Goal: Task Accomplishment & Management: Use online tool/utility

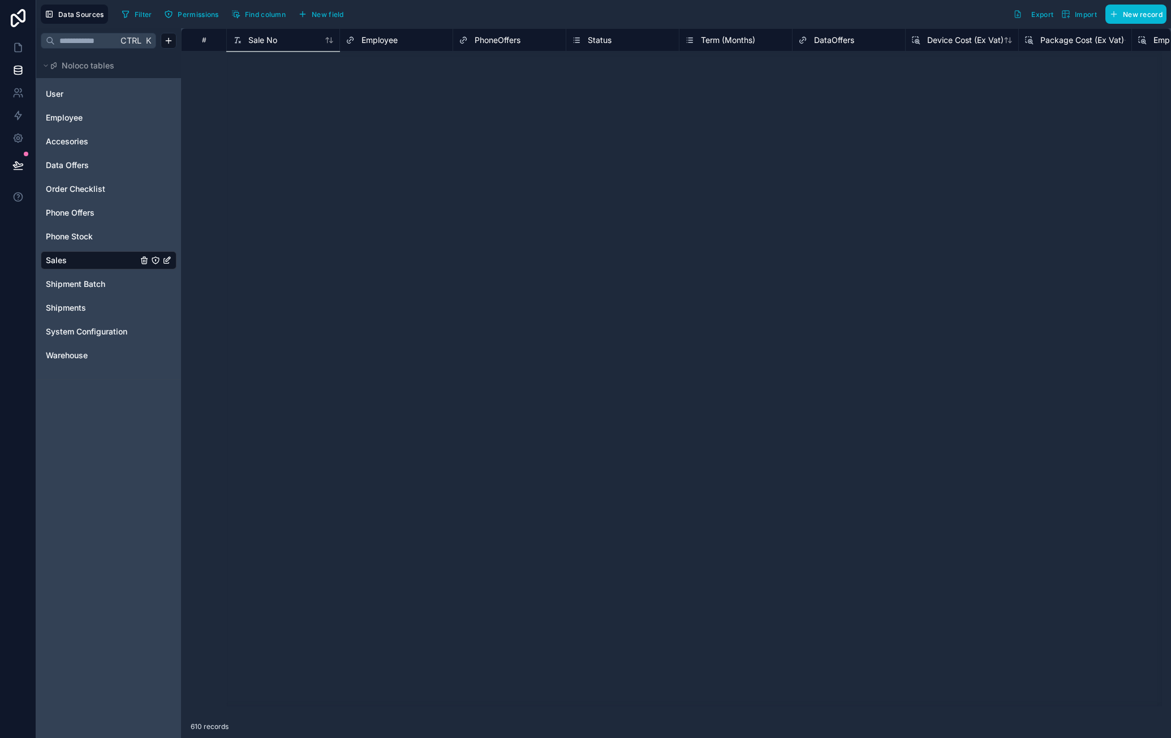
scroll to position [5342, 0]
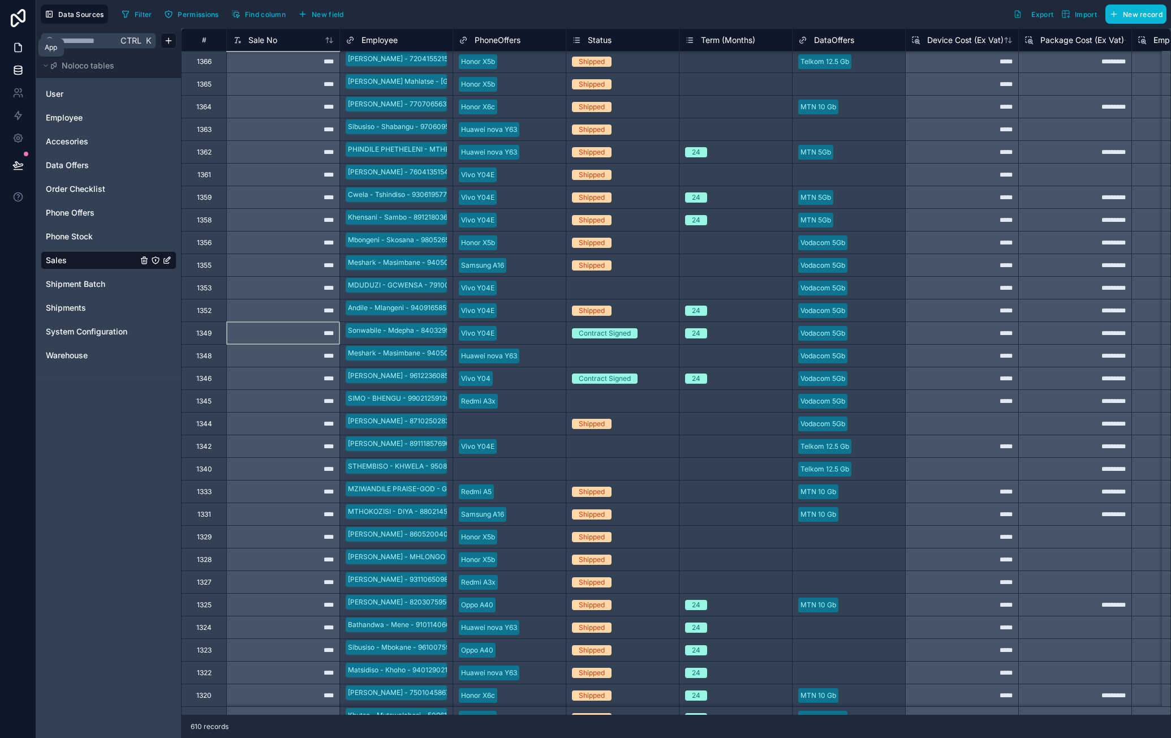
click at [19, 49] on icon at bounding box center [17, 47] width 11 height 11
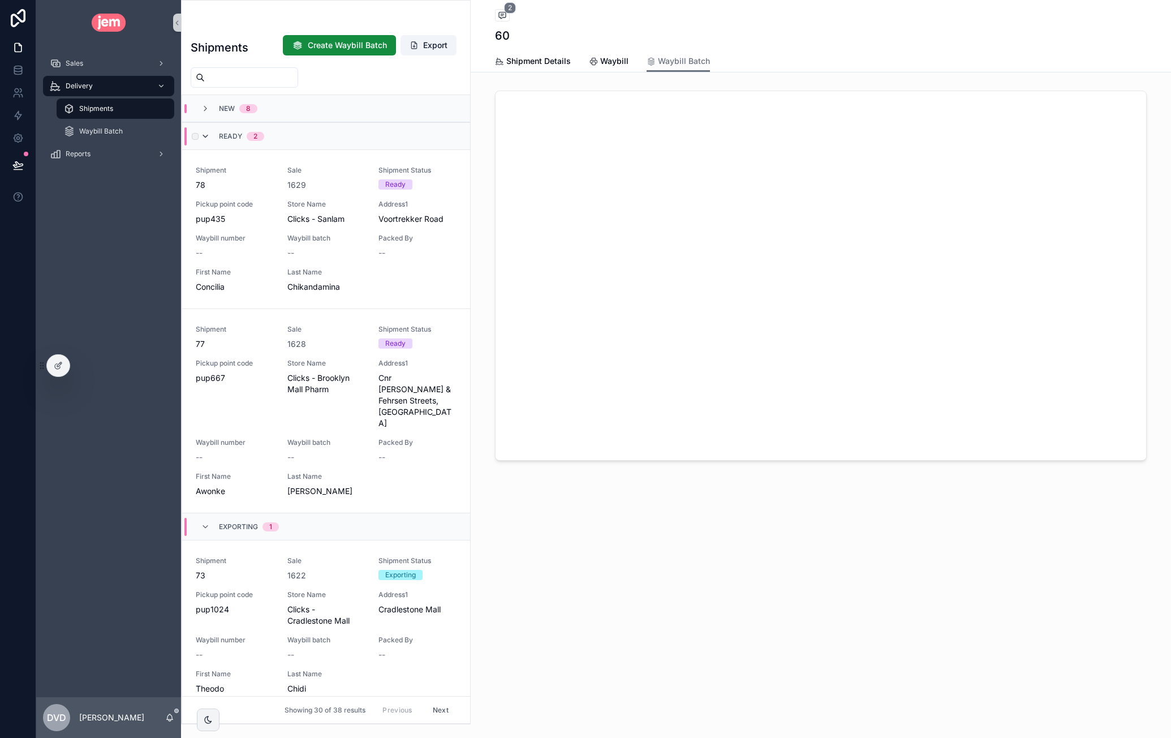
click at [207, 136] on icon "scrollable content" at bounding box center [205, 136] width 9 height 9
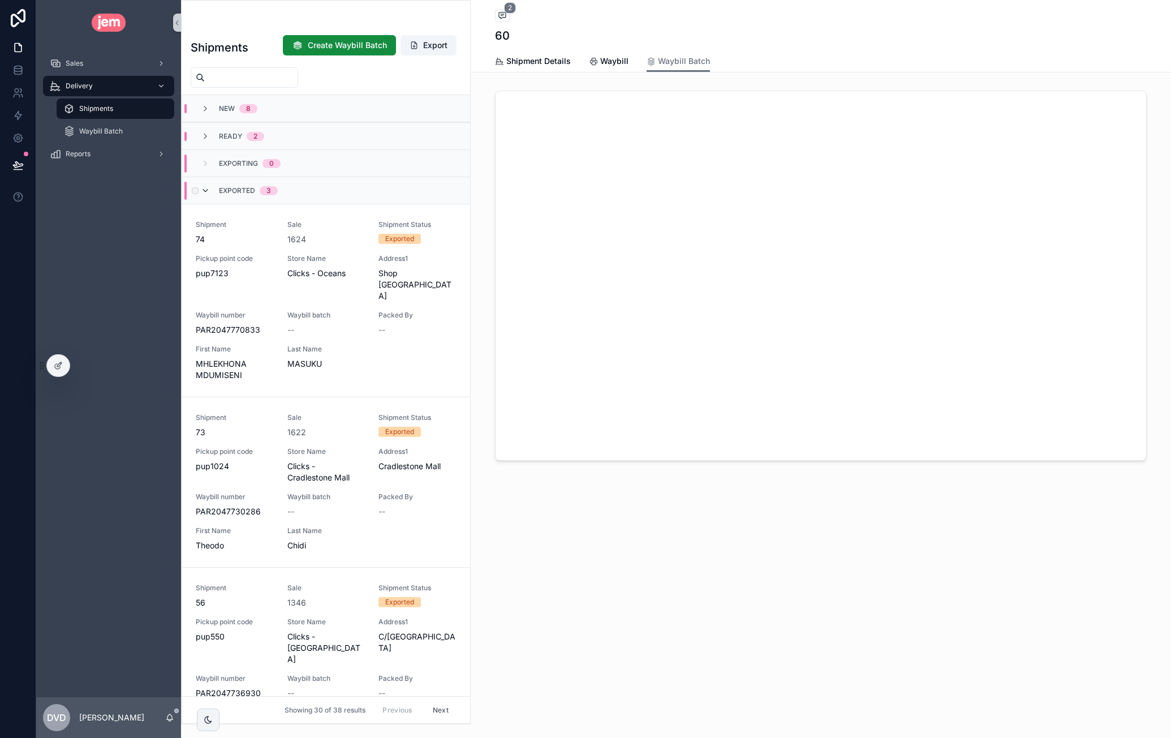
click at [208, 189] on icon "scrollable content" at bounding box center [205, 190] width 9 height 9
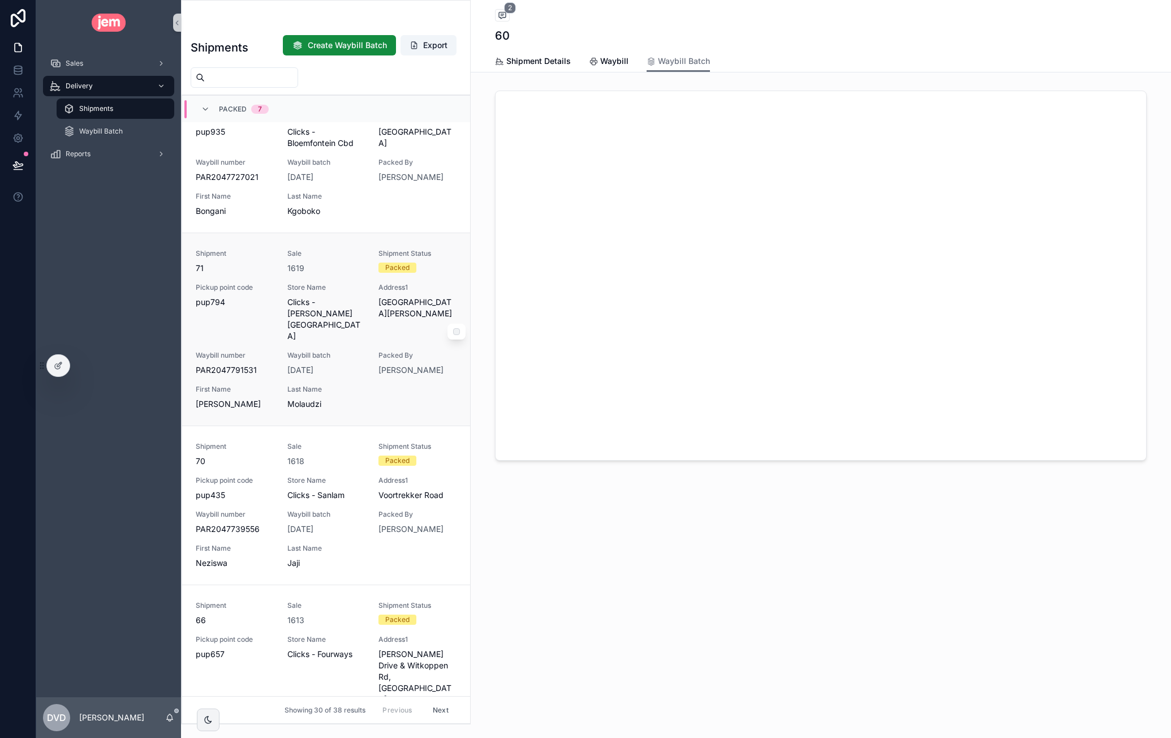
scroll to position [170, 0]
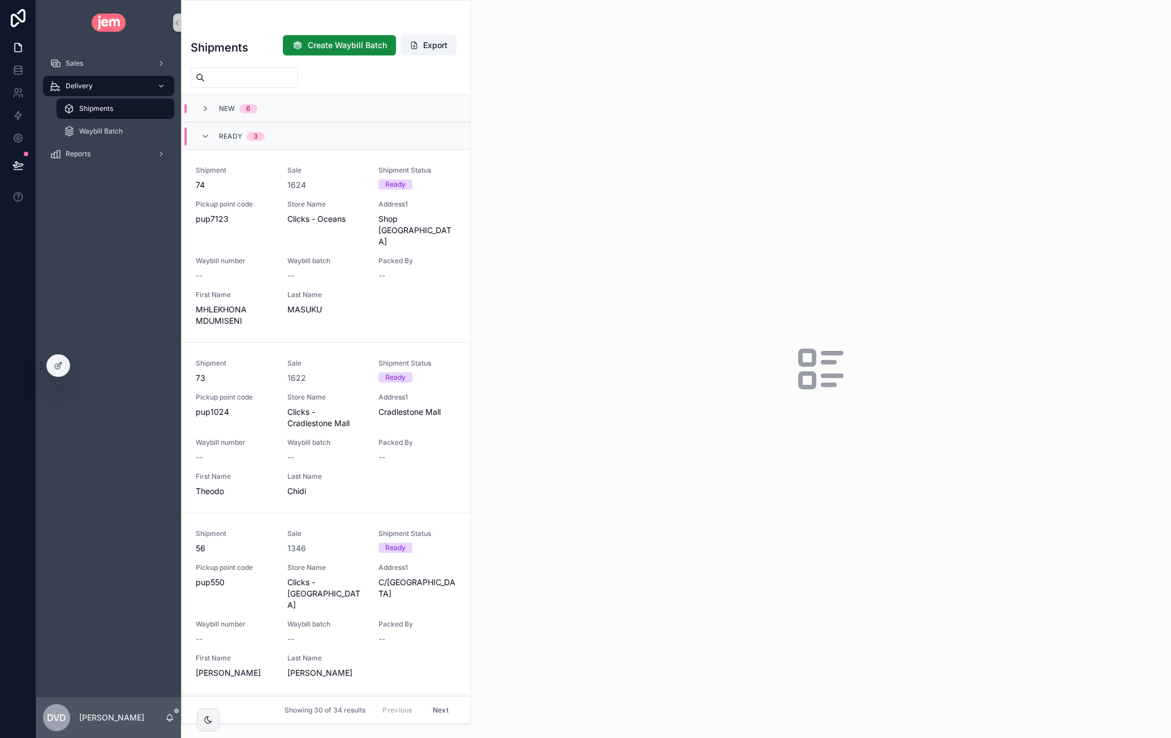
click at [104, 110] on span "Shipments" at bounding box center [96, 108] width 34 height 9
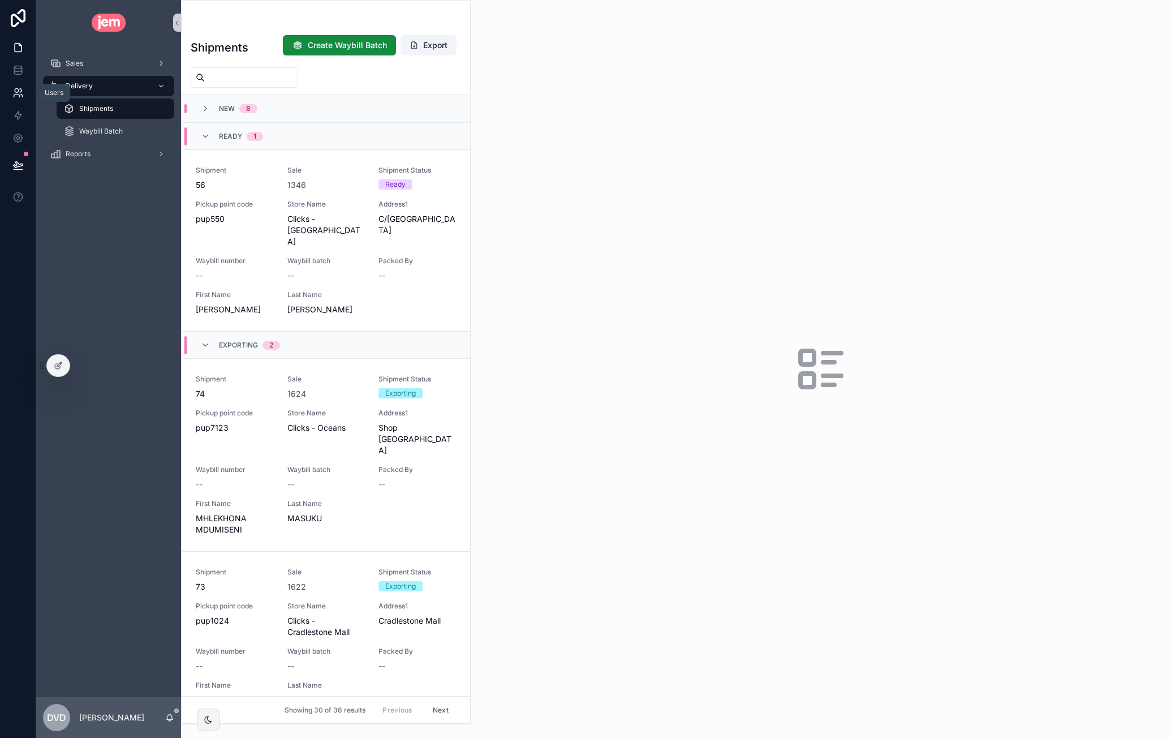
click at [22, 99] on link at bounding box center [18, 92] width 36 height 23
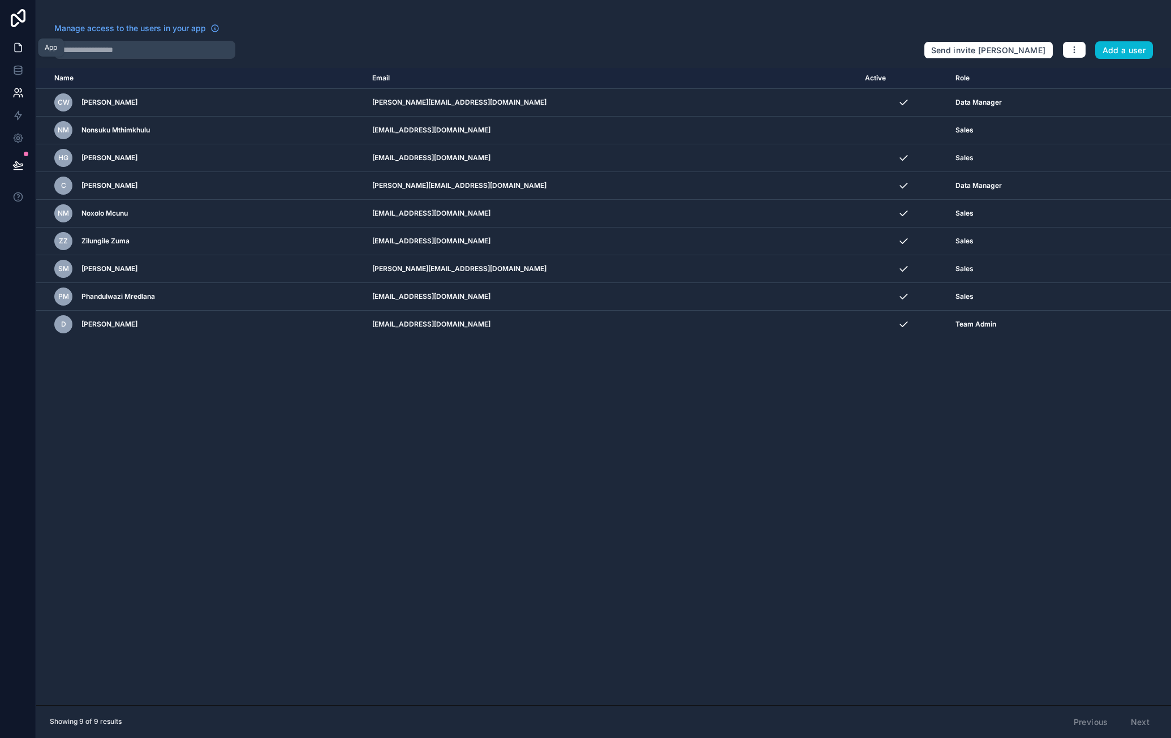
click at [13, 50] on icon at bounding box center [17, 47] width 11 height 11
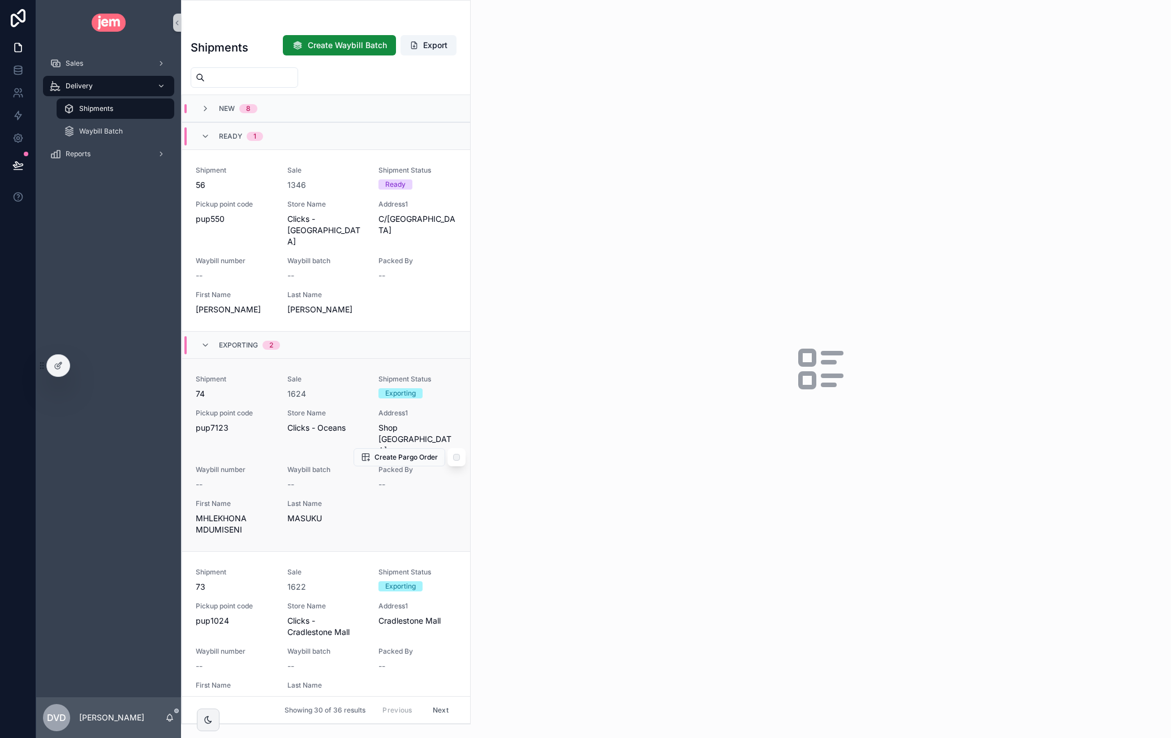
scroll to position [226, 0]
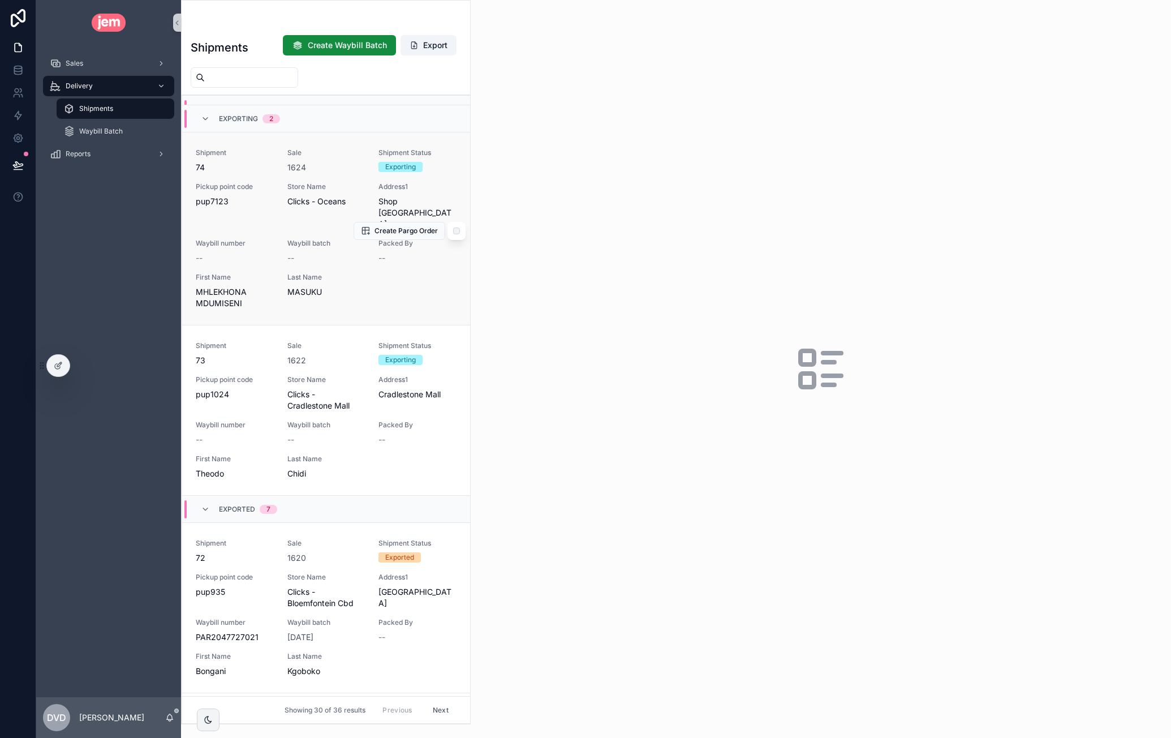
click at [316, 194] on div "Store Name Clicks - Oceans" at bounding box center [326, 194] width 78 height 25
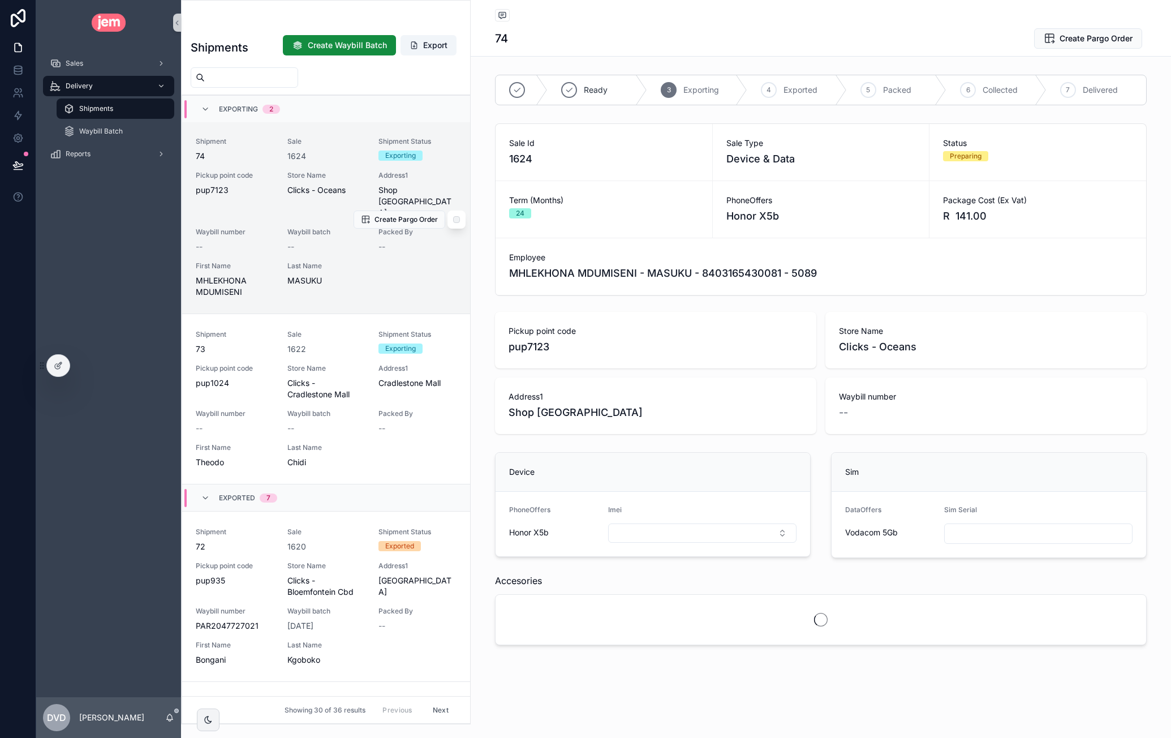
scroll to position [249, 0]
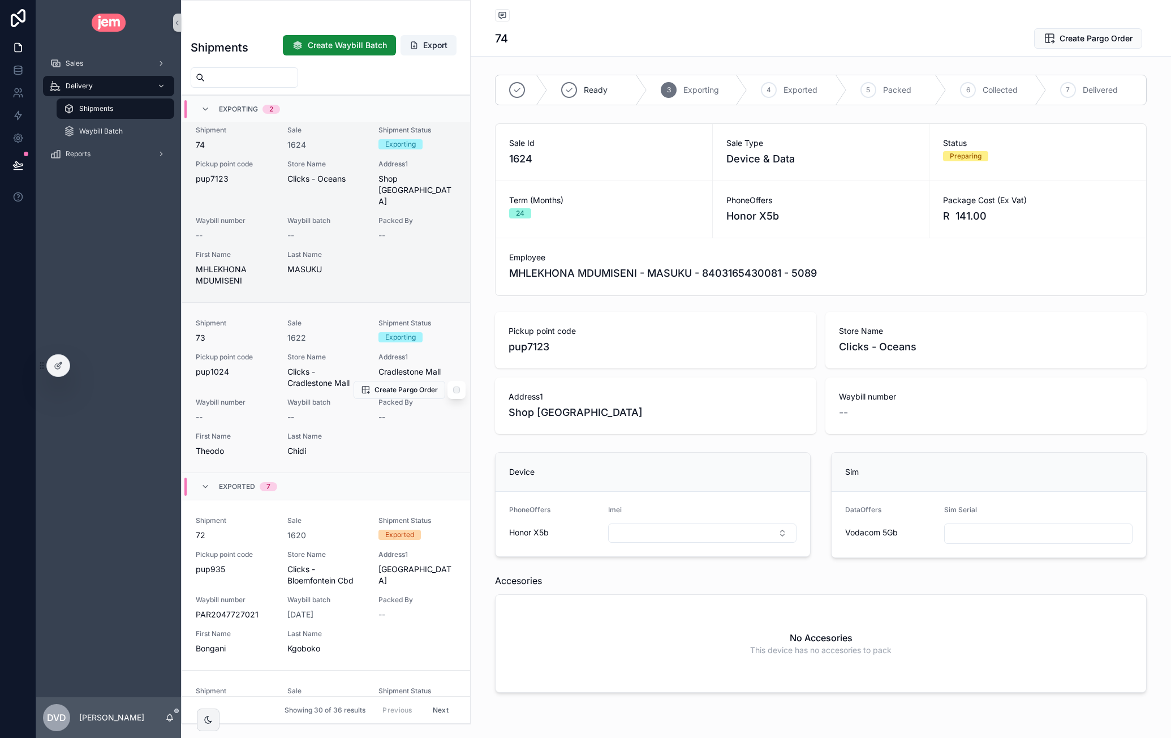
click at [313, 367] on span "Clicks - Cradlestone Mall" at bounding box center [326, 377] width 78 height 23
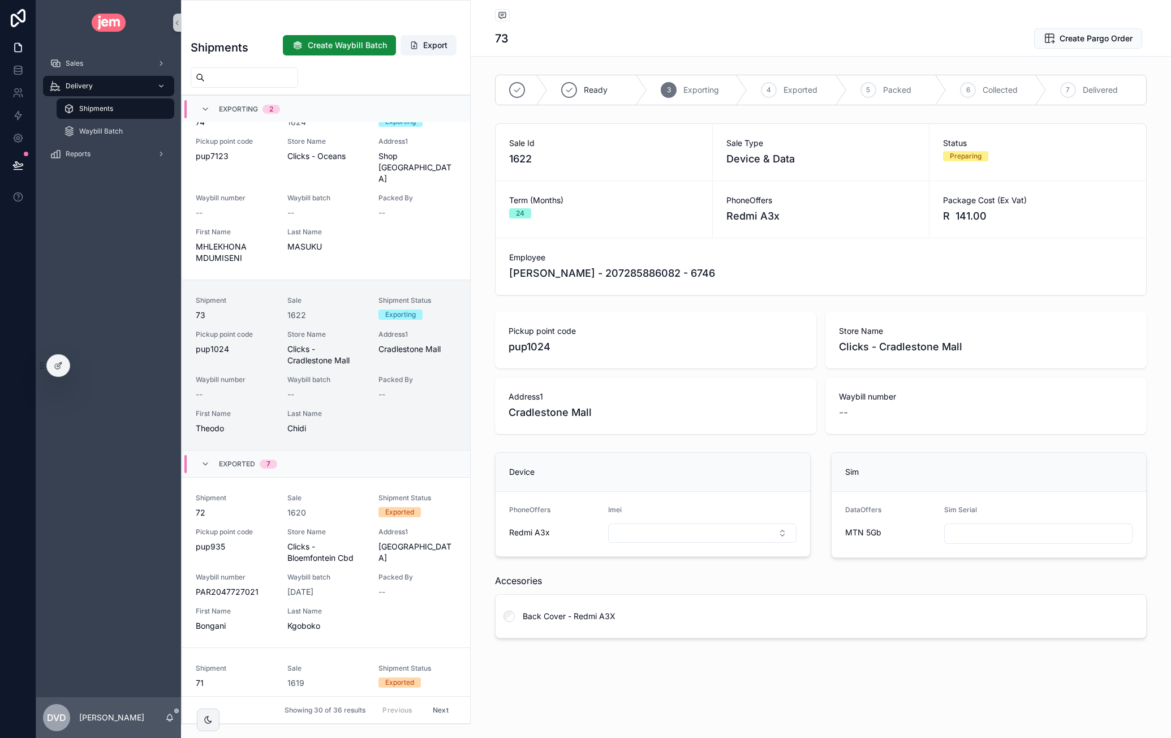
scroll to position [102, 0]
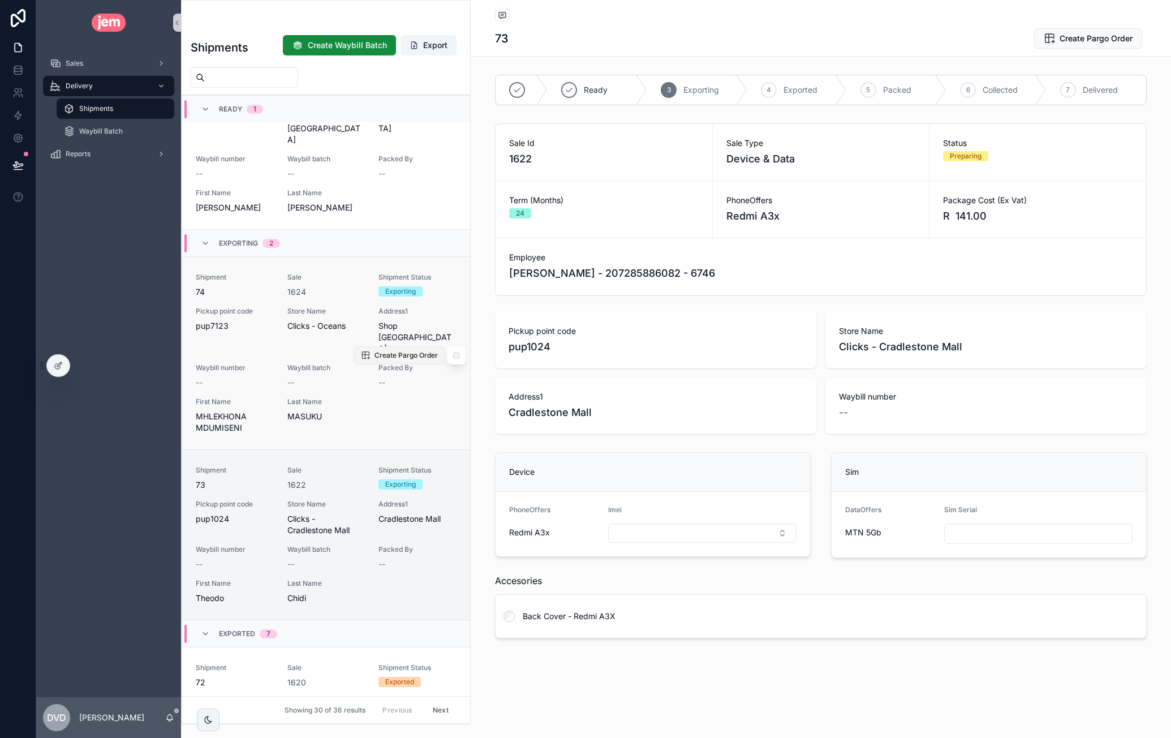
click at [375, 351] on span "Create Pargo Order" at bounding box center [406, 355] width 63 height 9
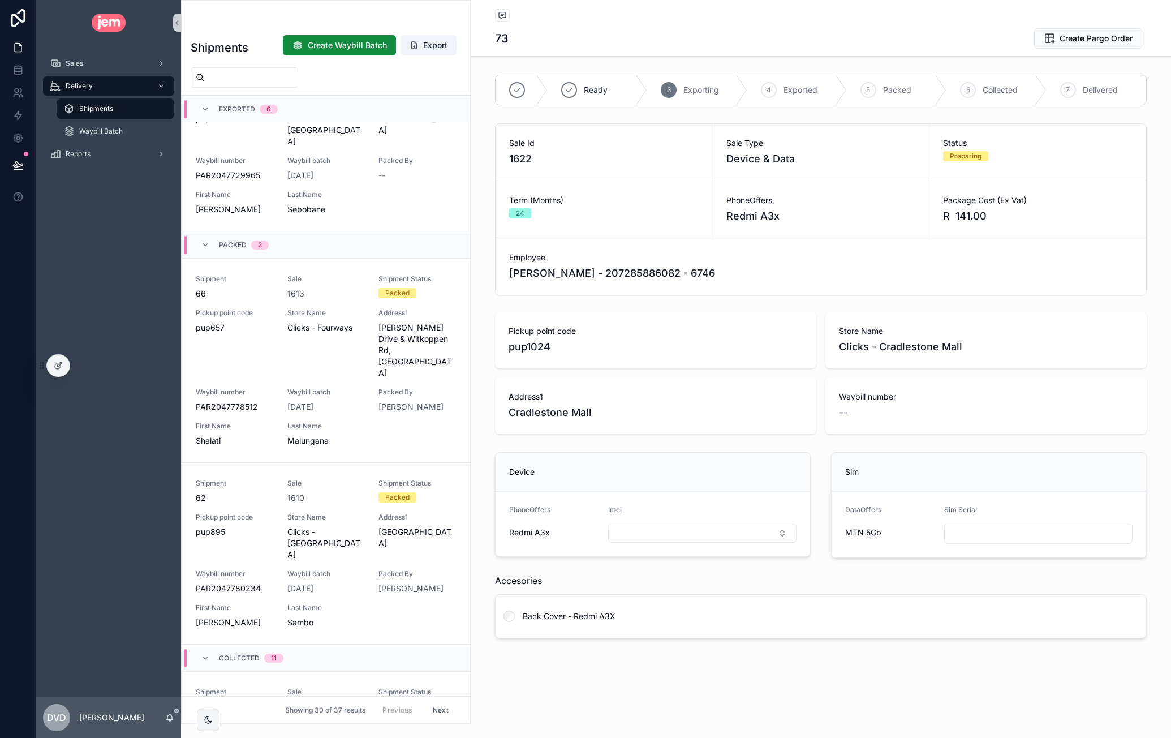
scroll to position [1233, 0]
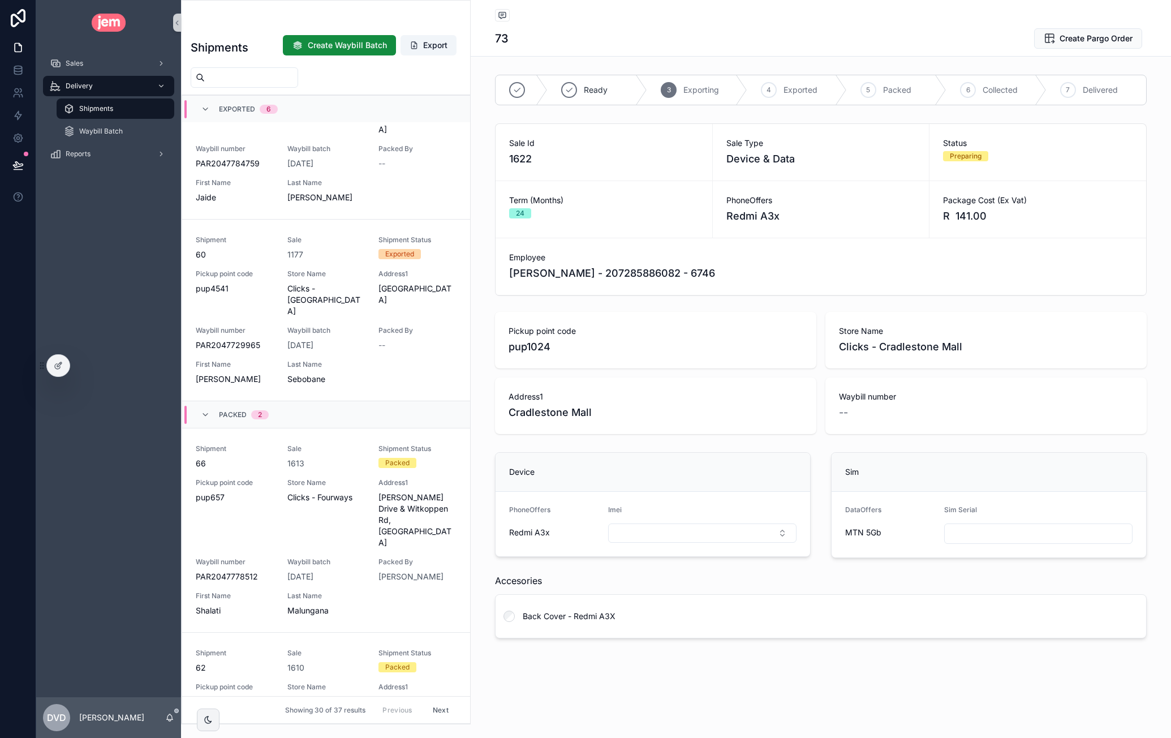
click at [264, 83] on input "scrollable content" at bounding box center [251, 78] width 93 height 16
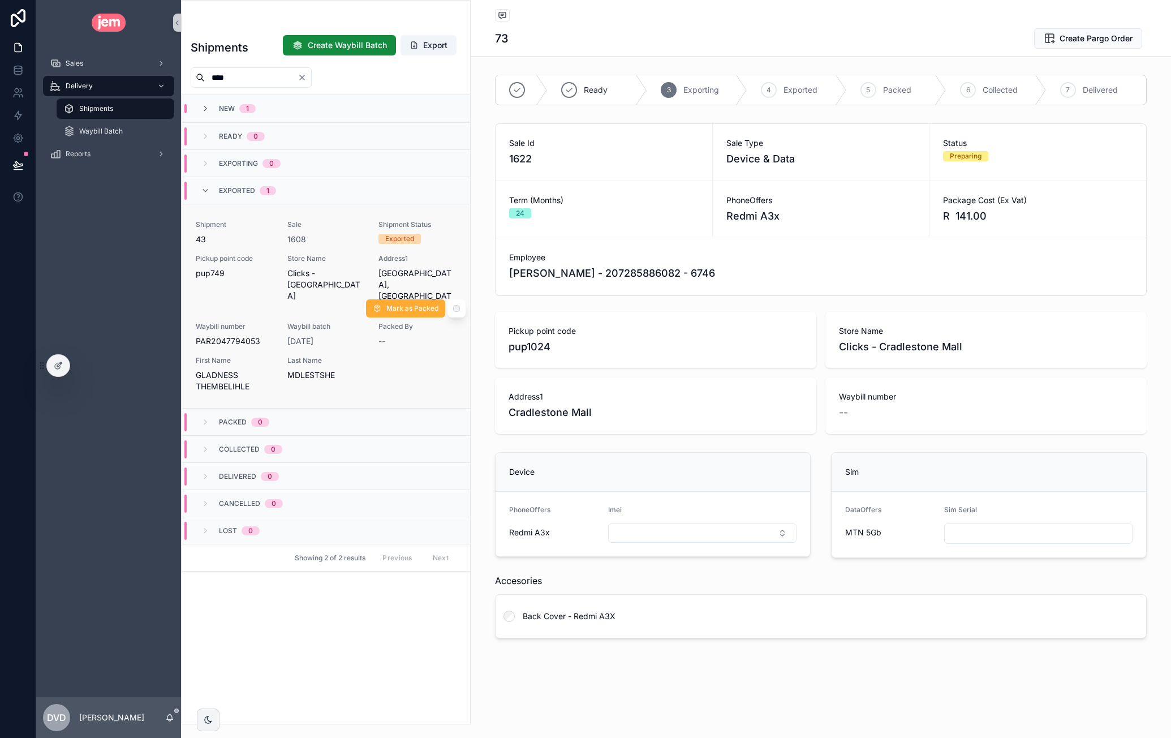
click at [289, 294] on div "Store Name Clicks - Bridge City" at bounding box center [326, 283] width 78 height 59
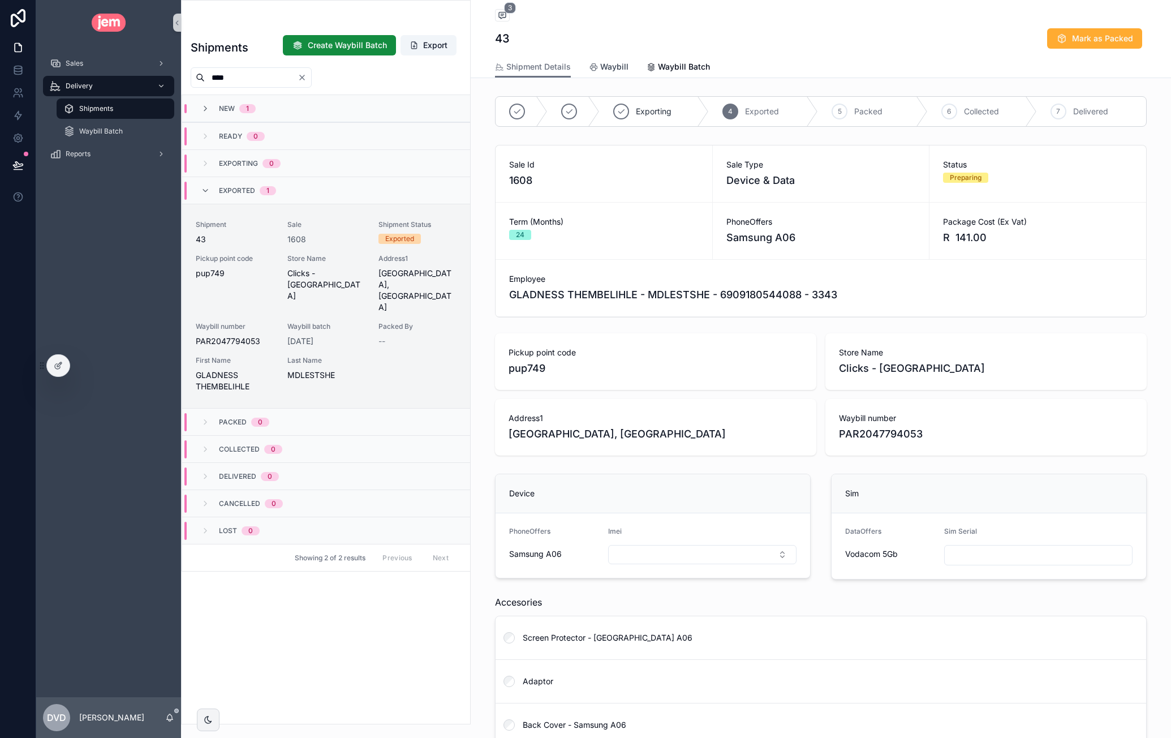
click at [612, 71] on span "Waybill" at bounding box center [614, 66] width 28 height 11
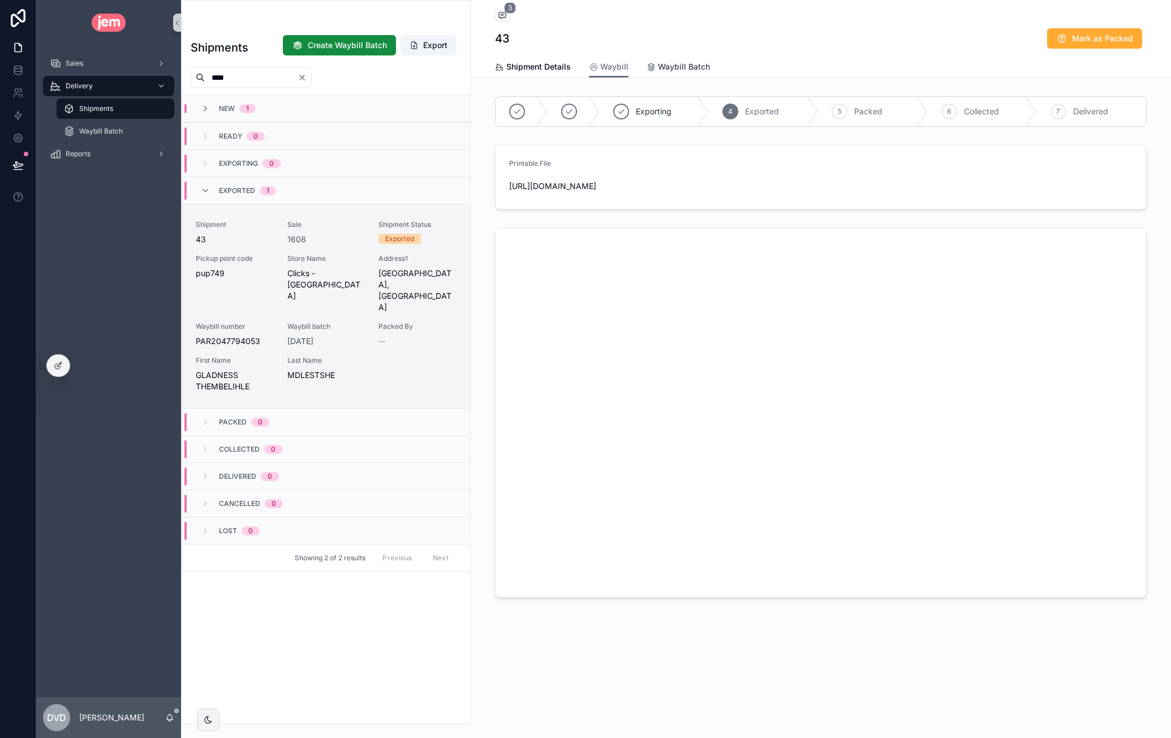
click at [664, 68] on span "Waybill Batch" at bounding box center [684, 66] width 52 height 11
click at [544, 68] on span "Shipment Details" at bounding box center [538, 66] width 65 height 11
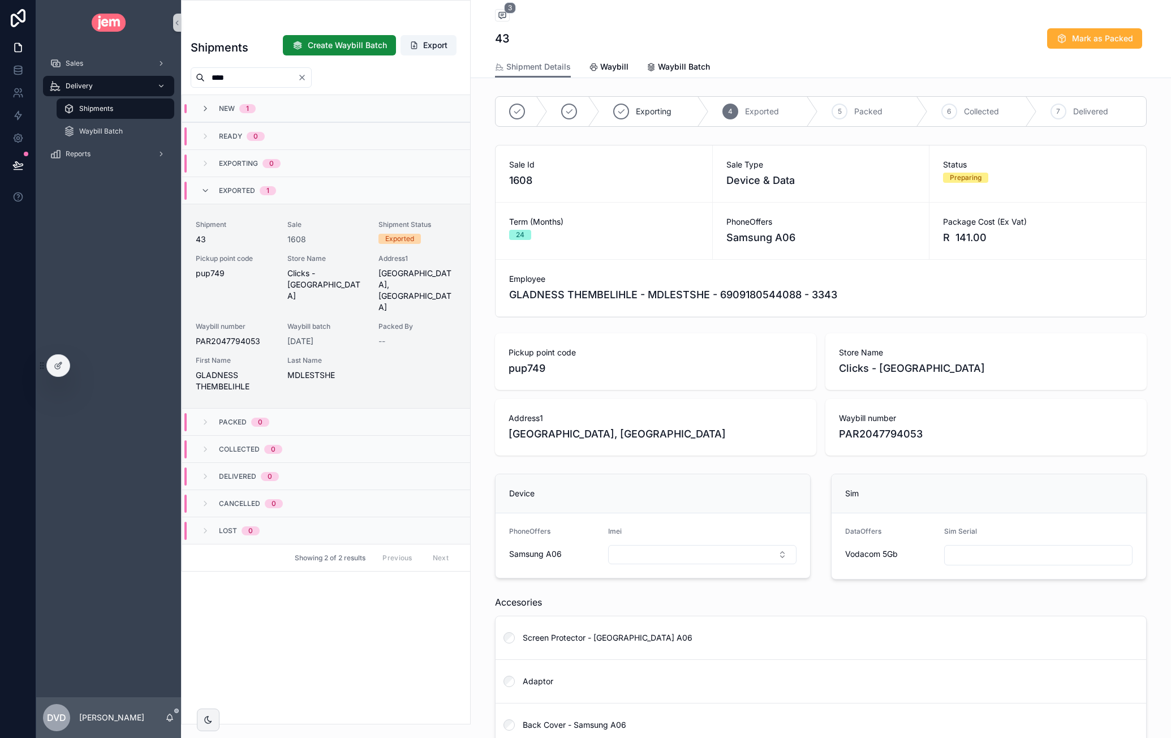
click at [266, 74] on input "****" at bounding box center [251, 78] width 93 height 16
type input "*"
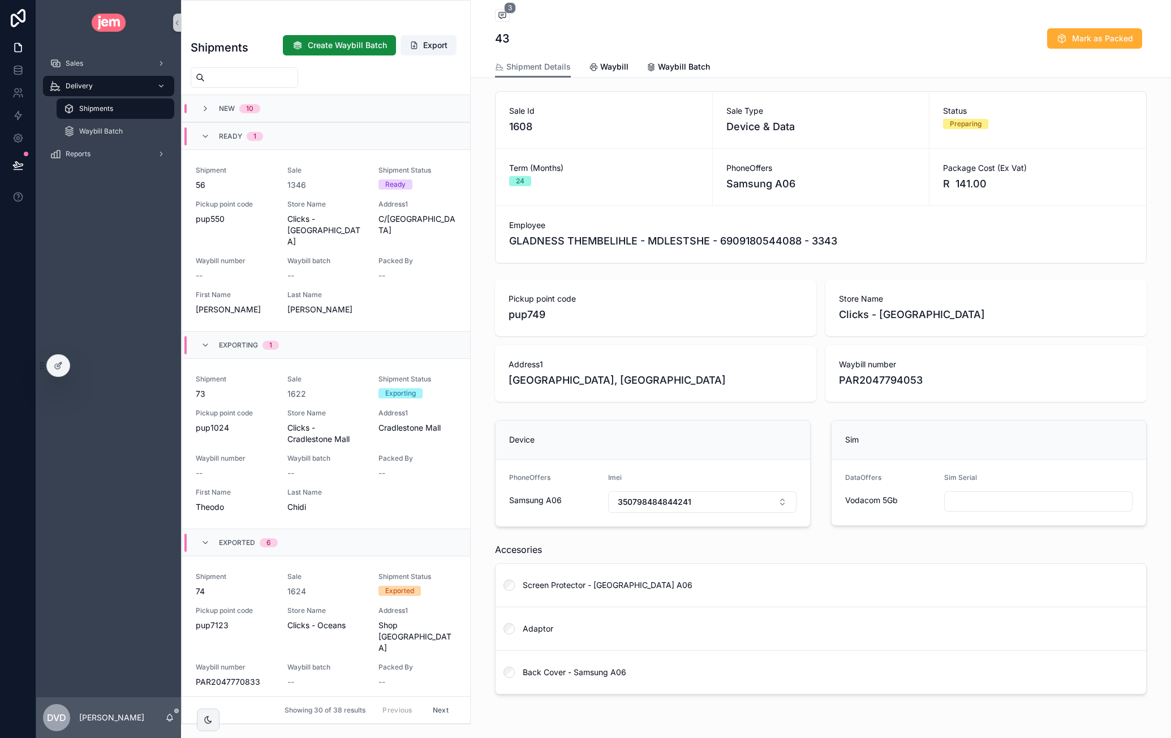
scroll to position [85, 0]
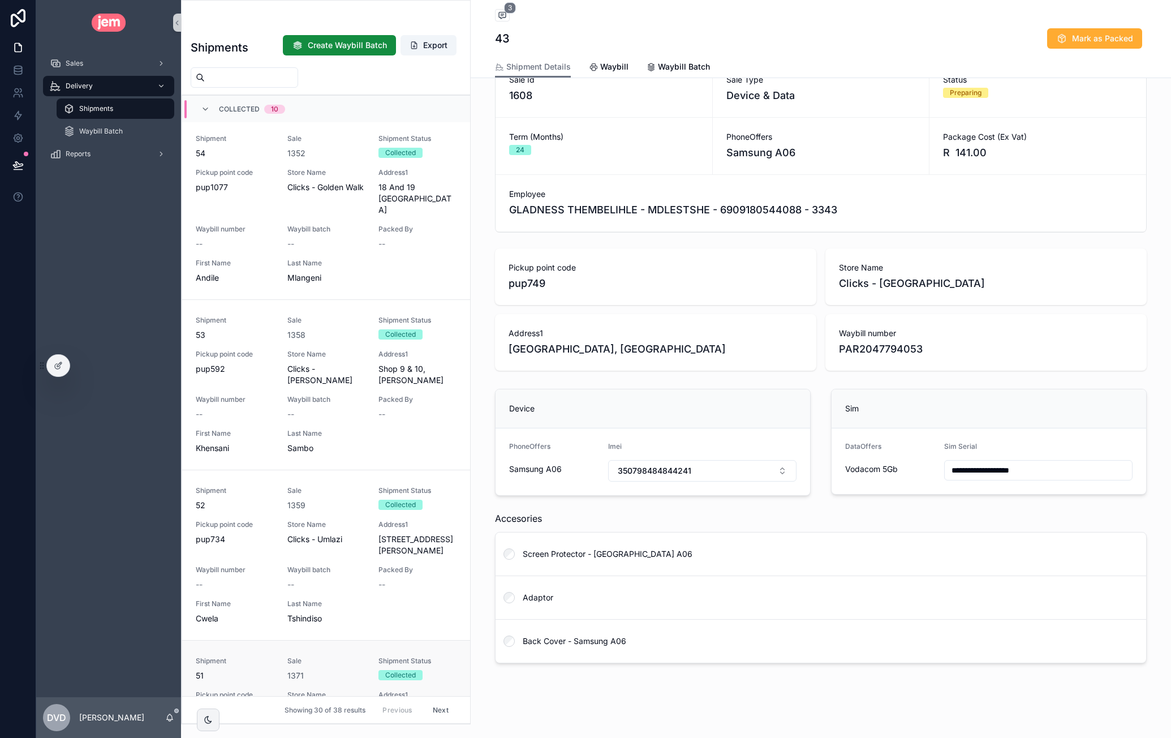
type input "**********"
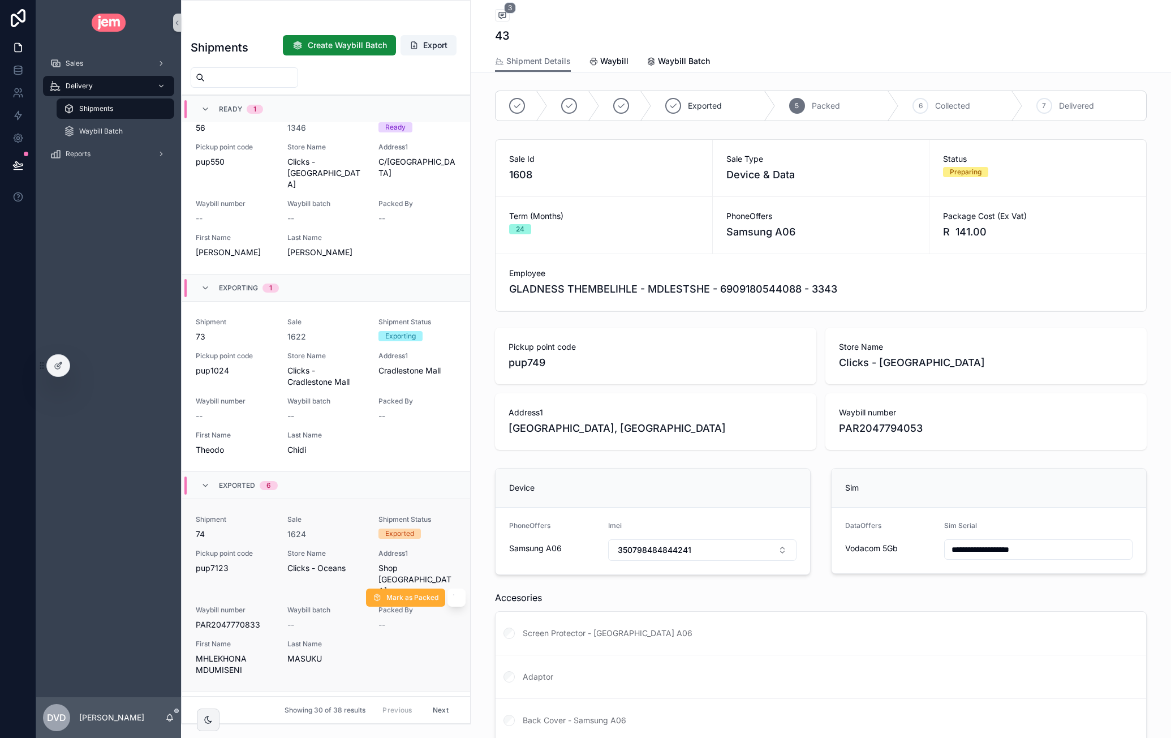
scroll to position [0, 0]
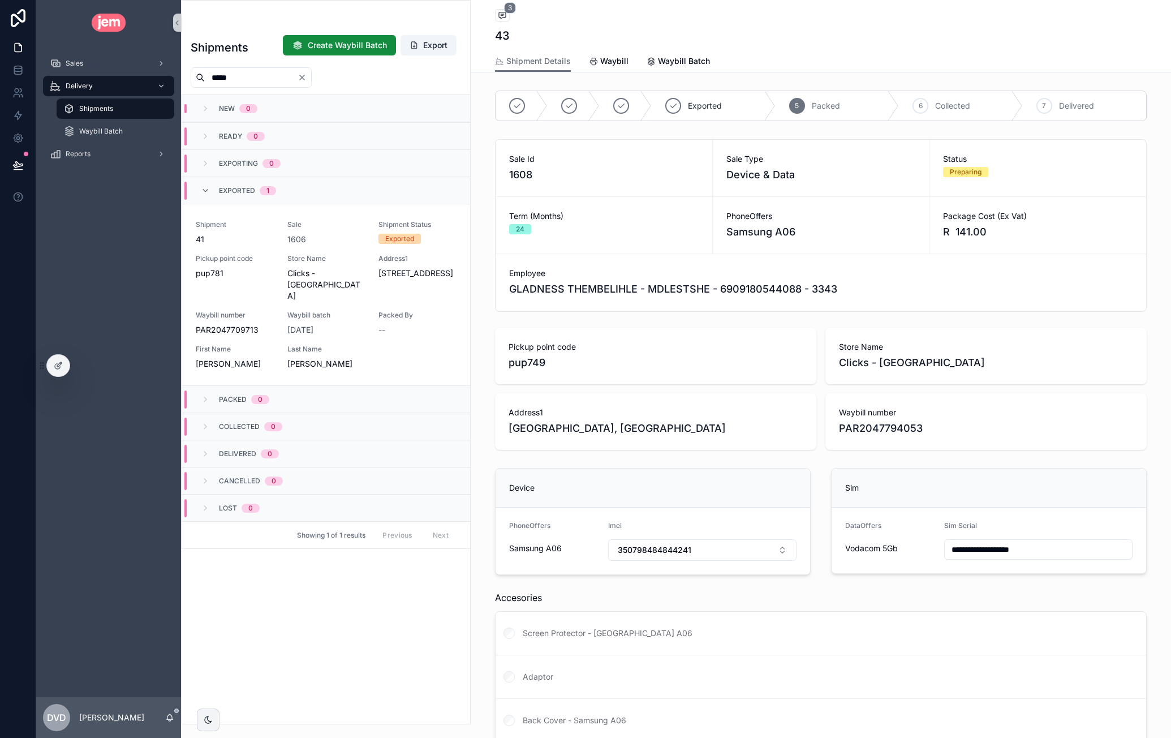
type input "*****"
click at [307, 79] on icon "Clear" at bounding box center [302, 77] width 9 height 9
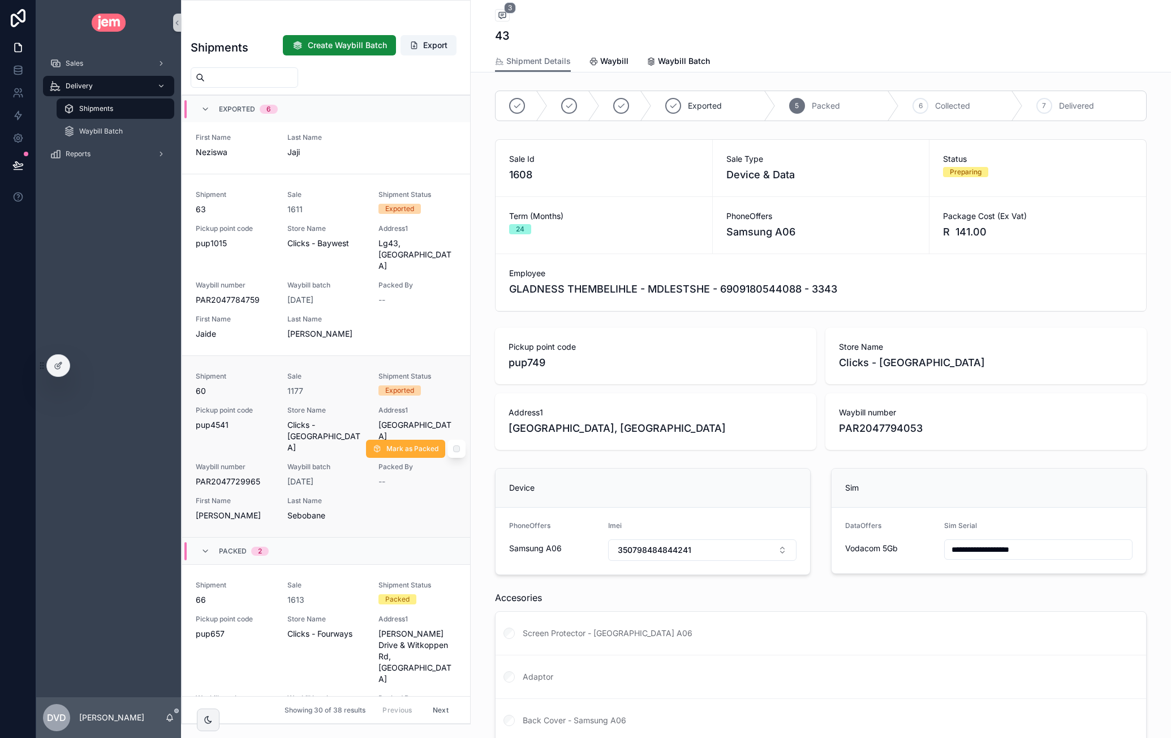
scroll to position [1471, 0]
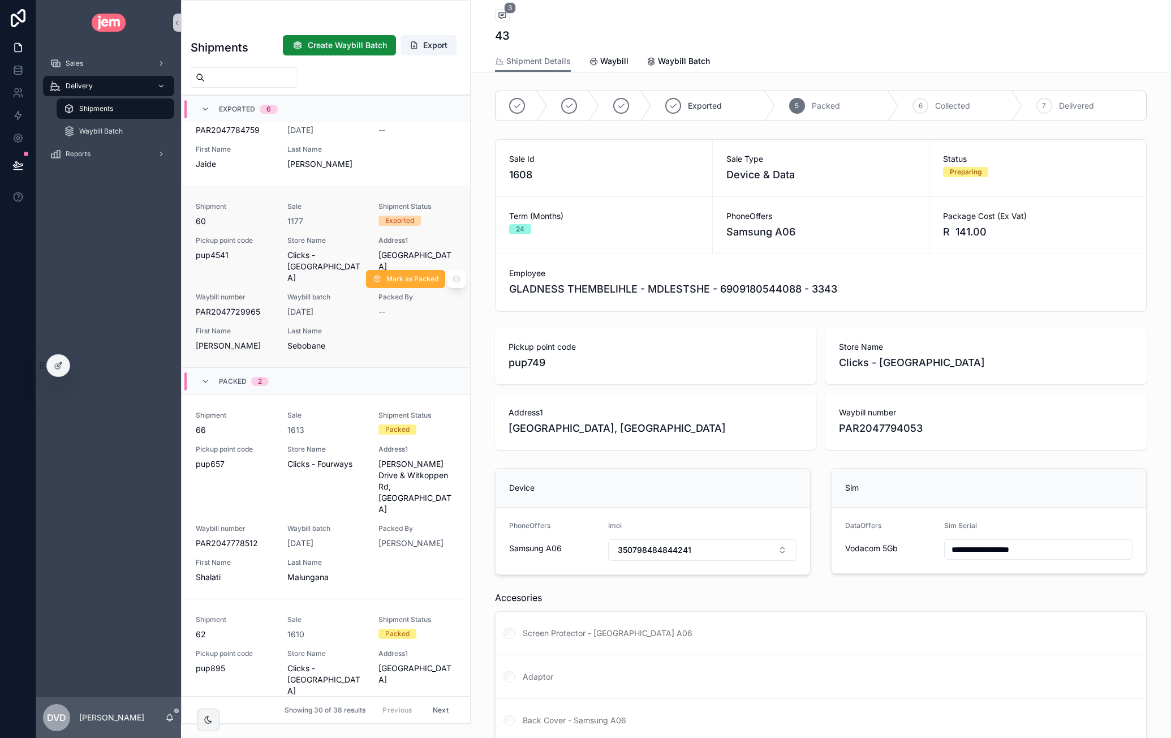
click at [369, 257] on div "Shipment 60 Sale 1177 Shipment Status Exported Pickup point code pup4541 Store …" at bounding box center [326, 276] width 261 height 149
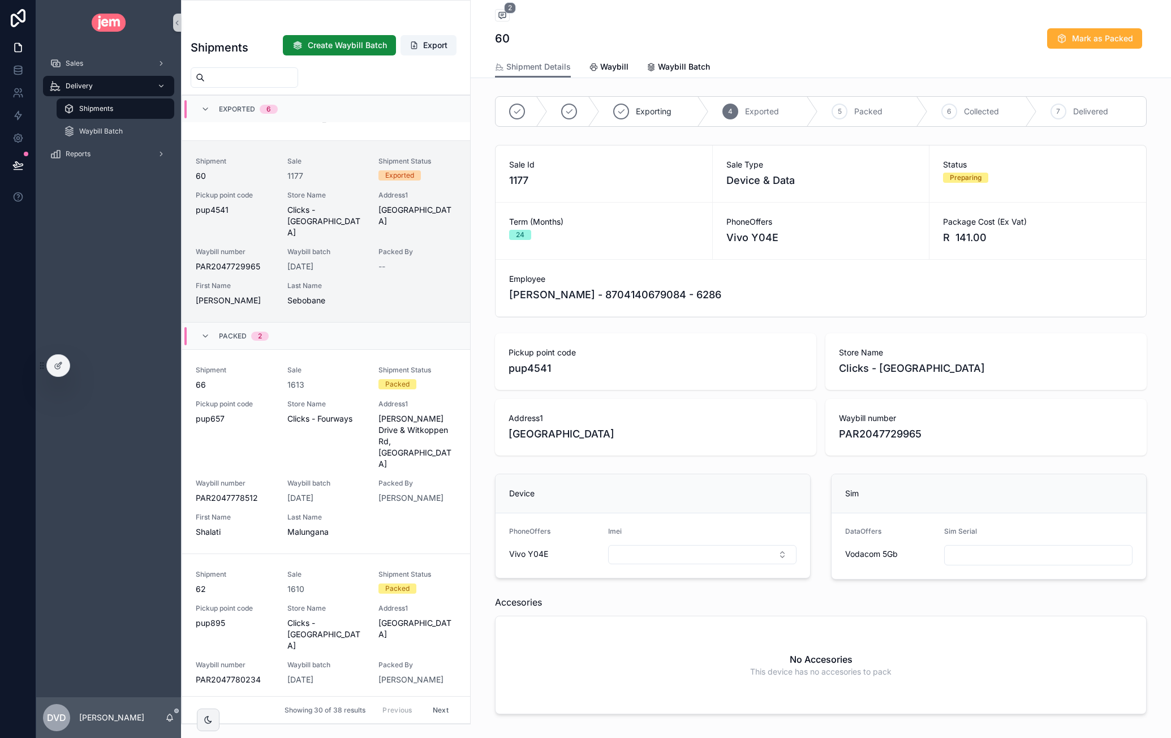
scroll to position [51, 0]
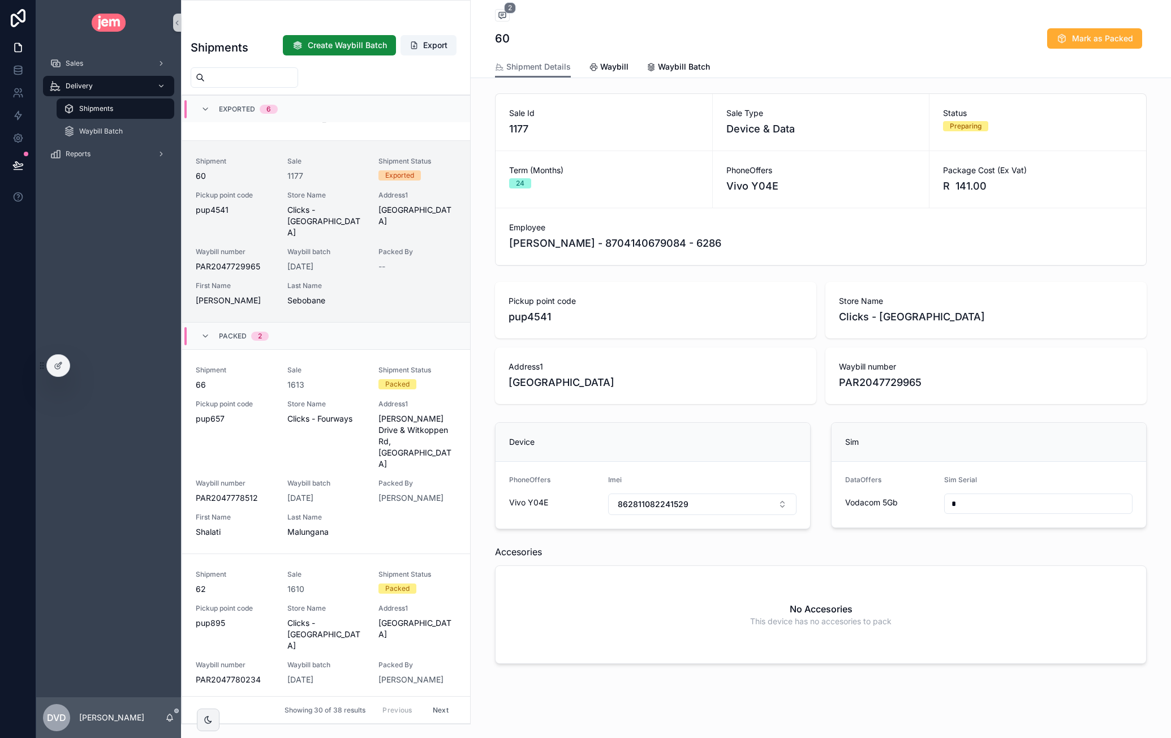
type input "**********"
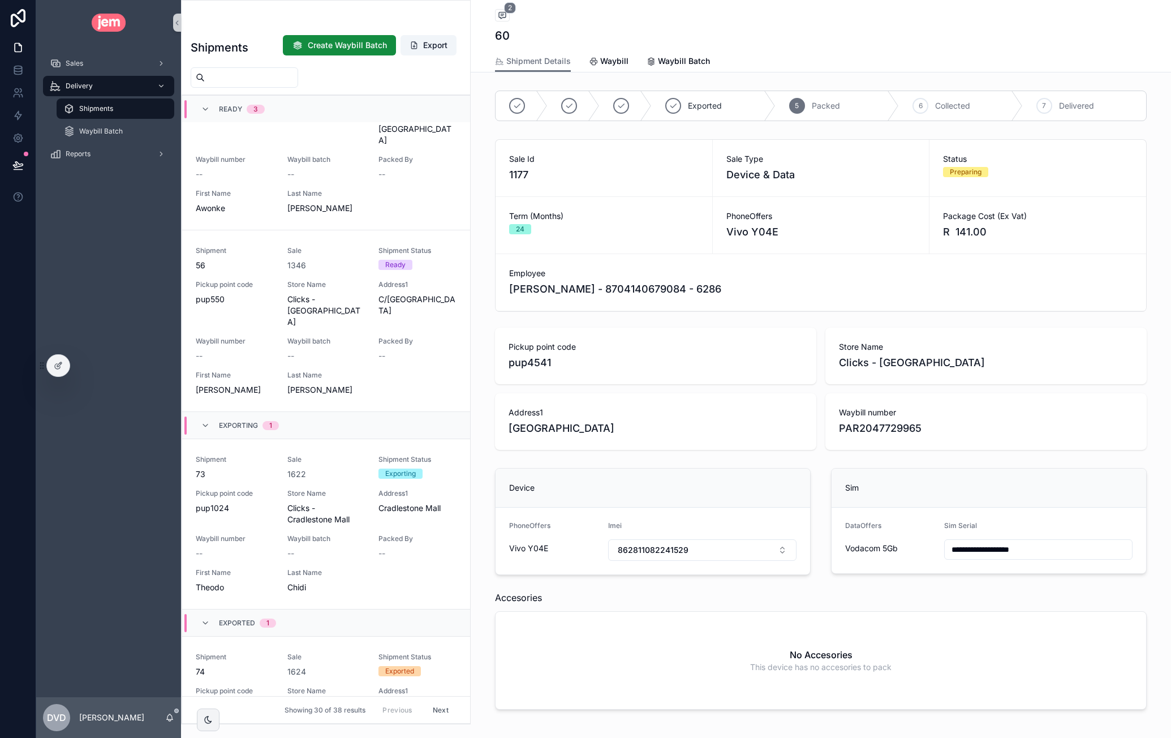
scroll to position [260, 0]
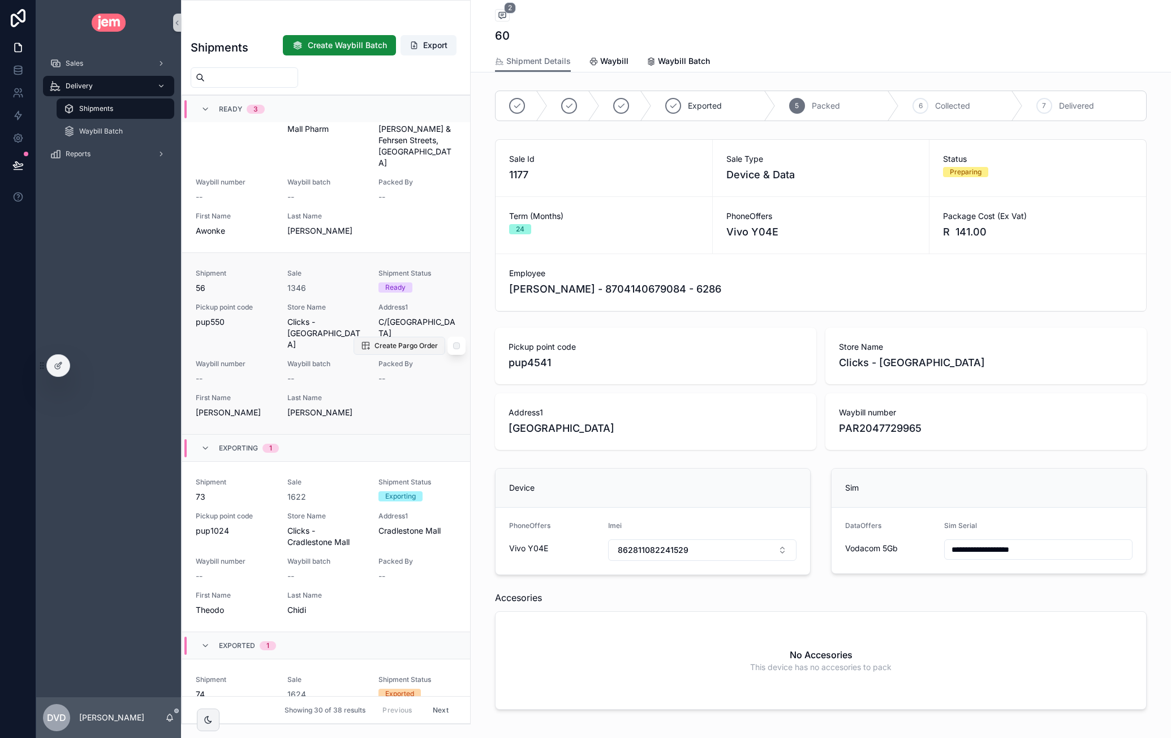
click at [377, 341] on span "Create Pargo Order" at bounding box center [406, 345] width 63 height 9
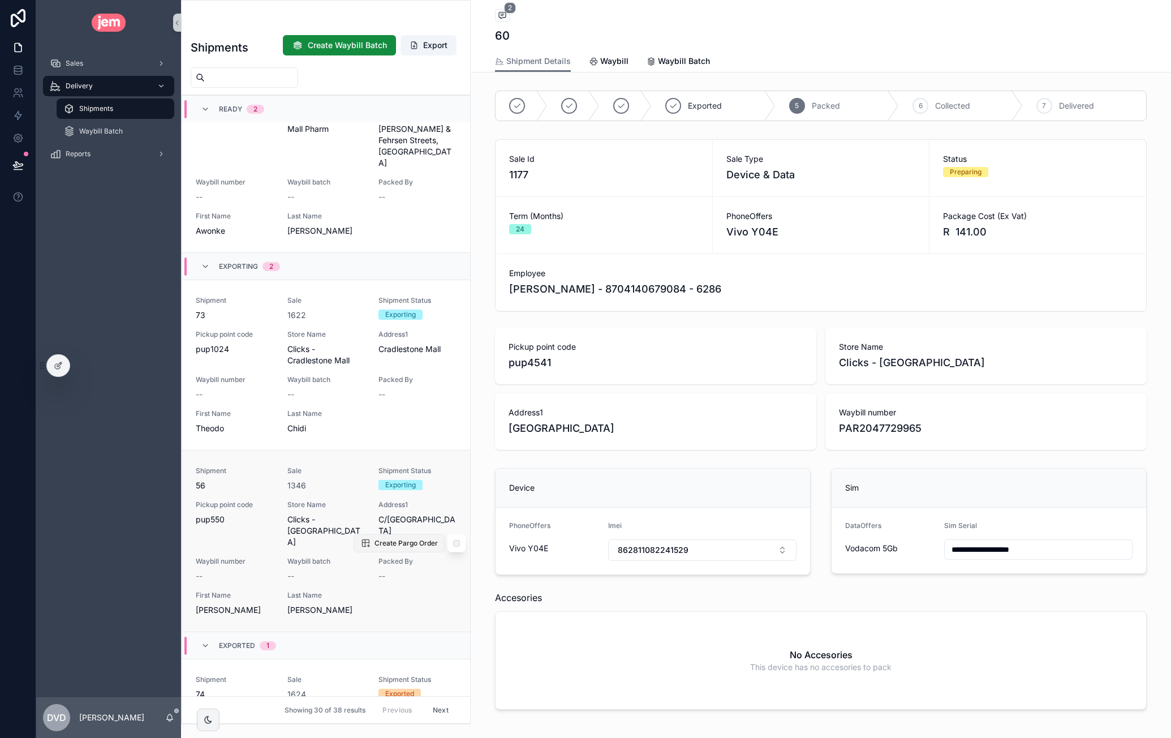
click at [379, 539] on span "Create Pargo Order" at bounding box center [406, 543] width 63 height 9
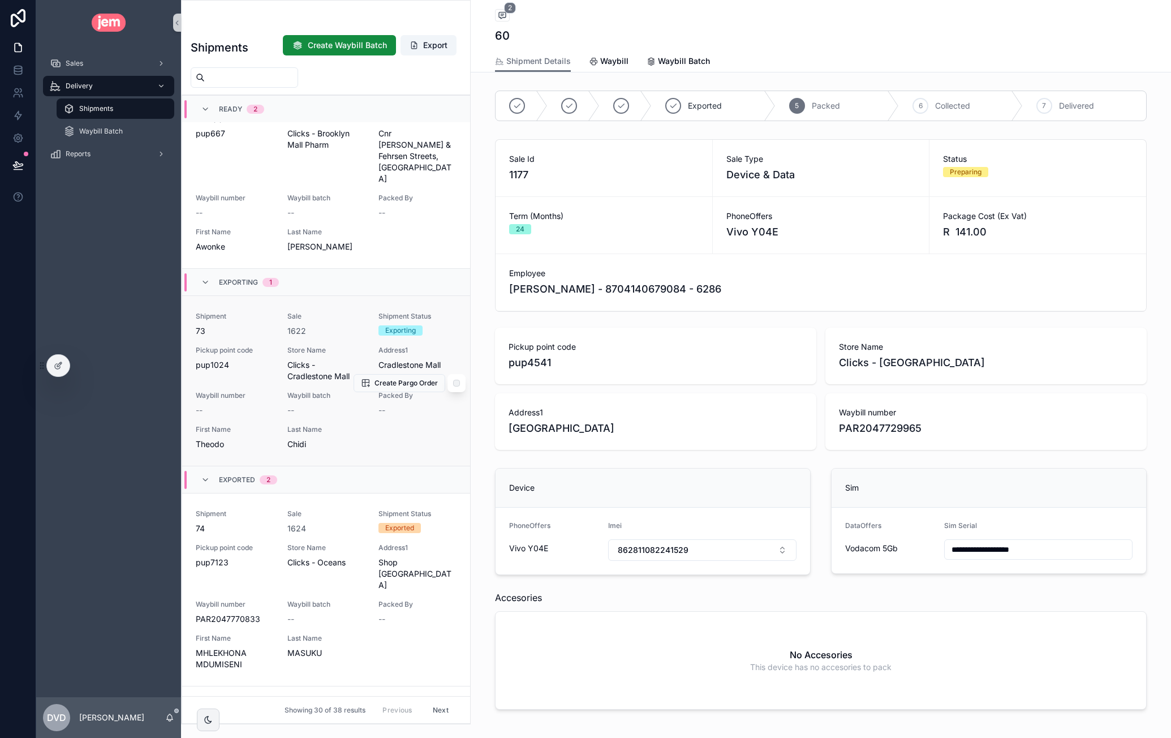
scroll to position [147, 0]
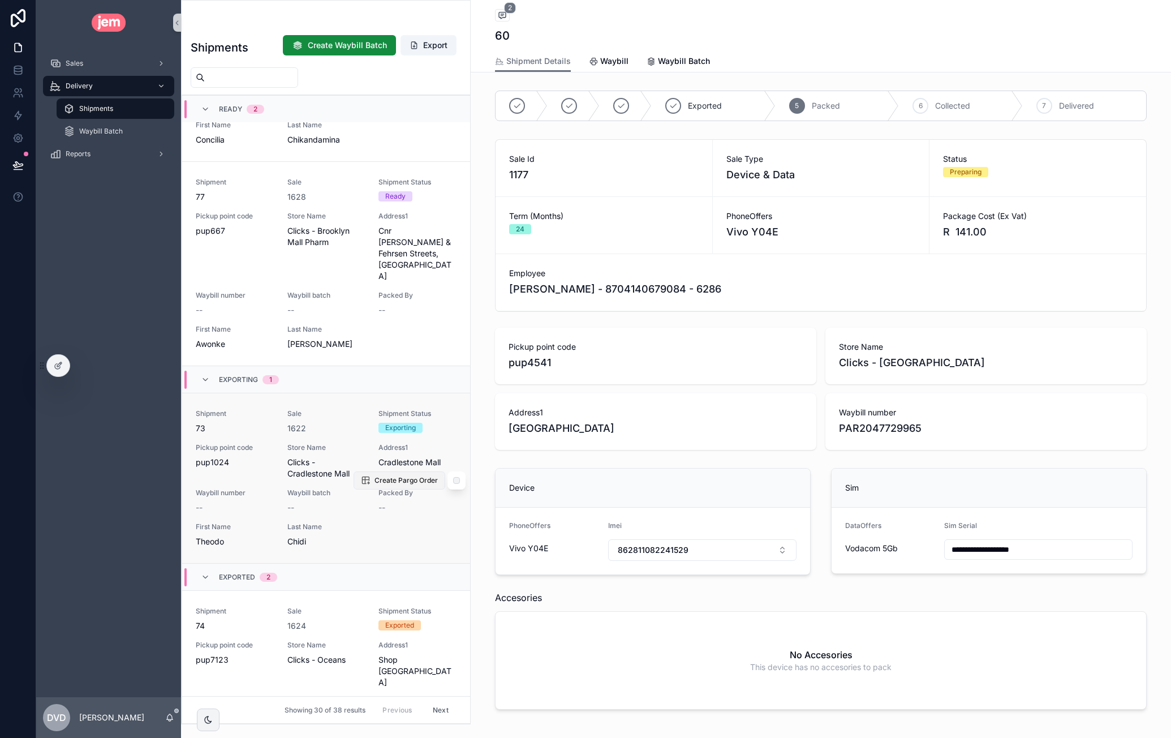
click at [393, 476] on span "Create Pargo Order" at bounding box center [406, 480] width 63 height 9
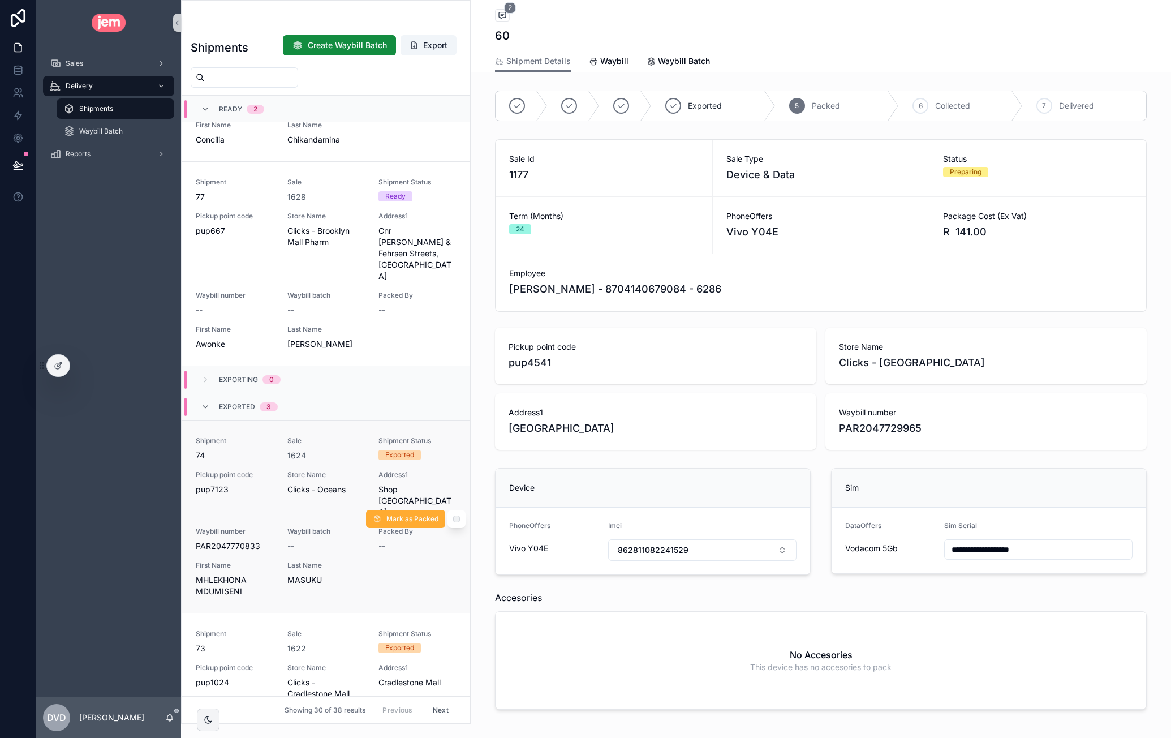
click at [341, 450] on div "1624" at bounding box center [326, 455] width 78 height 11
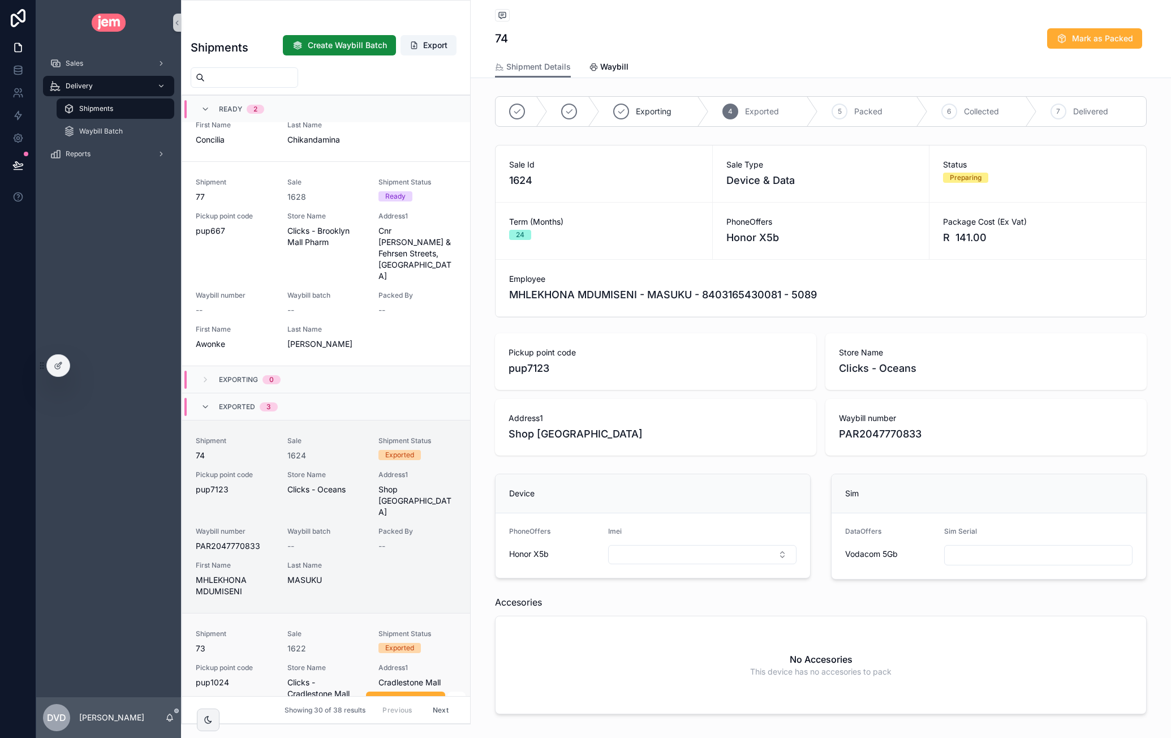
scroll to position [373, 0]
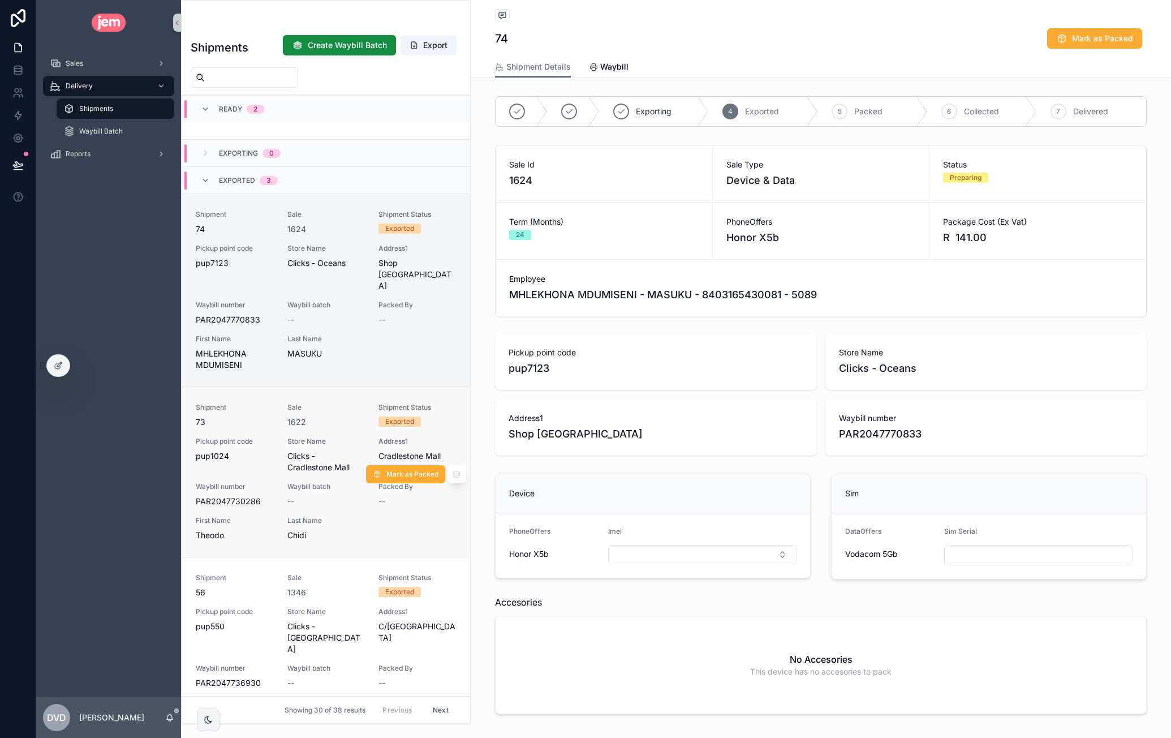
click at [338, 411] on div "Shipment 73 Sale 1622 Shipment Status Exported Pickup point code pup1024 Store …" at bounding box center [326, 472] width 261 height 138
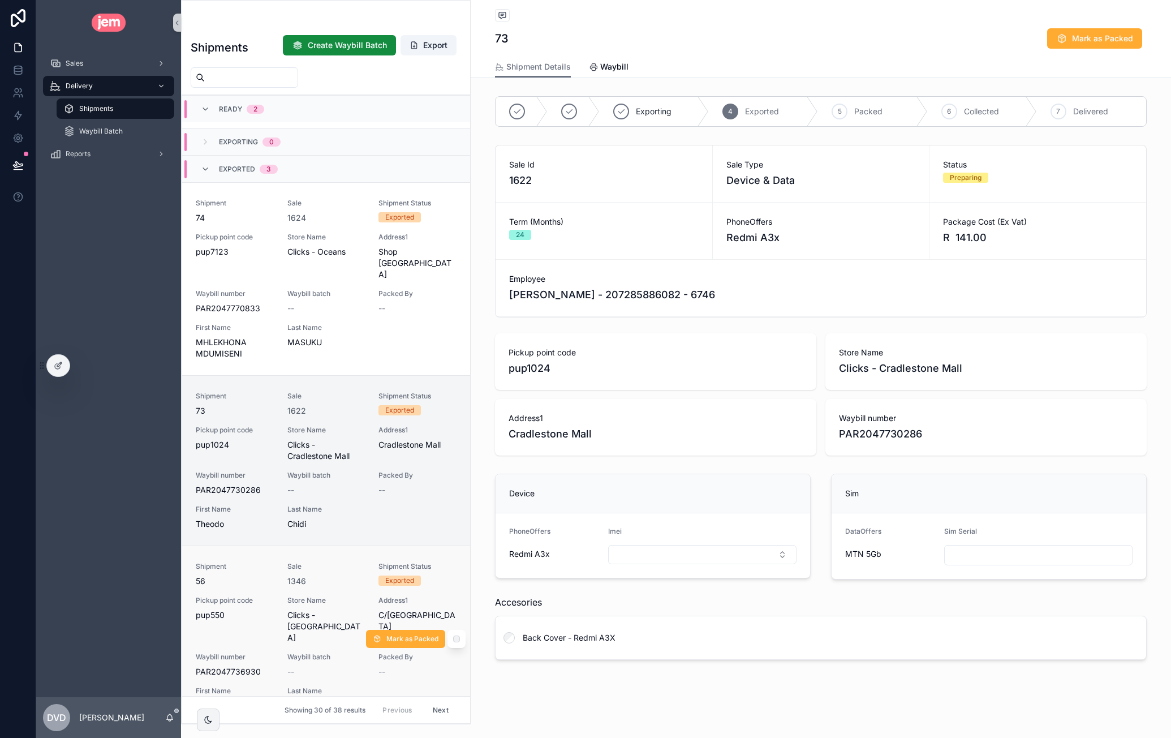
scroll to position [554, 0]
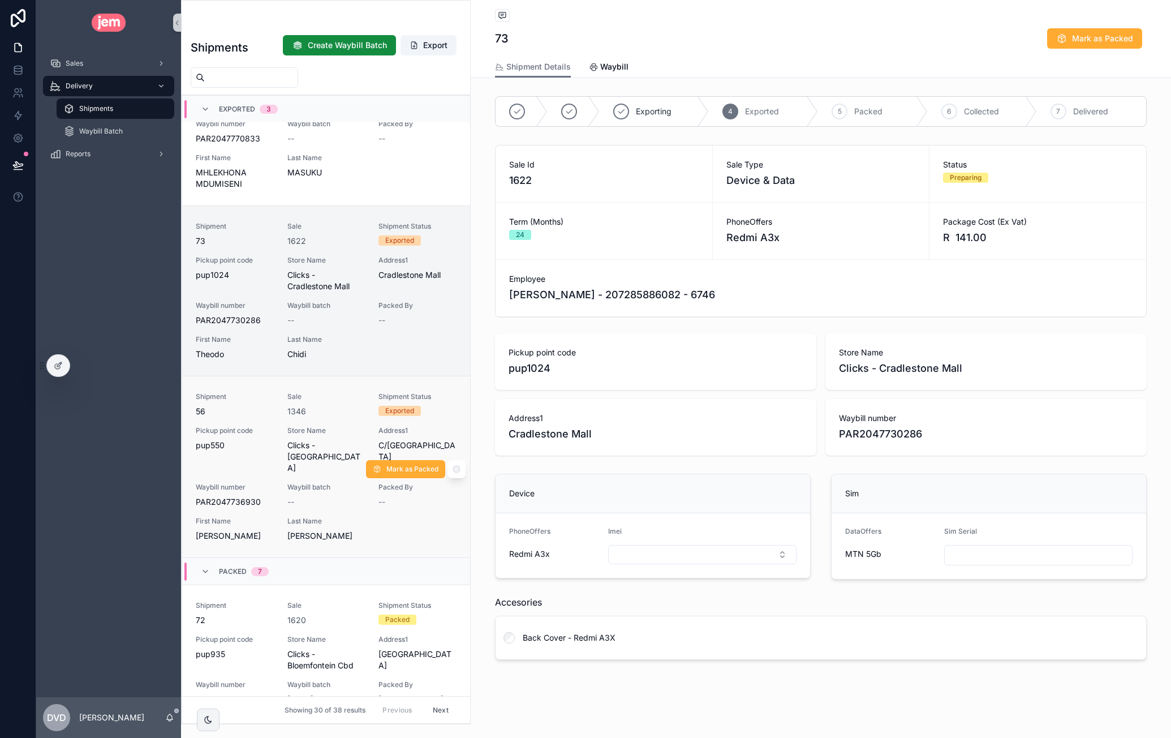
click at [342, 395] on div "Shipment 56 Sale 1346 Shipment Status Exported Pickup point code pup550 Store N…" at bounding box center [326, 466] width 261 height 149
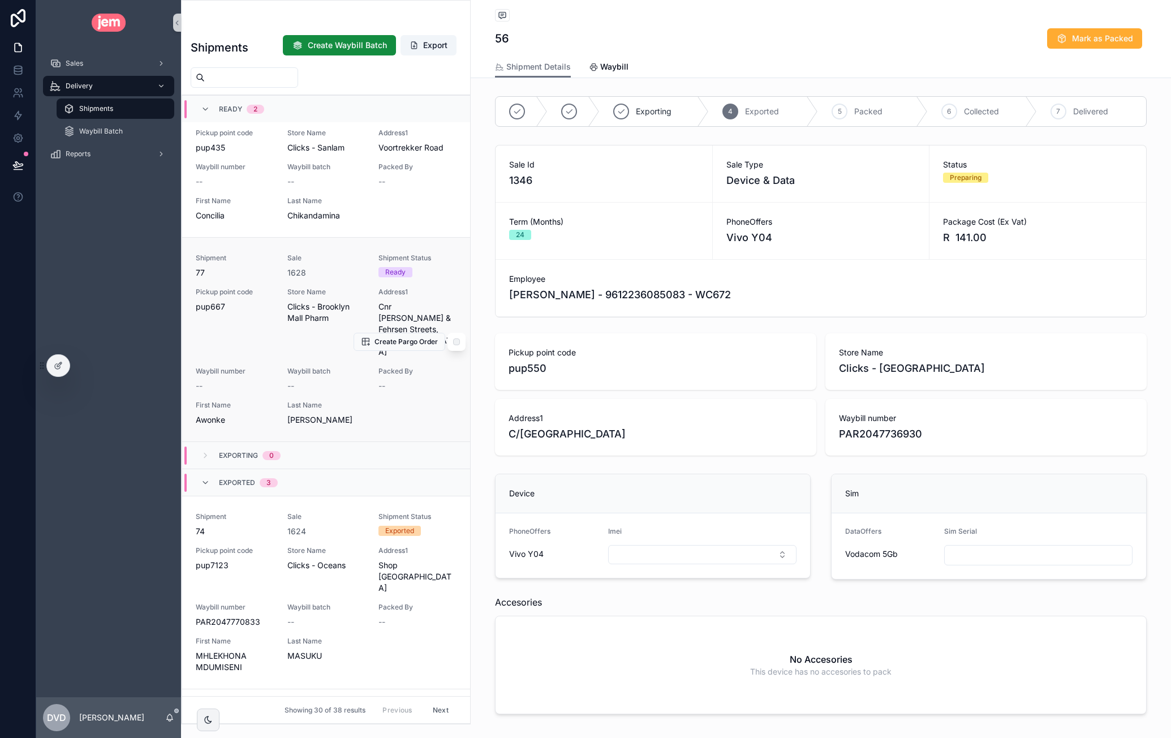
scroll to position [68, 0]
click at [334, 270] on div "1628" at bounding box center [326, 275] width 78 height 11
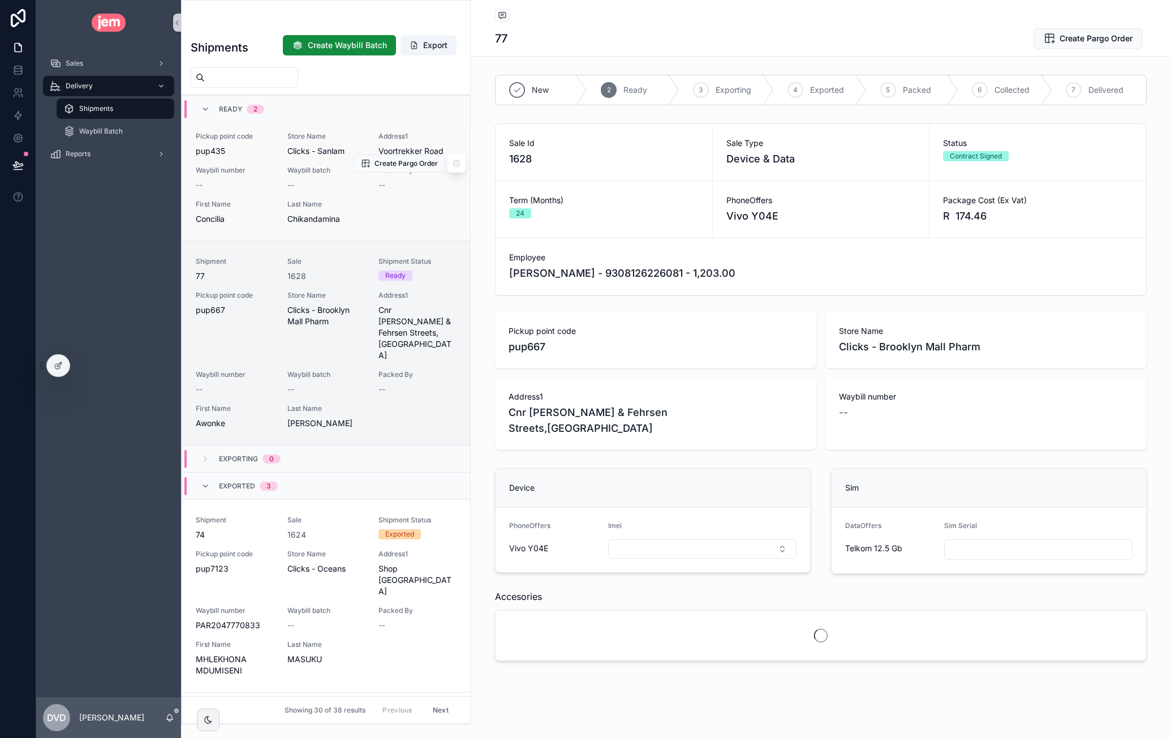
click at [342, 128] on div "Shipment 78 Sale 1629 Shipment Status Ready Pickup point code pup435 Store Name…" at bounding box center [326, 161] width 261 height 127
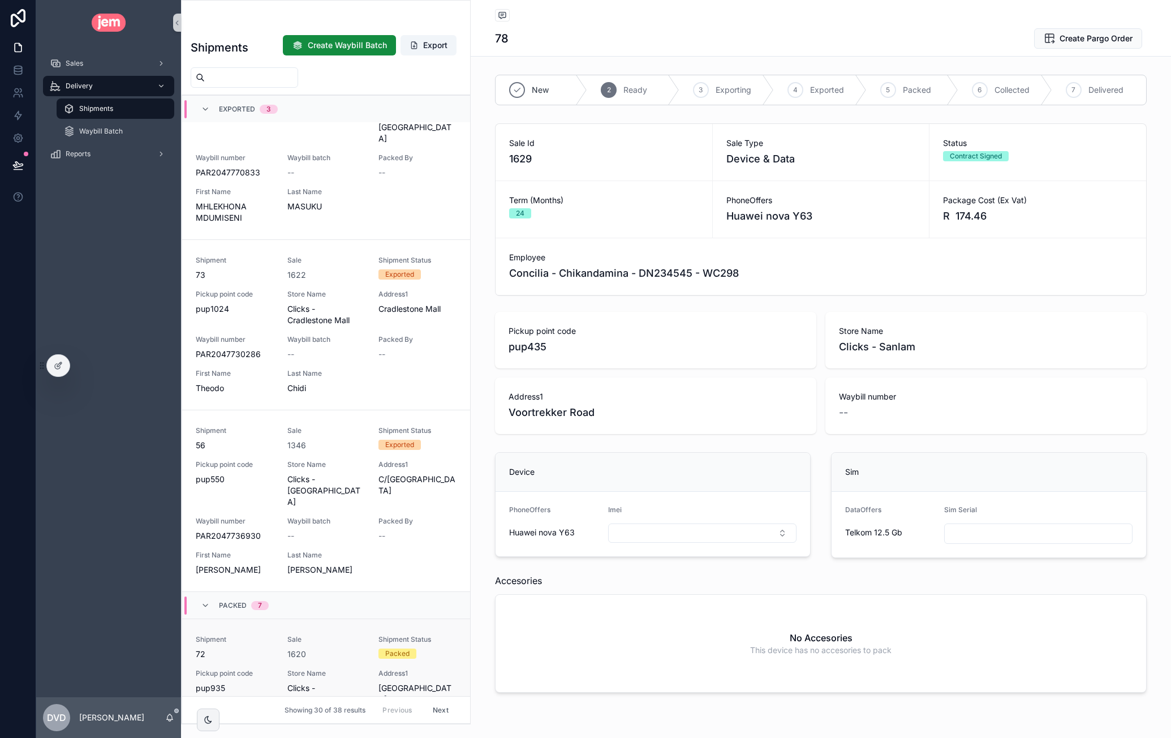
scroll to position [747, 0]
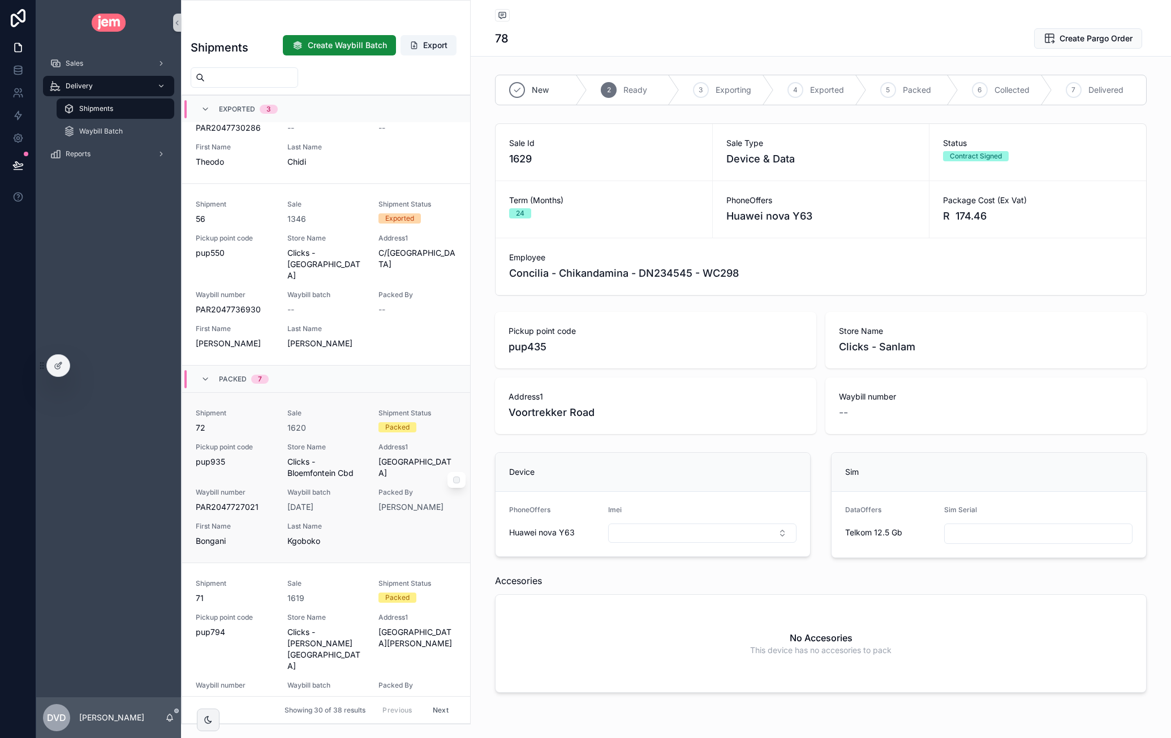
click at [342, 413] on div "Shipment 72 Sale 1620 Shipment Status Packed Pickup point code pup935 Store Nam…" at bounding box center [326, 478] width 261 height 138
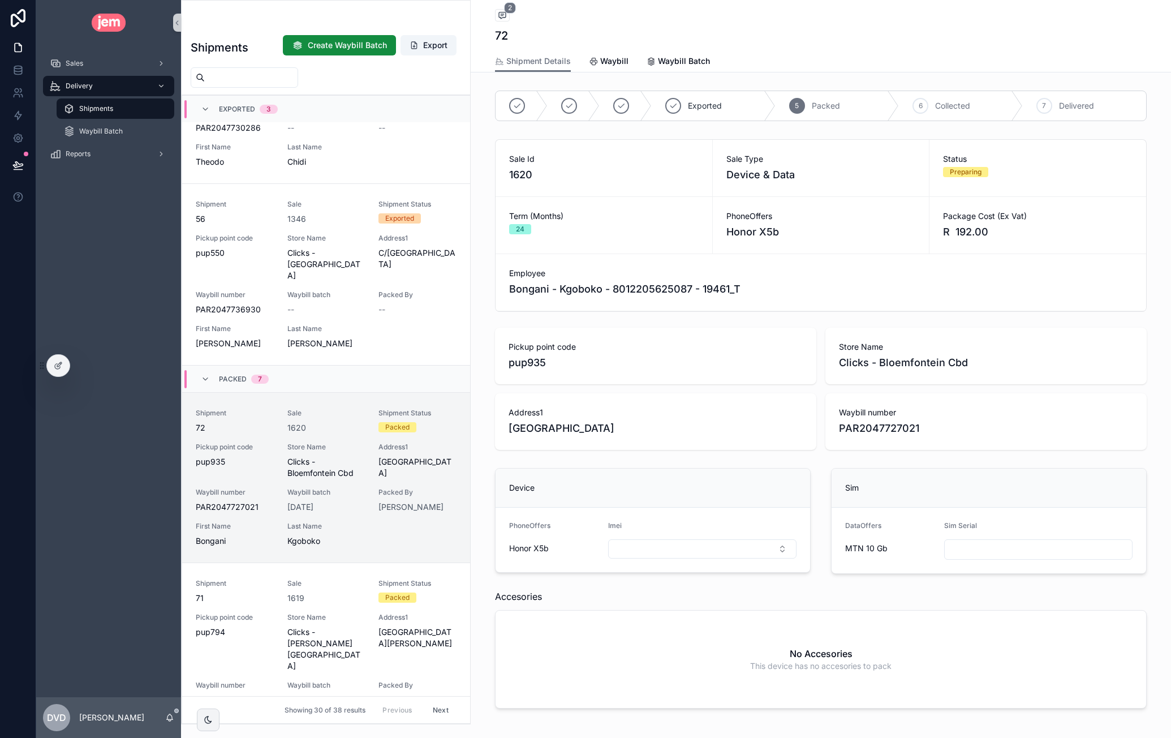
scroll to position [769, 0]
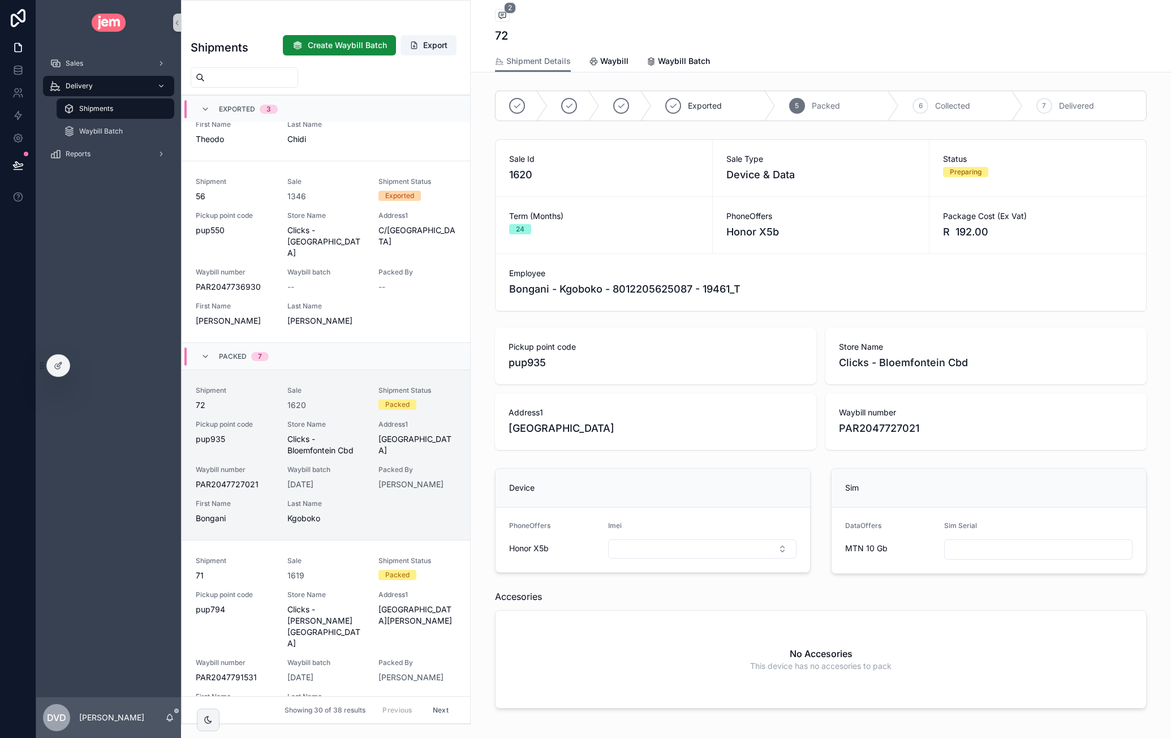
type input "**********"
click at [27, 163] on button at bounding box center [18, 165] width 25 height 32
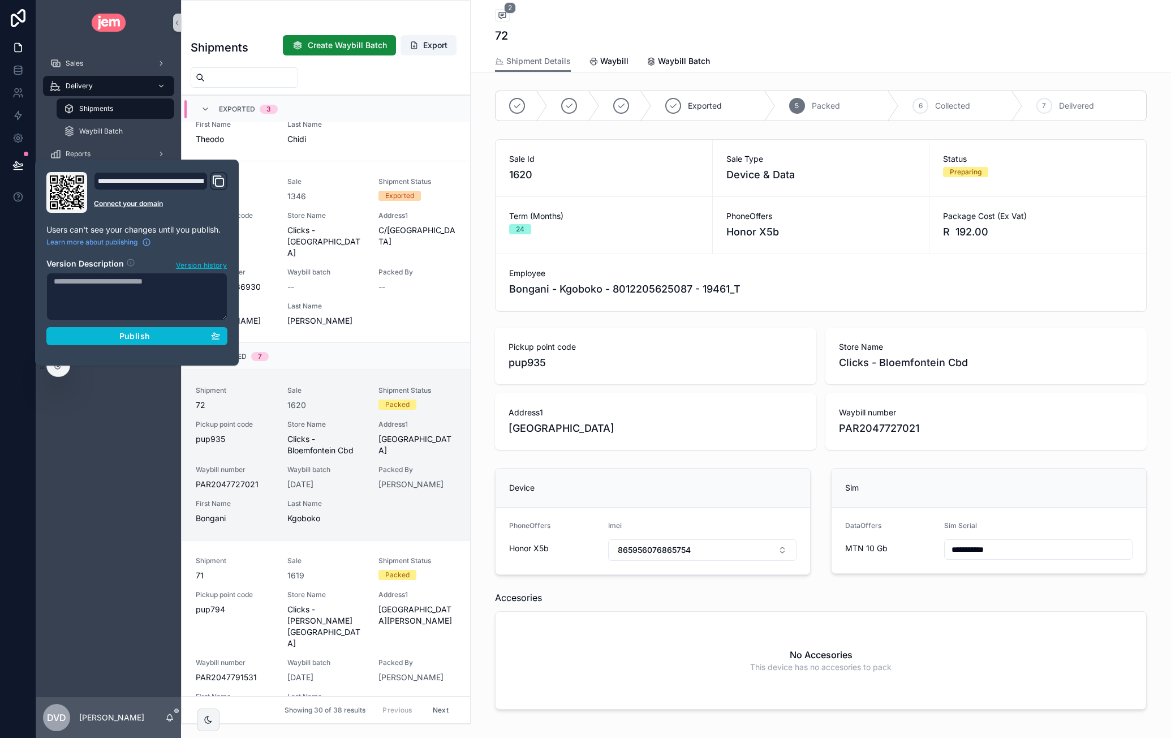
scroll to position [781, 0]
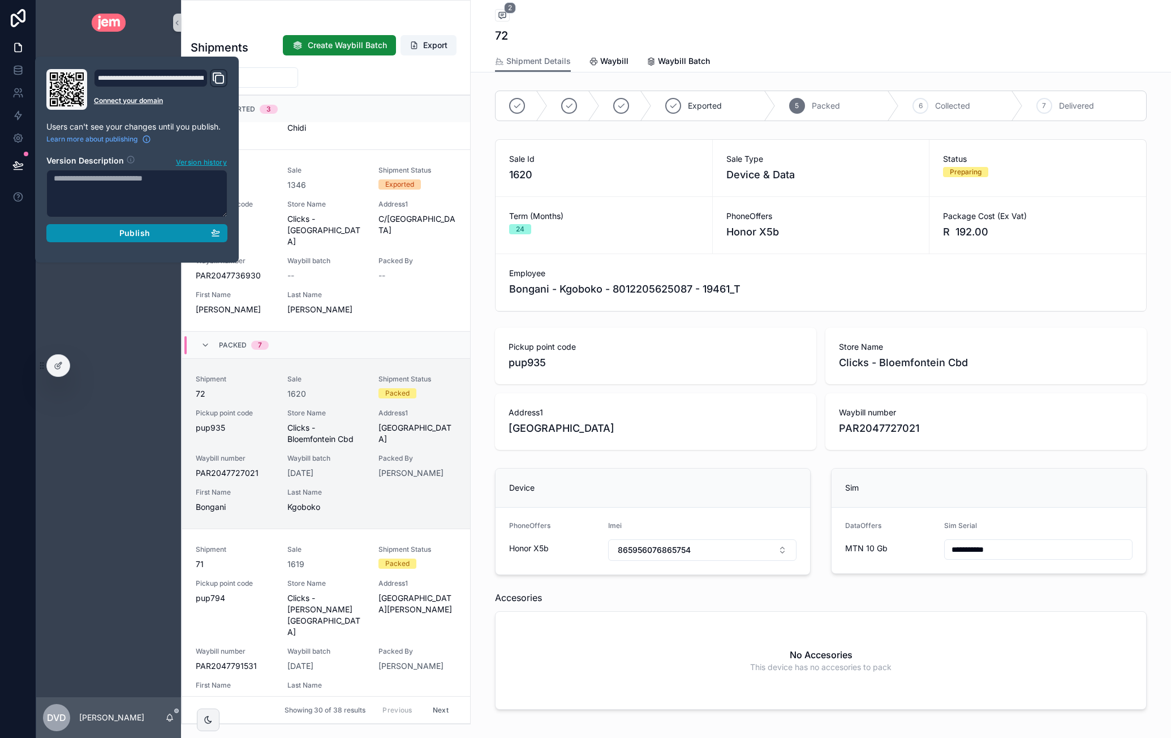
drag, startPoint x: 158, startPoint y: 233, endPoint x: 167, endPoint y: 237, distance: 10.1
click at [158, 233] on div "Publish" at bounding box center [137, 233] width 166 height 10
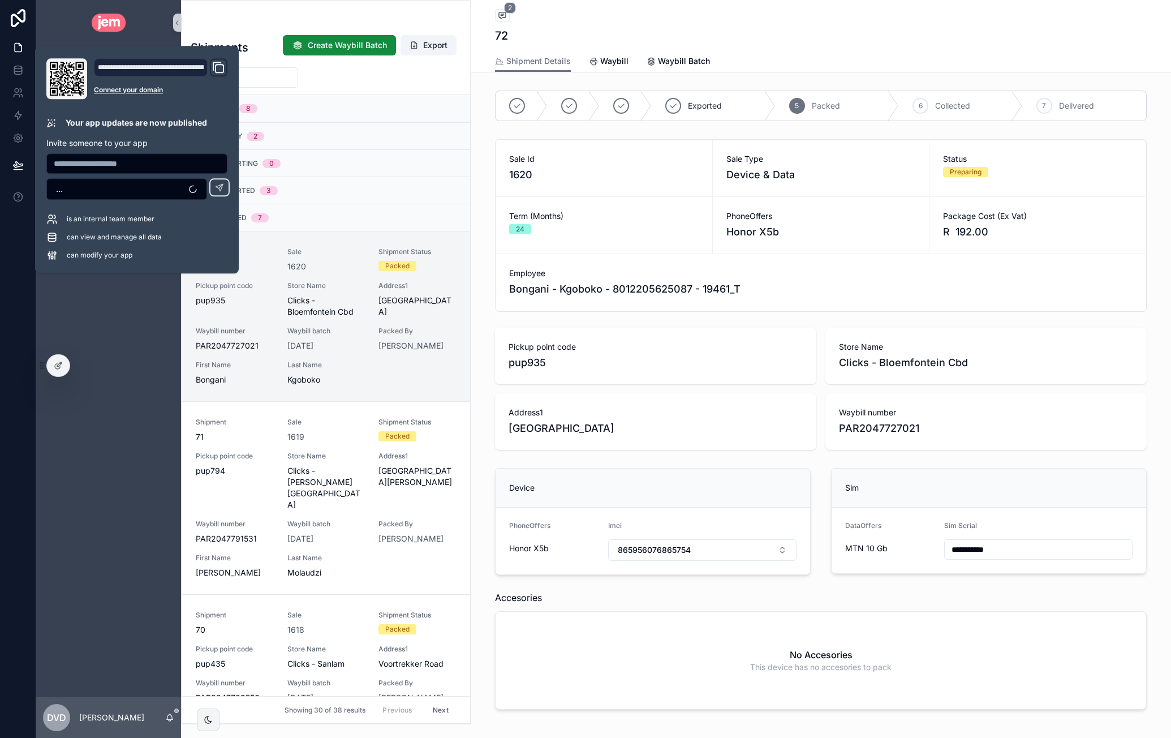
scroll to position [136, 0]
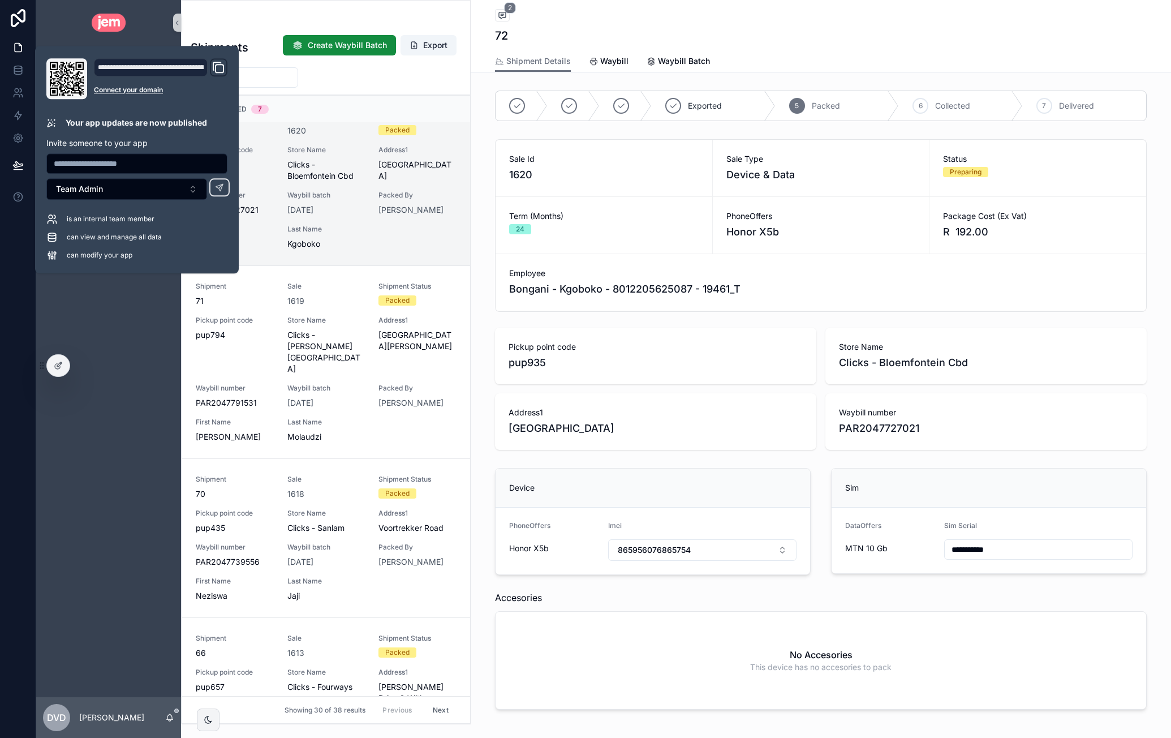
drag, startPoint x: 102, startPoint y: 357, endPoint x: 113, endPoint y: 356, distance: 11.4
click at [102, 357] on div "Sales Delivery Shipments Waybill Batch Reports" at bounding box center [108, 371] width 145 height 652
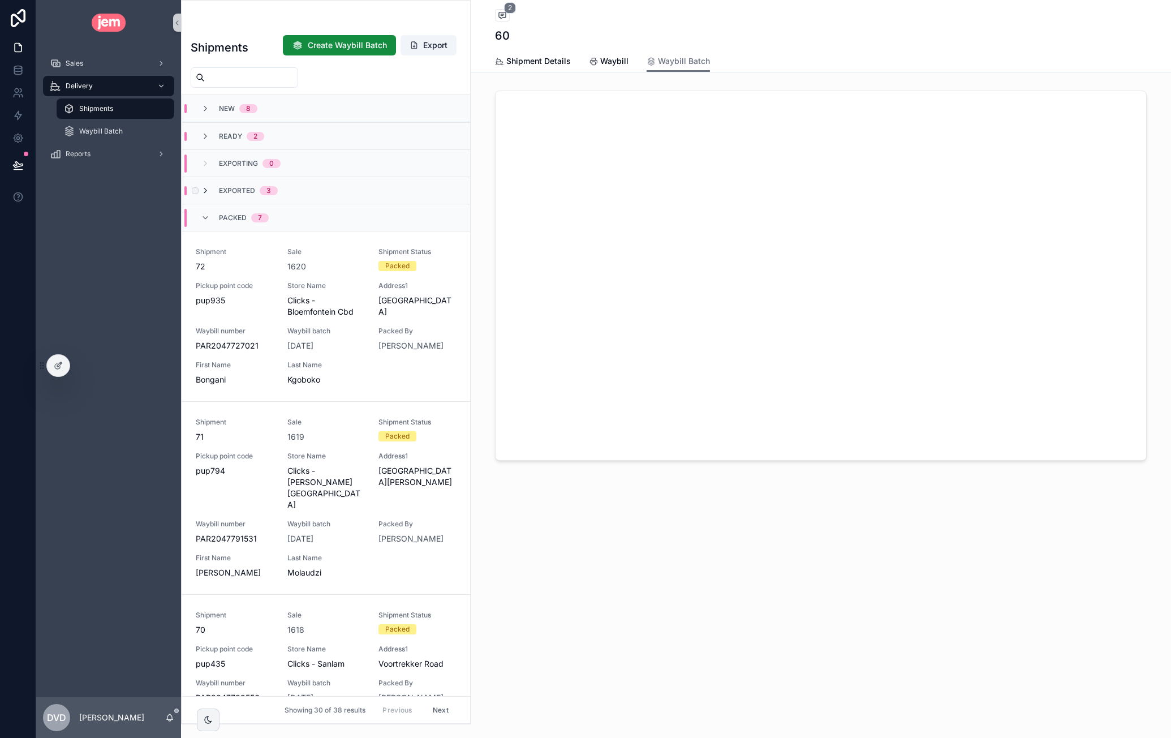
click at [204, 190] on icon "scrollable content" at bounding box center [205, 190] width 9 height 9
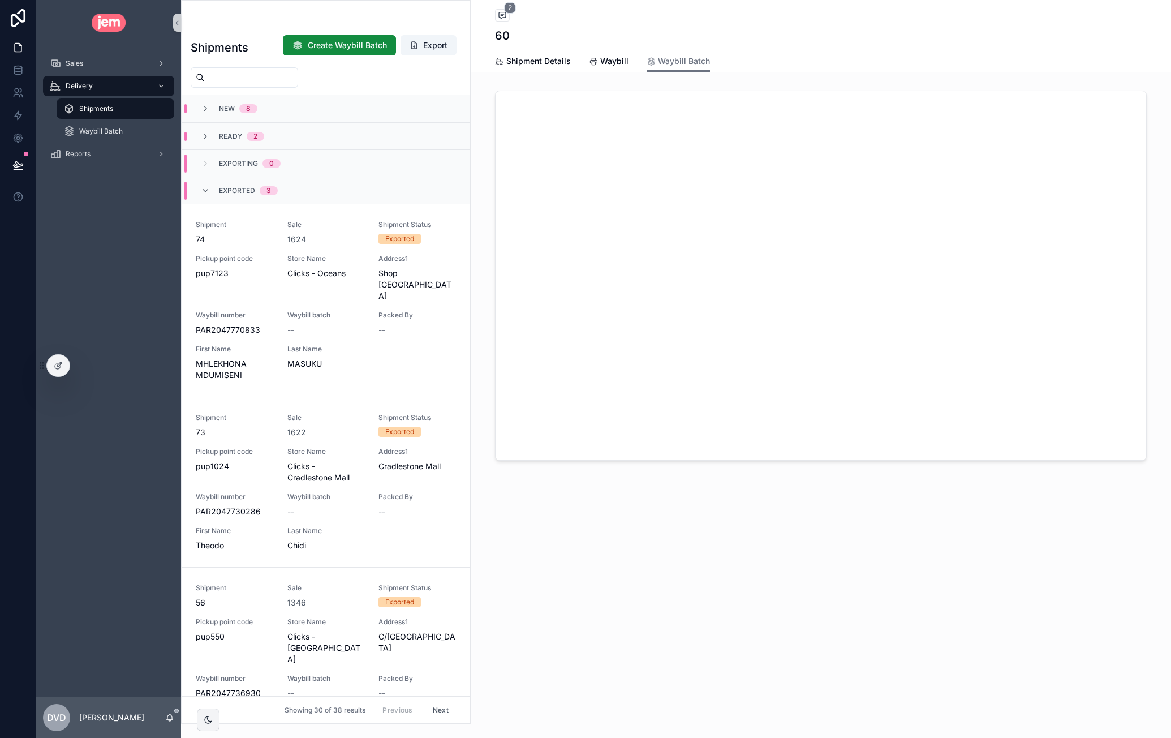
click at [204, 190] on icon "scrollable content" at bounding box center [205, 190] width 9 height 9
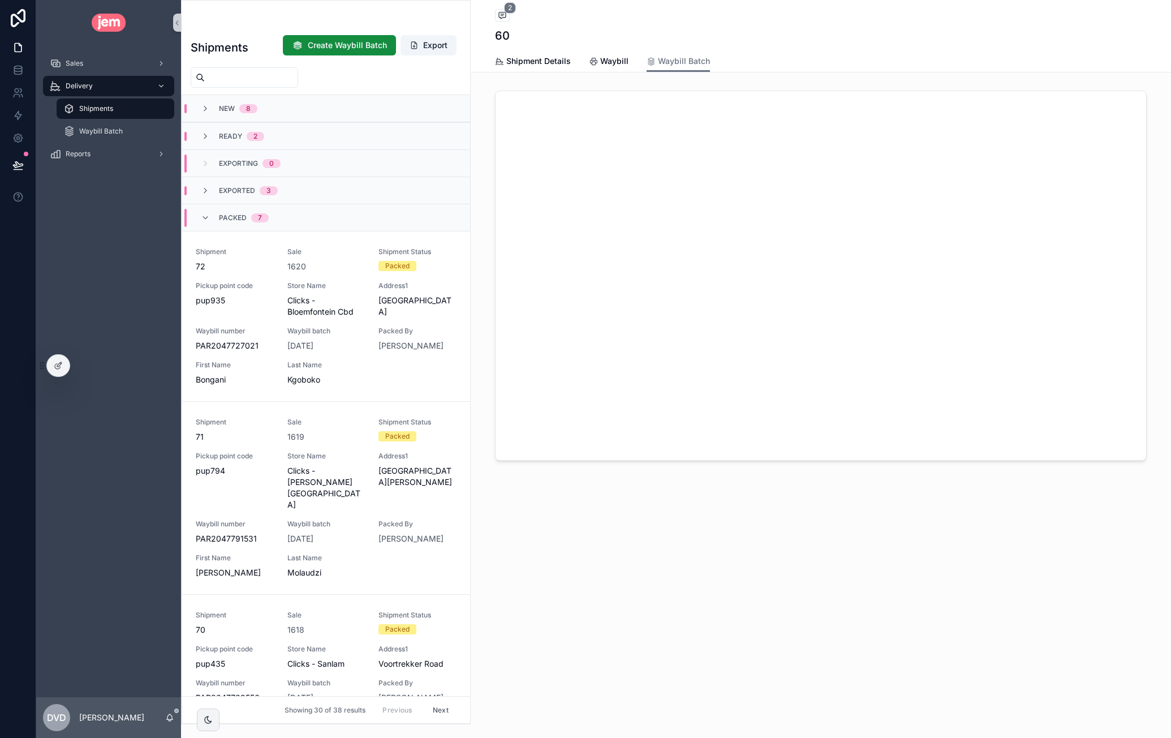
click at [243, 74] on input "scrollable content" at bounding box center [251, 78] width 93 height 16
paste input "**********"
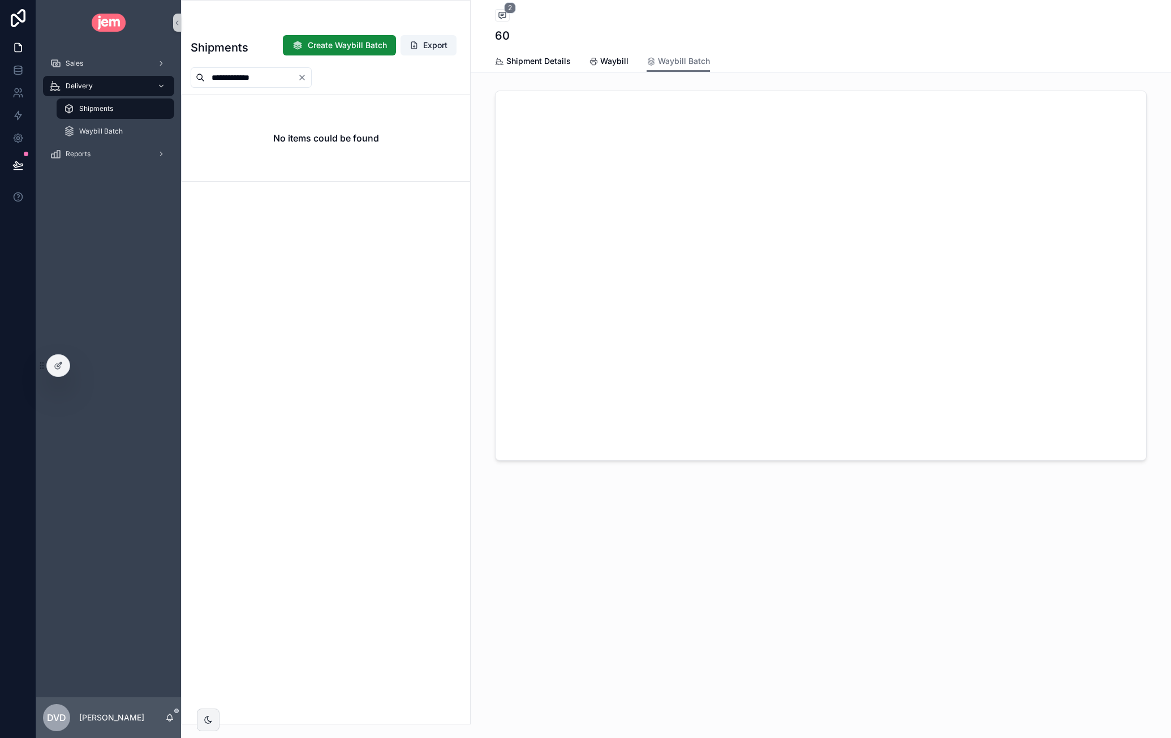
type input "**********"
click at [307, 75] on icon "Clear" at bounding box center [302, 77] width 9 height 9
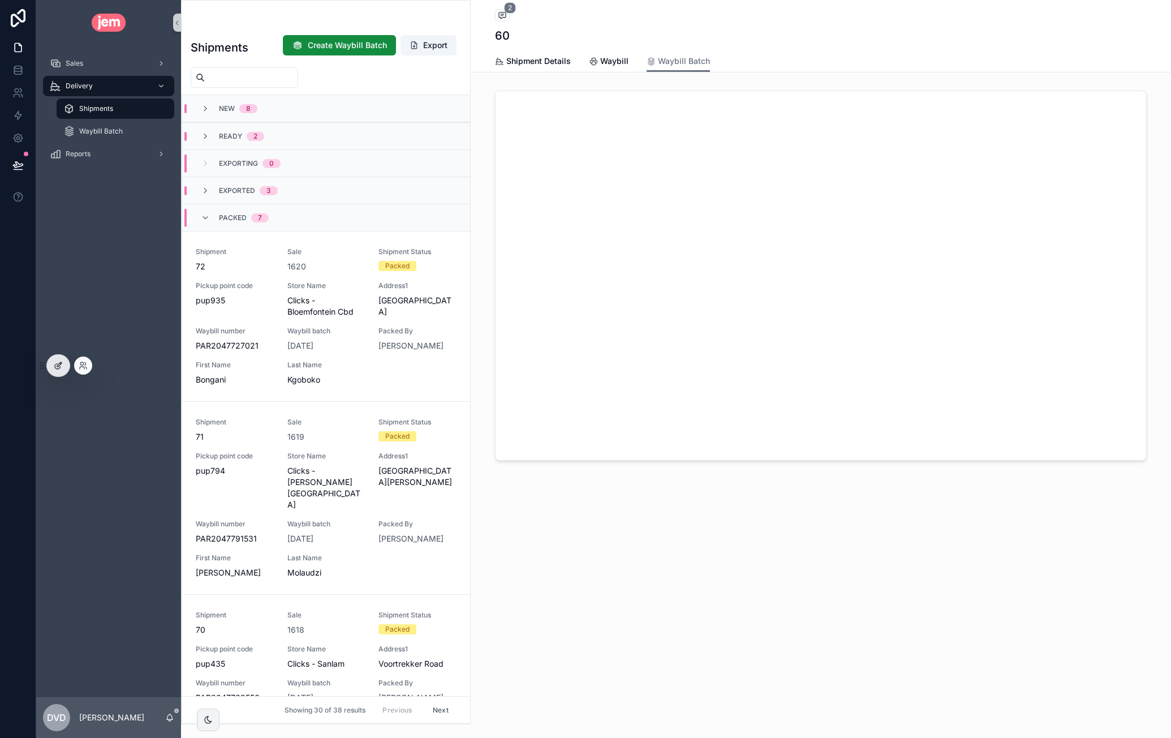
click at [58, 362] on icon at bounding box center [58, 365] width 9 height 9
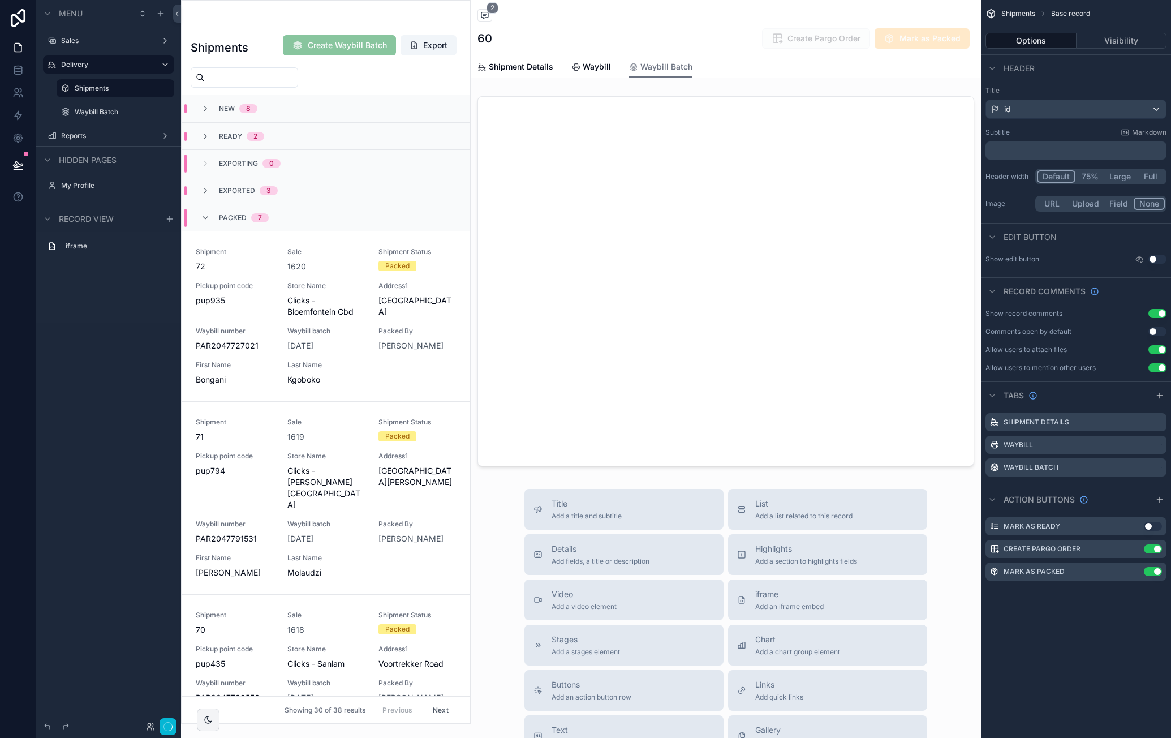
scroll to position [1145, 0]
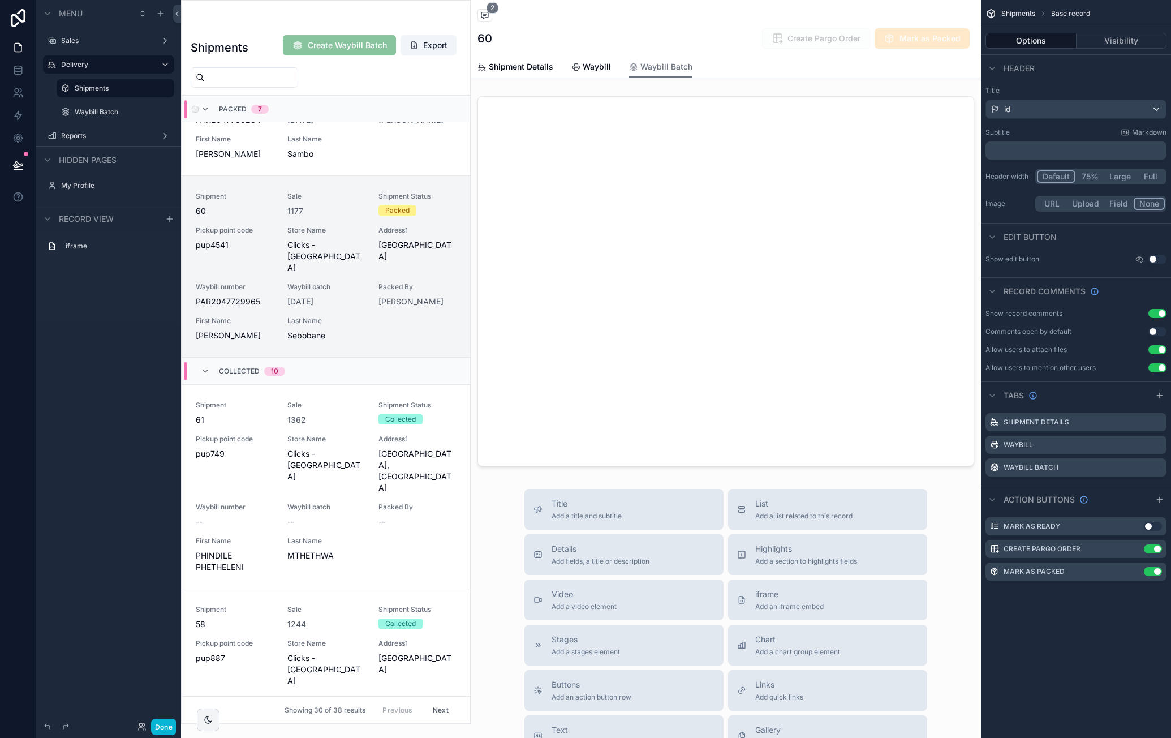
click at [345, 112] on div "Packed 7" at bounding box center [326, 108] width 288 height 27
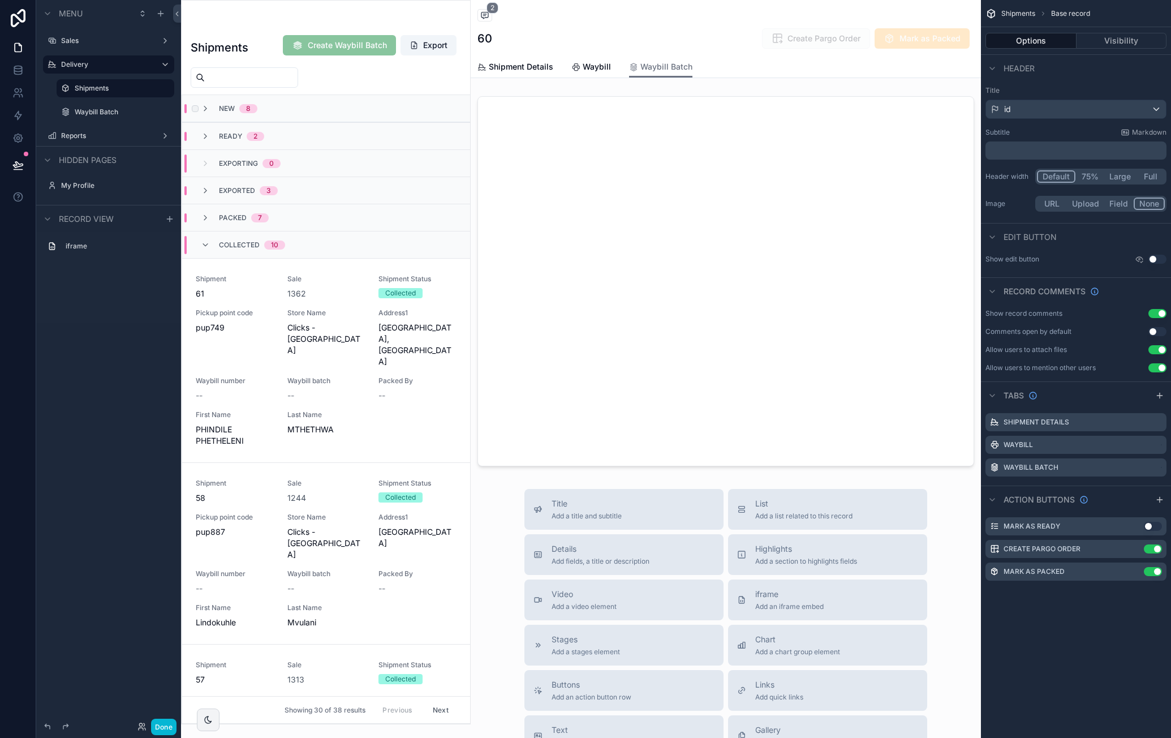
click at [337, 110] on div "New 8" at bounding box center [326, 108] width 288 height 27
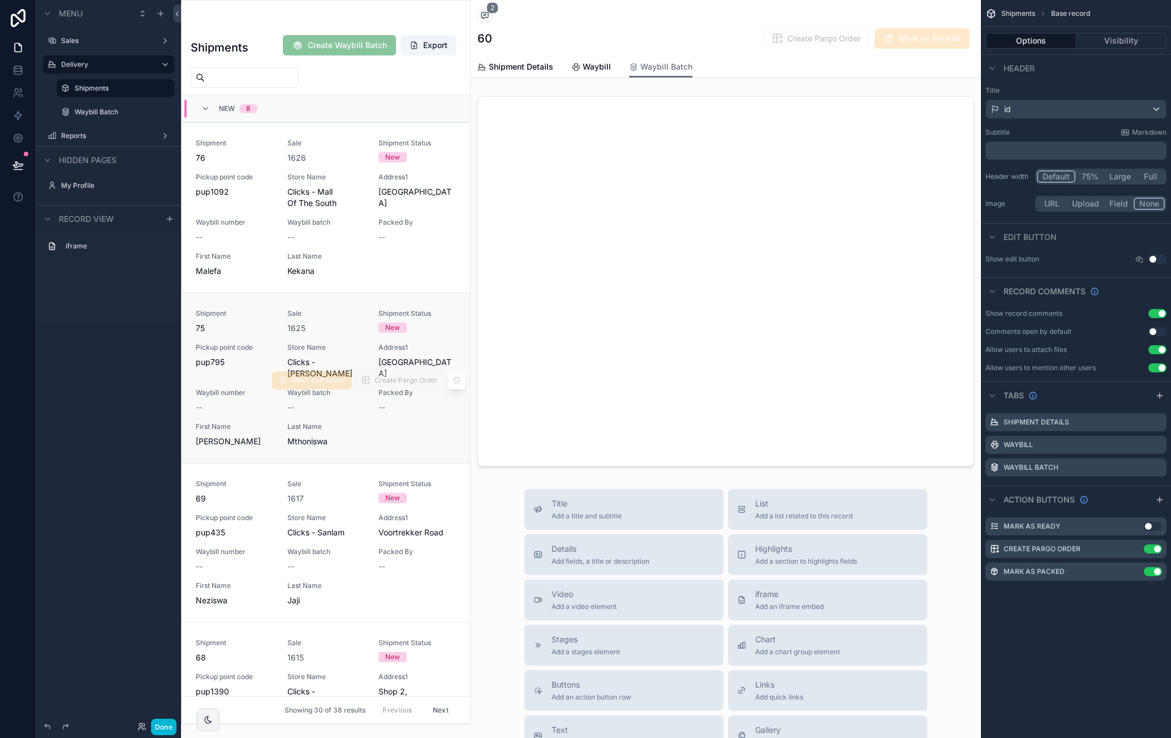
click at [337, 345] on div "Shipment 75 Sale 1625 Shipment Status New Pickup point code pup795 Store Name C…" at bounding box center [326, 378] width 261 height 138
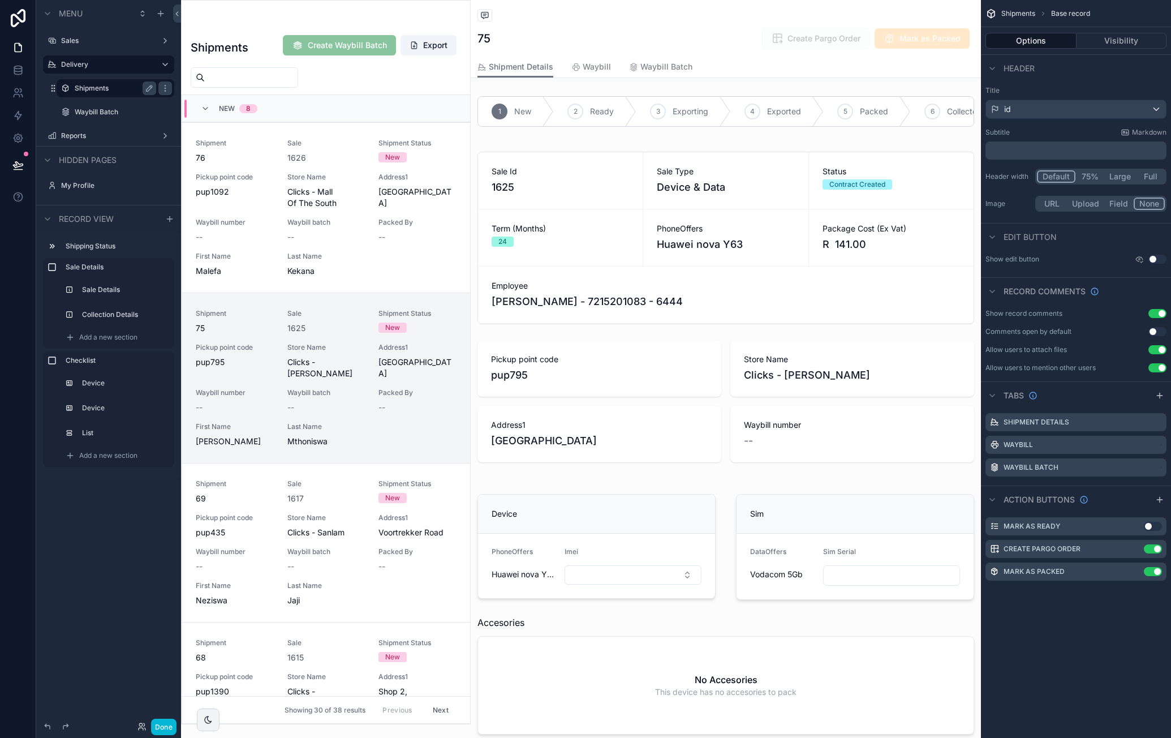
click at [94, 85] on label "Shipments" at bounding box center [113, 88] width 77 height 9
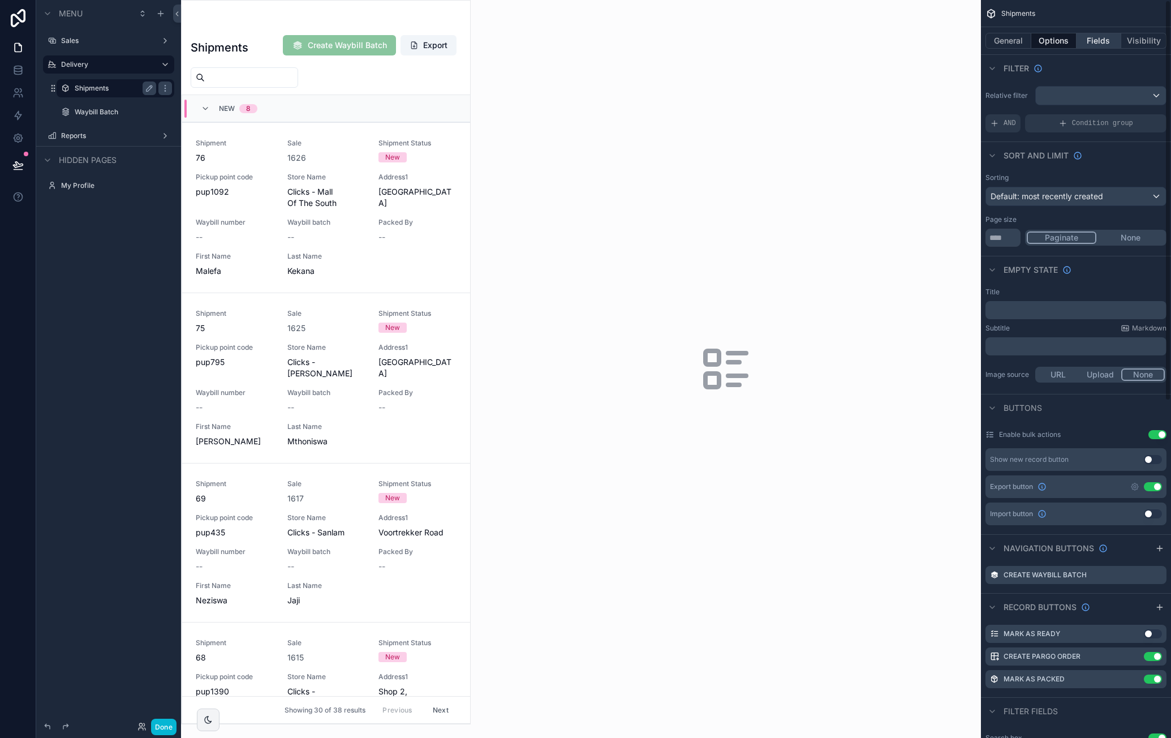
click at [1101, 37] on button "Fields" at bounding box center [1099, 41] width 45 height 16
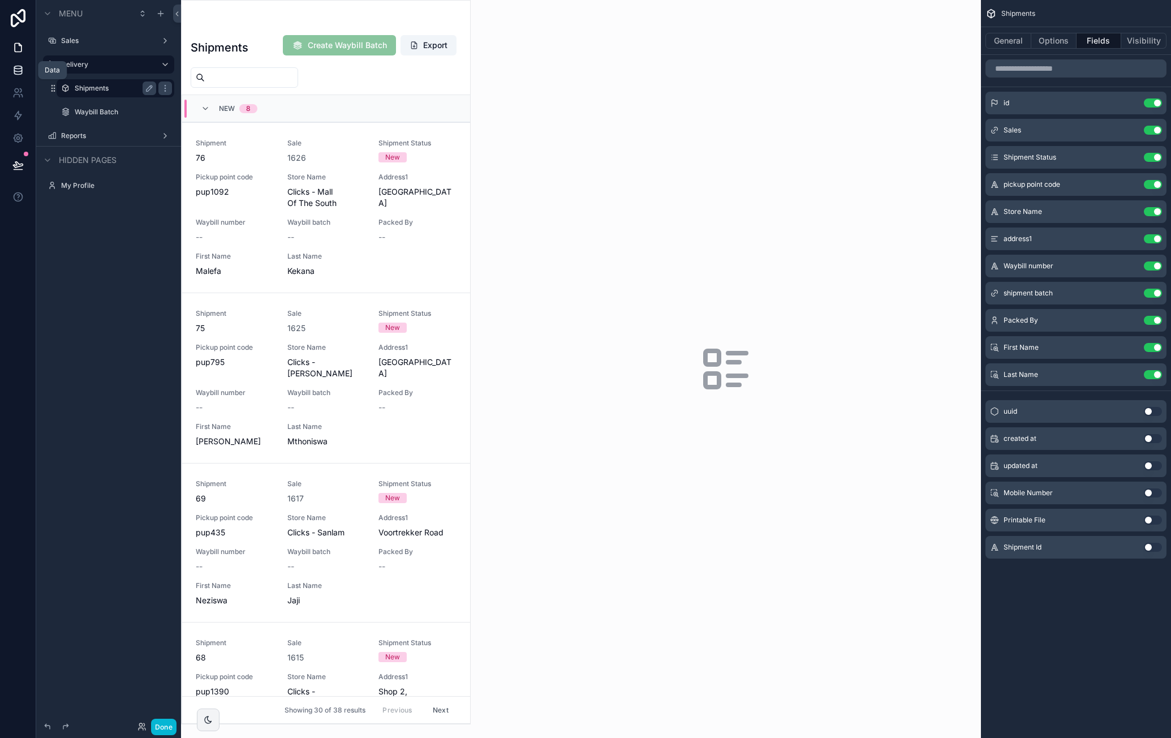
click at [22, 72] on icon at bounding box center [17, 72] width 7 height 5
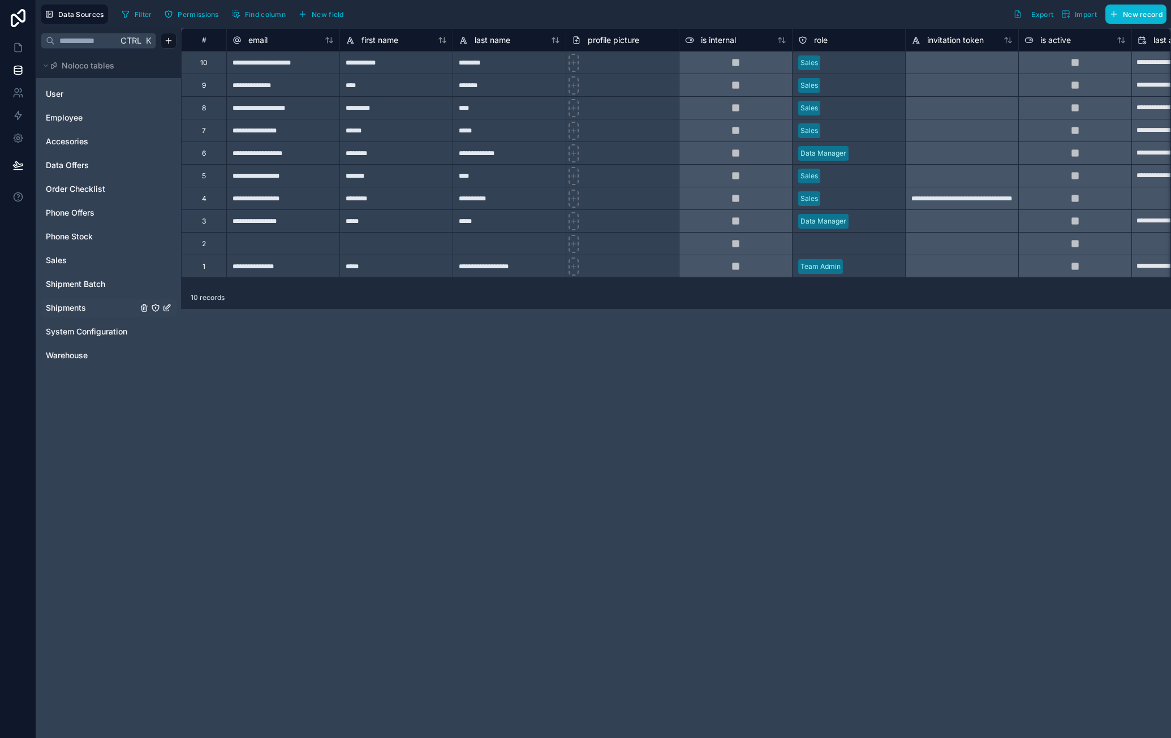
click at [94, 306] on link "Shipments" at bounding box center [92, 307] width 92 height 11
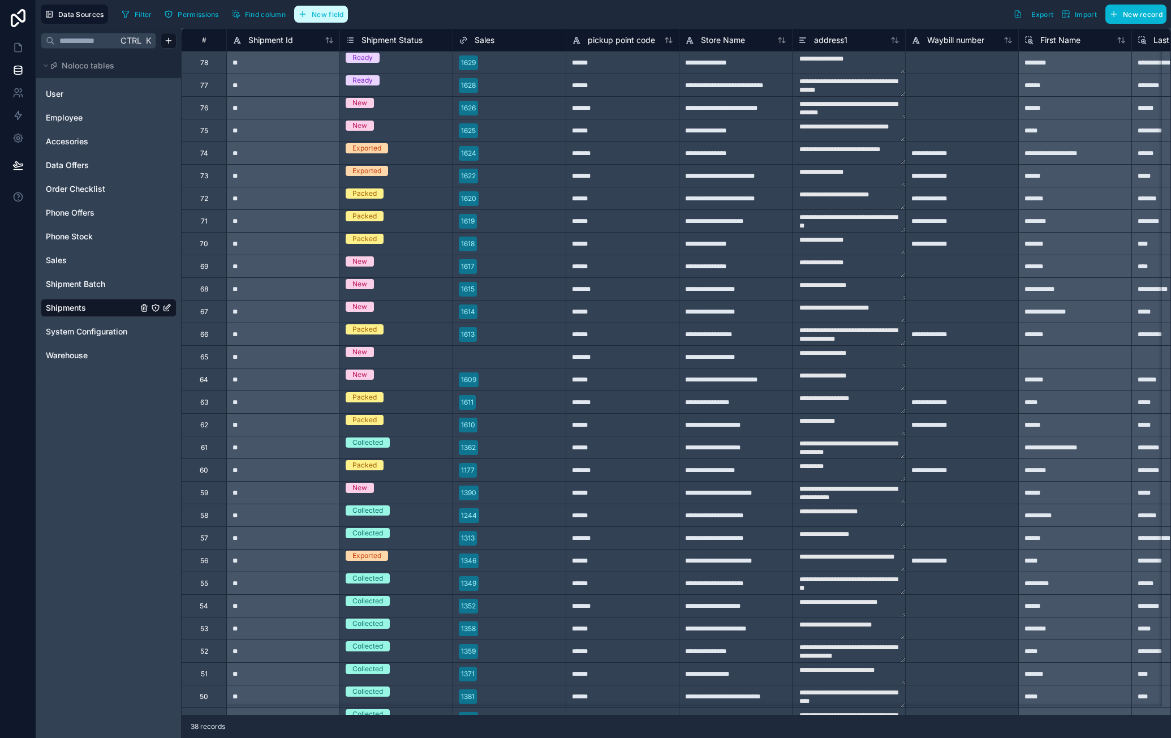
click at [335, 11] on span "New field" at bounding box center [328, 14] width 32 height 8
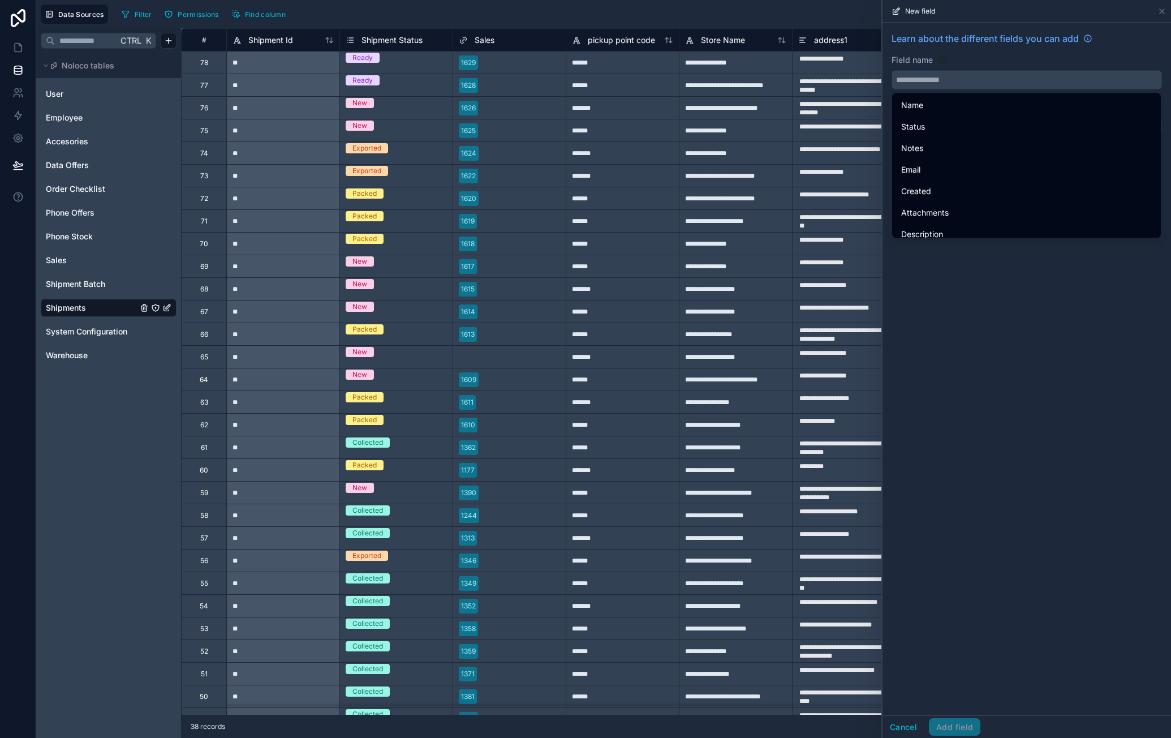
click at [966, 80] on input "text" at bounding box center [1026, 80] width 269 height 18
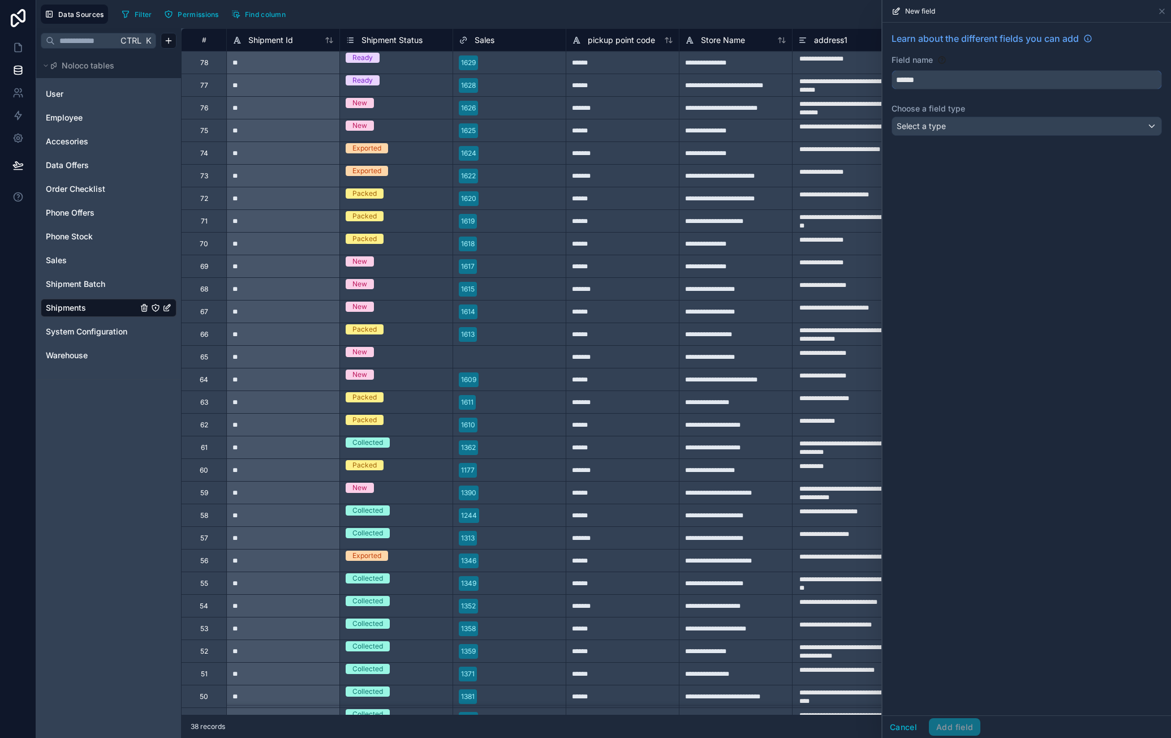
type input "******"
click at [956, 123] on div "Select a type" at bounding box center [1026, 126] width 269 height 18
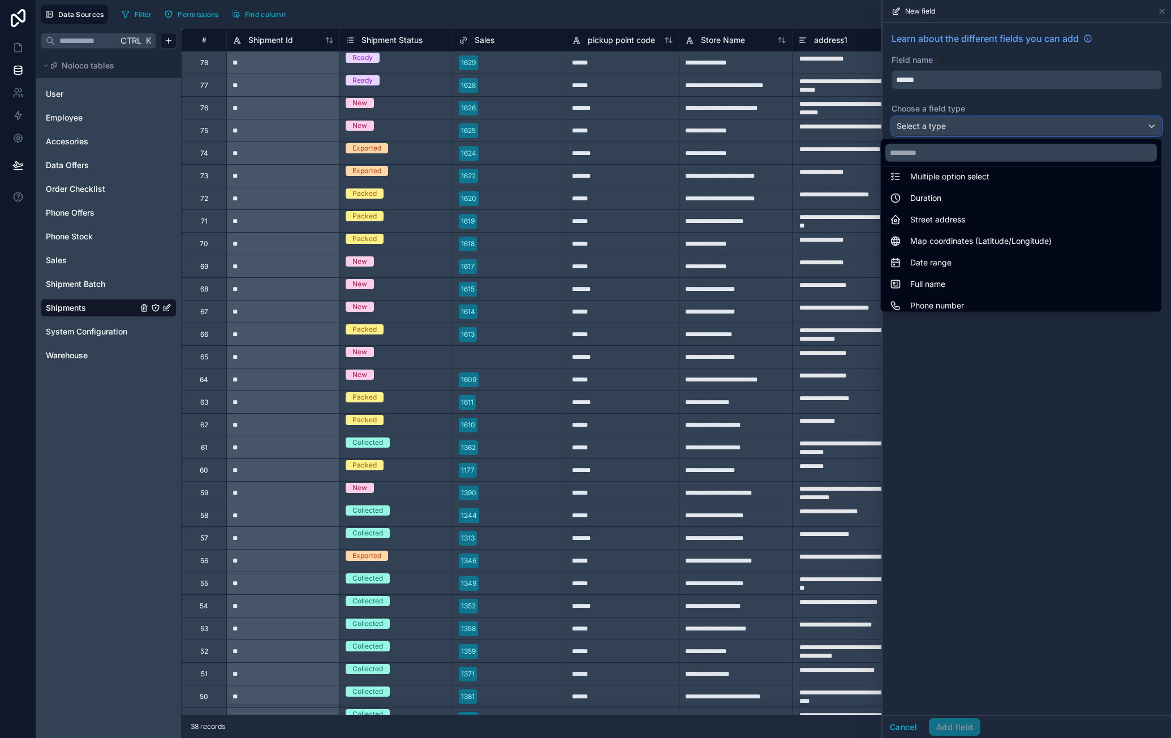
scroll to position [328, 0]
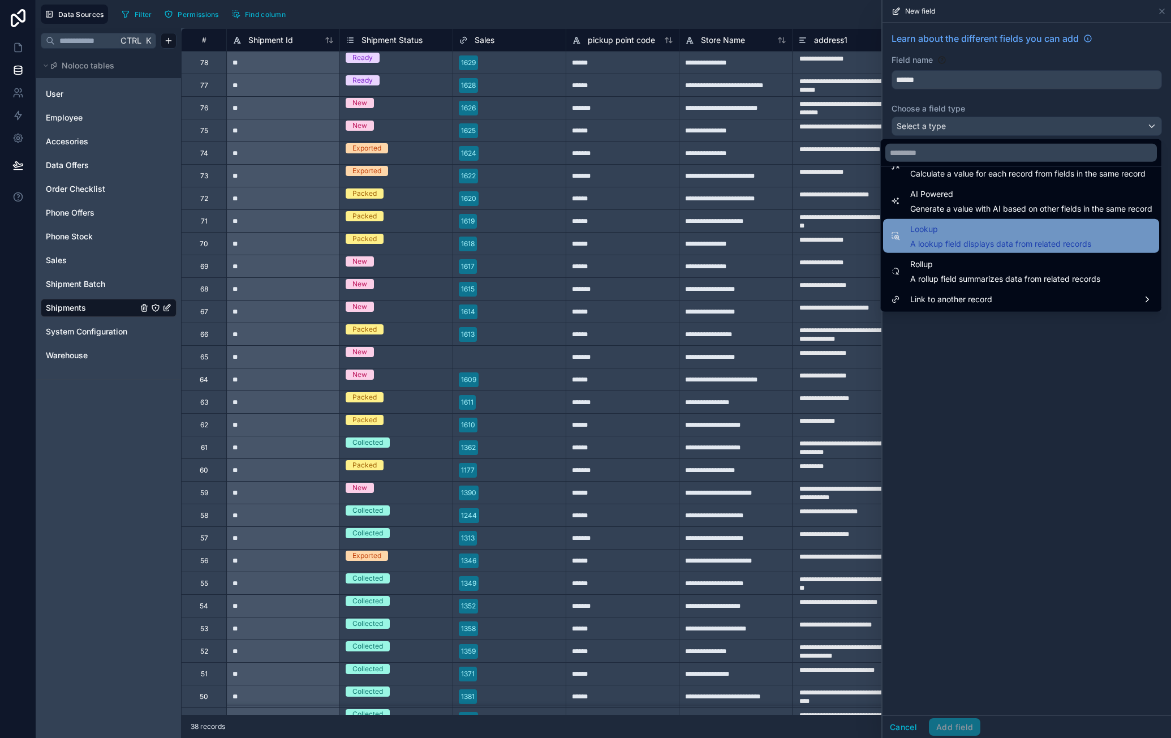
click at [1026, 250] on div "Lookup A lookup field displays data from related records" at bounding box center [1021, 236] width 276 height 34
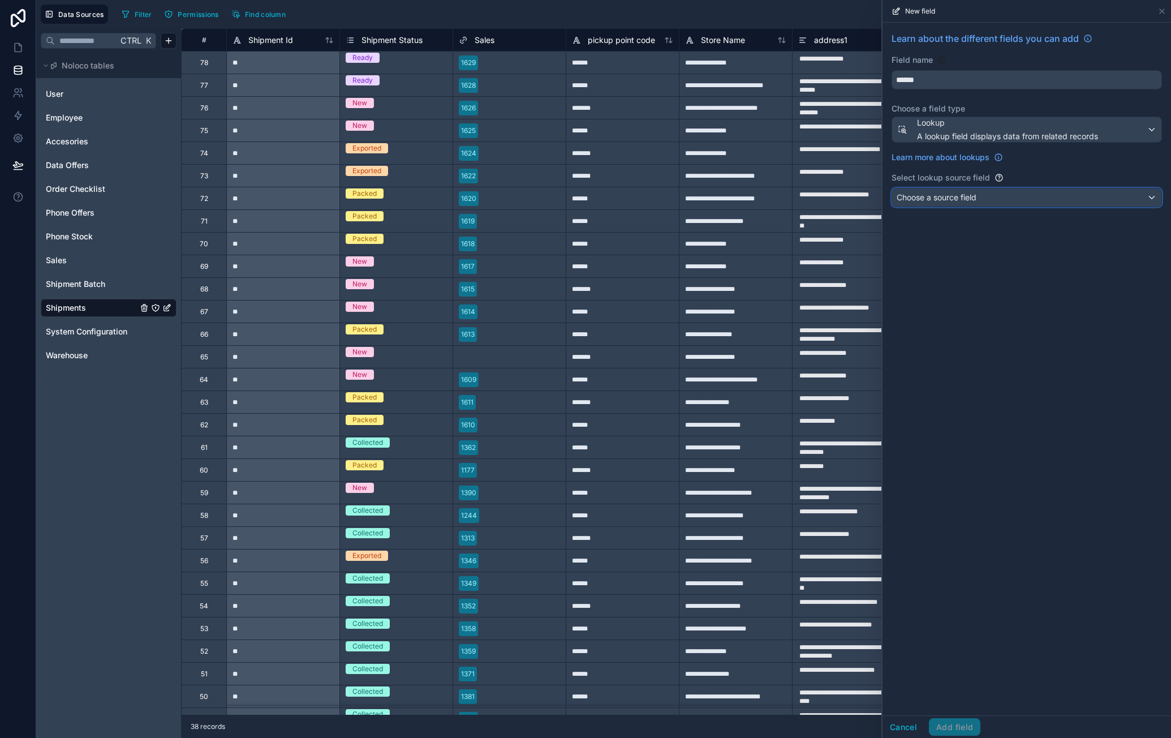
click at [1006, 204] on div "Choose a source field" at bounding box center [1026, 197] width 269 height 18
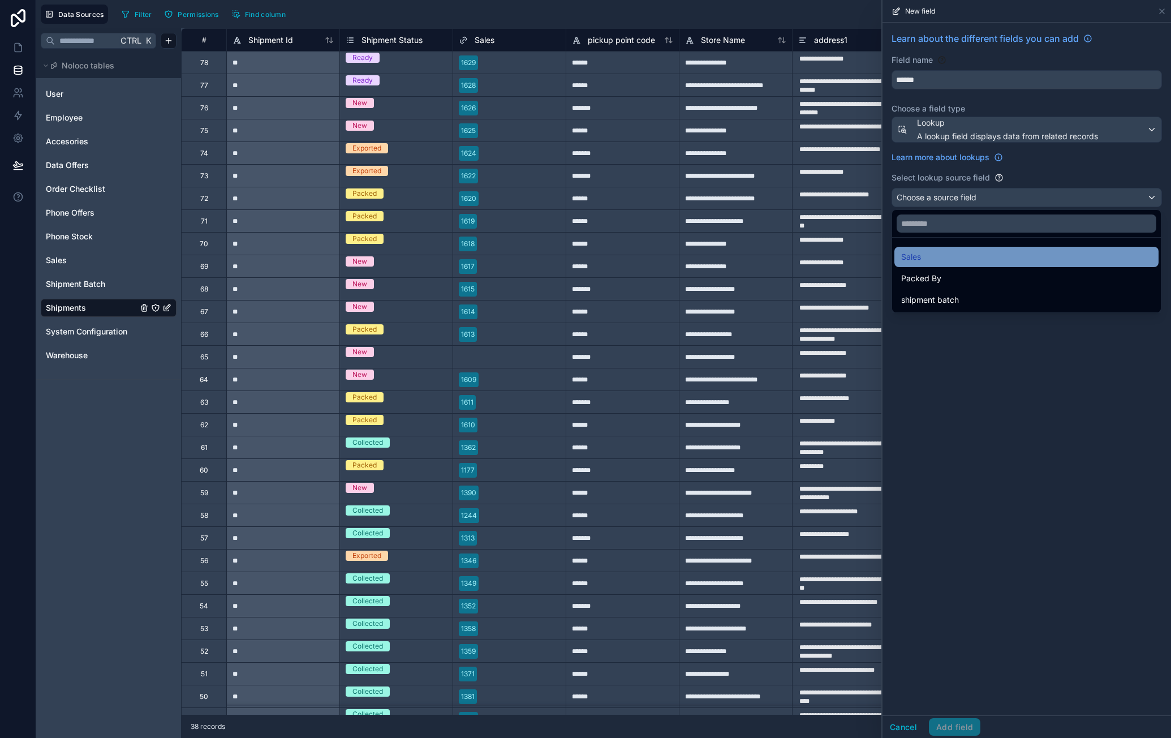
click at [975, 260] on div "Sales" at bounding box center [1026, 257] width 251 height 14
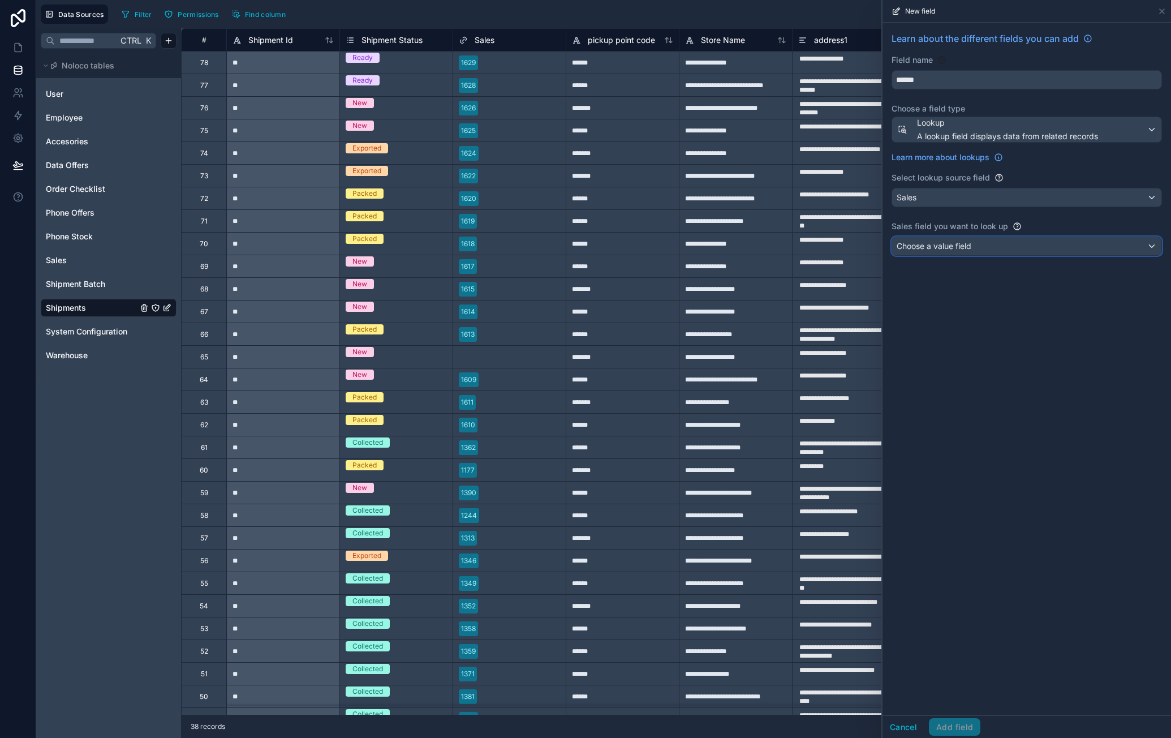
click at [984, 250] on div "Choose a value field" at bounding box center [1026, 246] width 269 height 18
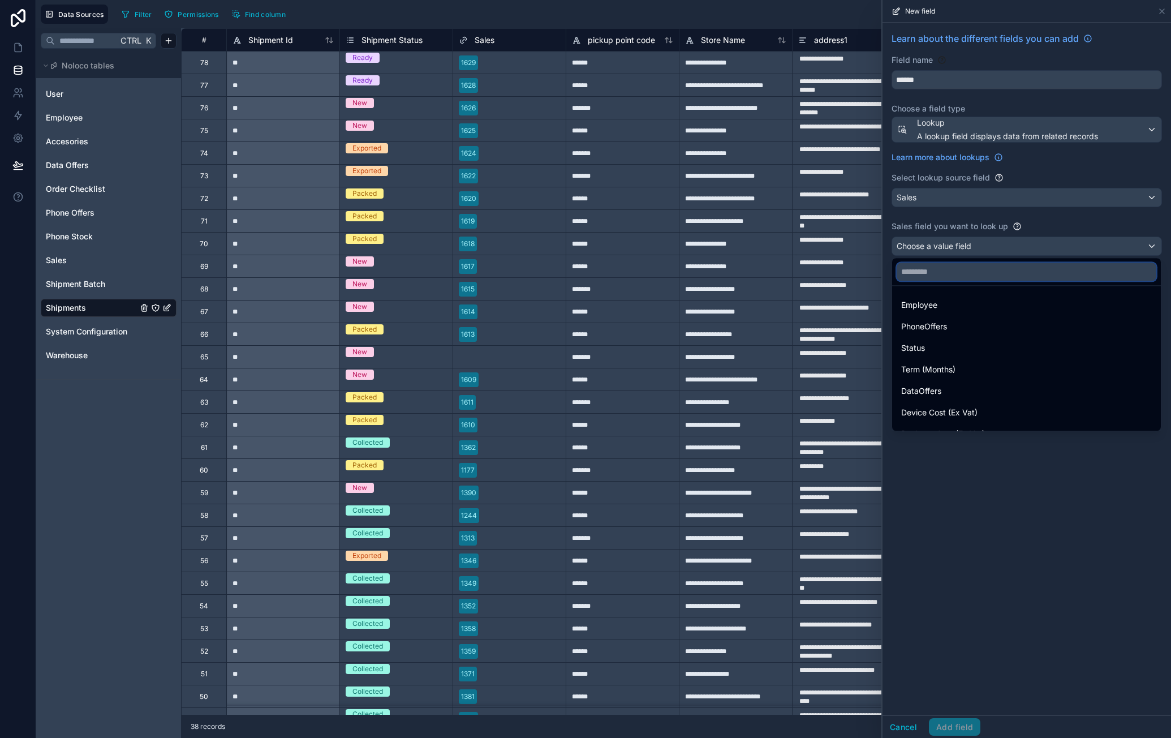
click at [982, 270] on input "text" at bounding box center [1027, 272] width 260 height 18
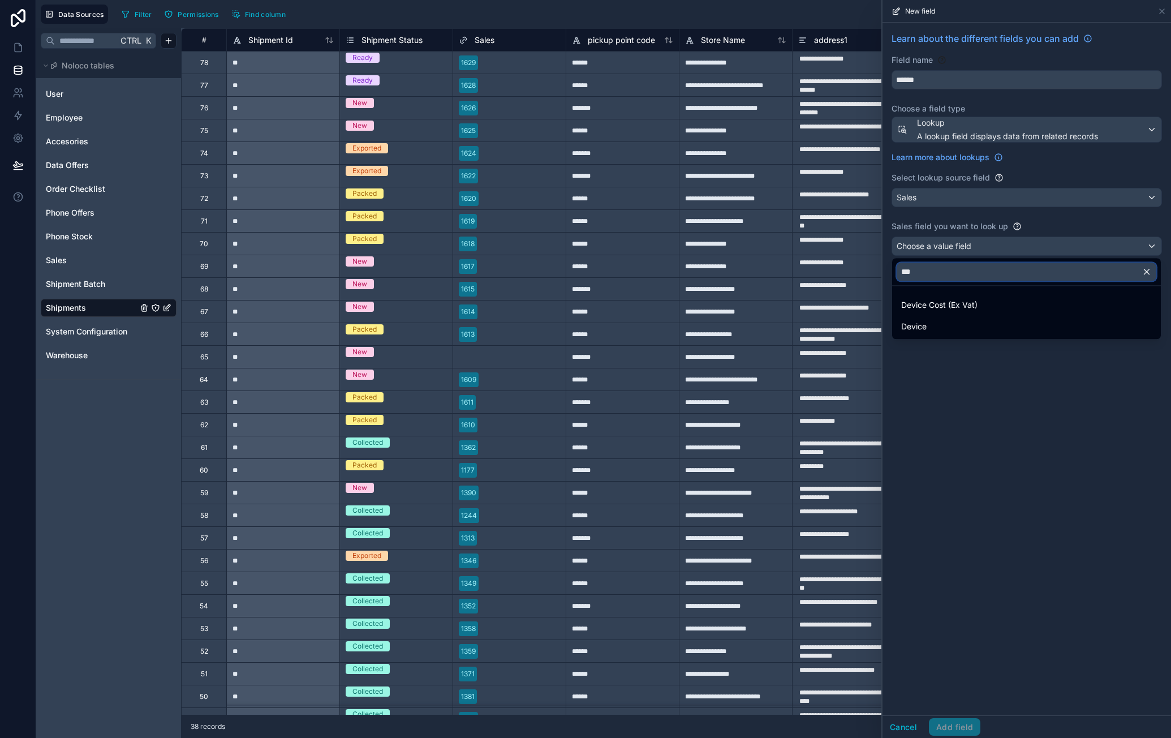
type input "***"
click at [964, 328] on div "Device" at bounding box center [1026, 327] width 251 height 14
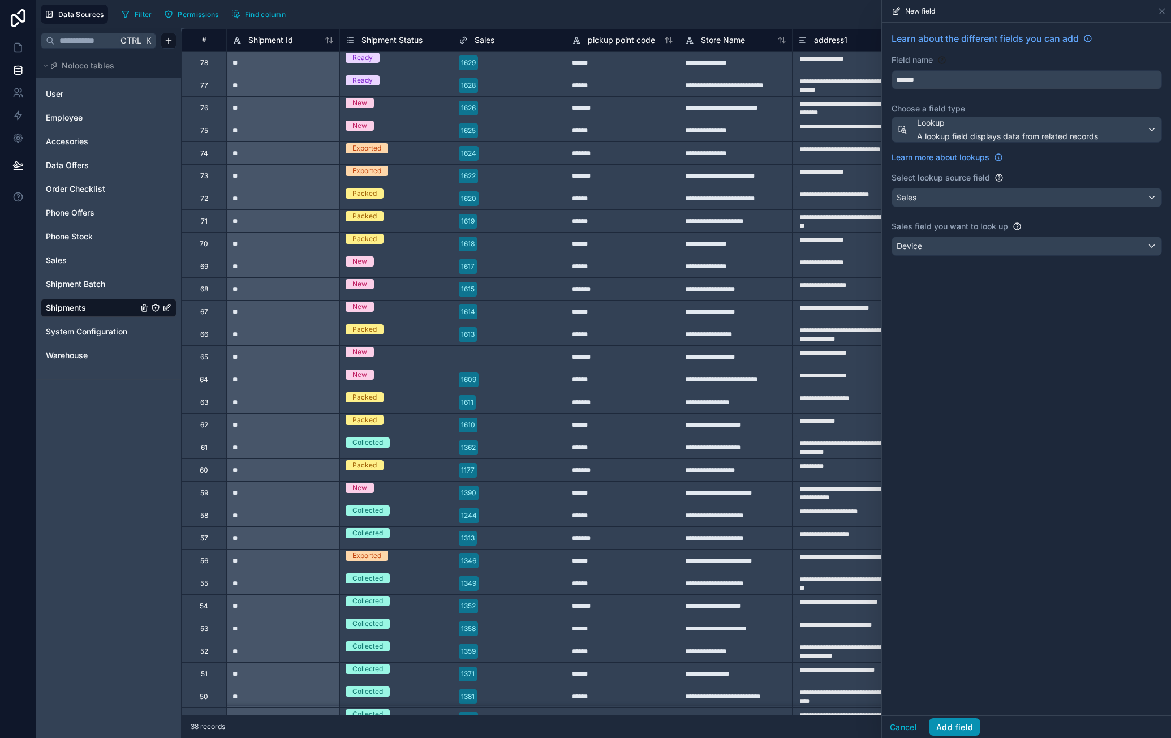
click at [962, 732] on button "Add field" at bounding box center [954, 727] width 51 height 18
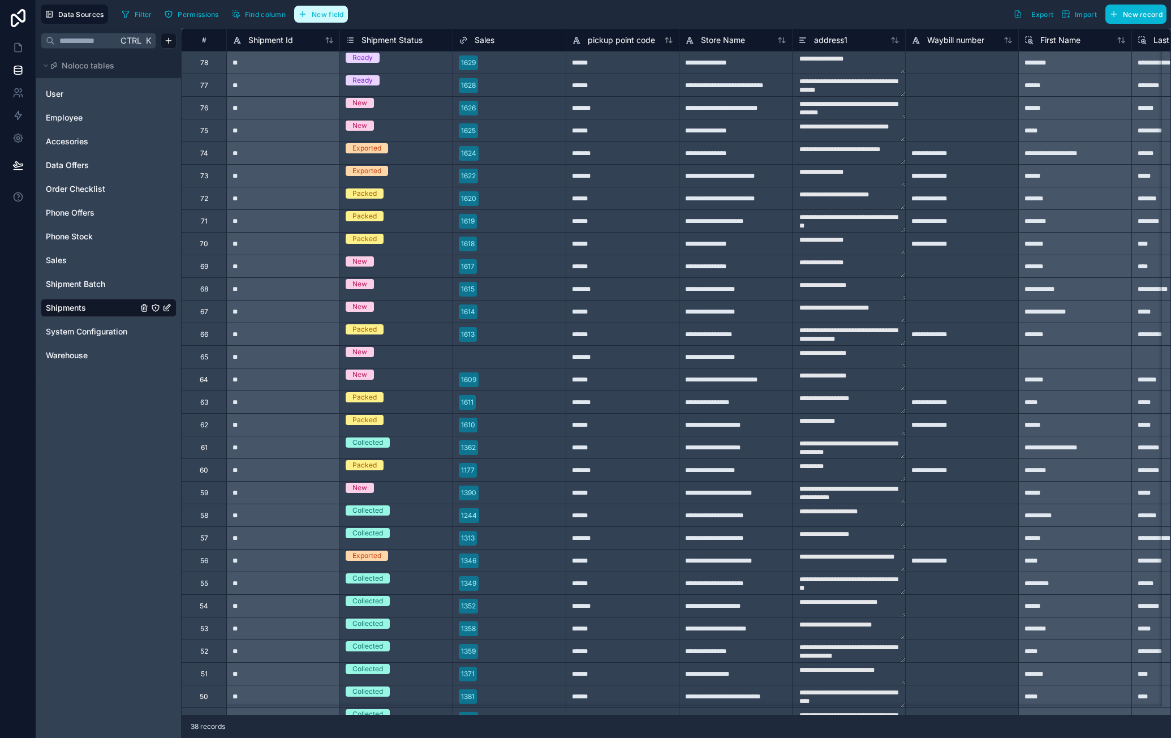
click at [346, 19] on button "New field" at bounding box center [321, 14] width 54 height 17
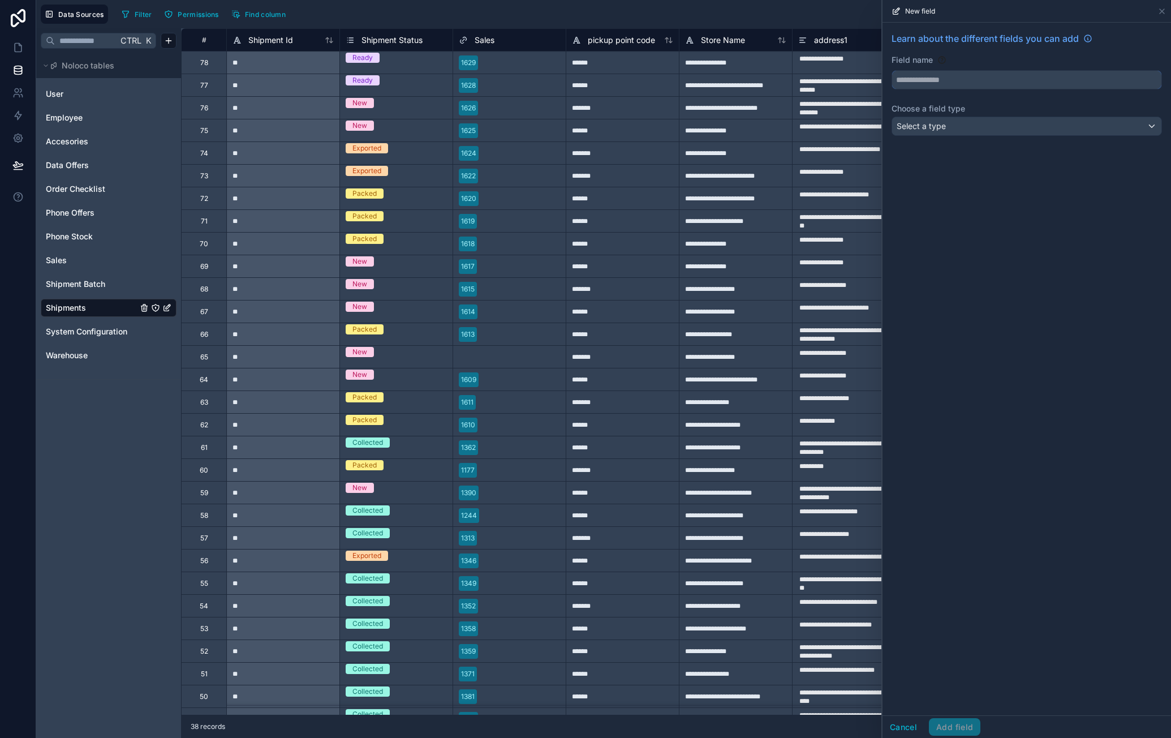
click at [928, 78] on input "text" at bounding box center [1026, 80] width 269 height 18
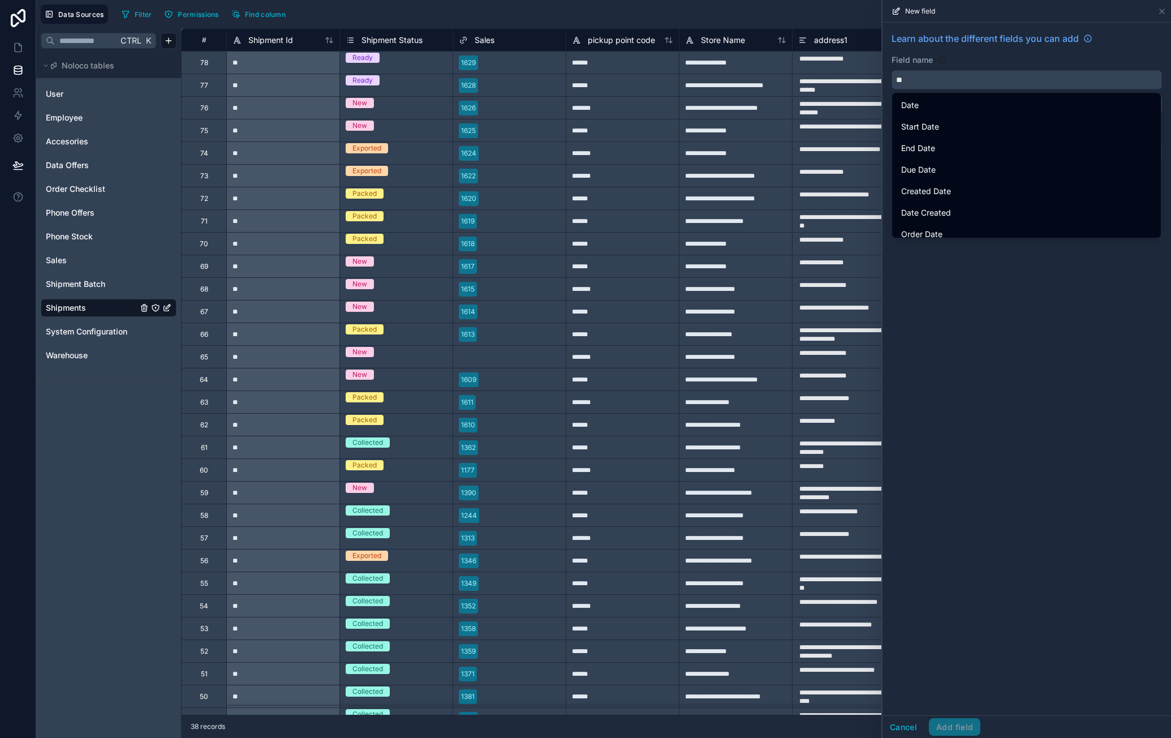
type input "*"
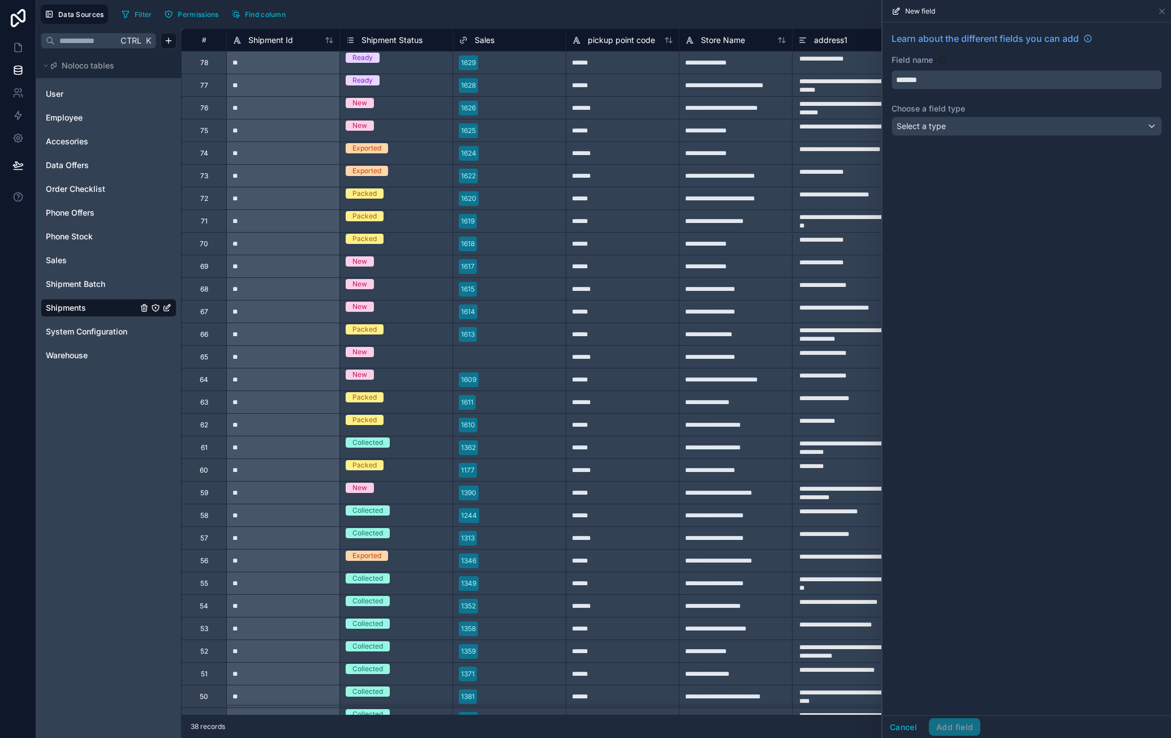
type input "*******"
click at [992, 132] on div "Select a type" at bounding box center [1026, 126] width 269 height 18
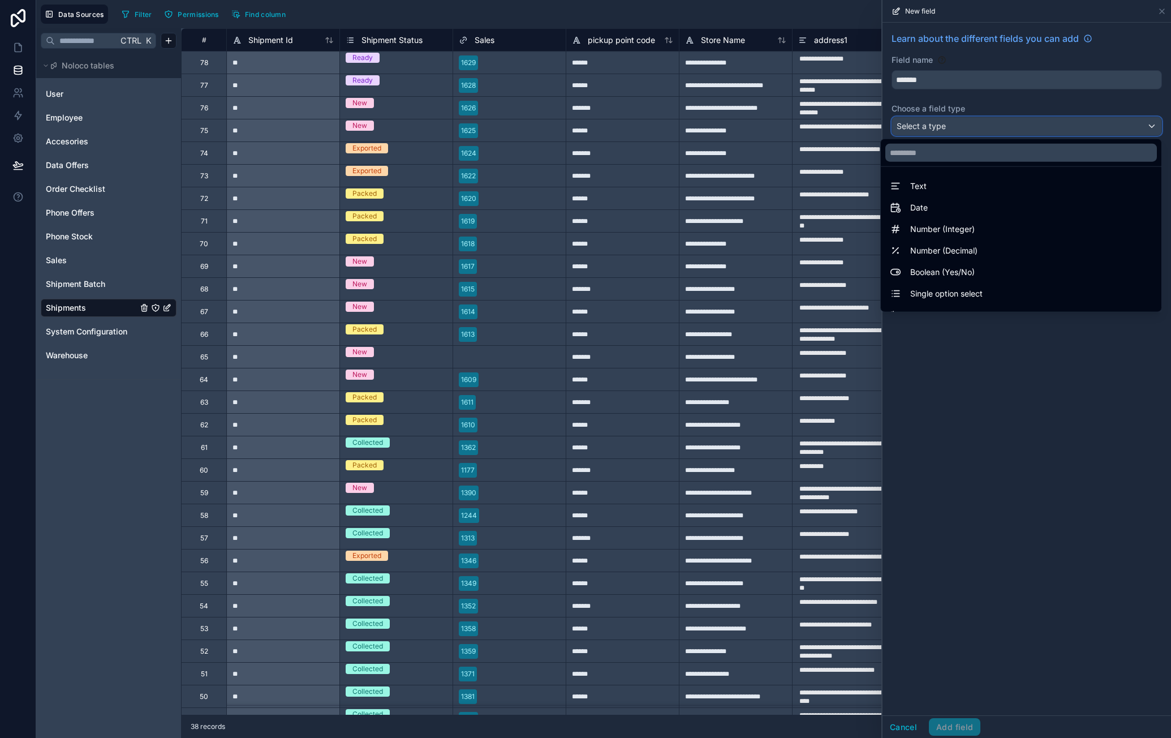
scroll to position [328, 0]
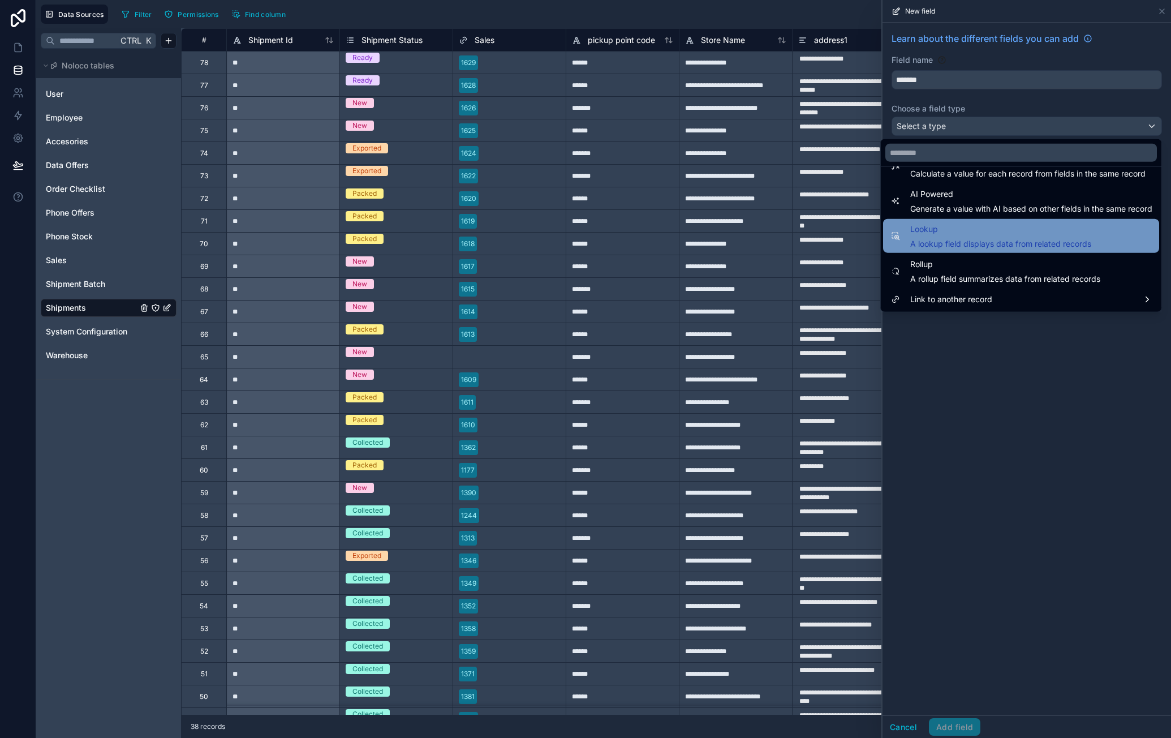
click at [998, 244] on span "A lookup field displays data from related records" at bounding box center [1000, 243] width 181 height 11
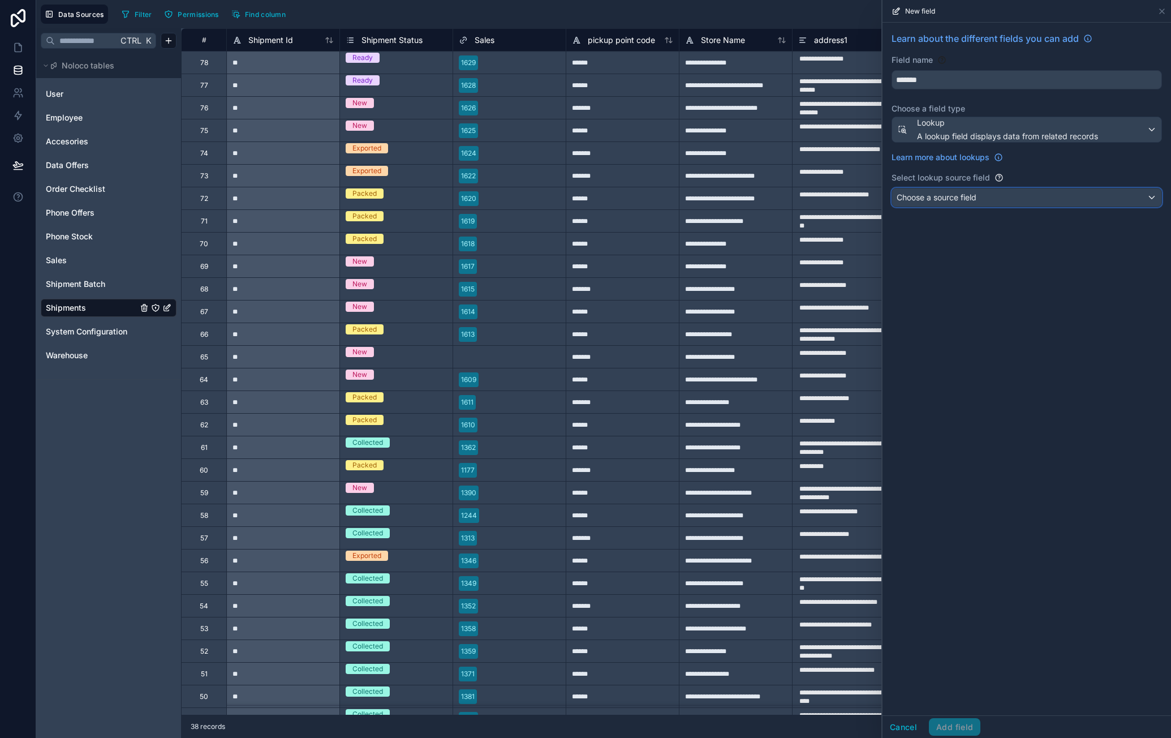
click at [996, 201] on div "Choose a source field" at bounding box center [1026, 197] width 269 height 18
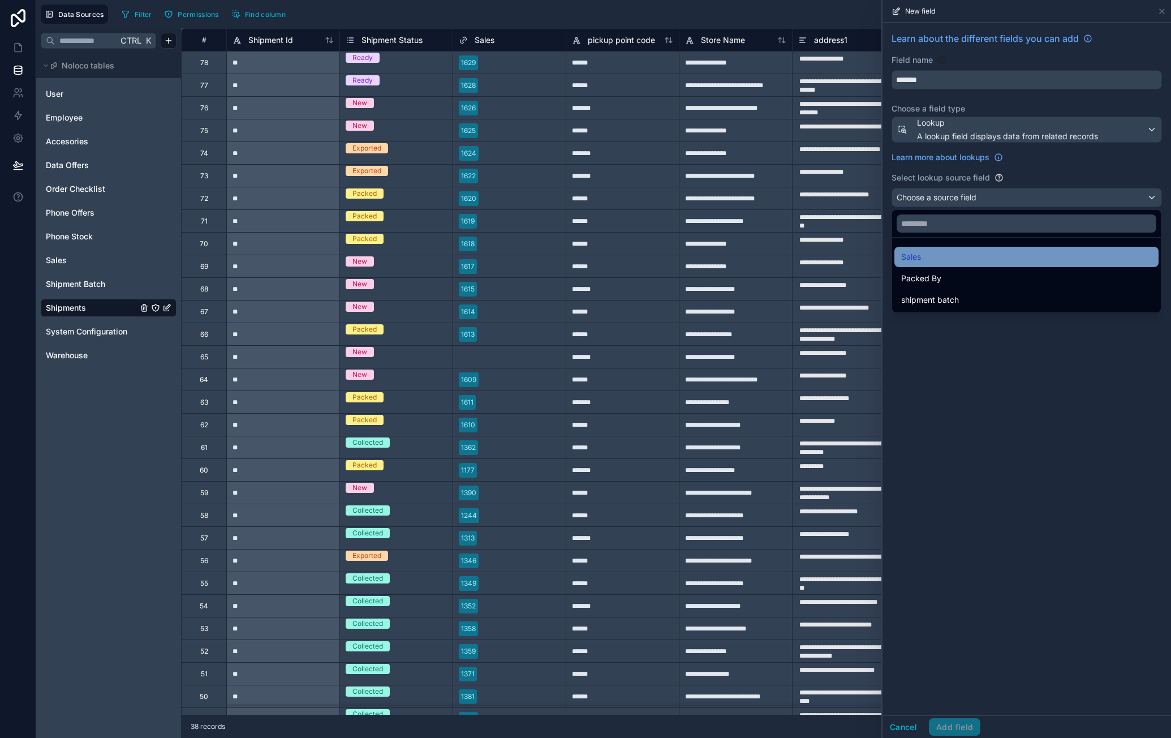
click at [1012, 256] on div "Sales" at bounding box center [1026, 257] width 251 height 14
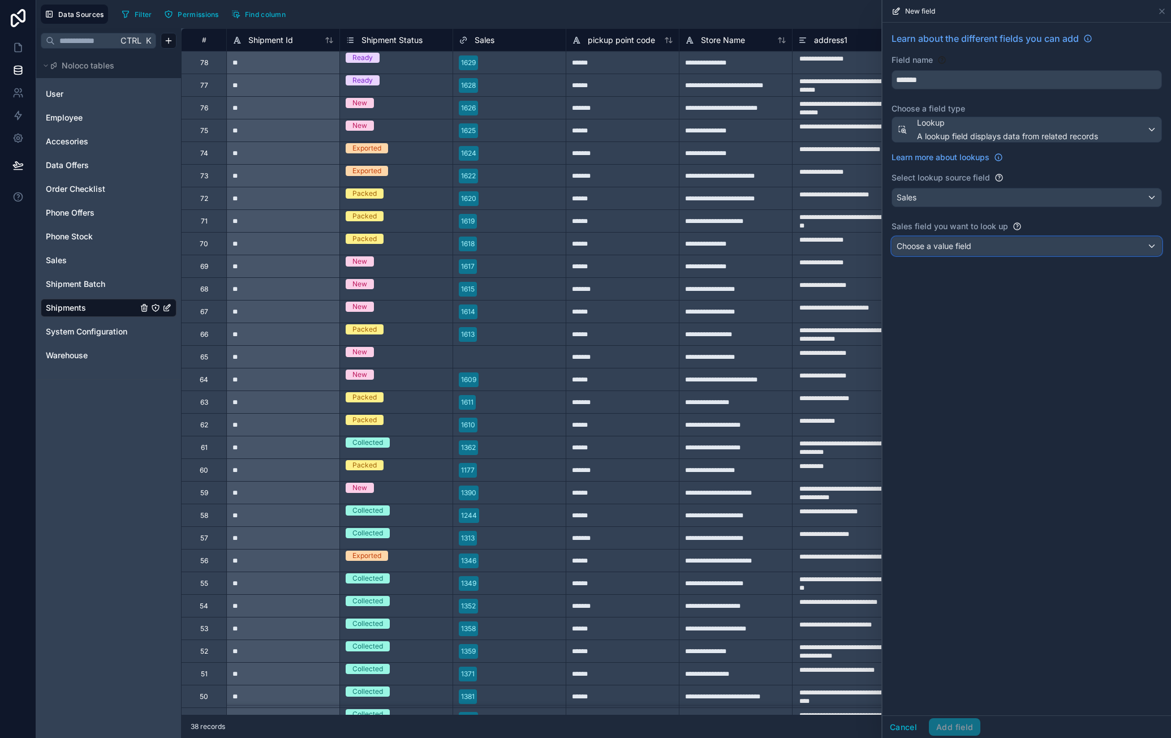
click at [990, 244] on div "Choose a value field" at bounding box center [1026, 246] width 269 height 18
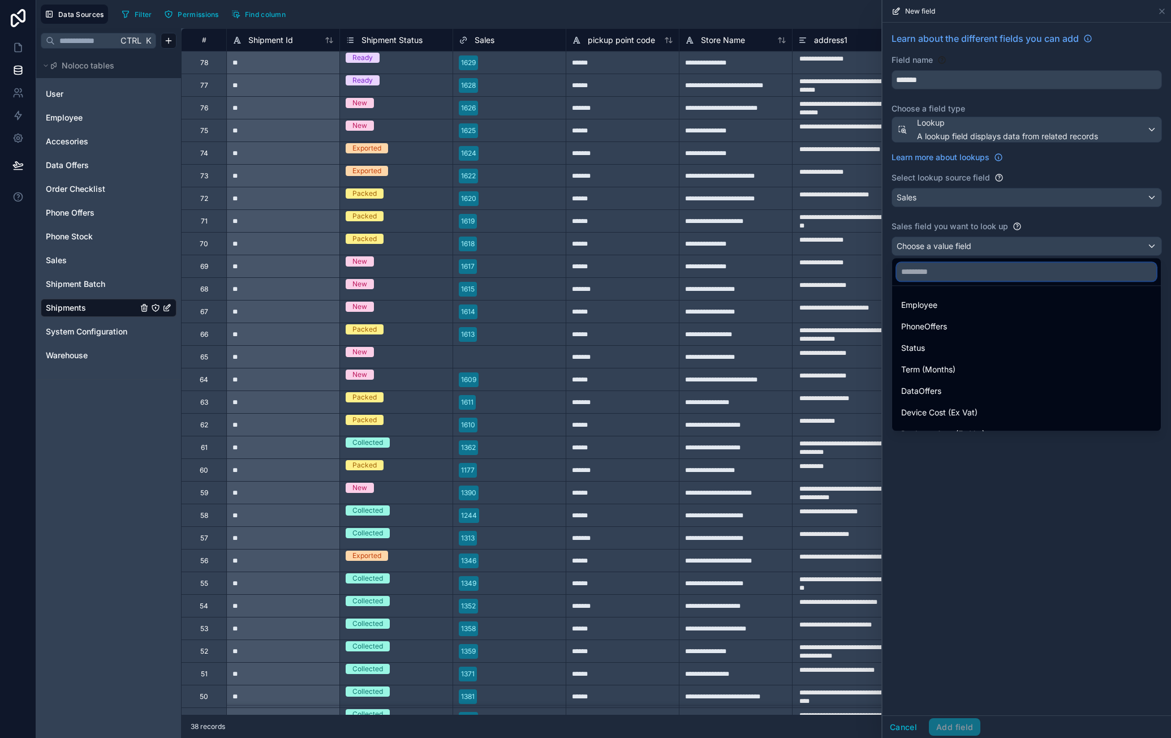
click at [1000, 277] on input "text" at bounding box center [1027, 272] width 260 height 18
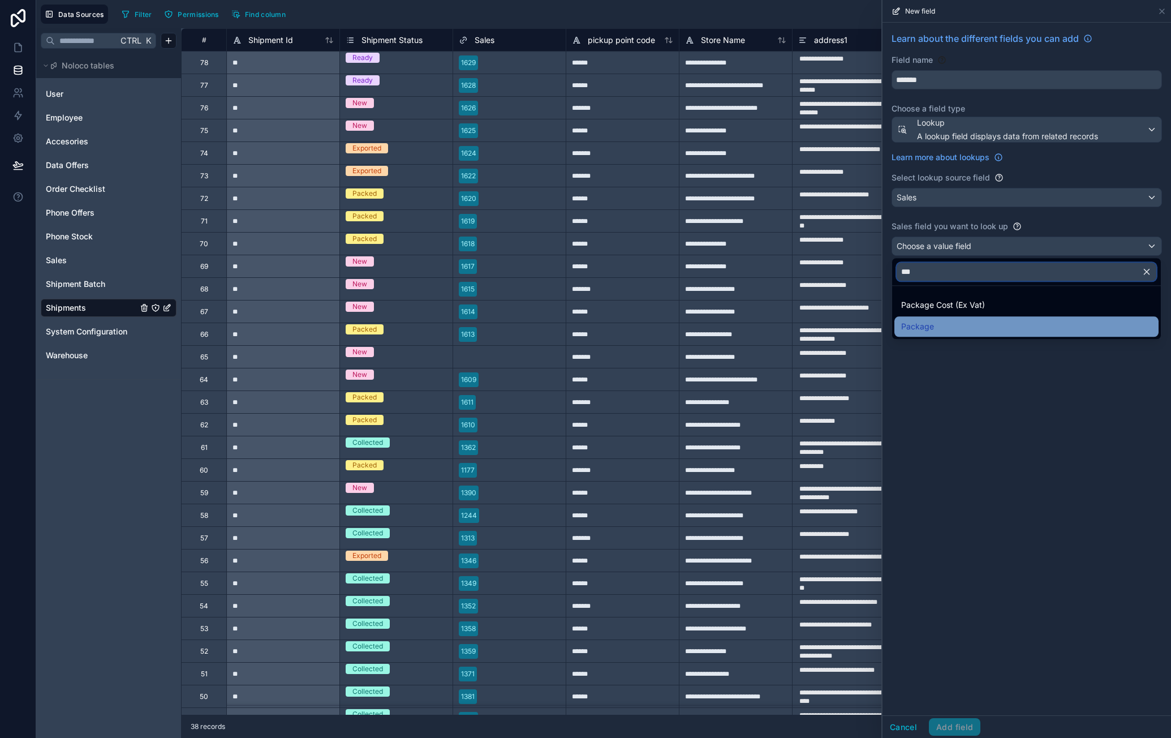
type input "***"
click at [968, 321] on div "Package" at bounding box center [1026, 327] width 251 height 14
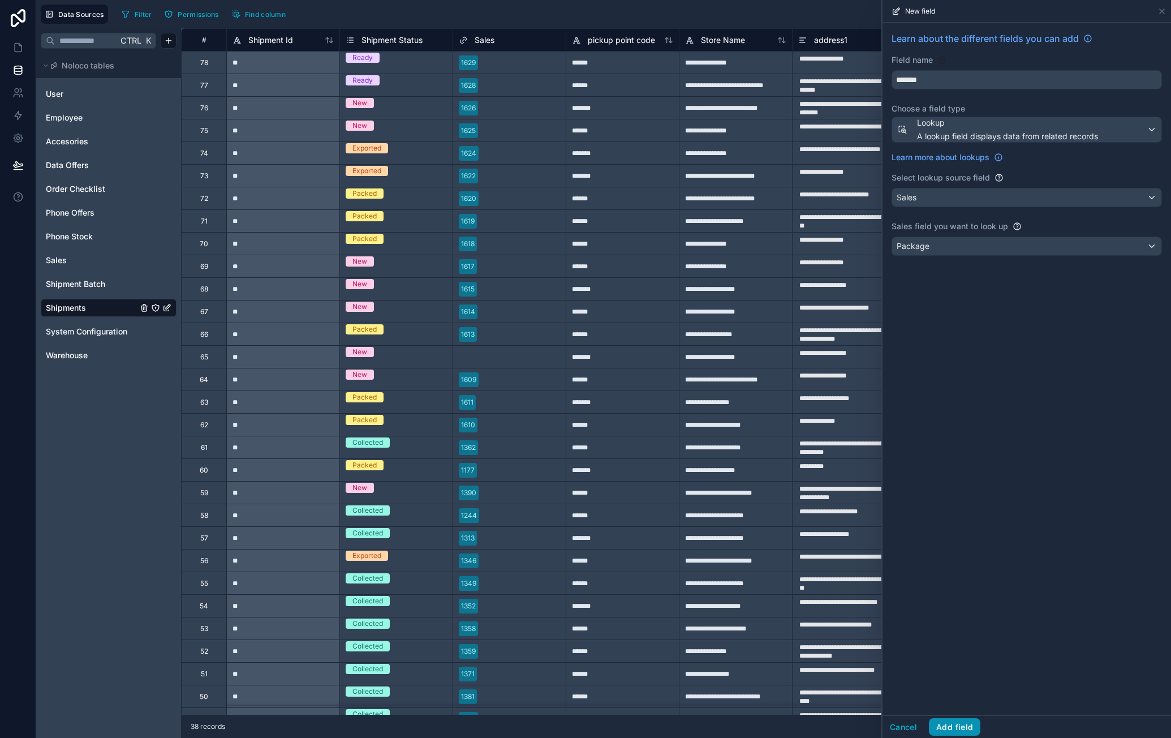
click at [952, 721] on button "Add field" at bounding box center [954, 727] width 51 height 18
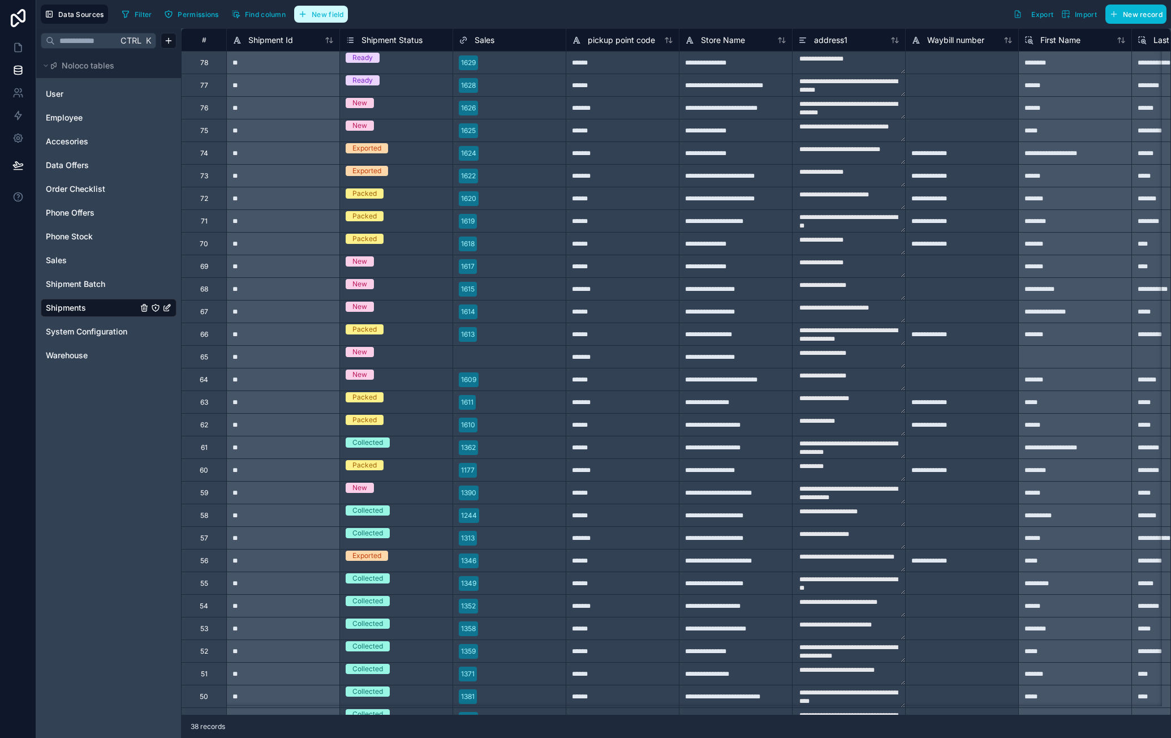
click at [345, 14] on button "New field" at bounding box center [321, 14] width 54 height 17
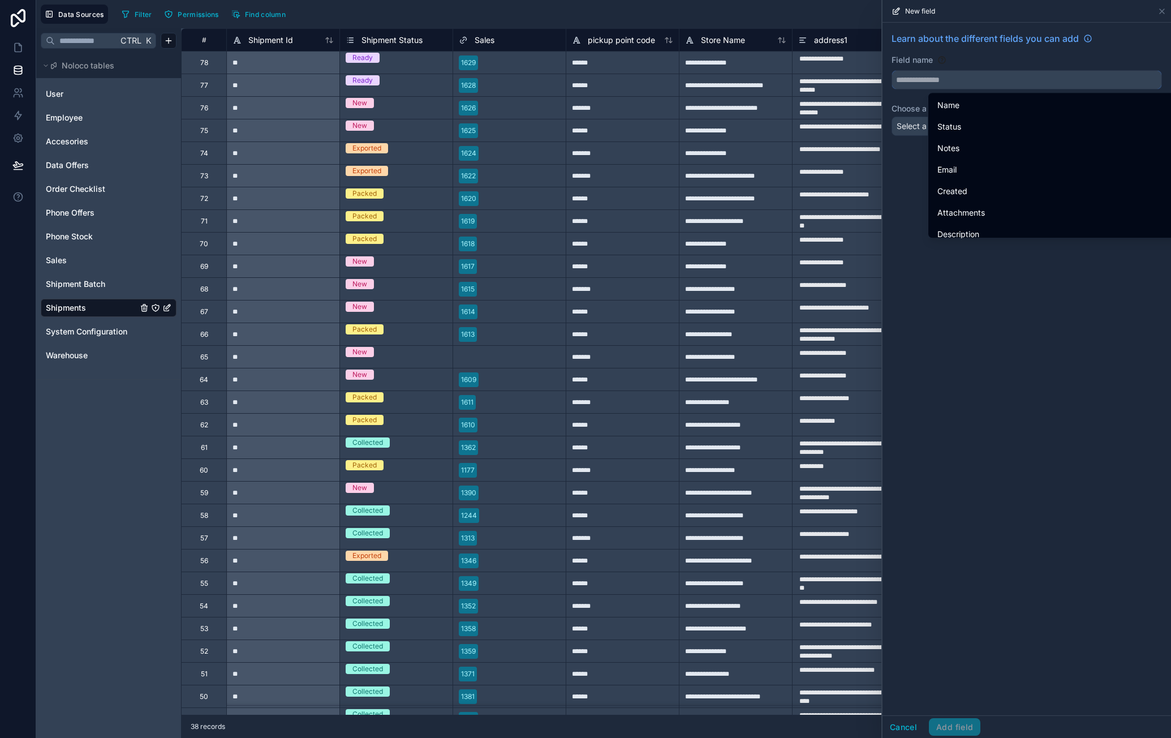
click at [944, 78] on input "text" at bounding box center [1026, 80] width 269 height 18
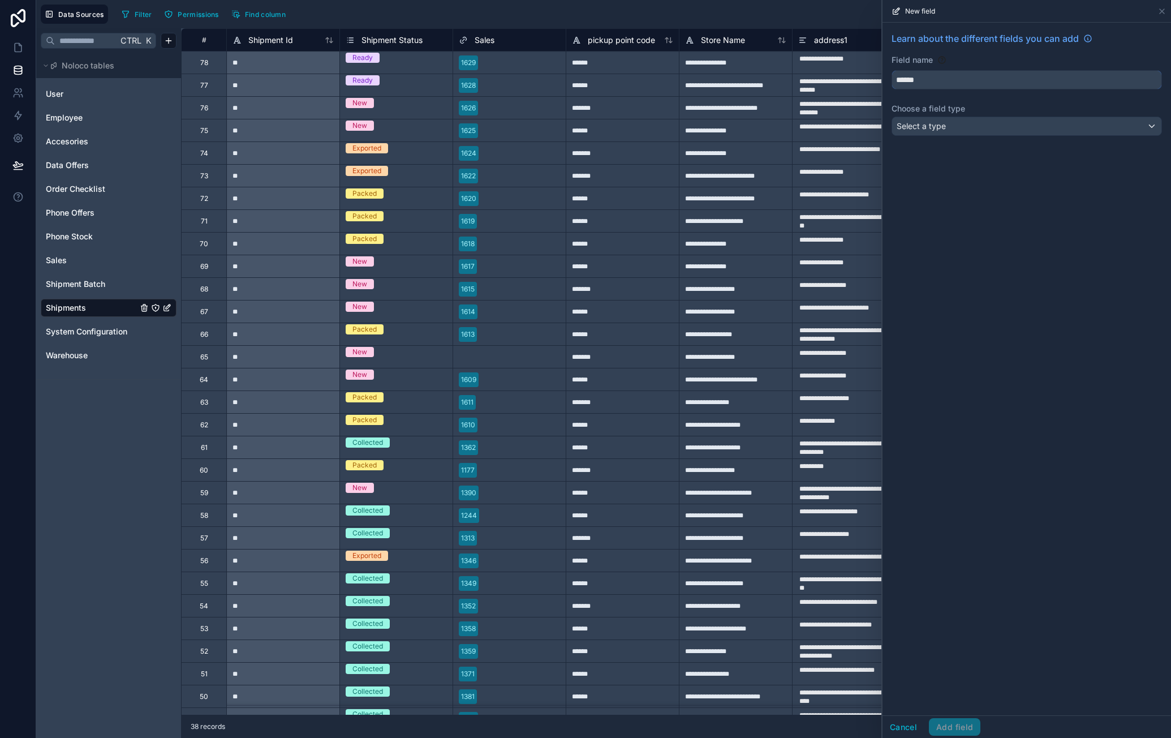
click at [892, 70] on button "*****" at bounding box center [1027, 79] width 270 height 19
type input "**********"
click at [991, 123] on div "Select a type" at bounding box center [1026, 126] width 269 height 18
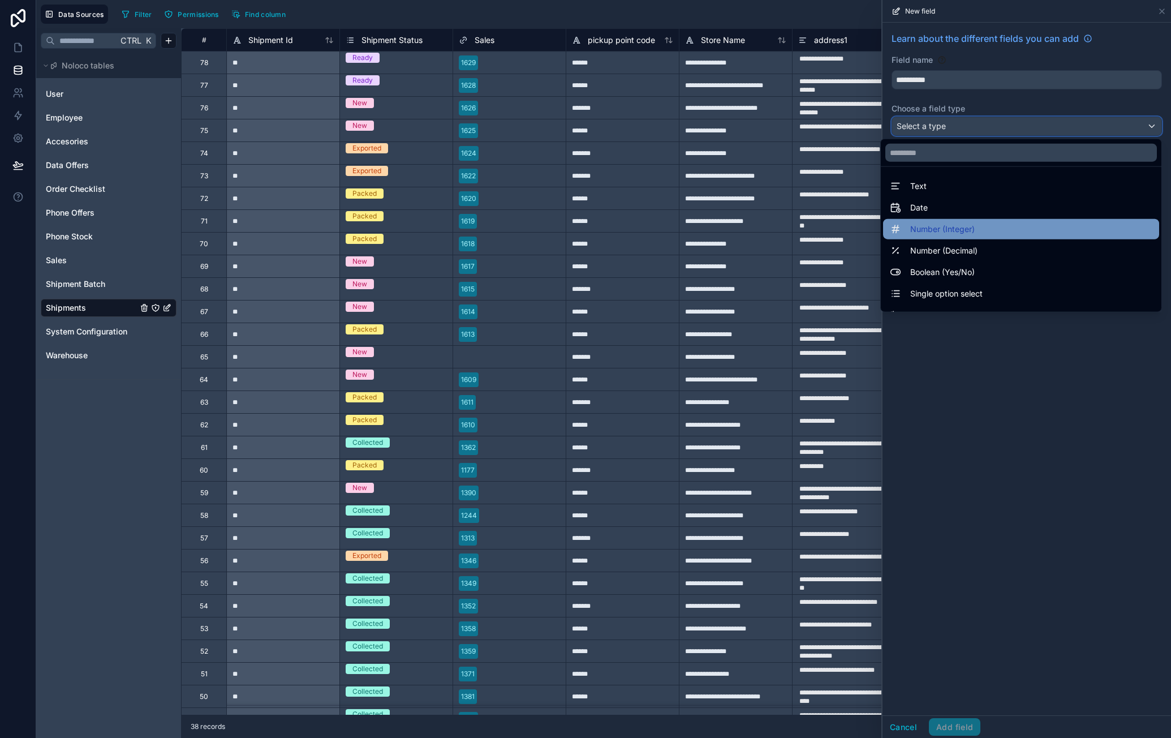
scroll to position [328, 0]
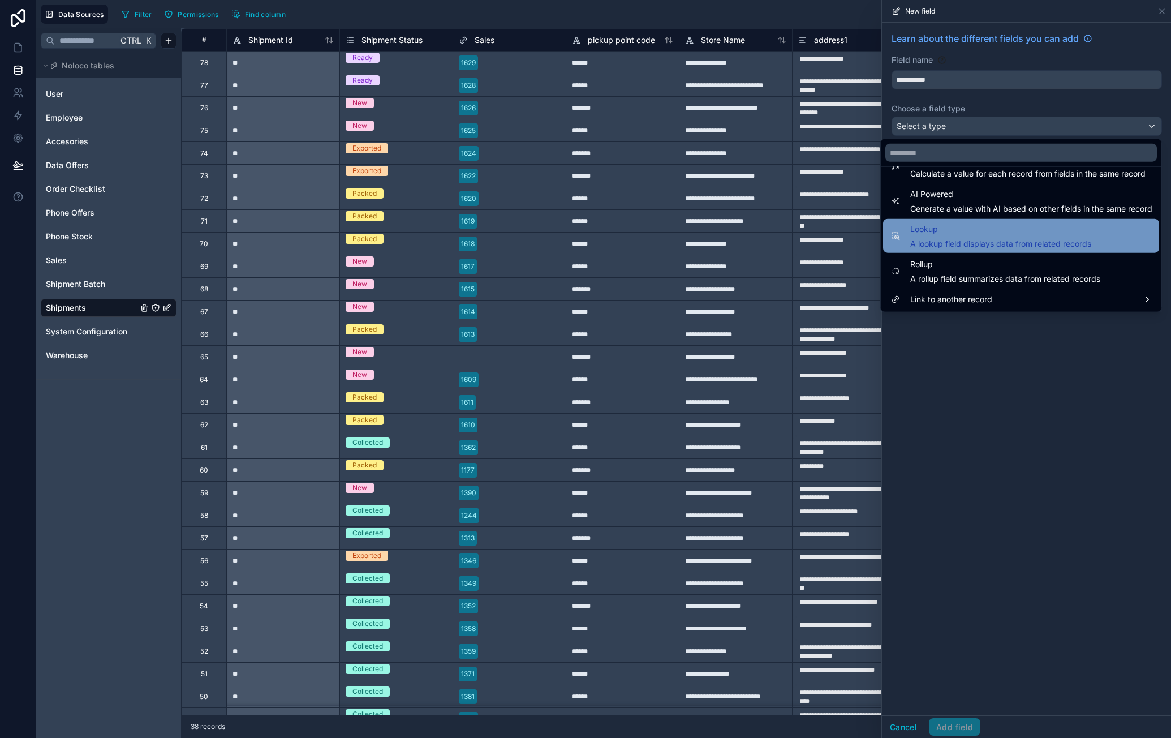
click at [1046, 236] on div "Lookup A lookup field displays data from related records" at bounding box center [1000, 235] width 181 height 27
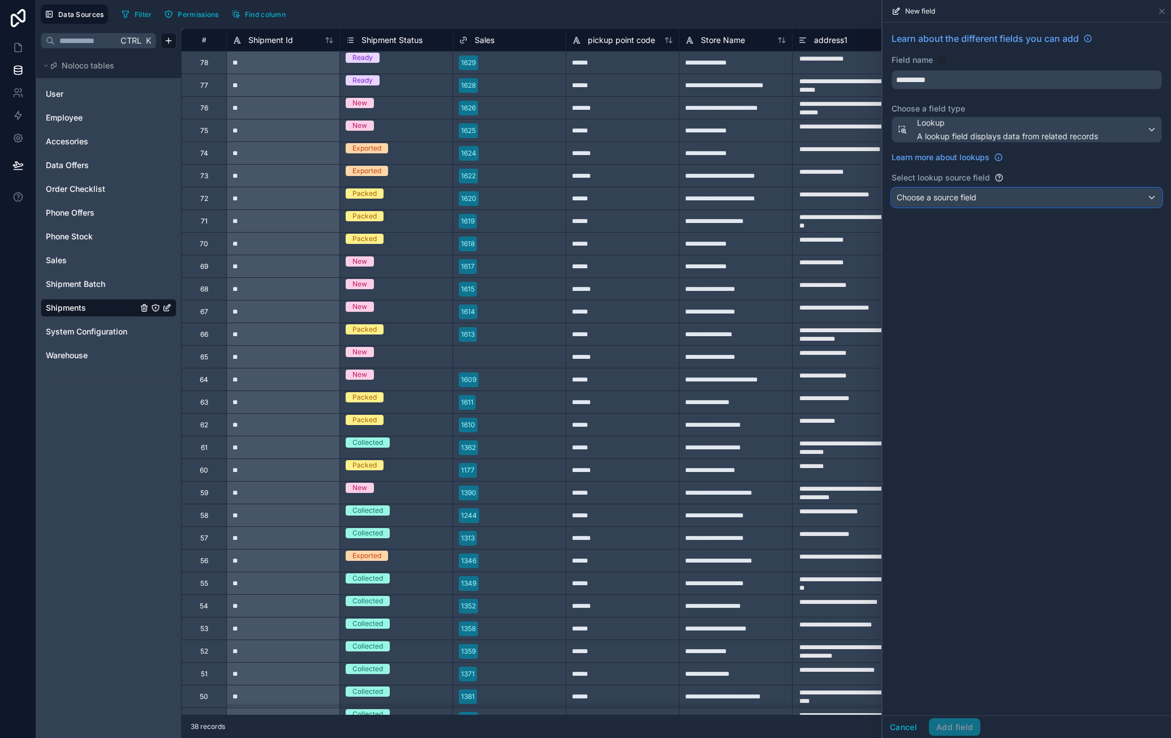
click at [1071, 196] on div "Choose a source field" at bounding box center [1026, 197] width 269 height 18
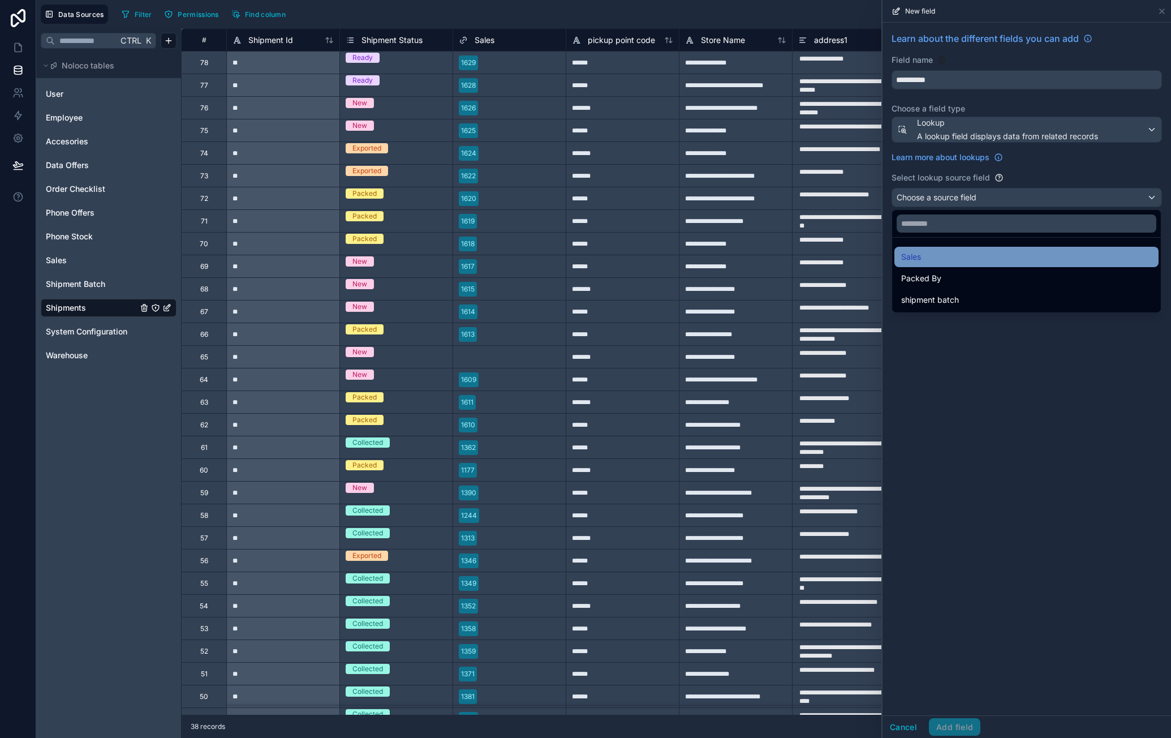
click at [1011, 253] on div "Sales" at bounding box center [1026, 257] width 251 height 14
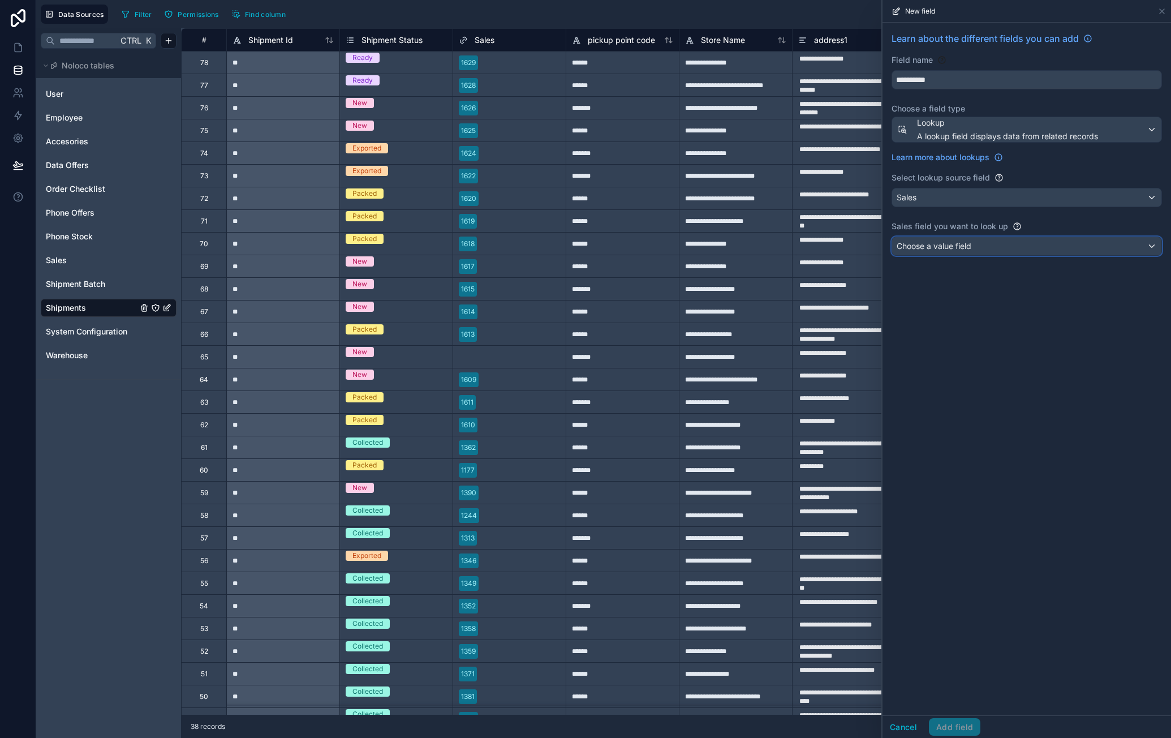
click at [1012, 243] on div "Choose a value field" at bounding box center [1026, 246] width 269 height 18
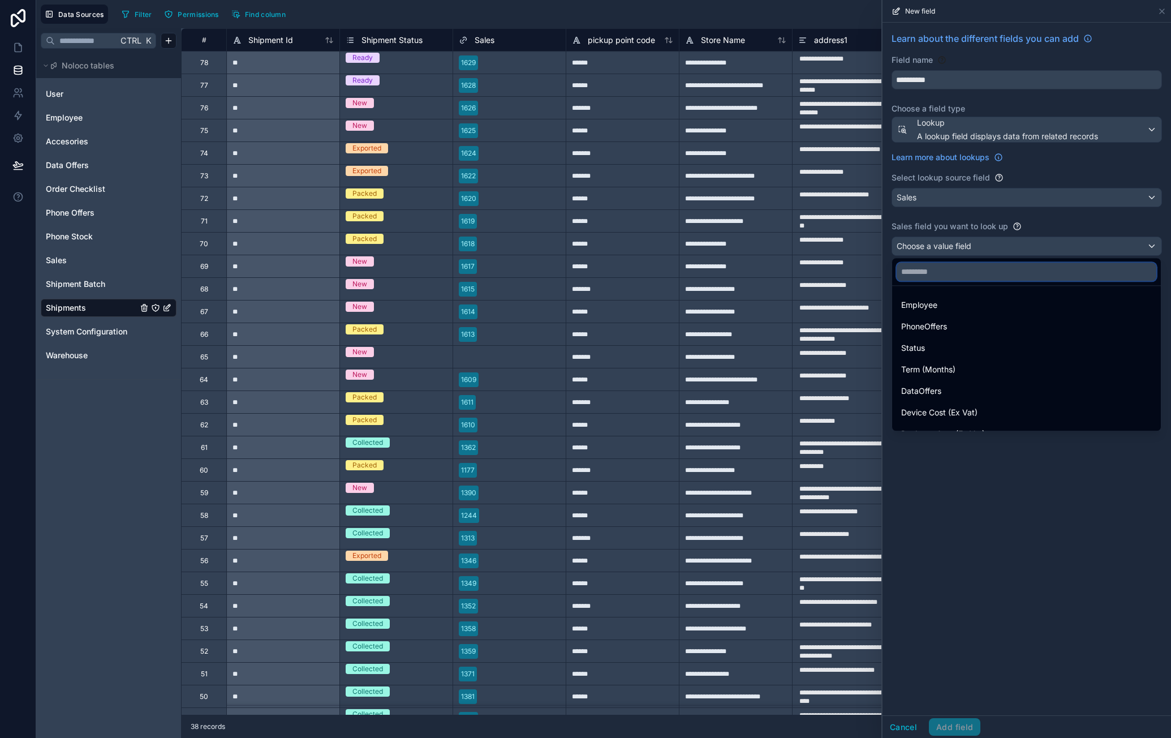
click at [1003, 274] on input "text" at bounding box center [1027, 272] width 260 height 18
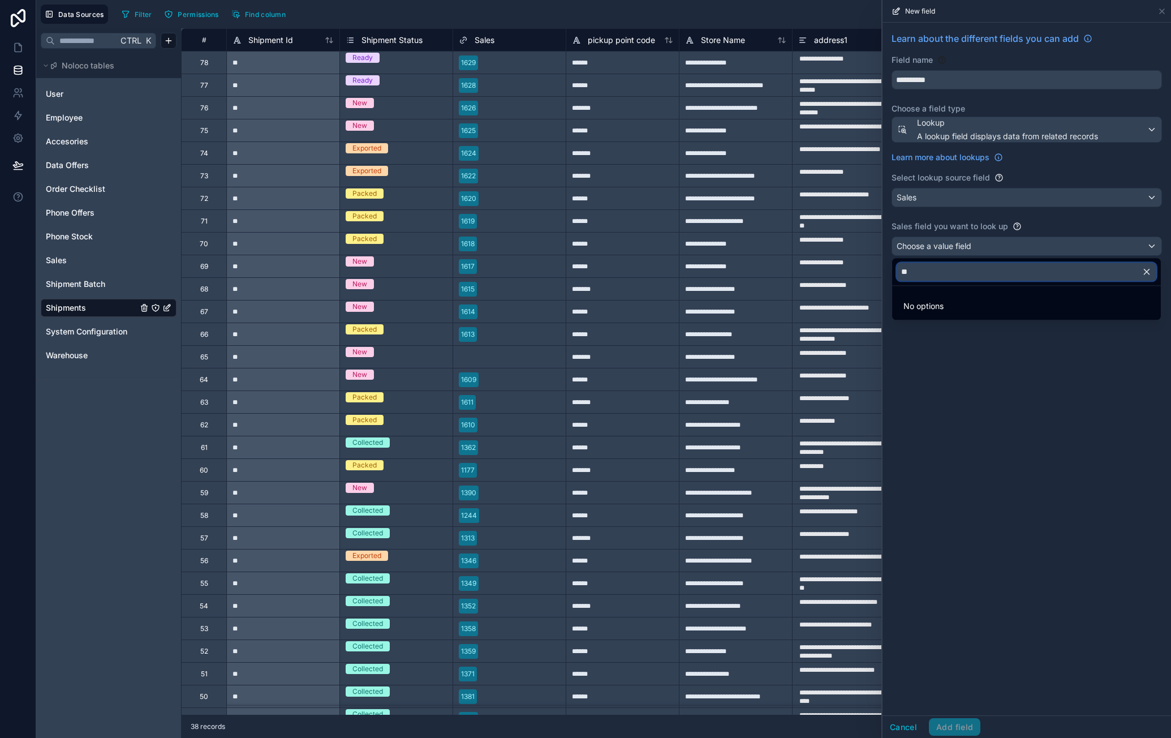
type input "*"
type input "****"
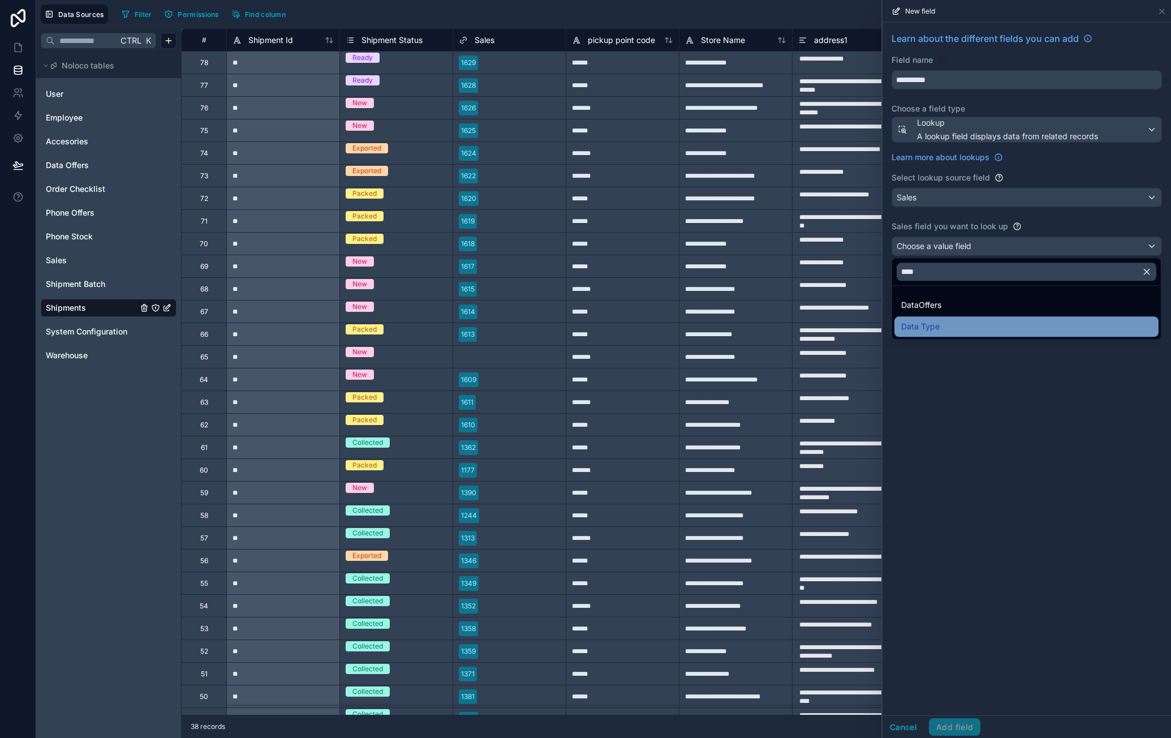
click at [962, 321] on div "Data Type" at bounding box center [1026, 327] width 251 height 14
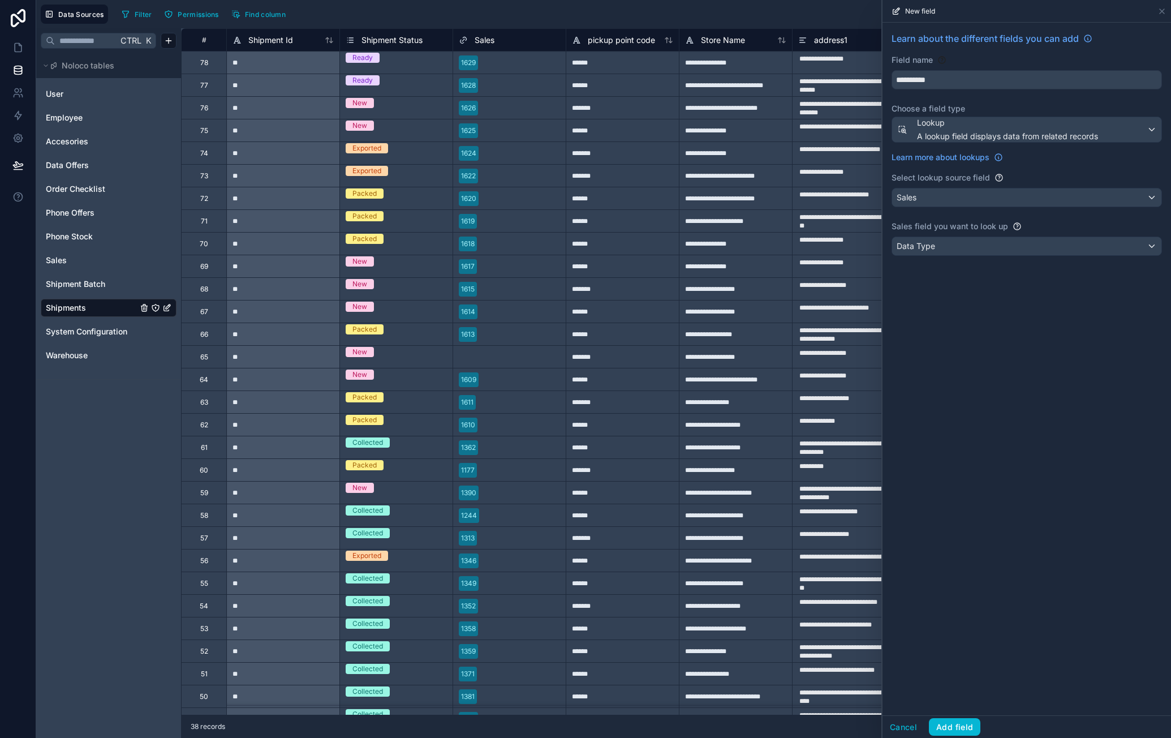
click at [900, 63] on label "Field name" at bounding box center [912, 59] width 41 height 11
click at [906, 74] on input "**********" at bounding box center [1026, 80] width 269 height 18
click at [892, 70] on button "*********" at bounding box center [1027, 79] width 270 height 19
type input "*********"
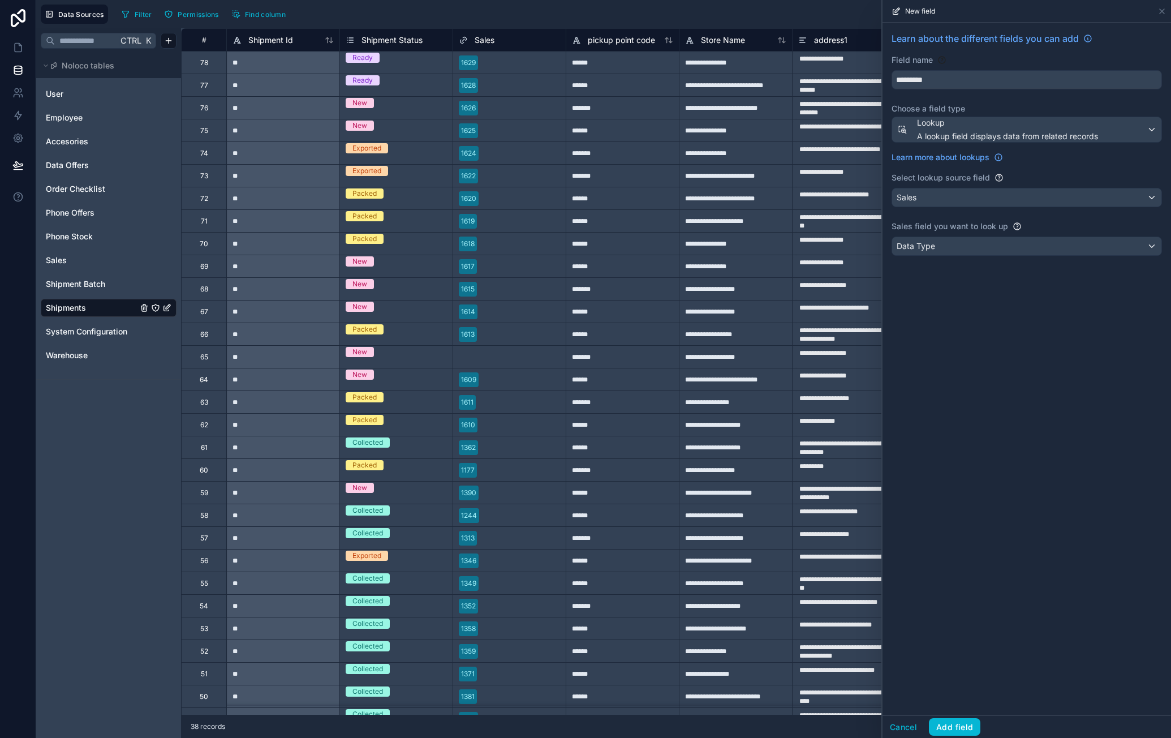
click at [1018, 328] on div "Learn about the different fields you can add Field name ********* Choose a fiel…" at bounding box center [1027, 369] width 289 height 693
click at [966, 718] on button "Add field" at bounding box center [954, 727] width 51 height 18
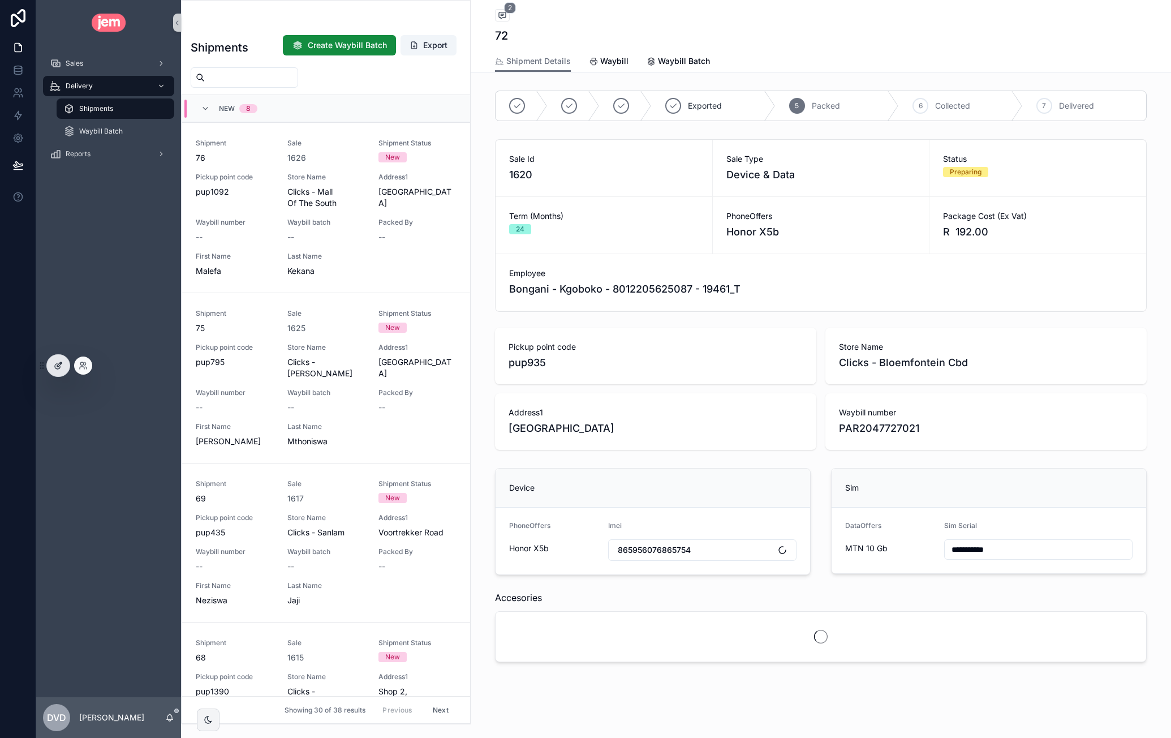
click at [63, 366] on div at bounding box center [58, 366] width 23 height 22
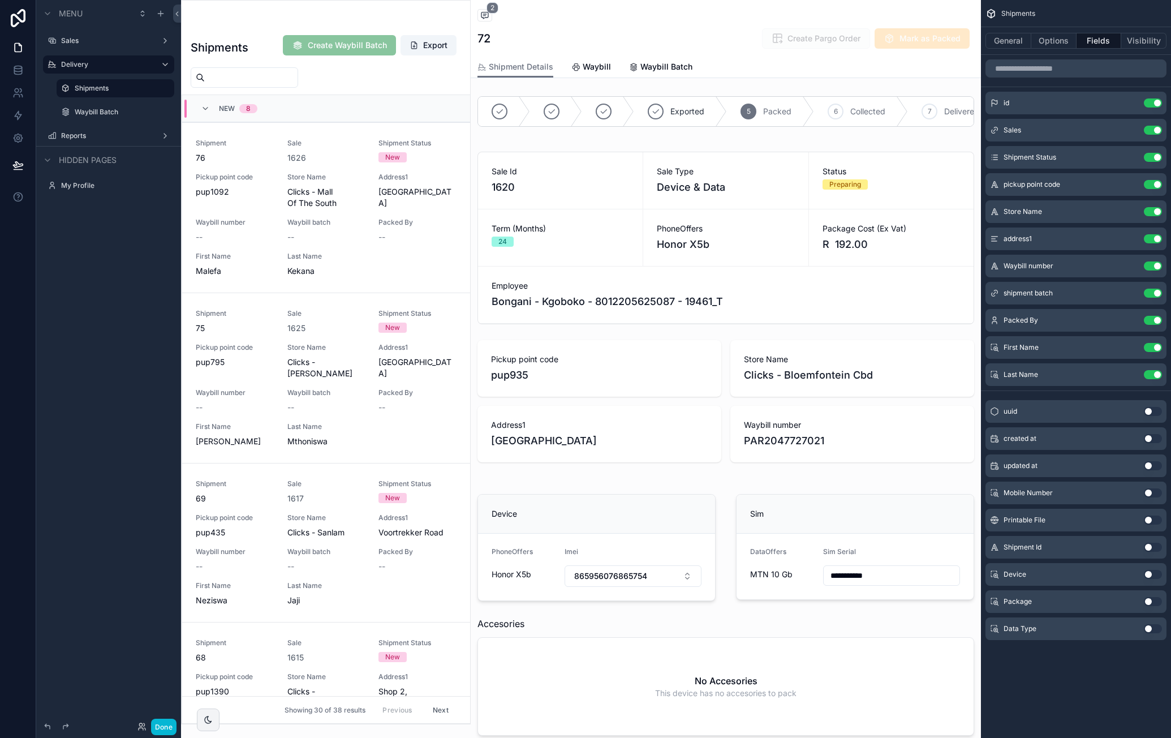
click at [1150, 574] on button "Use setting" at bounding box center [1153, 574] width 18 height 9
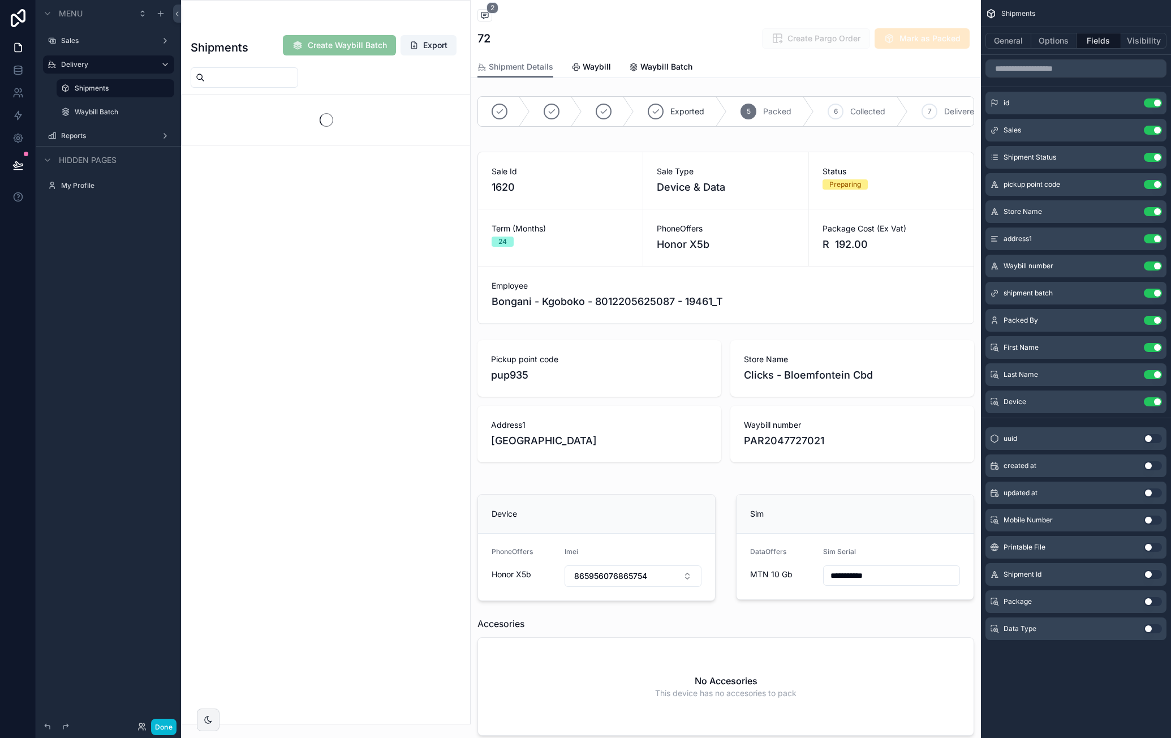
click at [1152, 601] on button "Use setting" at bounding box center [1153, 601] width 18 height 9
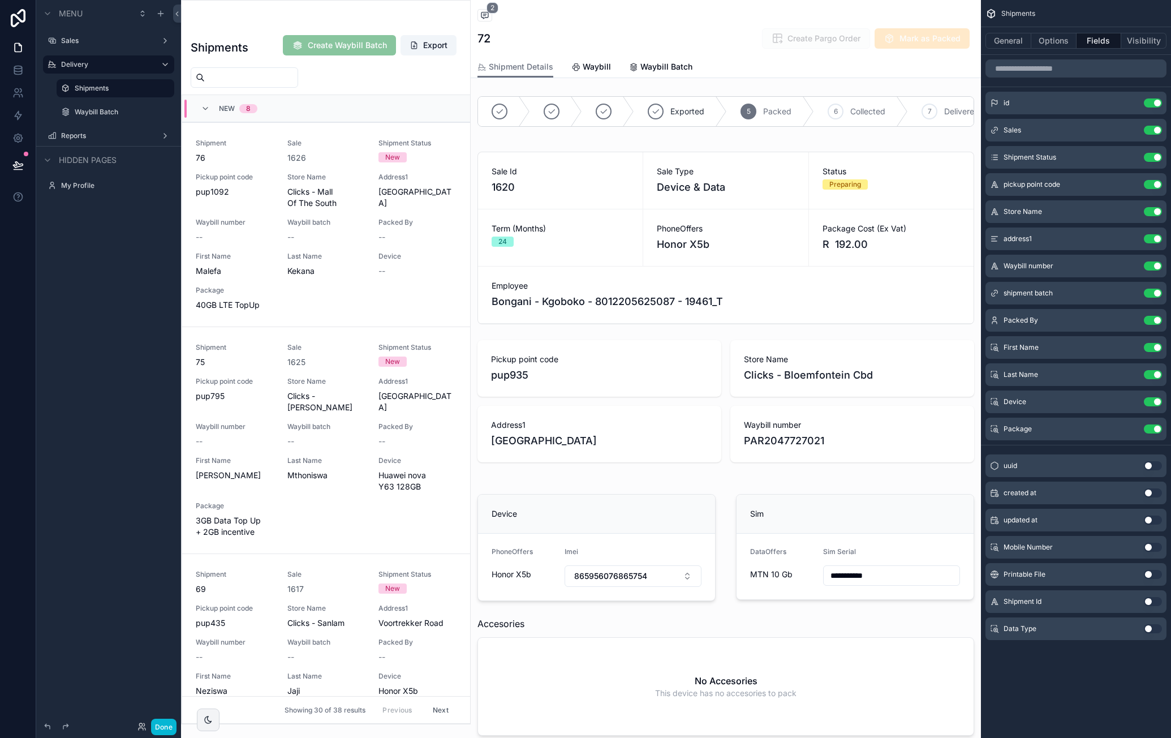
click at [1150, 629] on button "Use setting" at bounding box center [1153, 628] width 18 height 9
click at [1153, 182] on button "Use setting" at bounding box center [1153, 184] width 18 height 9
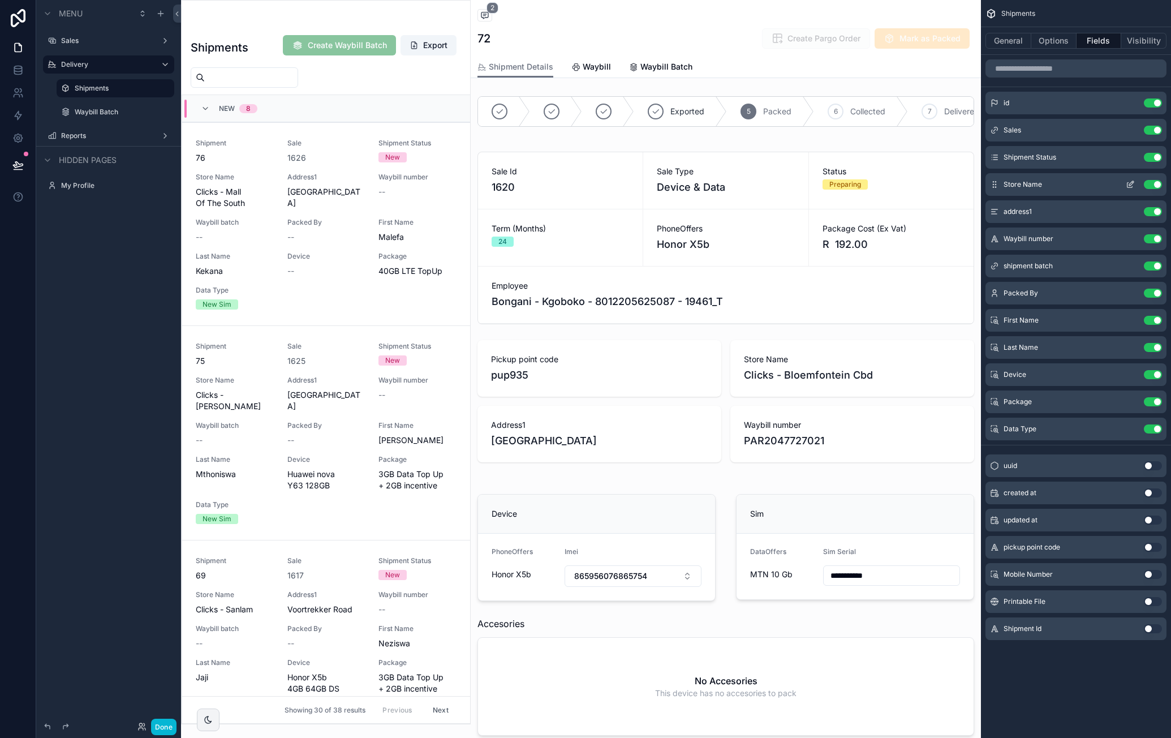
click at [1154, 186] on button "Use setting" at bounding box center [1153, 184] width 18 height 9
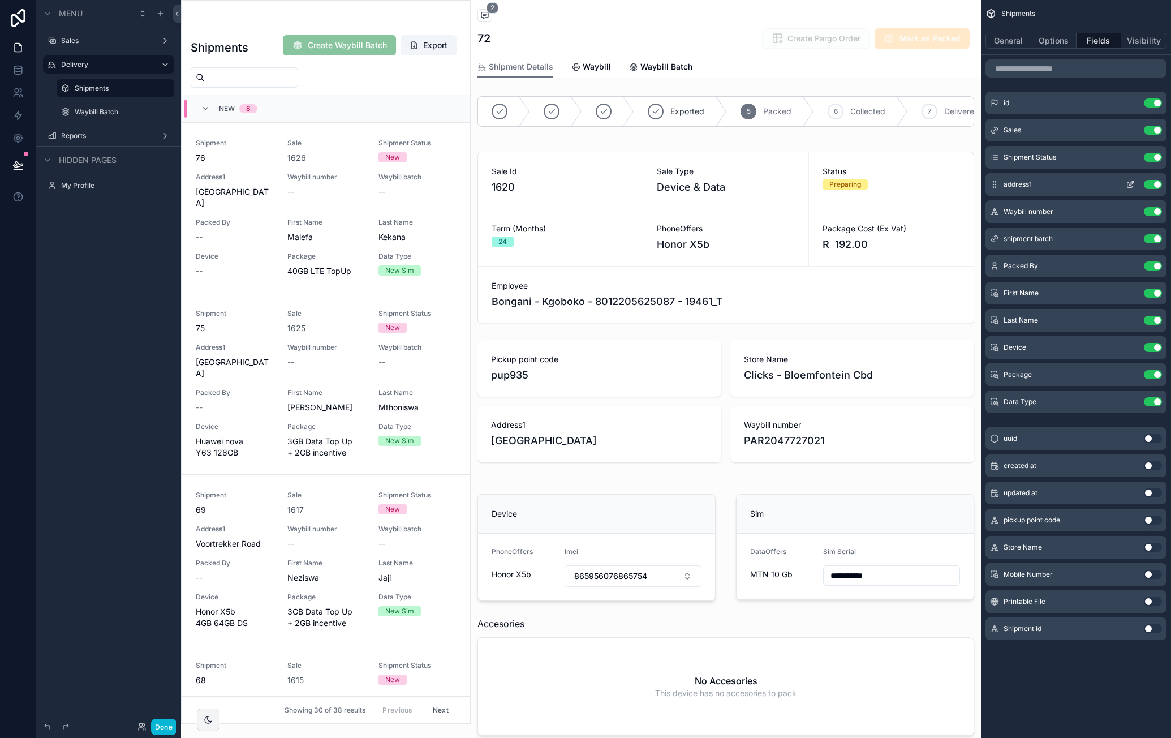
click at [1155, 184] on button "Use setting" at bounding box center [1153, 184] width 18 height 9
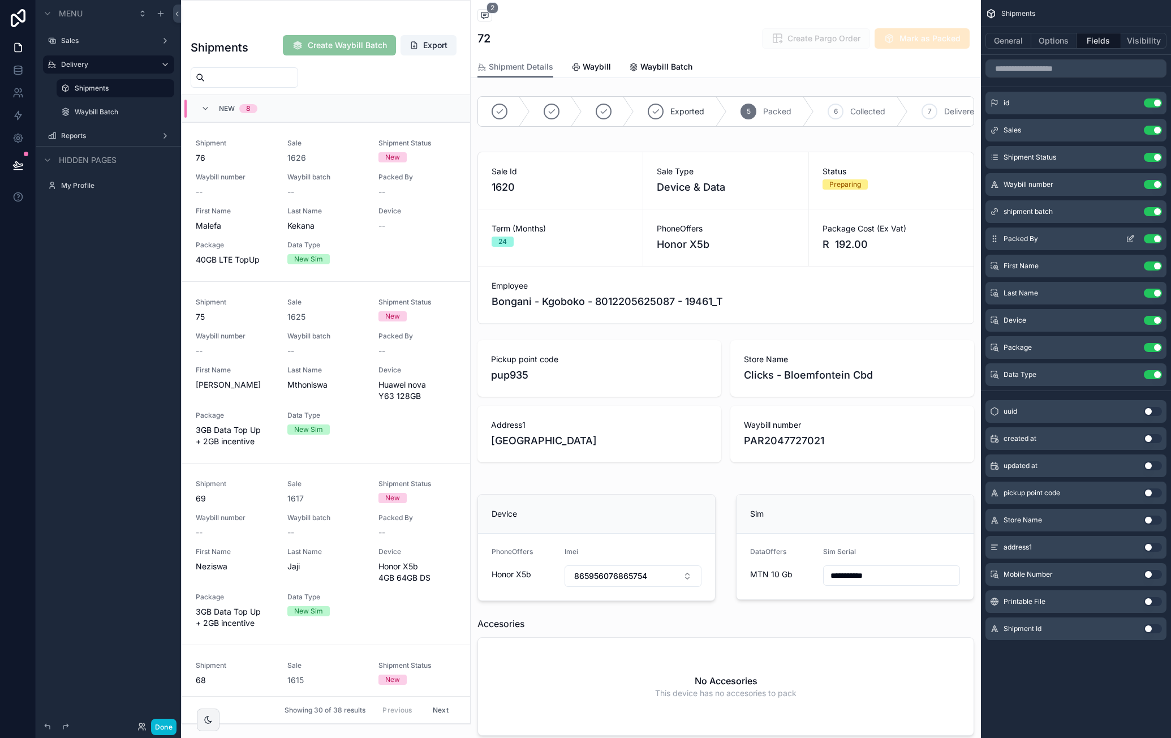
click at [1158, 237] on button "Use setting" at bounding box center [1153, 238] width 18 height 9
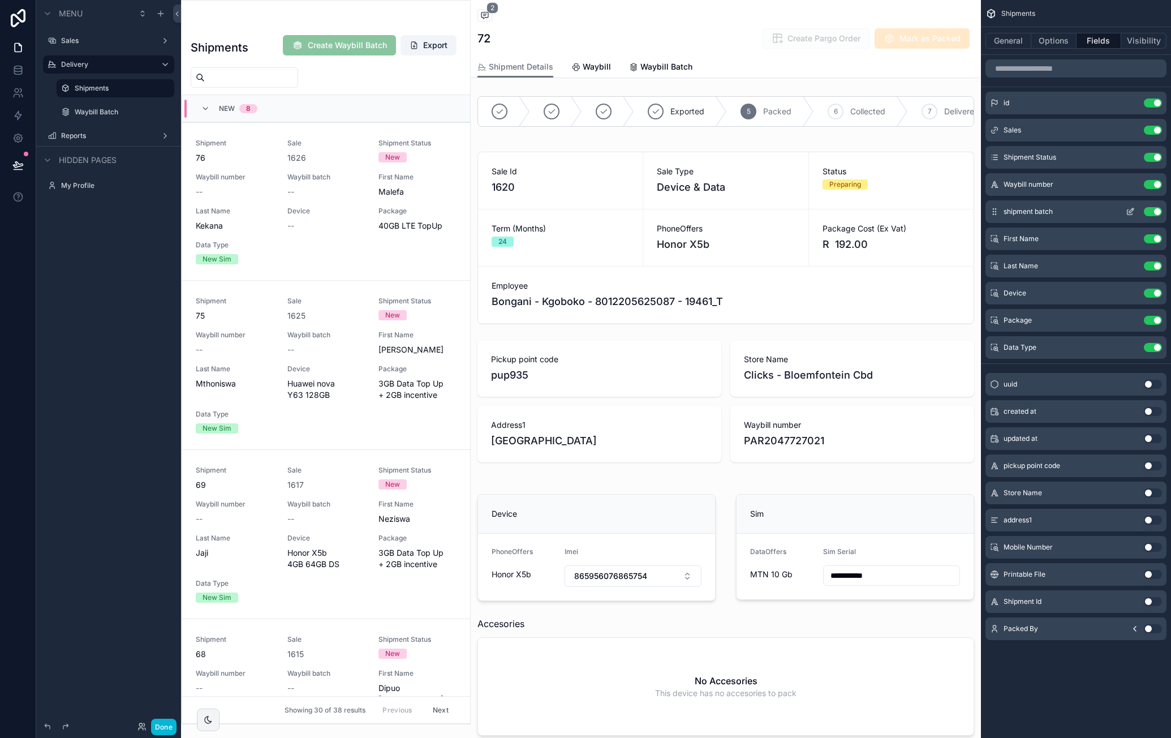
click at [1152, 210] on button "Use setting" at bounding box center [1153, 211] width 18 height 9
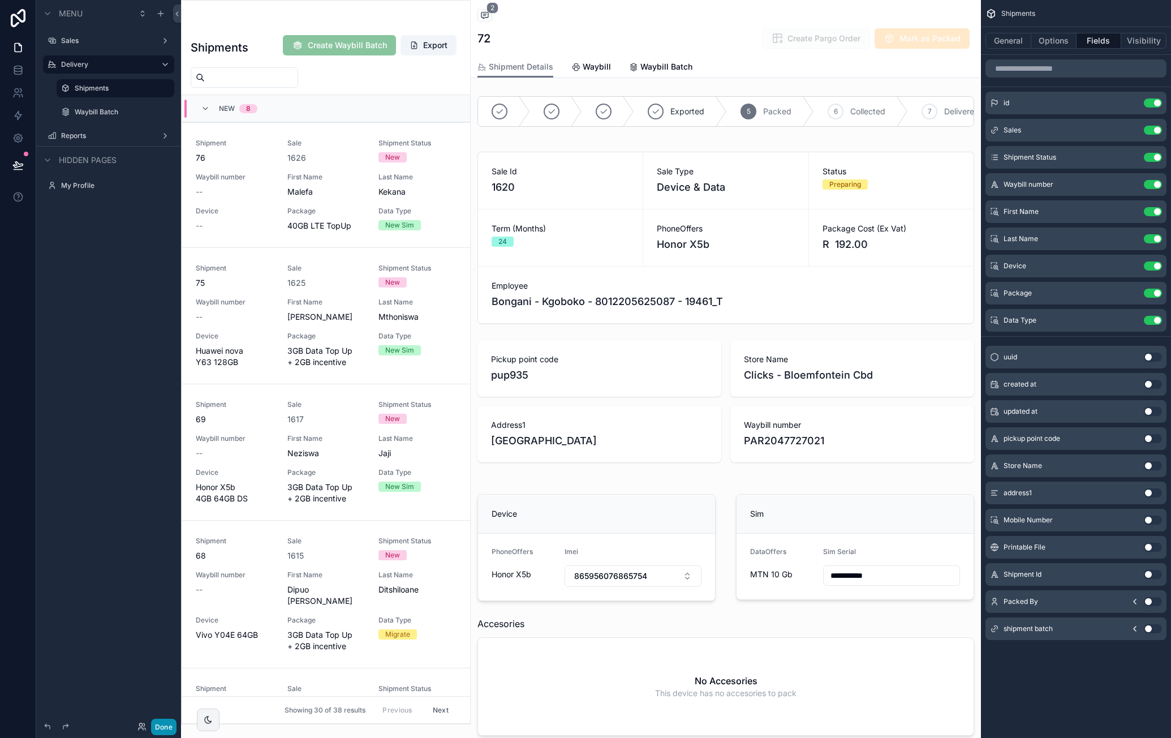
click at [170, 720] on button "Done" at bounding box center [163, 727] width 25 height 16
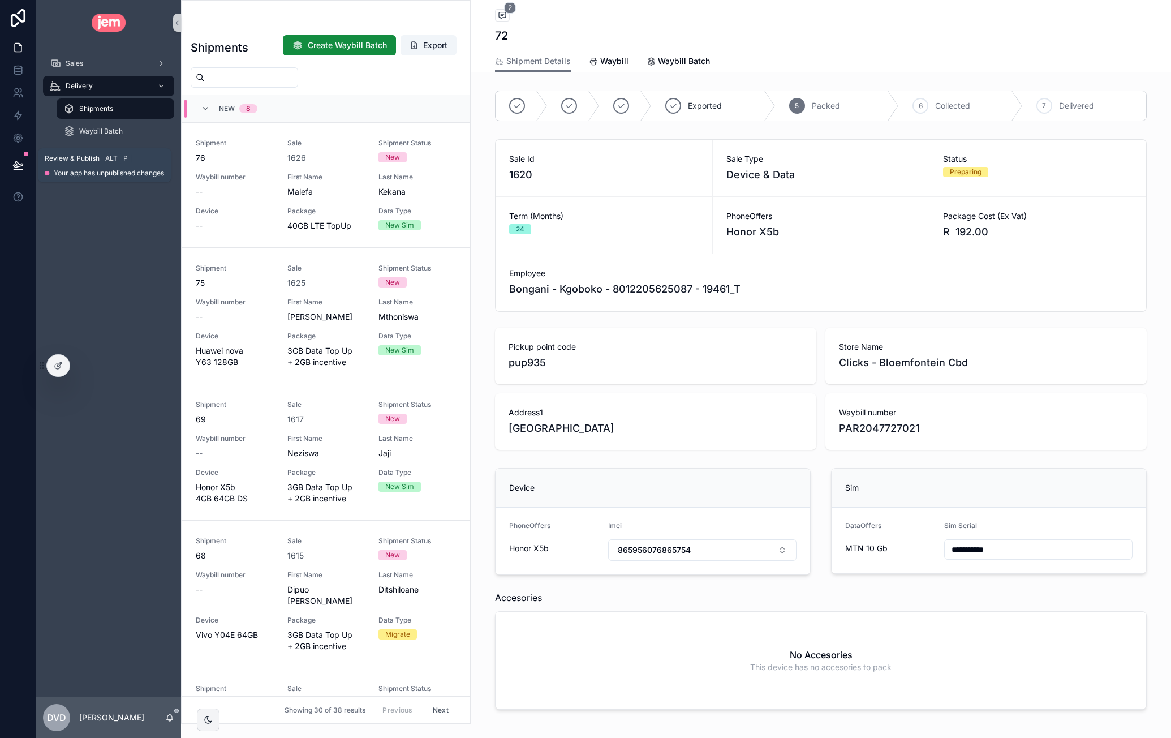
click at [24, 165] on button at bounding box center [18, 165] width 25 height 32
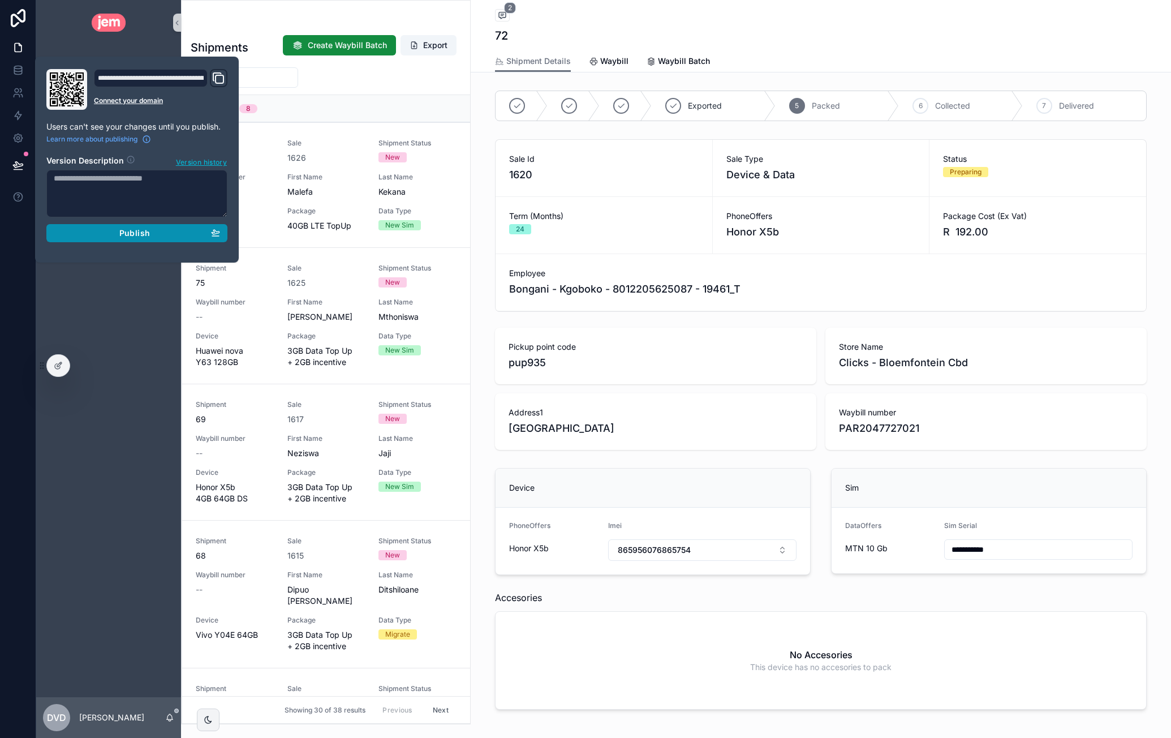
click at [109, 233] on div "Publish" at bounding box center [137, 233] width 166 height 10
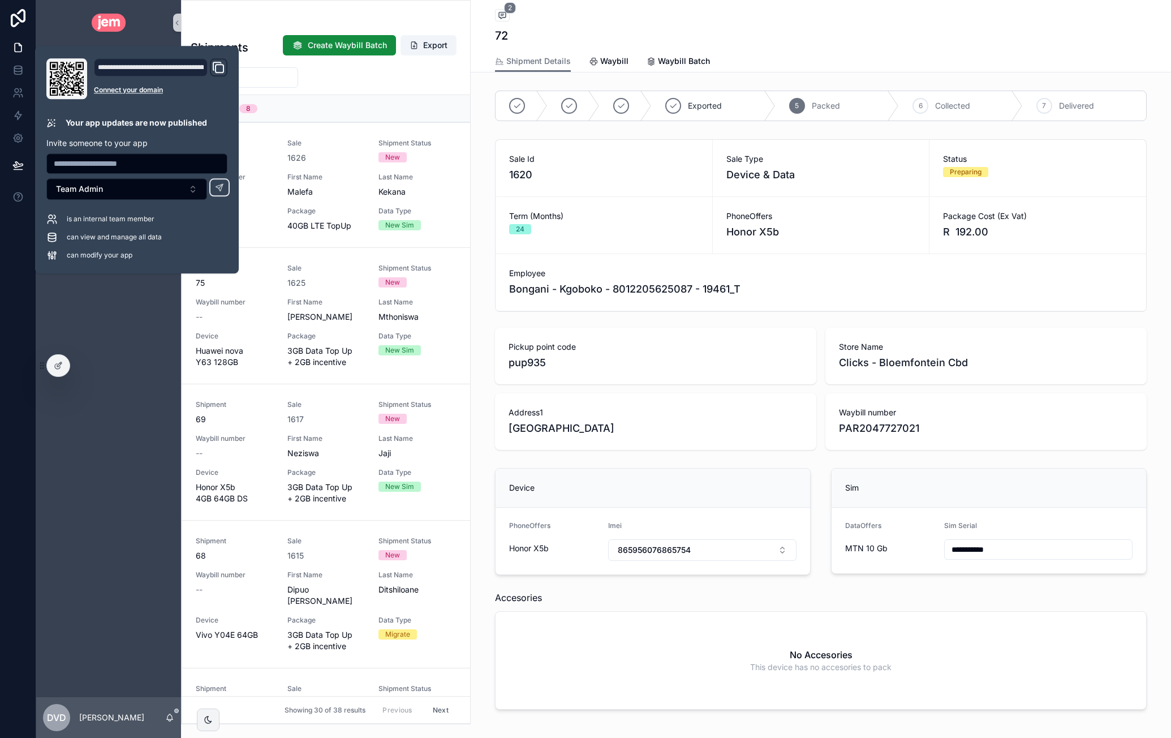
drag, startPoint x: 786, startPoint y: 25, endPoint x: 578, endPoint y: 130, distance: 232.8
click at [786, 25] on div "Back to Shipments Shipments 2 72" at bounding box center [821, 25] width 652 height 50
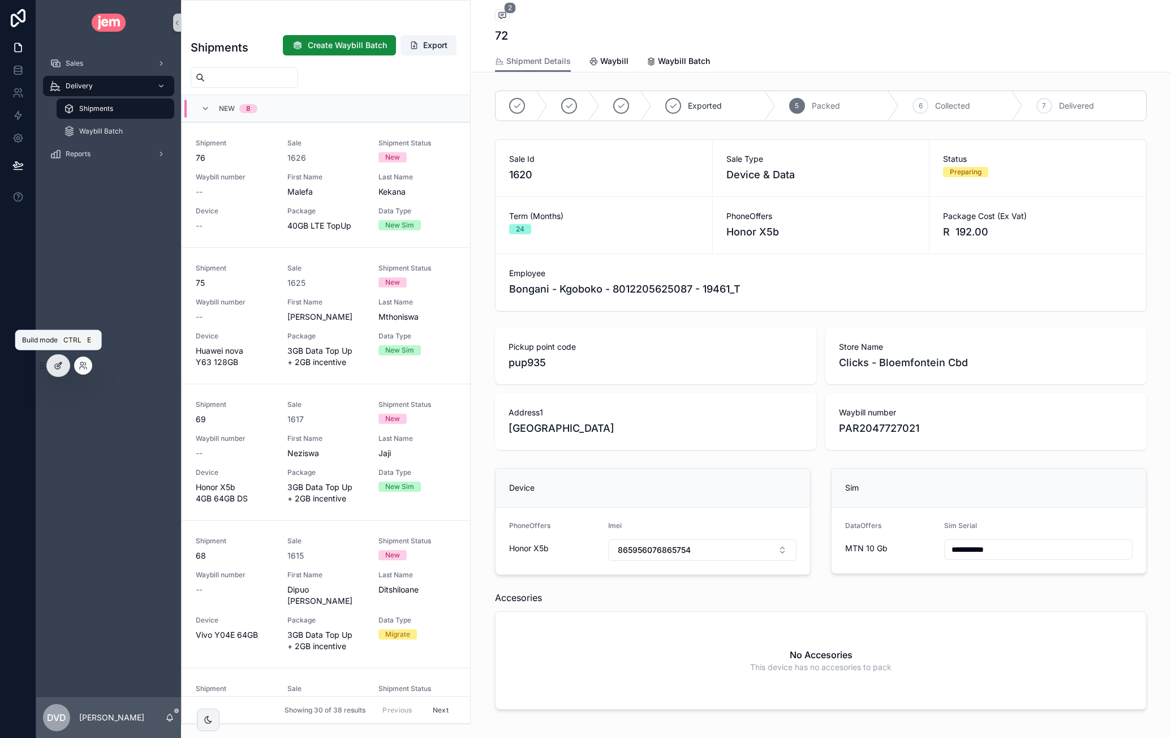
click at [64, 366] on div at bounding box center [58, 366] width 23 height 22
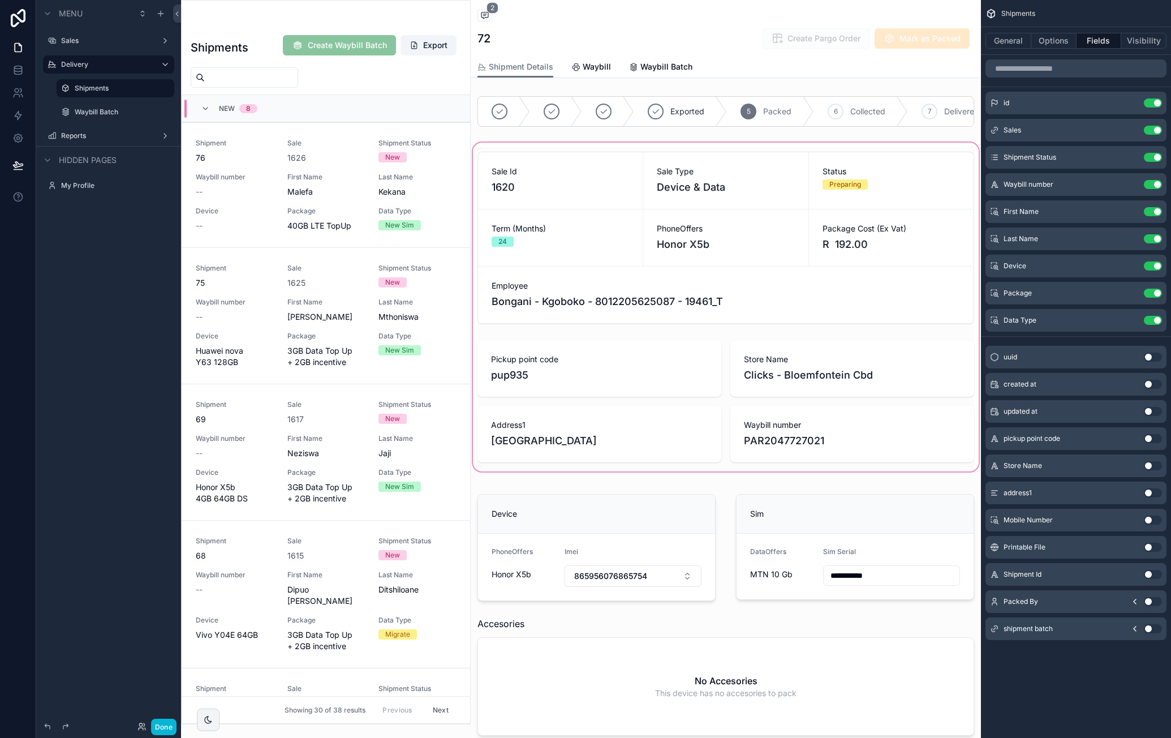
click at [606, 155] on div "scrollable content" at bounding box center [726, 306] width 510 height 333
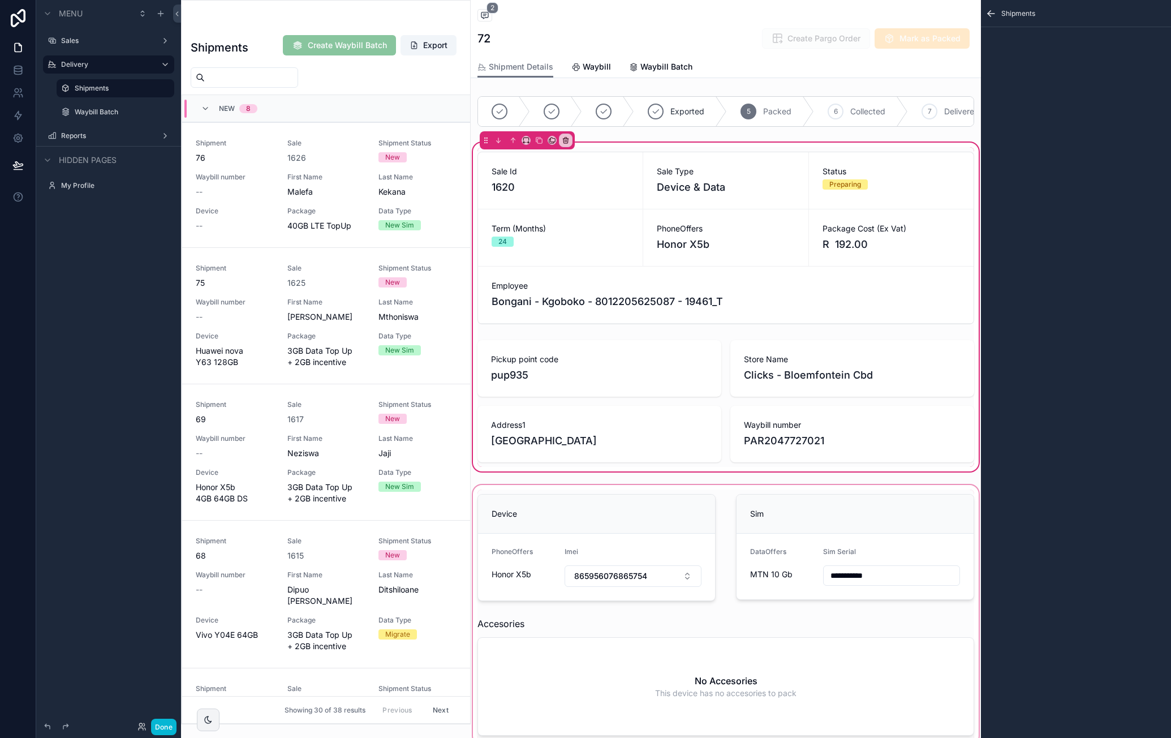
click at [568, 513] on div "scrollable content" at bounding box center [726, 615] width 510 height 264
click at [482, 494] on div "scrollable content" at bounding box center [726, 615] width 510 height 264
click at [532, 488] on div "**********" at bounding box center [726, 419] width 510 height 655
click at [533, 495] on div "scrollable content" at bounding box center [726, 615] width 510 height 264
click at [673, 518] on div "scrollable content" at bounding box center [726, 615] width 510 height 264
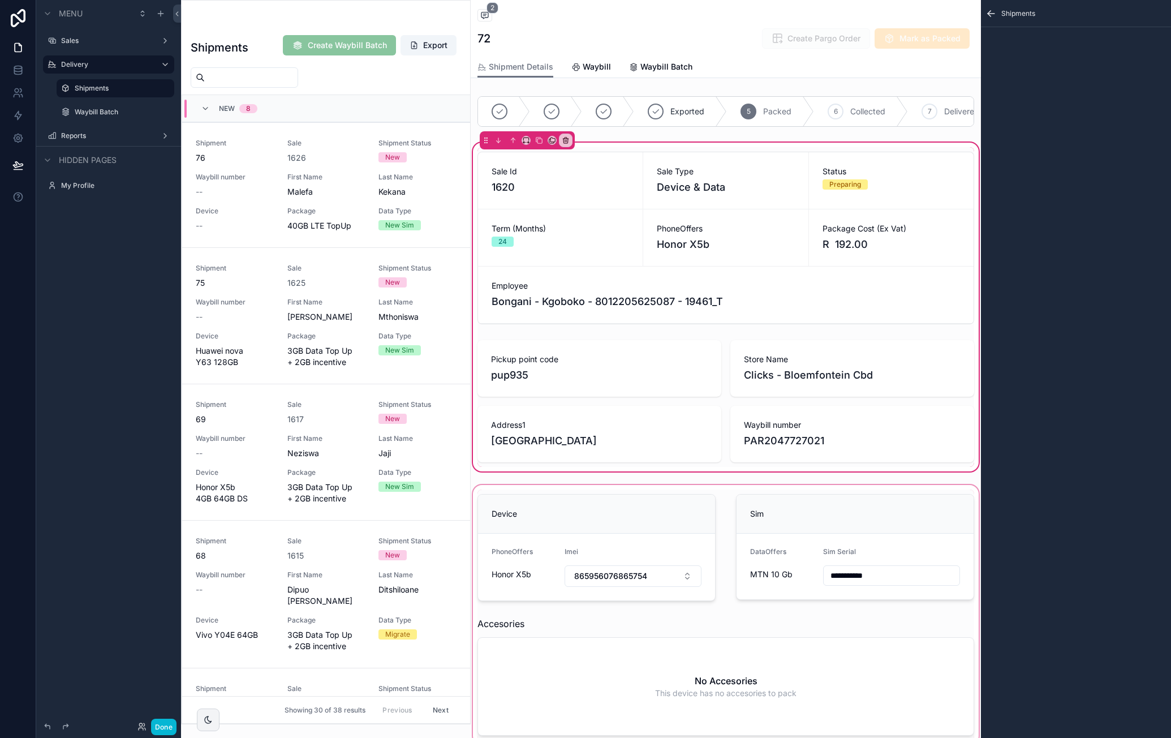
click at [724, 548] on div "scrollable content" at bounding box center [726, 615] width 510 height 264
click at [725, 550] on div "scrollable content" at bounding box center [726, 615] width 510 height 264
click at [719, 512] on div "scrollable content" at bounding box center [726, 615] width 510 height 264
click at [592, 221] on div "scrollable content" at bounding box center [726, 238] width 510 height 182
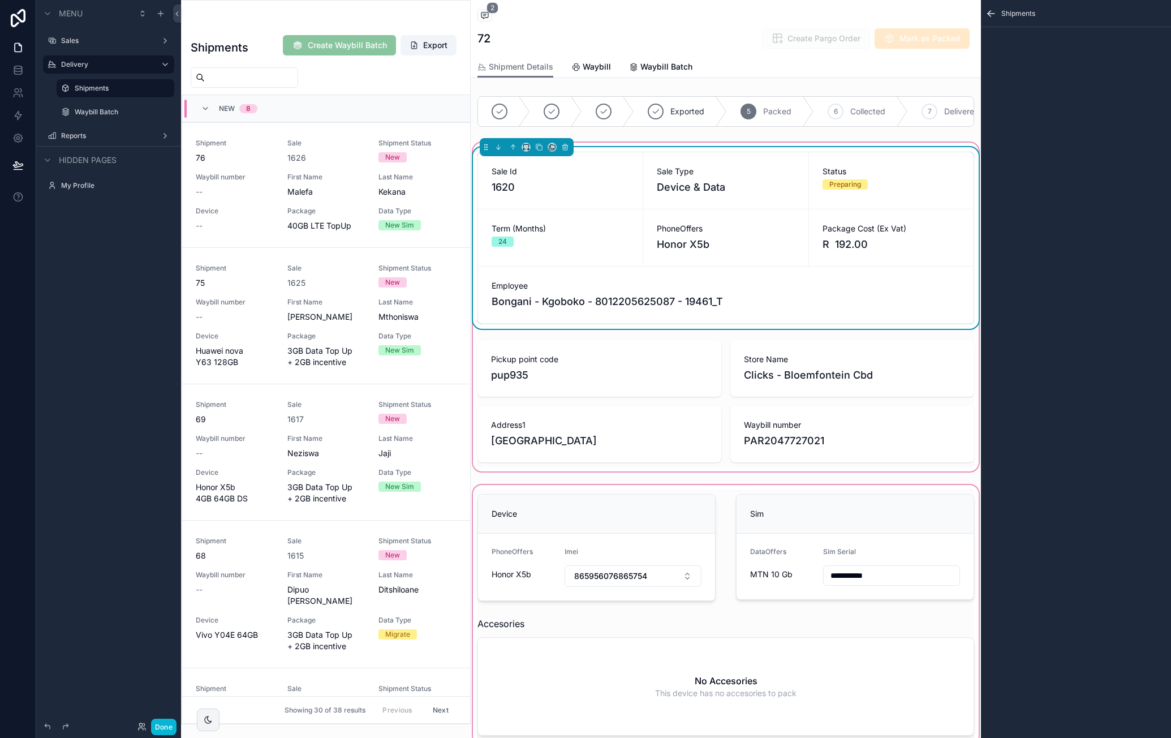
click at [710, 499] on div "scrollable content" at bounding box center [726, 615] width 510 height 264
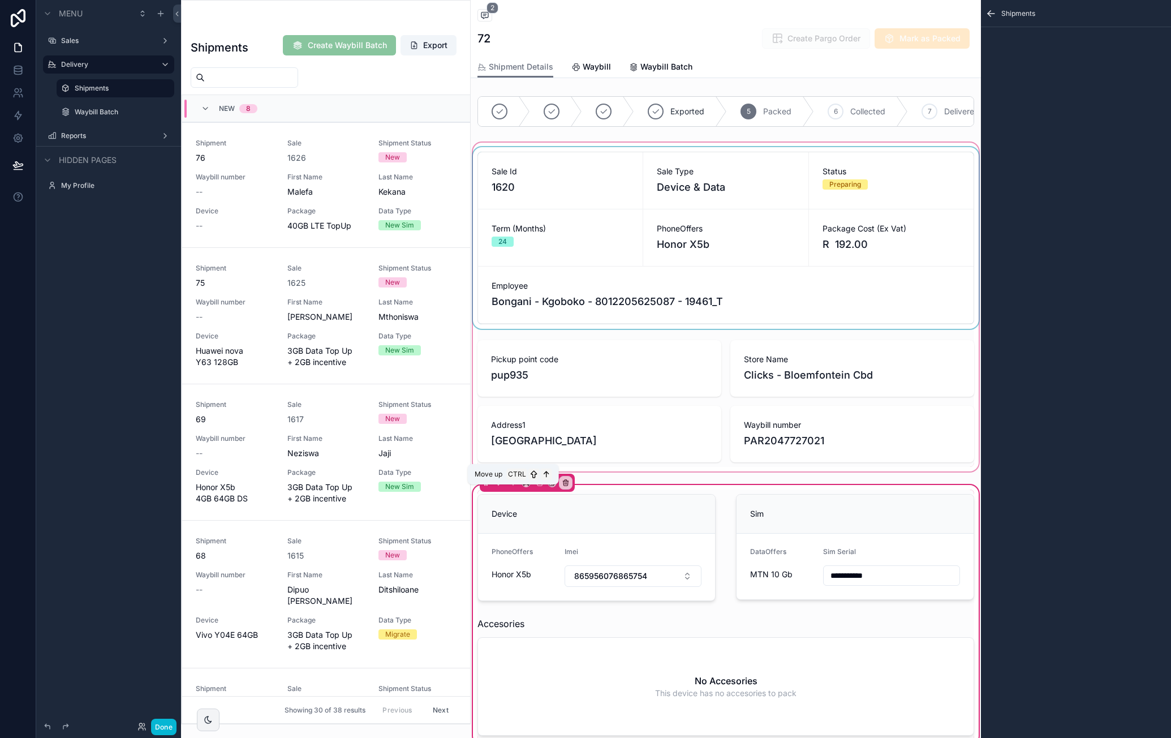
click at [515, 487] on icon "scrollable content" at bounding box center [513, 483] width 8 height 8
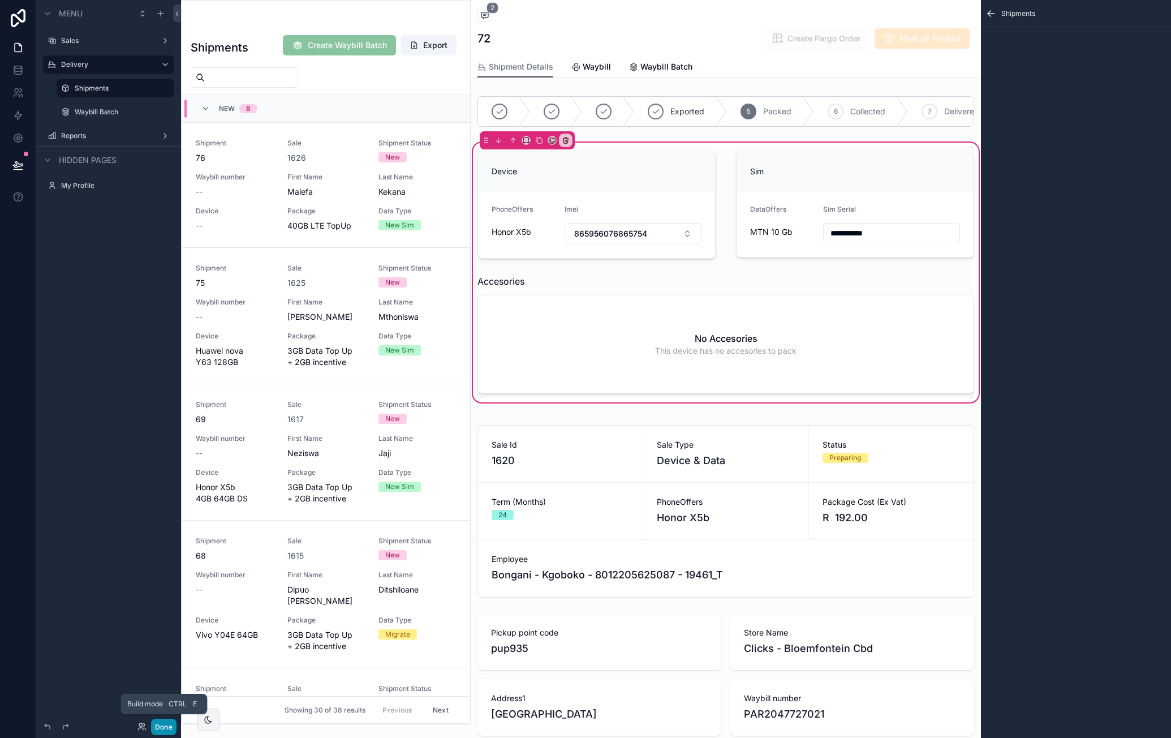
click at [169, 725] on button "Done" at bounding box center [163, 727] width 25 height 16
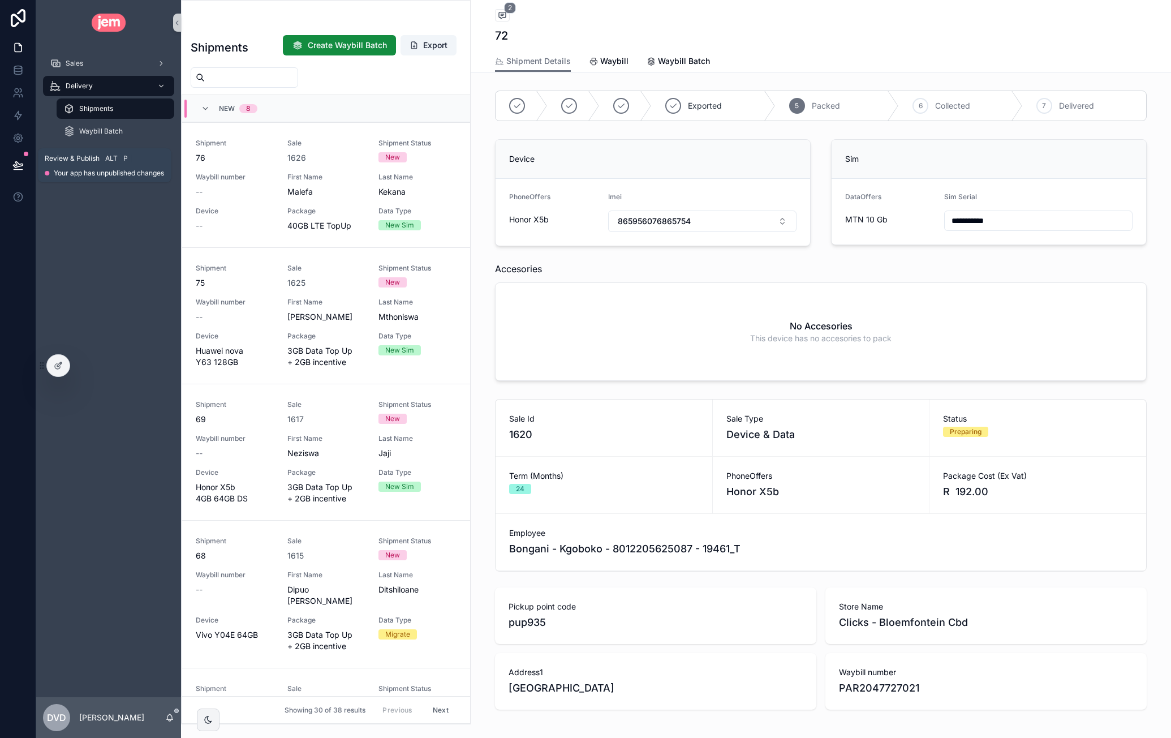
click at [19, 161] on icon at bounding box center [17, 165] width 11 height 11
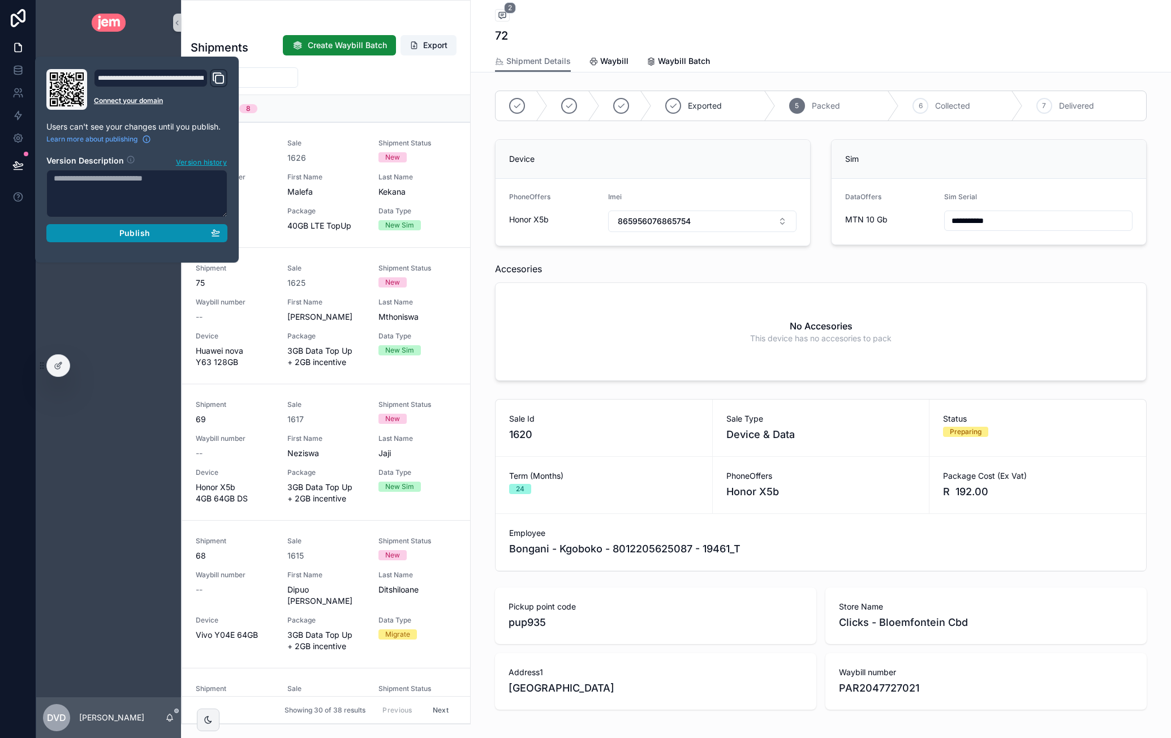
click at [118, 231] on div "Publish" at bounding box center [137, 233] width 166 height 10
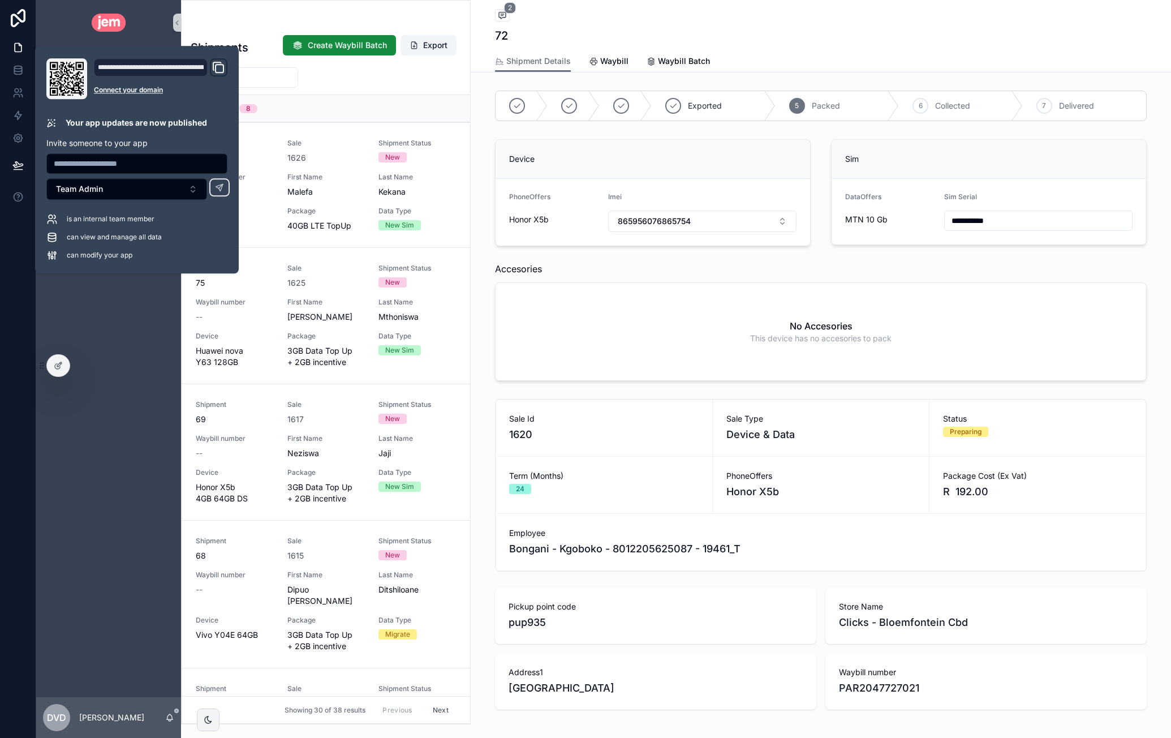
click at [840, 23] on div "Back to Shipments Shipments 2 72" at bounding box center [821, 25] width 652 height 50
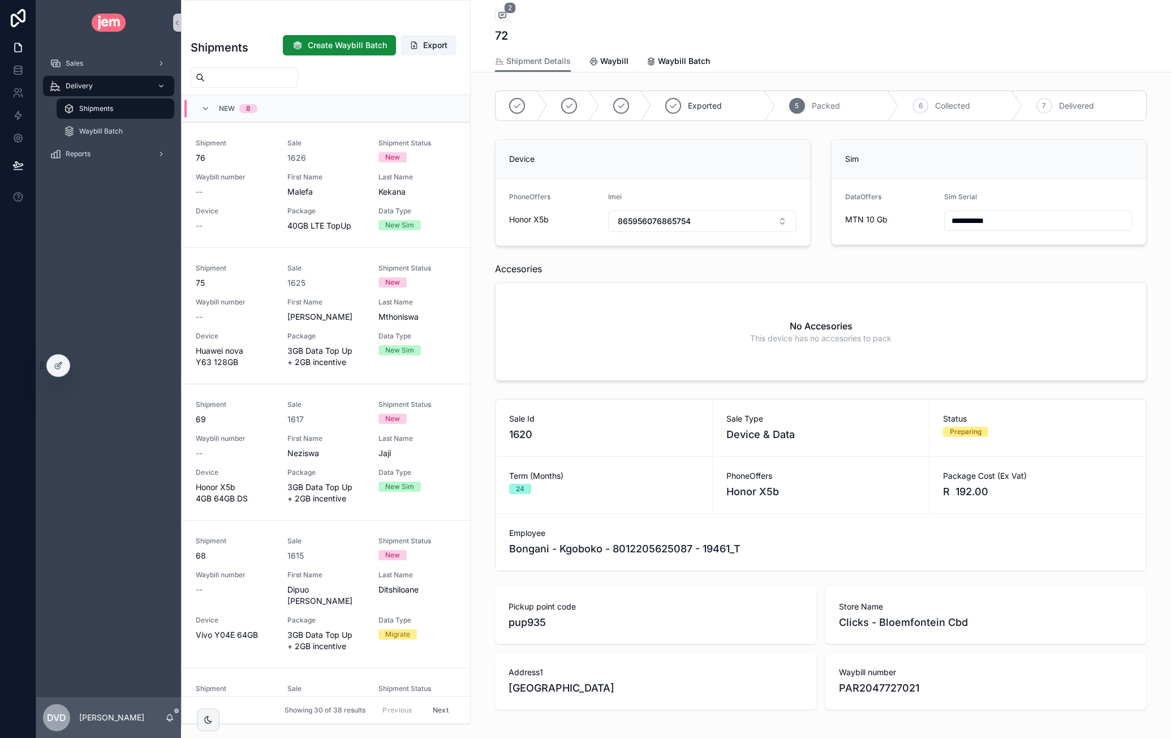
click at [114, 111] on div "Shipments" at bounding box center [115, 109] width 104 height 18
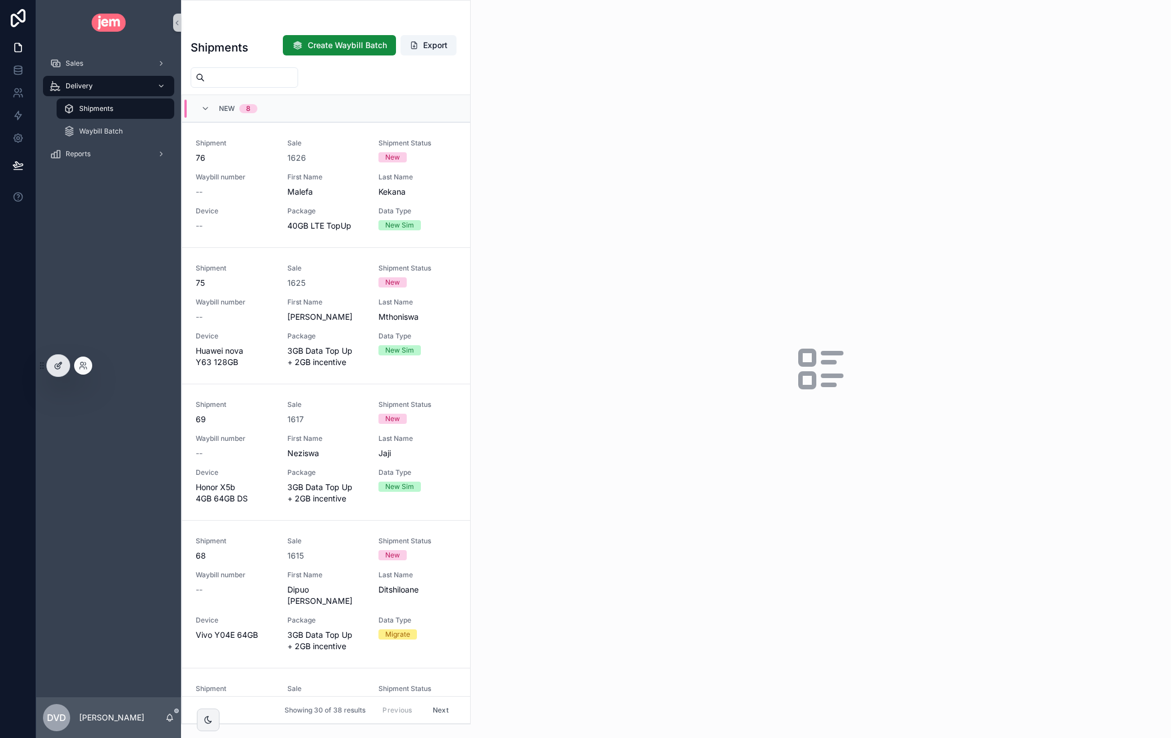
click at [54, 371] on div at bounding box center [58, 366] width 23 height 22
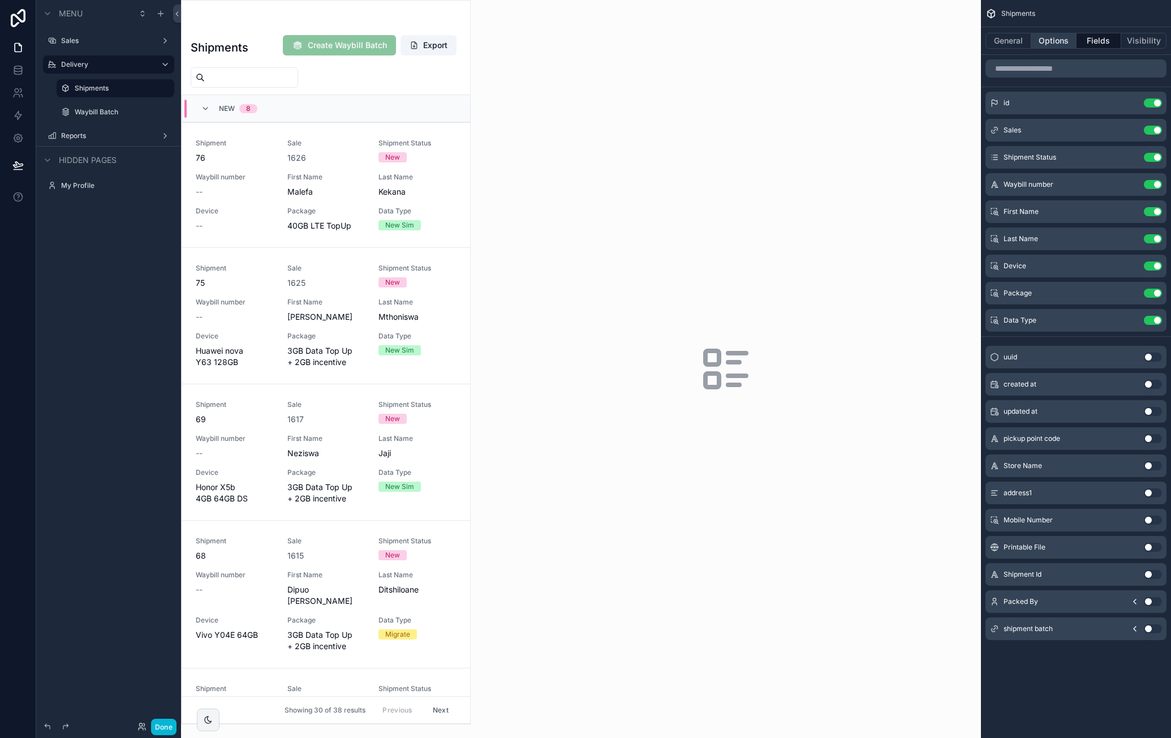
click at [1057, 48] on button "Options" at bounding box center [1053, 41] width 45 height 16
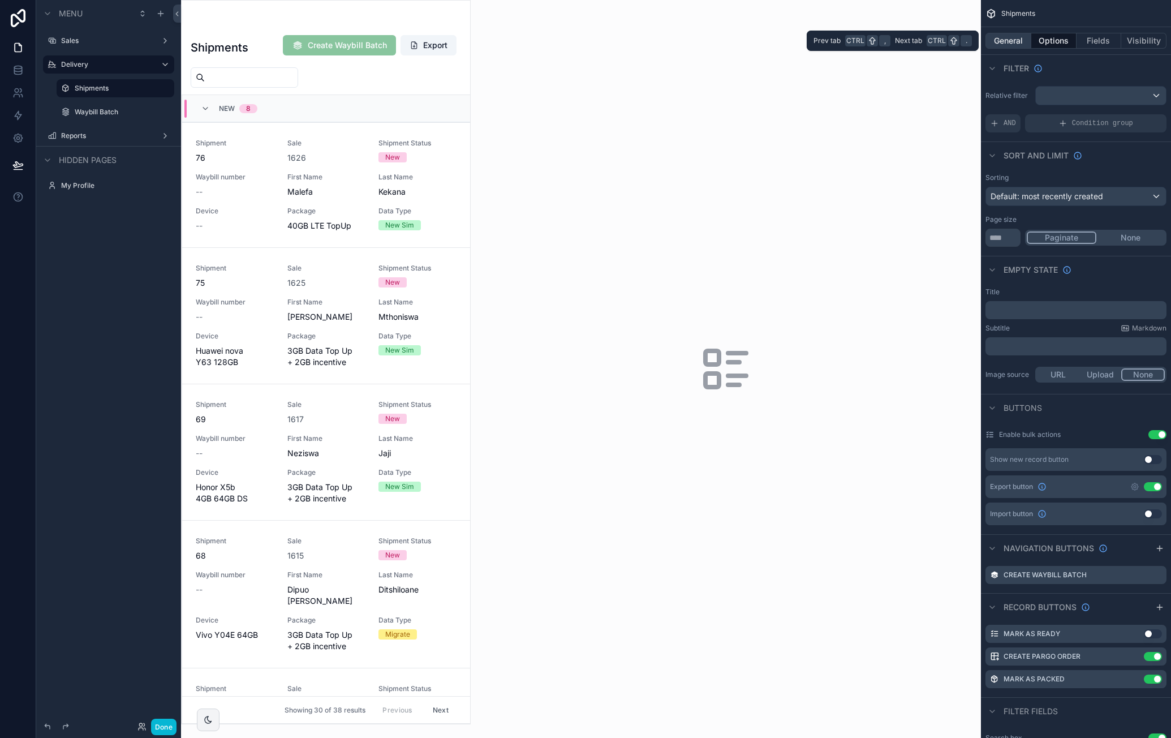
click at [1001, 40] on button "General" at bounding box center [1009, 41] width 46 height 16
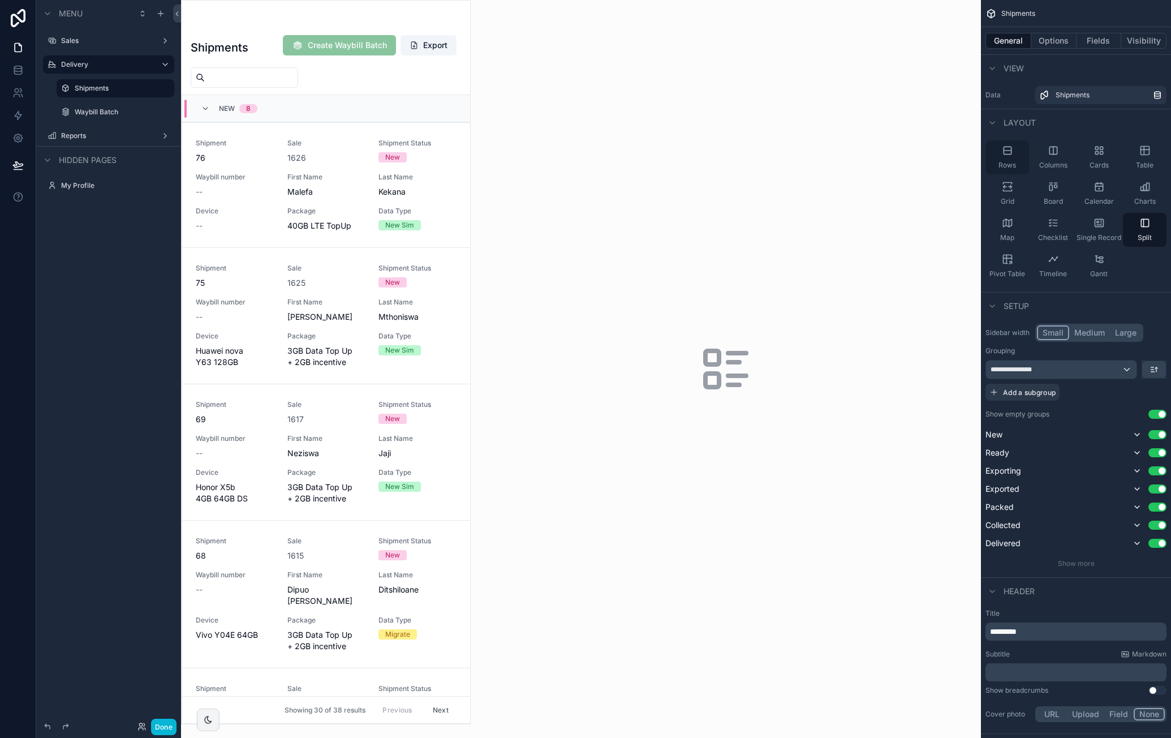
click at [1007, 152] on icon "scrollable content" at bounding box center [1007, 150] width 11 height 11
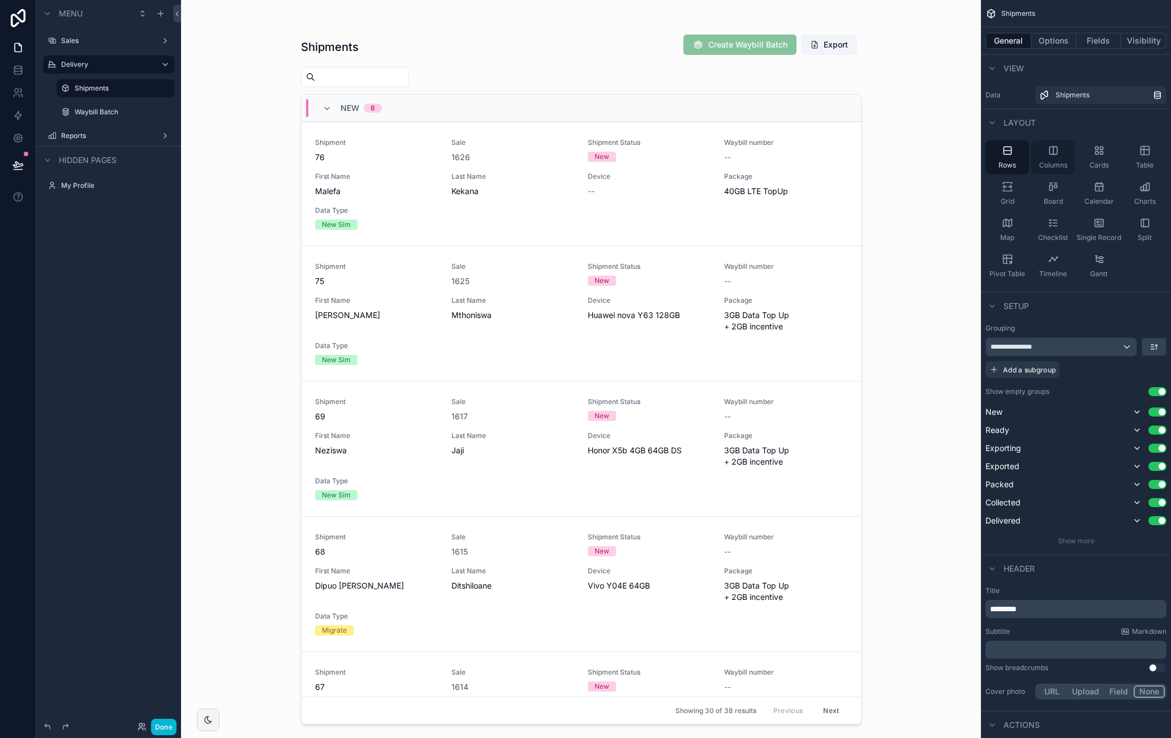
click at [1064, 160] on div "Columns" at bounding box center [1053, 157] width 44 height 34
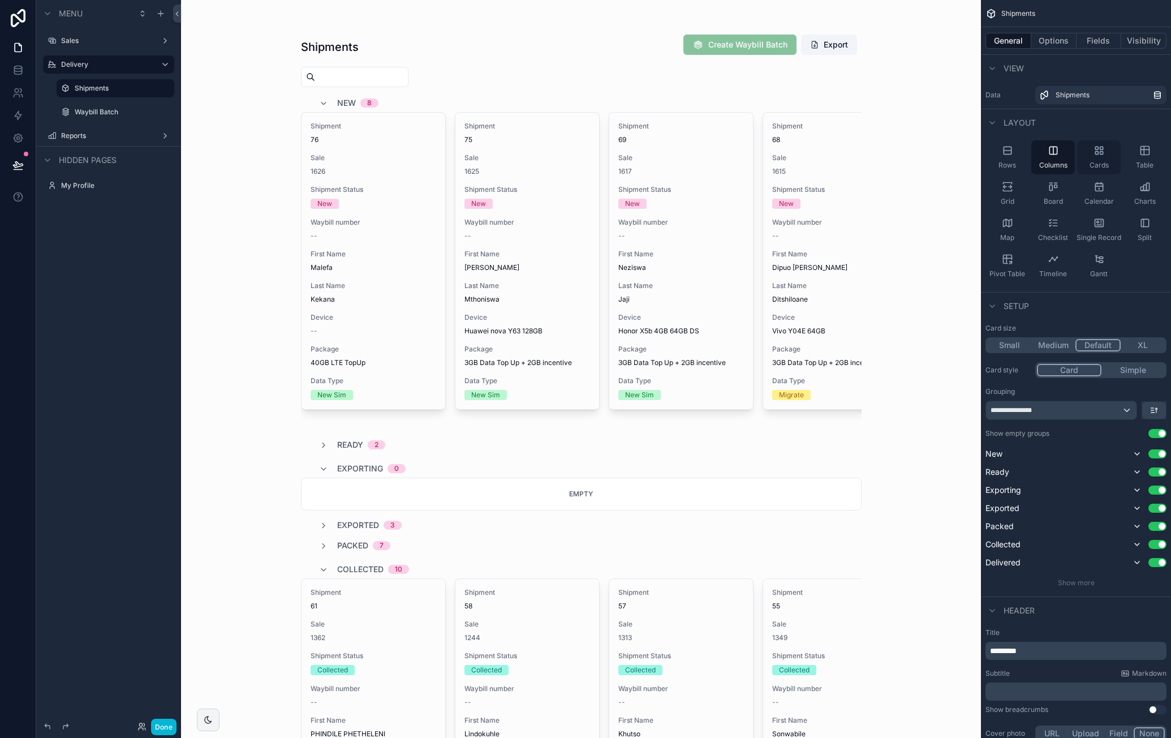
click at [1099, 155] on icon "scrollable content" at bounding box center [1099, 150] width 11 height 11
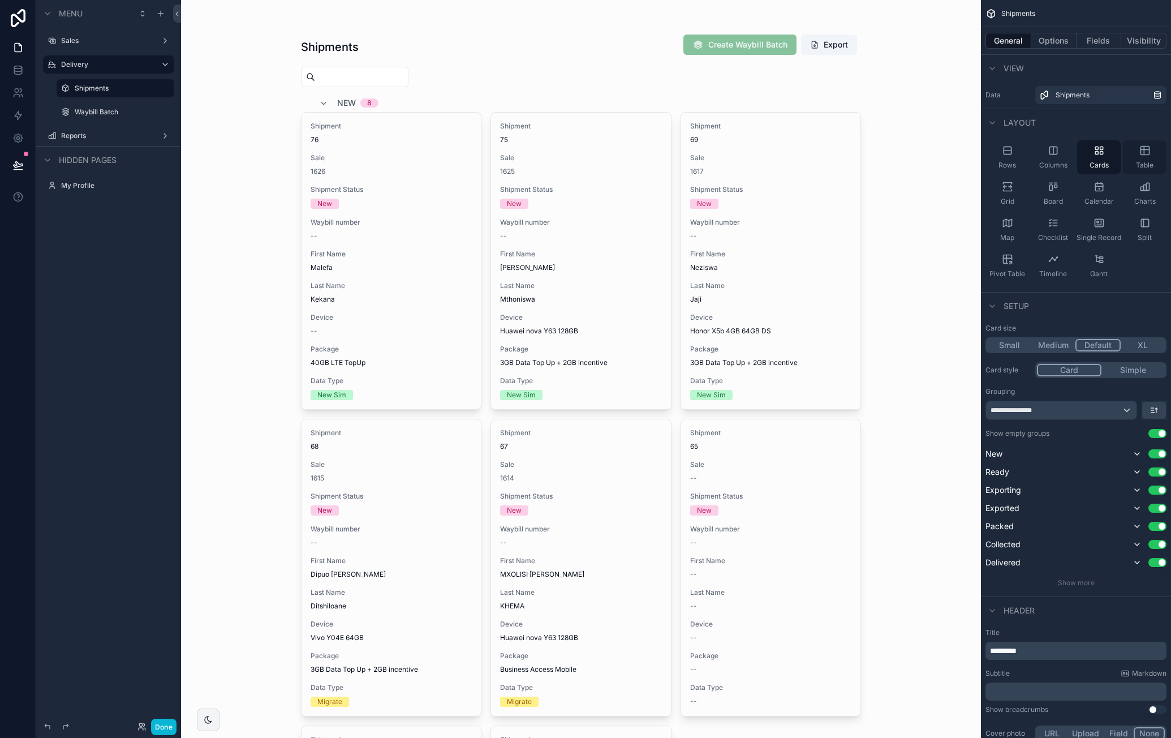
click at [1150, 157] on div "Table" at bounding box center [1145, 157] width 44 height 34
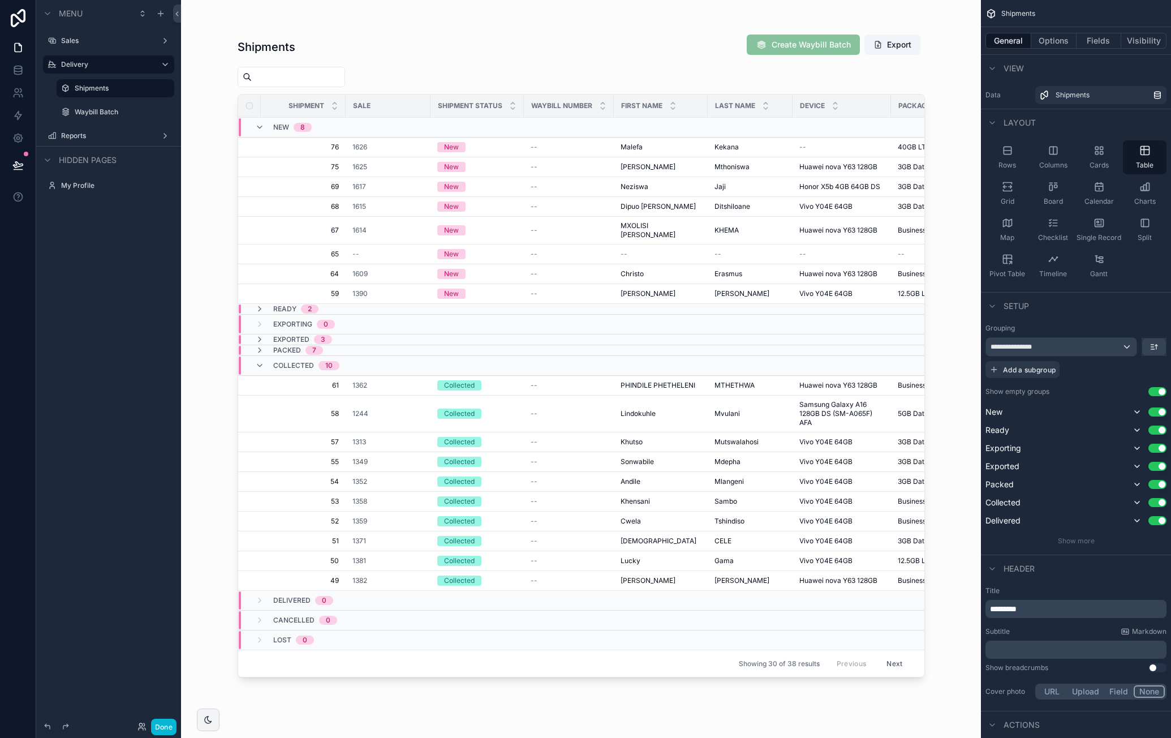
drag, startPoint x: 483, startPoint y: 247, endPoint x: 579, endPoint y: 246, distance: 96.2
drag, startPoint x: 330, startPoint y: 669, endPoint x: 363, endPoint y: 669, distance: 32.8
click at [363, 669] on div "scrollable content" at bounding box center [582, 362] width 724 height 724
click at [1044, 236] on span "Checklist" at bounding box center [1053, 237] width 30 height 9
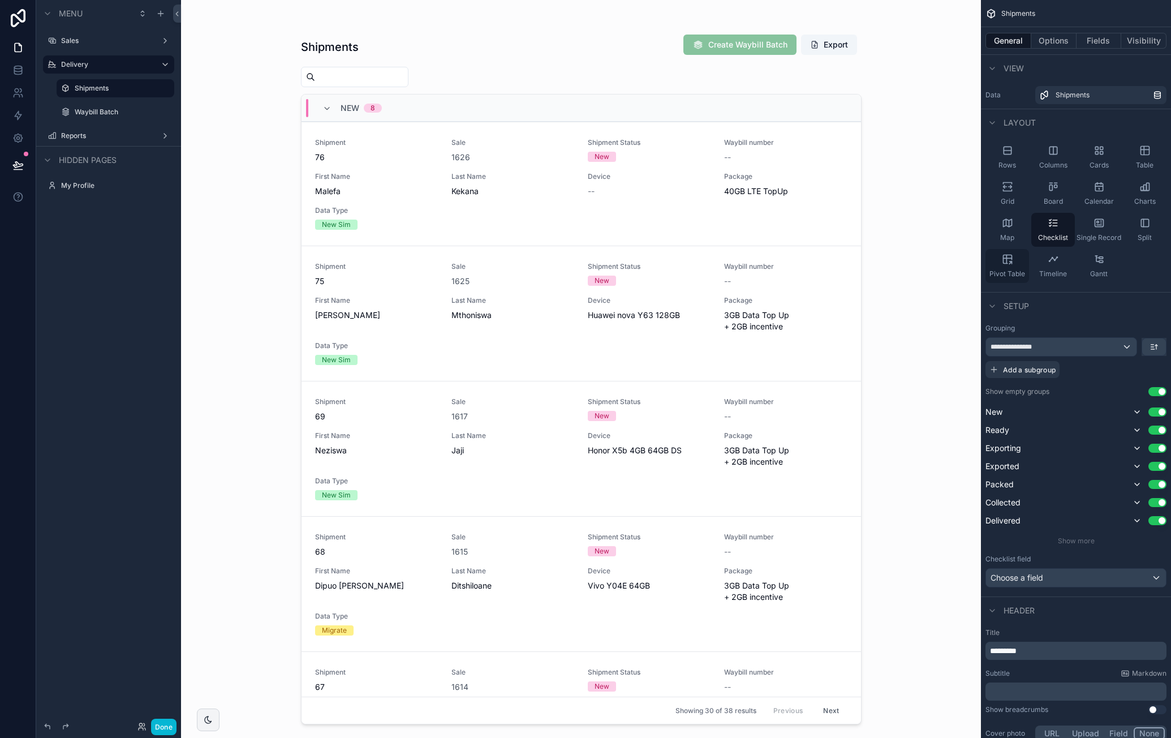
click at [1009, 263] on icon "scrollable content" at bounding box center [1010, 262] width 2 height 2
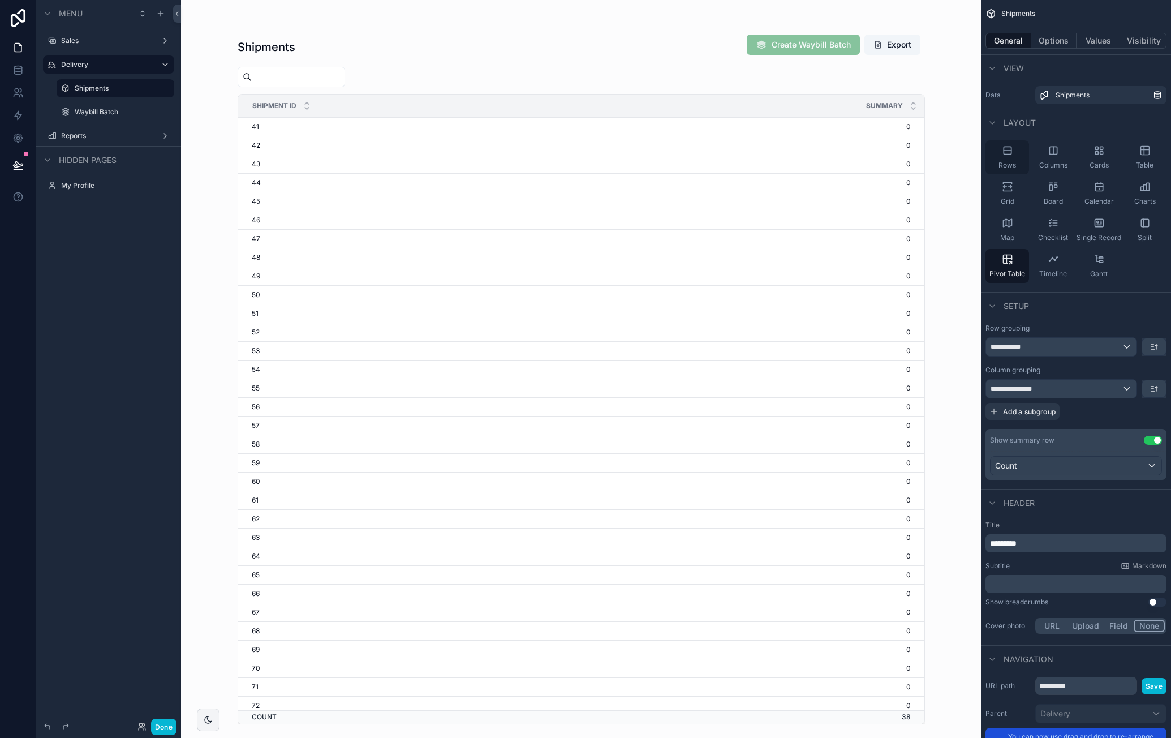
click at [1007, 162] on span "Rows" at bounding box center [1008, 165] width 18 height 9
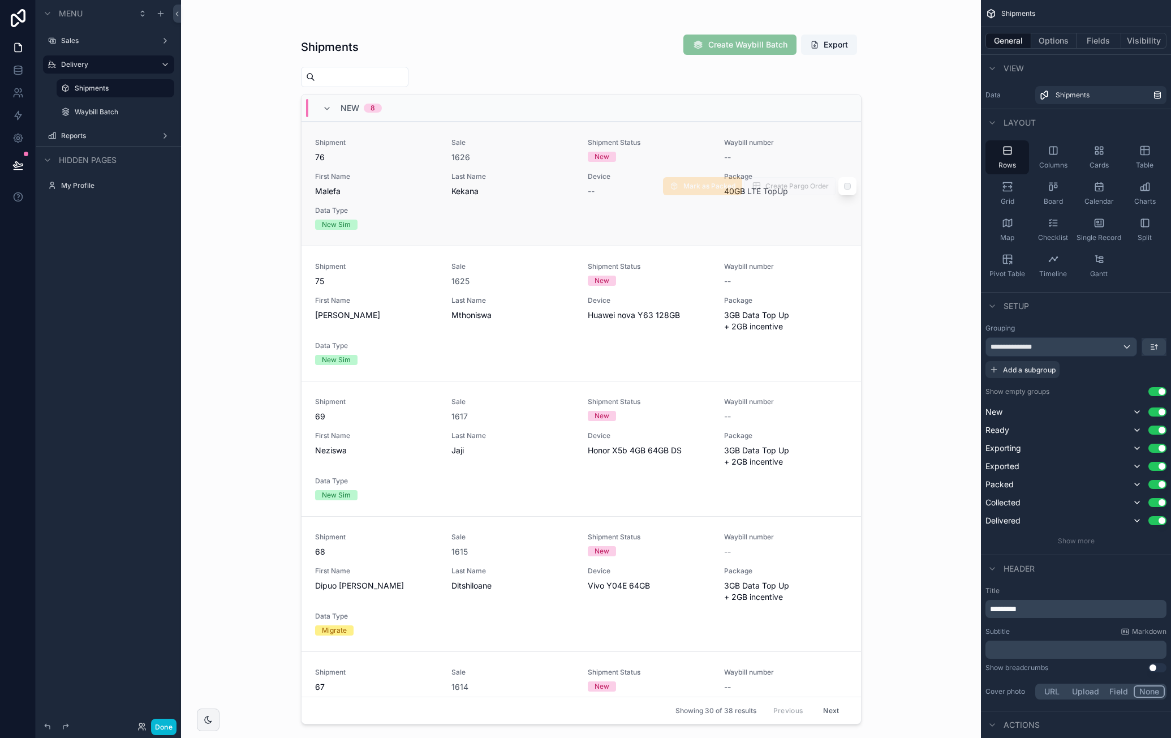
click at [521, 175] on span "Last Name" at bounding box center [513, 176] width 123 height 9
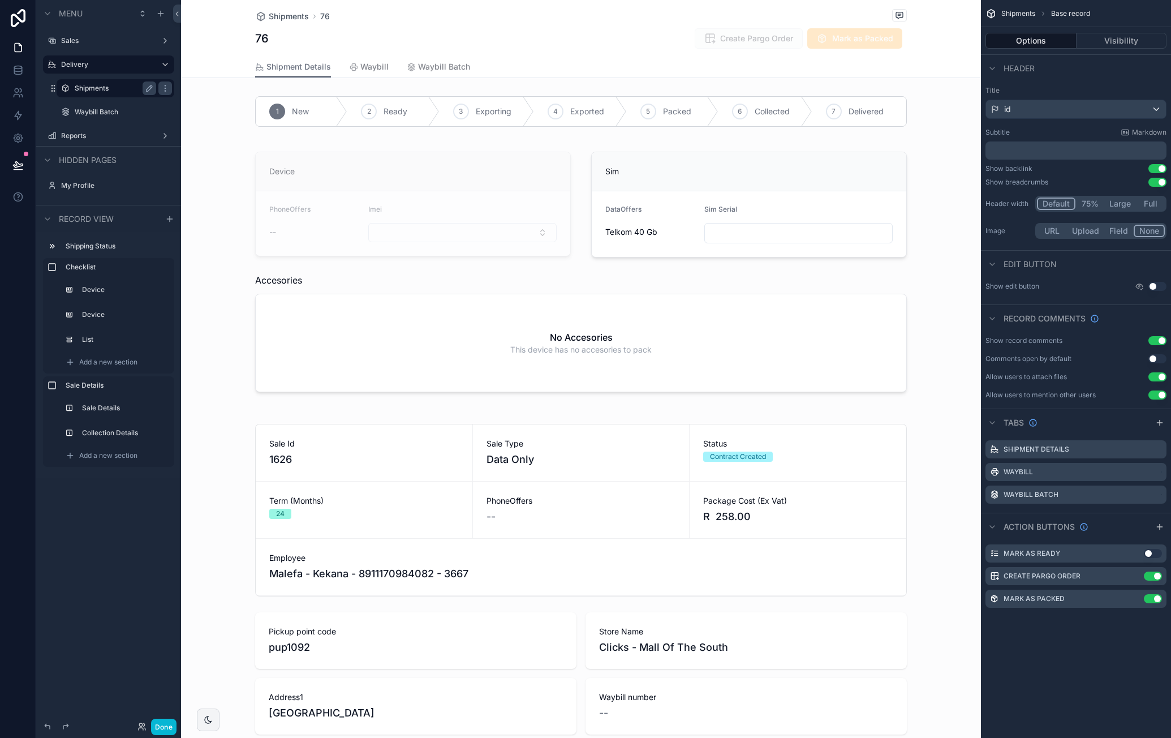
click at [81, 89] on label "Shipments" at bounding box center [113, 88] width 77 height 9
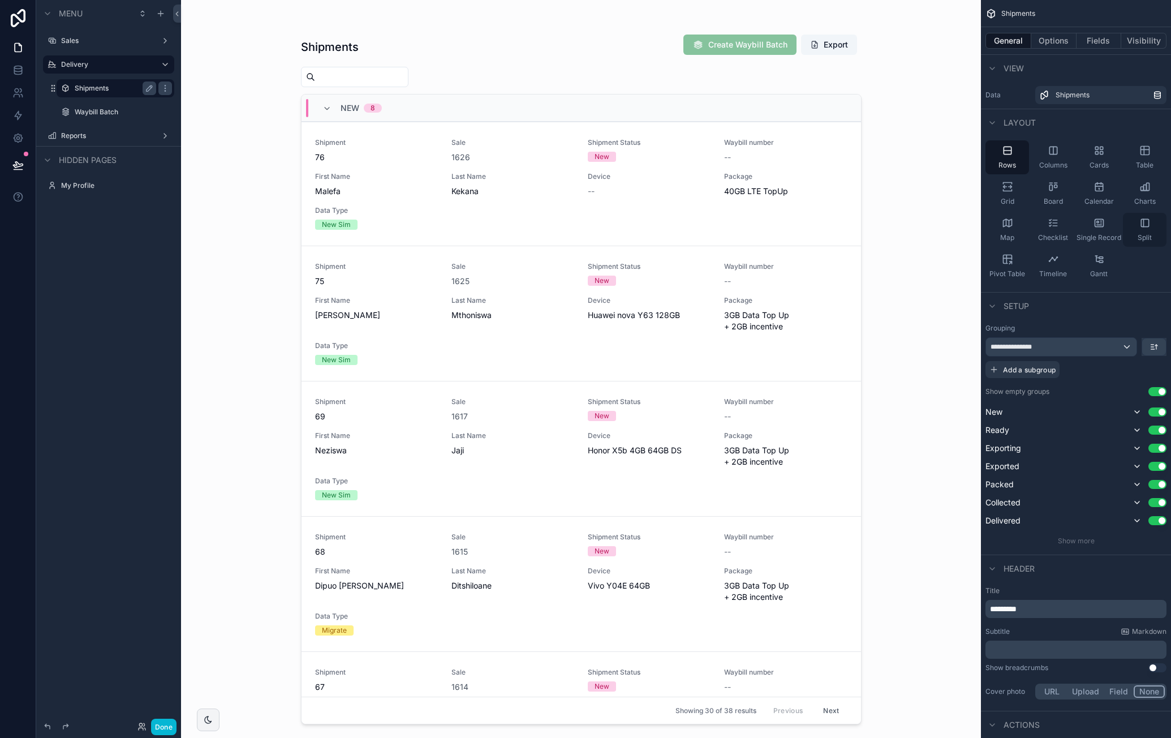
click at [1142, 220] on icon "scrollable content" at bounding box center [1145, 222] width 11 height 11
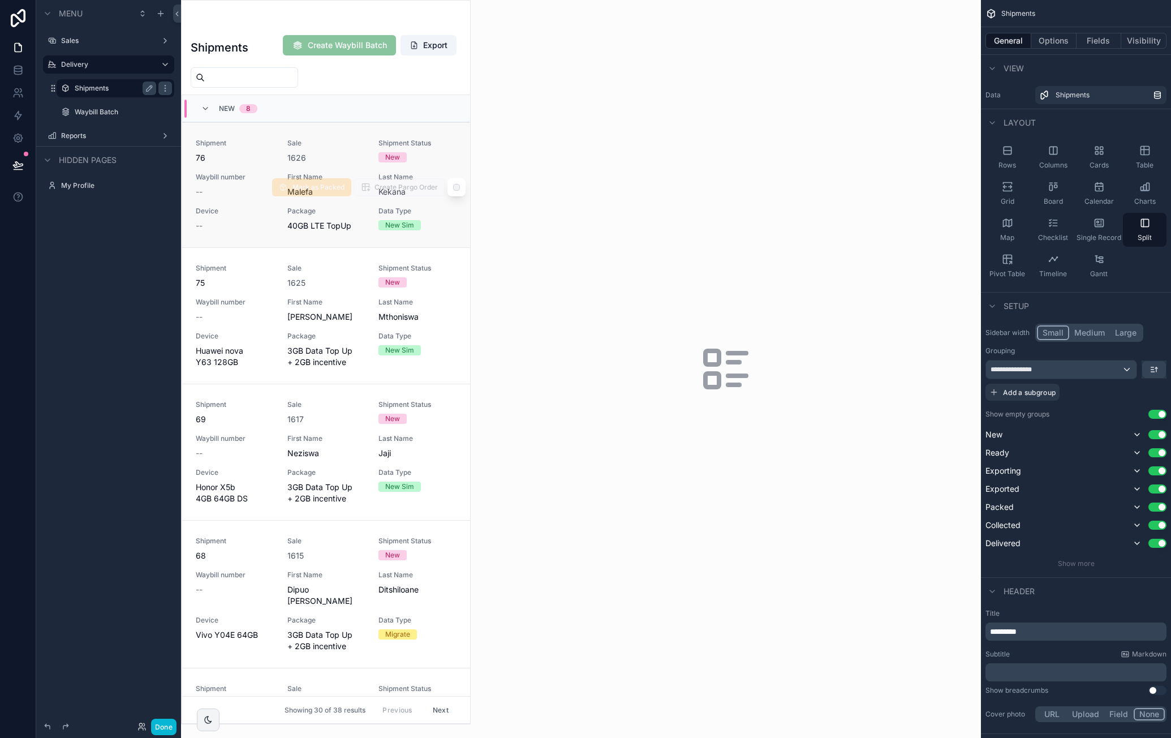
click at [349, 139] on span "Sale" at bounding box center [326, 143] width 78 height 9
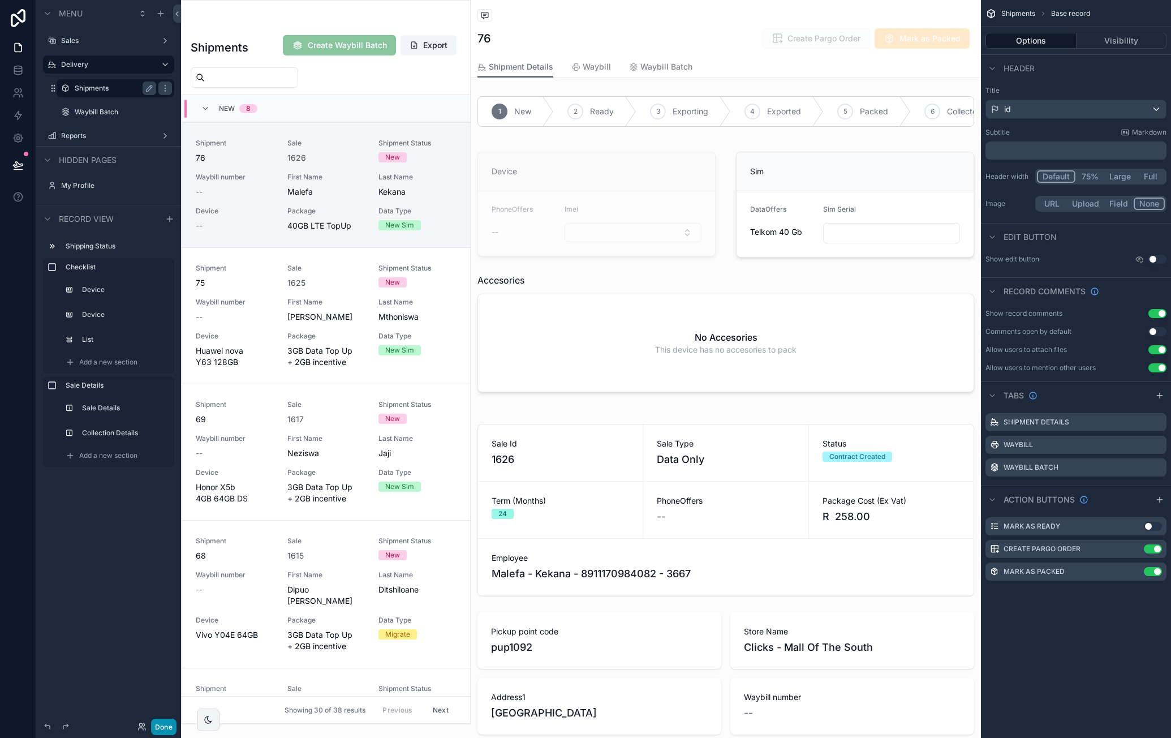
click at [159, 720] on button "Done" at bounding box center [163, 727] width 25 height 16
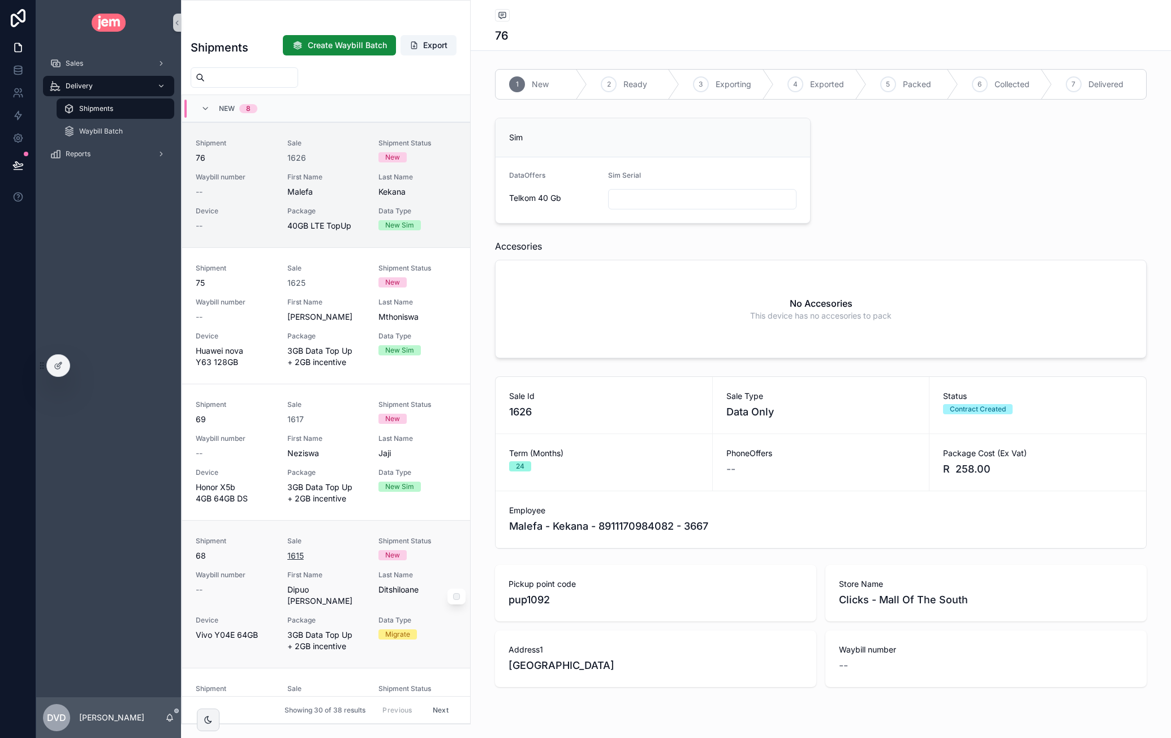
scroll to position [27, 0]
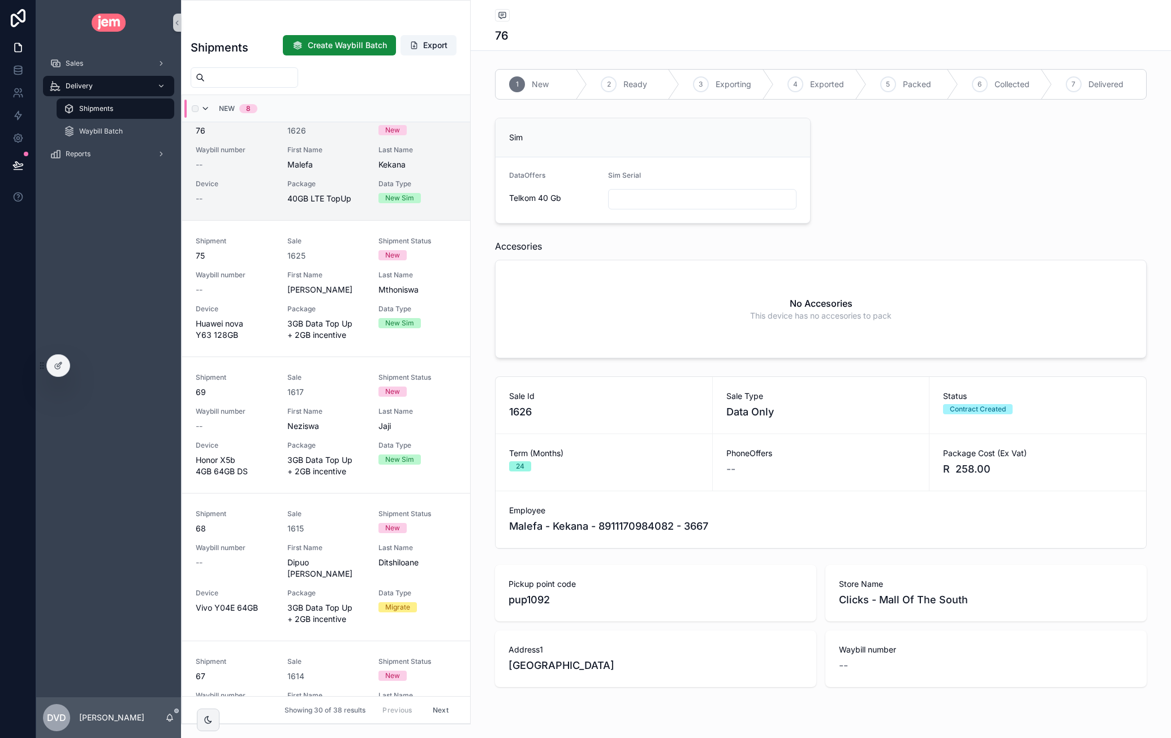
click at [208, 109] on icon "scrollable content" at bounding box center [205, 108] width 9 height 9
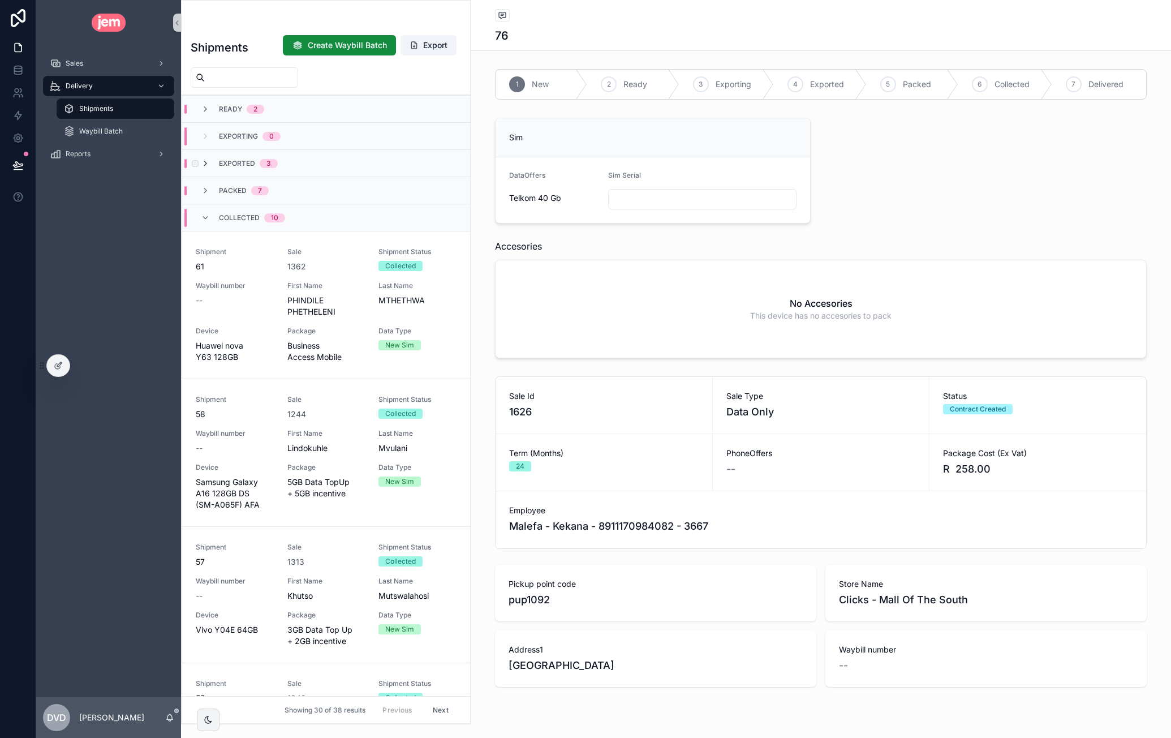
click at [208, 160] on icon "scrollable content" at bounding box center [205, 163] width 9 height 9
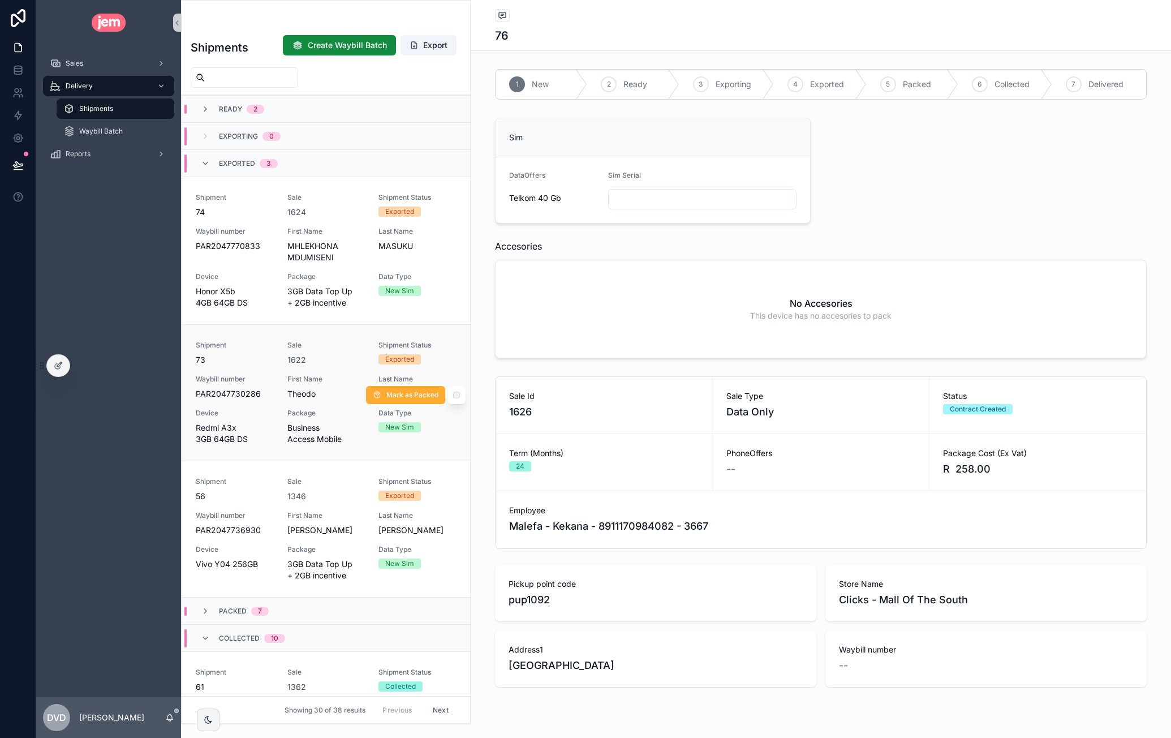
click at [332, 362] on div "1622" at bounding box center [326, 359] width 78 height 11
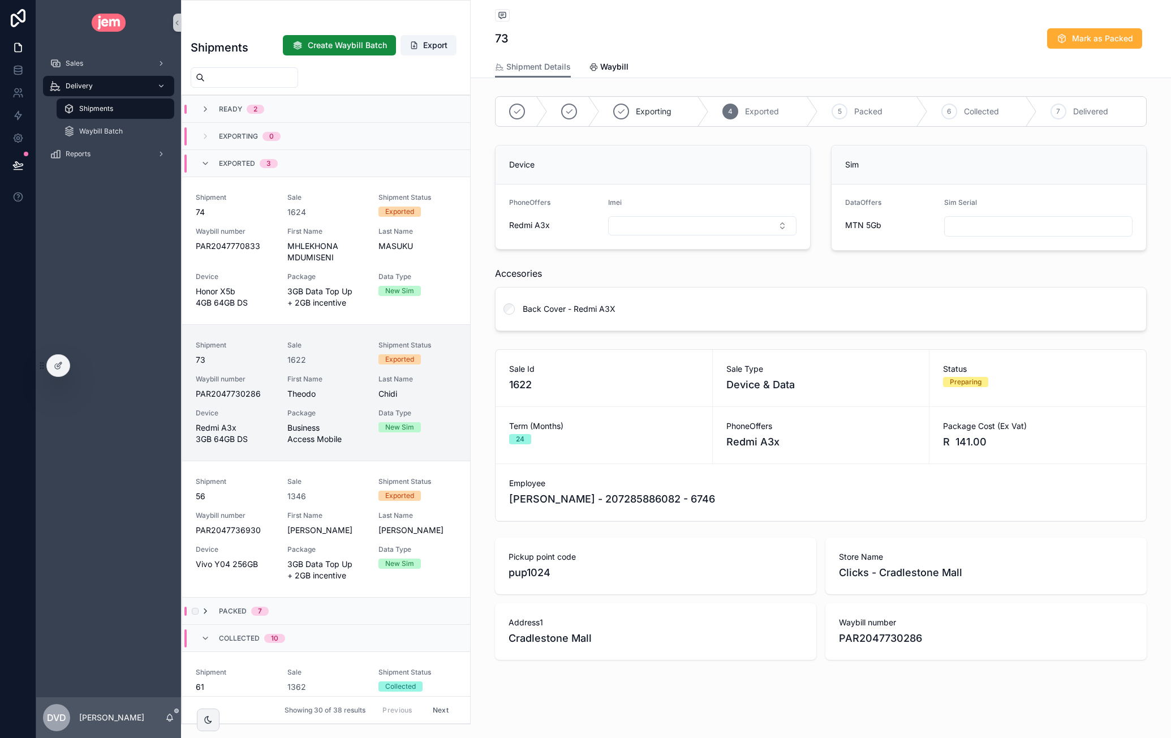
click at [204, 607] on icon "scrollable content" at bounding box center [205, 611] width 9 height 9
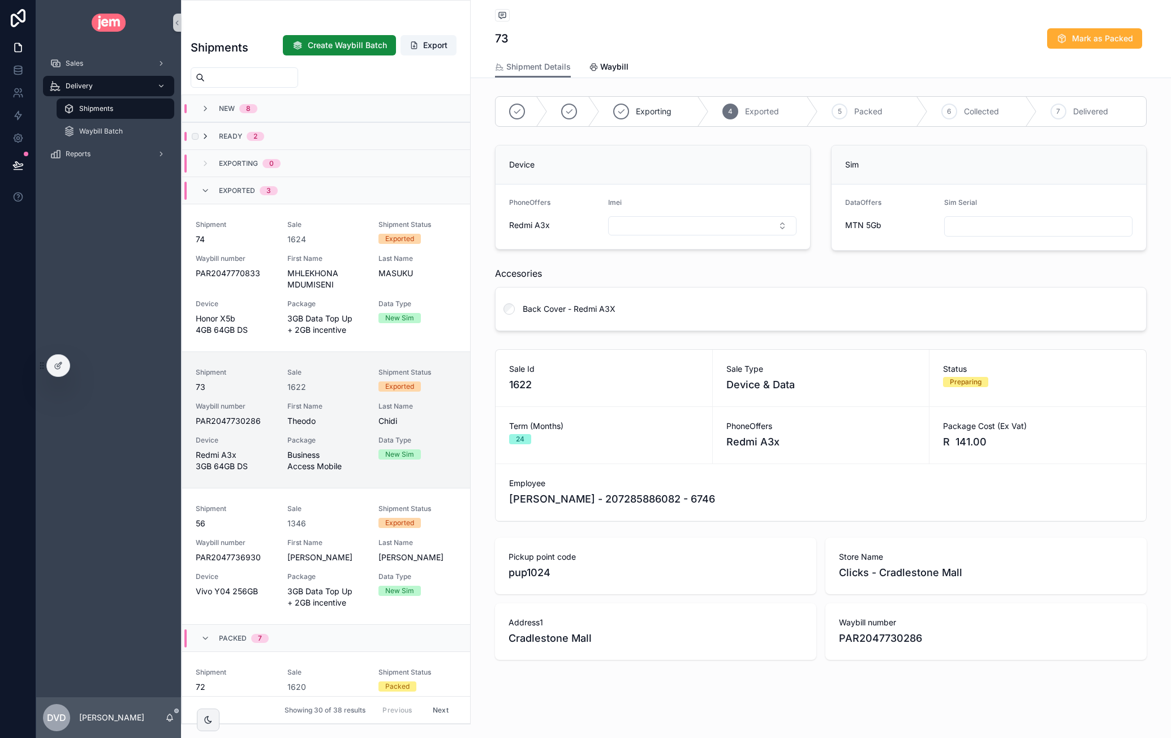
click at [208, 137] on icon "scrollable content" at bounding box center [205, 136] width 9 height 9
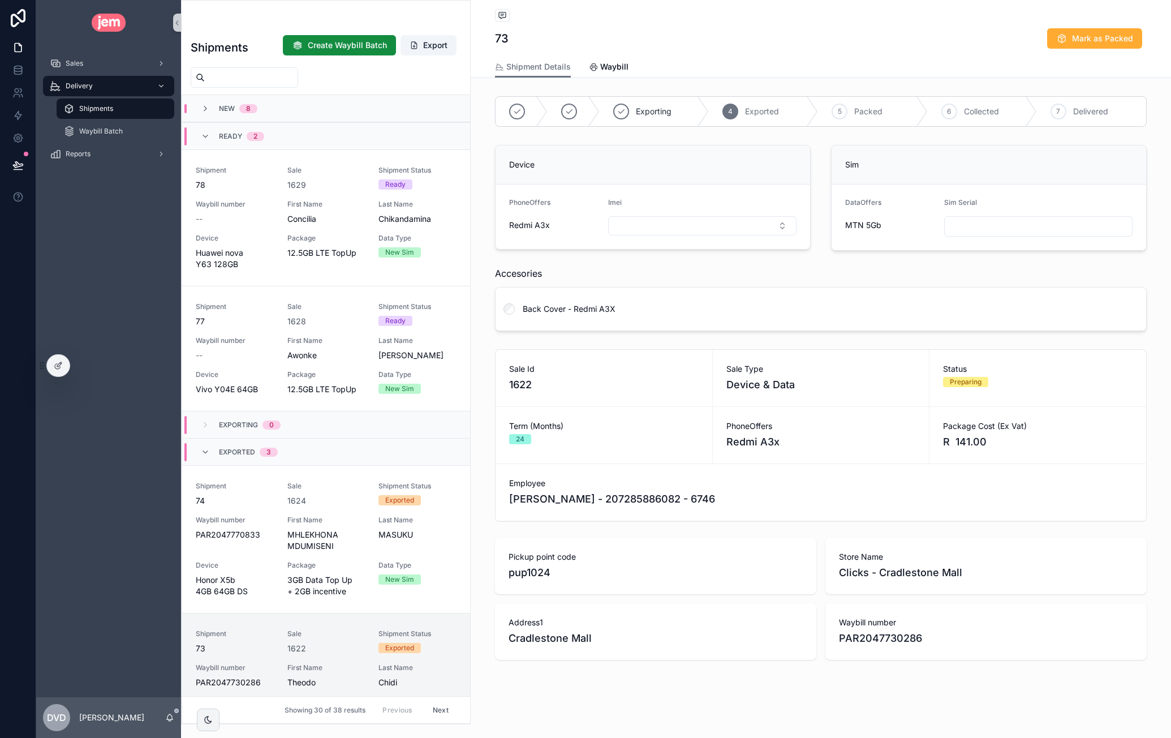
click at [208, 137] on icon "scrollable content" at bounding box center [205, 136] width 9 height 9
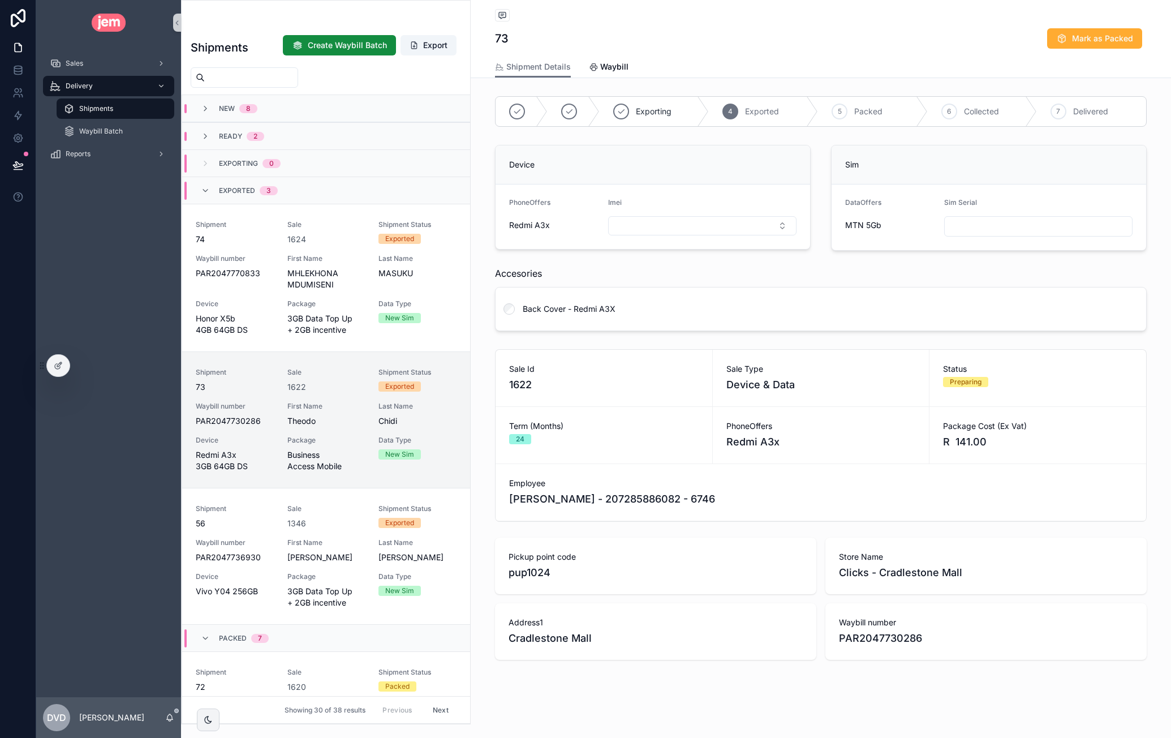
click at [261, 80] on input "scrollable content" at bounding box center [251, 78] width 93 height 16
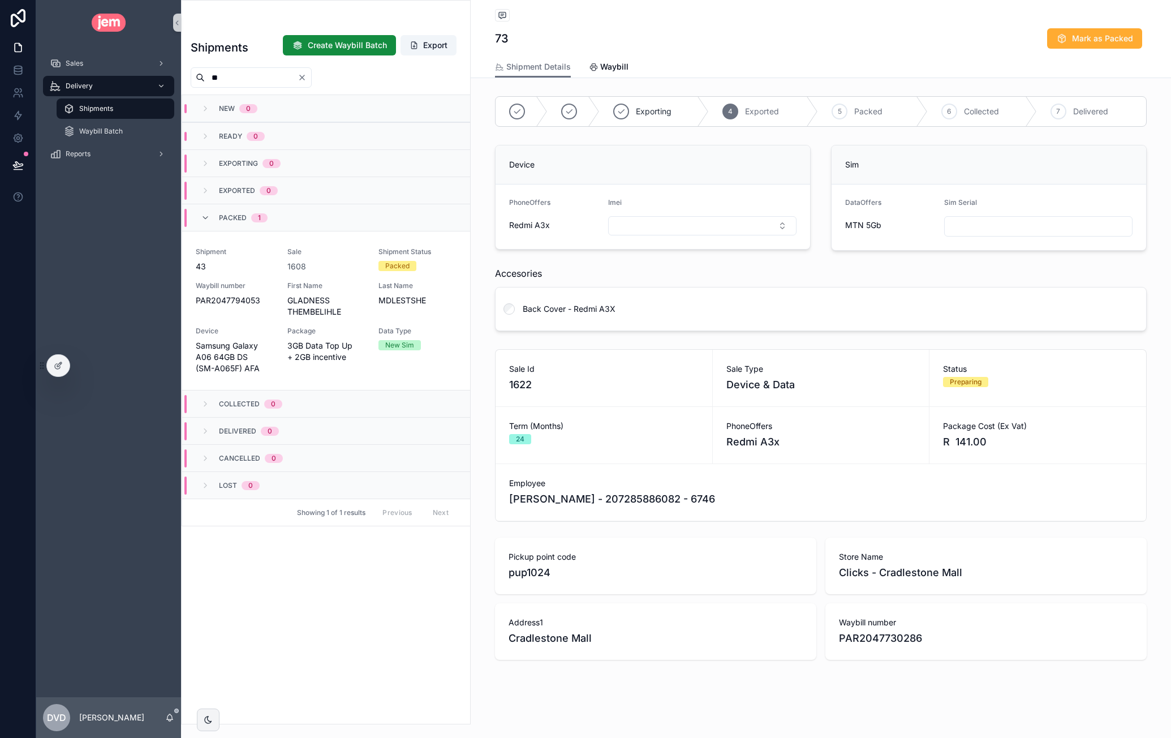
click at [250, 78] on input "**" at bounding box center [251, 78] width 93 height 16
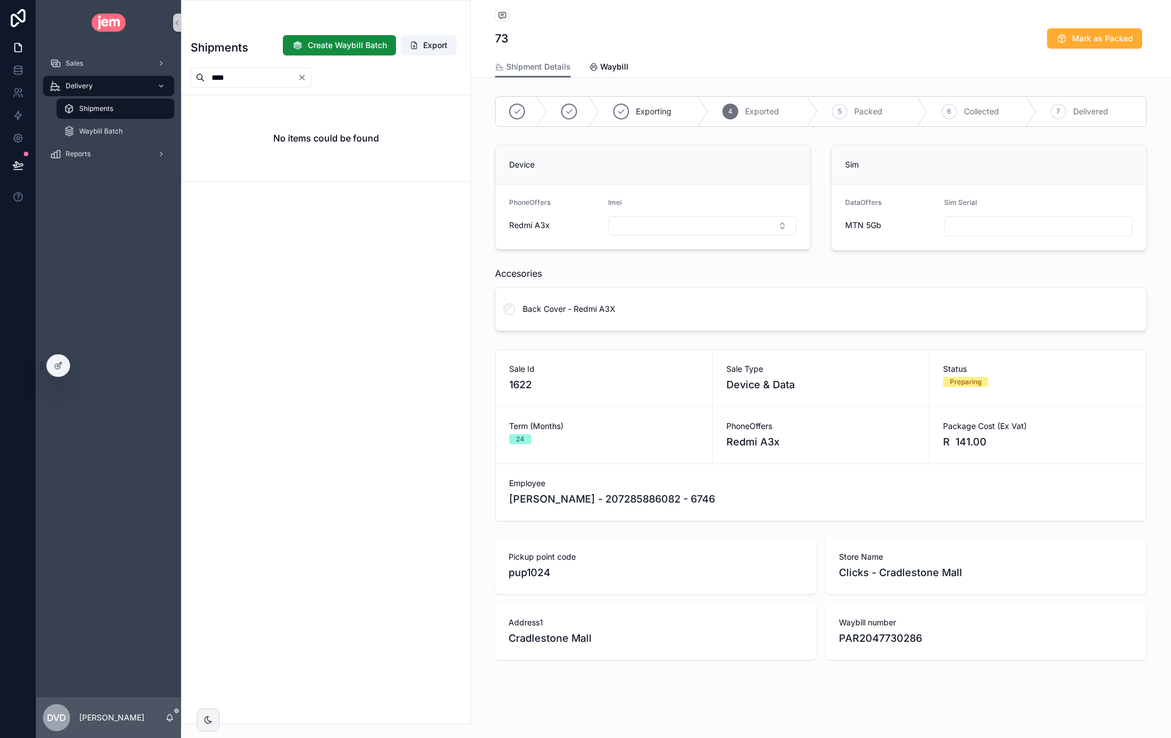
type input "****"
click at [307, 77] on icon "Clear" at bounding box center [302, 77] width 9 height 9
click at [258, 82] on input "scrollable content" at bounding box center [251, 78] width 93 height 16
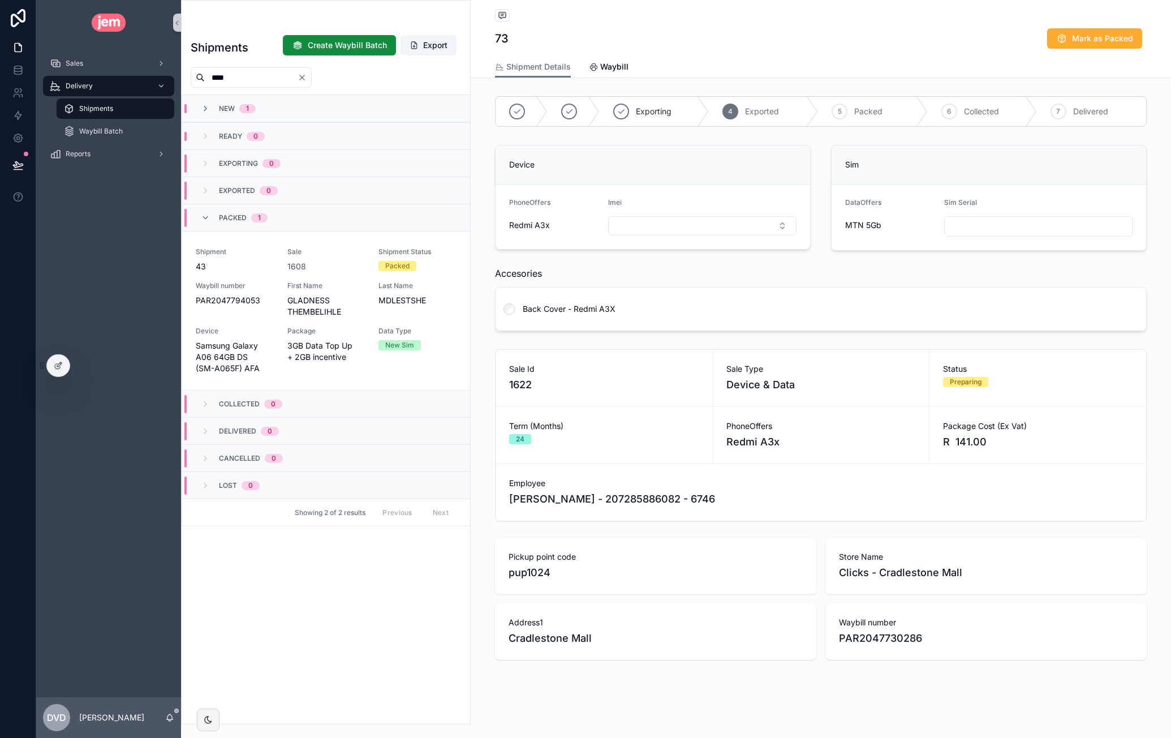
type input "****"
click at [304, 75] on icon "Clear" at bounding box center [302, 77] width 5 height 5
click at [269, 77] on input "scrollable content" at bounding box center [251, 78] width 93 height 16
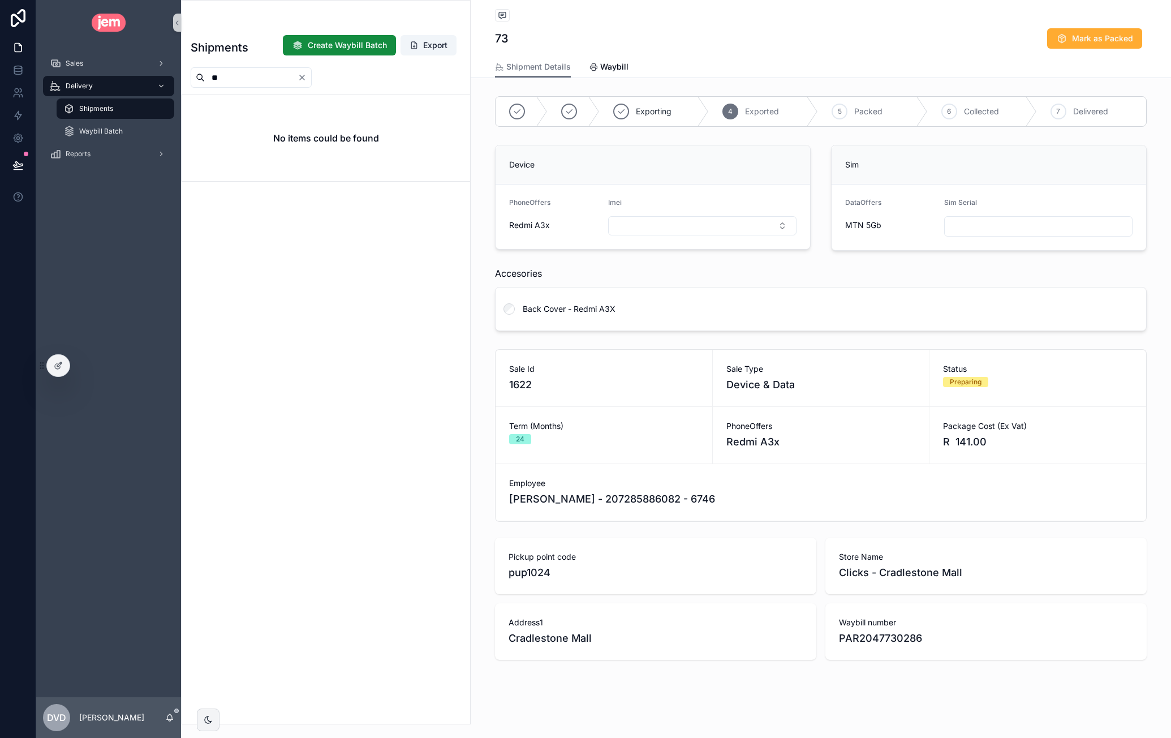
type input "*"
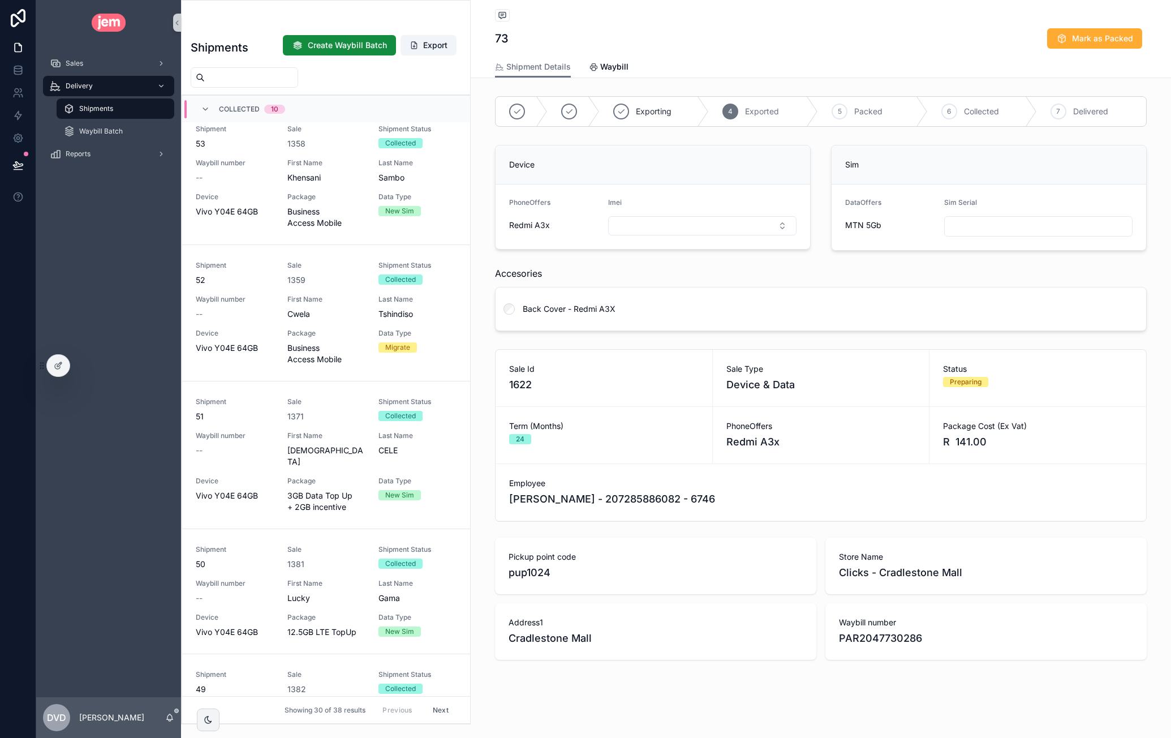
scroll to position [2031, 0]
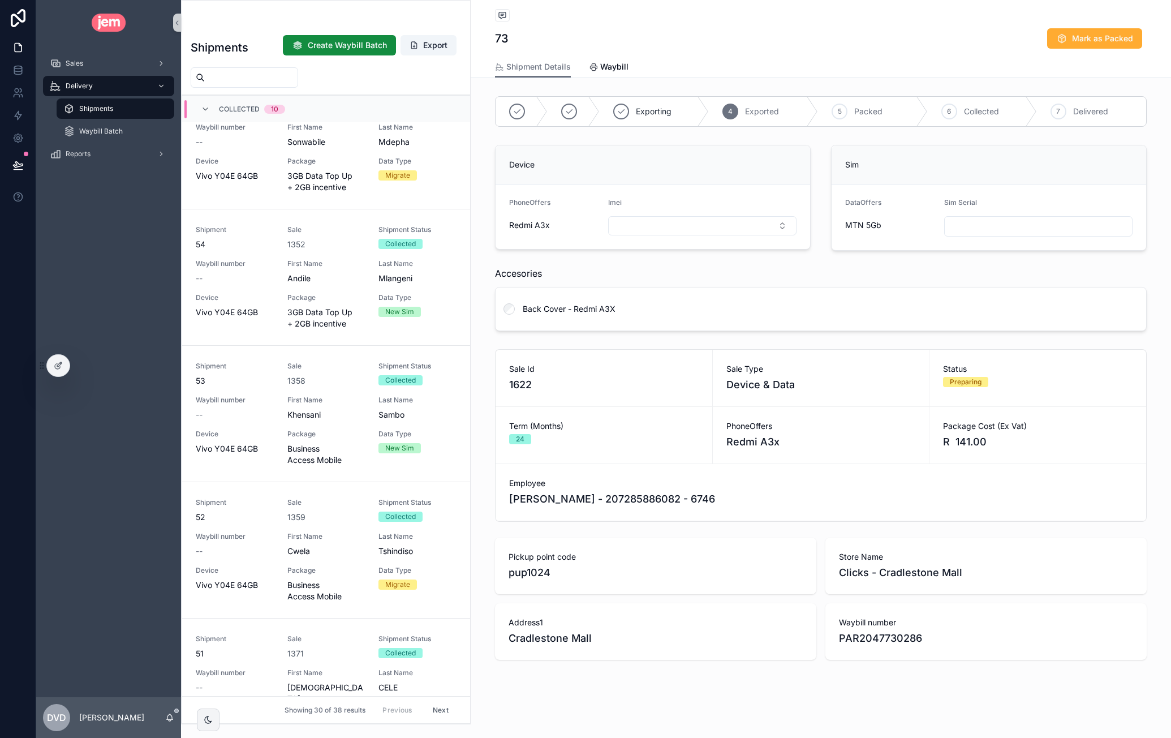
click at [241, 70] on input "scrollable content" at bounding box center [251, 78] width 93 height 16
type input "*"
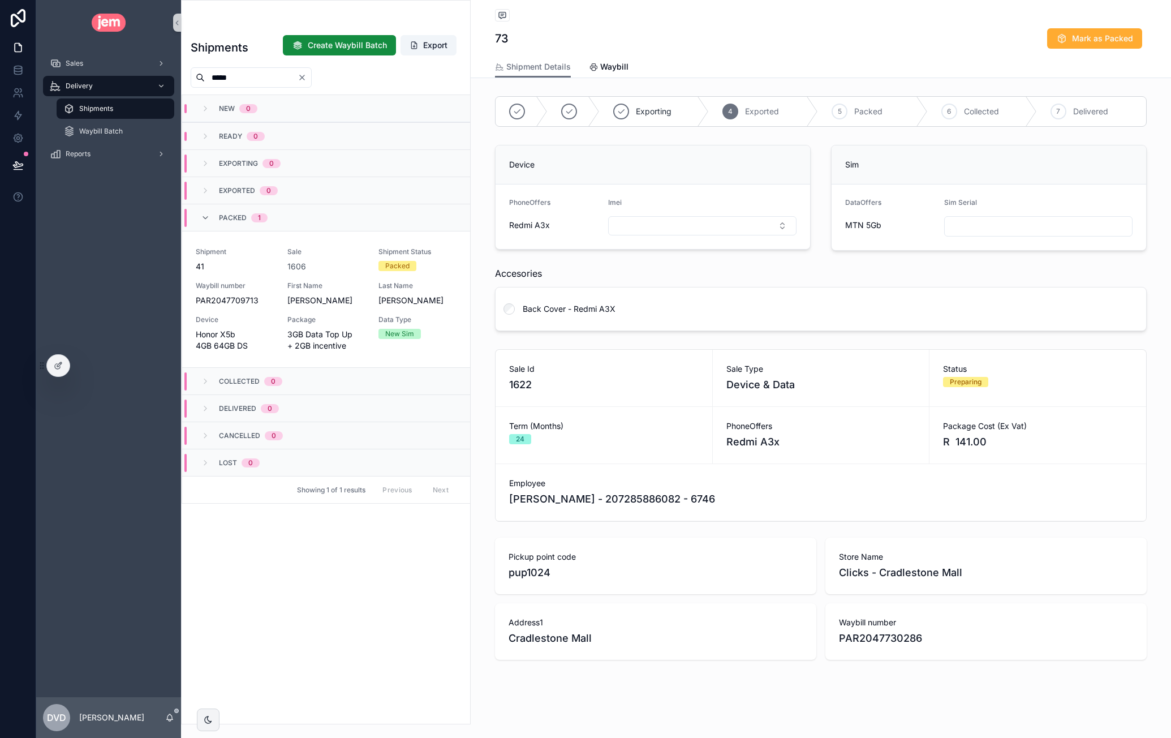
type input "*****"
click at [307, 76] on icon "Clear" at bounding box center [302, 77] width 9 height 9
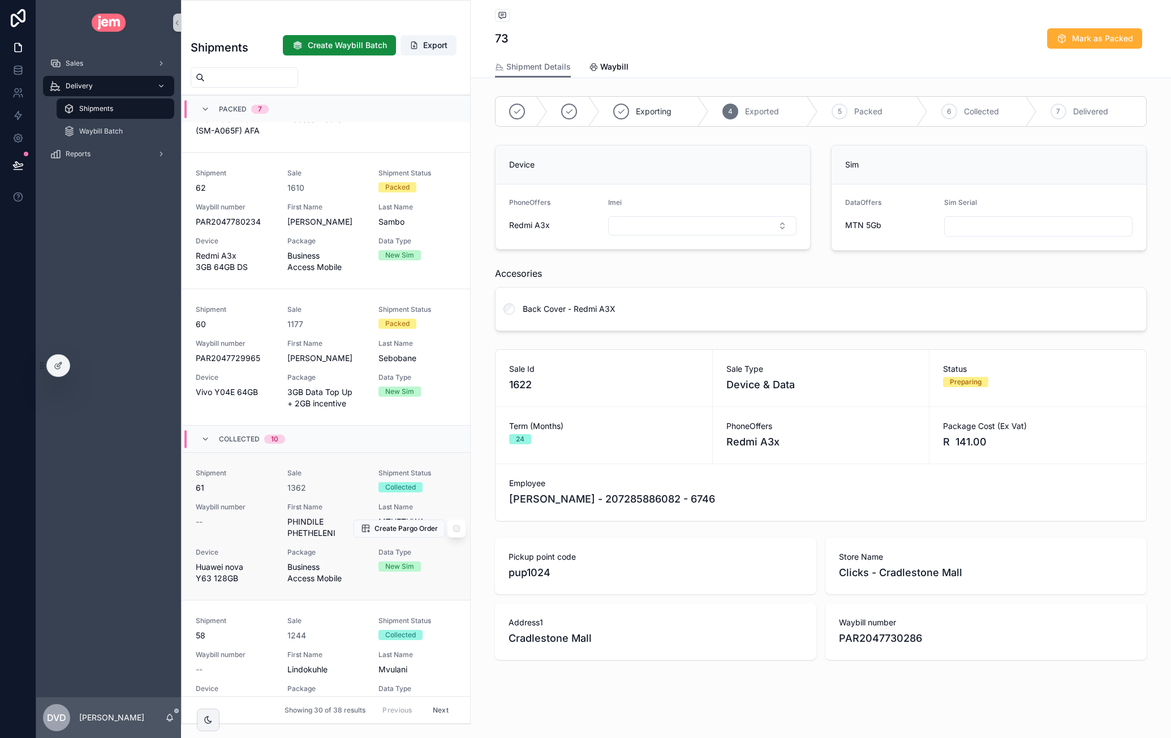
scroll to position [1415, 0]
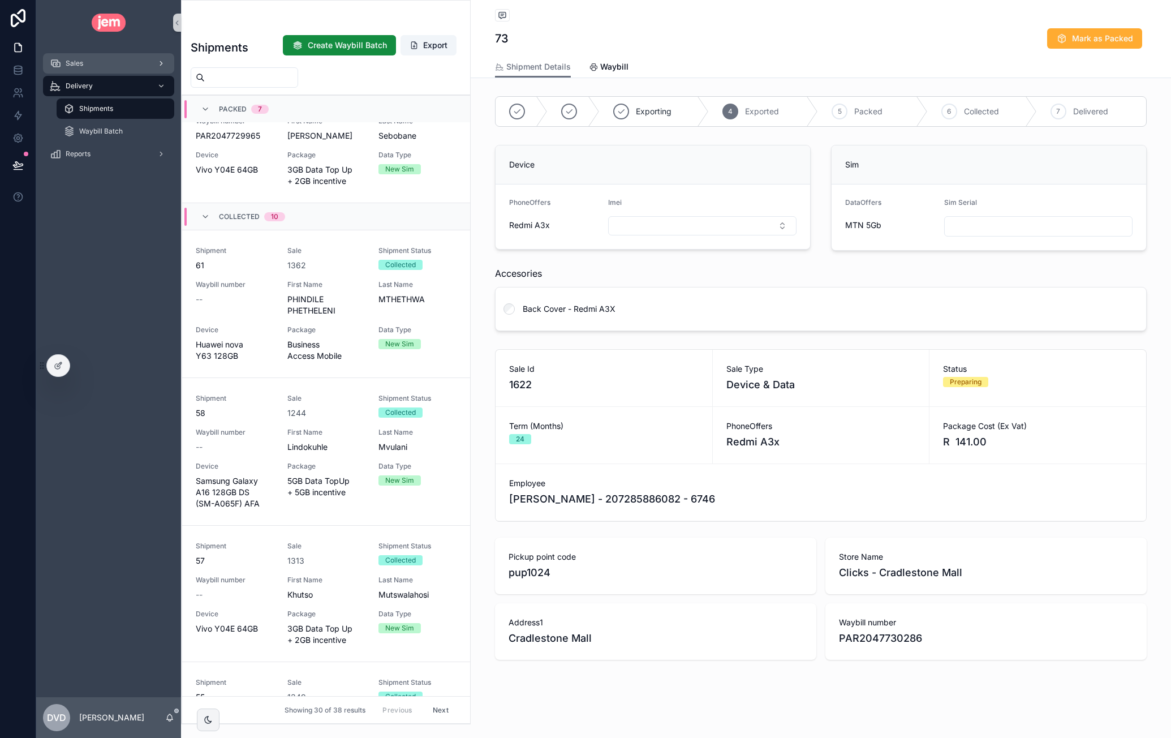
click at [97, 65] on div "Sales" at bounding box center [109, 63] width 118 height 18
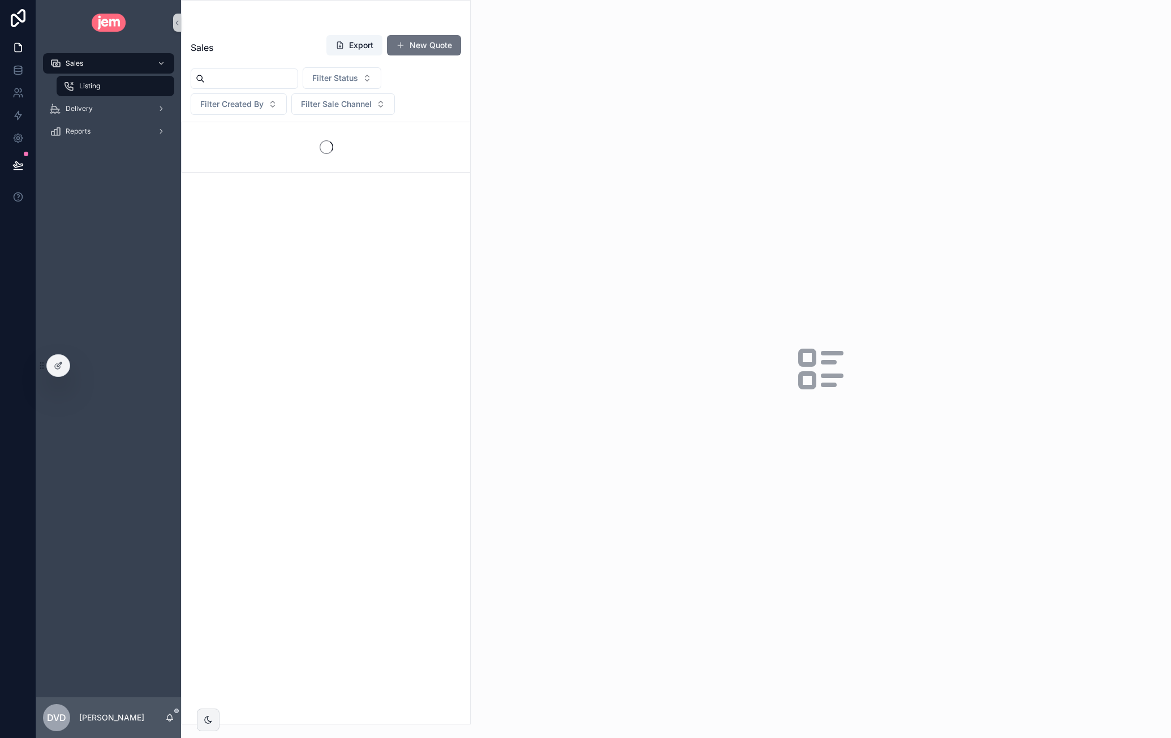
click at [251, 75] on input "scrollable content" at bounding box center [251, 79] width 93 height 16
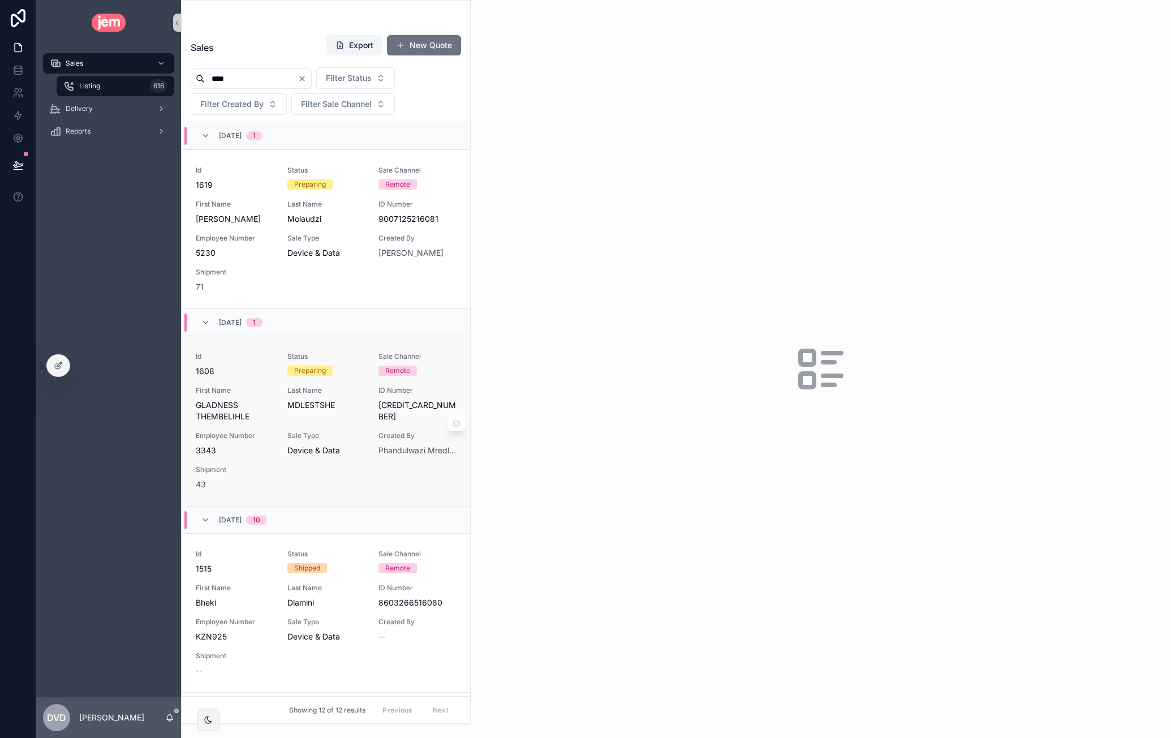
type input "****"
click at [255, 370] on span "1608" at bounding box center [235, 371] width 78 height 11
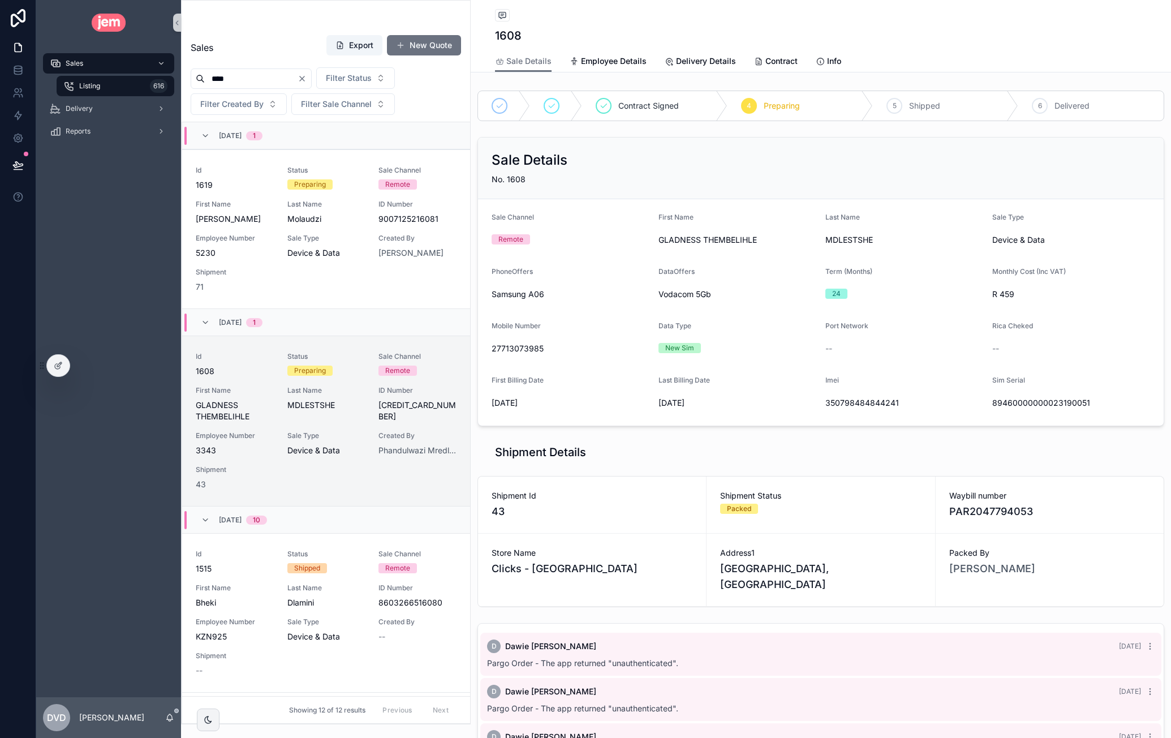
click at [500, 509] on span "43" at bounding box center [592, 512] width 201 height 16
click at [501, 509] on span "43" at bounding box center [592, 512] width 201 height 16
click at [503, 510] on span "43" at bounding box center [592, 512] width 201 height 16
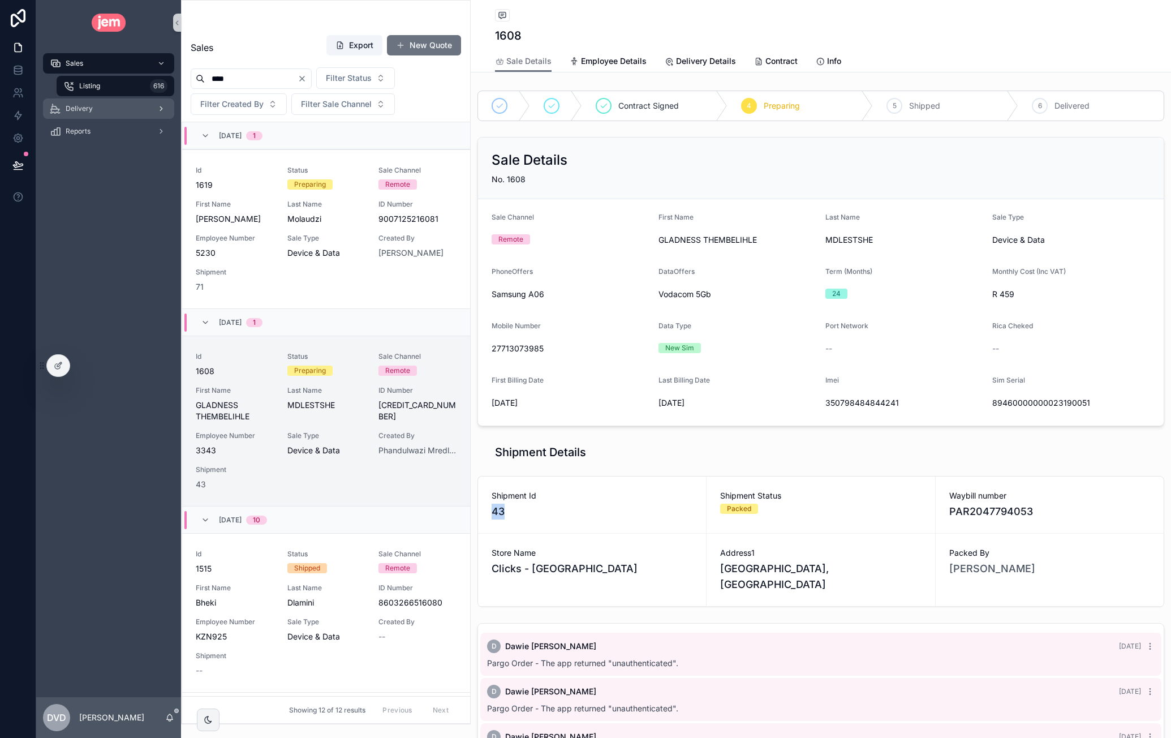
click at [85, 104] on span "Delivery" at bounding box center [79, 108] width 27 height 9
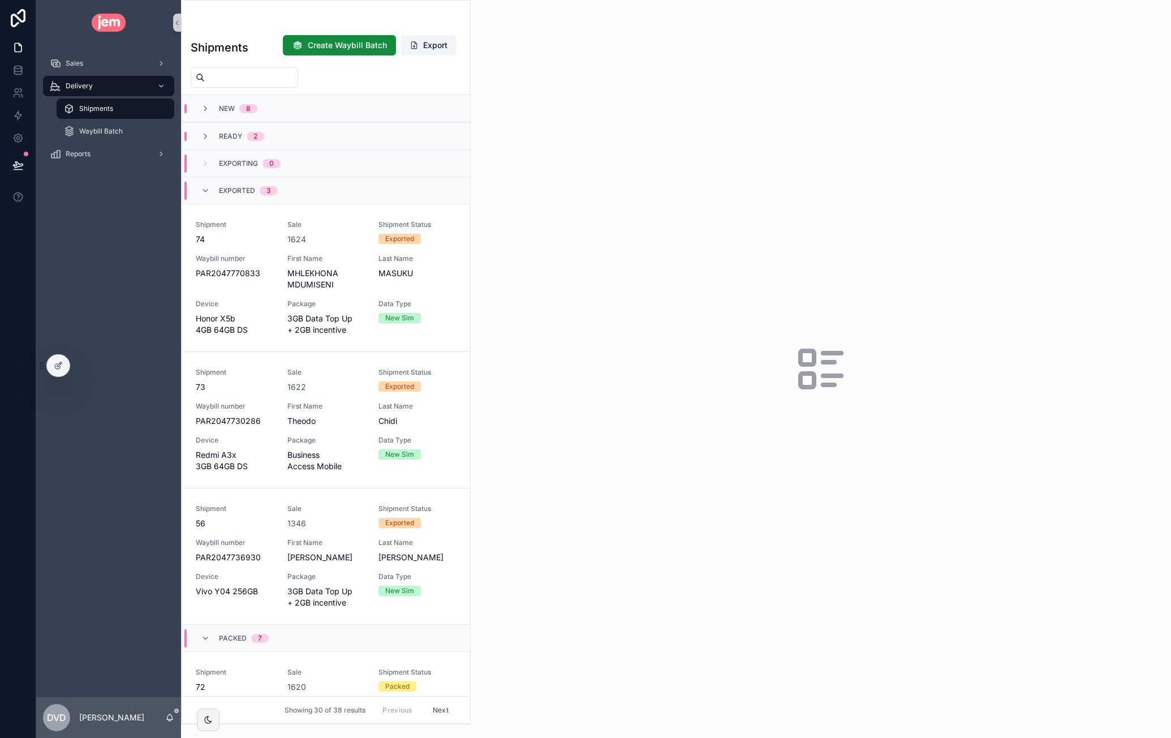
click at [112, 111] on span "Shipments" at bounding box center [96, 108] width 34 height 9
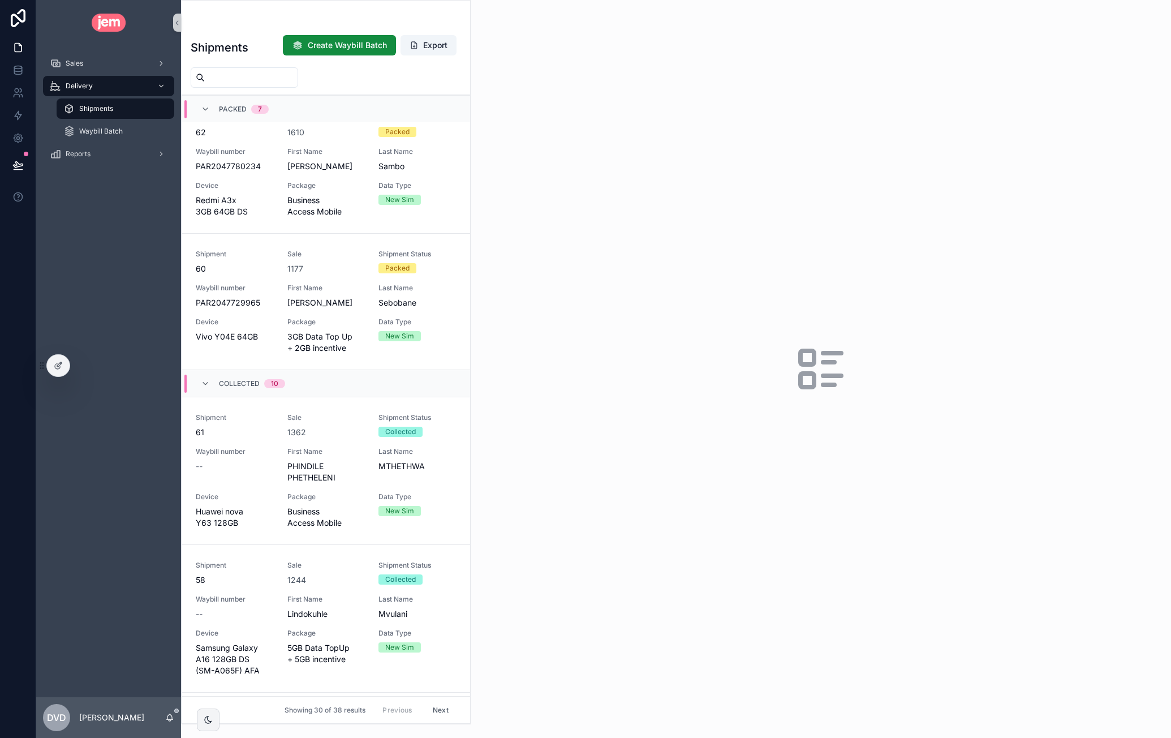
scroll to position [1245, 0]
click at [268, 71] on input "scrollable content" at bounding box center [251, 78] width 93 height 16
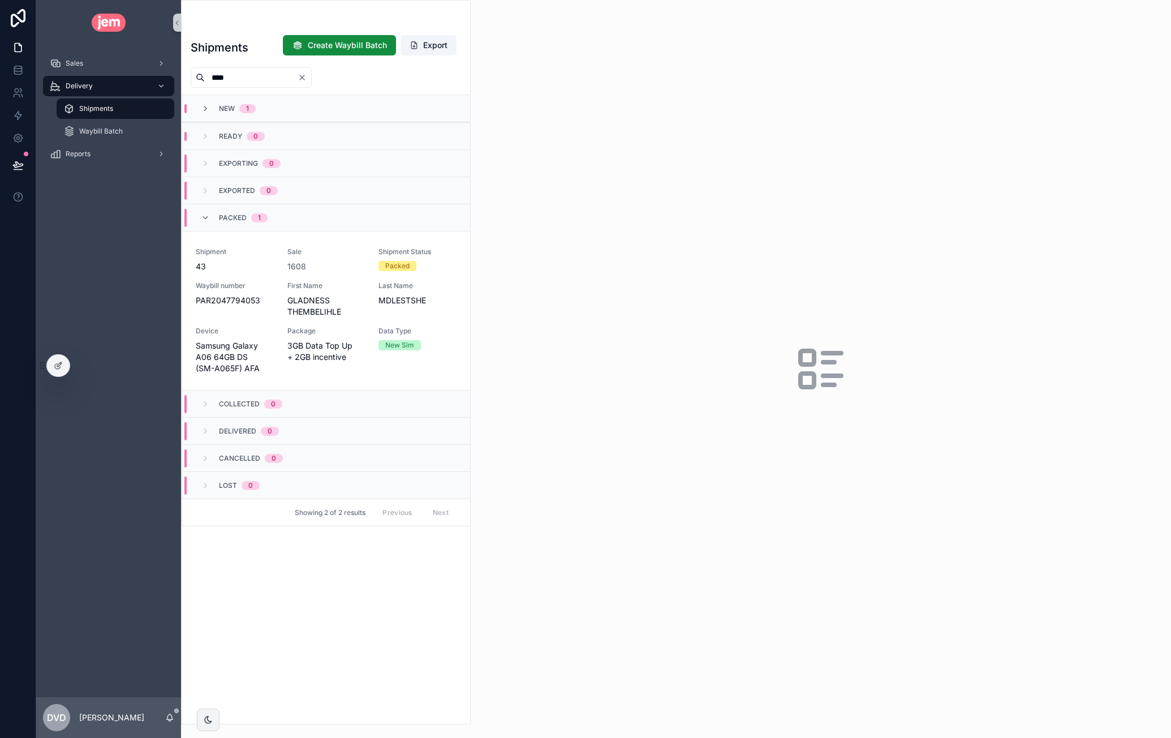
type input "****"
click at [304, 78] on icon "Clear" at bounding box center [302, 77] width 5 height 5
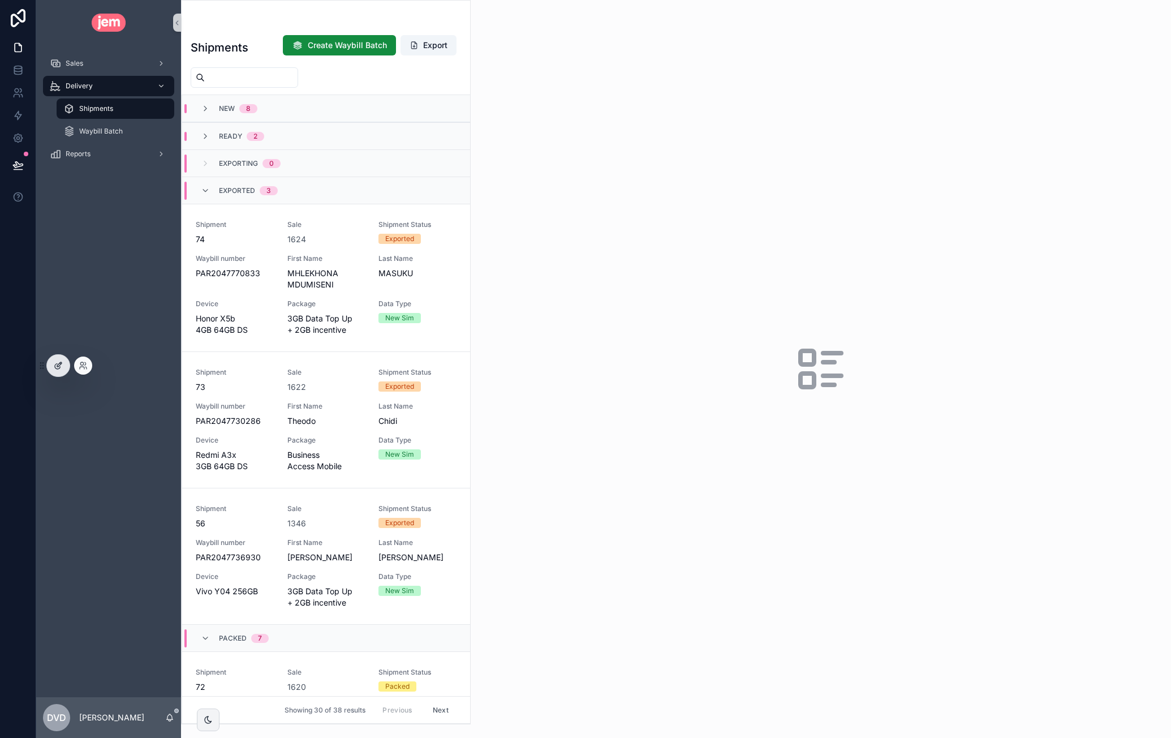
click at [62, 362] on div at bounding box center [58, 366] width 23 height 22
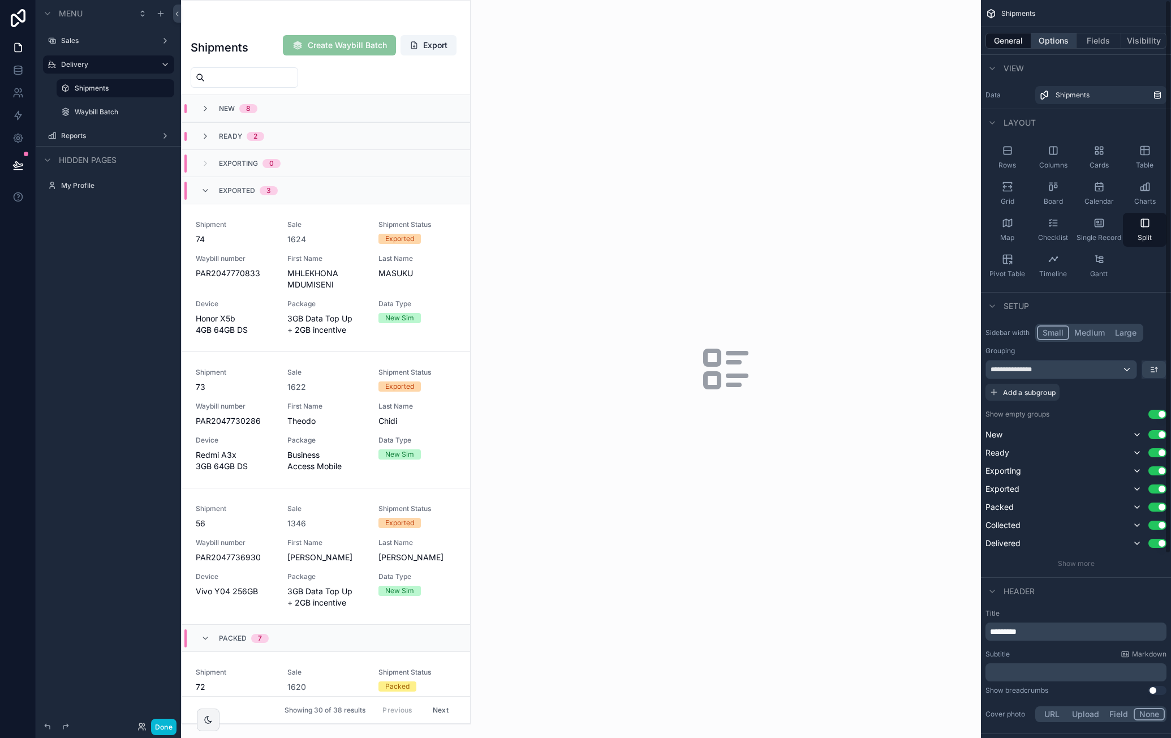
click at [1065, 45] on button "Options" at bounding box center [1053, 41] width 45 height 16
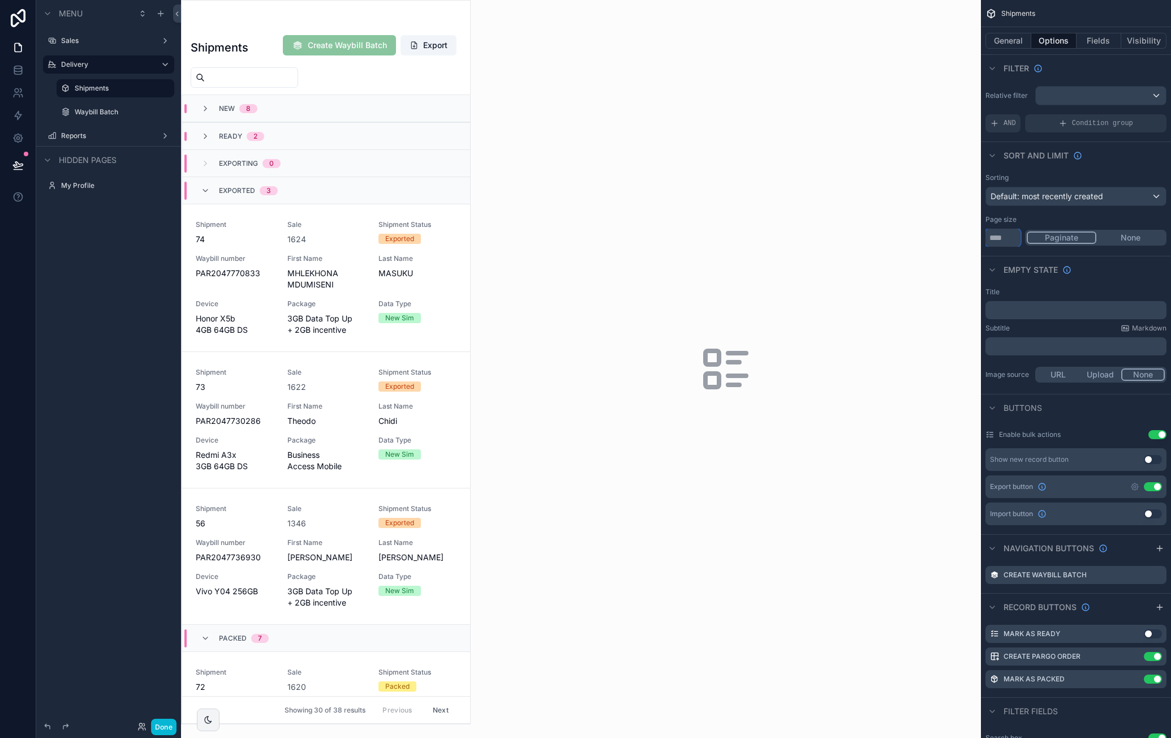
click at [1008, 240] on input "**" at bounding box center [1003, 238] width 35 height 18
click at [1008, 239] on input "**" at bounding box center [1003, 238] width 35 height 18
type input "***"
click at [465, 196] on div "scrollable content" at bounding box center [326, 362] width 289 height 723
drag, startPoint x: 166, startPoint y: 730, endPoint x: 217, endPoint y: 728, distance: 51.6
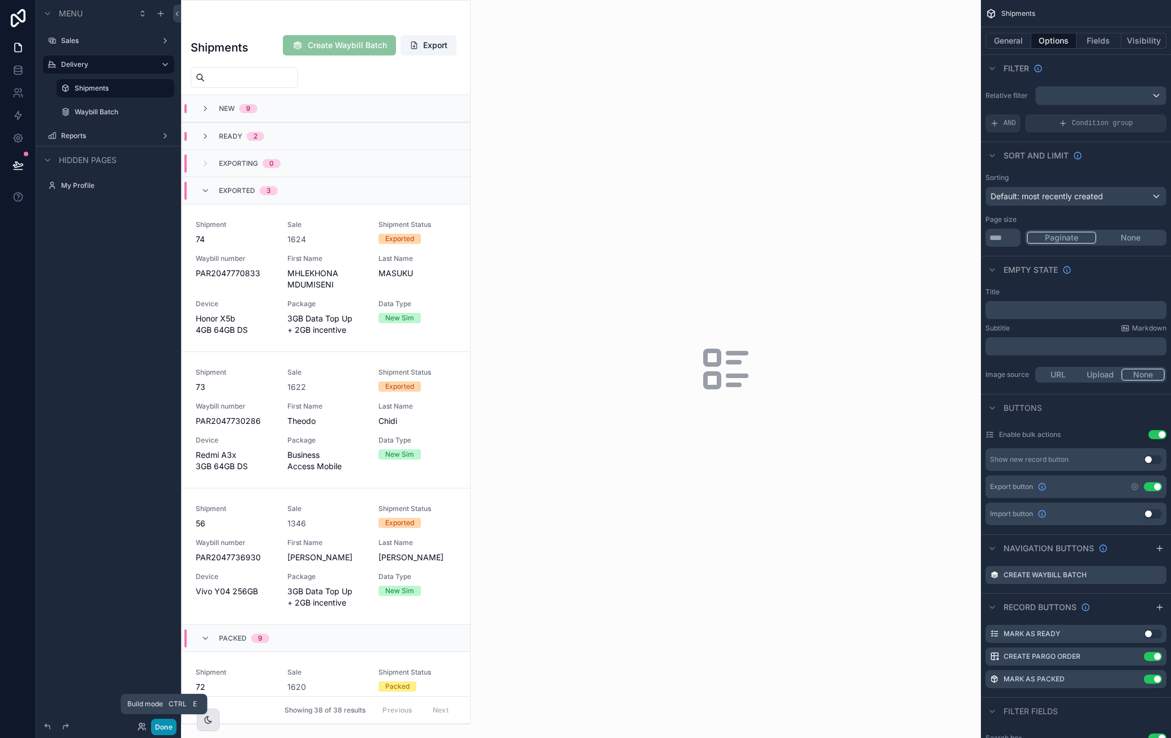
click at [166, 730] on button "Done" at bounding box center [163, 727] width 25 height 16
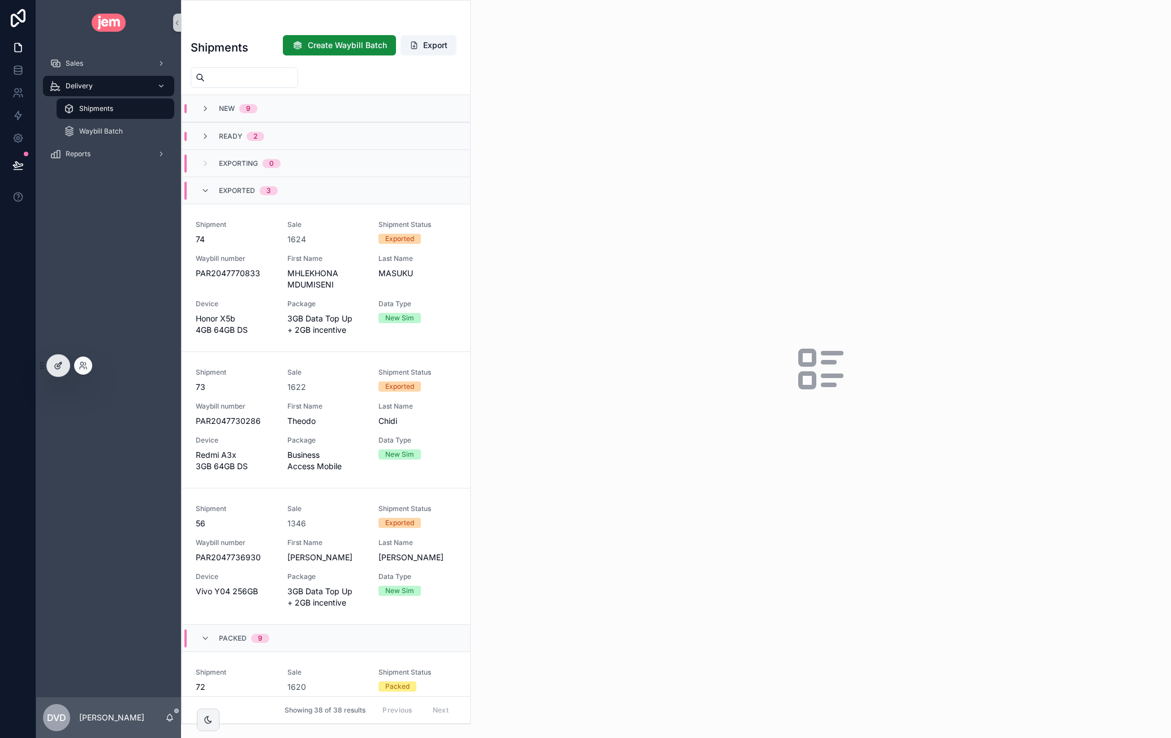
click at [59, 367] on icon at bounding box center [58, 365] width 9 height 9
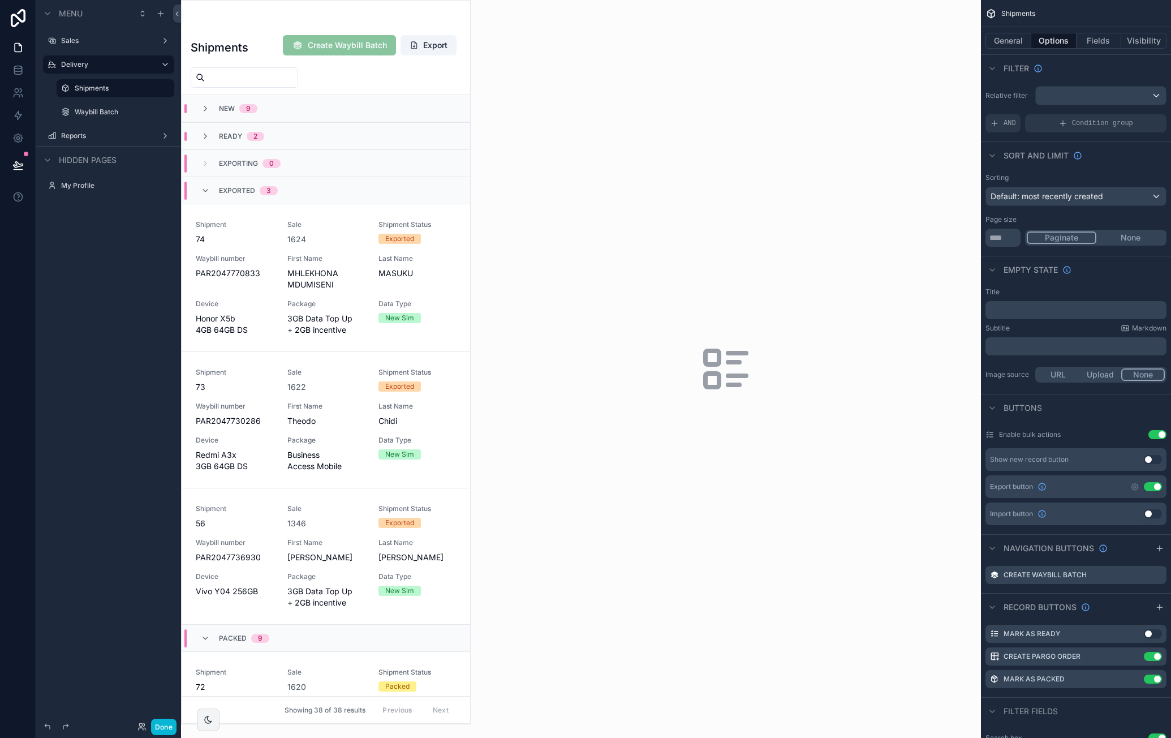
drag, startPoint x: 465, startPoint y: 184, endPoint x: 468, endPoint y: 212, distance: 27.9
click at [468, 212] on div "scrollable content" at bounding box center [326, 362] width 289 height 723
click at [101, 108] on label "Waybill Batch" at bounding box center [113, 112] width 77 height 9
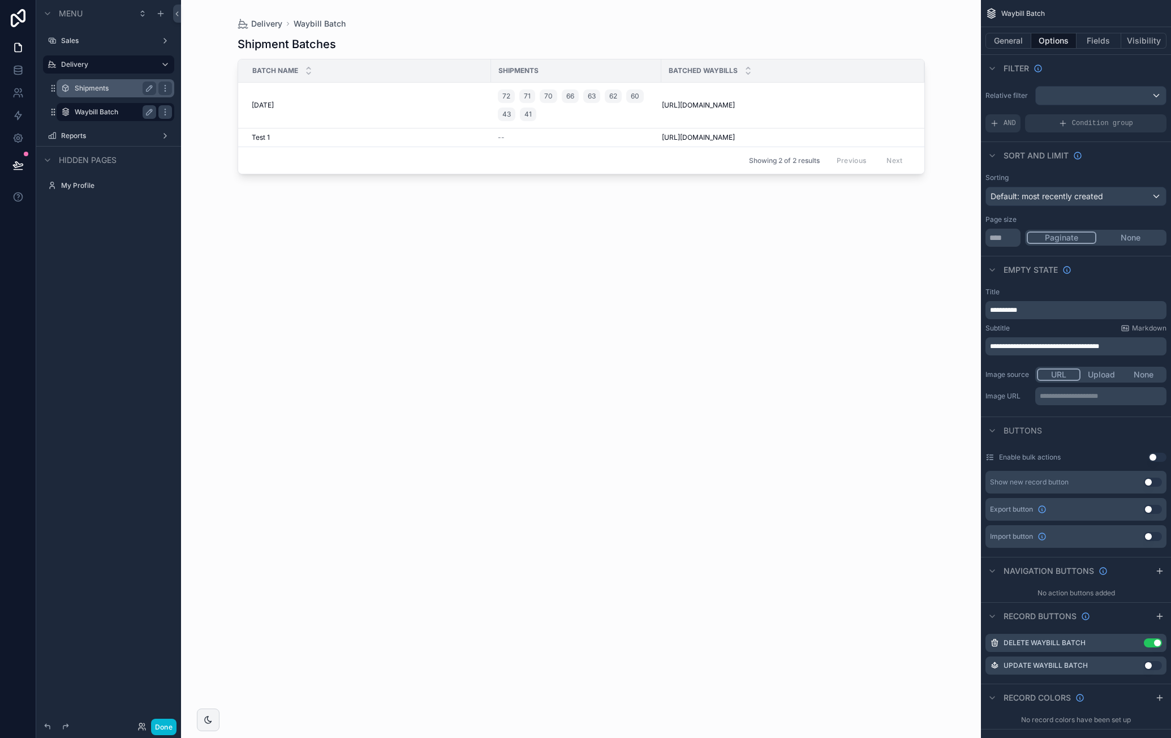
click at [103, 91] on label "Shipments" at bounding box center [113, 88] width 77 height 9
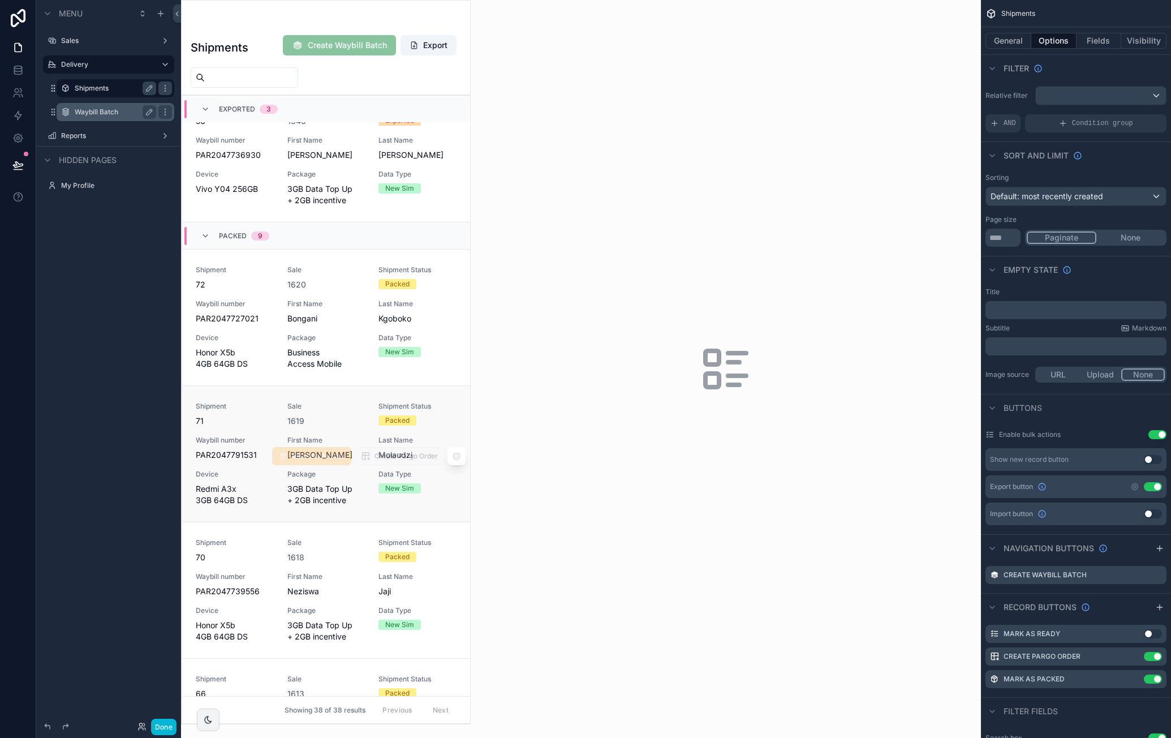
scroll to position [396, 0]
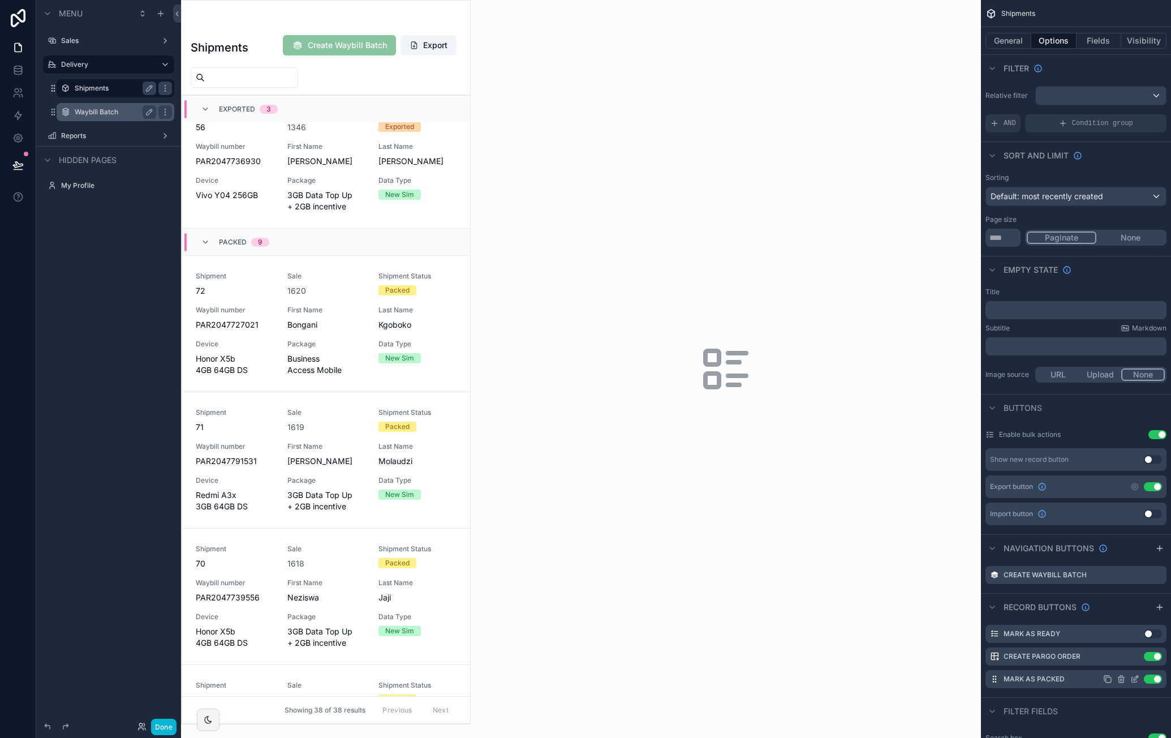
click at [1136, 681] on icon "scrollable content" at bounding box center [1134, 679] width 5 height 5
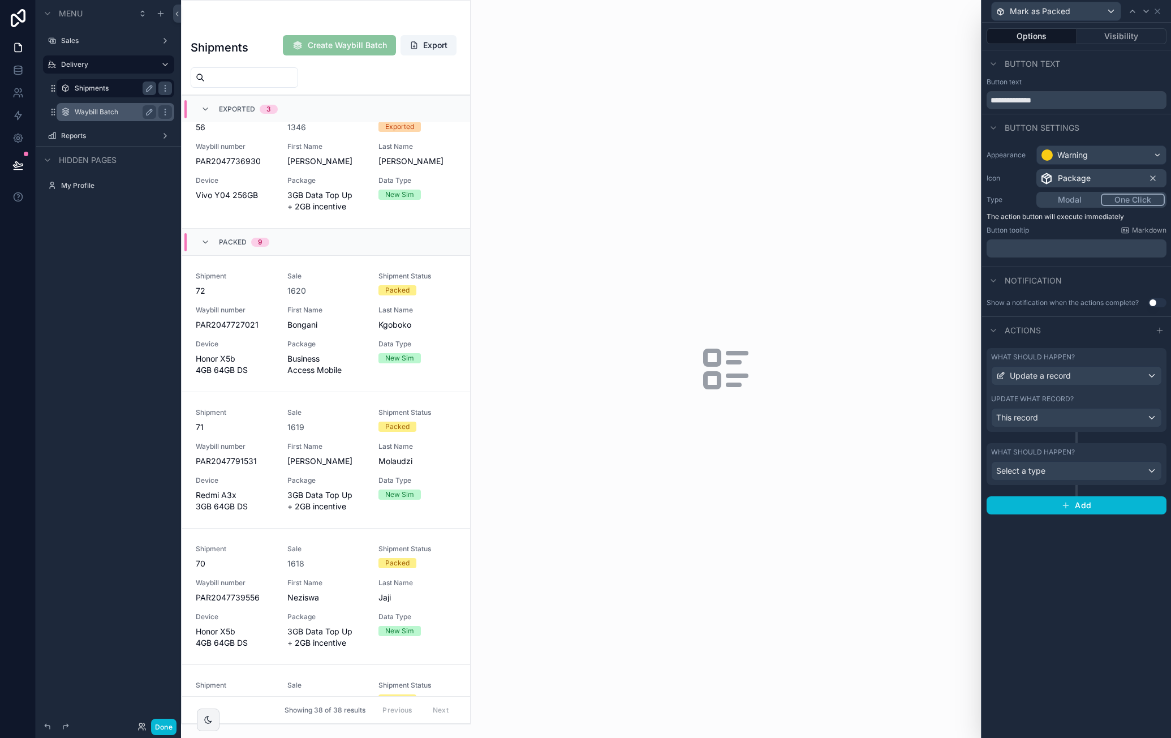
click at [1125, 359] on div "What should happen?" at bounding box center [1076, 356] width 171 height 9
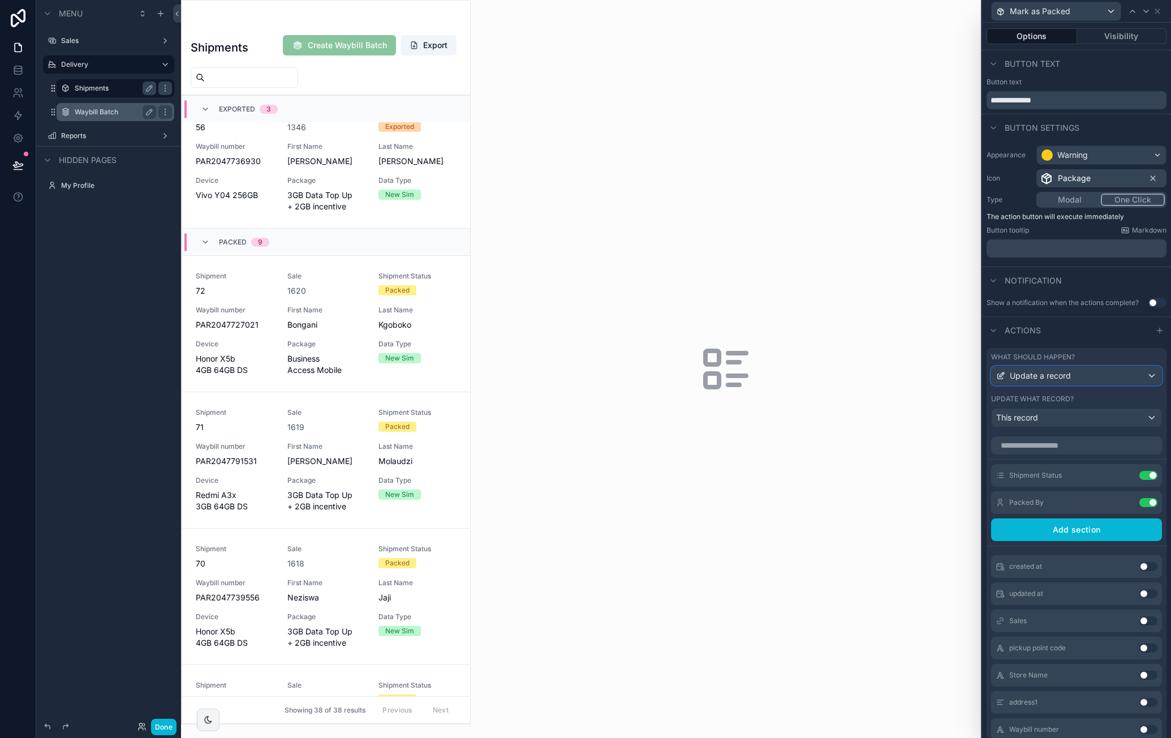
click at [1140, 384] on div "Update a record" at bounding box center [1077, 376] width 170 height 18
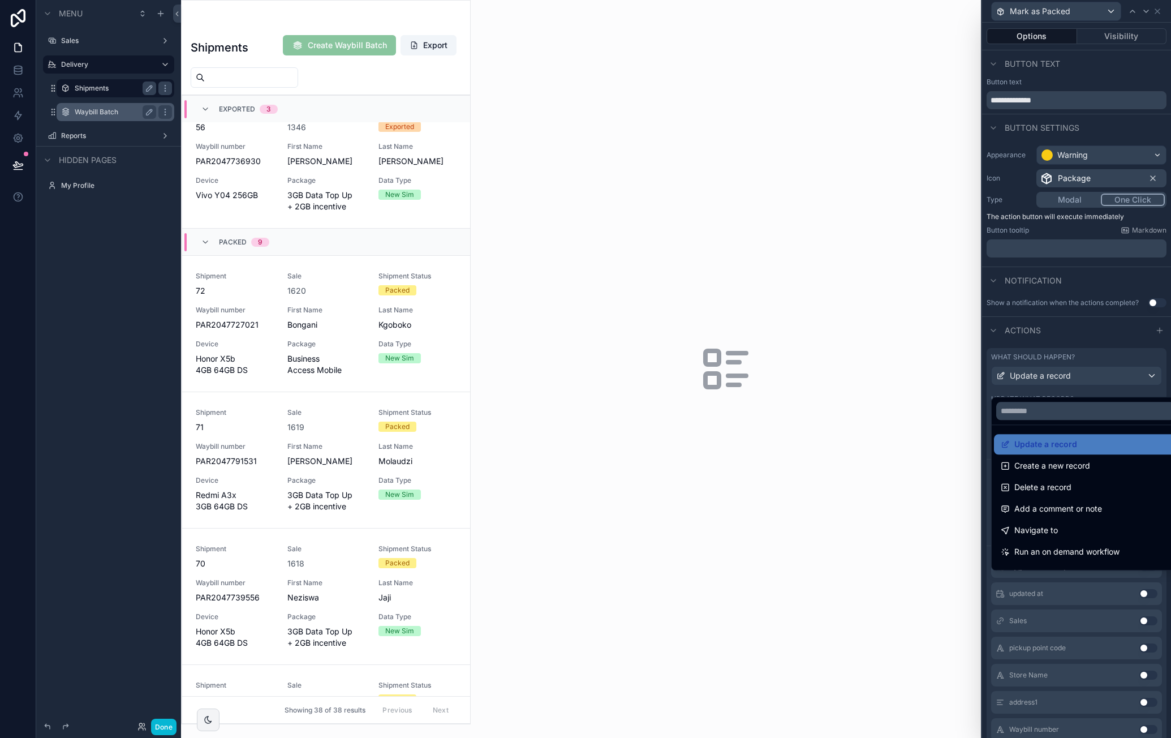
click at [1115, 368] on div at bounding box center [1076, 369] width 189 height 738
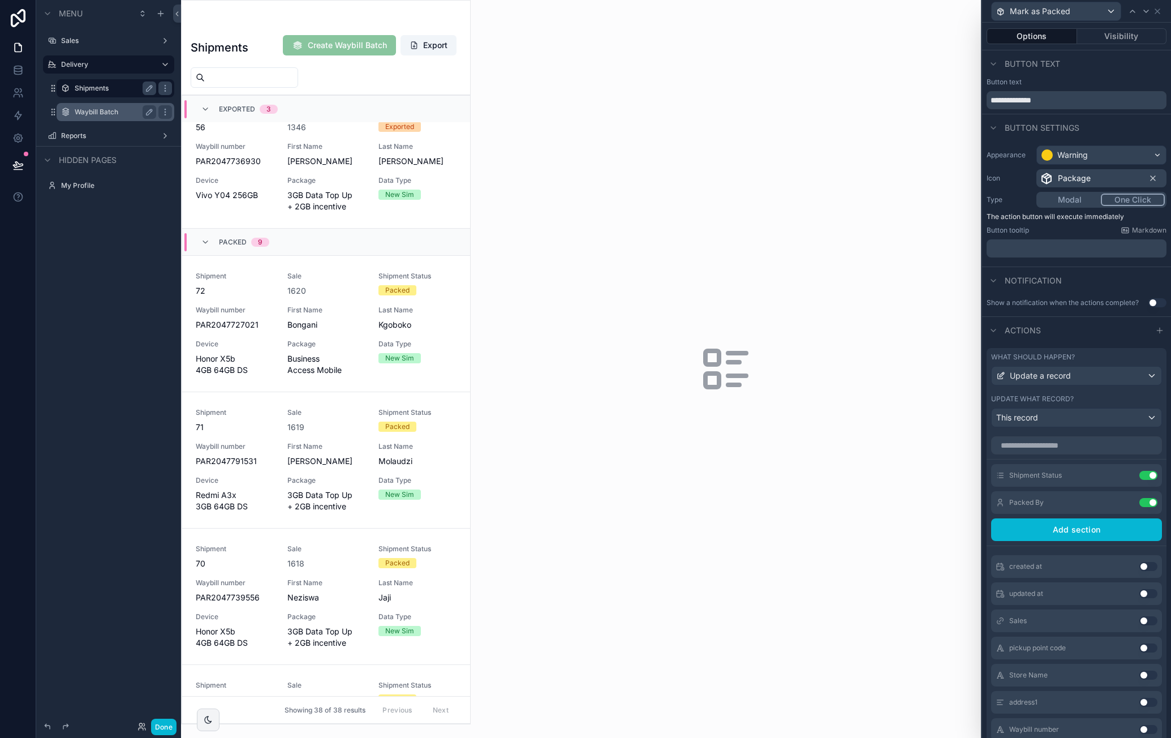
click at [1121, 343] on div "Actions" at bounding box center [1076, 329] width 189 height 27
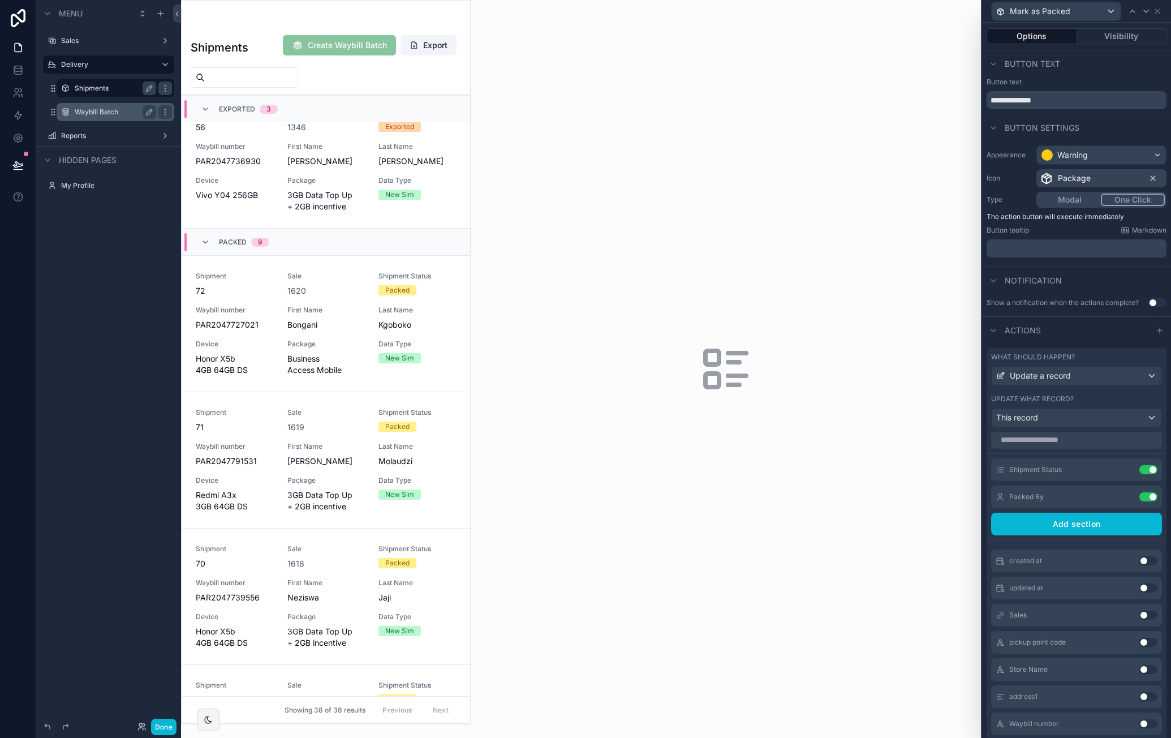
scroll to position [7, 0]
click at [1155, 412] on div "What should happen? Update a record Update what record? This record" at bounding box center [1077, 390] width 180 height 84
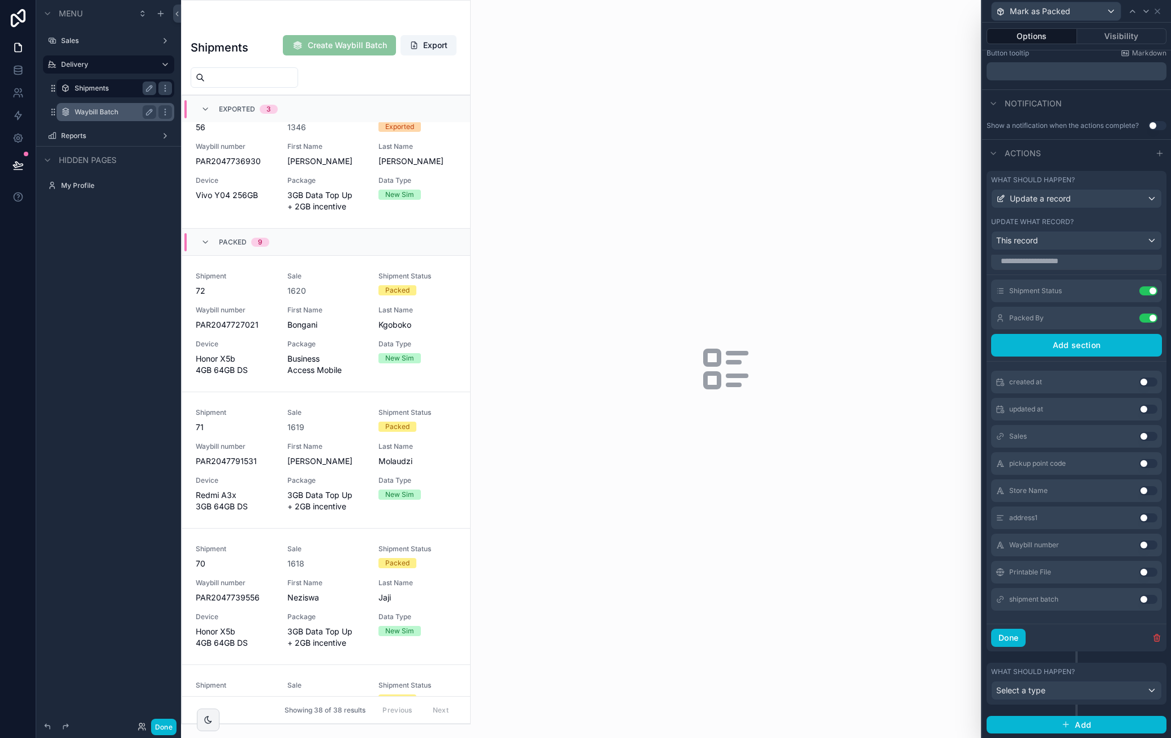
scroll to position [183, 0]
click at [1140, 319] on button "Use setting" at bounding box center [1149, 317] width 18 height 9
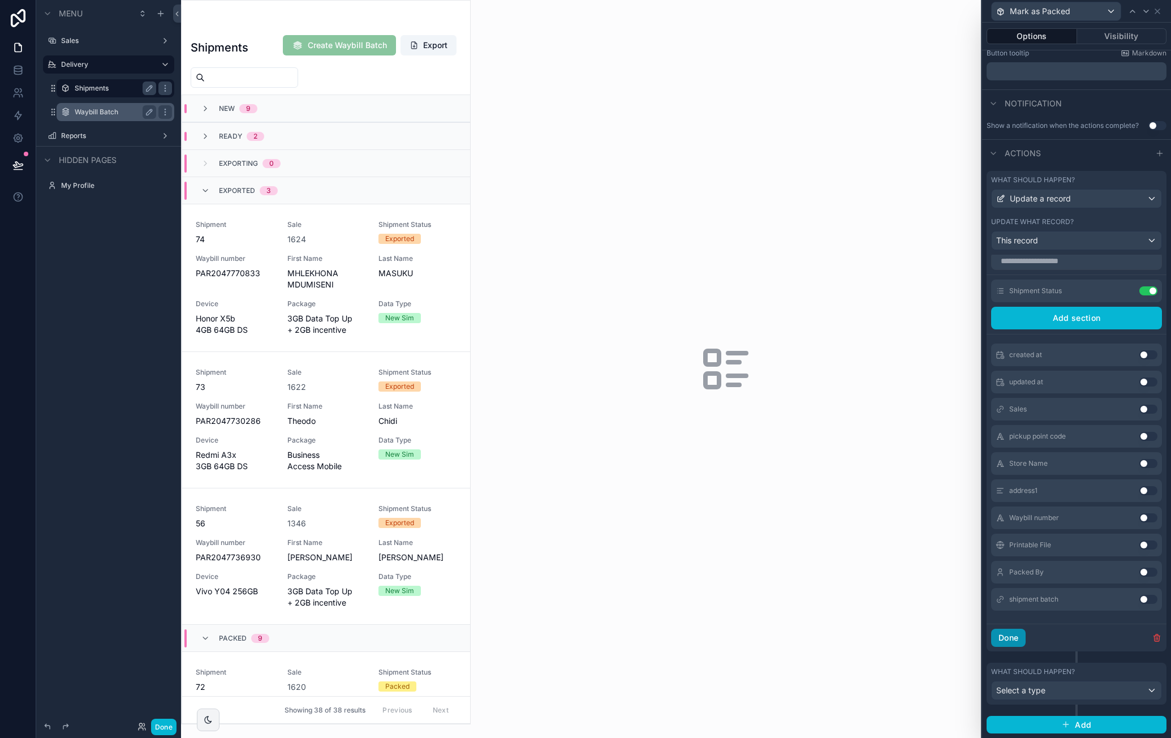
click at [1009, 637] on button "Done" at bounding box center [1008, 638] width 35 height 18
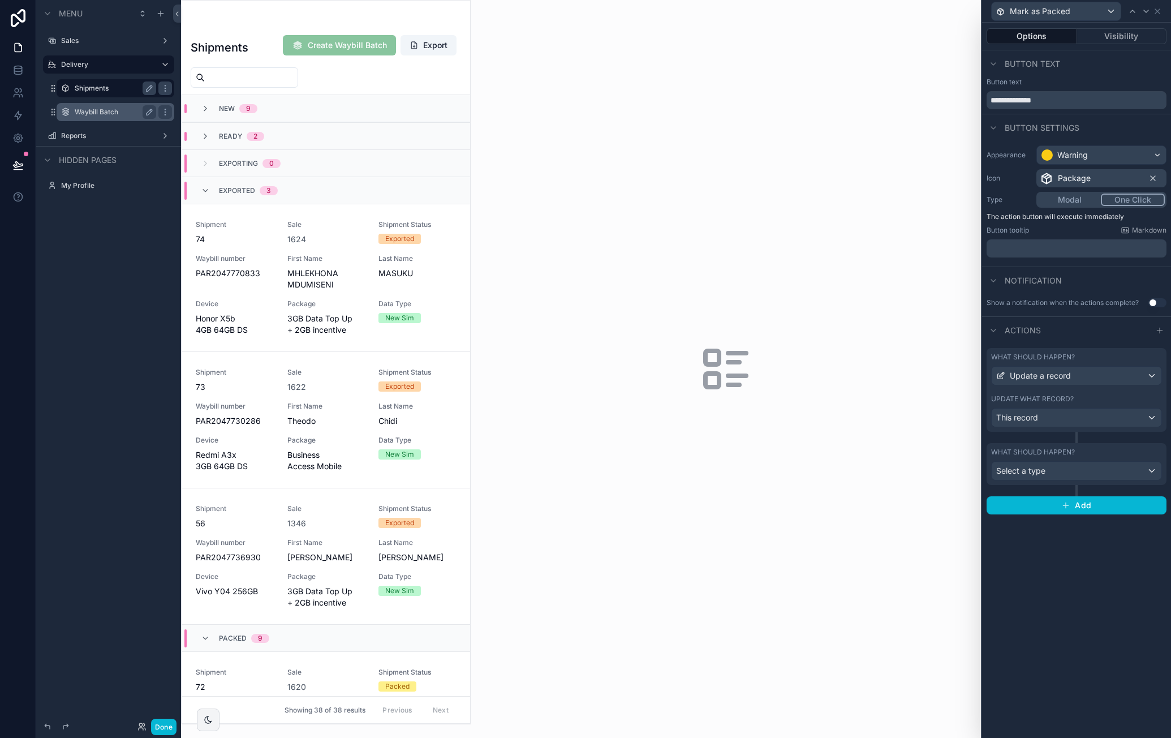
click at [1086, 455] on div "What should happen?" at bounding box center [1076, 452] width 171 height 9
click at [1101, 358] on div "What should happen?" at bounding box center [1076, 356] width 171 height 9
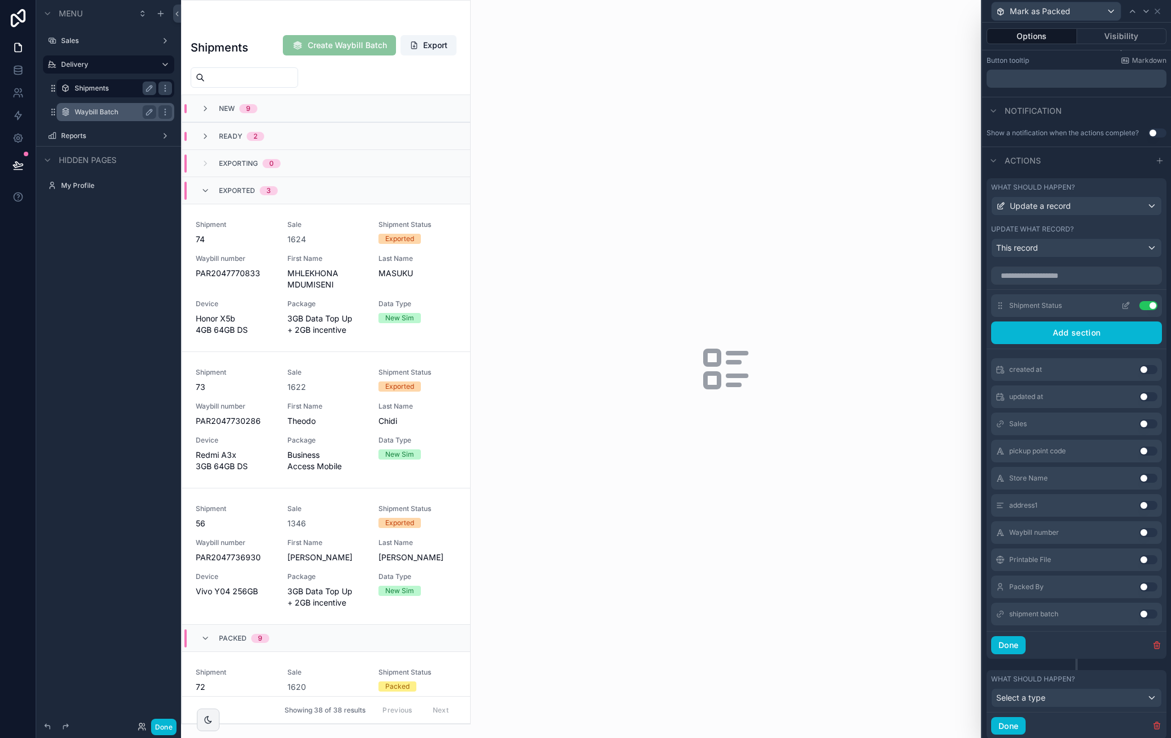
click at [1121, 310] on icon at bounding box center [1125, 305] width 9 height 9
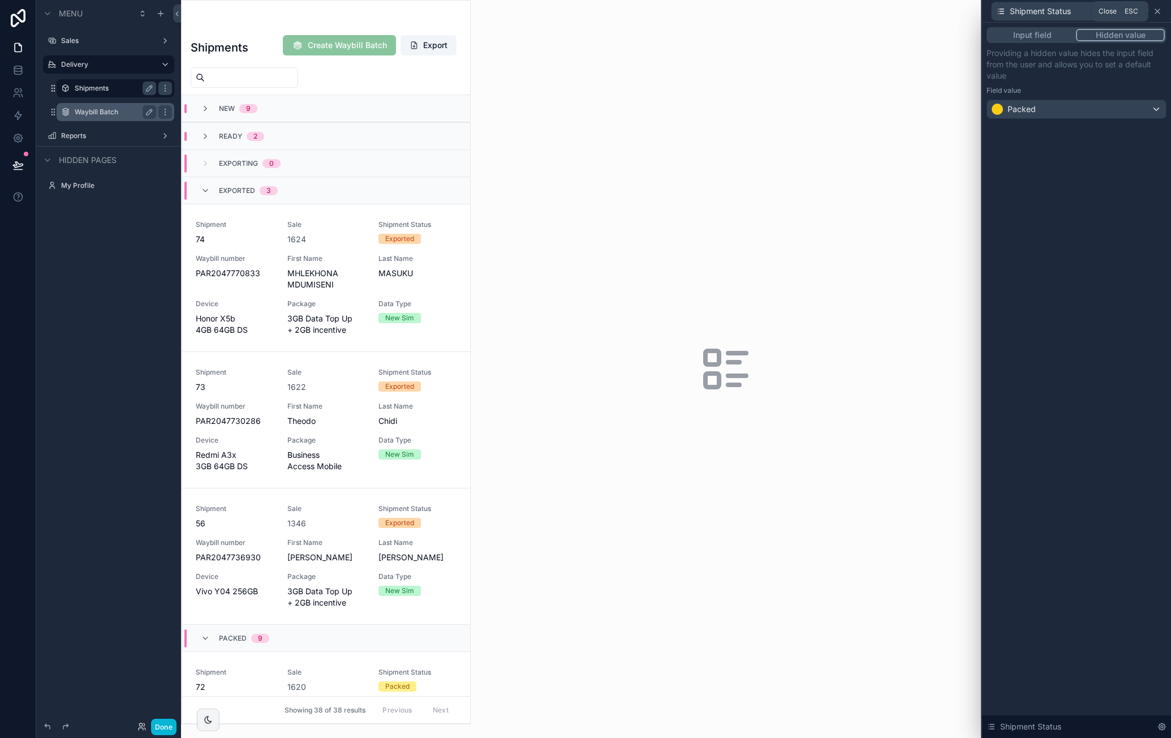
click at [1157, 13] on icon at bounding box center [1157, 11] width 9 height 9
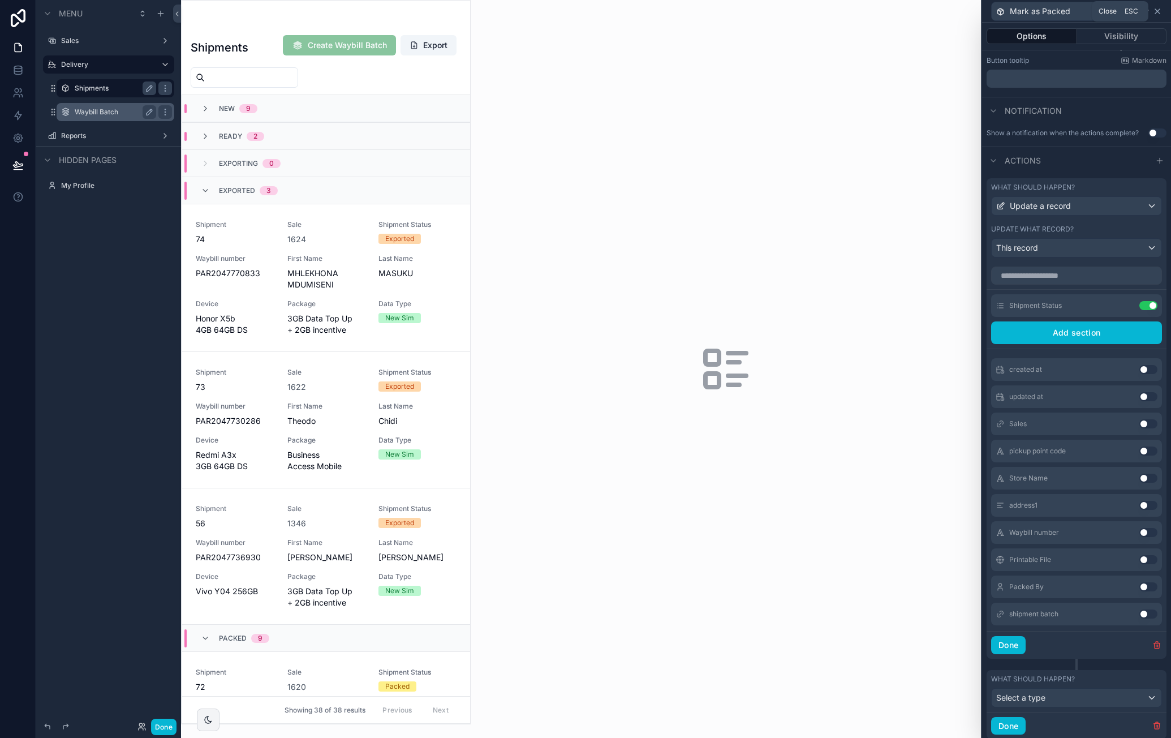
click at [1159, 12] on icon at bounding box center [1157, 11] width 5 height 5
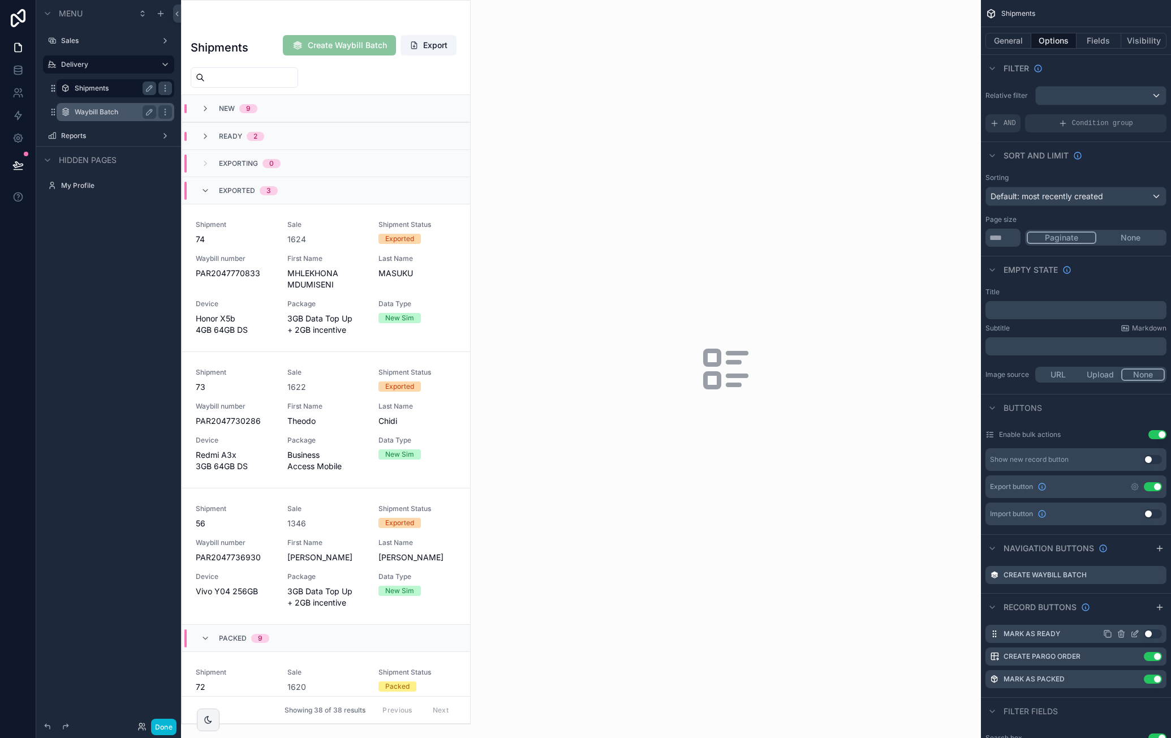
click at [1151, 631] on button "Use setting" at bounding box center [1153, 633] width 18 height 9
click at [1135, 633] on icon "scrollable content" at bounding box center [1134, 633] width 9 height 9
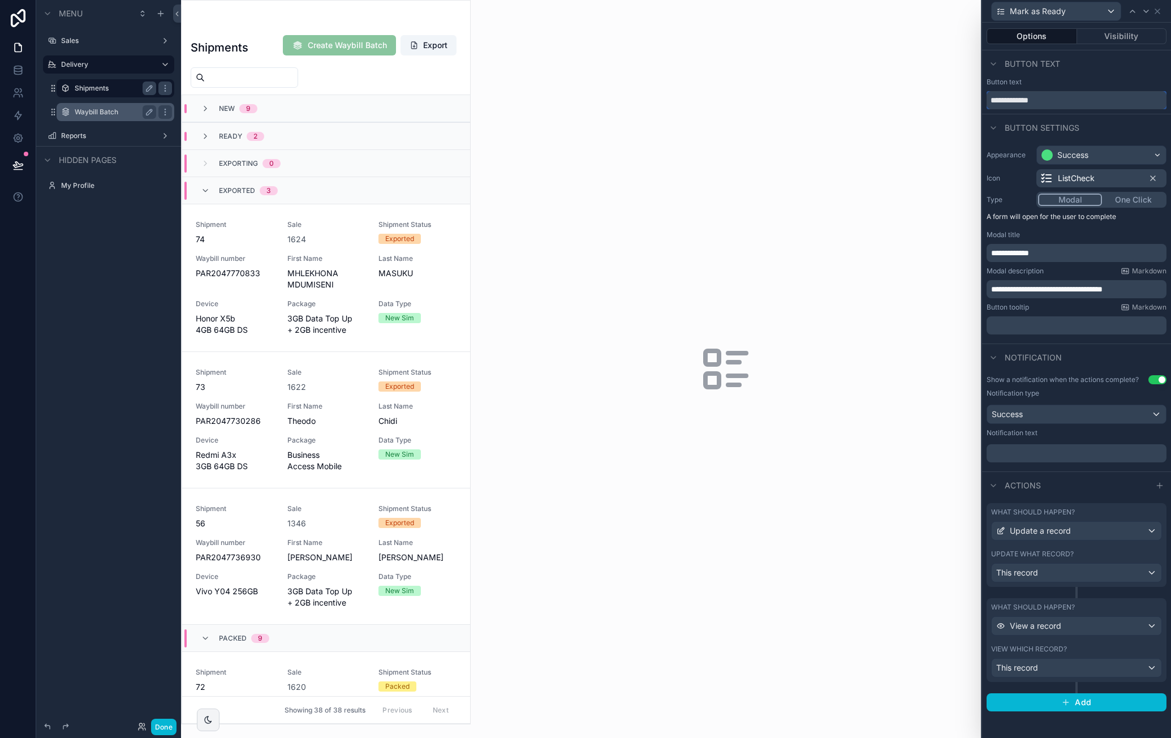
click at [1040, 97] on input "**********" at bounding box center [1077, 100] width 180 height 18
type input "**********"
click at [1084, 176] on span "ListCheck" at bounding box center [1076, 178] width 37 height 11
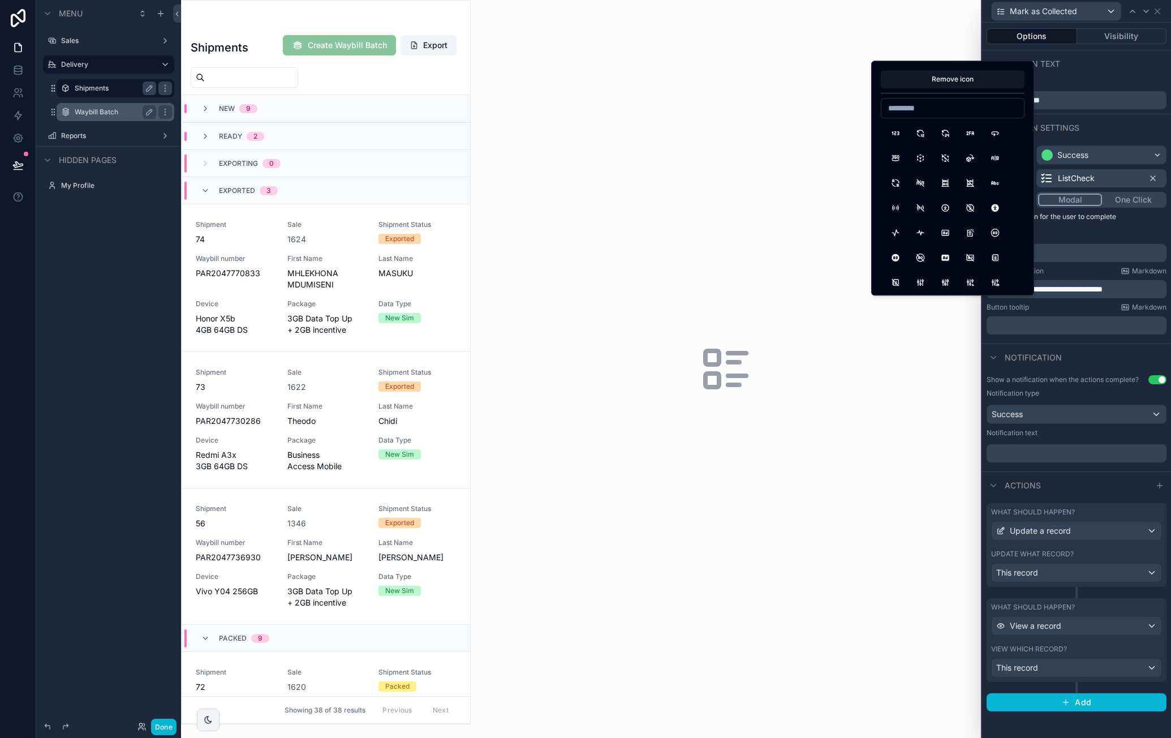
click at [940, 108] on input at bounding box center [953, 108] width 143 height 16
type input "*****"
drag, startPoint x: 890, startPoint y: 131, endPoint x: 994, endPoint y: 229, distance: 143.3
click at [891, 131] on button "Truck" at bounding box center [895, 133] width 20 height 20
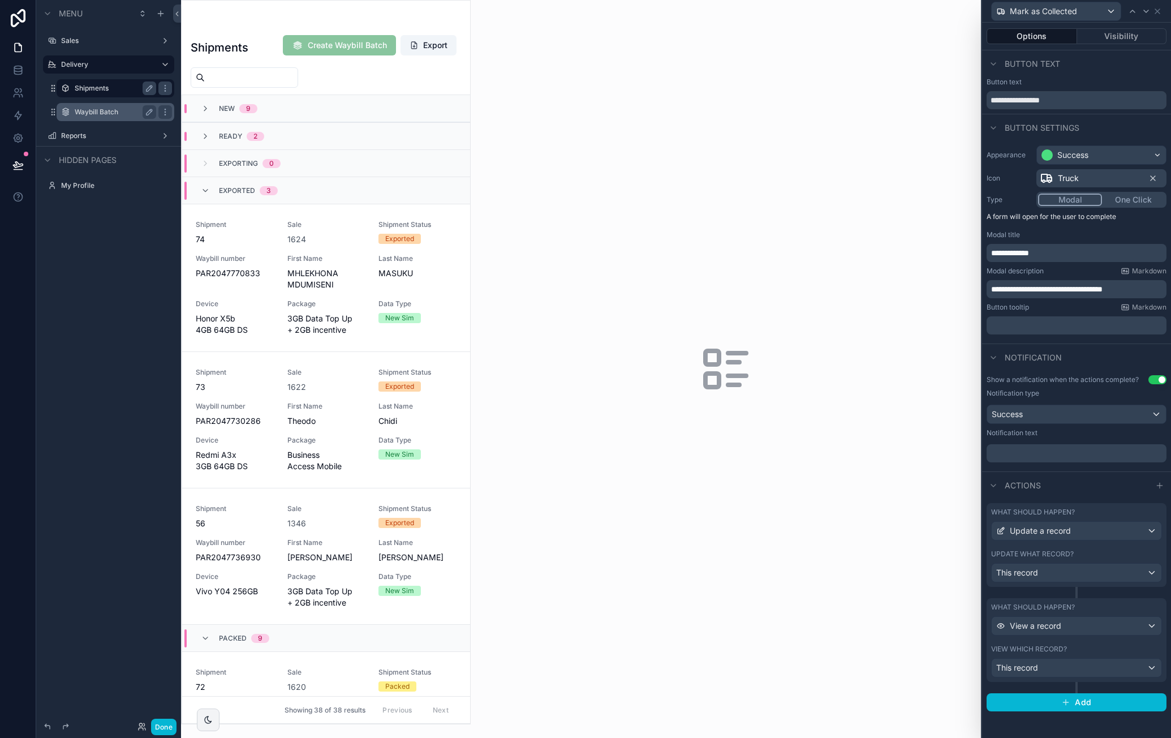
drag, startPoint x: 1136, startPoint y: 40, endPoint x: 1135, endPoint y: 46, distance: 5.7
click at [1136, 40] on button "Visibility" at bounding box center [1122, 36] width 90 height 16
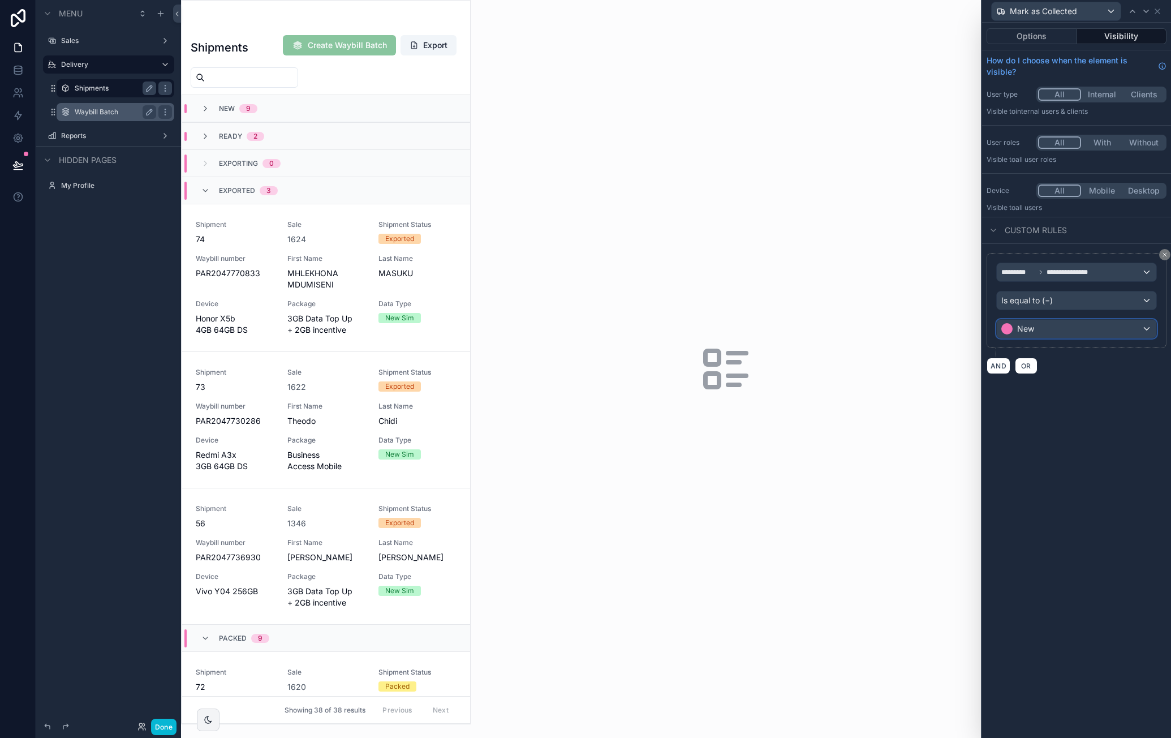
click at [1083, 328] on div "New" at bounding box center [1077, 329] width 160 height 18
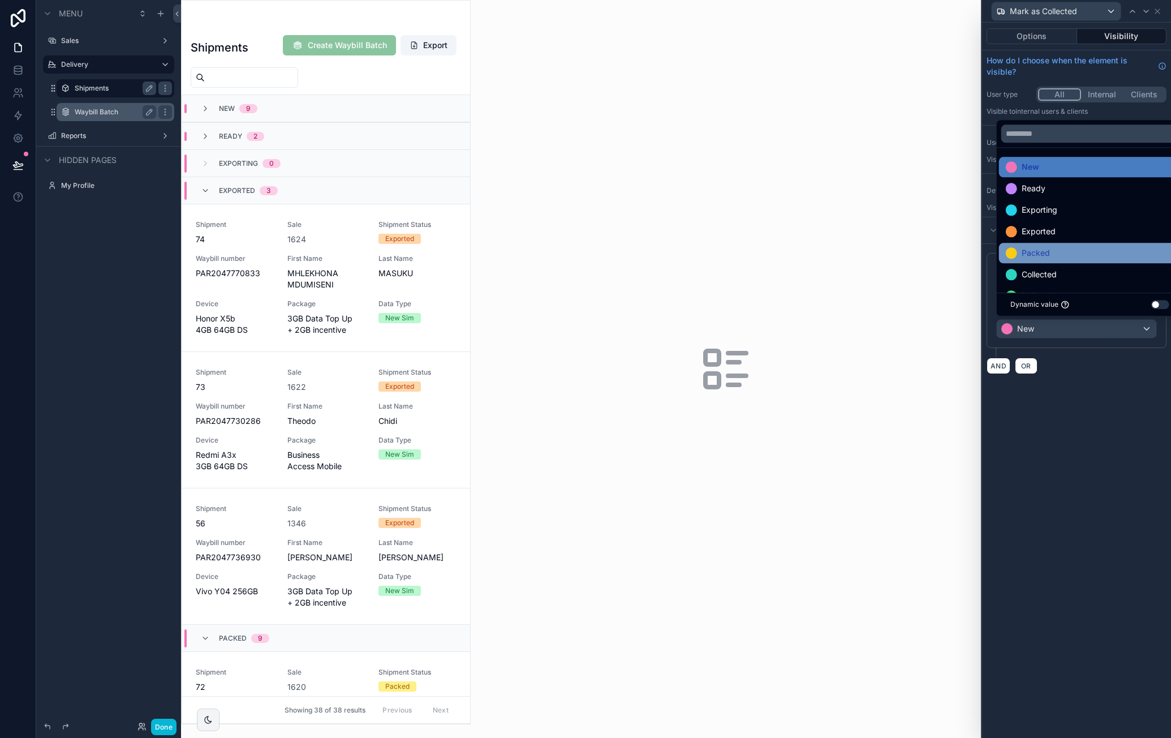
click at [1086, 256] on div "Packed" at bounding box center [1090, 253] width 168 height 14
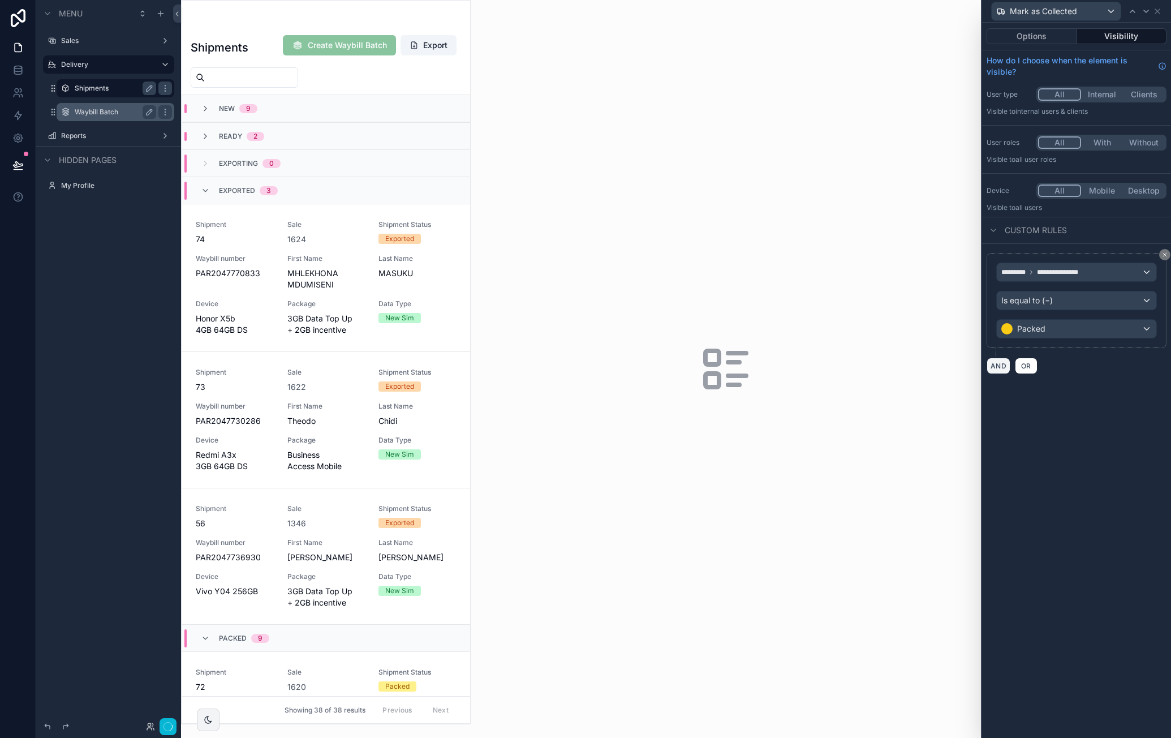
click at [1005, 363] on button "AND" at bounding box center [999, 366] width 24 height 16
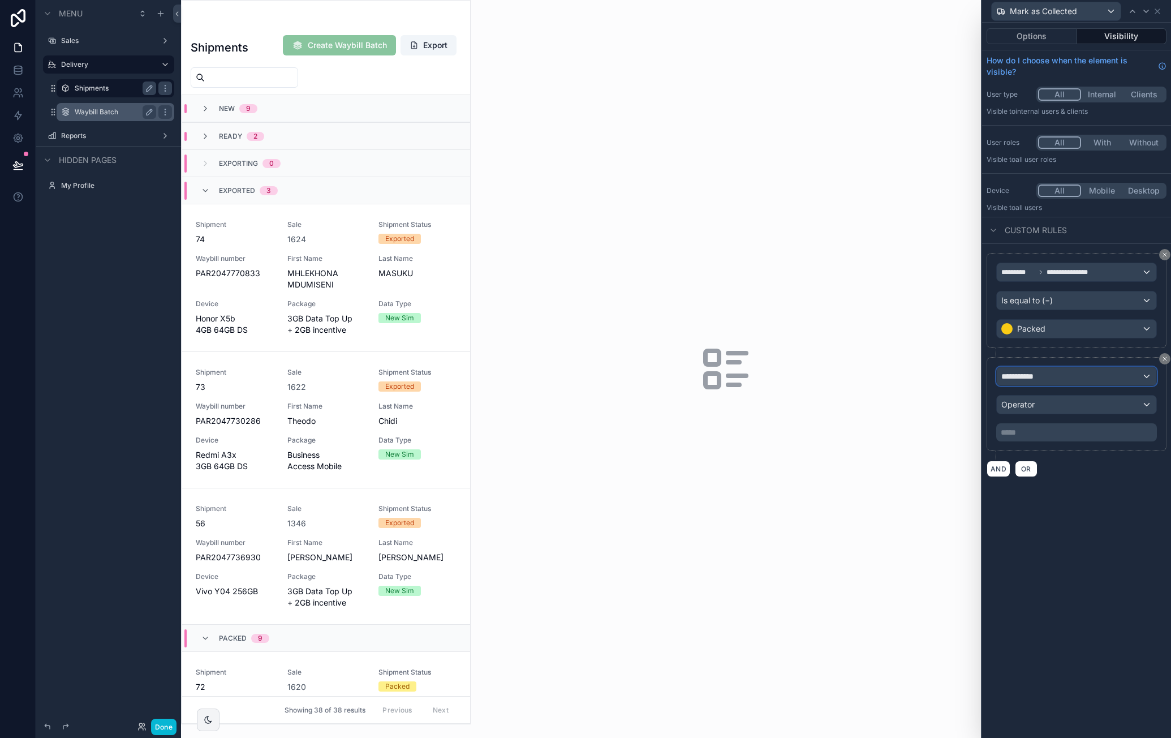
click at [1050, 368] on div "**********" at bounding box center [1077, 376] width 160 height 18
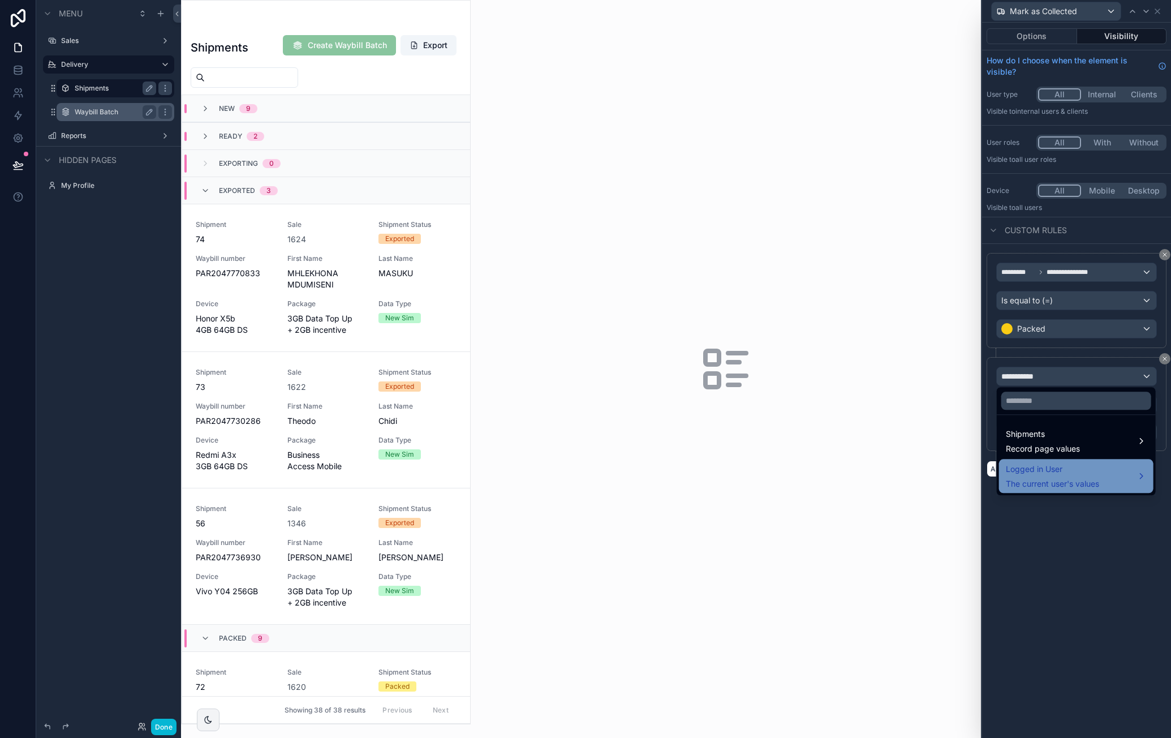
click at [1069, 471] on span "Logged in User" at bounding box center [1052, 469] width 93 height 14
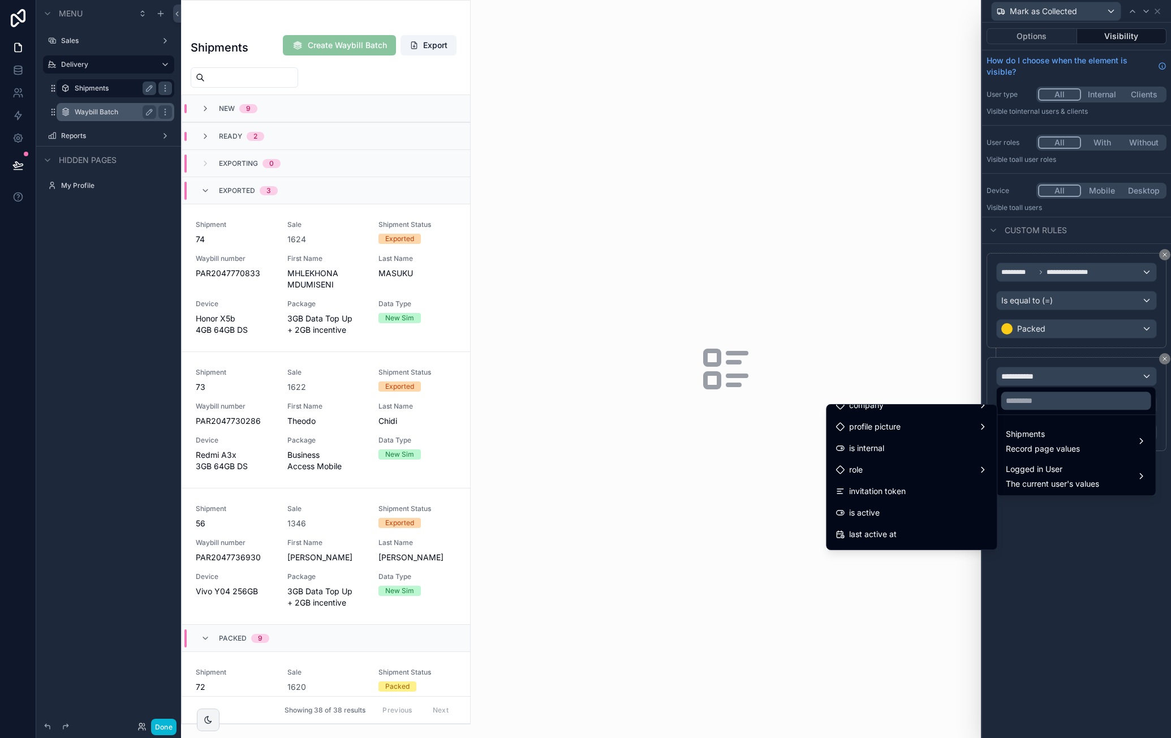
scroll to position [113, 0]
click at [927, 452] on div "role" at bounding box center [912, 455] width 152 height 14
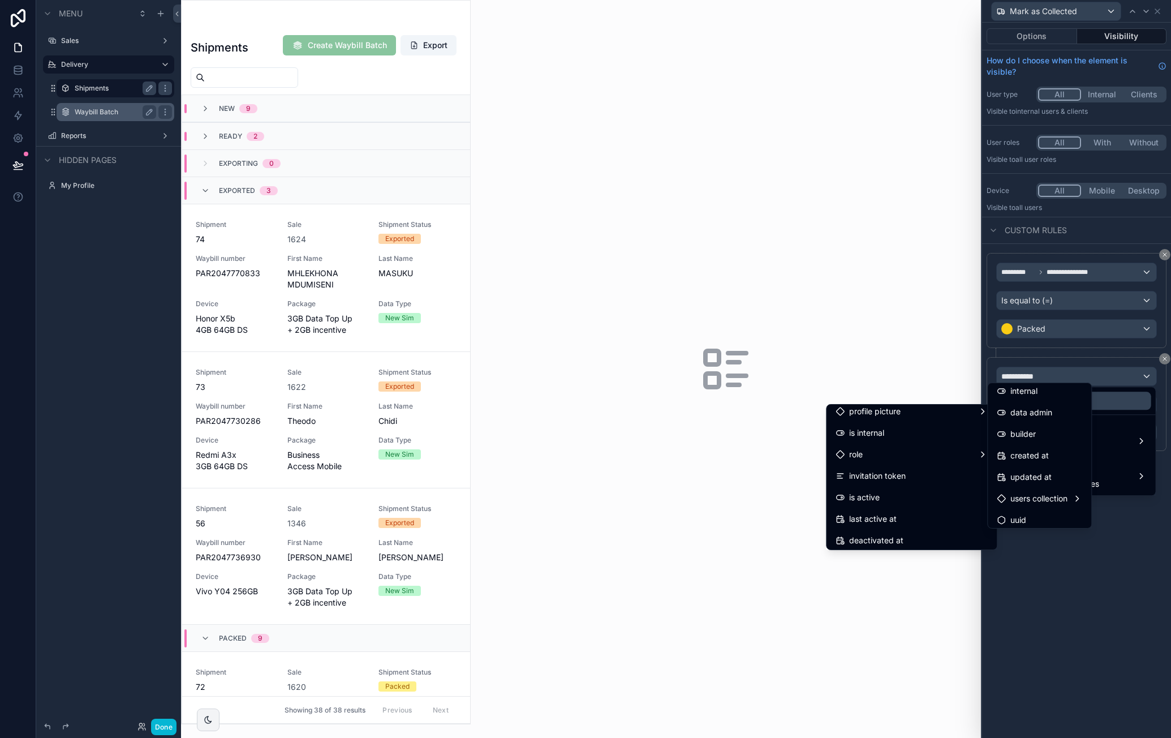
scroll to position [74, 0]
click at [1052, 427] on div "builder" at bounding box center [1039, 430] width 85 height 14
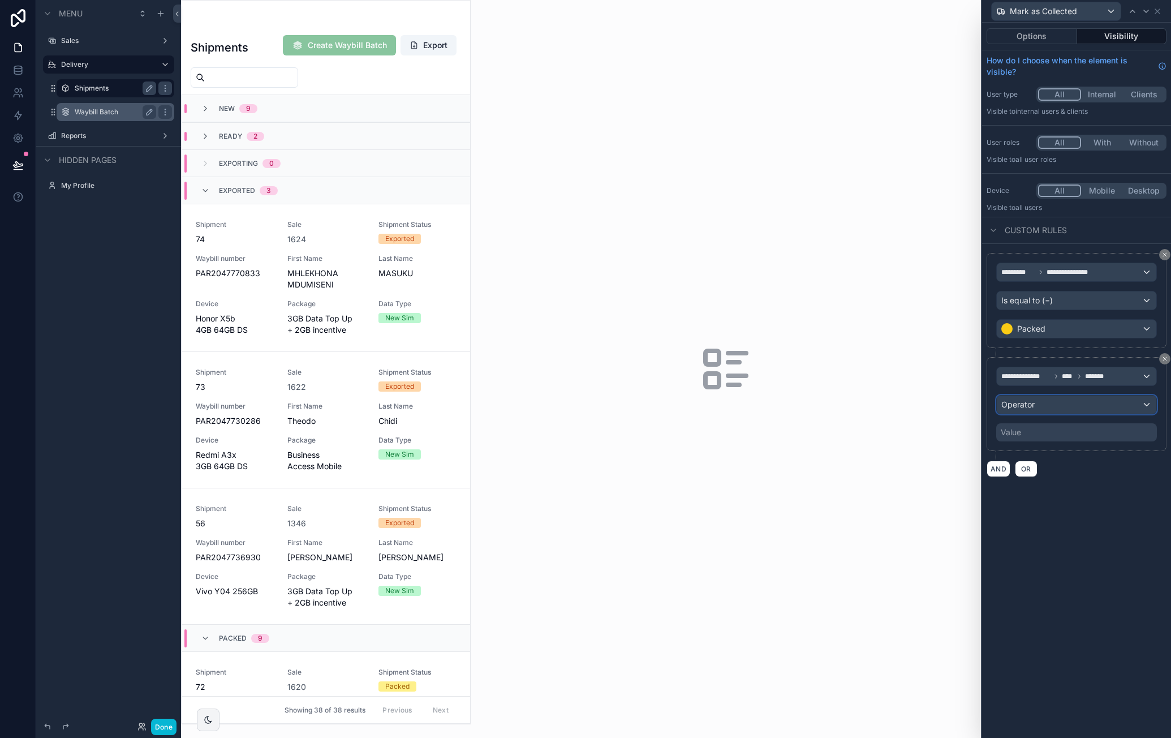
click at [1065, 409] on div "Operator" at bounding box center [1077, 404] width 160 height 18
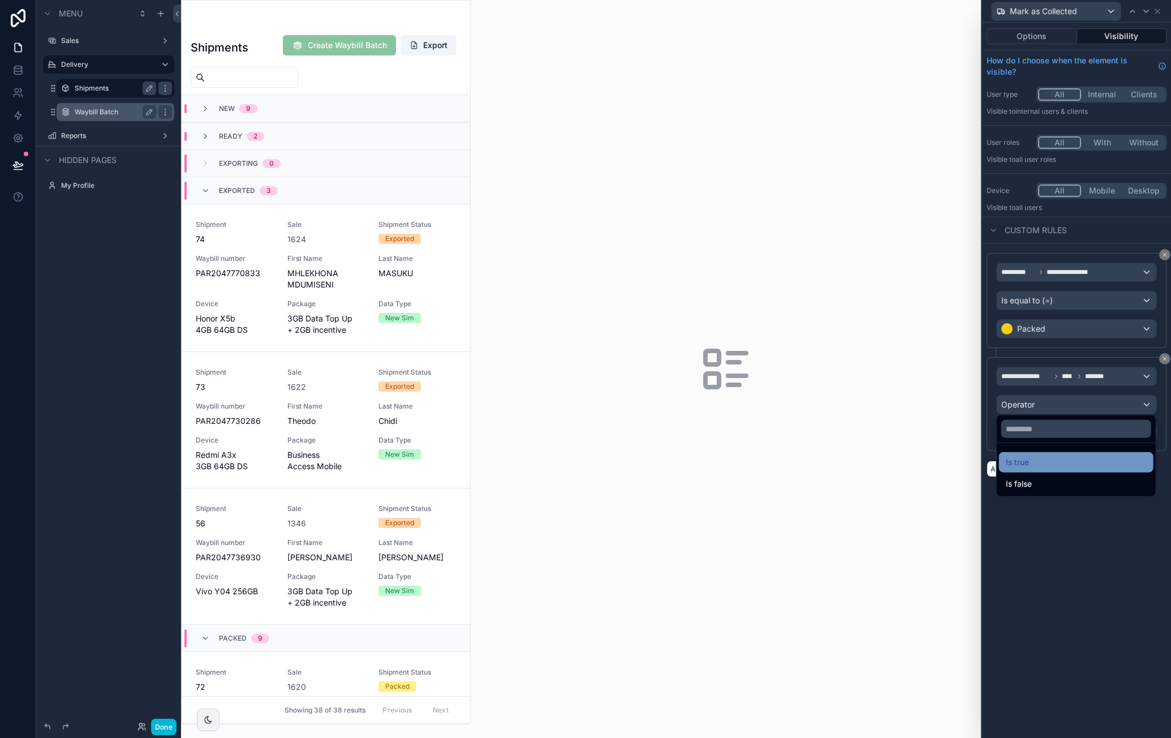
click at [1039, 457] on div "Is true" at bounding box center [1076, 462] width 141 height 14
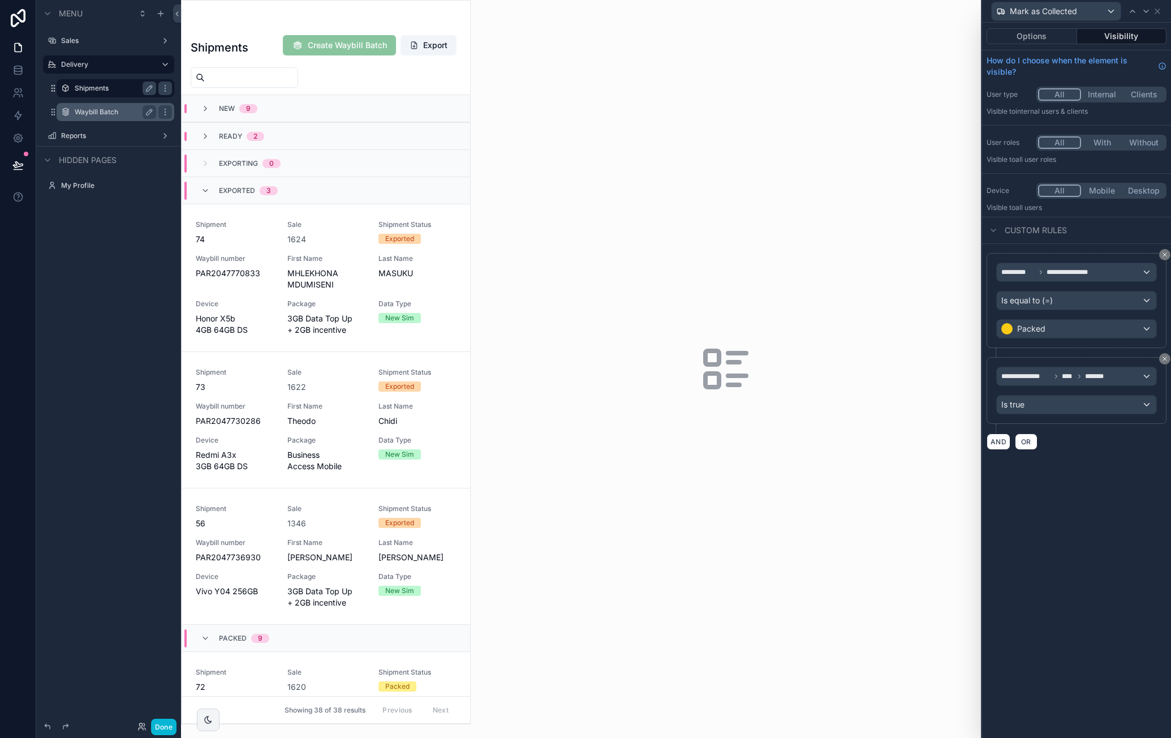
click at [1073, 470] on div "**********" at bounding box center [1076, 380] width 189 height 715
click at [1058, 37] on button "Options" at bounding box center [1032, 36] width 91 height 16
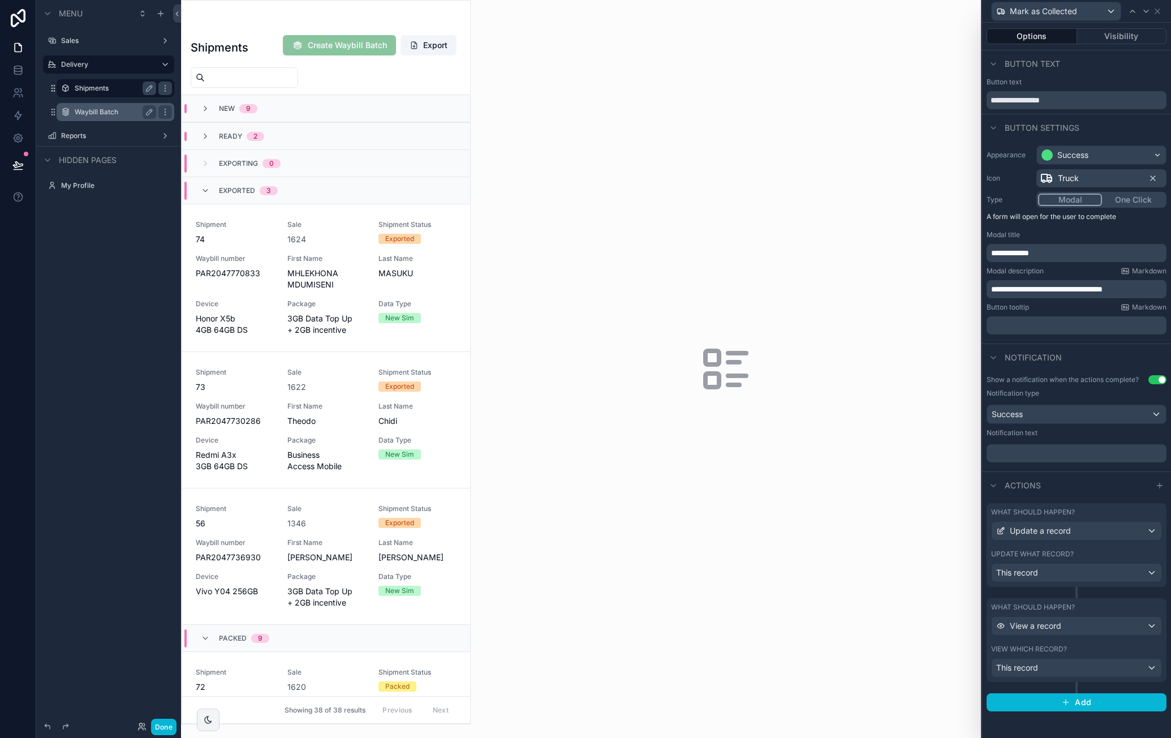
click at [1137, 556] on div "Update what record?" at bounding box center [1076, 553] width 171 height 9
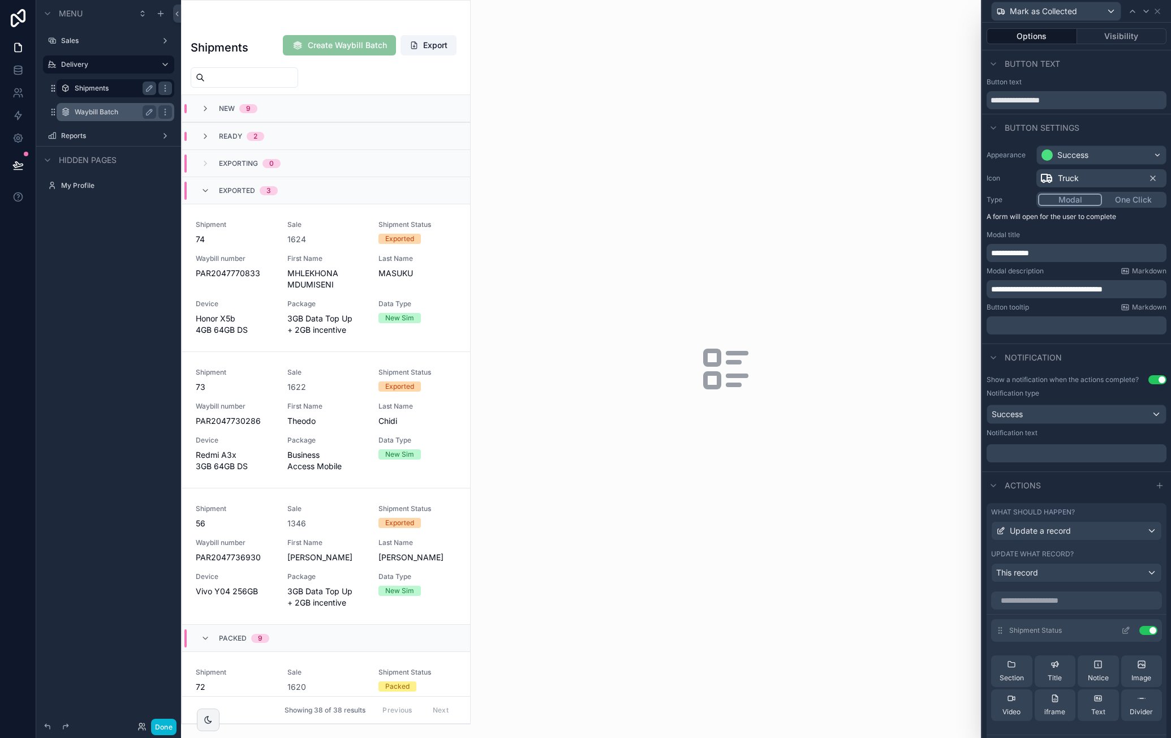
click at [1121, 635] on icon at bounding box center [1125, 630] width 9 height 9
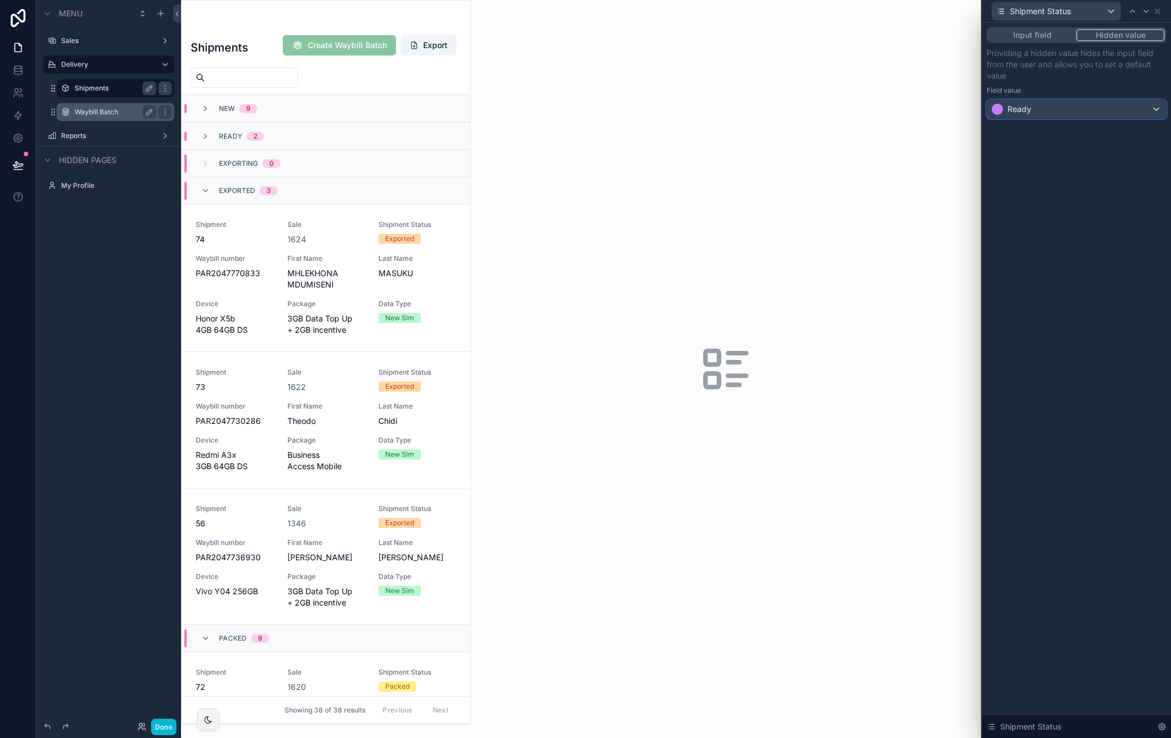
click at [1119, 109] on div "Ready" at bounding box center [1076, 109] width 179 height 18
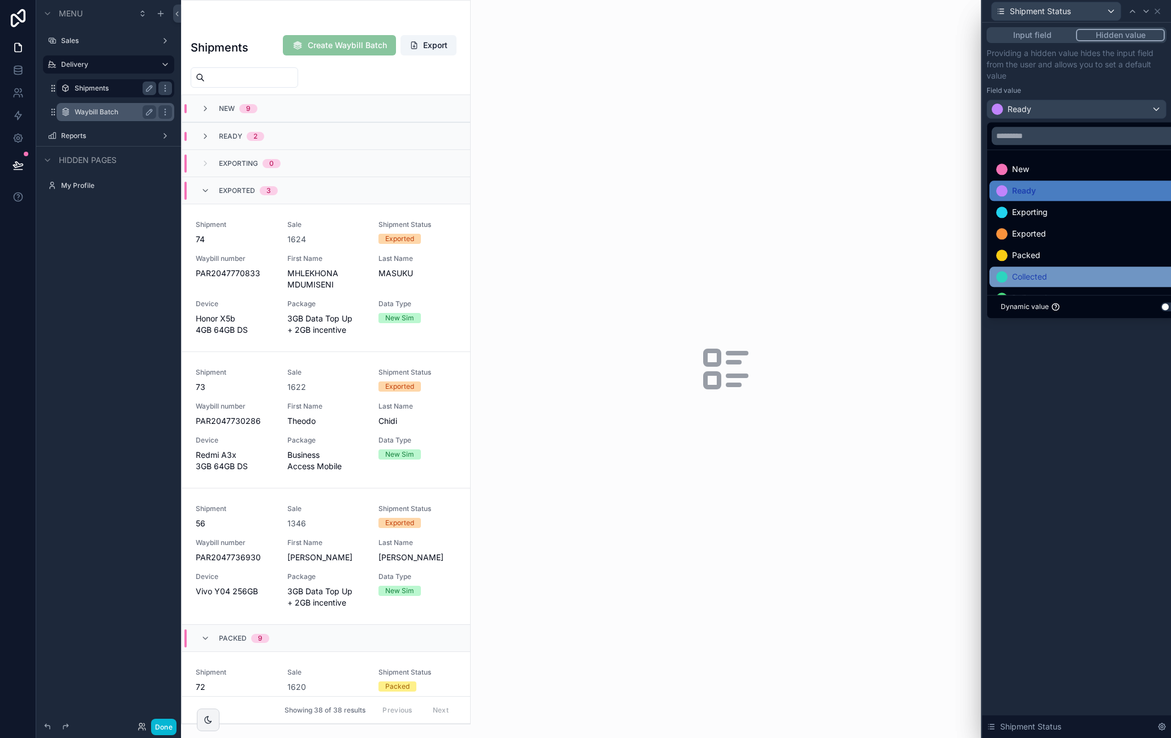
click at [1044, 275] on span "Collected" at bounding box center [1029, 277] width 35 height 14
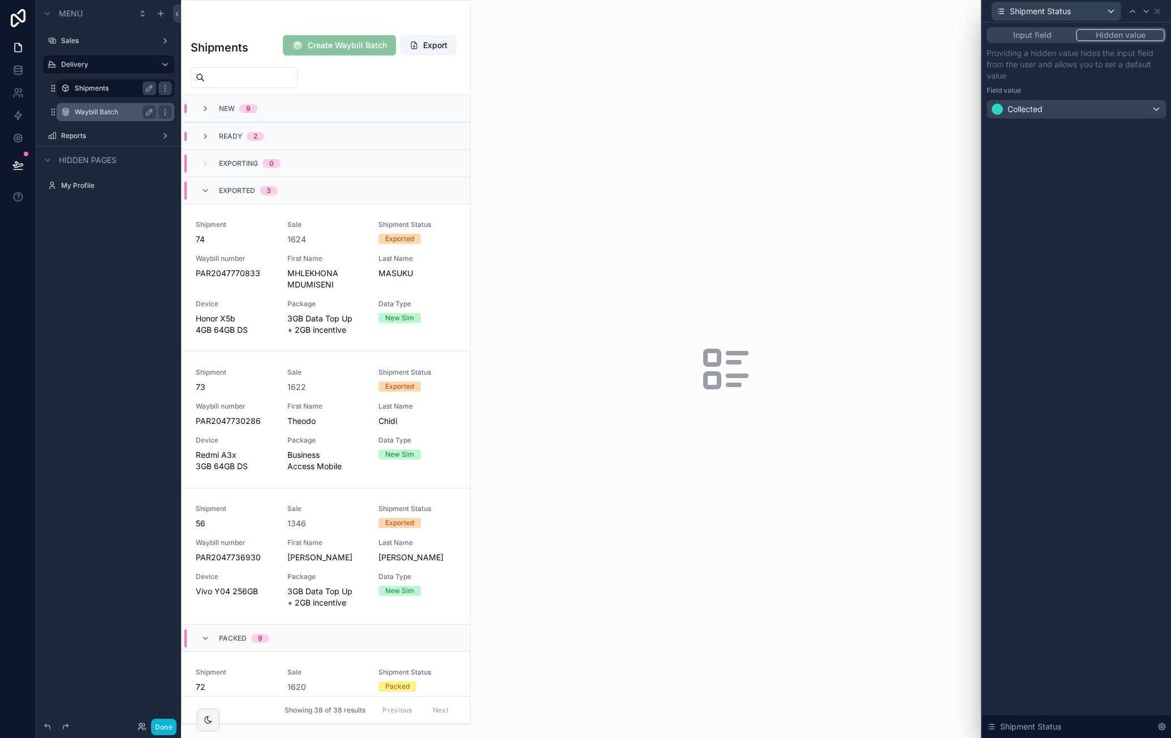
click at [1090, 444] on div "Input field Hidden value Providing a hidden value hides the input field from th…" at bounding box center [1076, 380] width 189 height 715
click at [1157, 14] on icon at bounding box center [1157, 11] width 9 height 9
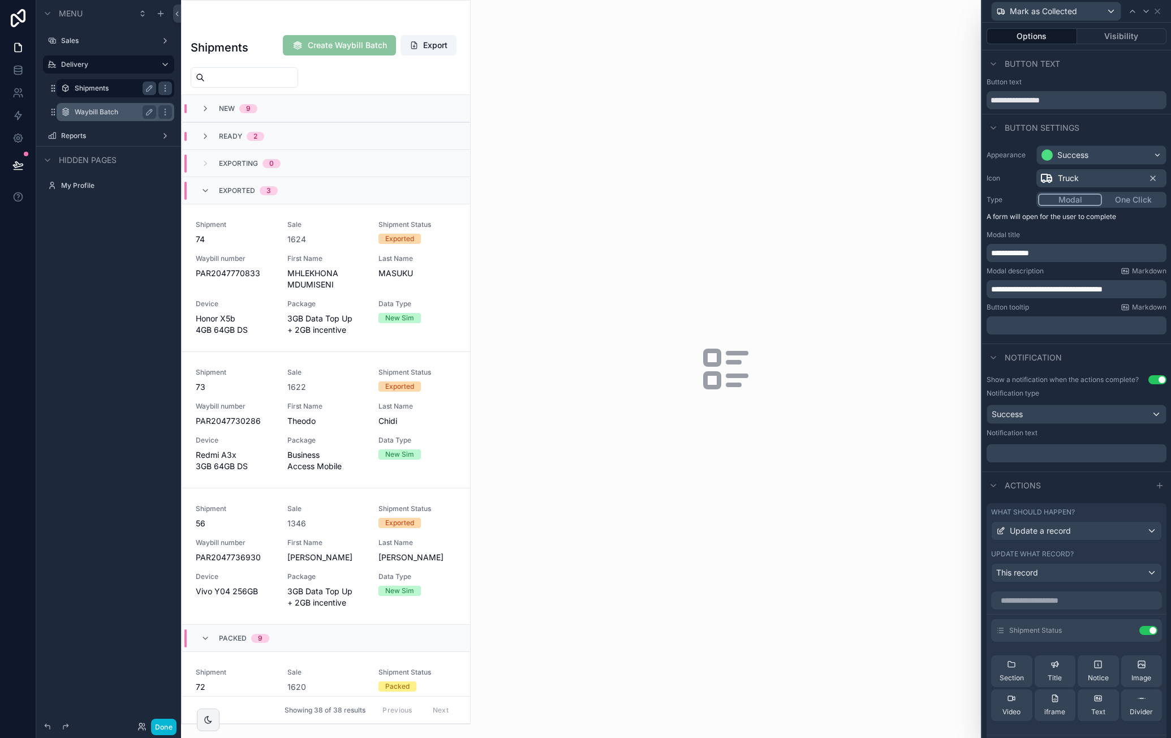
click at [1162, 10] on div "Mark as Collected" at bounding box center [1077, 11] width 180 height 22
click at [1160, 12] on icon at bounding box center [1157, 11] width 9 height 9
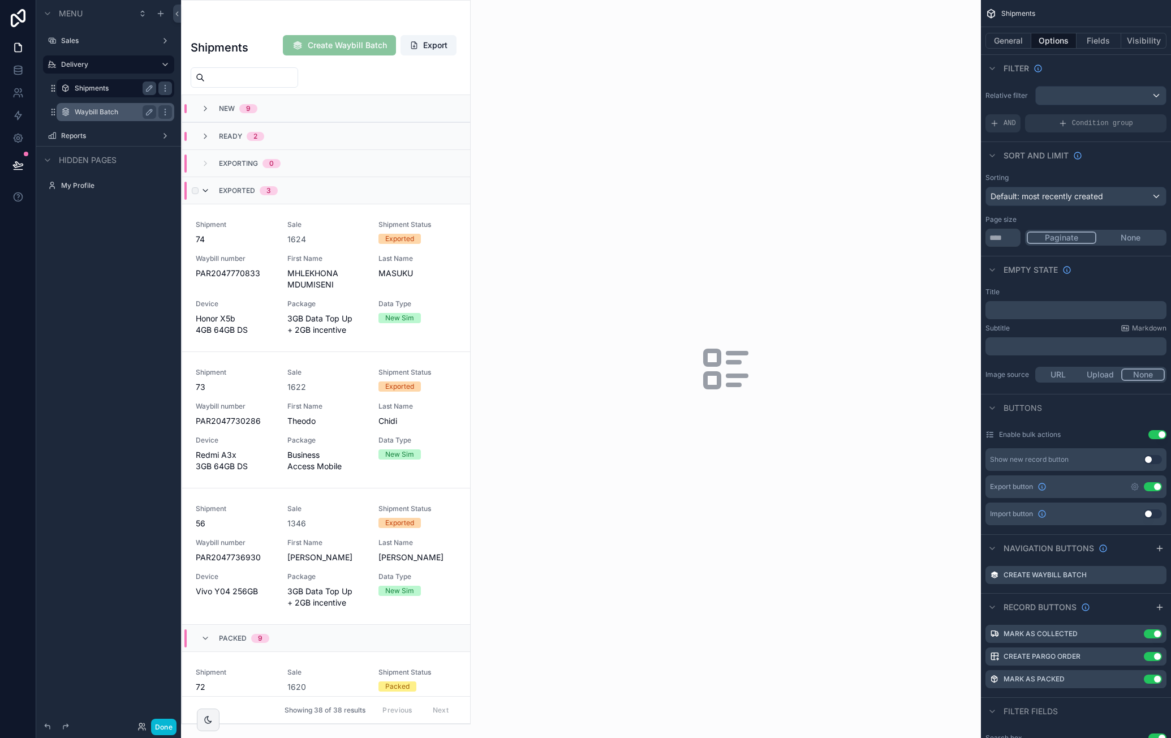
click at [207, 190] on icon "scrollable content" at bounding box center [205, 190] width 9 height 9
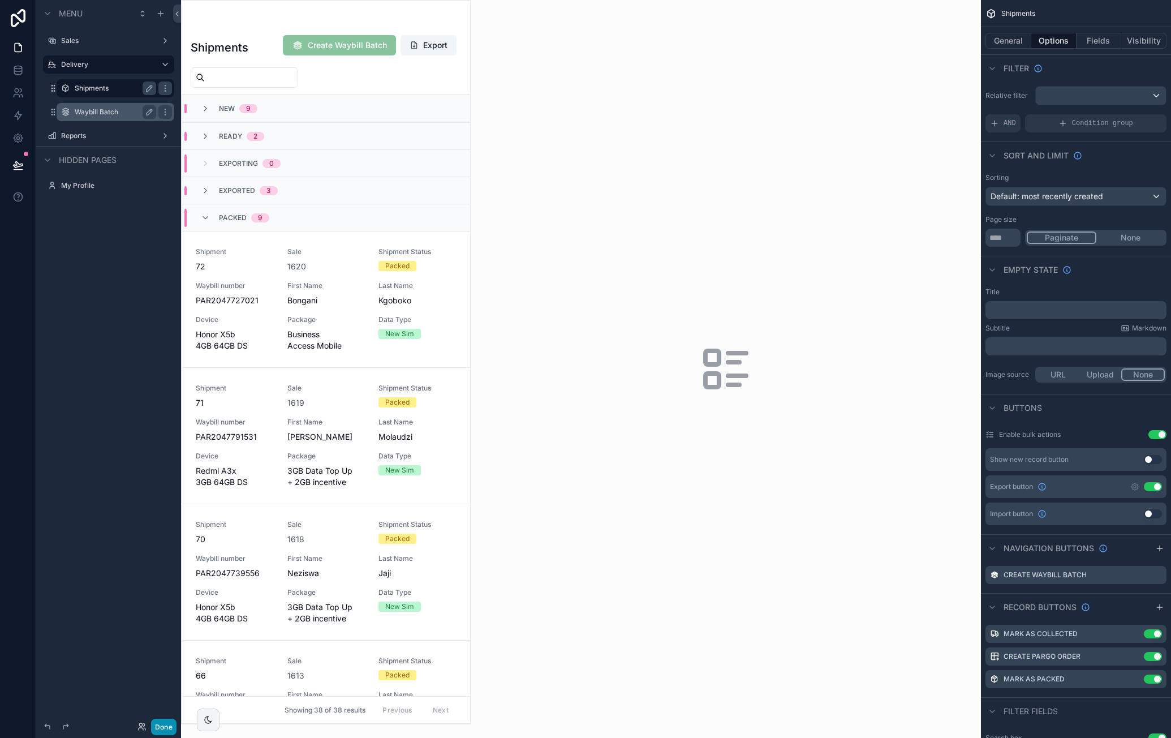
click at [166, 724] on button "Done" at bounding box center [163, 727] width 25 height 16
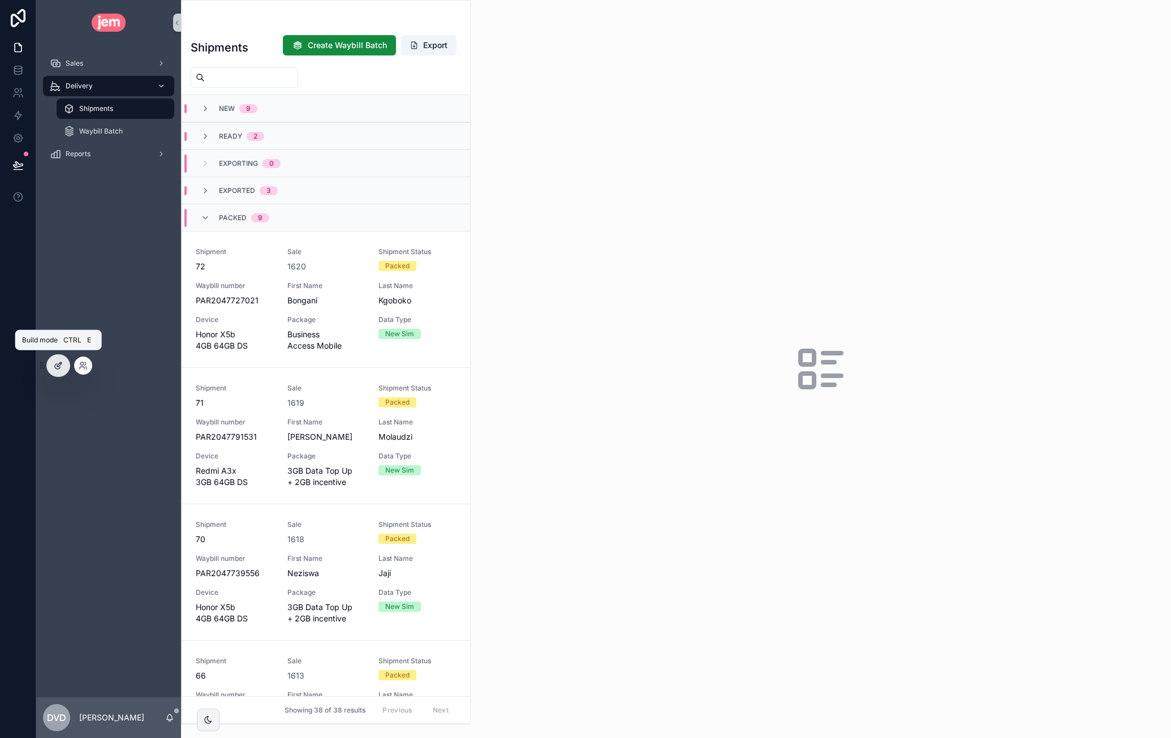
click at [59, 365] on icon at bounding box center [59, 364] width 5 height 5
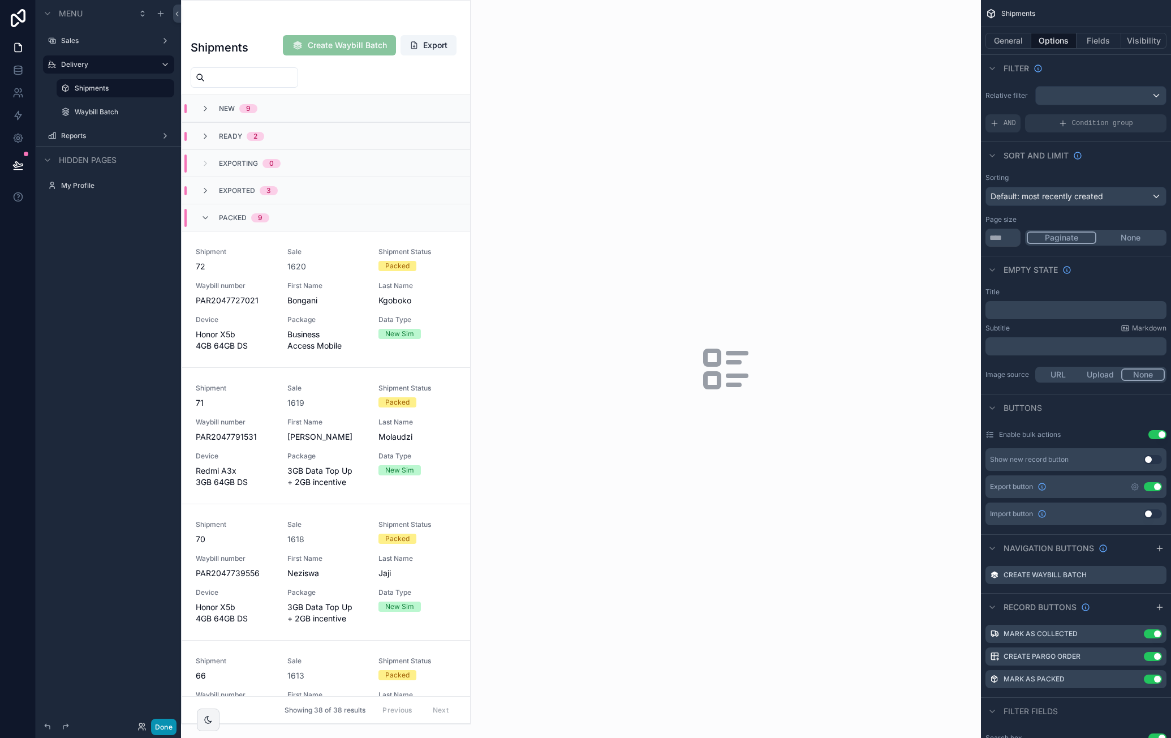
click at [166, 729] on button "Done" at bounding box center [163, 727] width 25 height 16
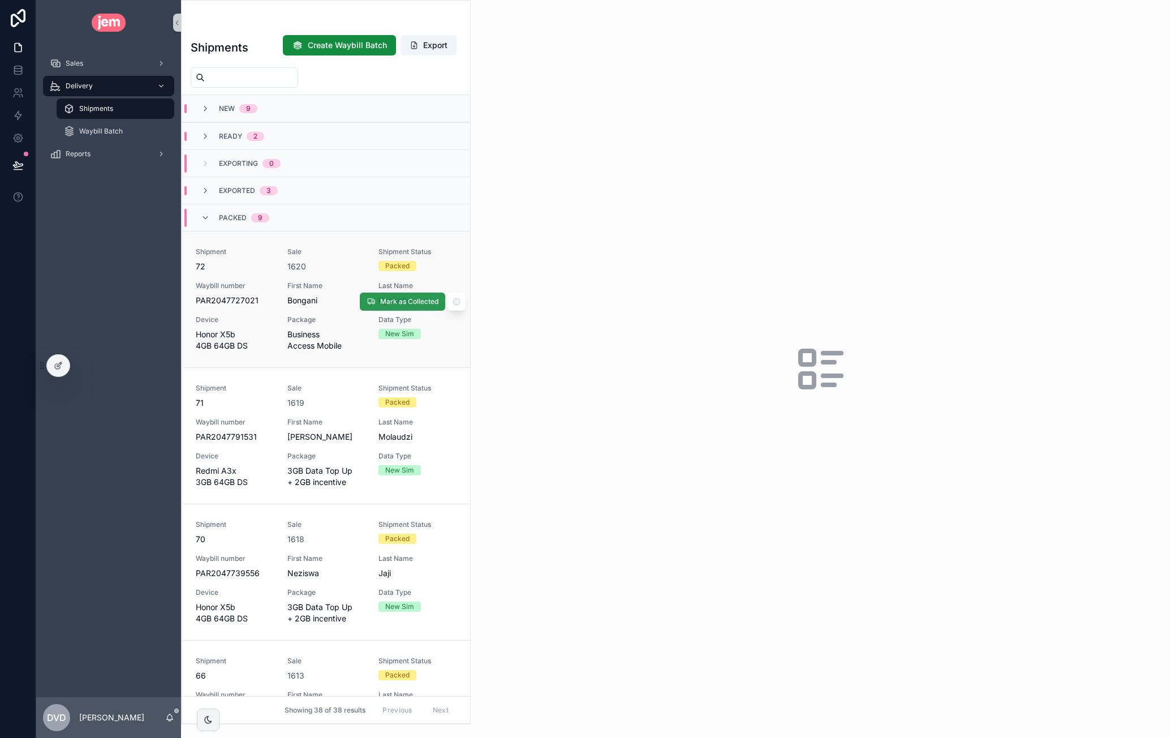
click at [395, 302] on span "Mark as Collected" at bounding box center [409, 301] width 58 height 9
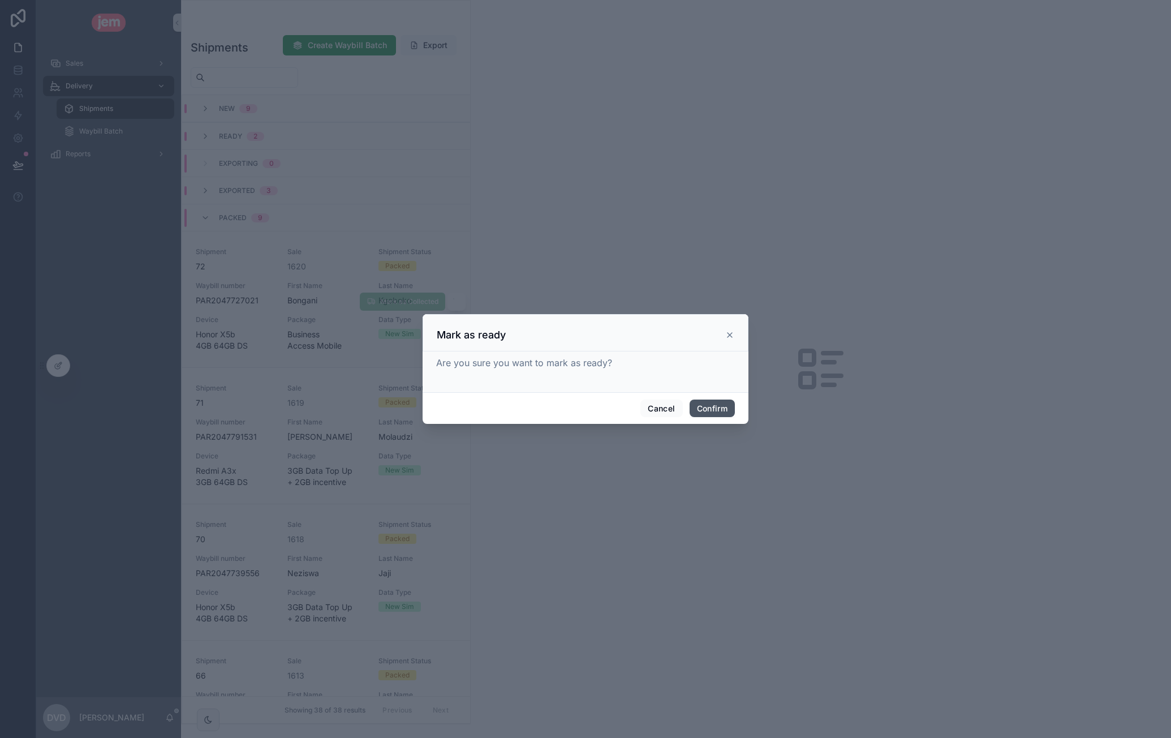
click at [712, 407] on button "Confirm" at bounding box center [712, 408] width 45 height 18
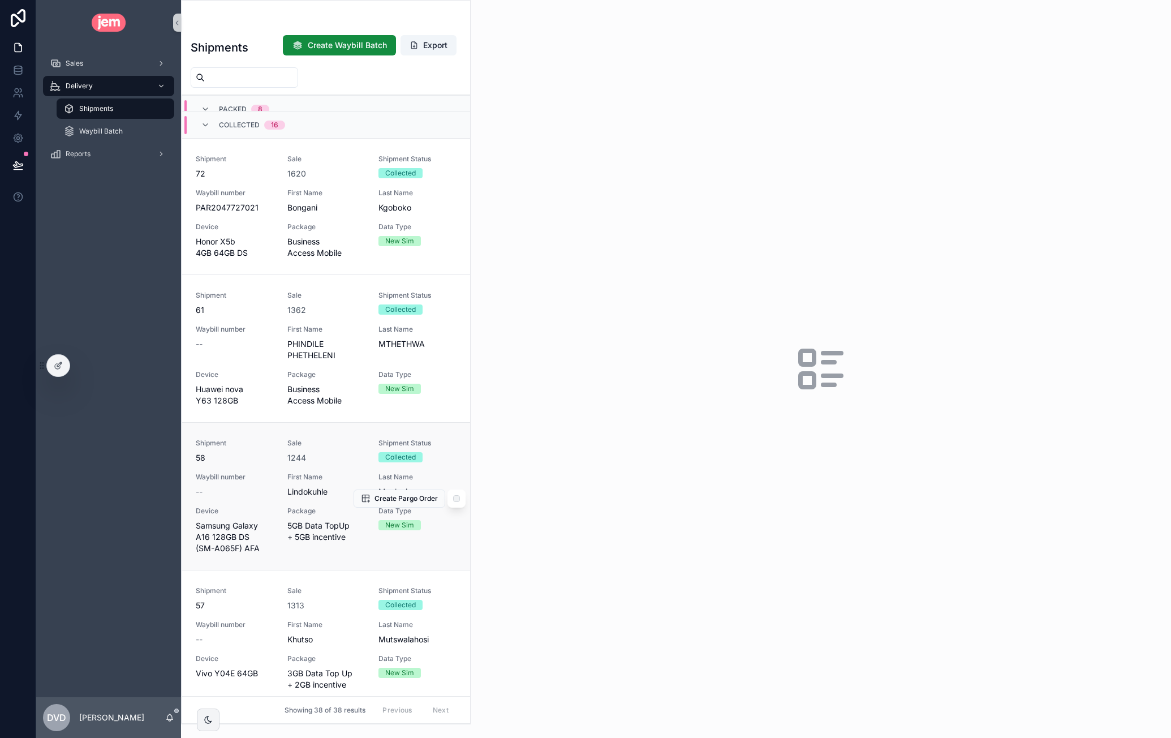
scroll to position [1018, 0]
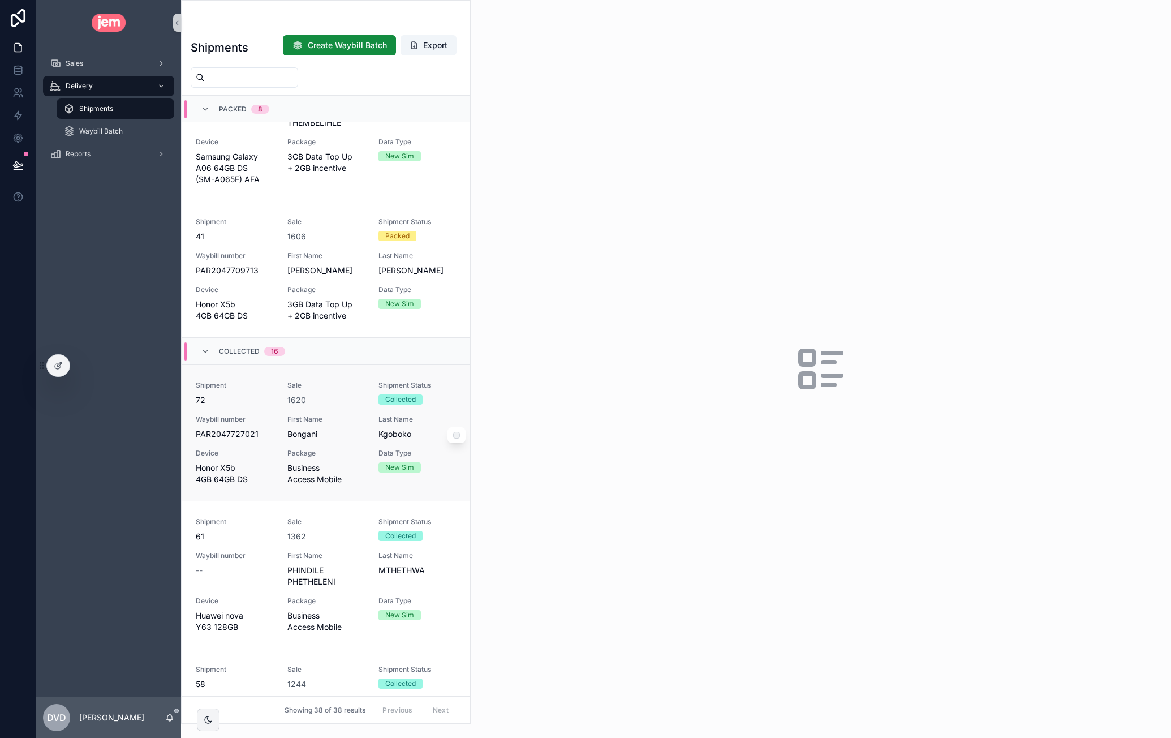
click at [340, 407] on div "Shipment 72 Sale 1620 Shipment Status Collected Waybill number PAR2047727021 Fi…" at bounding box center [326, 433] width 261 height 104
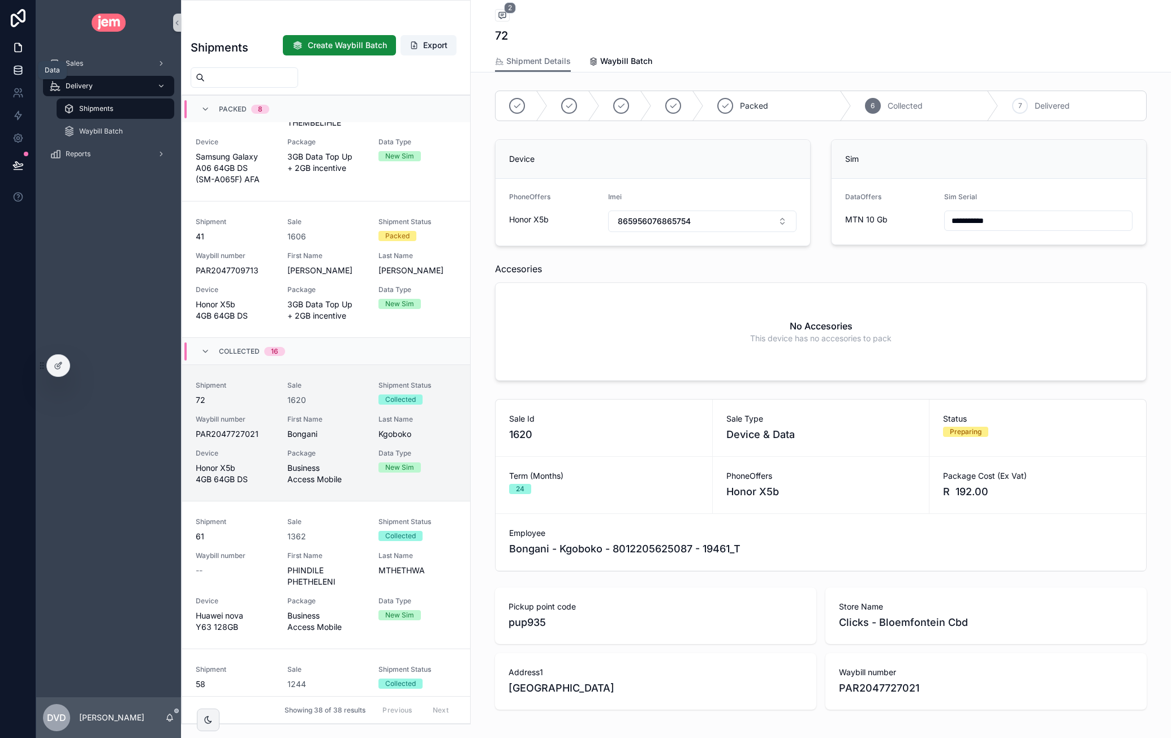
click at [25, 66] on link at bounding box center [18, 70] width 36 height 23
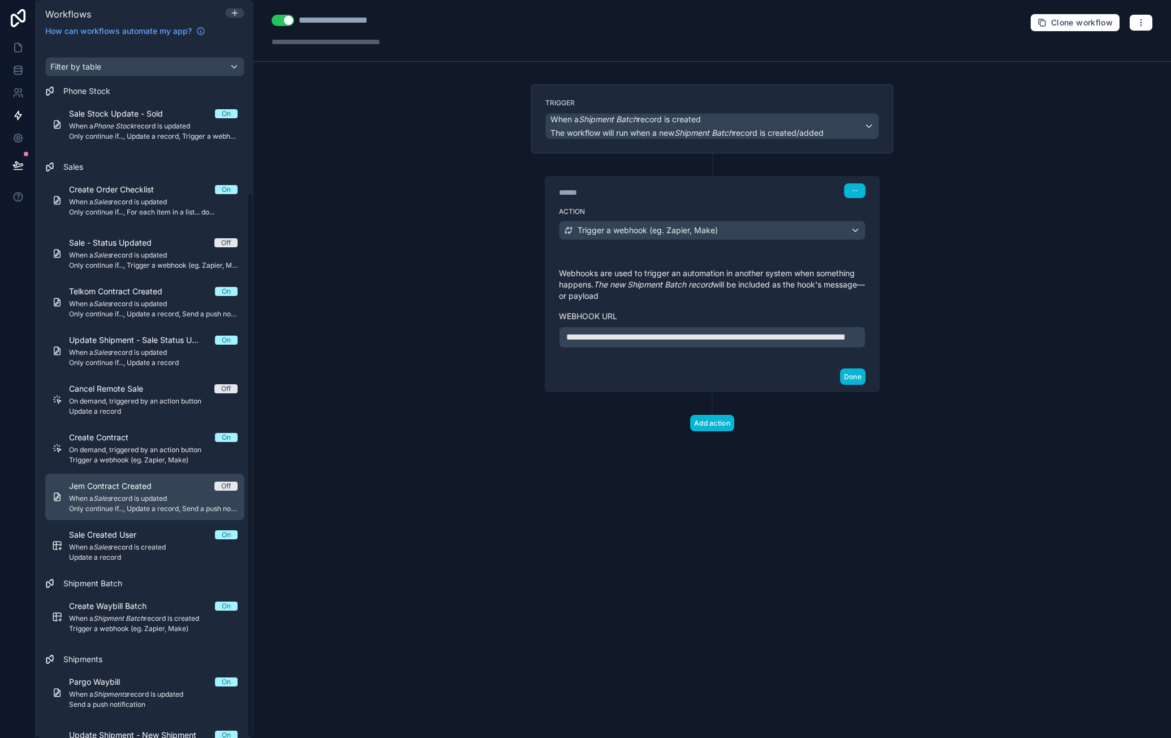
scroll to position [190, 0]
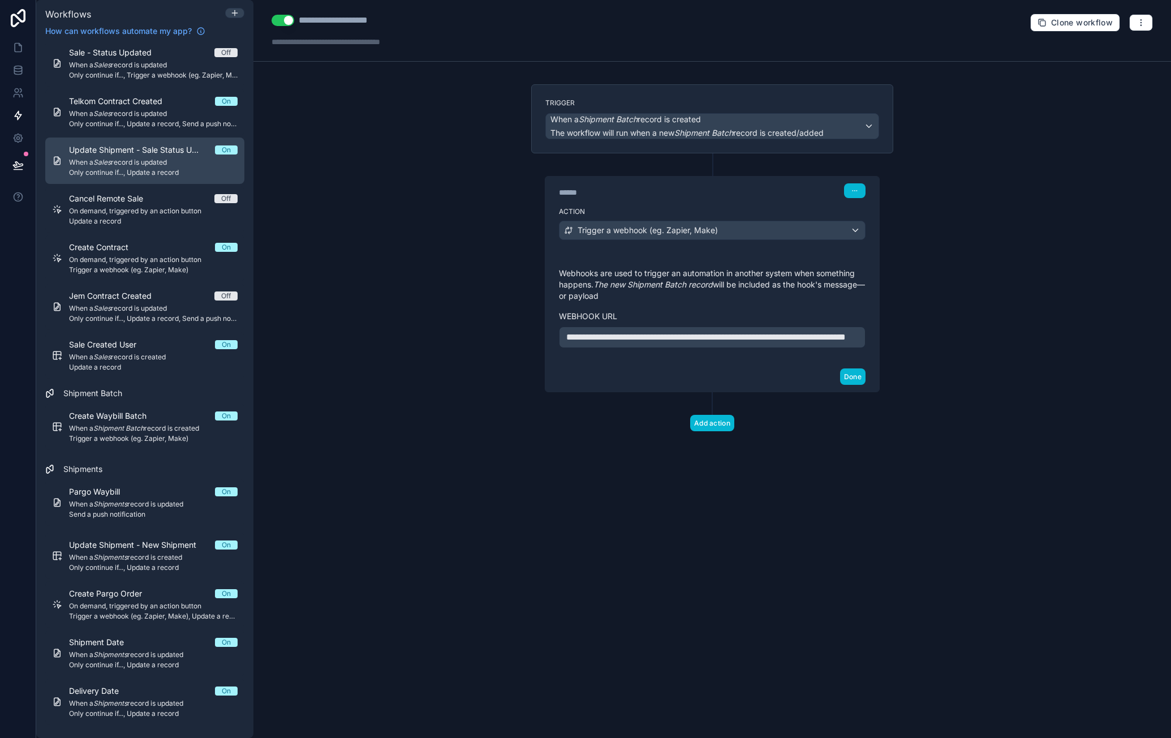
click at [143, 163] on span "When a Sales record is updated" at bounding box center [153, 162] width 169 height 9
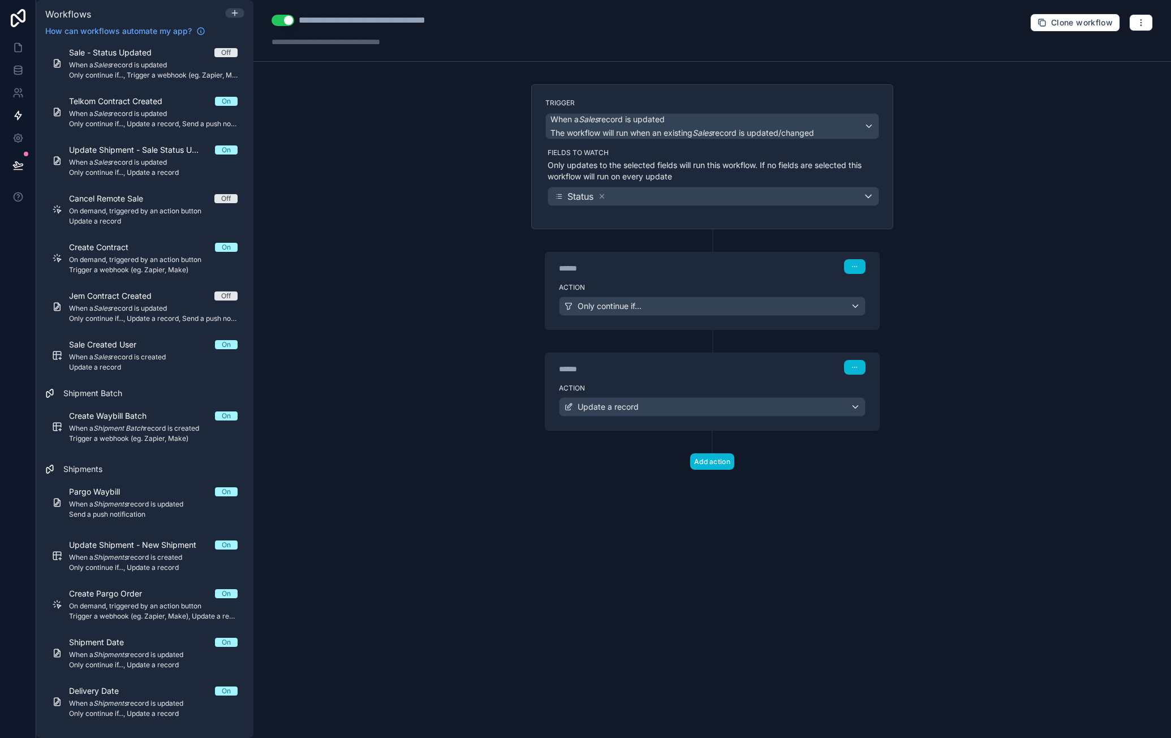
click at [674, 269] on div "******" at bounding box center [644, 268] width 170 height 11
click at [681, 279] on div "Action Only continue if..." at bounding box center [712, 303] width 334 height 51
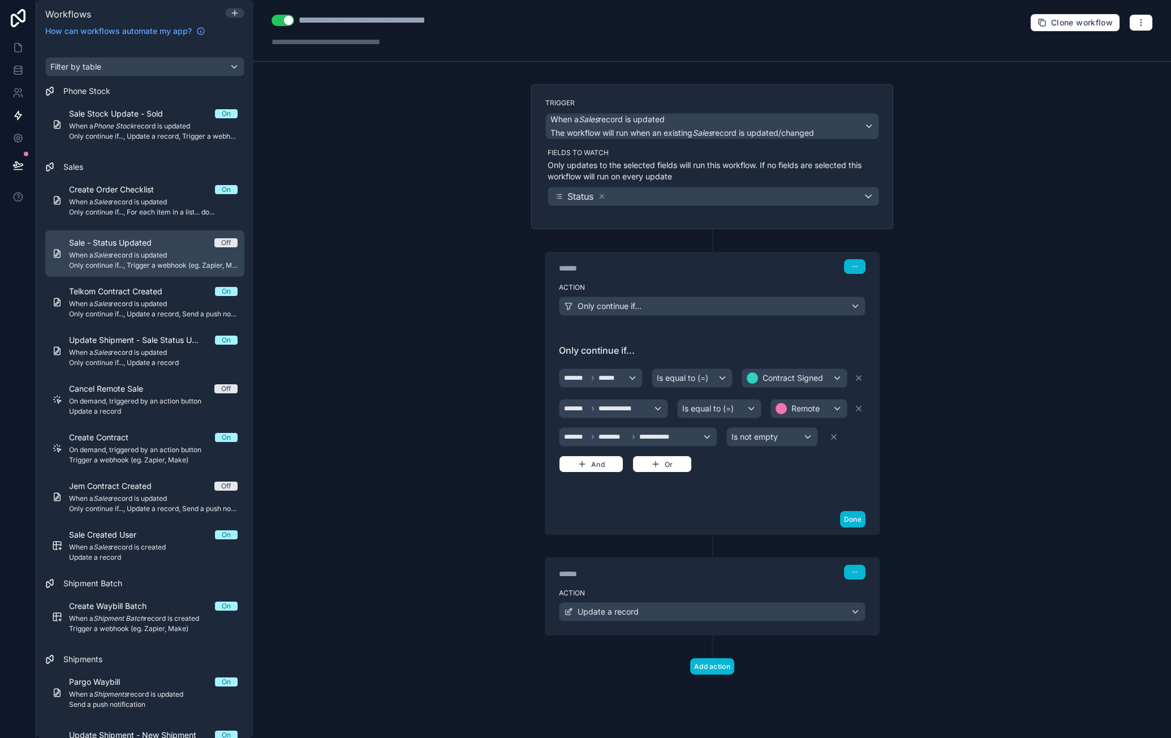
click at [175, 255] on span "When a Sales record is updated" at bounding box center [153, 255] width 169 height 9
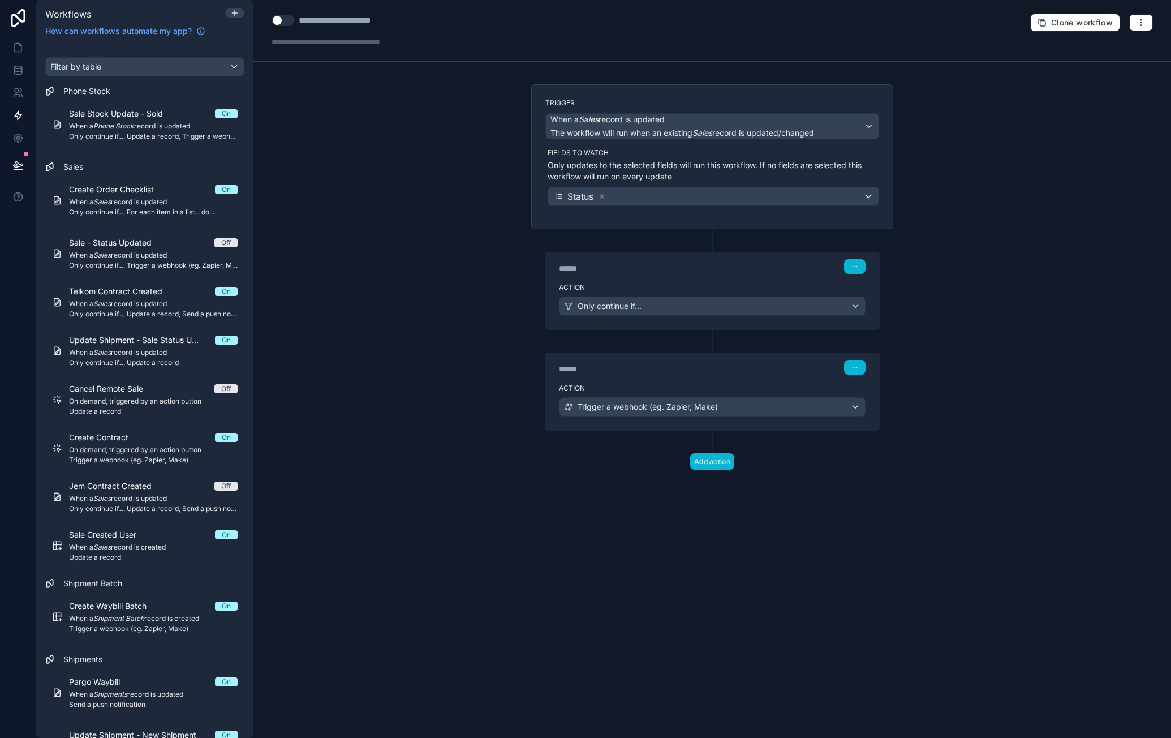
click at [656, 274] on div "****** Step 1" at bounding box center [712, 265] width 334 height 26
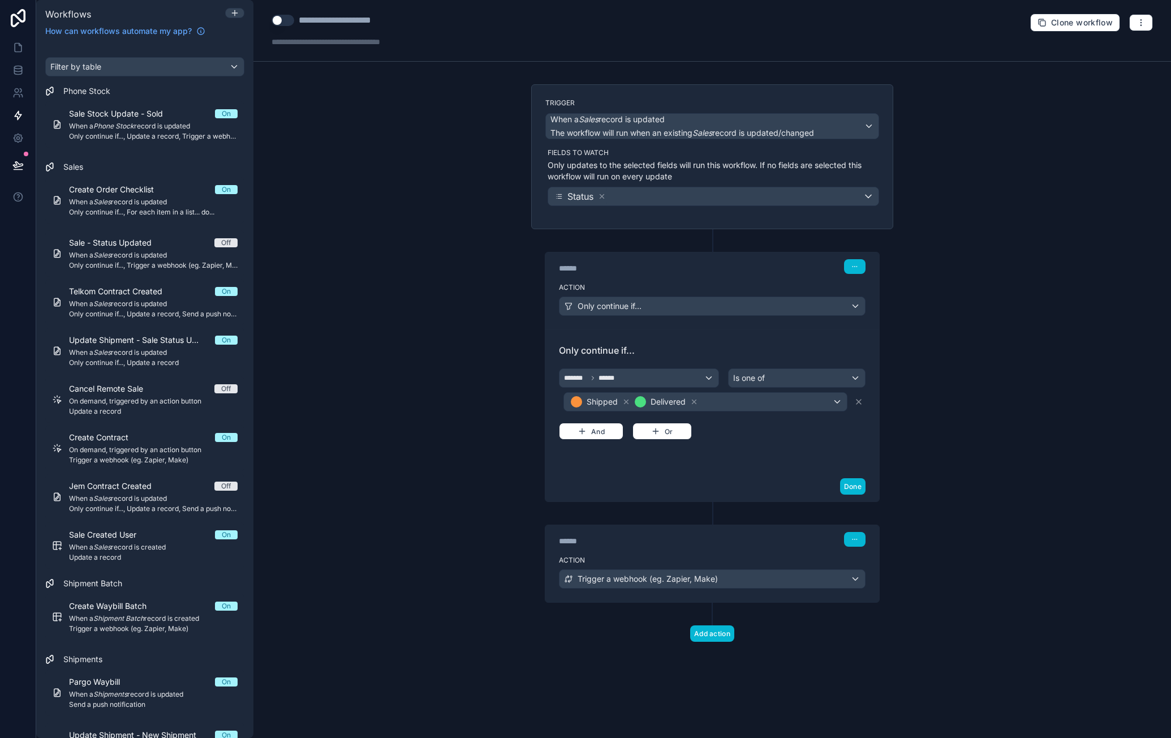
click at [281, 26] on div "Use setting" at bounding box center [283, 21] width 23 height 14
click at [283, 24] on button "Use setting" at bounding box center [283, 20] width 23 height 11
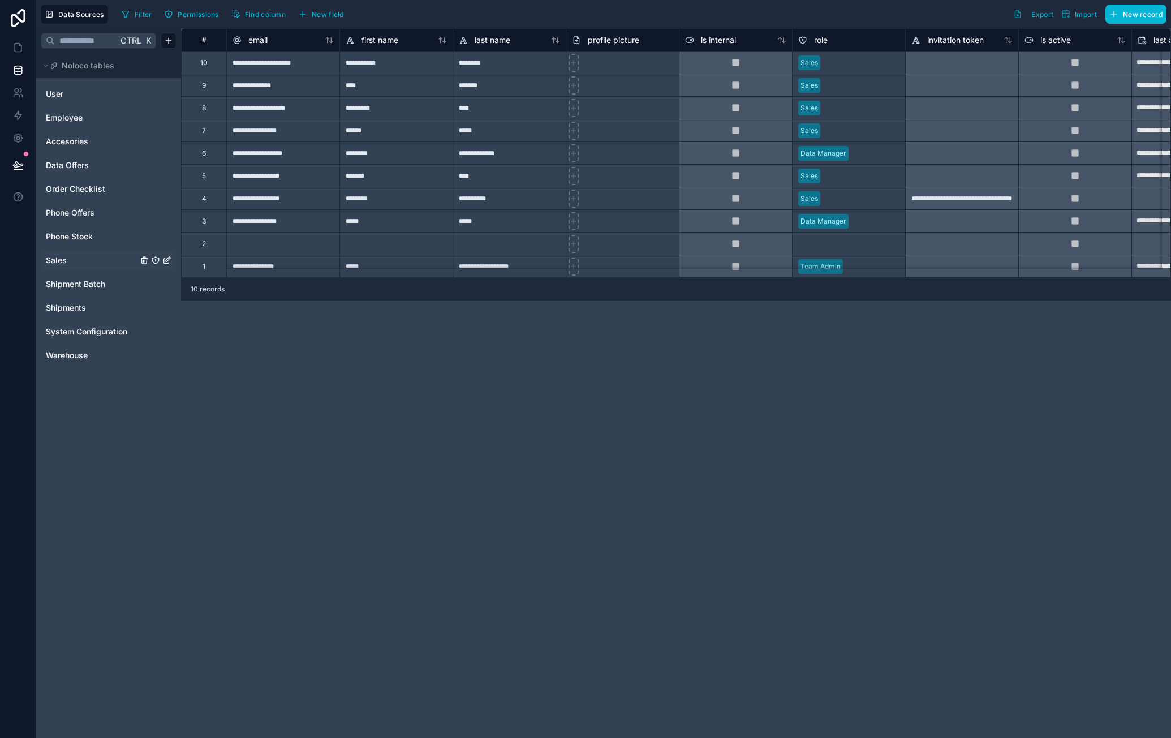
click at [97, 260] on link "Sales" at bounding box center [92, 260] width 92 height 11
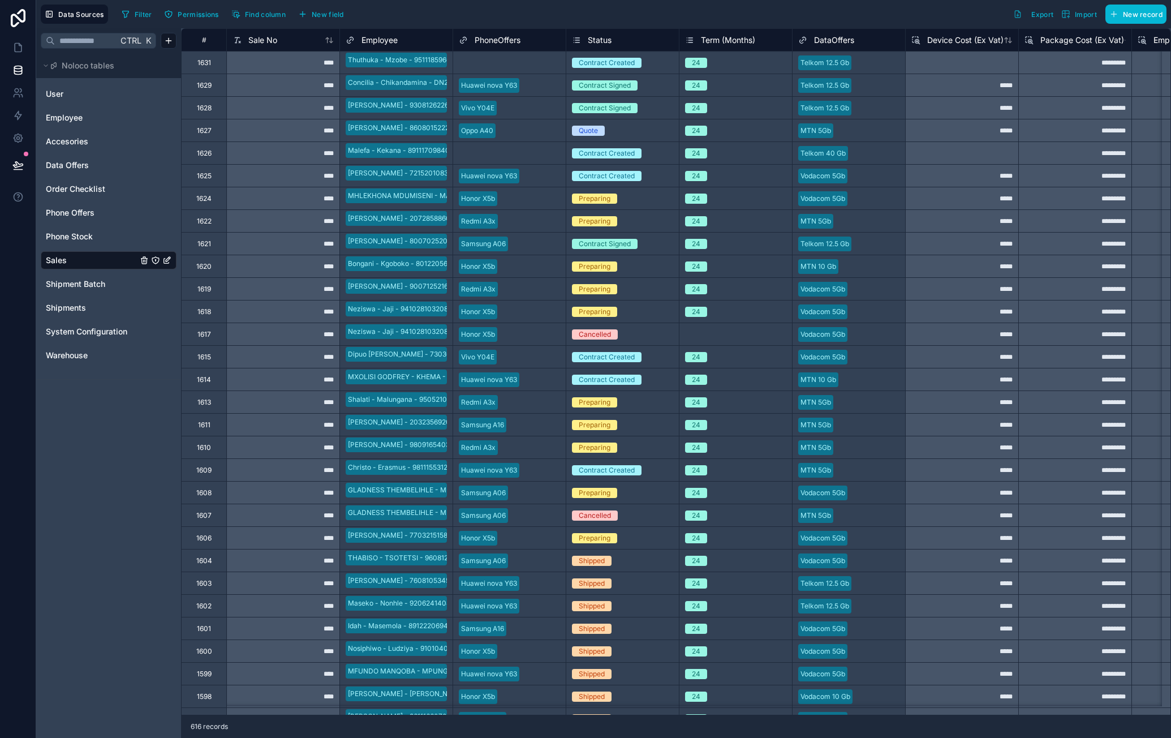
click at [606, 264] on div "Preparing" at bounding box center [595, 266] width 32 height 10
click at [596, 266] on div "Preparing" at bounding box center [595, 266] width 32 height 10
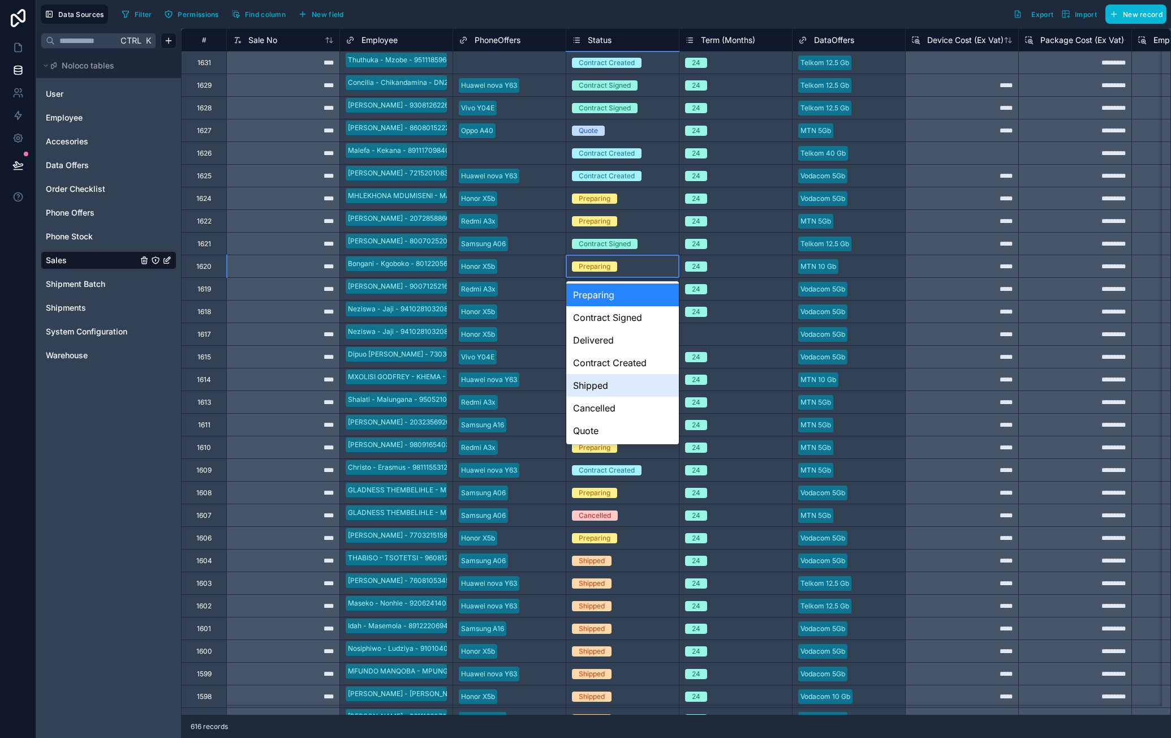
click at [615, 378] on div "Shipped" at bounding box center [622, 385] width 113 height 23
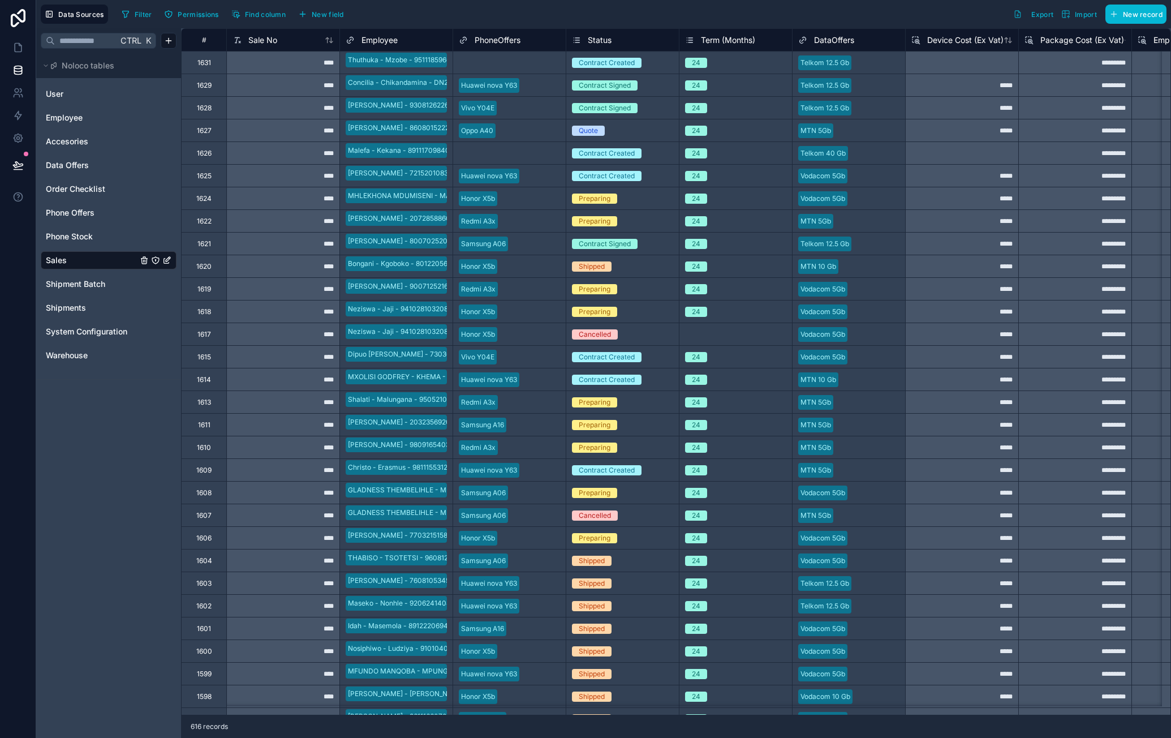
click at [610, 269] on span "Shipped" at bounding box center [592, 266] width 40 height 10
click at [604, 267] on div "Shipped" at bounding box center [592, 266] width 26 height 10
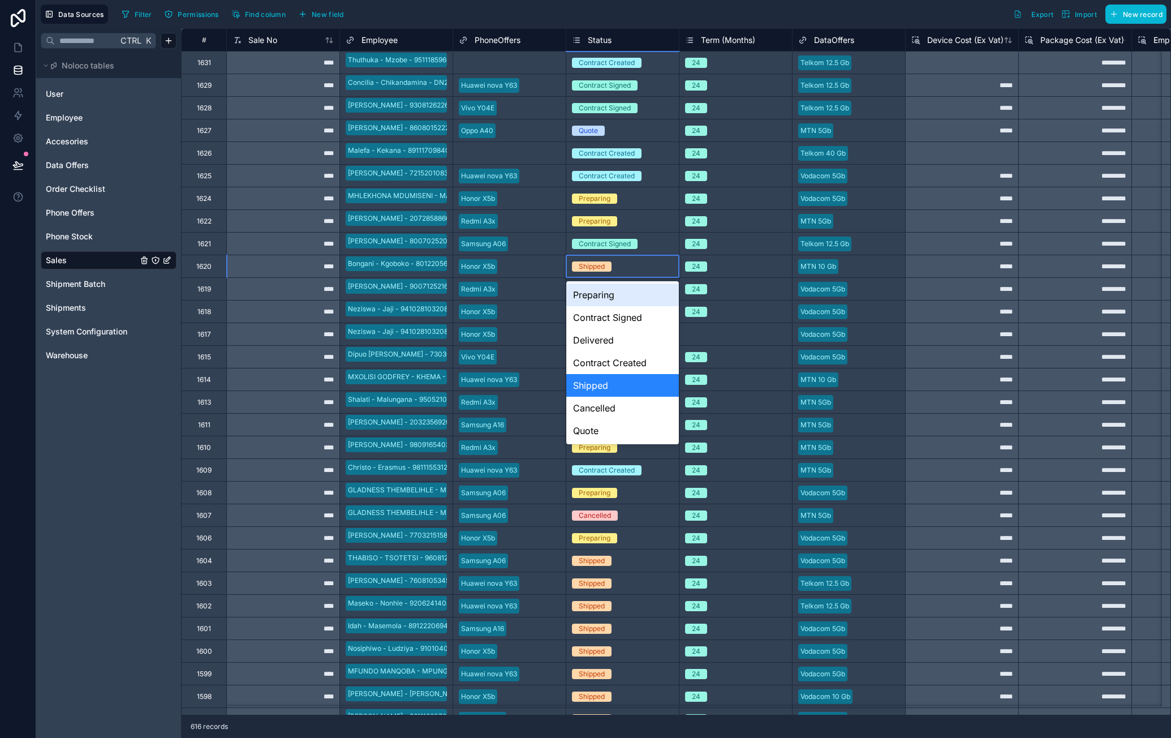
click at [627, 298] on div "Preparing" at bounding box center [622, 294] width 113 height 23
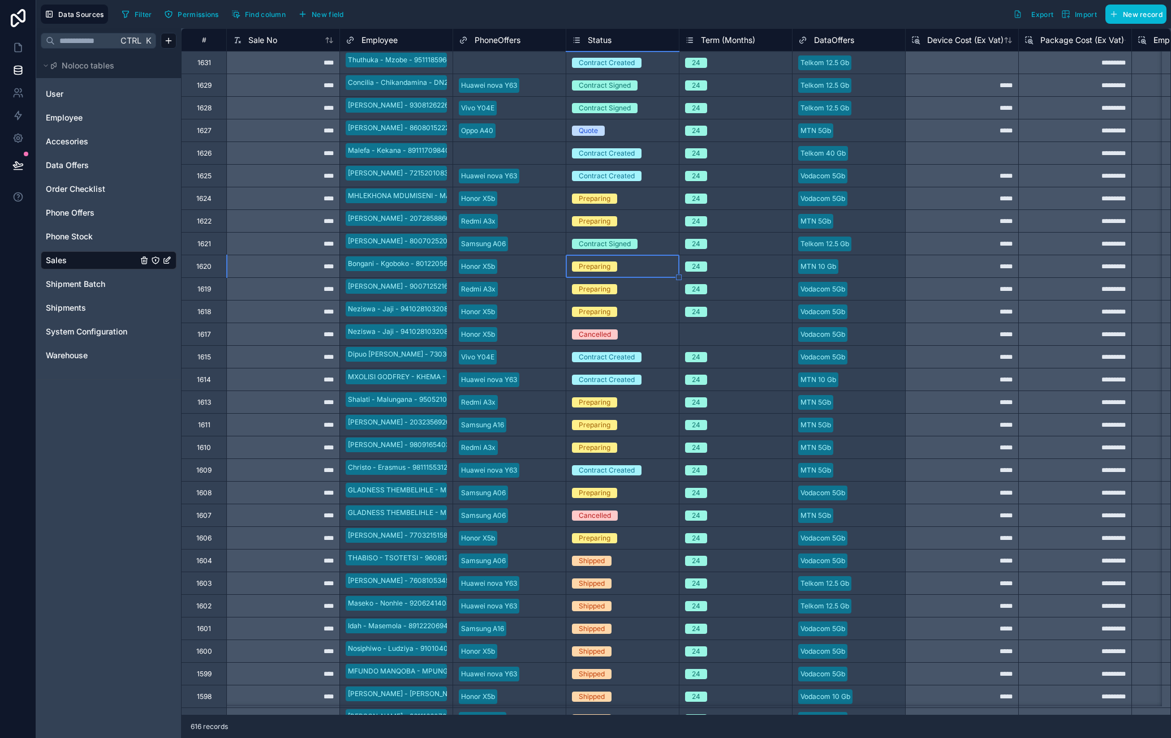
click at [604, 268] on div "Preparing" at bounding box center [595, 266] width 32 height 10
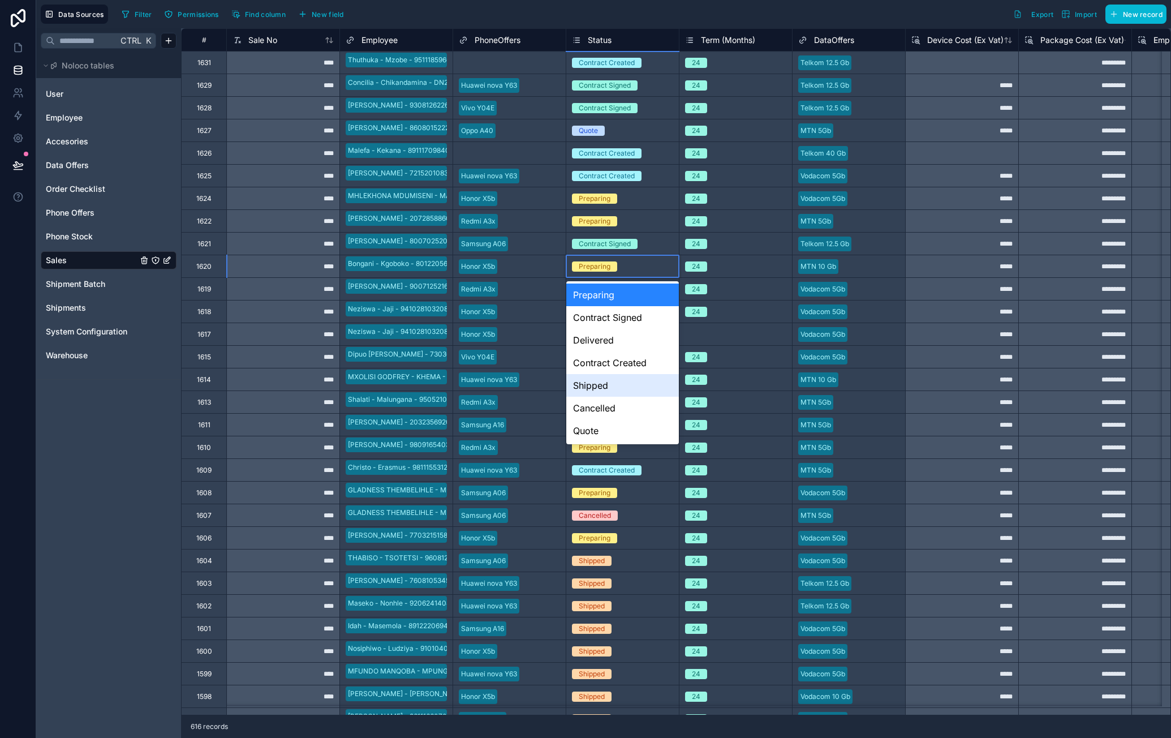
click at [606, 380] on div "Shipped" at bounding box center [622, 385] width 113 height 23
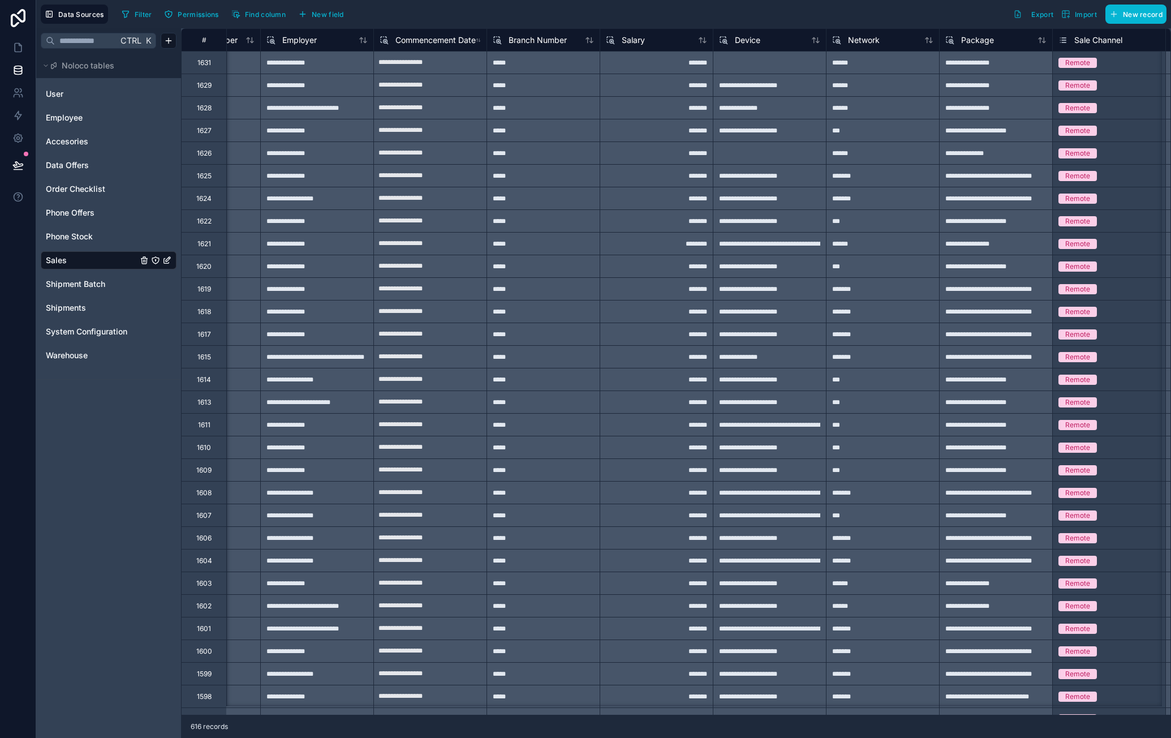
scroll to position [0, 2466]
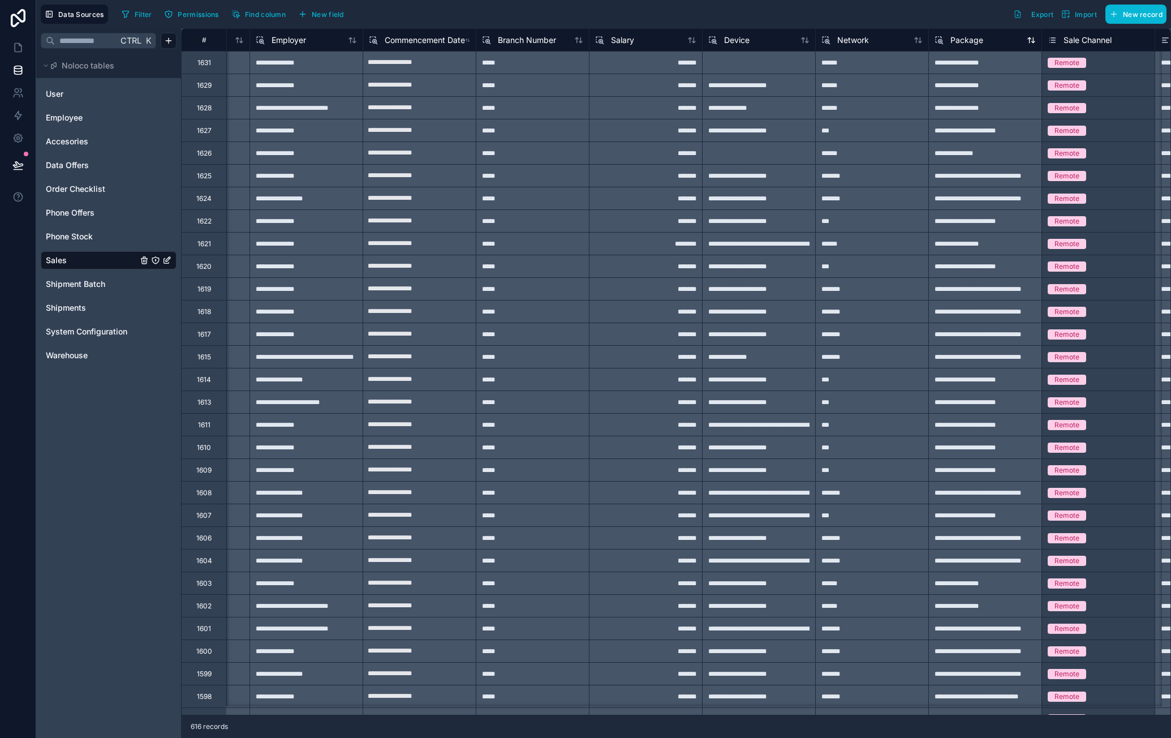
click at [975, 40] on span "Package" at bounding box center [967, 40] width 33 height 11
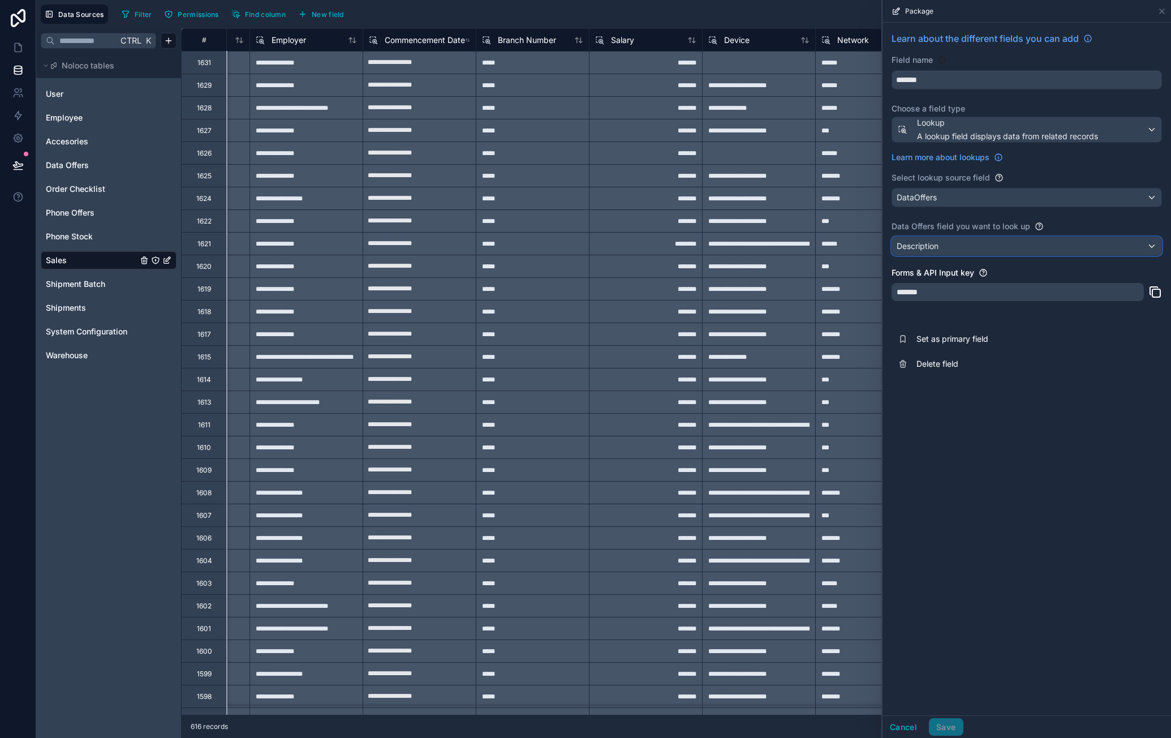
click at [979, 245] on div "Description" at bounding box center [1026, 246] width 269 height 18
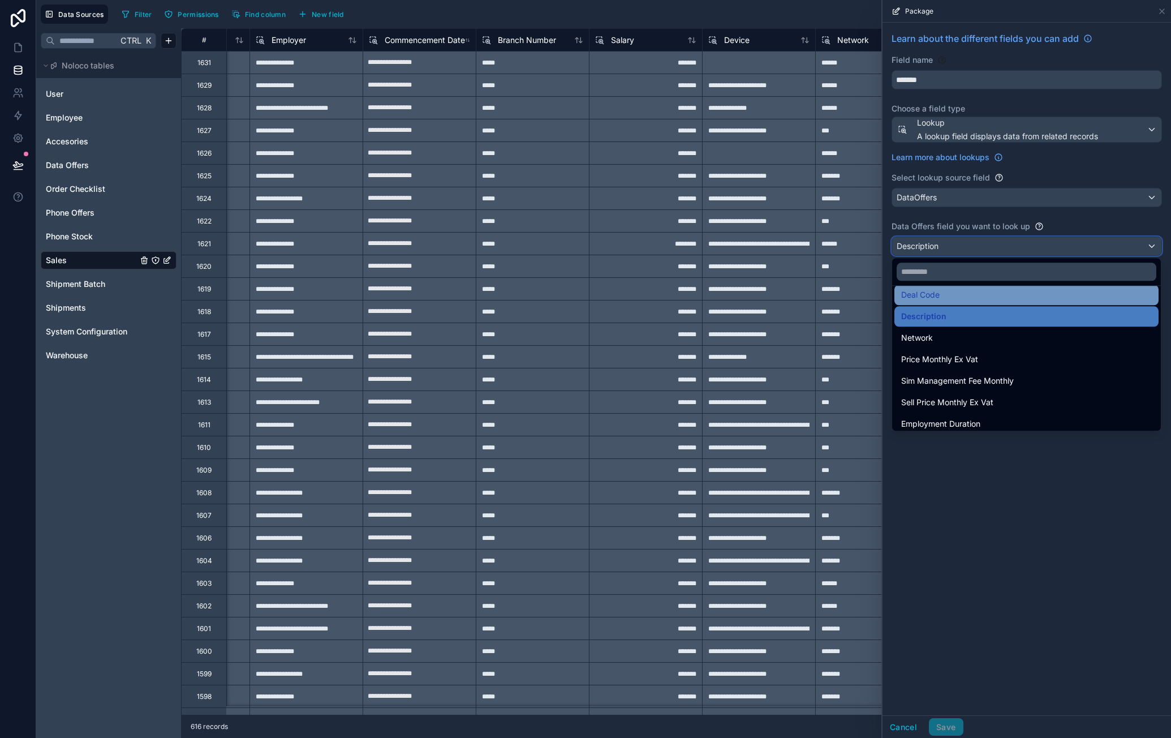
scroll to position [16, 0]
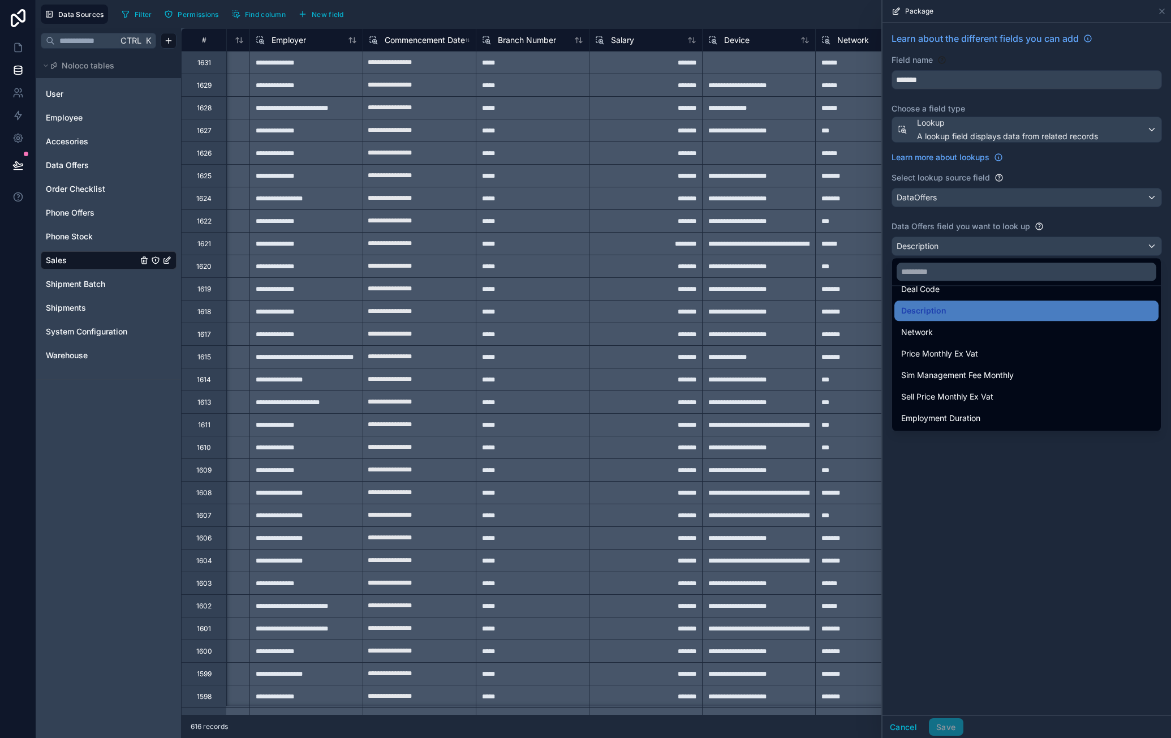
click at [1004, 483] on div at bounding box center [1027, 369] width 289 height 738
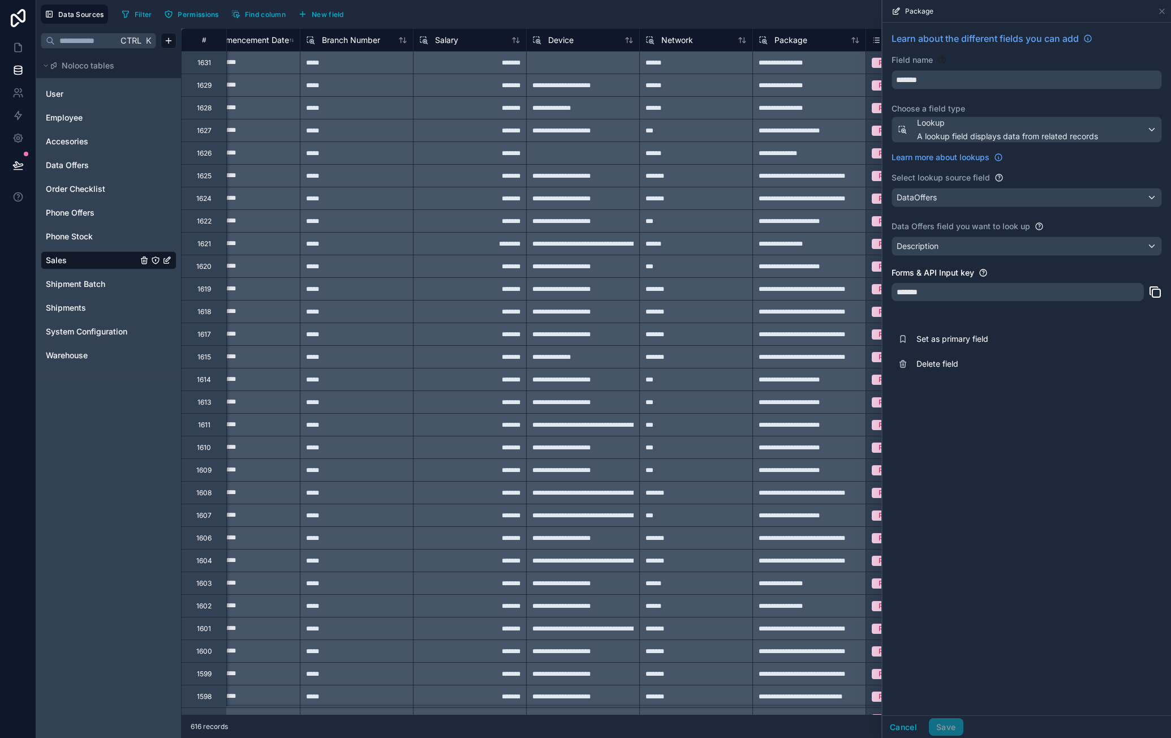
scroll to position [0, 2645]
click at [19, 70] on icon at bounding box center [17, 70] width 11 height 11
click at [998, 244] on div "Description" at bounding box center [1026, 246] width 269 height 18
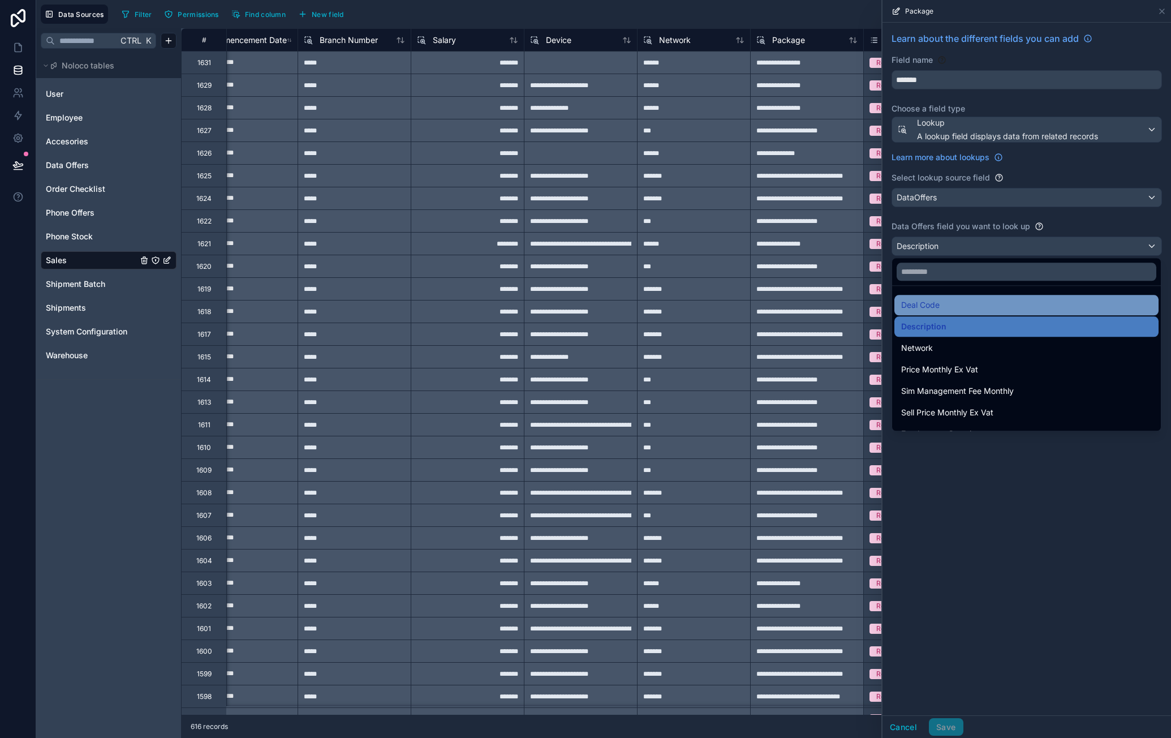
click at [971, 298] on div "Deal Code" at bounding box center [1026, 305] width 251 height 14
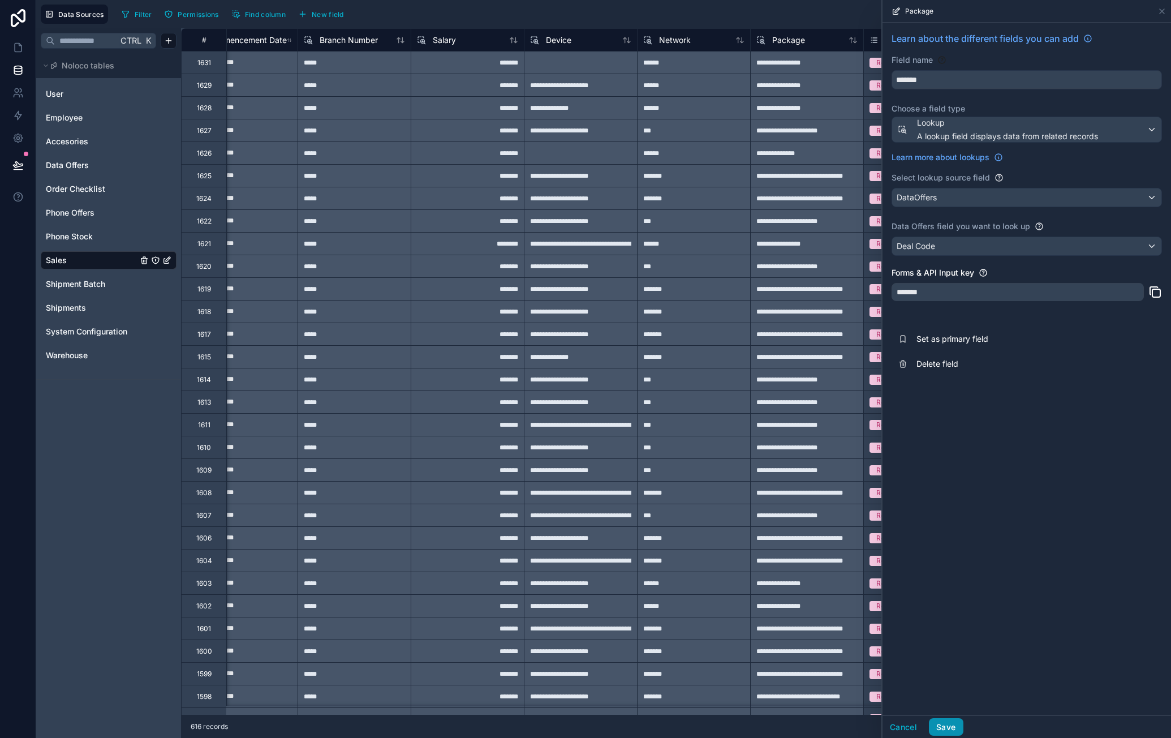
click at [951, 724] on button "Save" at bounding box center [946, 727] width 34 height 18
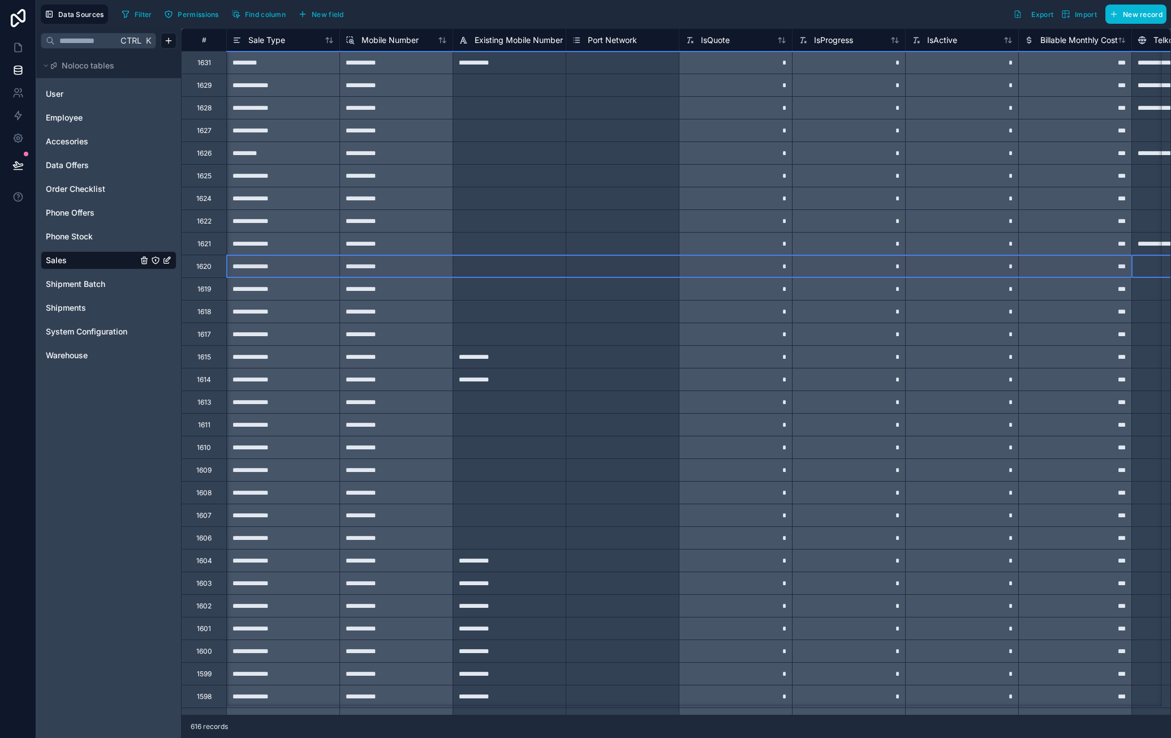
scroll to position [0, 3169]
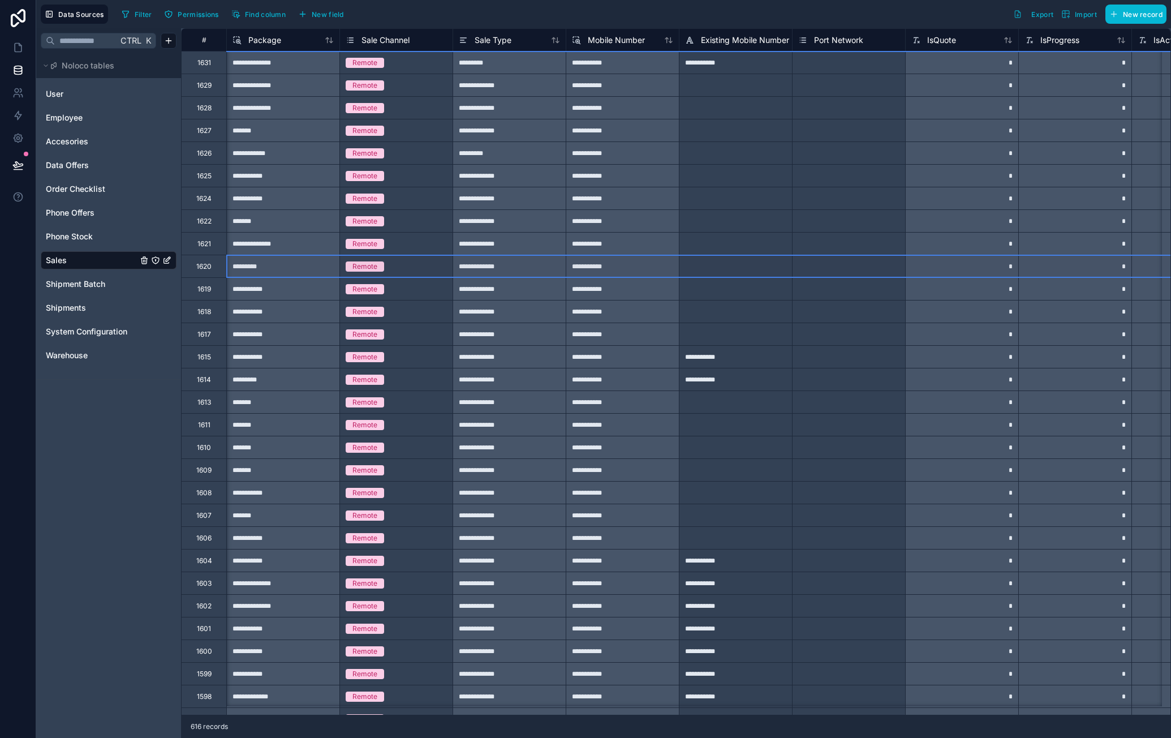
drag, startPoint x: 273, startPoint y: 269, endPoint x: 68, endPoint y: 259, distance: 205.6
click at [431, 266] on div "Remote" at bounding box center [396, 266] width 113 height 12
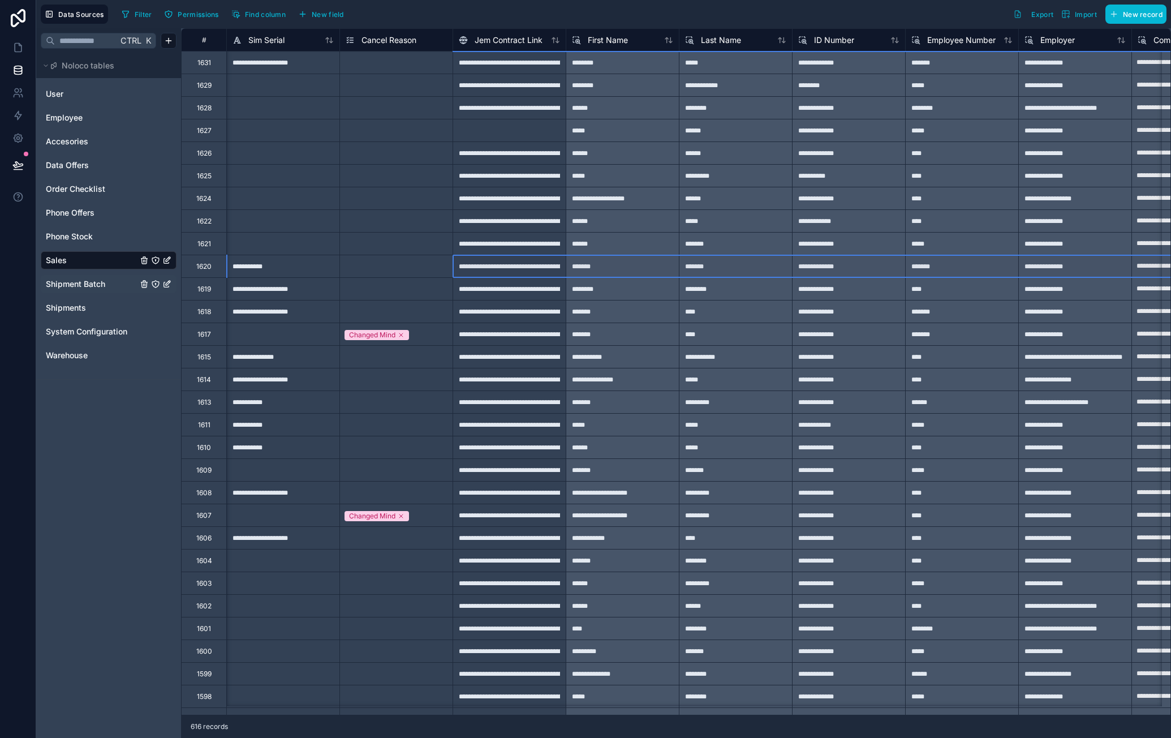
scroll to position [0, 1697]
drag, startPoint x: 431, startPoint y: 266, endPoint x: 128, endPoint y: 274, distance: 303.4
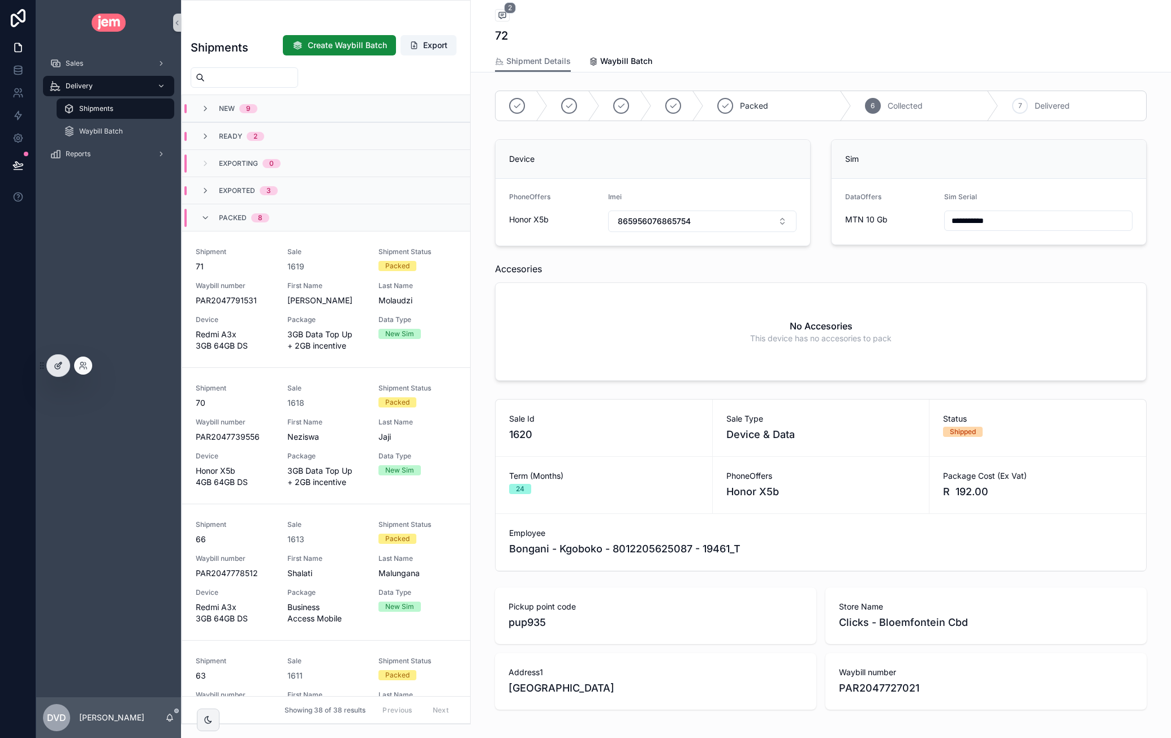
scroll to position [1286, 0]
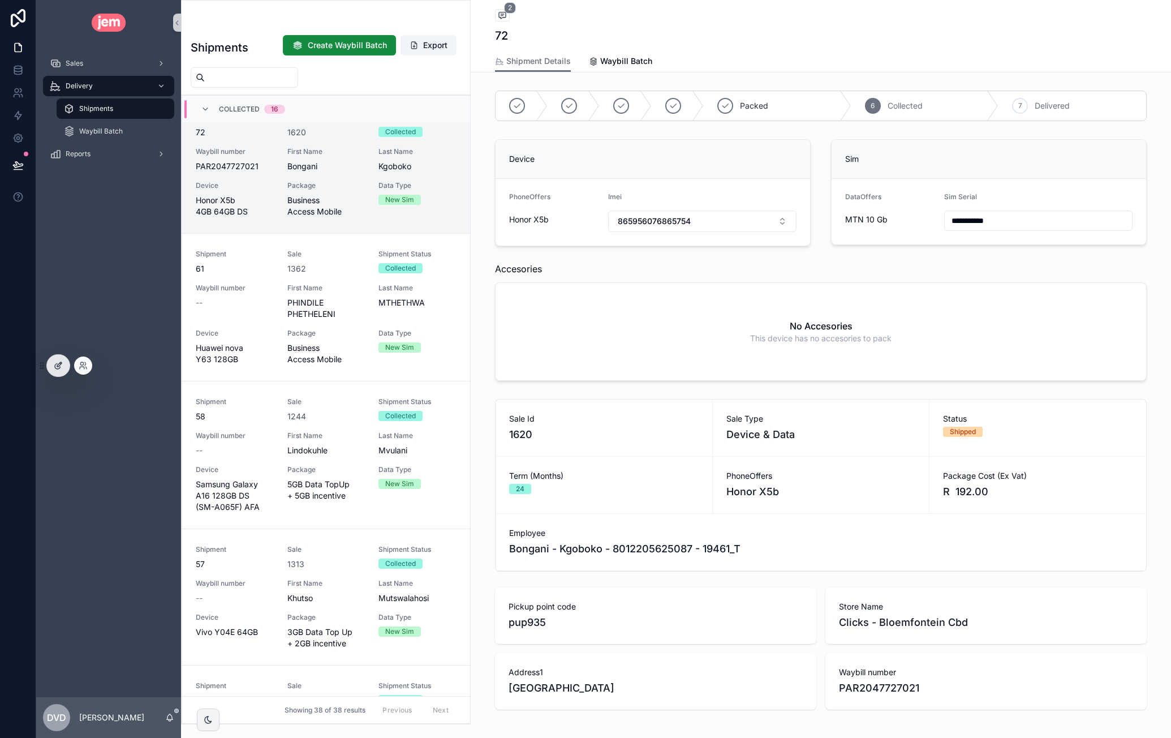
click at [55, 372] on div at bounding box center [58, 366] width 23 height 22
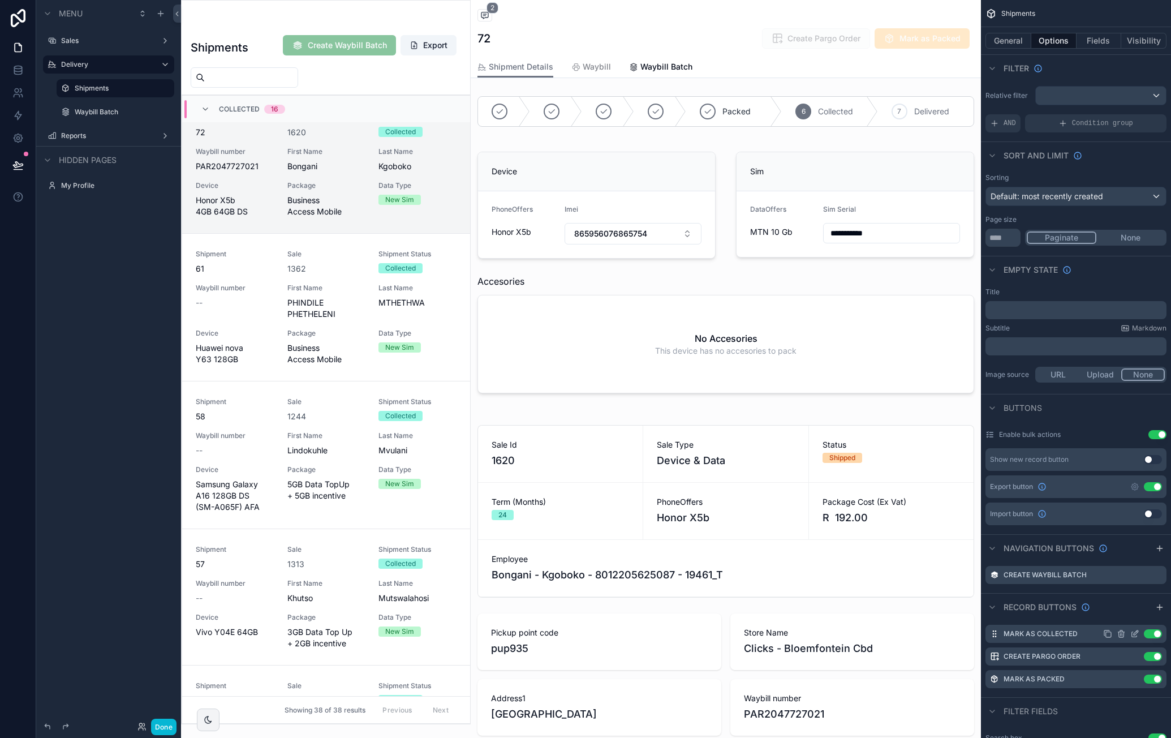
click at [1135, 634] on icon "scrollable content" at bounding box center [1136, 632] width 5 height 5
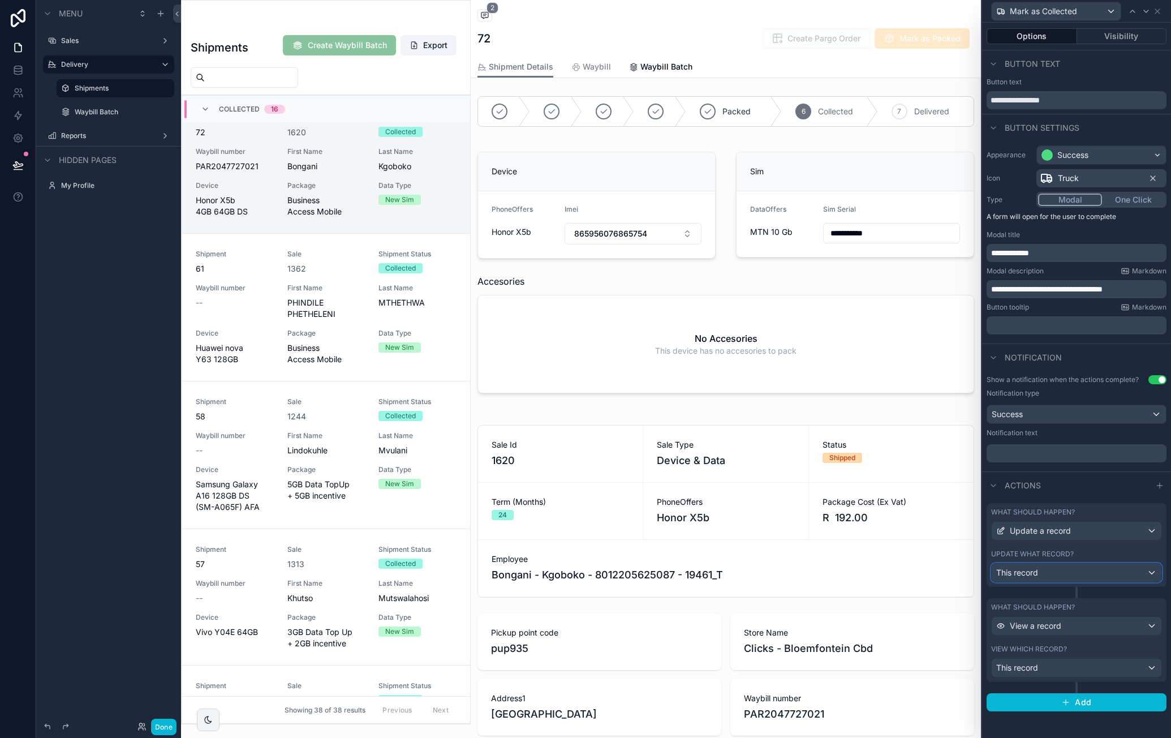
click at [1154, 570] on div "This record" at bounding box center [1077, 573] width 170 height 18
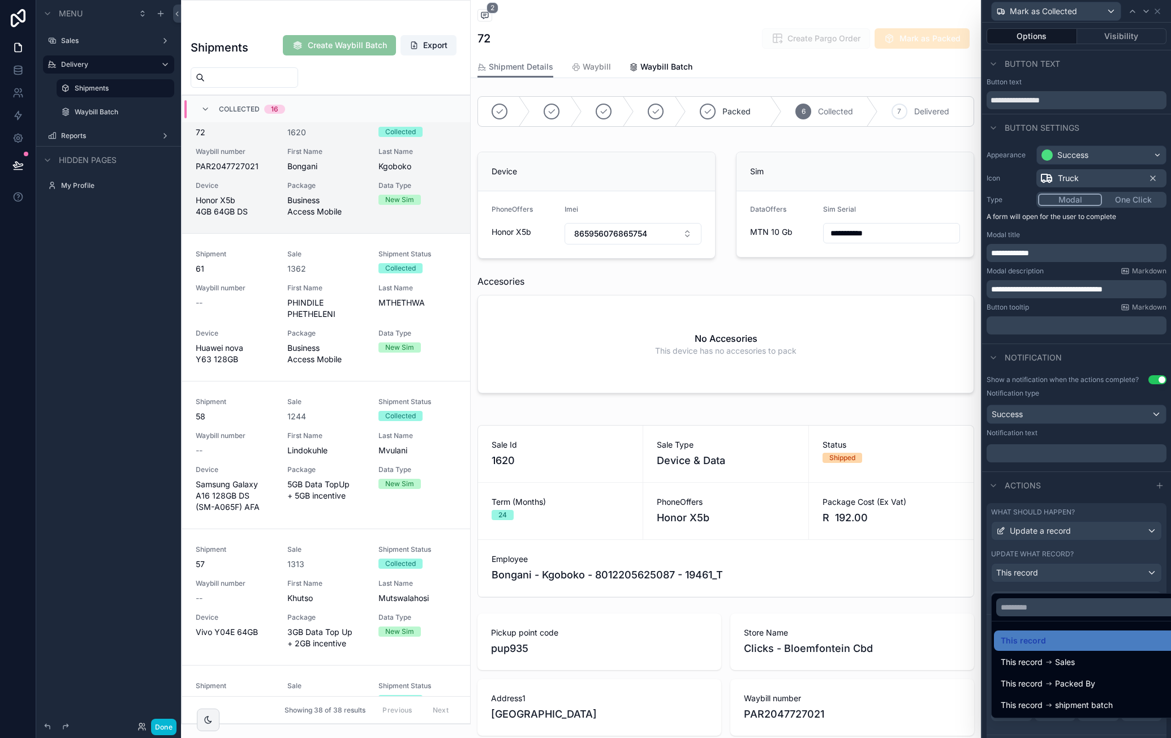
click at [1130, 562] on div at bounding box center [1076, 369] width 189 height 738
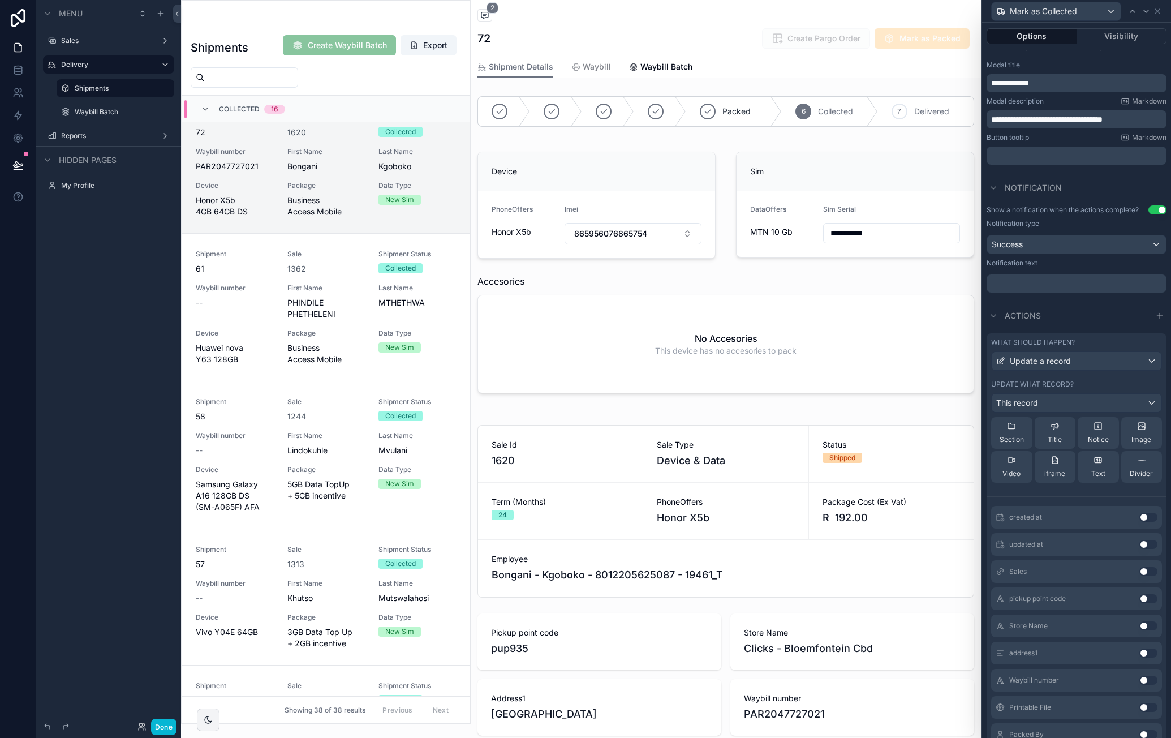
scroll to position [380, 0]
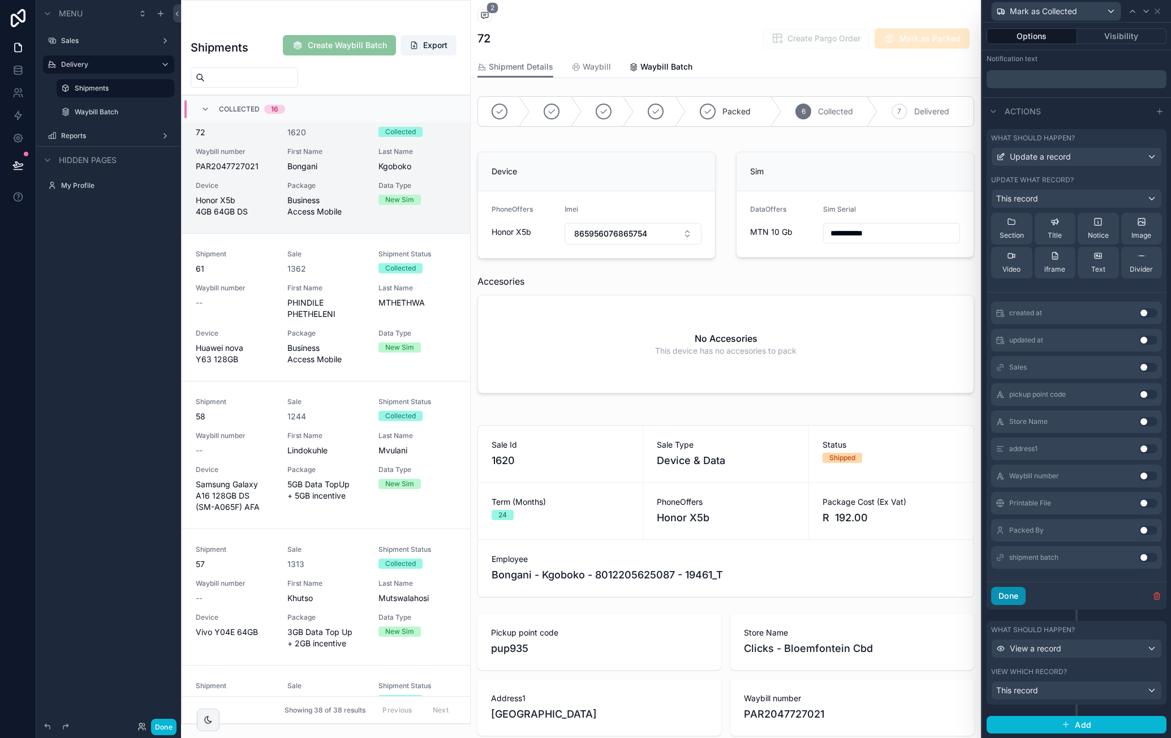
click at [1018, 592] on button "Done" at bounding box center [1008, 596] width 35 height 18
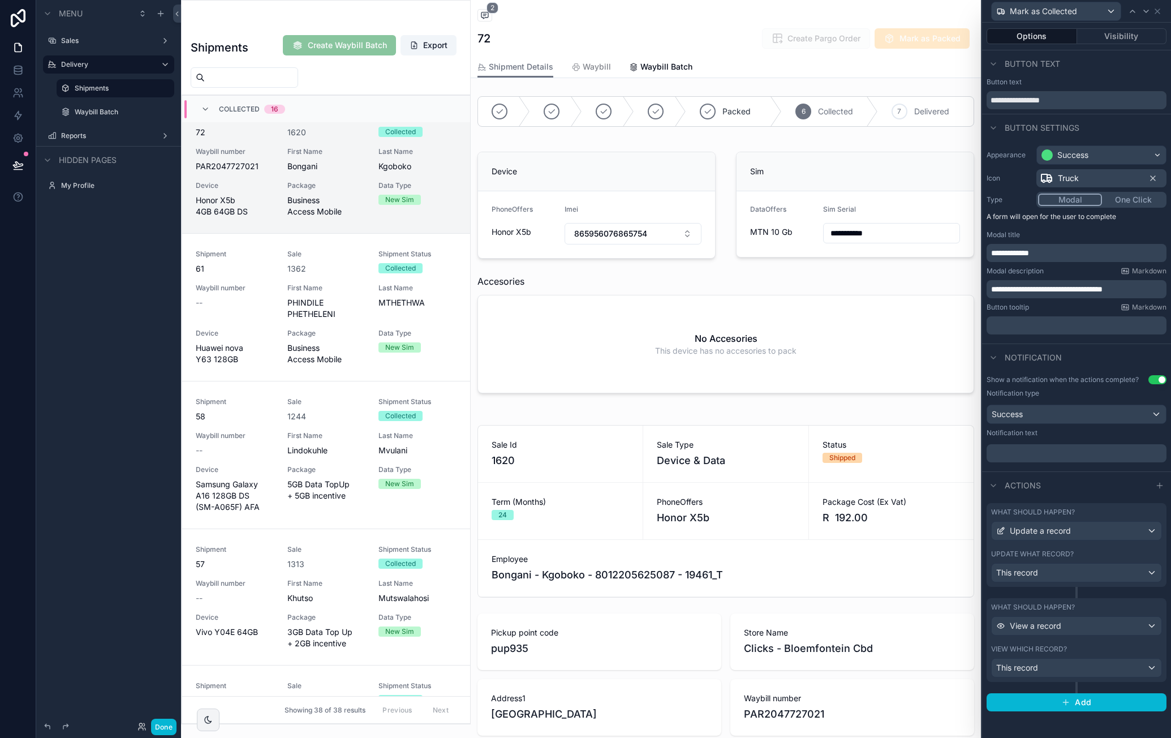
scroll to position [0, 0]
click at [1119, 626] on div "View a record" at bounding box center [1077, 626] width 170 height 18
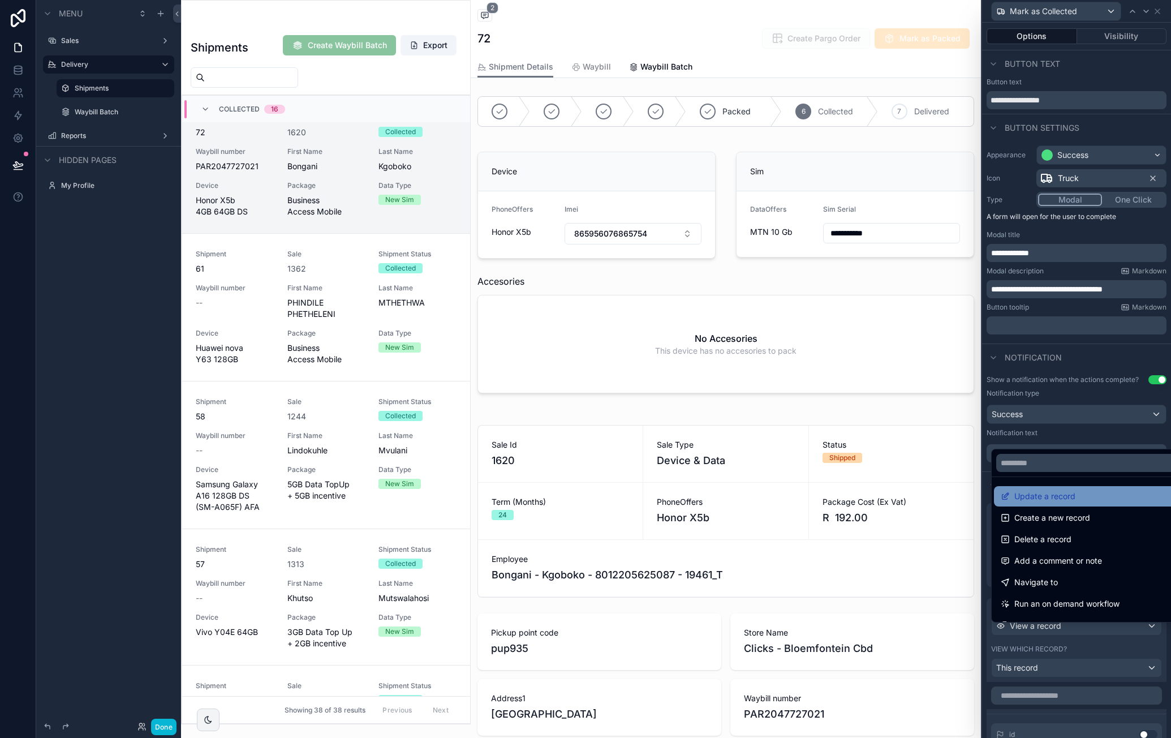
click at [1097, 496] on div "Update a record" at bounding box center [1090, 496] width 178 height 14
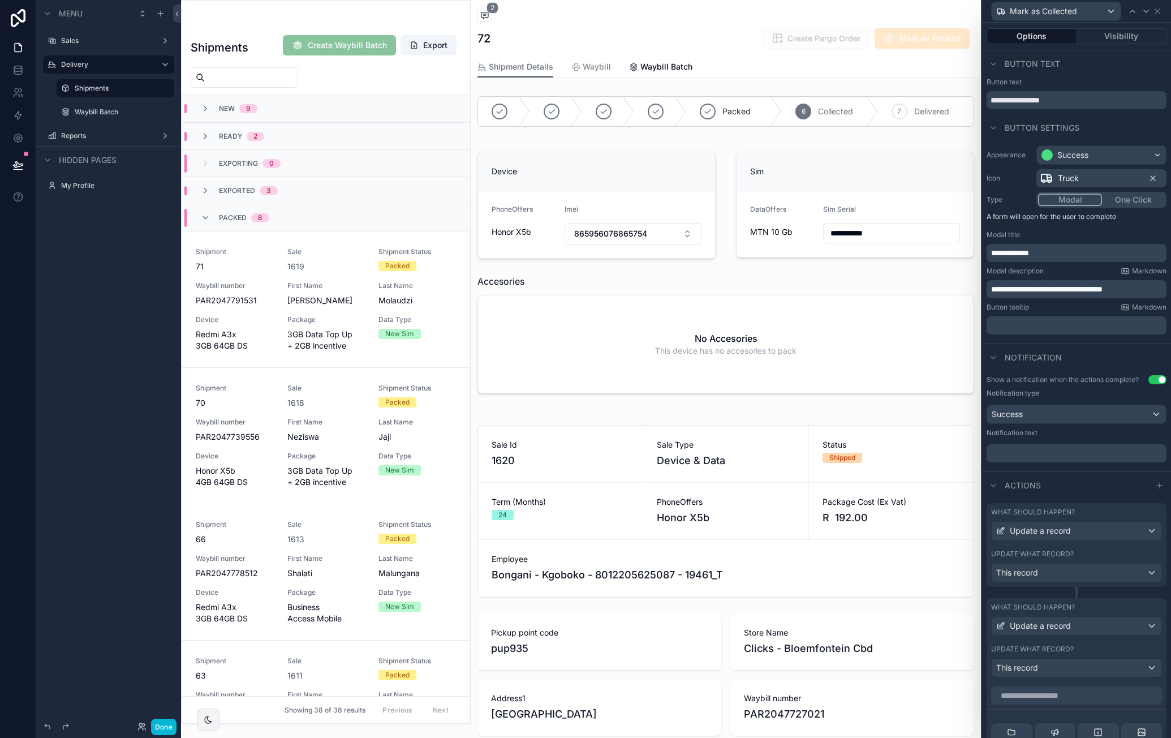
scroll to position [1286, 0]
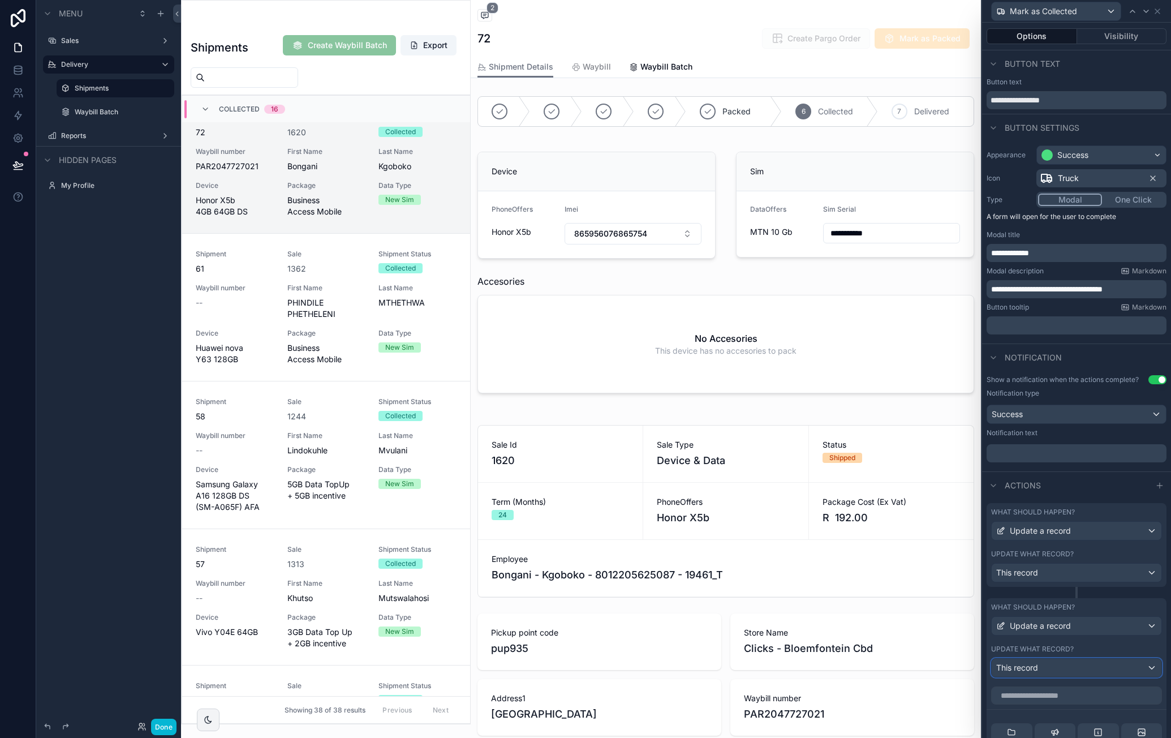
click at [1090, 673] on div "This record" at bounding box center [1077, 668] width 170 height 18
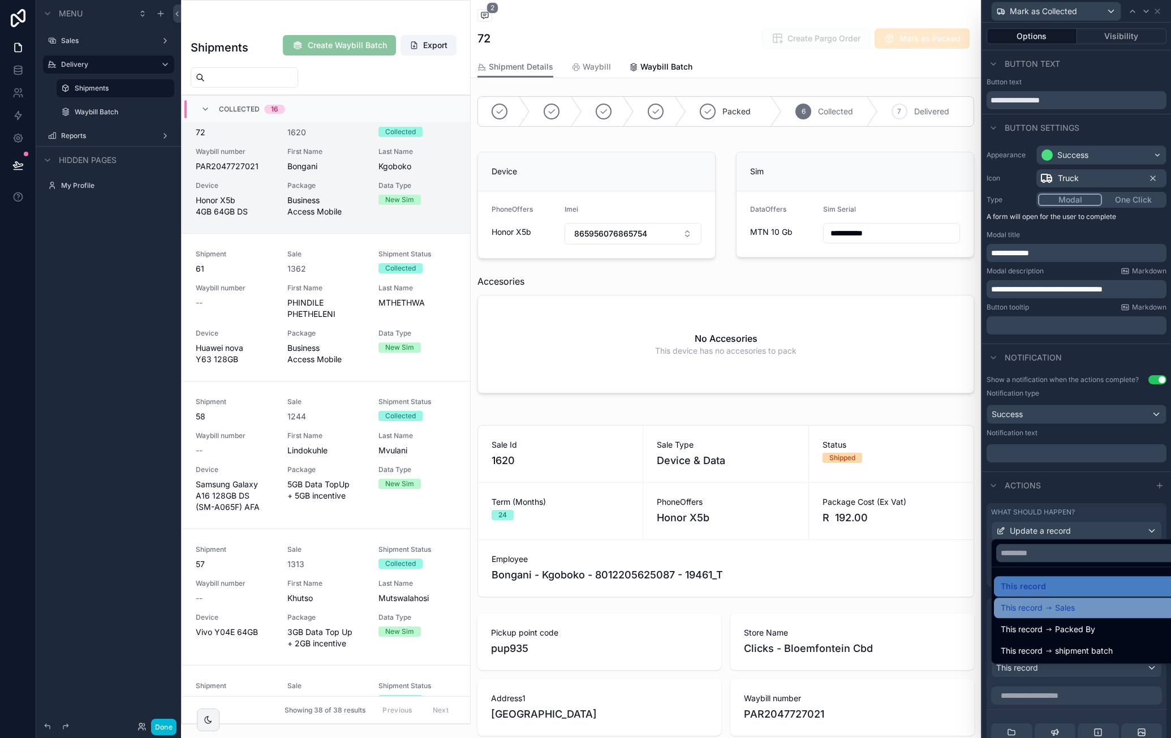
click at [1099, 610] on div "This record Sales" at bounding box center [1085, 608] width 169 height 14
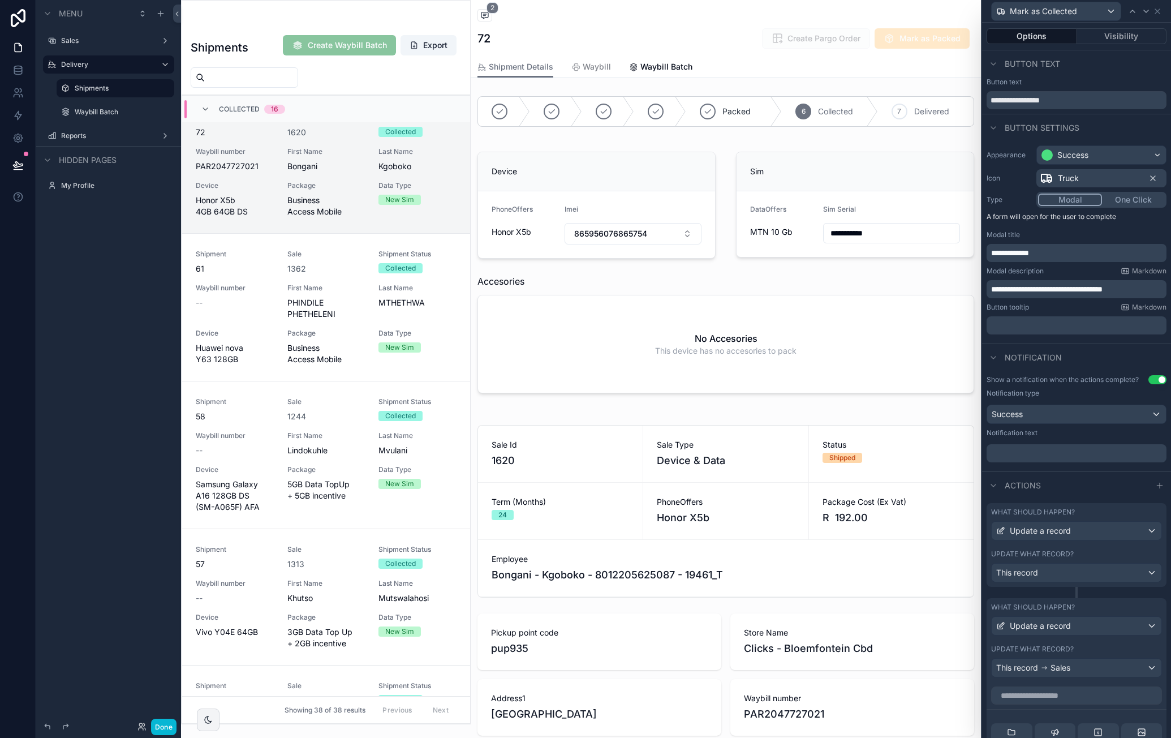
scroll to position [113, 0]
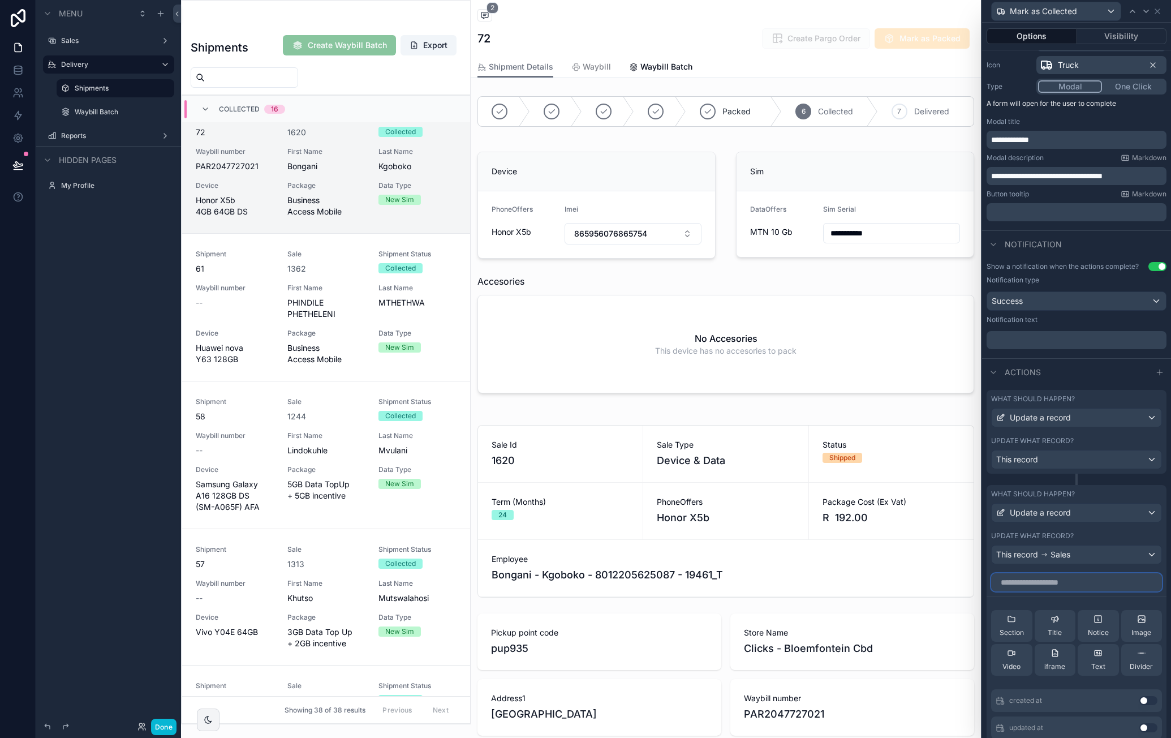
click at [1069, 586] on input "text" at bounding box center [1076, 582] width 171 height 18
drag, startPoint x: 1124, startPoint y: 646, endPoint x: 1132, endPoint y: 633, distance: 14.8
click at [1140, 644] on button "Use setting" at bounding box center [1149, 639] width 18 height 9
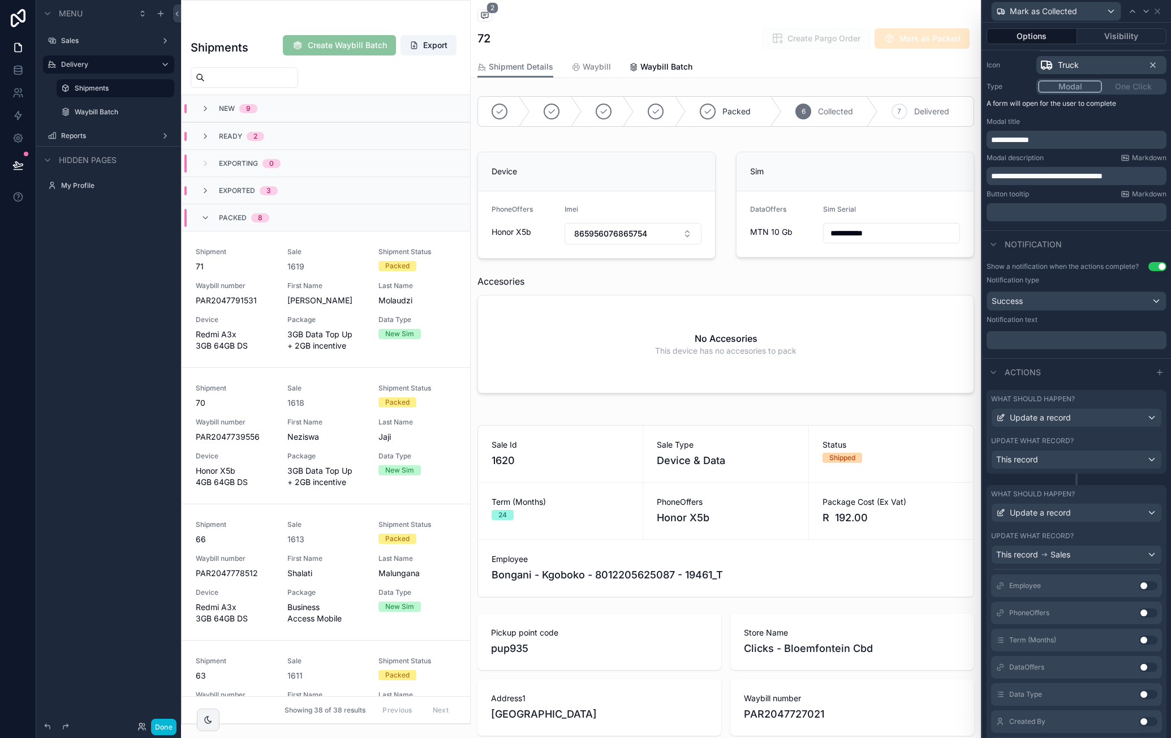
scroll to position [1286, 0]
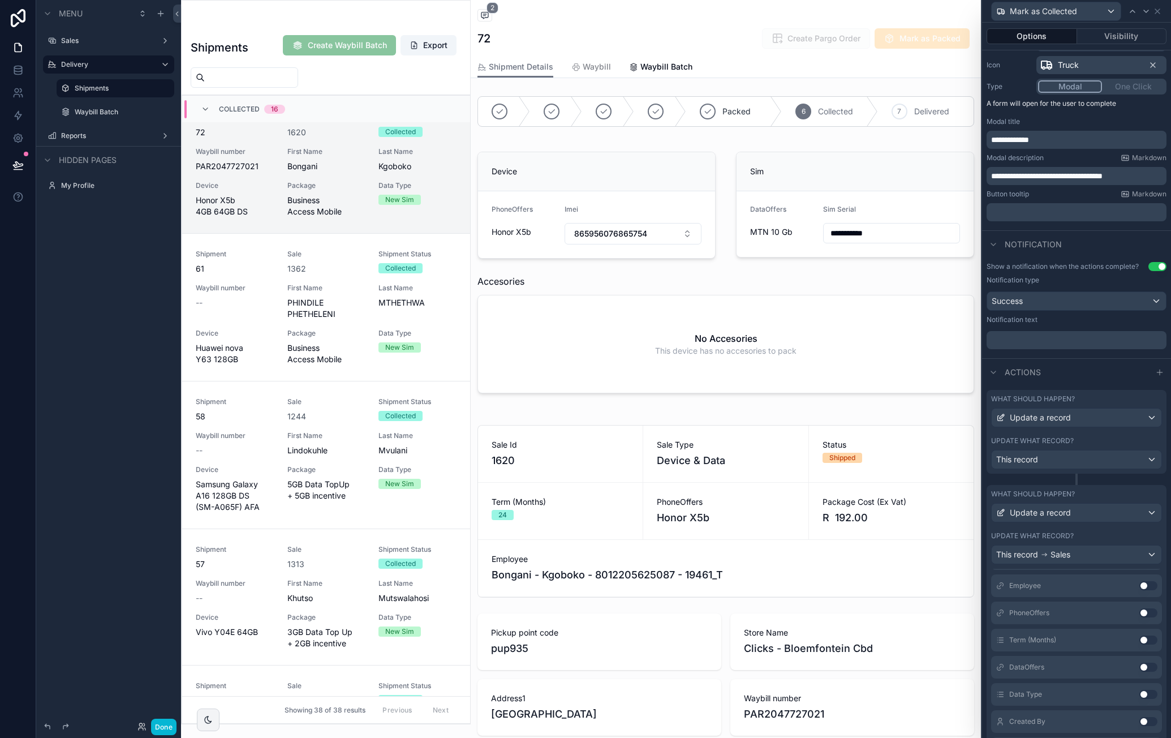
click at [1112, 540] on div "Update what record?" at bounding box center [1076, 535] width 171 height 9
click at [1158, 545] on div "What should happen? Update a record Update what record? This record Sales" at bounding box center [1077, 527] width 180 height 84
click at [1125, 613] on icon at bounding box center [1127, 611] width 5 height 5
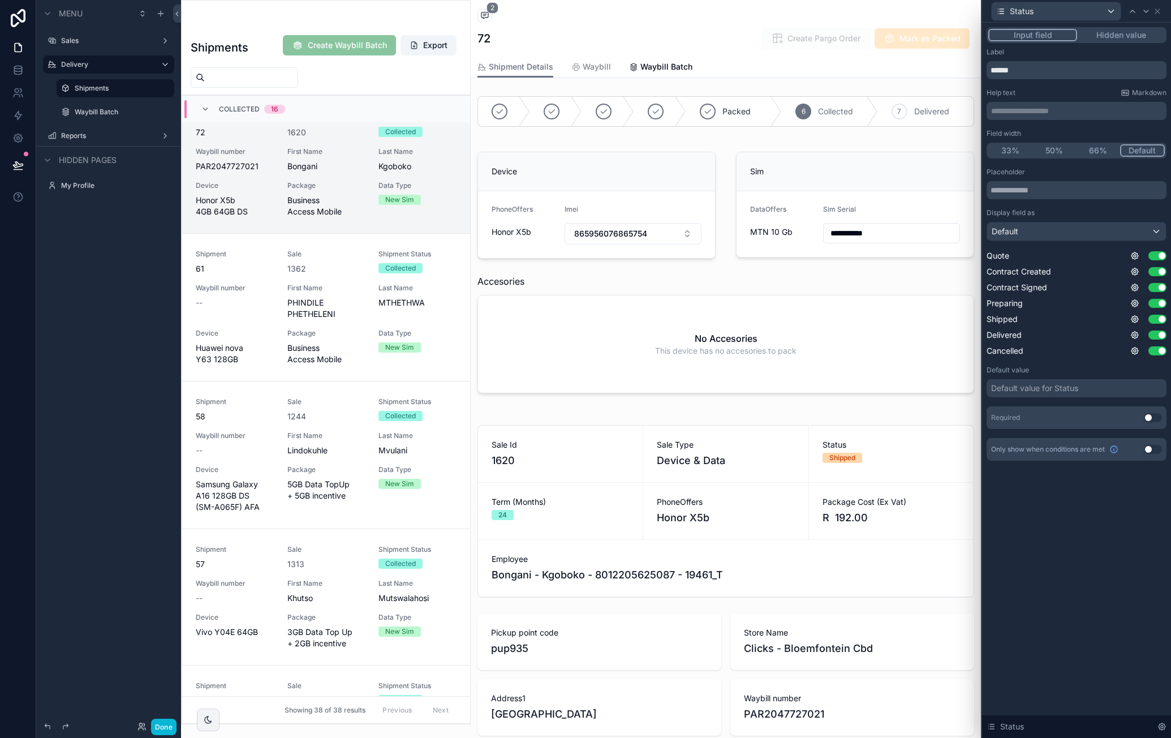
click at [1125, 37] on button "Hidden value" at bounding box center [1121, 35] width 88 height 12
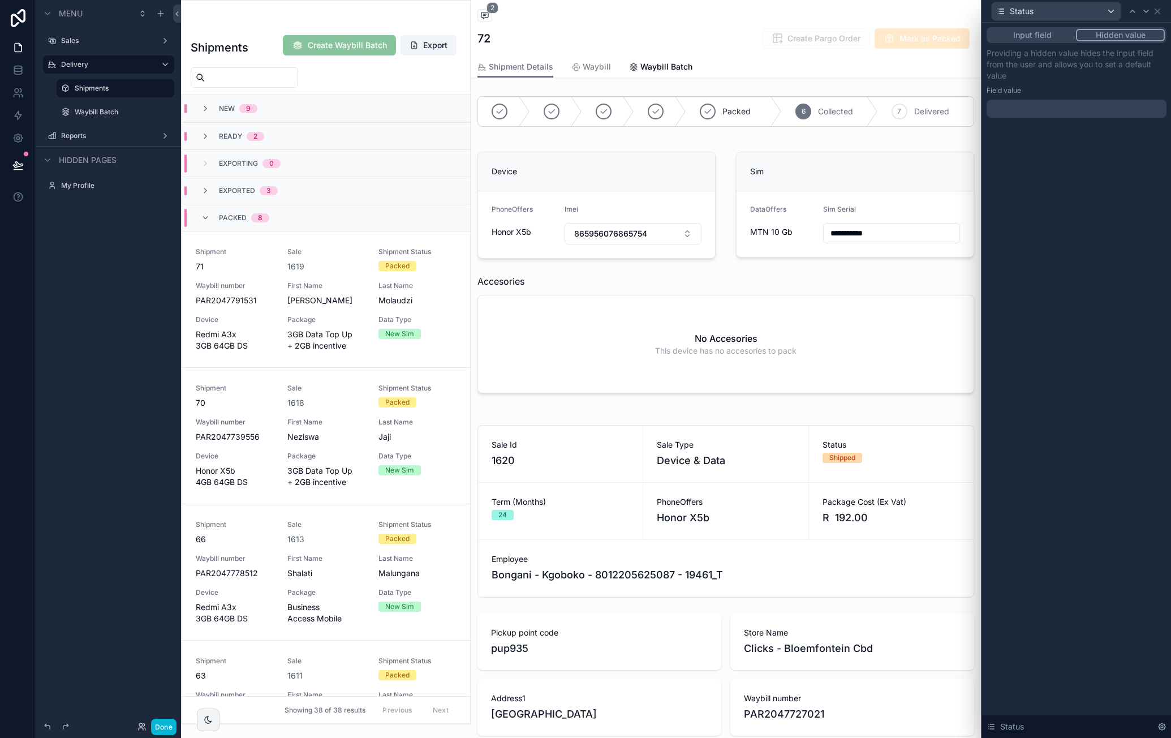
scroll to position [1286, 0]
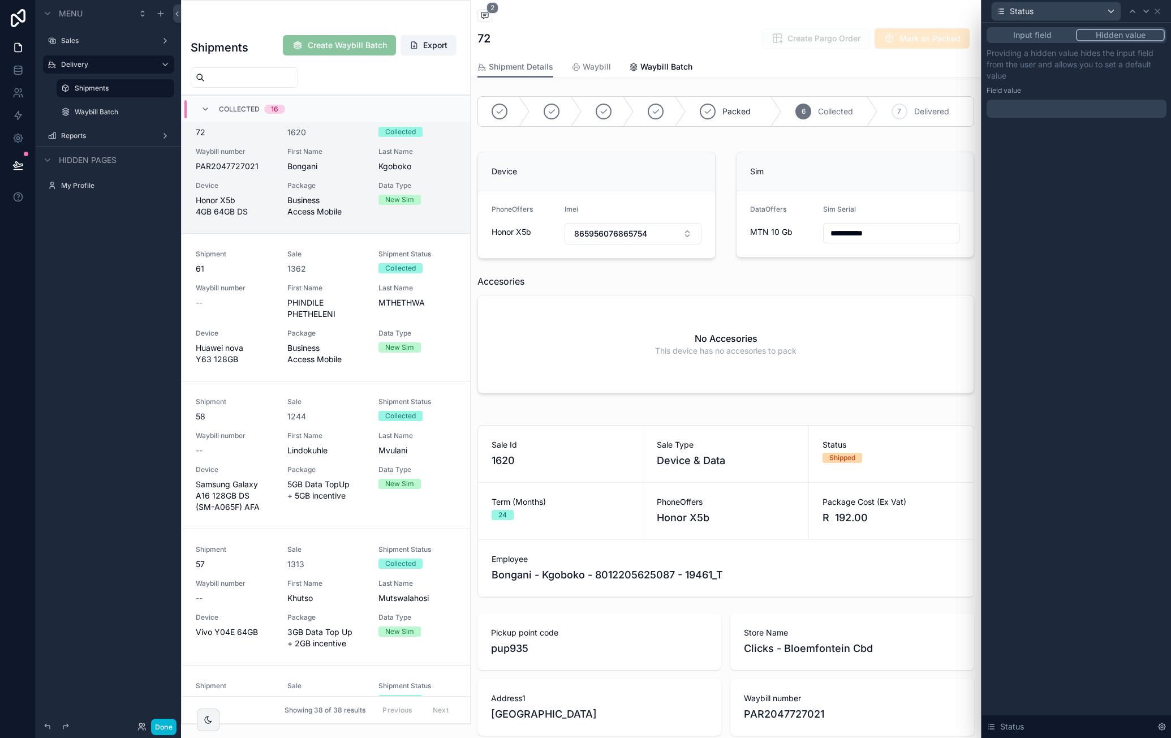
click at [1046, 118] on div "Input field Hidden value Providing a hidden value hides the input field from th…" at bounding box center [1076, 84] width 189 height 122
click at [1059, 111] on div at bounding box center [1077, 109] width 180 height 18
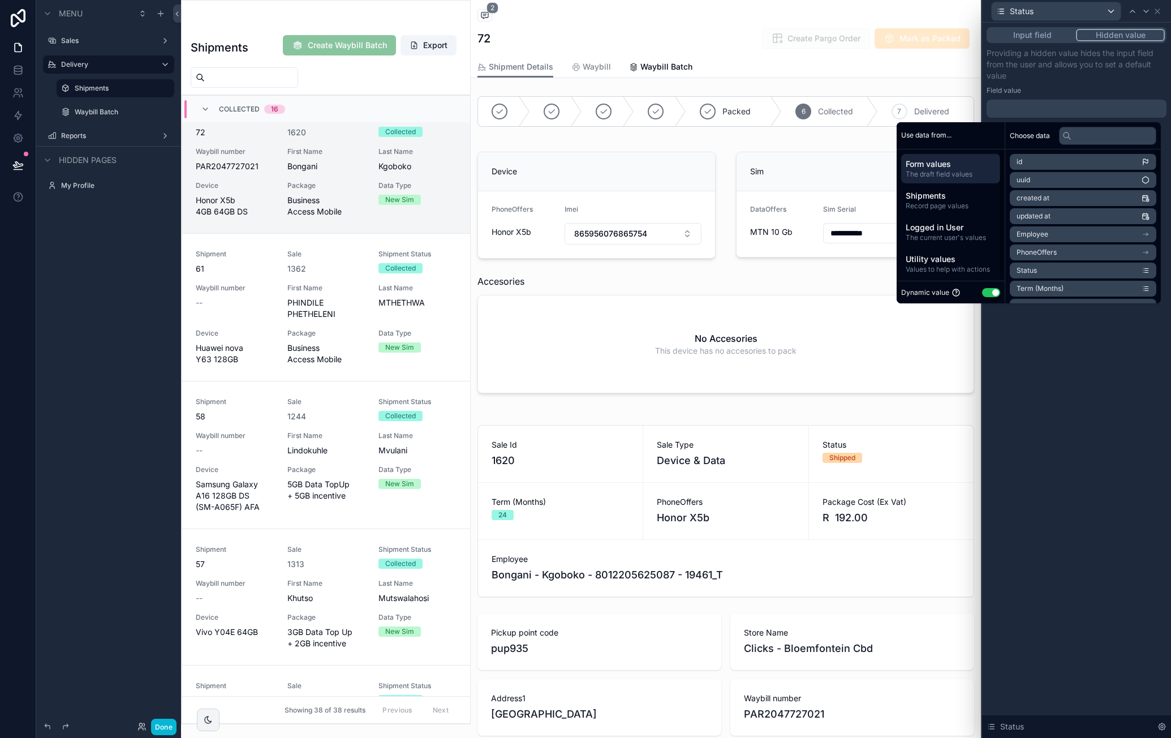
click at [989, 289] on button "Use setting" at bounding box center [991, 292] width 18 height 9
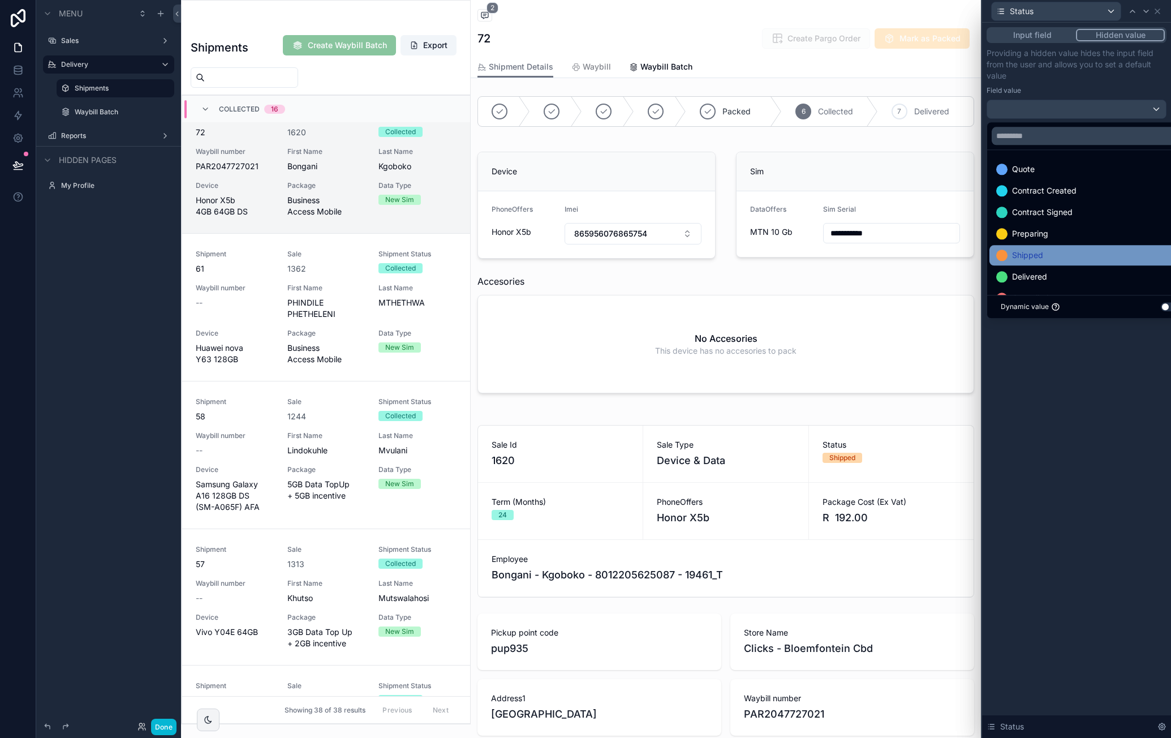
click at [1034, 259] on span "Shipped" at bounding box center [1027, 255] width 31 height 14
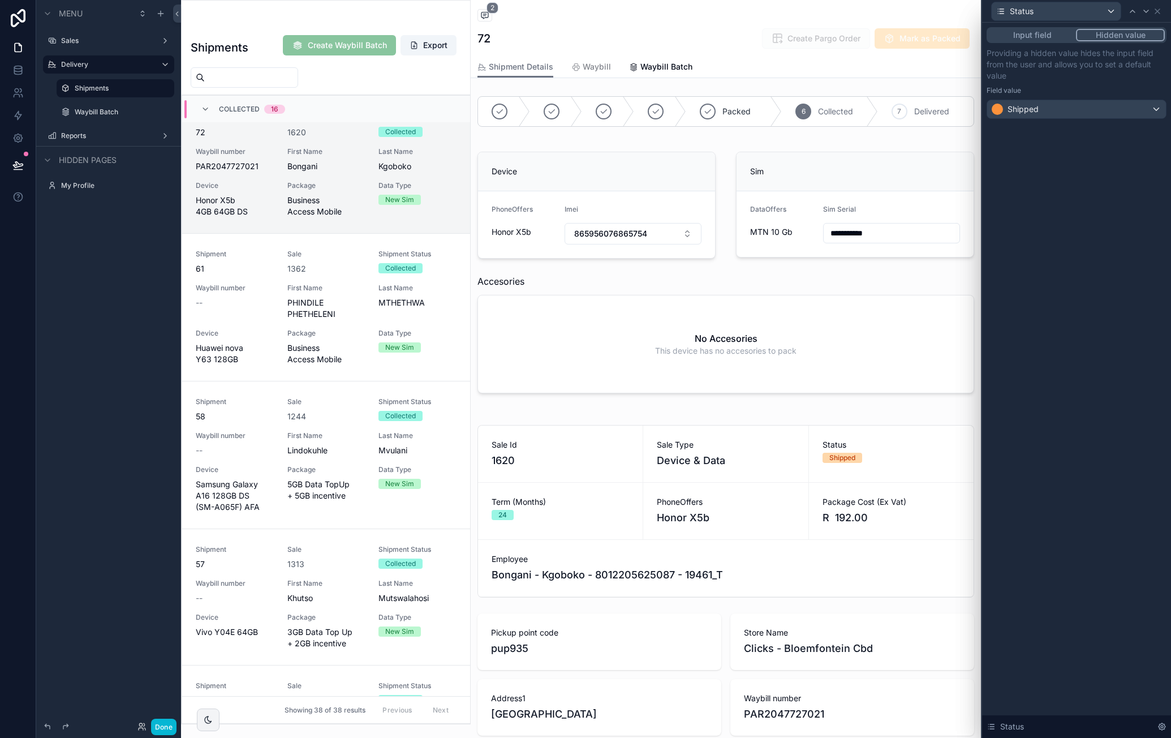
click at [1081, 403] on div "Input field Hidden value Providing a hidden value hides the input field from th…" at bounding box center [1076, 380] width 189 height 715
click at [1162, 15] on div "Status" at bounding box center [1077, 11] width 180 height 22
click at [1161, 14] on icon at bounding box center [1157, 11] width 9 height 9
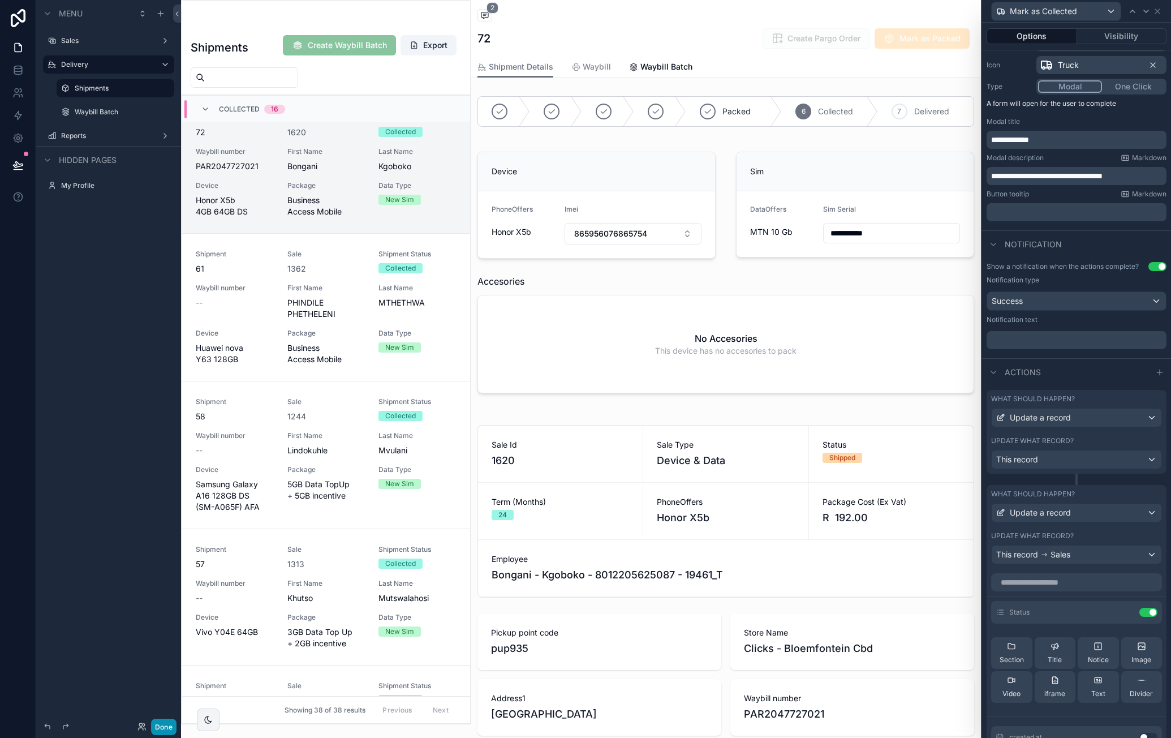
click at [166, 724] on button "Done" at bounding box center [163, 727] width 25 height 16
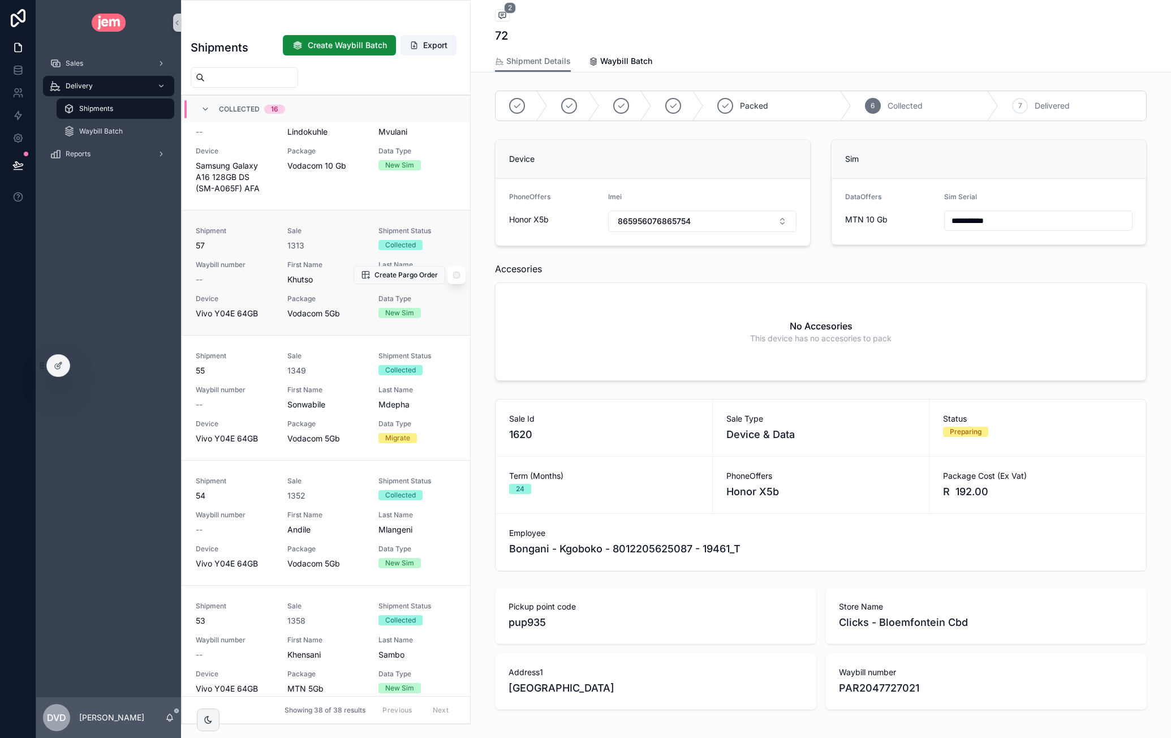
scroll to position [1528, 0]
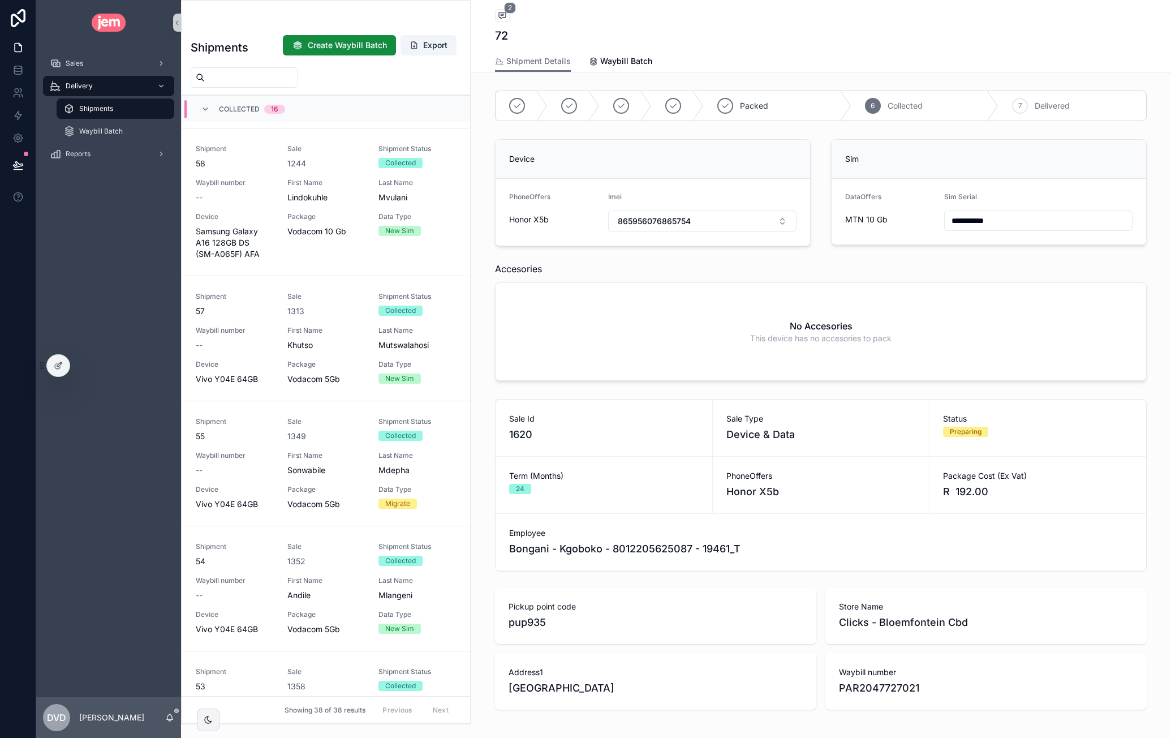
click at [238, 73] on input "scrollable content" at bounding box center [251, 78] width 93 height 16
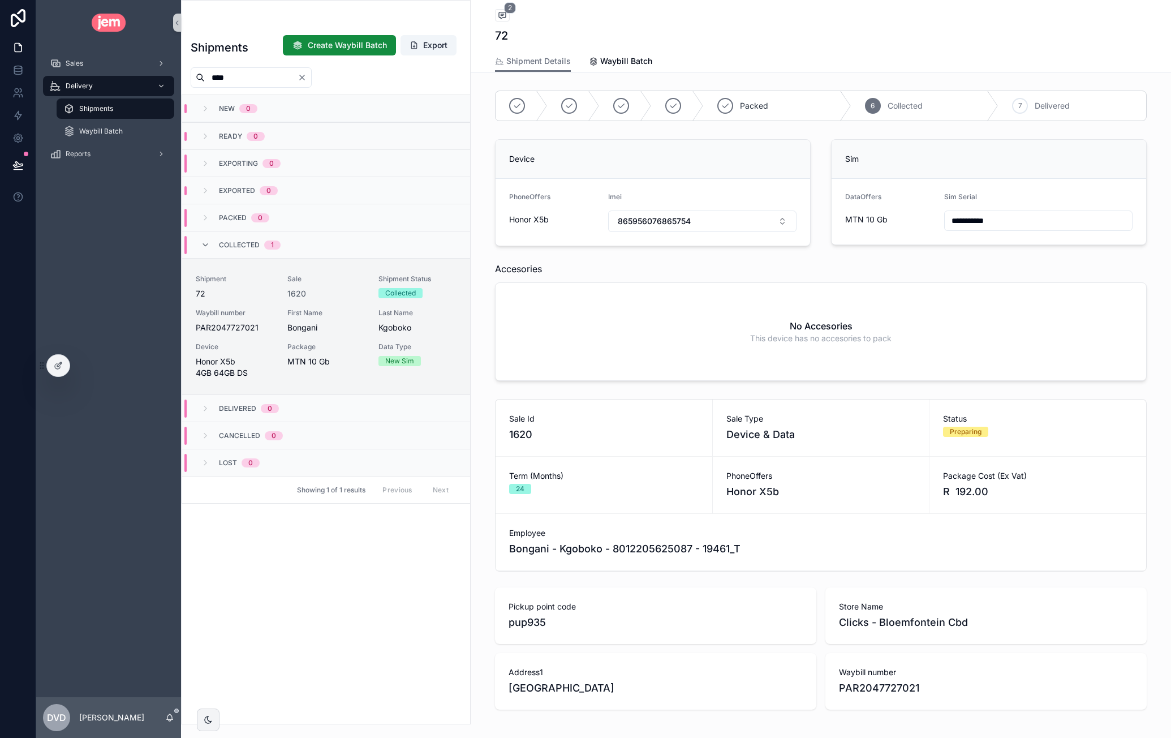
type input "****"
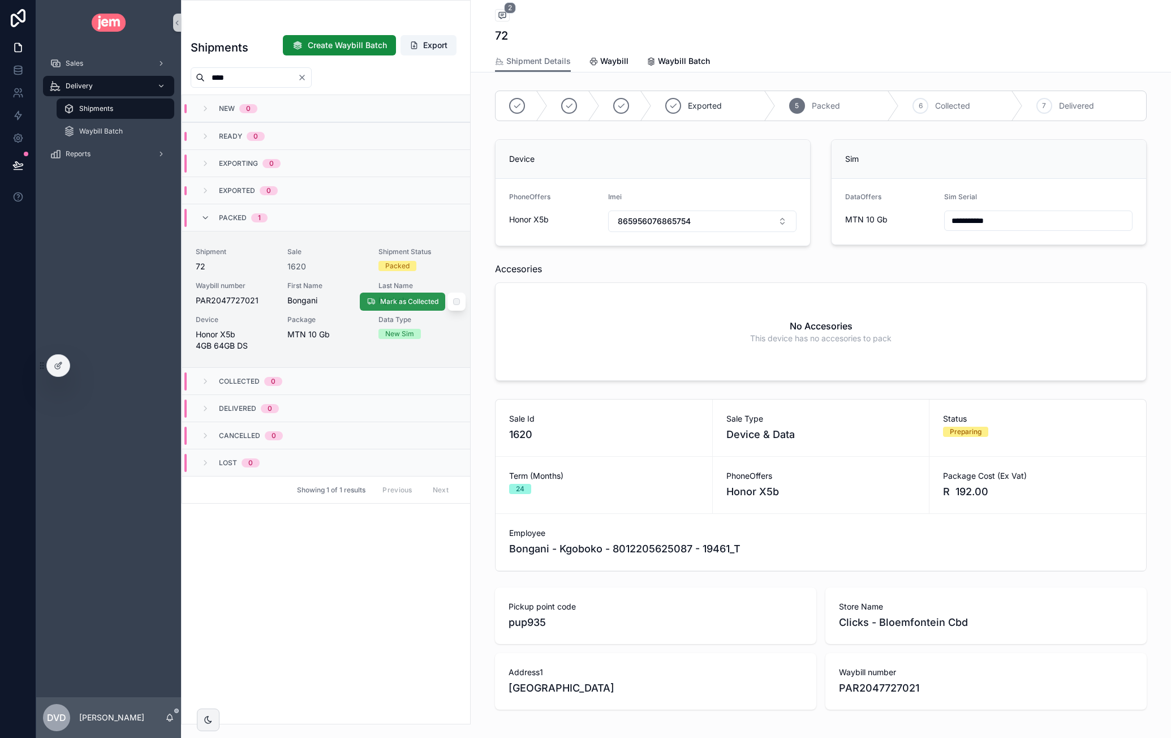
click at [398, 300] on span "Mark as Collected" at bounding box center [409, 301] width 58 height 9
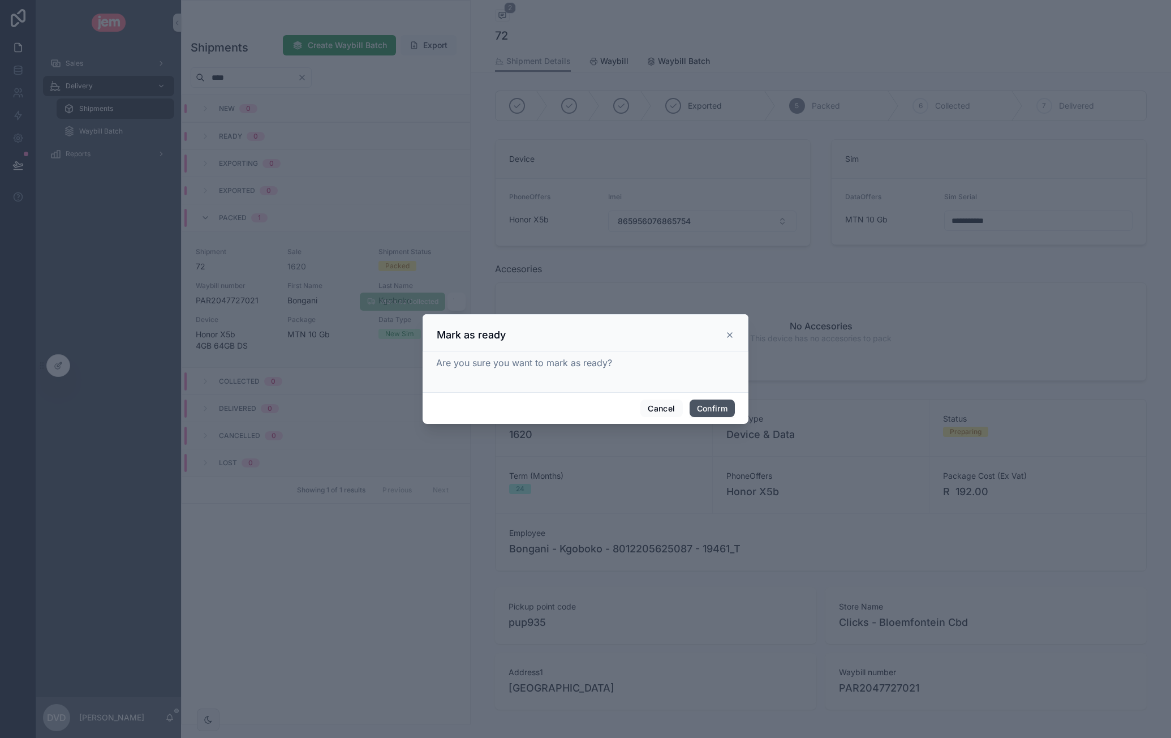
click at [717, 406] on button "Confirm" at bounding box center [712, 408] width 45 height 18
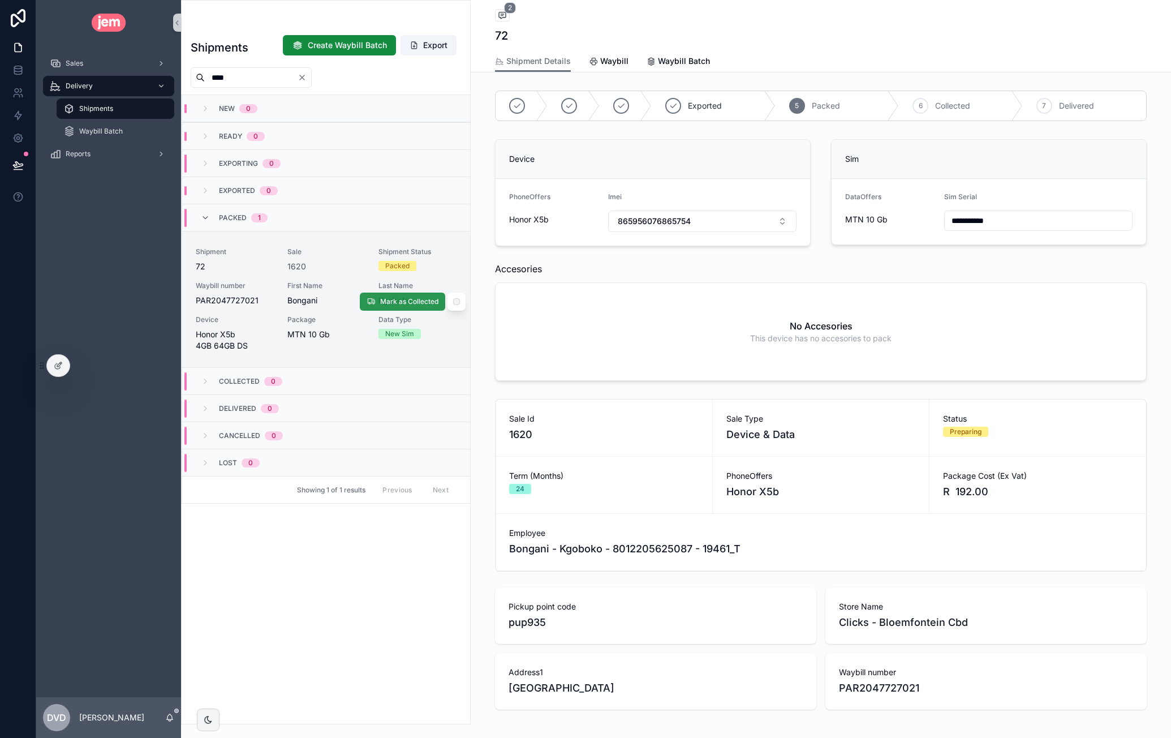
click at [397, 301] on span "Mark as Collected" at bounding box center [409, 301] width 58 height 9
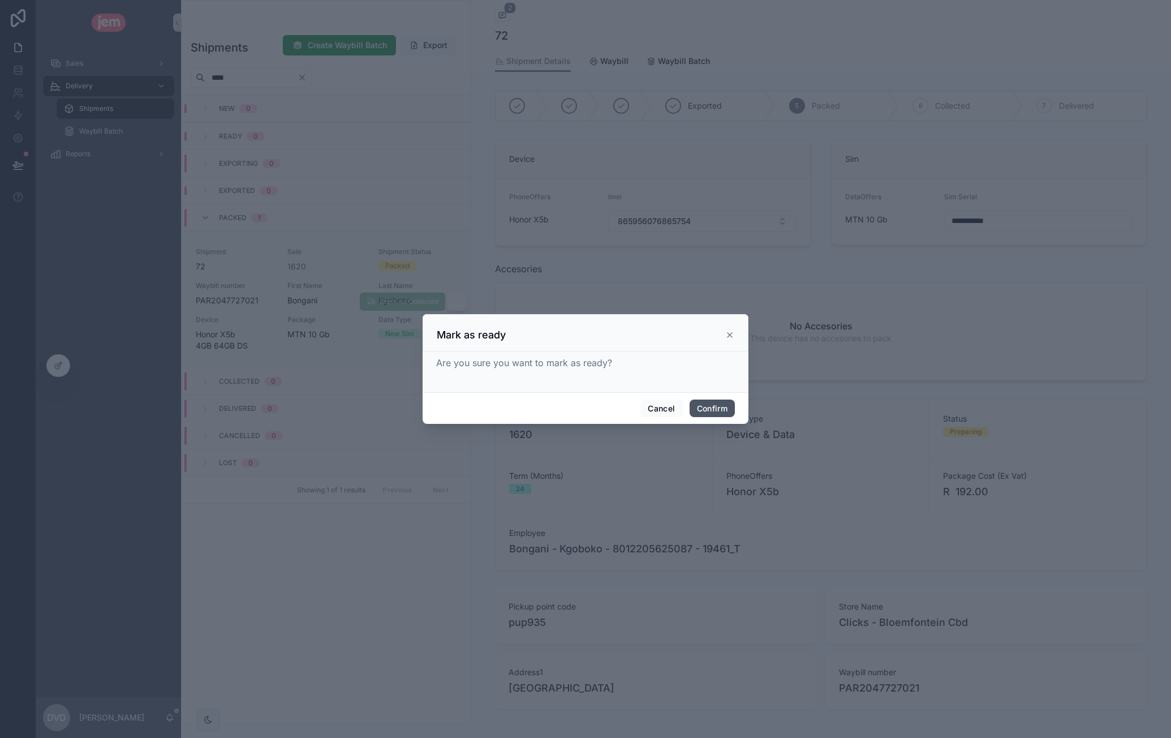
click at [718, 406] on button "Confirm" at bounding box center [712, 408] width 45 height 18
click at [693, 380] on div "Are you sure you want to mark as ready?" at bounding box center [585, 367] width 299 height 27
click at [712, 377] on div "Are you sure you want to mark as ready?" at bounding box center [585, 367] width 299 height 27
click at [730, 330] on icon at bounding box center [729, 333] width 9 height 9
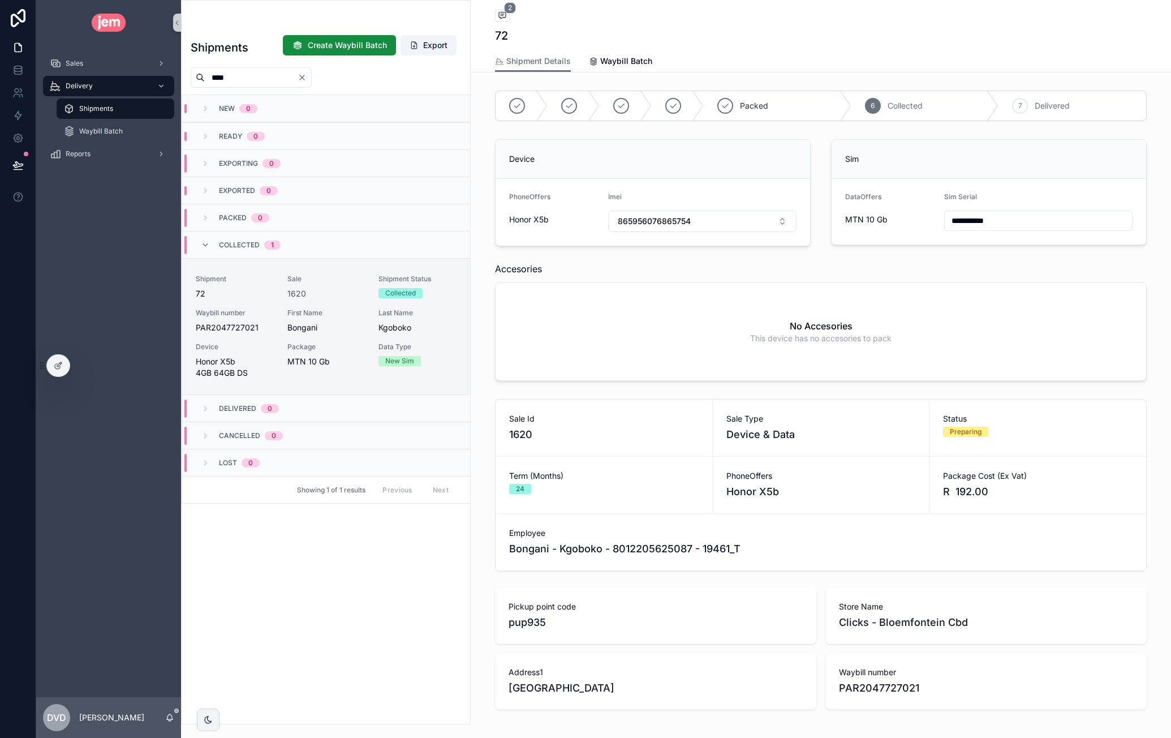
click at [738, 338] on div "No Accesories This device has no accesories to pack" at bounding box center [821, 331] width 651 height 97
click at [352, 306] on div "Shipment 72 Sale 1620 Shipment Status Collected Waybill number PAR2047727021 Fi…" at bounding box center [326, 326] width 261 height 104
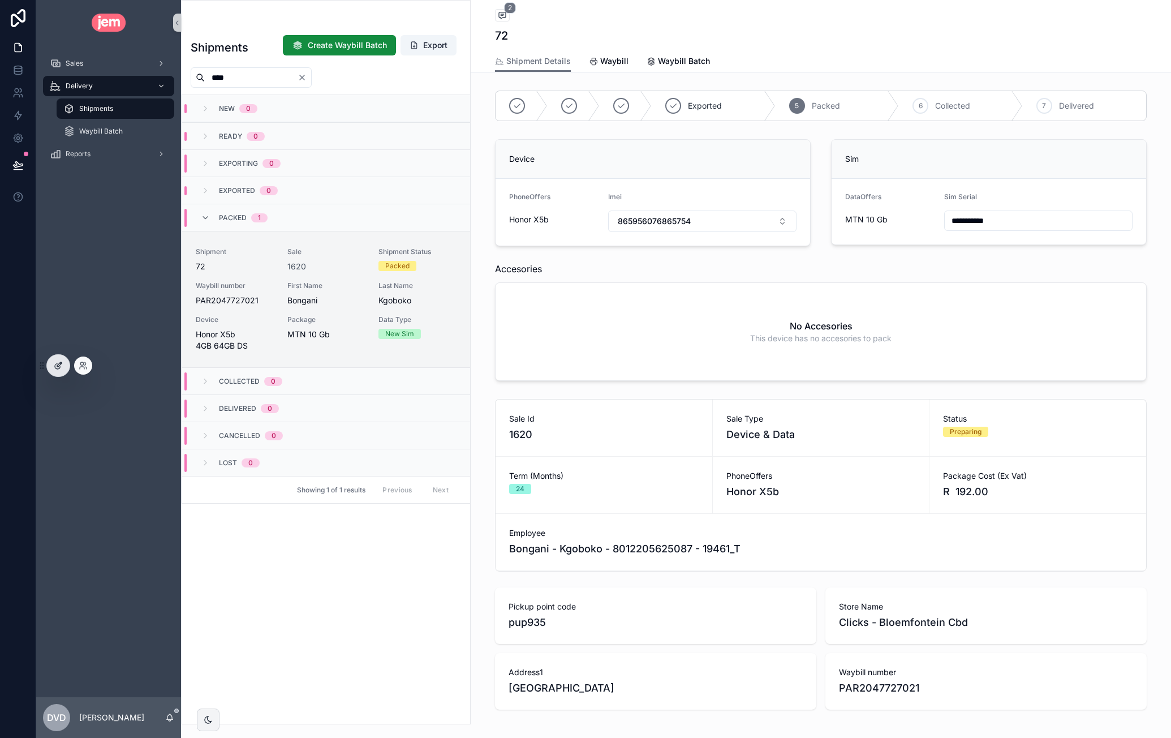
click at [58, 368] on icon at bounding box center [58, 365] width 9 height 9
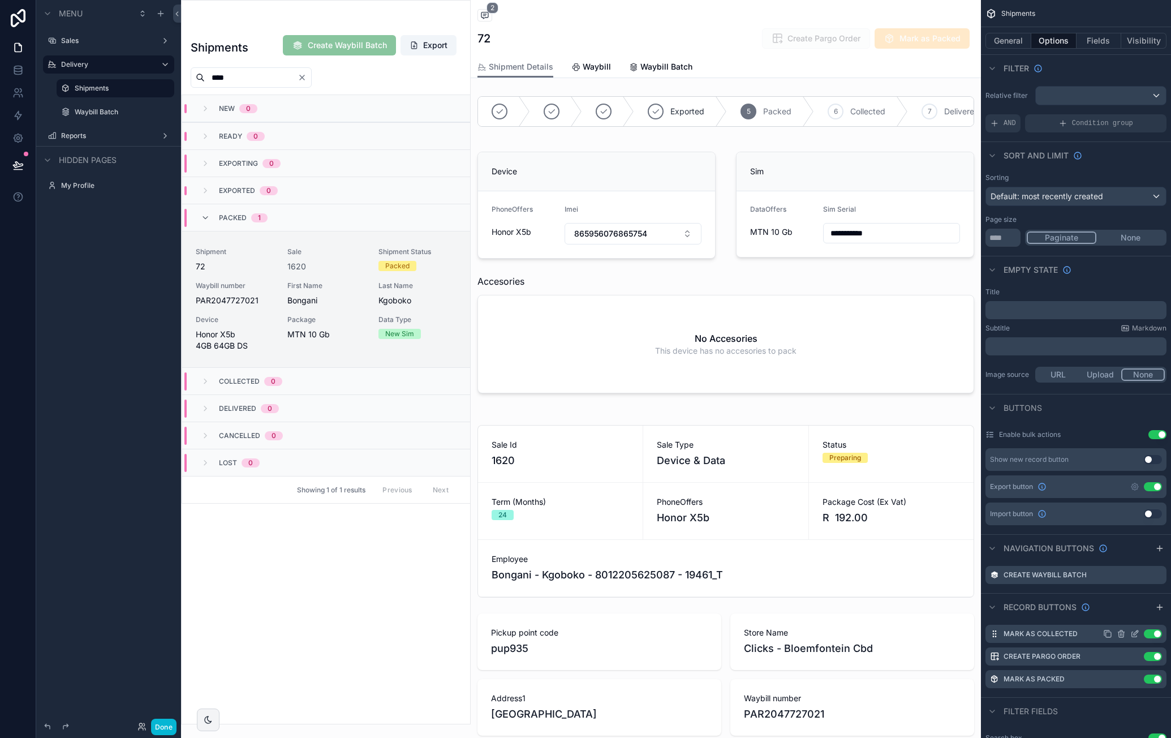
click at [1137, 633] on icon "scrollable content" at bounding box center [1134, 633] width 9 height 9
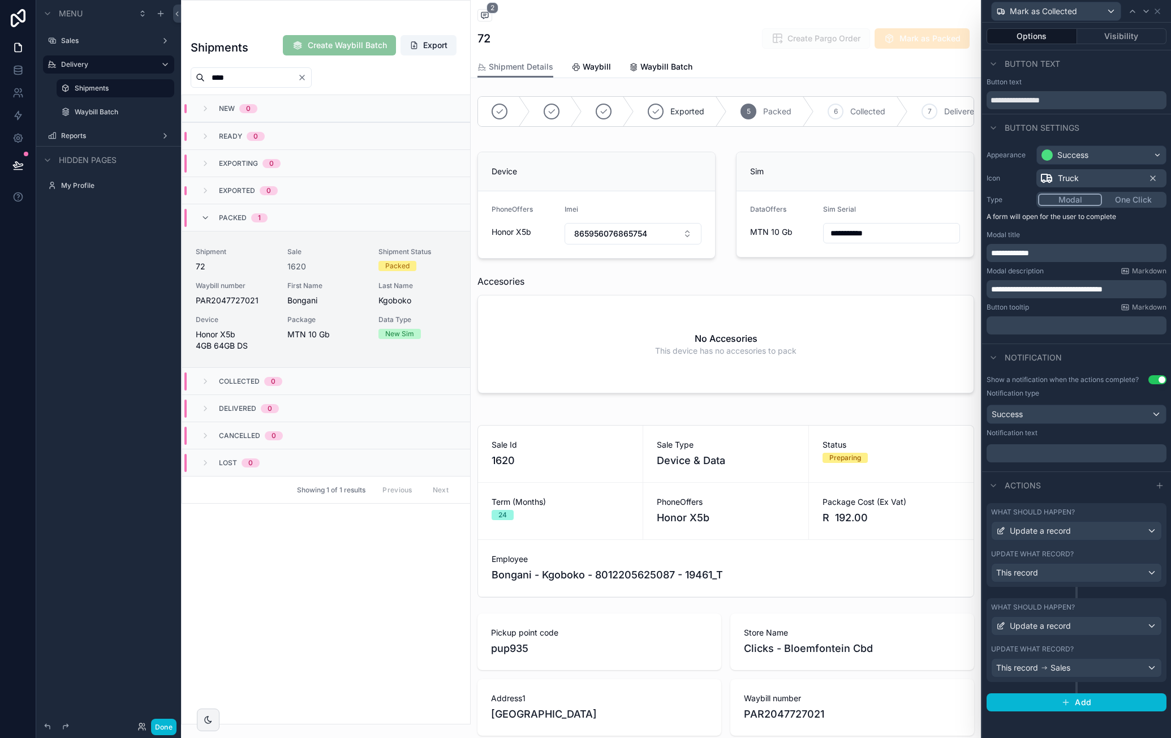
click at [1150, 547] on div "What should happen? Update a record Update what record? This record" at bounding box center [1077, 545] width 180 height 84
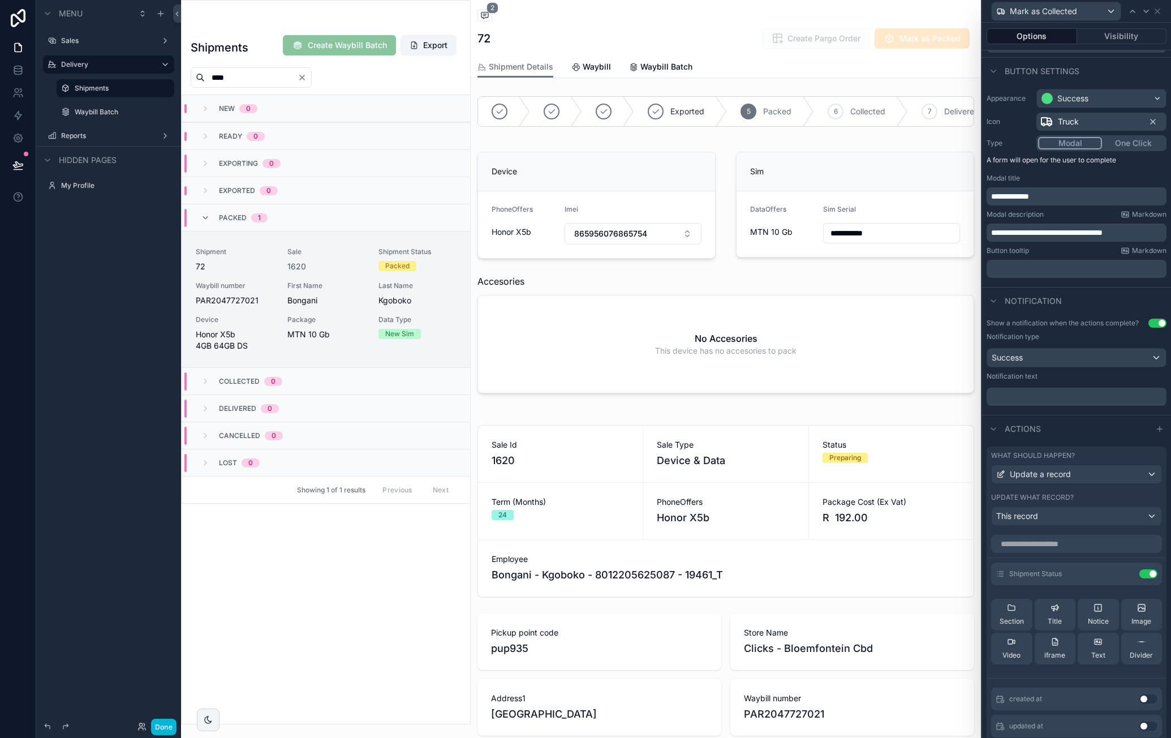
scroll to position [226, 0]
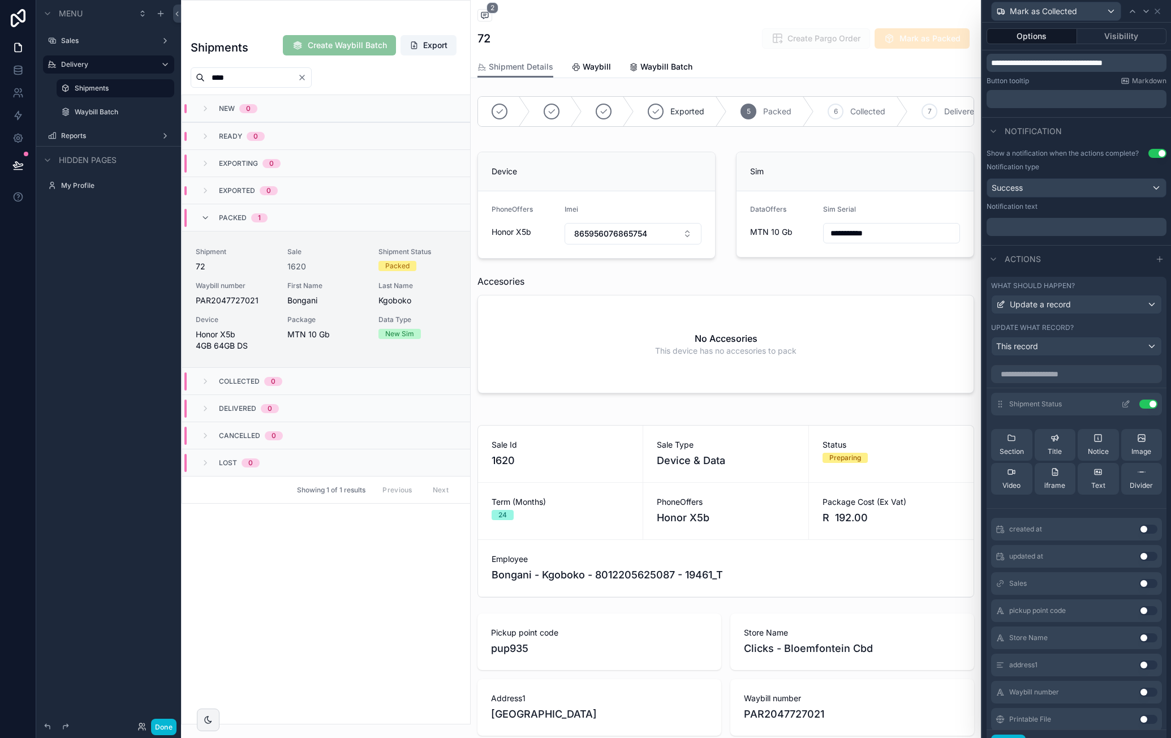
click at [1123, 407] on icon at bounding box center [1125, 404] width 5 height 5
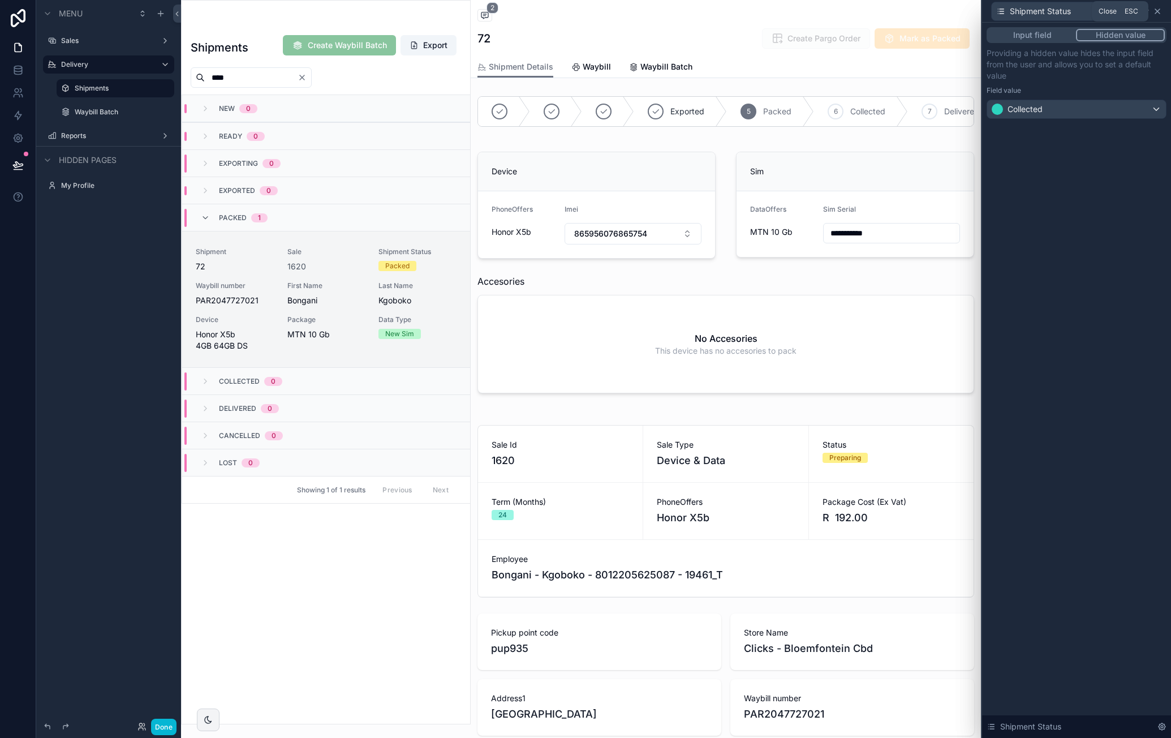
click at [1158, 11] on icon at bounding box center [1157, 11] width 5 height 5
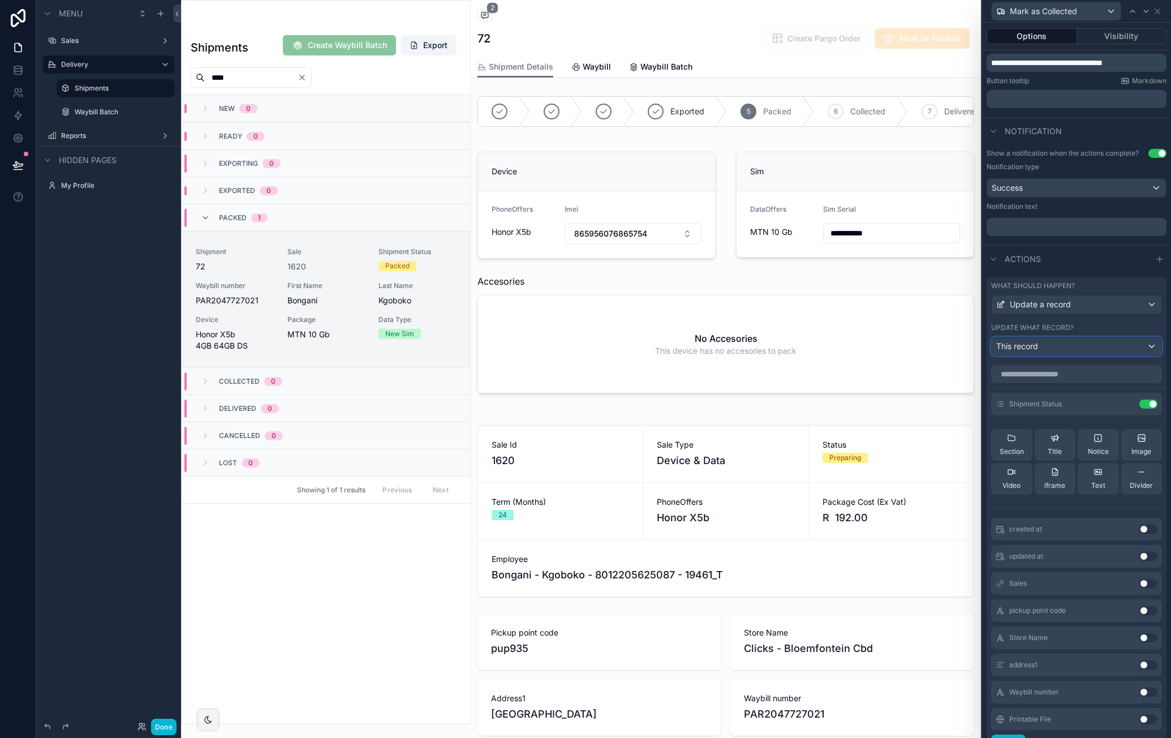
click at [1146, 355] on div "This record" at bounding box center [1077, 346] width 170 height 18
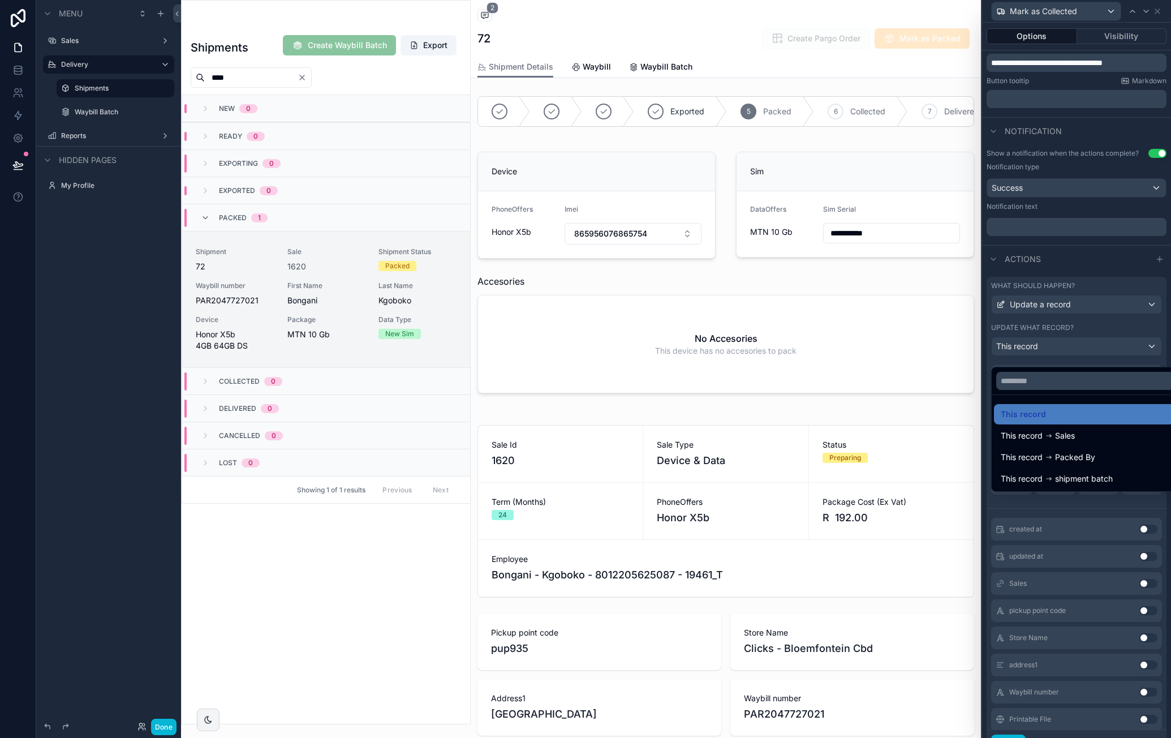
click at [1146, 337] on div at bounding box center [1076, 369] width 189 height 738
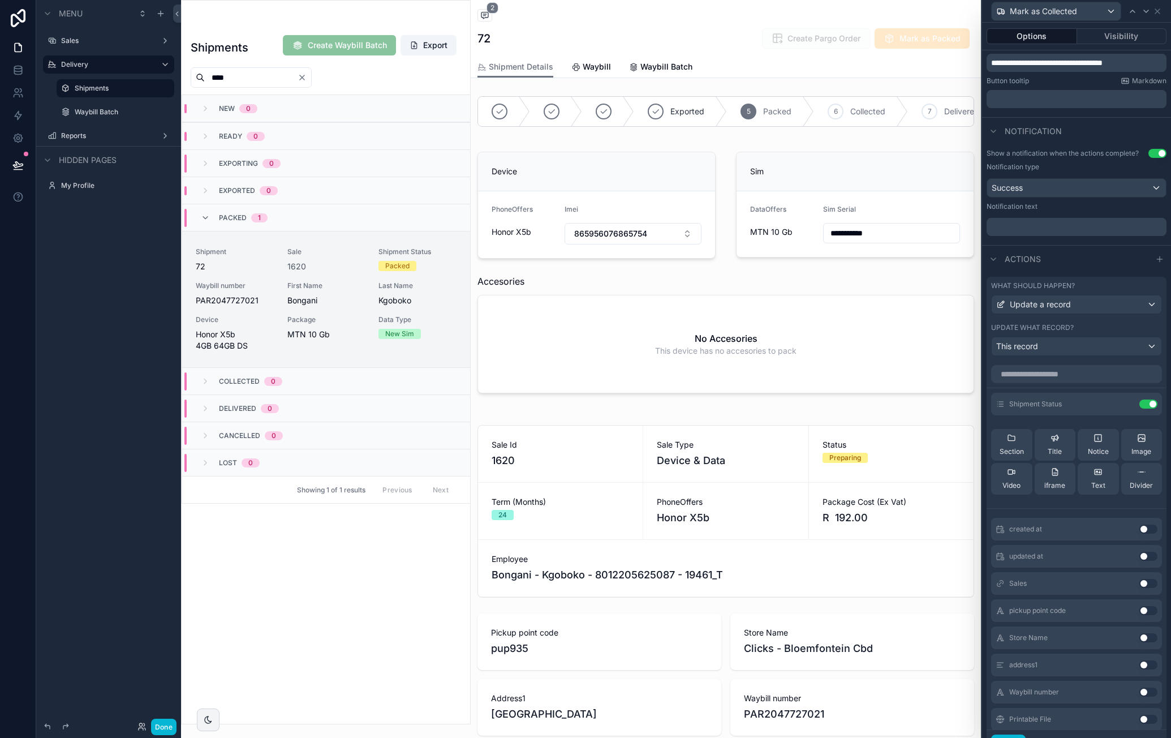
scroll to position [380, 0]
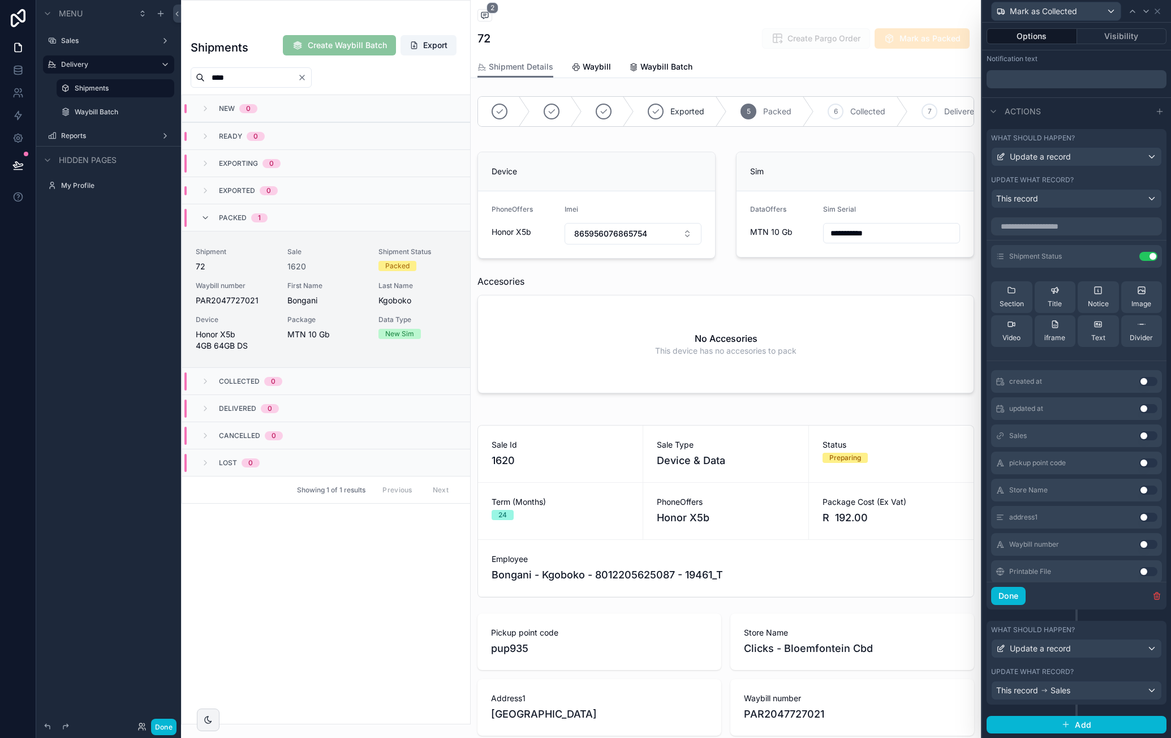
click at [1135, 632] on div "What should happen?" at bounding box center [1076, 629] width 171 height 9
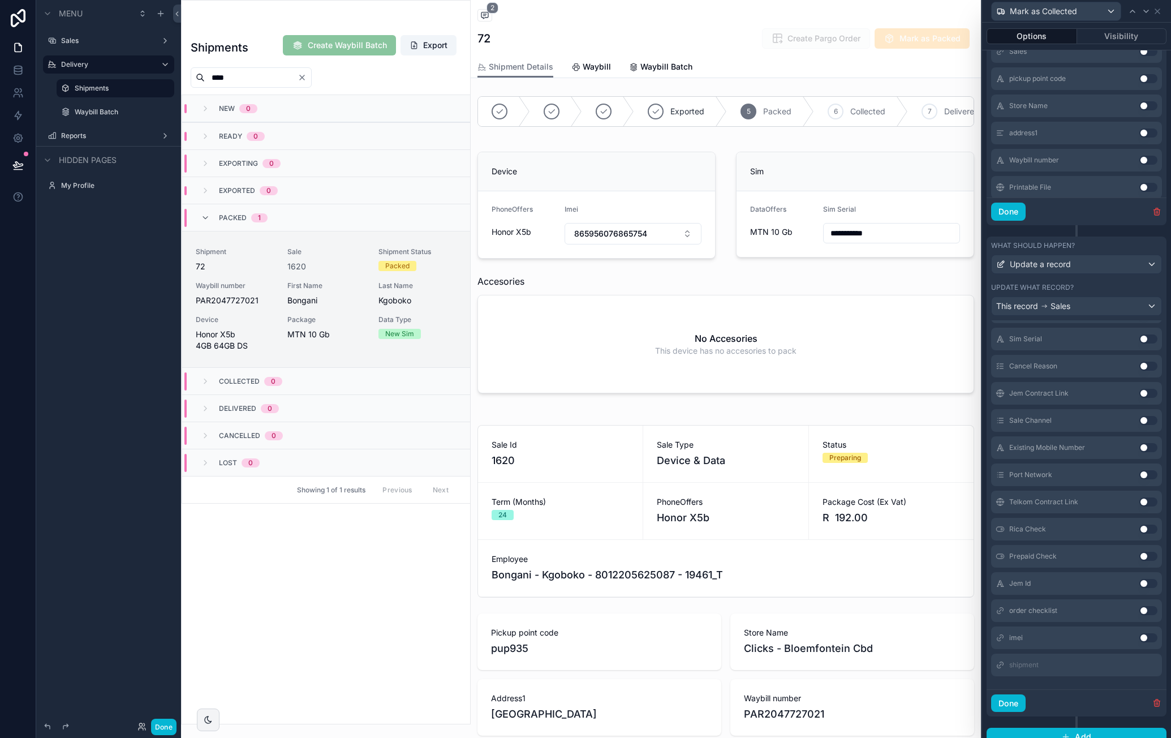
scroll to position [775, 0]
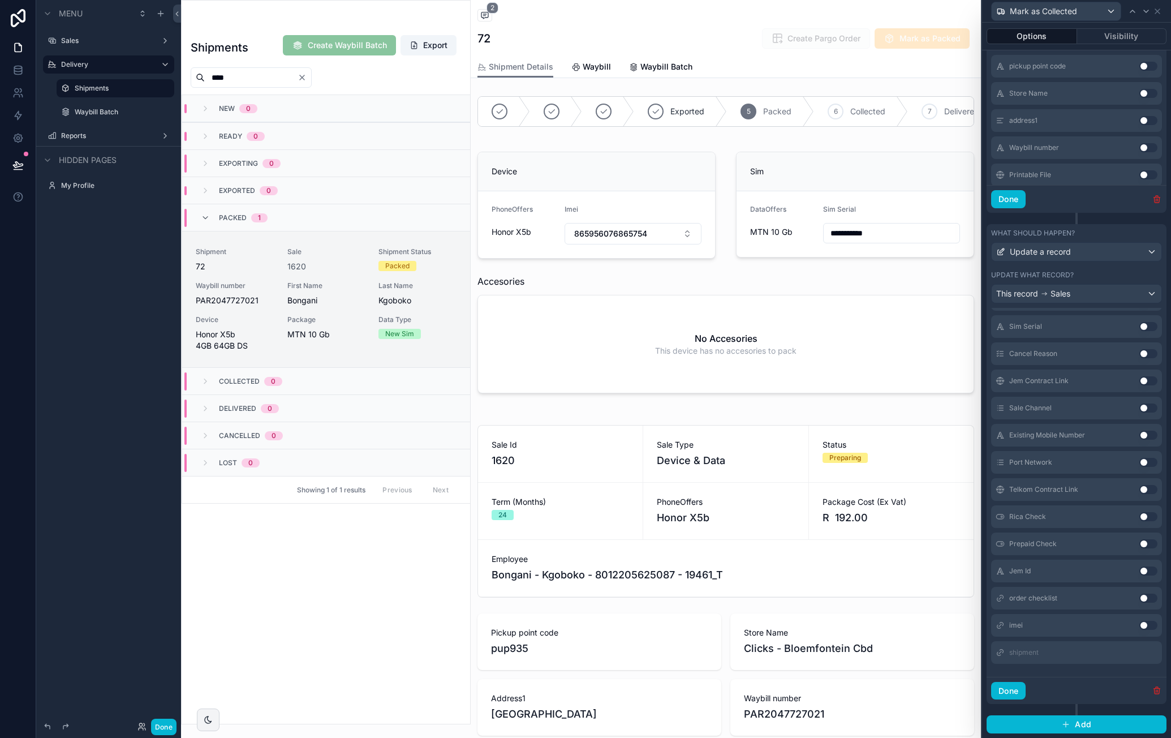
click at [1153, 692] on icon "button" at bounding box center [1157, 690] width 9 height 9
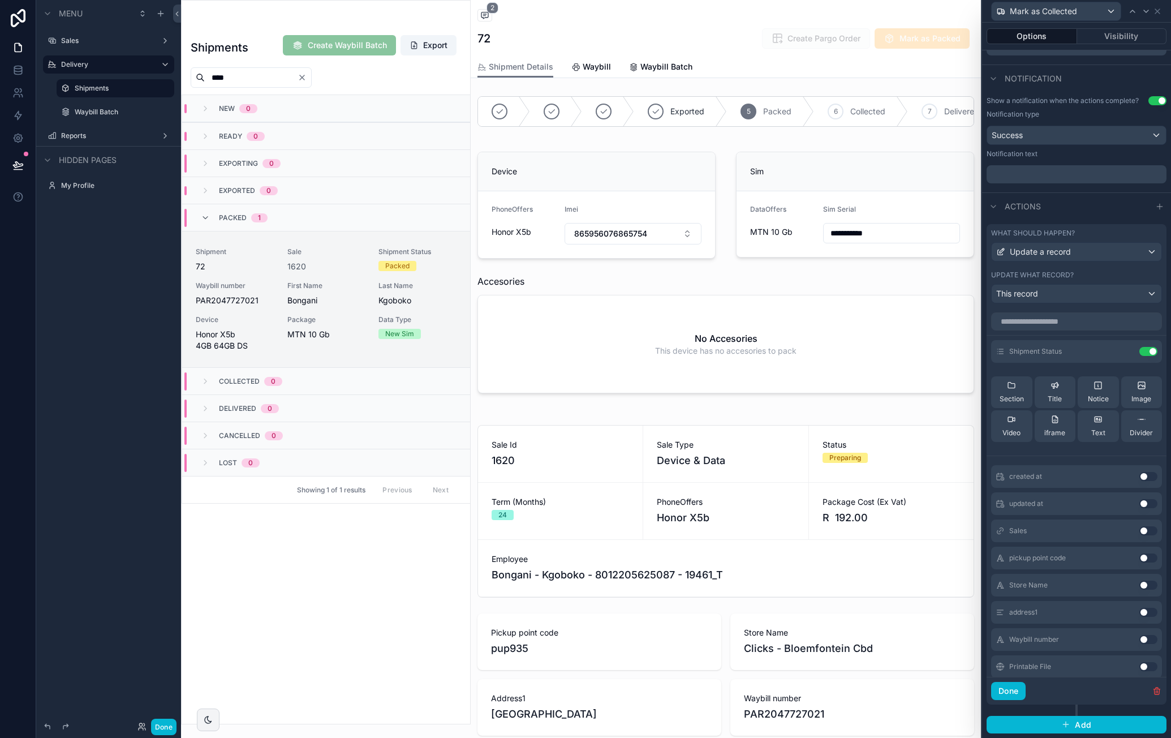
scroll to position [285, 0]
click at [1013, 688] on button "Done" at bounding box center [1008, 691] width 35 height 18
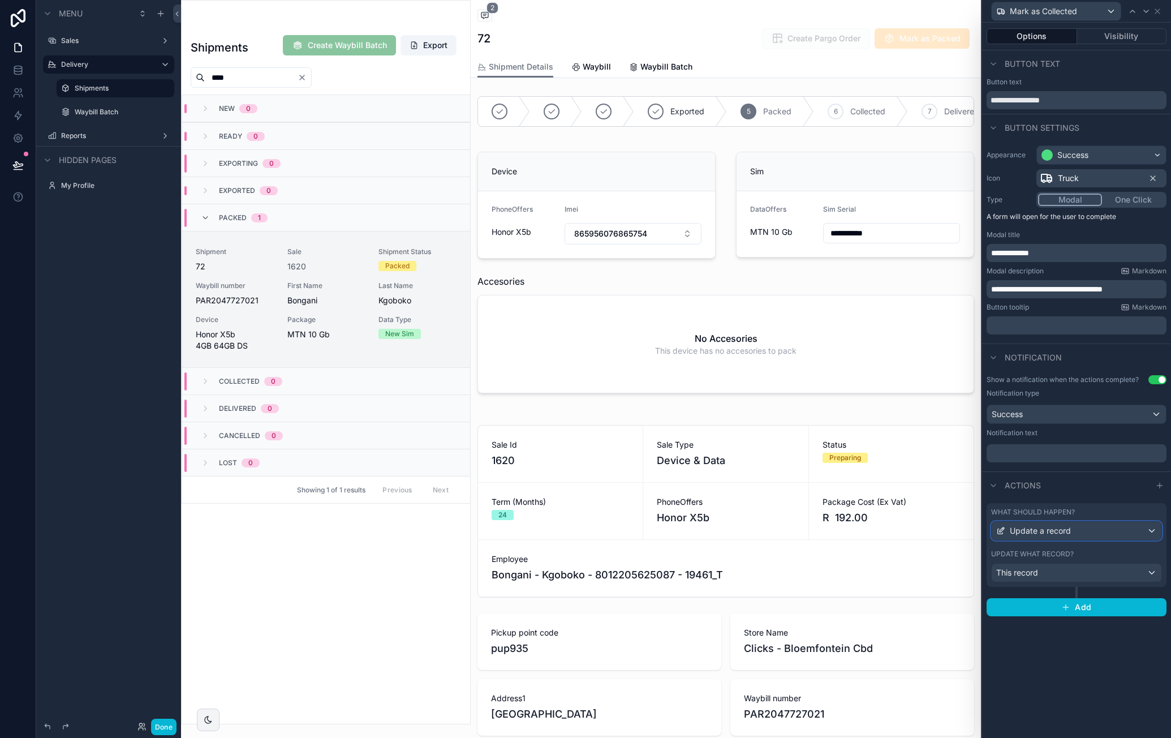
click at [1141, 528] on div "Update a record" at bounding box center [1077, 531] width 170 height 18
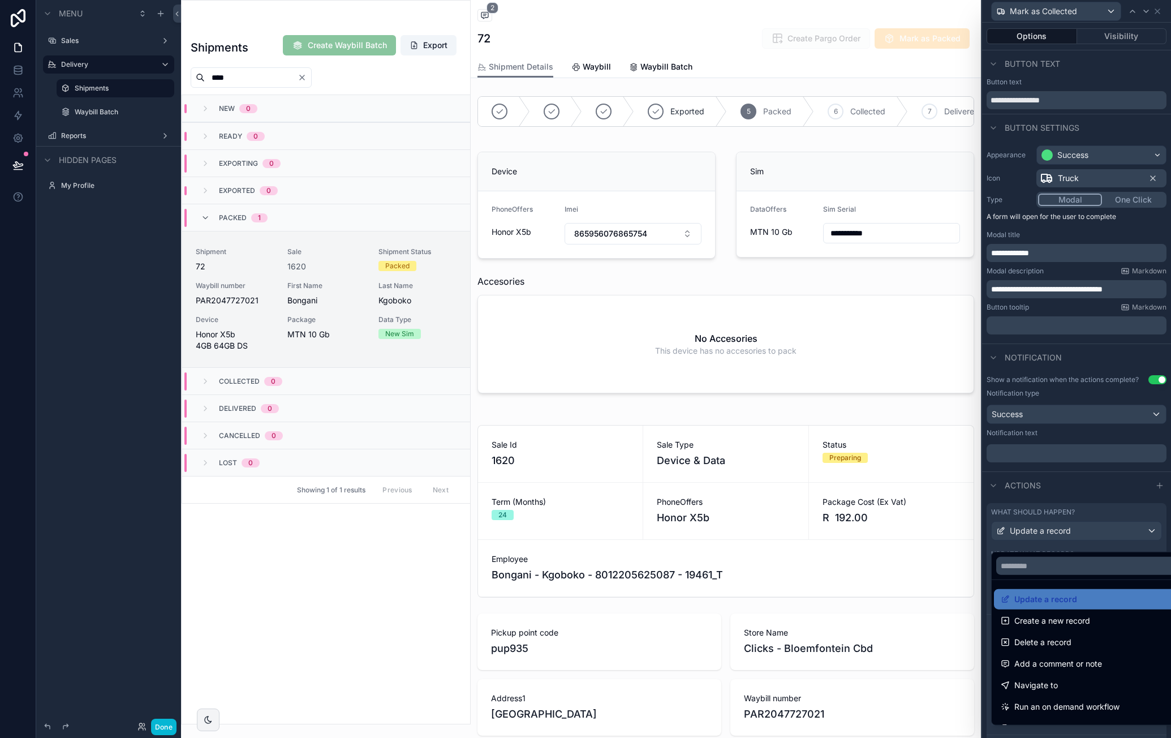
click at [1110, 511] on div at bounding box center [1076, 369] width 189 height 738
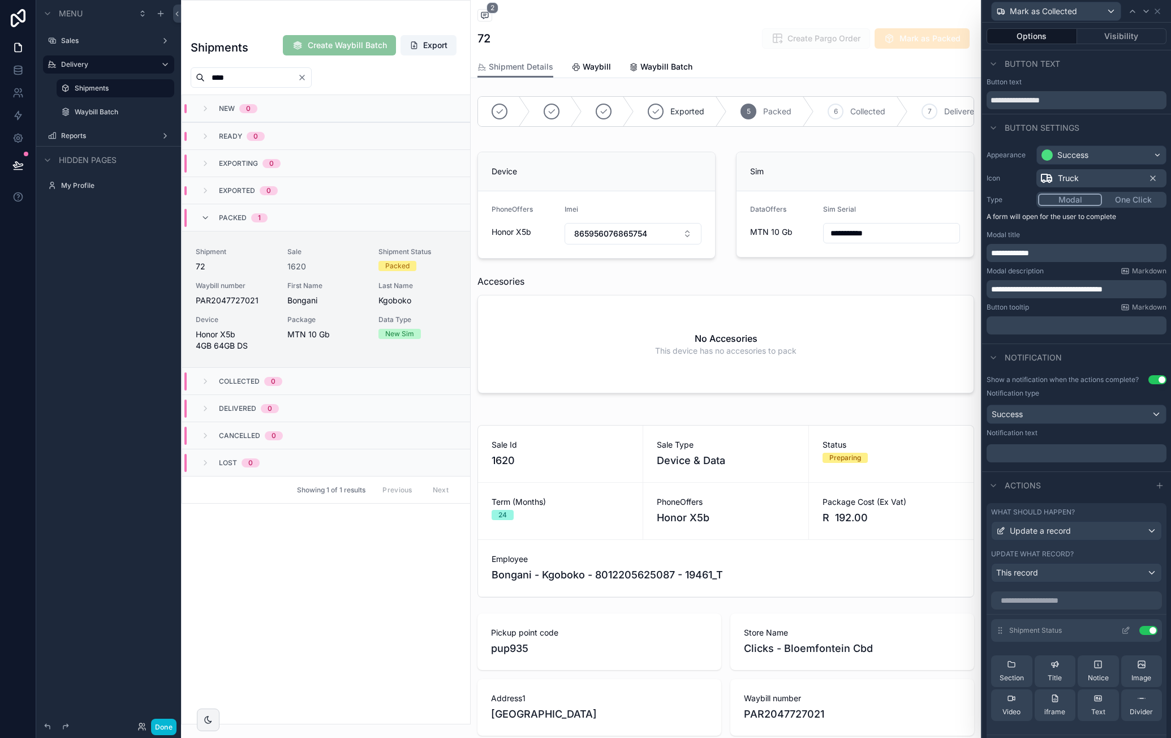
click at [1121, 635] on icon at bounding box center [1125, 630] width 9 height 9
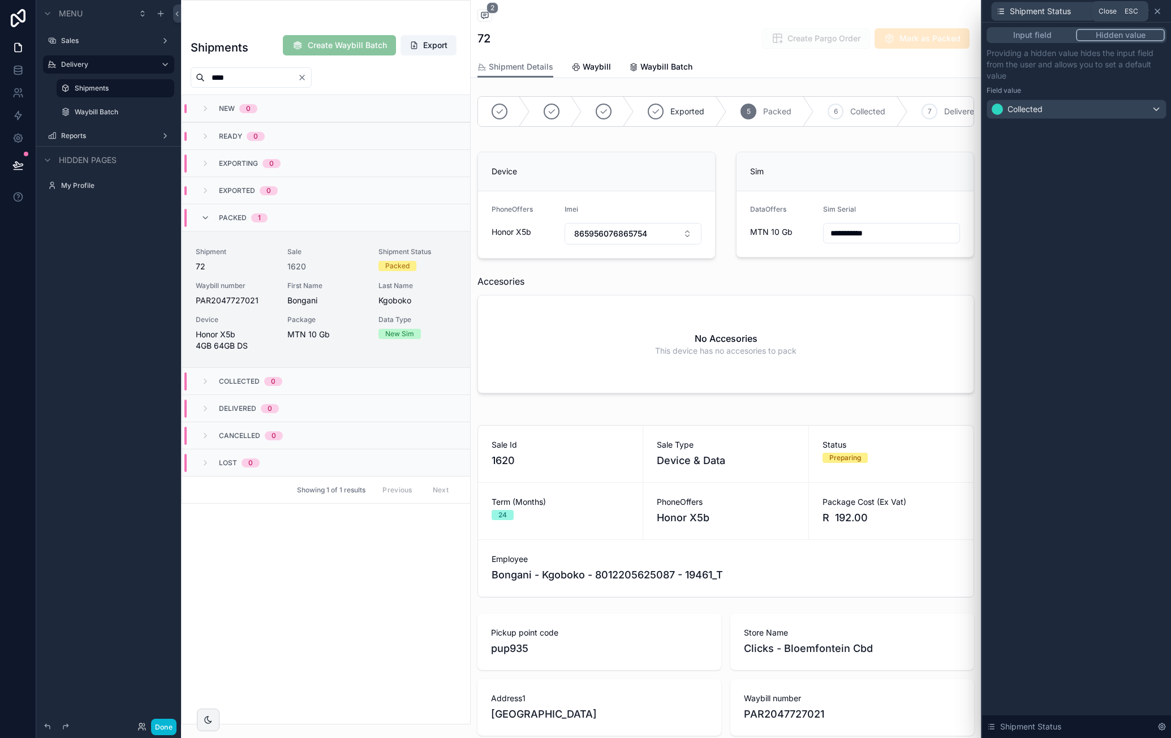
click at [1160, 9] on icon at bounding box center [1157, 11] width 9 height 9
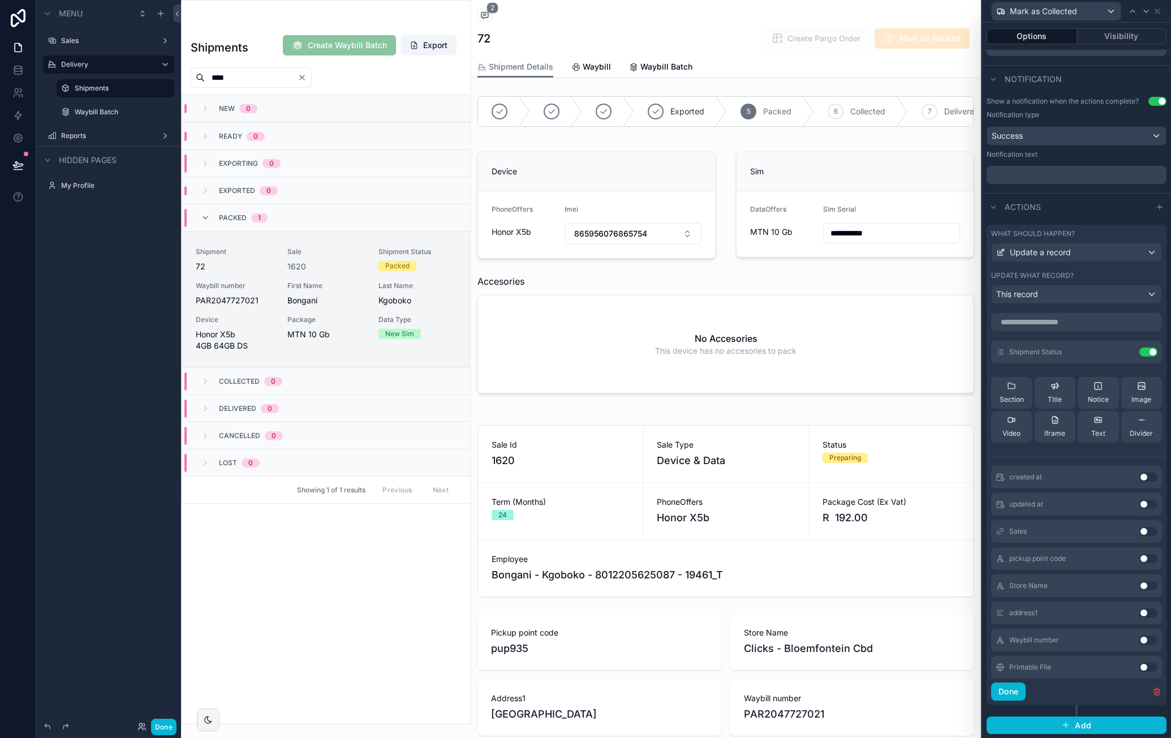
scroll to position [283, 0]
click at [1017, 694] on button "Done" at bounding box center [1008, 691] width 35 height 18
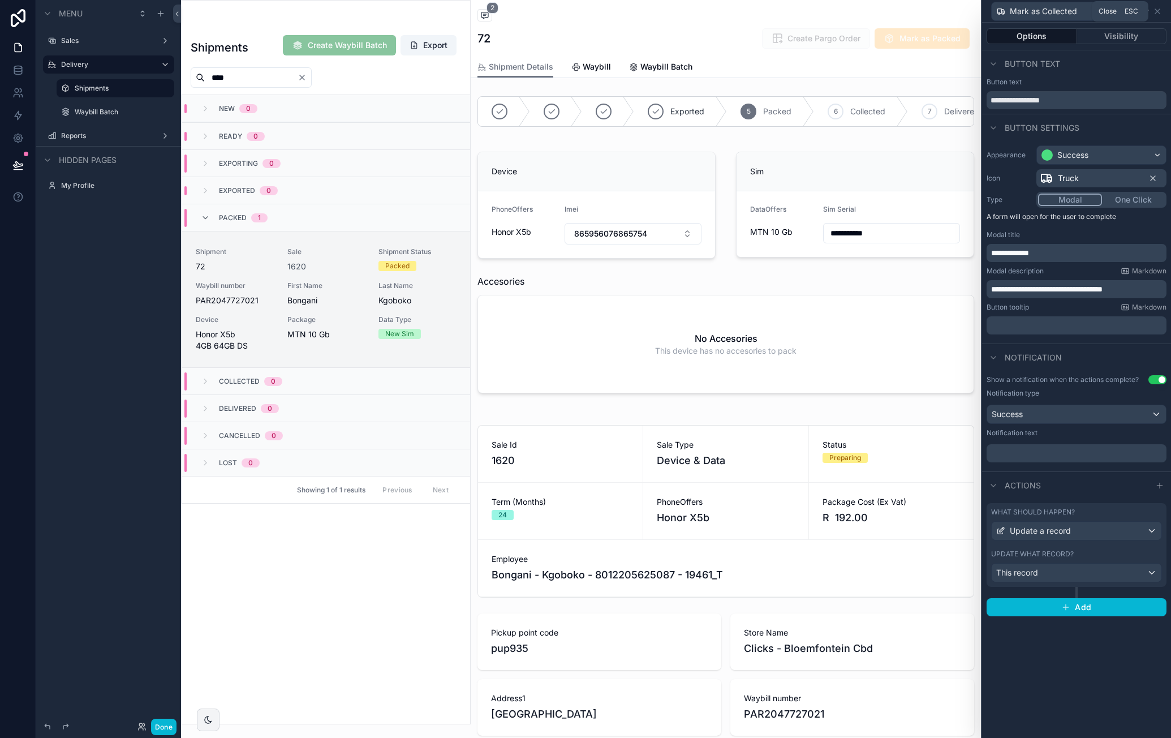
click at [1160, 11] on icon at bounding box center [1157, 11] width 9 height 9
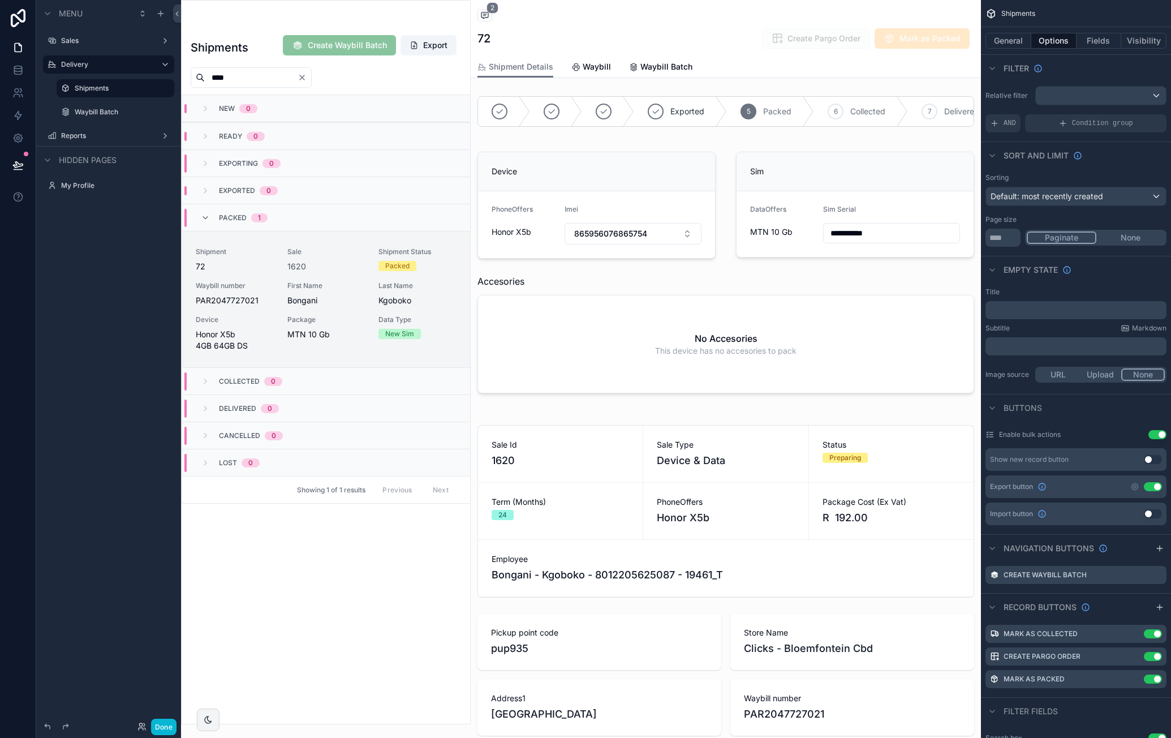
click at [354, 265] on div "scrollable content" at bounding box center [326, 362] width 289 height 723
click at [167, 724] on button "Done" at bounding box center [163, 727] width 25 height 16
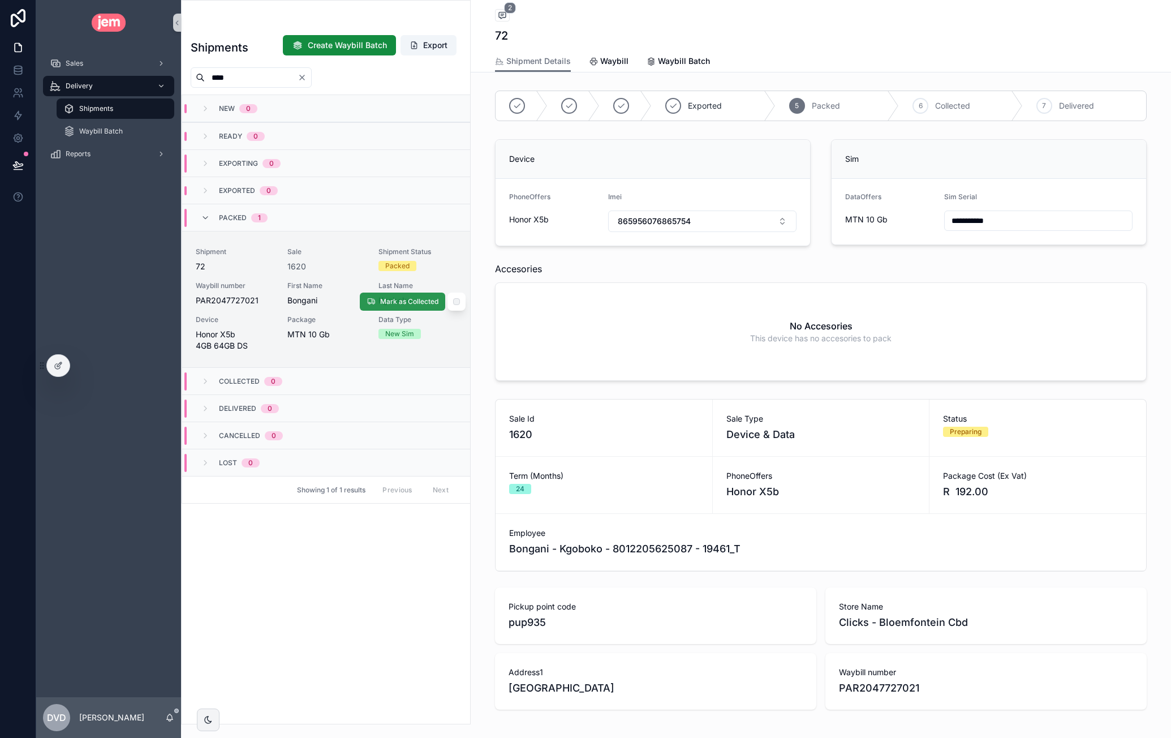
click at [396, 295] on button "Mark as Collected" at bounding box center [402, 302] width 85 height 18
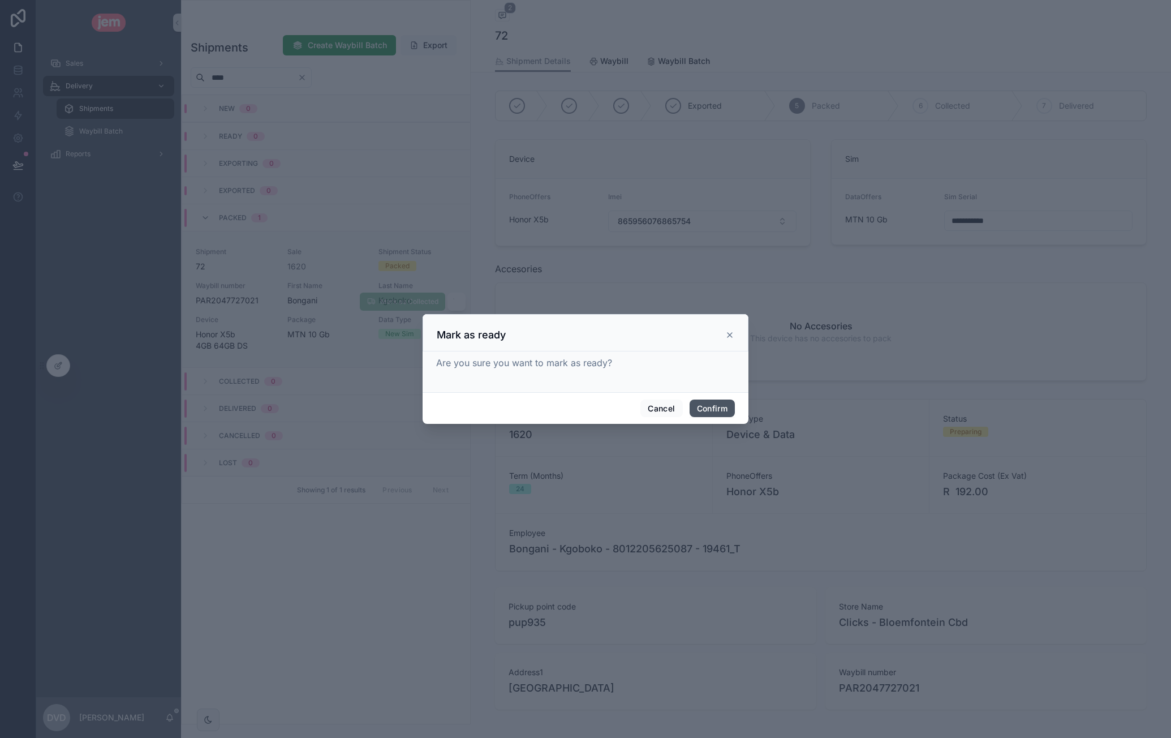
click at [724, 410] on button "Confirm" at bounding box center [712, 408] width 45 height 18
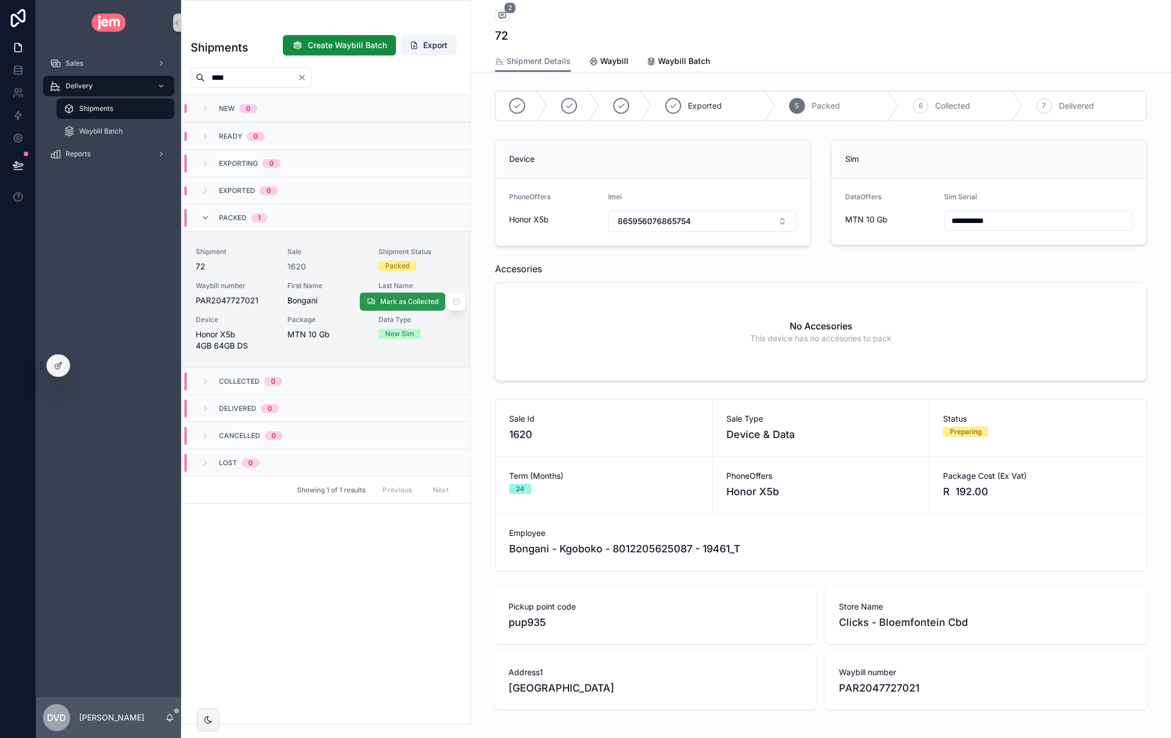
click at [417, 302] on span "Mark as Collected" at bounding box center [409, 301] width 58 height 9
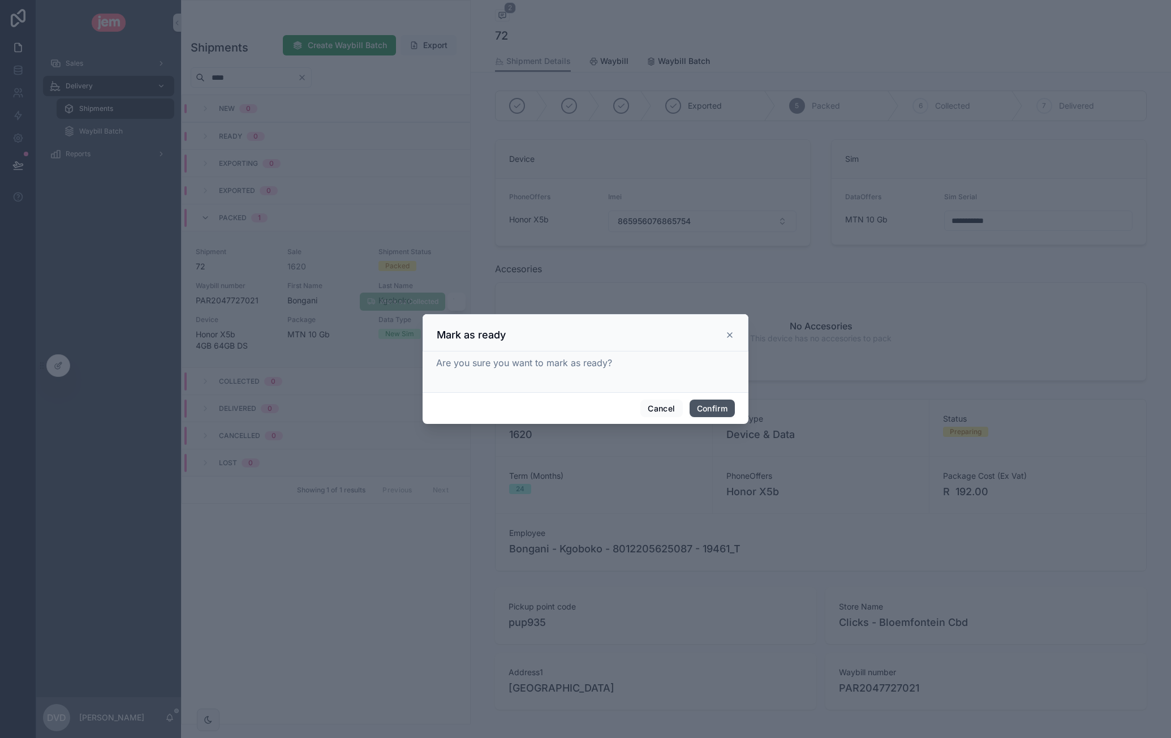
click at [720, 415] on button "Confirm" at bounding box center [712, 408] width 45 height 18
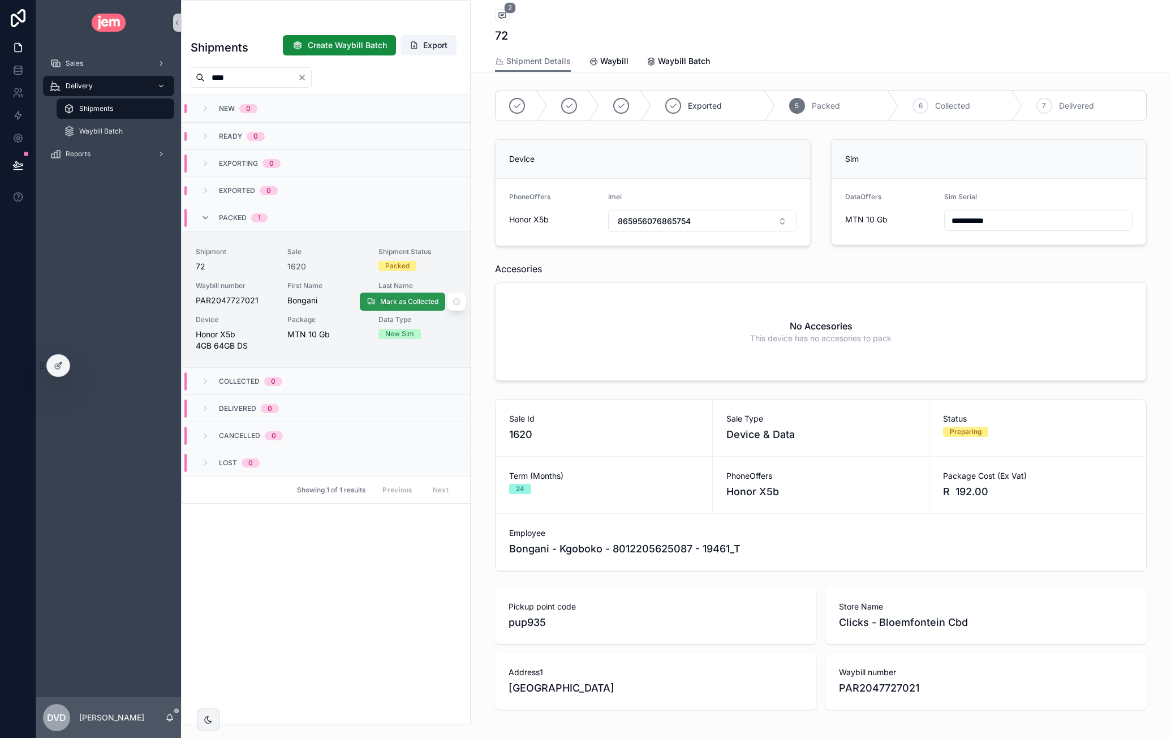
click at [387, 297] on span "Mark as Collected" at bounding box center [409, 301] width 58 height 9
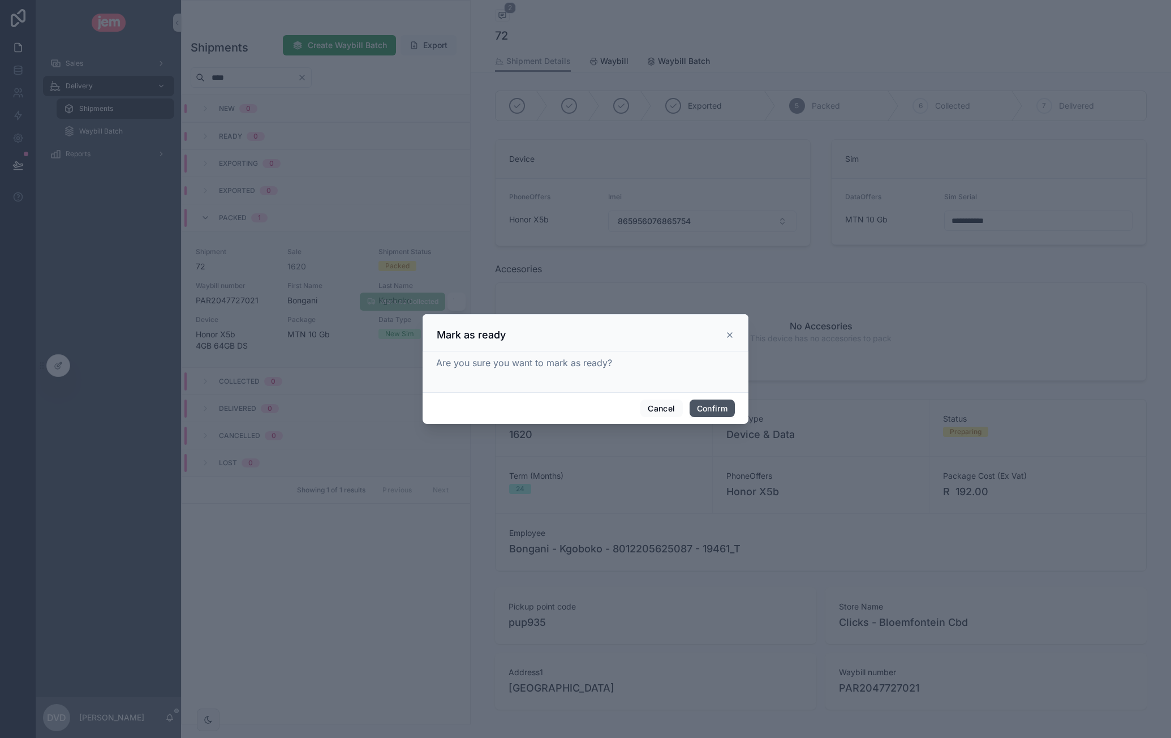
click at [702, 406] on button "Confirm" at bounding box center [712, 408] width 45 height 18
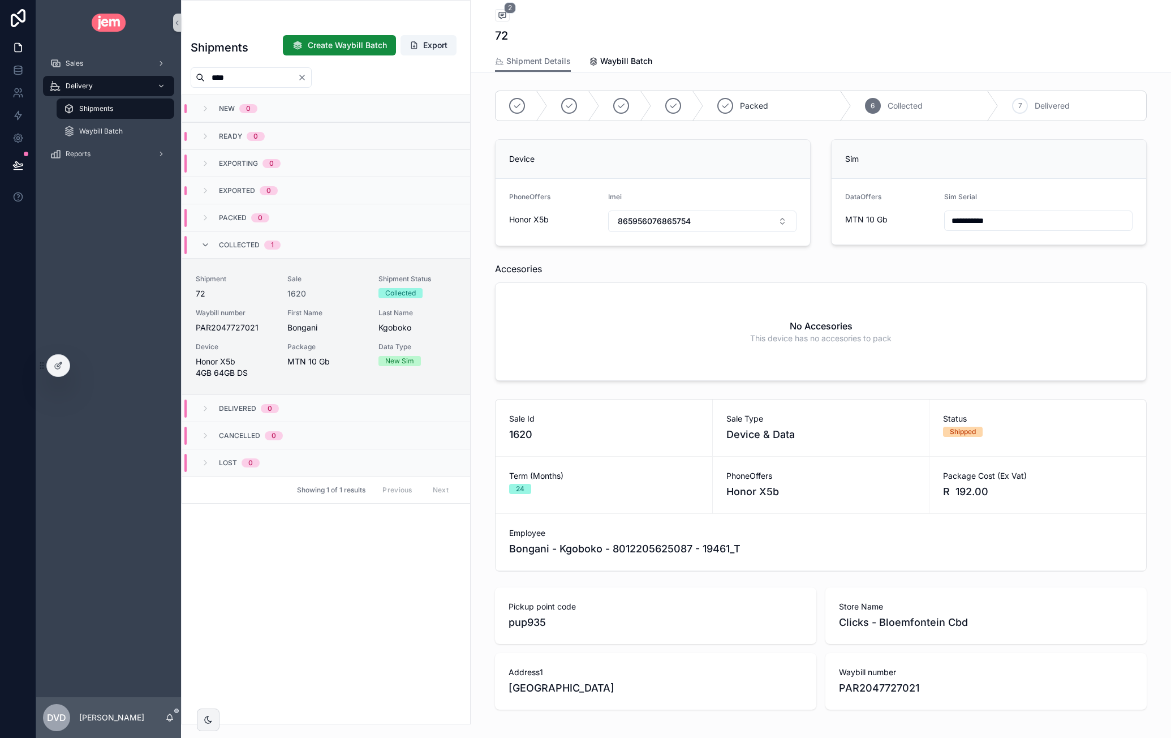
click at [304, 76] on icon "Clear" at bounding box center [302, 77] width 5 height 5
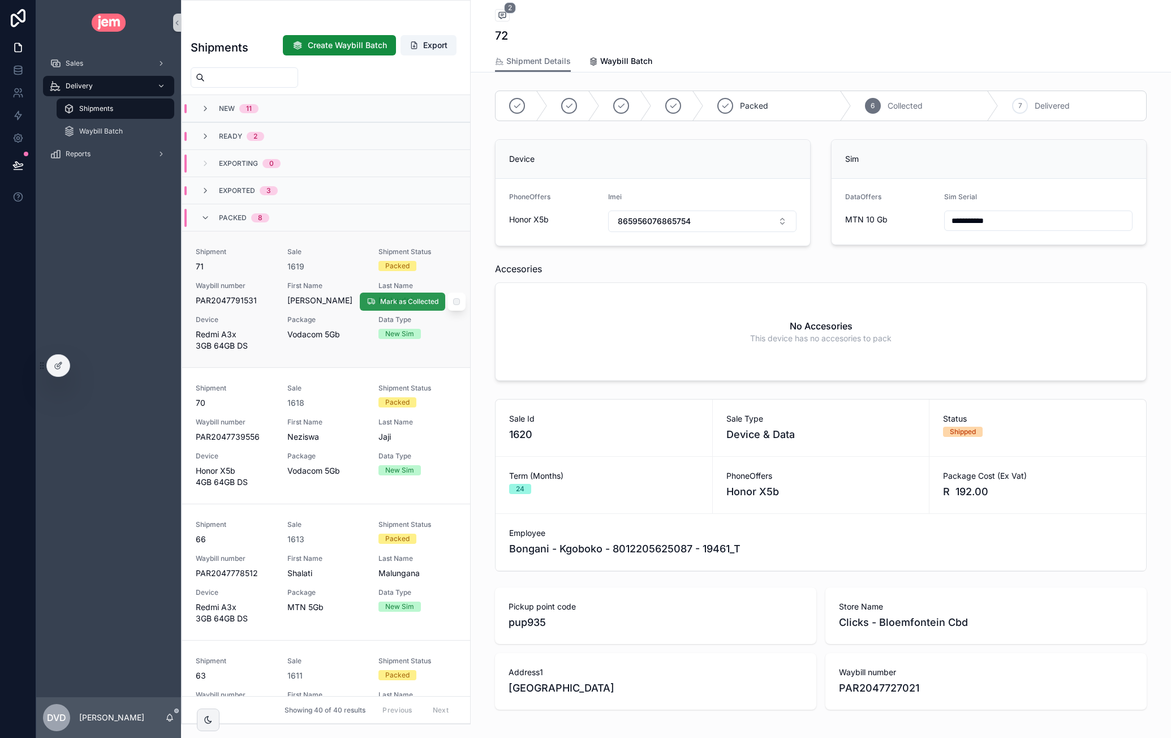
click at [405, 302] on span "Mark as Collected" at bounding box center [409, 301] width 58 height 9
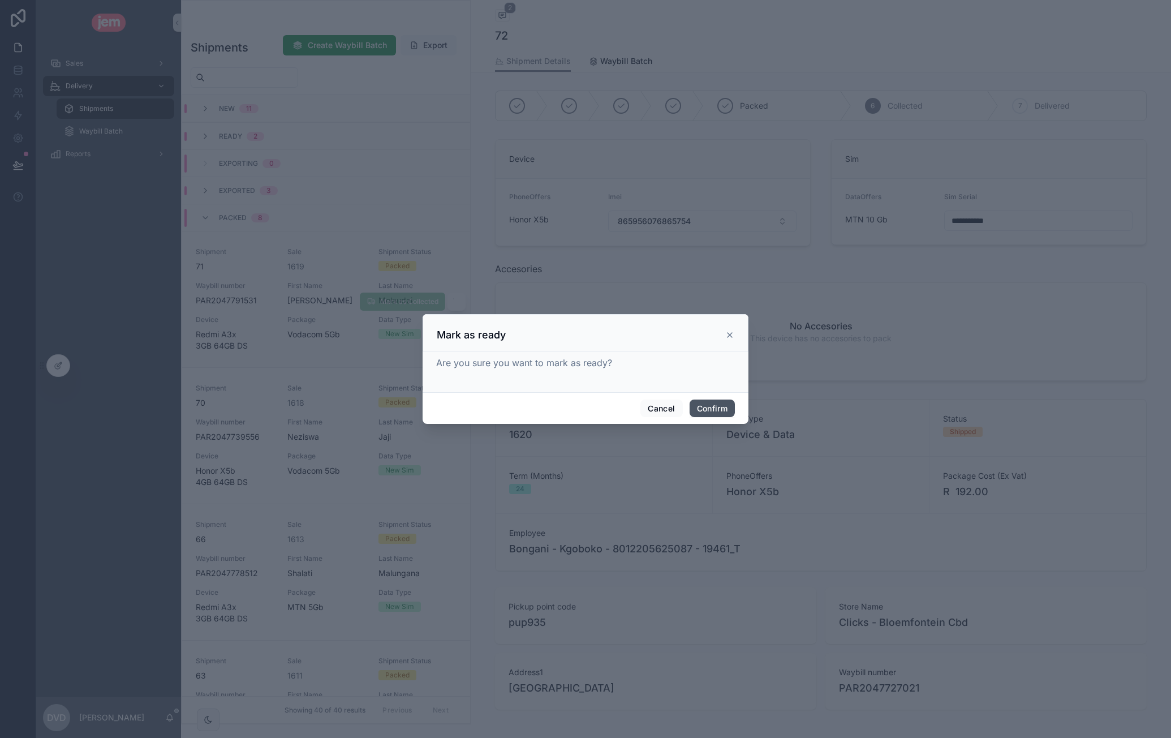
click at [713, 411] on button "Confirm" at bounding box center [712, 408] width 45 height 18
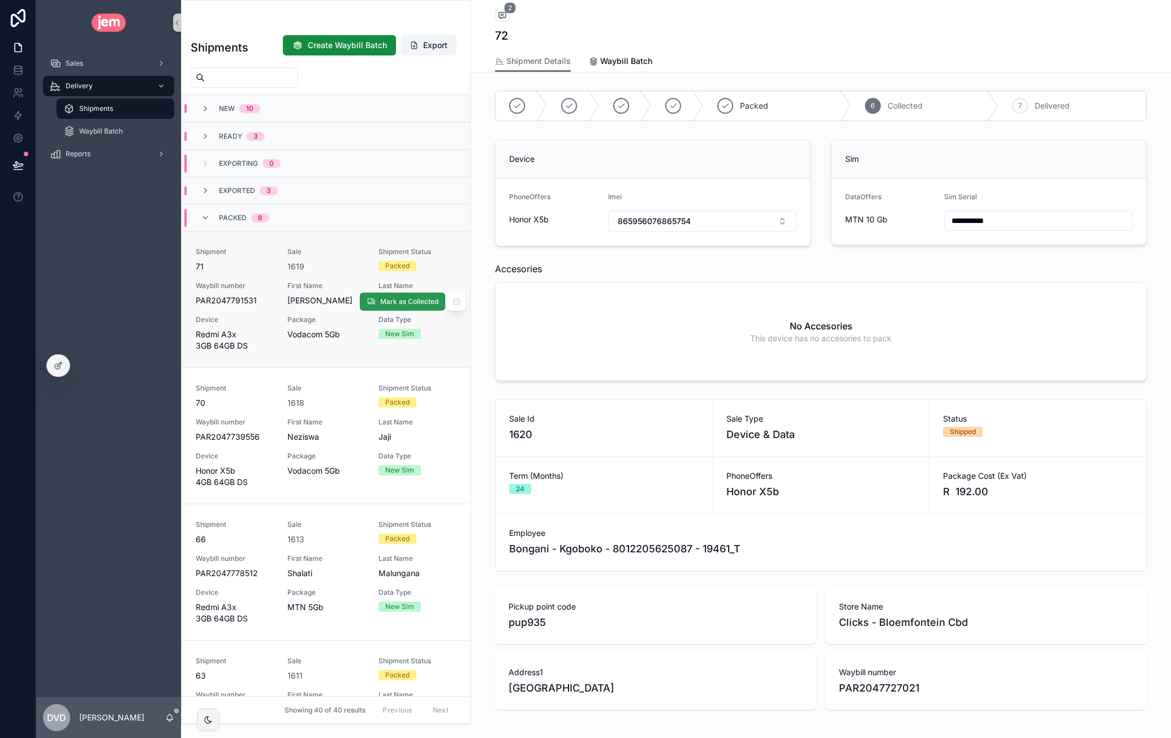
click at [394, 304] on span "Mark as Collected" at bounding box center [409, 301] width 58 height 9
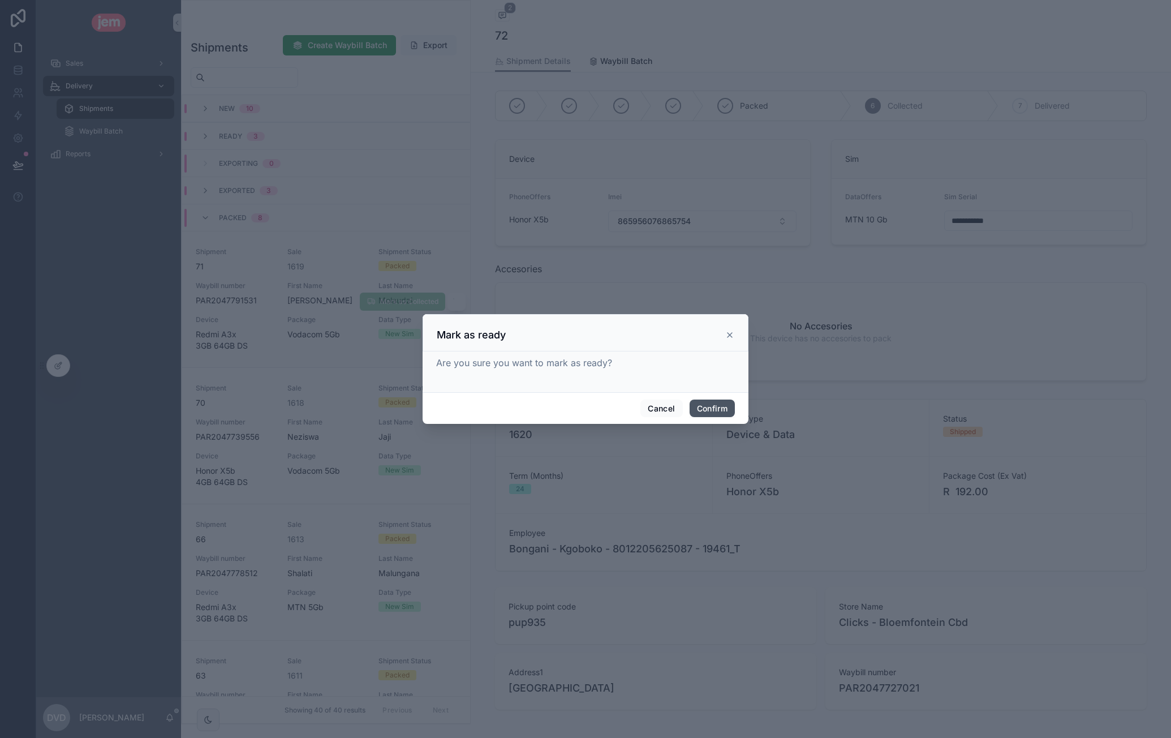
click at [712, 402] on button "Confirm" at bounding box center [712, 408] width 45 height 18
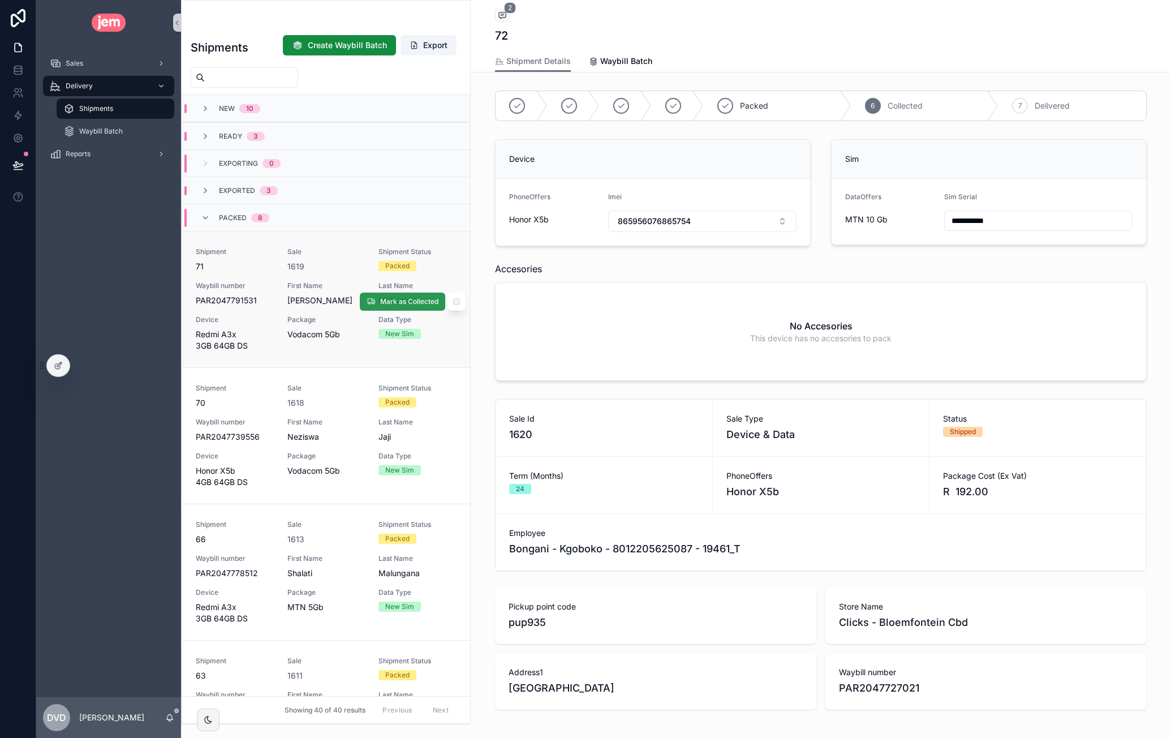
click at [380, 298] on span "Mark as Collected" at bounding box center [409, 301] width 58 height 9
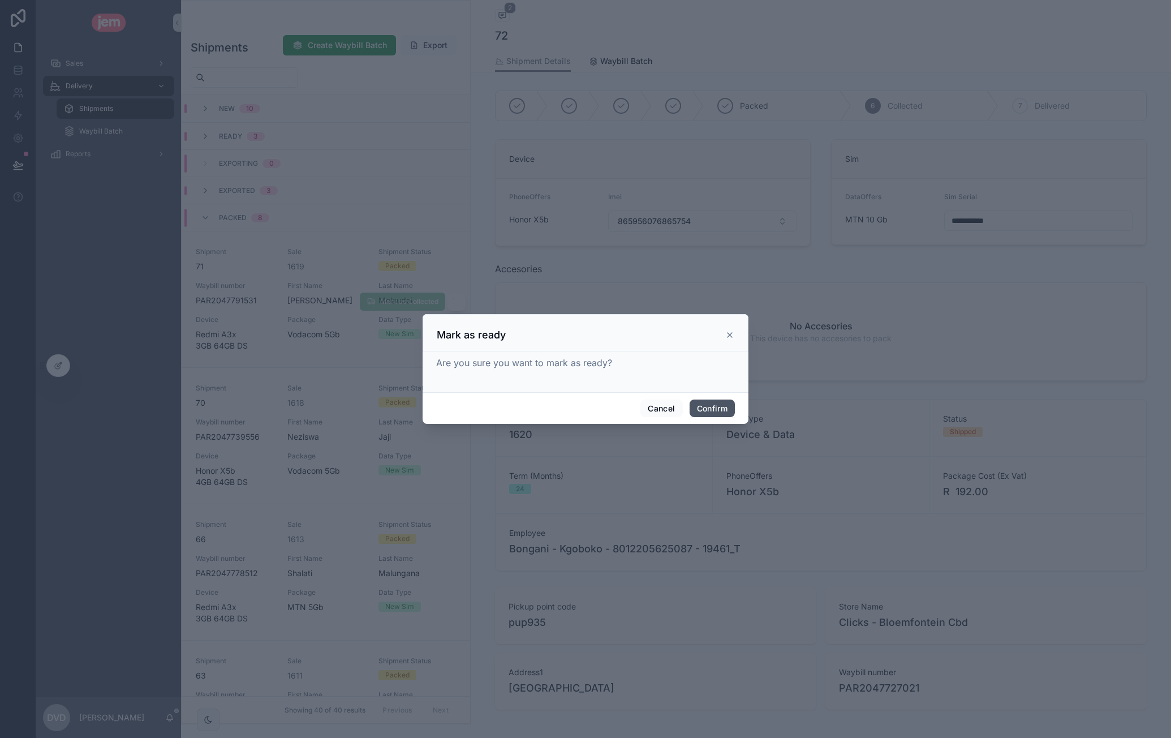
click at [711, 414] on button "Confirm" at bounding box center [712, 408] width 45 height 18
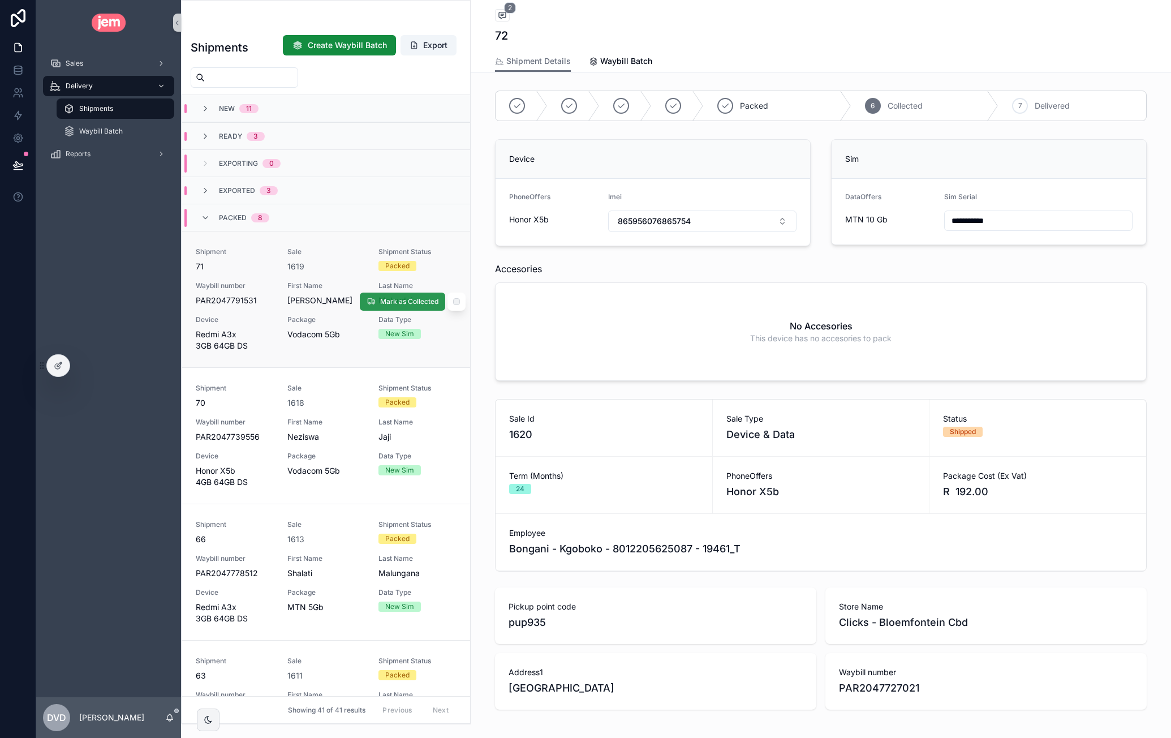
click at [388, 299] on span "Mark as Collected" at bounding box center [409, 301] width 58 height 9
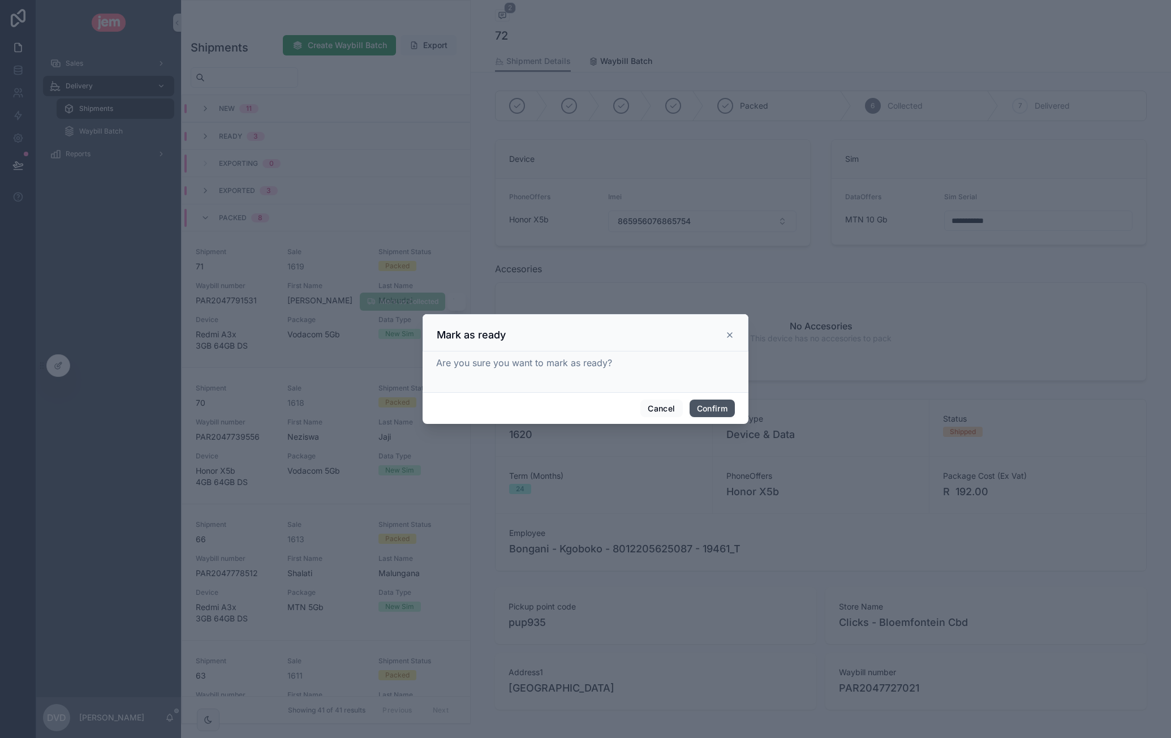
click at [699, 409] on button "Confirm" at bounding box center [712, 408] width 45 height 18
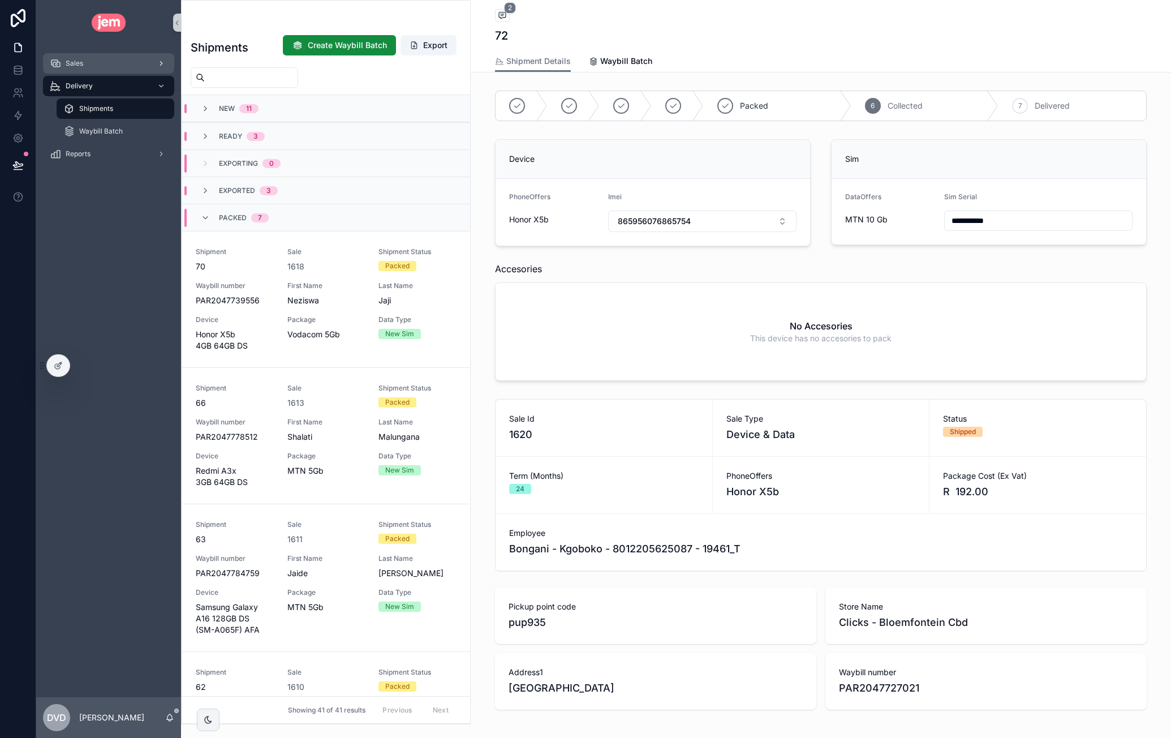
click at [108, 59] on div "Sales" at bounding box center [109, 63] width 118 height 18
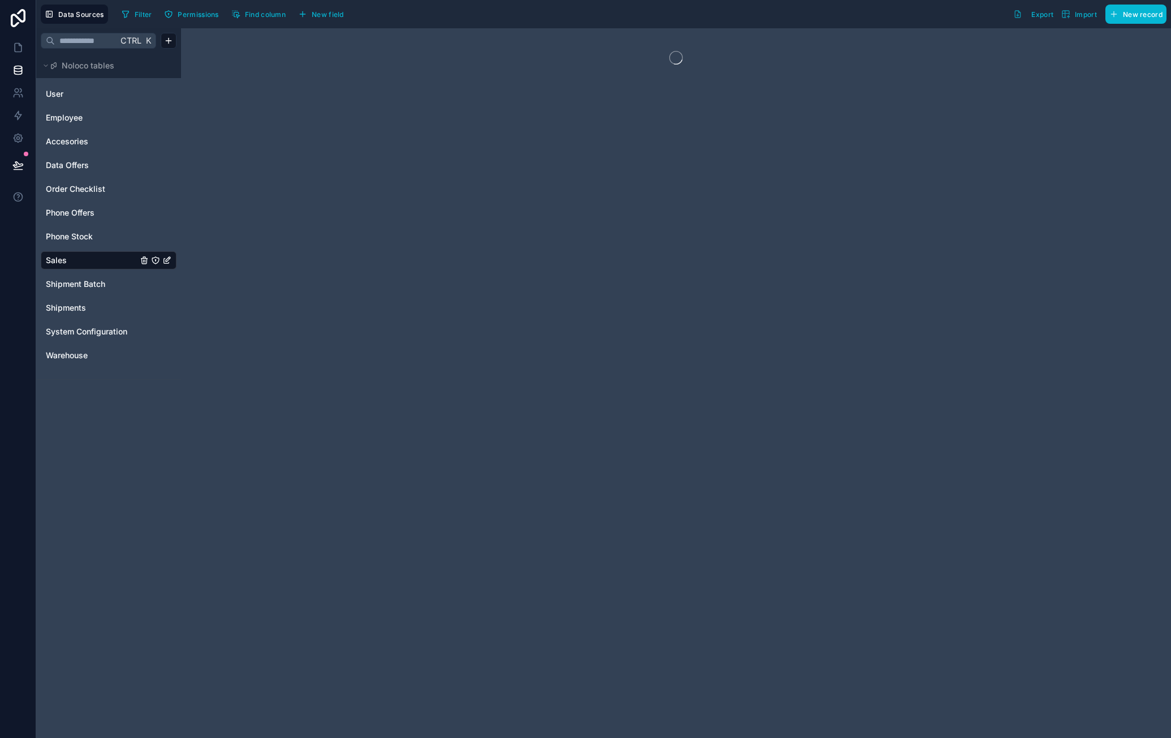
click at [71, 162] on span "Data Offers" at bounding box center [67, 165] width 43 height 11
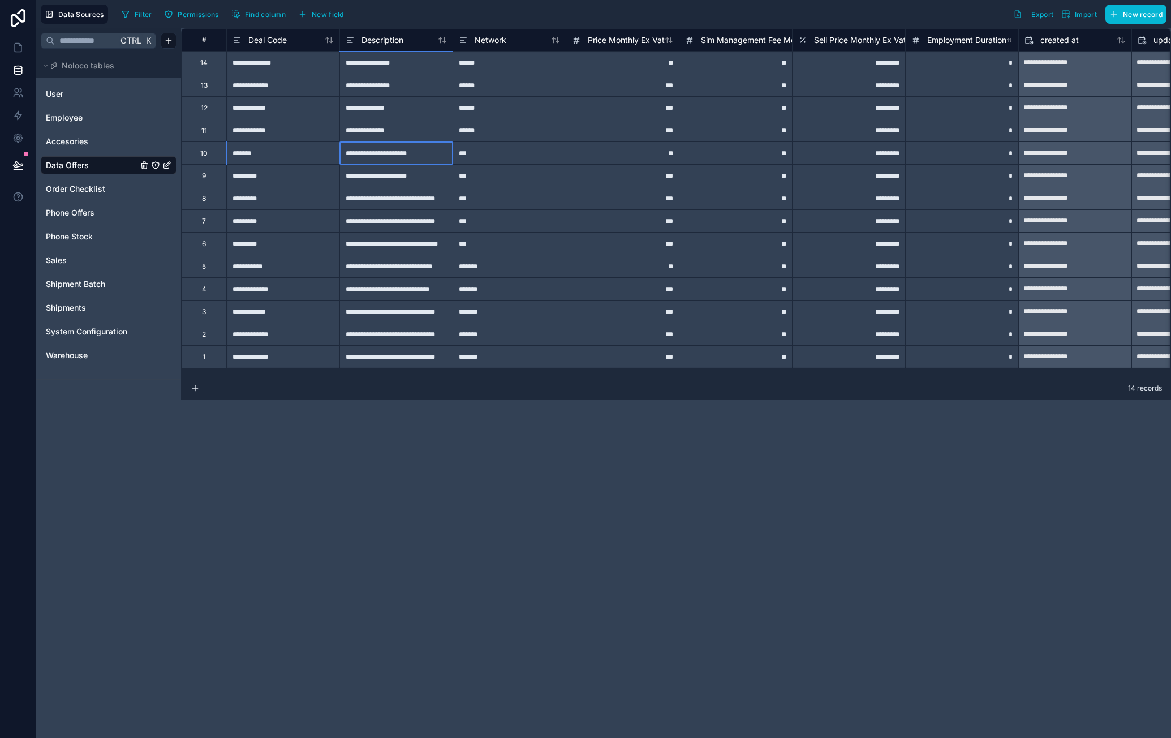
click at [422, 161] on div "**********" at bounding box center [395, 152] width 113 height 23
click at [419, 179] on div "**********" at bounding box center [395, 175] width 113 height 23
click at [15, 116] on icon at bounding box center [18, 115] width 7 height 8
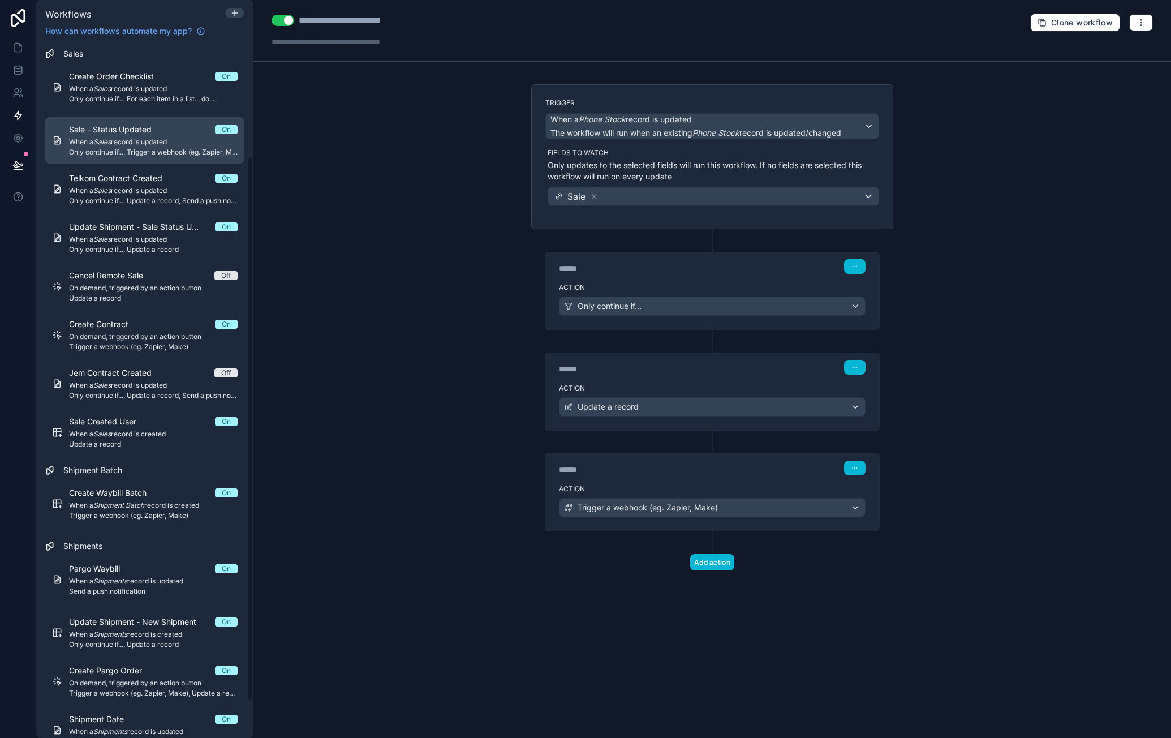
scroll to position [190, 0]
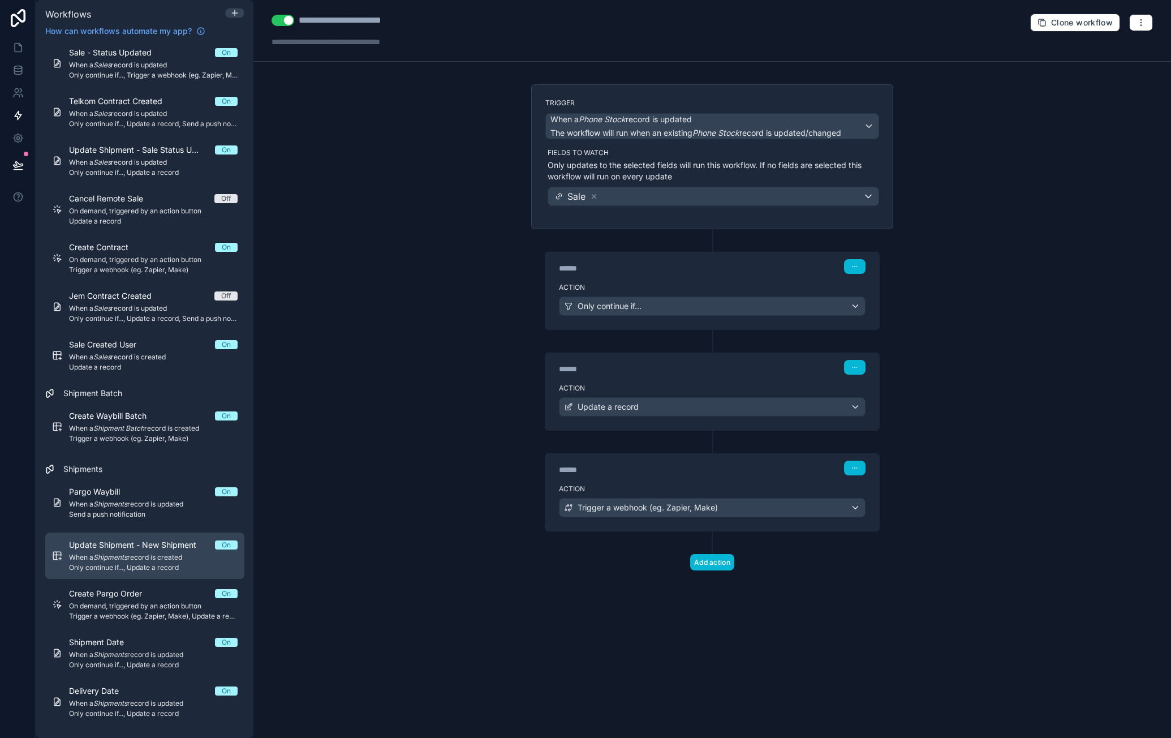
click at [116, 559] on em "Shipments" at bounding box center [110, 557] width 34 height 8
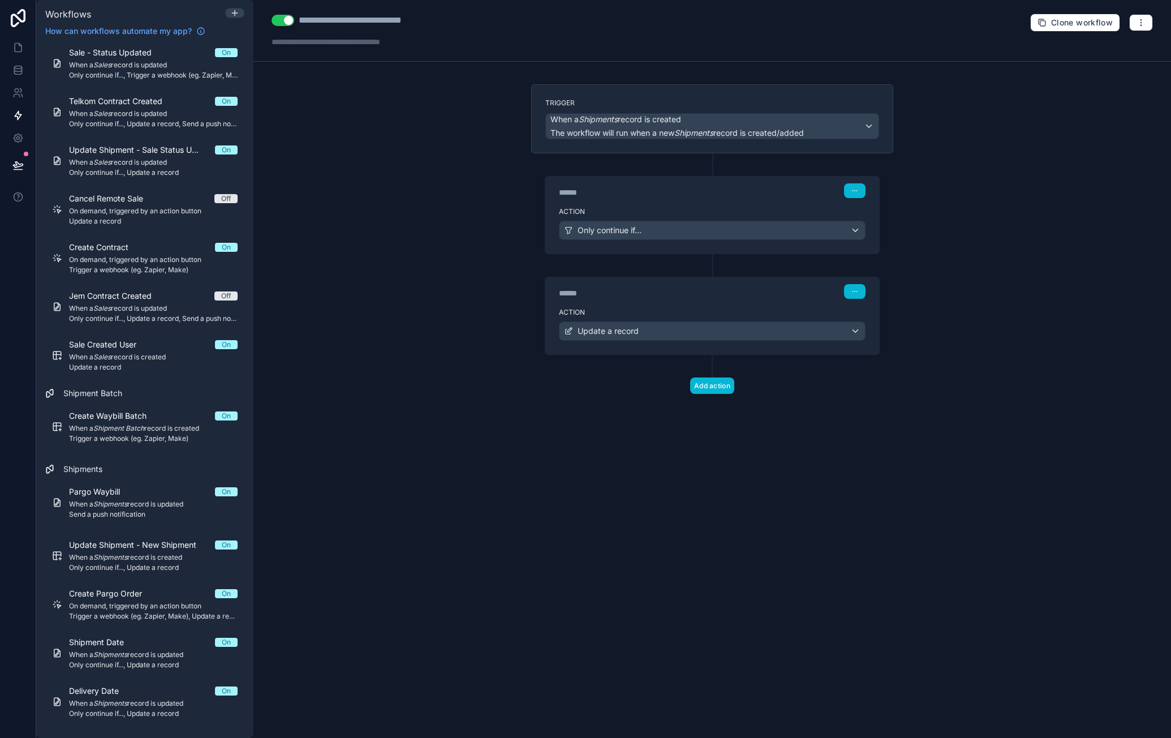
click at [657, 218] on div "Action Only continue if..." at bounding box center [712, 228] width 334 height 51
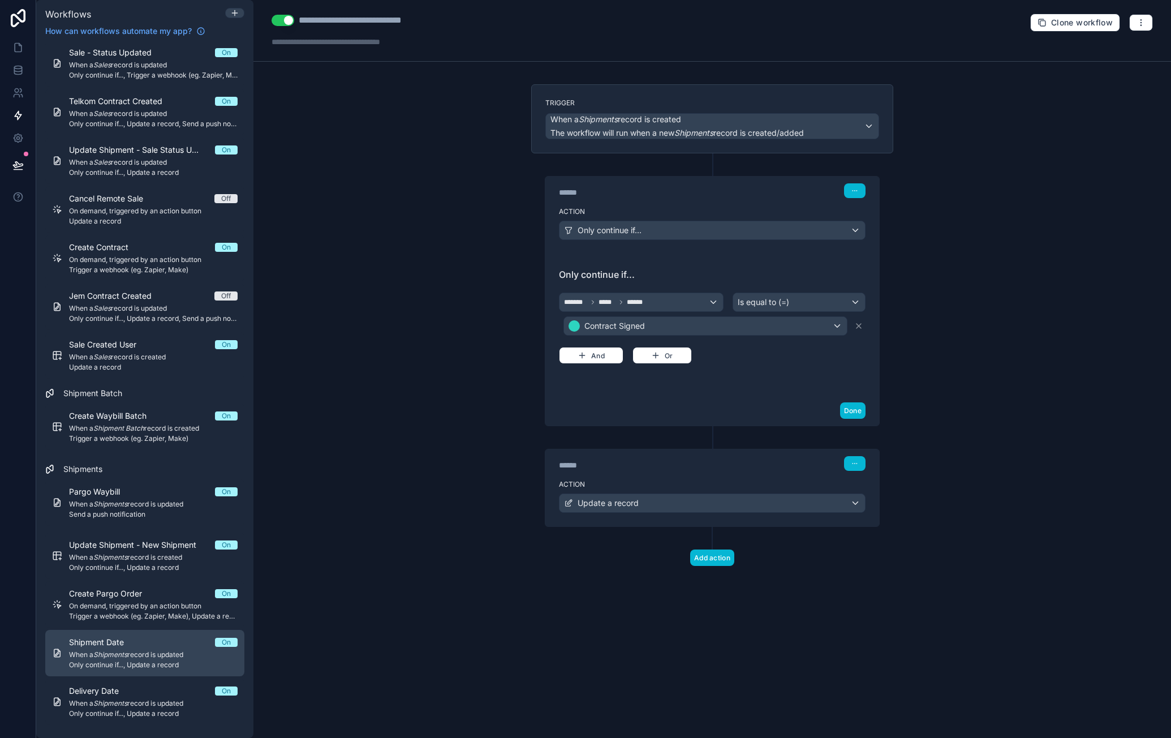
click at [158, 643] on div "Shipment Date On" at bounding box center [153, 642] width 169 height 11
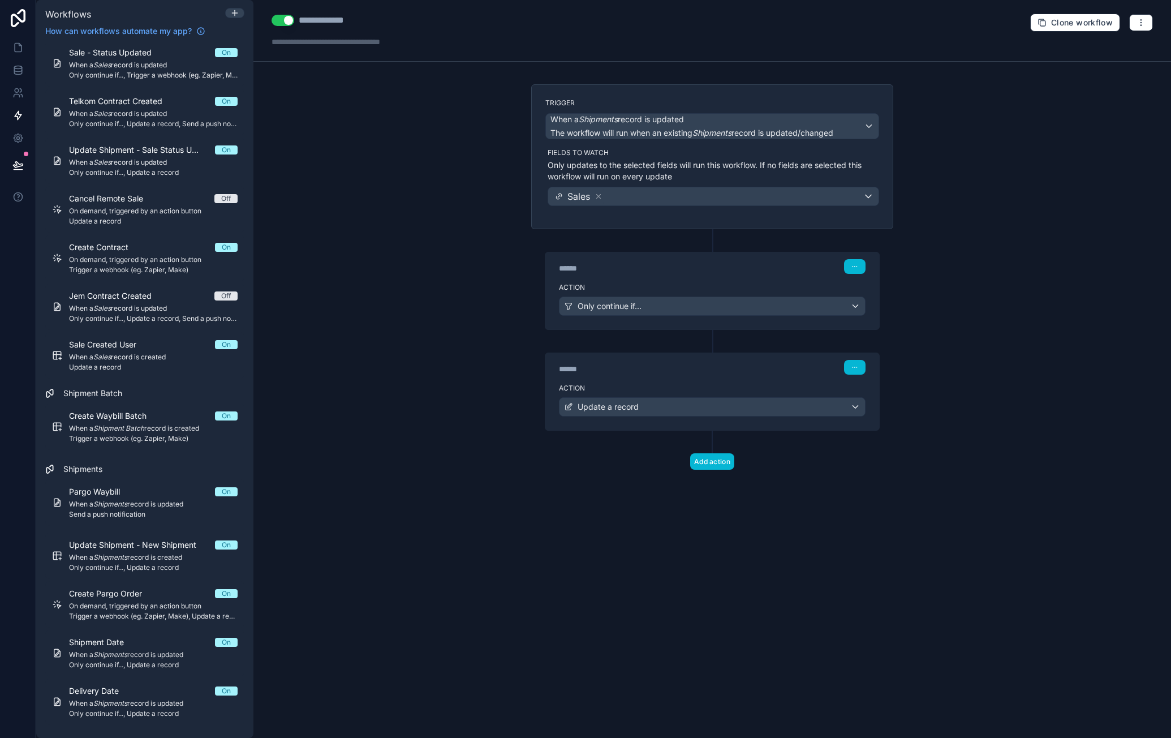
click at [738, 272] on div "****** Step 1" at bounding box center [712, 265] width 334 height 26
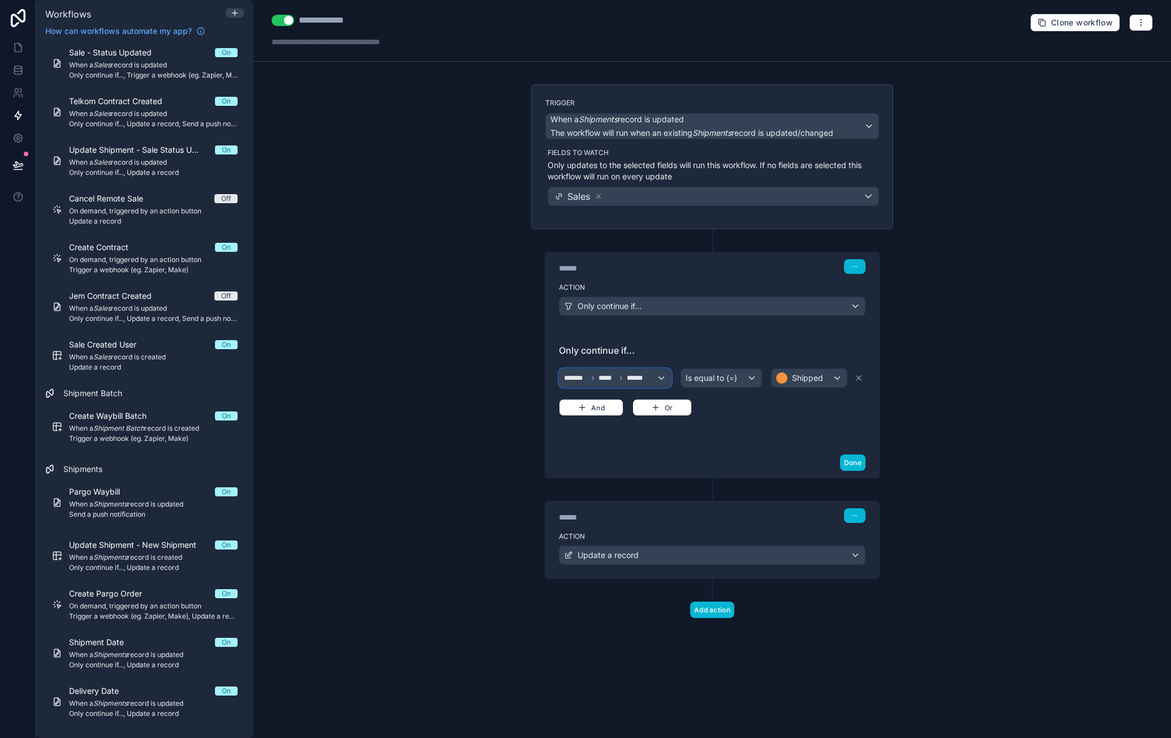
click at [659, 376] on div "******* ***** ******" at bounding box center [615, 378] width 111 height 18
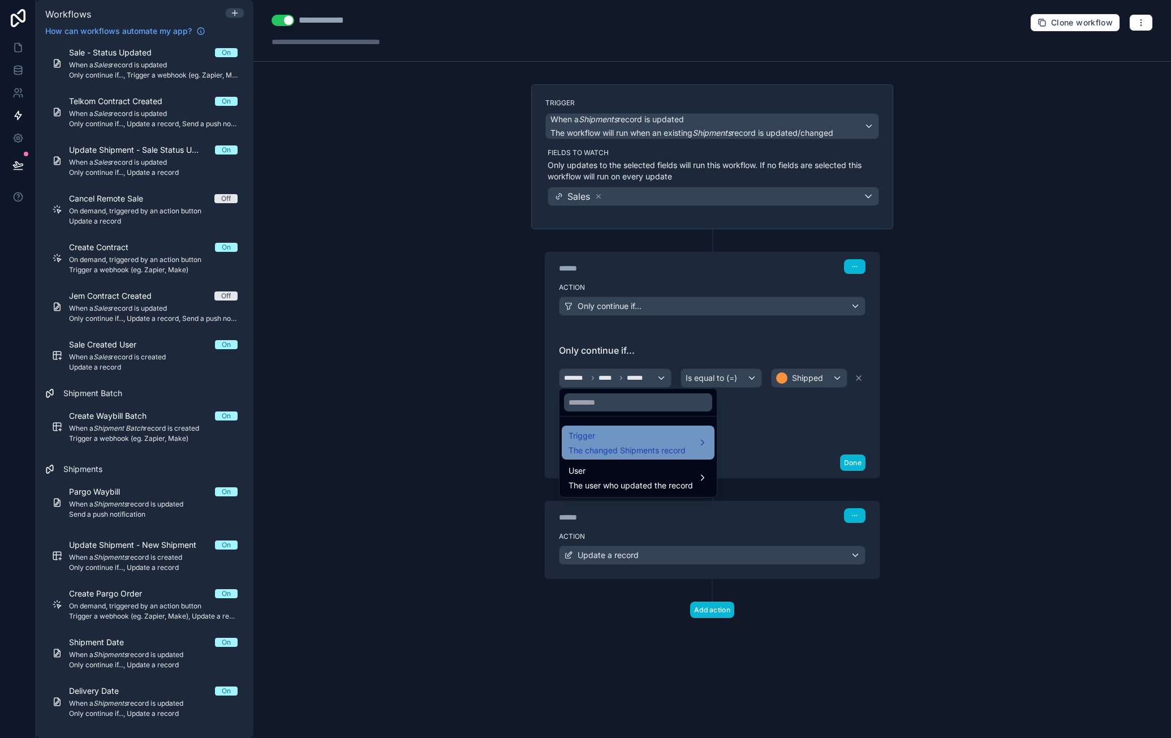
click at [645, 437] on span "Trigger" at bounding box center [627, 436] width 117 height 14
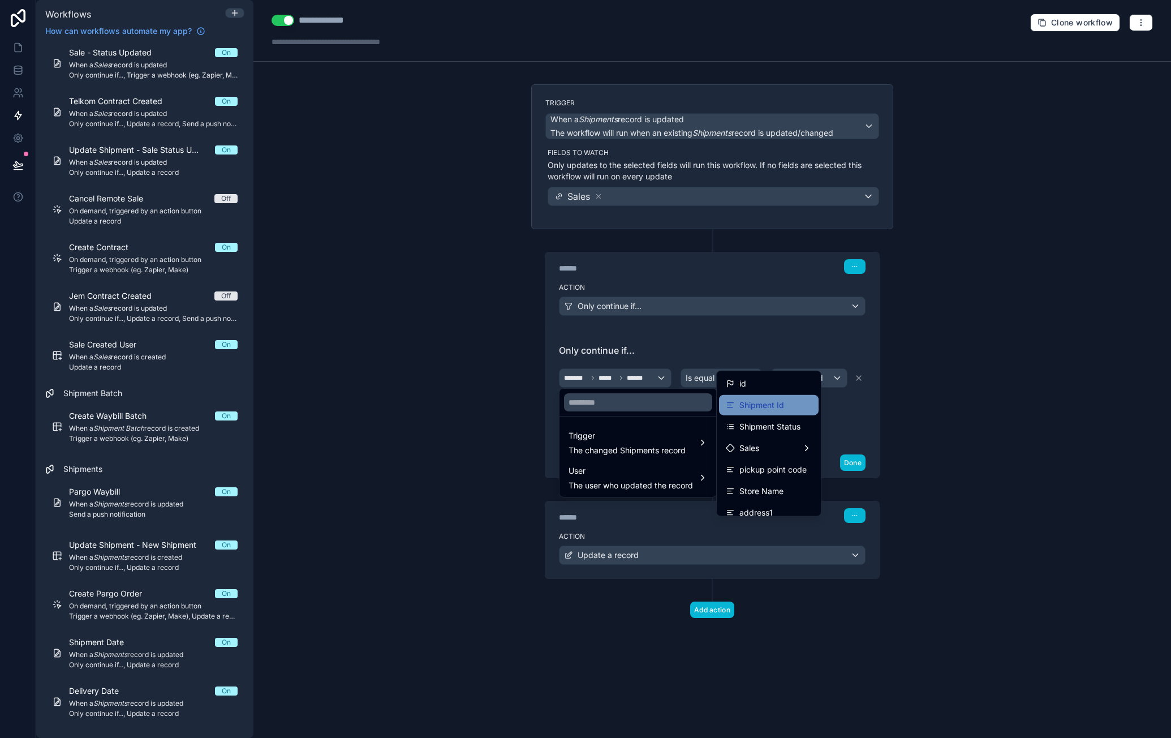
click at [776, 399] on span "Shipment Id" at bounding box center [762, 405] width 45 height 14
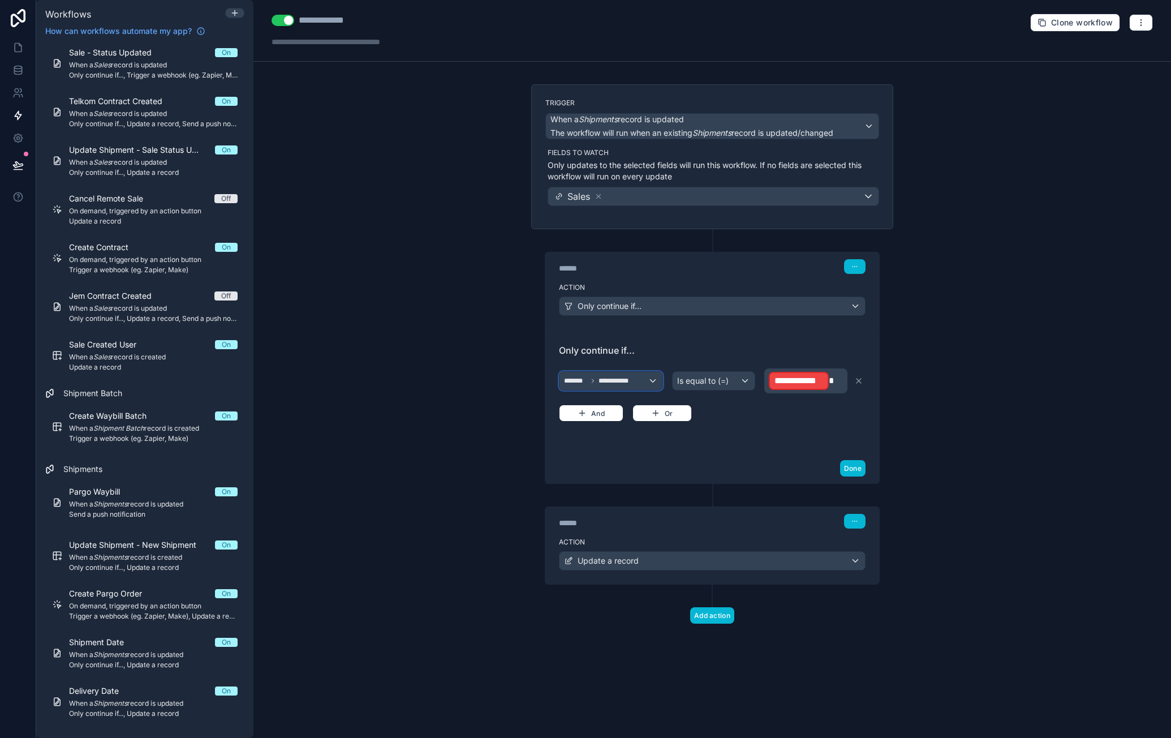
click at [639, 379] on div "**********" at bounding box center [611, 381] width 103 height 18
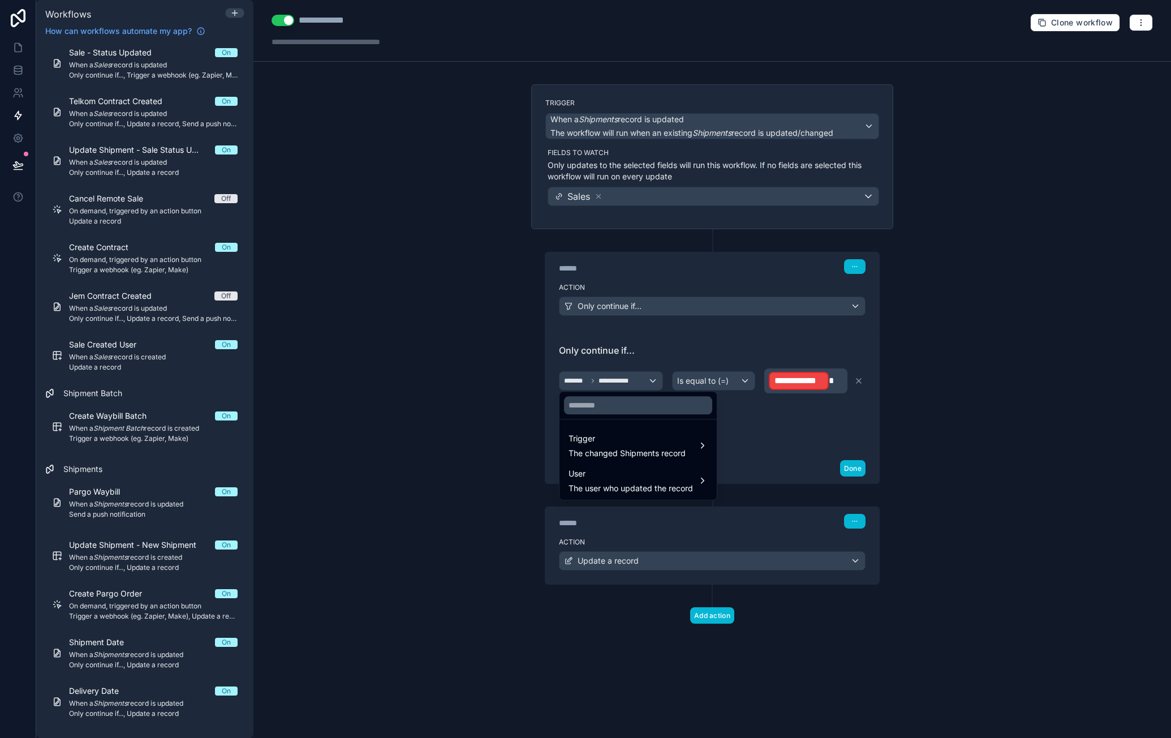
click at [855, 377] on div at bounding box center [585, 369] width 1171 height 738
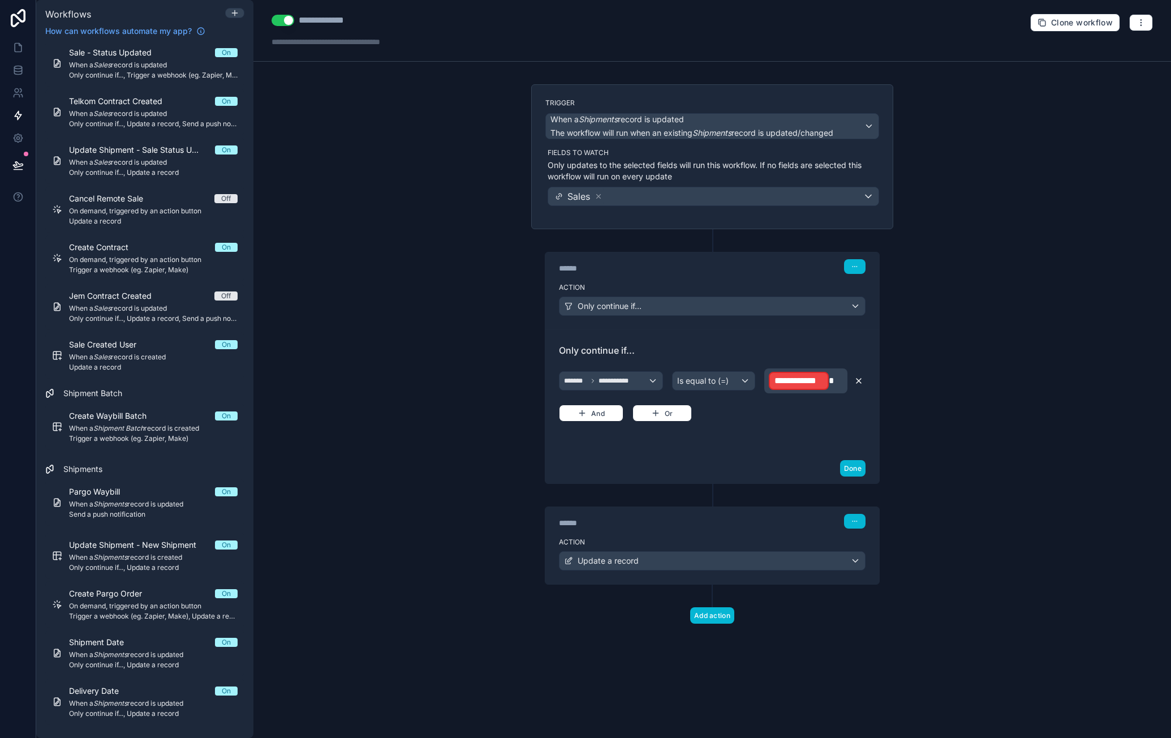
click at [860, 380] on icon at bounding box center [859, 381] width 5 height 5
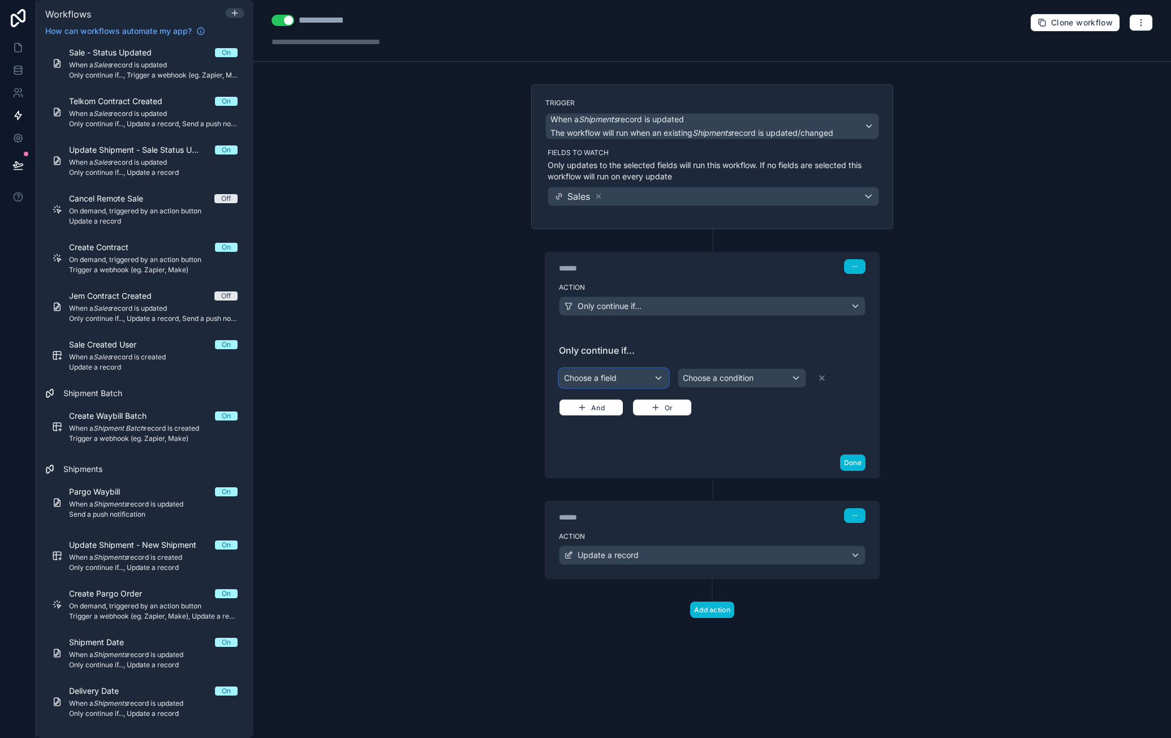
click at [656, 377] on div "Choose a field" at bounding box center [614, 378] width 109 height 18
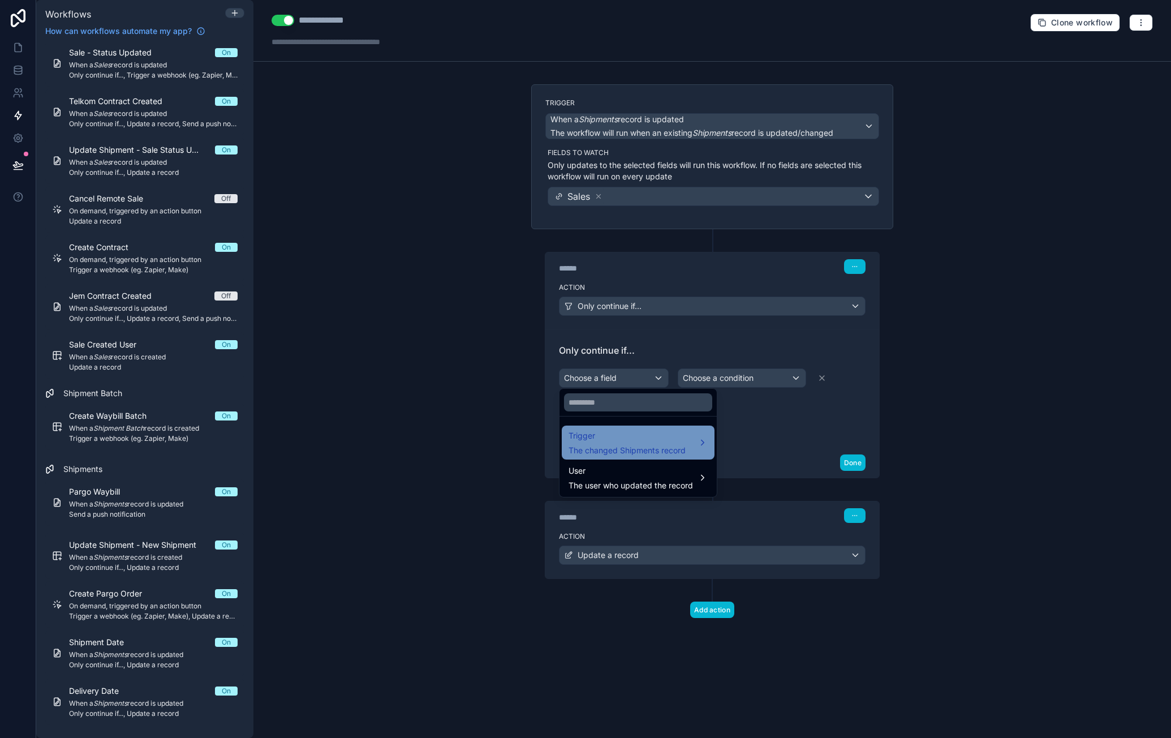
click at [648, 426] on div "Trigger The changed Shipments record" at bounding box center [638, 442] width 153 height 34
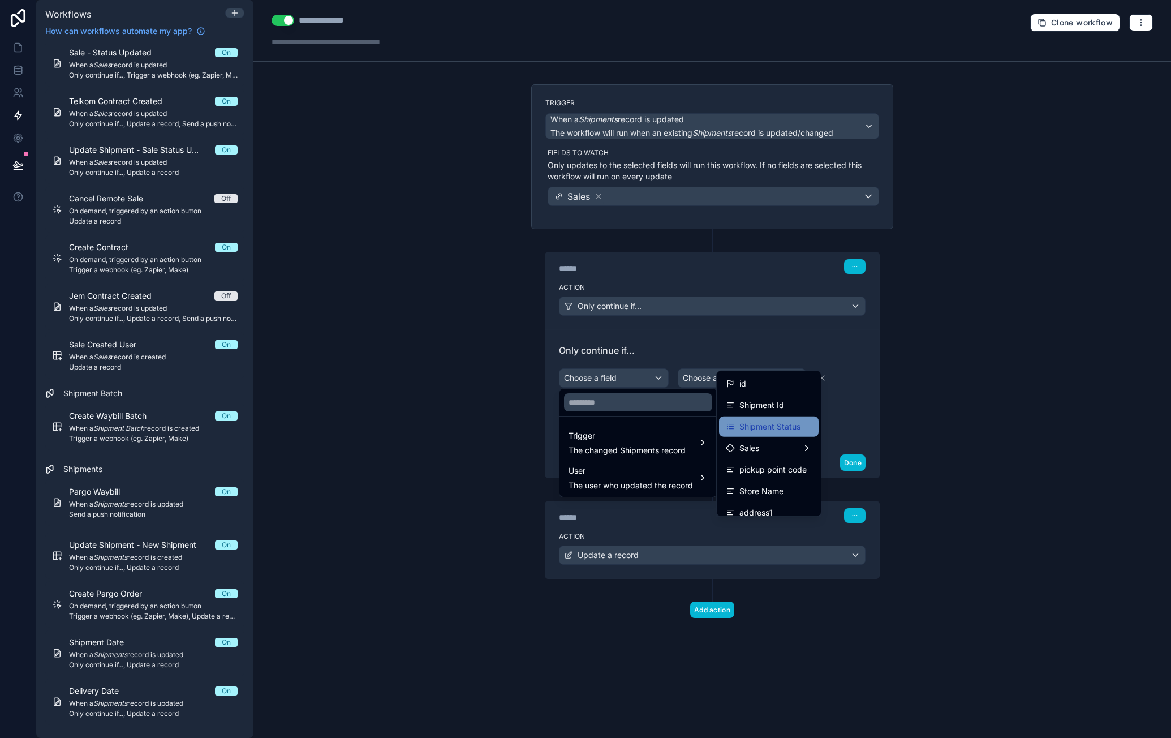
click at [792, 422] on span "Shipment Status" at bounding box center [770, 427] width 61 height 14
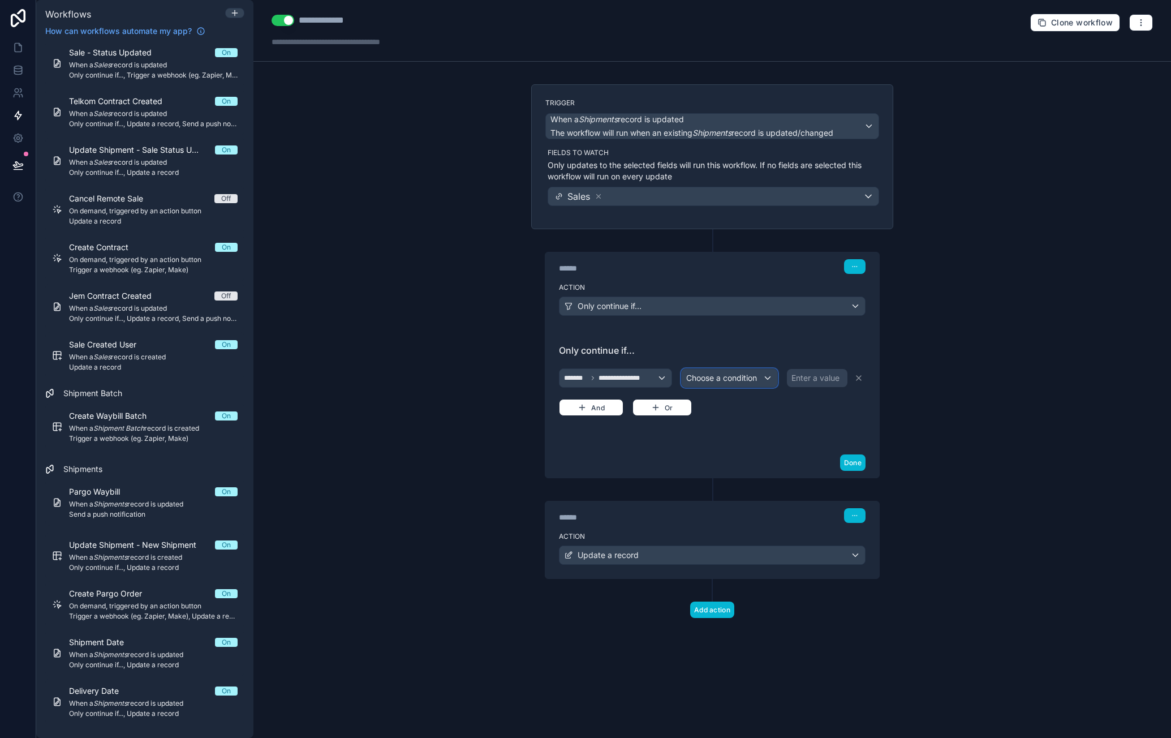
click at [754, 379] on span "Choose a condition" at bounding box center [721, 378] width 71 height 10
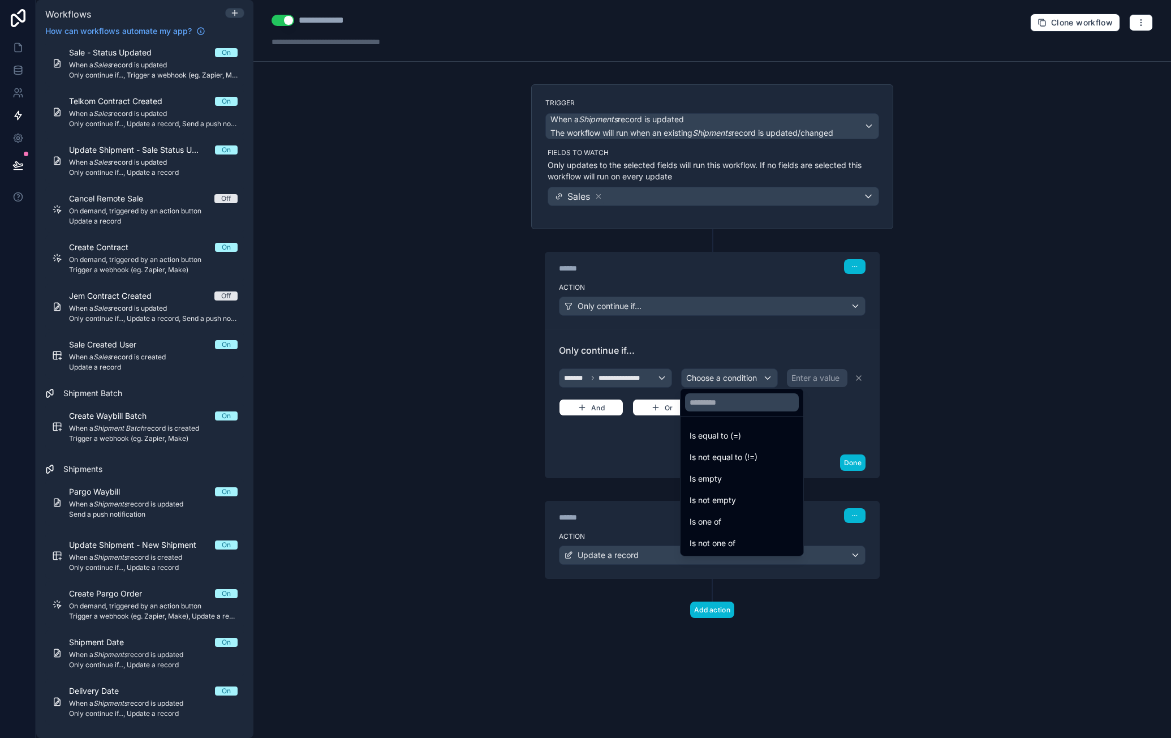
click at [746, 434] on div "Is equal to (=)" at bounding box center [742, 436] width 105 height 14
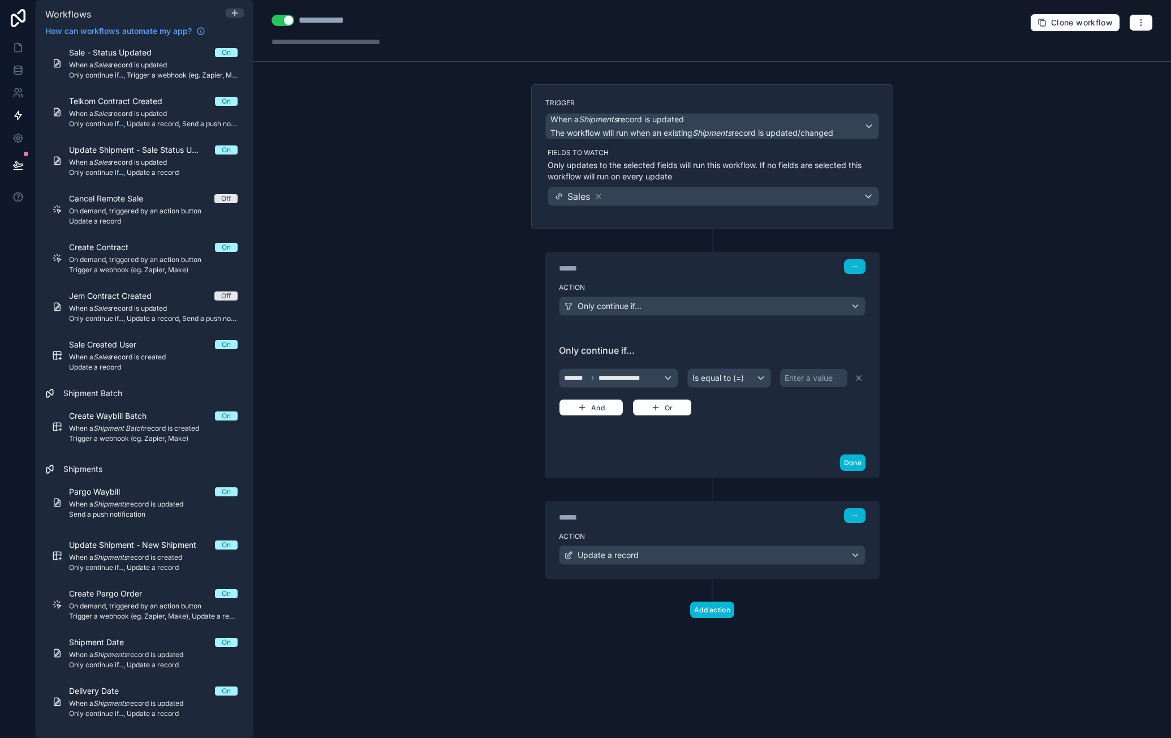
click at [803, 376] on div "Enter a value" at bounding box center [809, 377] width 48 height 11
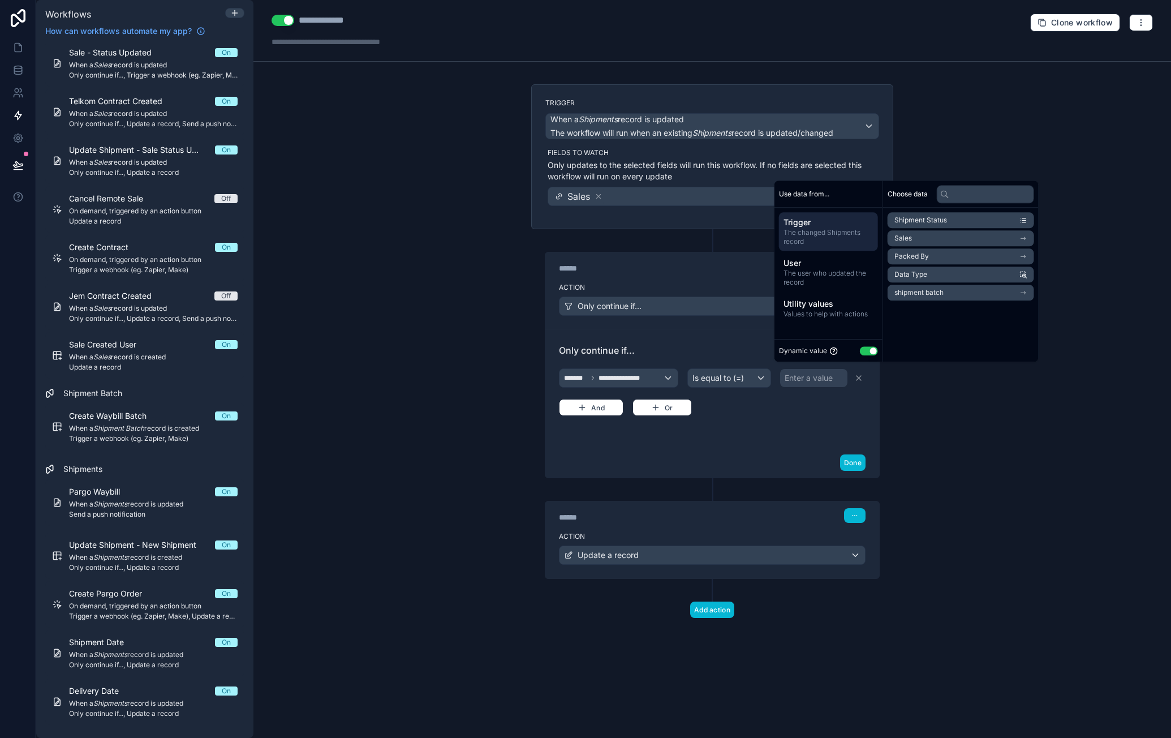
click at [868, 352] on button "Use setting" at bounding box center [869, 350] width 18 height 9
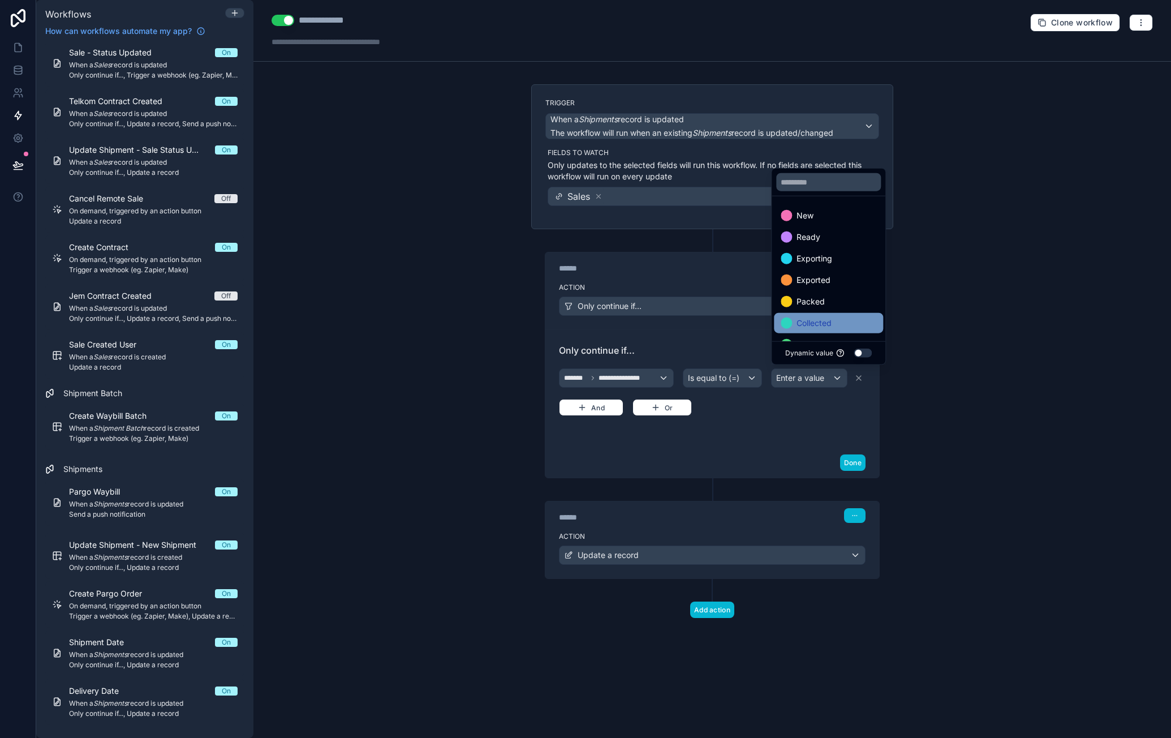
click at [844, 316] on div "Collected" at bounding box center [829, 323] width 96 height 14
click at [831, 412] on div "**********" at bounding box center [712, 391] width 307 height 50
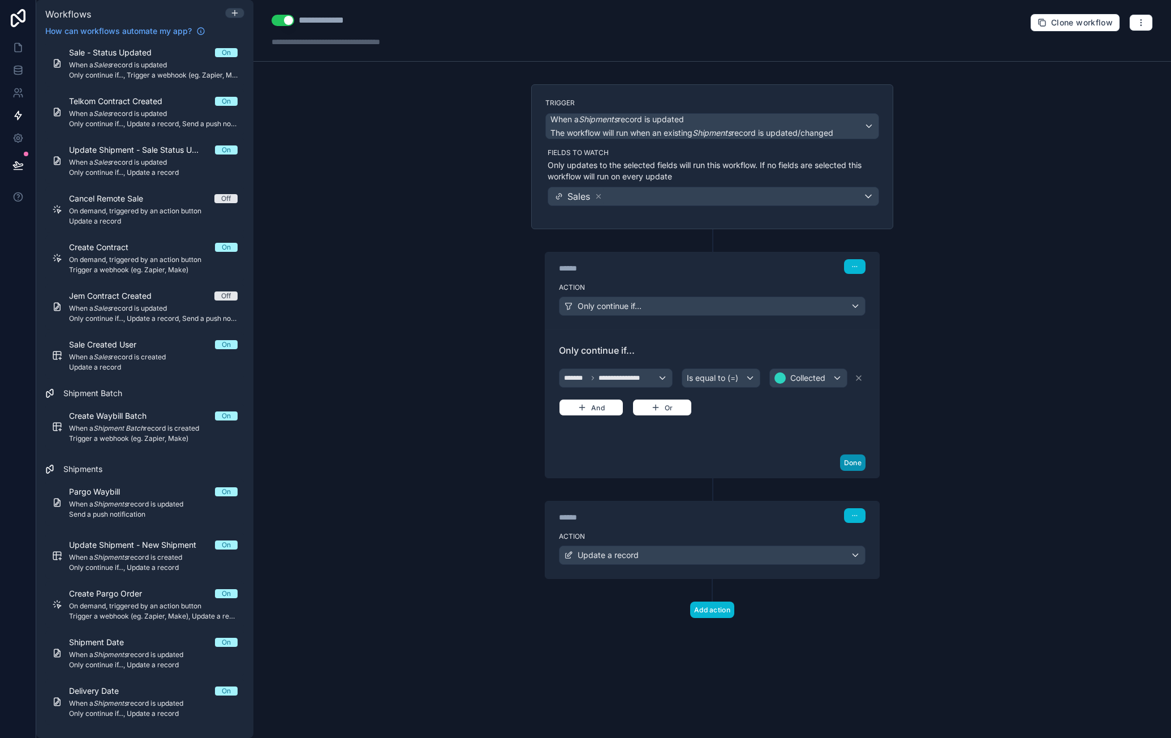
click at [858, 460] on button "Done" at bounding box center [852, 462] width 25 height 16
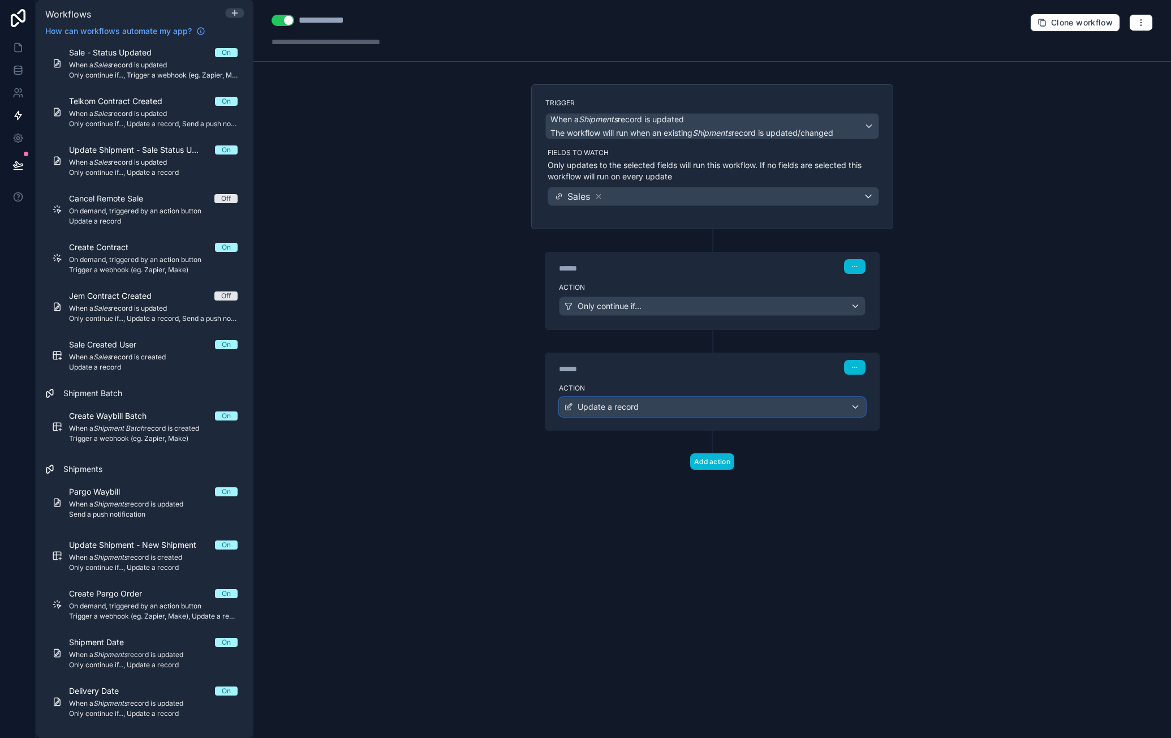
click at [857, 401] on div "Update a record" at bounding box center [713, 407] width 306 height 18
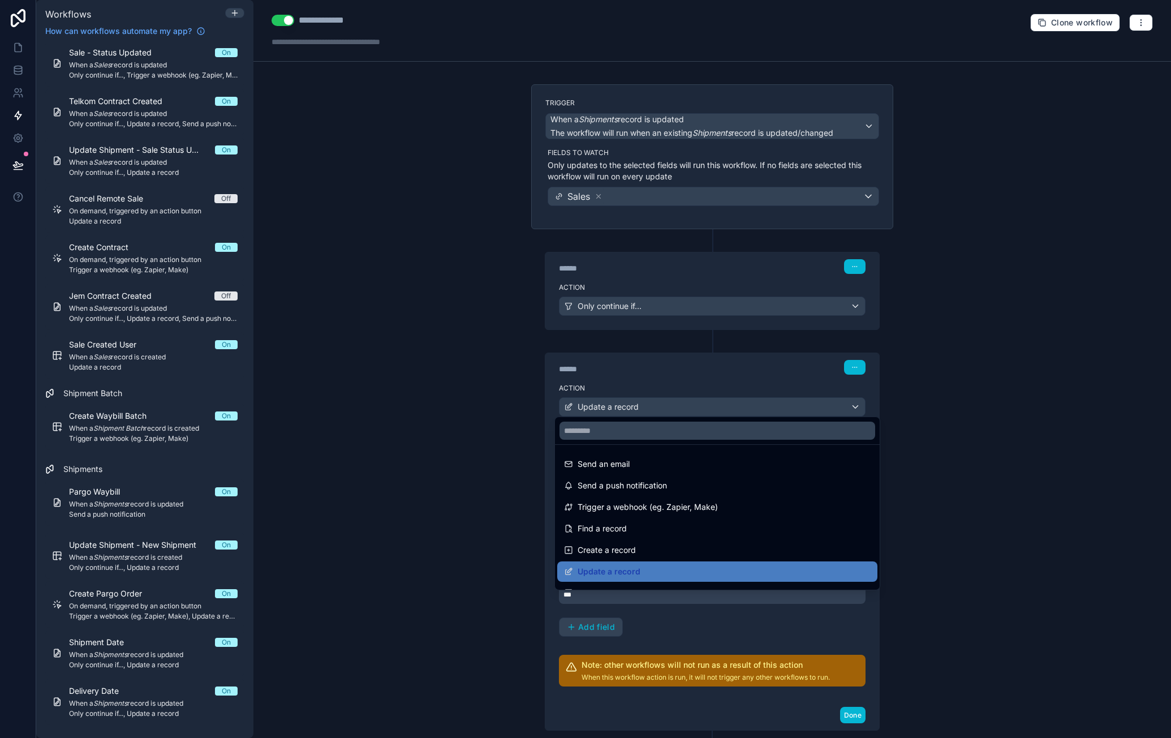
click at [745, 376] on div at bounding box center [585, 369] width 1171 height 738
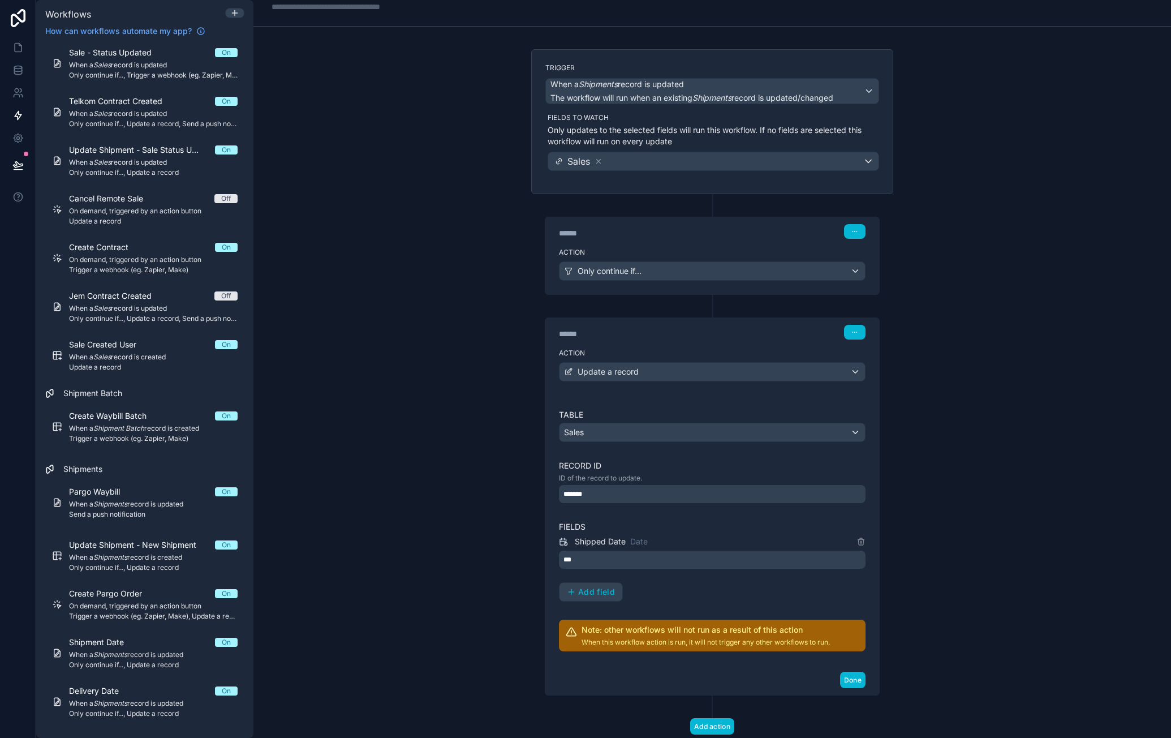
scroll to position [62, 0]
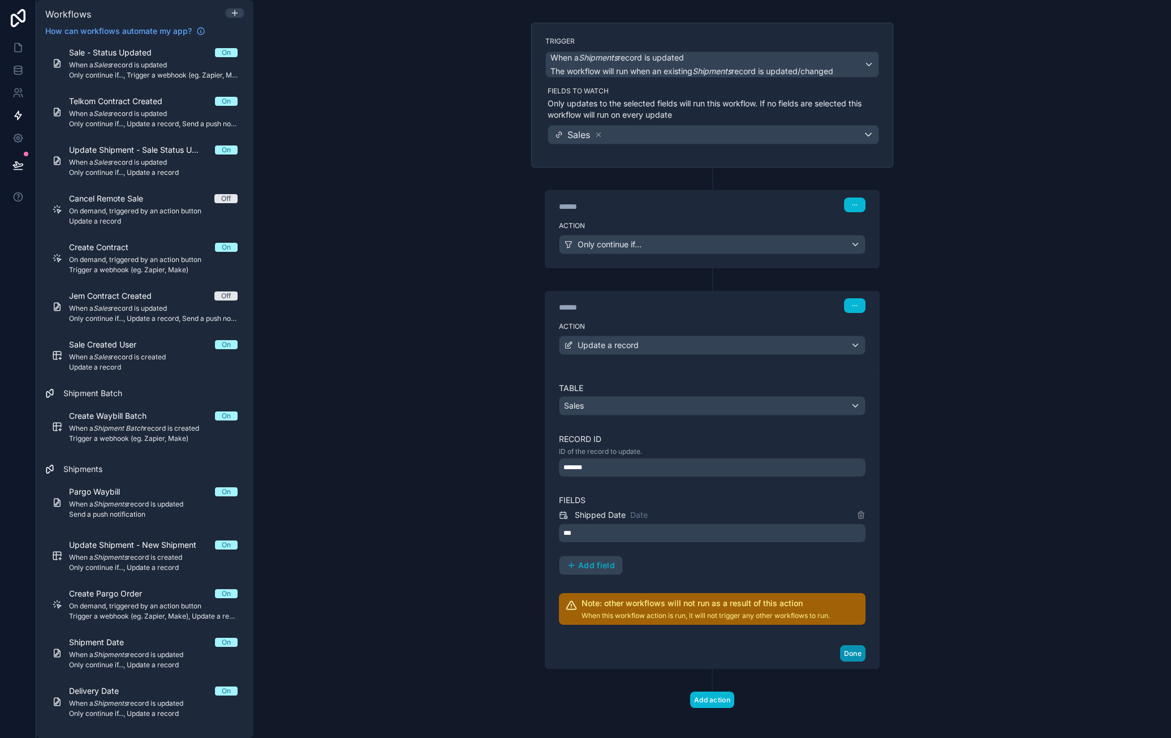
click at [845, 652] on button "Done" at bounding box center [852, 653] width 25 height 16
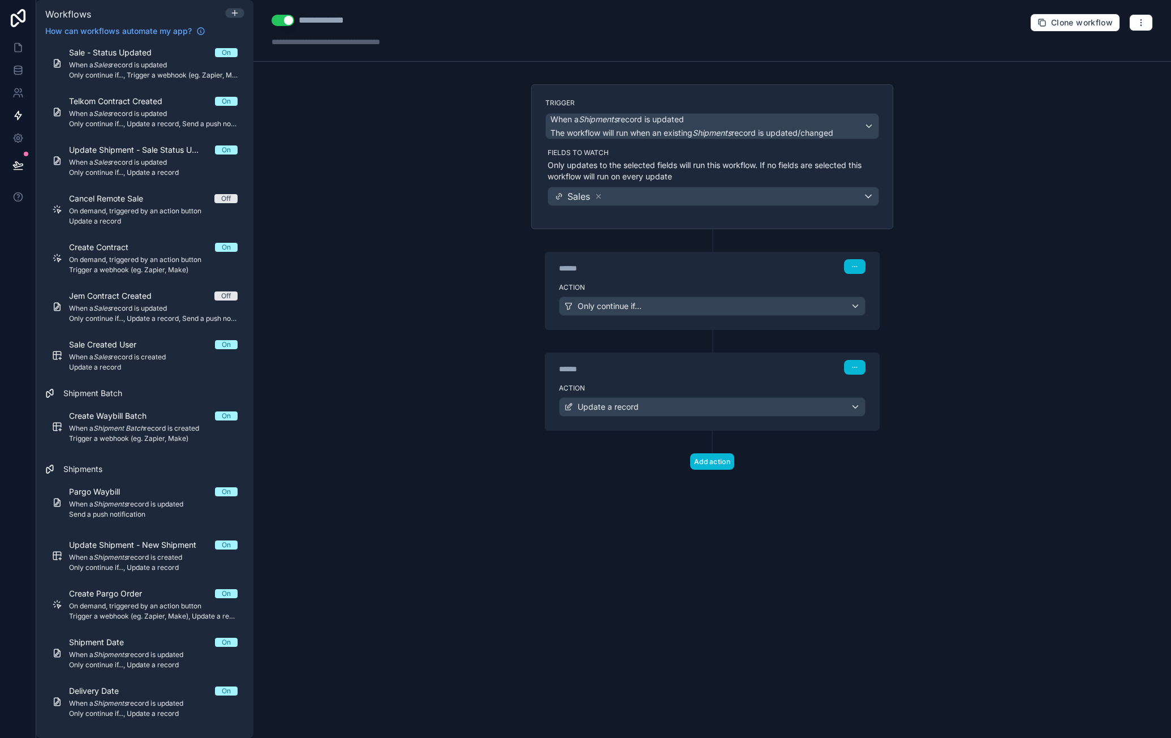
scroll to position [0, 0]
click at [149, 689] on div "Delivery Date On" at bounding box center [153, 690] width 169 height 11
click at [156, 697] on div "Delivery Date On When a Shipments record is updated Only continue if..., Update…" at bounding box center [153, 701] width 169 height 33
click at [197, 707] on span "When a Shipments record is updated" at bounding box center [153, 703] width 169 height 9
click at [852, 304] on div "Only continue if..." at bounding box center [713, 306] width 306 height 18
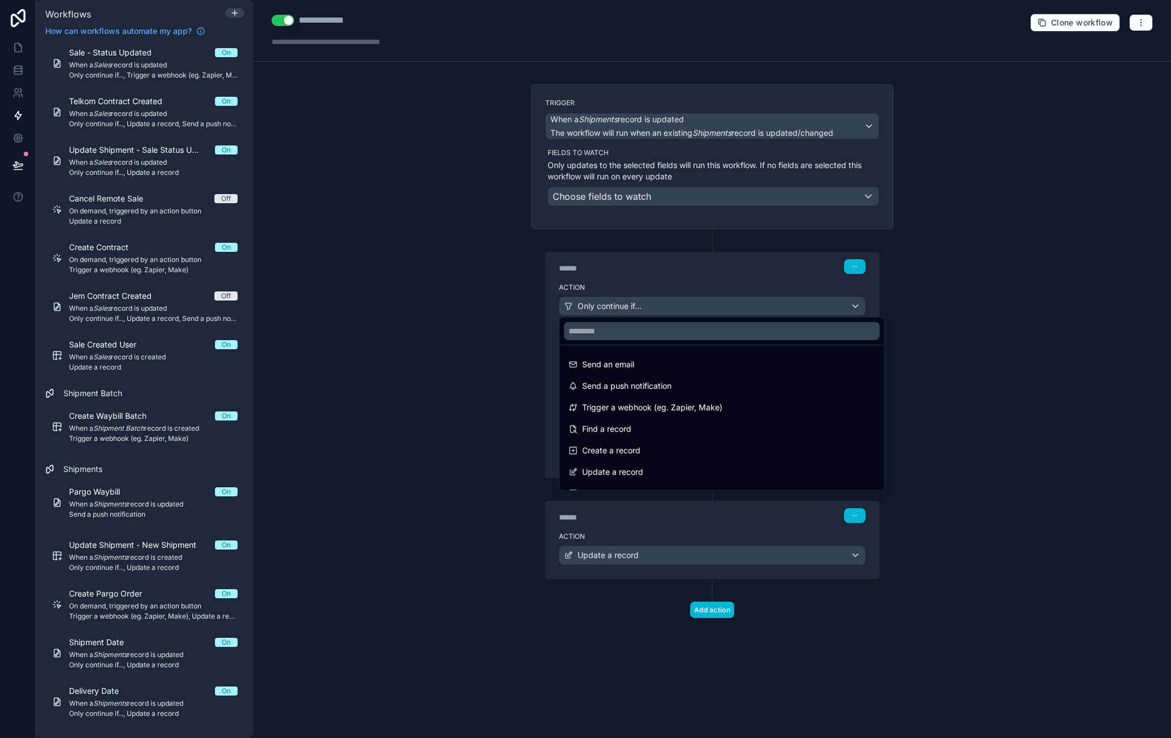
click at [743, 282] on div at bounding box center [585, 369] width 1171 height 738
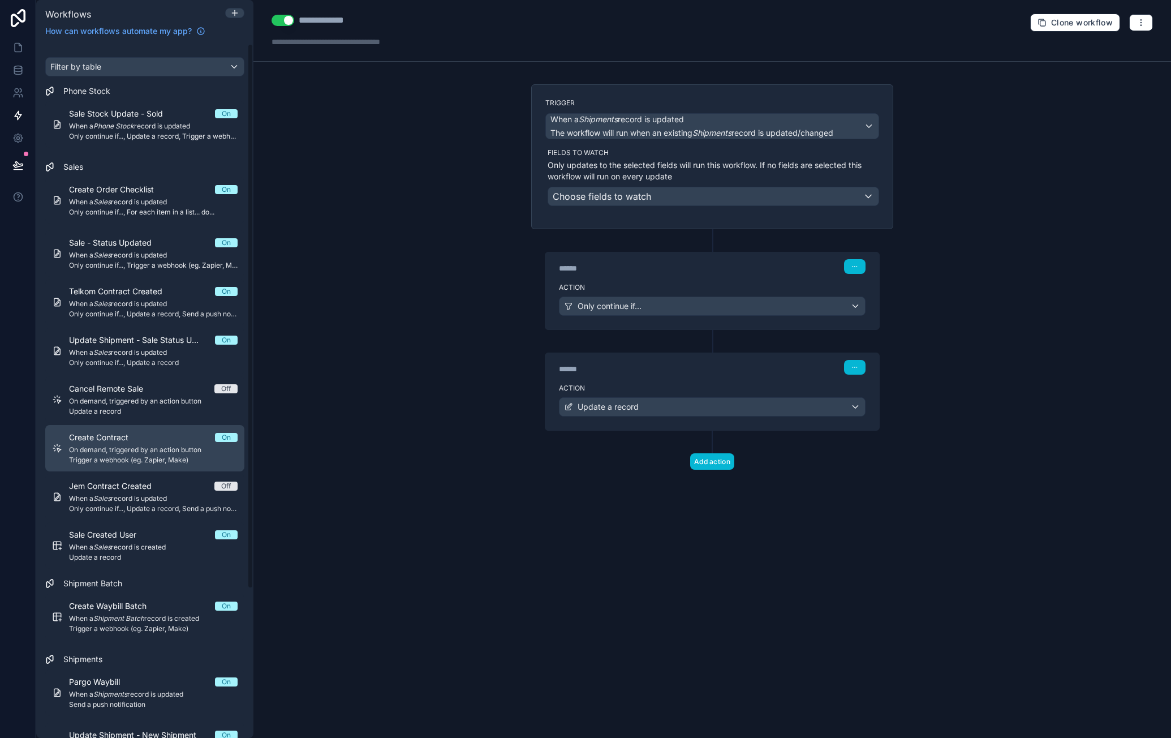
scroll to position [190, 0]
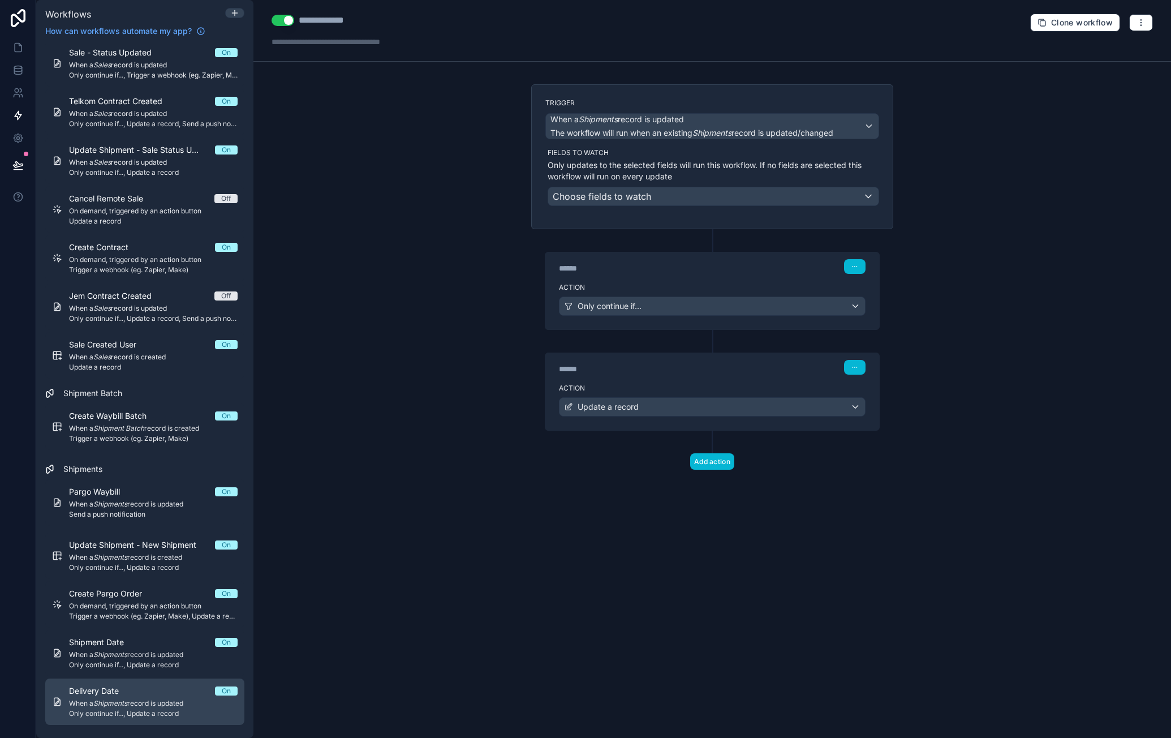
click at [139, 687] on div "Delivery Date On" at bounding box center [153, 690] width 169 height 11
click at [855, 301] on div "Only continue if..." at bounding box center [713, 306] width 306 height 18
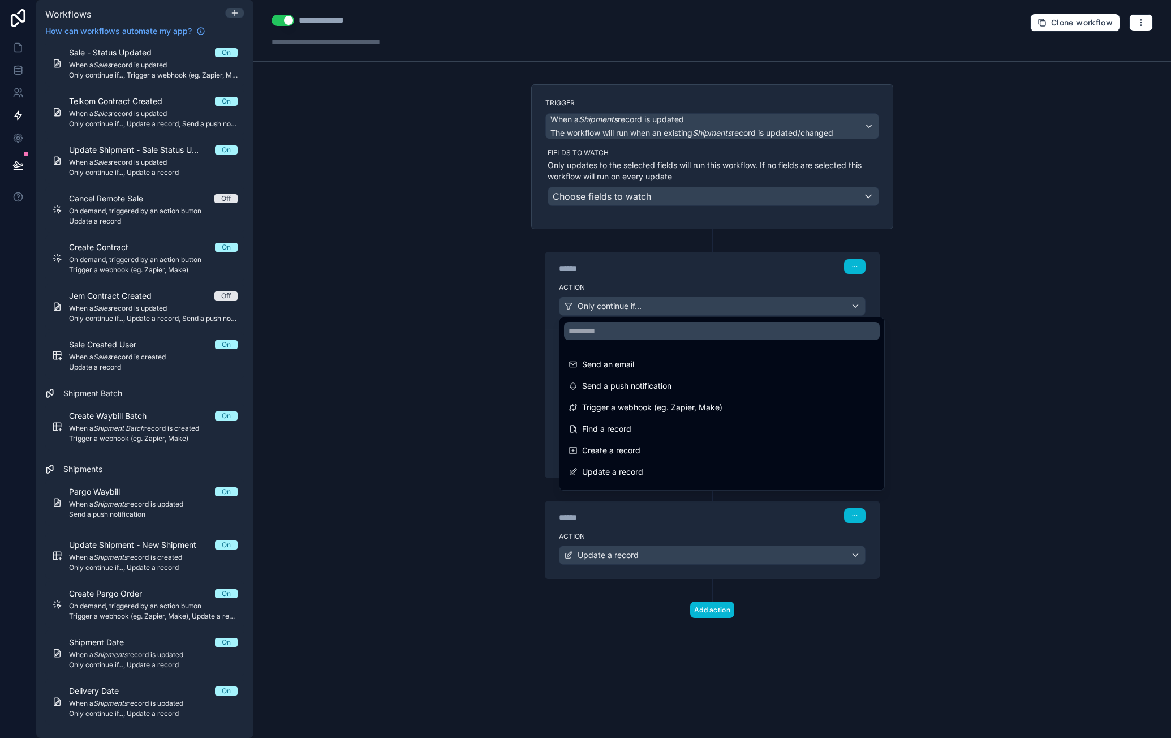
click at [742, 284] on div at bounding box center [585, 369] width 1171 height 738
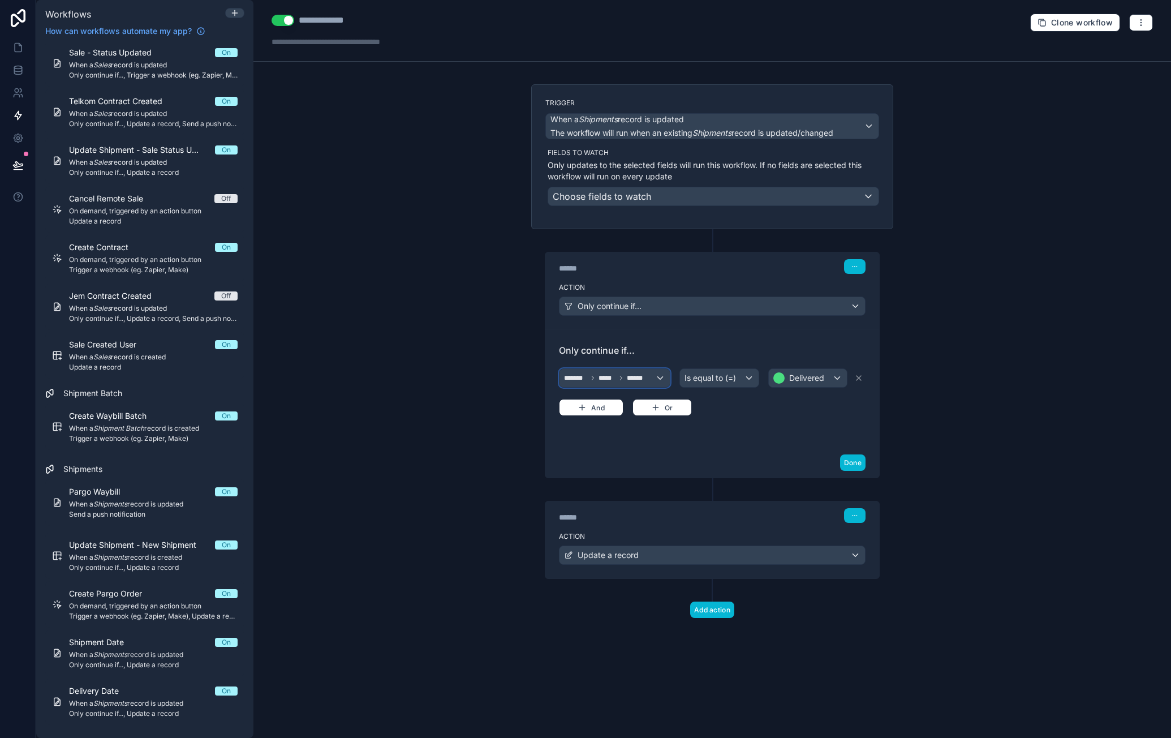
click at [645, 374] on span "******" at bounding box center [637, 377] width 20 height 9
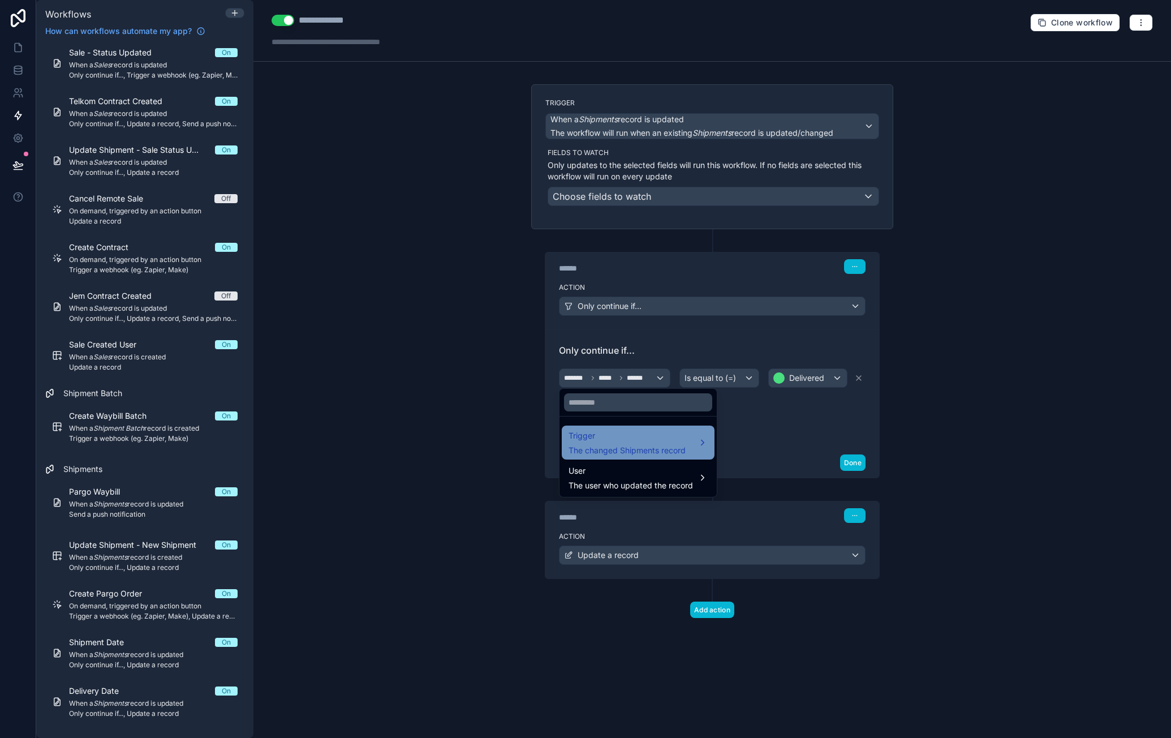
click at [627, 435] on span "Trigger" at bounding box center [627, 436] width 117 height 14
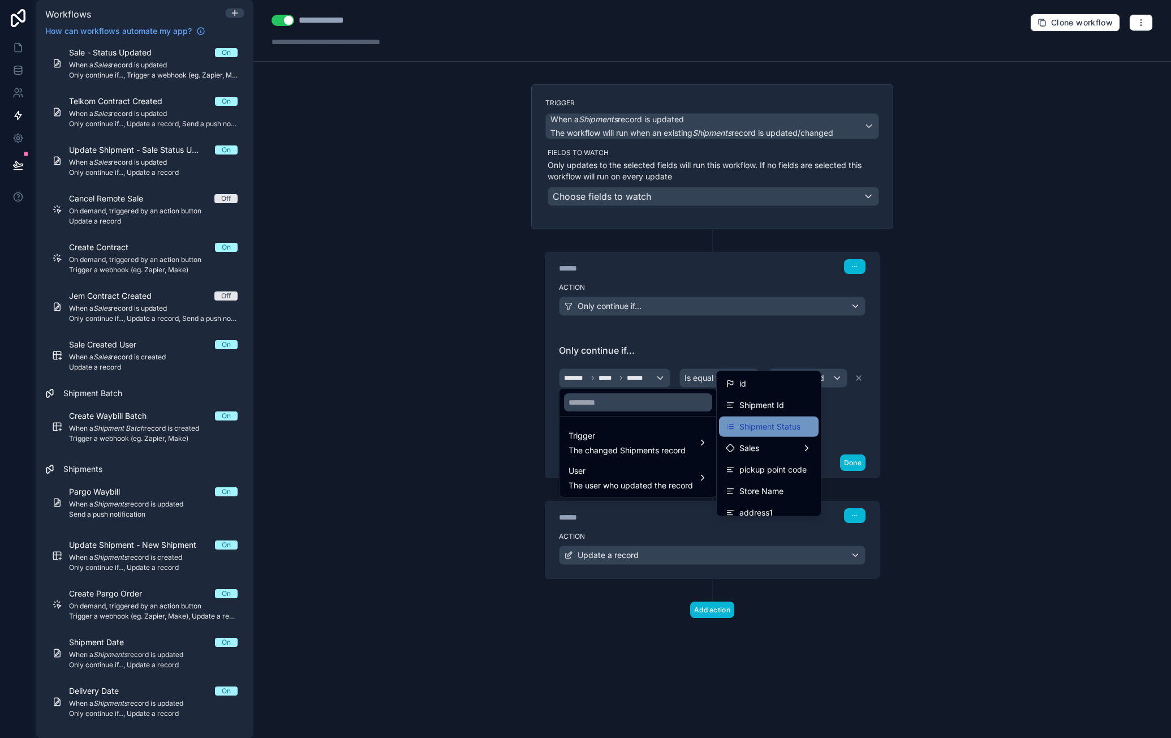
click at [772, 423] on span "Shipment Status" at bounding box center [770, 427] width 61 height 14
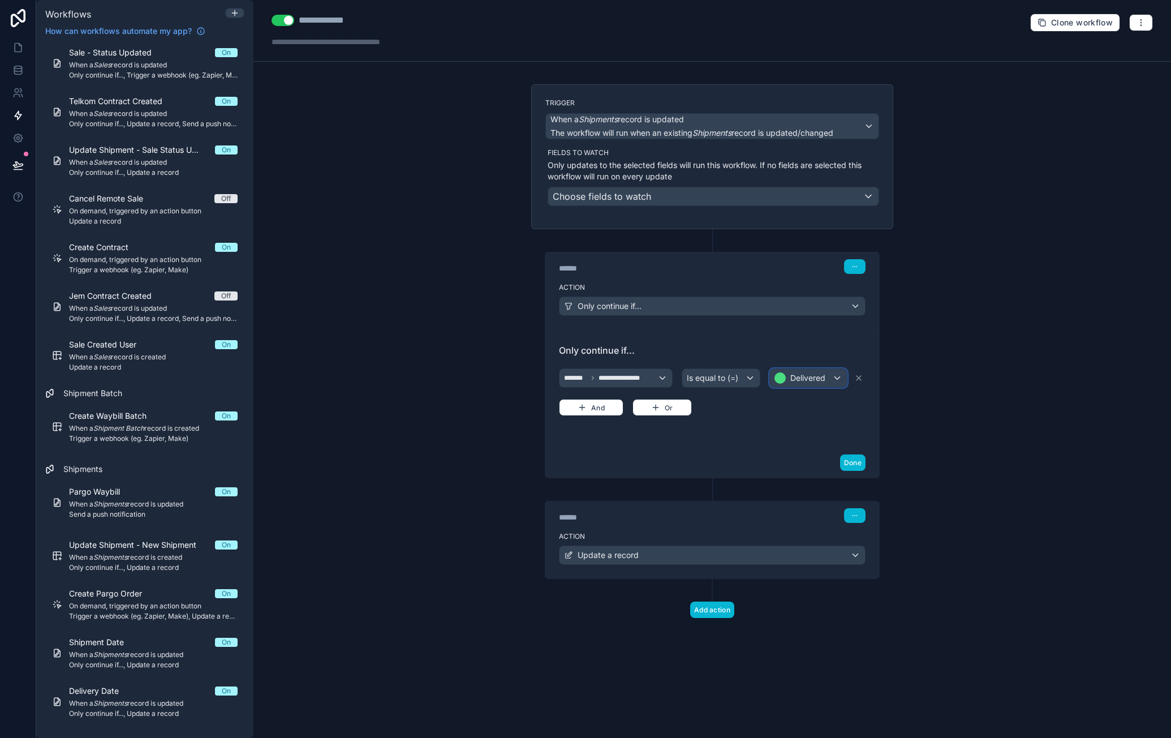
click at [816, 380] on span "Delivered" at bounding box center [807, 377] width 35 height 11
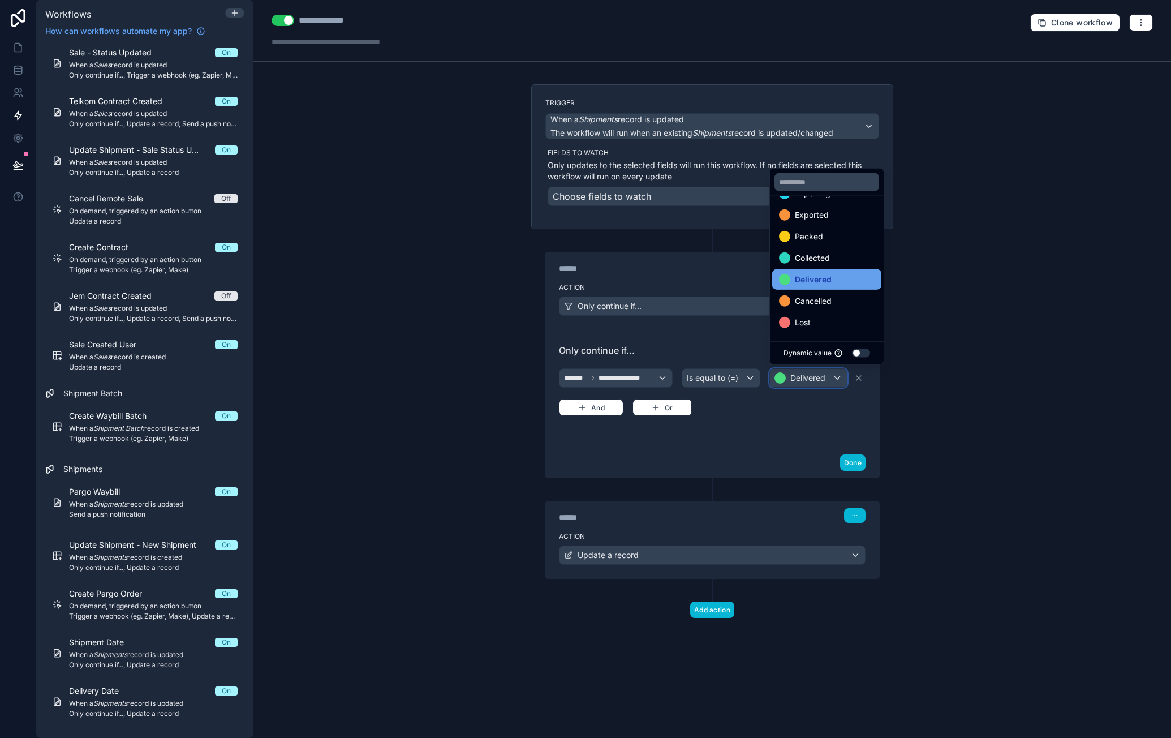
scroll to position [66, 0]
click at [845, 278] on div "Delivered" at bounding box center [827, 279] width 96 height 14
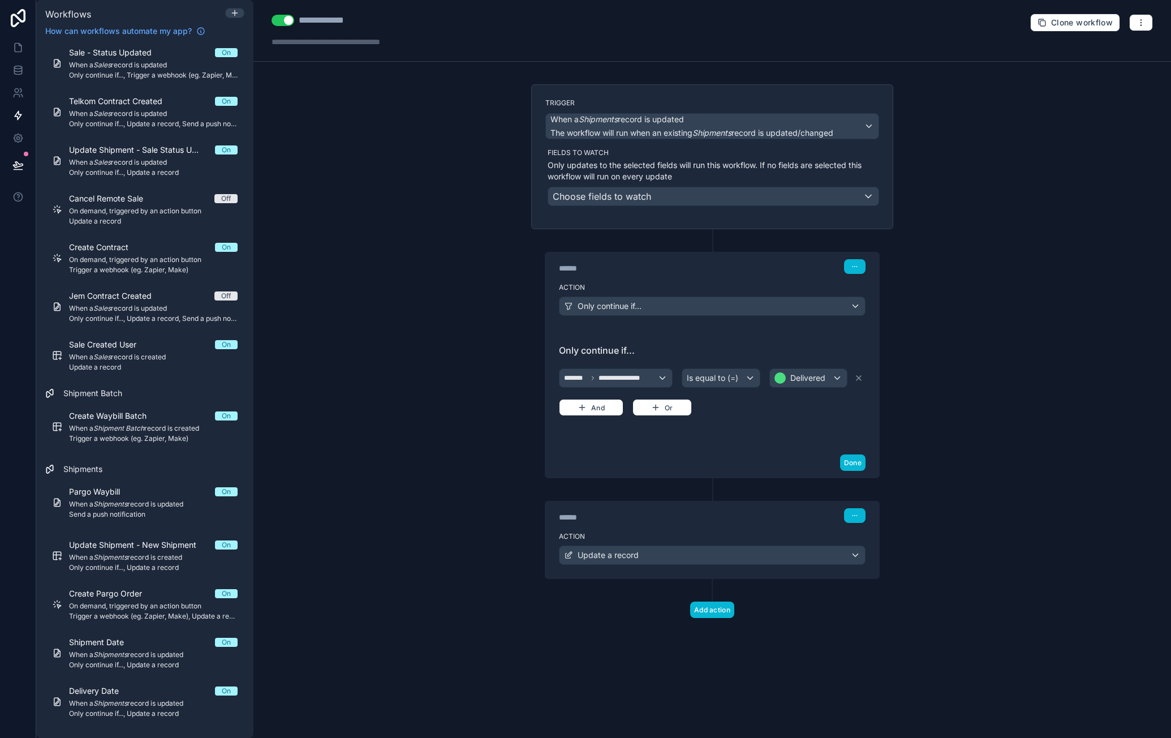
click at [957, 374] on div "**********" at bounding box center [712, 369] width 918 height 738
click at [857, 458] on button "Done" at bounding box center [852, 462] width 25 height 16
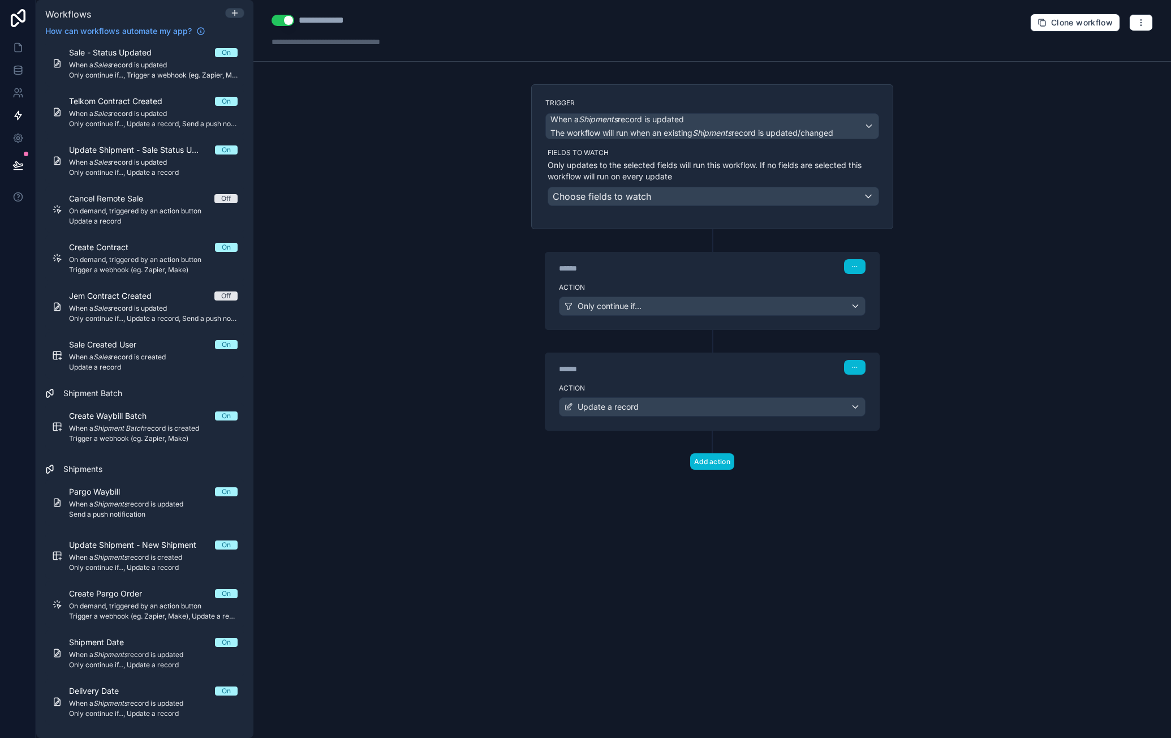
click at [782, 385] on label "Action" at bounding box center [712, 388] width 307 height 9
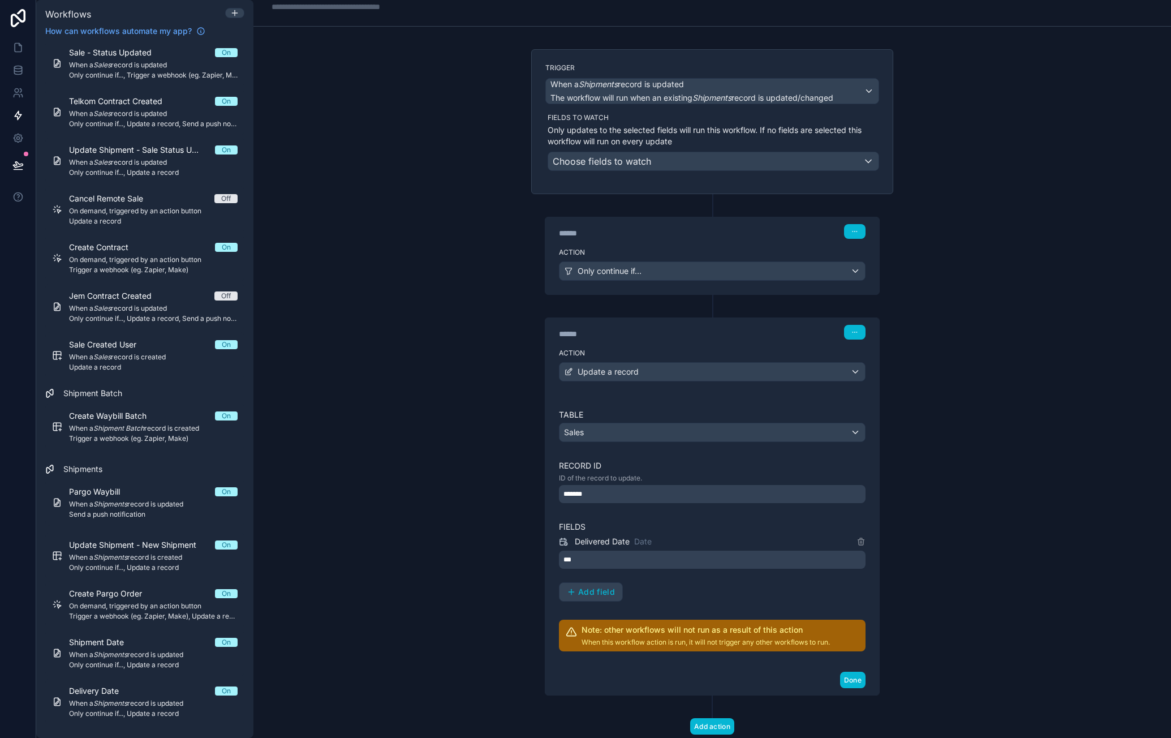
scroll to position [62, 0]
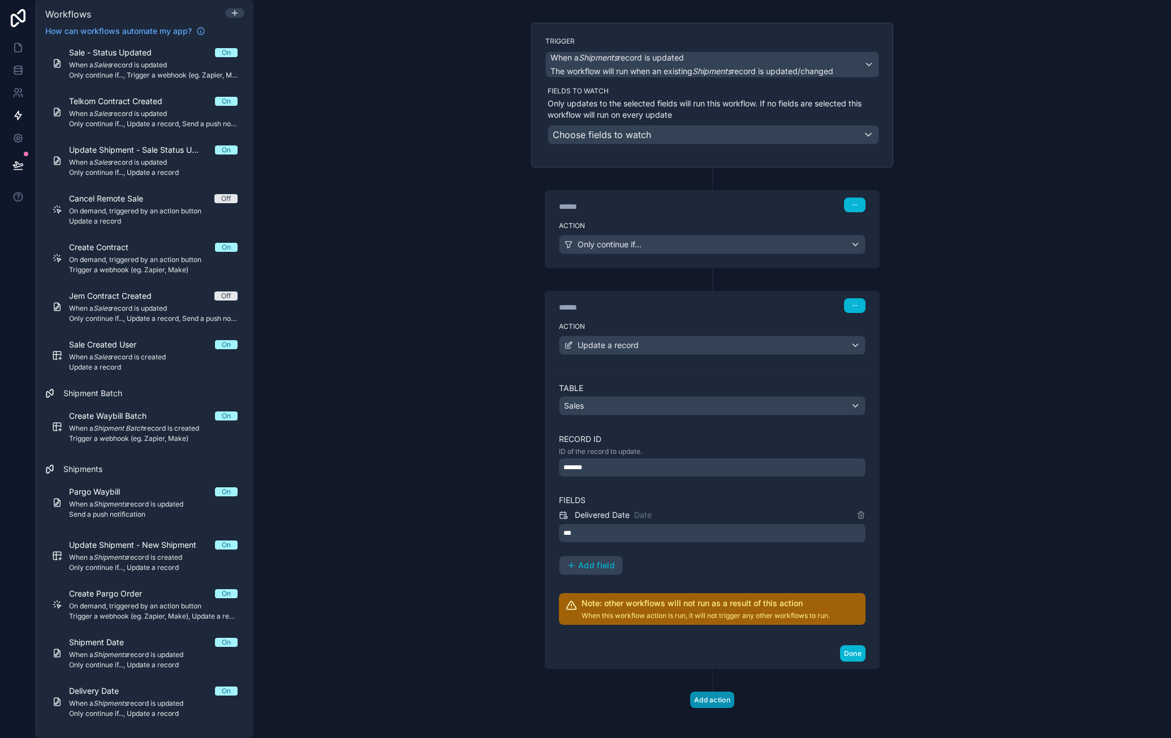
click at [707, 694] on button "Add action" at bounding box center [712, 699] width 44 height 16
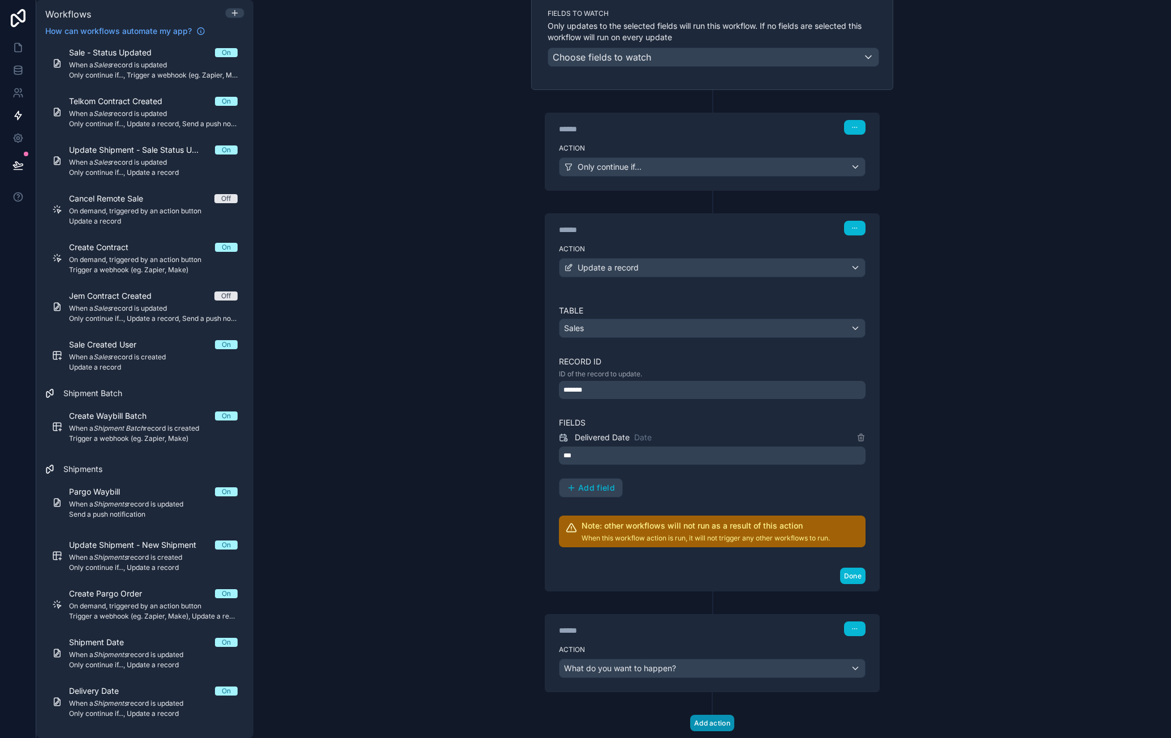
scroll to position [161, 0]
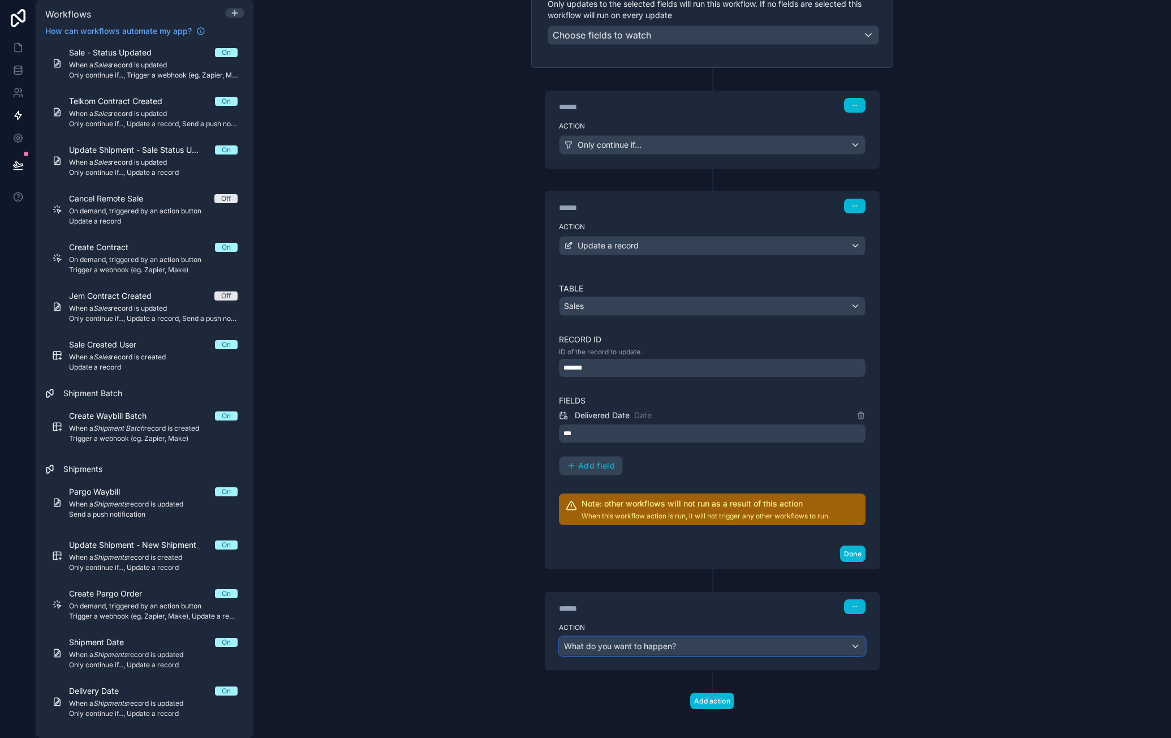
click at [709, 646] on div "What do you want to happen?" at bounding box center [713, 646] width 306 height 18
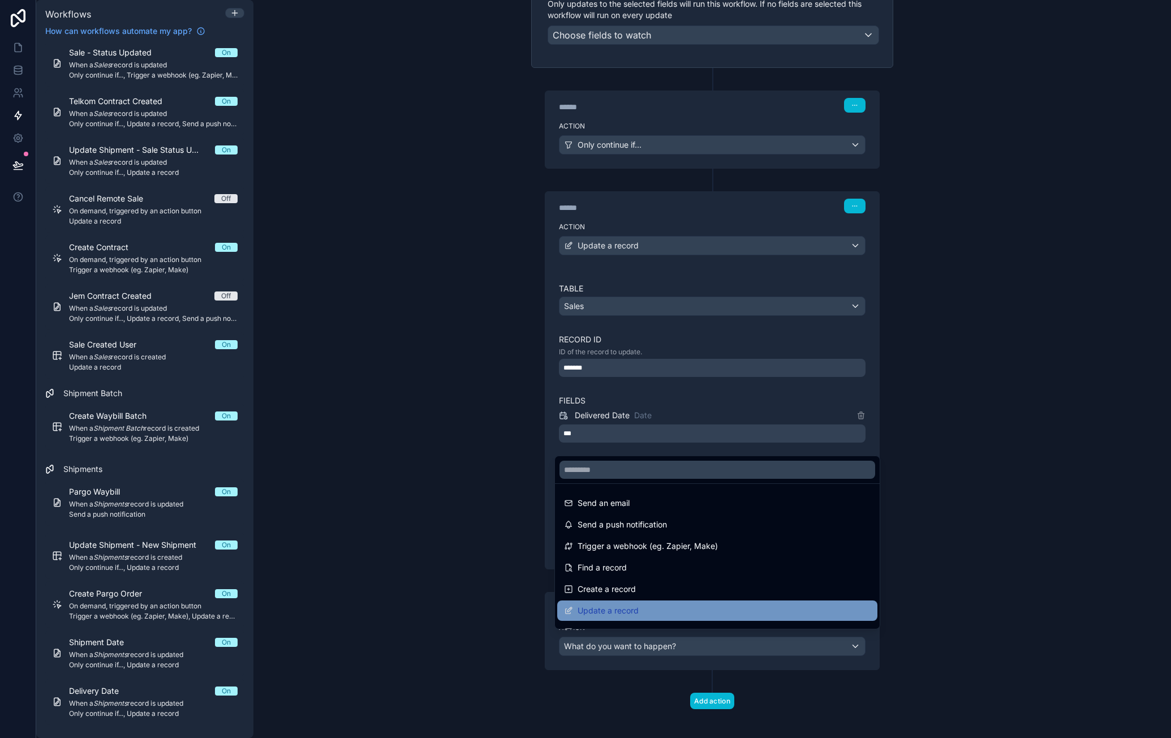
click at [652, 604] on div "Update a record" at bounding box center [717, 611] width 307 height 14
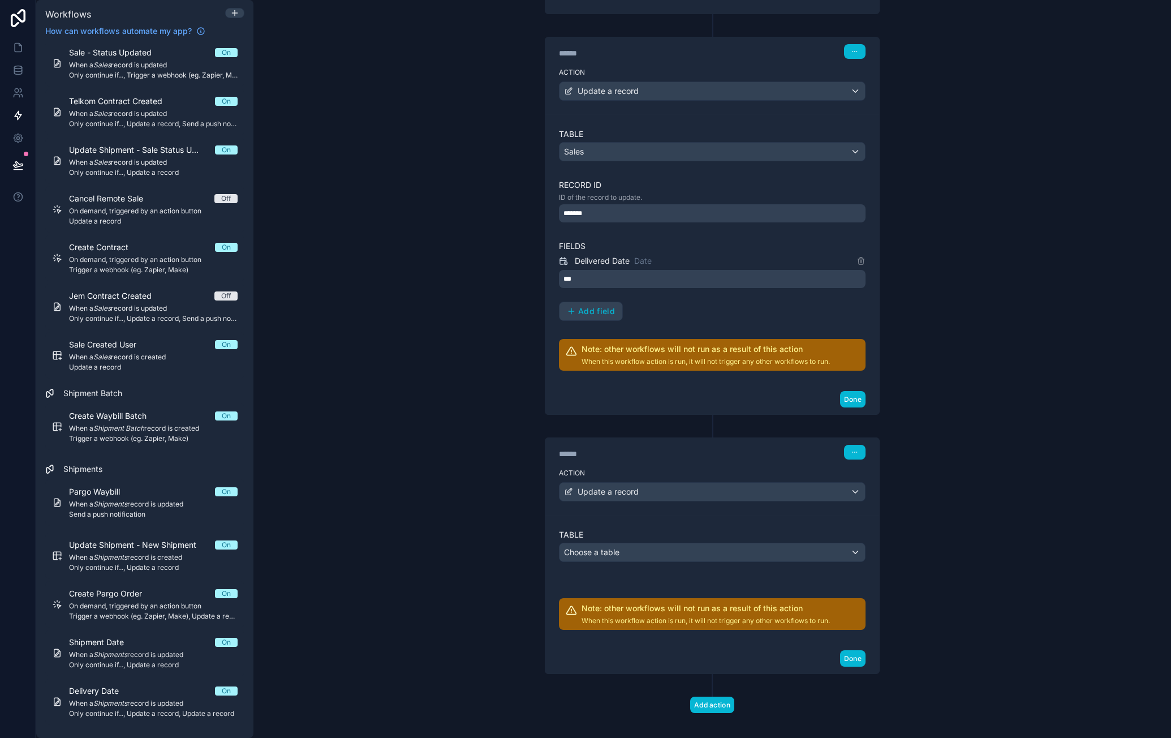
scroll to position [319, 0]
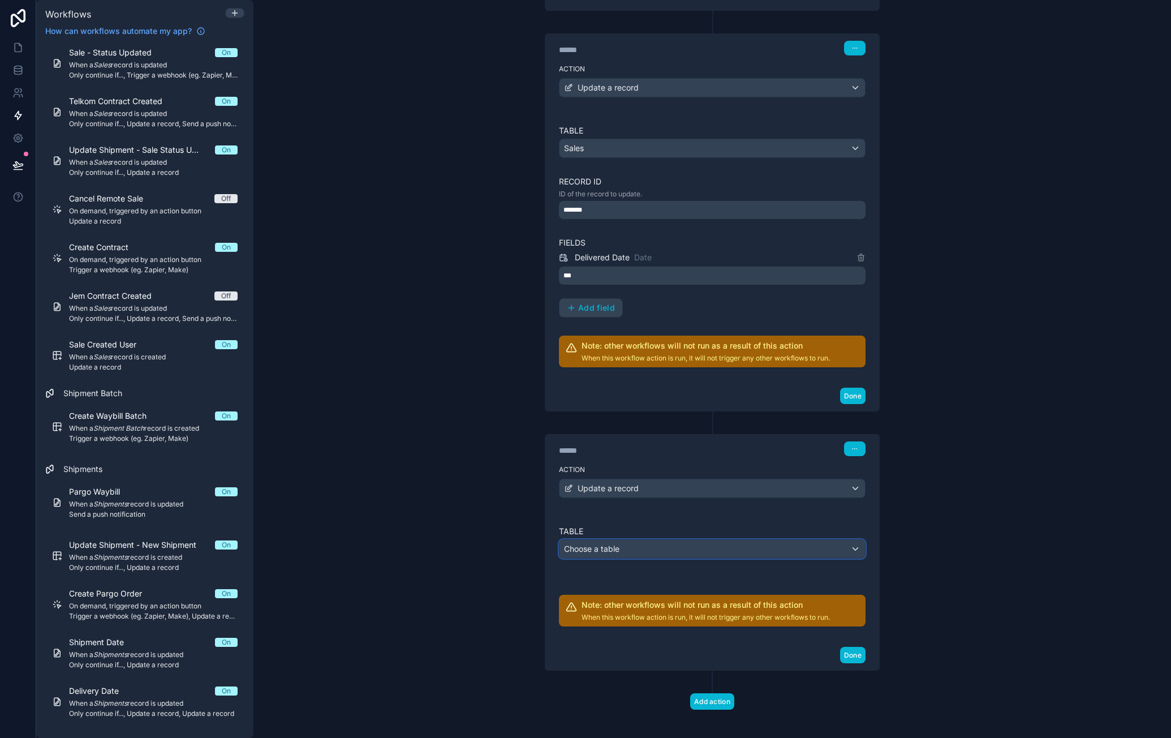
click at [666, 540] on div "Choose a table" at bounding box center [713, 549] width 306 height 18
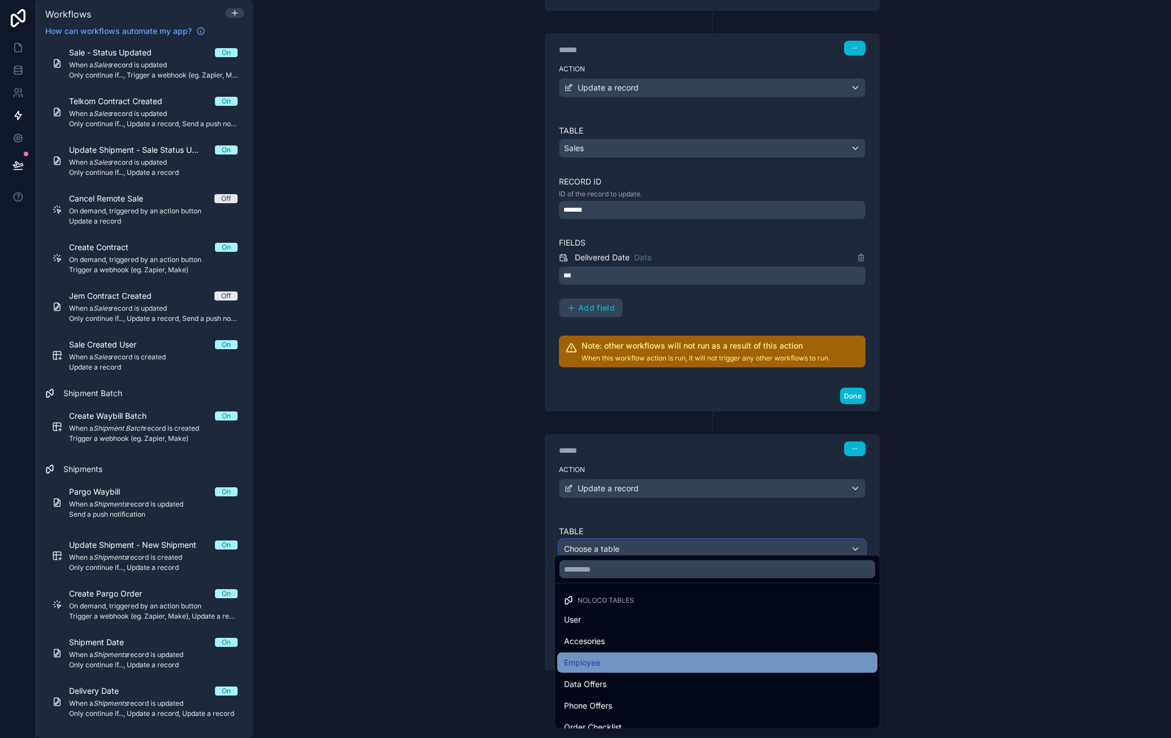
scroll to position [113, 0]
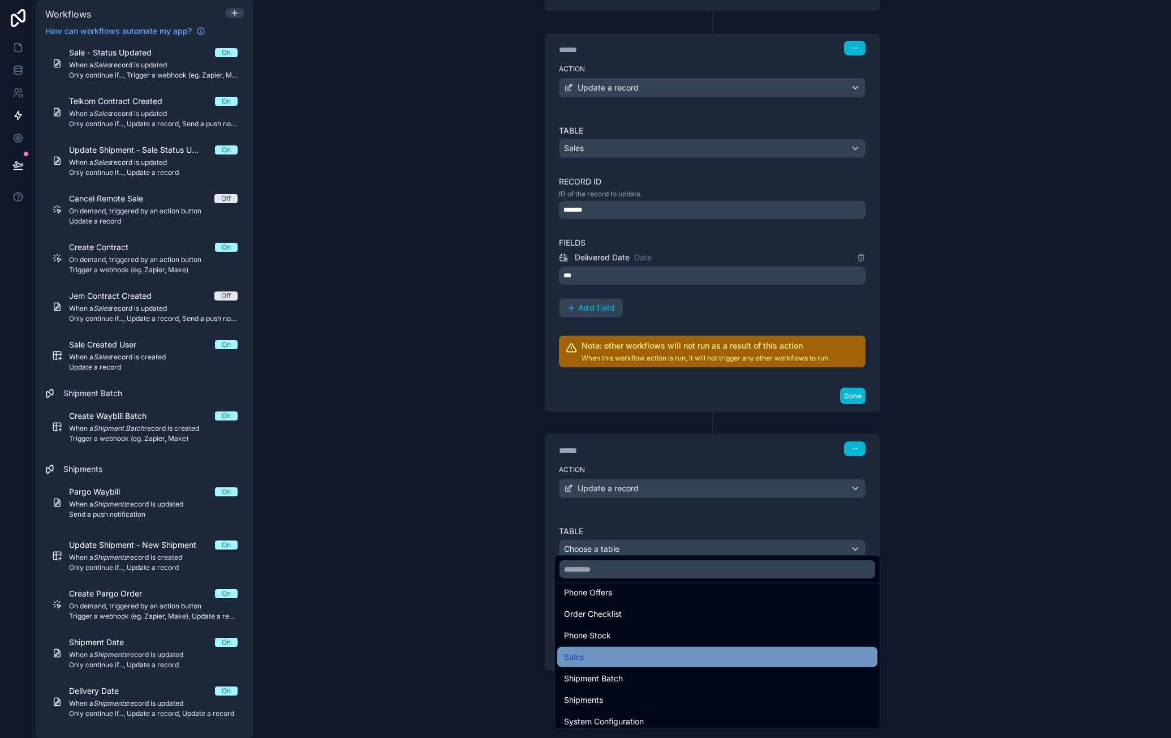
click at [667, 654] on div "Sales" at bounding box center [717, 657] width 307 height 14
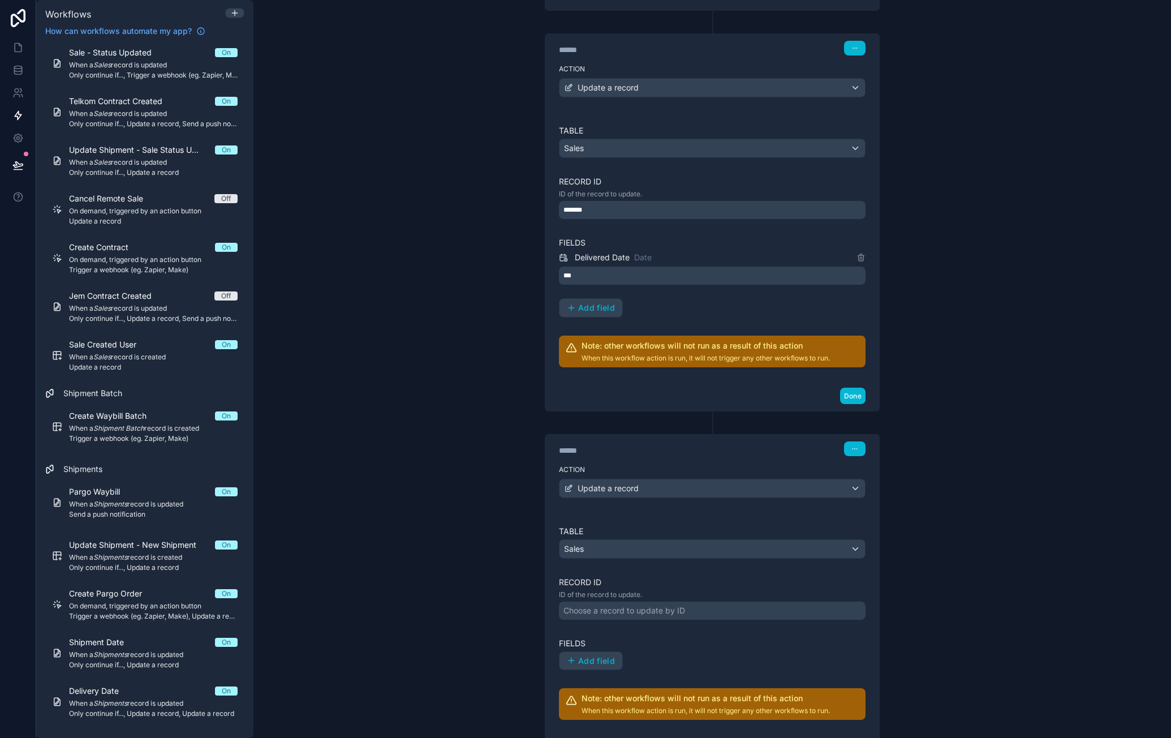
click at [651, 601] on div "Choose a record to update by ID" at bounding box center [712, 610] width 307 height 18
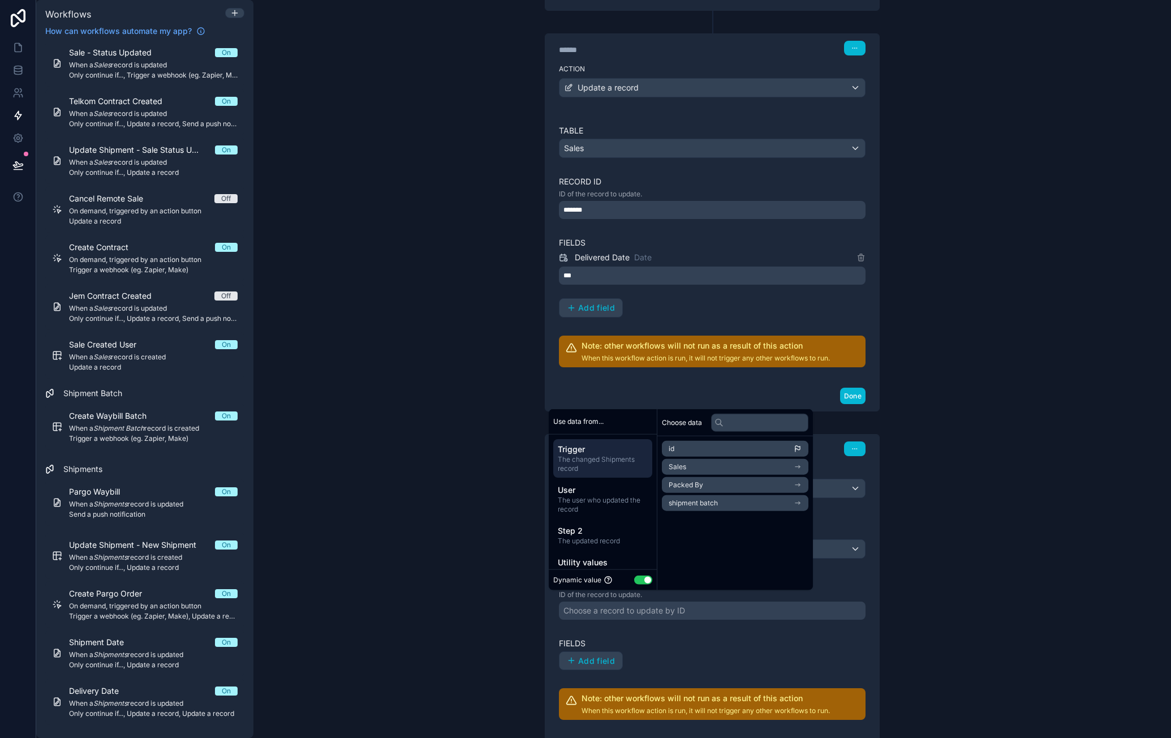
click at [831, 590] on p "ID of the record to update." at bounding box center [712, 594] width 307 height 9
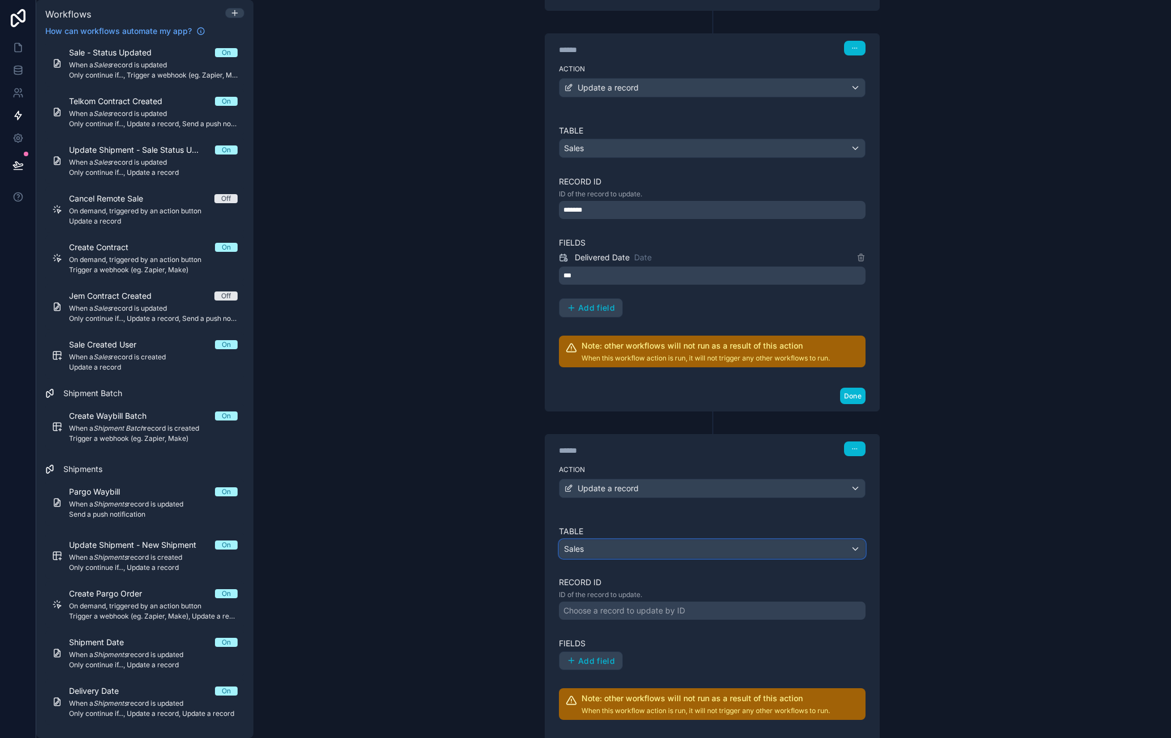
click at [809, 546] on div "Sales" at bounding box center [713, 549] width 306 height 18
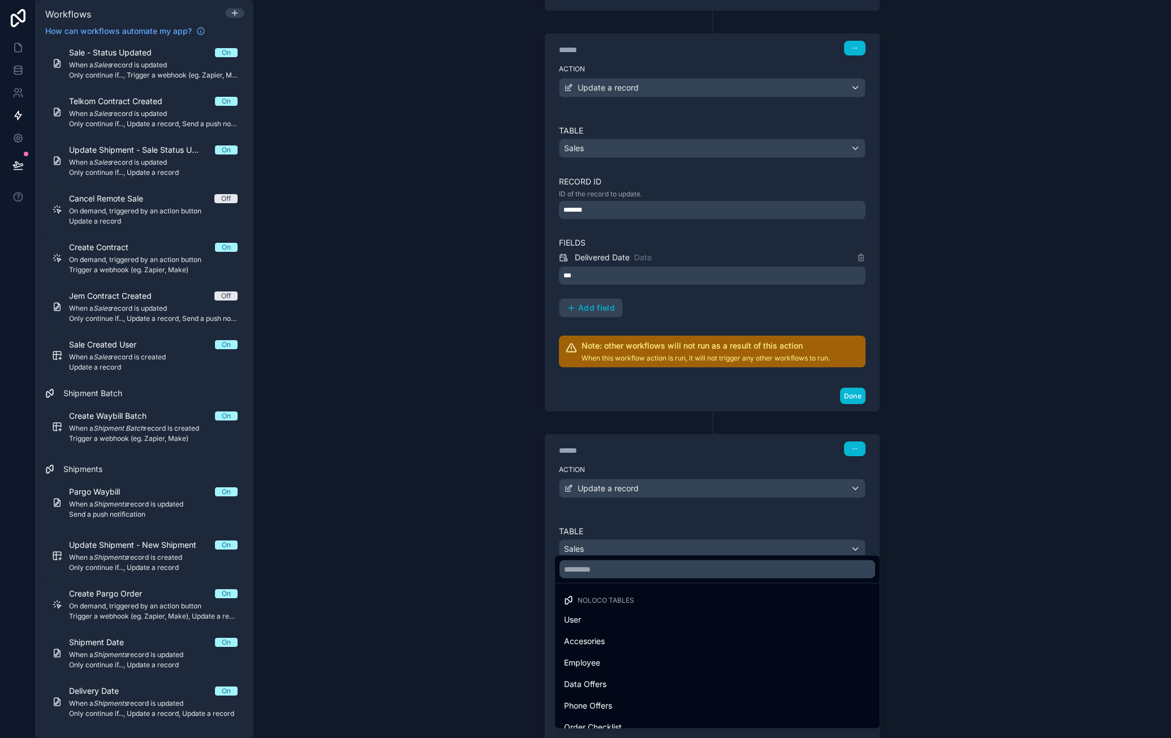
click at [809, 530] on div at bounding box center [585, 369] width 1171 height 738
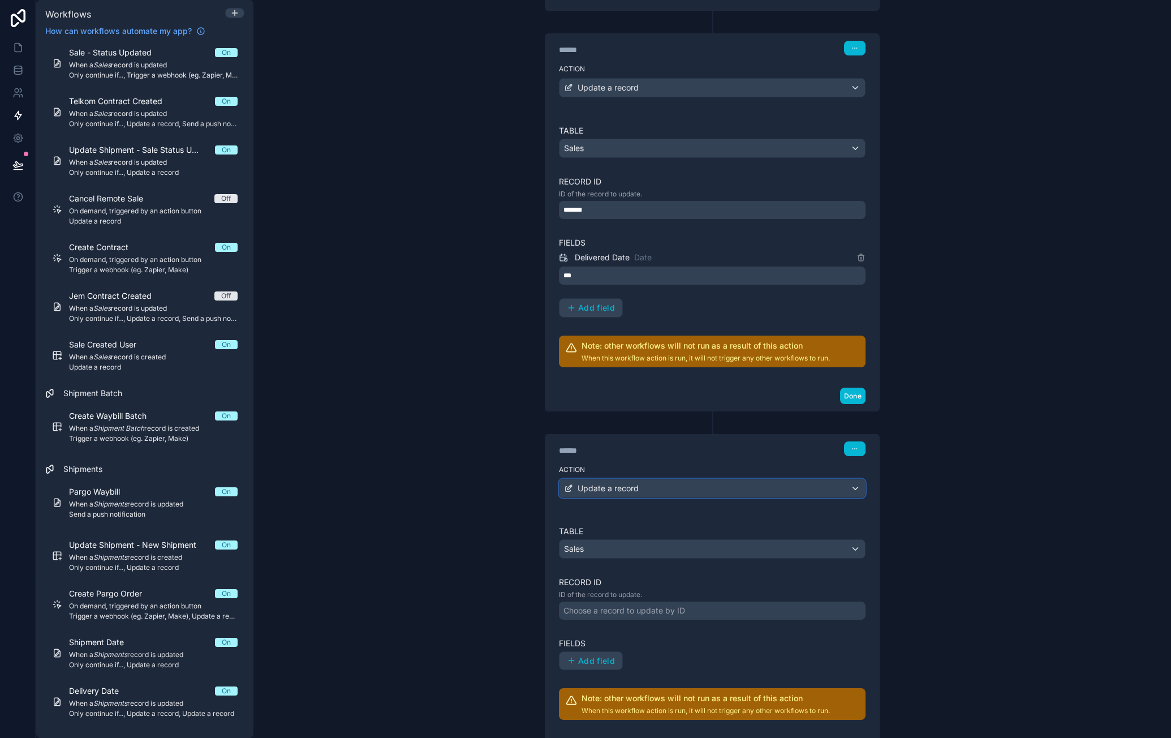
click at [839, 486] on div "Update a record" at bounding box center [713, 488] width 306 height 18
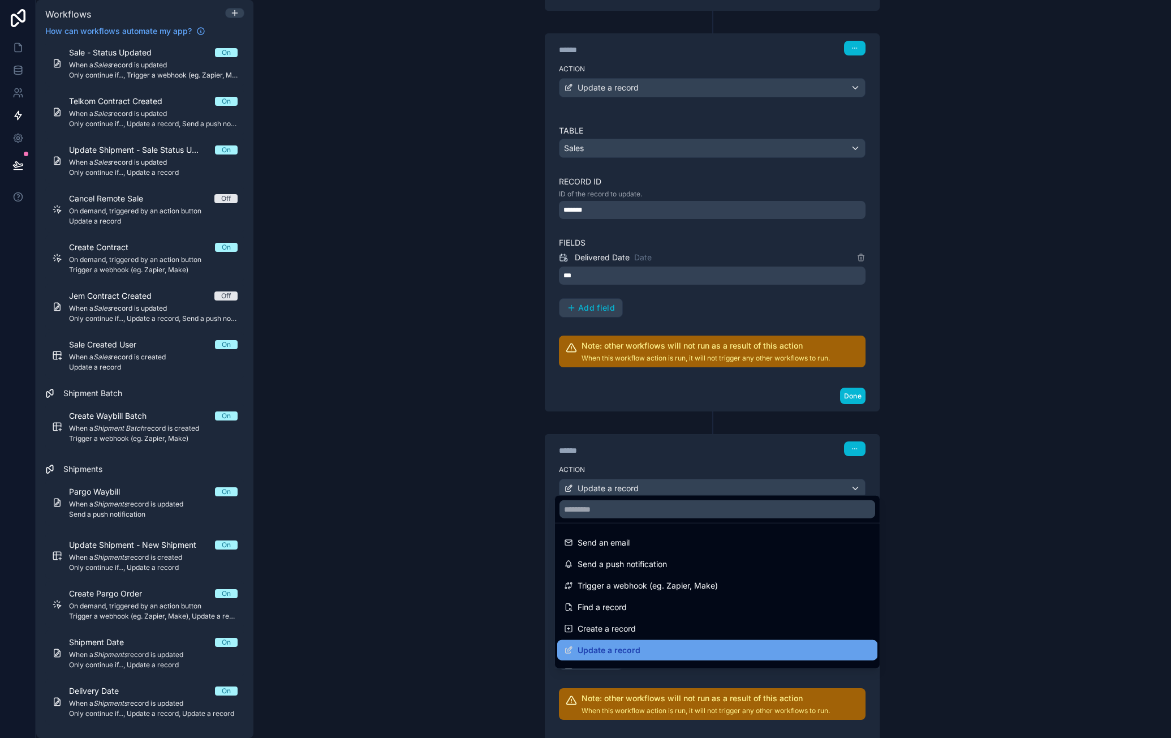
click at [681, 648] on div "Update a record" at bounding box center [717, 650] width 307 height 14
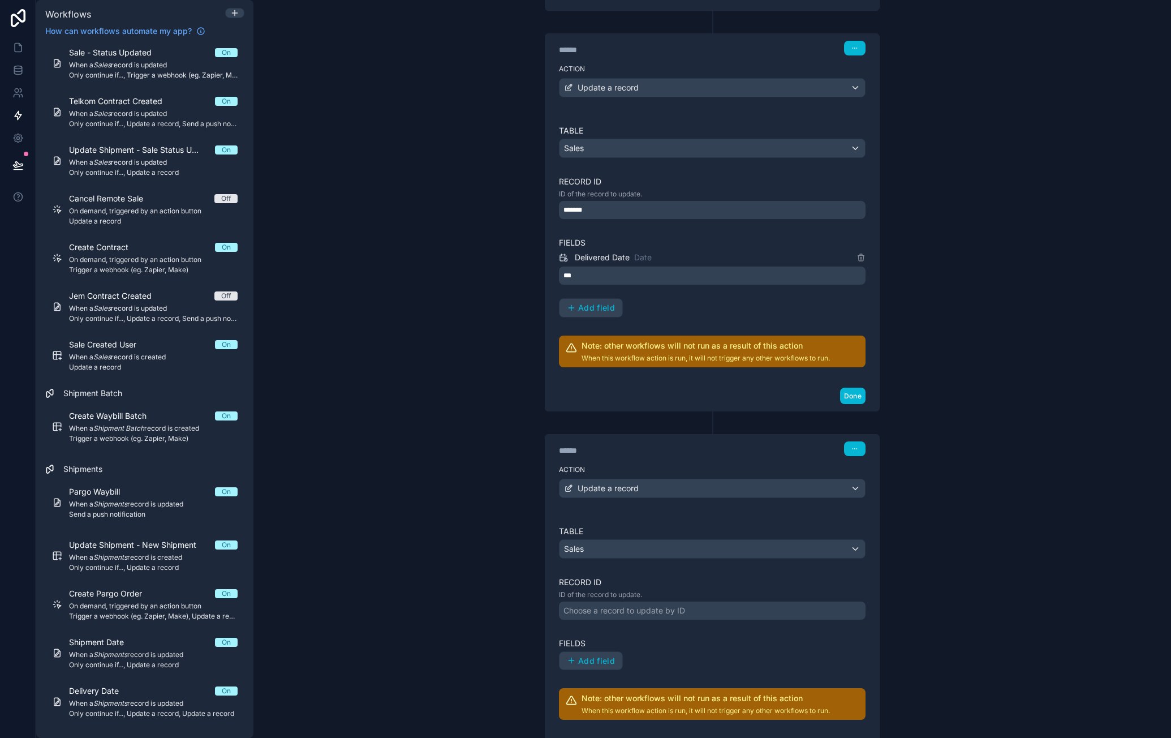
click at [705, 609] on div "Choose a record to update by ID" at bounding box center [712, 610] width 307 height 18
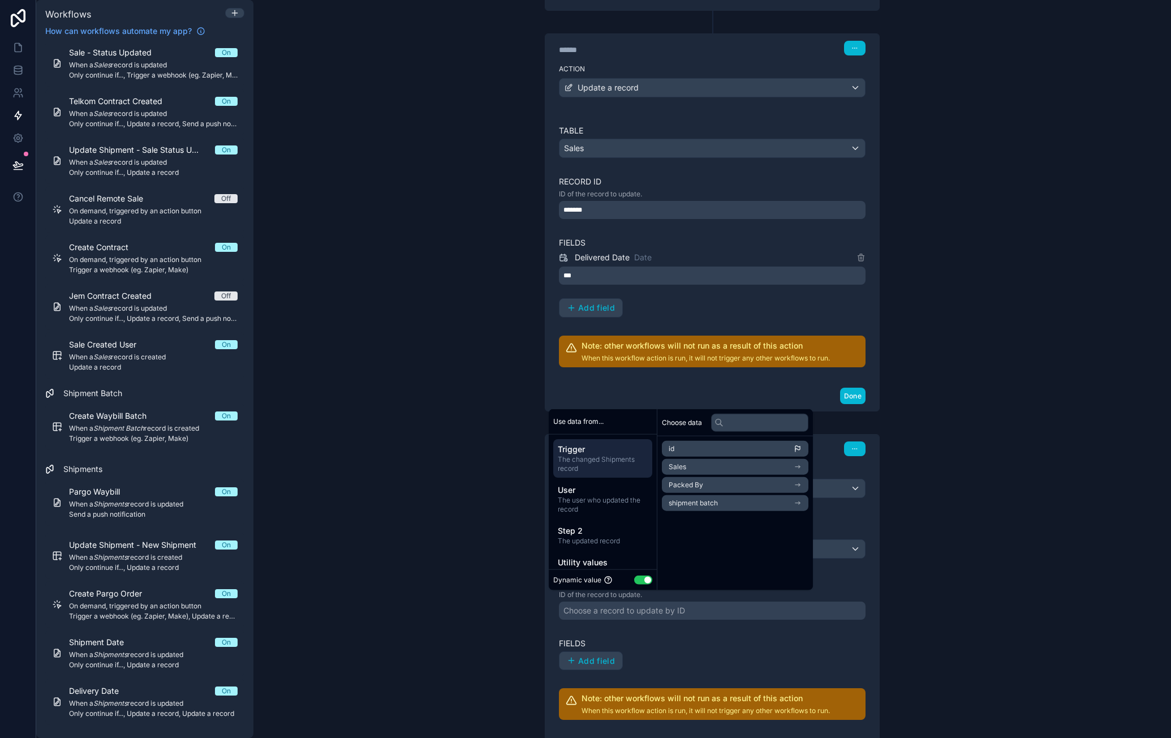
click at [633, 460] on span "The changed Shipments record" at bounding box center [603, 463] width 90 height 18
click at [698, 452] on li "id" at bounding box center [735, 449] width 147 height 16
click at [845, 579] on label "Record ID" at bounding box center [712, 582] width 307 height 11
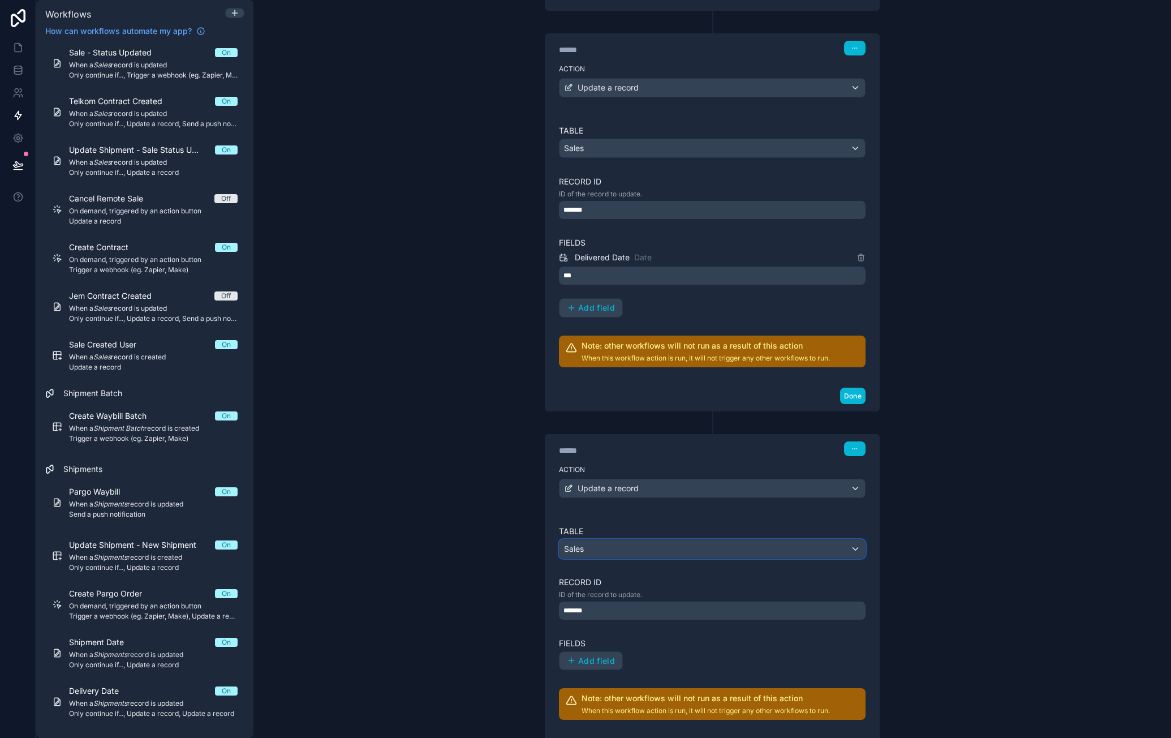
click at [850, 540] on div "Sales" at bounding box center [713, 549] width 306 height 18
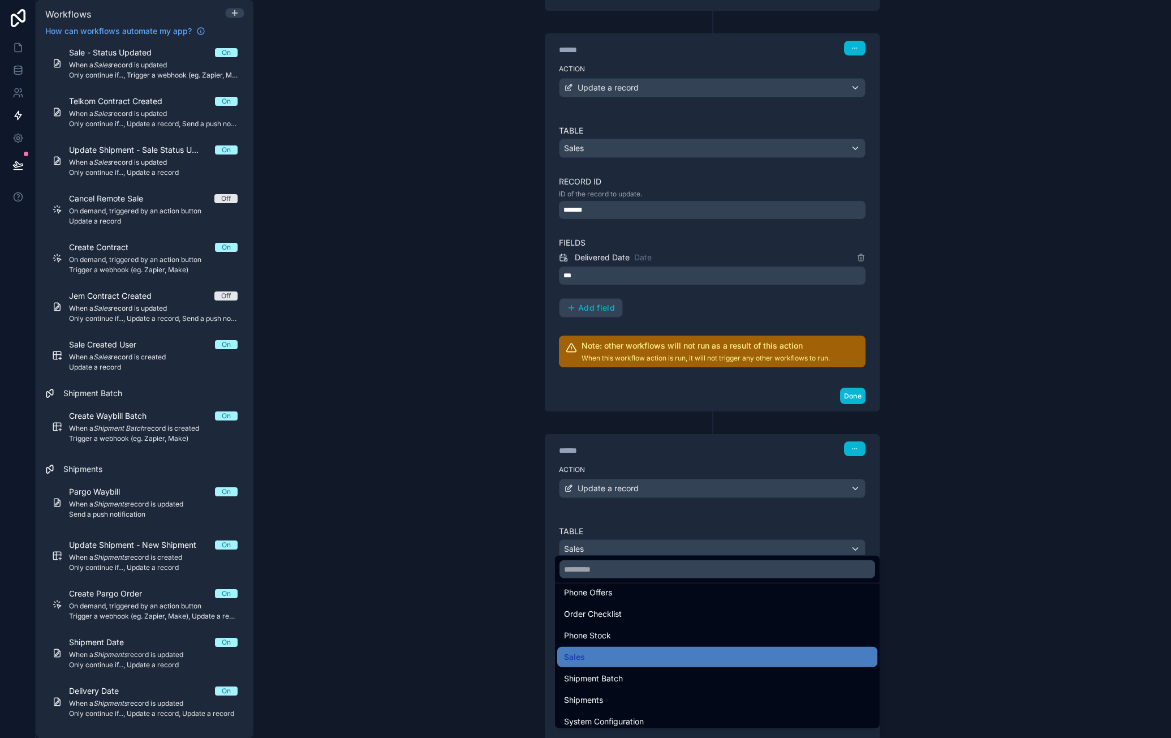
click at [914, 569] on div at bounding box center [585, 369] width 1171 height 738
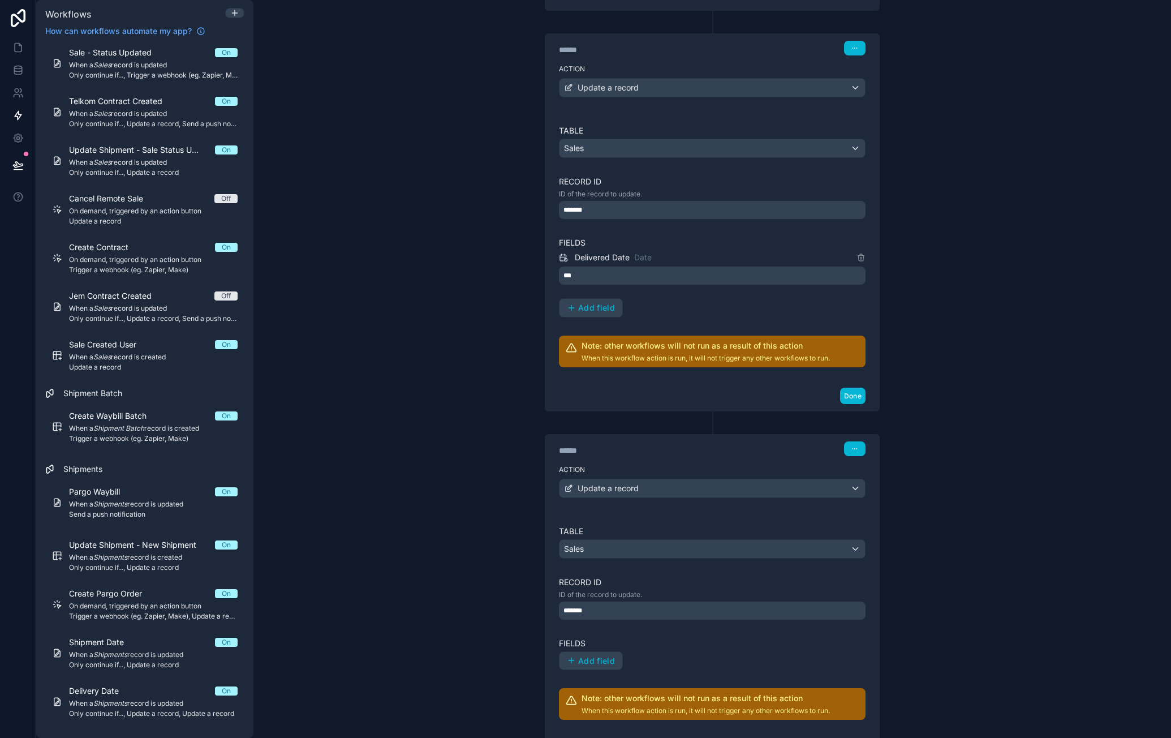
click at [700, 603] on div "*******" at bounding box center [712, 610] width 307 height 18
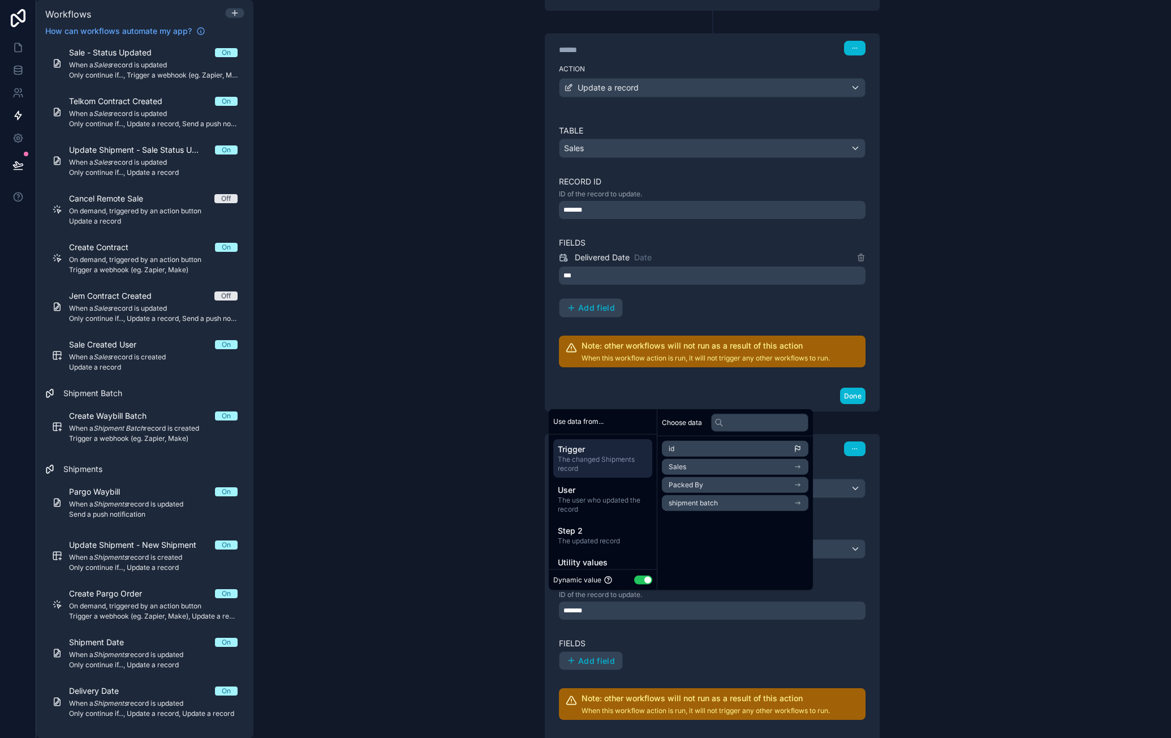
click at [738, 454] on li "id" at bounding box center [735, 449] width 147 height 16
click at [737, 475] on ul "id Sales Packed By shipment batch" at bounding box center [735, 476] width 147 height 70
click at [741, 470] on li "Sales" at bounding box center [735, 467] width 147 height 16
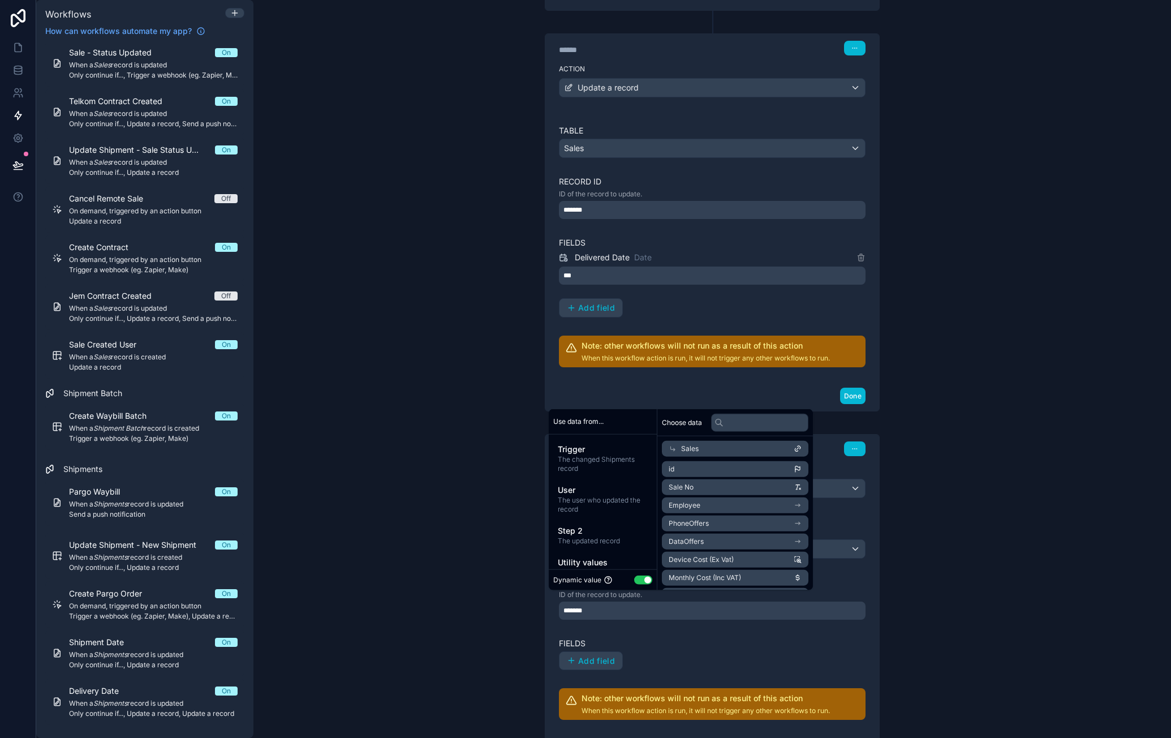
click at [740, 471] on li "id" at bounding box center [735, 469] width 147 height 16
click at [797, 638] on label "Fields" at bounding box center [712, 643] width 307 height 11
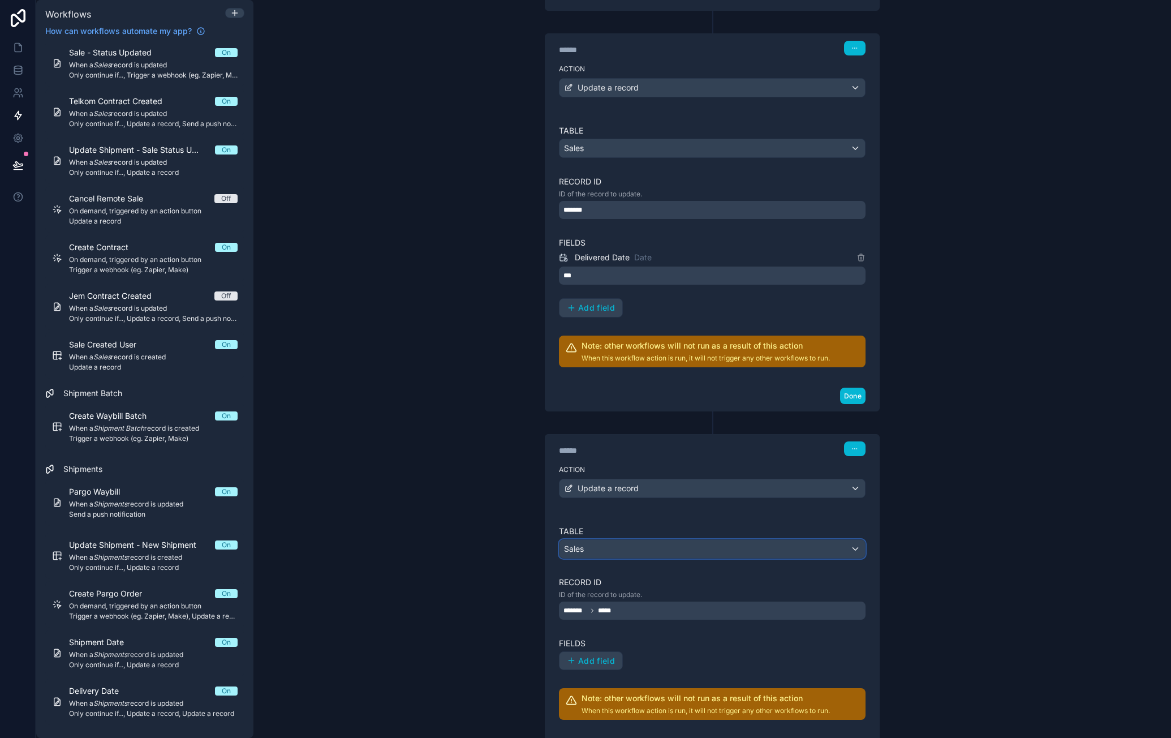
click at [707, 541] on div "Sales" at bounding box center [713, 549] width 306 height 18
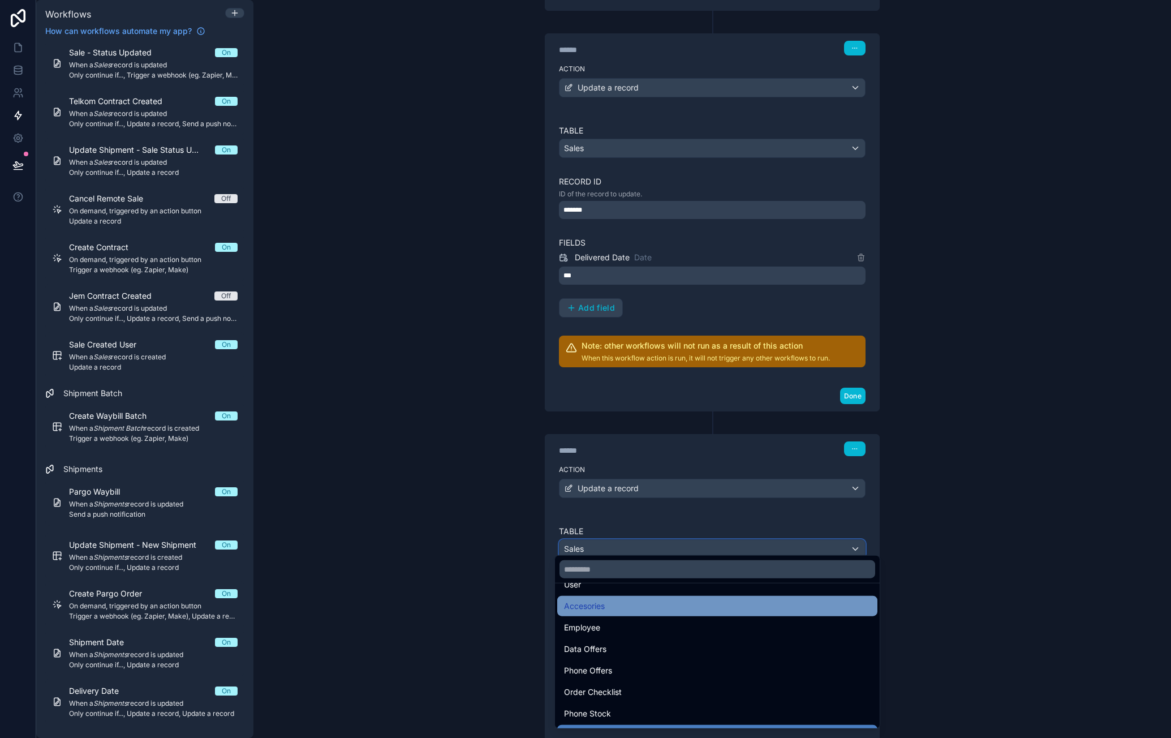
scroll to position [140, 0]
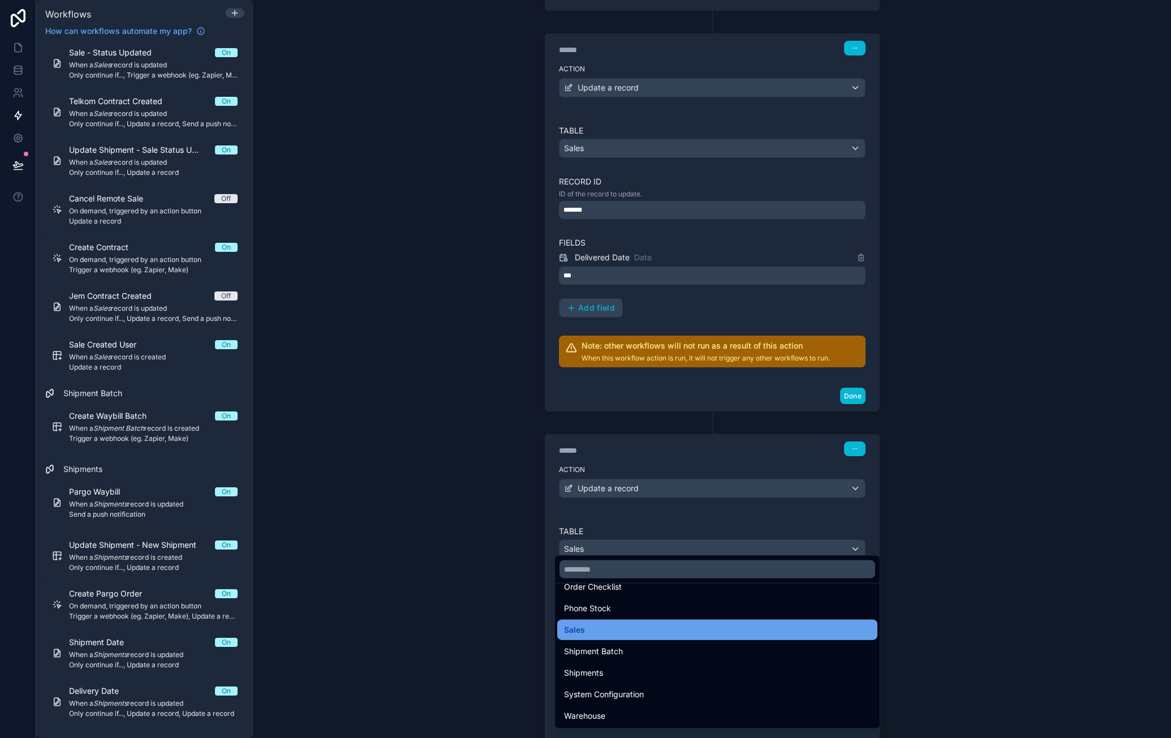
click at [650, 627] on div "Sales" at bounding box center [717, 630] width 307 height 14
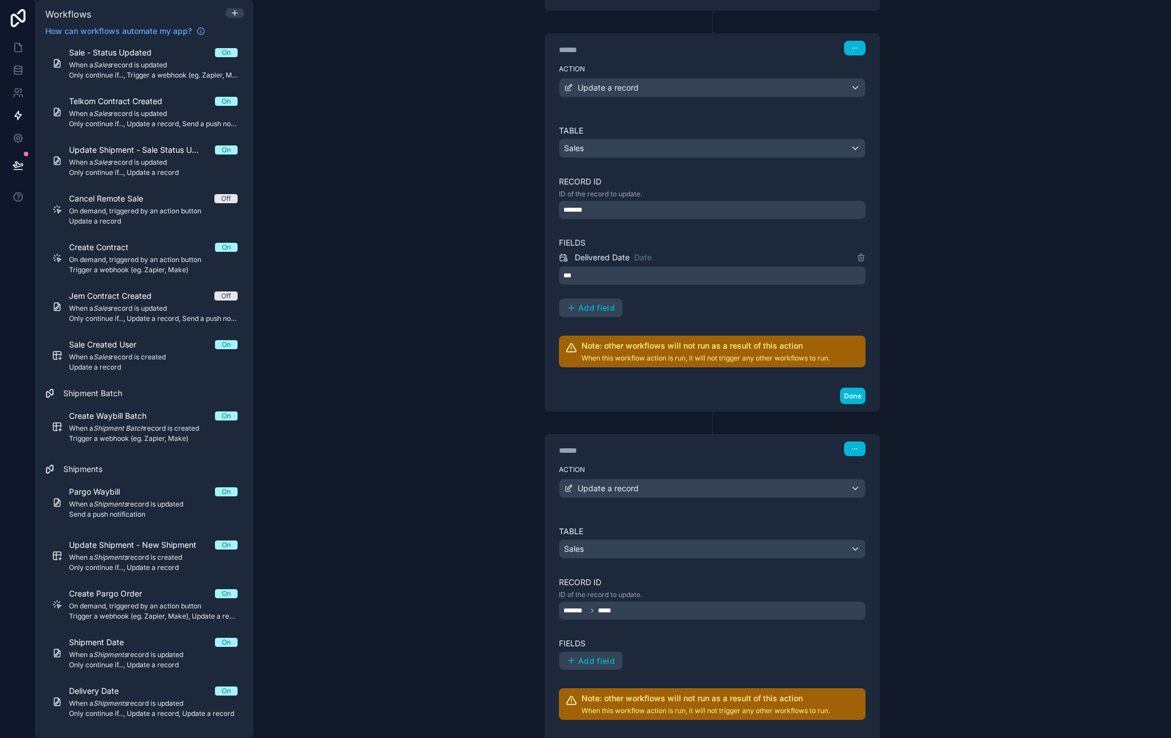
click at [664, 604] on div "******* *****" at bounding box center [712, 610] width 307 height 18
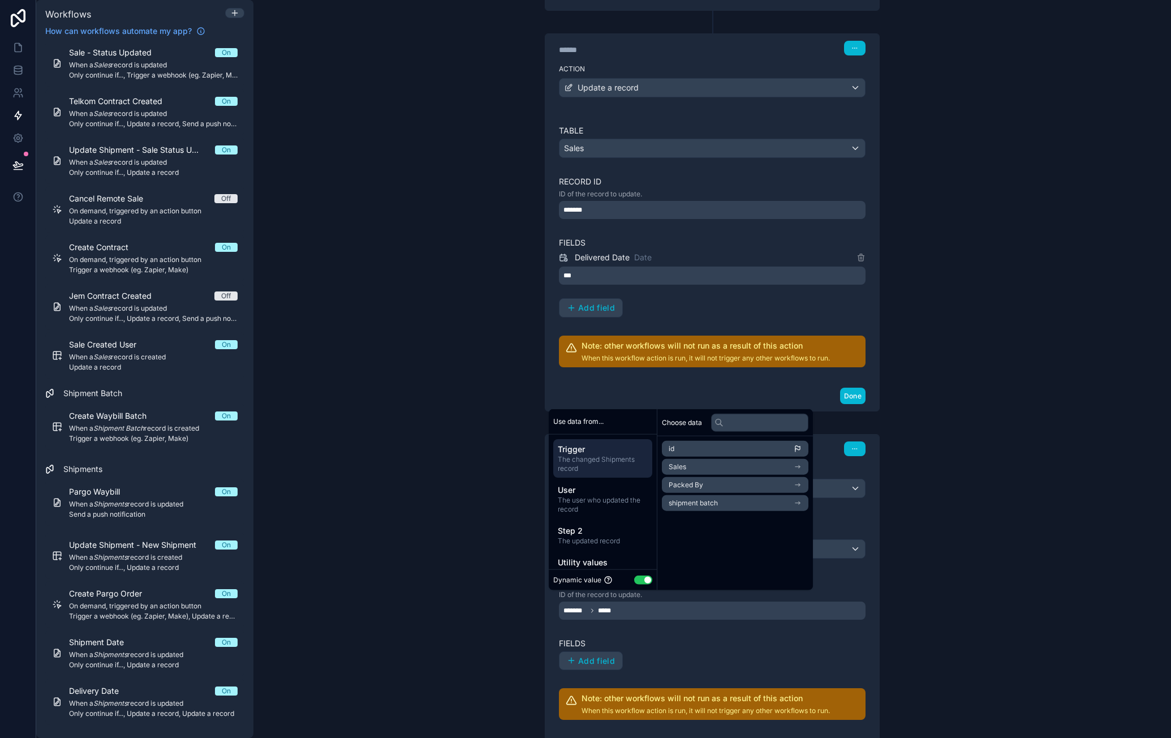
click at [746, 445] on li "id" at bounding box center [735, 449] width 147 height 16
click at [726, 638] on label "Fields" at bounding box center [712, 643] width 307 height 11
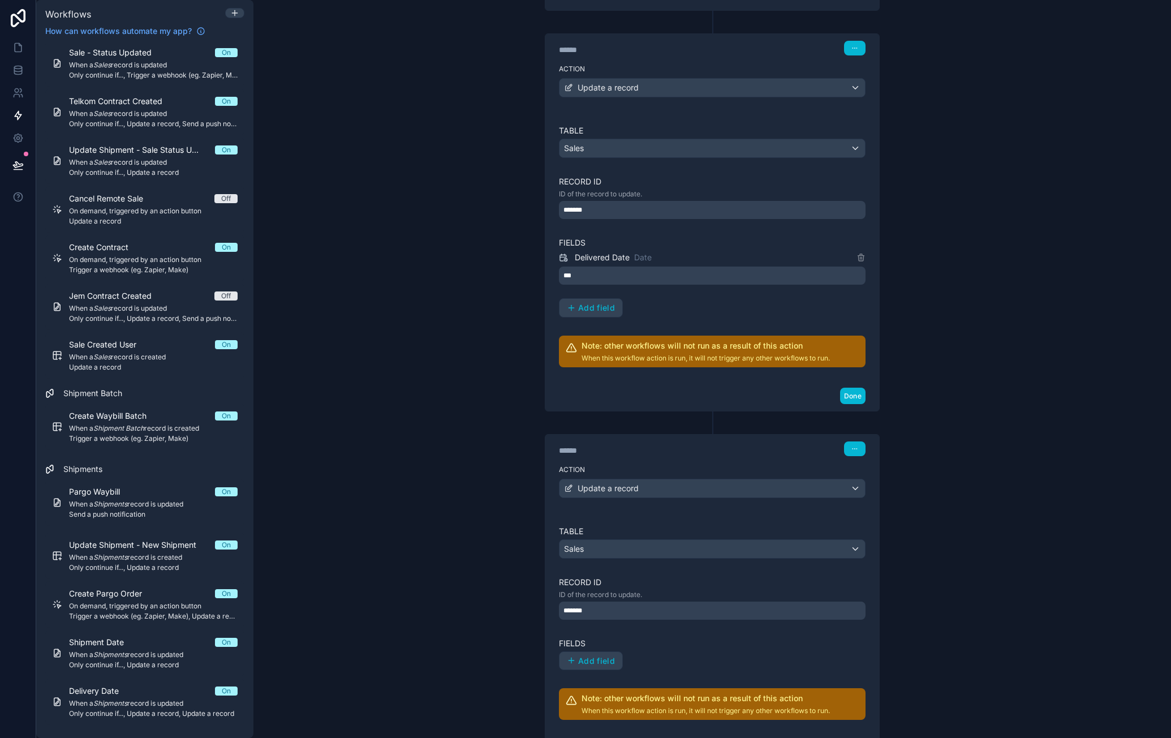
click at [633, 605] on div "*******" at bounding box center [712, 610] width 307 height 18
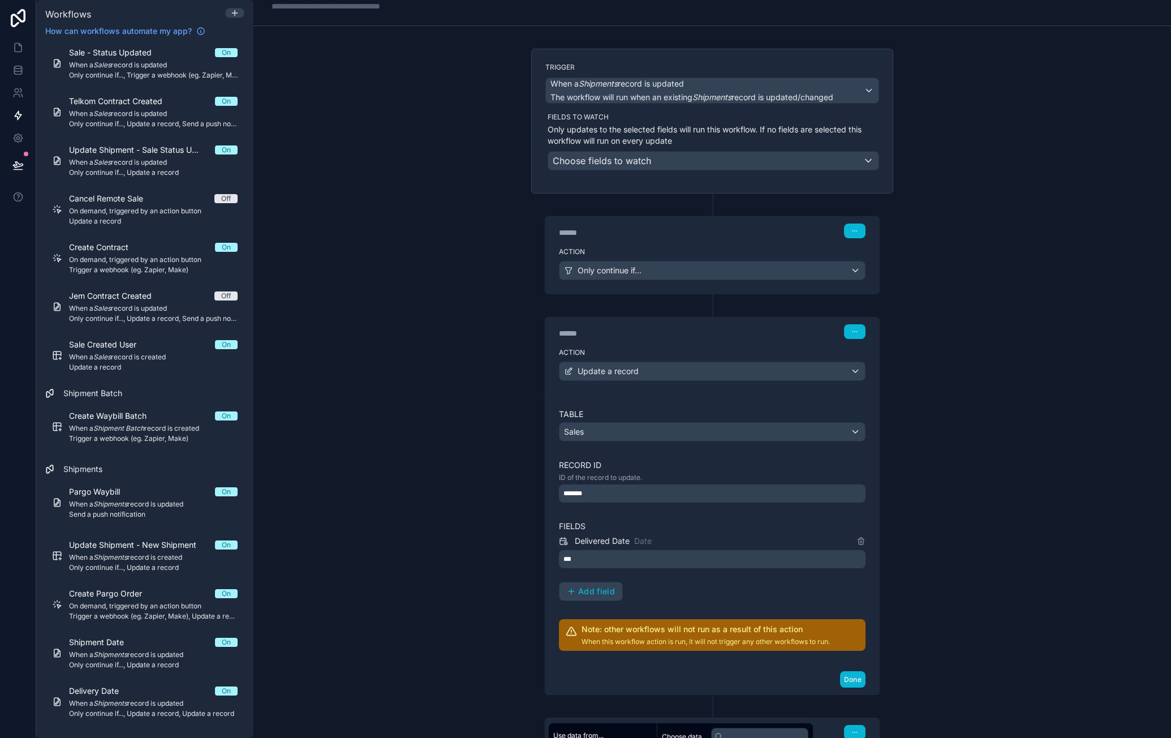
scroll to position [0, 0]
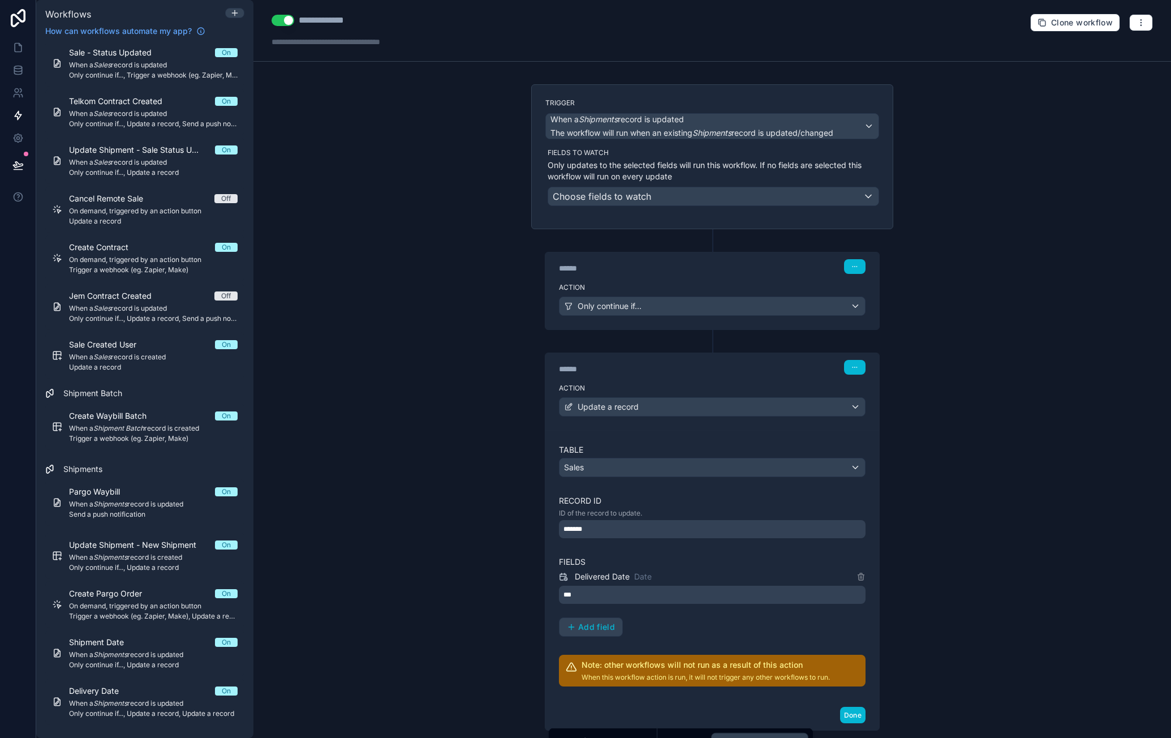
click at [704, 287] on label "Action" at bounding box center [712, 287] width 307 height 9
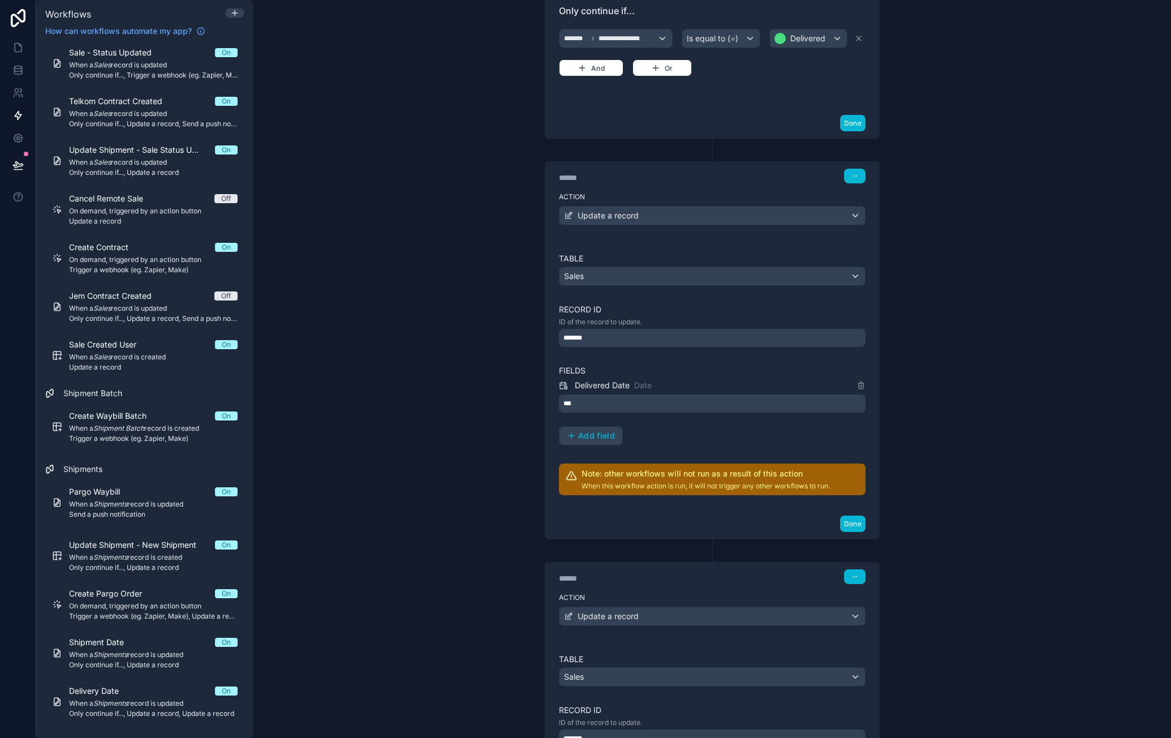
scroll to position [559, 0]
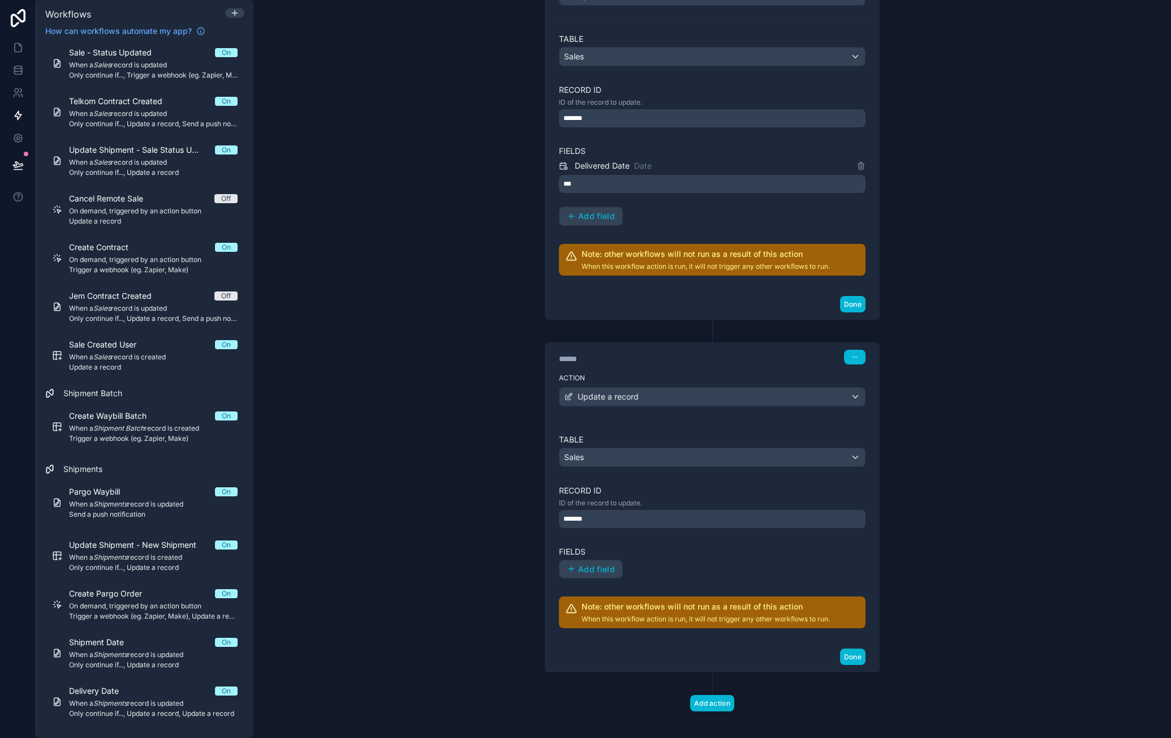
click at [659, 513] on div "*******" at bounding box center [712, 519] width 307 height 18
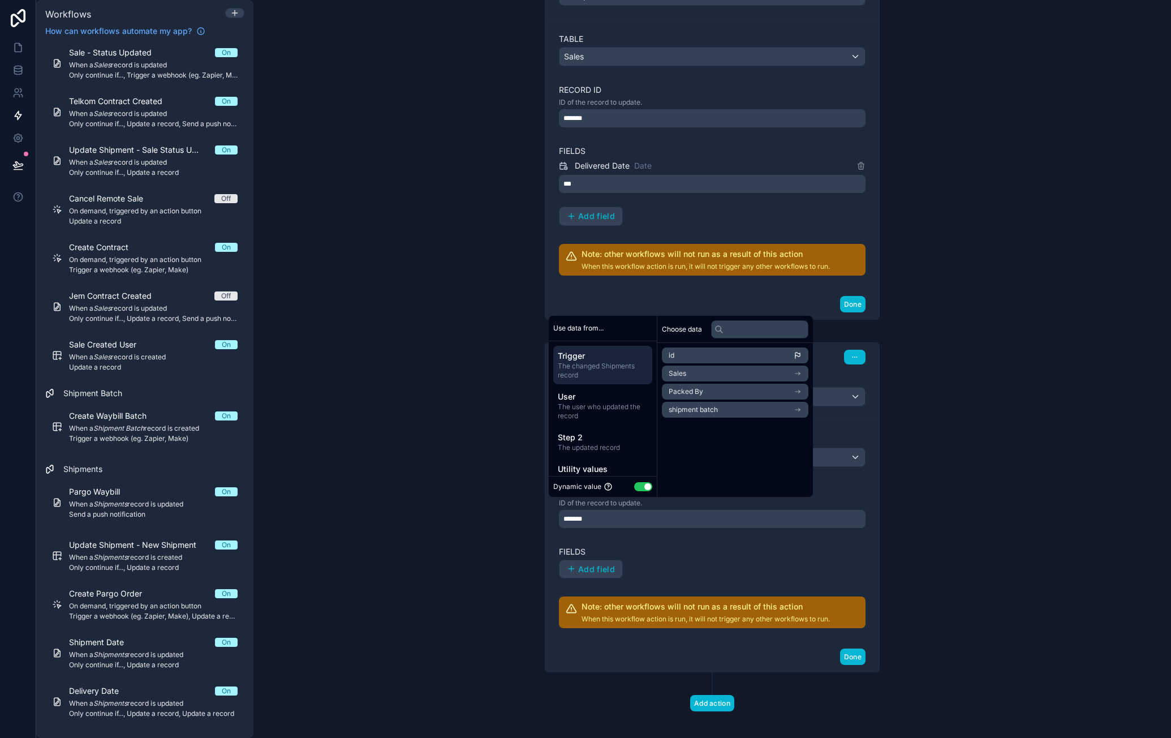
click at [679, 546] on label "Fields" at bounding box center [712, 551] width 307 height 11
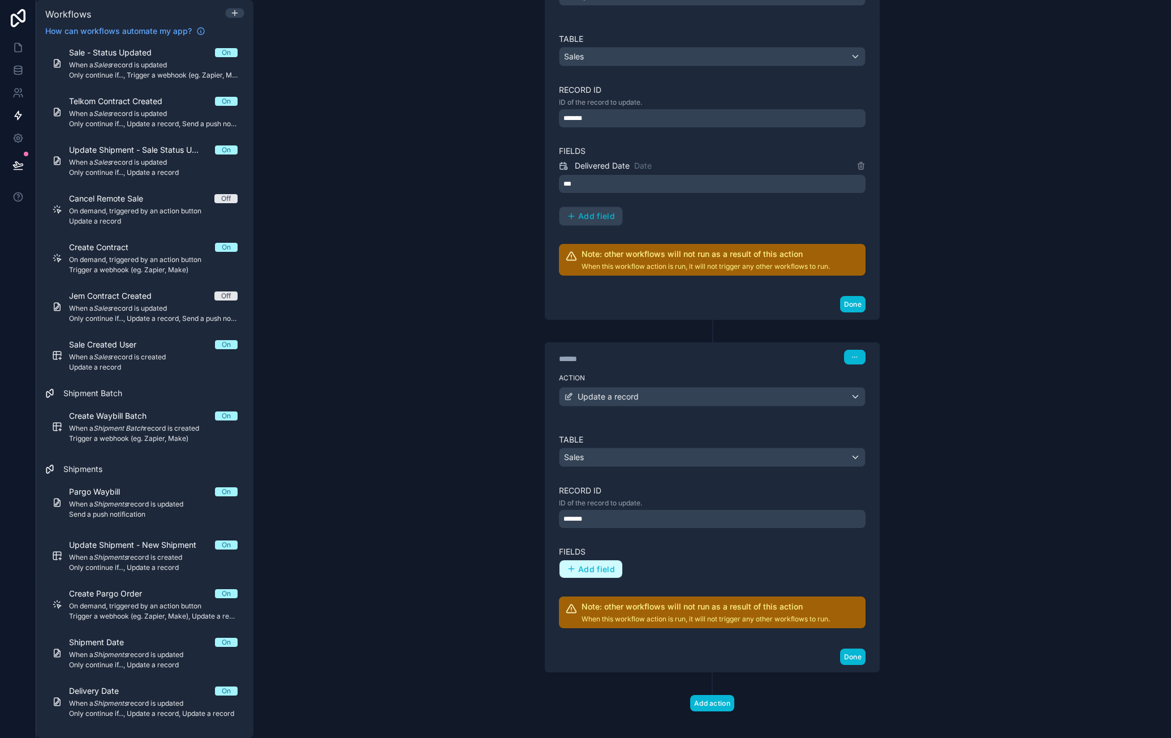
click at [591, 564] on span "Add field" at bounding box center [596, 569] width 37 height 10
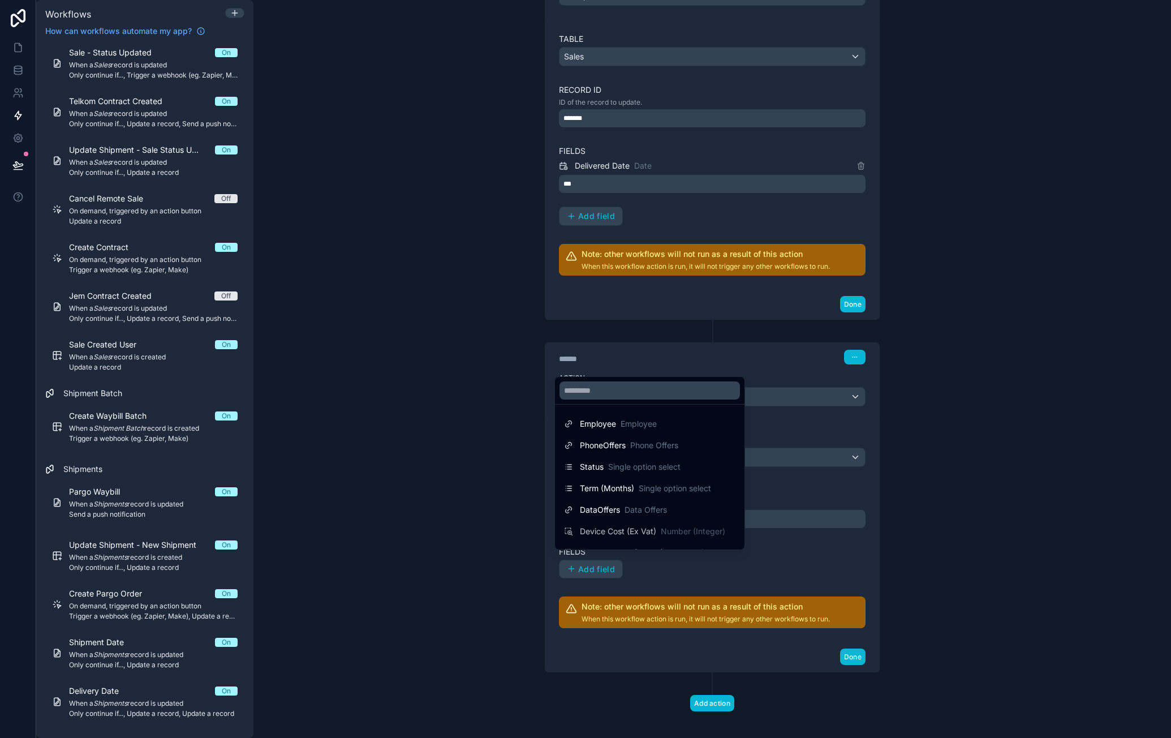
click at [801, 552] on div at bounding box center [585, 369] width 1171 height 738
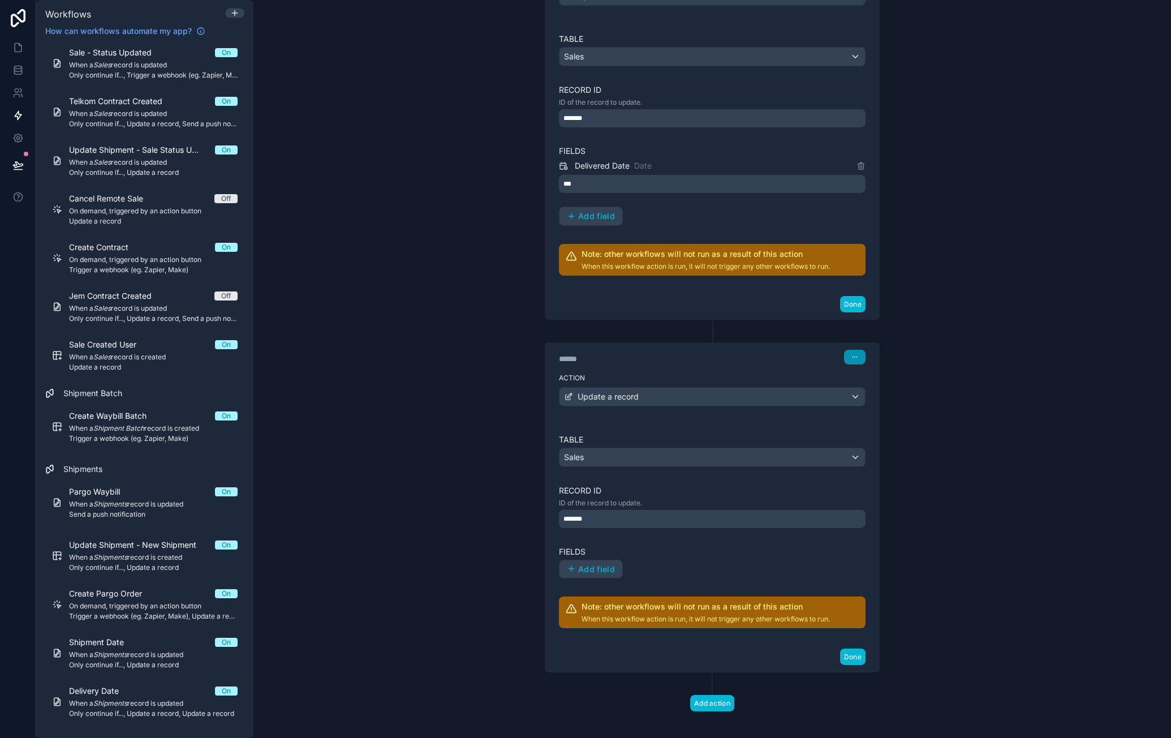
click at [852, 354] on icon "button" at bounding box center [855, 357] width 7 height 7
click at [893, 390] on button "Delete" at bounding box center [878, 393] width 78 height 18
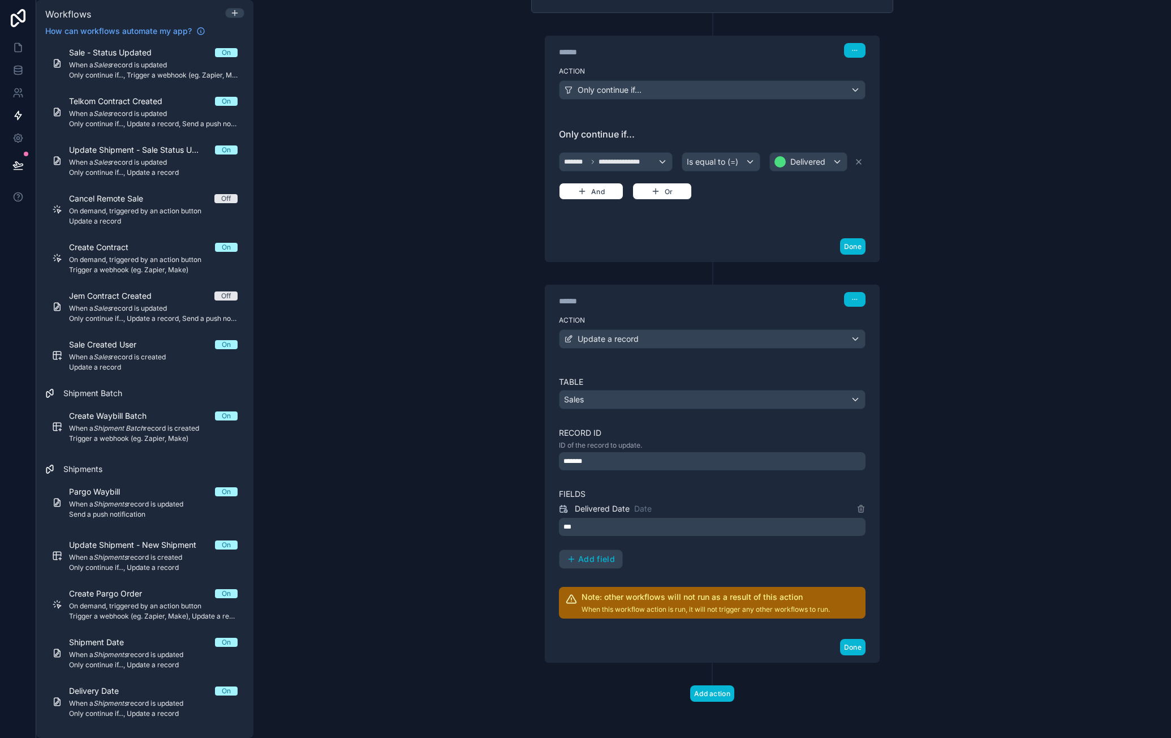
scroll to position [209, 0]
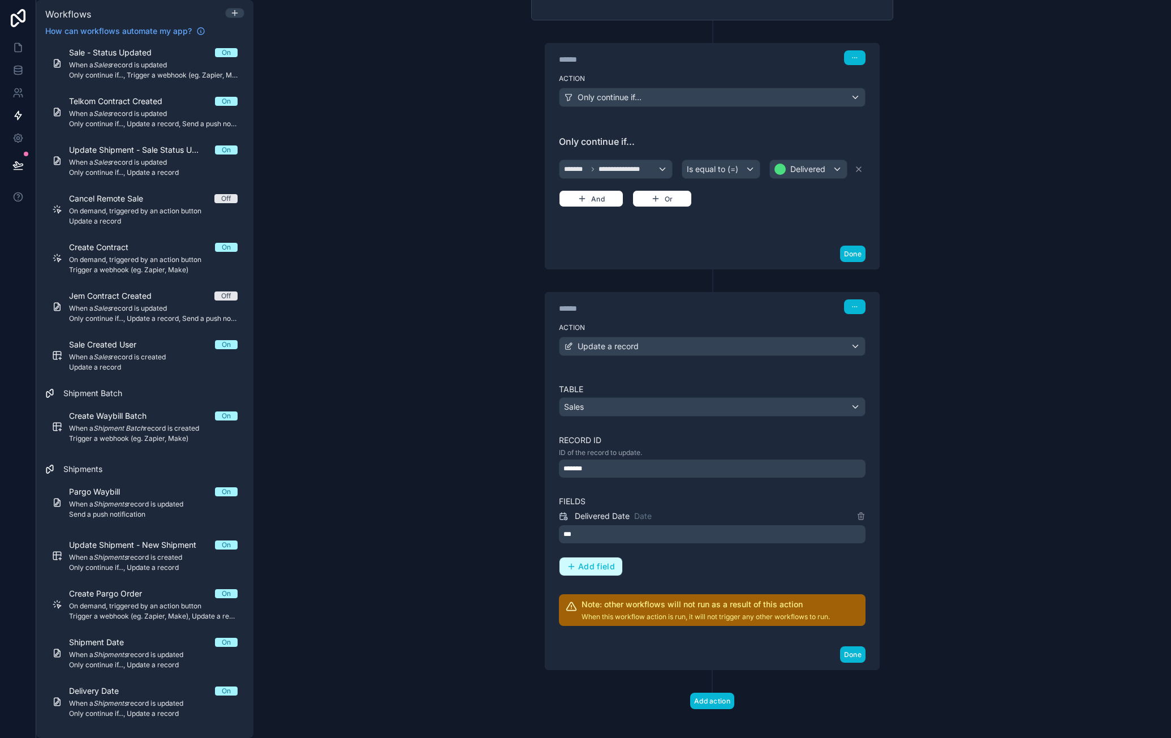
click at [585, 561] on span "Add field" at bounding box center [596, 566] width 37 height 10
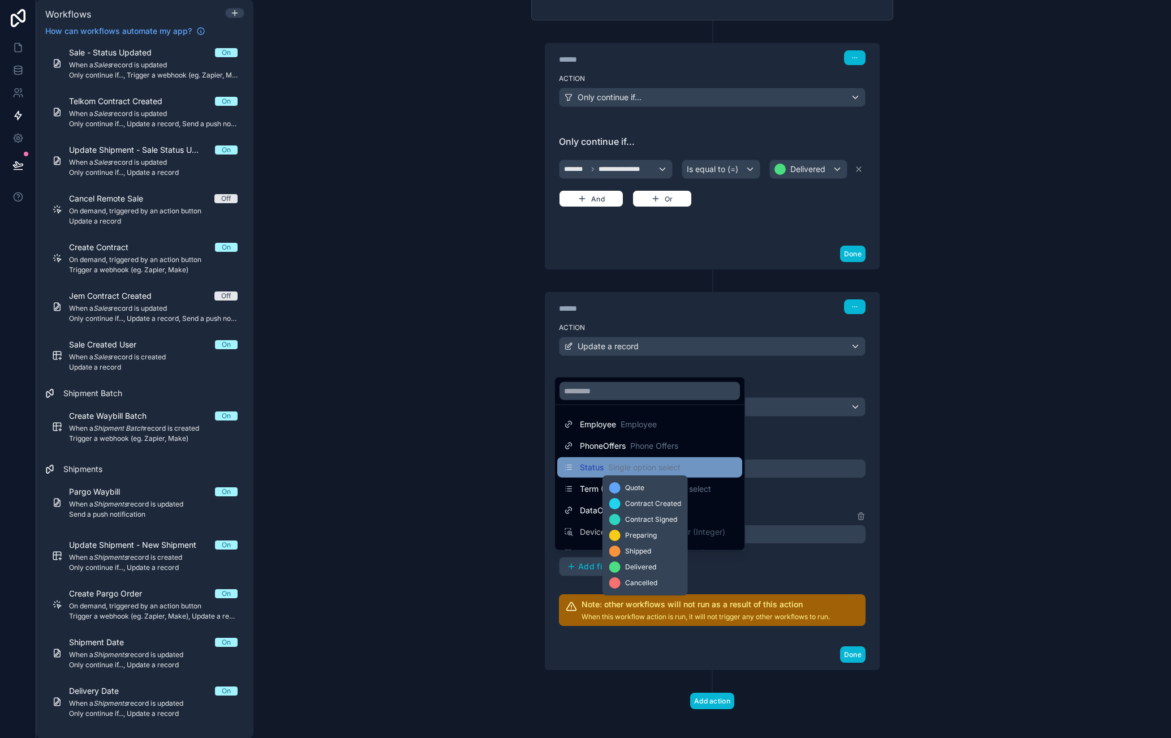
click at [646, 467] on span "Single option select" at bounding box center [644, 467] width 72 height 11
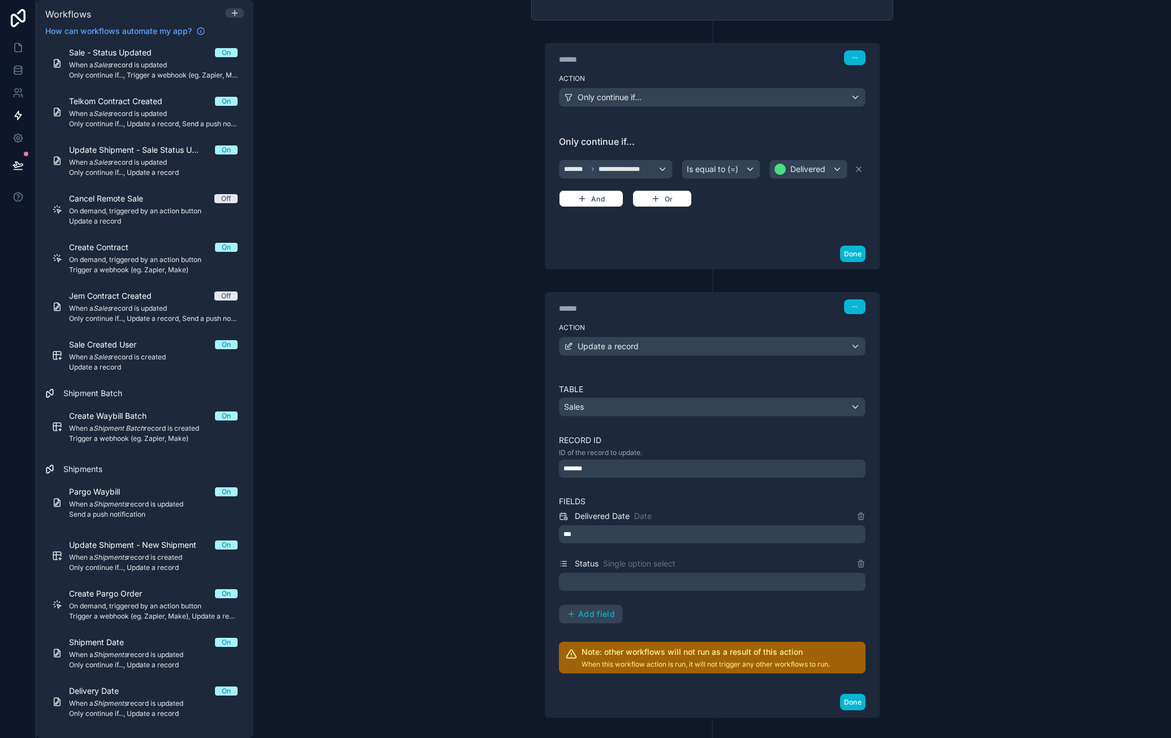
click at [621, 573] on div at bounding box center [712, 582] width 307 height 18
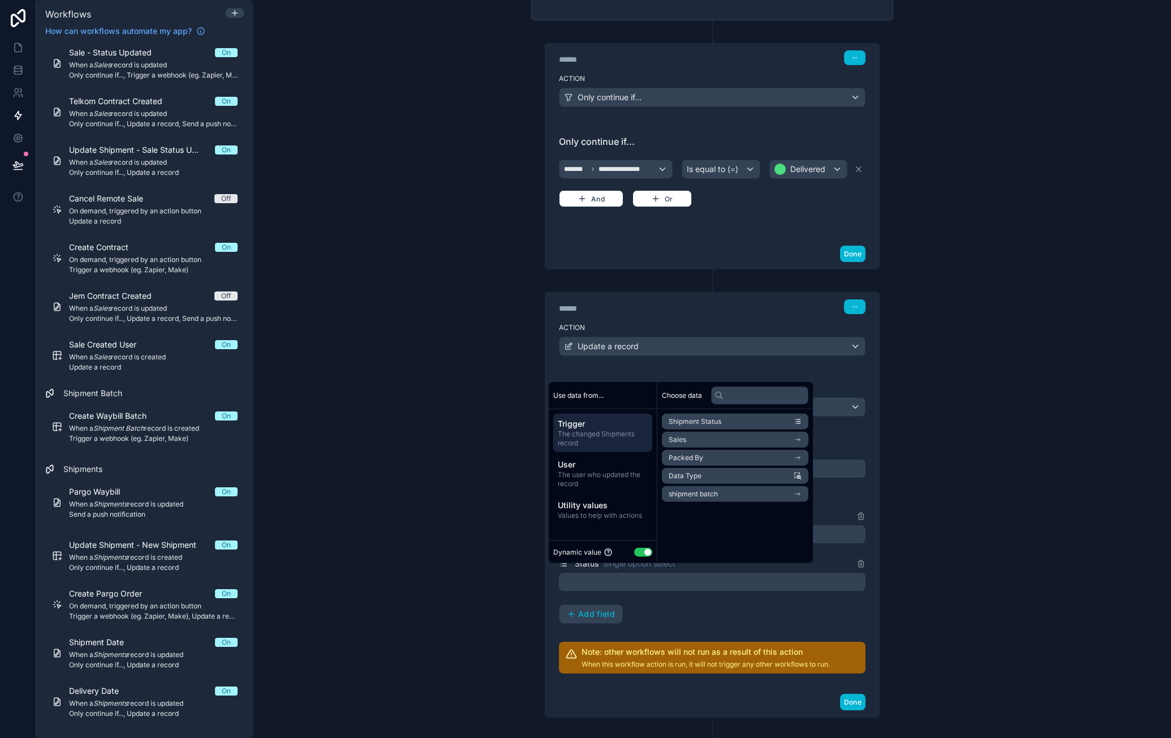
click at [646, 548] on button "Use setting" at bounding box center [643, 551] width 18 height 9
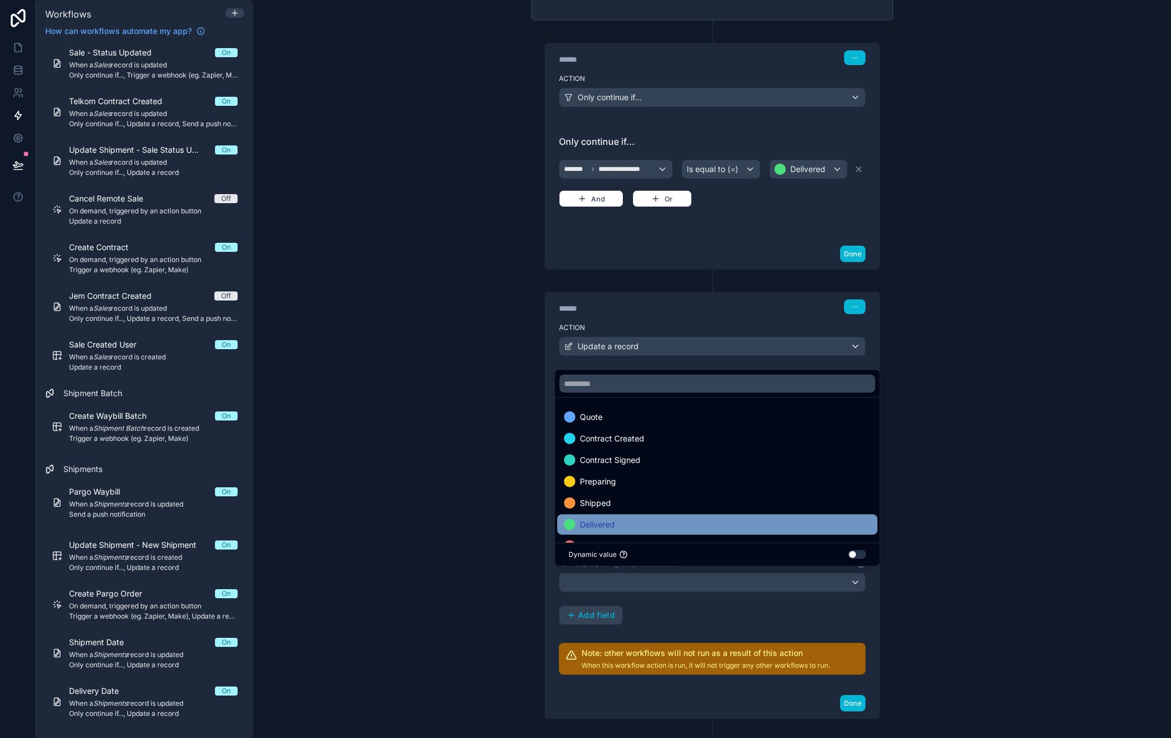
click at [670, 519] on div "Delivered" at bounding box center [717, 525] width 307 height 14
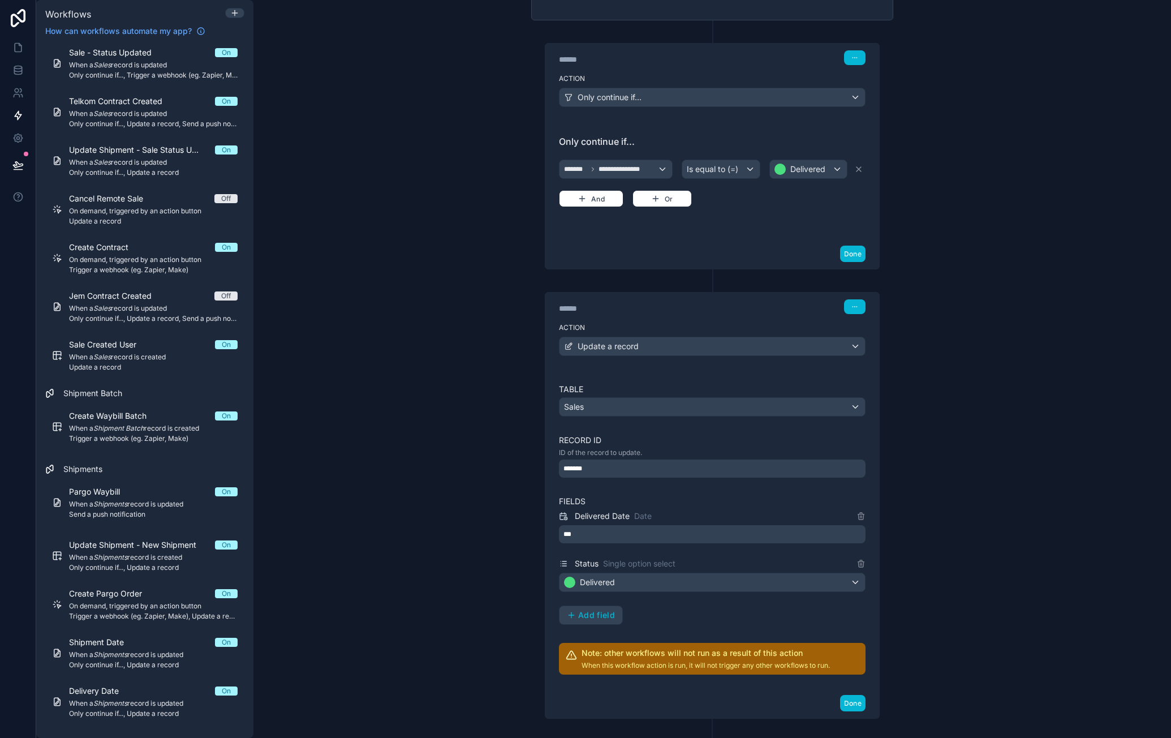
click at [932, 590] on div "**********" at bounding box center [712, 369] width 918 height 738
click at [852, 701] on button "Done" at bounding box center [852, 703] width 25 height 16
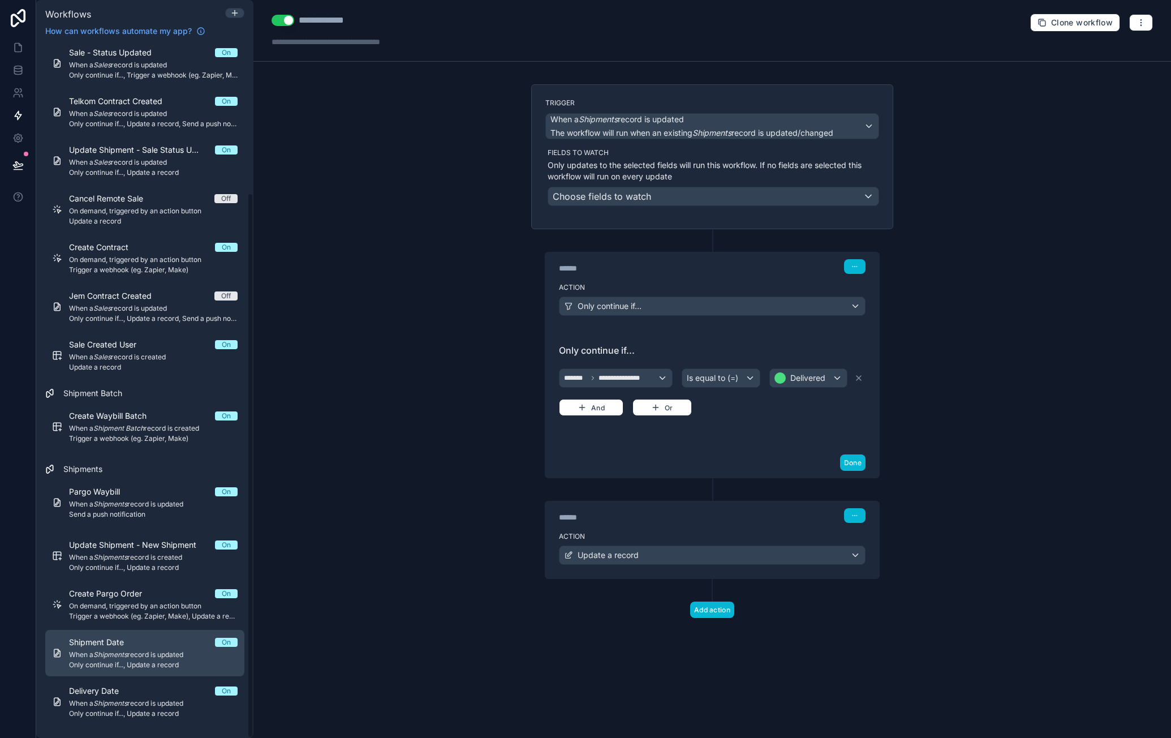
click at [168, 650] on span "When a Shipments record is updated" at bounding box center [153, 654] width 169 height 9
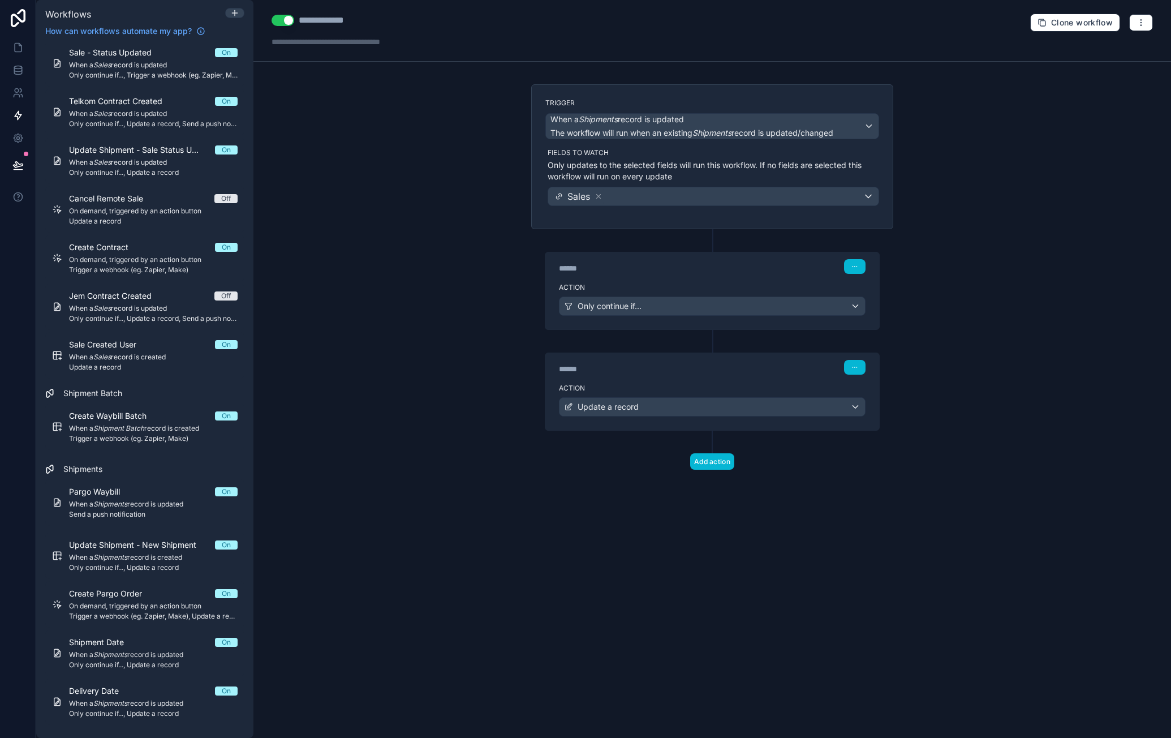
click at [726, 371] on div "******" at bounding box center [644, 368] width 170 height 11
click at [863, 405] on div "Update a record" at bounding box center [713, 407] width 306 height 18
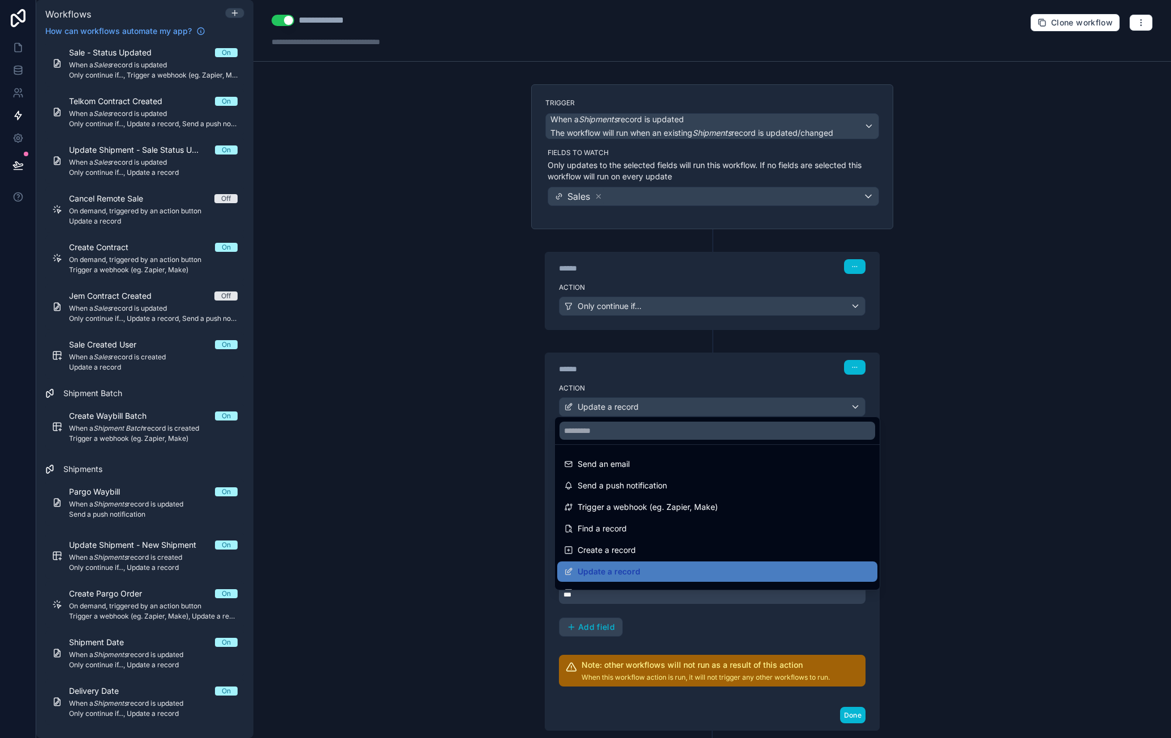
drag, startPoint x: 773, startPoint y: 379, endPoint x: 774, endPoint y: 386, distance: 7.4
click at [773, 379] on div at bounding box center [585, 369] width 1171 height 738
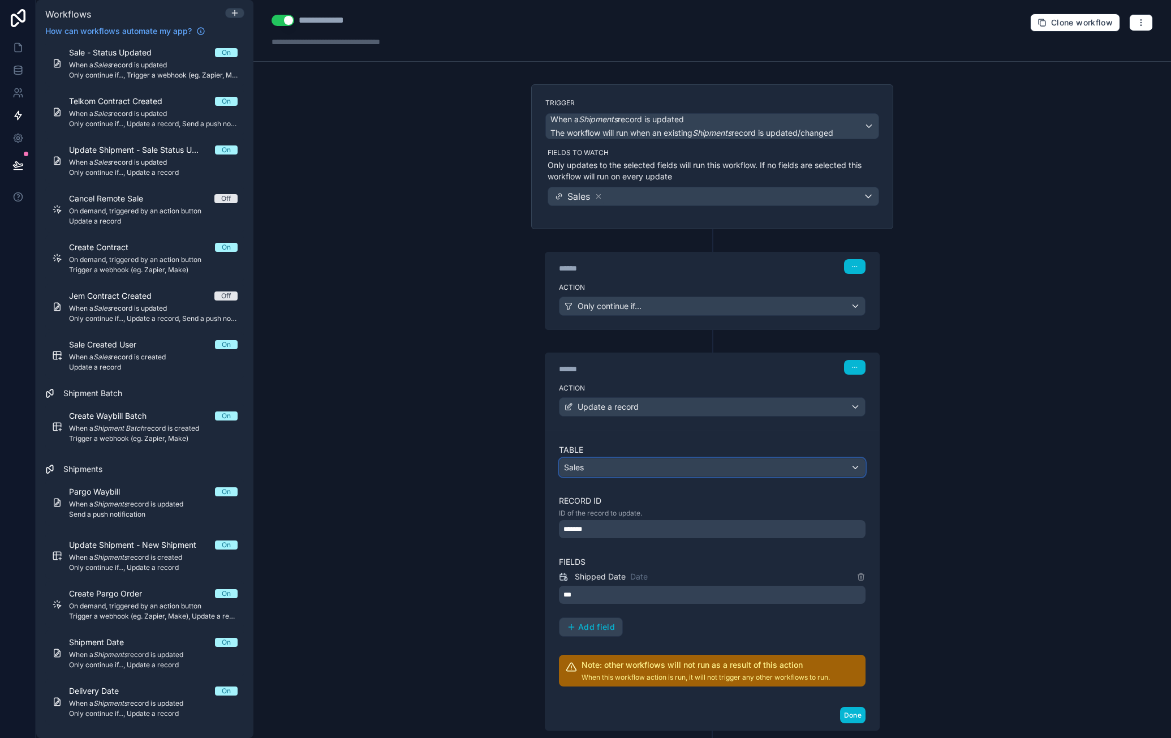
click at [698, 461] on div "Sales" at bounding box center [713, 467] width 306 height 18
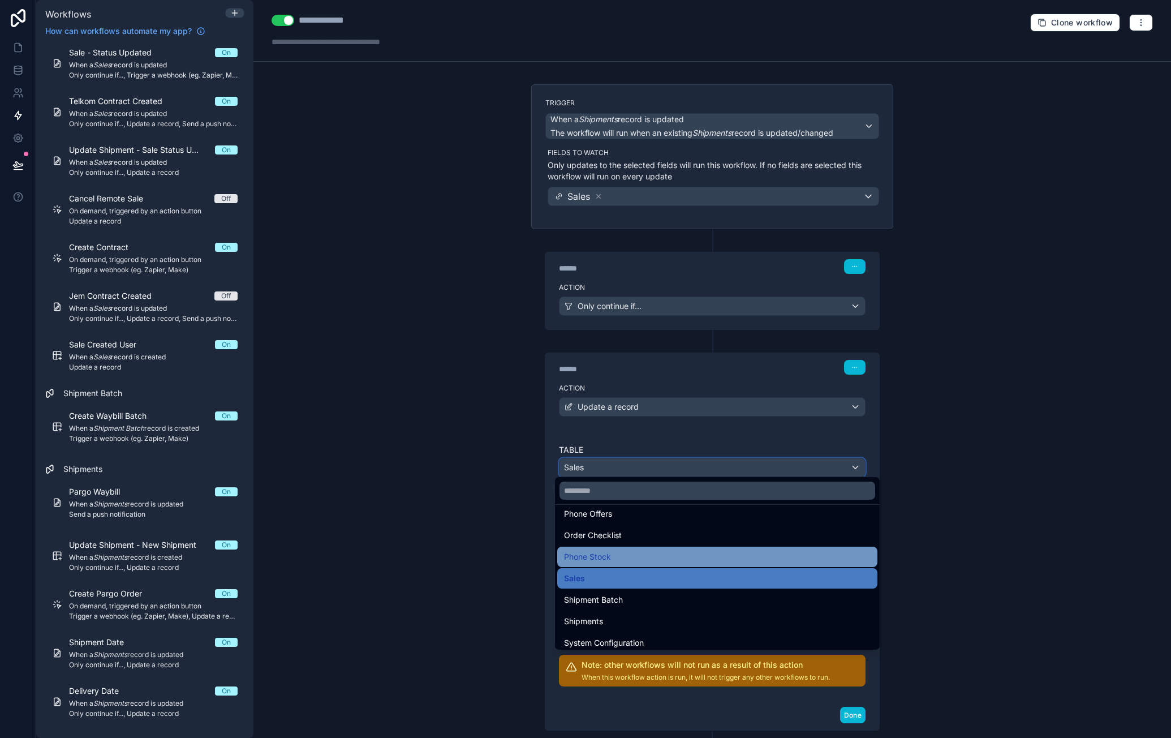
scroll to position [140, 0]
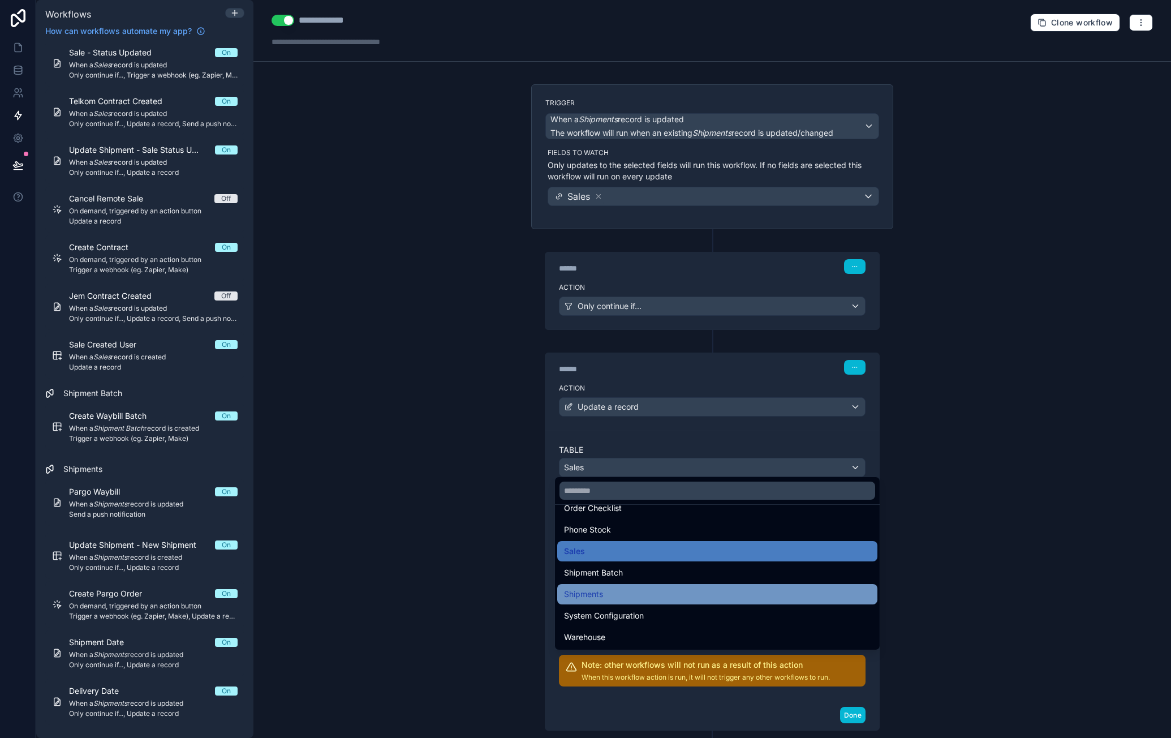
click at [635, 588] on div "Shipments" at bounding box center [717, 594] width 307 height 14
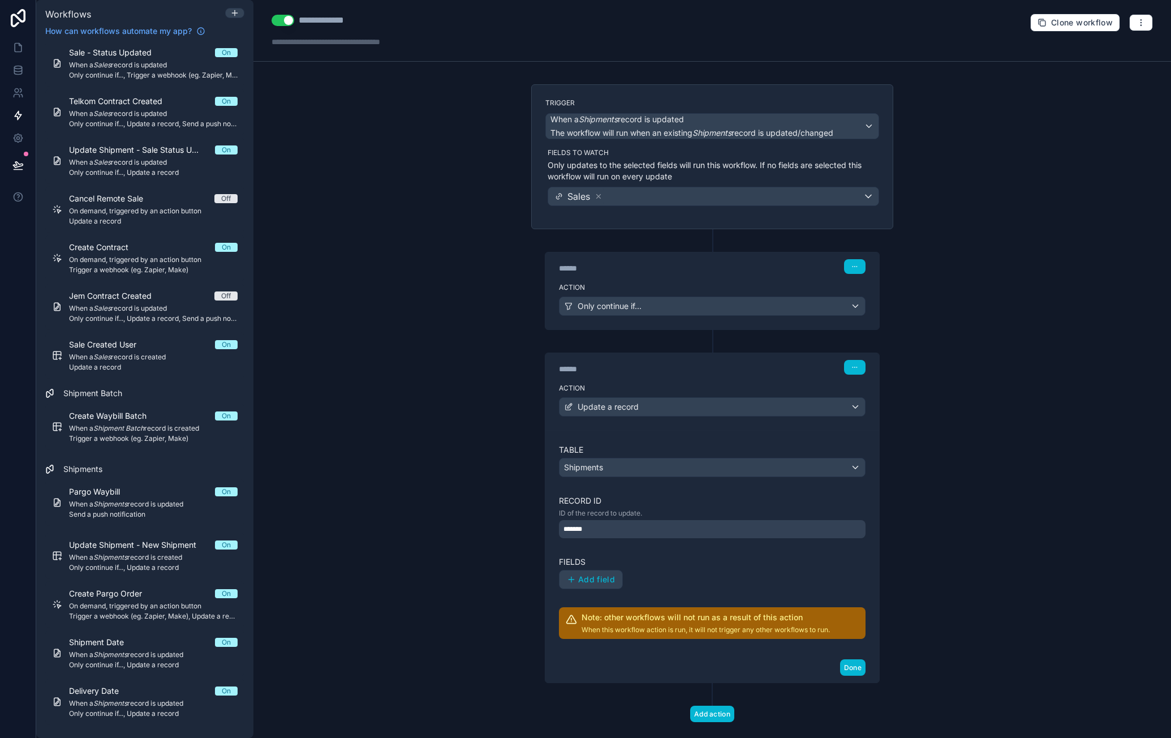
click at [656, 529] on div "*******" at bounding box center [712, 529] width 307 height 18
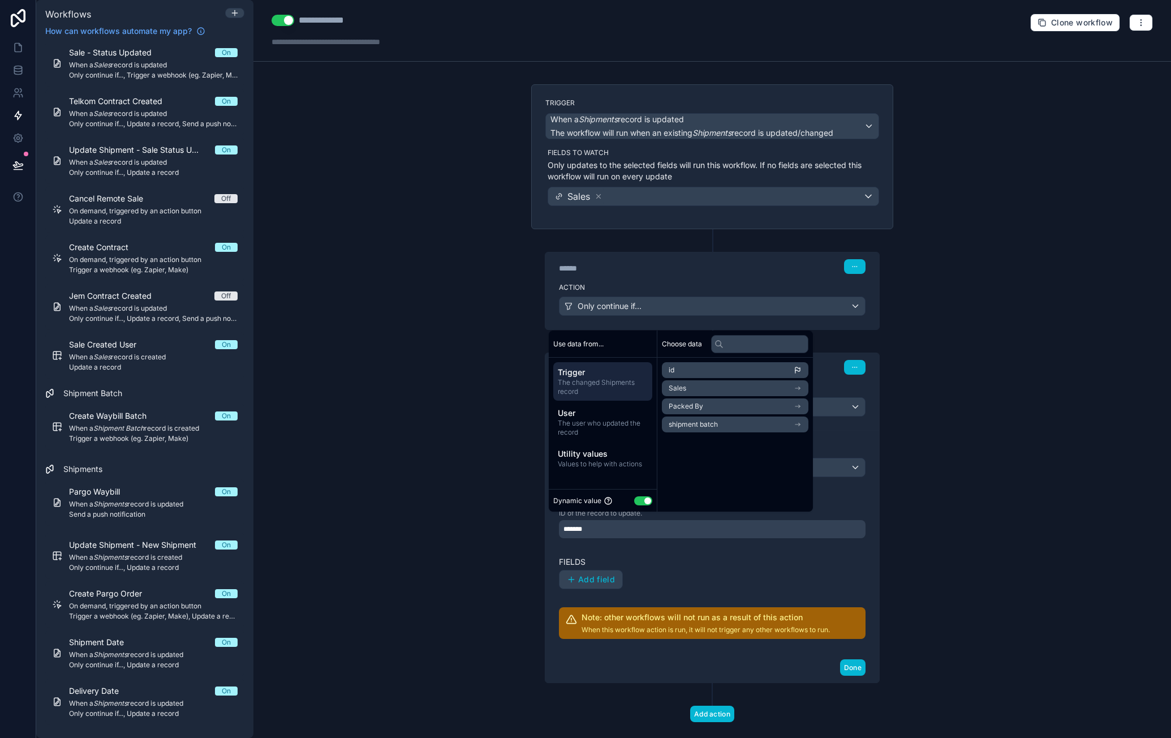
click at [733, 371] on li "id" at bounding box center [735, 370] width 147 height 16
click at [608, 378] on span "The changed Shipments record" at bounding box center [603, 387] width 90 height 18
click at [723, 556] on label "Fields" at bounding box center [712, 561] width 307 height 11
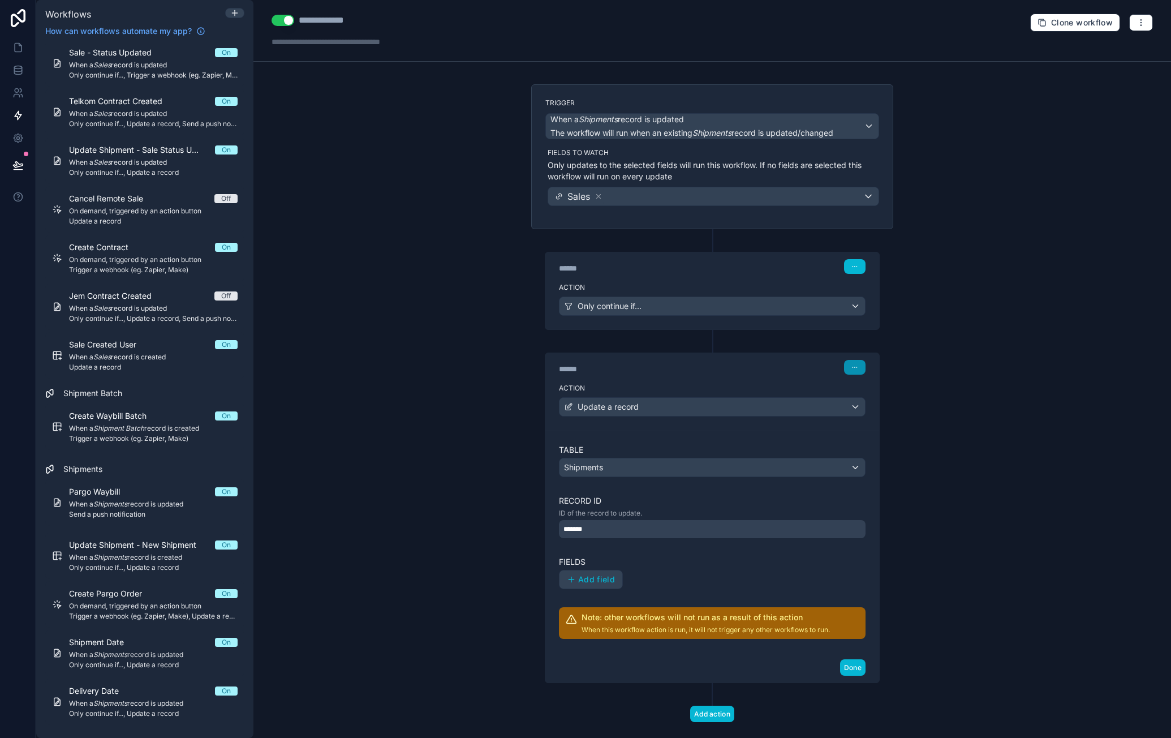
click at [852, 367] on icon "button" at bounding box center [855, 367] width 7 height 7
click at [872, 412] on span "Delete" at bounding box center [872, 407] width 21 height 9
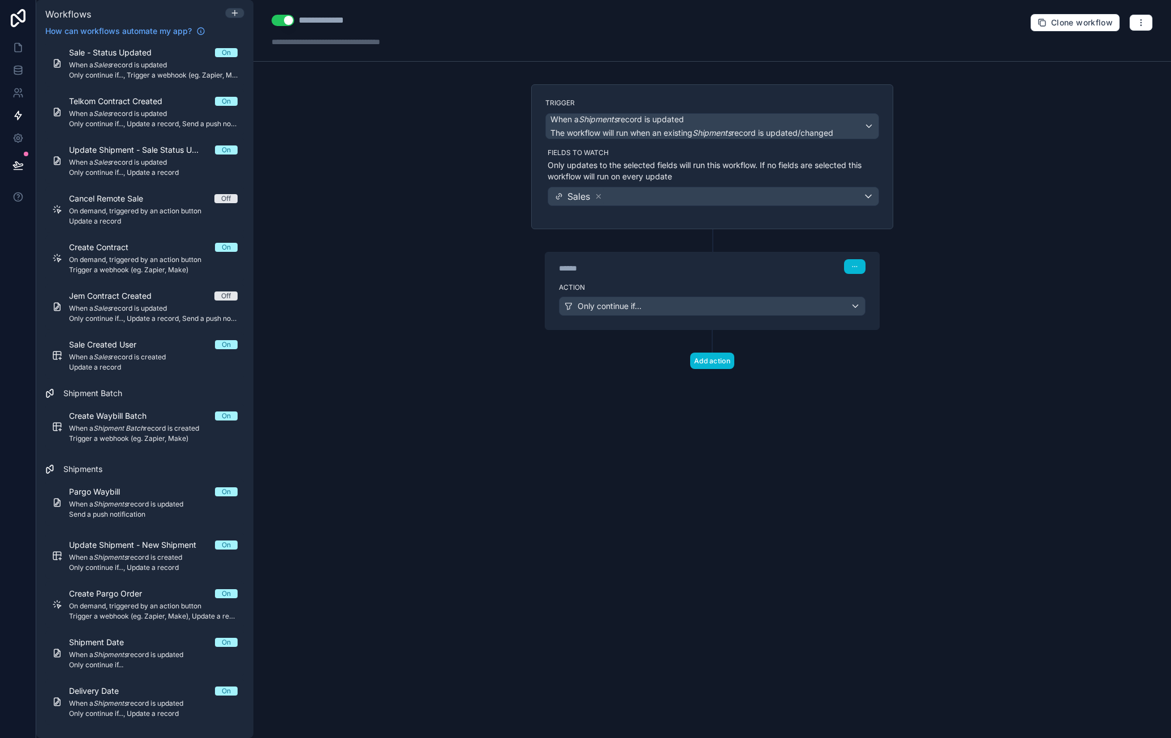
click at [713, 283] on label "Action" at bounding box center [712, 287] width 307 height 9
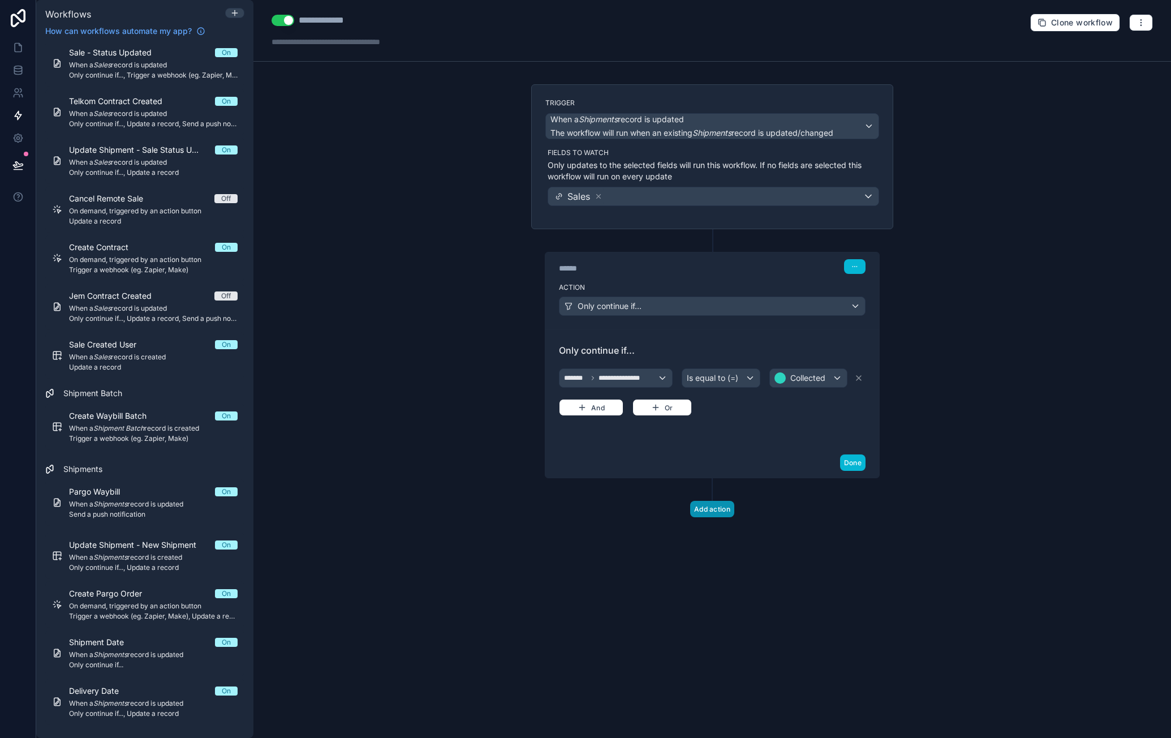
click at [716, 506] on button "Add action" at bounding box center [712, 509] width 44 height 16
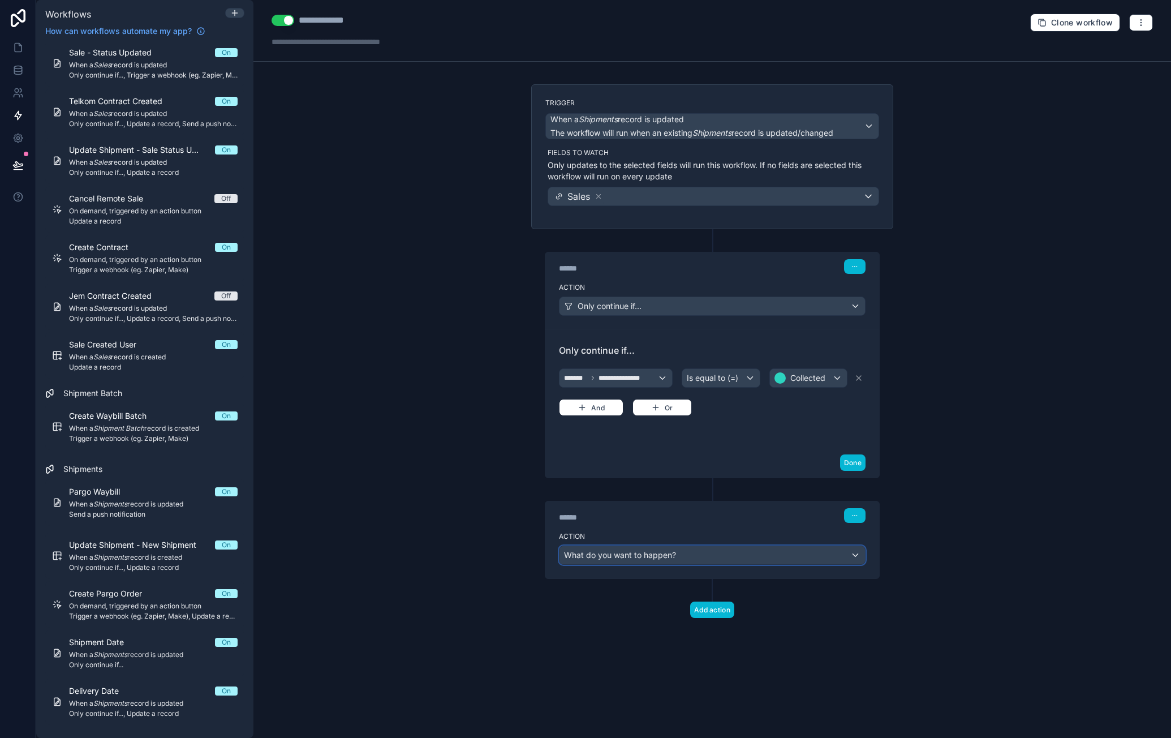
click at [677, 546] on div "What do you want to happen?" at bounding box center [713, 555] width 306 height 18
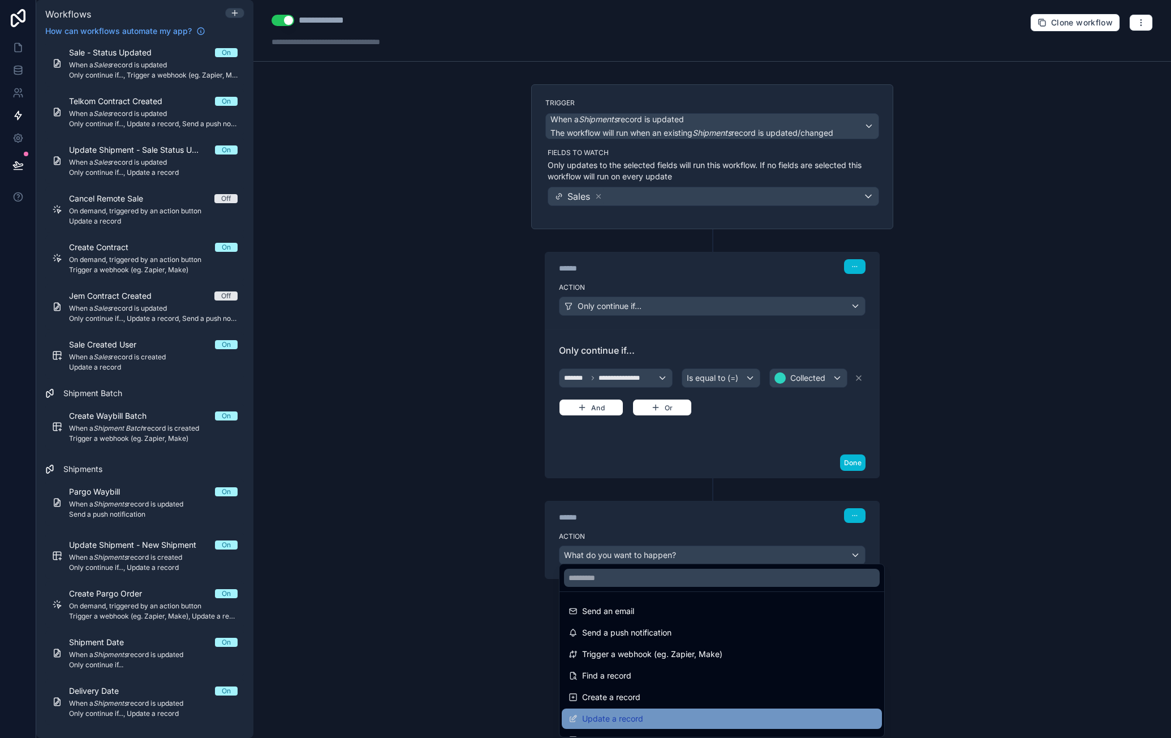
click at [649, 713] on div "Update a record" at bounding box center [722, 719] width 307 height 14
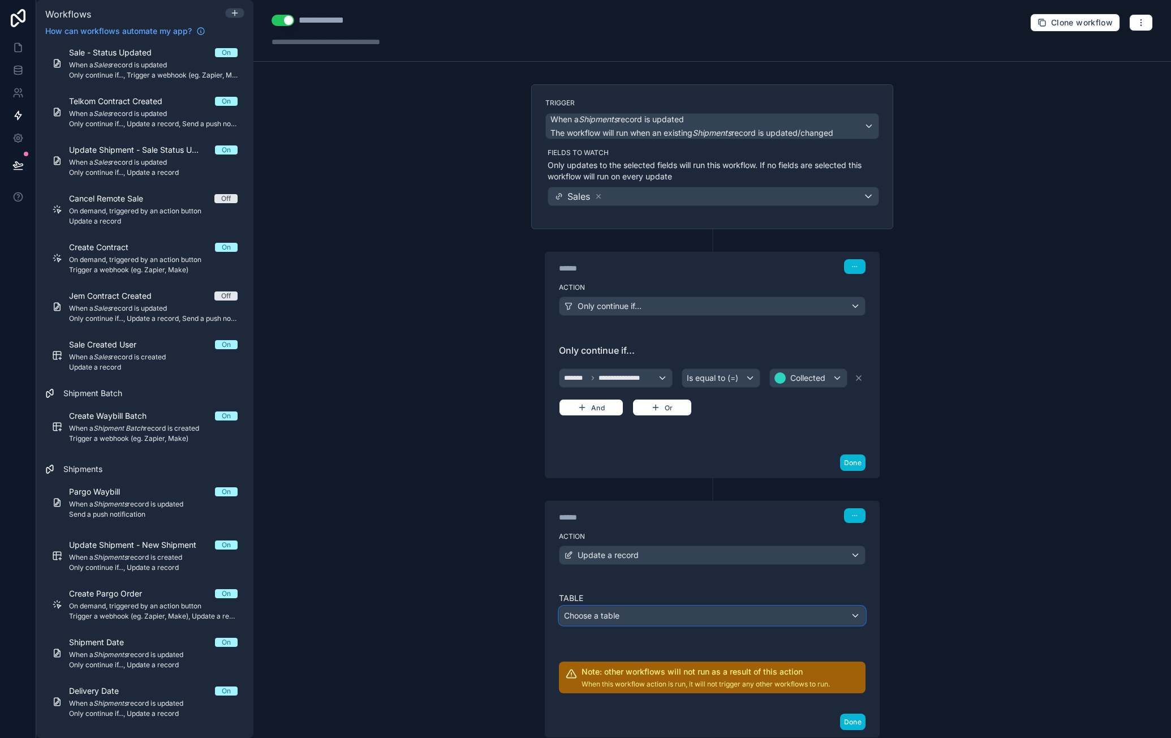
click at [681, 611] on div "Choose a table" at bounding box center [713, 616] width 306 height 18
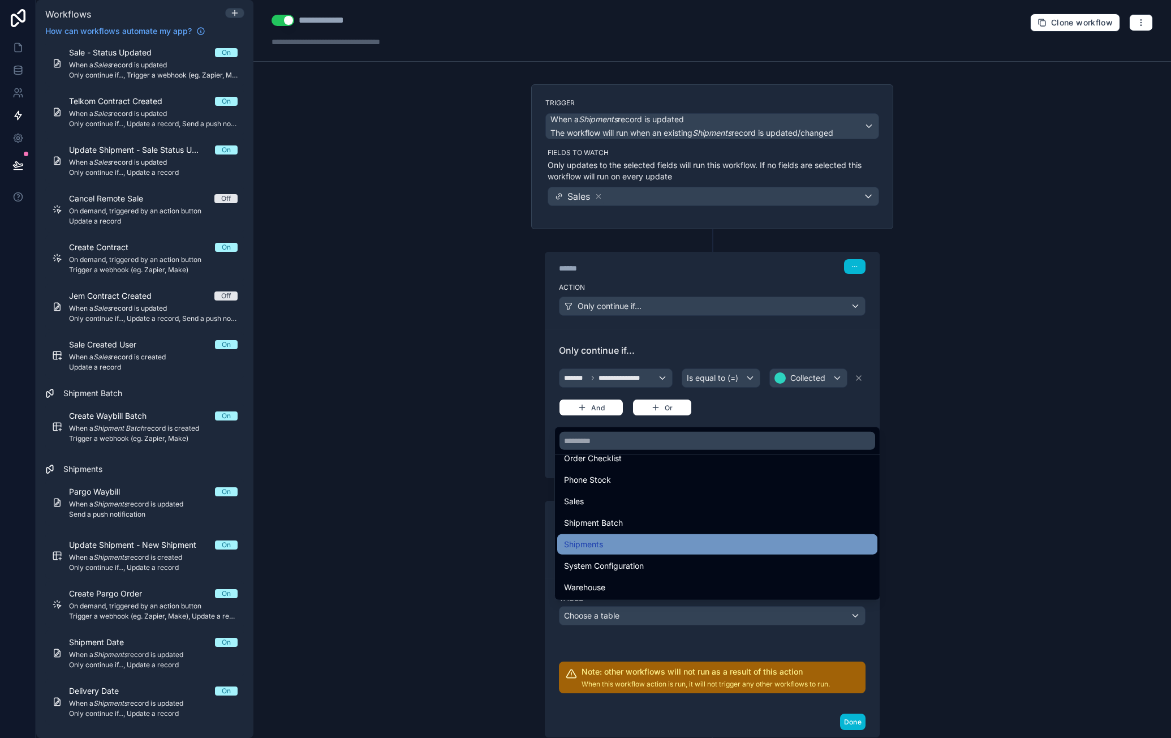
click at [639, 548] on div "Shipments" at bounding box center [717, 545] width 307 height 14
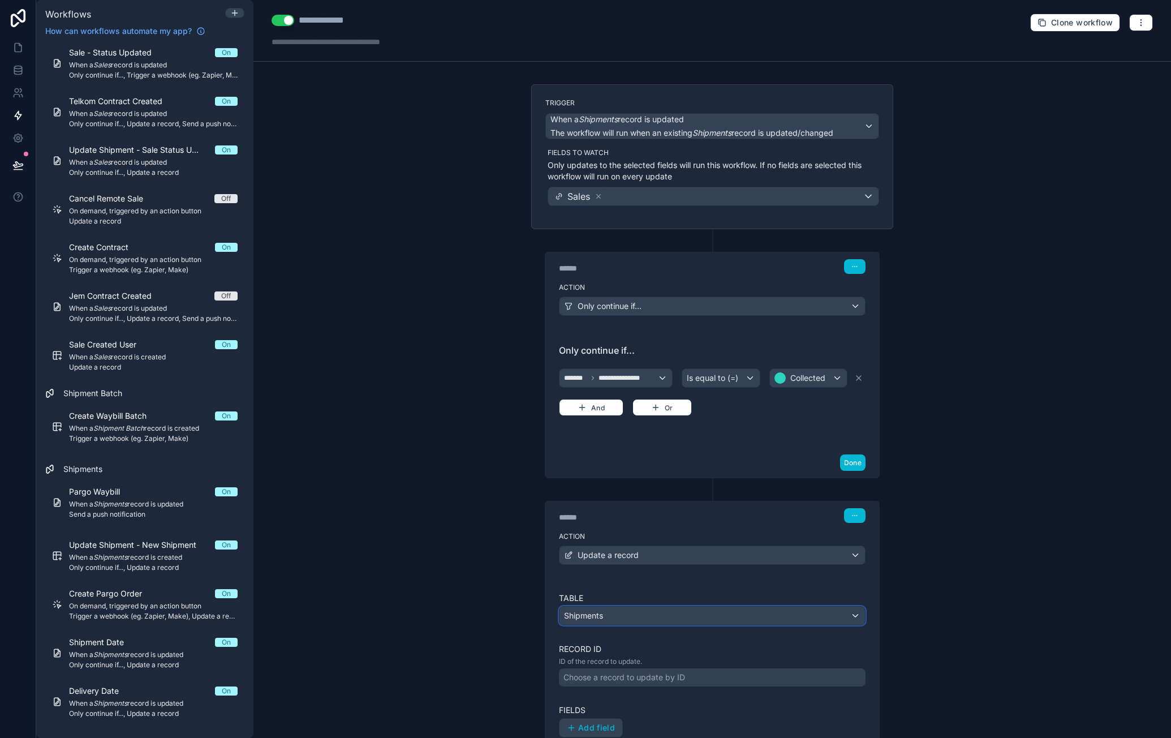
click at [639, 612] on div "Shipments" at bounding box center [713, 616] width 306 height 18
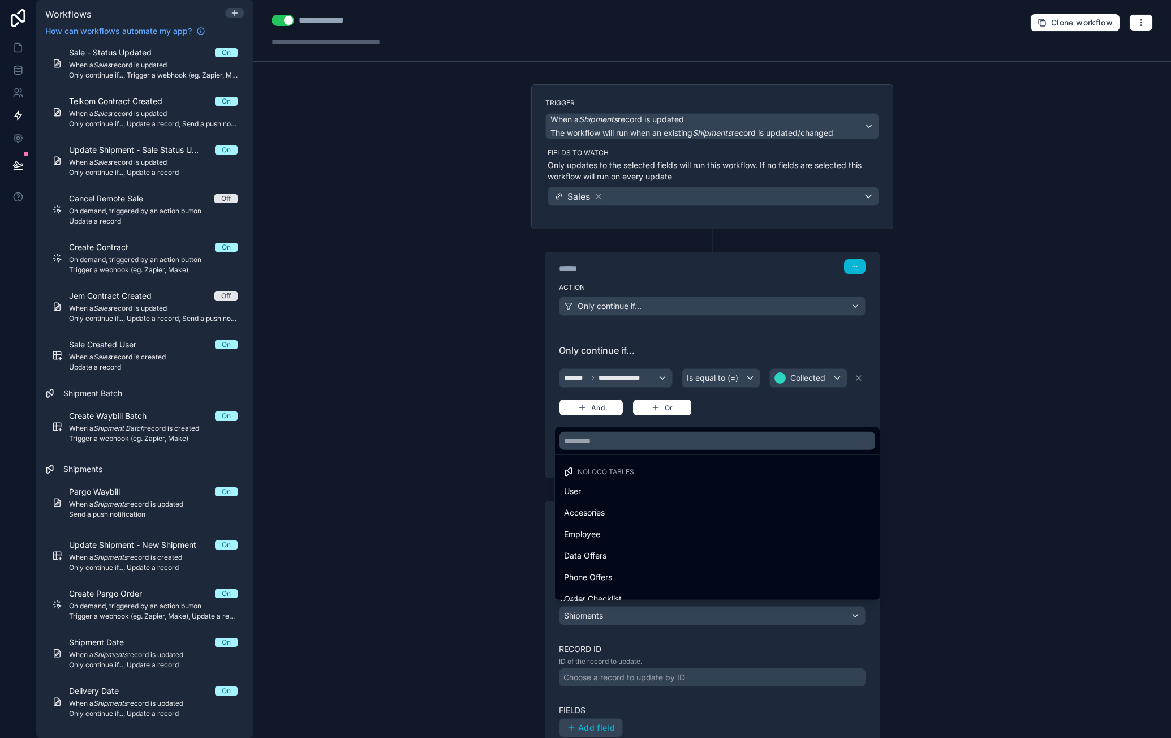
drag, startPoint x: 663, startPoint y: 652, endPoint x: 668, endPoint y: 662, distance: 10.6
click at [663, 656] on div at bounding box center [585, 369] width 1171 height 738
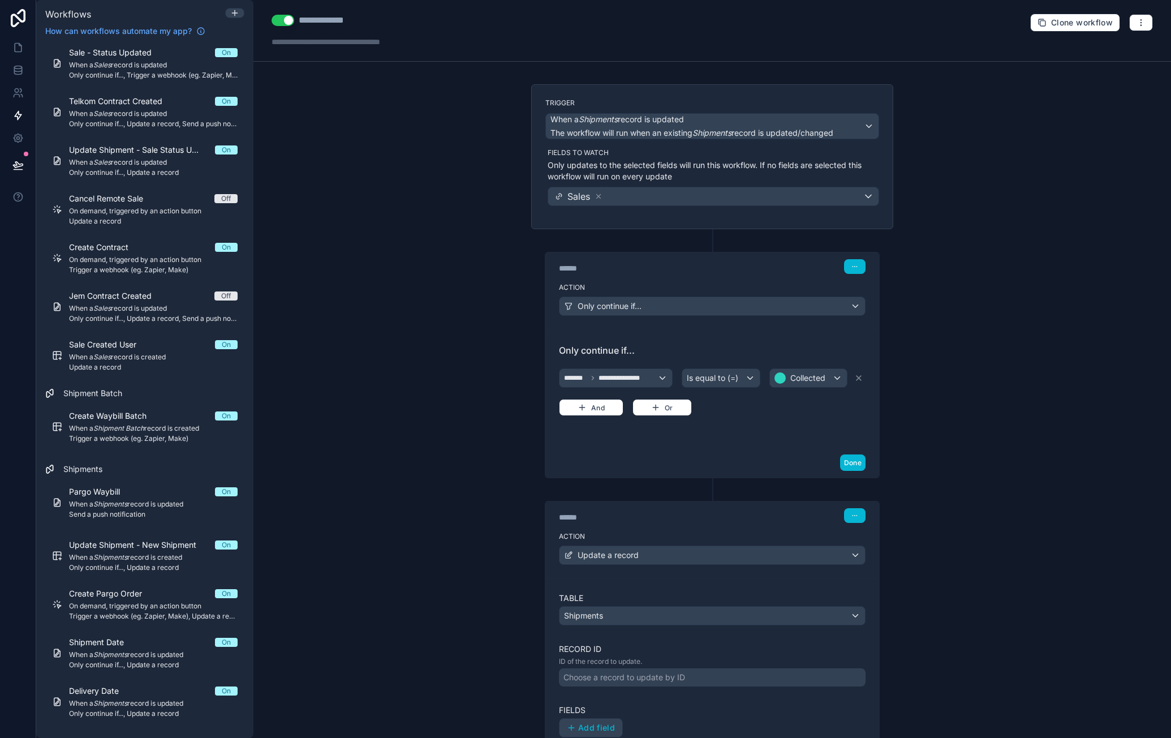
click at [650, 677] on div "Choose a record to update by ID" at bounding box center [712, 677] width 307 height 18
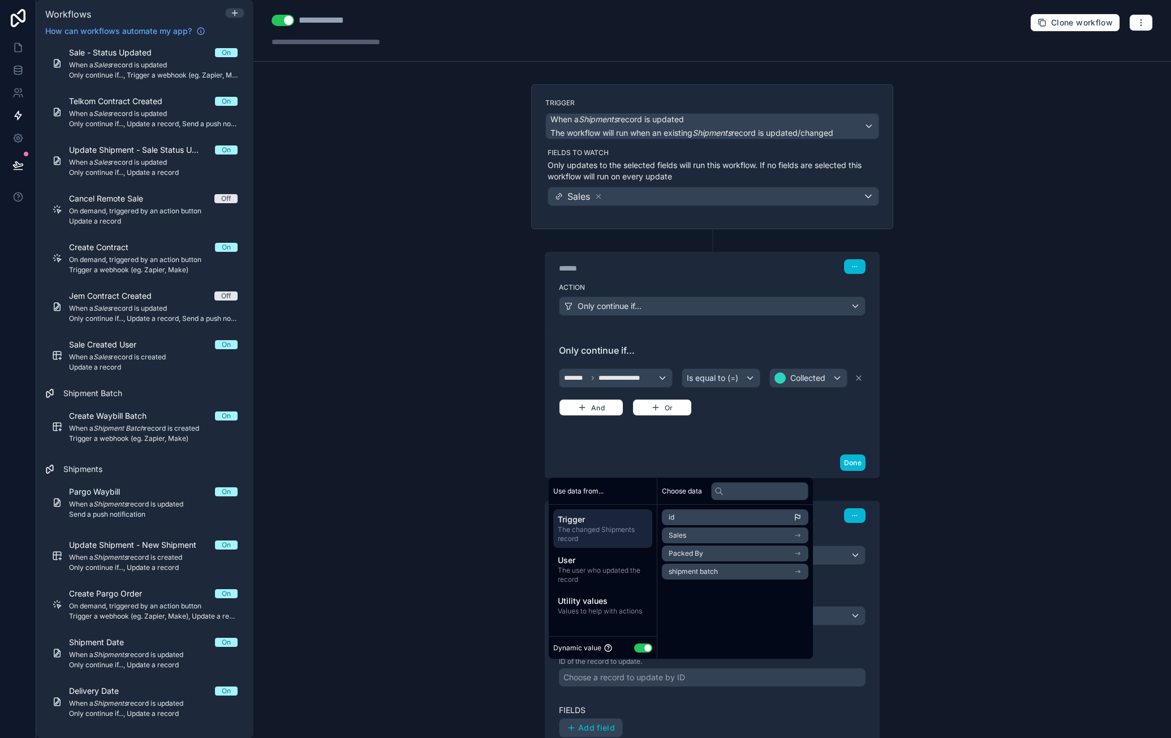
click at [692, 517] on li "id" at bounding box center [735, 517] width 147 height 16
click at [707, 707] on label "Fields" at bounding box center [712, 709] width 307 height 11
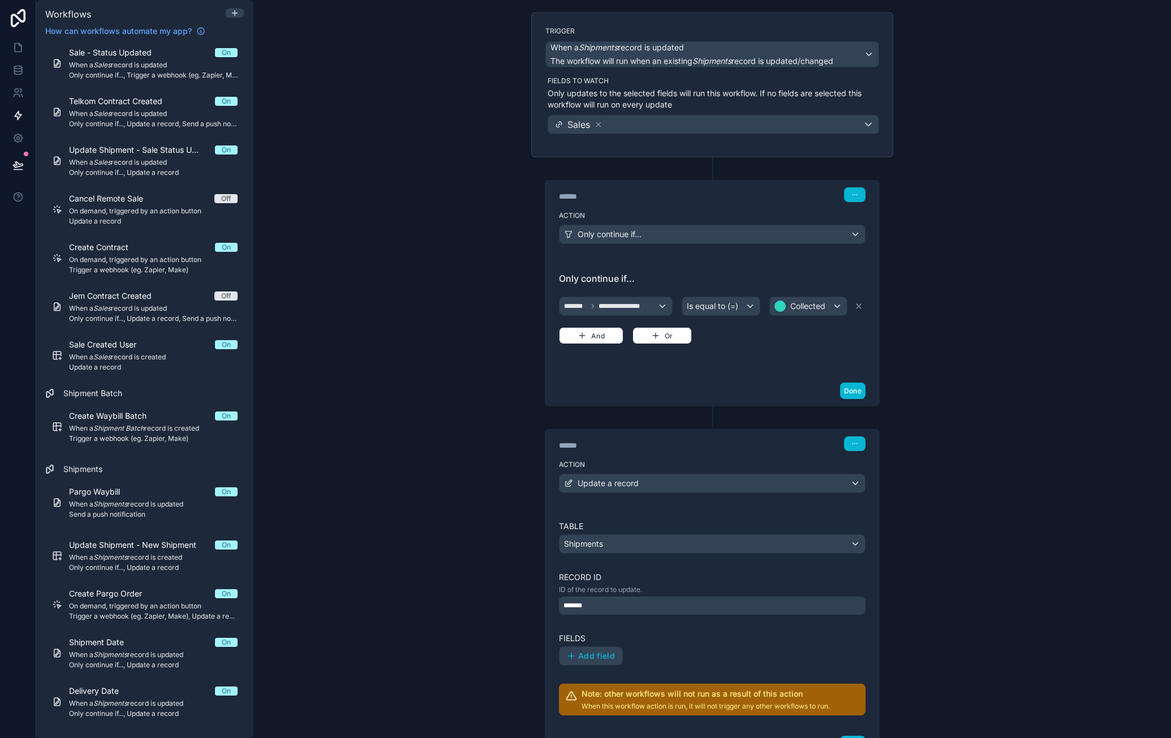
scroll to position [113, 0]
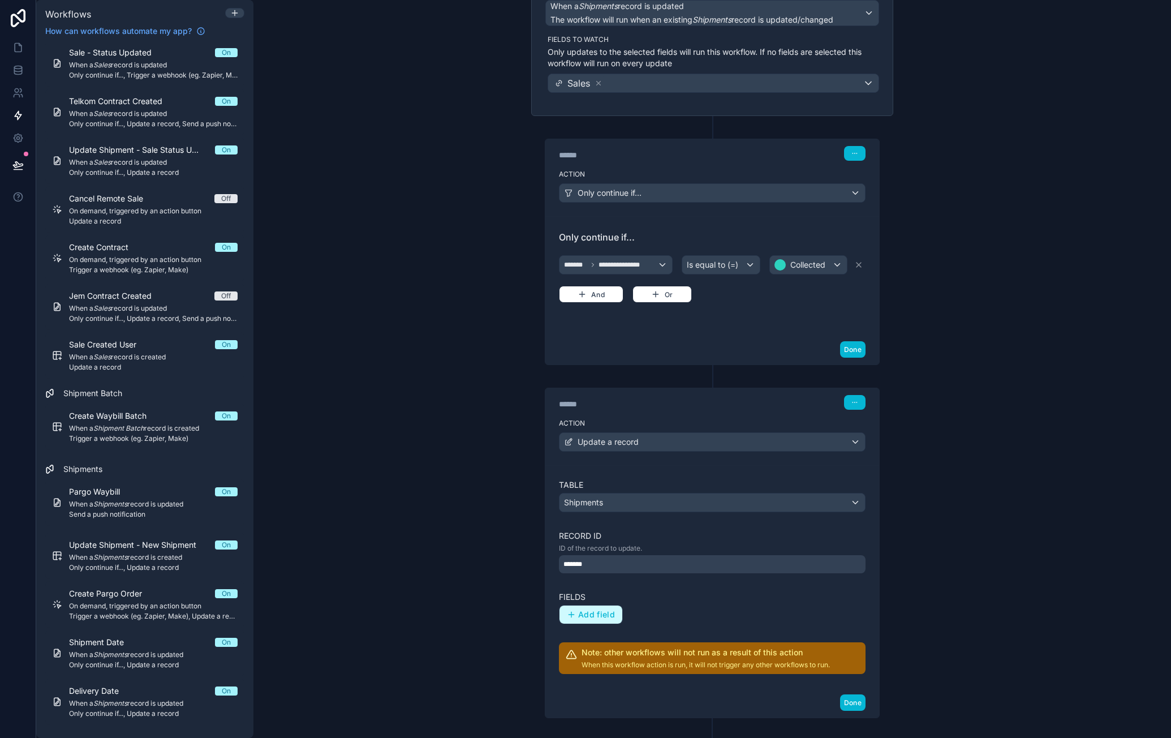
click at [596, 609] on span "Add field" at bounding box center [596, 614] width 37 height 10
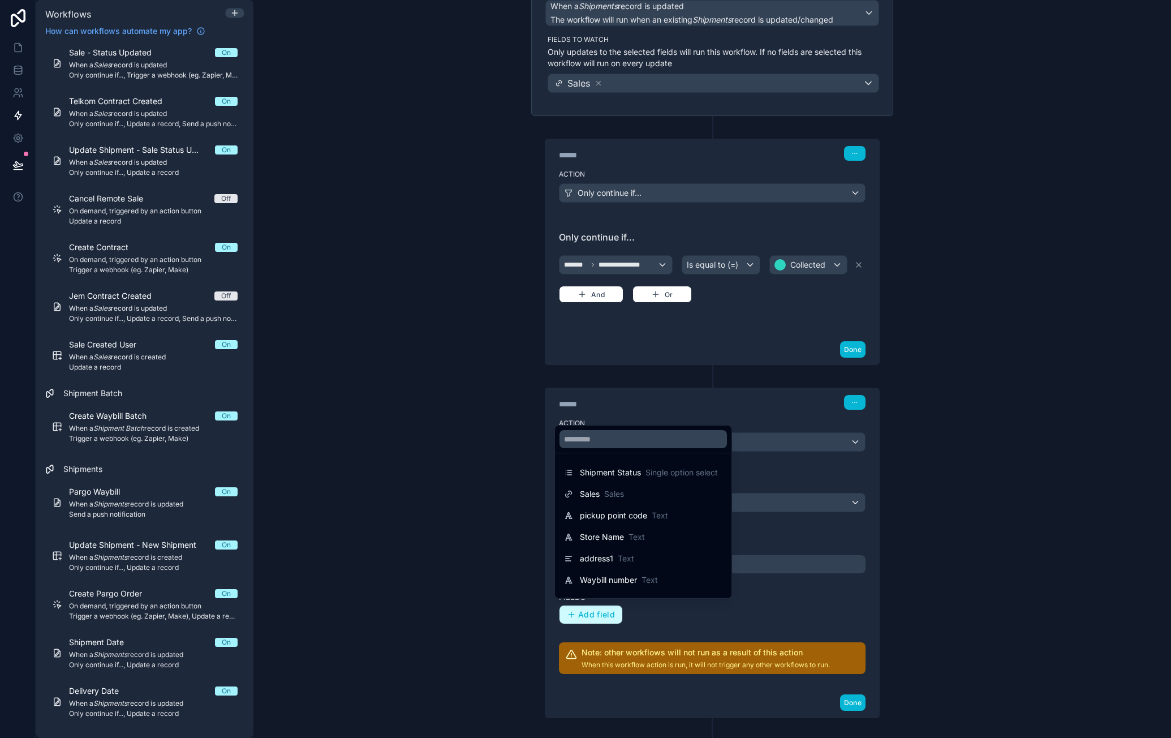
scroll to position [274, 0]
click at [633, 519] on div "Shipping Date Date" at bounding box center [617, 520] width 75 height 11
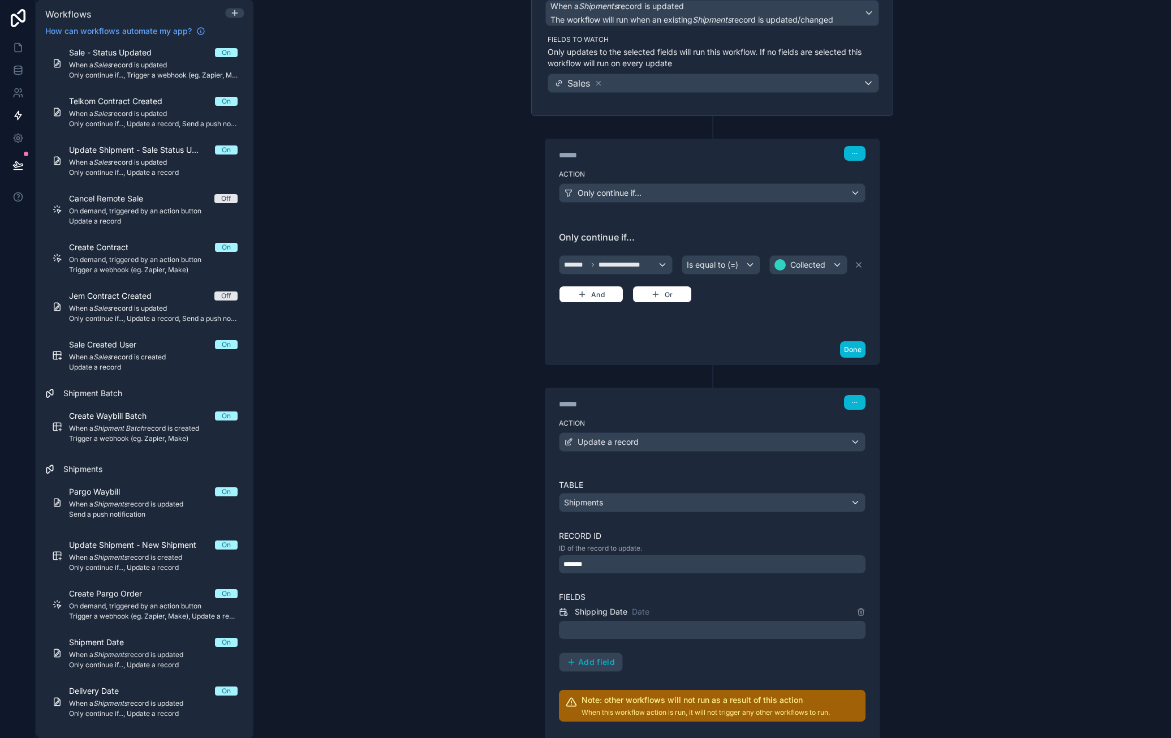
click at [634, 628] on div at bounding box center [712, 630] width 307 height 18
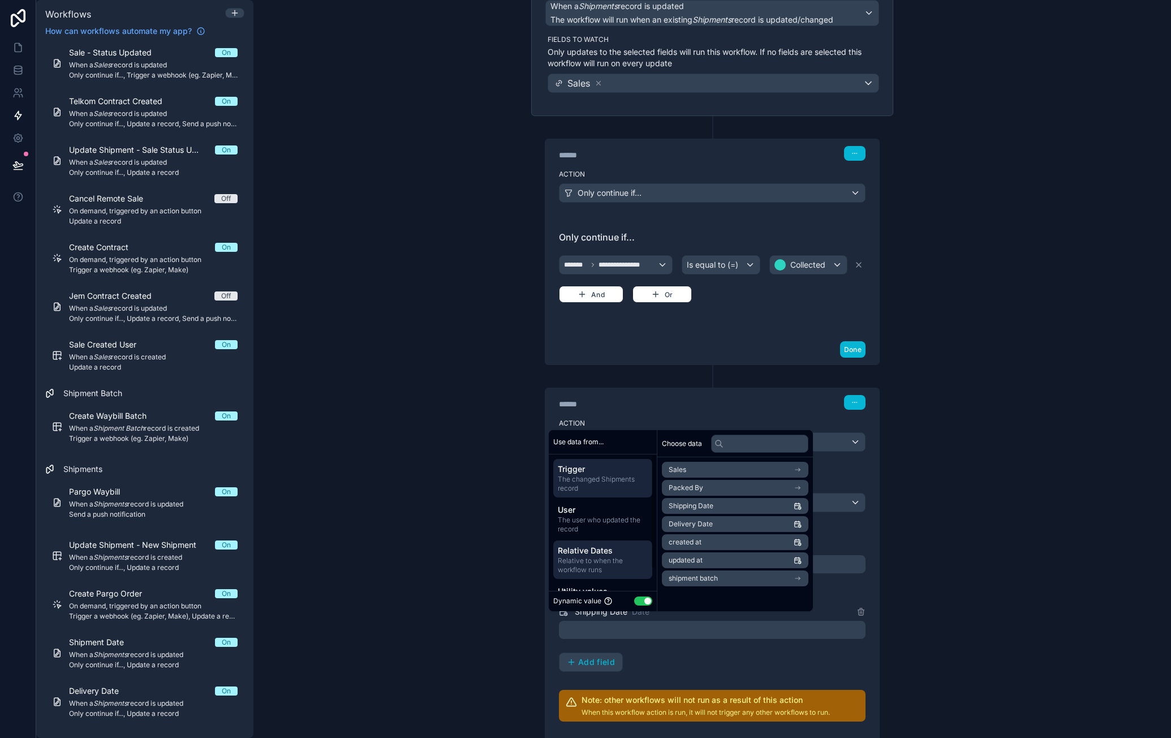
click at [608, 567] on span "Relative to when the workflow runs" at bounding box center [603, 565] width 90 height 18
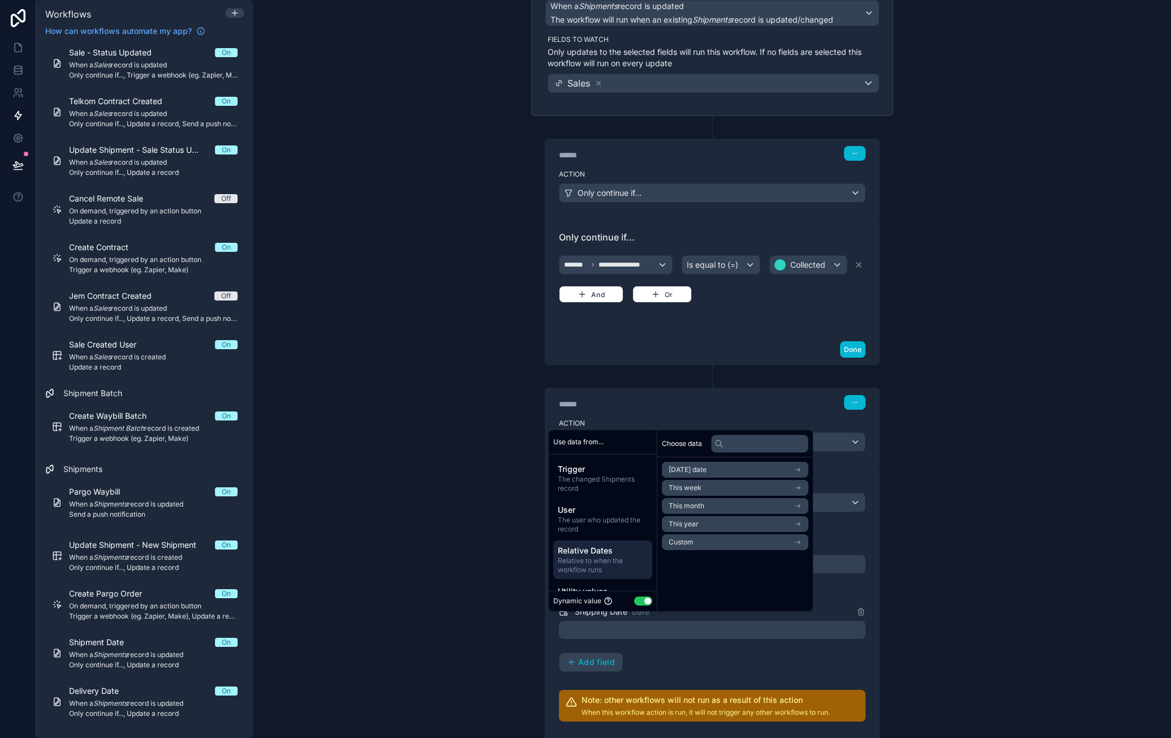
click at [719, 468] on li "[DATE] date" at bounding box center [735, 470] width 147 height 16
click at [719, 485] on li "Now" at bounding box center [735, 490] width 147 height 16
click at [738, 670] on div "Table Shipments Record ID ID of the record to update. ******* Fields Shipping D…" at bounding box center [712, 600] width 307 height 242
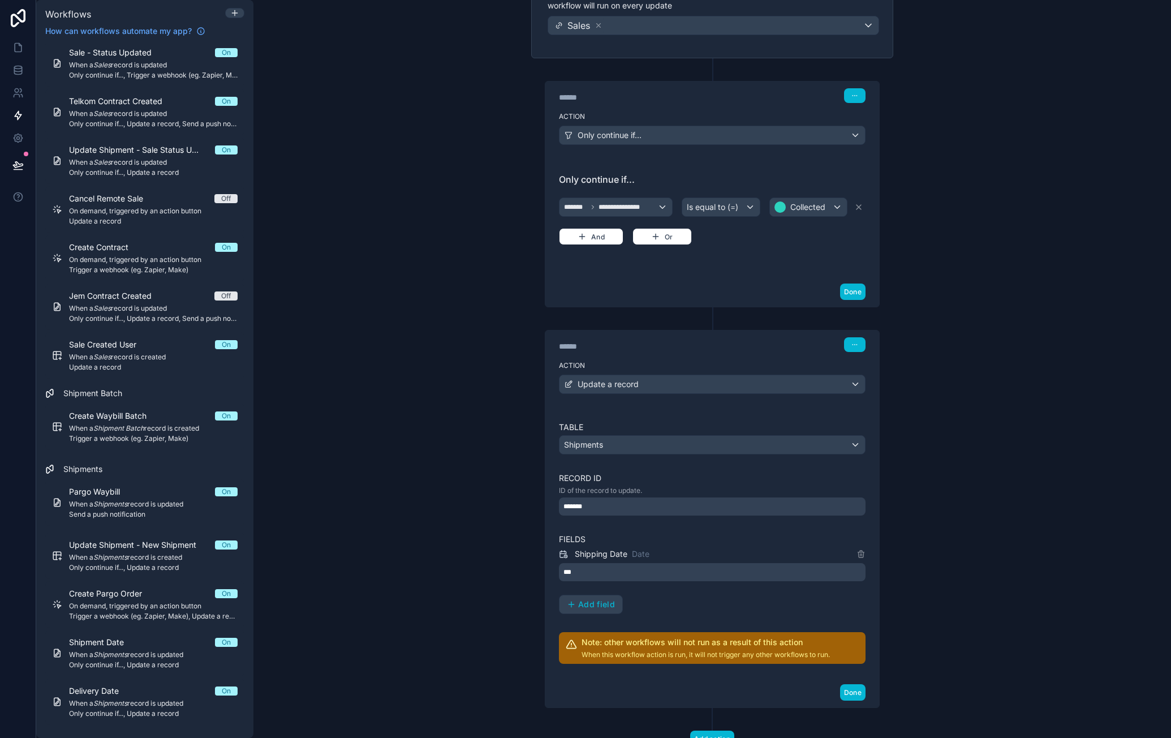
scroll to position [209, 0]
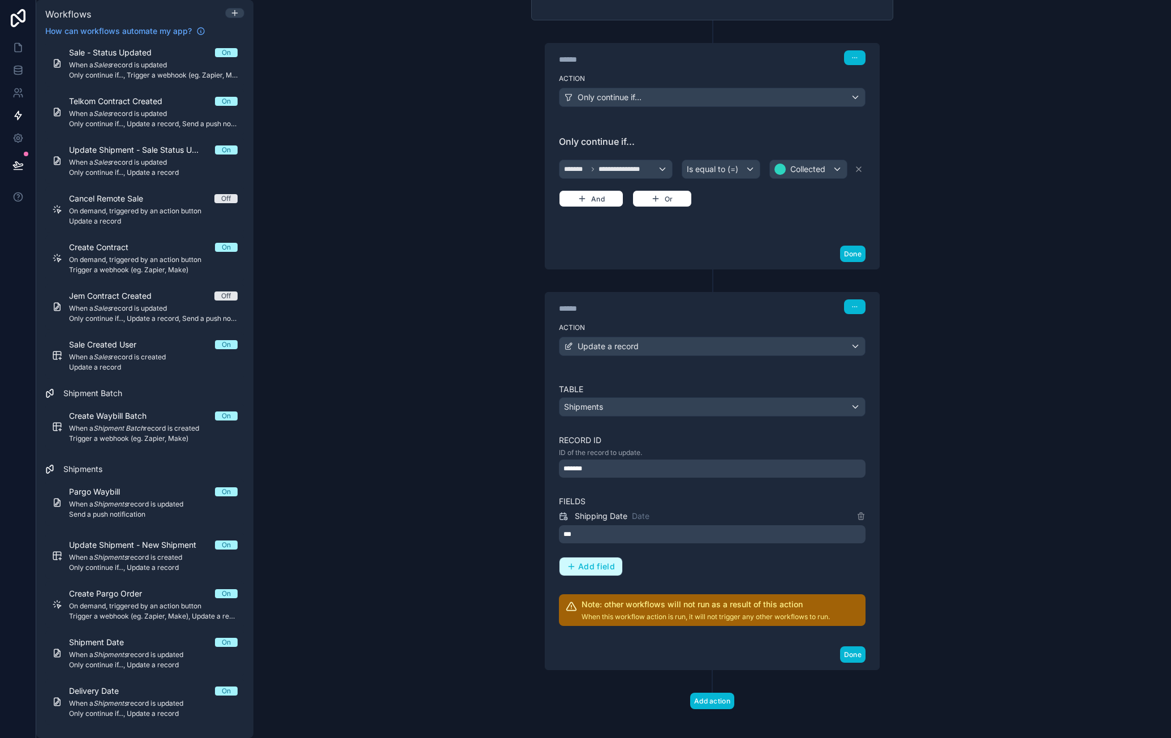
click at [583, 562] on span "Add field" at bounding box center [596, 566] width 37 height 10
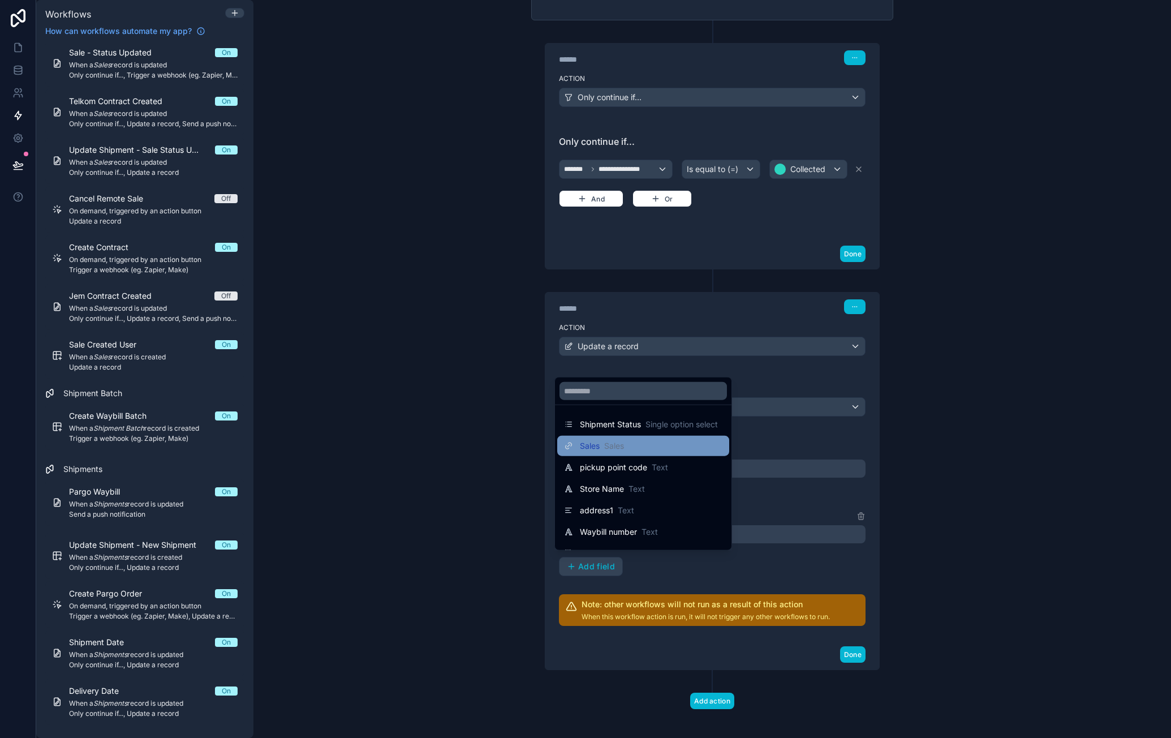
click at [644, 454] on div "Sales Sales" at bounding box center [643, 446] width 172 height 20
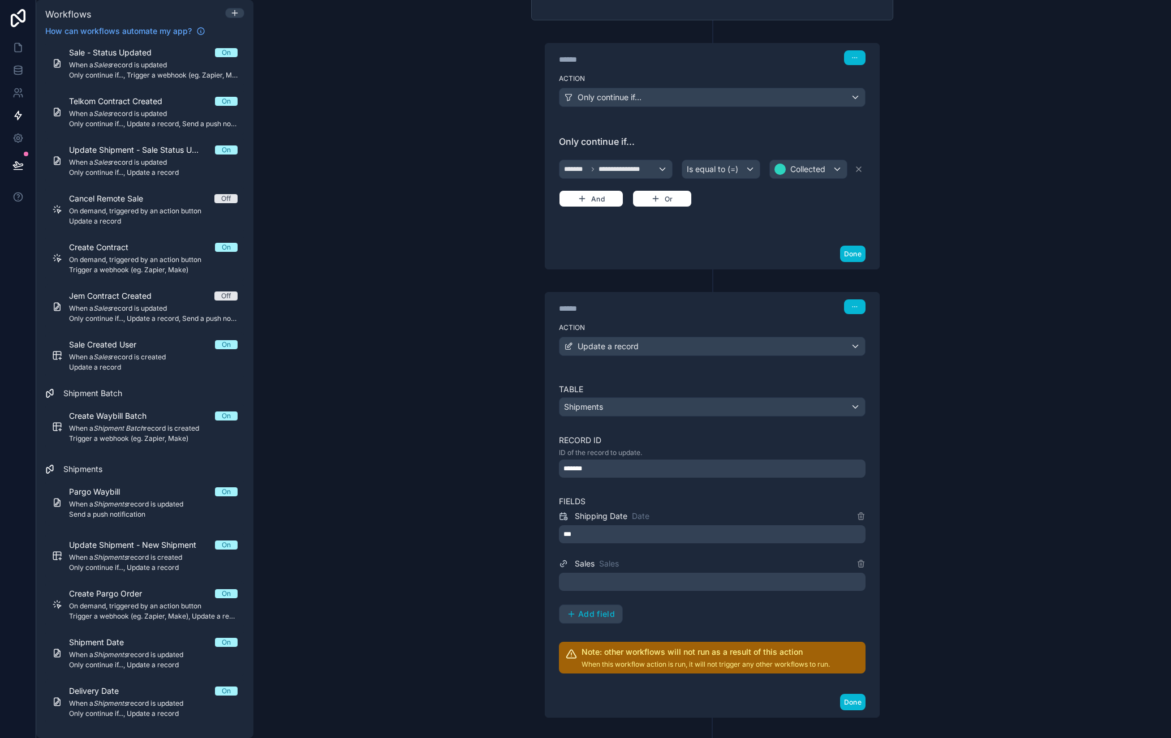
click at [690, 578] on div at bounding box center [712, 582] width 307 height 18
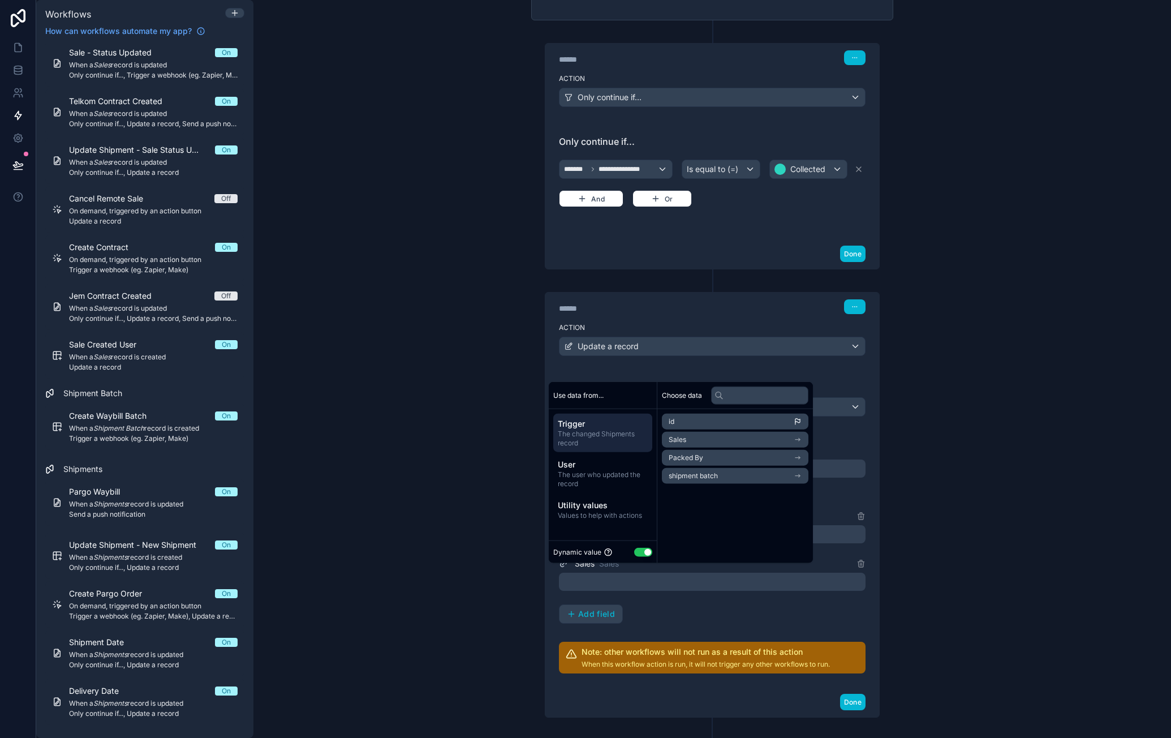
click at [726, 620] on div "Table Shipments Record ID ID of the record to update. ******* Fields Shipping D…" at bounding box center [712, 529] width 307 height 290
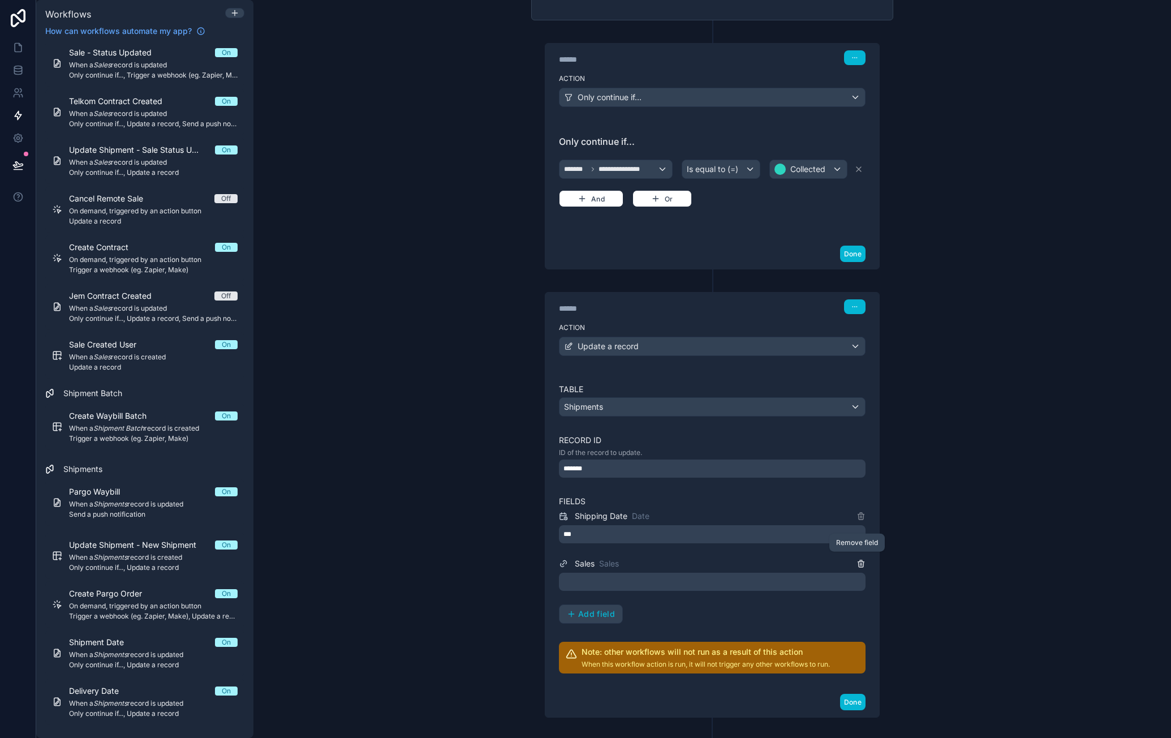
click at [862, 563] on icon at bounding box center [862, 564] width 0 height 2
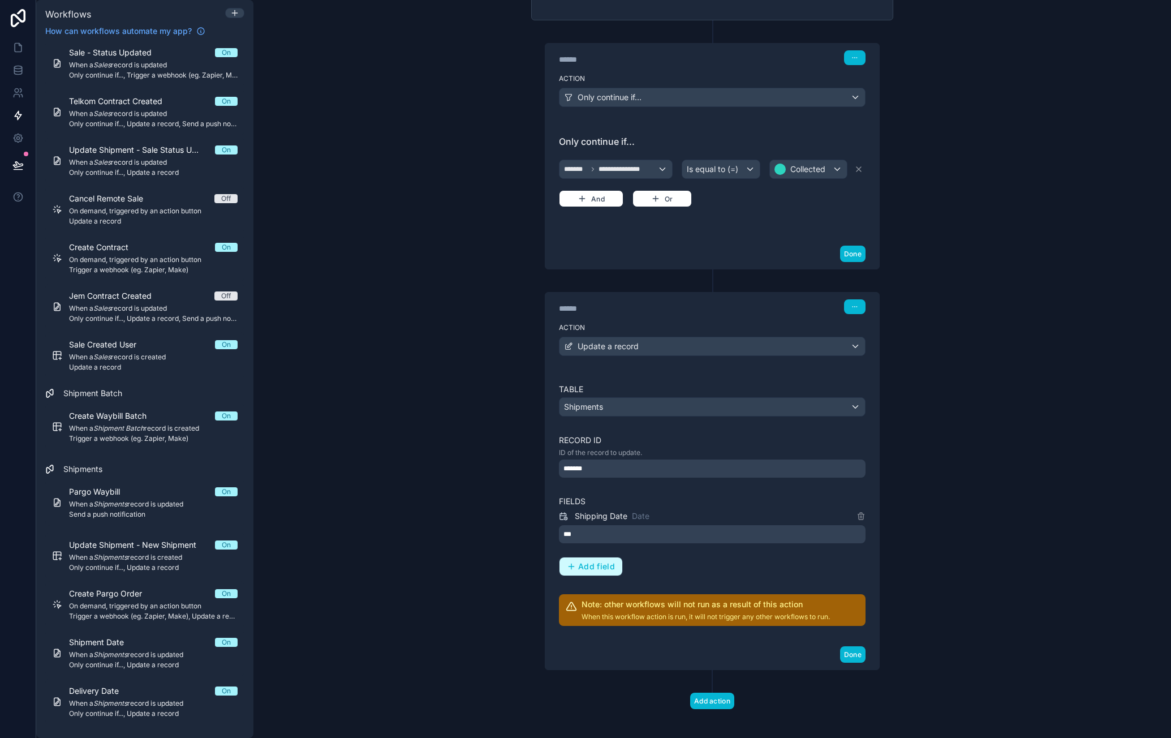
click at [596, 557] on button "Add field" at bounding box center [591, 566] width 63 height 18
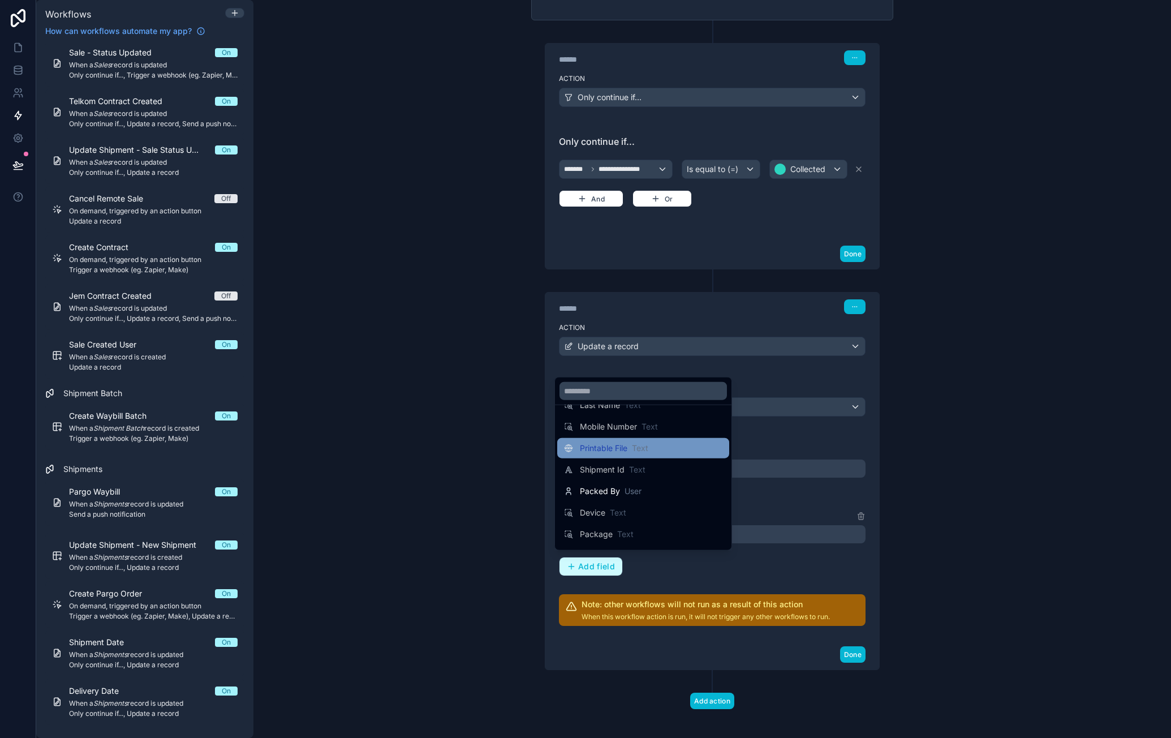
scroll to position [226, 0]
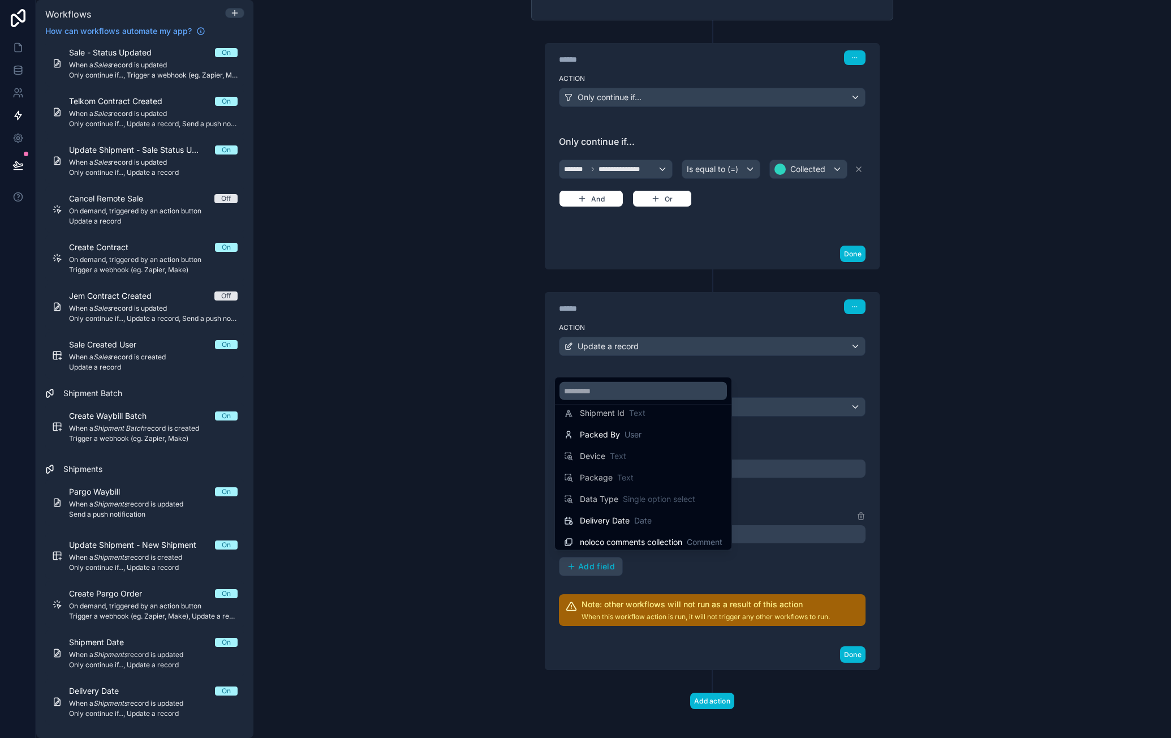
click at [803, 566] on div at bounding box center [585, 369] width 1171 height 738
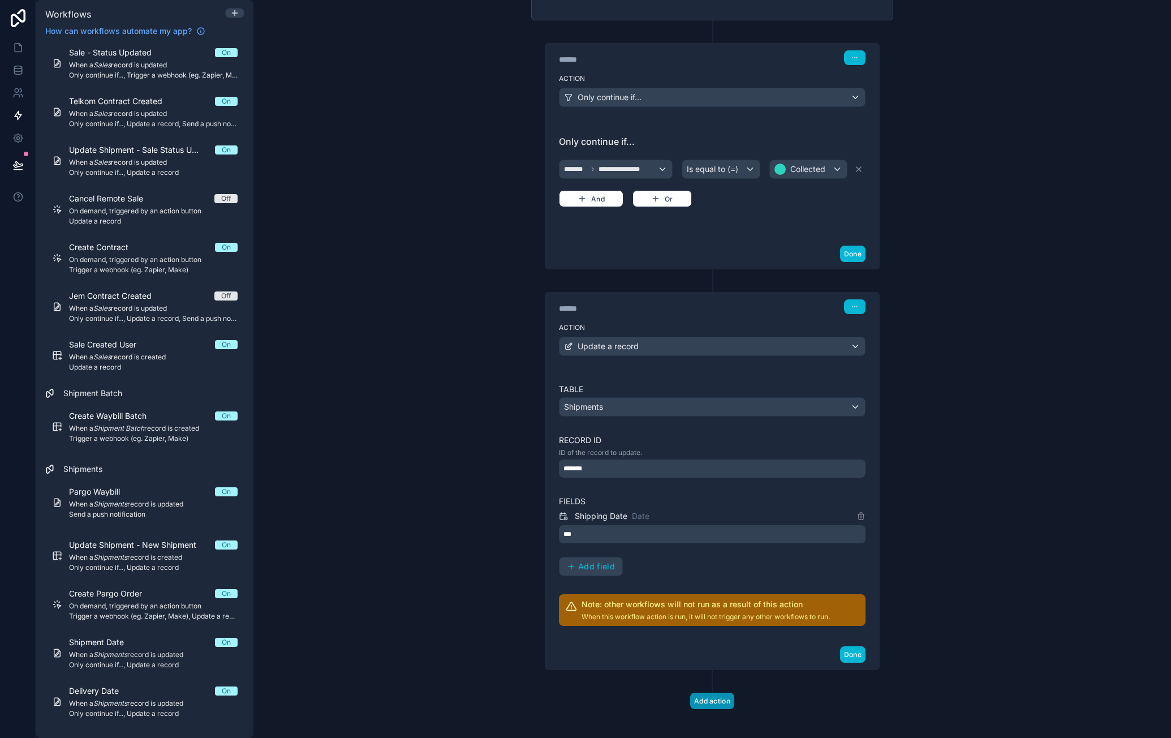
click at [713, 693] on button "Add action" at bounding box center [712, 701] width 44 height 16
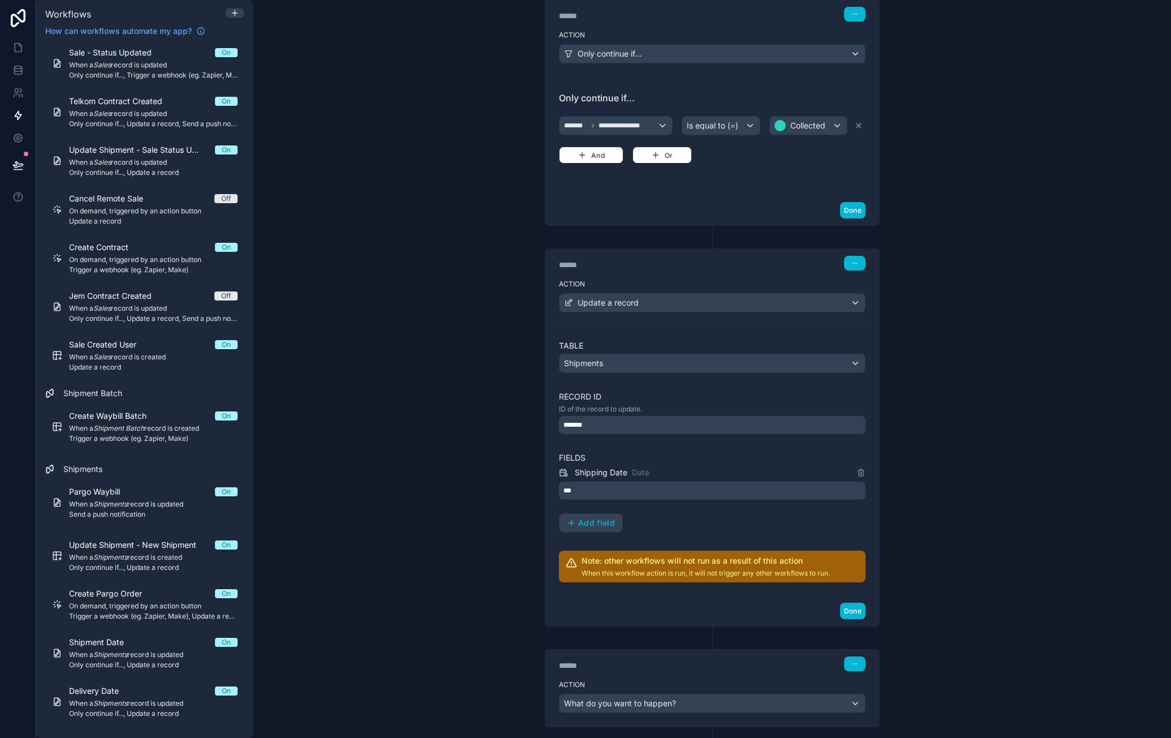
scroll to position [308, 0]
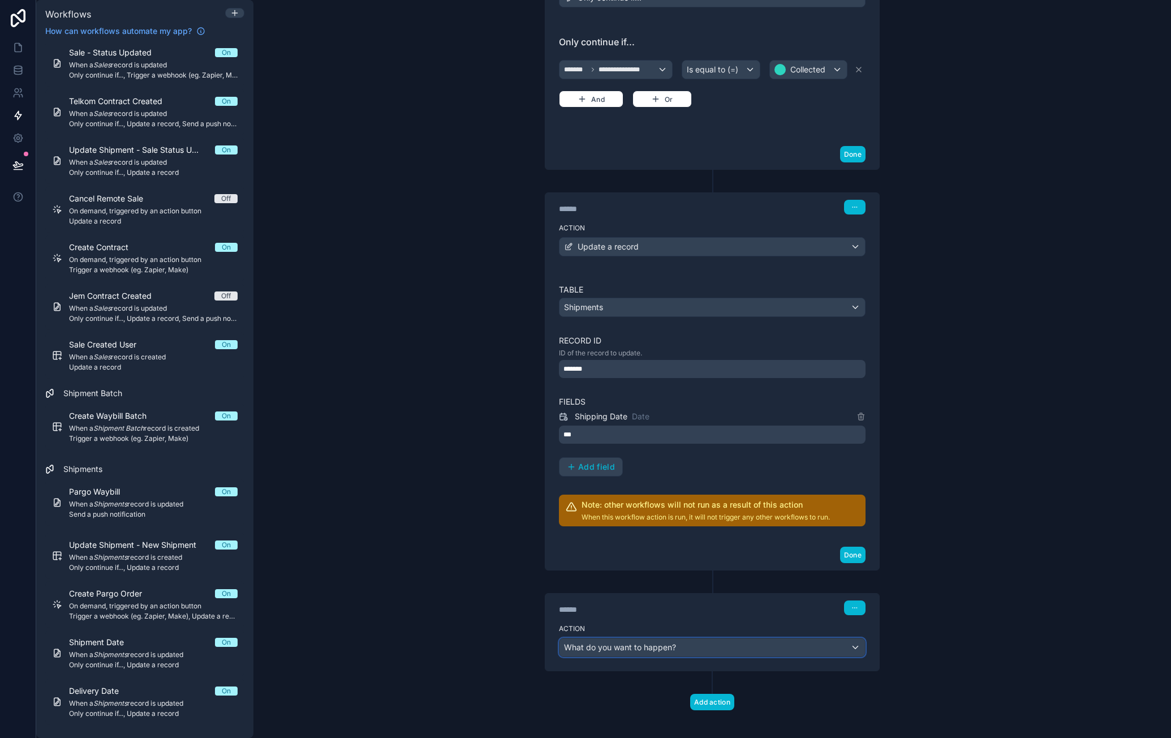
click at [650, 642] on span "What do you want to happen?" at bounding box center [620, 647] width 112 height 10
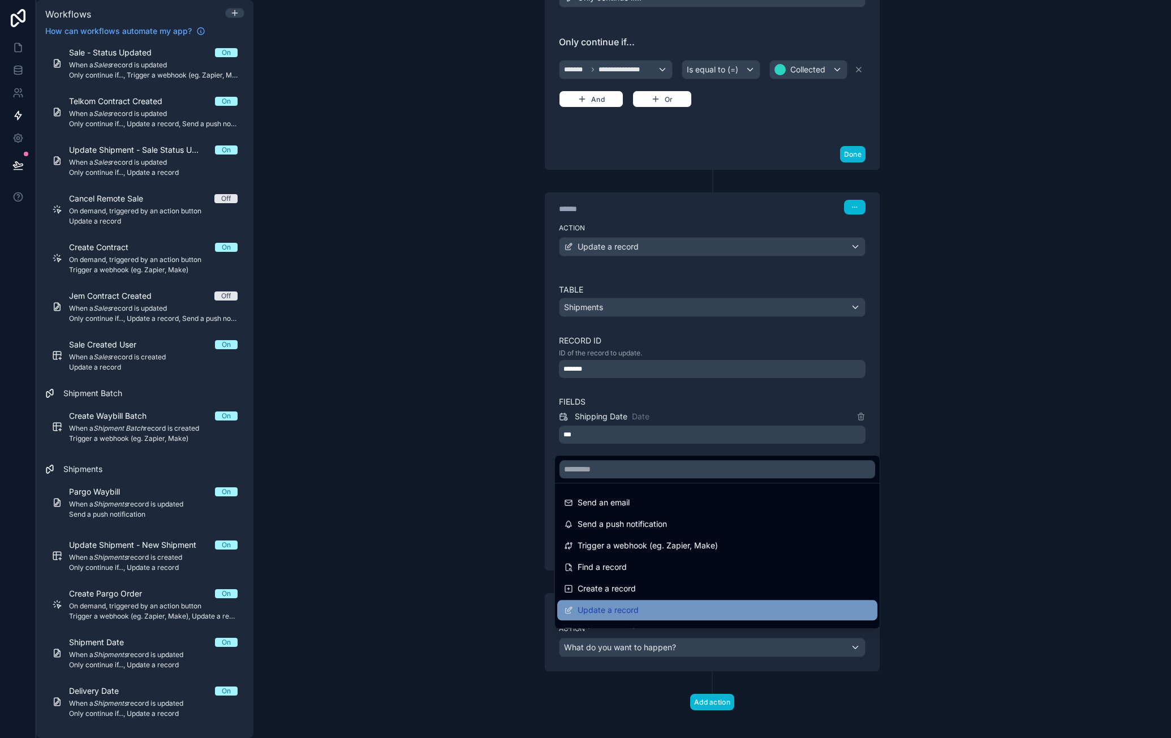
click at [629, 608] on span "Update a record" at bounding box center [608, 610] width 61 height 14
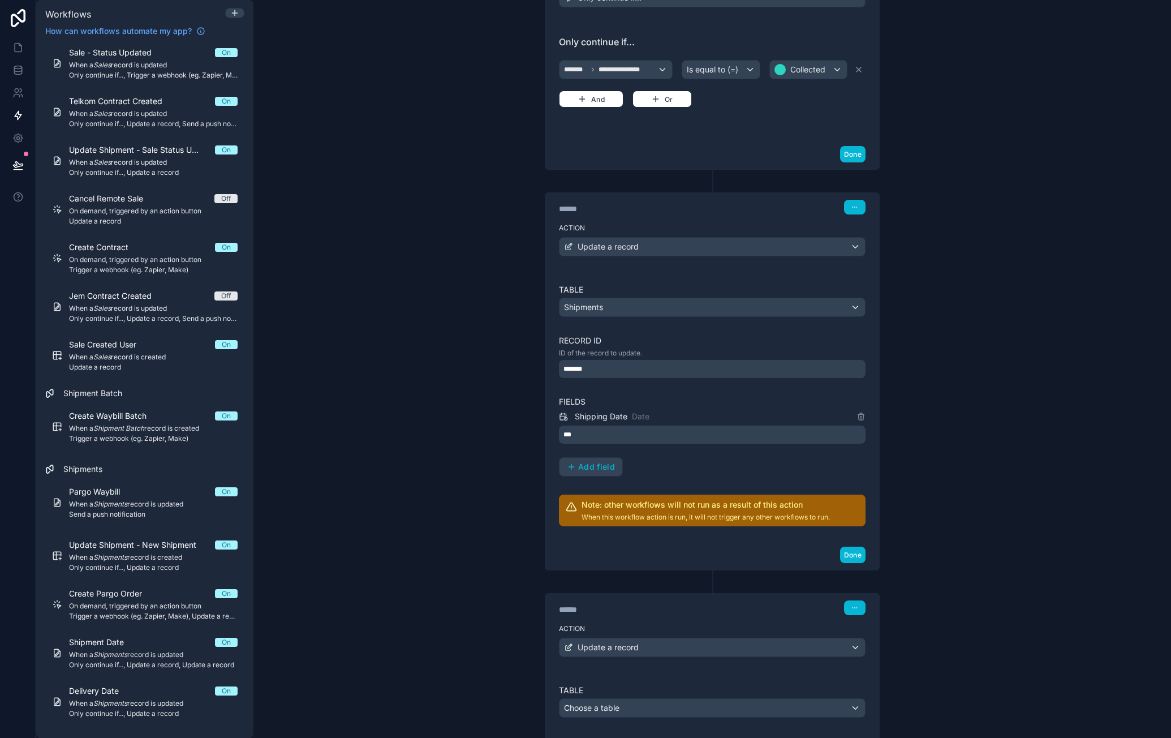
scroll to position [466, 0]
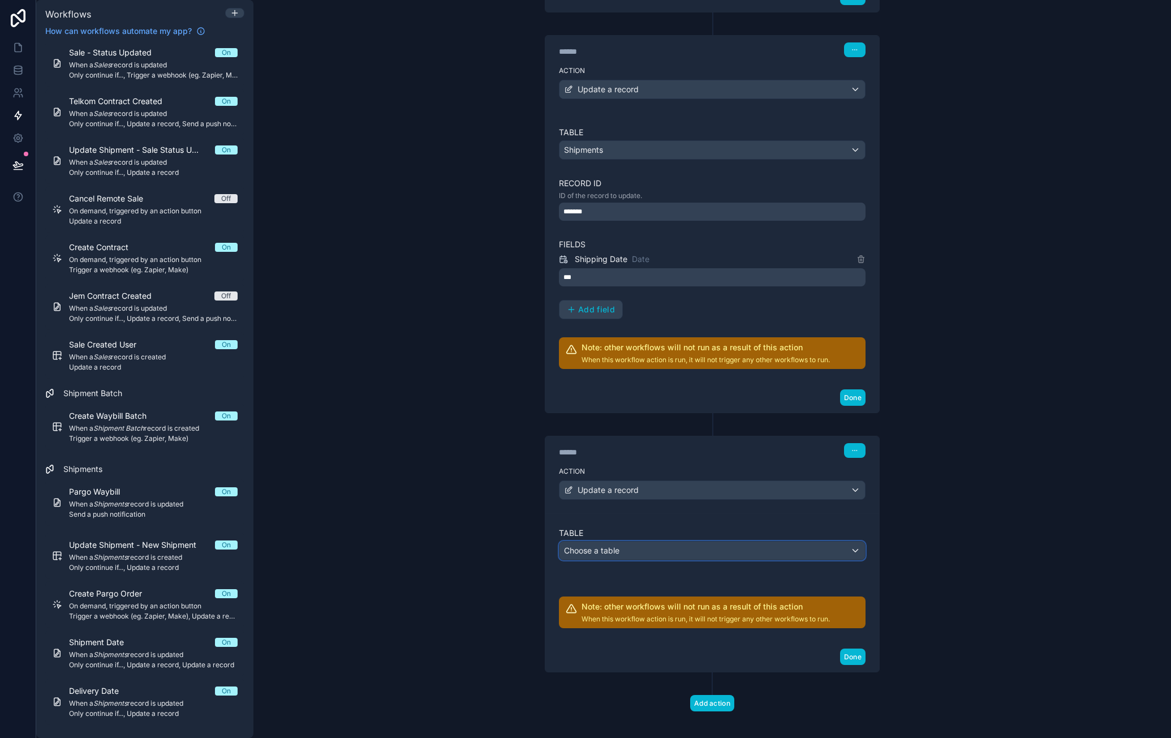
click at [646, 548] on div "Choose a table" at bounding box center [713, 550] width 306 height 18
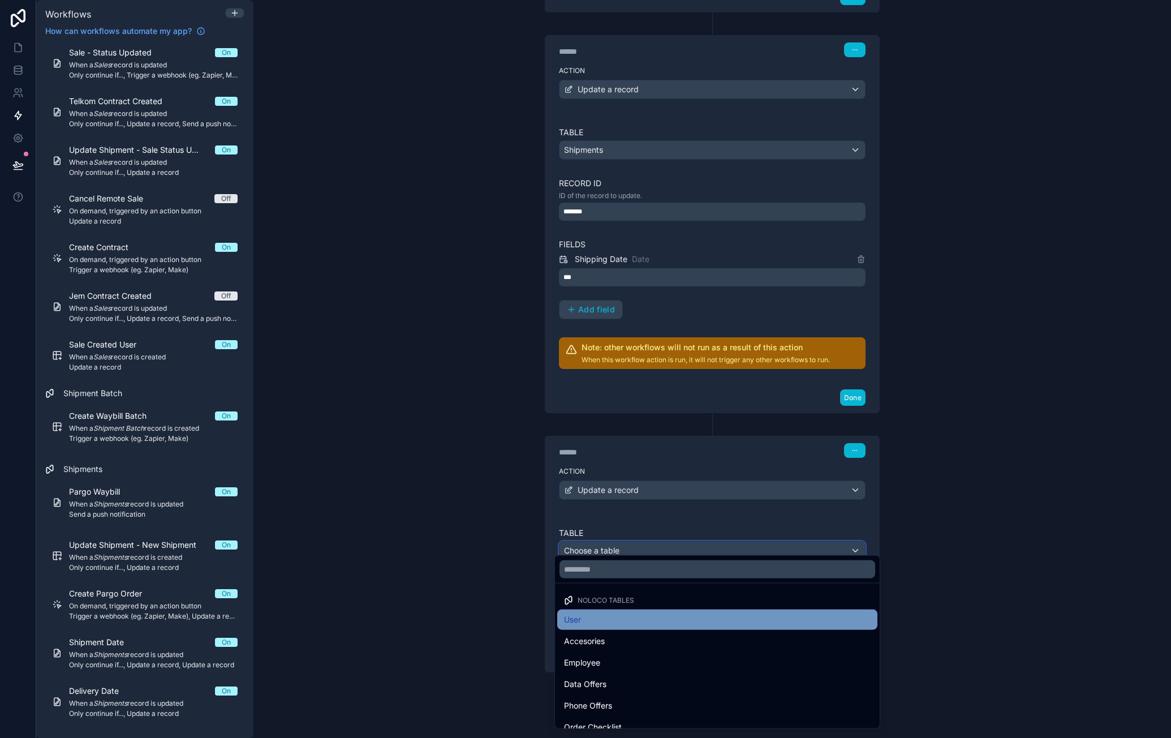
scroll to position [140, 0]
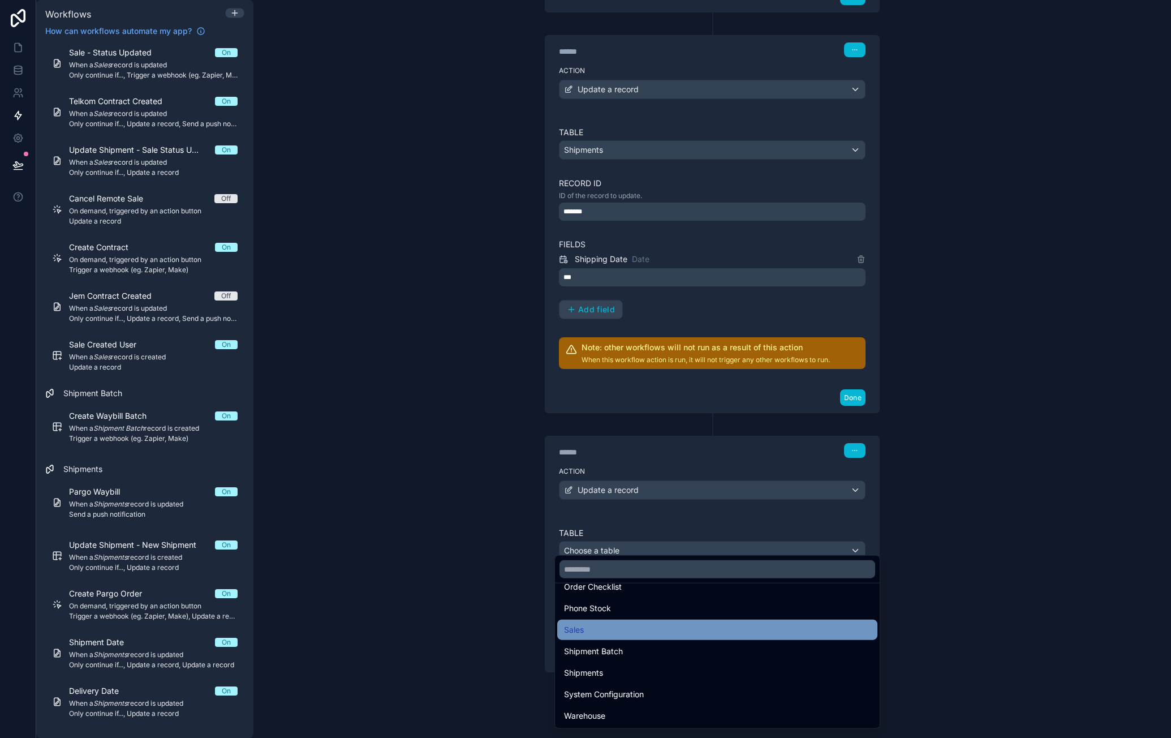
click at [631, 626] on div "Sales" at bounding box center [717, 630] width 307 height 14
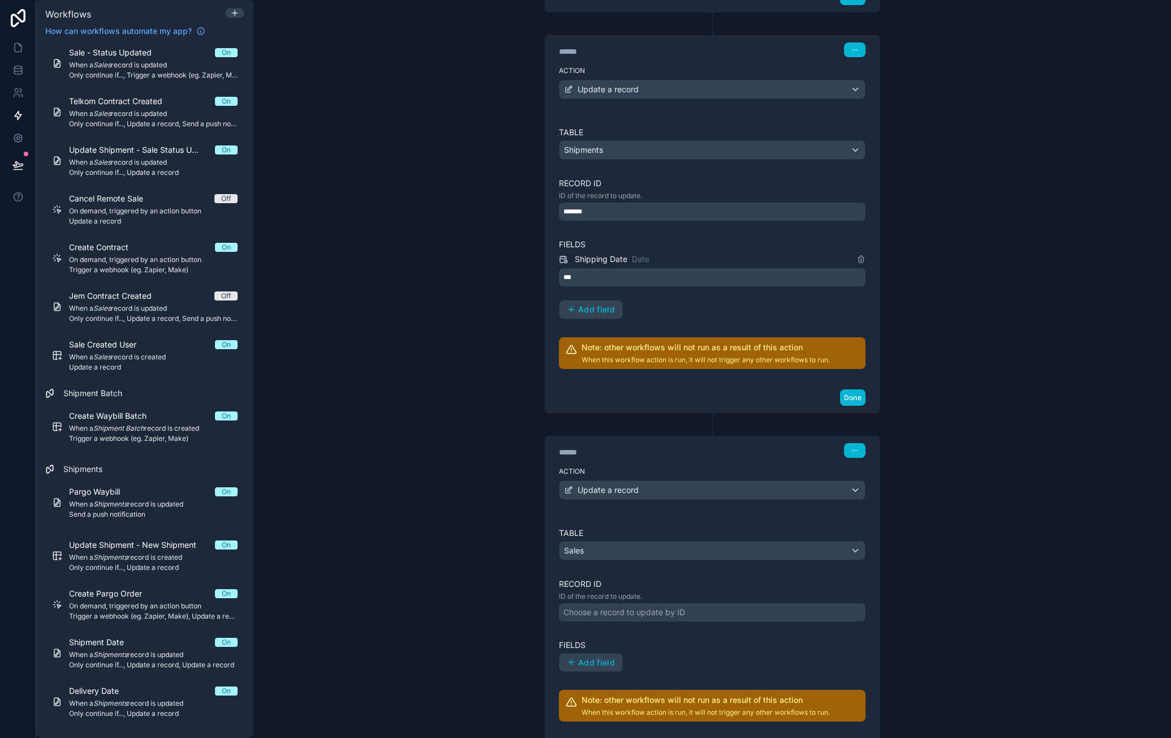
click at [683, 603] on div "Choose a record to update by ID" at bounding box center [712, 612] width 307 height 18
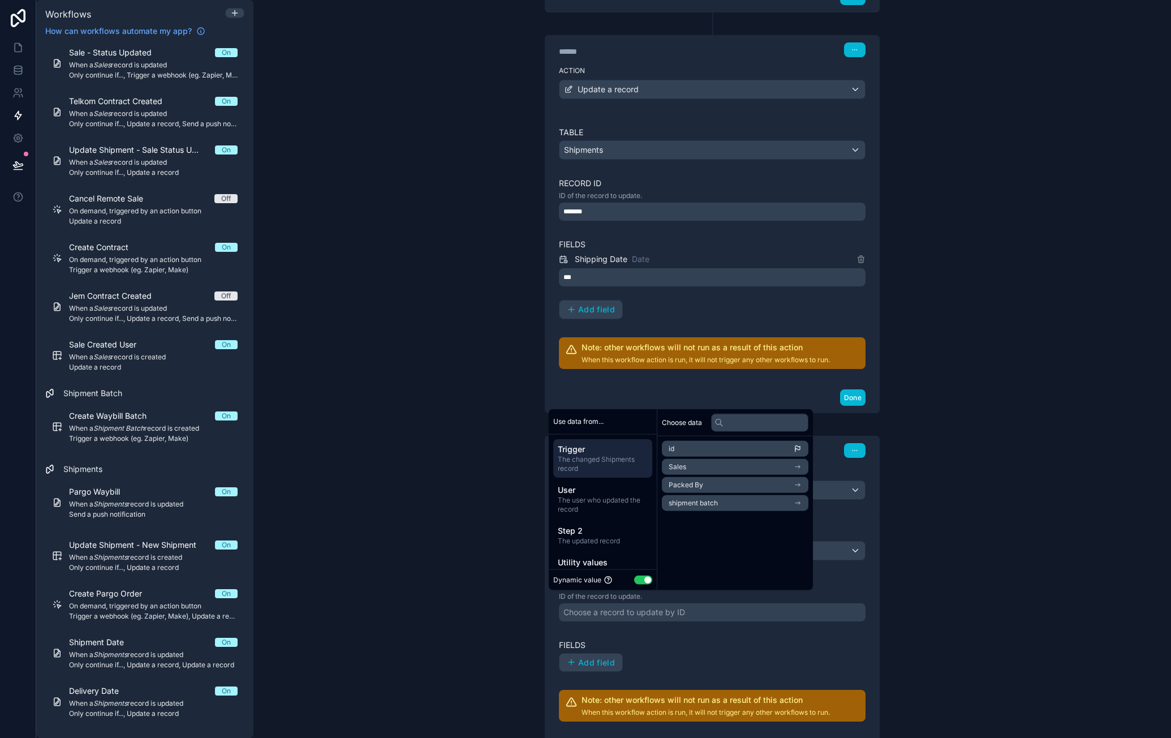
click at [707, 466] on li "Sales" at bounding box center [735, 467] width 147 height 16
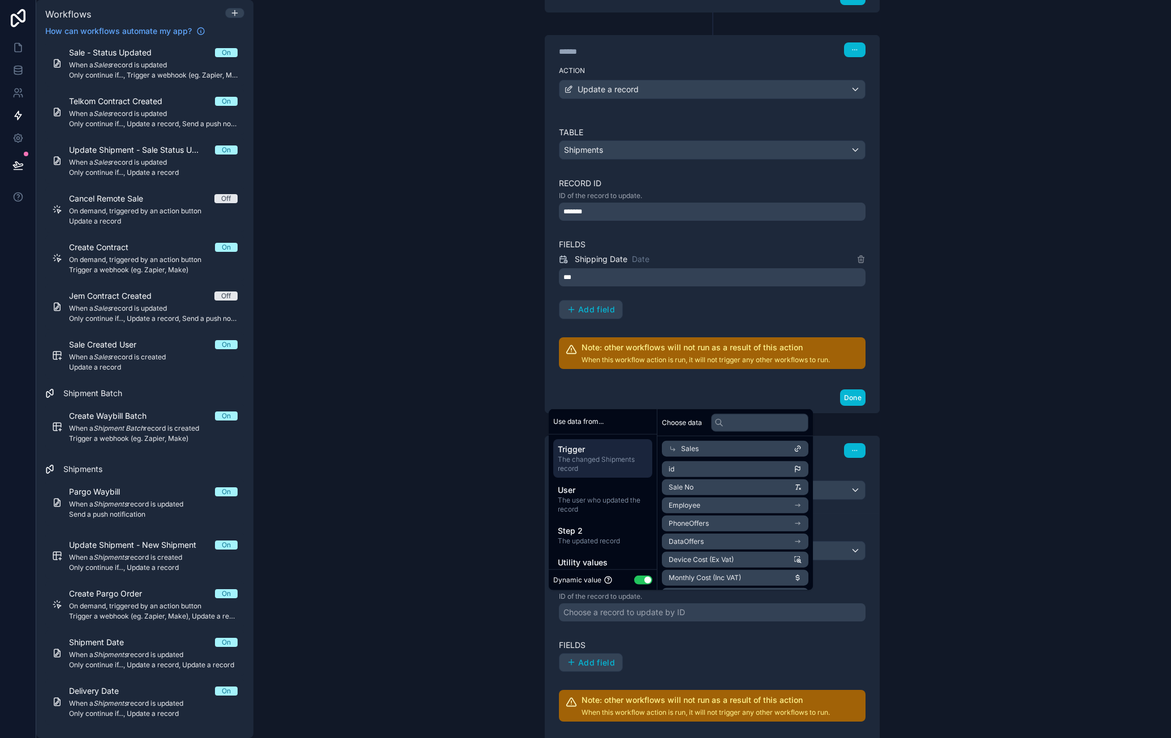
click at [731, 466] on li "id" at bounding box center [735, 469] width 147 height 16
click at [732, 659] on div "Add field" at bounding box center [712, 662] width 307 height 19
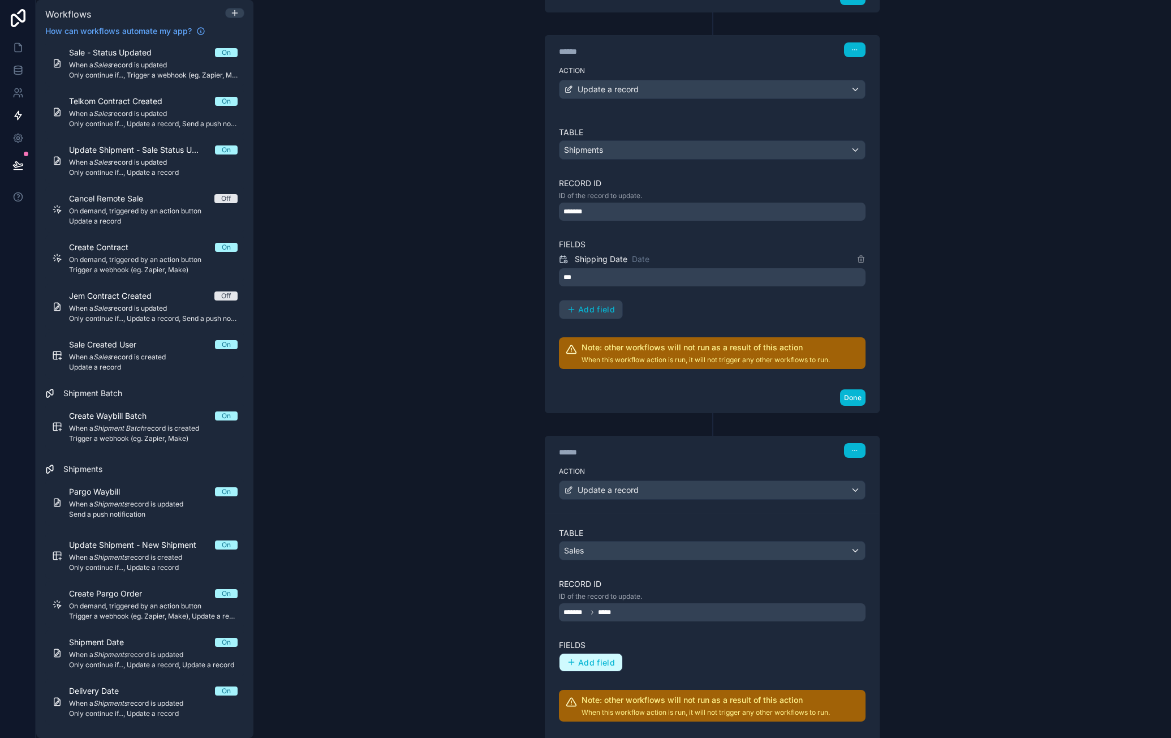
click at [597, 657] on span "Add field" at bounding box center [596, 662] width 37 height 10
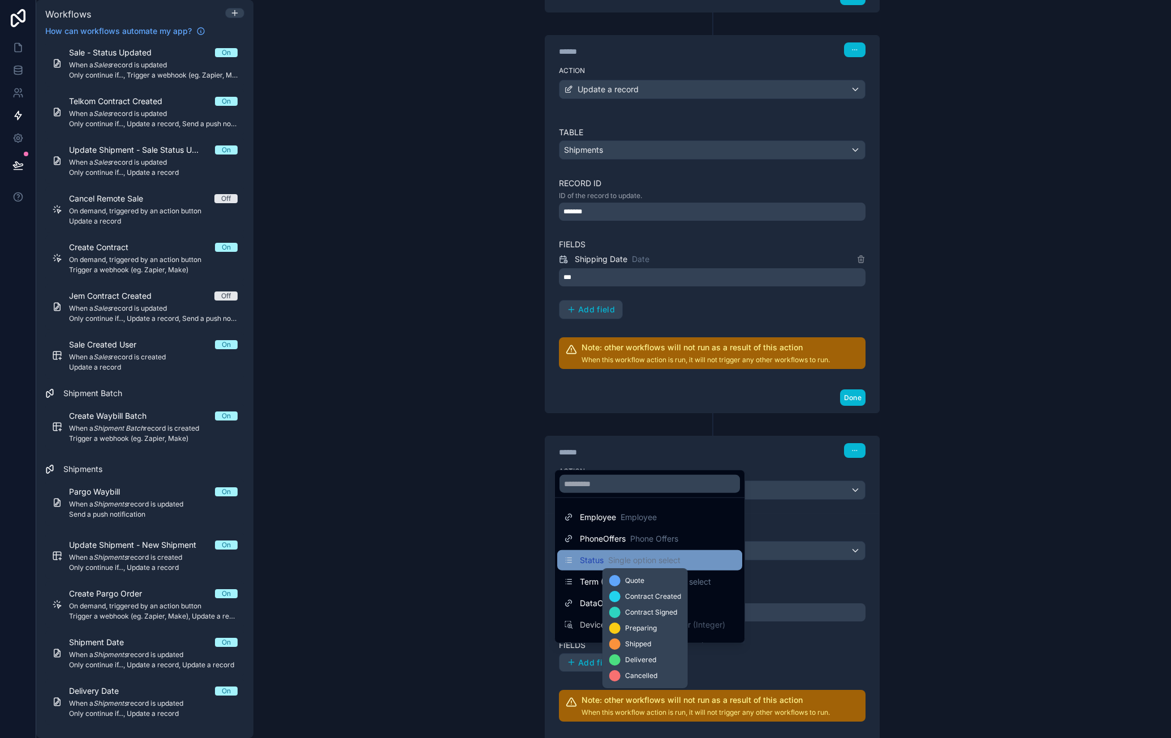
click at [648, 556] on span "Single option select" at bounding box center [644, 559] width 72 height 11
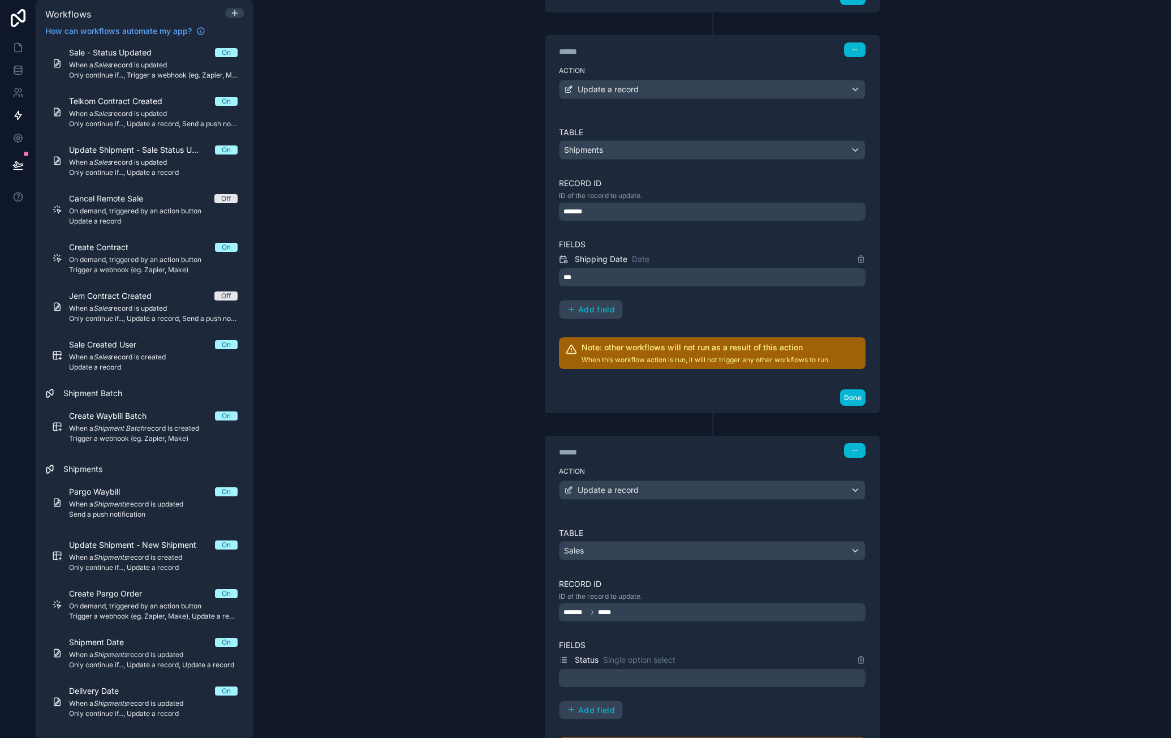
click at [640, 676] on div at bounding box center [712, 678] width 307 height 18
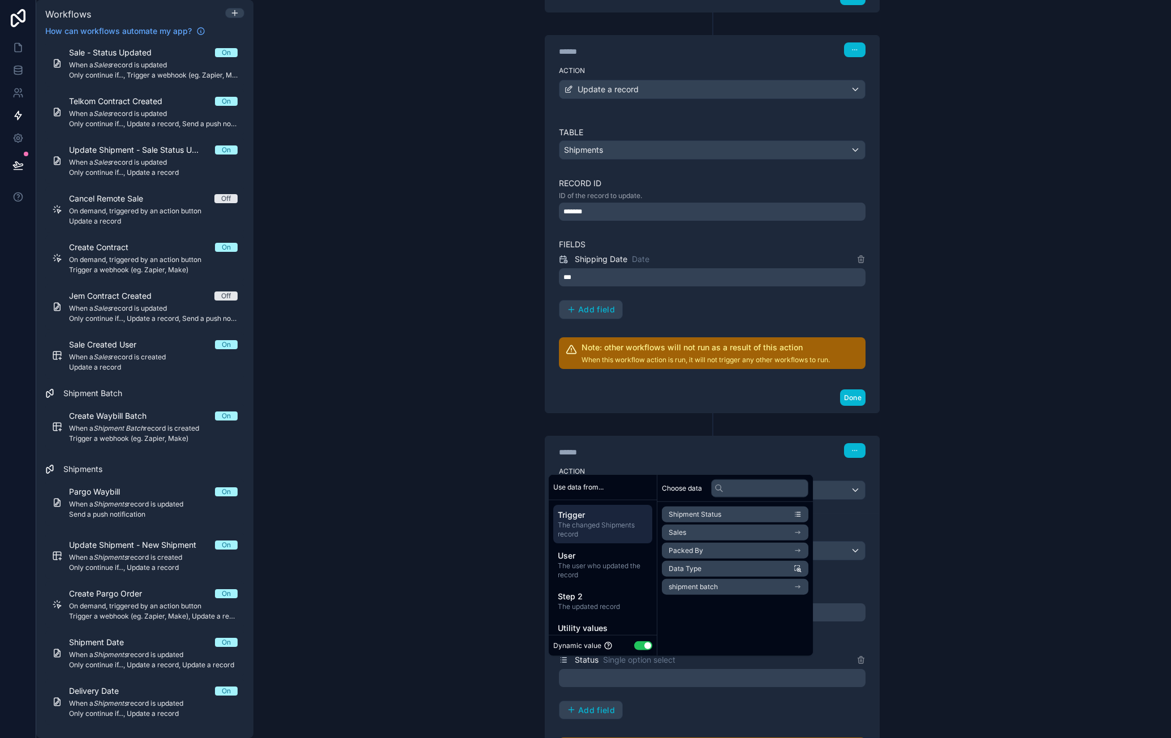
click at [636, 638] on div "Dynamic value Use setting" at bounding box center [603, 644] width 108 height 21
click at [639, 641] on button "Use setting" at bounding box center [643, 644] width 18 height 9
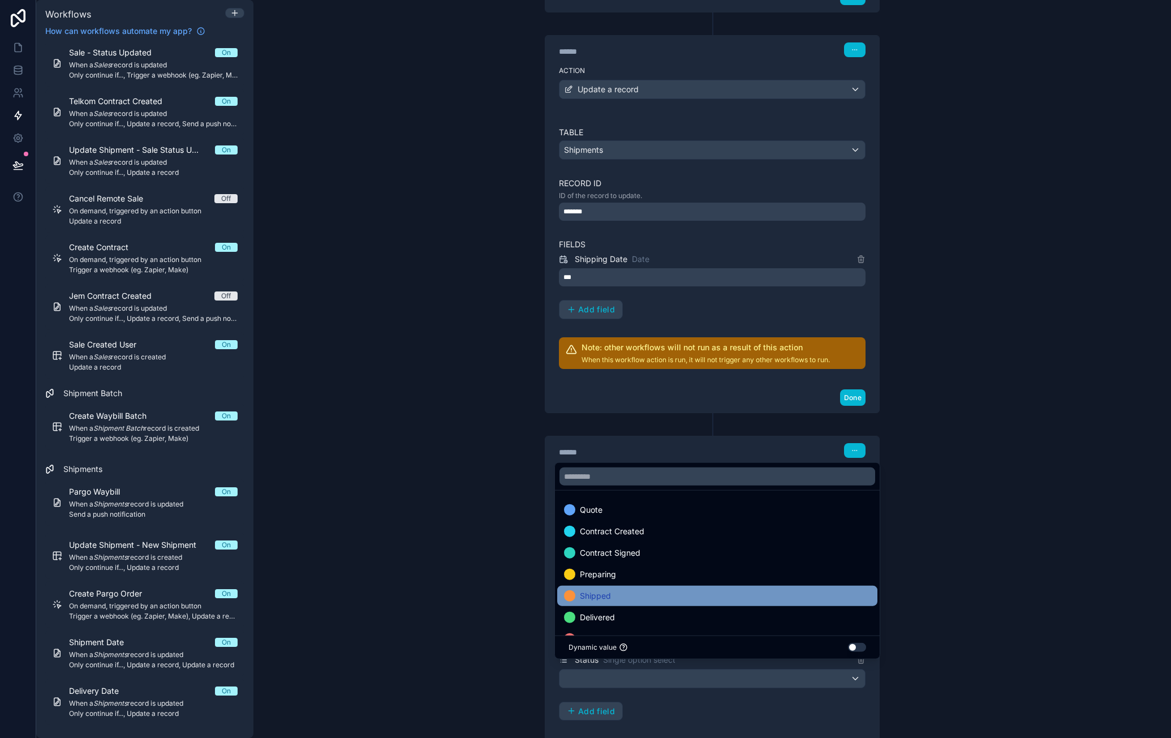
click at [644, 593] on div "Shipped" at bounding box center [717, 596] width 307 height 14
click at [719, 695] on div "Status Single option select Shipped Add field" at bounding box center [712, 687] width 307 height 68
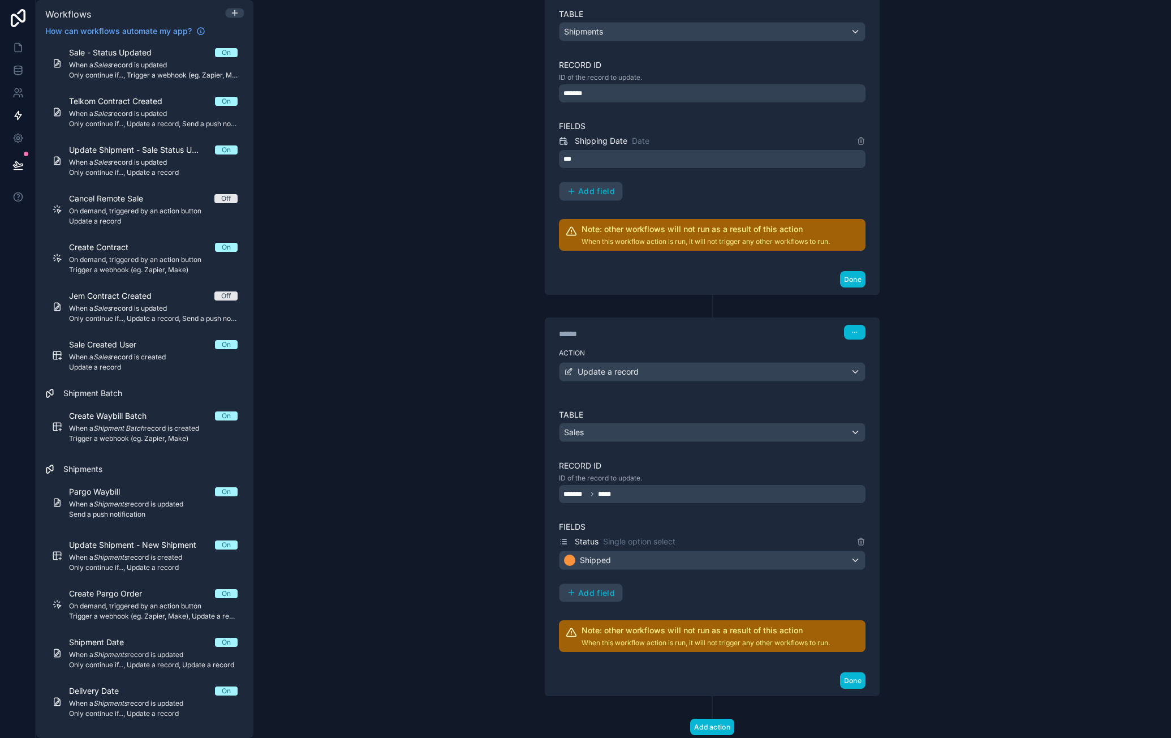
scroll to position [607, 0]
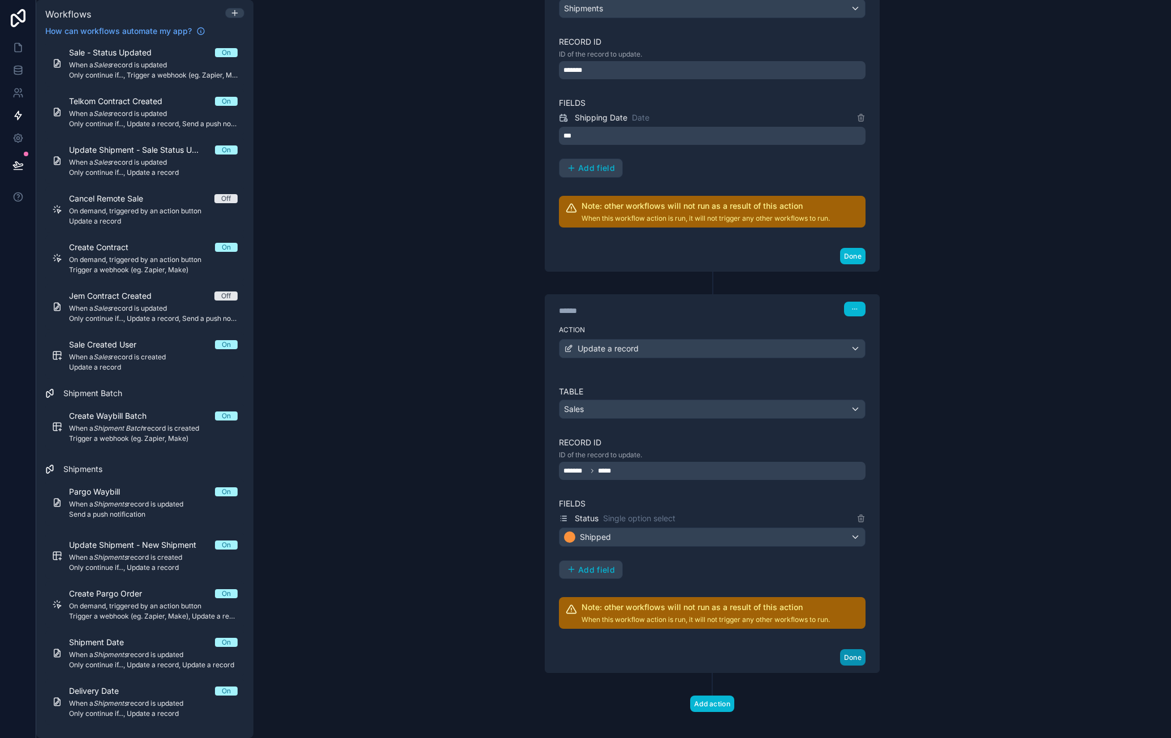
click at [848, 649] on button "Done" at bounding box center [852, 657] width 25 height 16
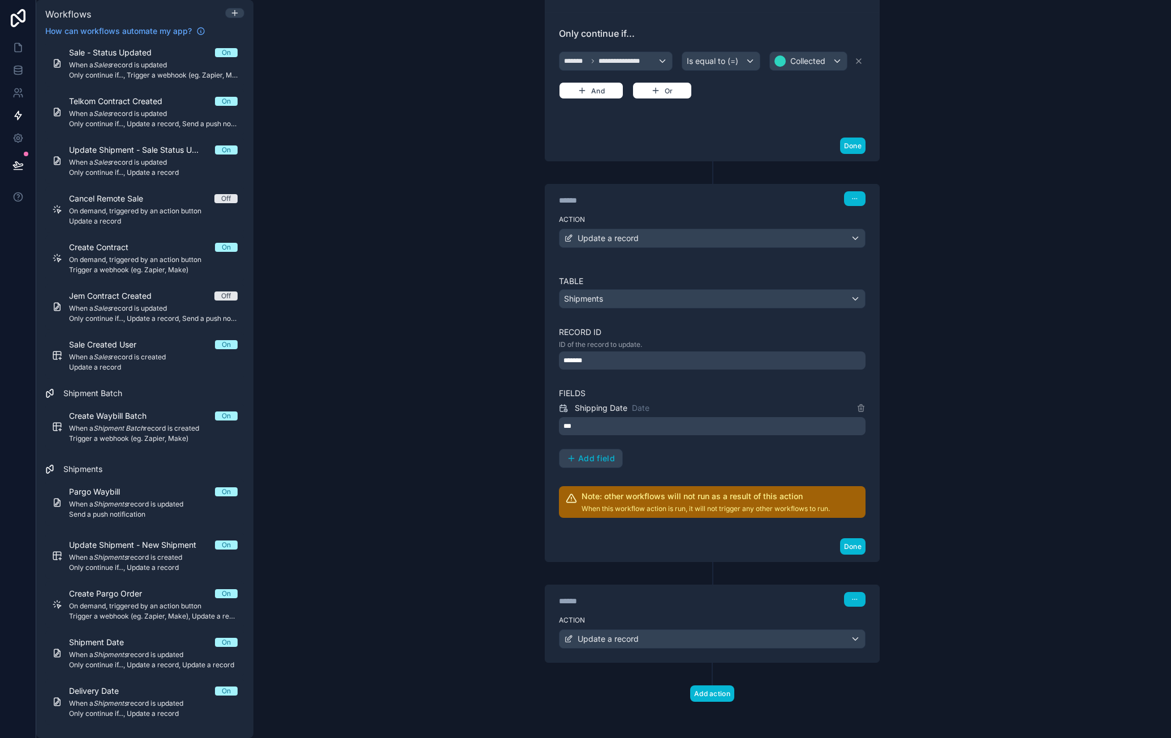
scroll to position [308, 0]
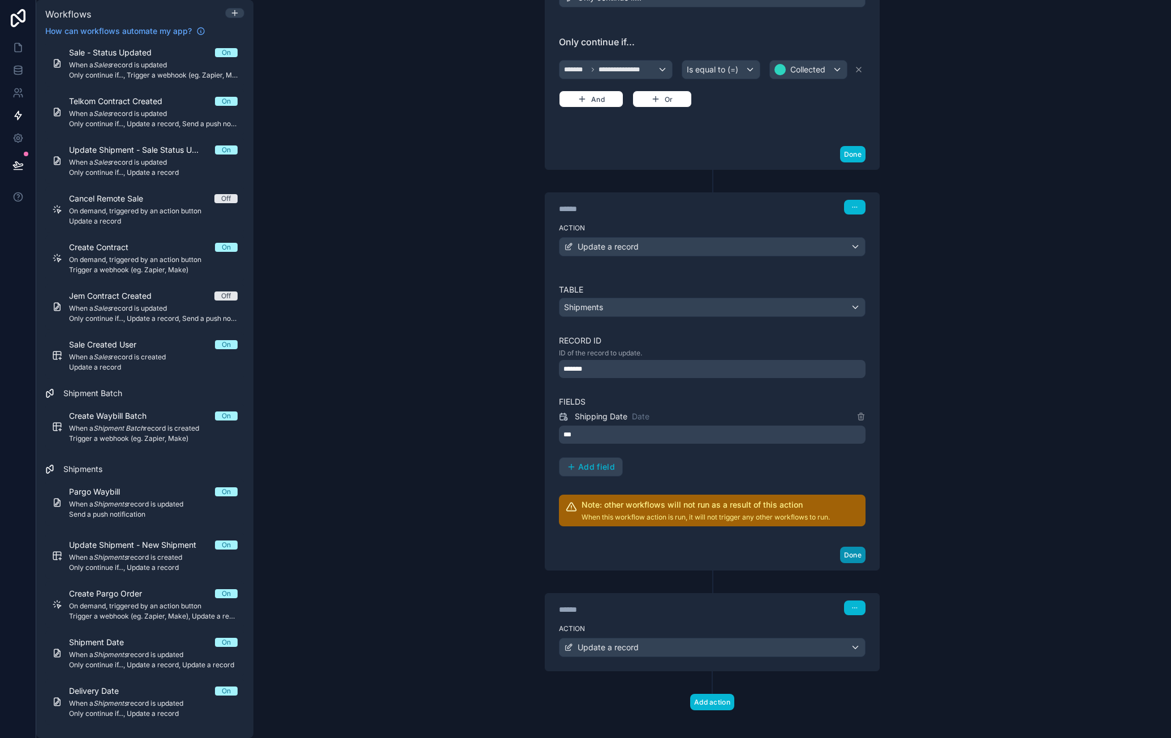
click at [858, 551] on button "Done" at bounding box center [852, 555] width 25 height 16
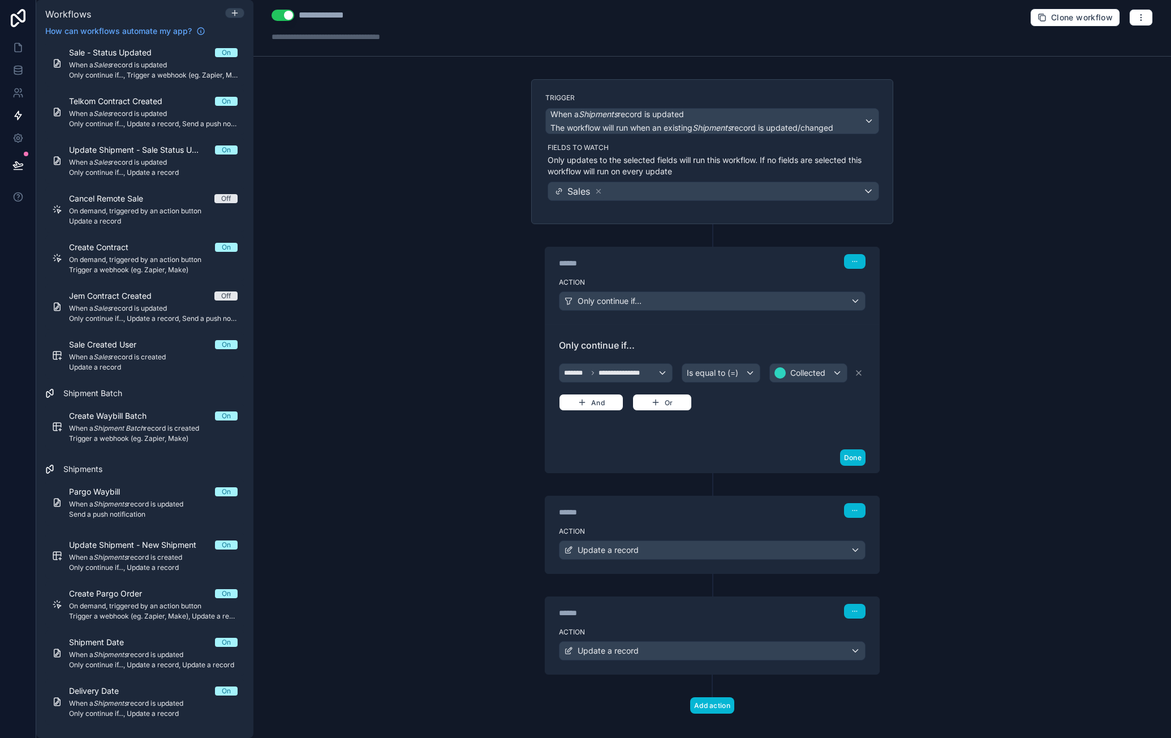
scroll to position [0, 0]
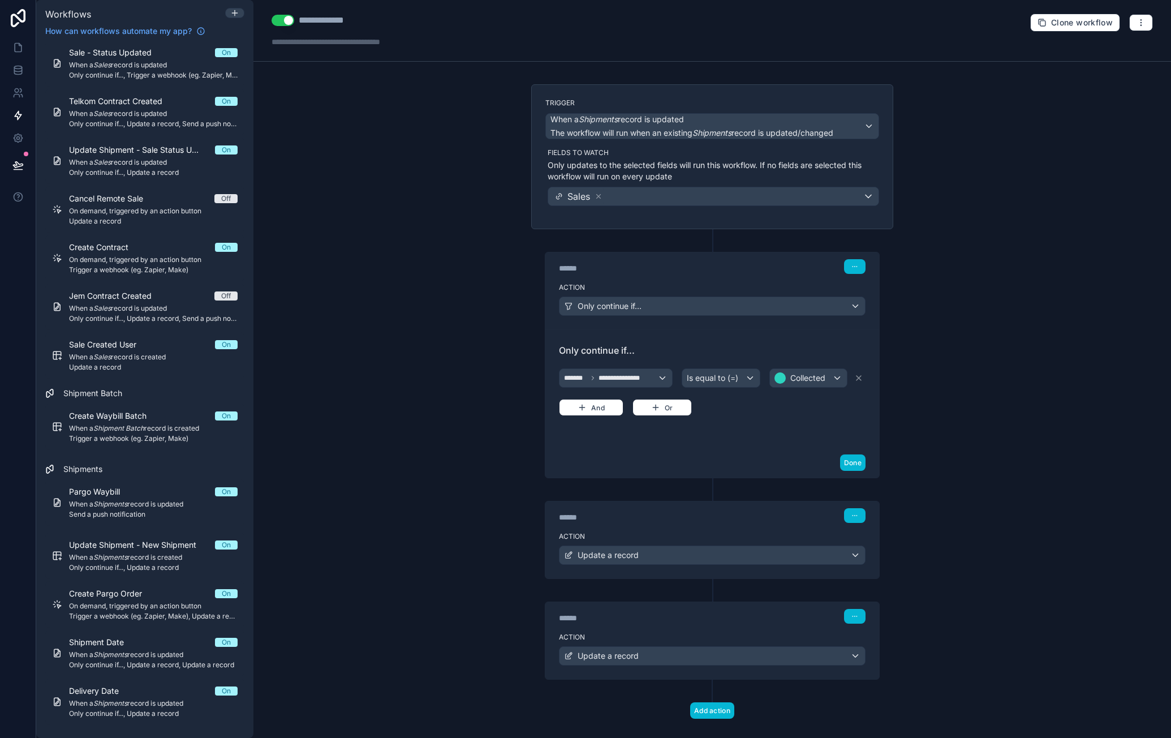
click at [759, 514] on div "****** Step 2" at bounding box center [712, 515] width 307 height 15
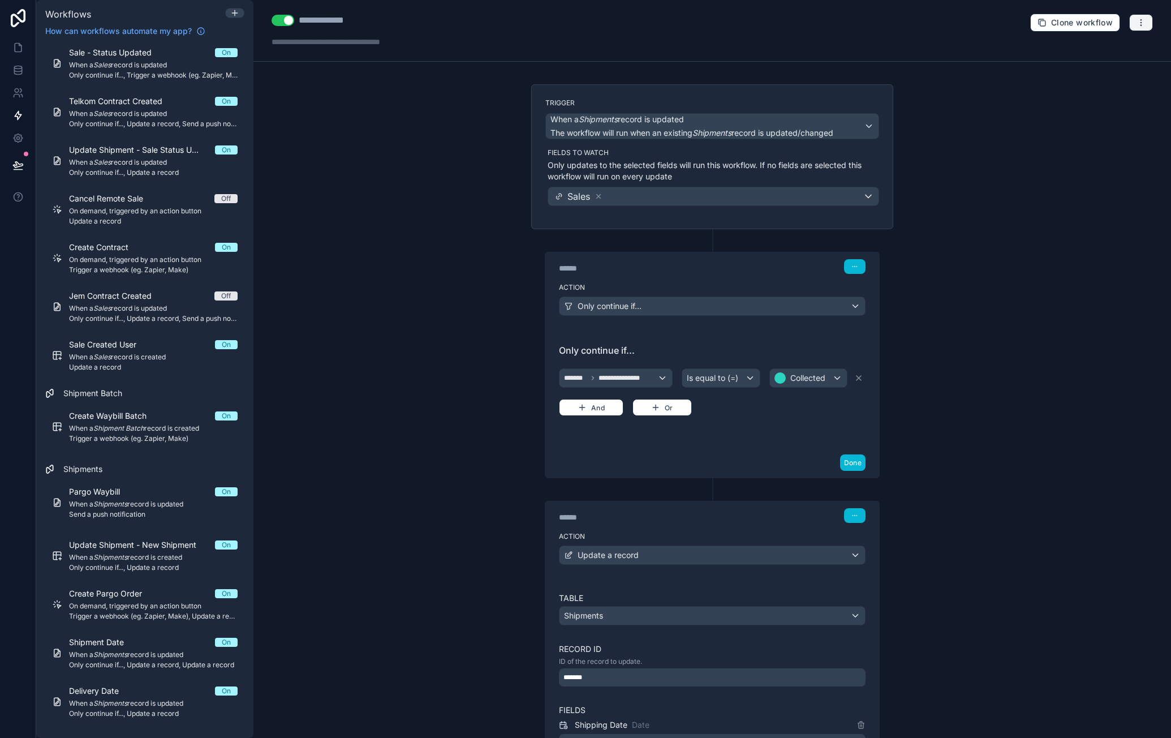
click at [1137, 25] on icon "button" at bounding box center [1141, 22] width 9 height 9
click at [1112, 61] on button "Run history" at bounding box center [1093, 67] width 81 height 18
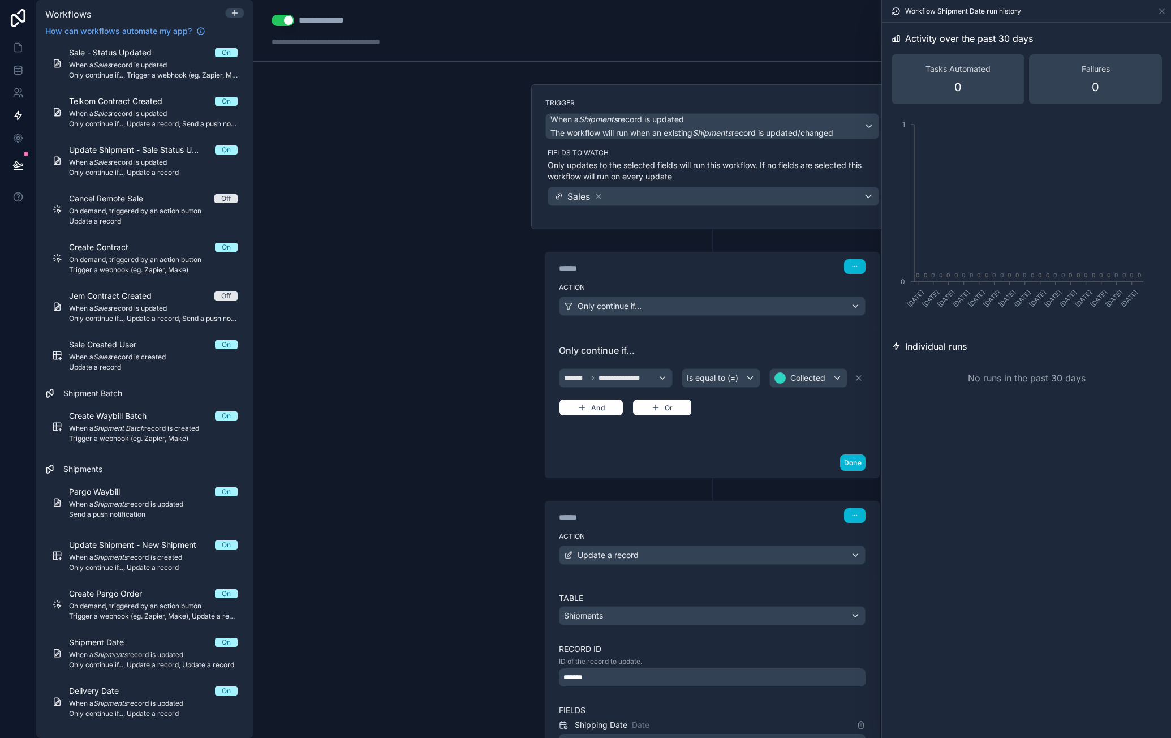
drag, startPoint x: 419, startPoint y: 302, endPoint x: 366, endPoint y: 301, distance: 53.2
click at [366, 301] on div "**********" at bounding box center [712, 369] width 918 height 738
click at [1161, 14] on icon at bounding box center [1162, 11] width 9 height 9
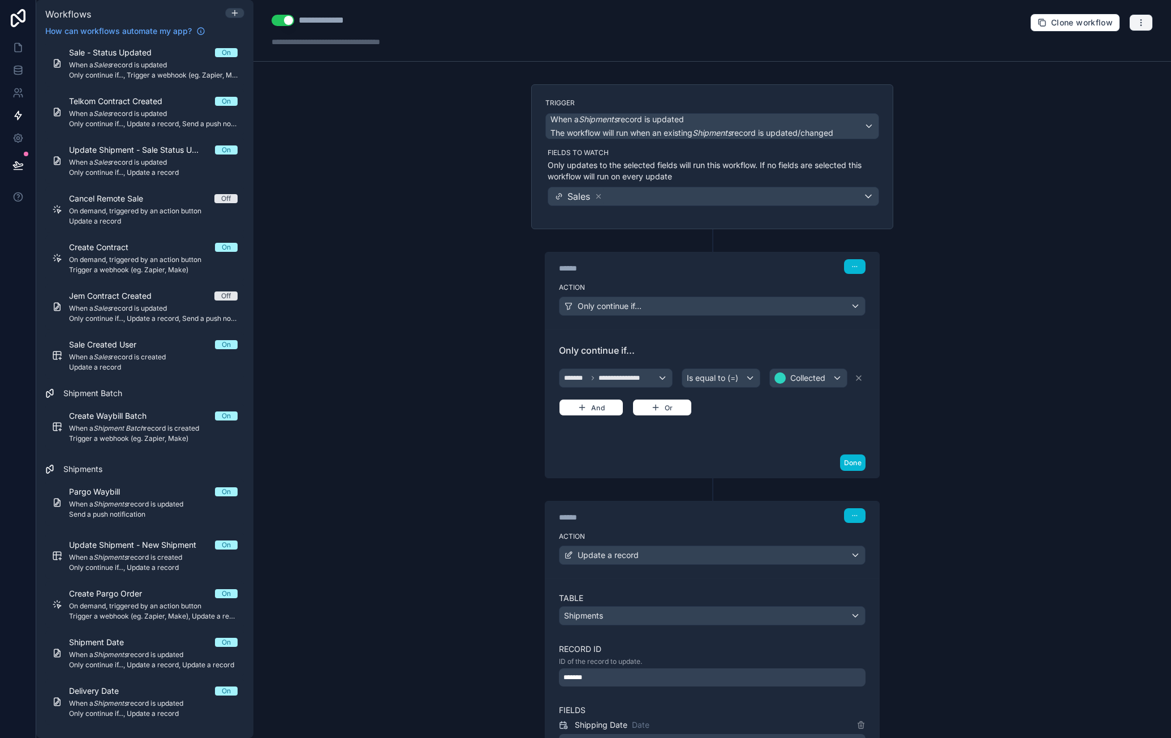
click at [1137, 23] on icon "button" at bounding box center [1141, 22] width 9 height 9
click at [1117, 46] on span "Test workflow" at bounding box center [1103, 48] width 54 height 9
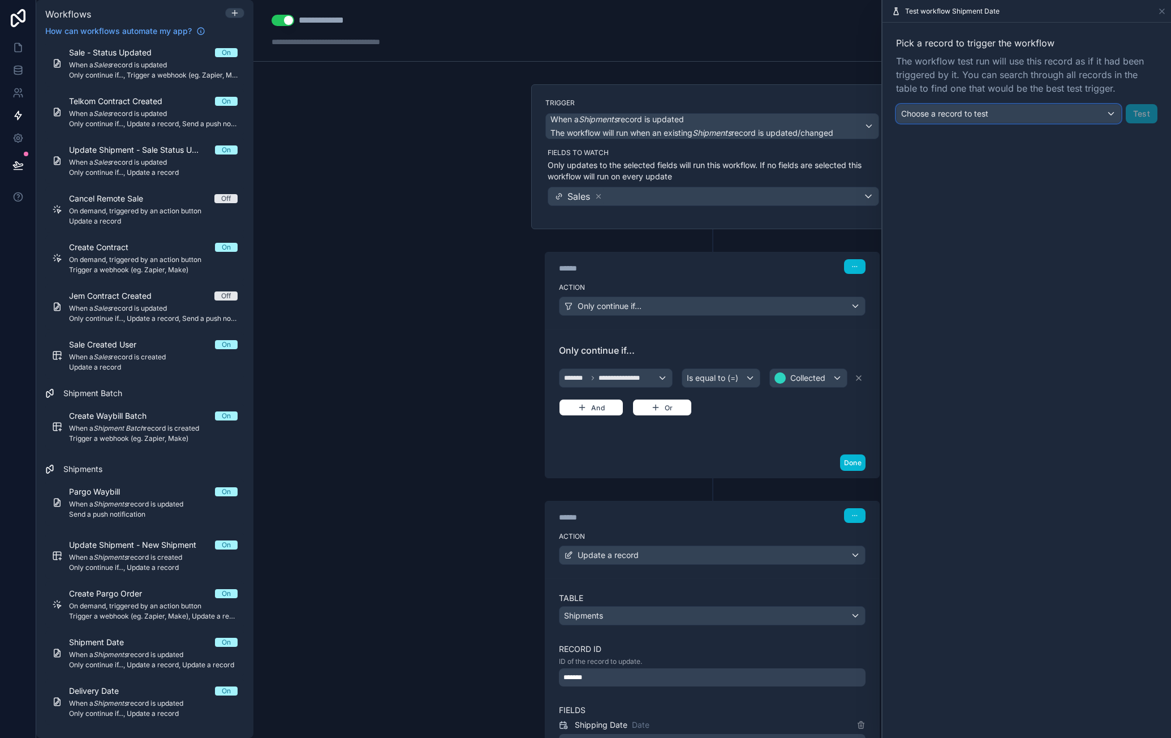
click at [965, 117] on span "Choose a record to test" at bounding box center [944, 114] width 87 height 10
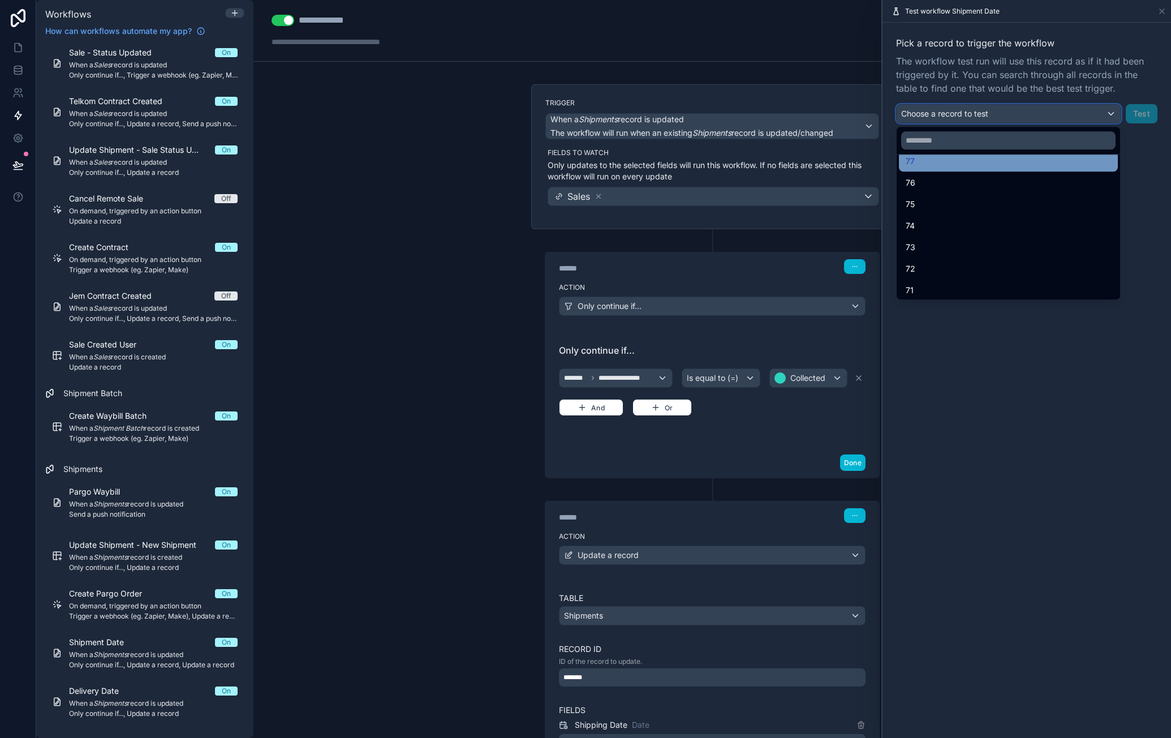
scroll to position [57, 0]
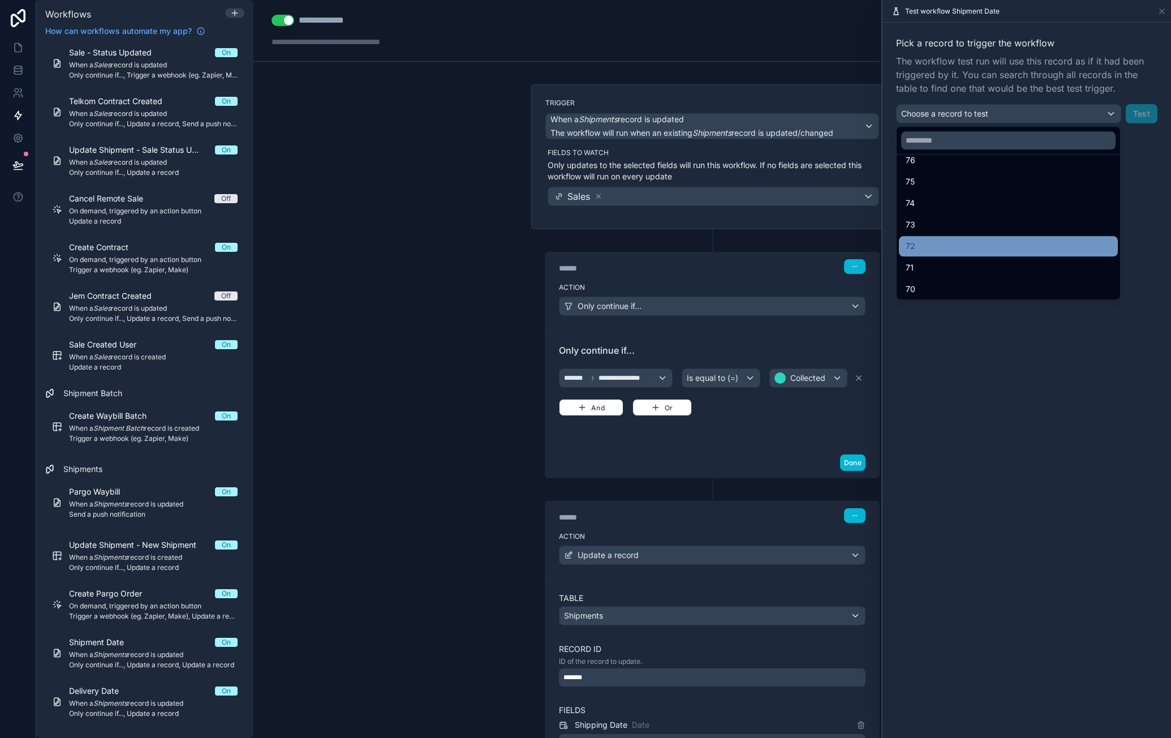
click at [940, 239] on div "72" at bounding box center [1008, 246] width 205 height 14
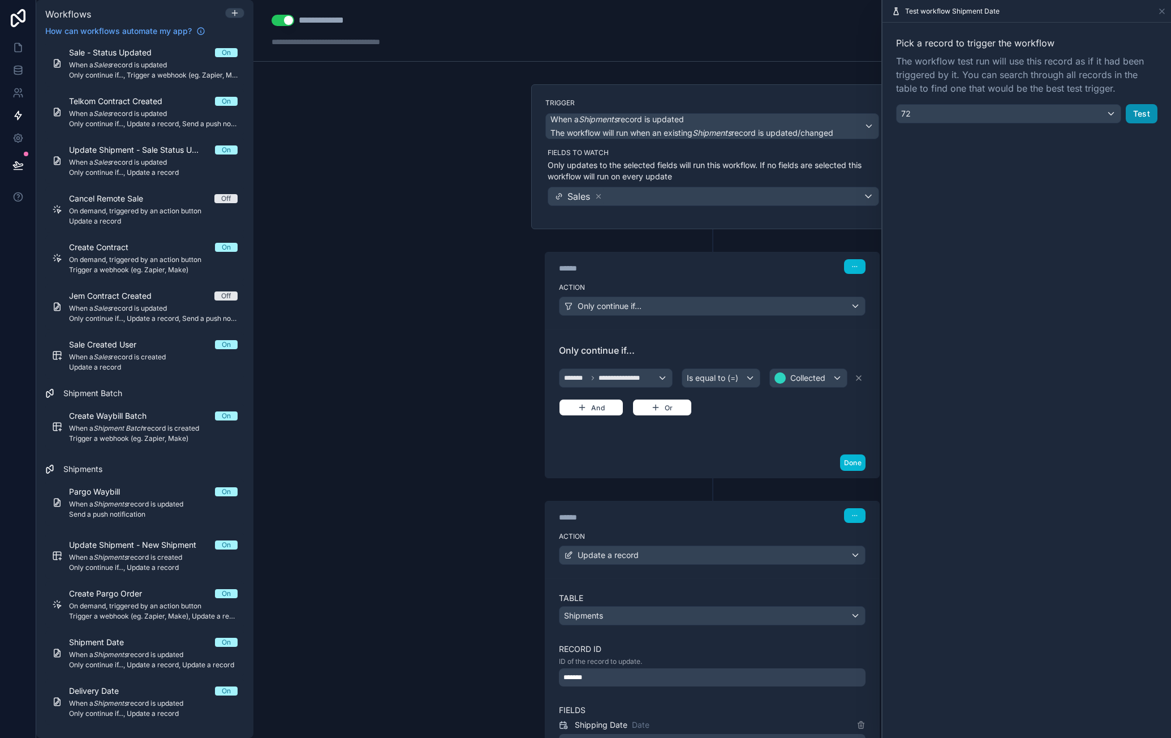
click at [1139, 118] on button "Test" at bounding box center [1142, 113] width 32 height 19
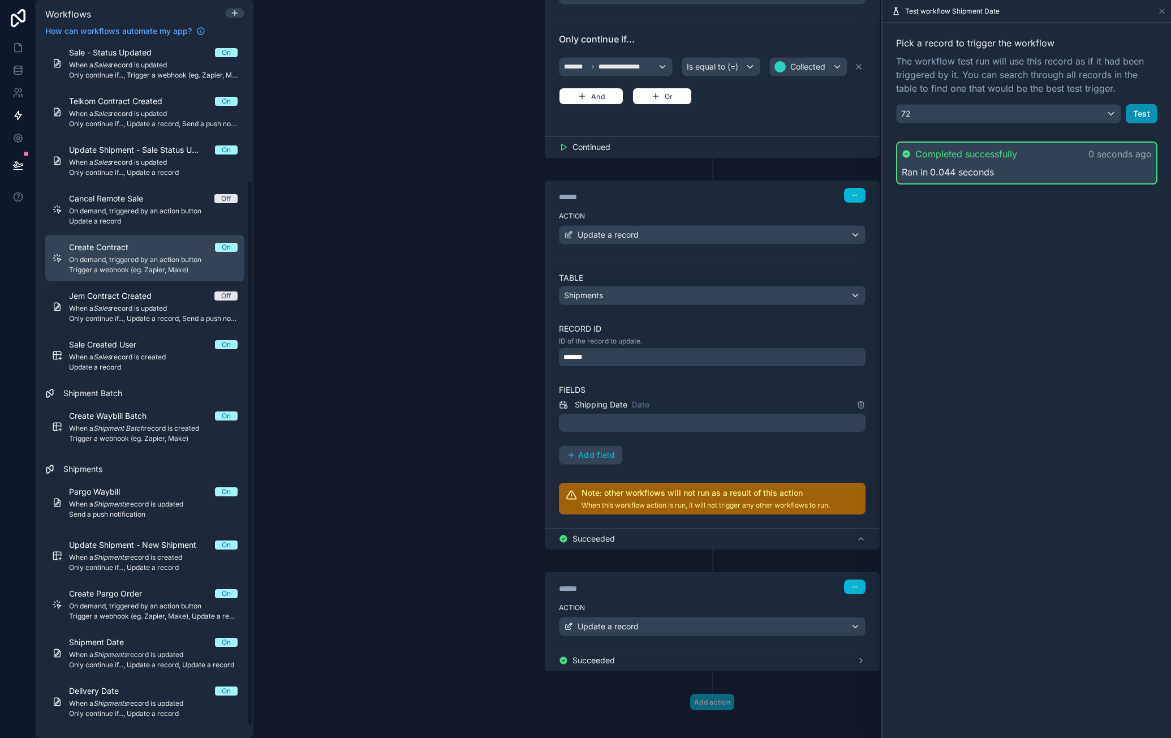
scroll to position [77, 0]
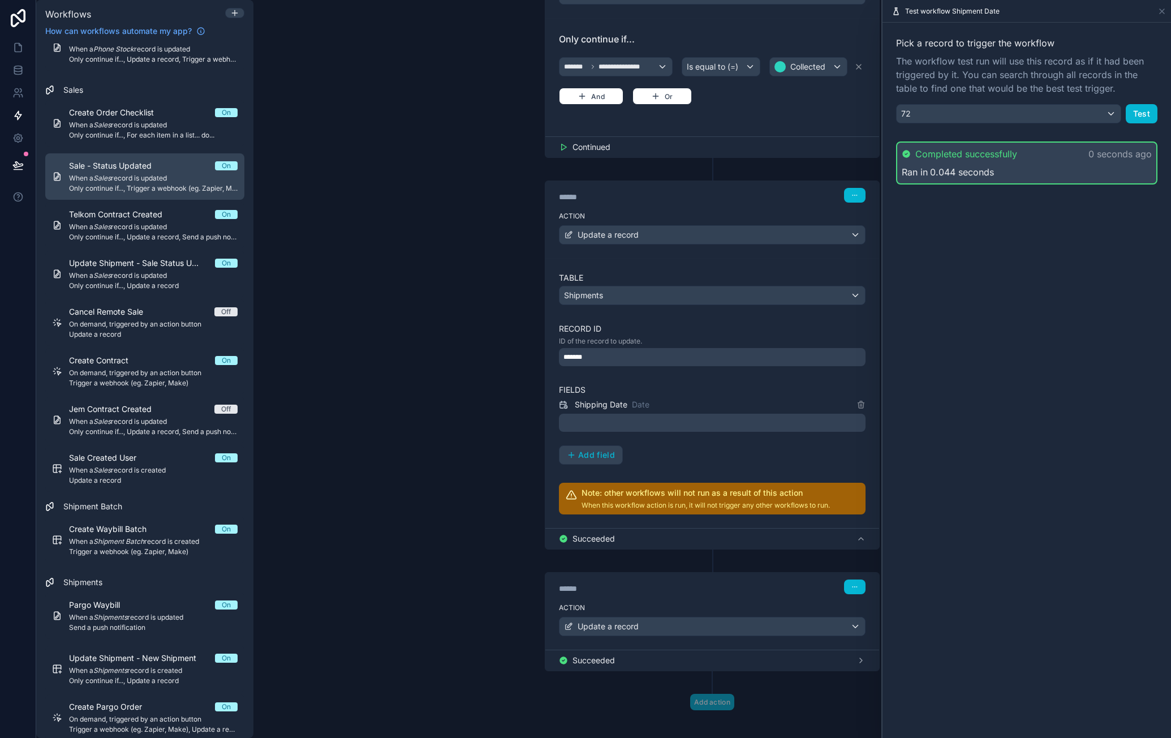
click at [166, 187] on span "Only continue if..., Trigger a webhook (eg. Zapier, Make)" at bounding box center [153, 188] width 169 height 9
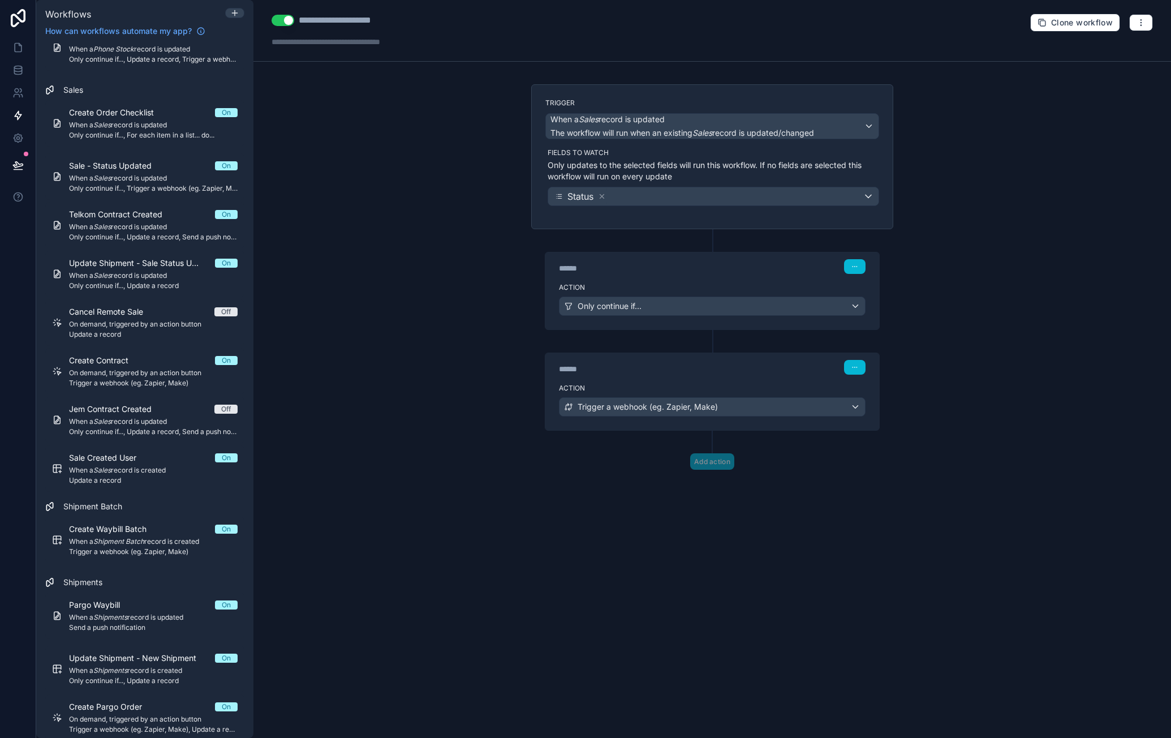
click at [774, 368] on div "****** Step 2" at bounding box center [712, 367] width 307 height 15
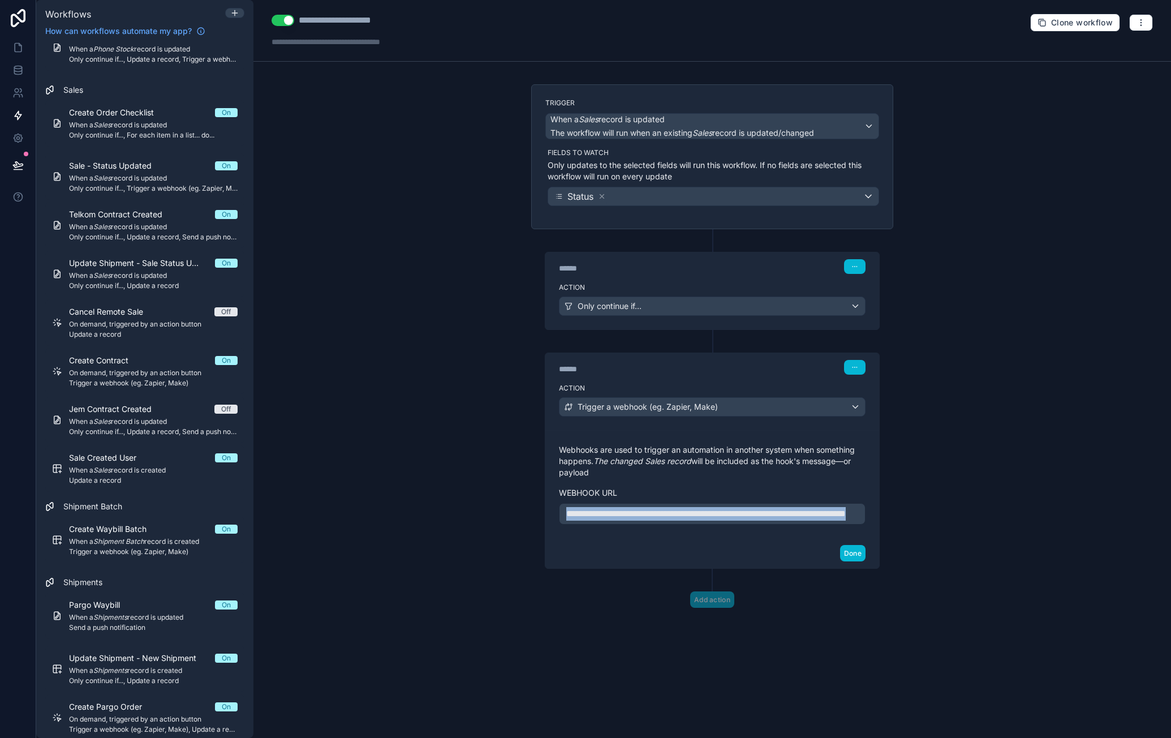
drag, startPoint x: 724, startPoint y: 525, endPoint x: 558, endPoint y: 505, distance: 167.5
click at [558, 505] on div "**********" at bounding box center [712, 484] width 334 height 108
copy span "**********"
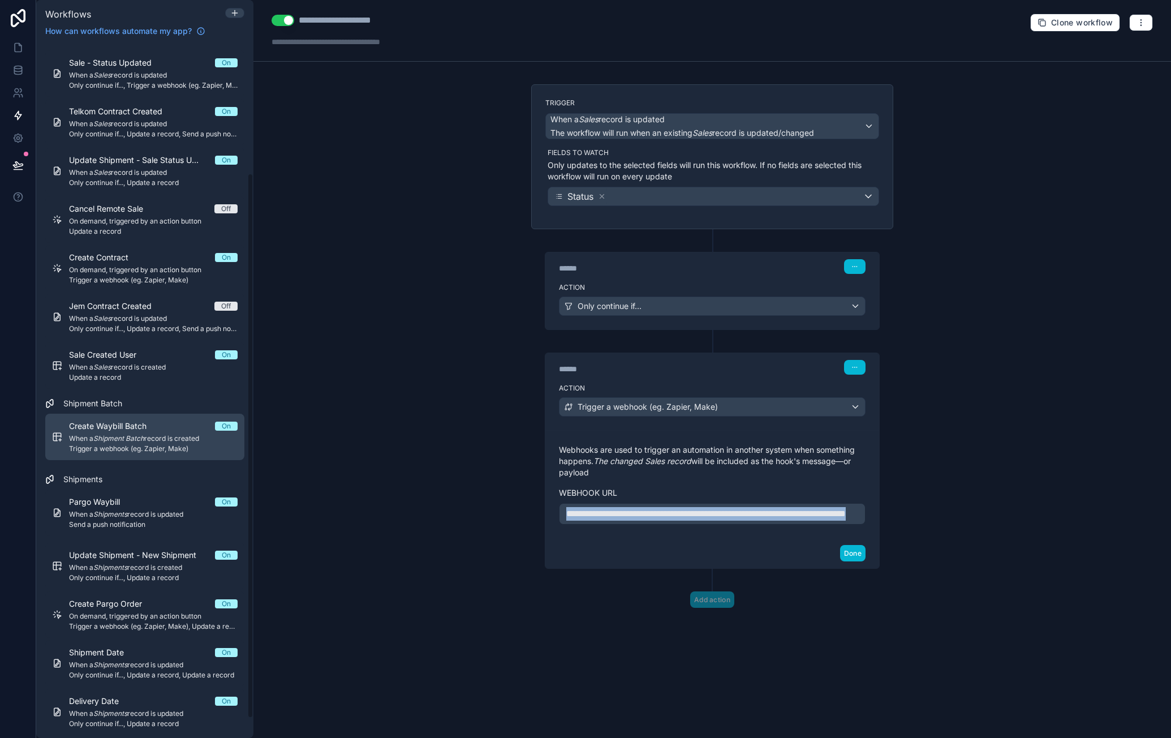
scroll to position [190, 0]
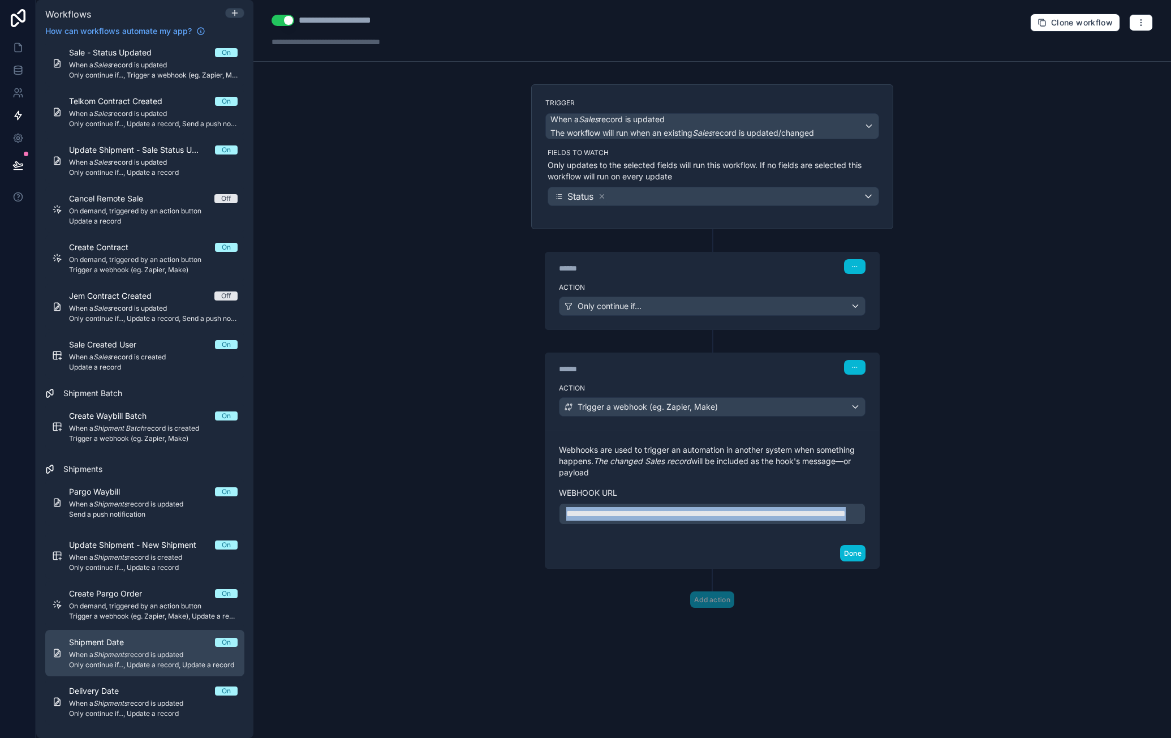
click at [173, 638] on div "Shipment Date On" at bounding box center [153, 642] width 169 height 11
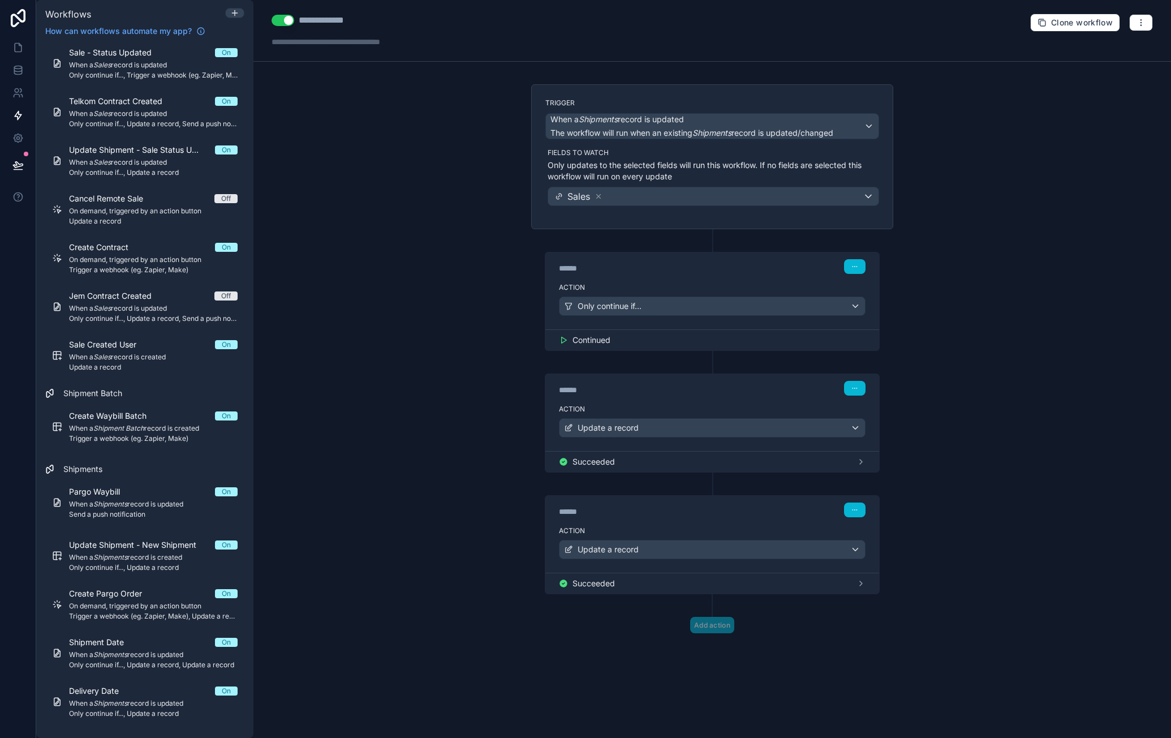
click at [361, 19] on div "**********" at bounding box center [335, 21] width 72 height 14
type div "**********"
click at [961, 382] on div "**********" at bounding box center [712, 369] width 918 height 738
click at [950, 376] on div "**********" at bounding box center [712, 369] width 918 height 738
click at [733, 414] on div "Action Update a record" at bounding box center [712, 425] width 334 height 51
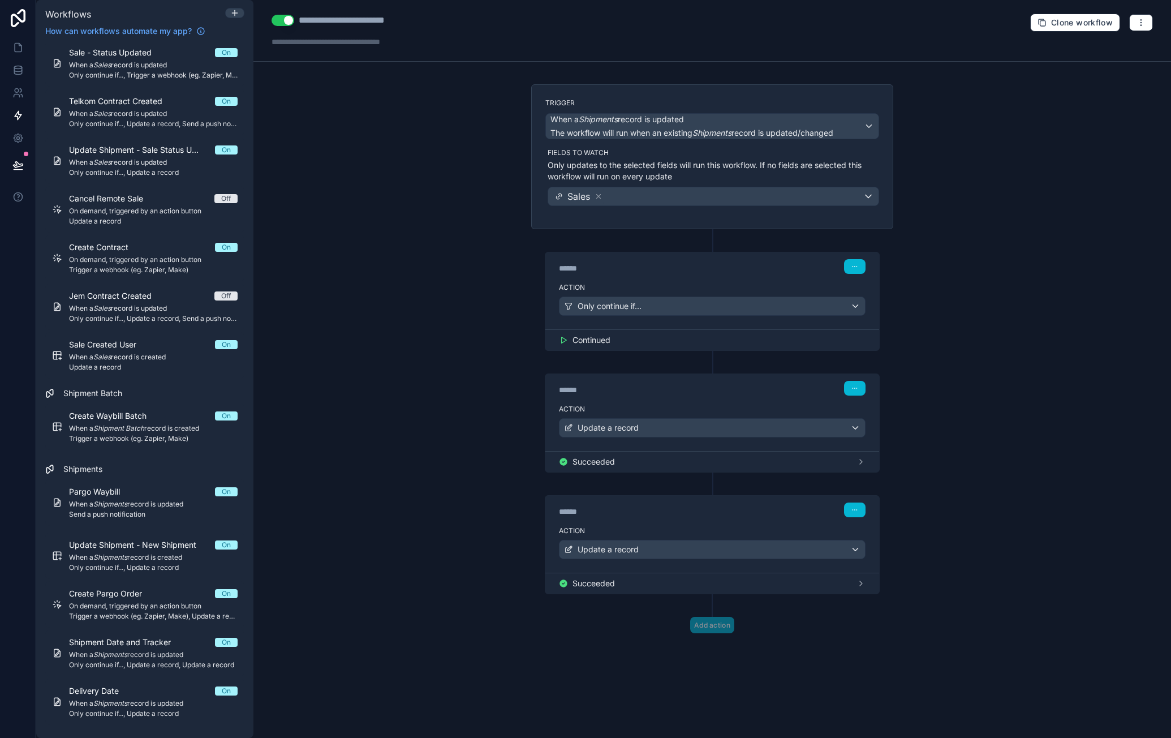
drag, startPoint x: 1015, startPoint y: 251, endPoint x: 983, endPoint y: 235, distance: 35.4
click at [1004, 246] on div "**********" at bounding box center [712, 369] width 918 height 738
click at [1140, 22] on icon "button" at bounding box center [1141, 22] width 9 height 9
click at [1069, 196] on div "**********" at bounding box center [712, 369] width 918 height 738
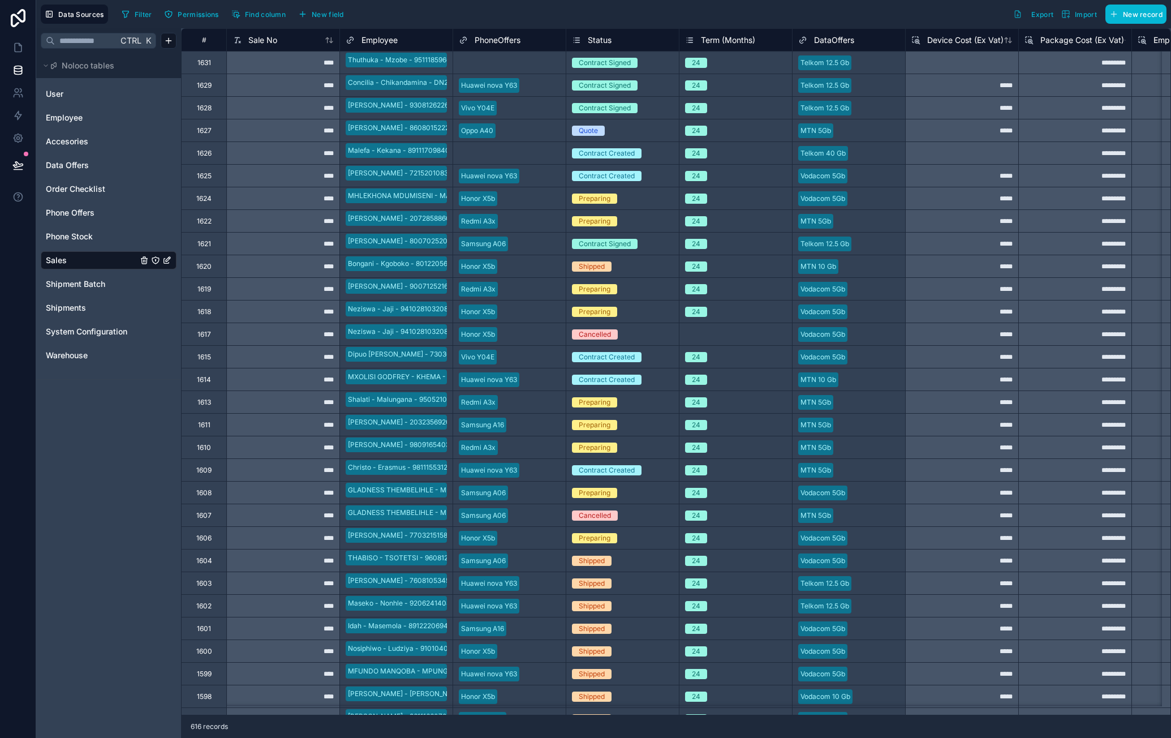
click at [624, 265] on div "Shipped" at bounding box center [622, 266] width 113 height 12
click at [633, 266] on div "Shipped" at bounding box center [622, 266] width 113 height 12
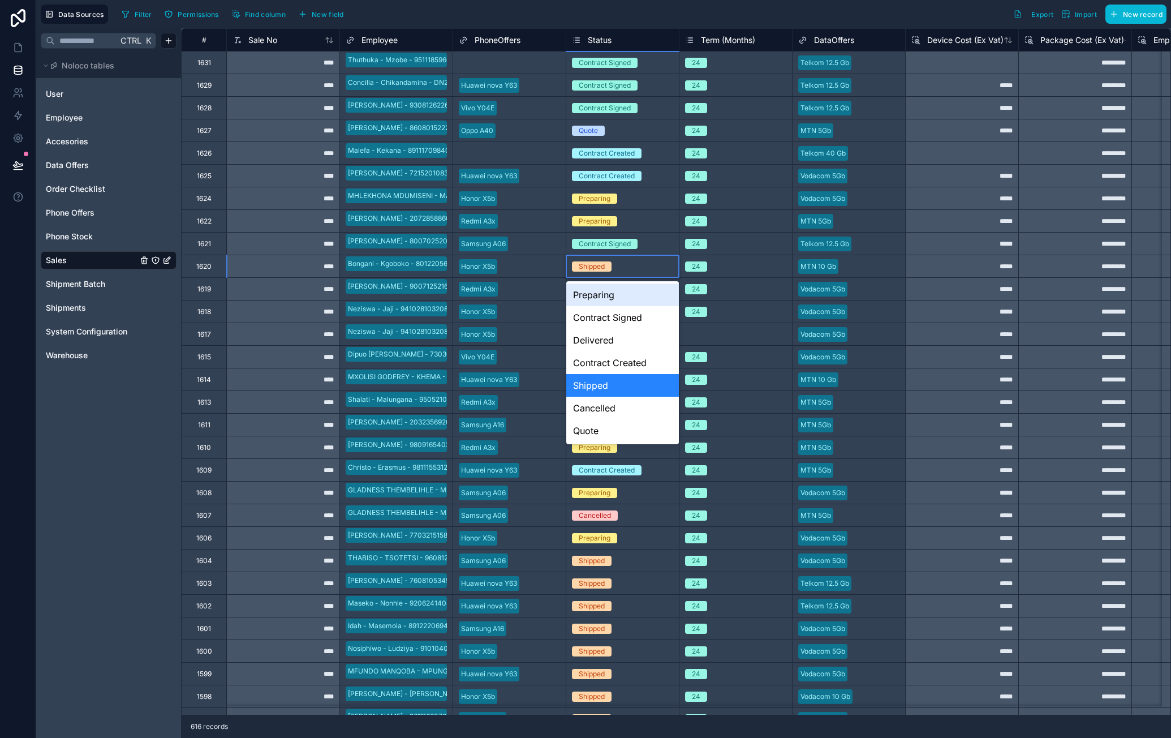
click at [625, 295] on div "Preparing" at bounding box center [622, 294] width 113 height 23
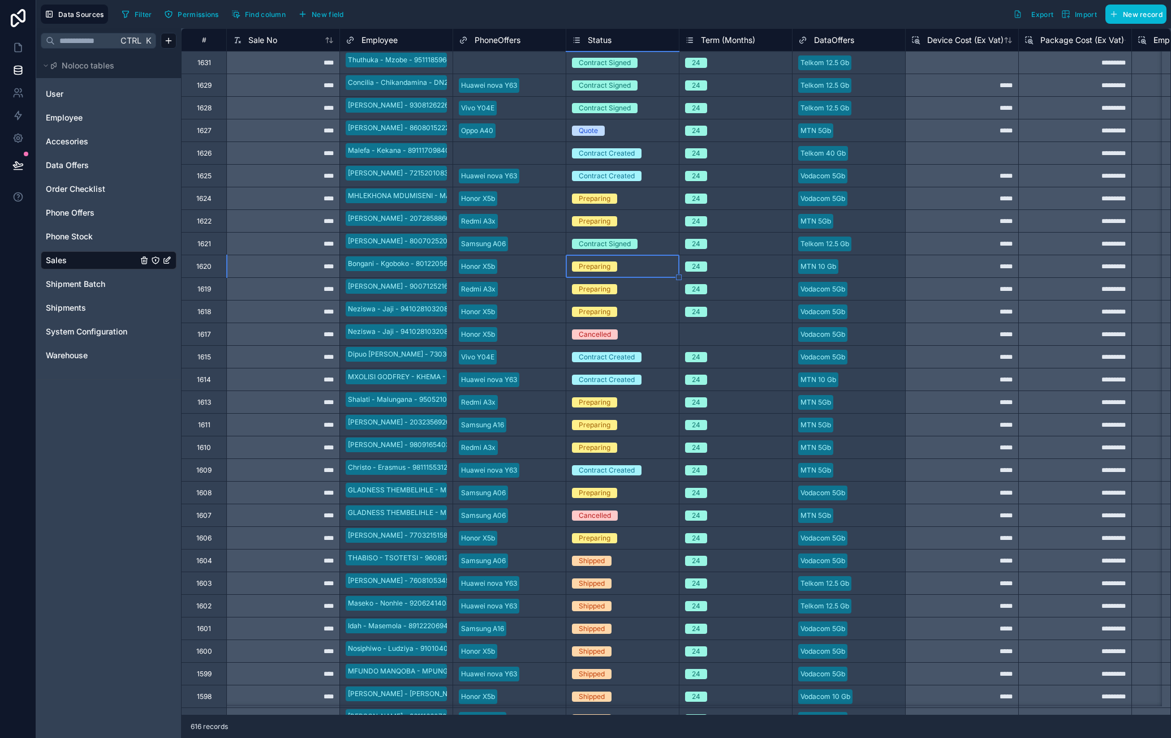
click at [656, 269] on div "Preparing" at bounding box center [622, 266] width 113 height 12
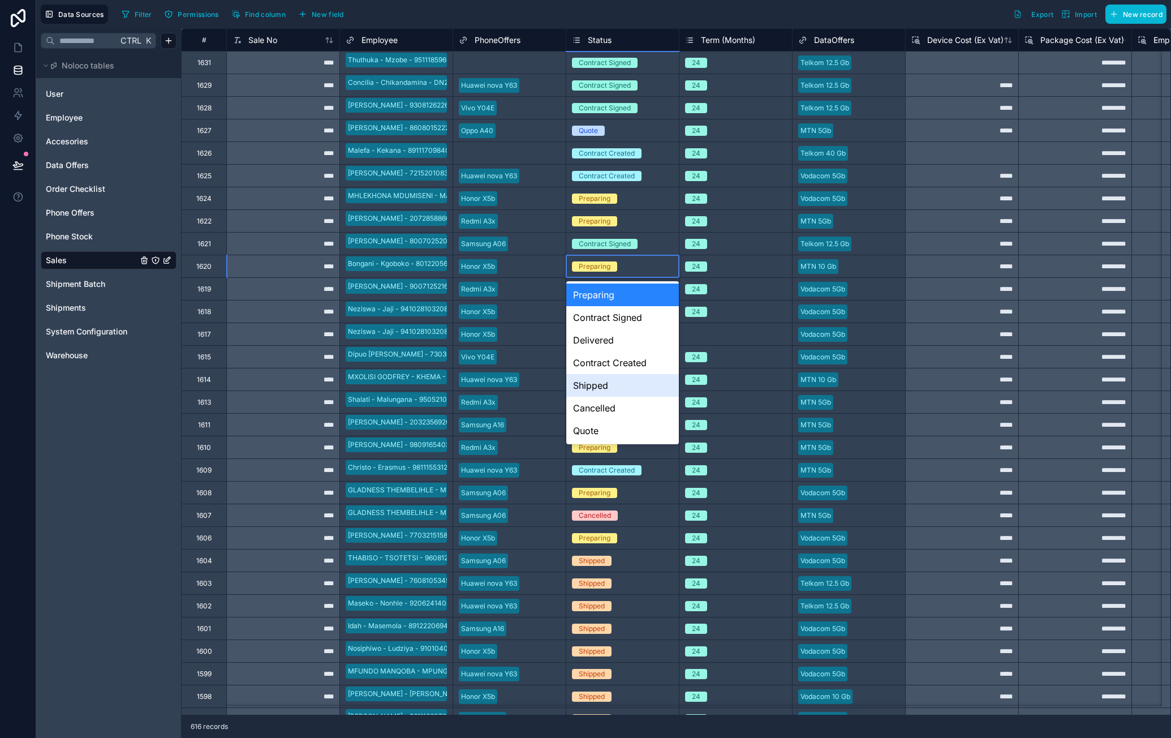
click at [617, 382] on div "Shipped" at bounding box center [622, 385] width 113 height 23
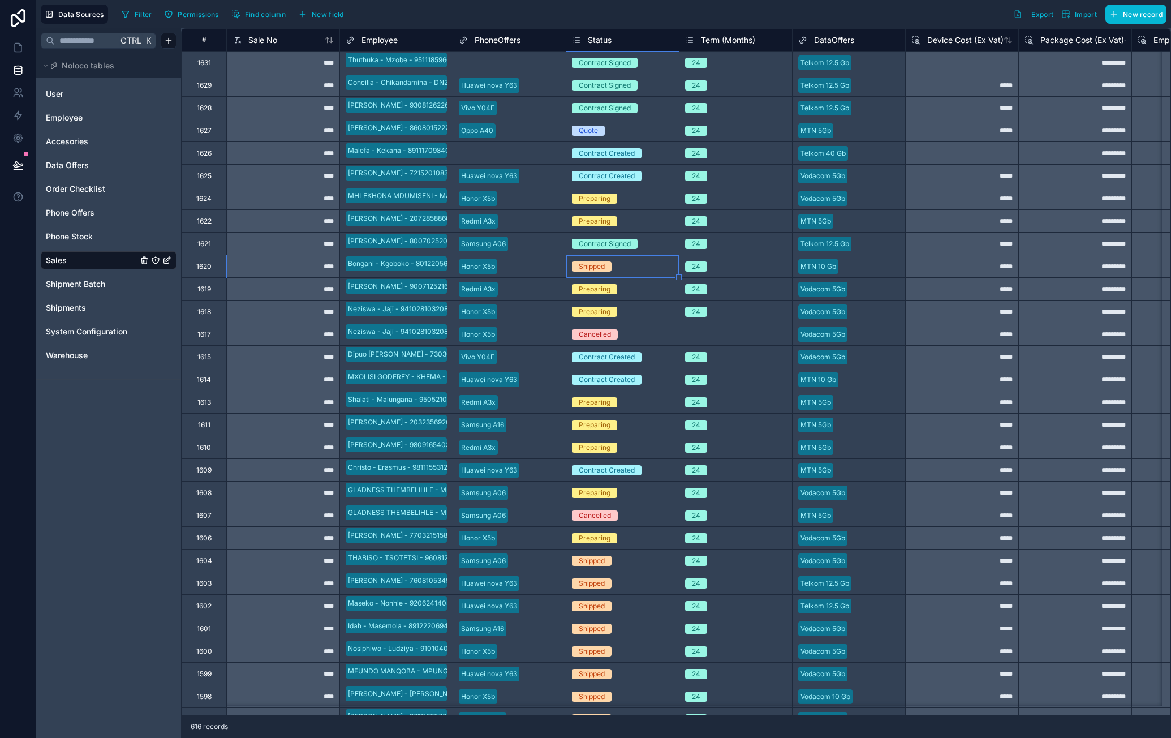
click at [212, 269] on div "1620" at bounding box center [203, 266] width 45 height 23
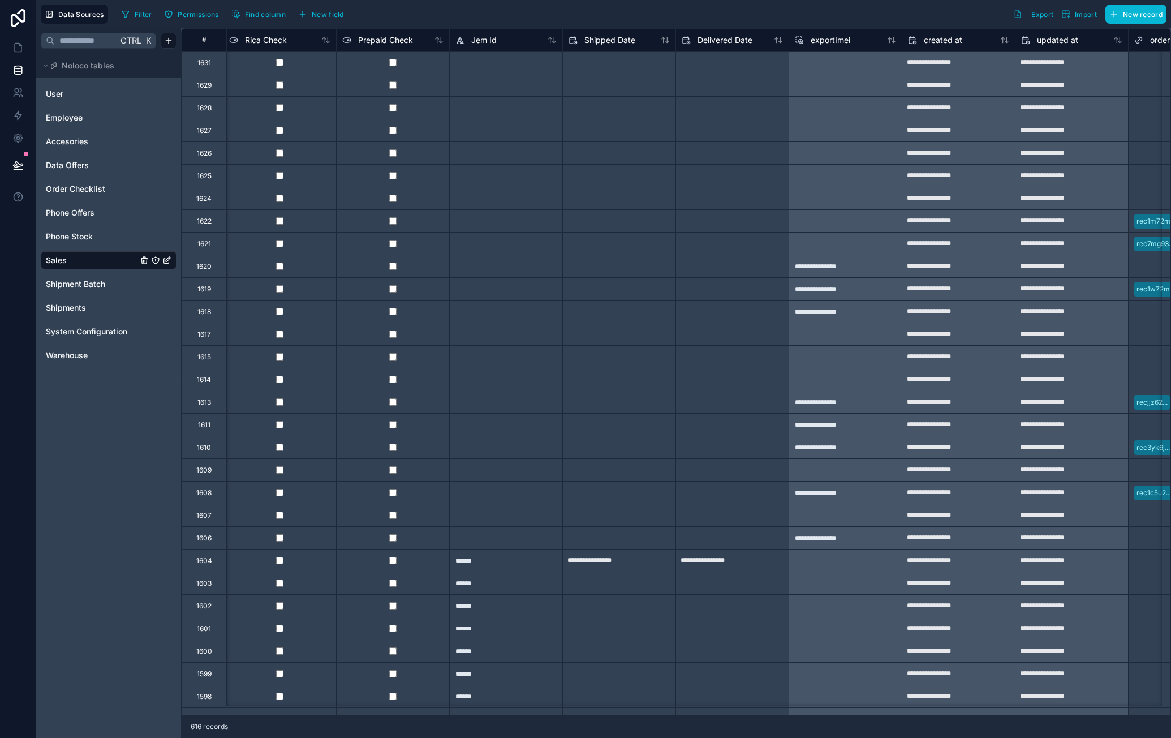
scroll to position [0, 4333]
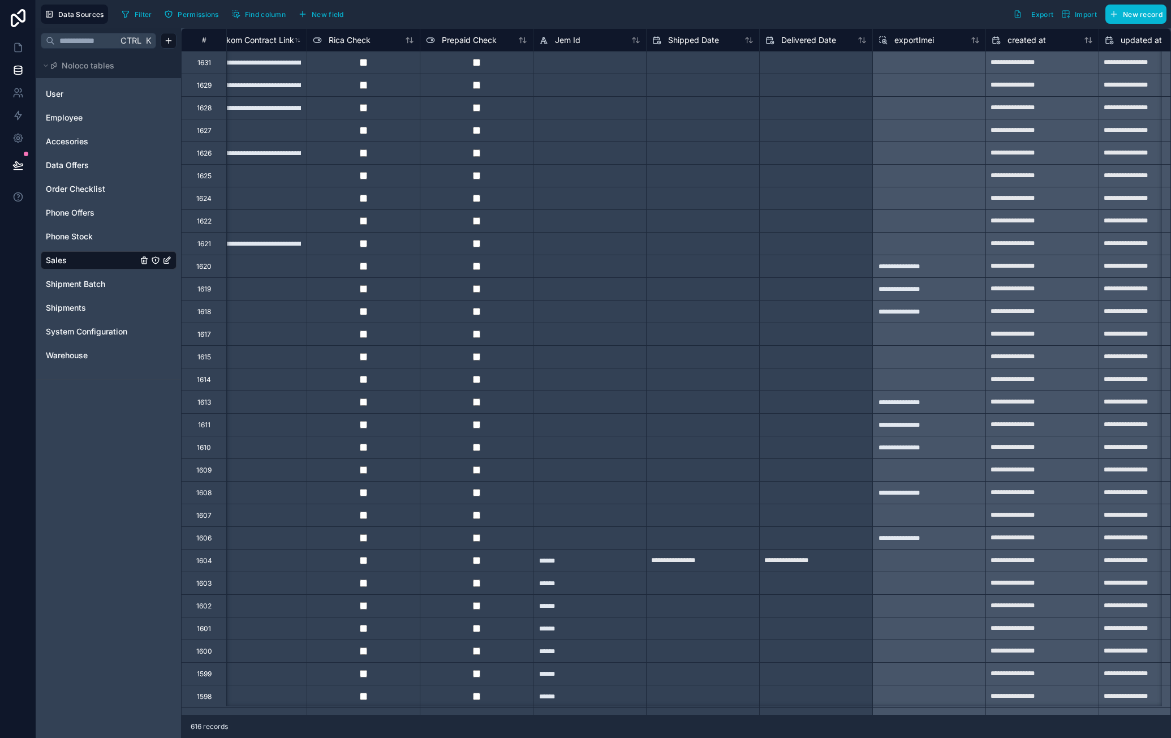
click at [115, 261] on link "Sales" at bounding box center [92, 260] width 92 height 11
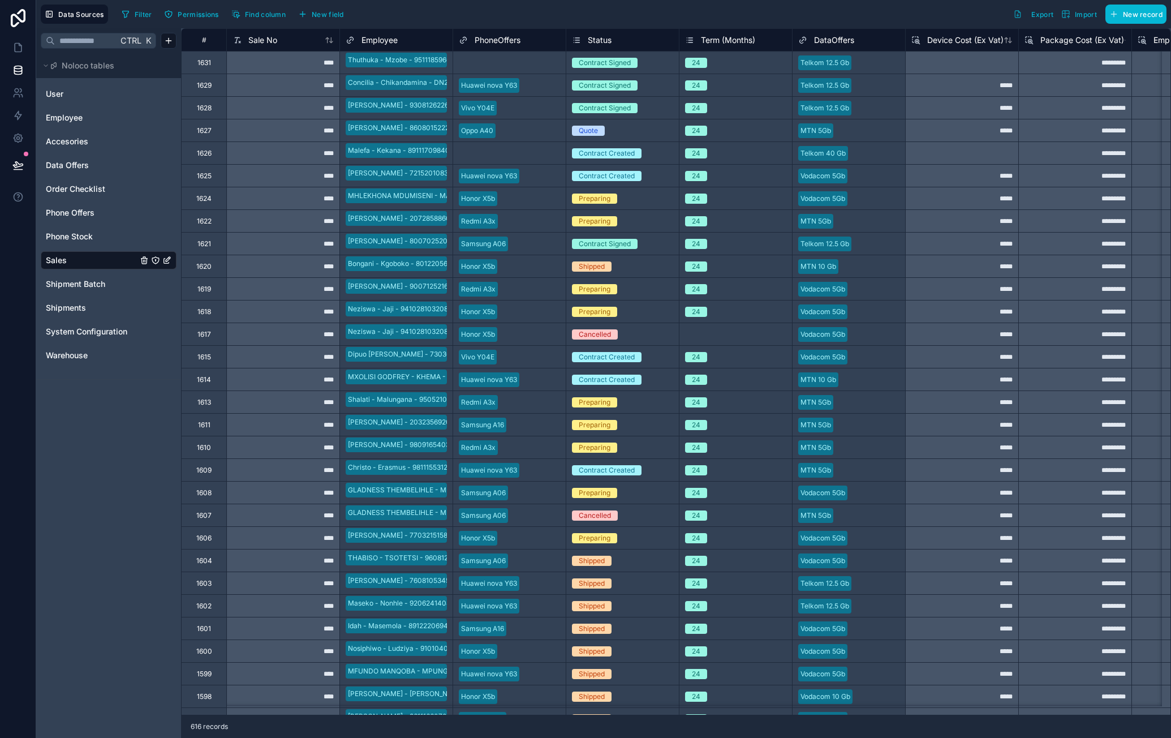
click at [204, 270] on div "1620" at bounding box center [203, 266] width 15 height 9
drag, startPoint x: 269, startPoint y: 268, endPoint x: 76, endPoint y: 266, distance: 192.9
click at [611, 266] on span "Shipped" at bounding box center [592, 266] width 40 height 10
click at [624, 266] on div "Shipped" at bounding box center [622, 266] width 113 height 12
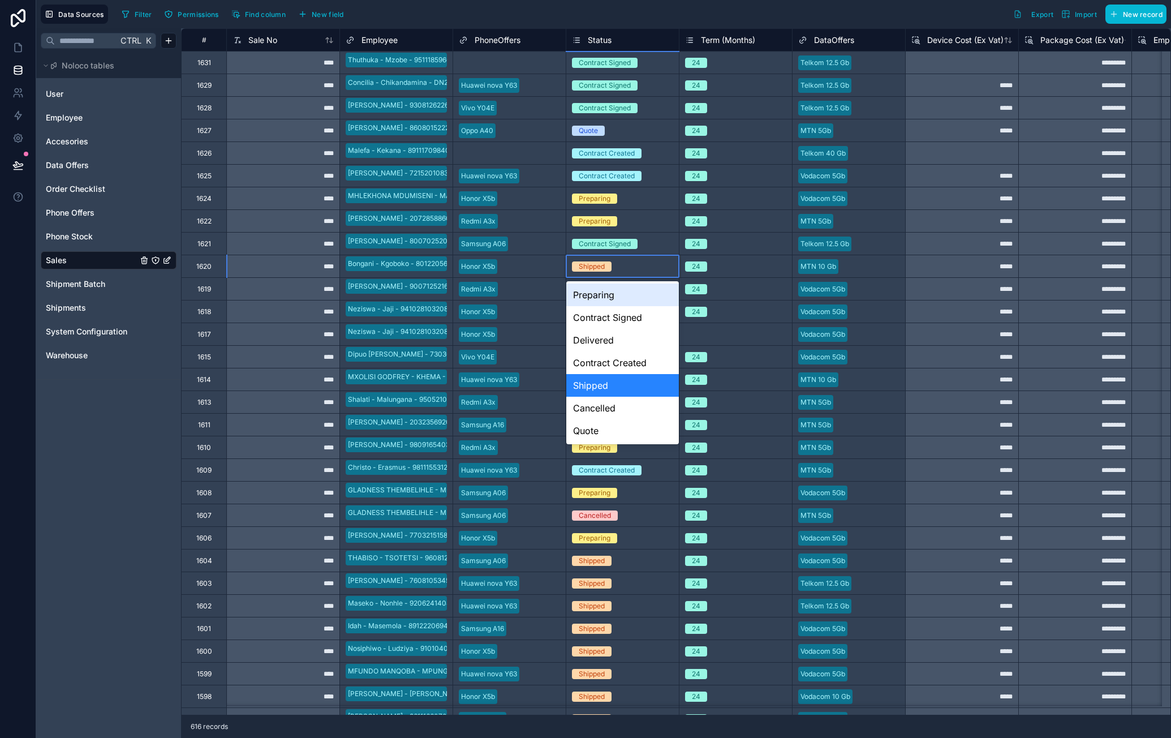
click at [620, 298] on div "Preparing" at bounding box center [622, 294] width 113 height 23
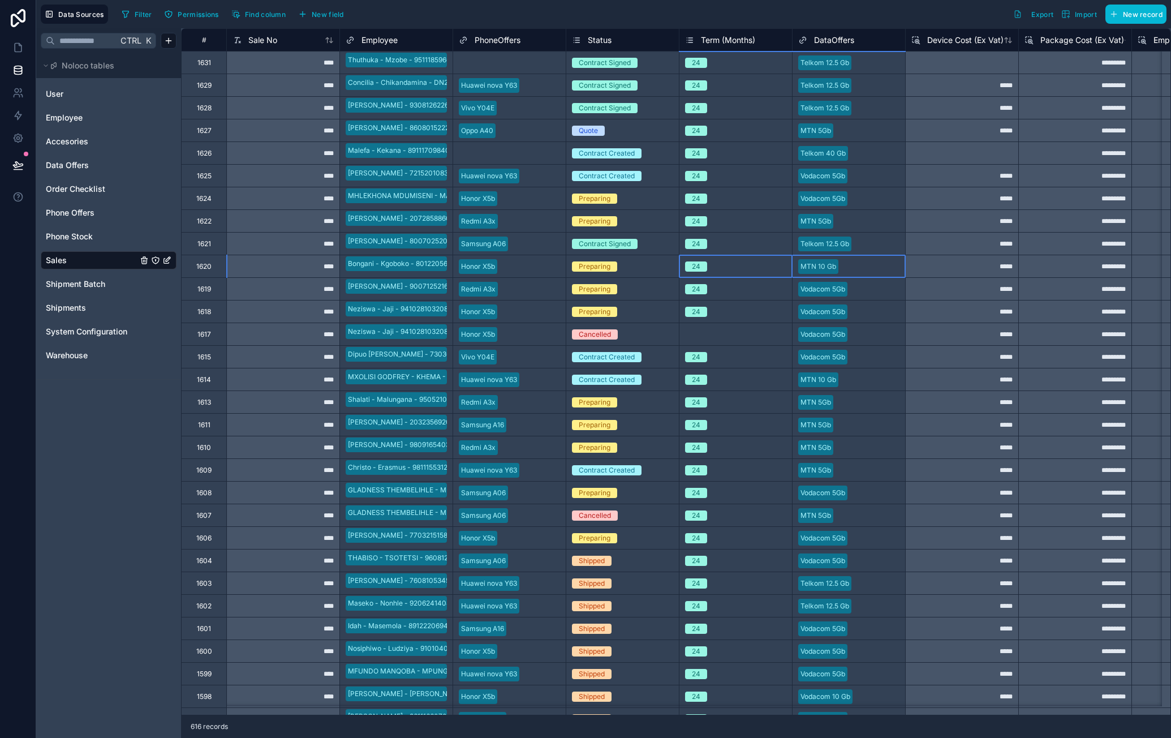
drag, startPoint x: 750, startPoint y: 262, endPoint x: 824, endPoint y: 261, distance: 73.6
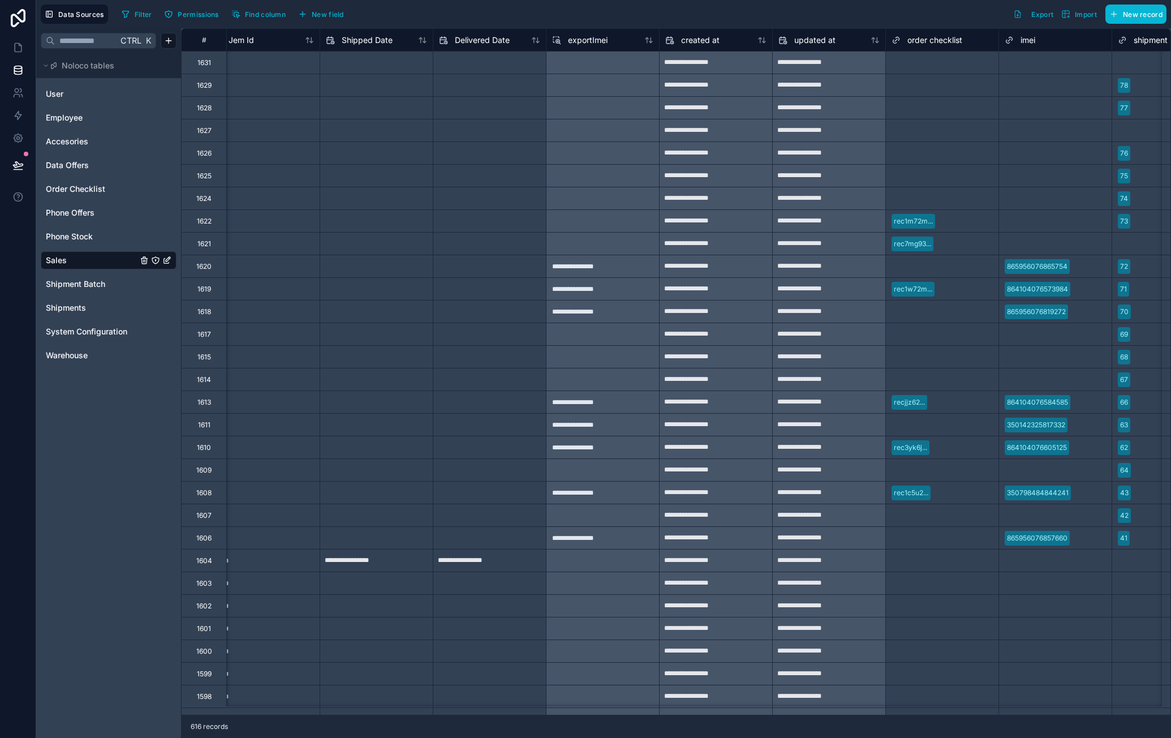
scroll to position [0, 4835]
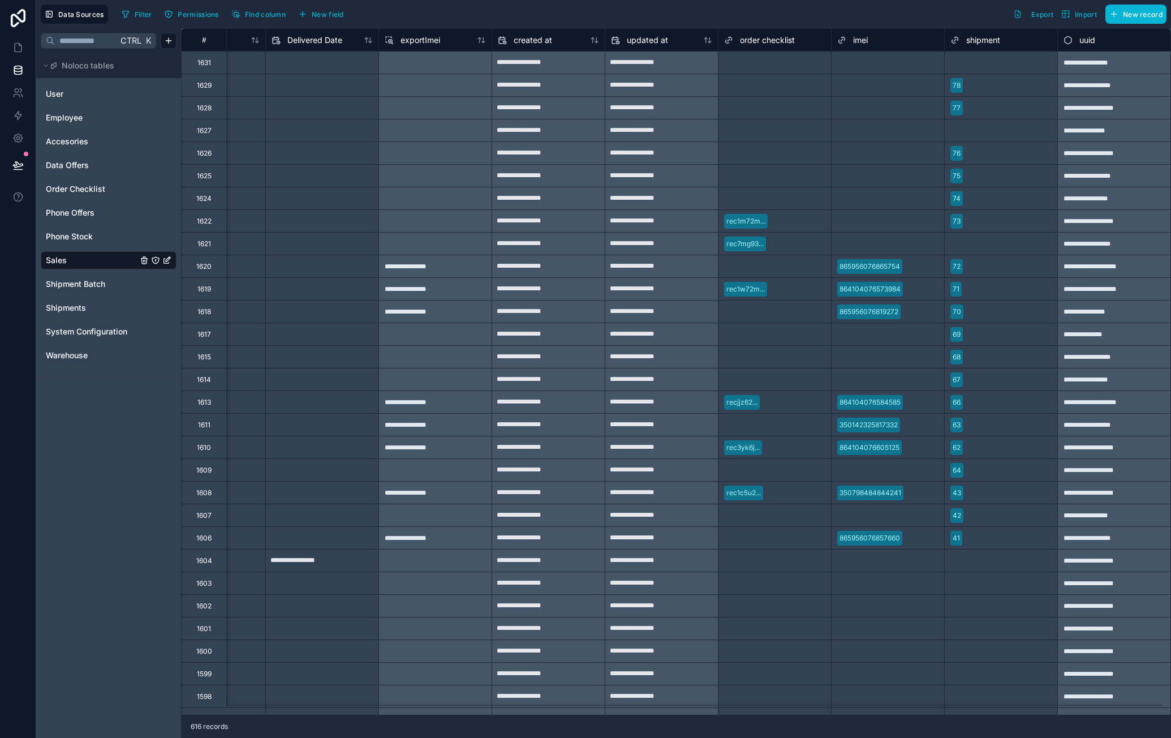
click at [1017, 704] on div "Select a shipment" at bounding box center [1001, 696] width 113 height 22
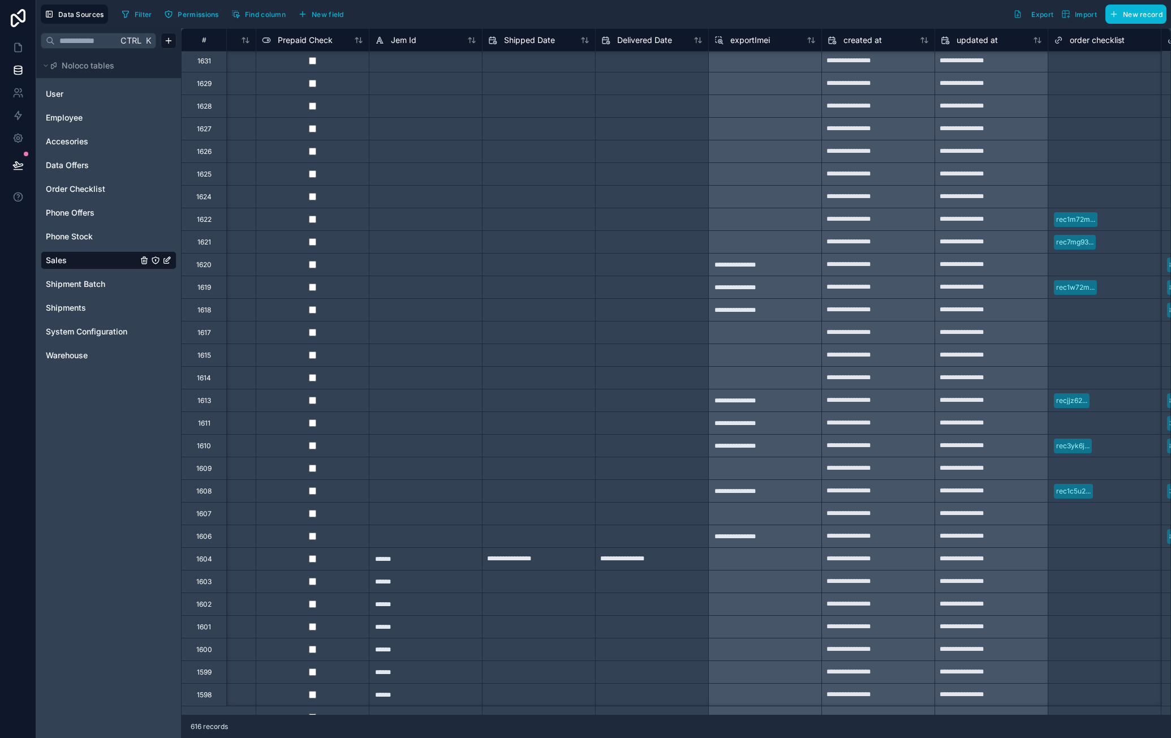
scroll to position [2, 4426]
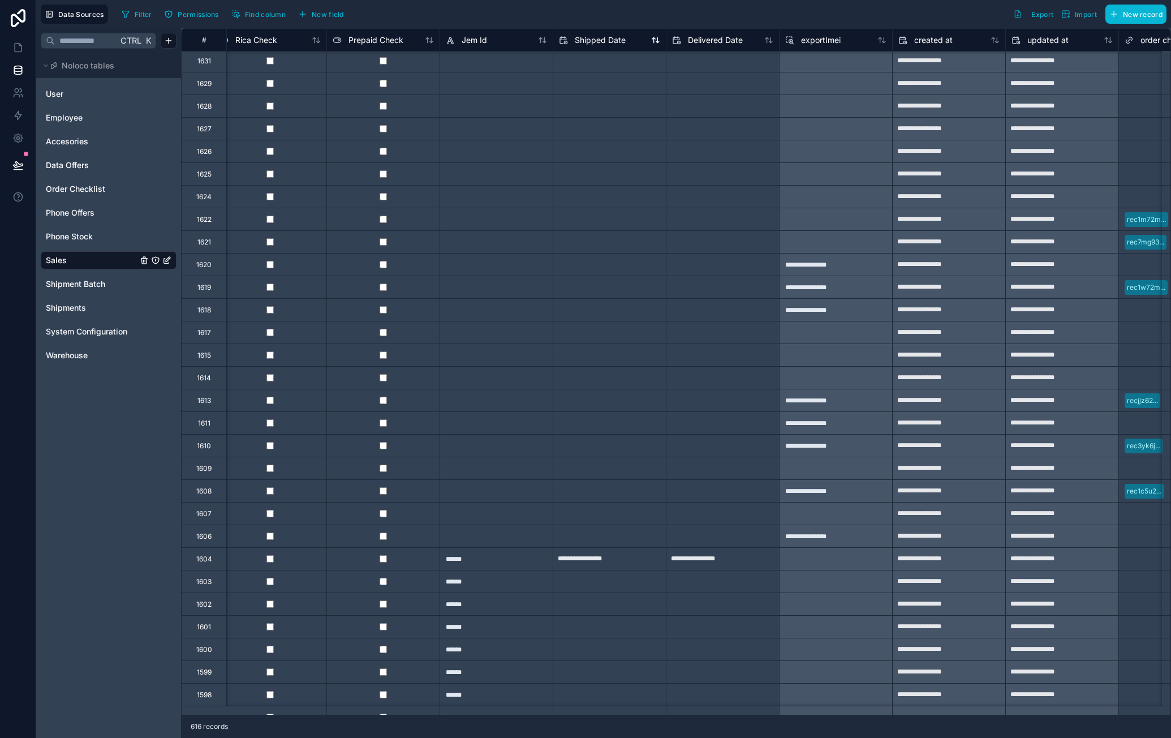
click at [595, 41] on span "Shipped Date" at bounding box center [600, 40] width 51 height 11
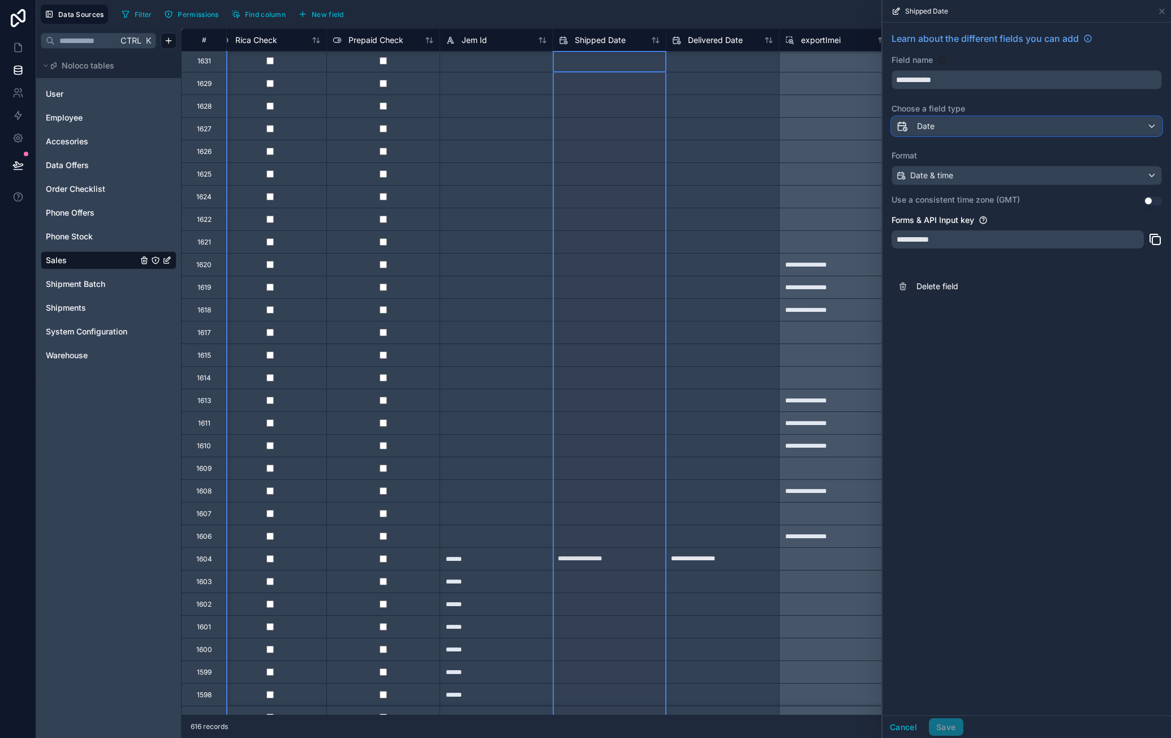
click at [977, 128] on div "Date" at bounding box center [1026, 126] width 269 height 18
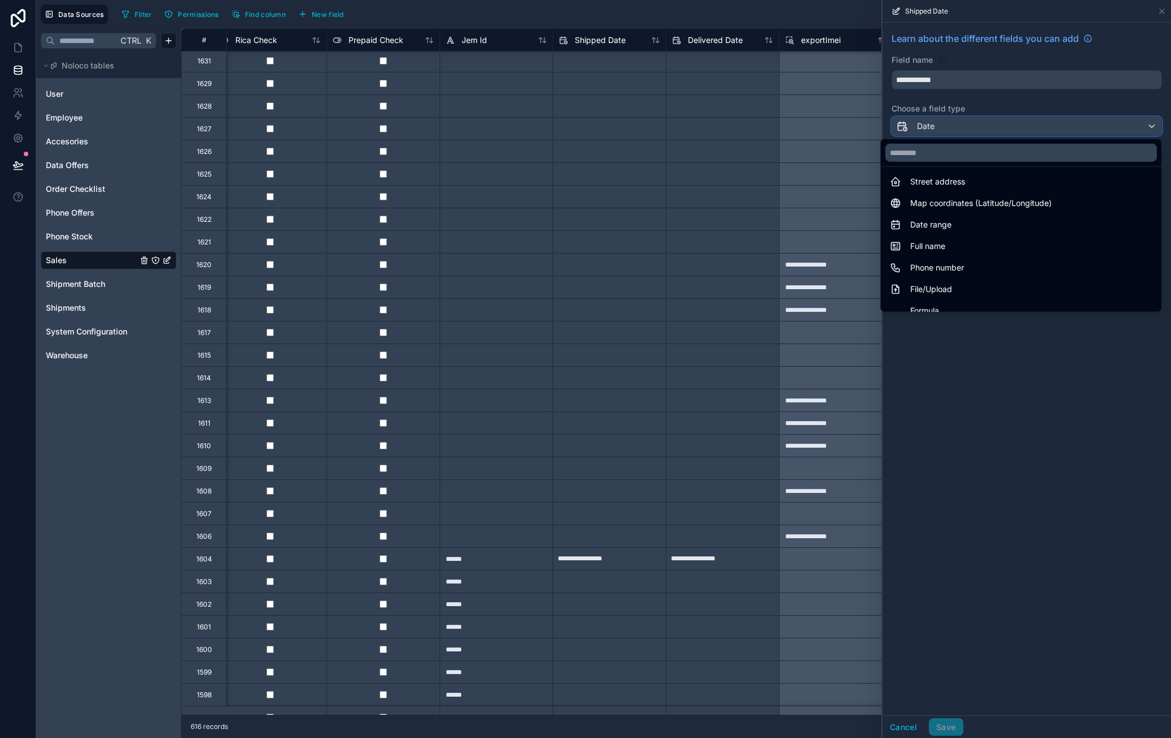
scroll to position [328, 0]
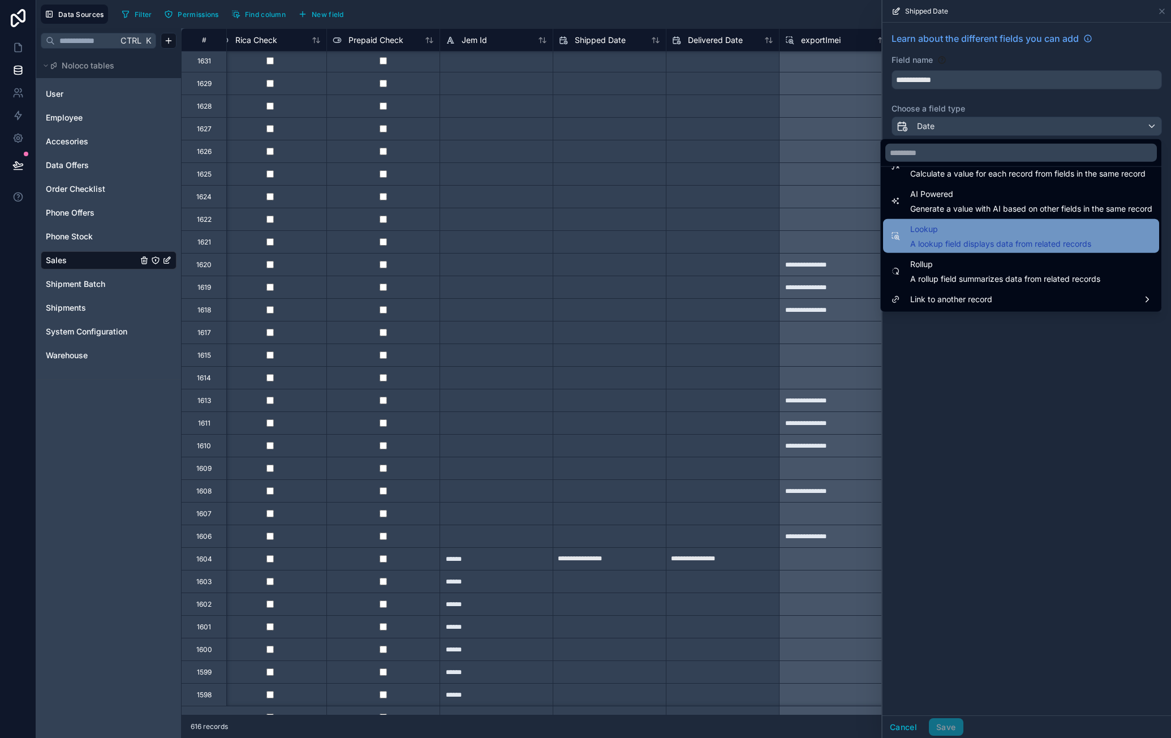
click at [981, 230] on span "Lookup" at bounding box center [1000, 229] width 181 height 14
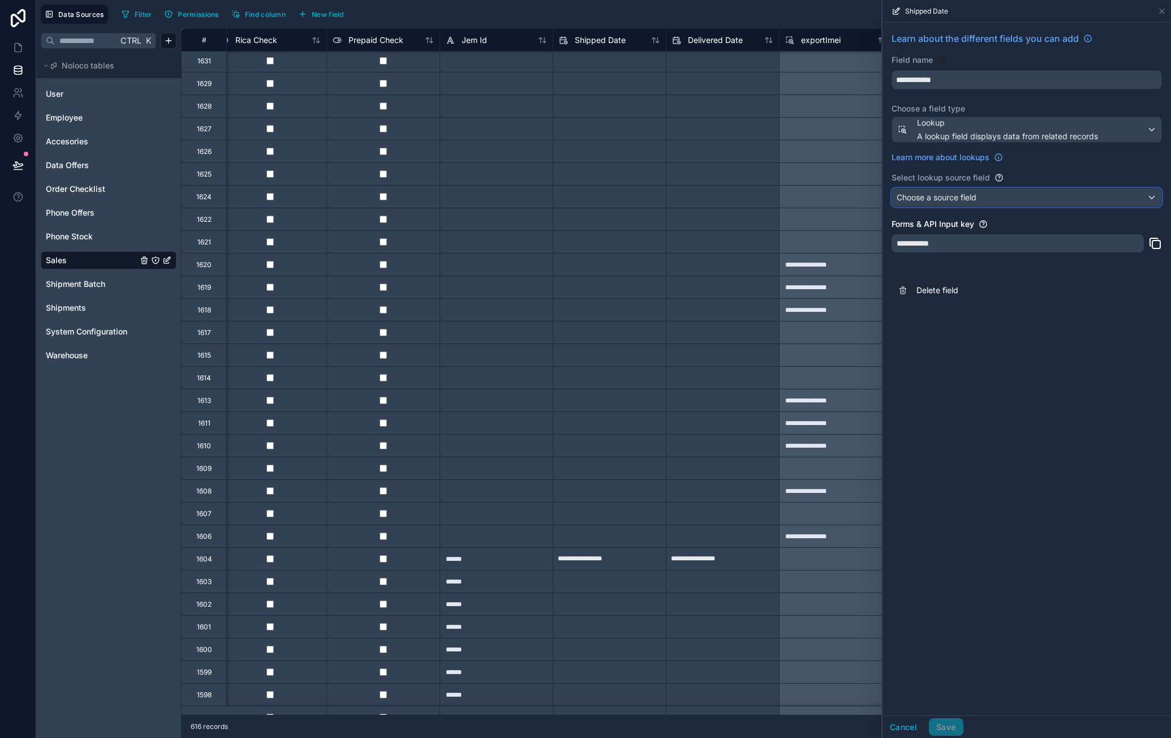
click at [985, 197] on div "Choose a source field" at bounding box center [1026, 197] width 269 height 18
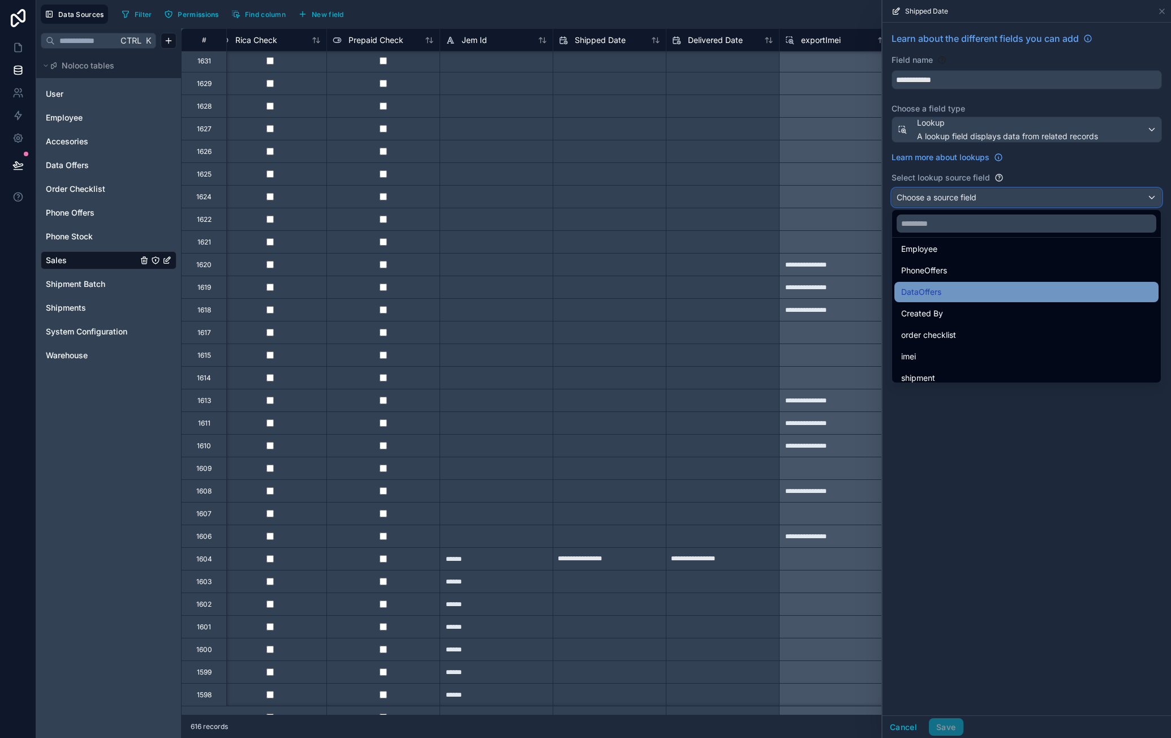
scroll to position [16, 0]
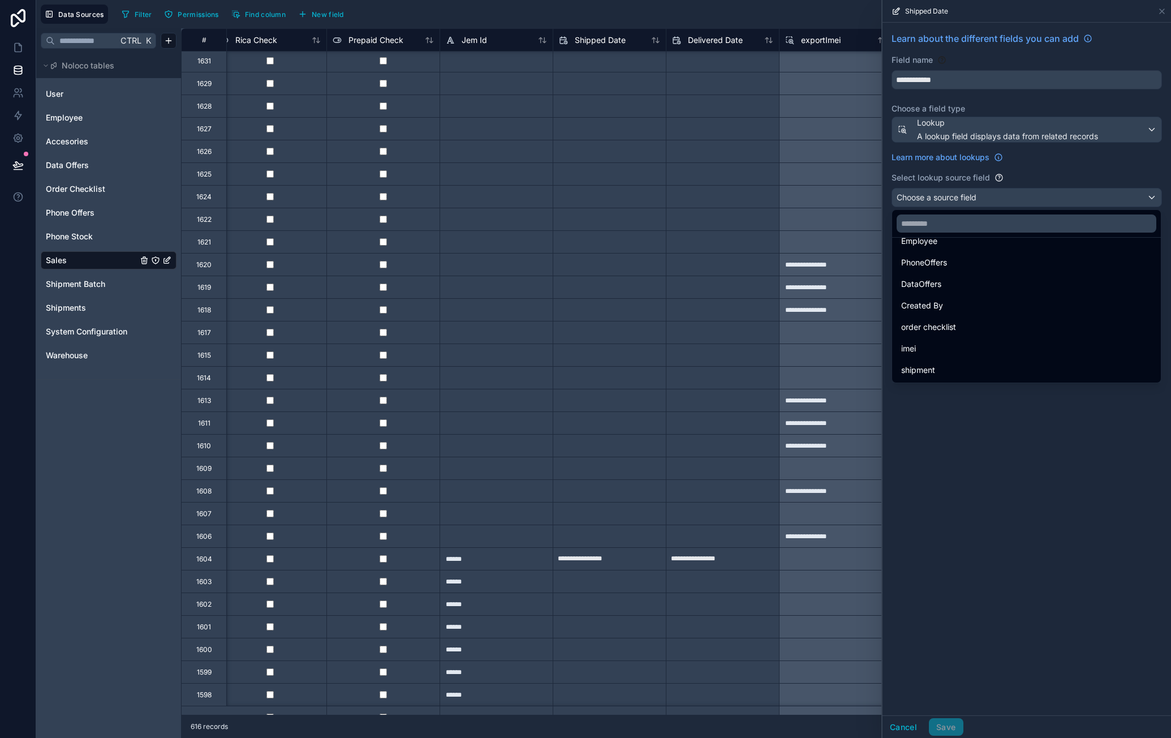
click at [975, 372] on div "shipment" at bounding box center [1026, 370] width 251 height 14
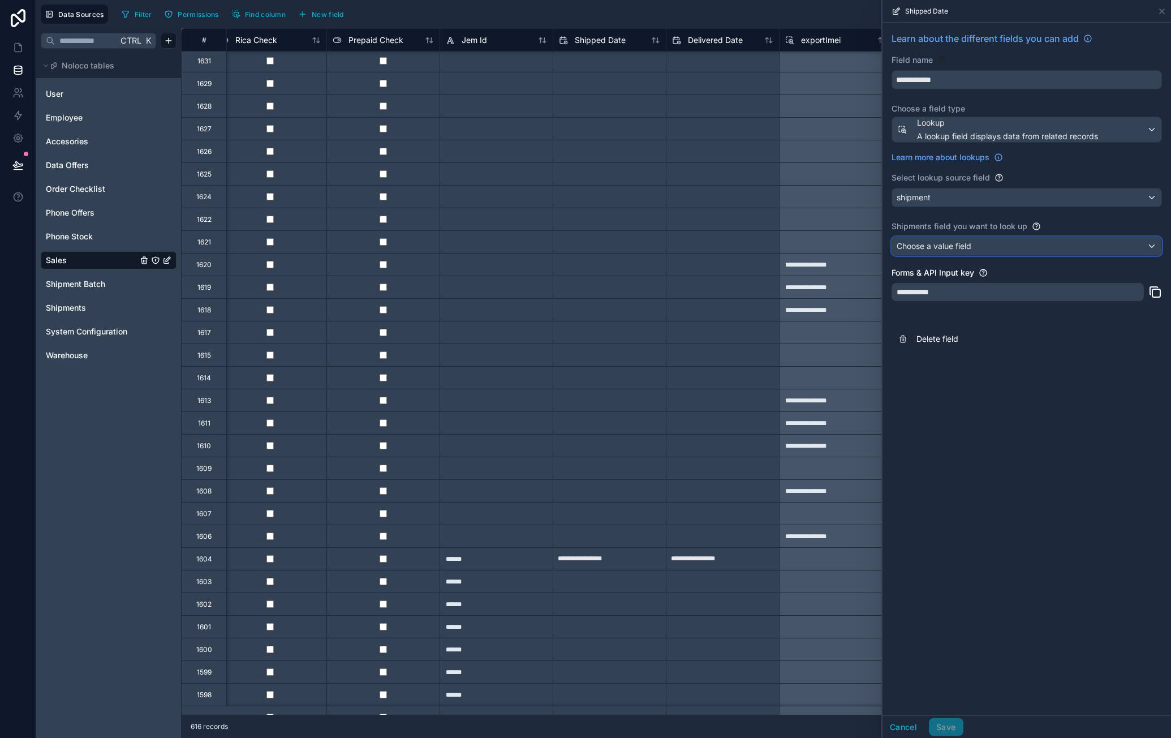
click at [991, 247] on div "Choose a value field" at bounding box center [1026, 246] width 269 height 18
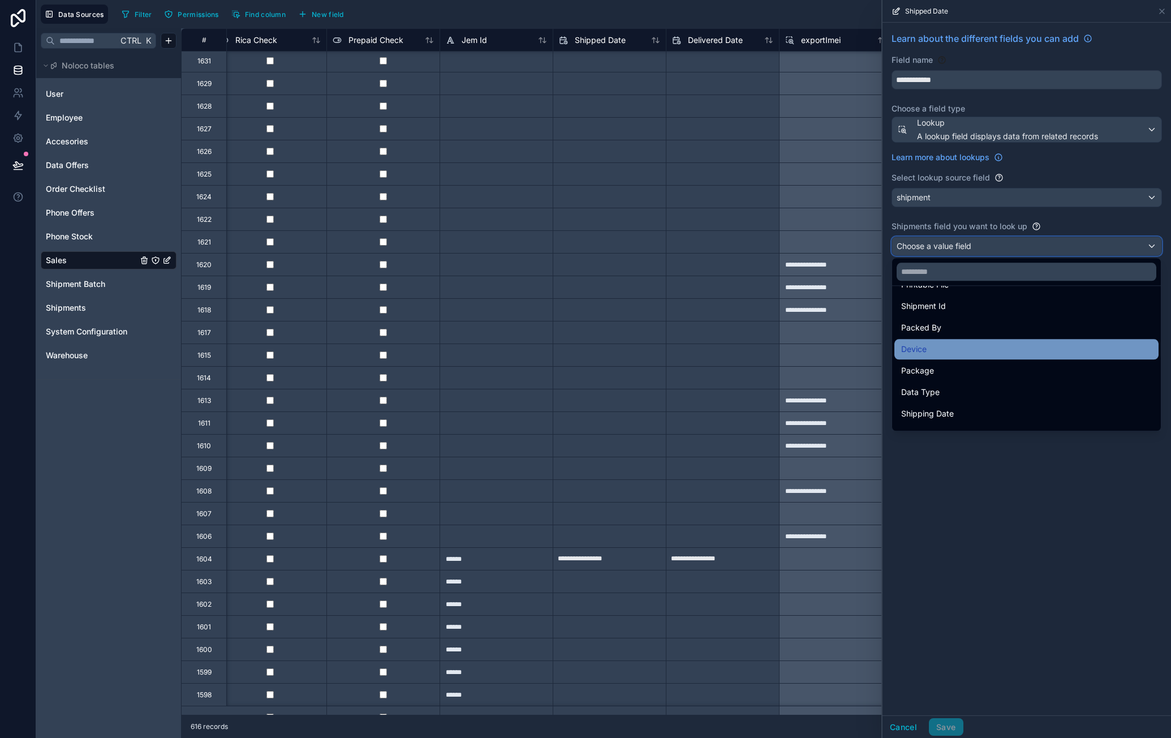
scroll to position [231, 0]
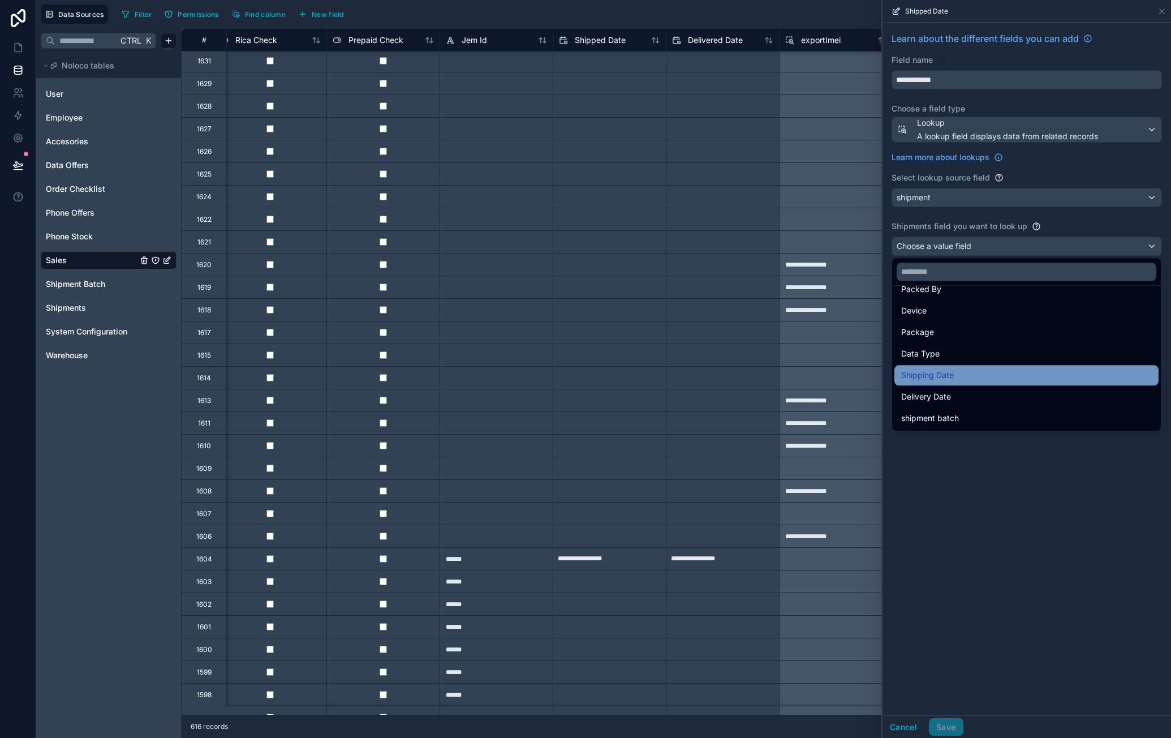
click at [978, 367] on div "Shipping Date" at bounding box center [1027, 375] width 264 height 20
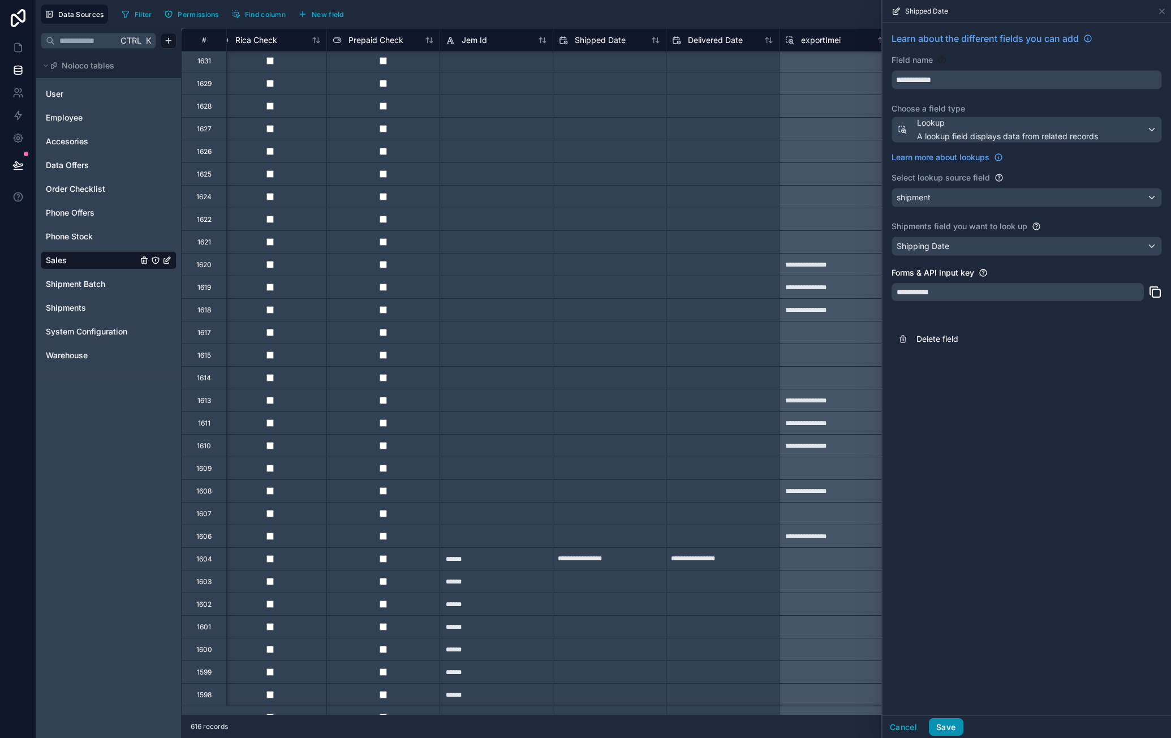
click at [958, 722] on button "Save" at bounding box center [946, 727] width 34 height 18
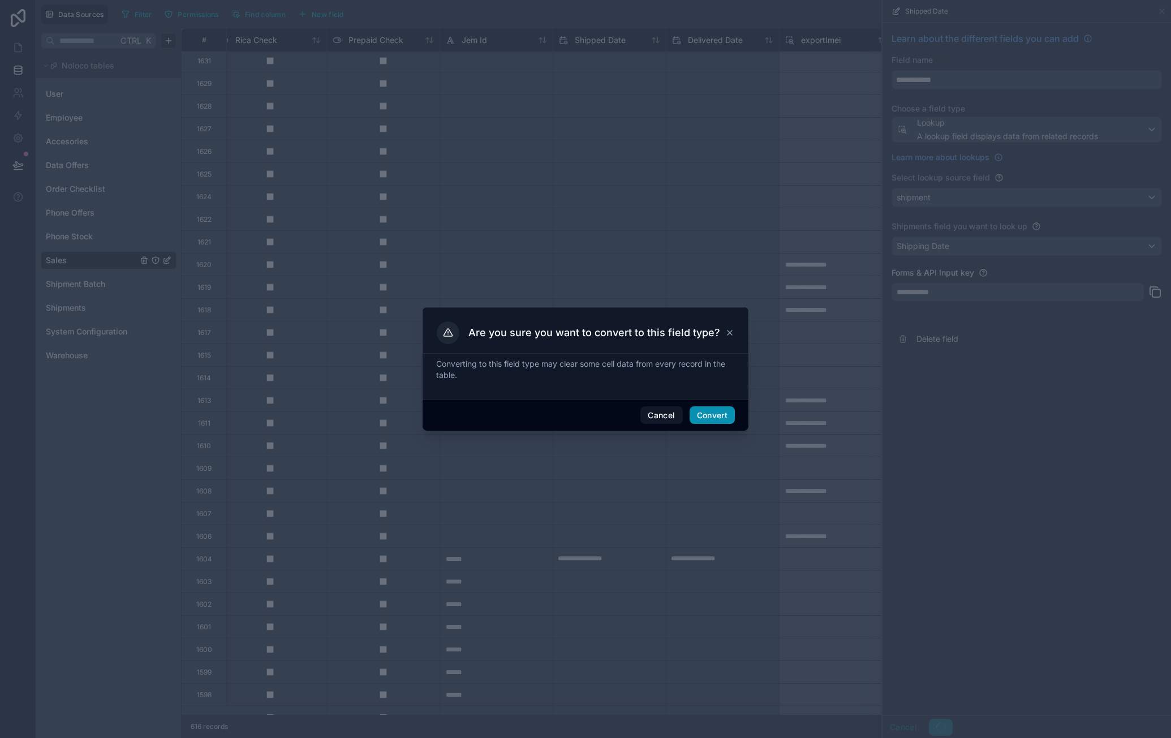
click at [712, 416] on button "Convert" at bounding box center [712, 415] width 45 height 18
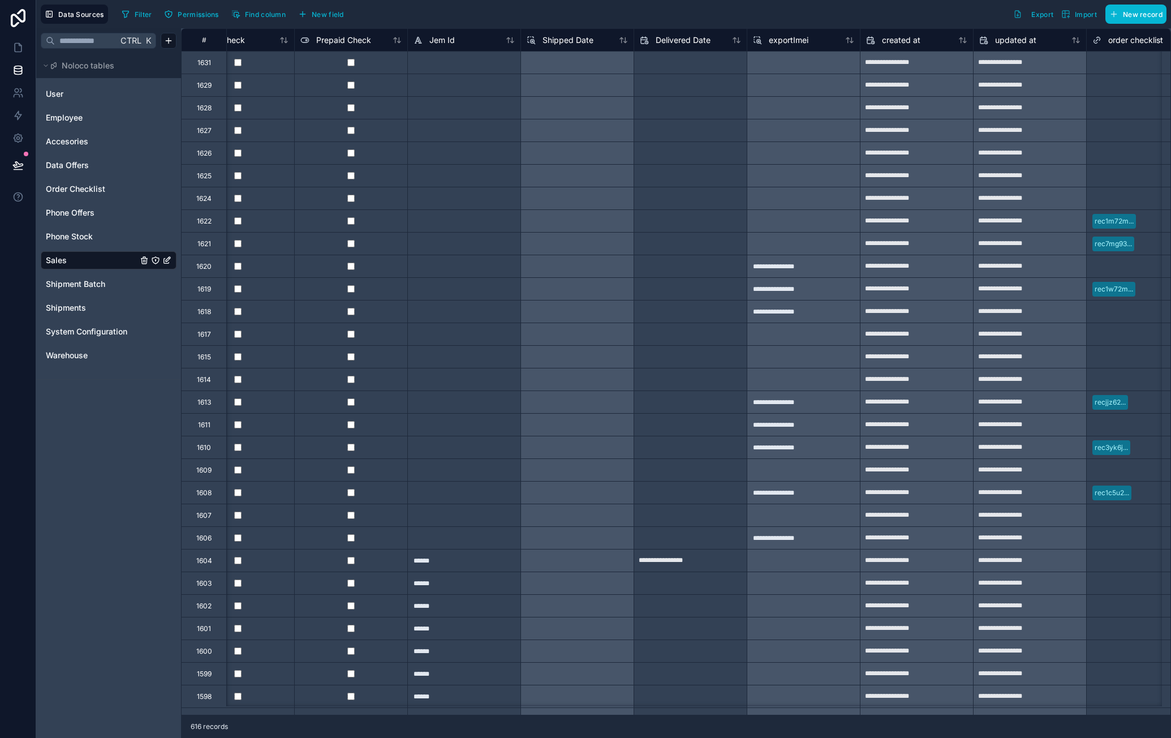
scroll to position [0, 4406]
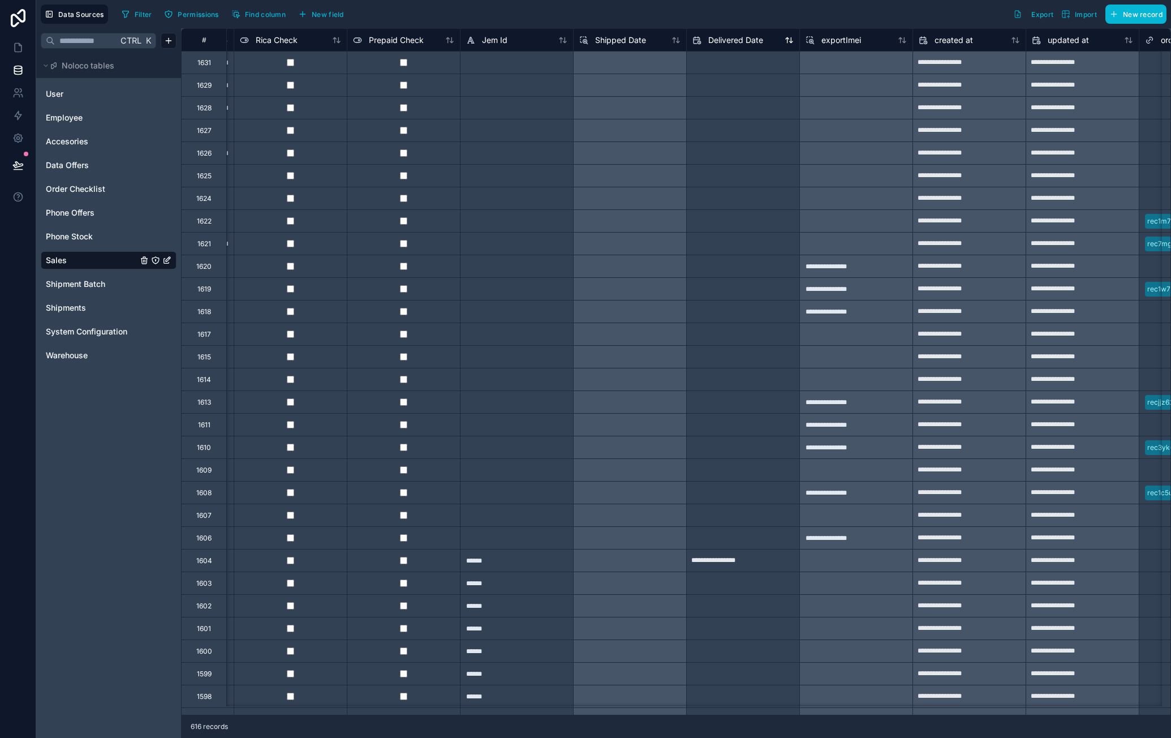
click at [729, 44] on span "Delivered Date" at bounding box center [735, 40] width 55 height 11
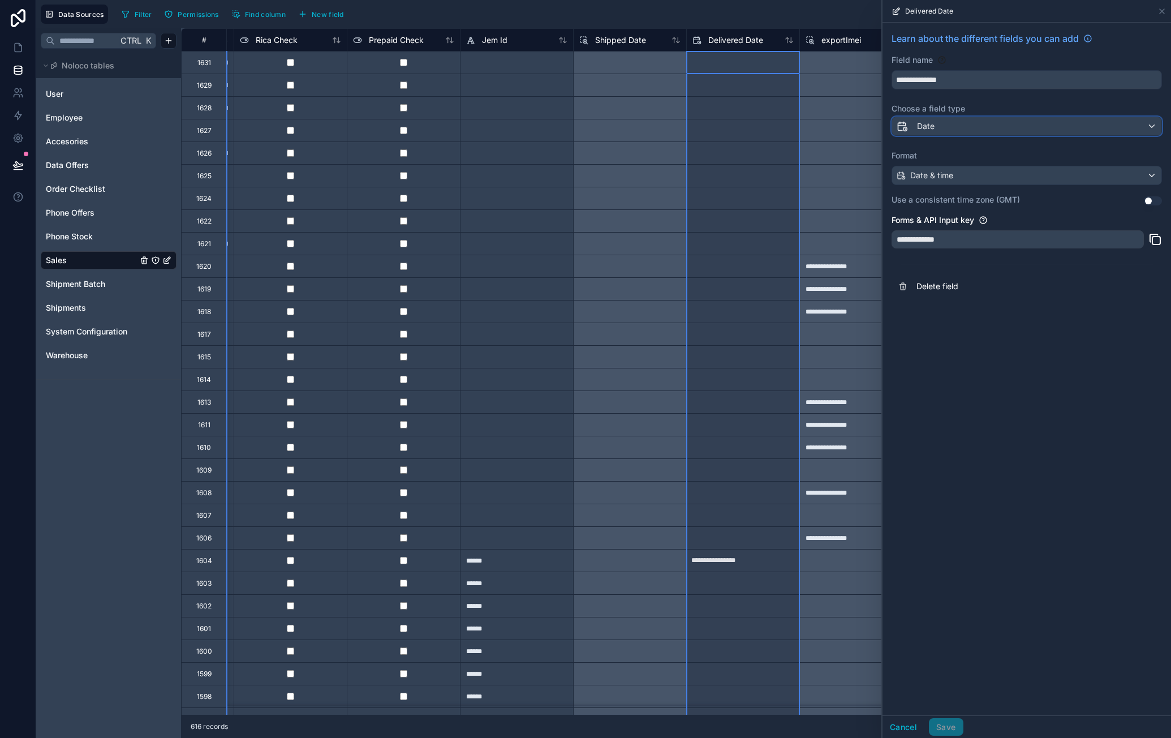
click at [1033, 124] on div "Date" at bounding box center [1026, 126] width 269 height 18
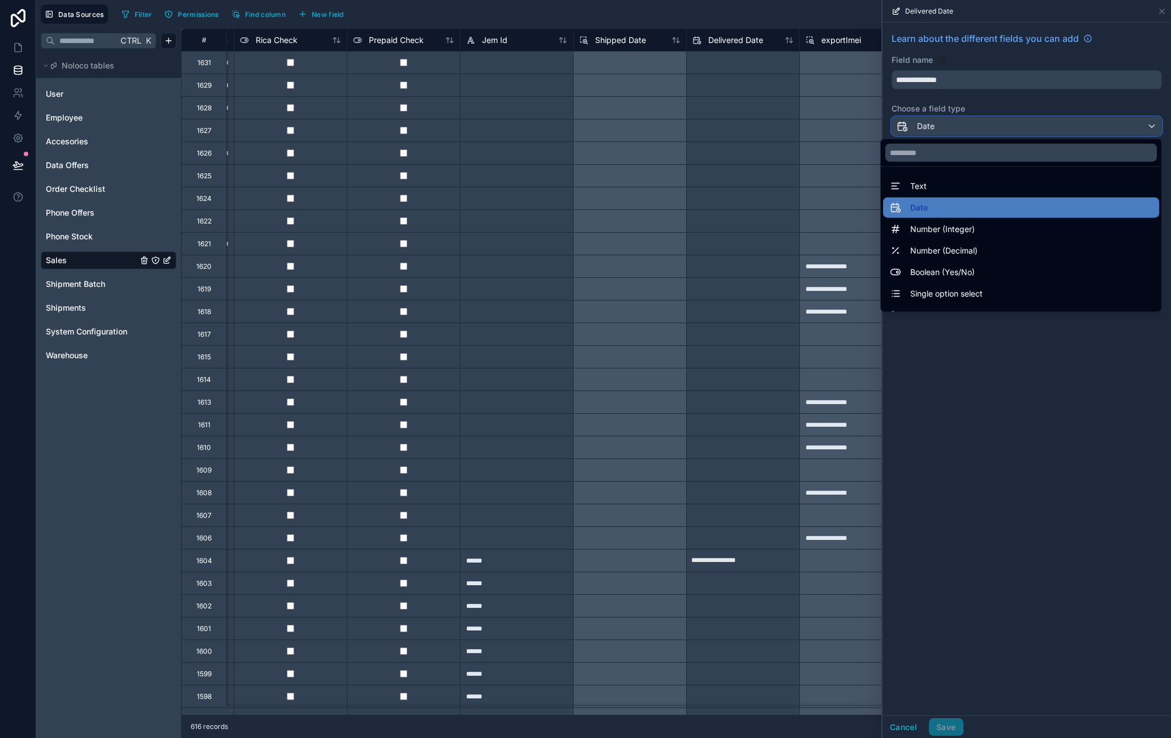
scroll to position [328, 0]
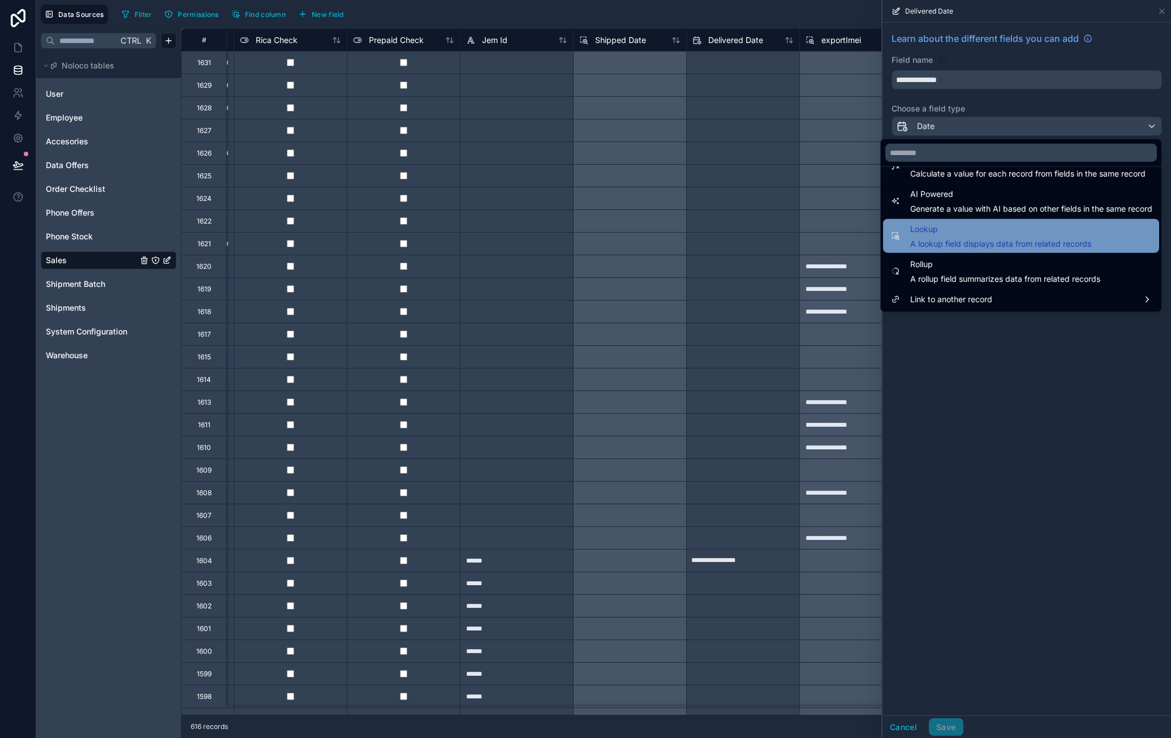
click at [1007, 230] on span "Lookup" at bounding box center [1000, 229] width 181 height 14
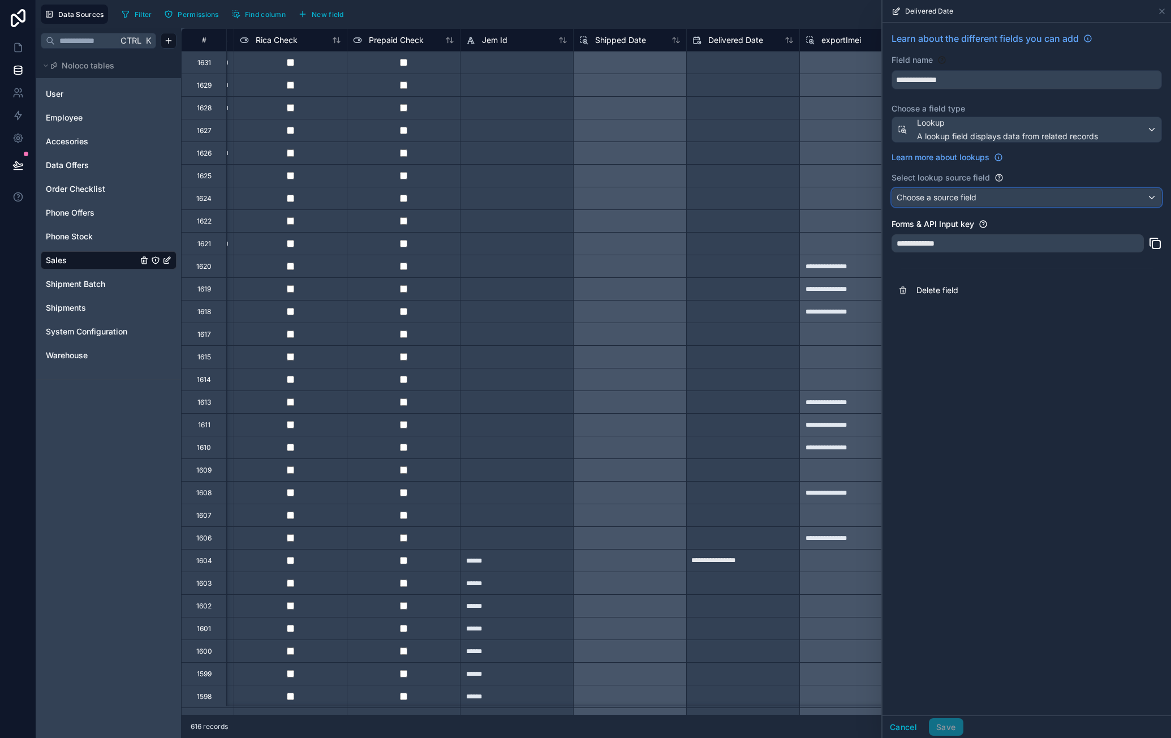
click at [999, 195] on div "Choose a source field" at bounding box center [1026, 197] width 269 height 18
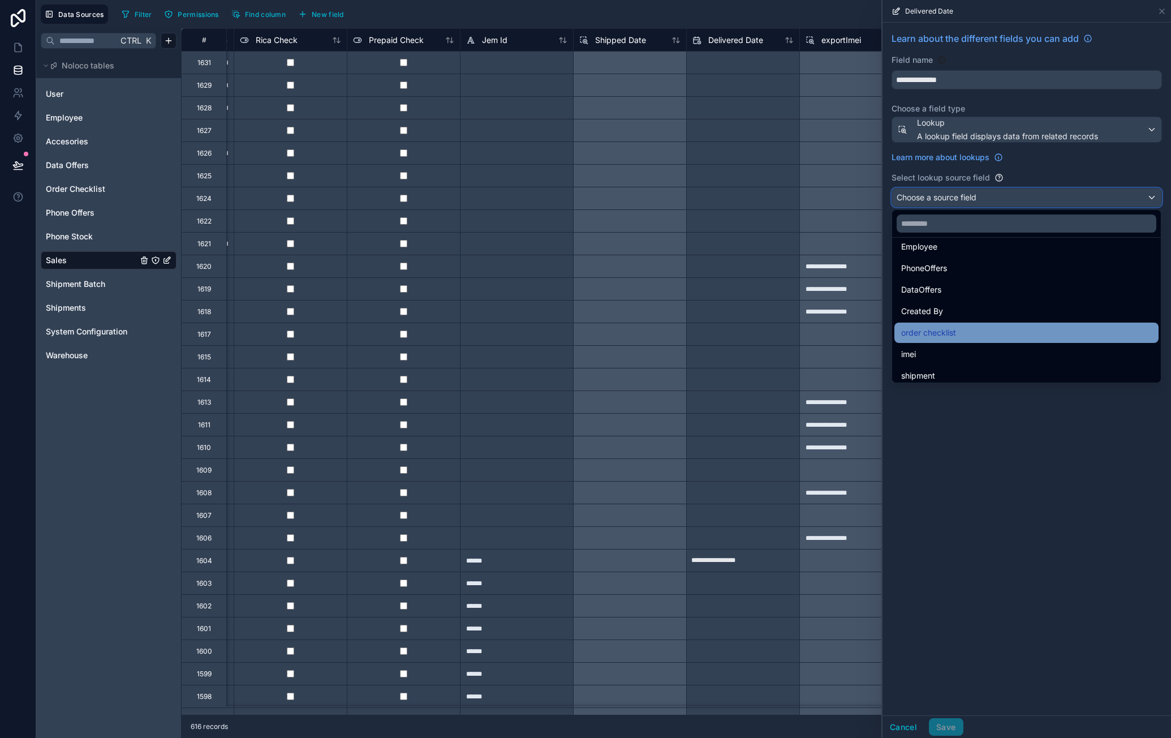
scroll to position [16, 0]
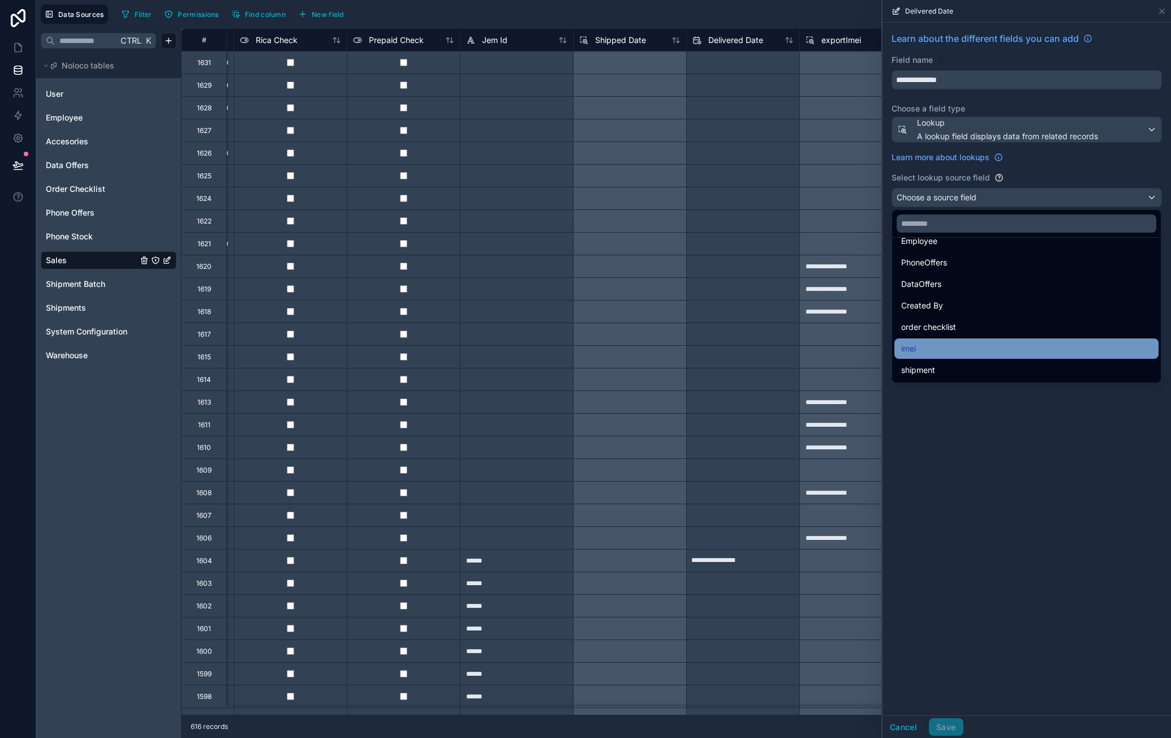
click at [977, 356] on div "imei" at bounding box center [1027, 348] width 264 height 20
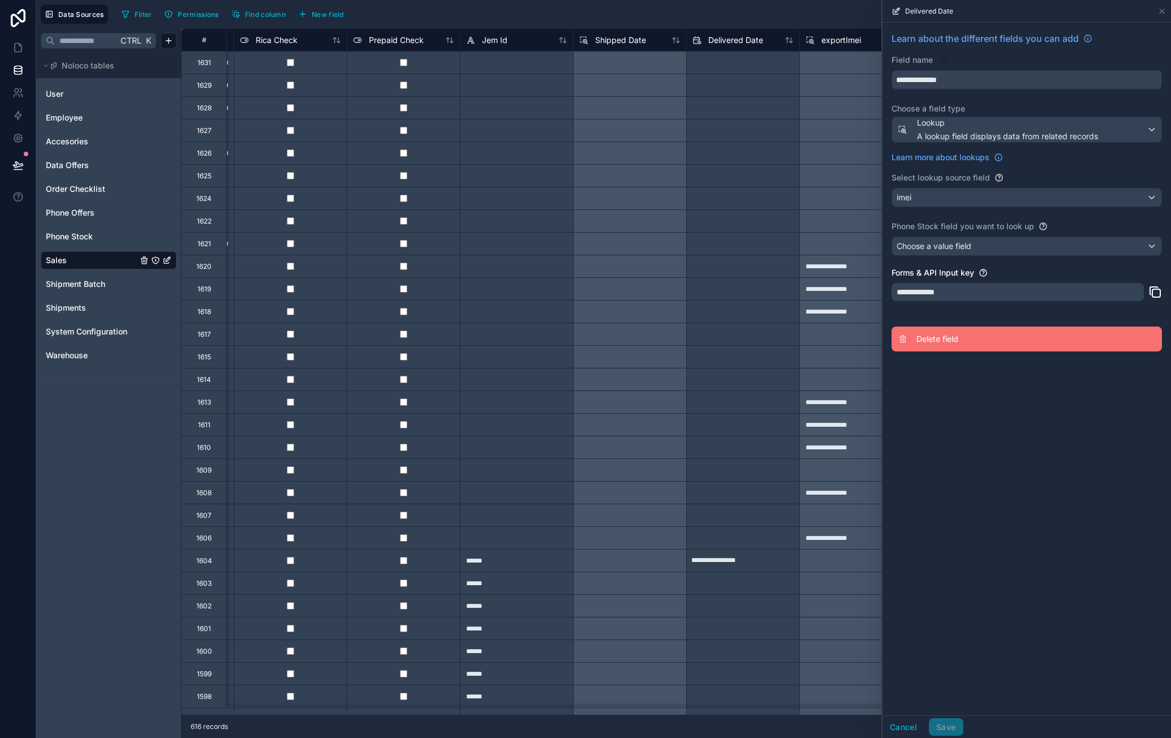
drag, startPoint x: 977, startPoint y: 356, endPoint x: 987, endPoint y: 334, distance: 24.5
click at [977, 355] on div "**********" at bounding box center [1027, 192] width 289 height 338
click at [991, 199] on div "imei" at bounding box center [1026, 197] width 269 height 18
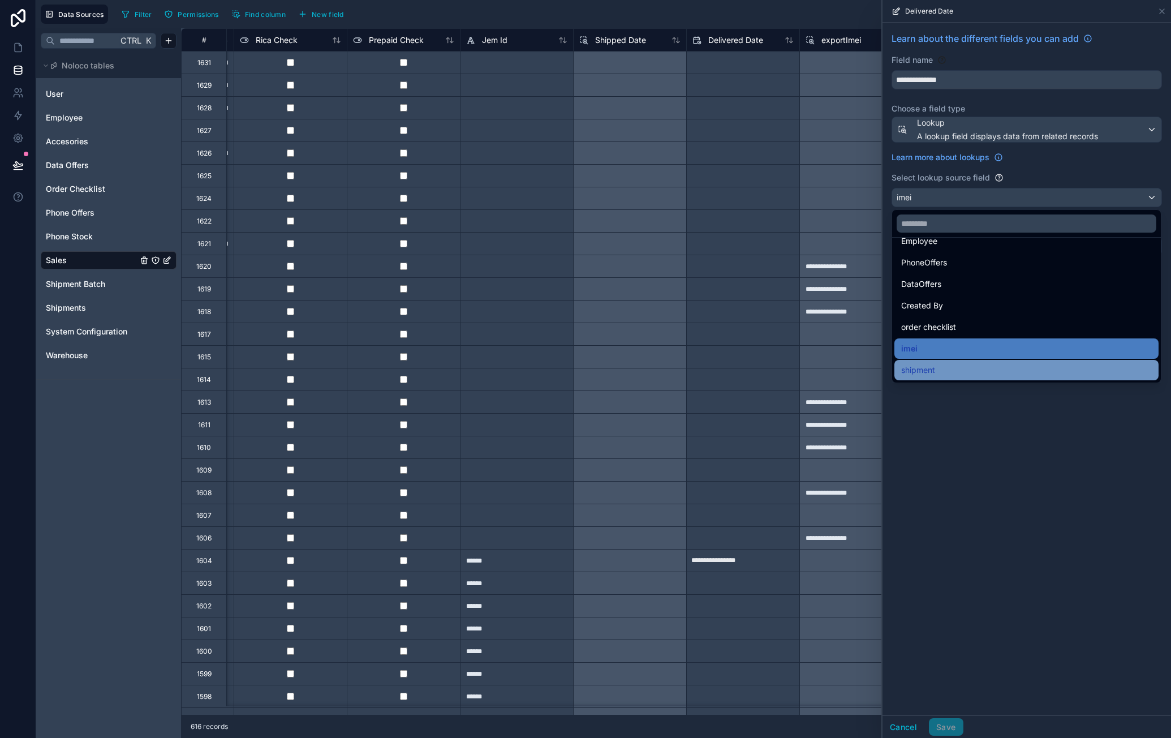
click at [983, 368] on div "shipment" at bounding box center [1026, 370] width 251 height 14
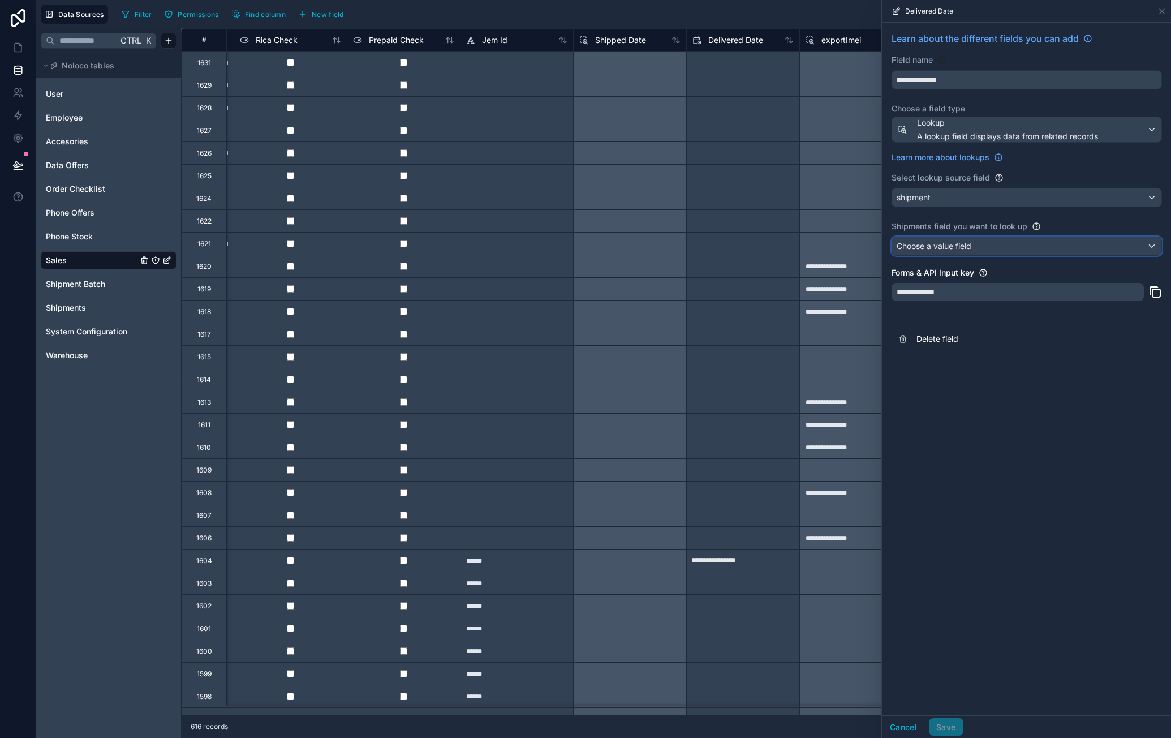
click at [992, 250] on div "Choose a value field" at bounding box center [1026, 246] width 269 height 18
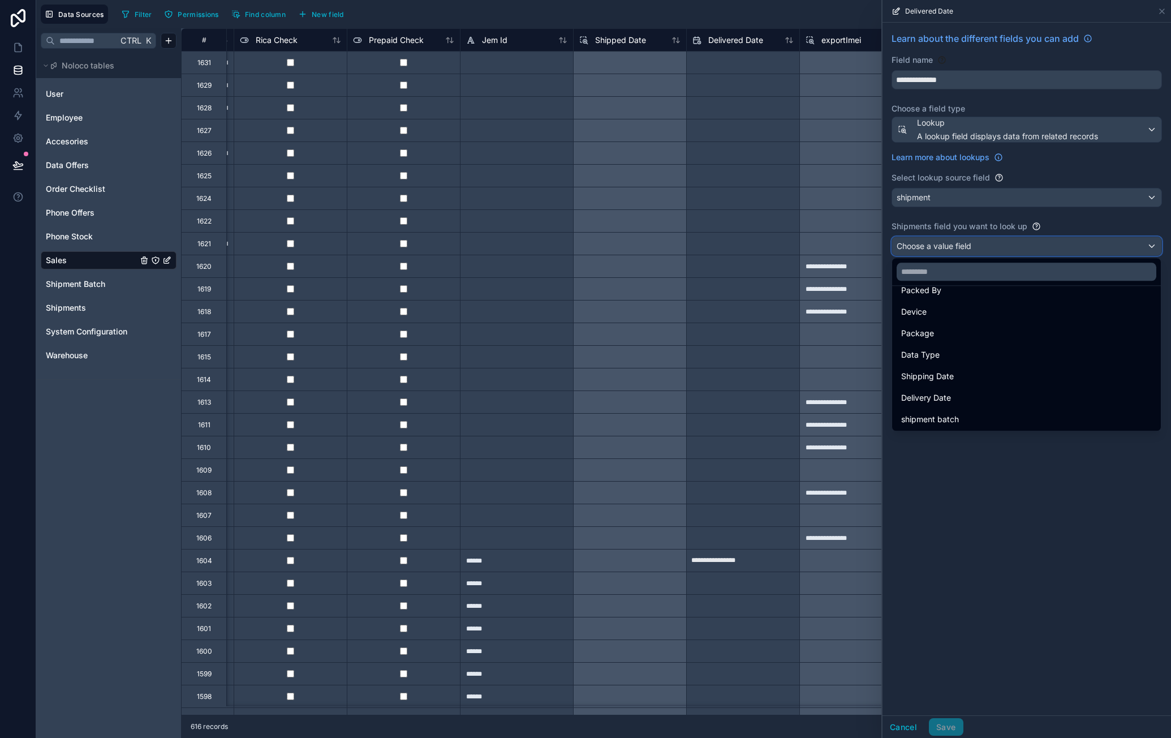
scroll to position [231, 0]
click at [984, 391] on div "Delivery Date" at bounding box center [1026, 397] width 251 height 14
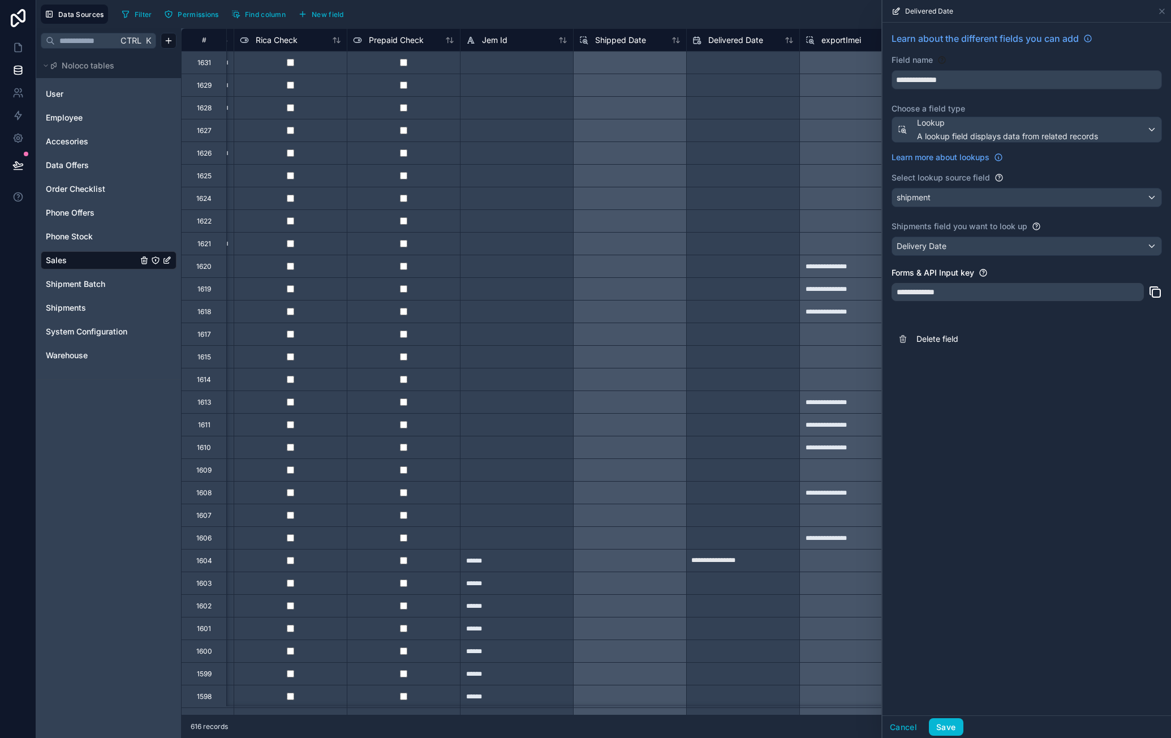
click at [963, 730] on div "Cancel Save" at bounding box center [1027, 726] width 289 height 23
click at [952, 730] on button "Save" at bounding box center [946, 727] width 34 height 18
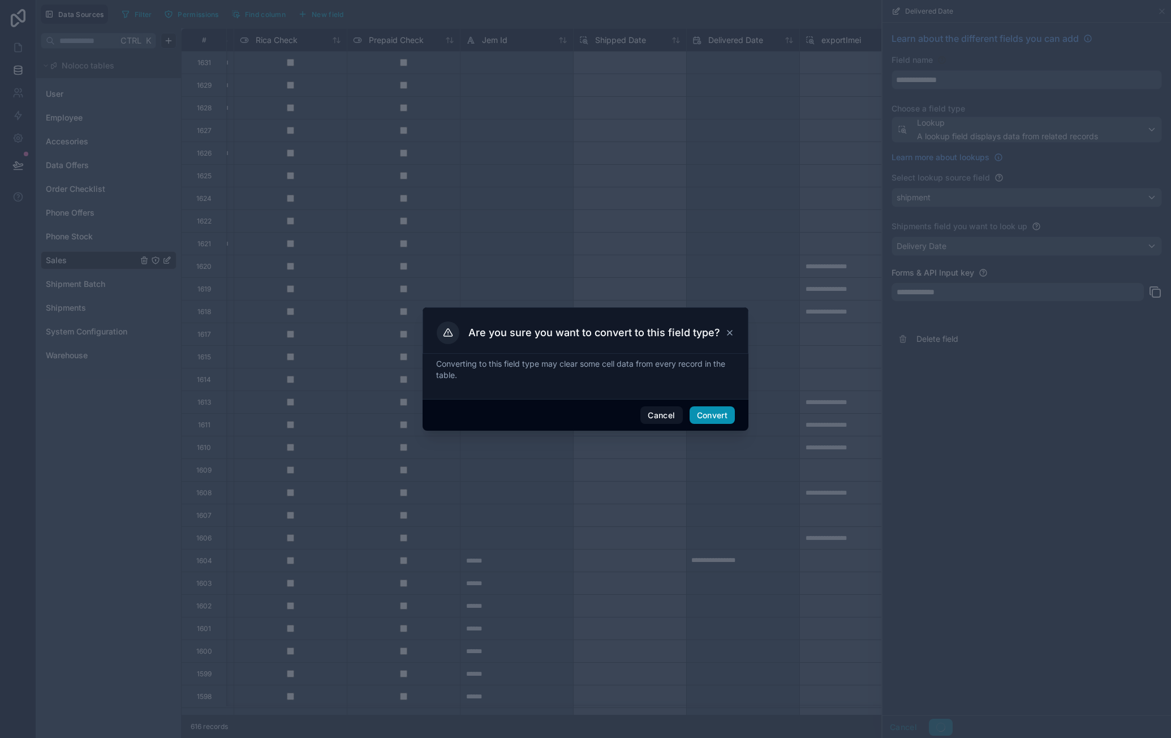
drag, startPoint x: 724, startPoint y: 410, endPoint x: 775, endPoint y: 406, distance: 51.1
click at [724, 410] on button "Convert" at bounding box center [712, 415] width 45 height 18
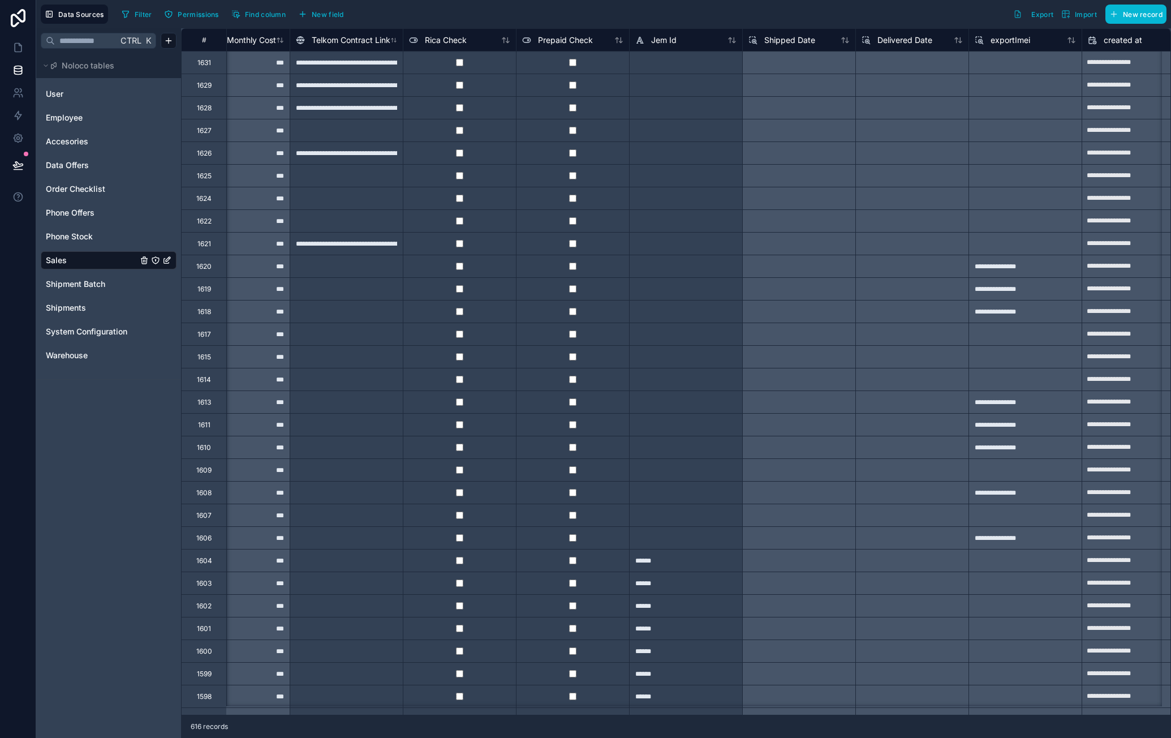
scroll to position [0, 4239]
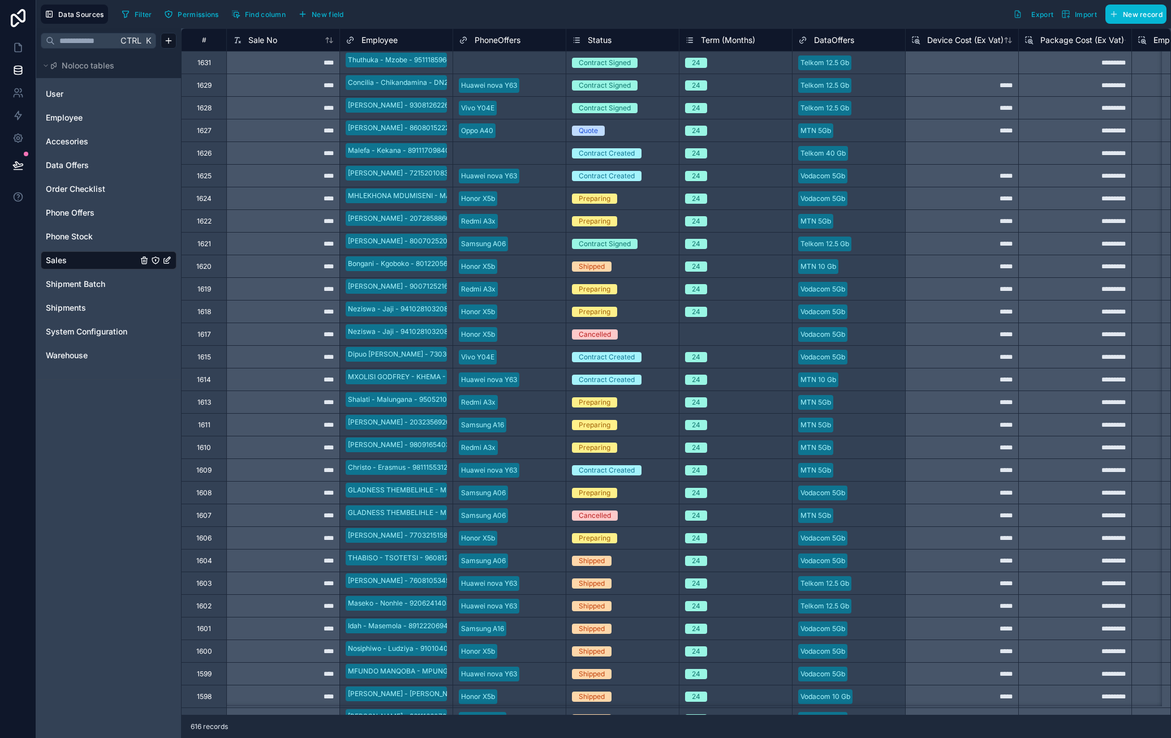
click at [625, 274] on div "Shipped" at bounding box center [622, 266] width 113 height 22
click at [626, 269] on div "Shipped" at bounding box center [622, 266] width 113 height 12
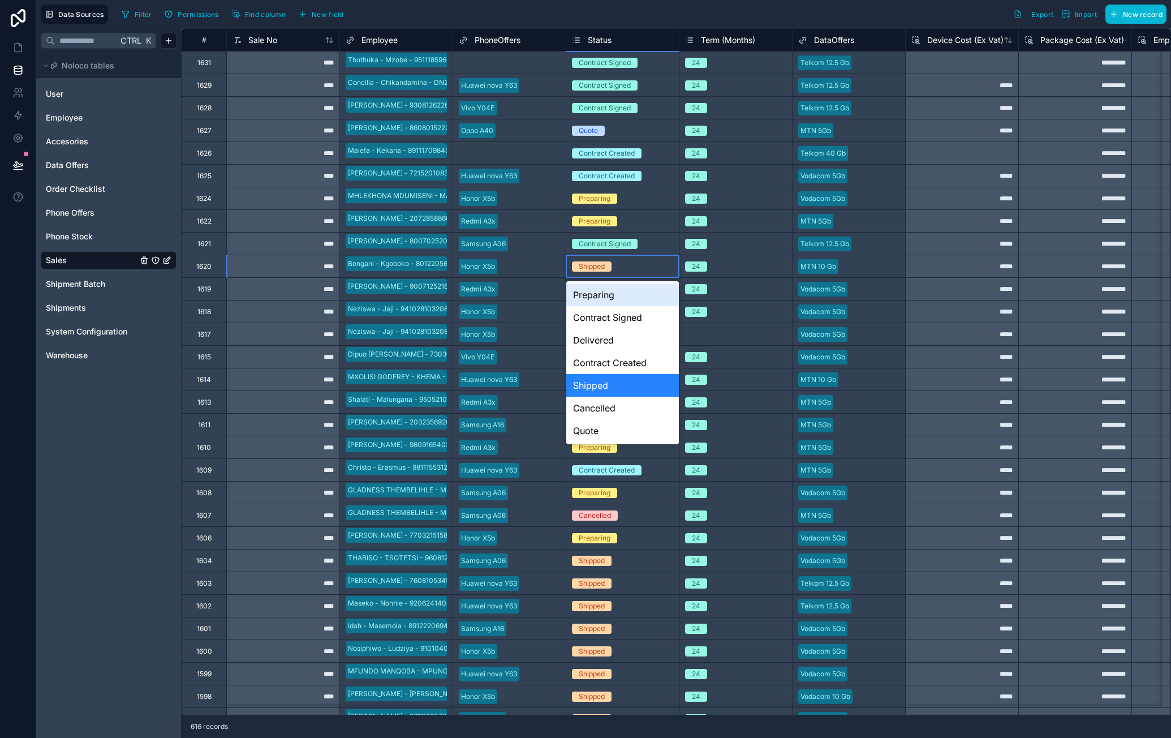
click at [629, 269] on div "Shipped" at bounding box center [622, 266] width 113 height 12
click at [620, 291] on div "Preparing" at bounding box center [622, 294] width 113 height 23
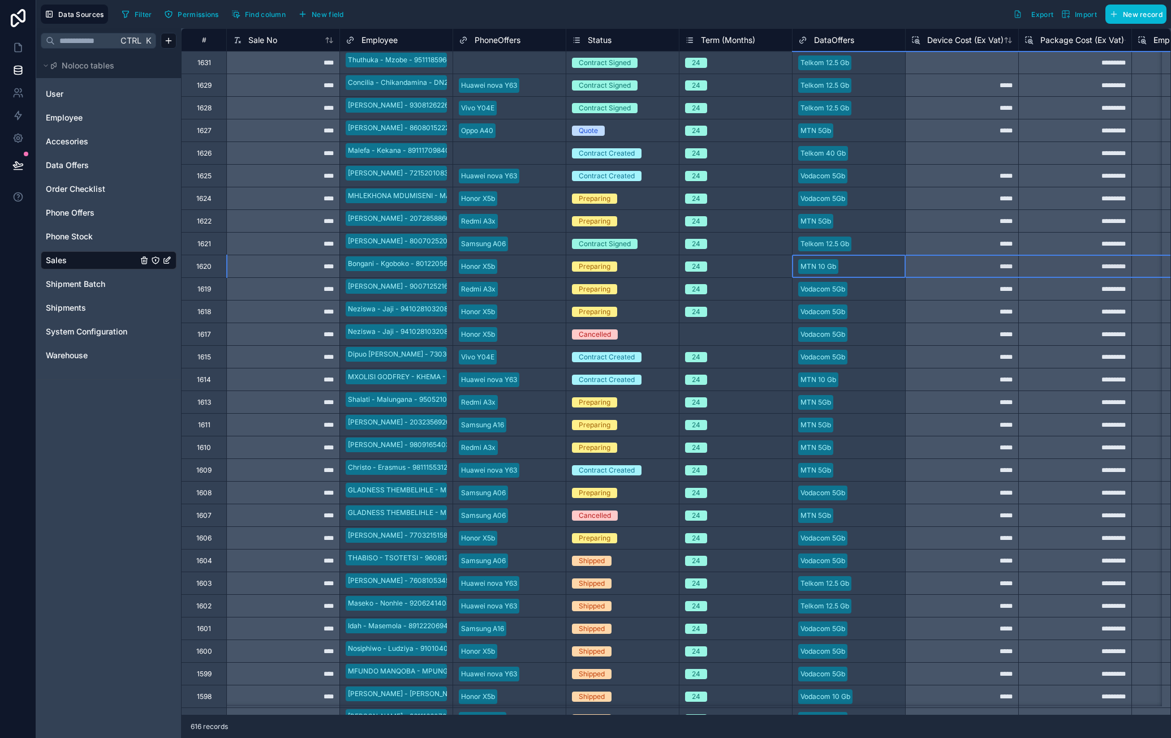
drag, startPoint x: 867, startPoint y: 266, endPoint x: 1174, endPoint y: 270, distance: 307.3
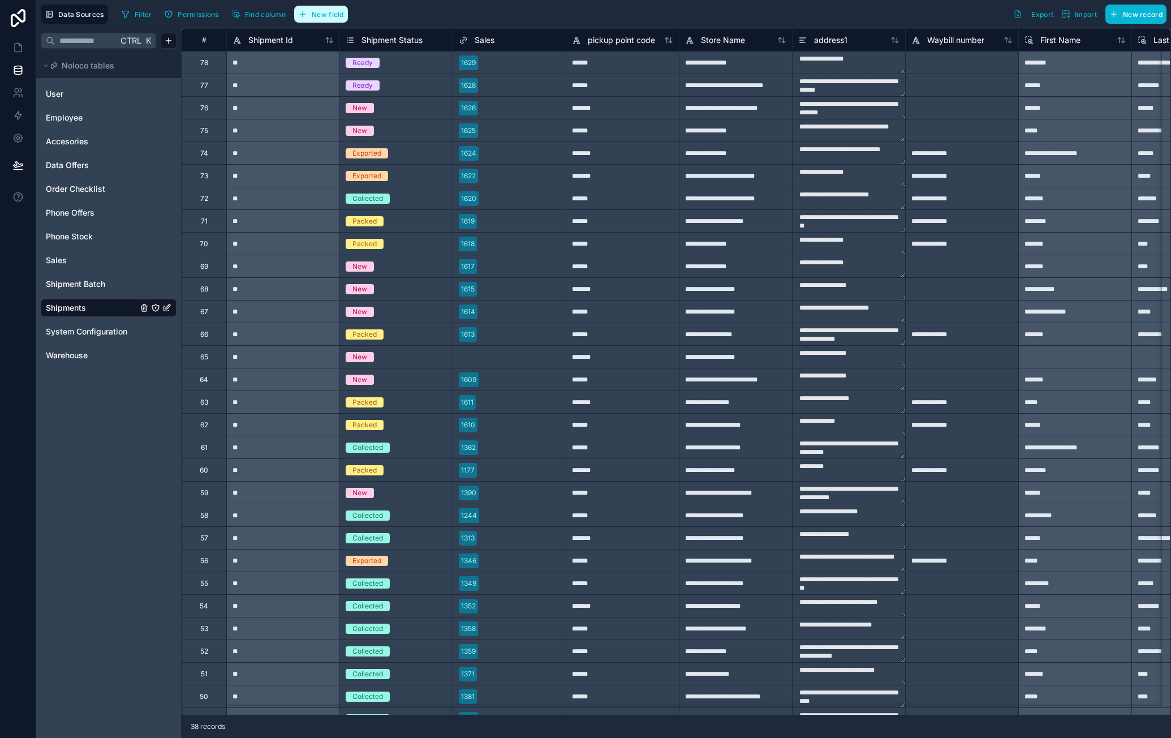
click at [334, 19] on button "New field" at bounding box center [321, 14] width 54 height 17
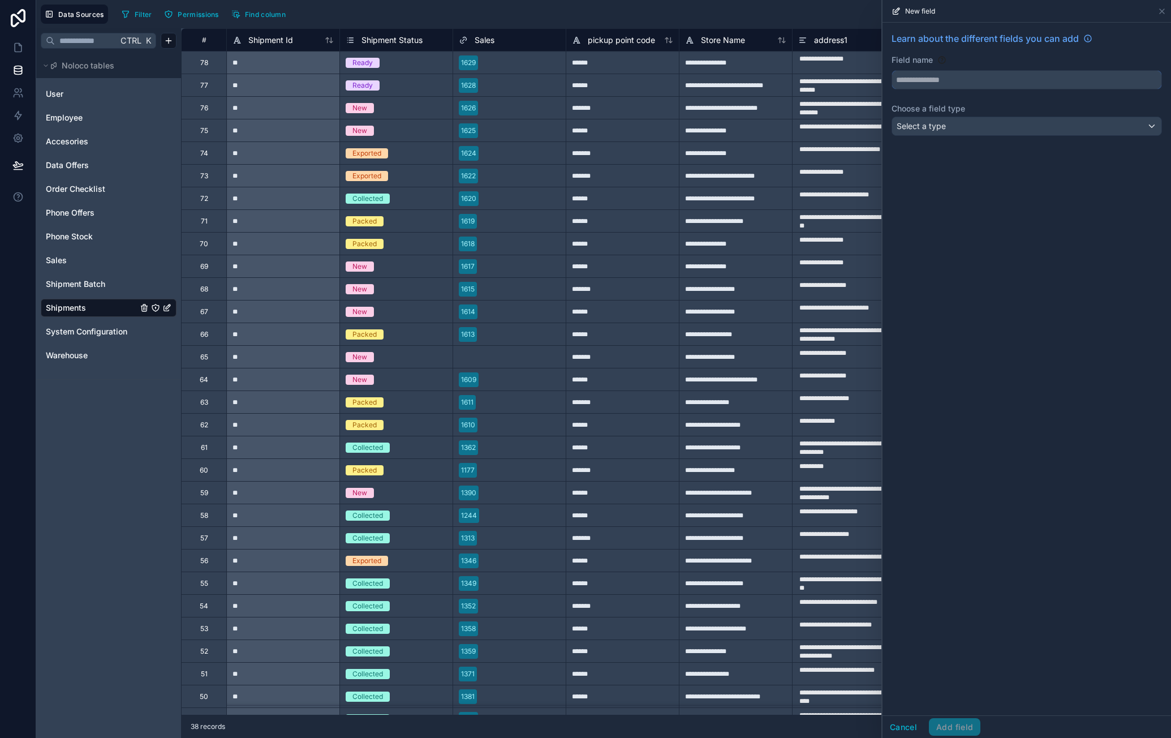
click at [955, 82] on input "text" at bounding box center [1026, 80] width 269 height 18
click at [892, 70] on button "********" at bounding box center [1027, 79] width 270 height 19
type input "**********"
click at [974, 128] on div "Select a type" at bounding box center [1026, 126] width 269 height 18
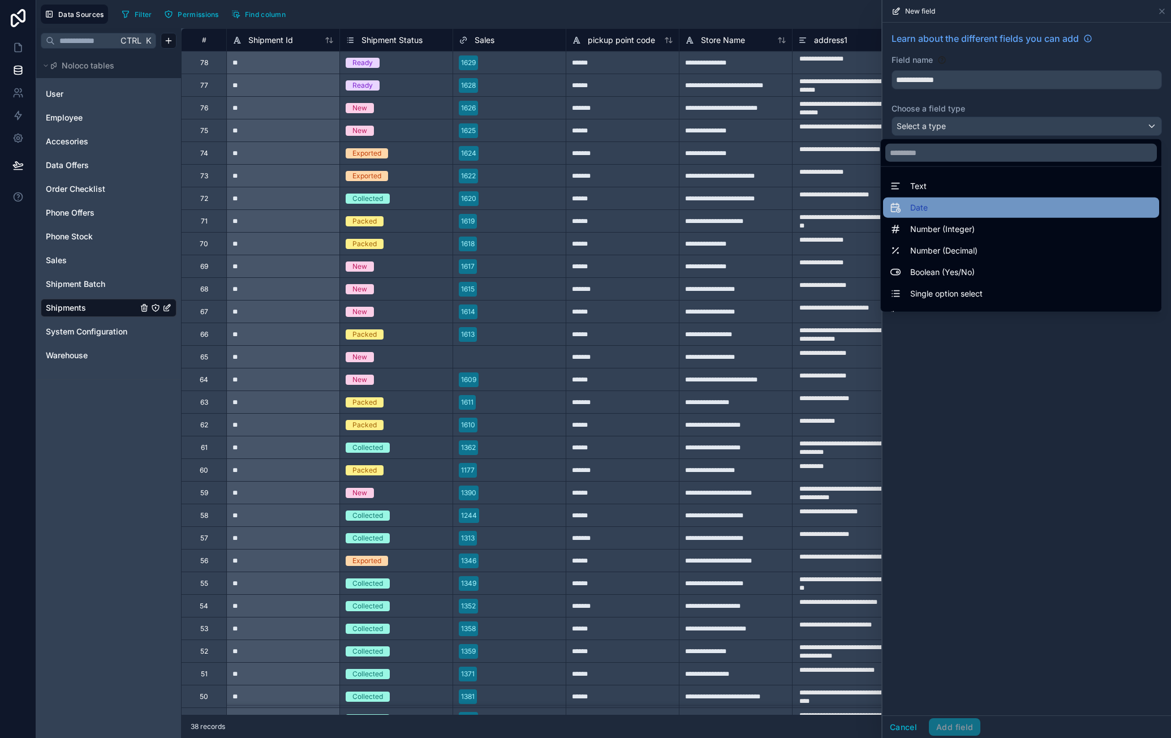
click at [944, 207] on div "Date" at bounding box center [1021, 208] width 263 height 14
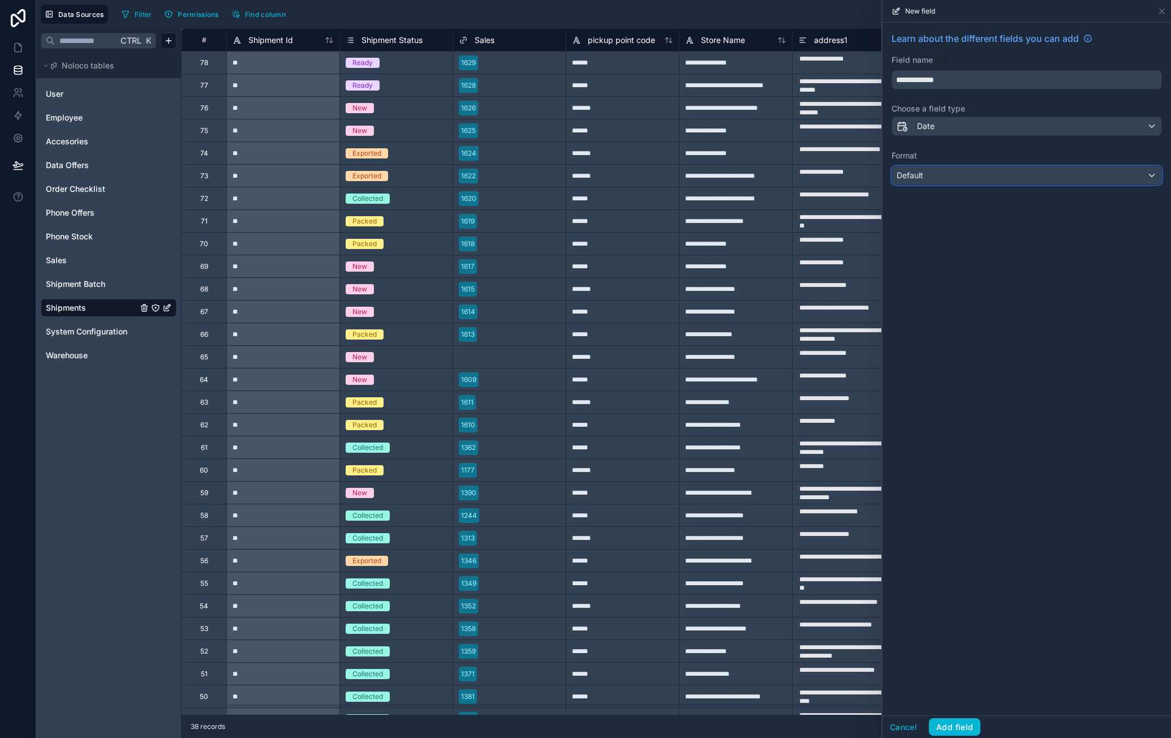
click at [963, 174] on div "Default" at bounding box center [1026, 175] width 269 height 18
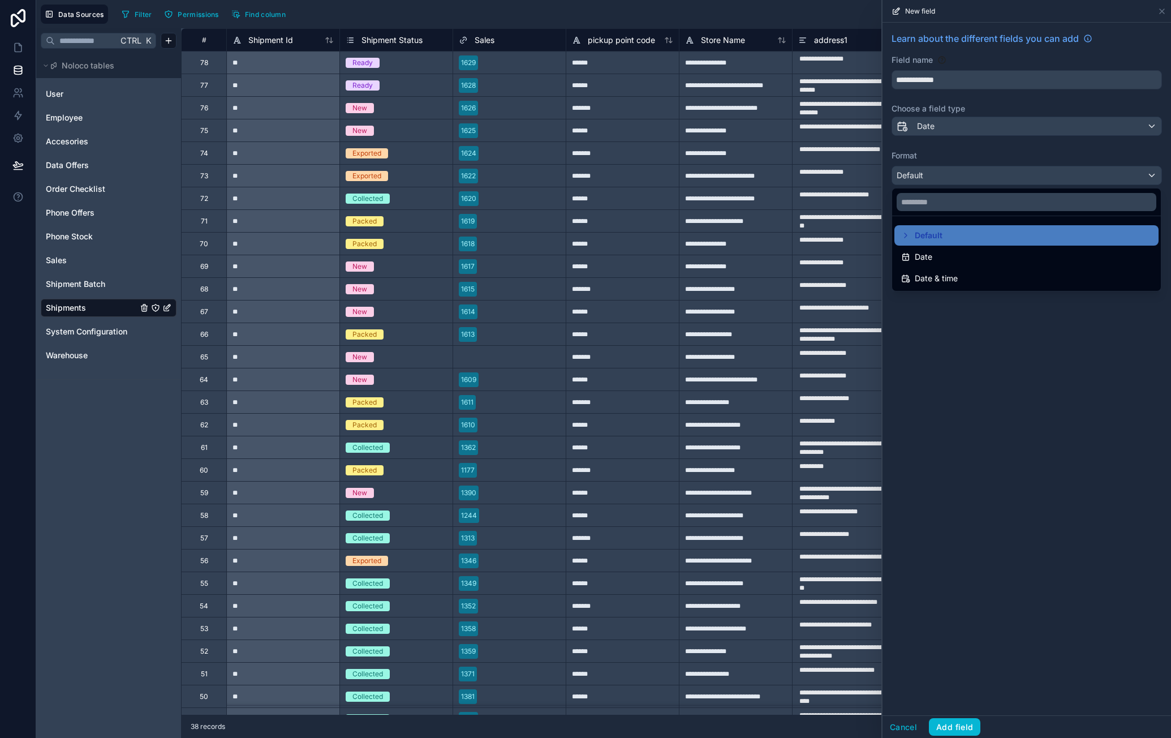
click at [957, 283] on div "Date & time" at bounding box center [1026, 279] width 251 height 14
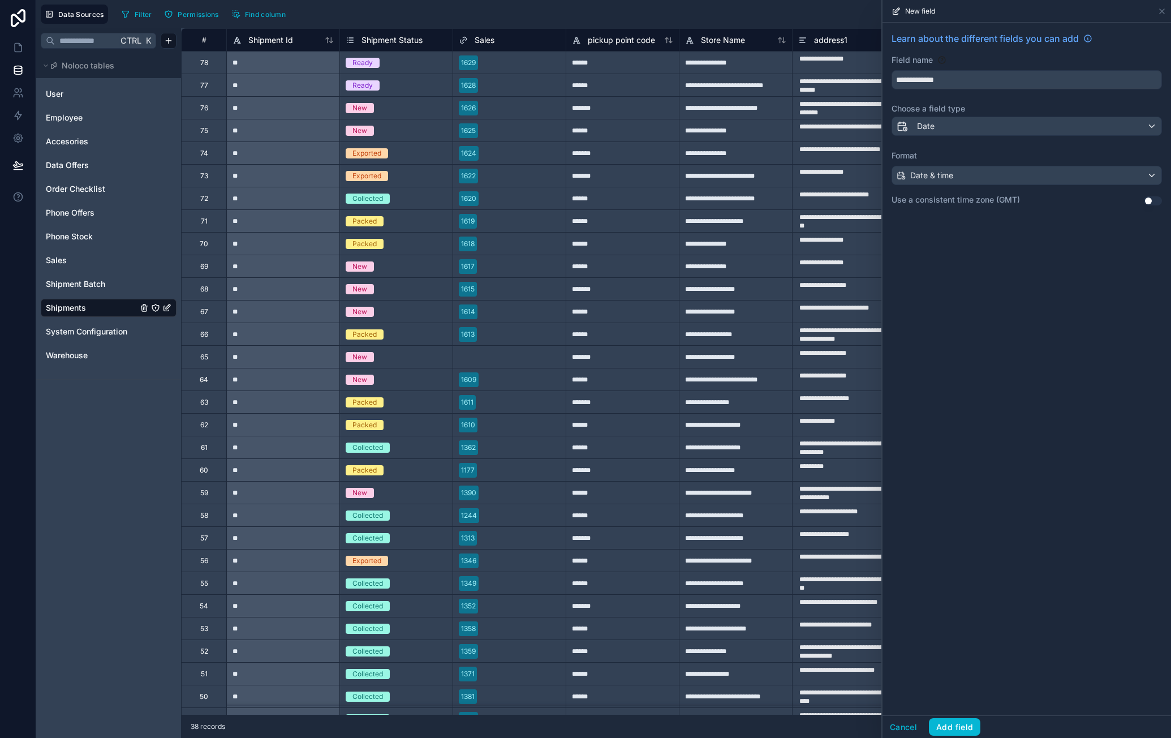
click at [1048, 290] on div "**********" at bounding box center [1027, 369] width 289 height 693
drag, startPoint x: 965, startPoint y: 728, endPoint x: 975, endPoint y: 728, distance: 9.6
click at [965, 727] on button "Add field" at bounding box center [954, 727] width 51 height 18
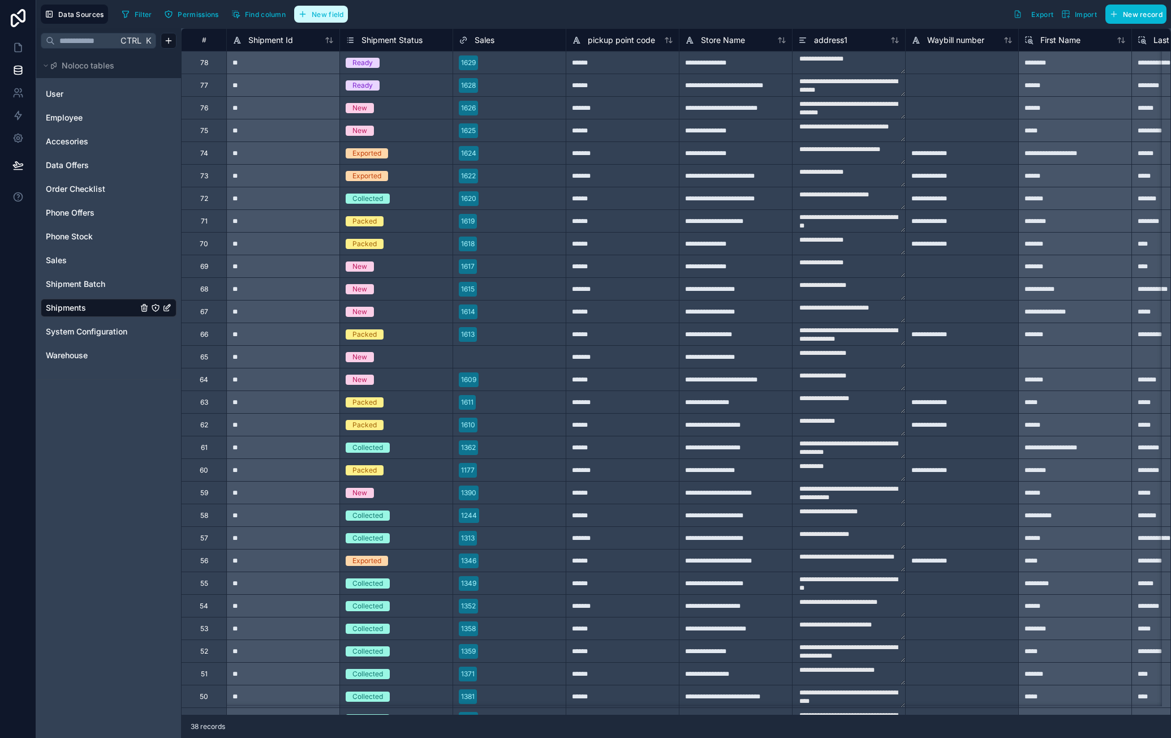
click at [340, 18] on button "New field" at bounding box center [321, 14] width 54 height 17
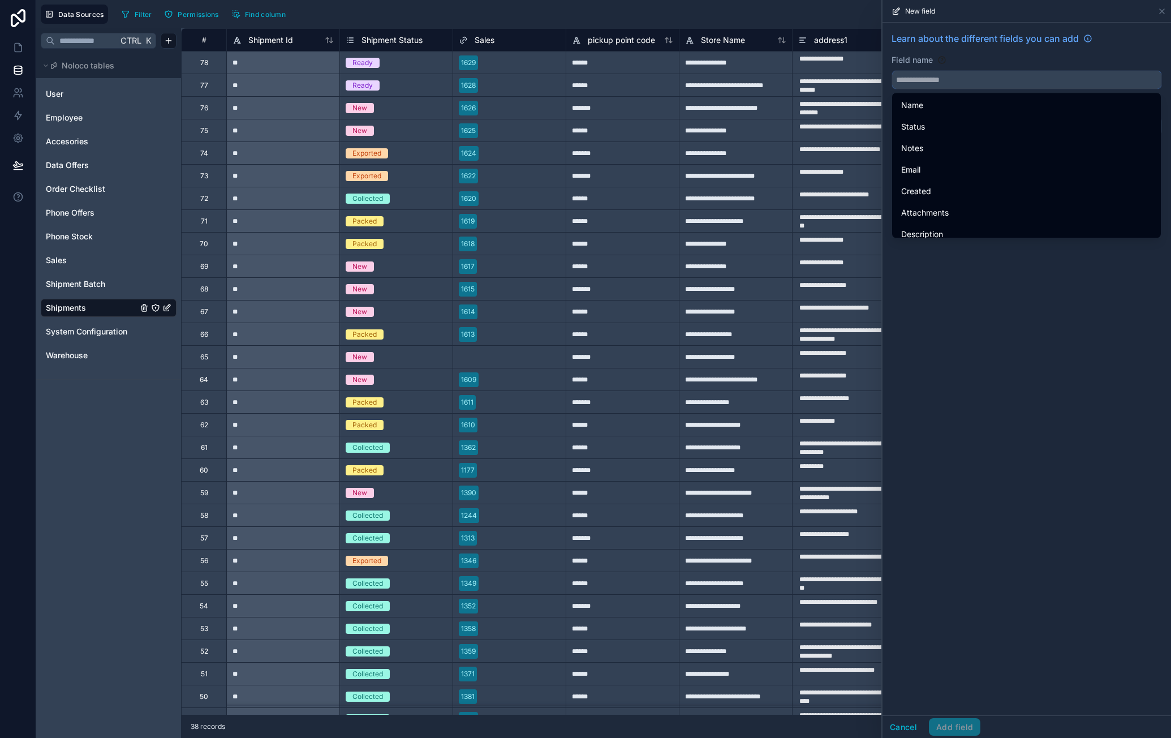
click at [961, 83] on input "text" at bounding box center [1026, 80] width 269 height 18
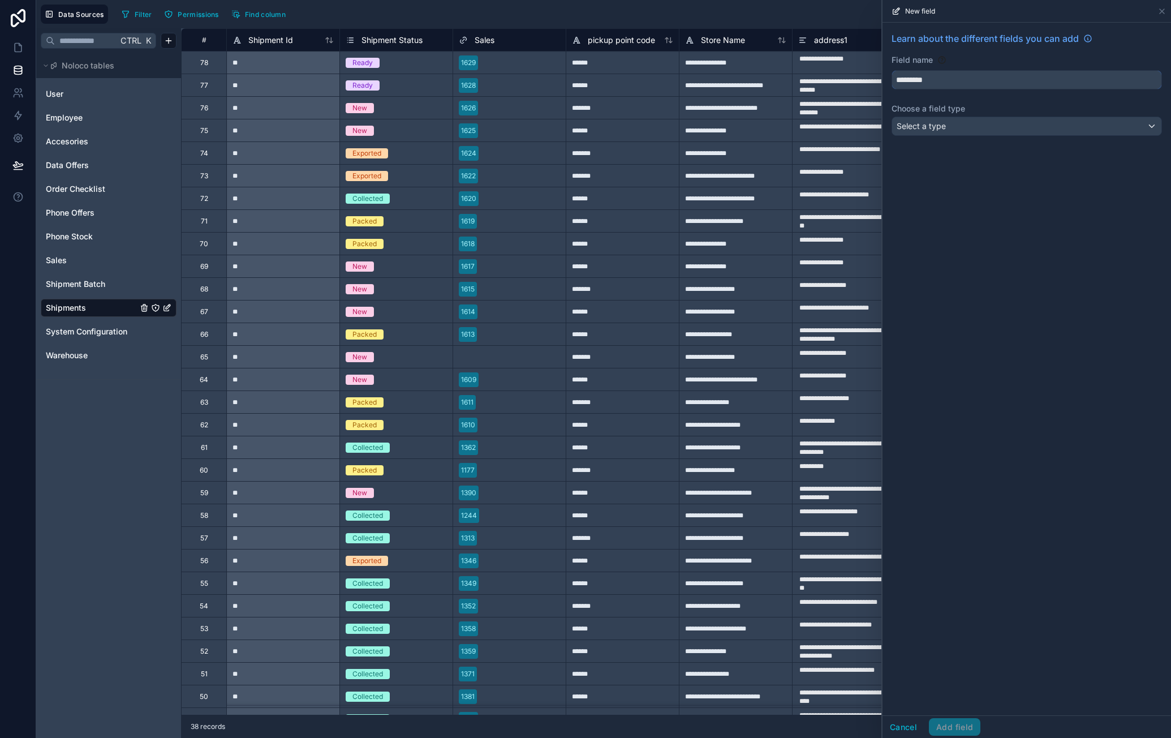
click at [892, 70] on button "********" at bounding box center [1027, 79] width 270 height 19
type input "**********"
click at [955, 122] on div "Select a type" at bounding box center [1026, 126] width 269 height 18
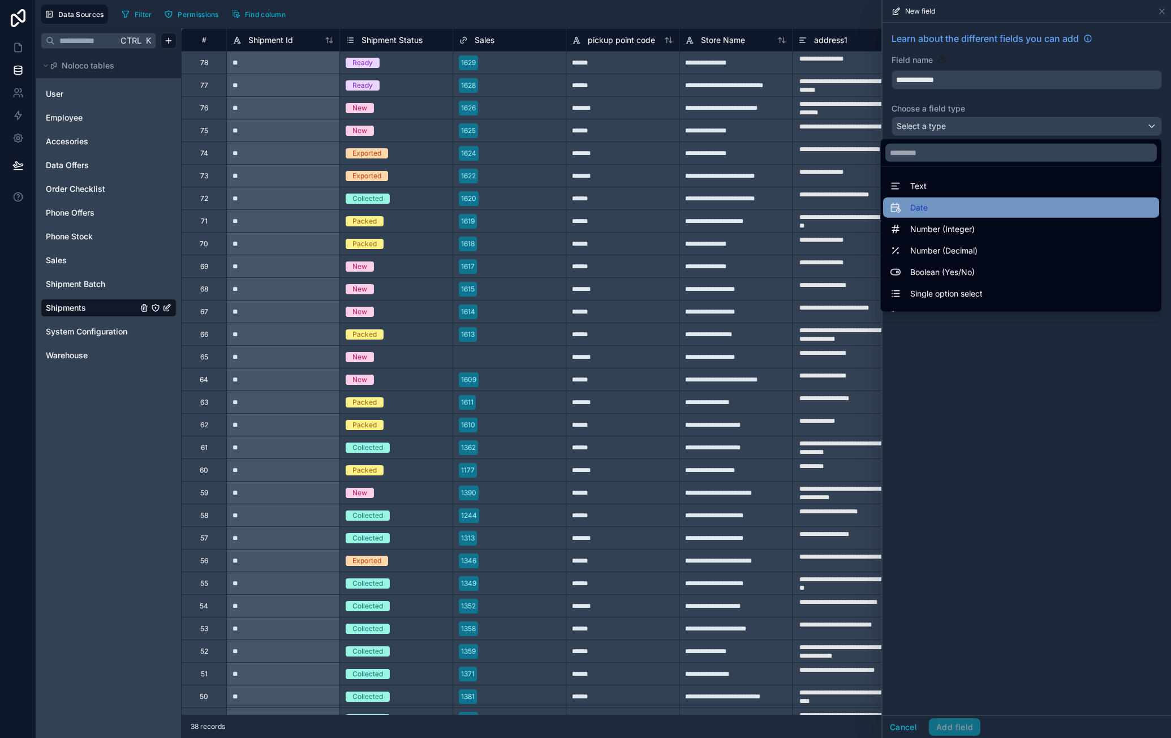
click at [949, 197] on div "Date" at bounding box center [1021, 207] width 276 height 20
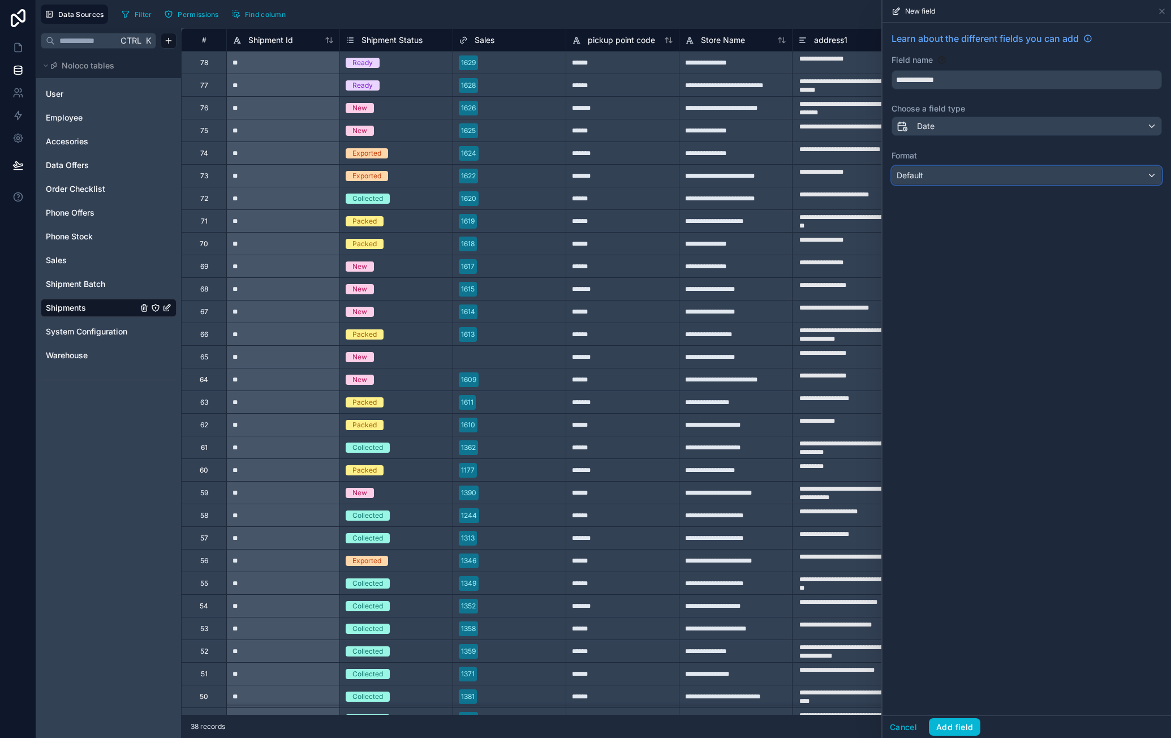
click at [975, 172] on div "Default" at bounding box center [1026, 175] width 269 height 18
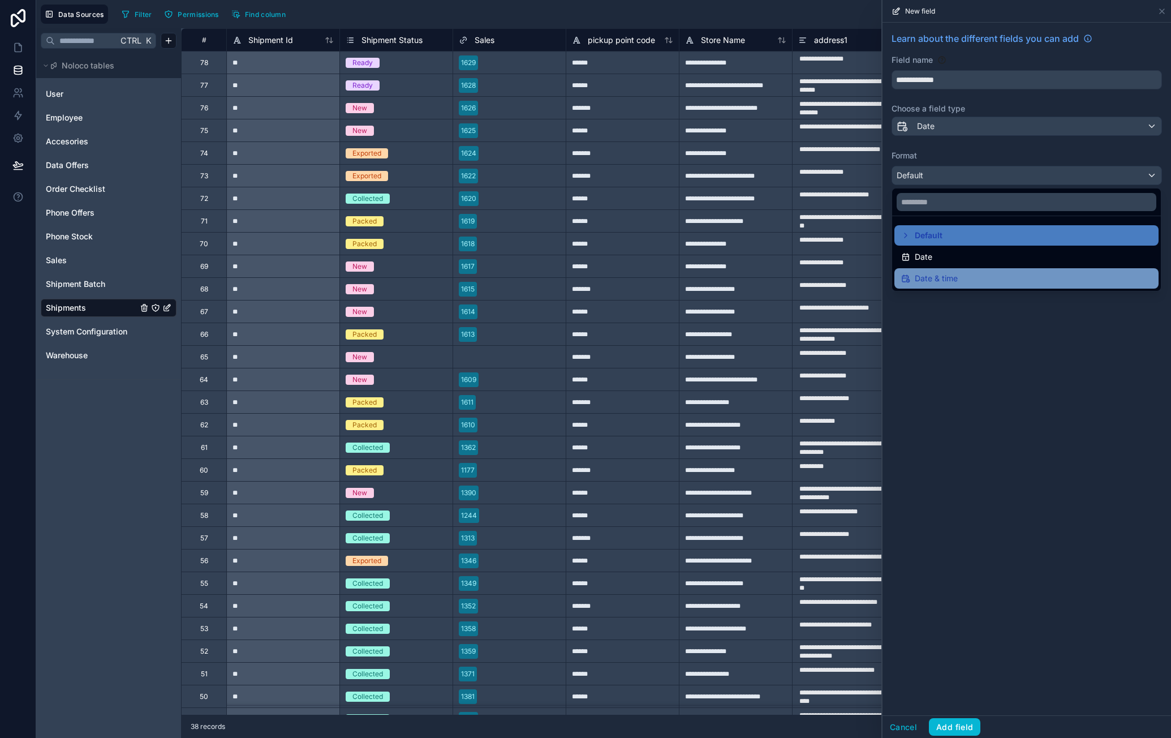
click at [968, 276] on div "Date & time" at bounding box center [1026, 279] width 251 height 14
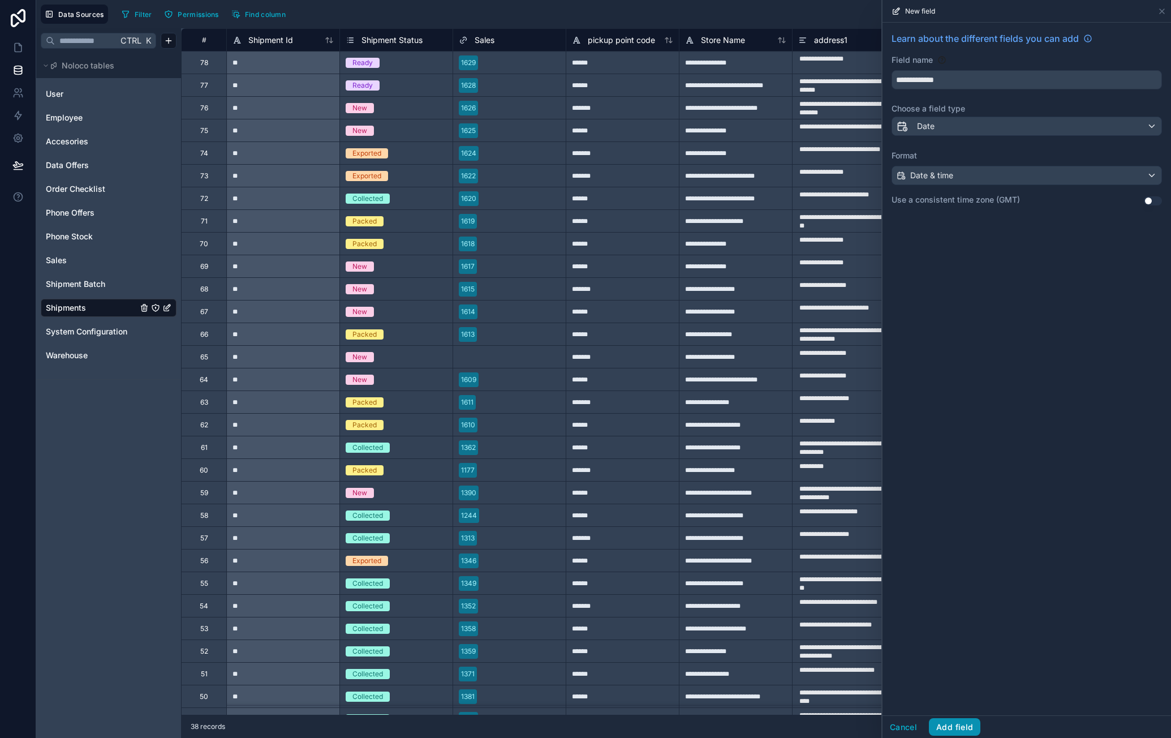
click at [955, 734] on button "Add field" at bounding box center [954, 727] width 51 height 18
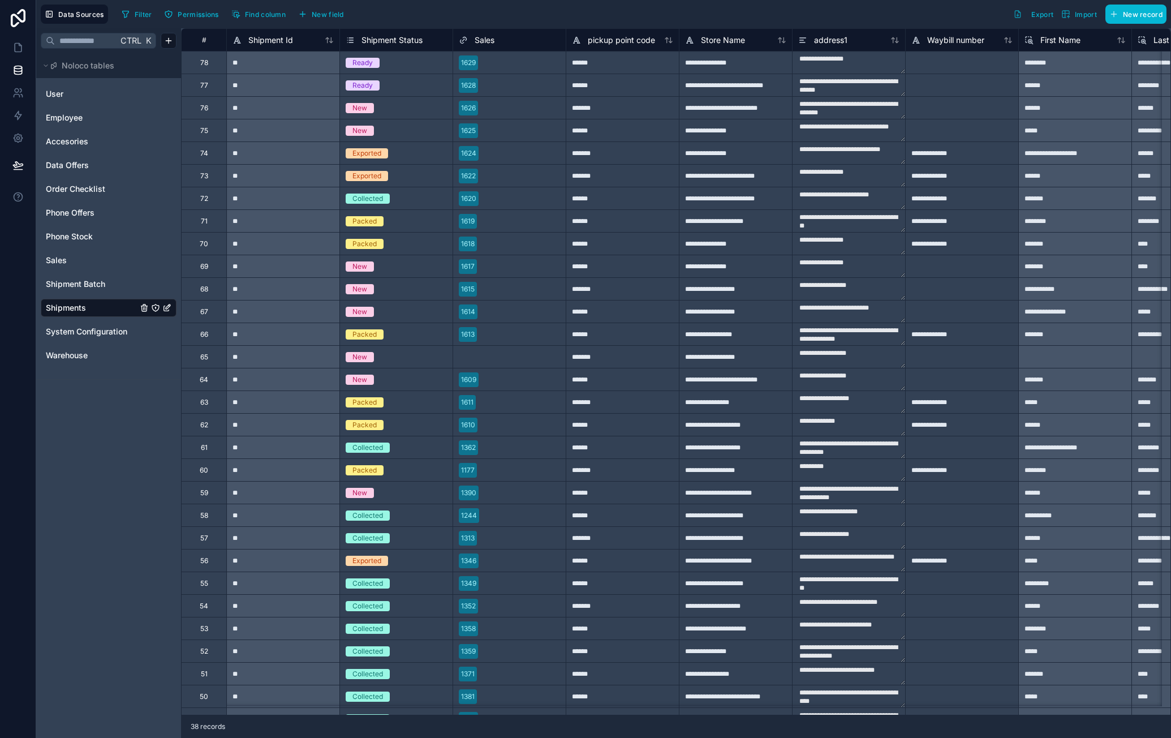
click at [393, 201] on div "Collected" at bounding box center [396, 198] width 113 height 12
click at [386, 200] on div "Collected" at bounding box center [363, 199] width 46 height 10
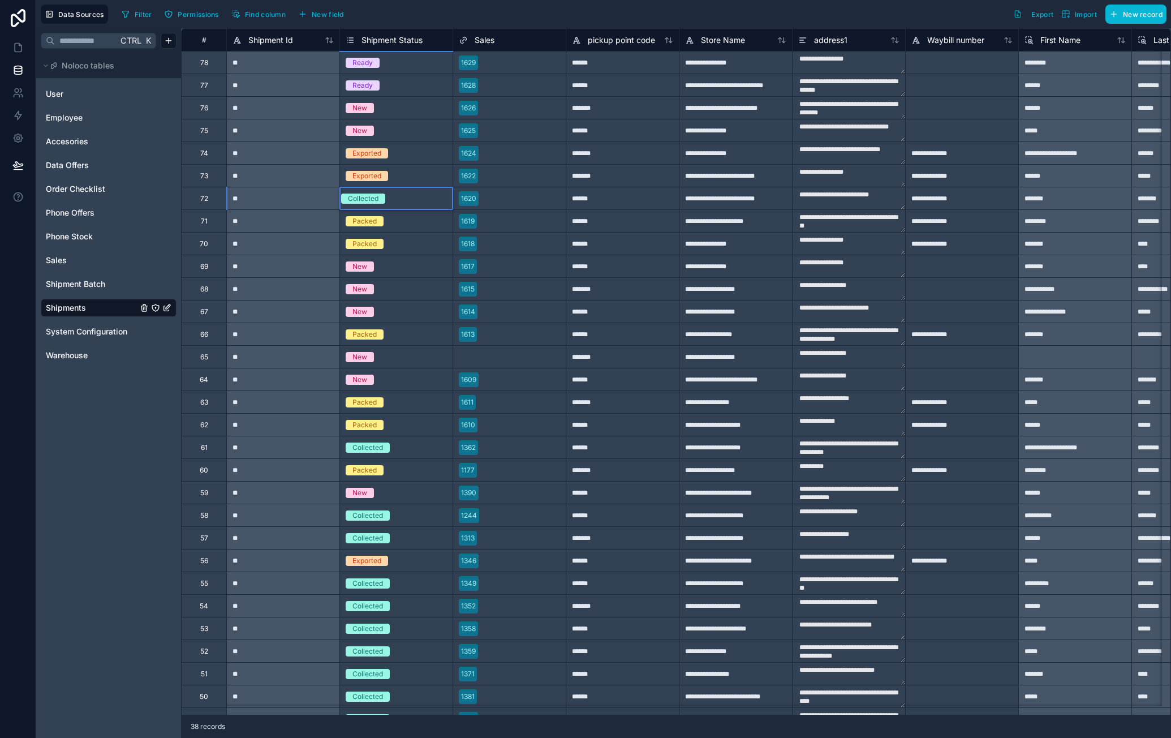
click at [516, 714] on div "**********" at bounding box center [676, 383] width 990 height 710
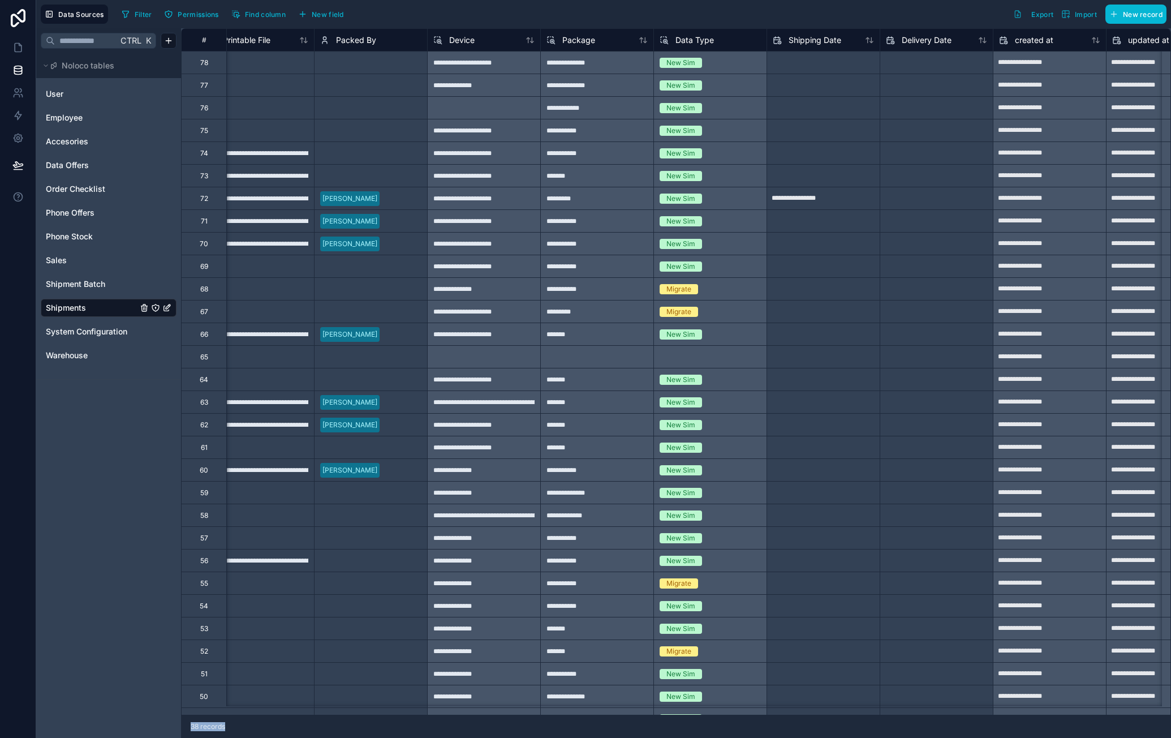
scroll to position [0, 1186]
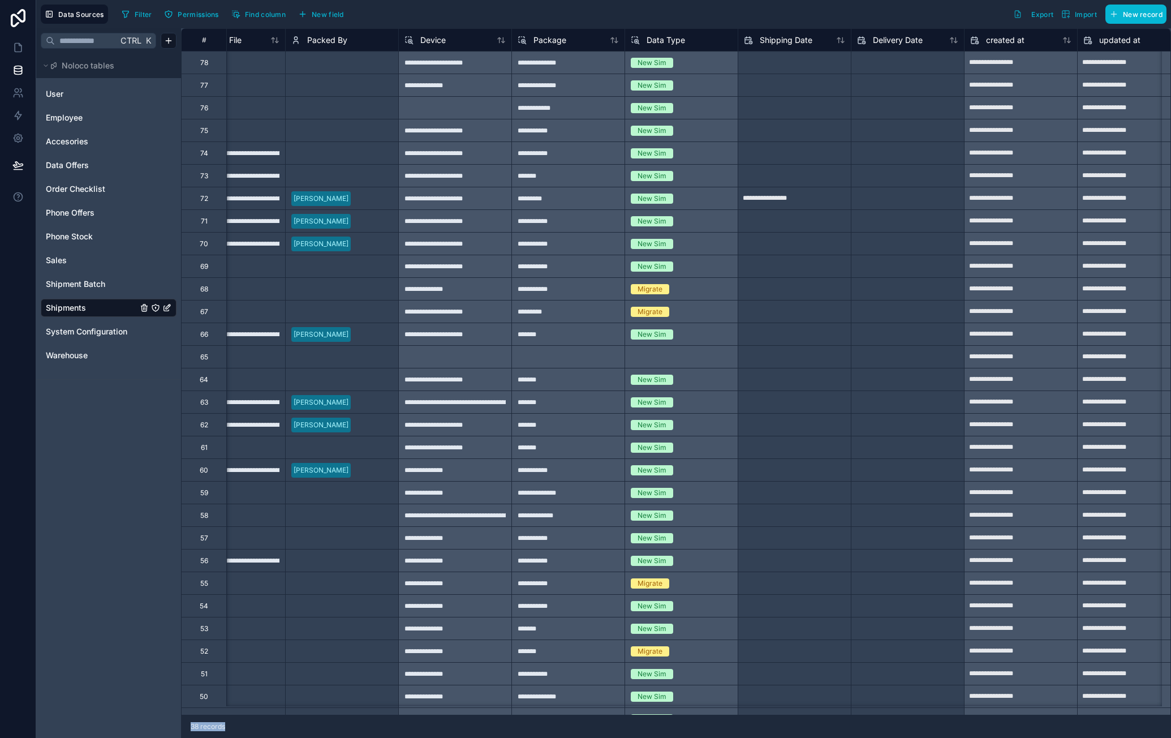
click at [790, 199] on input "**********" at bounding box center [794, 199] width 113 height 18
select select "****"
select select "*"
drag, startPoint x: 819, startPoint y: 201, endPoint x: 704, endPoint y: 196, distance: 115.5
click at [704, 196] on div "**********" at bounding box center [206, 198] width 2422 height 23
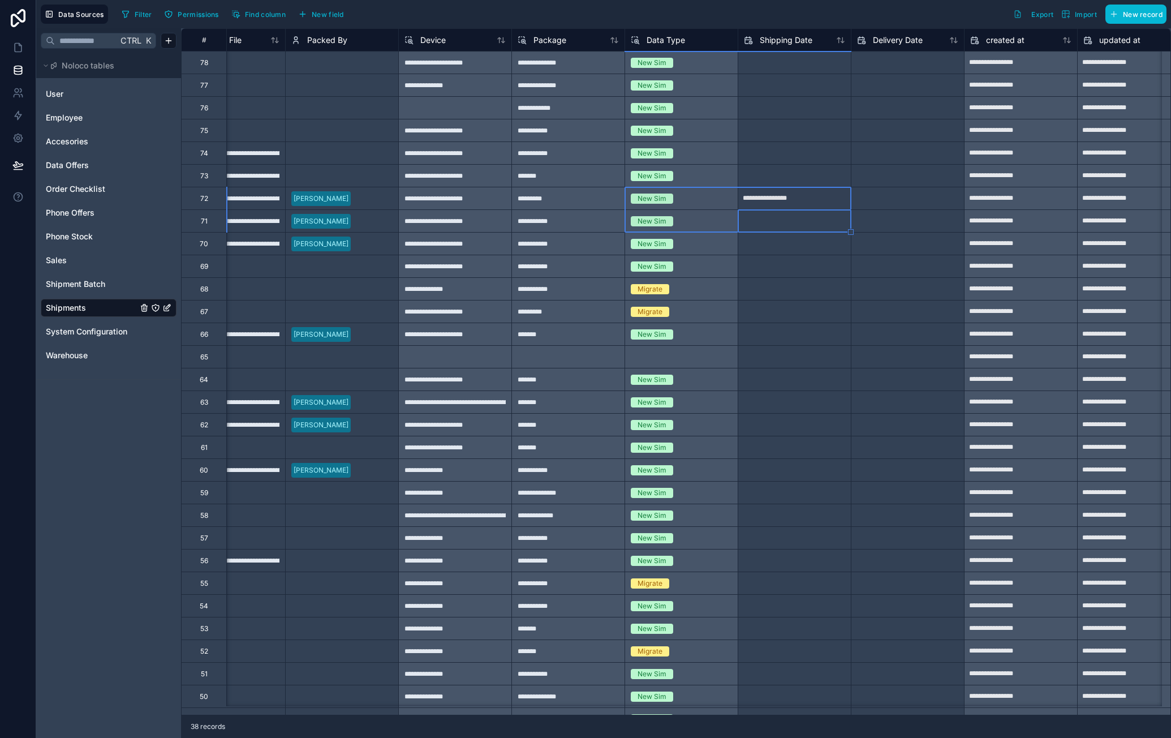
click at [842, 200] on input "**********" at bounding box center [794, 199] width 113 height 18
select select "****"
select select "*"
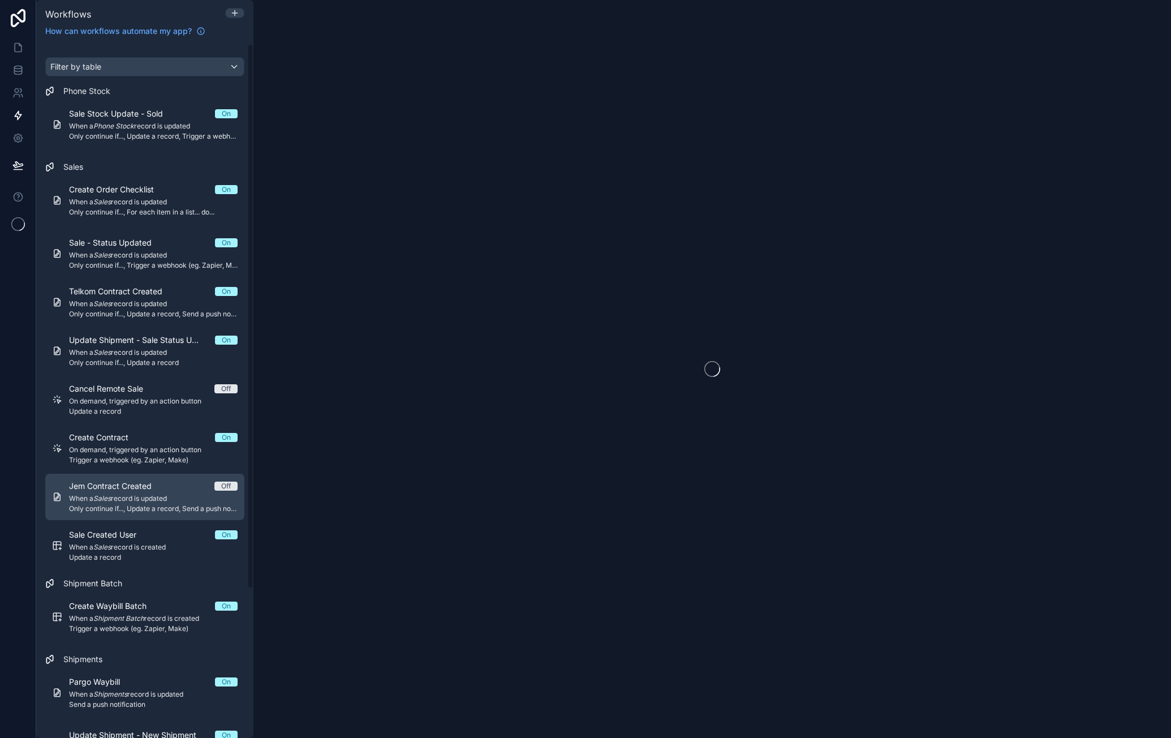
scroll to position [190, 0]
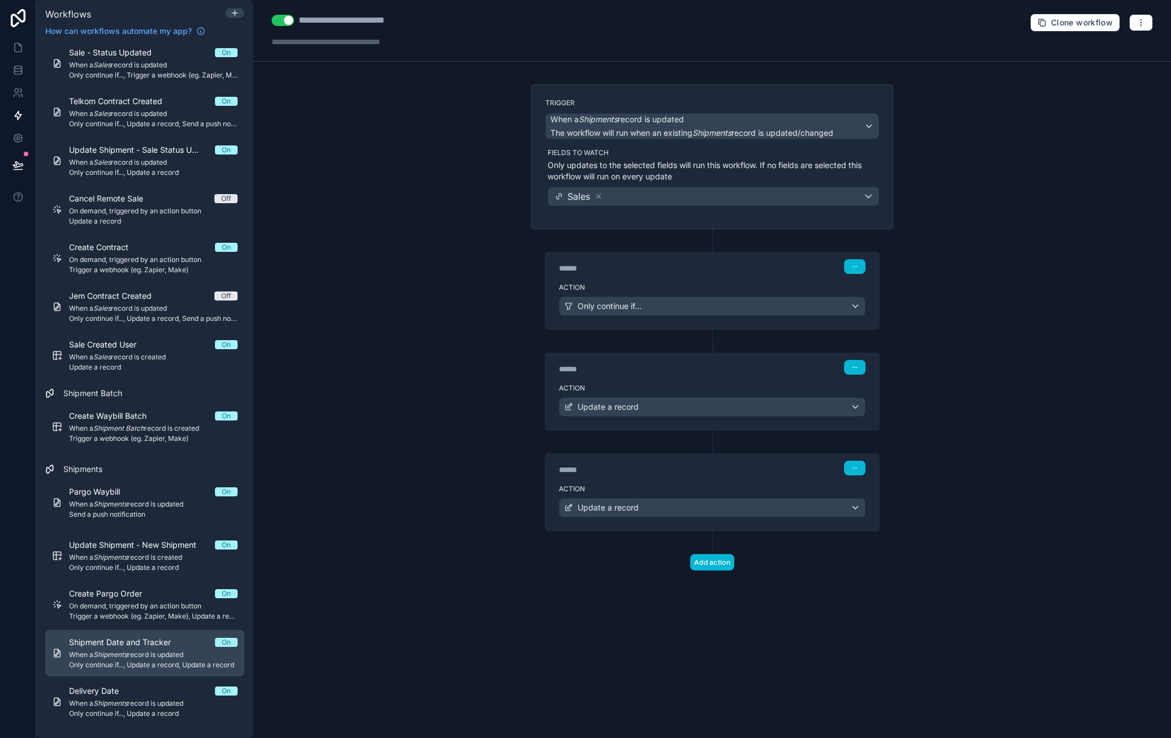
click at [162, 646] on span "Shipment Date and Tracker" at bounding box center [126, 642] width 115 height 11
click at [854, 405] on div "Update a record" at bounding box center [713, 407] width 306 height 18
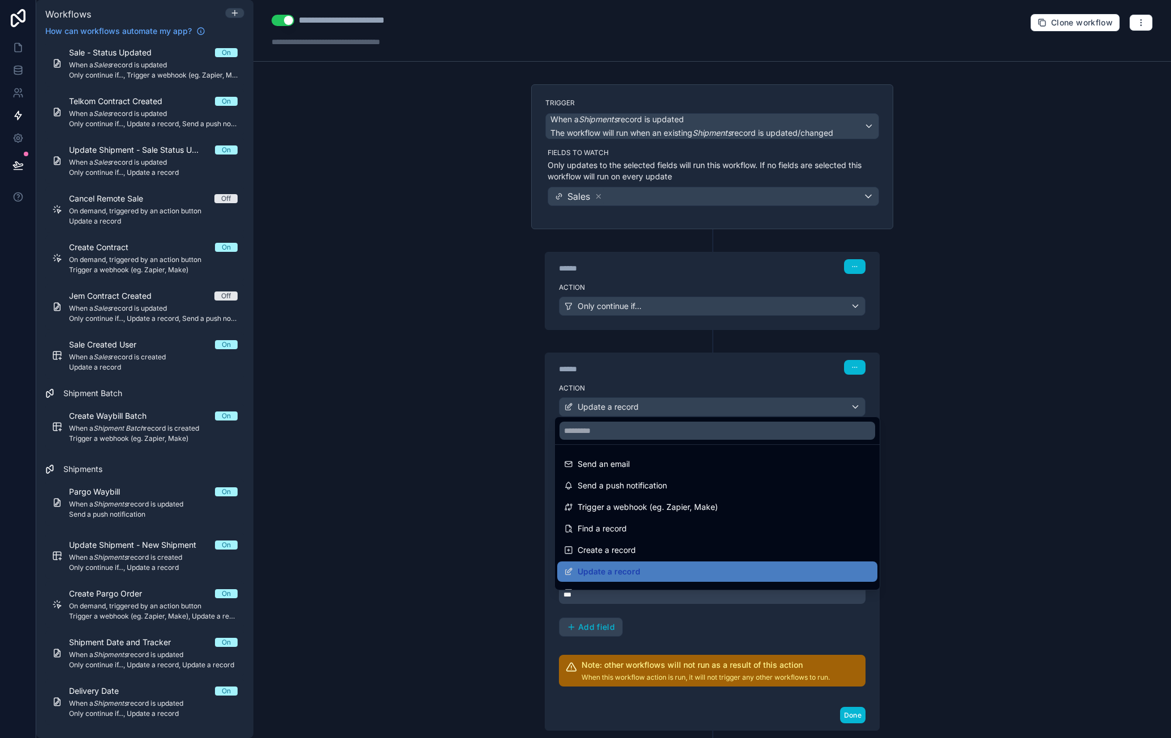
click at [732, 365] on div at bounding box center [585, 369] width 1171 height 738
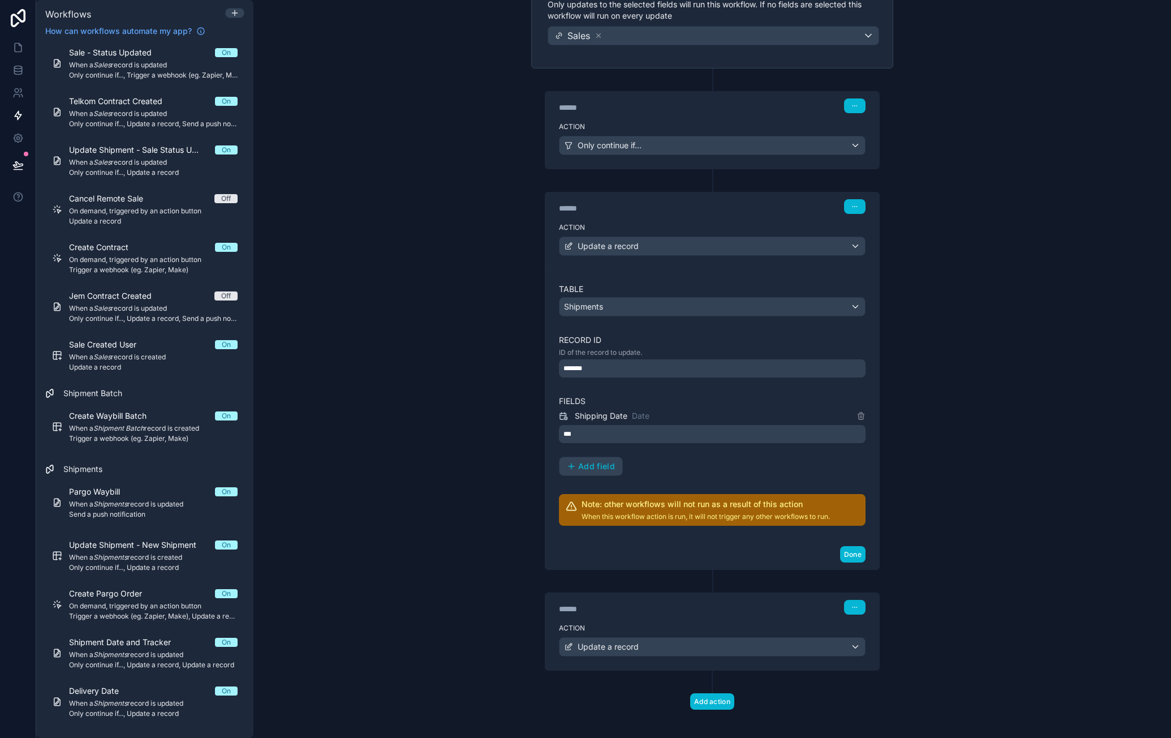
scroll to position [161, 0]
click at [851, 639] on div "Update a record" at bounding box center [713, 646] width 306 height 18
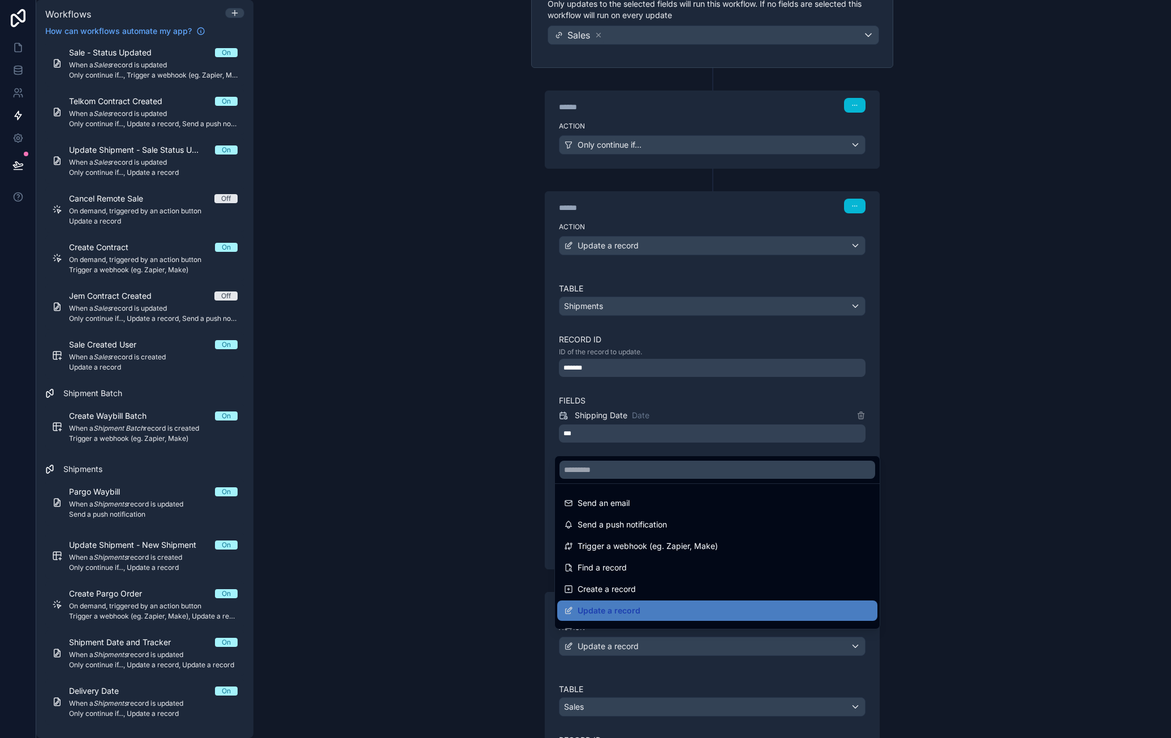
click at [999, 639] on div at bounding box center [585, 369] width 1171 height 738
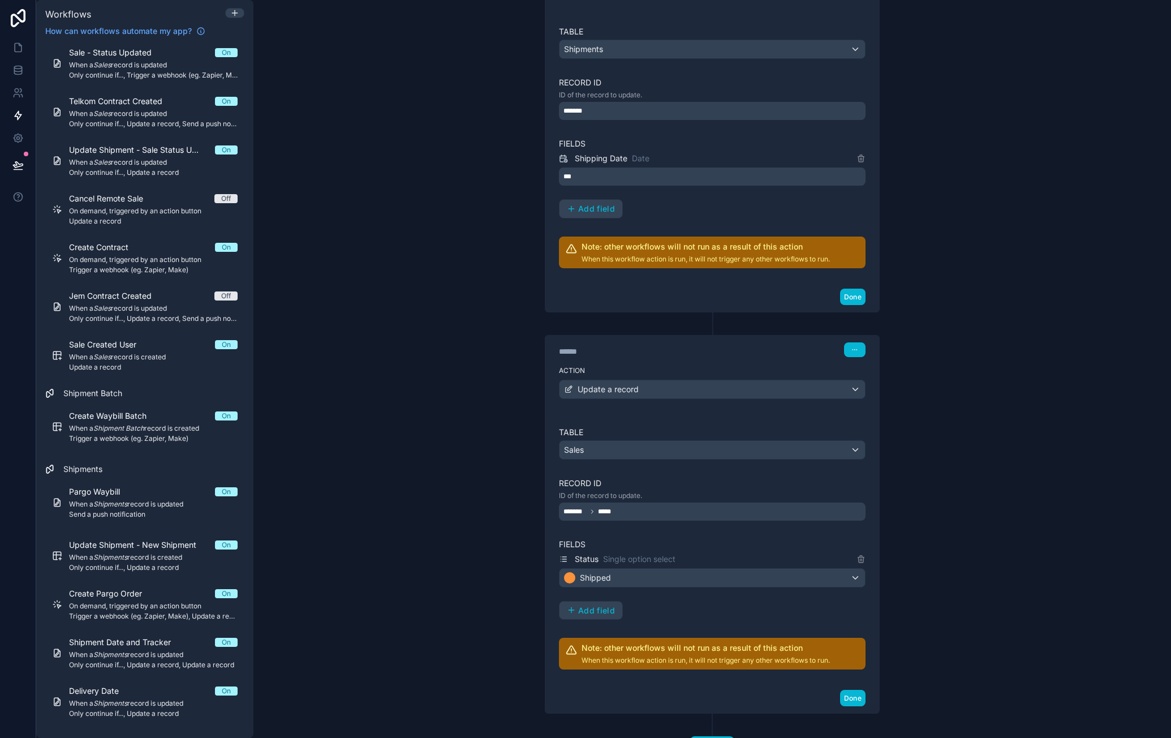
scroll to position [460, 0]
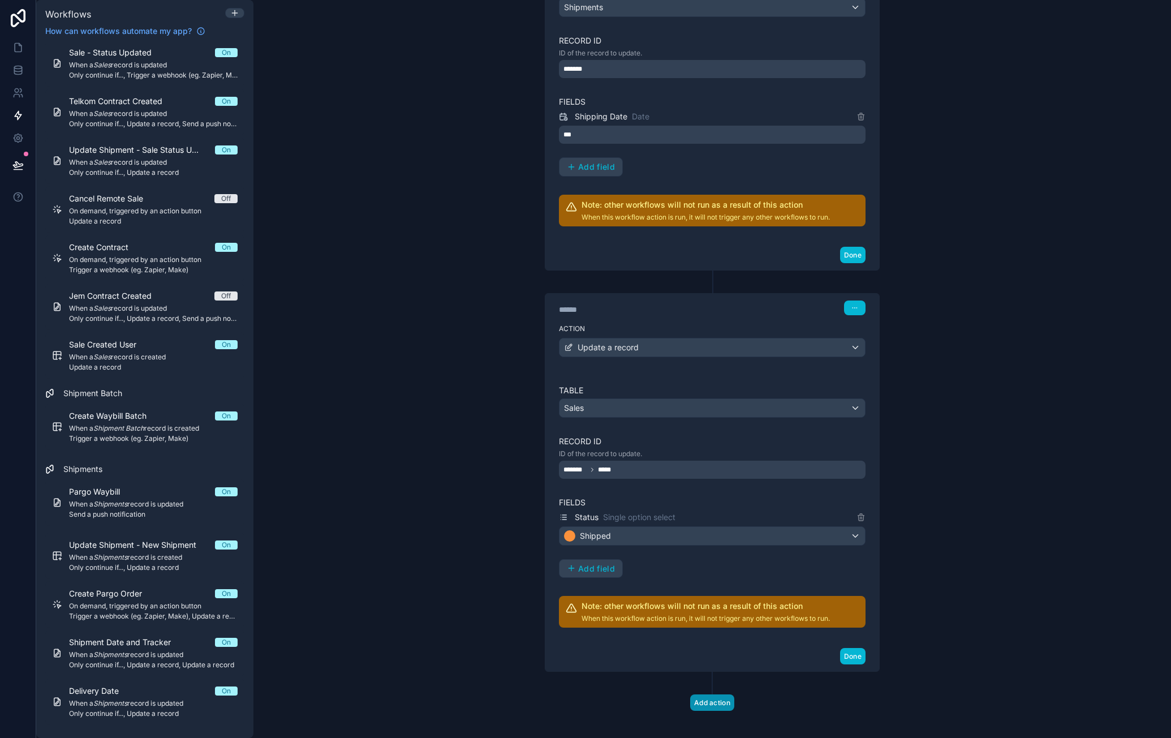
click at [710, 694] on button "Add action" at bounding box center [712, 702] width 44 height 16
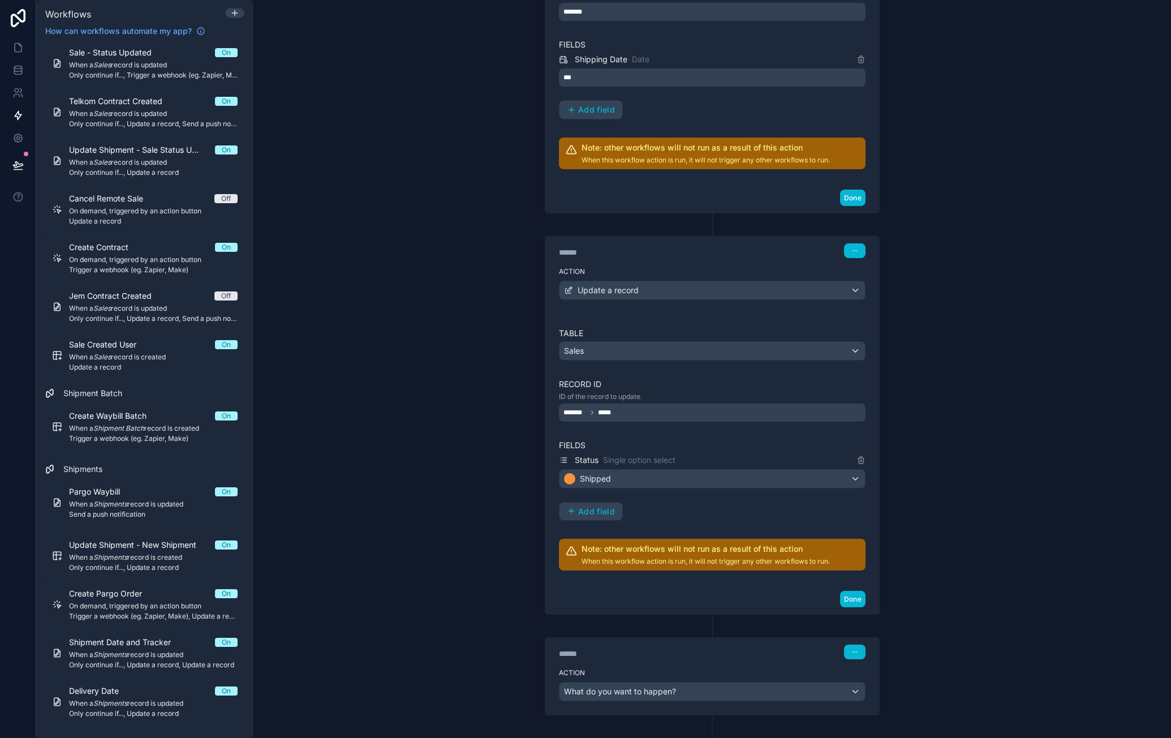
scroll to position [560, 0]
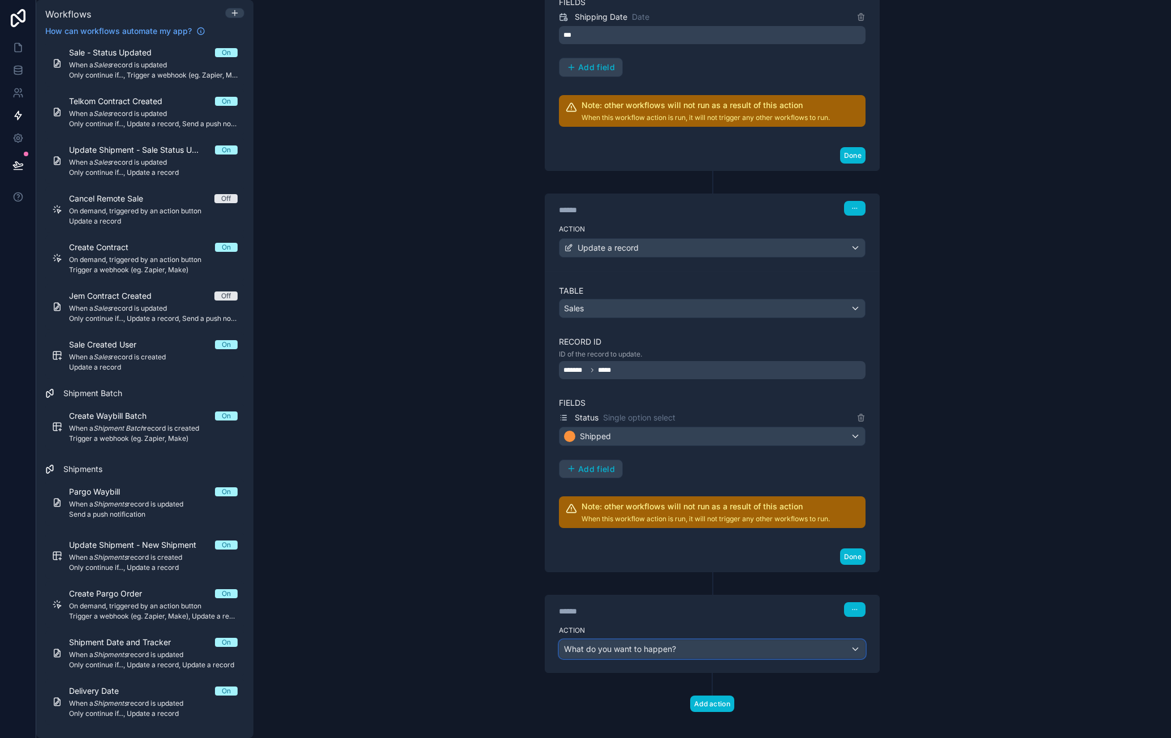
click at [719, 640] on div "What do you want to happen?" at bounding box center [713, 649] width 306 height 18
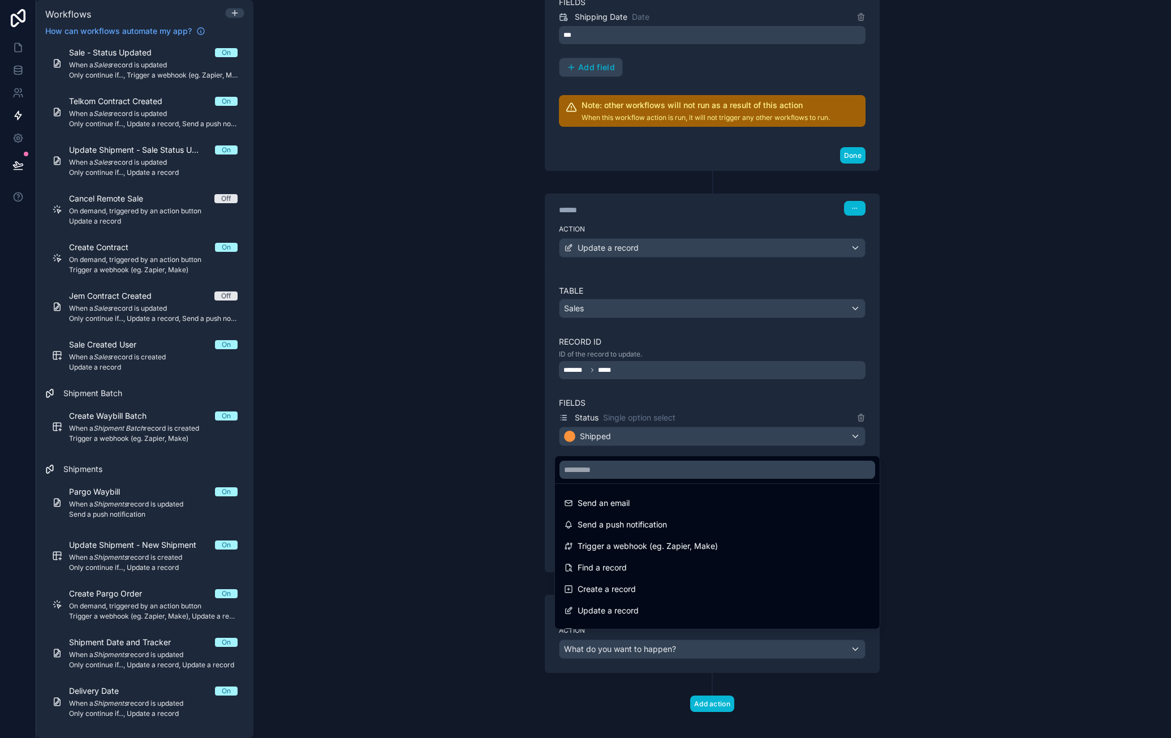
click at [957, 470] on div at bounding box center [585, 369] width 1171 height 738
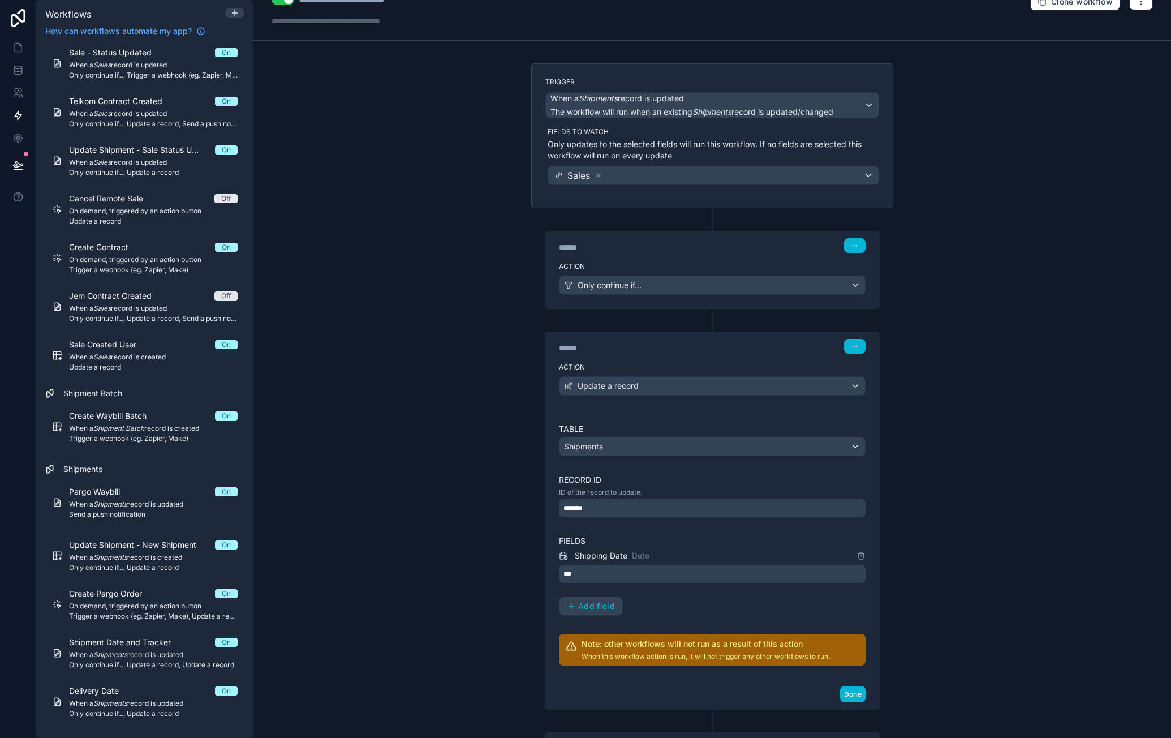
scroll to position [0, 0]
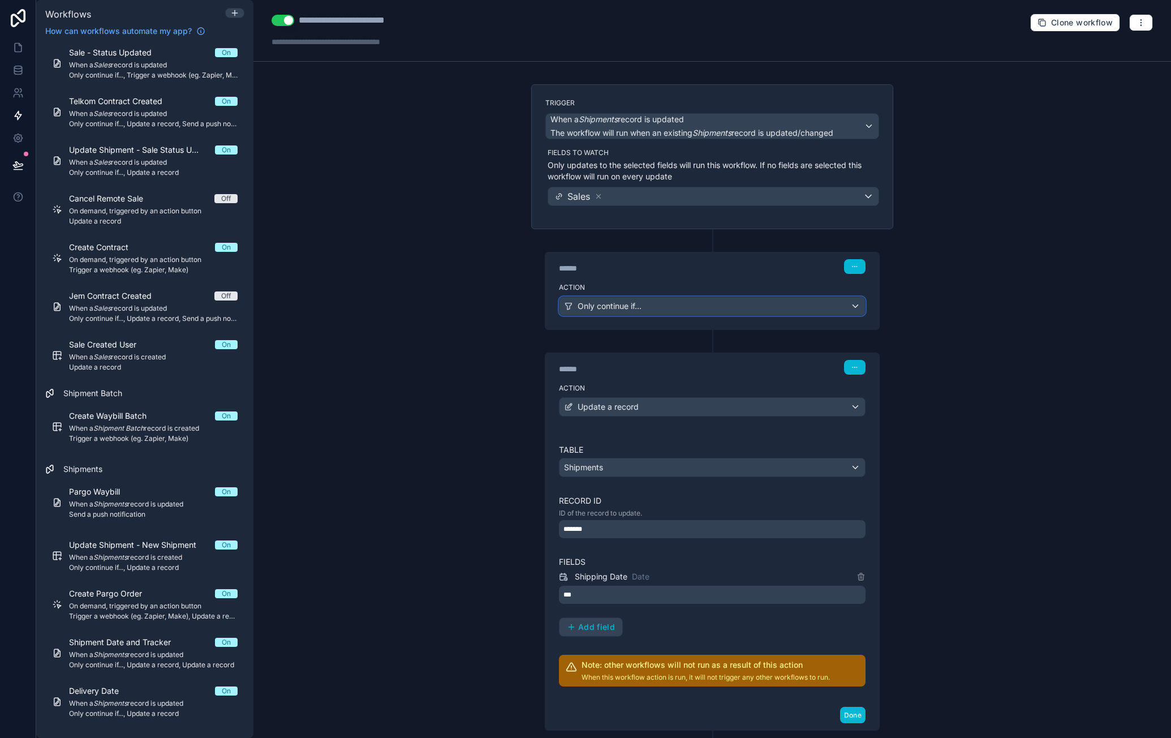
click at [850, 305] on div "Only continue if..." at bounding box center [713, 306] width 306 height 18
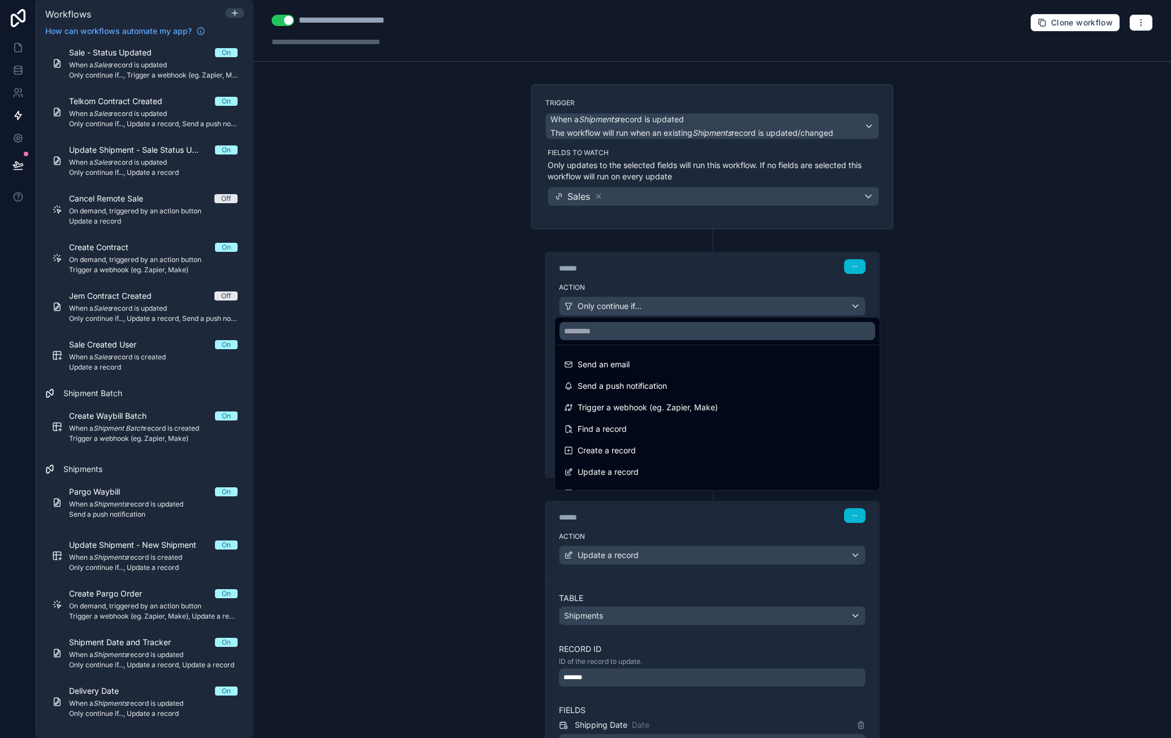
click at [750, 283] on div at bounding box center [585, 369] width 1171 height 738
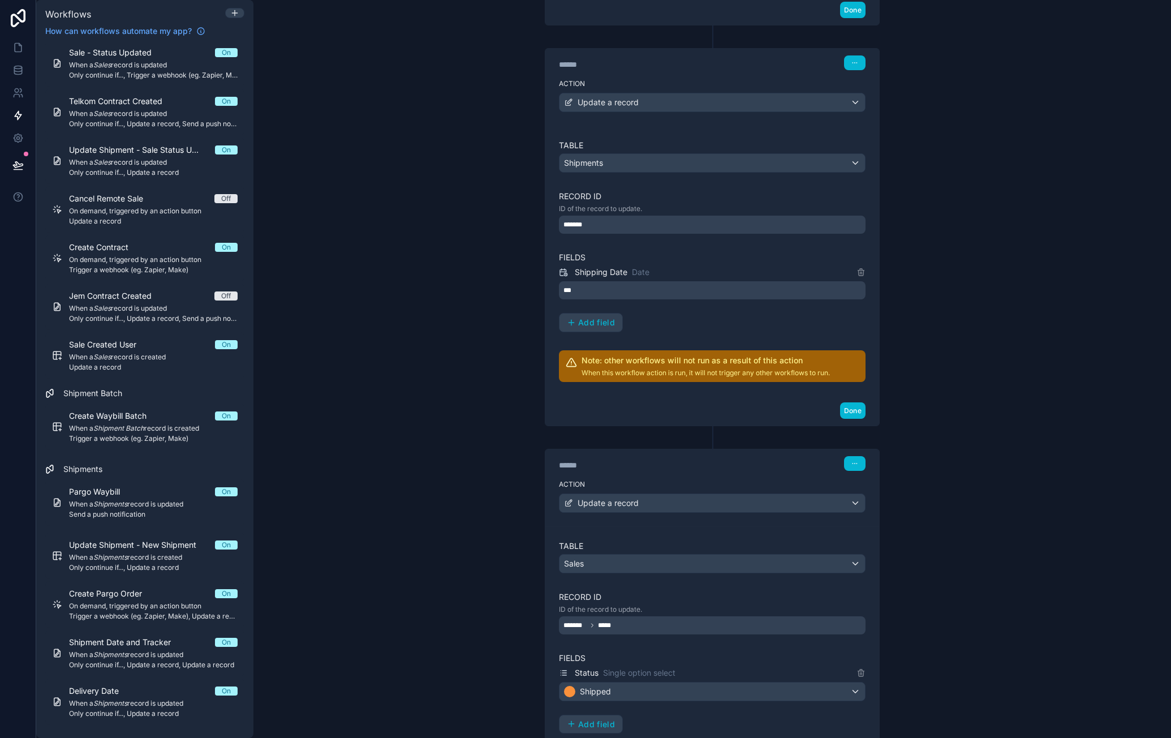
scroll to position [707, 0]
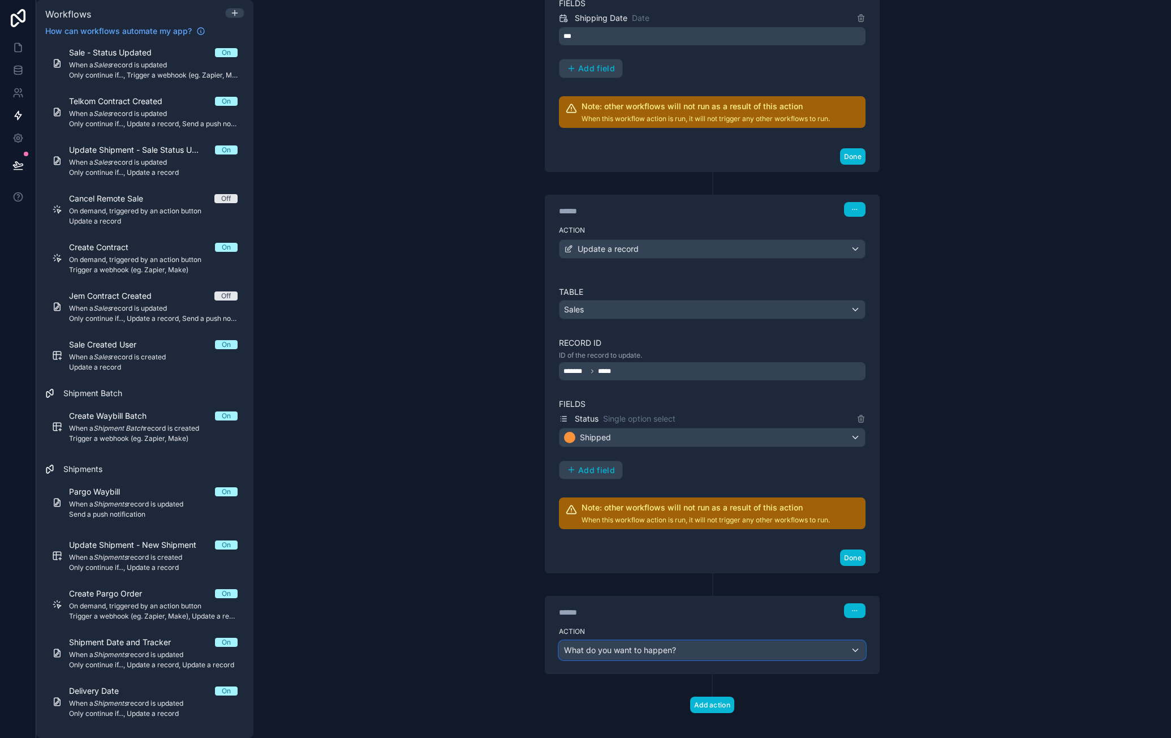
click at [775, 641] on div "What do you want to happen?" at bounding box center [713, 650] width 306 height 18
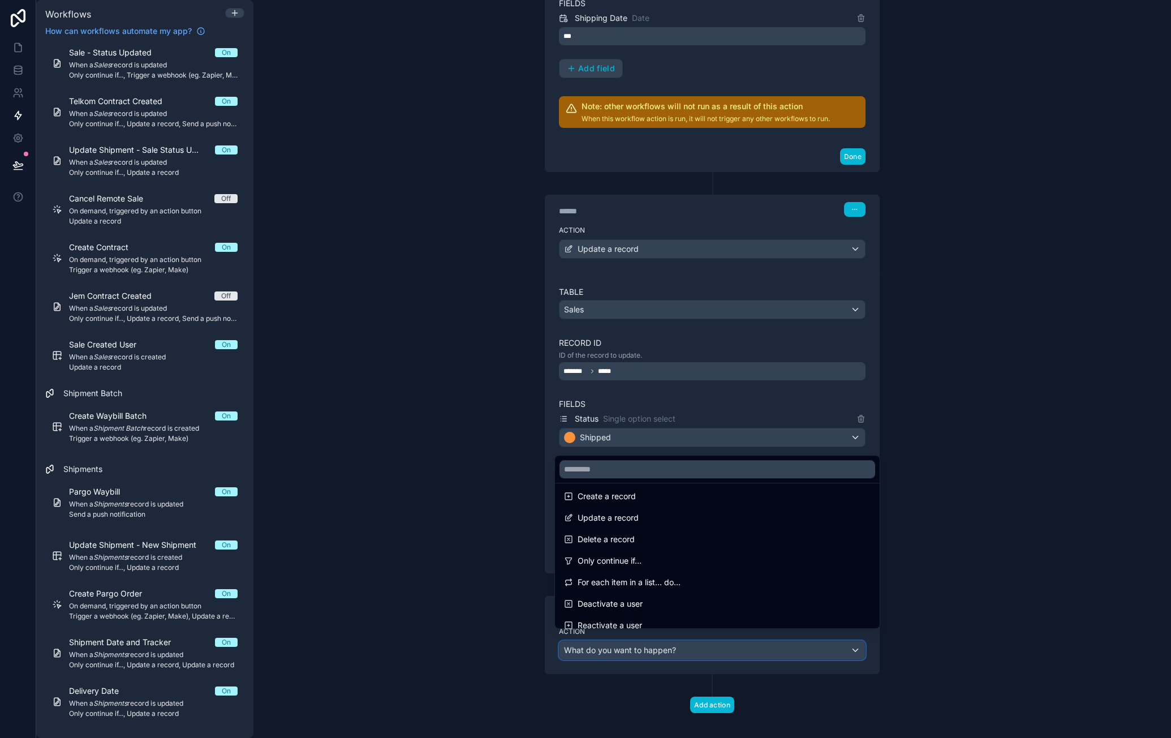
scroll to position [0, 0]
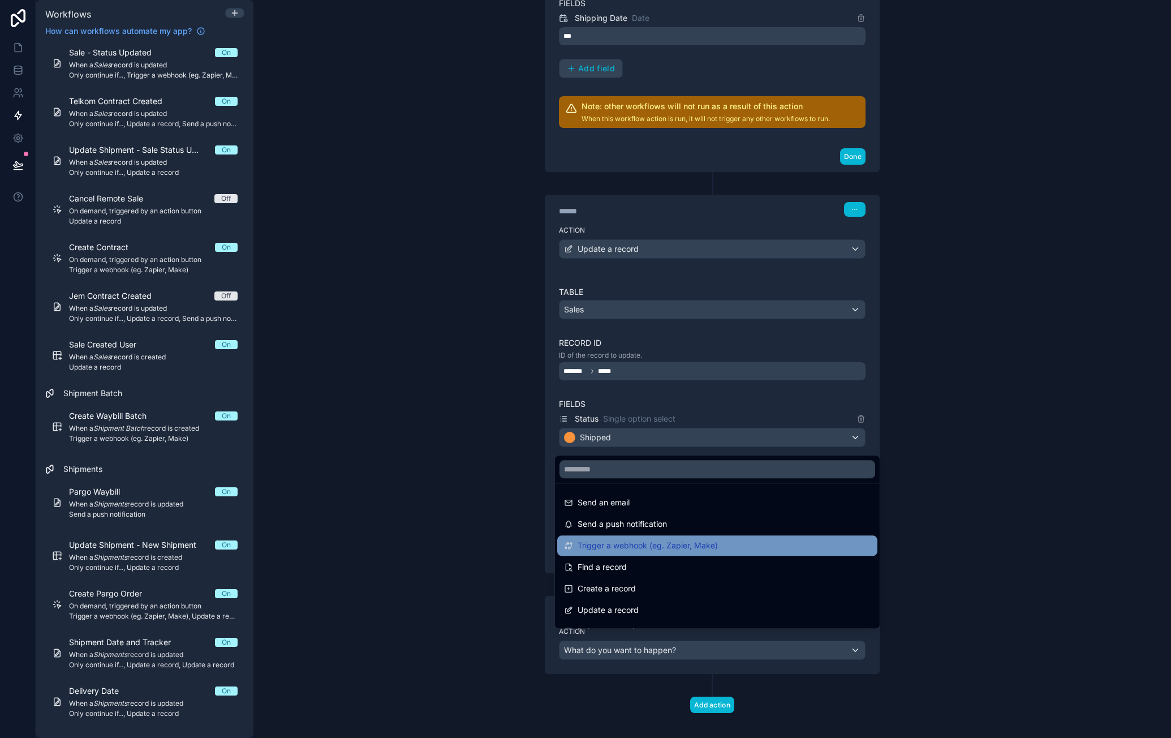
click at [746, 544] on div "Trigger a webhook (eg. Zapier, Make)" at bounding box center [717, 546] width 307 height 14
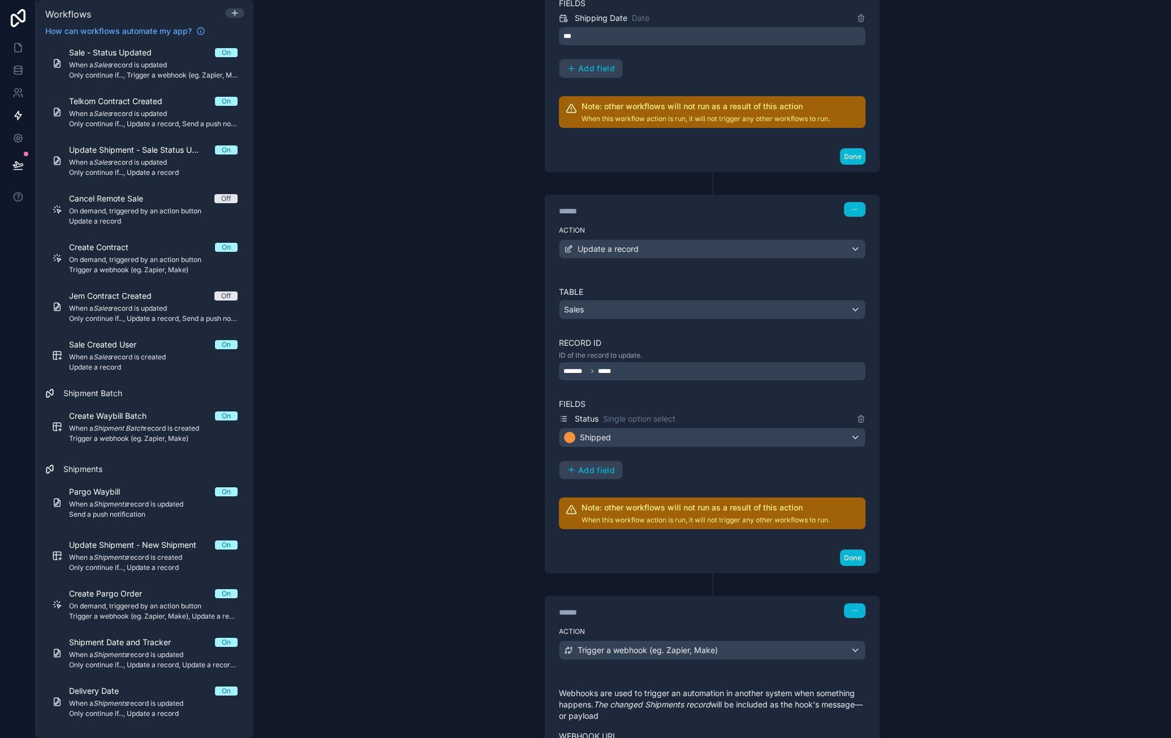
scroll to position [844, 0]
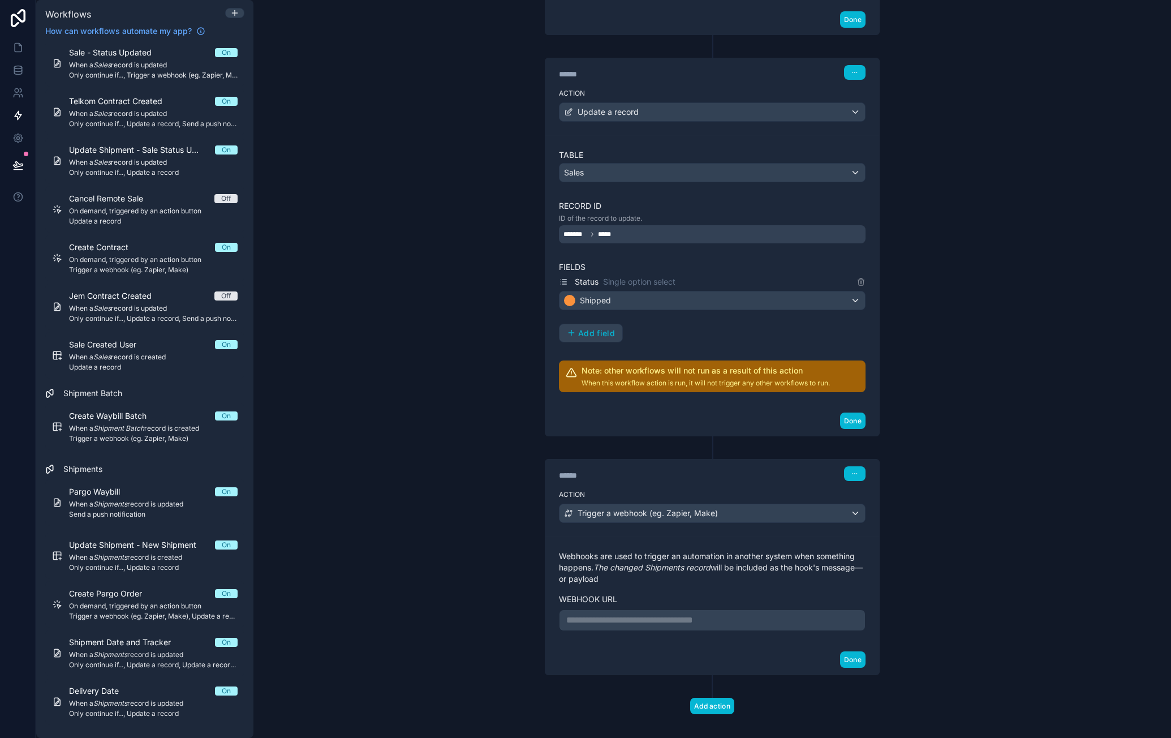
click at [677, 613] on p "**********" at bounding box center [712, 620] width 292 height 14
click at [965, 601] on div "**********" at bounding box center [712, 369] width 918 height 738
click at [859, 467] on button "button" at bounding box center [855, 473] width 22 height 15
click at [907, 502] on button "Delete" at bounding box center [878, 506] width 78 height 18
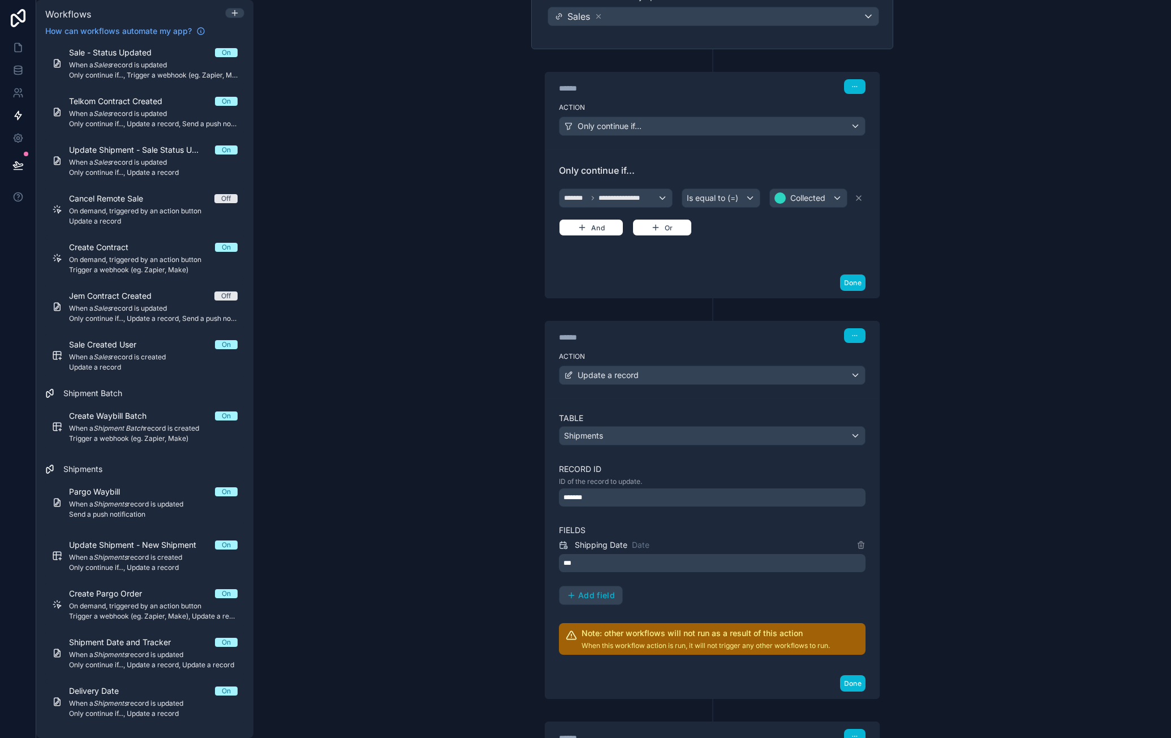
scroll to position [0, 0]
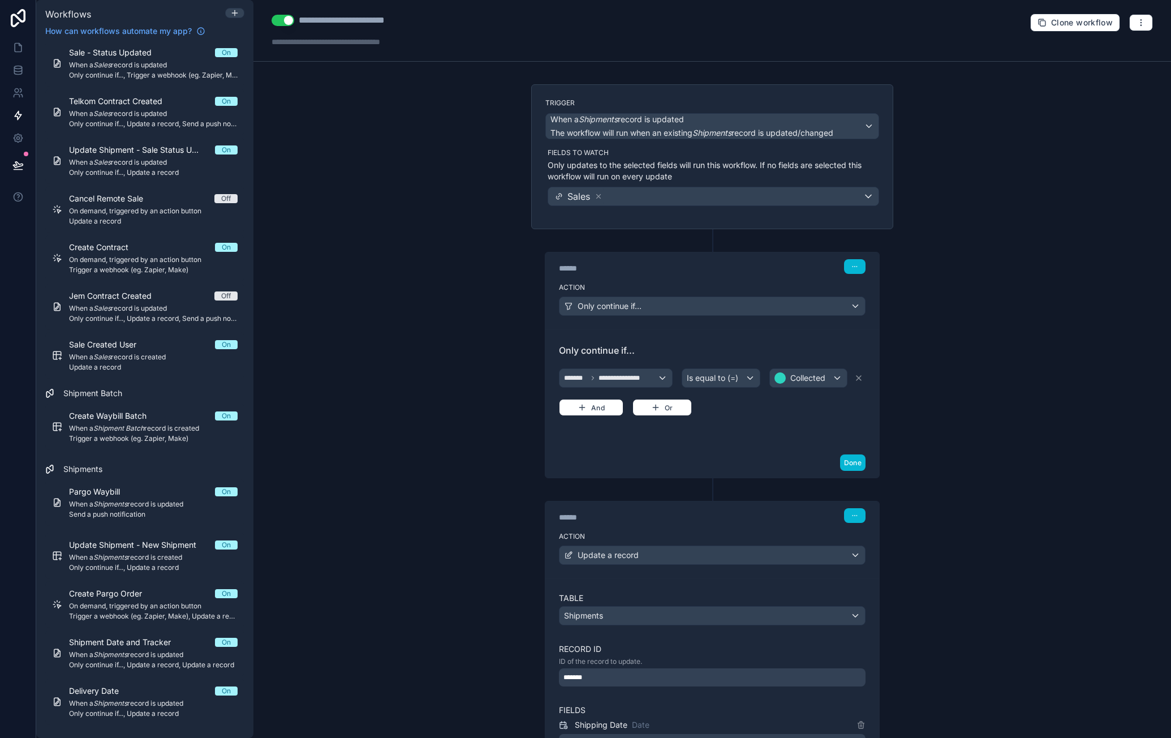
click at [419, 23] on div "**********" at bounding box center [361, 21] width 125 height 14
type div "**********"
click at [397, 261] on div "**********" at bounding box center [712, 369] width 918 height 738
click at [436, 316] on div "**********" at bounding box center [712, 369] width 918 height 738
click at [921, 235] on div "**********" at bounding box center [712, 369] width 918 height 738
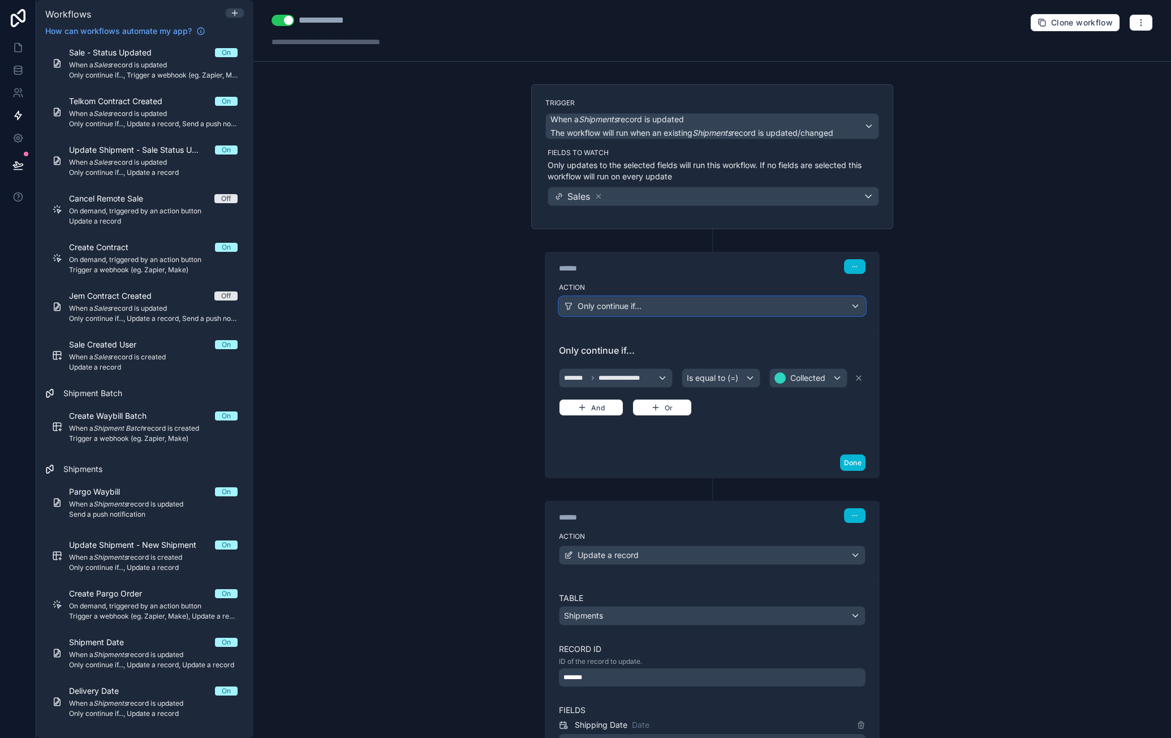
click at [849, 306] on div "Only continue if..." at bounding box center [713, 306] width 306 height 18
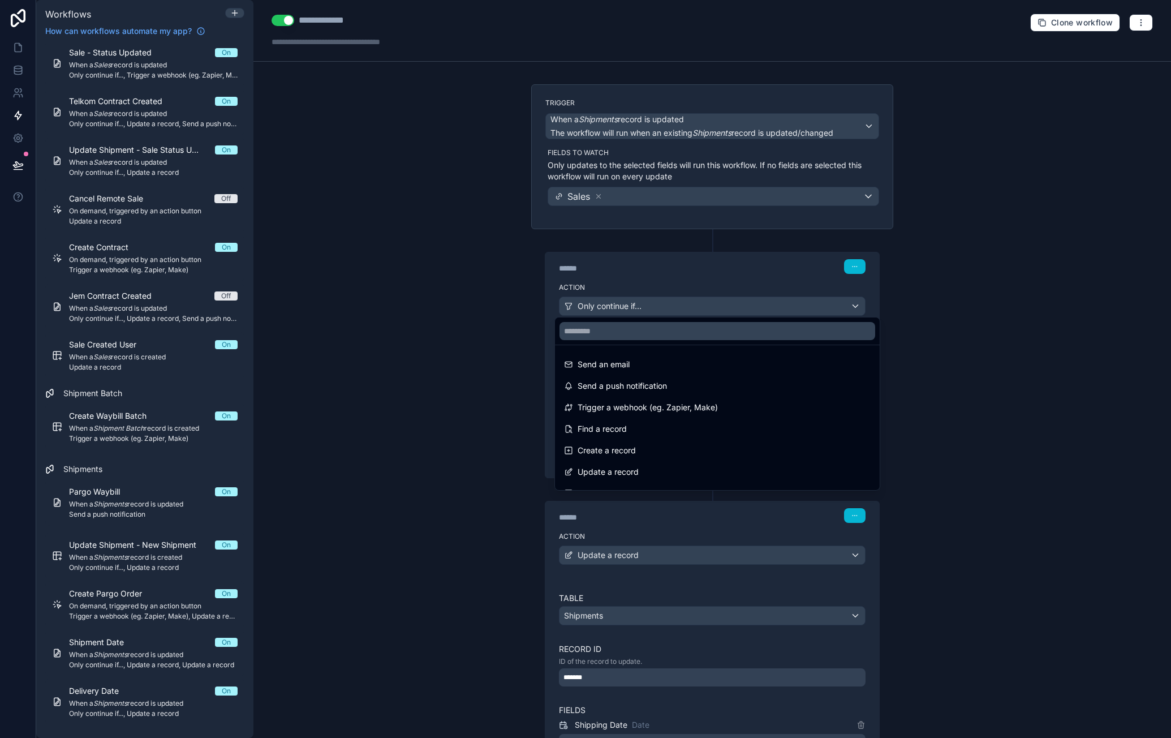
click at [933, 311] on div at bounding box center [585, 369] width 1171 height 738
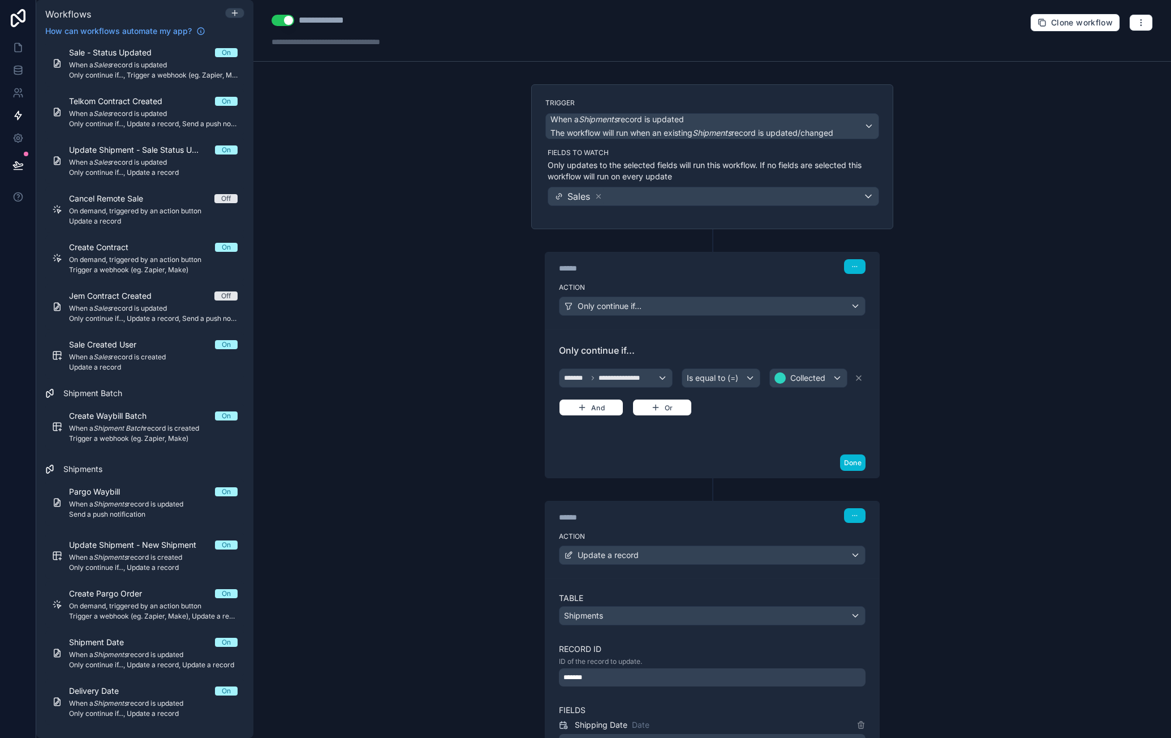
click at [769, 338] on div "**********" at bounding box center [712, 388] width 334 height 118
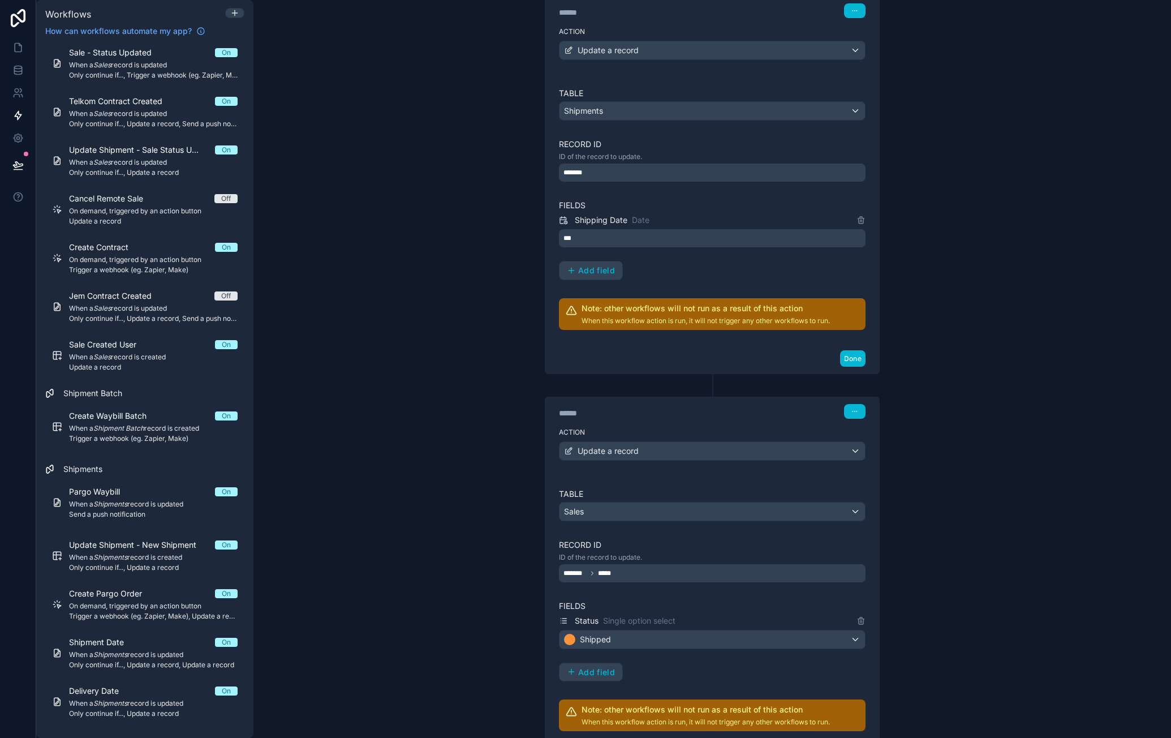
scroll to position [566, 0]
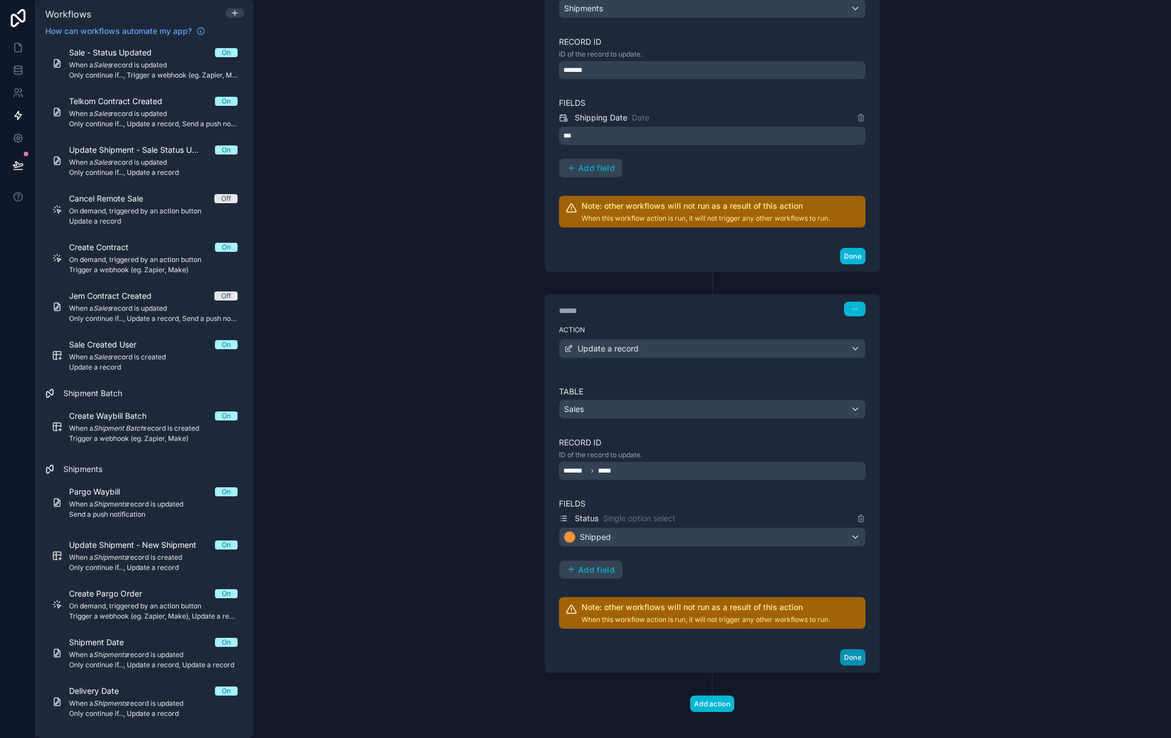
click at [850, 649] on button "Done" at bounding box center [852, 657] width 25 height 16
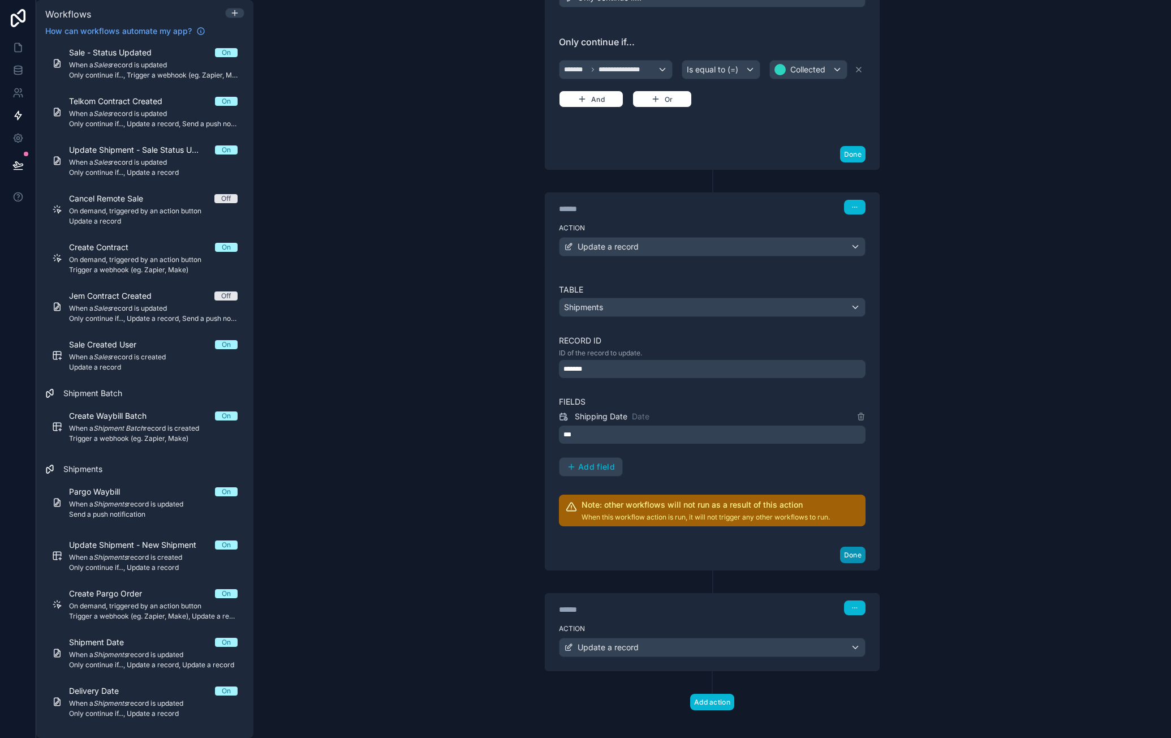
click at [854, 550] on button "Done" at bounding box center [852, 555] width 25 height 16
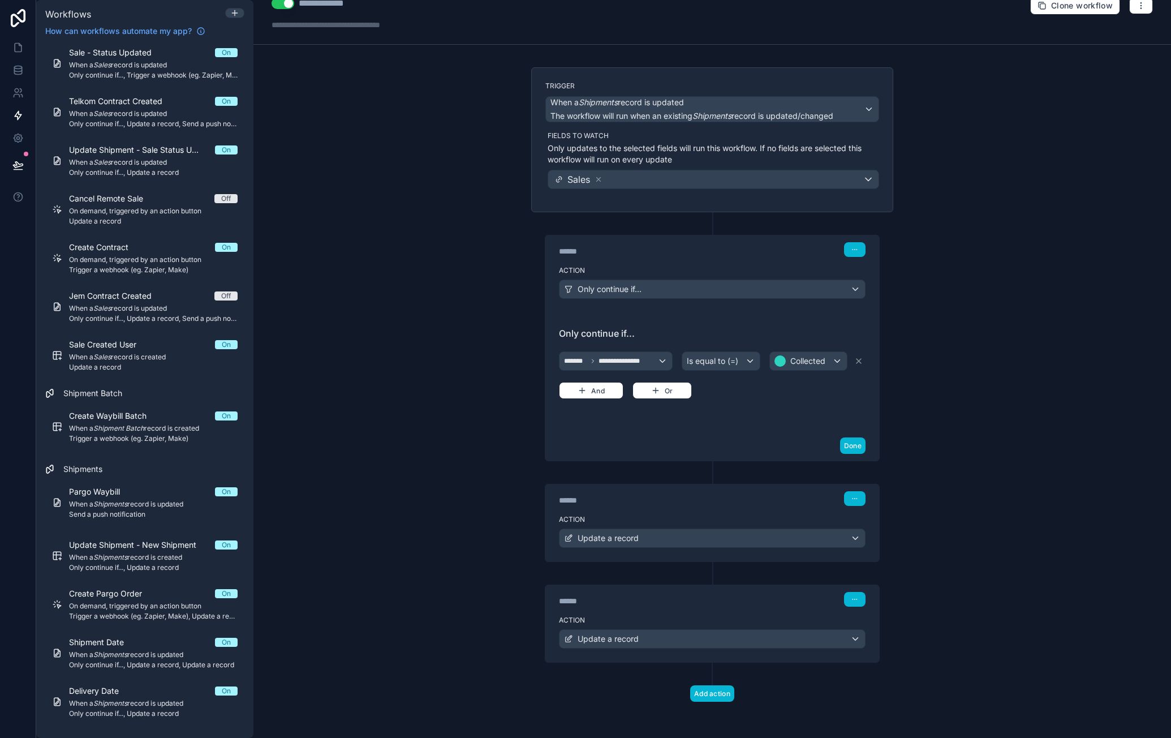
scroll to position [10, 0]
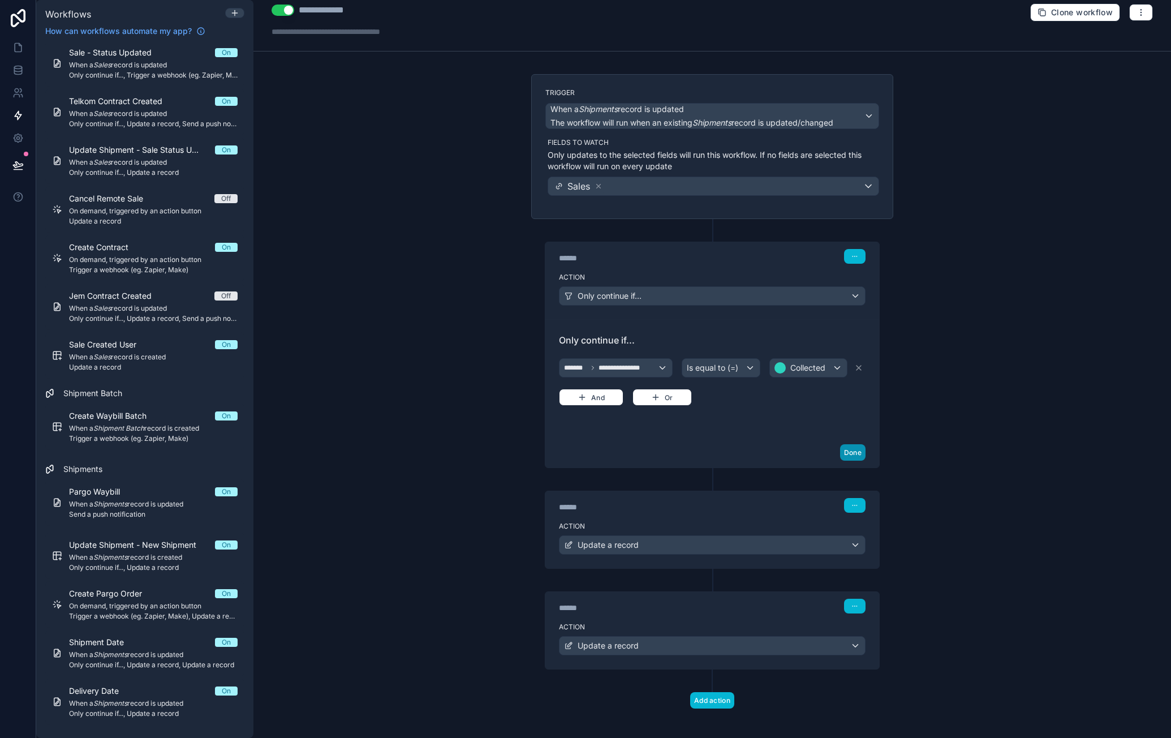
click at [855, 452] on button "Done" at bounding box center [852, 452] width 25 height 16
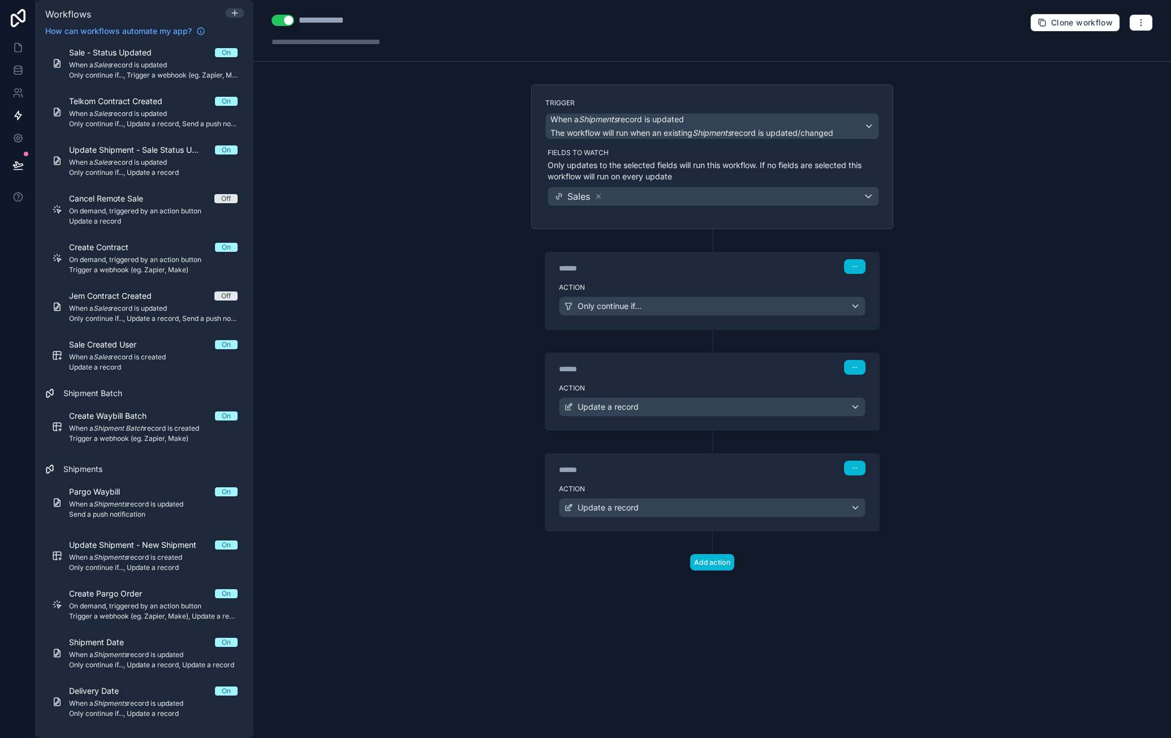
scroll to position [0, 0]
click at [427, 182] on div "**********" at bounding box center [712, 369] width 918 height 738
drag, startPoint x: 162, startPoint y: 170, endPoint x: 173, endPoint y: 170, distance: 10.8
click at [162, 170] on span "Only continue if..., Update a record" at bounding box center [153, 172] width 169 height 9
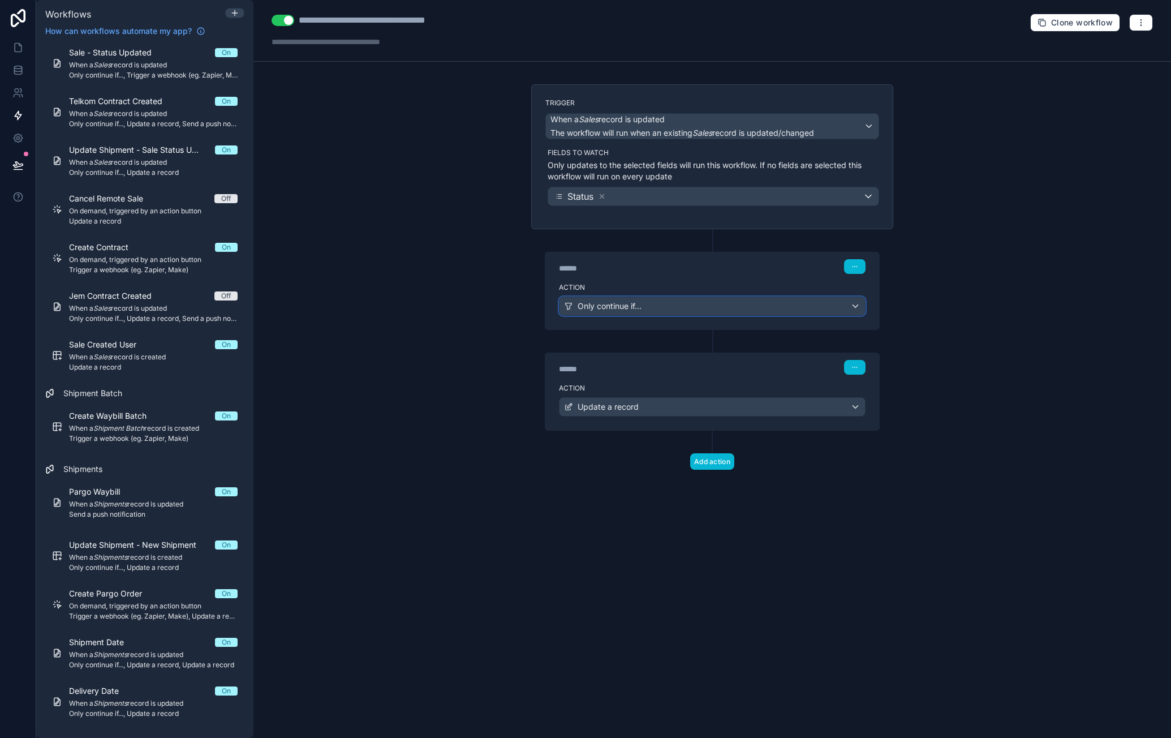
click at [859, 304] on div "Only continue if..." at bounding box center [713, 306] width 306 height 18
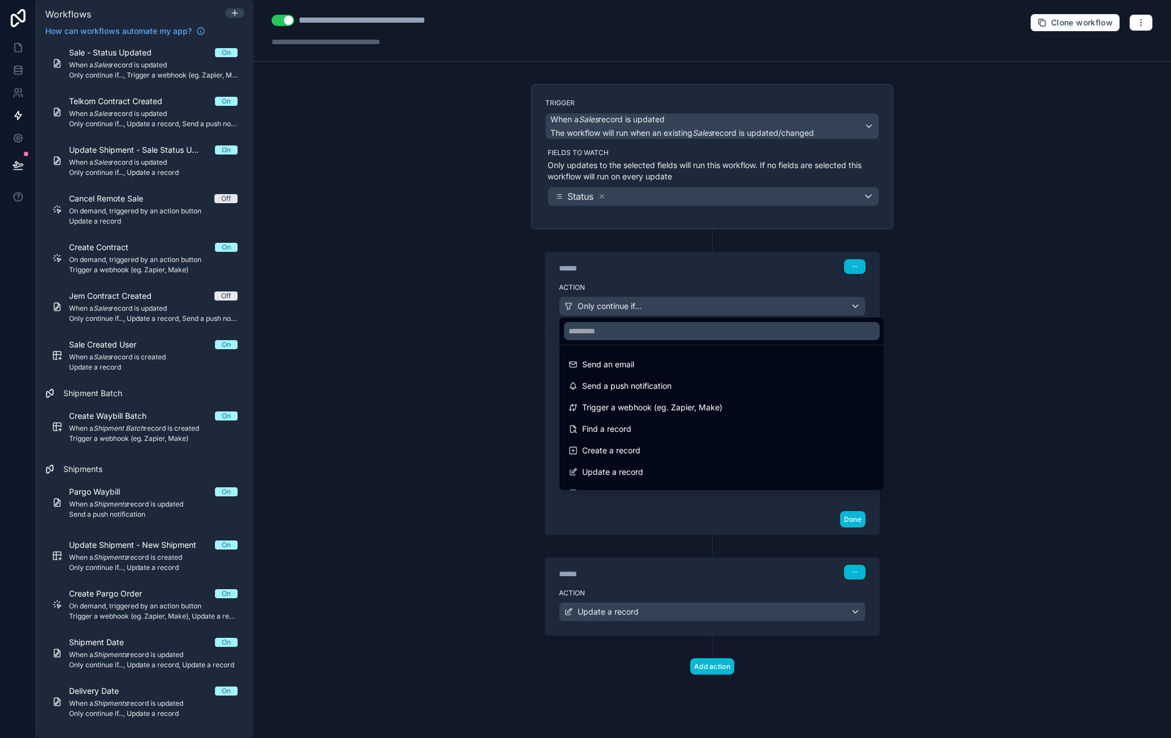
click at [731, 271] on div at bounding box center [585, 369] width 1171 height 738
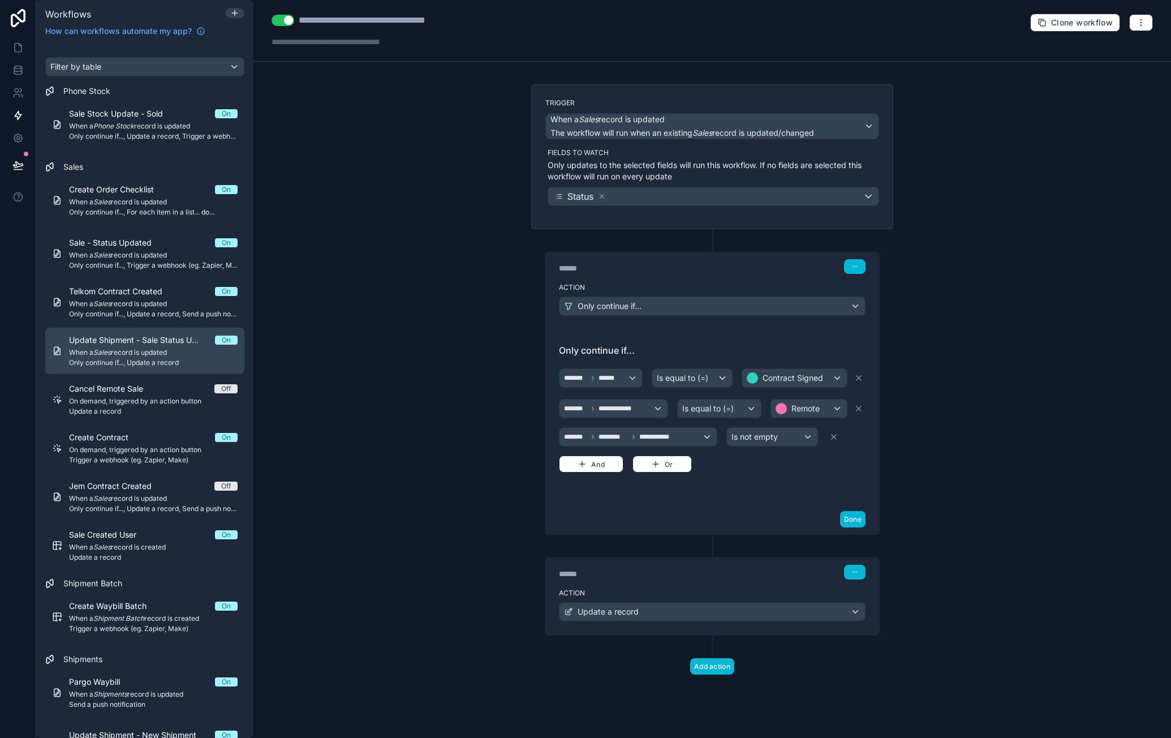
click at [140, 349] on span "When a Sales record is updated" at bounding box center [153, 352] width 169 height 9
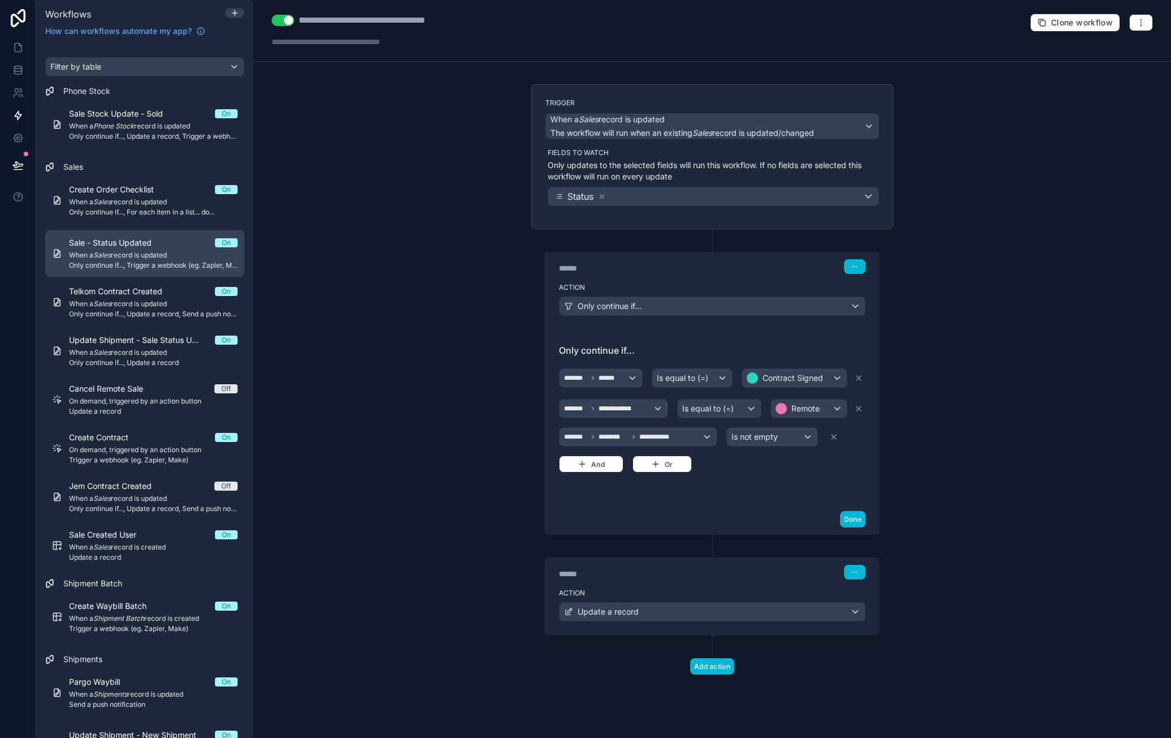
click at [162, 265] on span "Only continue if..., Trigger a webhook (eg. Zapier, Make)" at bounding box center [153, 265] width 169 height 9
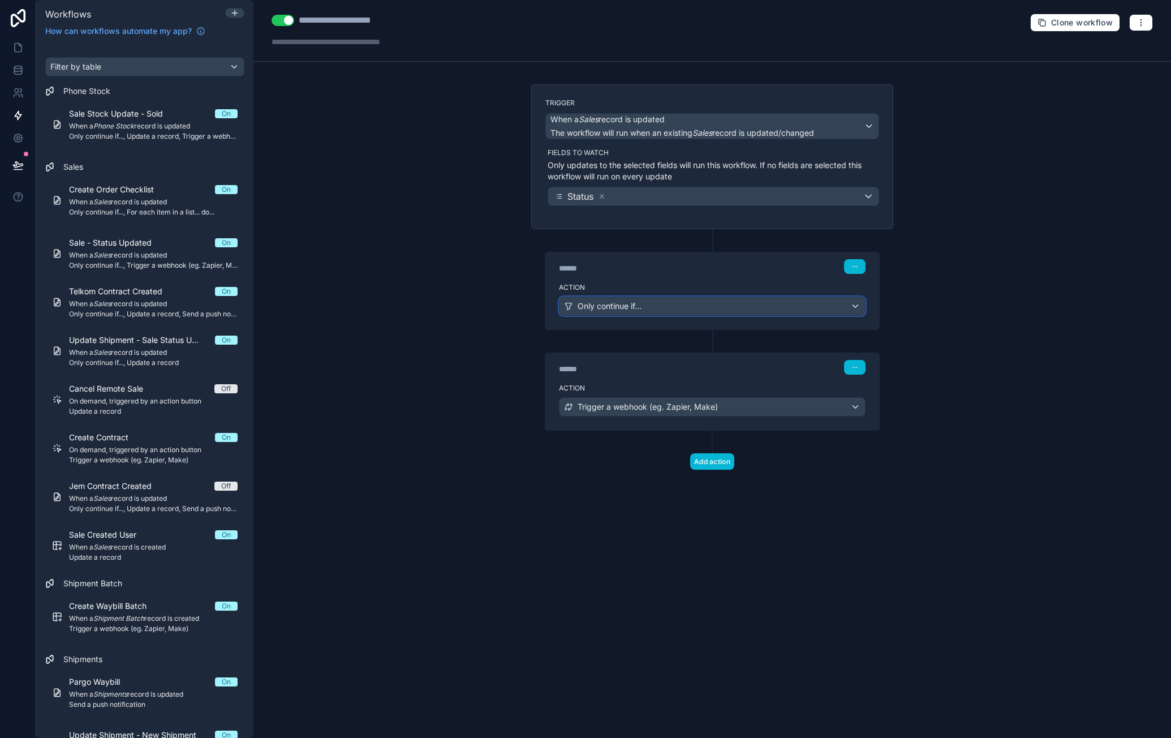
click at [859, 305] on div "Only continue if..." at bounding box center [713, 306] width 306 height 18
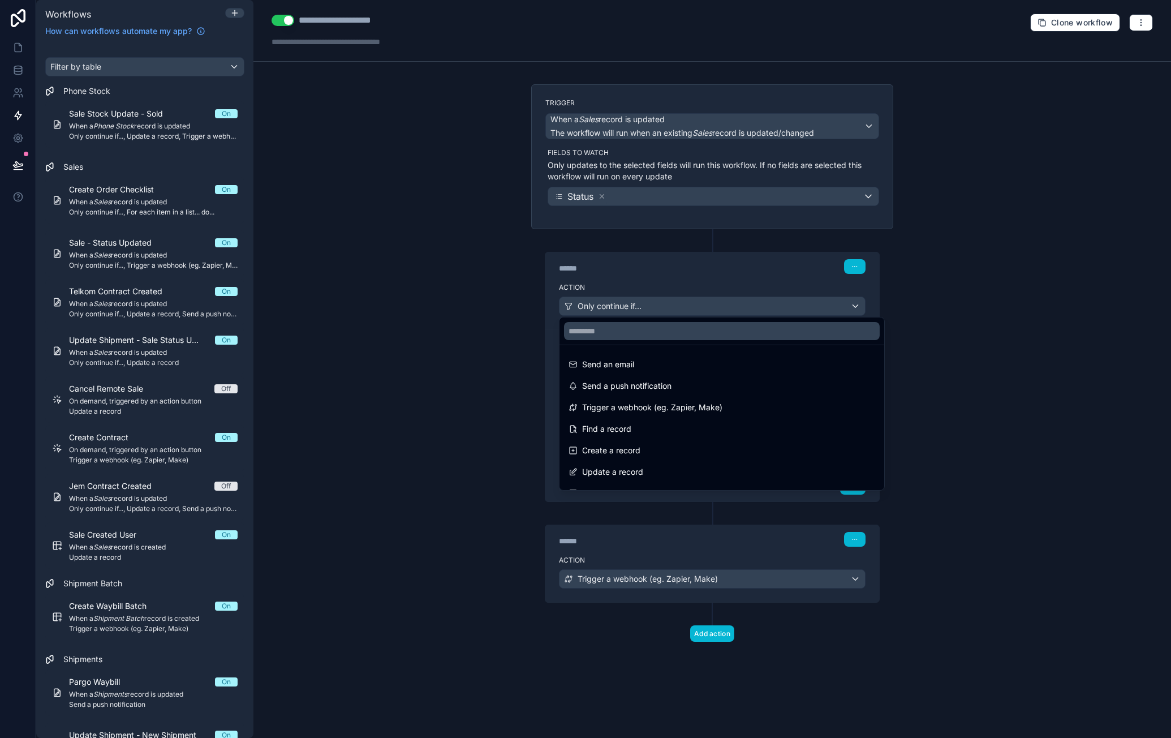
click at [716, 269] on div at bounding box center [585, 369] width 1171 height 738
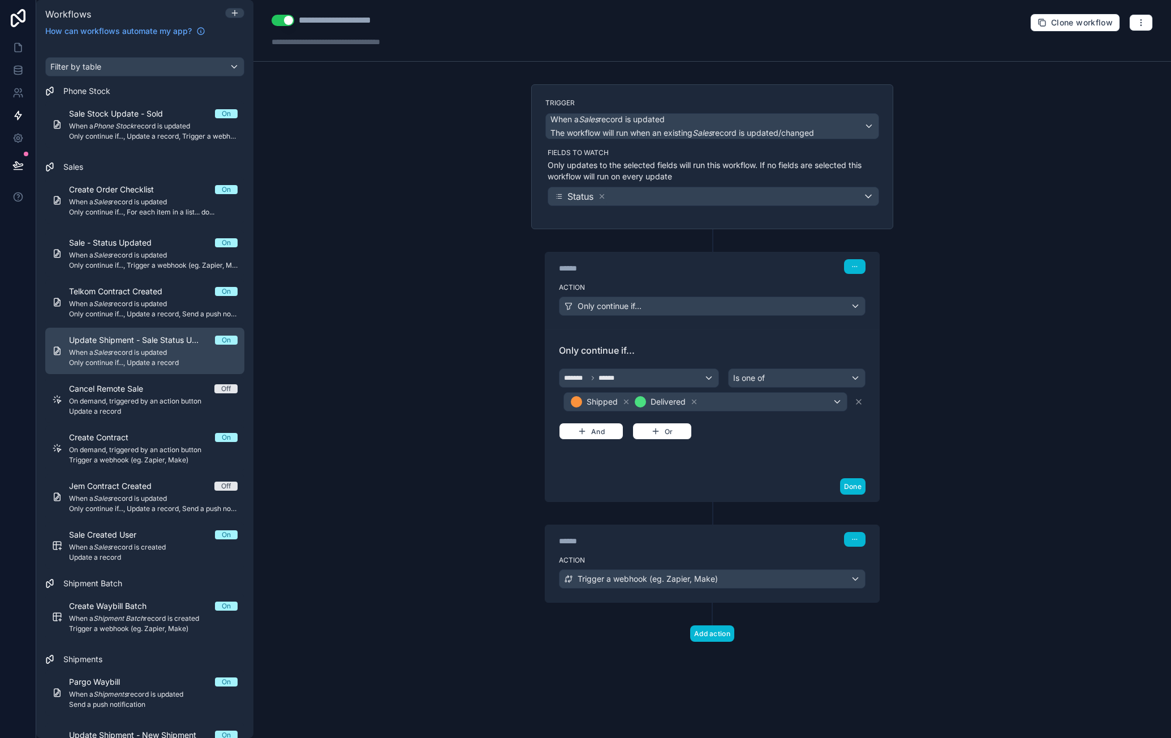
click at [186, 354] on span "When a Sales record is updated" at bounding box center [153, 352] width 169 height 9
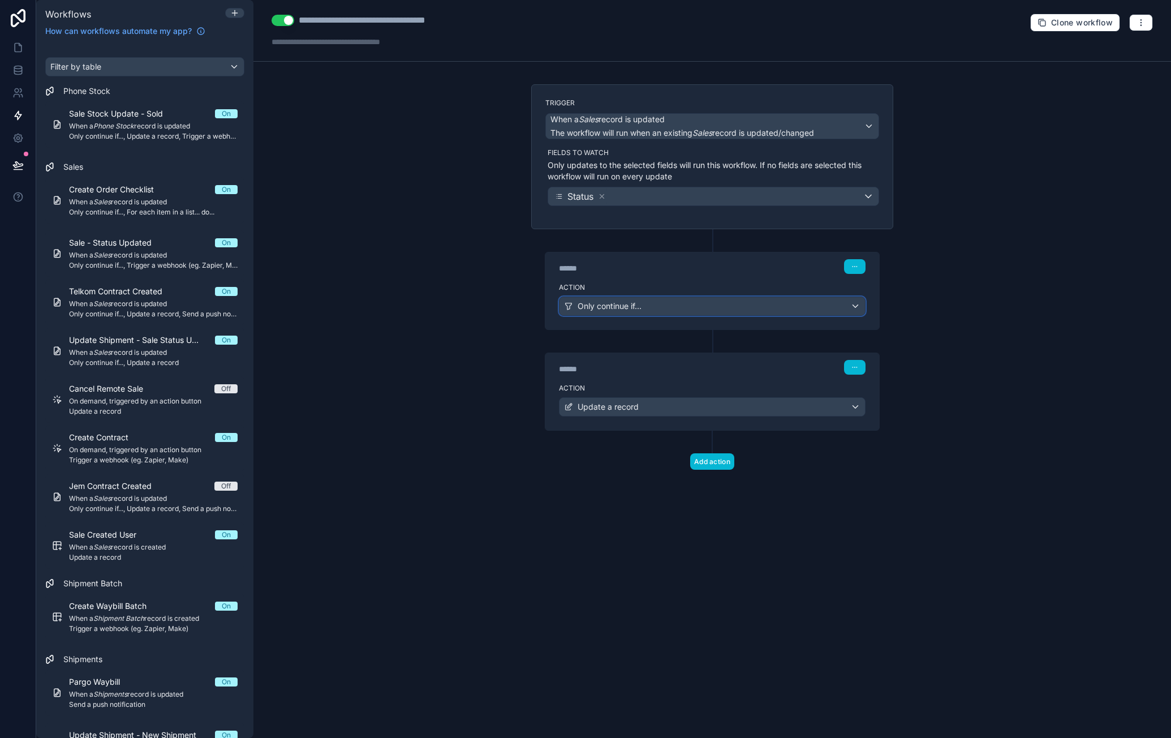
click at [861, 307] on div "Only continue if..." at bounding box center [713, 306] width 306 height 18
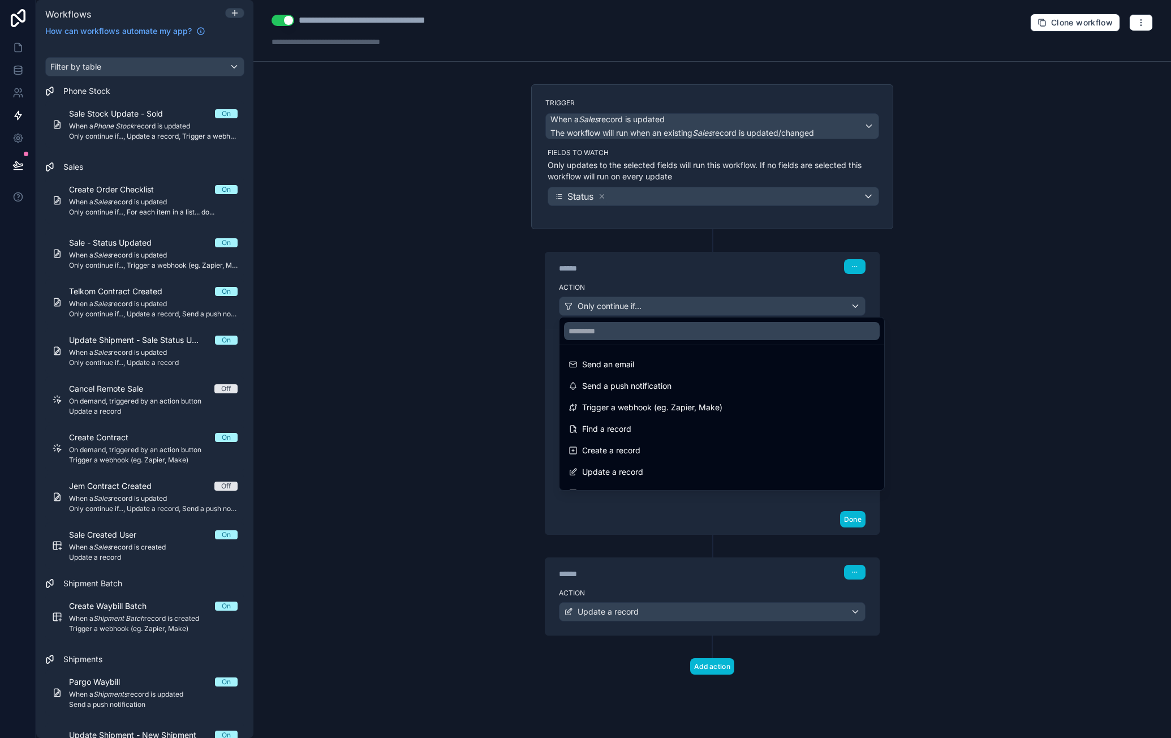
click at [767, 274] on div at bounding box center [585, 369] width 1171 height 738
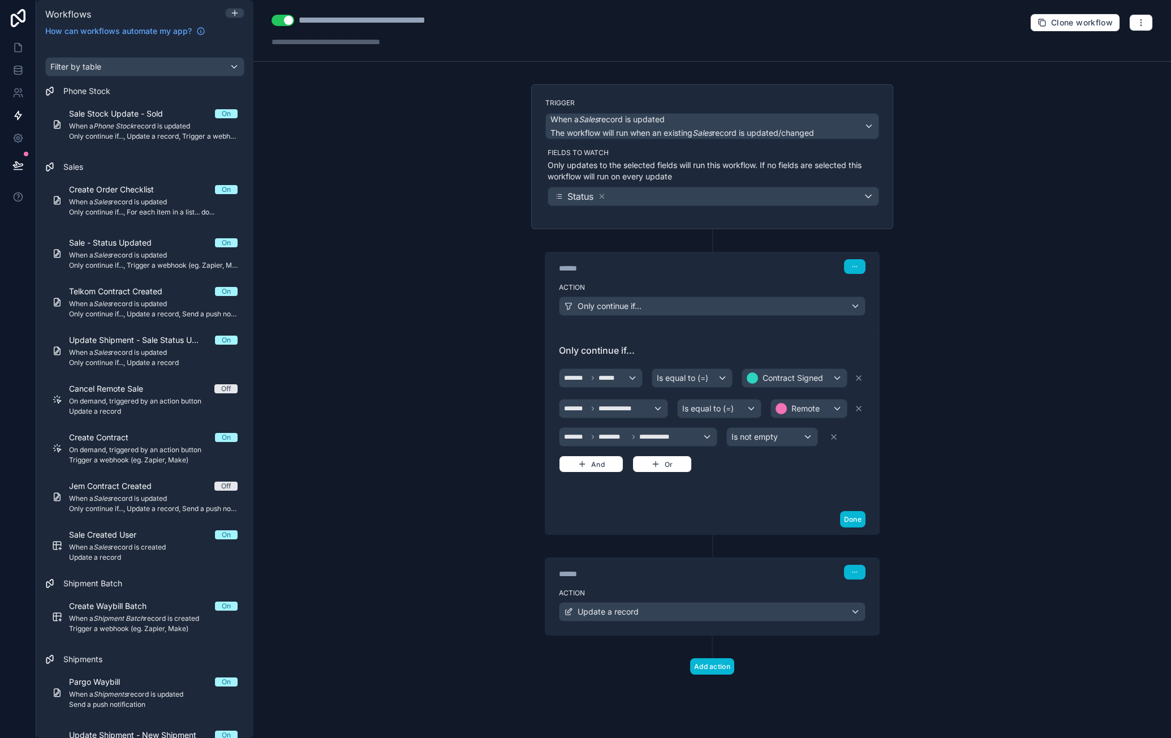
click at [826, 596] on div "Action Update a record" at bounding box center [712, 609] width 334 height 51
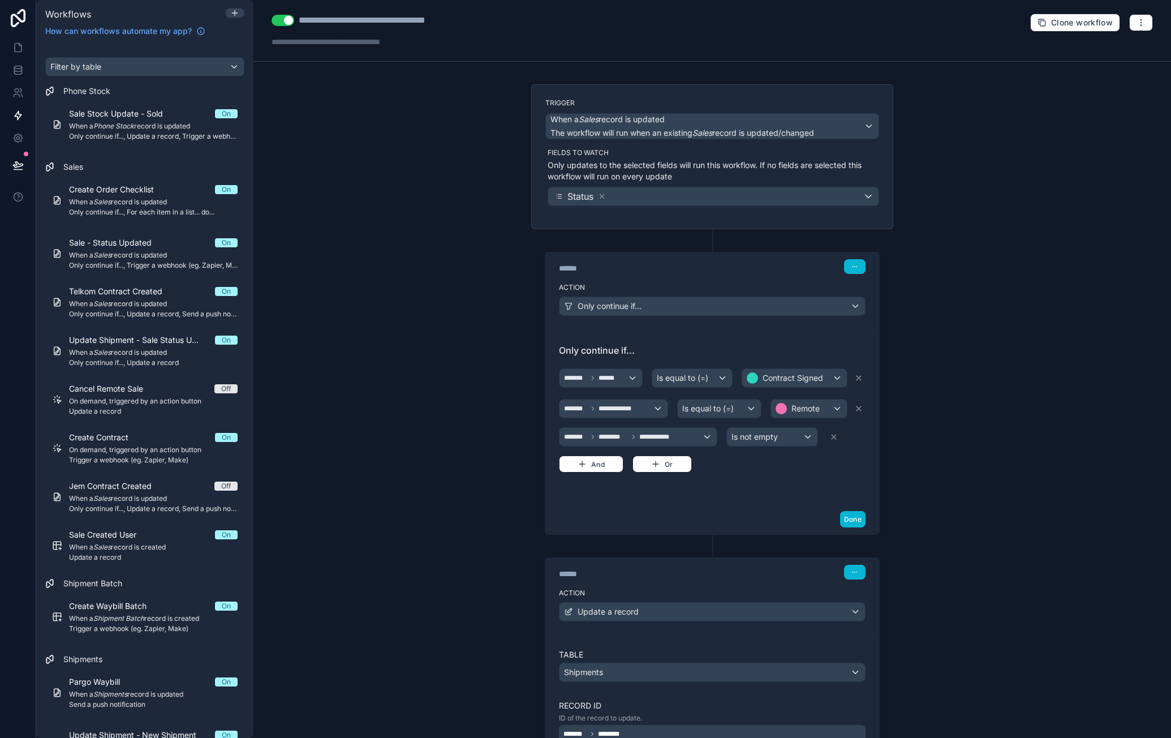
click at [918, 596] on div "**********" at bounding box center [712, 369] width 918 height 738
click at [182, 263] on span "Only continue if..., Trigger a webhook (eg. Zapier, Make)" at bounding box center [153, 265] width 169 height 9
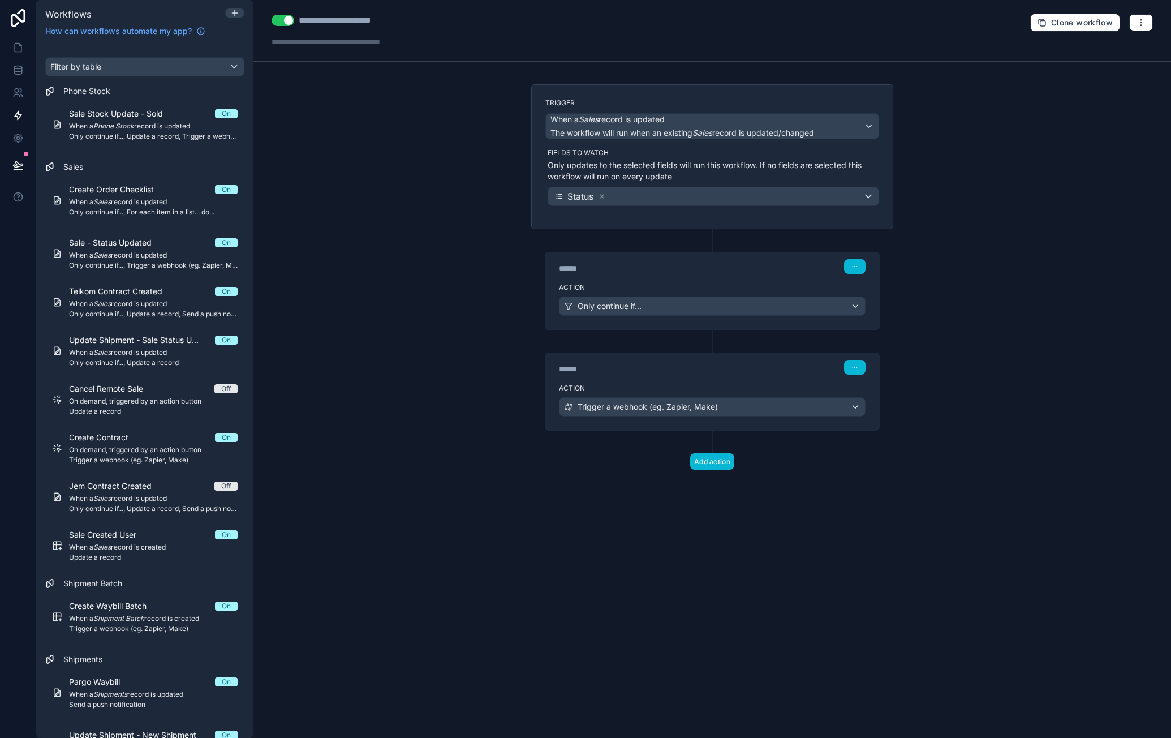
click at [759, 278] on div "Action Only continue if..." at bounding box center [712, 303] width 334 height 51
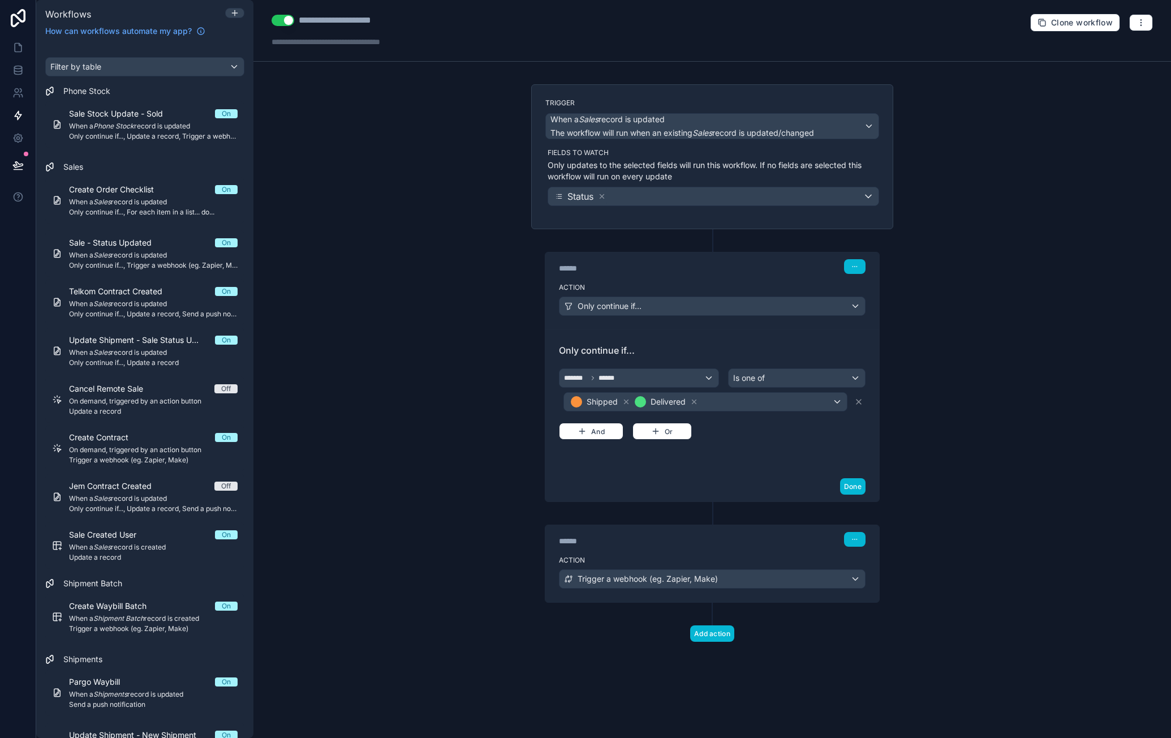
click at [789, 556] on label "Action" at bounding box center [712, 560] width 307 height 9
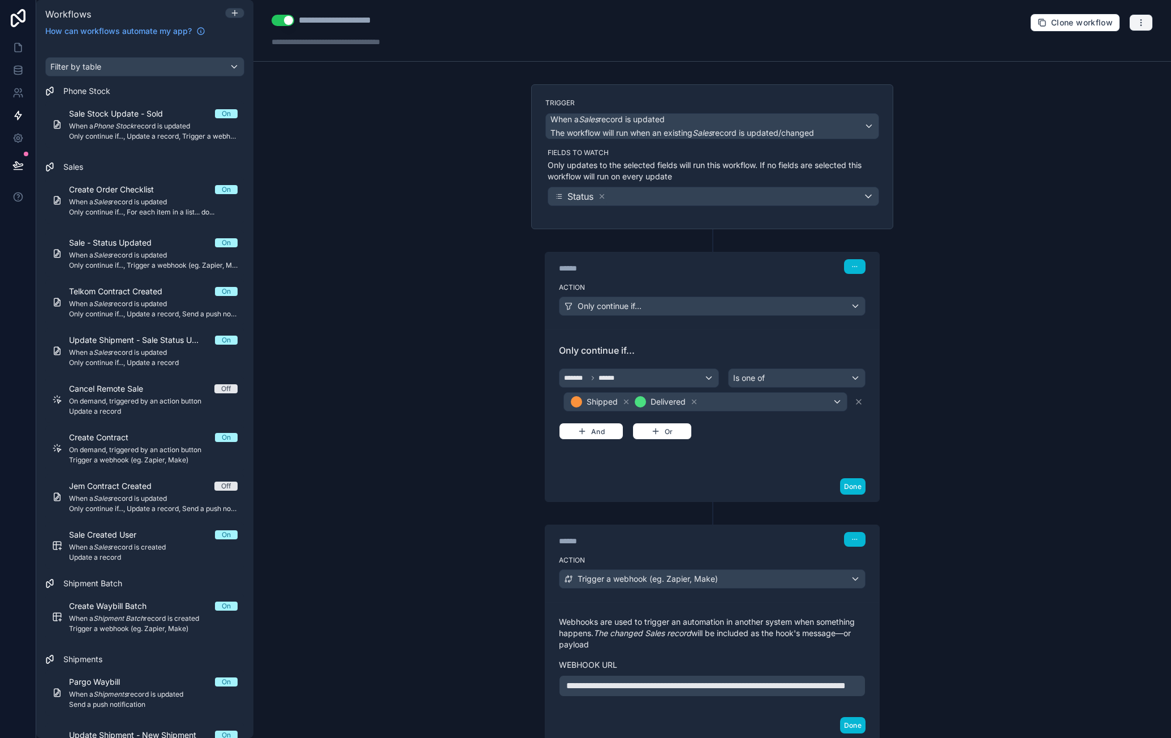
click at [1137, 27] on icon "button" at bounding box center [1141, 22] width 9 height 9
click at [1117, 62] on span "Run history" at bounding box center [1103, 66] width 54 height 9
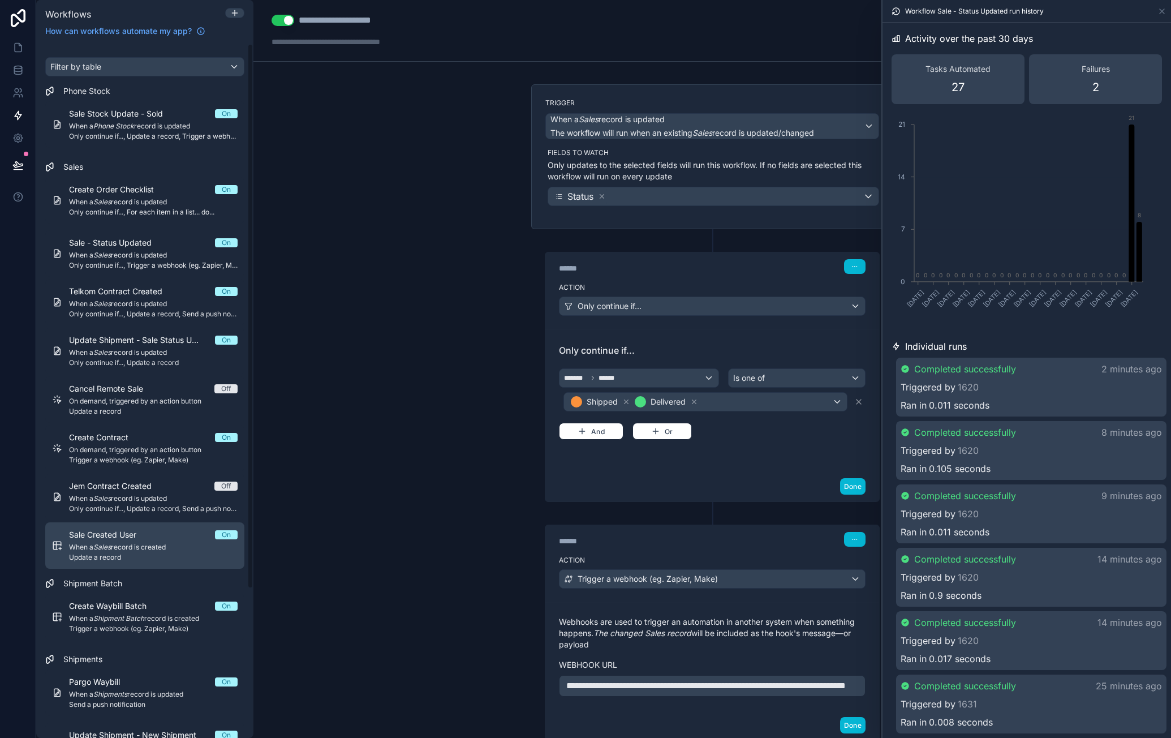
scroll to position [190, 0]
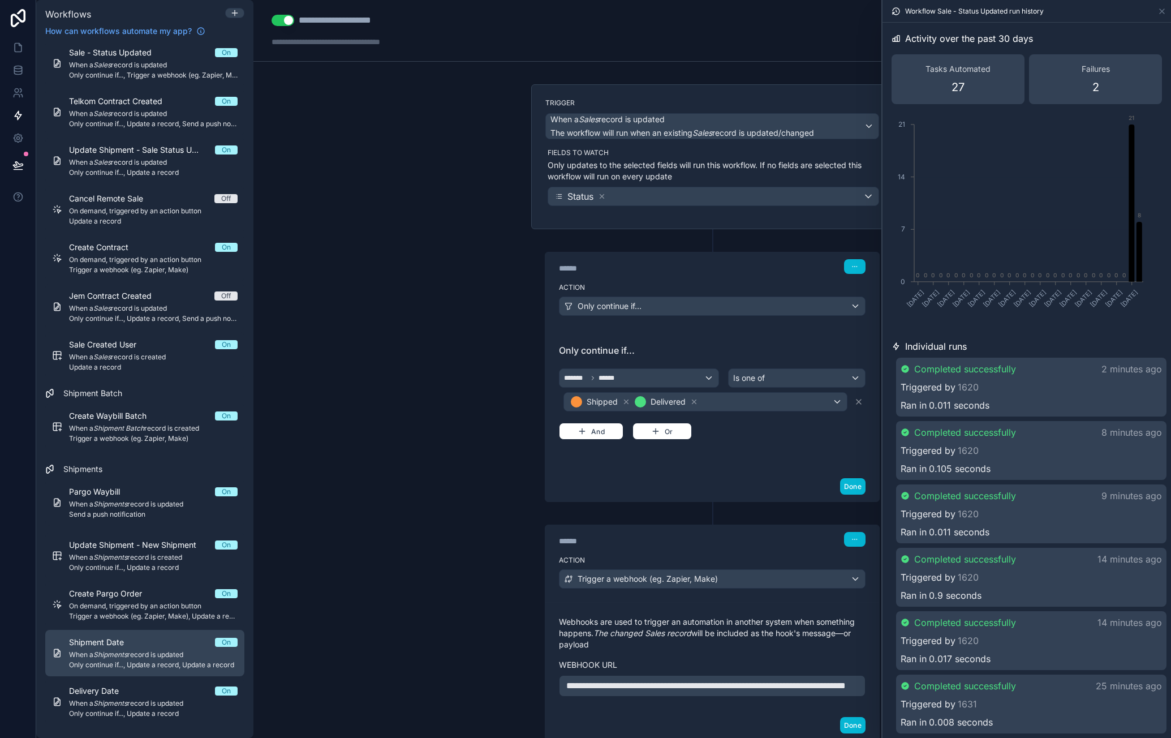
click at [164, 656] on span "When a Shipments record is updated" at bounding box center [153, 654] width 169 height 9
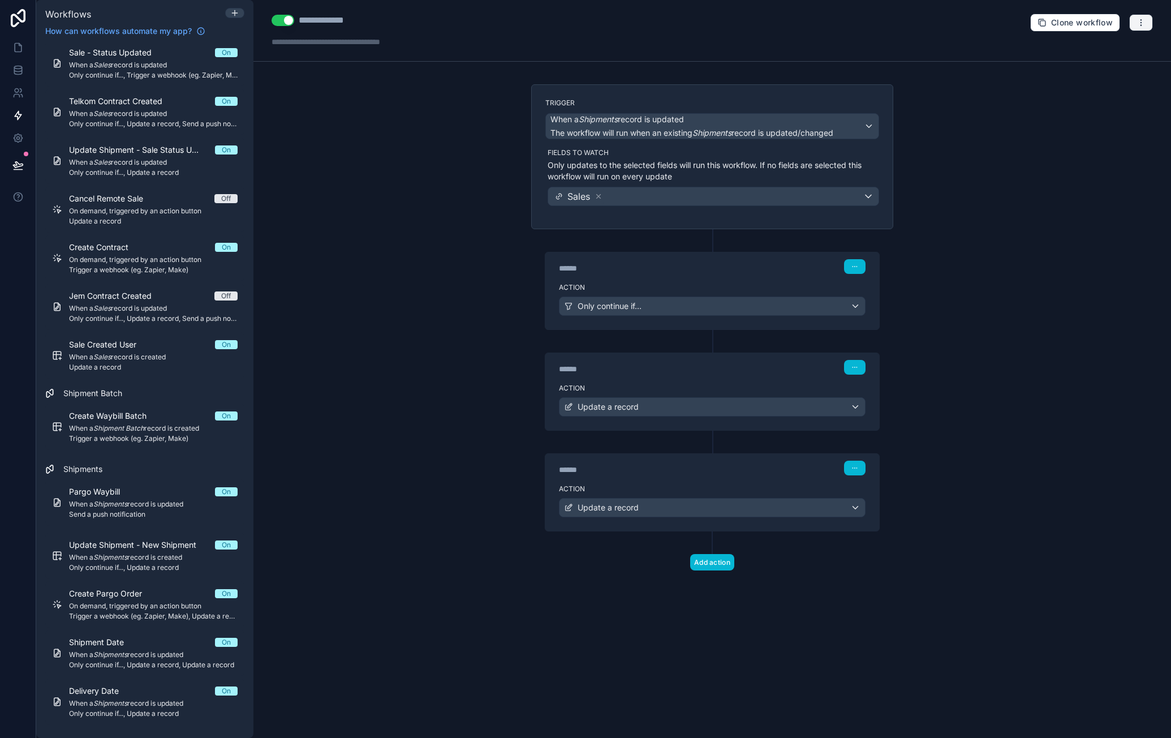
click at [1143, 28] on button "button" at bounding box center [1141, 22] width 24 height 17
click at [1112, 66] on span "Run history" at bounding box center [1111, 66] width 54 height 9
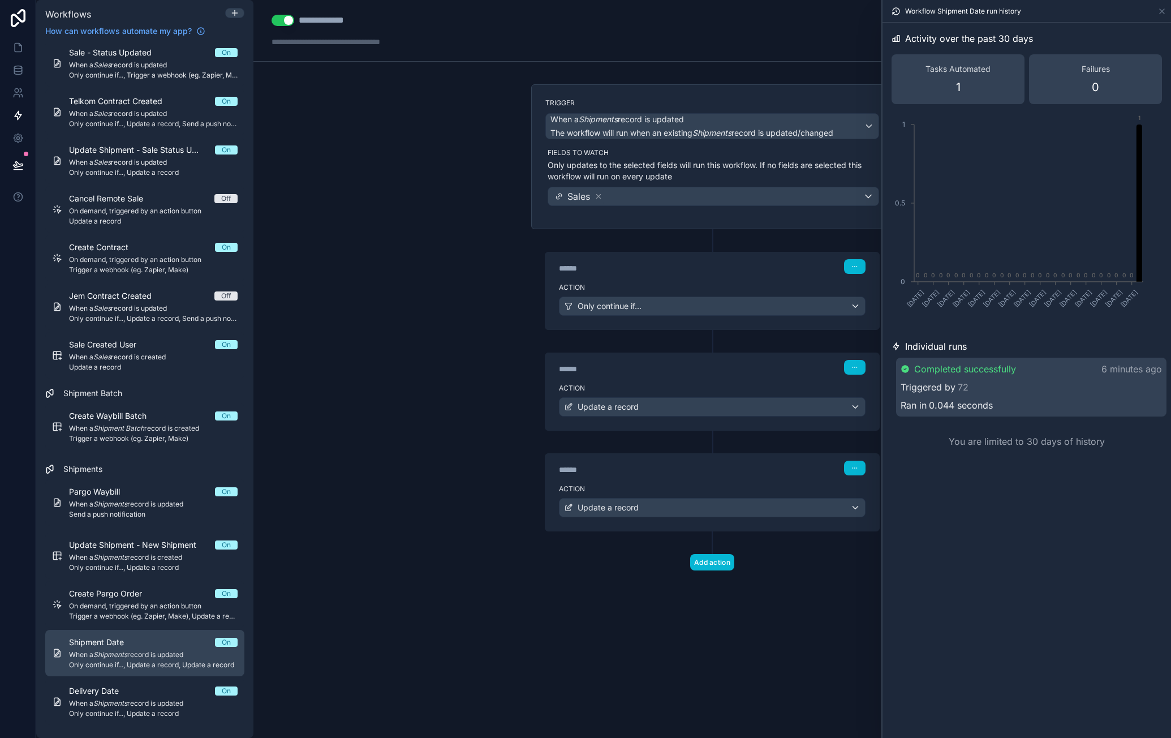
click at [158, 643] on div "Shipment Date On" at bounding box center [153, 642] width 169 height 11
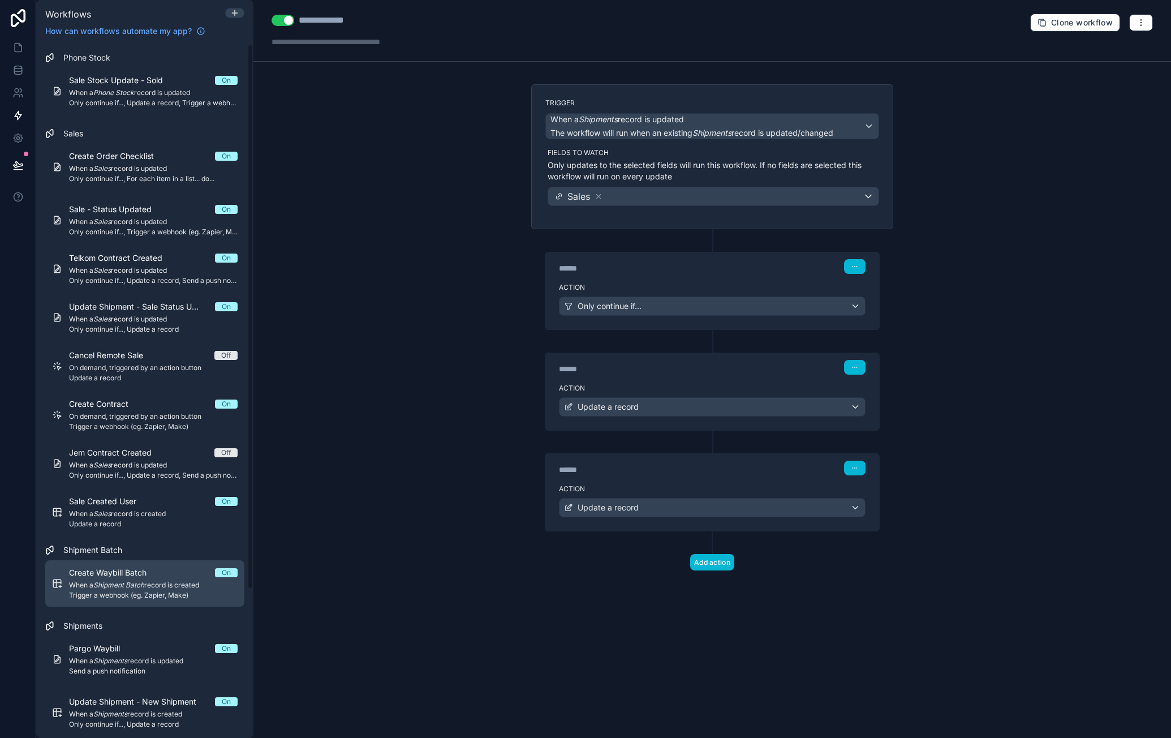
scroll to position [190, 0]
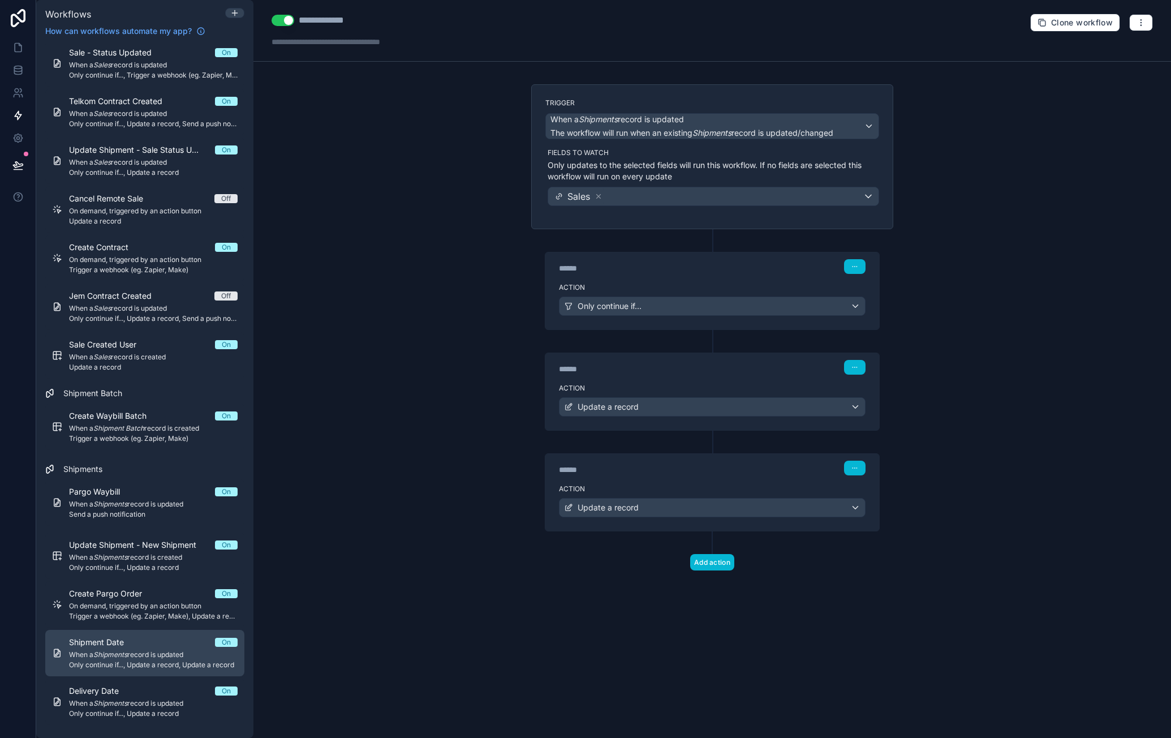
click at [160, 650] on span "When a Shipments record is updated" at bounding box center [153, 654] width 169 height 9
click at [695, 288] on label "Action" at bounding box center [712, 287] width 307 height 9
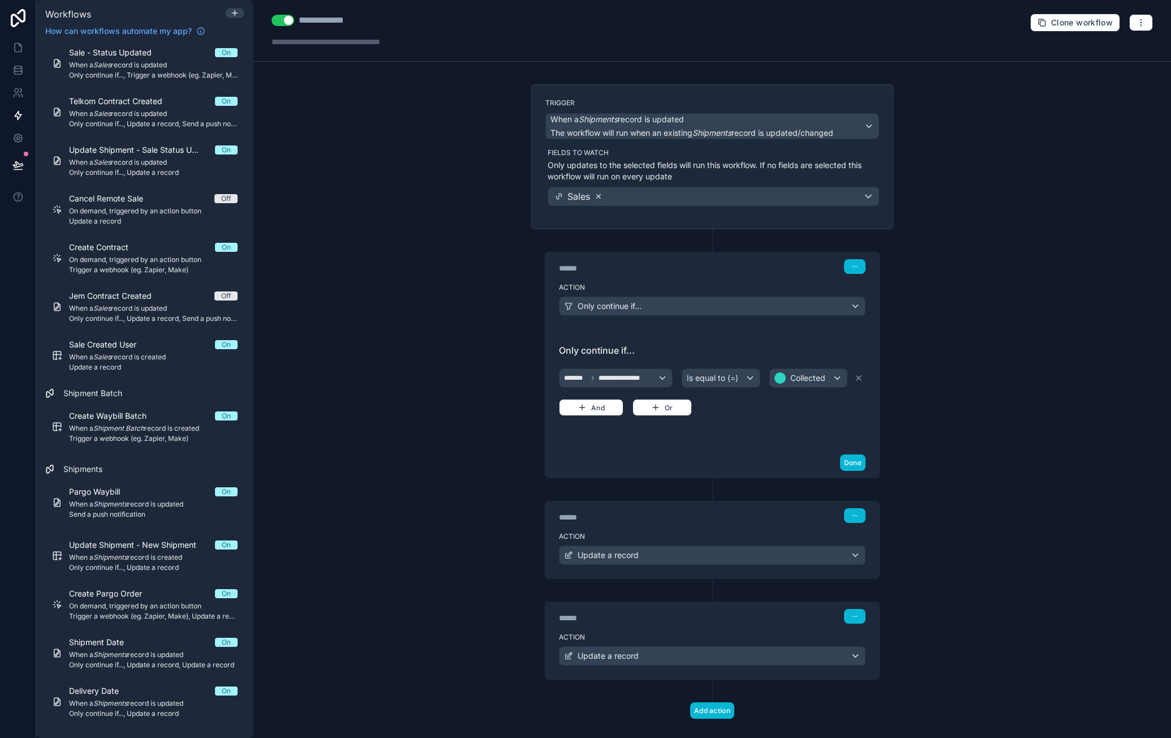
click at [595, 197] on icon at bounding box center [599, 196] width 8 height 8
click at [595, 196] on span "Choose fields to watch" at bounding box center [602, 196] width 98 height 11
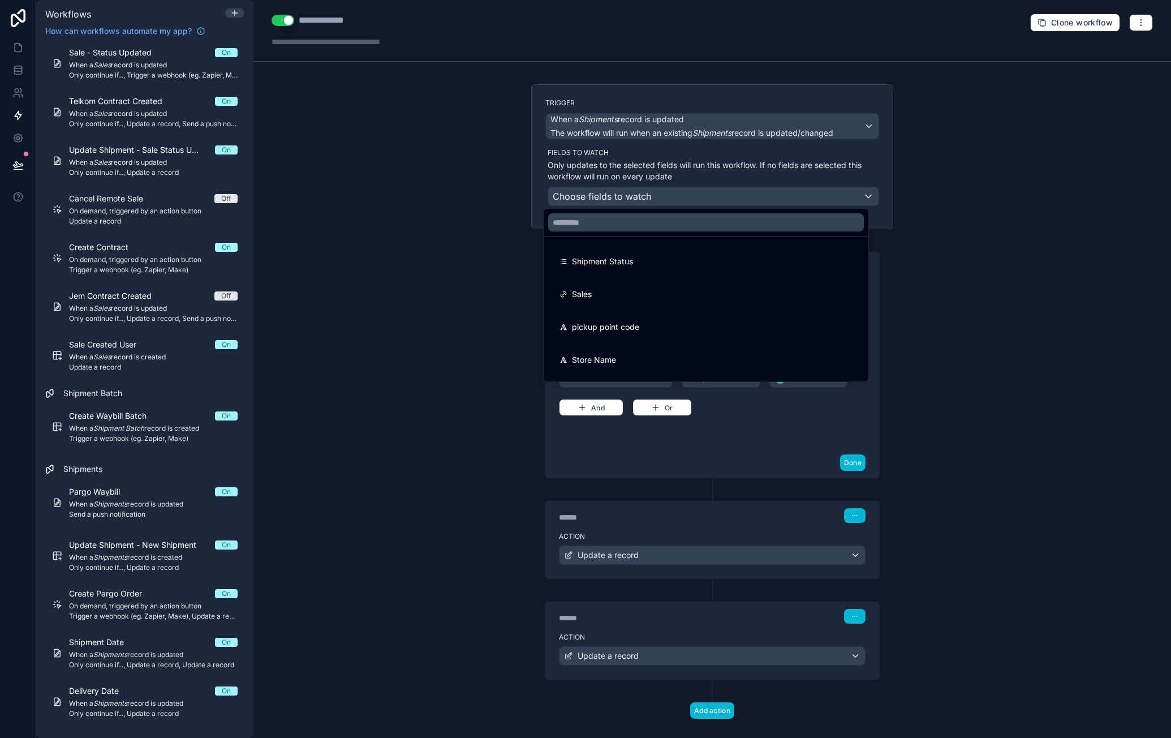
drag, startPoint x: 650, startPoint y: 267, endPoint x: 736, endPoint y: 248, distance: 88.1
click at [736, 248] on div "Shipment Status" at bounding box center [706, 262] width 320 height 32
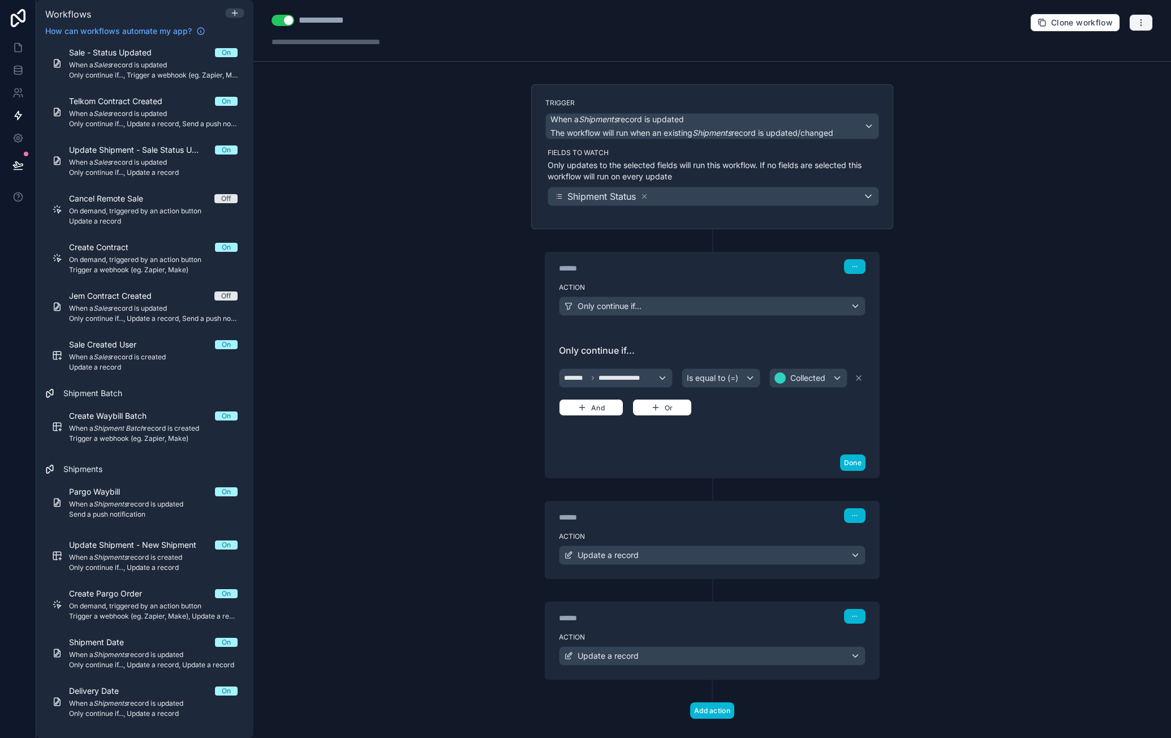
click at [1137, 20] on icon "button" at bounding box center [1141, 22] width 9 height 9
click at [1104, 83] on span "Delete workflow" at bounding box center [1103, 84] width 54 height 9
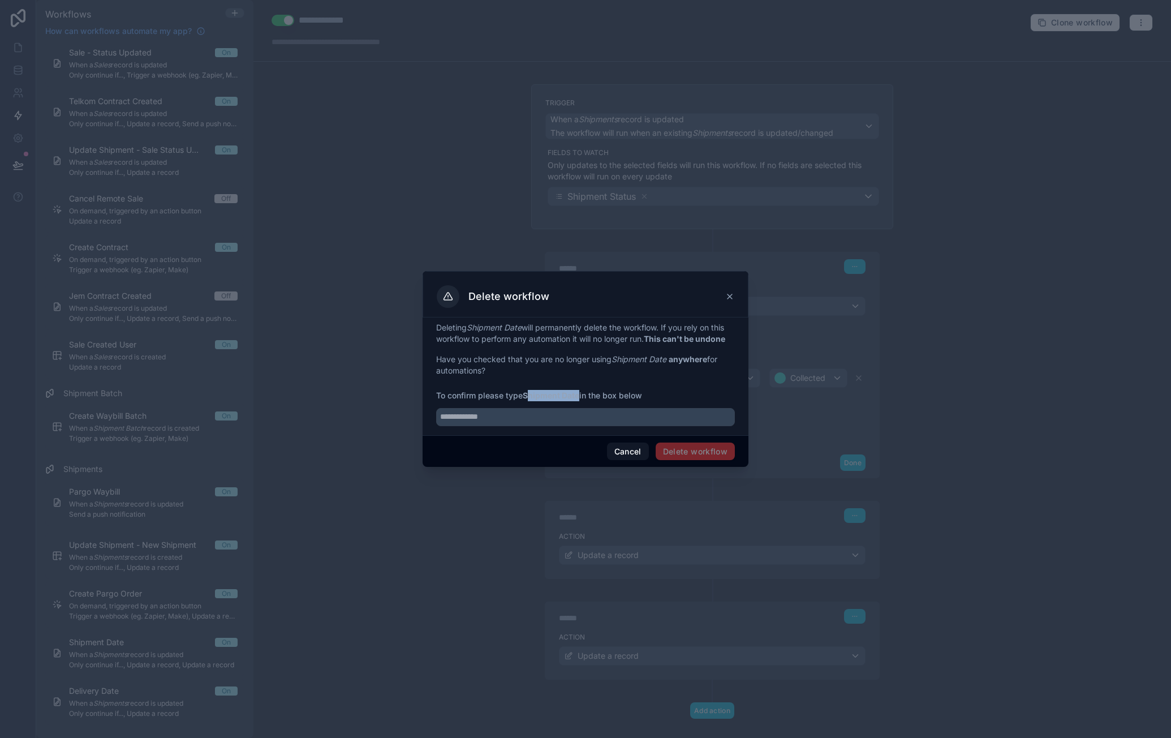
drag, startPoint x: 528, startPoint y: 395, endPoint x: 582, endPoint y: 399, distance: 53.9
click at [582, 399] on span "To confirm please type Shipment Date in the box below" at bounding box center [585, 395] width 299 height 11
drag, startPoint x: 525, startPoint y: 396, endPoint x: 581, endPoint y: 399, distance: 56.1
click at [579, 399] on strong "Shipment Date" at bounding box center [551, 395] width 57 height 10
copy strong "Shipment Date"
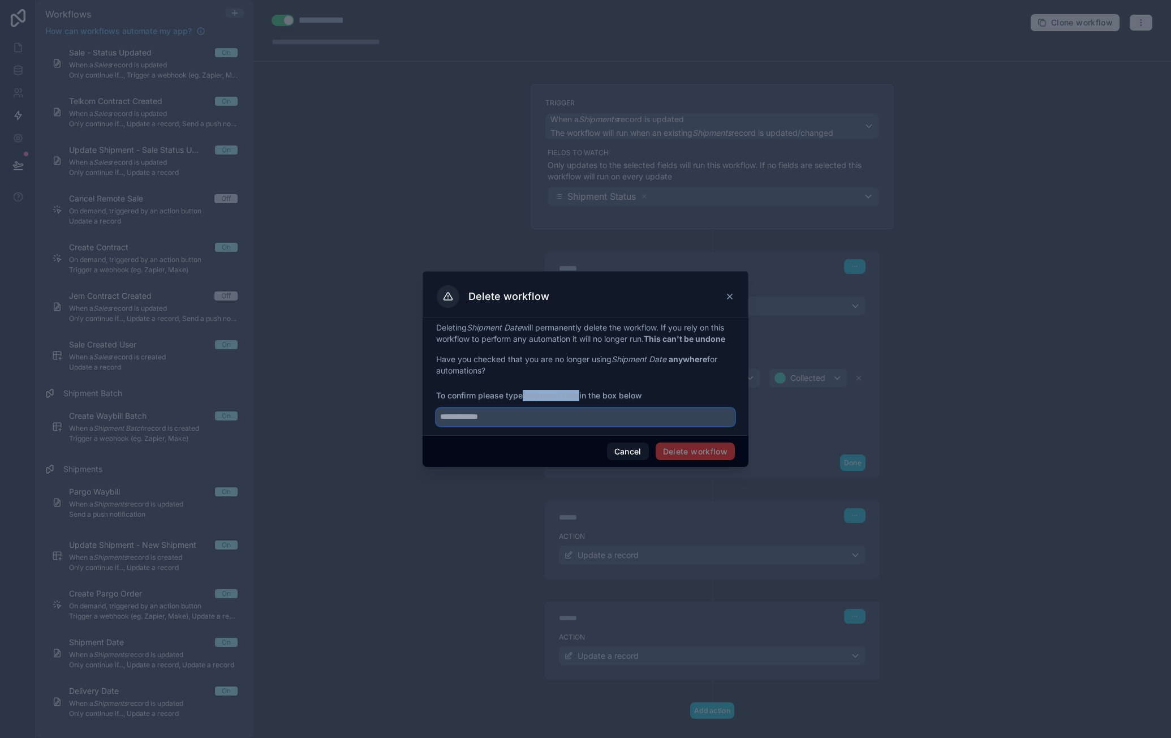
click at [541, 411] on input "text" at bounding box center [585, 417] width 299 height 18
paste input "**********"
type input "**********"
click at [695, 456] on button "Delete workflow" at bounding box center [695, 451] width 79 height 18
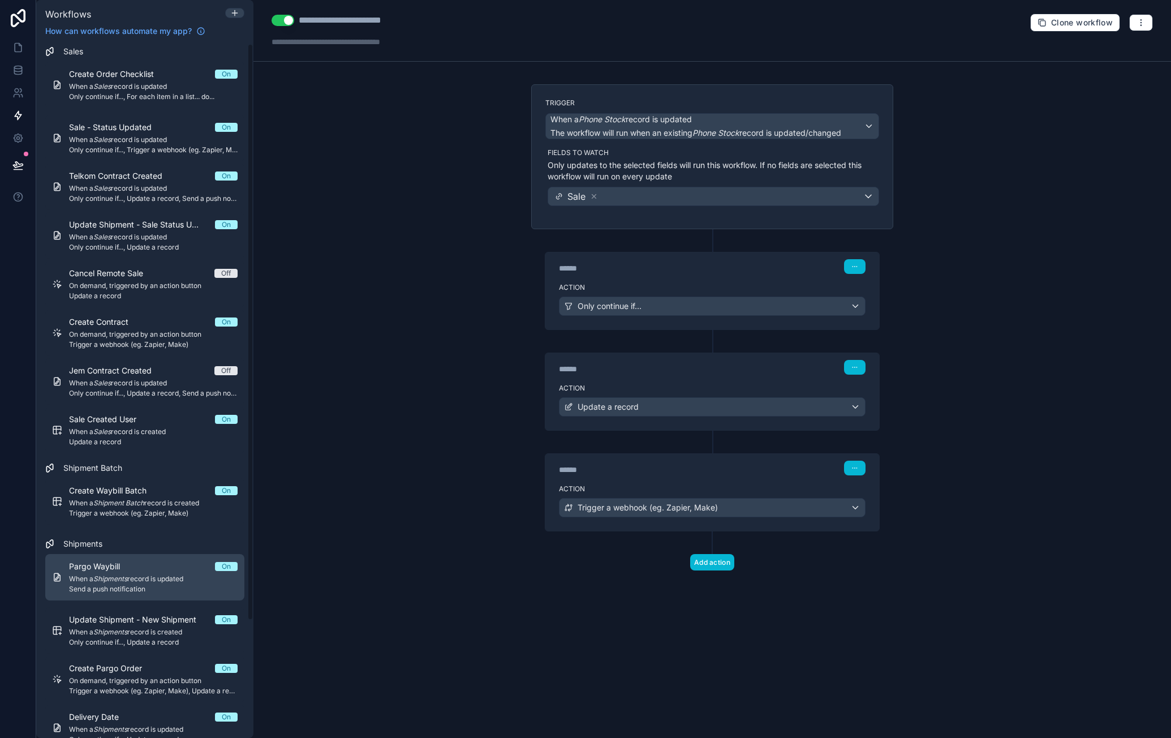
scroll to position [141, 0]
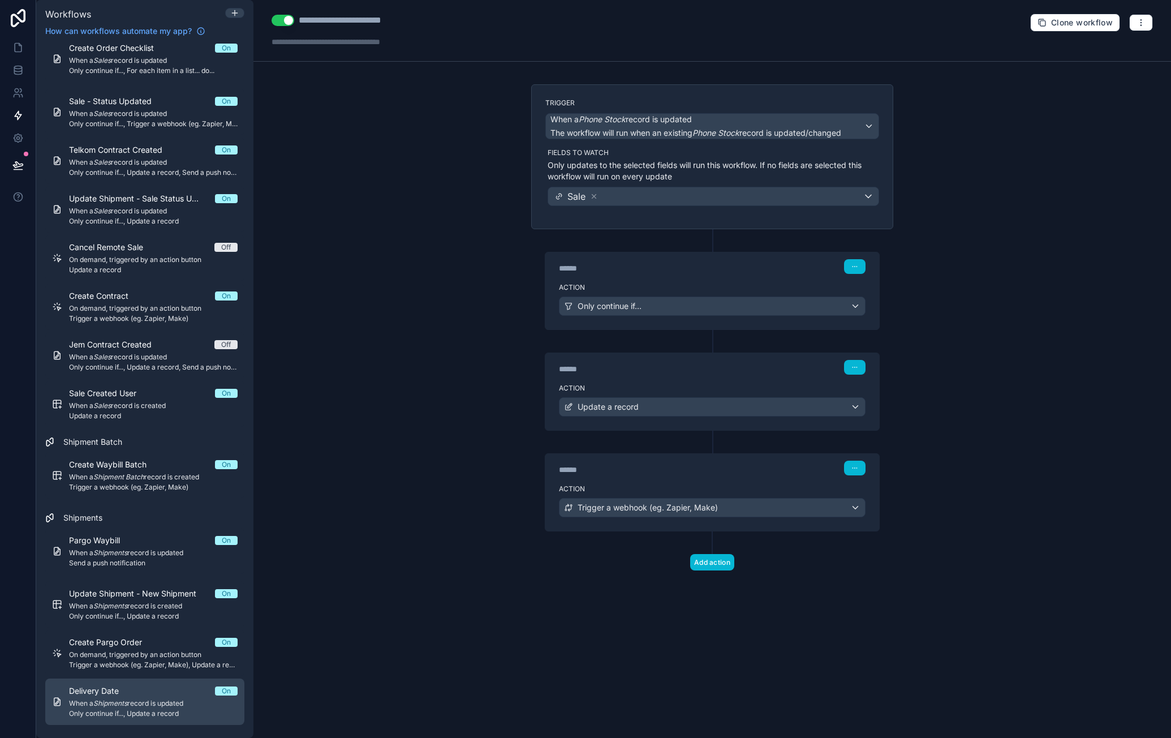
click at [170, 694] on div "Delivery Date On" at bounding box center [153, 690] width 169 height 11
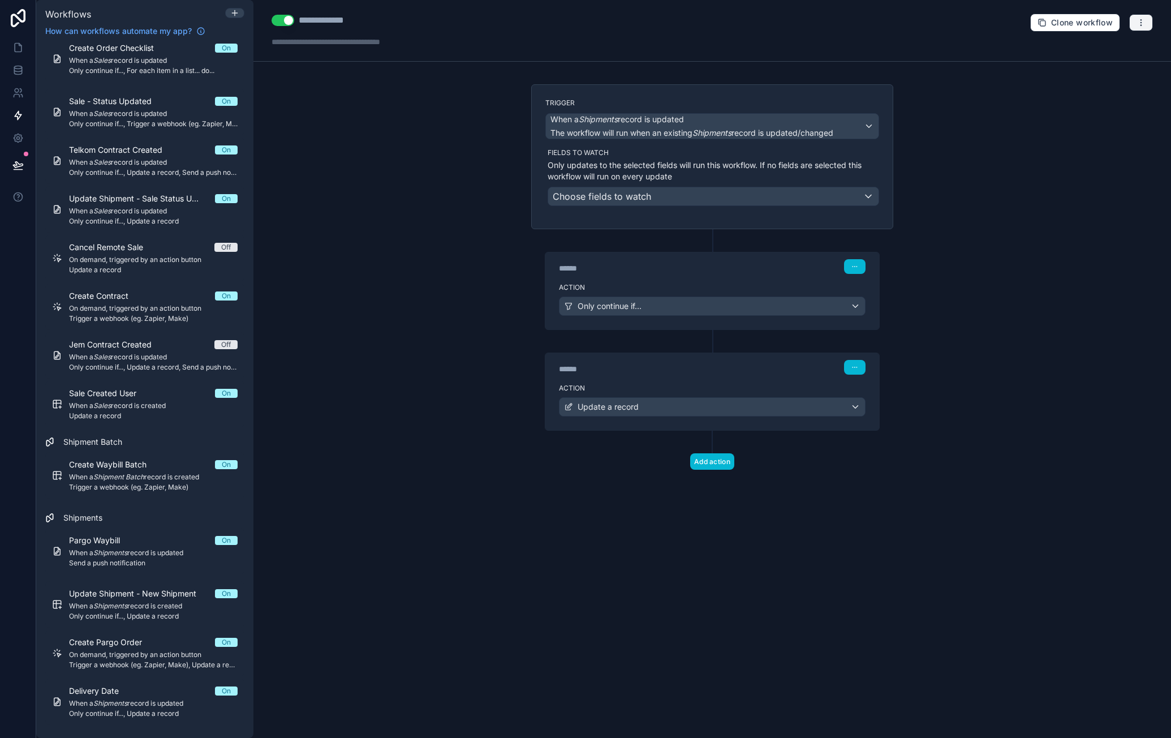
click at [1137, 27] on button "button" at bounding box center [1141, 22] width 24 height 17
click at [1100, 84] on span "Delete workflow" at bounding box center [1111, 84] width 54 height 9
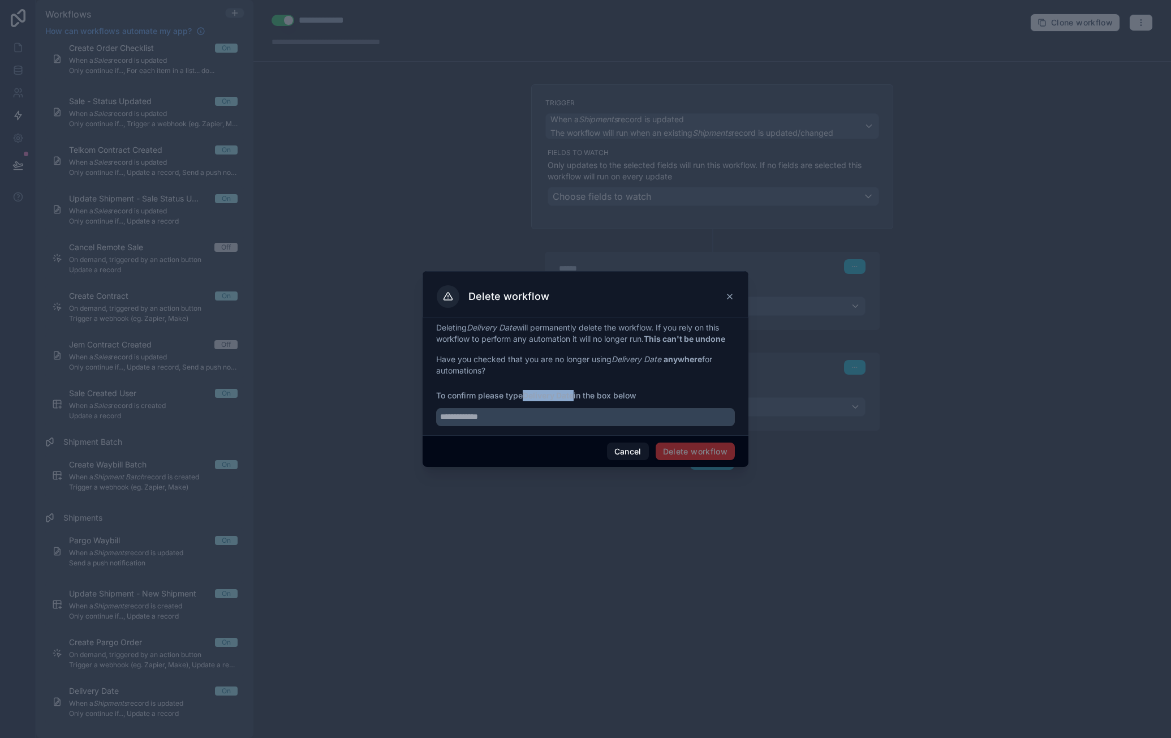
drag, startPoint x: 526, startPoint y: 394, endPoint x: 578, endPoint y: 398, distance: 51.6
click at [578, 398] on span "To confirm please type Delivery Date in the box below" at bounding box center [585, 395] width 299 height 11
copy strong "Delivery Date"
click at [547, 418] on input "text" at bounding box center [585, 417] width 299 height 18
paste input "**********"
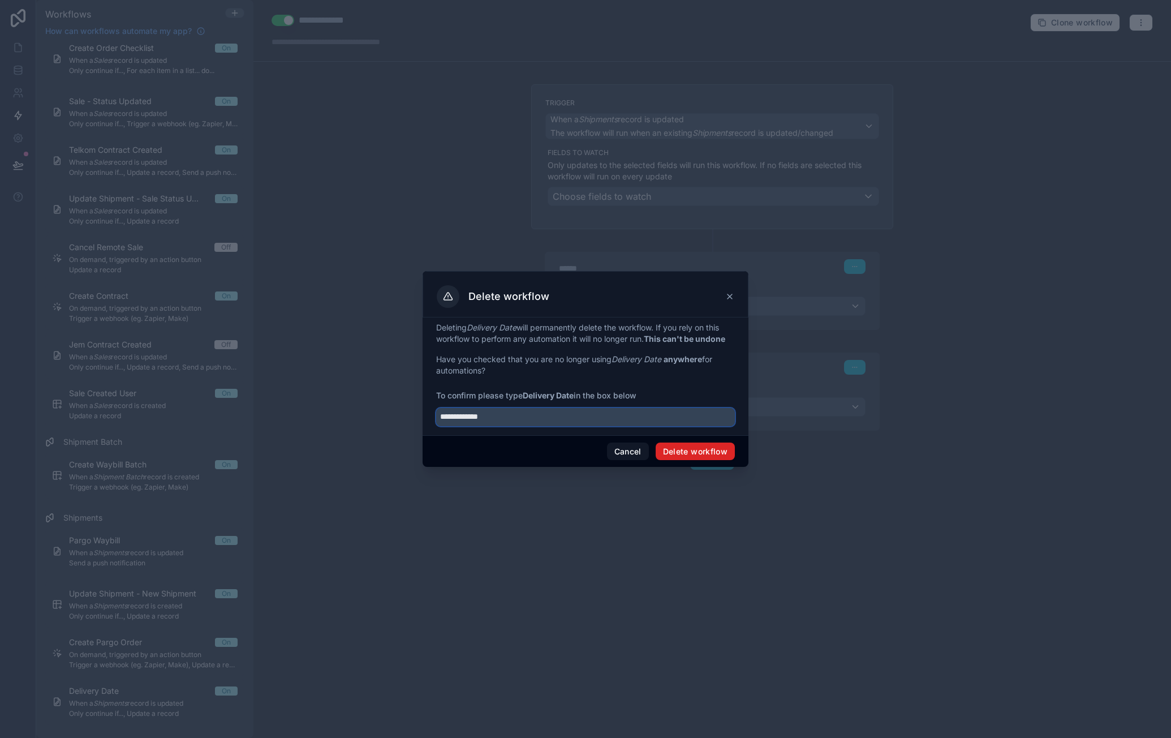
type input "**********"
click at [701, 442] on button "Delete workflow" at bounding box center [695, 451] width 79 height 18
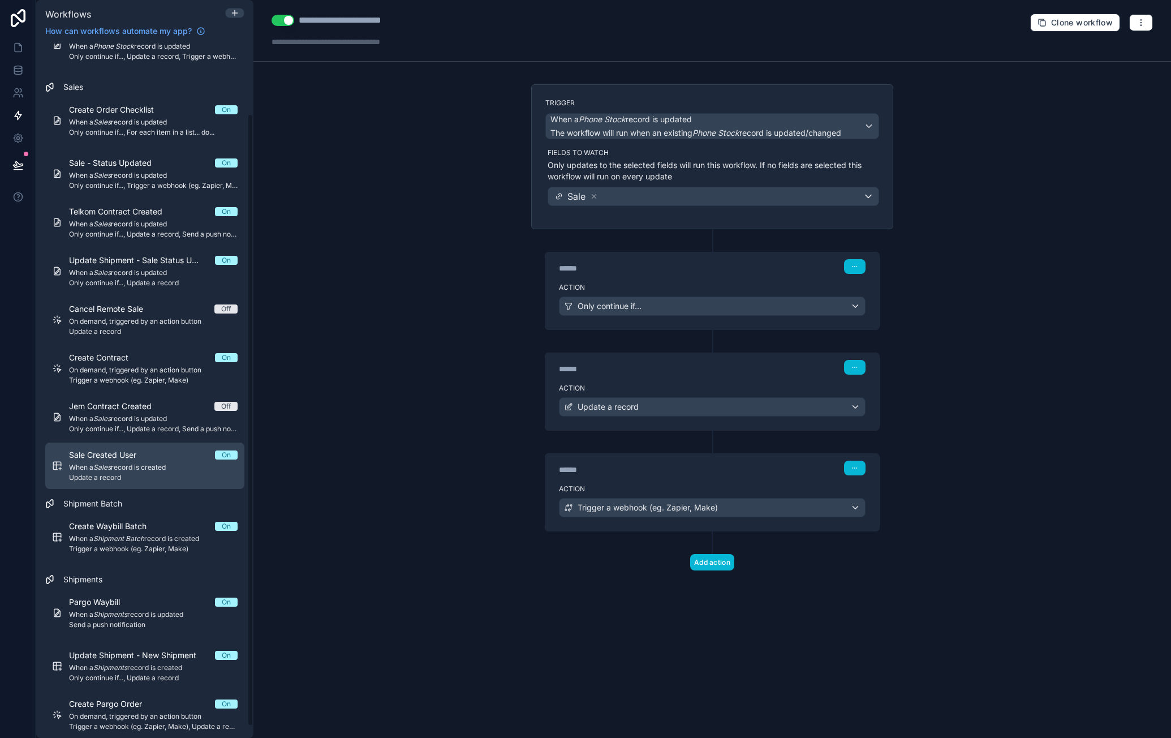
scroll to position [93, 0]
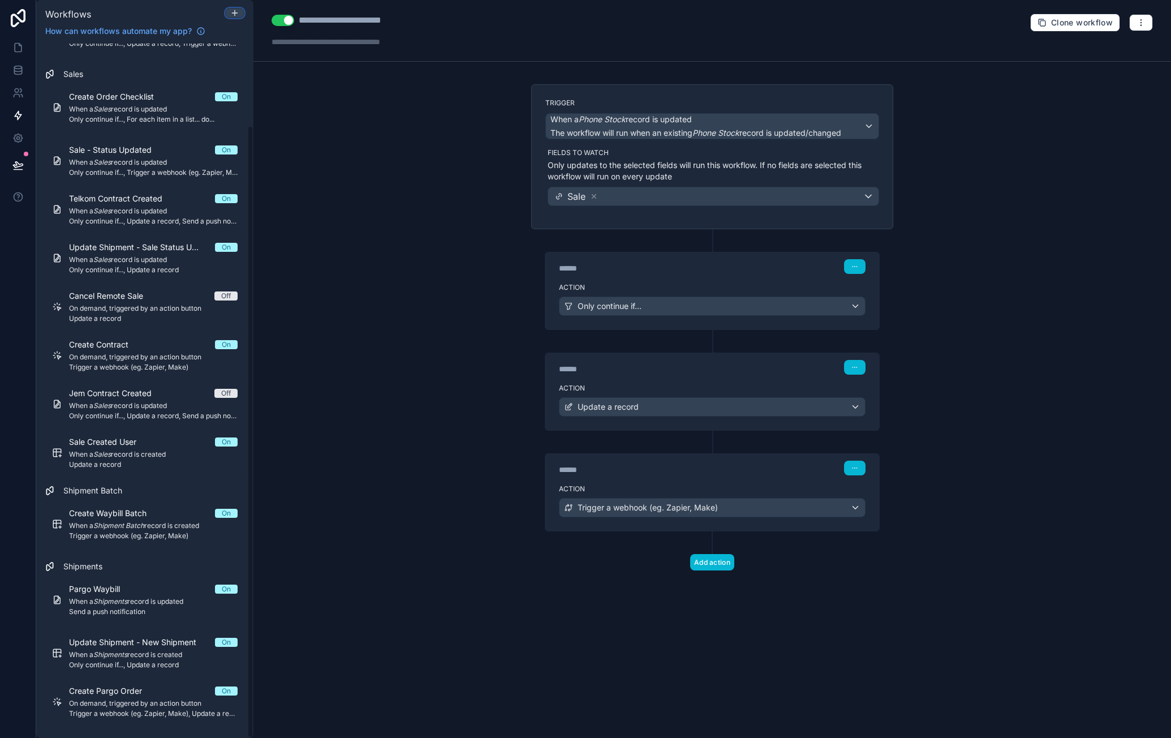
click at [230, 14] on div at bounding box center [235, 12] width 18 height 9
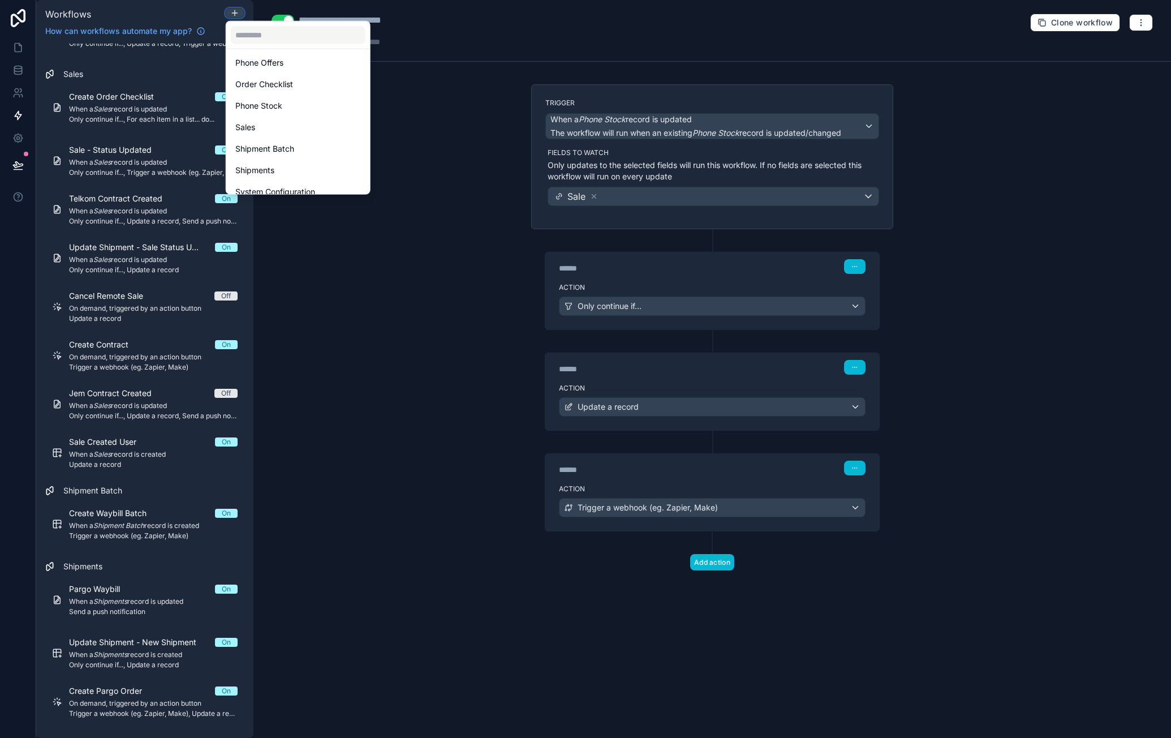
scroll to position [140, 0]
click at [286, 135] on div "Shipments" at bounding box center [298, 139] width 126 height 14
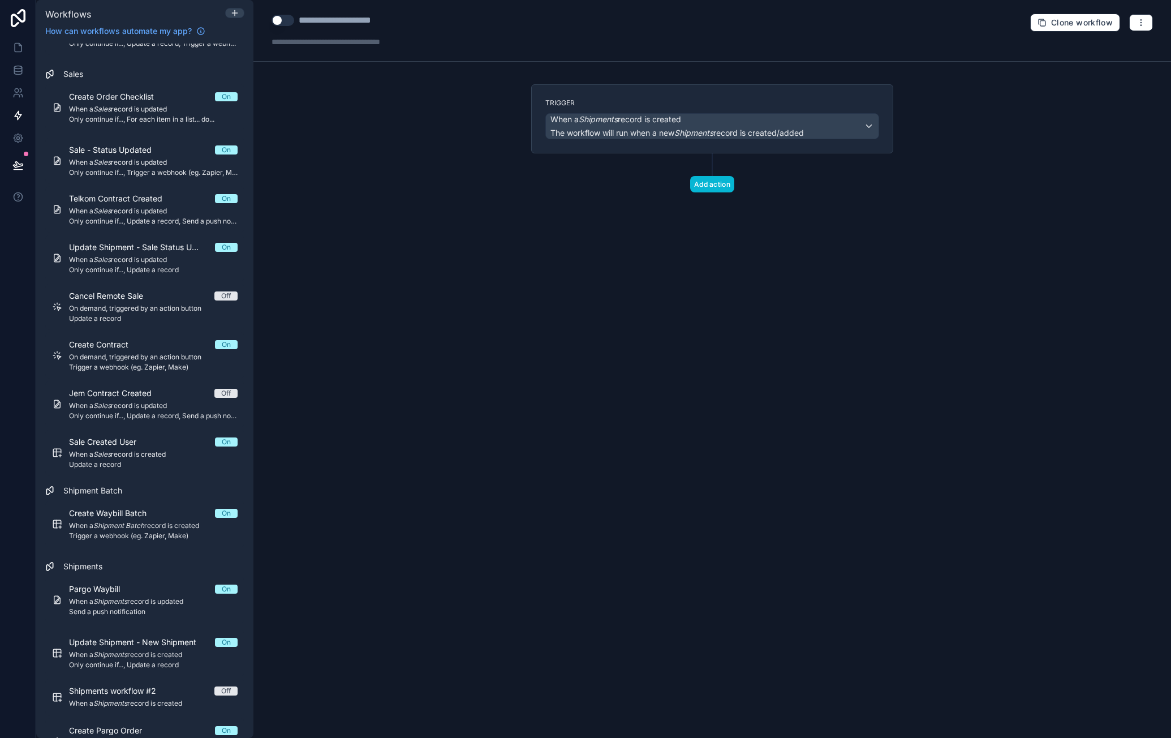
click at [285, 23] on button "Use setting" at bounding box center [283, 20] width 23 height 11
click at [328, 21] on div "**********" at bounding box center [354, 21] width 110 height 14
click at [346, 22] on div "**********" at bounding box center [354, 21] width 110 height 14
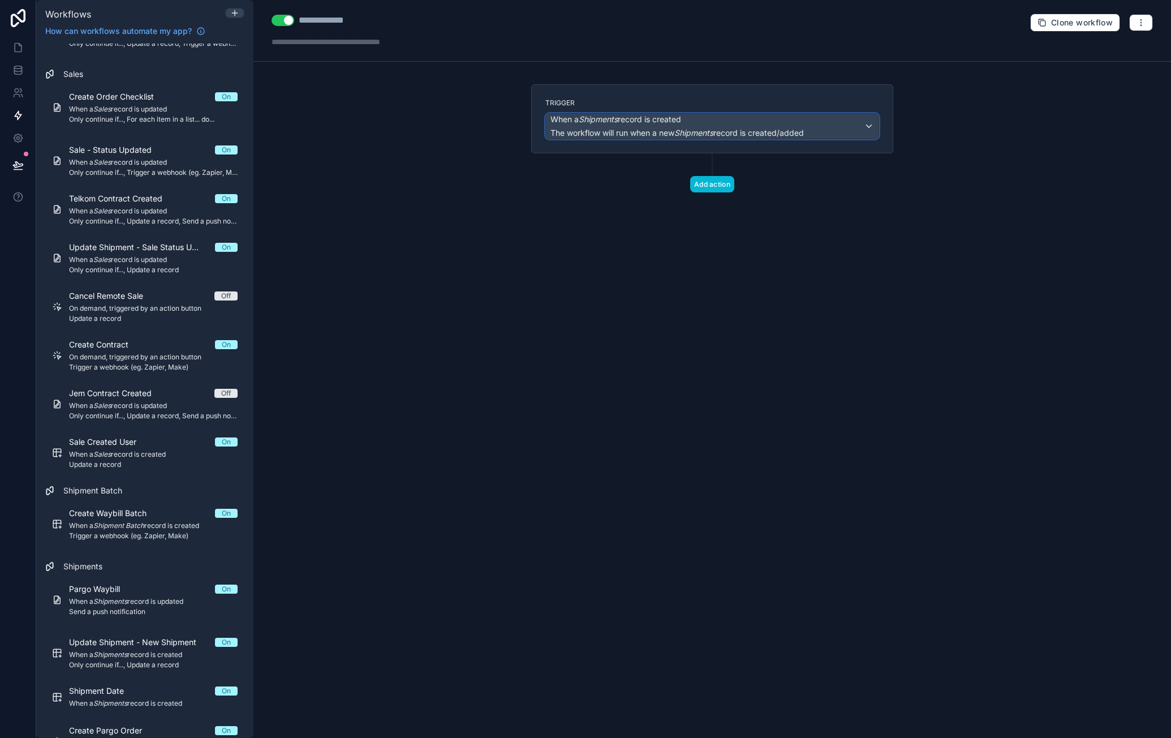
click at [669, 135] on span "The workflow will run when a new Shipments record is created/added" at bounding box center [677, 133] width 253 height 10
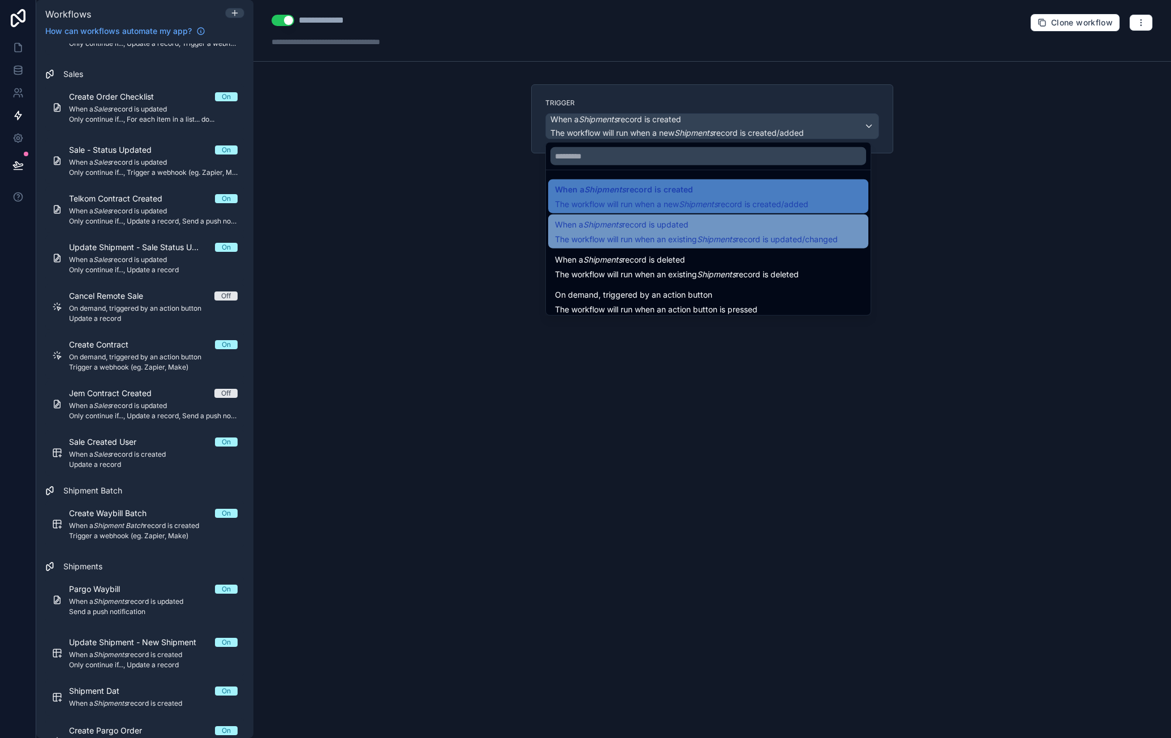
click at [748, 222] on span "When a Shipments record is updated" at bounding box center [696, 225] width 283 height 14
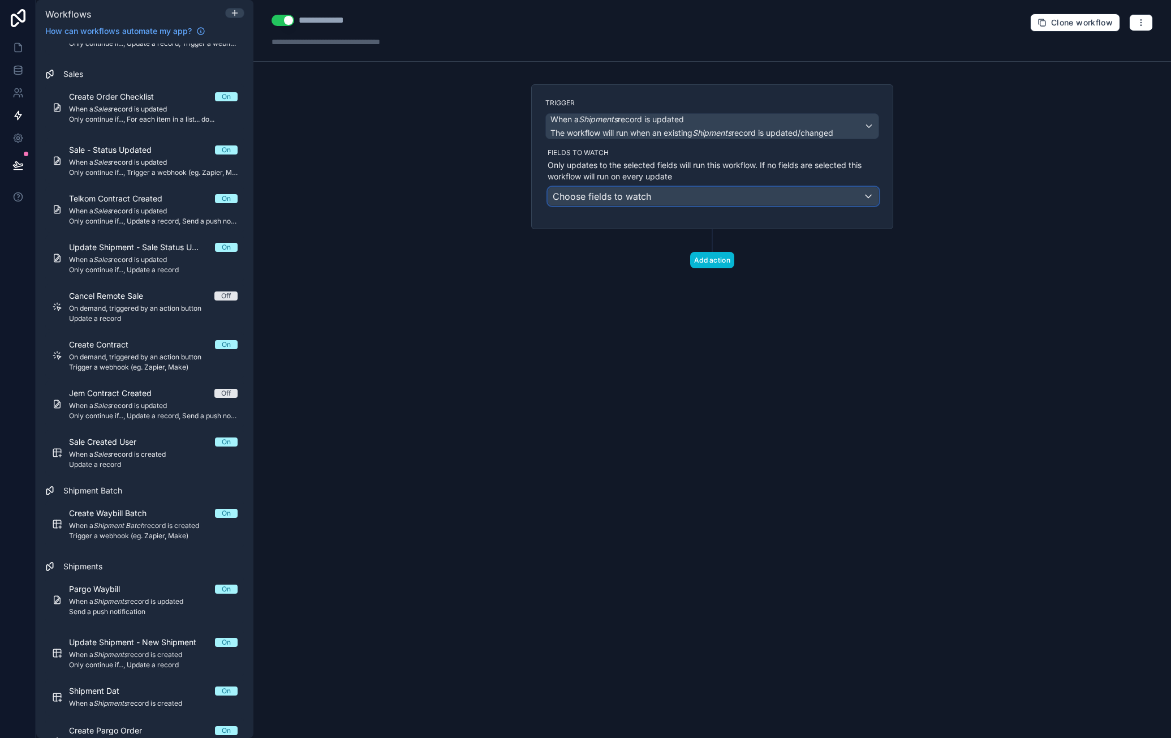
click at [728, 190] on div "Choose fields to watch" at bounding box center [713, 196] width 330 height 18
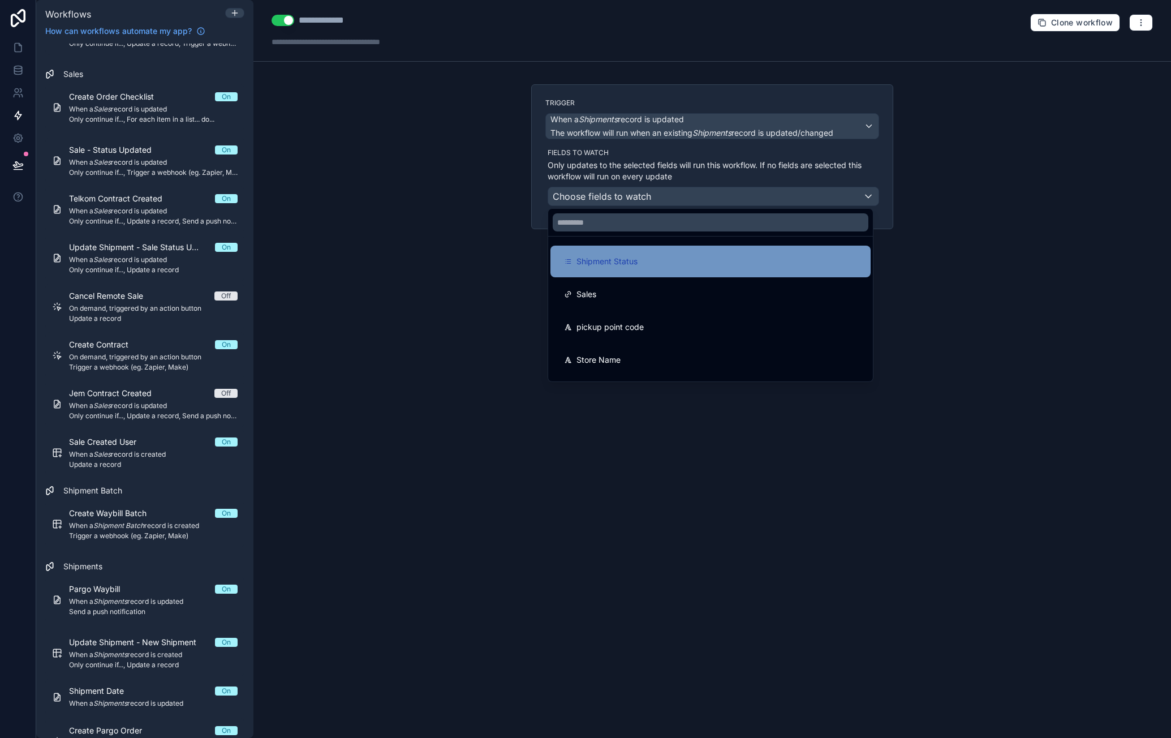
click at [669, 266] on div "Shipment Status" at bounding box center [710, 262] width 293 height 14
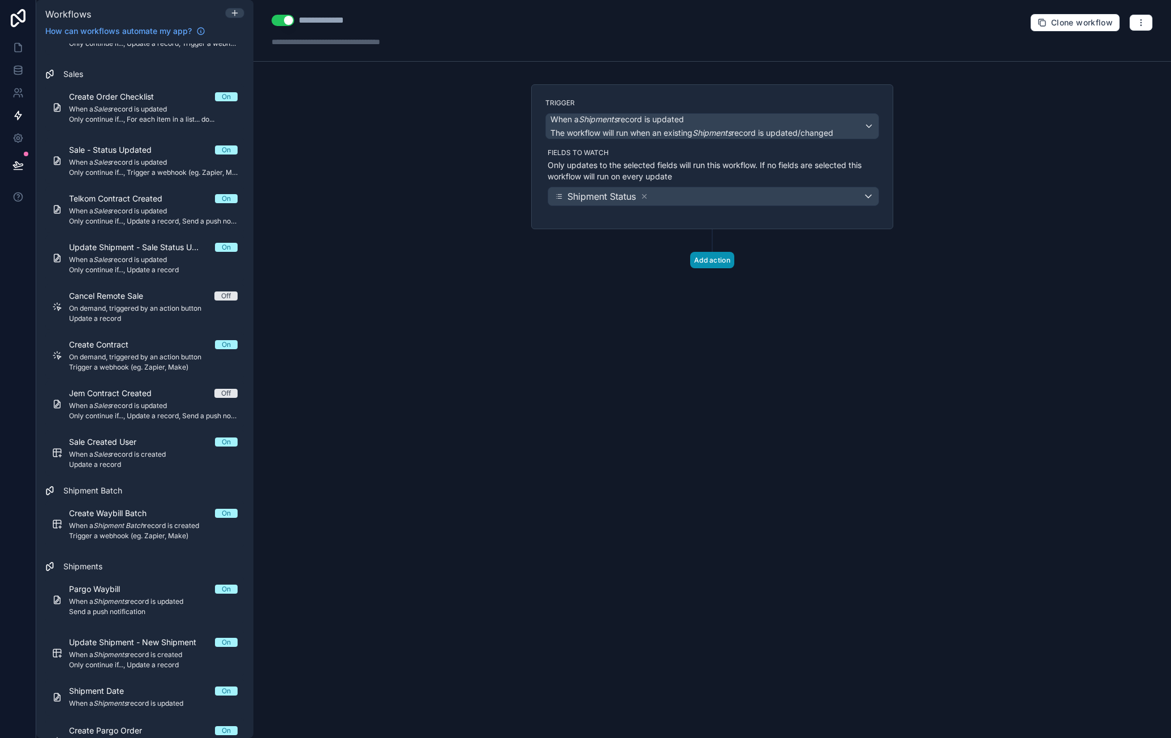
click at [721, 263] on button "Add action" at bounding box center [712, 260] width 44 height 16
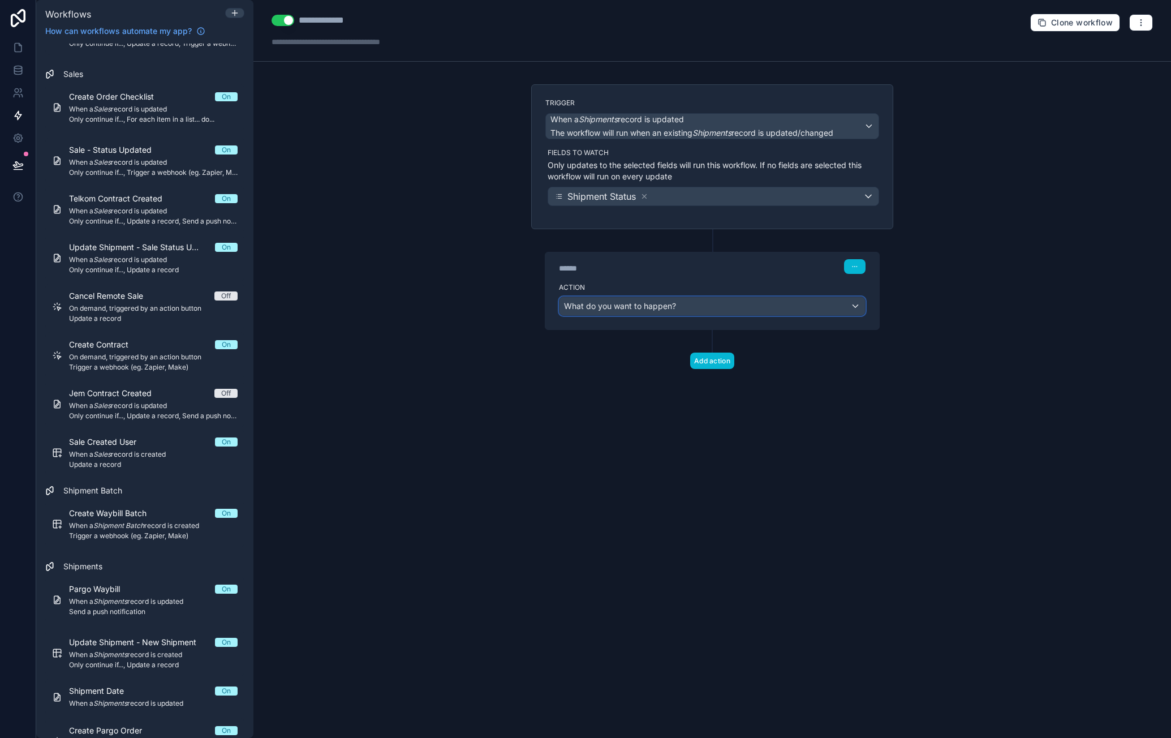
click at [691, 304] on div "What do you want to happen?" at bounding box center [713, 306] width 306 height 18
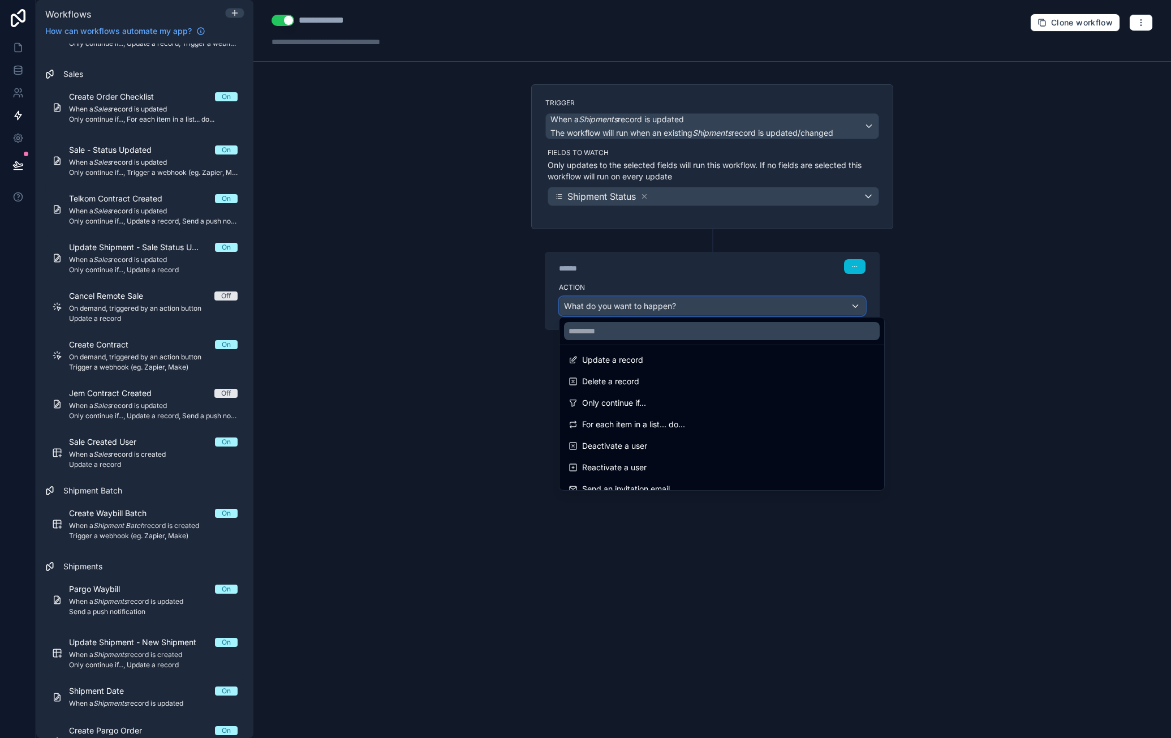
scroll to position [113, 0]
click at [680, 398] on div "Only continue if..." at bounding box center [722, 402] width 307 height 14
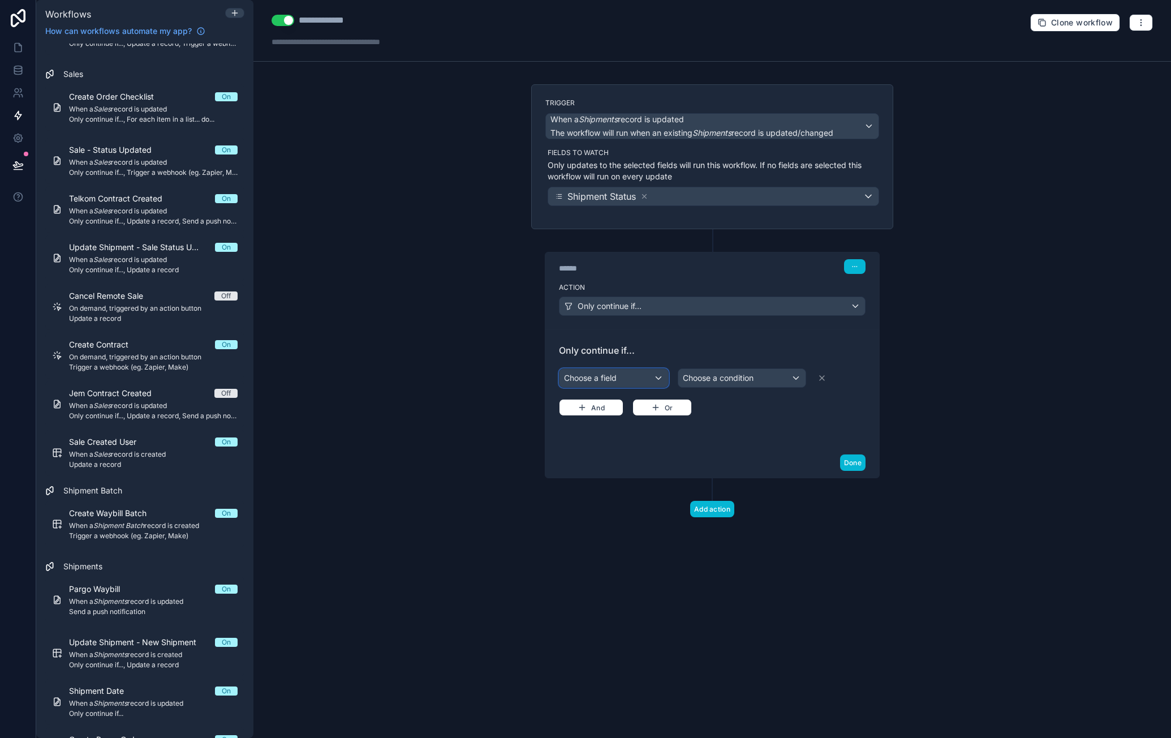
click at [652, 373] on div "Choose a field" at bounding box center [614, 378] width 109 height 18
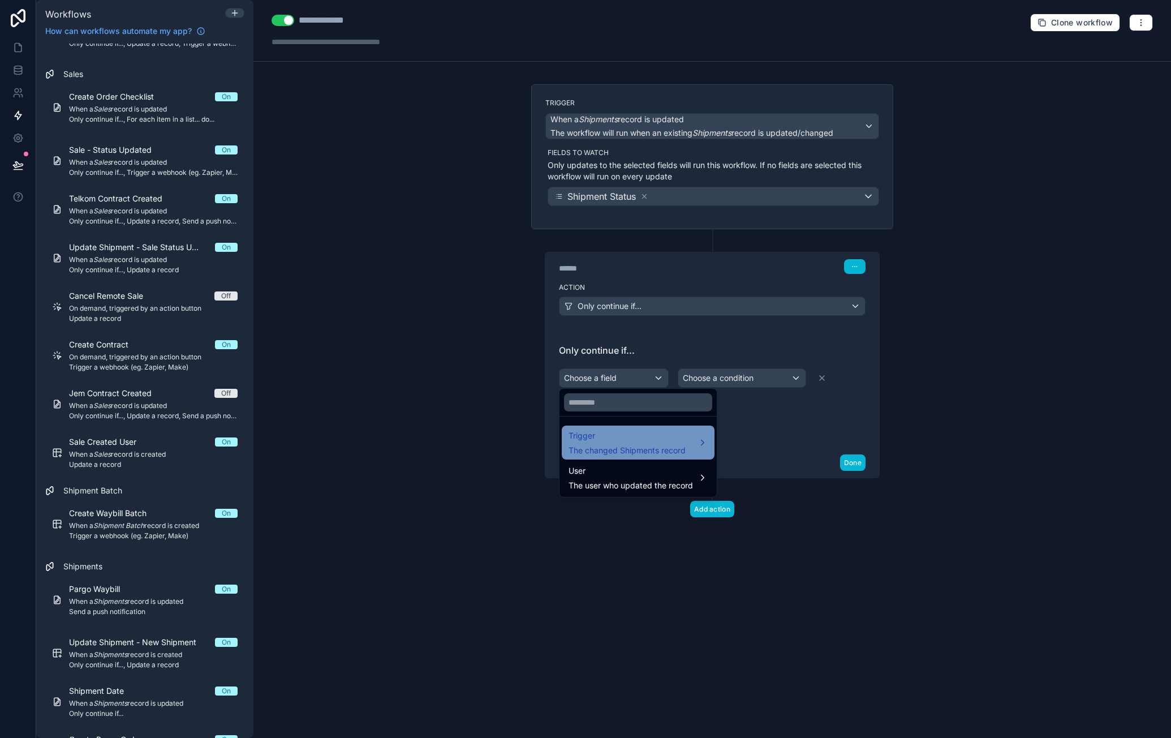
click at [625, 432] on span "Trigger" at bounding box center [627, 436] width 117 height 14
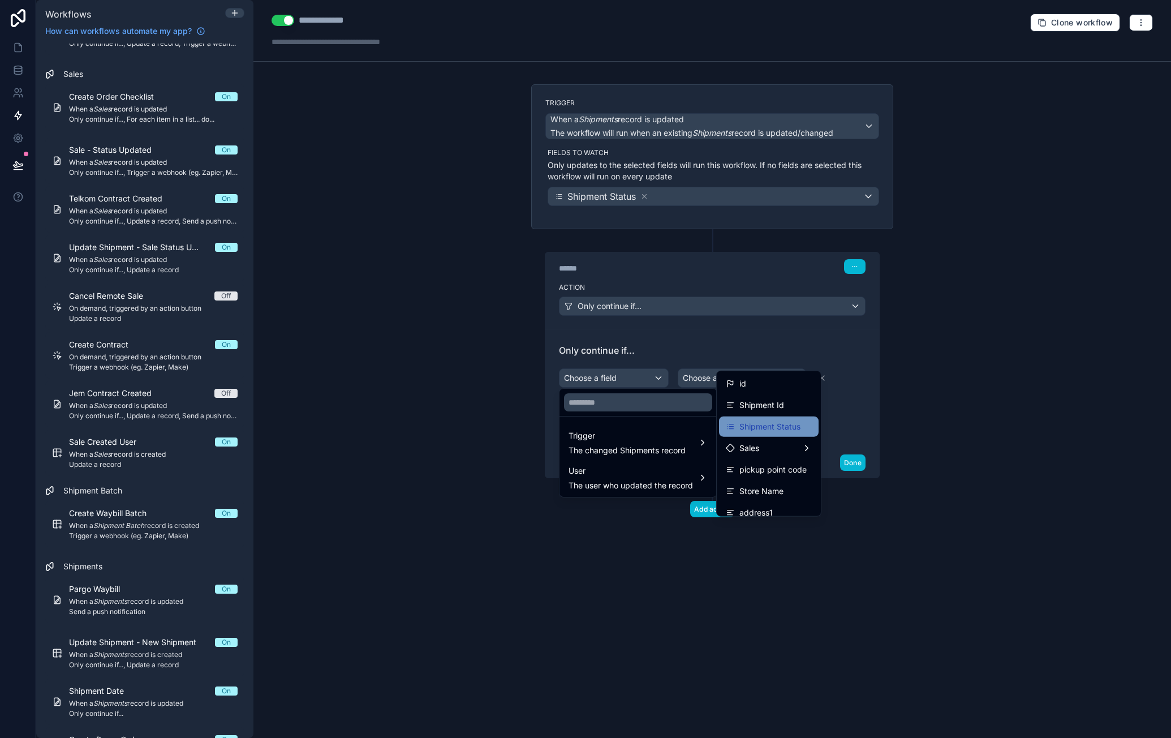
click at [785, 421] on span "Shipment Status" at bounding box center [770, 427] width 61 height 14
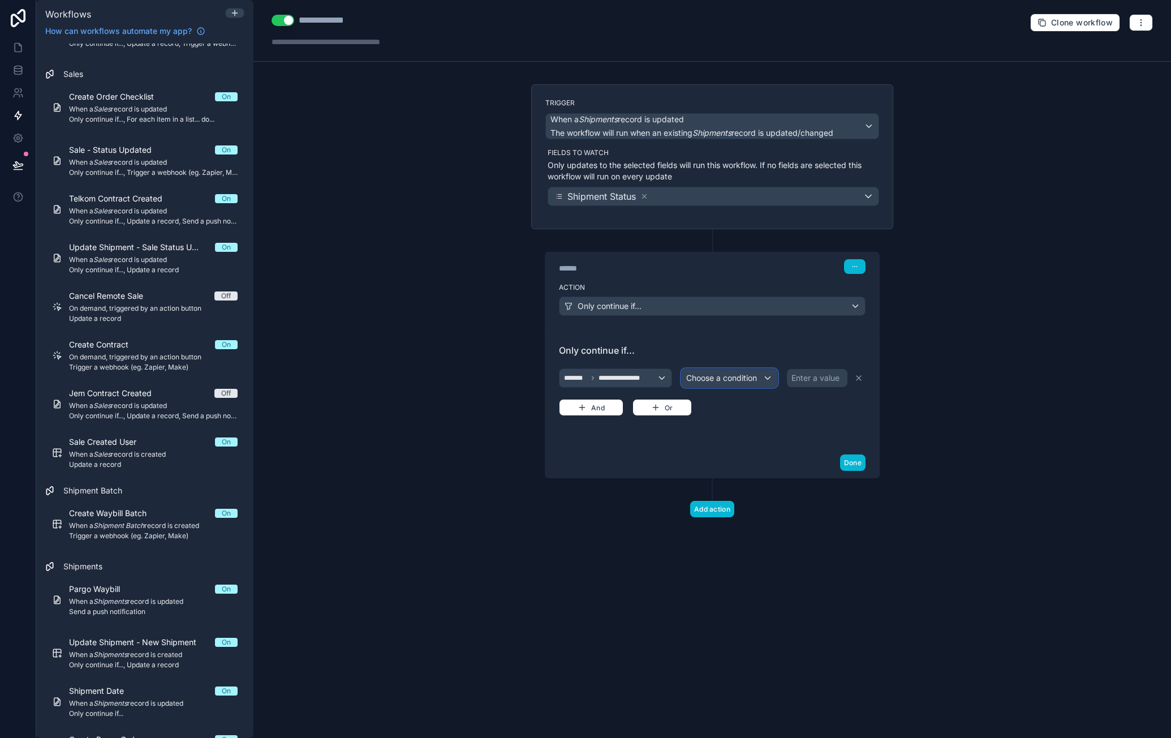
click at [703, 376] on span "Choose a condition" at bounding box center [721, 378] width 71 height 10
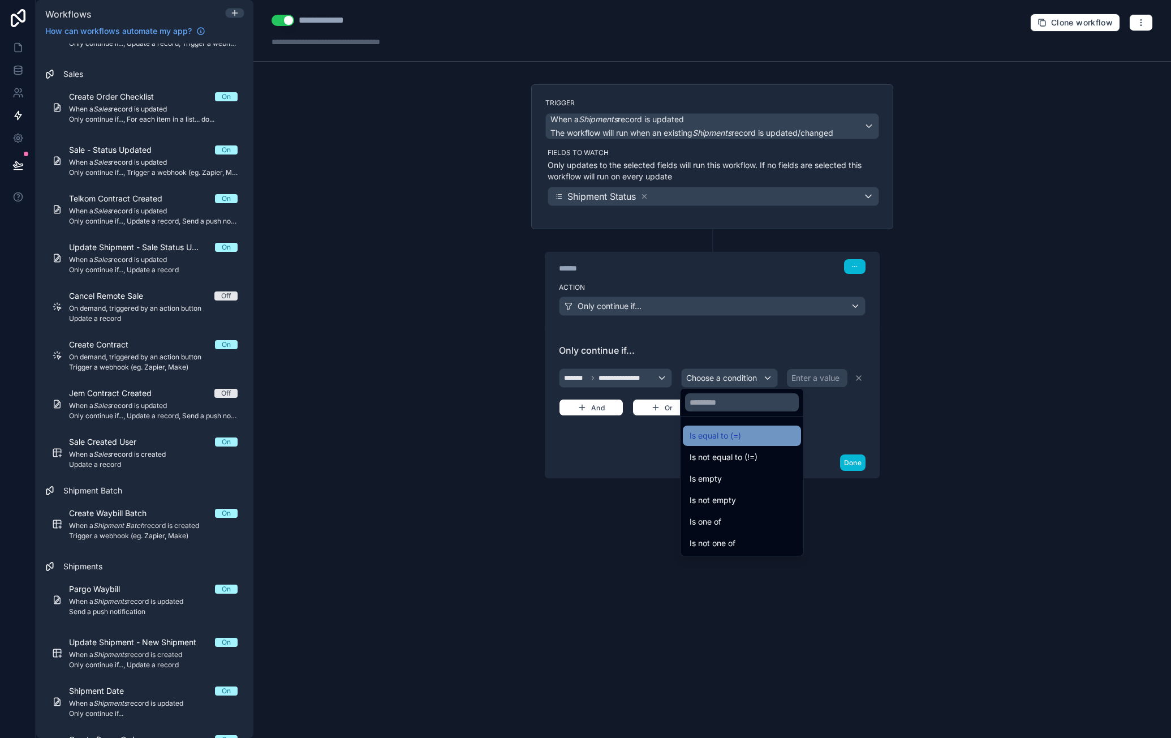
click at [717, 432] on span "Is equal to (=)" at bounding box center [715, 436] width 51 height 14
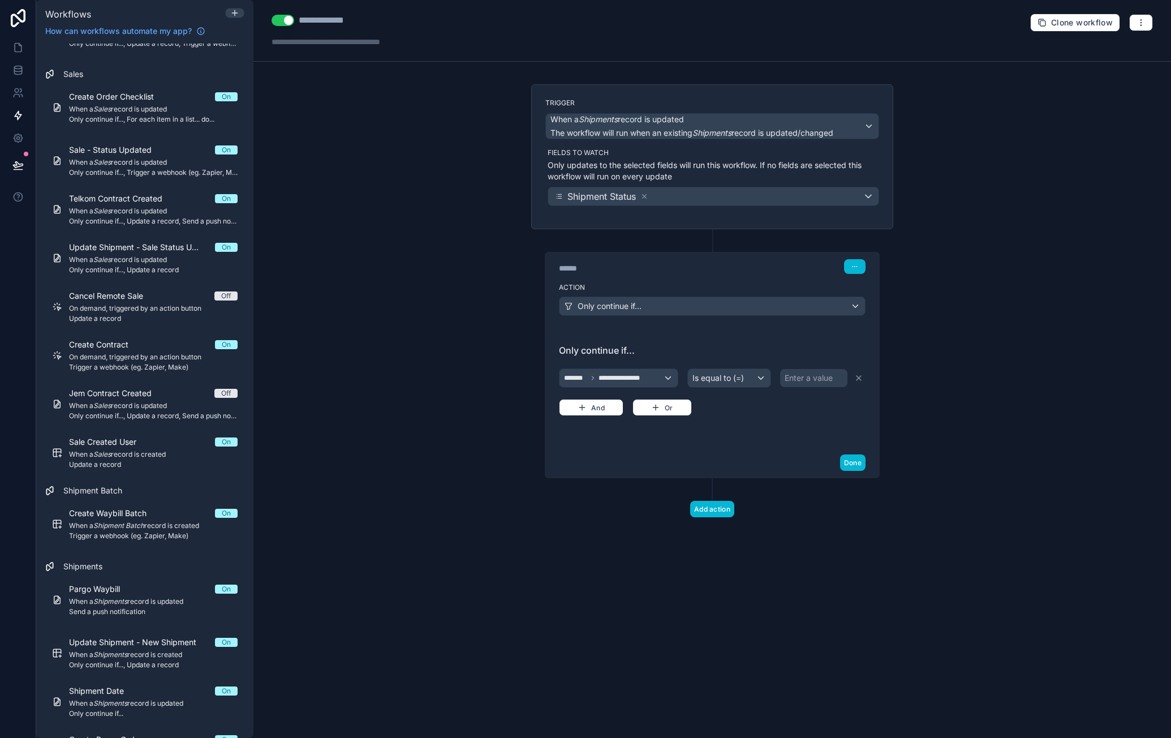
click at [801, 376] on div "Enter a value" at bounding box center [809, 377] width 48 height 11
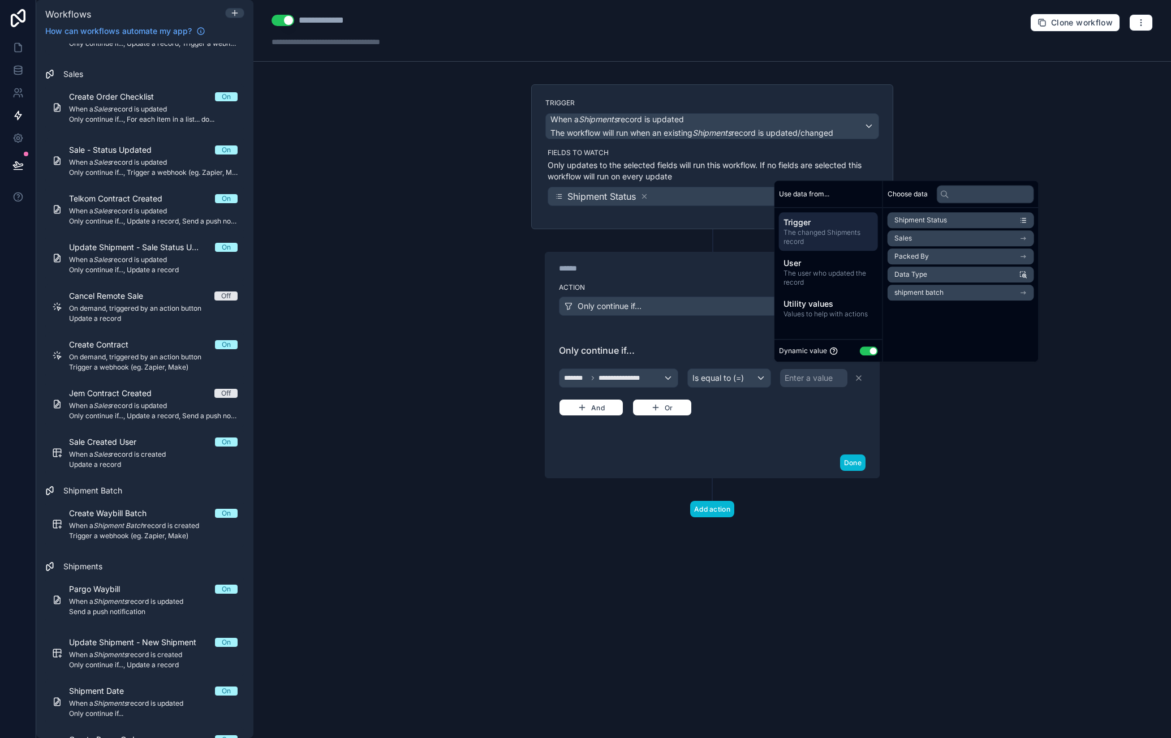
click at [870, 354] on button "Use setting" at bounding box center [869, 350] width 18 height 9
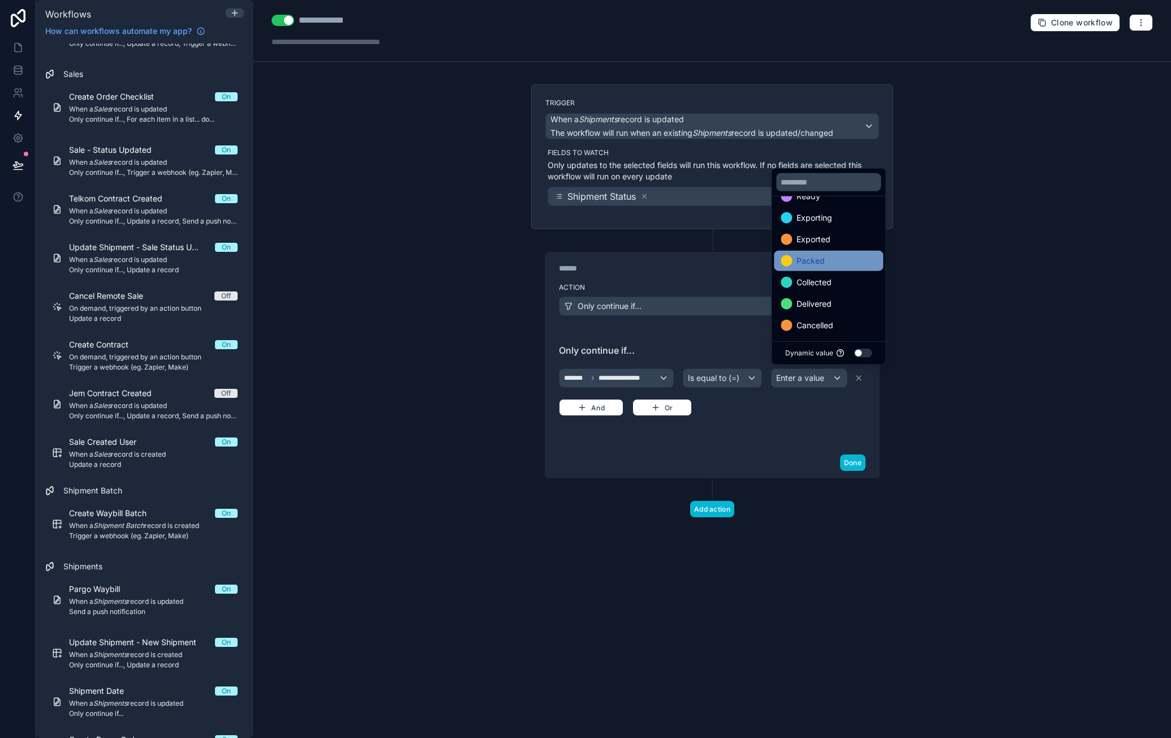
scroll to position [66, 0]
click at [844, 252] on div "Collected" at bounding box center [829, 258] width 96 height 14
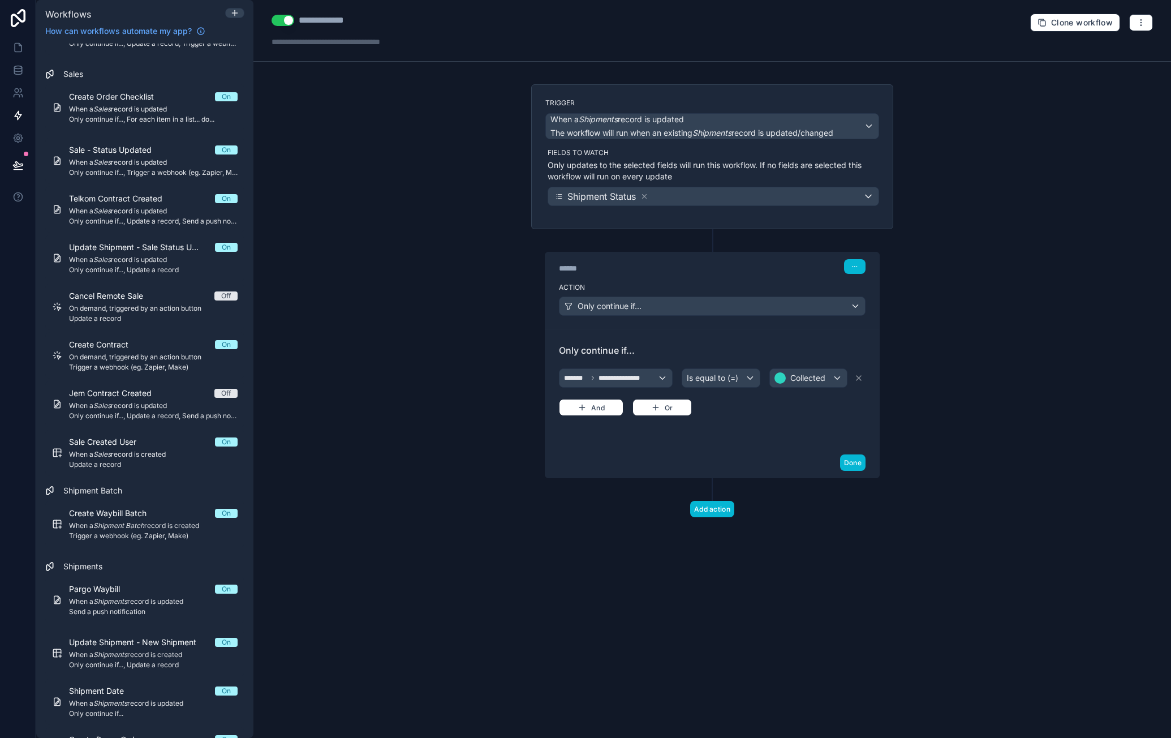
click at [791, 431] on div "**********" at bounding box center [712, 388] width 334 height 118
click at [726, 502] on button "Add action" at bounding box center [712, 509] width 44 height 16
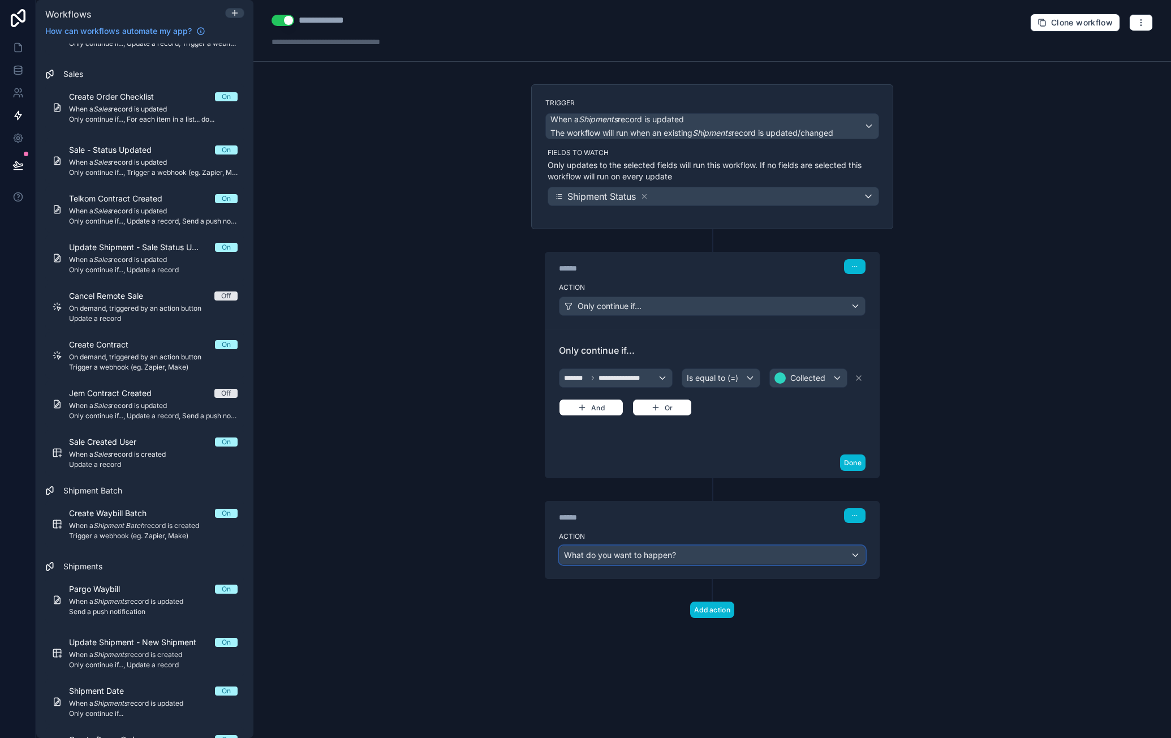
click at [683, 549] on div "What do you want to happen?" at bounding box center [713, 555] width 306 height 18
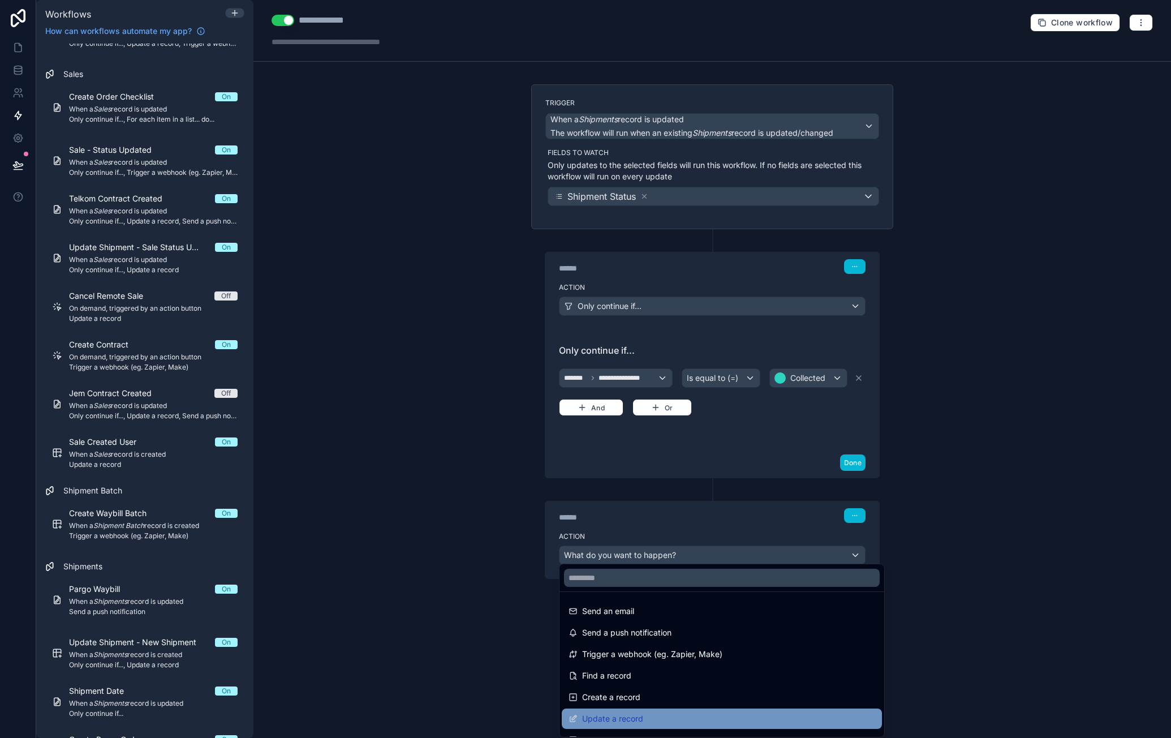
click at [663, 712] on div "Update a record" at bounding box center [722, 719] width 307 height 14
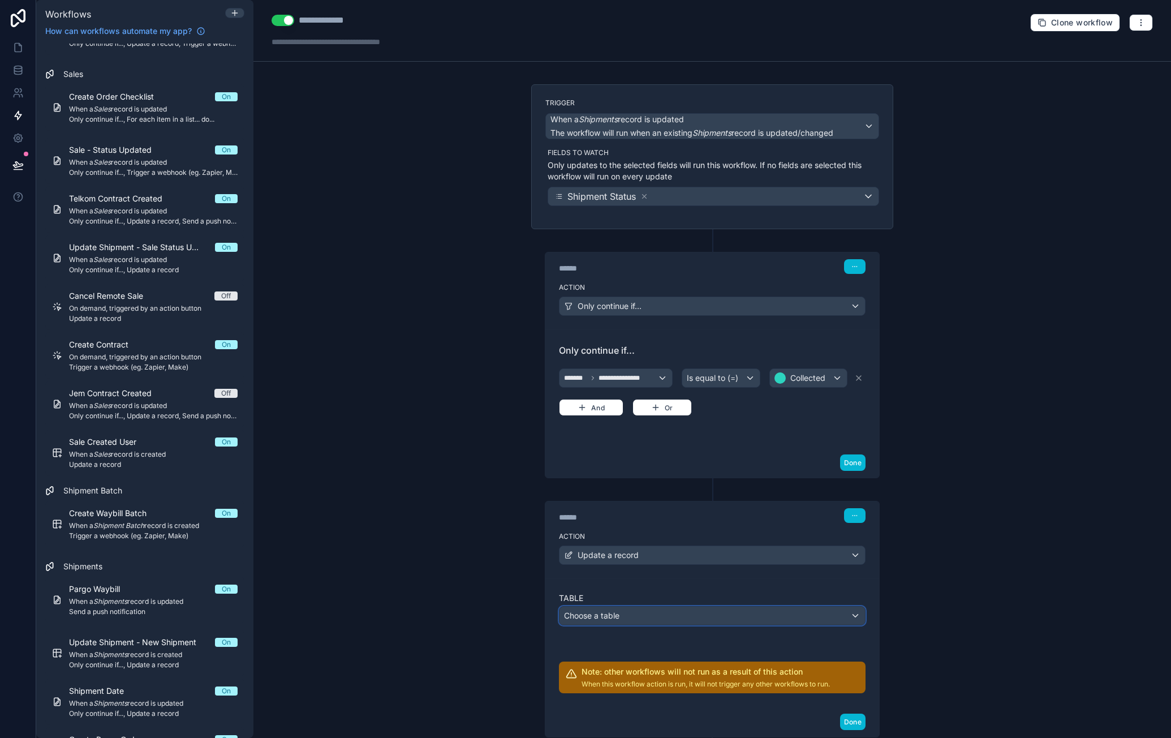
click at [669, 608] on div "Choose a table" at bounding box center [713, 616] width 306 height 18
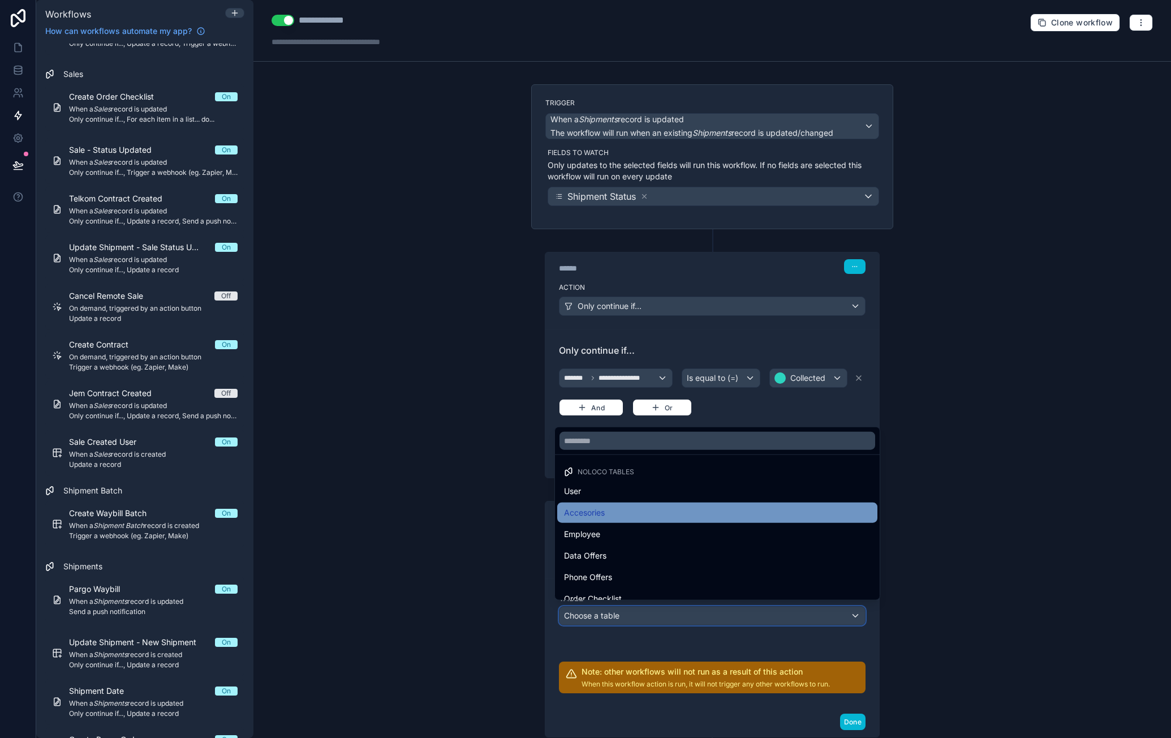
scroll to position [113, 0]
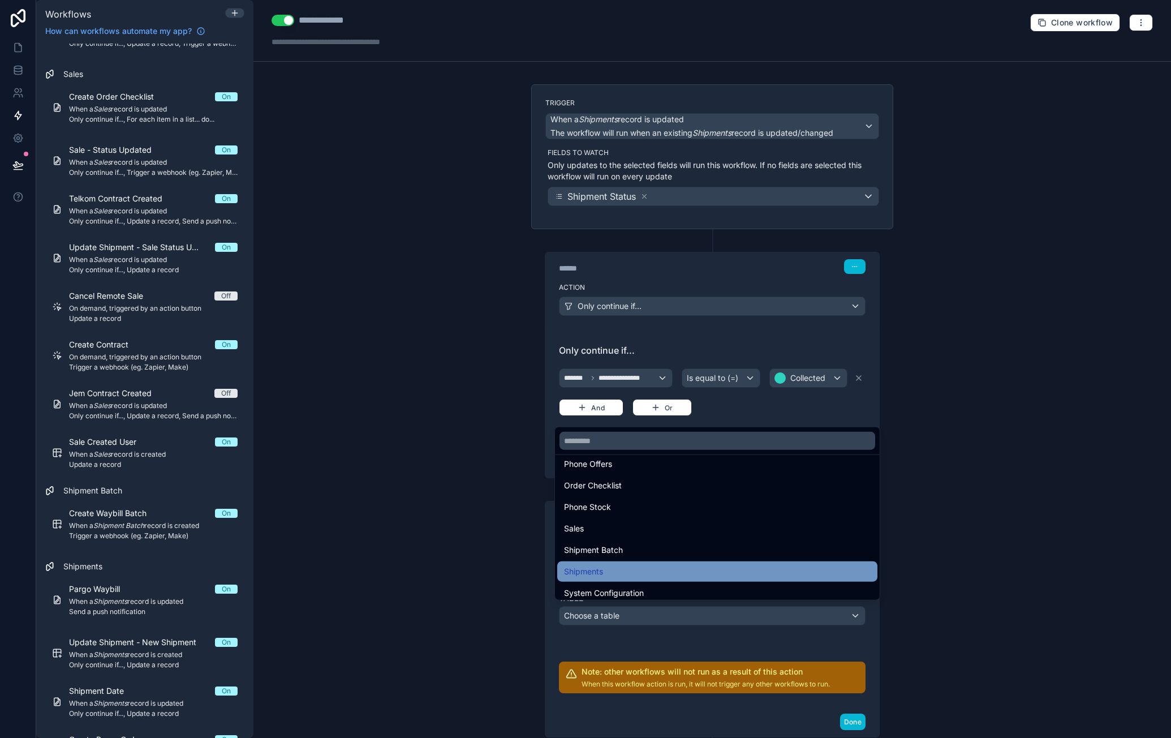
click at [646, 565] on div "Shipments" at bounding box center [717, 572] width 307 height 14
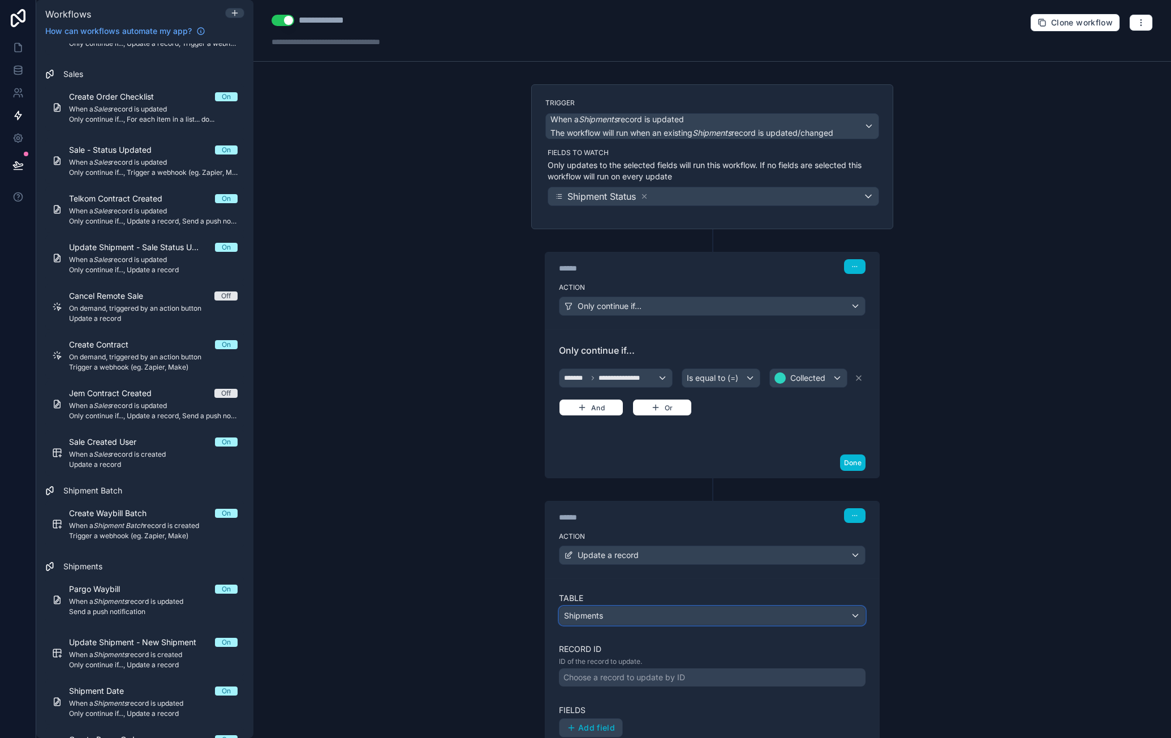
click at [654, 614] on div "Shipments" at bounding box center [713, 616] width 306 height 18
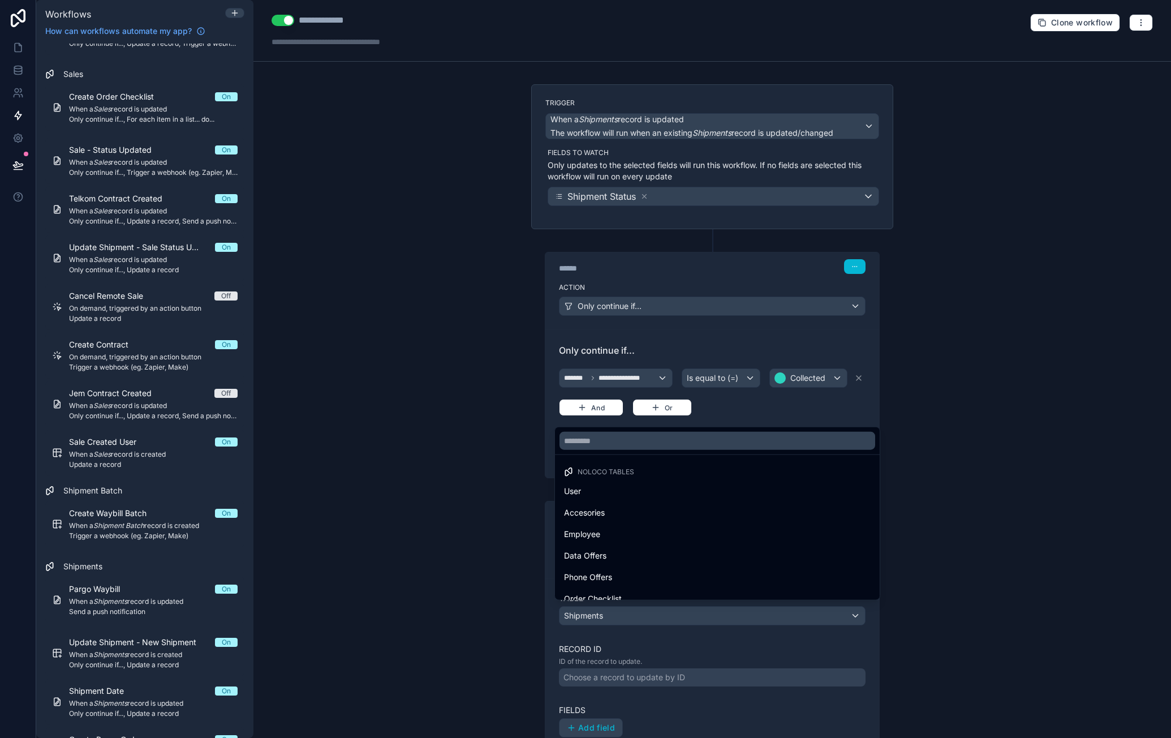
click at [668, 673] on div at bounding box center [585, 369] width 1171 height 738
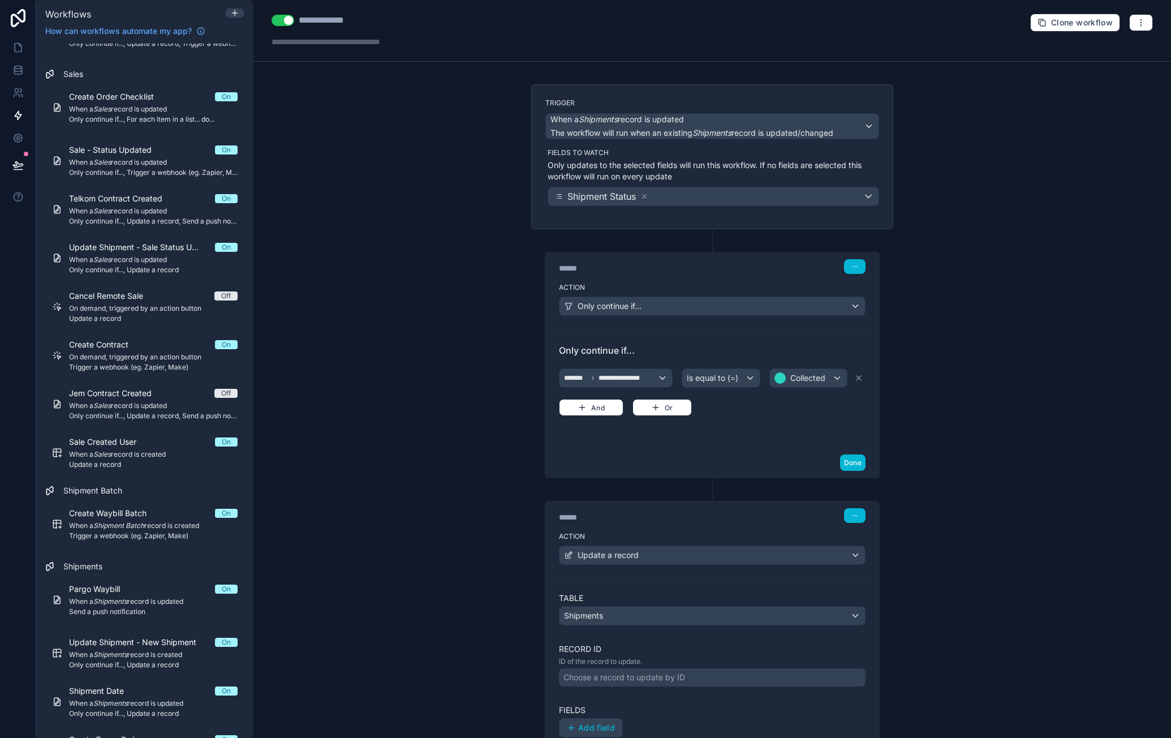
click at [669, 675] on div "Choose a record to update by ID" at bounding box center [625, 677] width 122 height 11
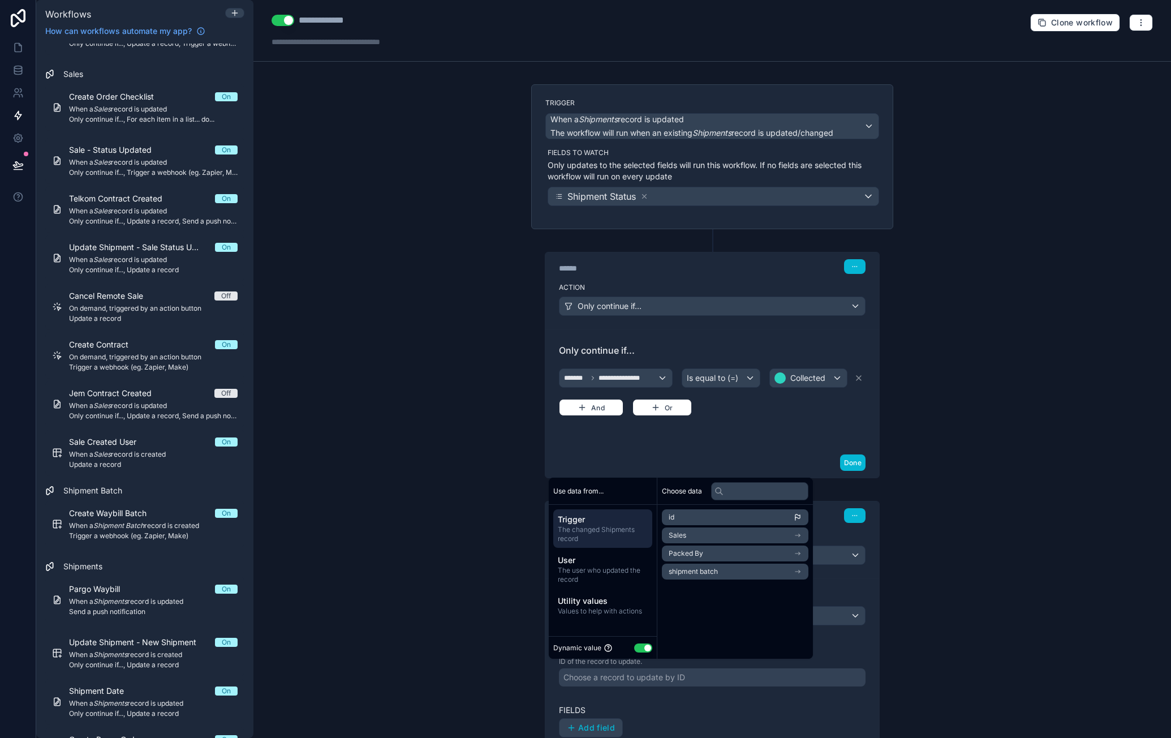
click at [616, 528] on span "The changed Shipments record" at bounding box center [603, 534] width 90 height 18
click at [706, 517] on li "id" at bounding box center [735, 517] width 147 height 16
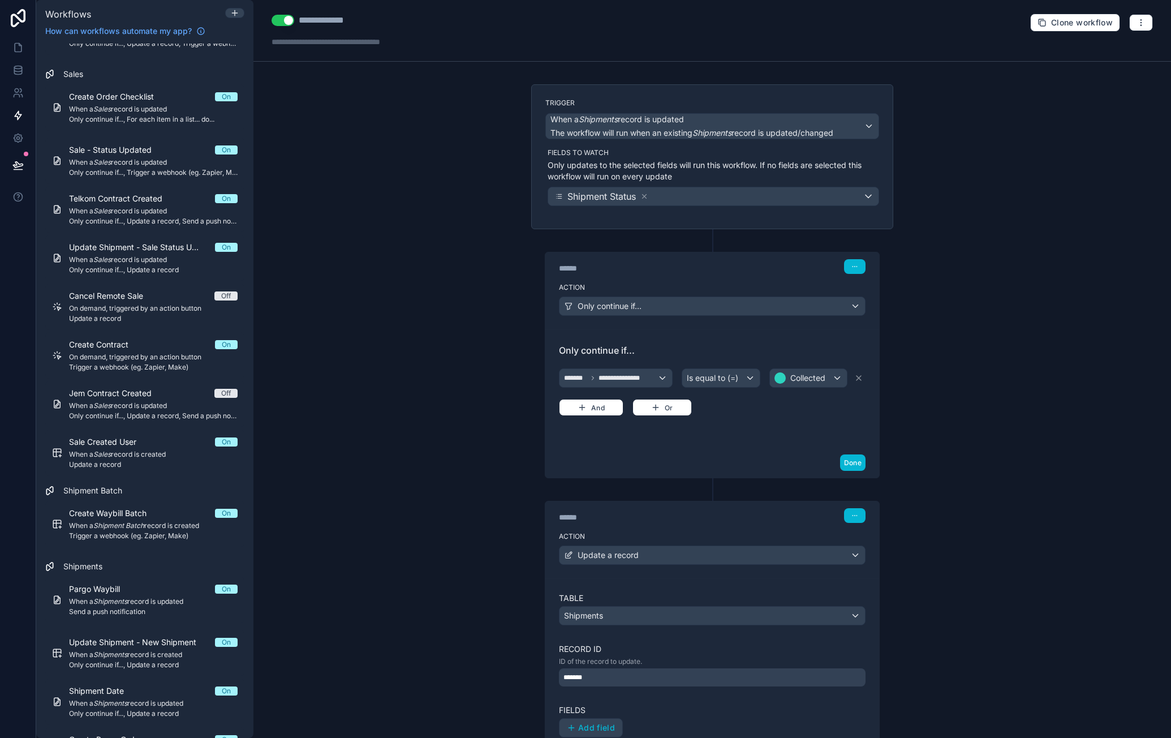
click at [699, 704] on label "Fields" at bounding box center [712, 709] width 307 height 11
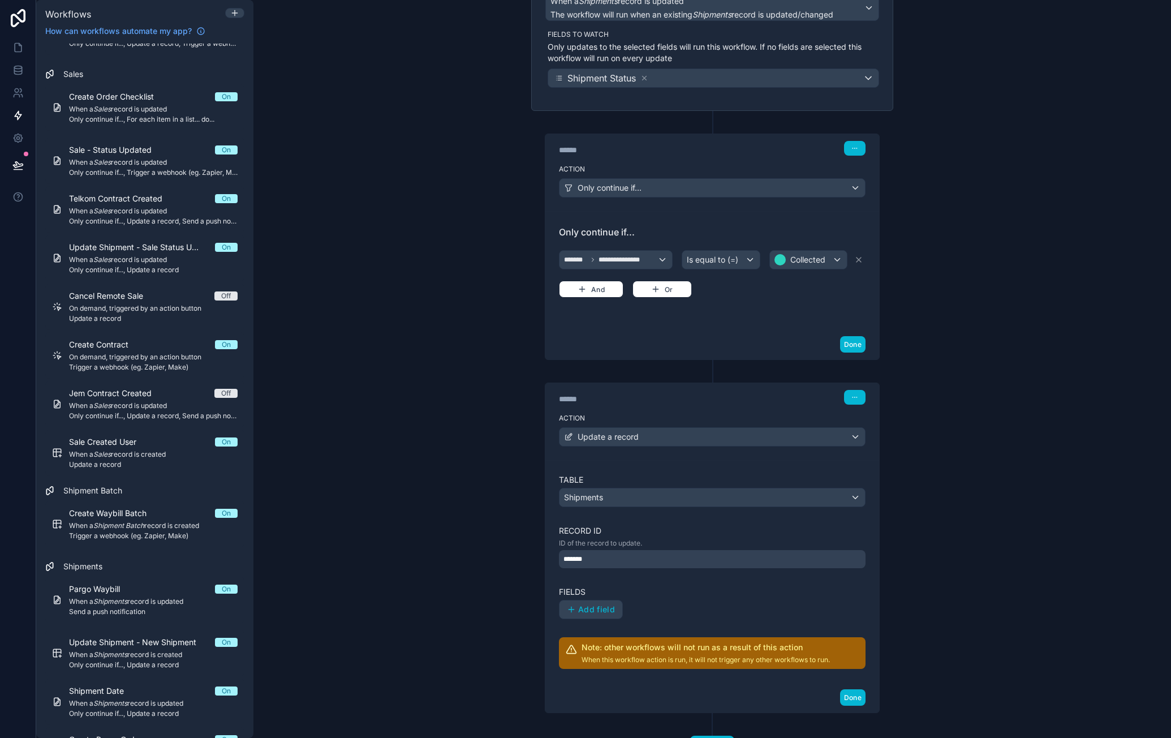
scroll to position [161, 0]
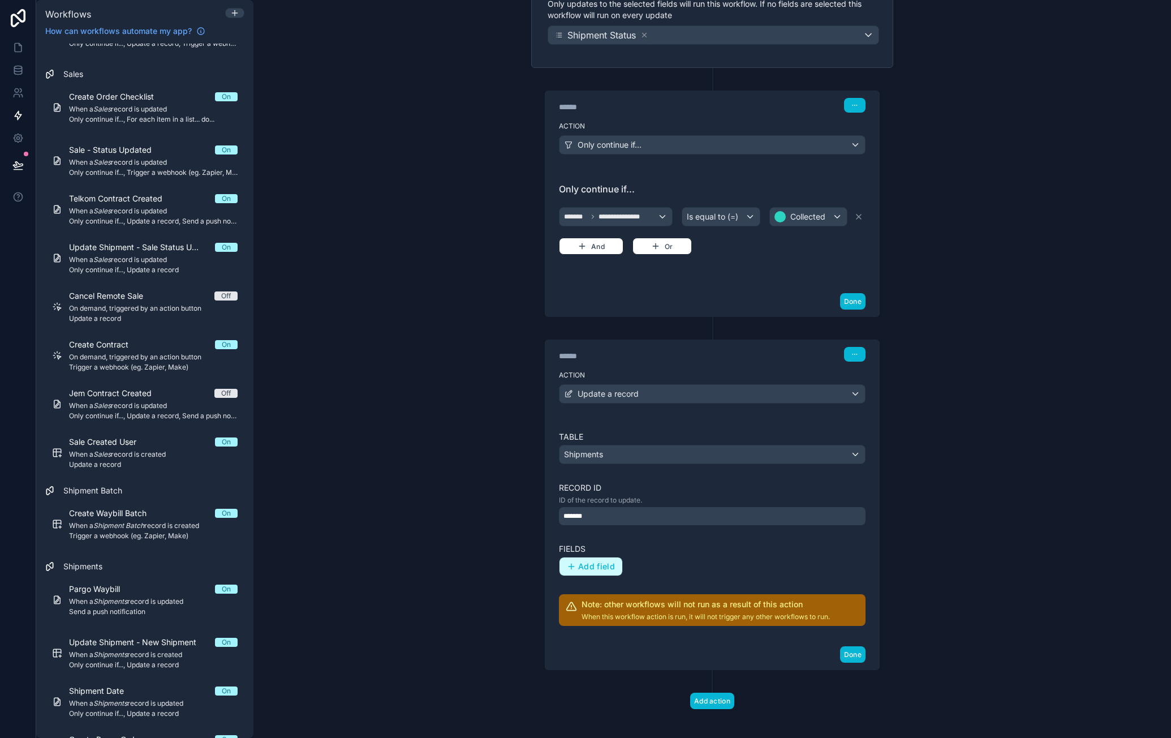
click at [597, 562] on span "Add field" at bounding box center [596, 566] width 37 height 10
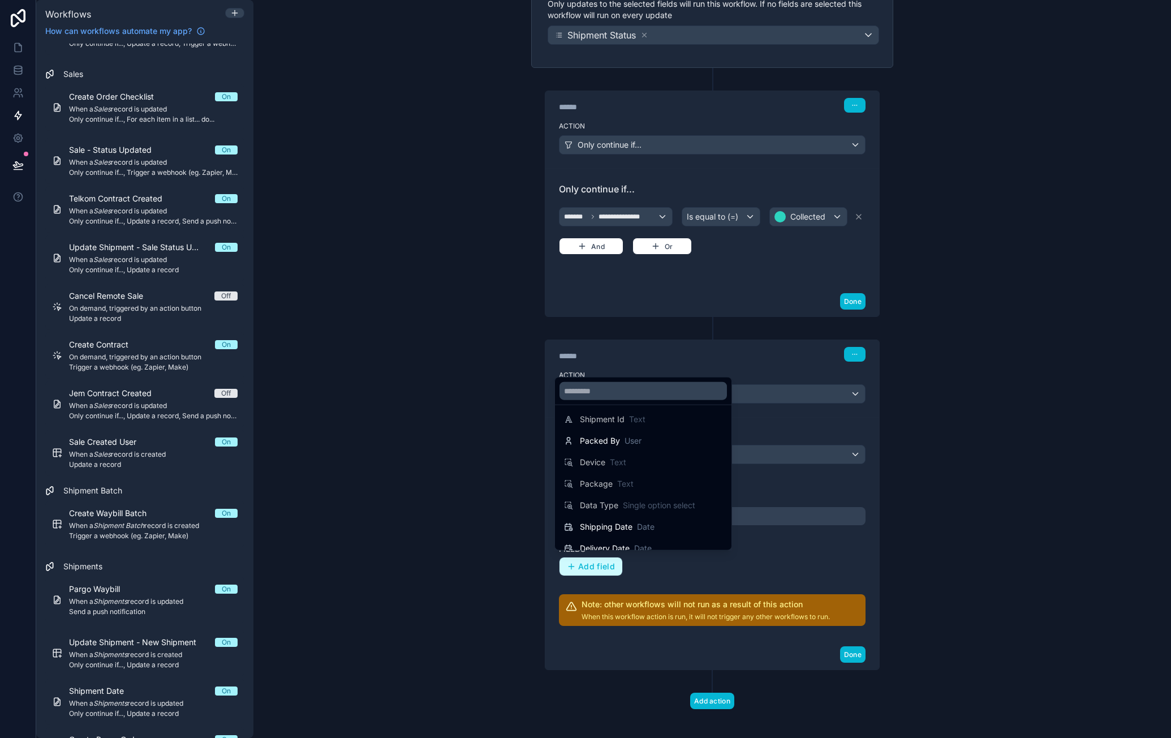
scroll to position [274, 0]
click at [657, 476] on div "Shipping Date Date" at bounding box center [643, 473] width 158 height 14
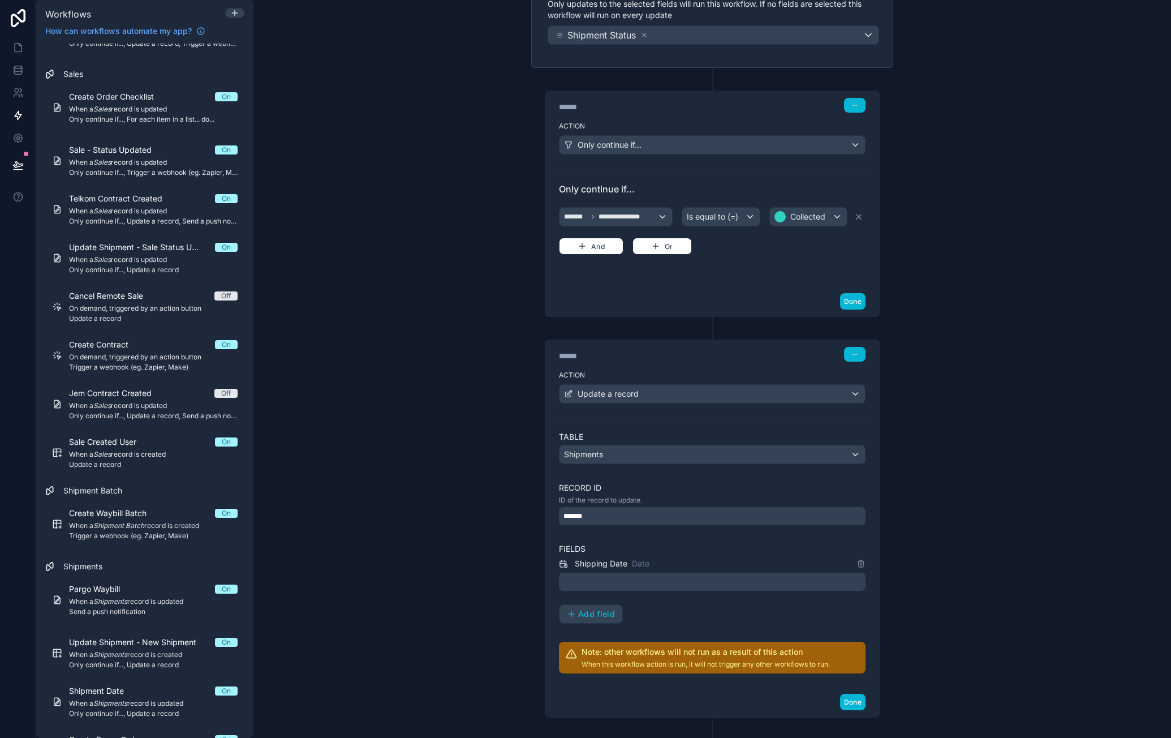
click at [628, 575] on div at bounding box center [712, 582] width 307 height 18
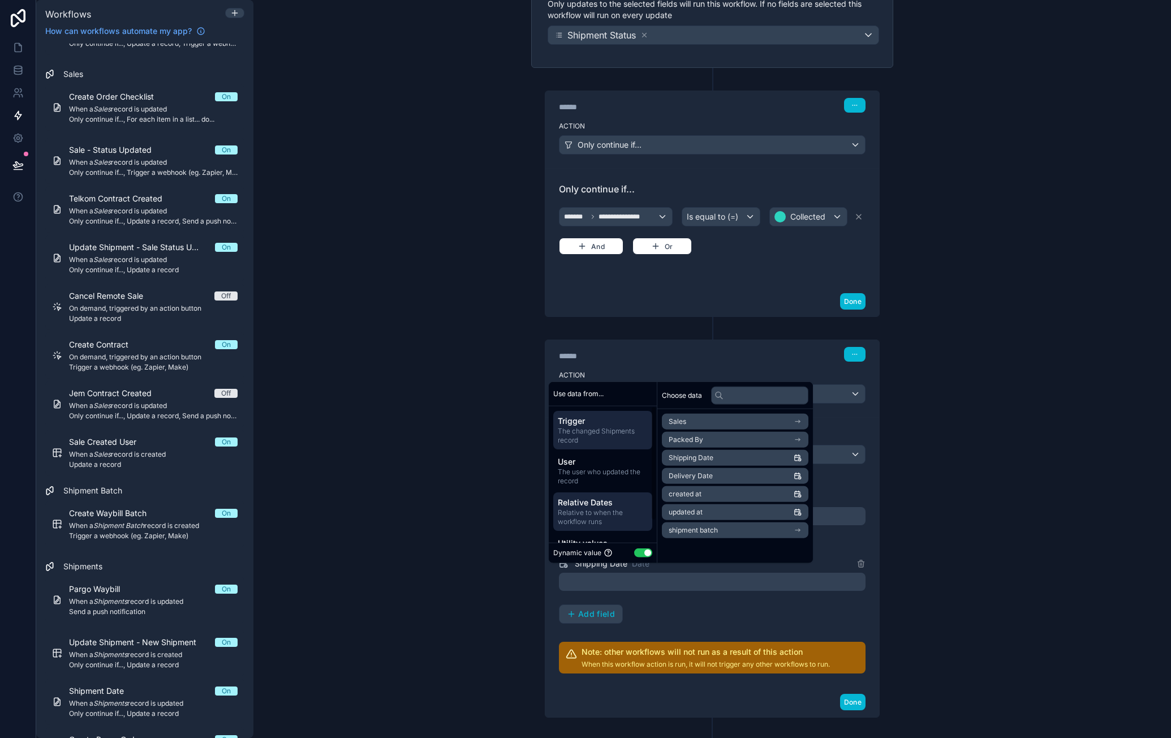
click at [604, 502] on span "Relative Dates" at bounding box center [603, 502] width 90 height 11
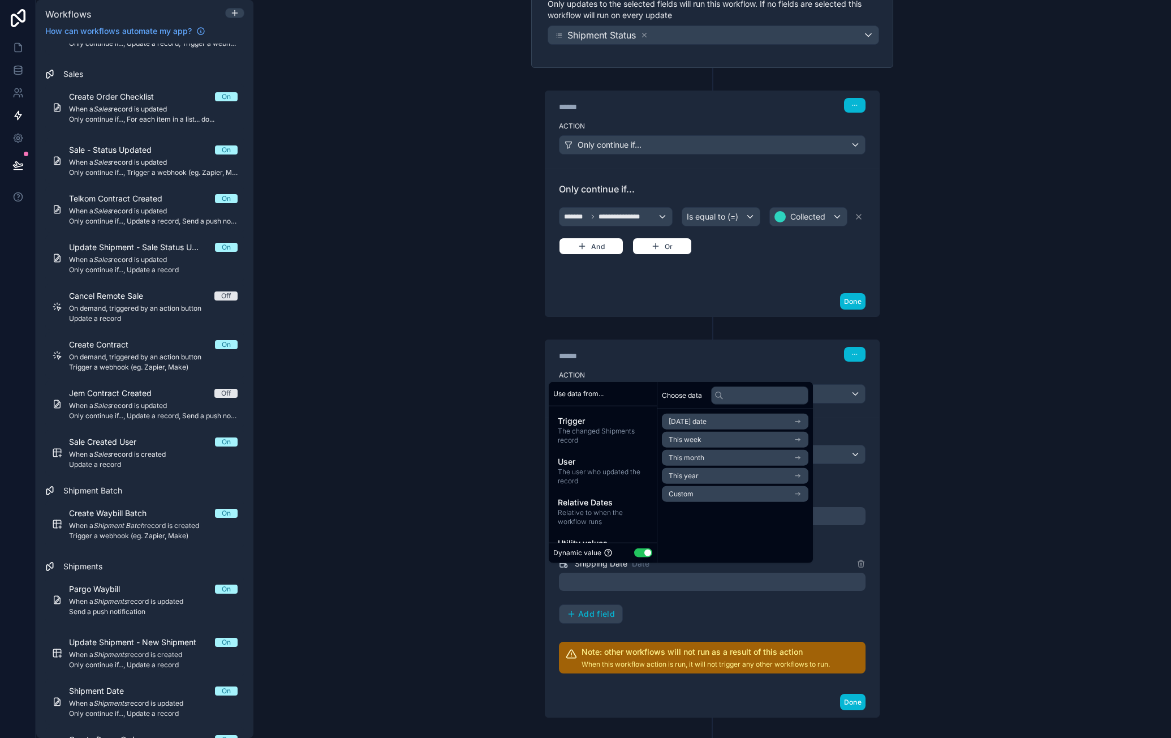
click at [711, 424] on li "[DATE] date" at bounding box center [735, 422] width 147 height 16
click at [711, 444] on li "Now" at bounding box center [735, 442] width 147 height 16
click at [971, 488] on div "**********" at bounding box center [712, 369] width 918 height 738
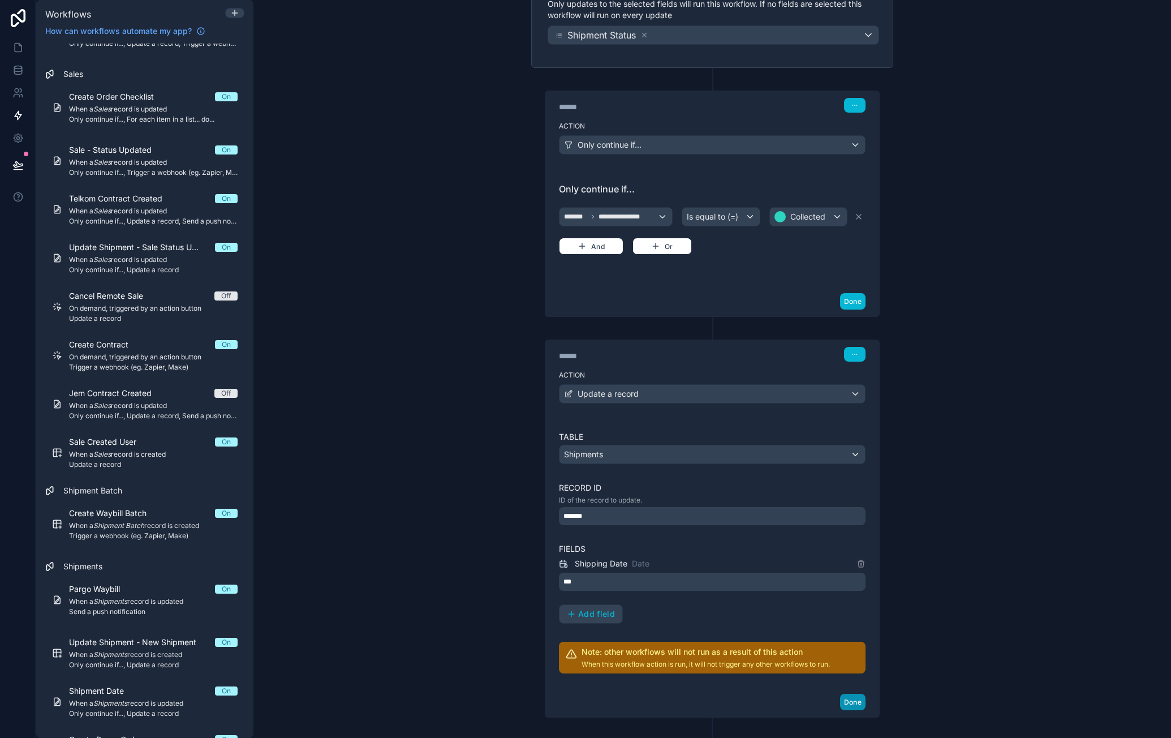
click at [857, 695] on button "Done" at bounding box center [852, 702] width 25 height 16
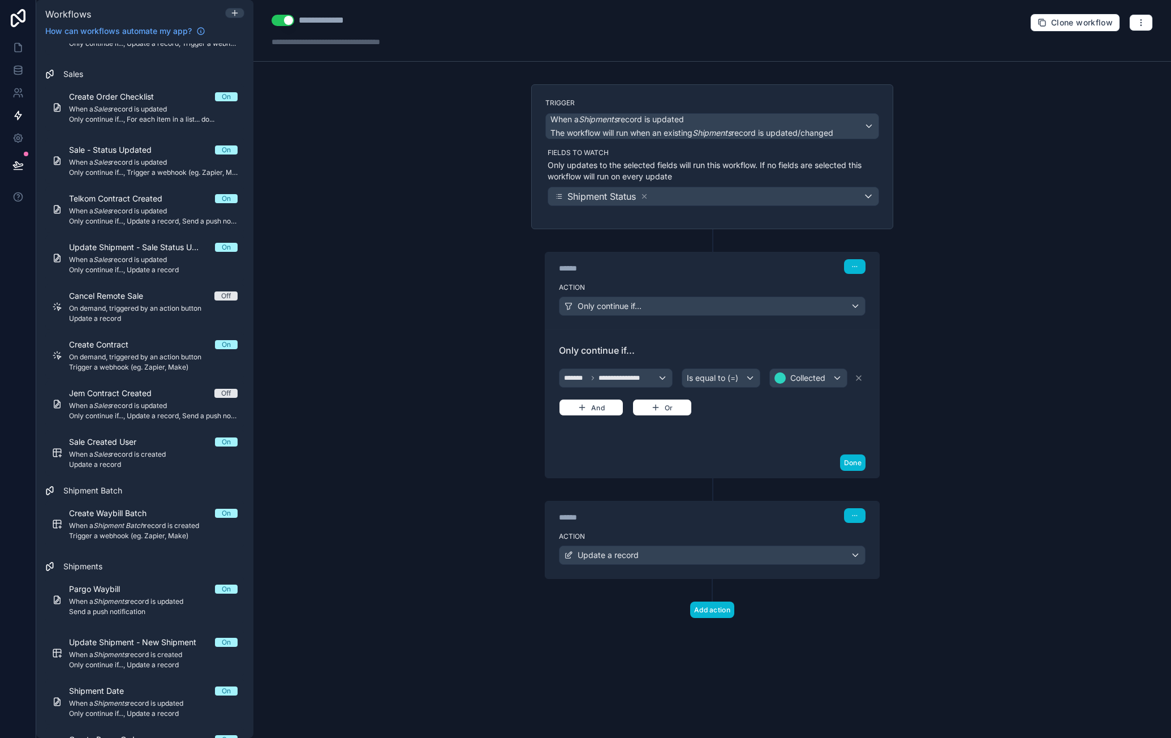
click at [363, 22] on div "**********" at bounding box center [335, 21] width 72 height 14
click at [341, 19] on div "**********" at bounding box center [335, 21] width 72 height 14
click at [424, 185] on div "**********" at bounding box center [712, 369] width 918 height 738
click at [382, 21] on div "**********" at bounding box center [363, 21] width 128 height 14
click at [372, 19] on div "**********" at bounding box center [363, 21] width 128 height 14
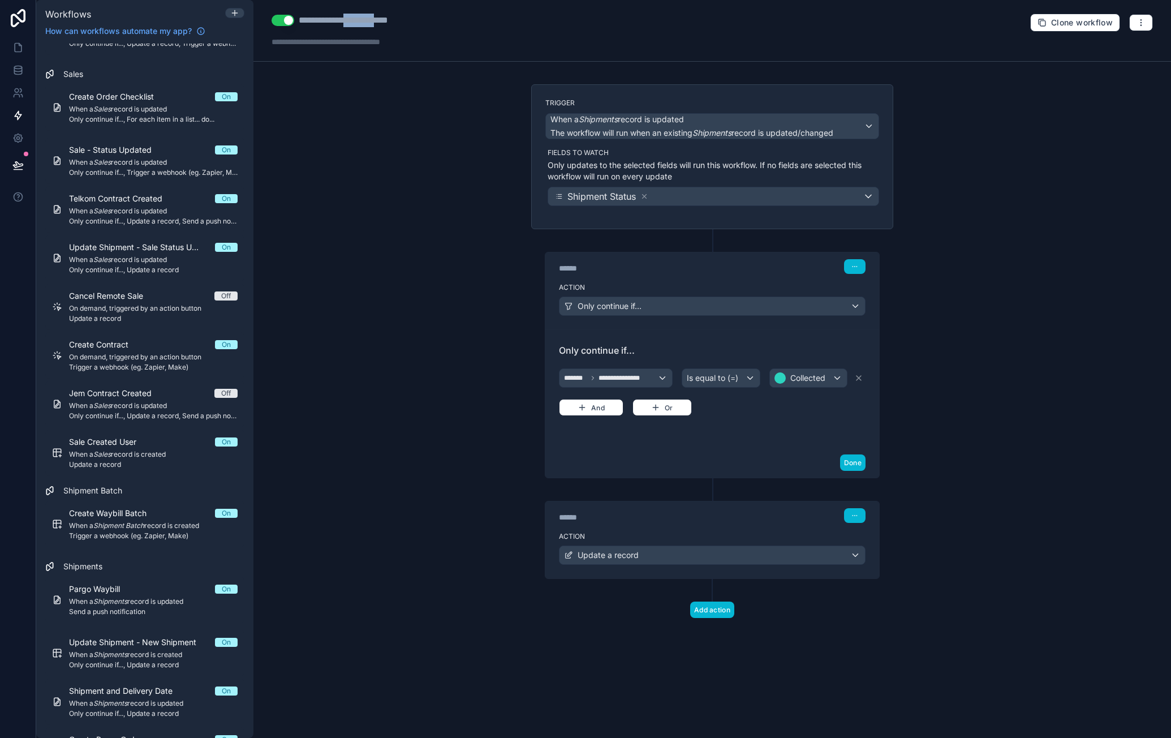
click at [372, 19] on div "**********" at bounding box center [363, 21] width 128 height 14
click at [433, 274] on div "**********" at bounding box center [712, 369] width 918 height 738
click at [807, 532] on label "Action" at bounding box center [712, 536] width 307 height 9
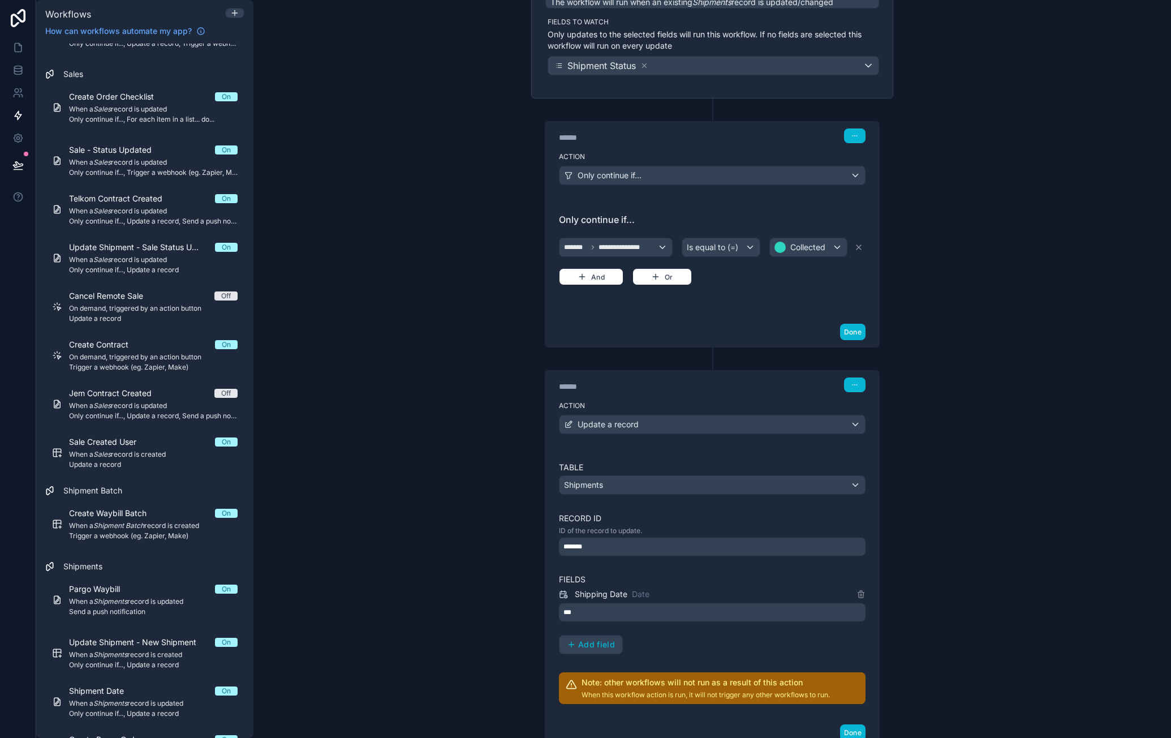
scroll to position [170, 0]
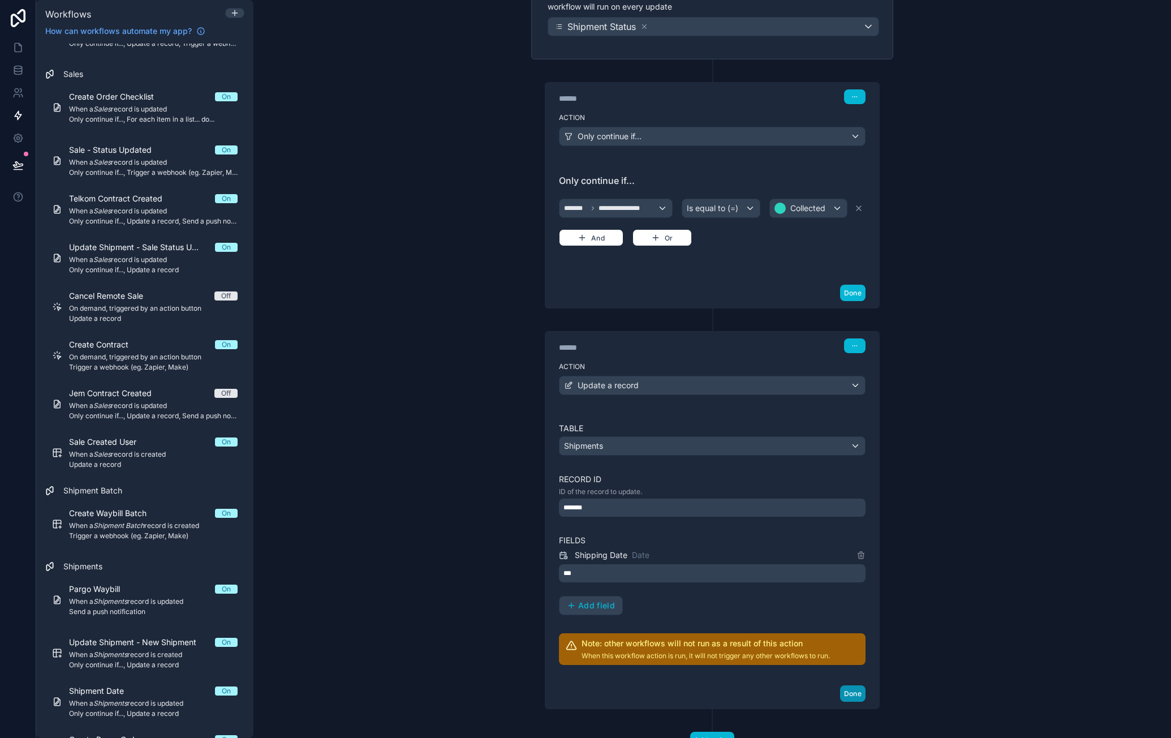
click at [857, 690] on button "Done" at bounding box center [852, 693] width 25 height 16
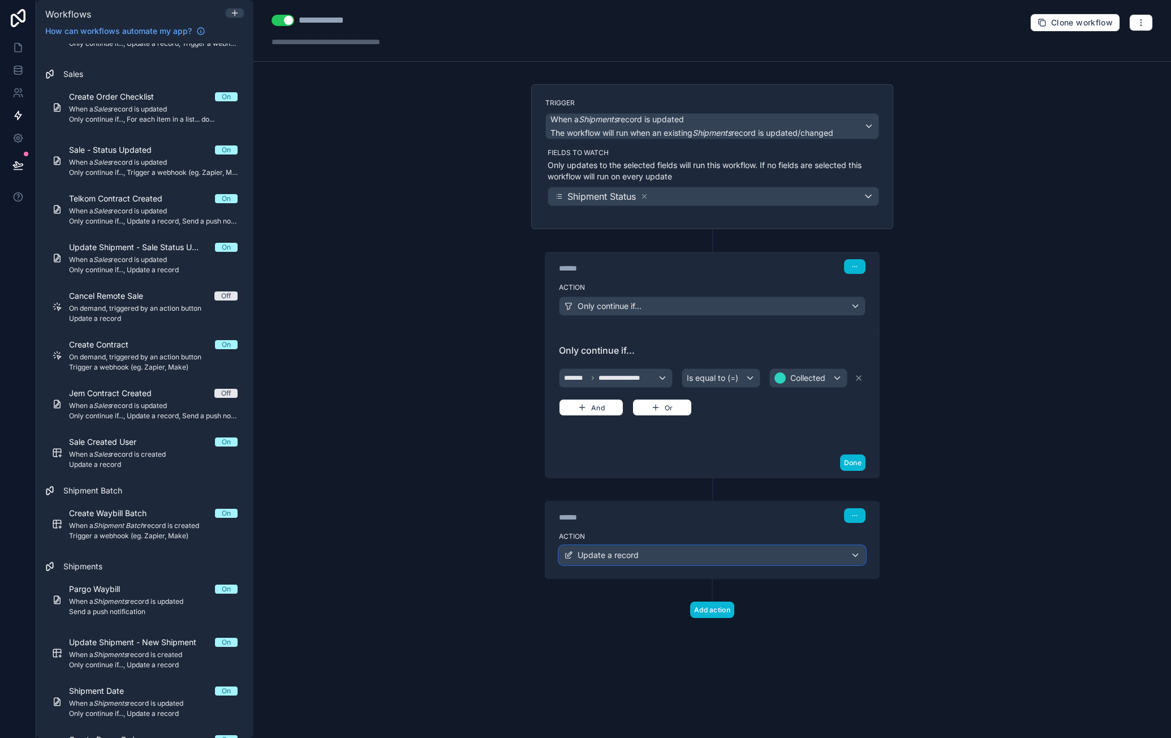
click at [832, 552] on div "Update a record" at bounding box center [713, 555] width 306 height 18
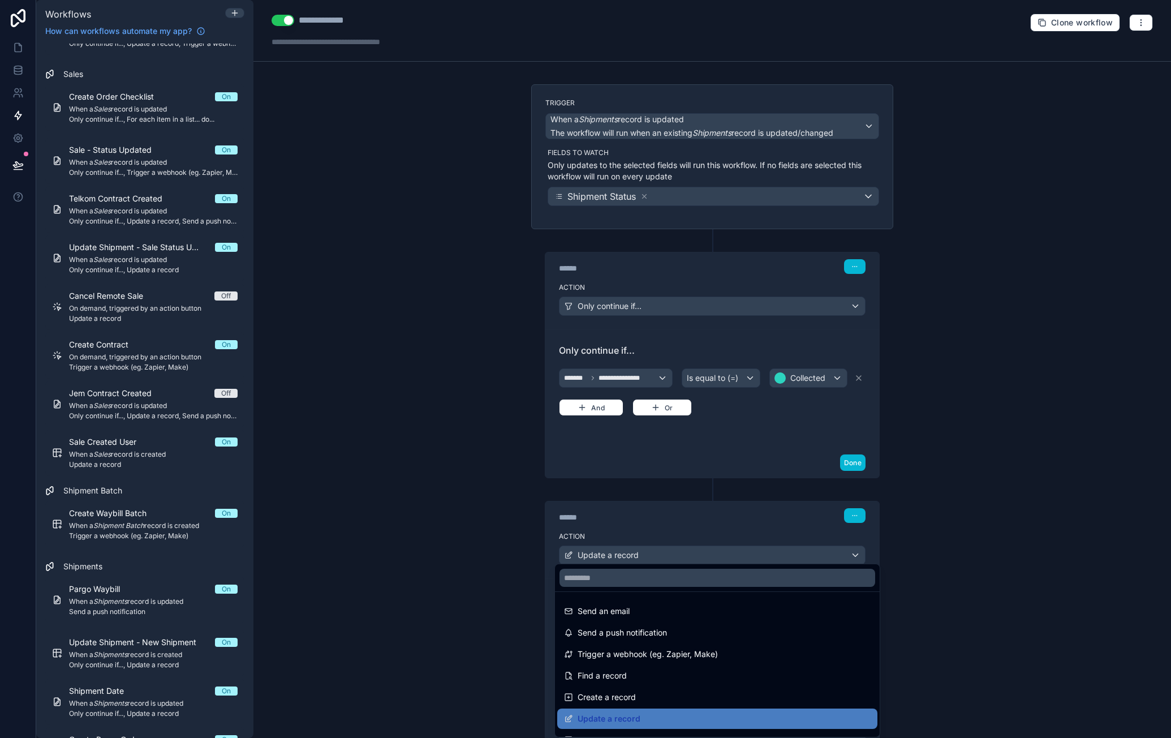
click at [763, 519] on div at bounding box center [585, 369] width 1171 height 738
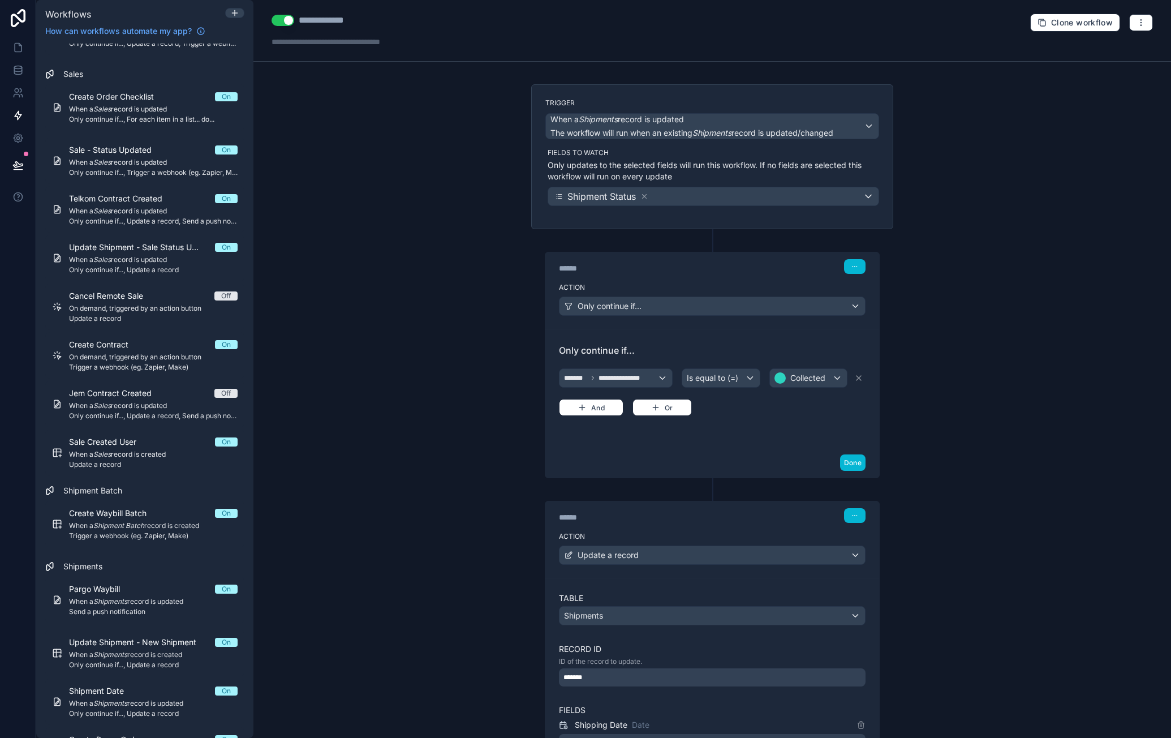
click at [886, 530] on div "****** Step 2 Action Update a record Table Shipments Record ID ID of the record…" at bounding box center [712, 678] width 362 height 401
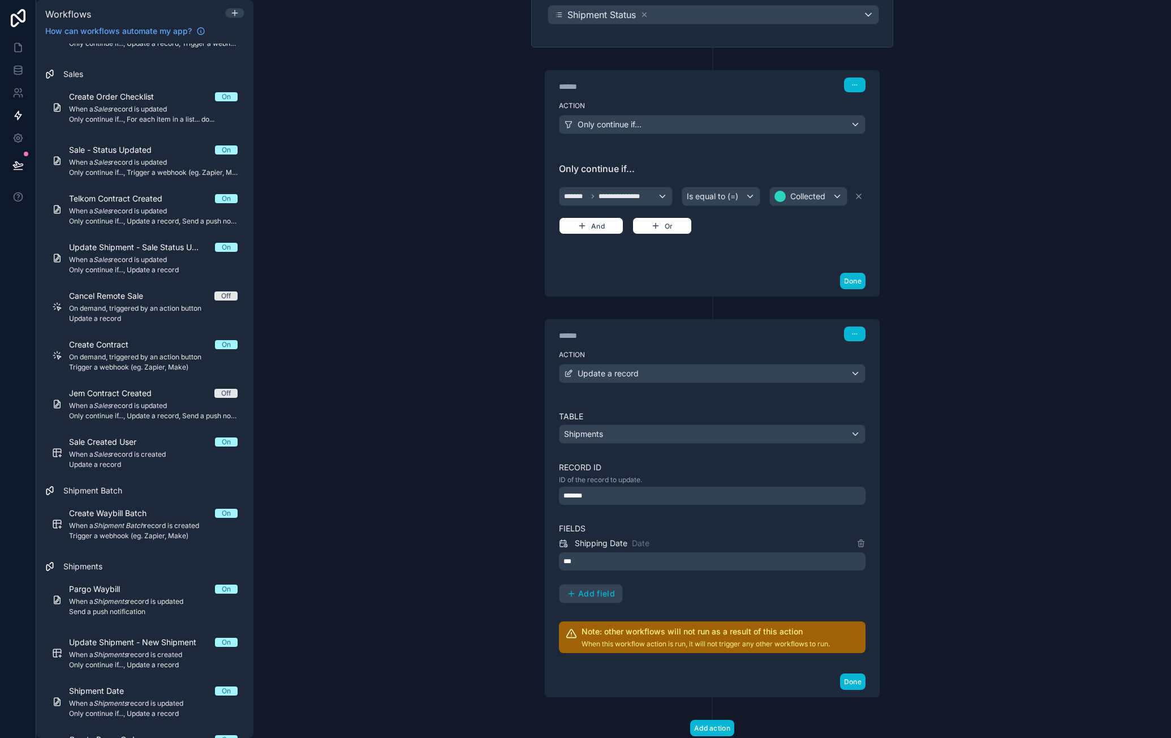
scroll to position [209, 0]
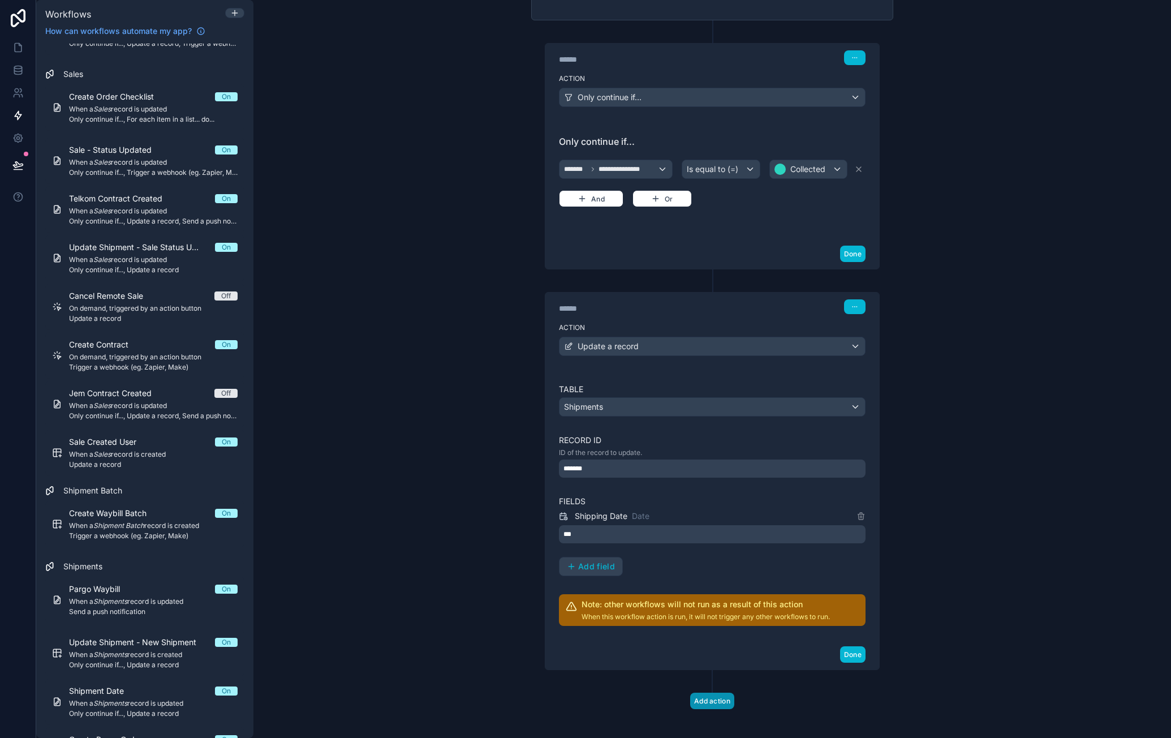
click at [721, 694] on button "Add action" at bounding box center [712, 701] width 44 height 16
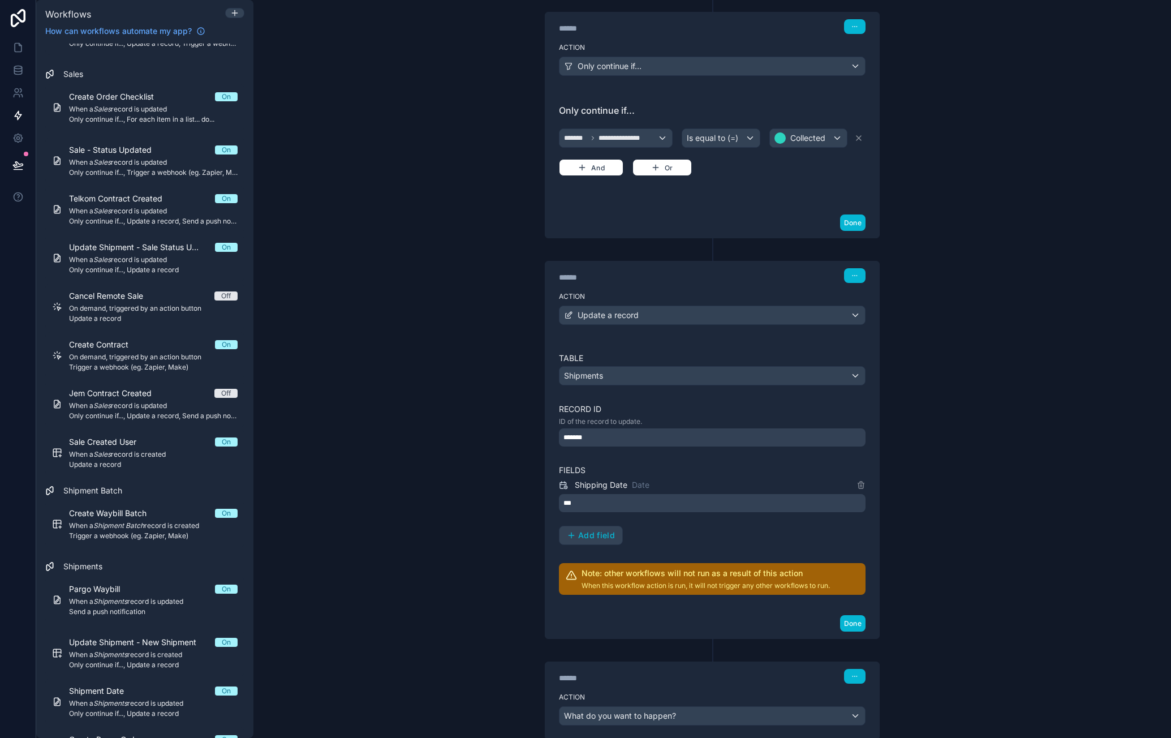
scroll to position [308, 0]
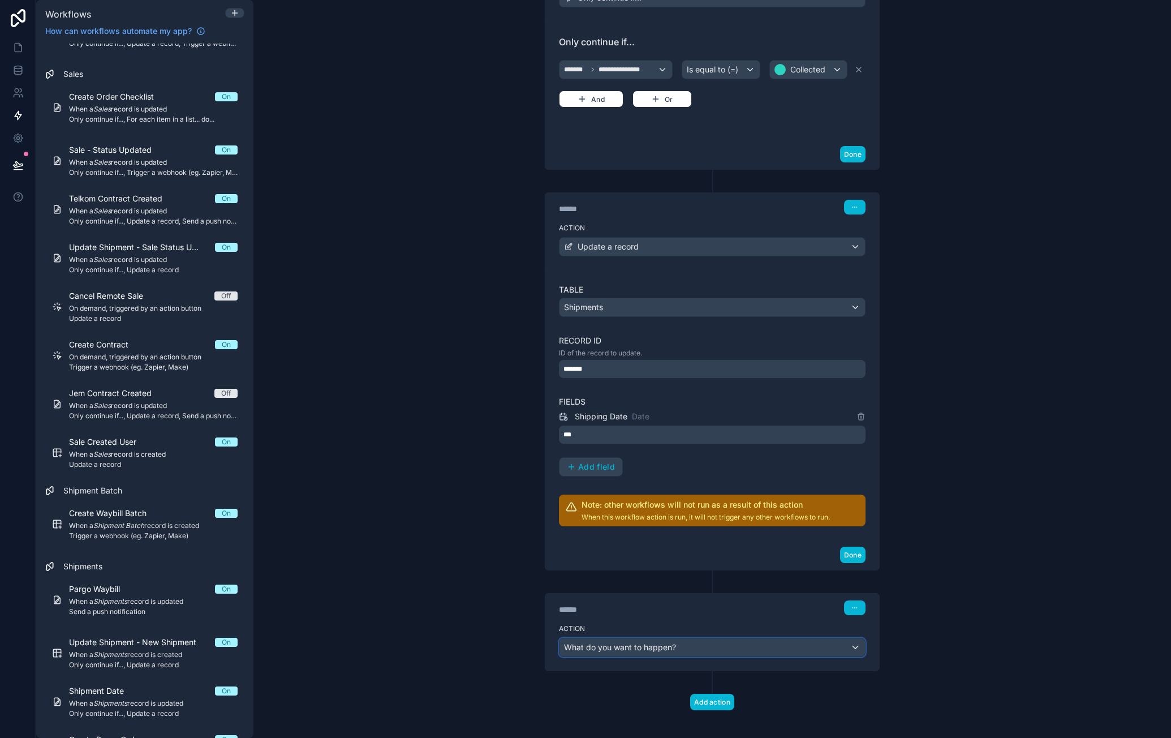
click at [705, 641] on div "What do you want to happen?" at bounding box center [713, 647] width 306 height 18
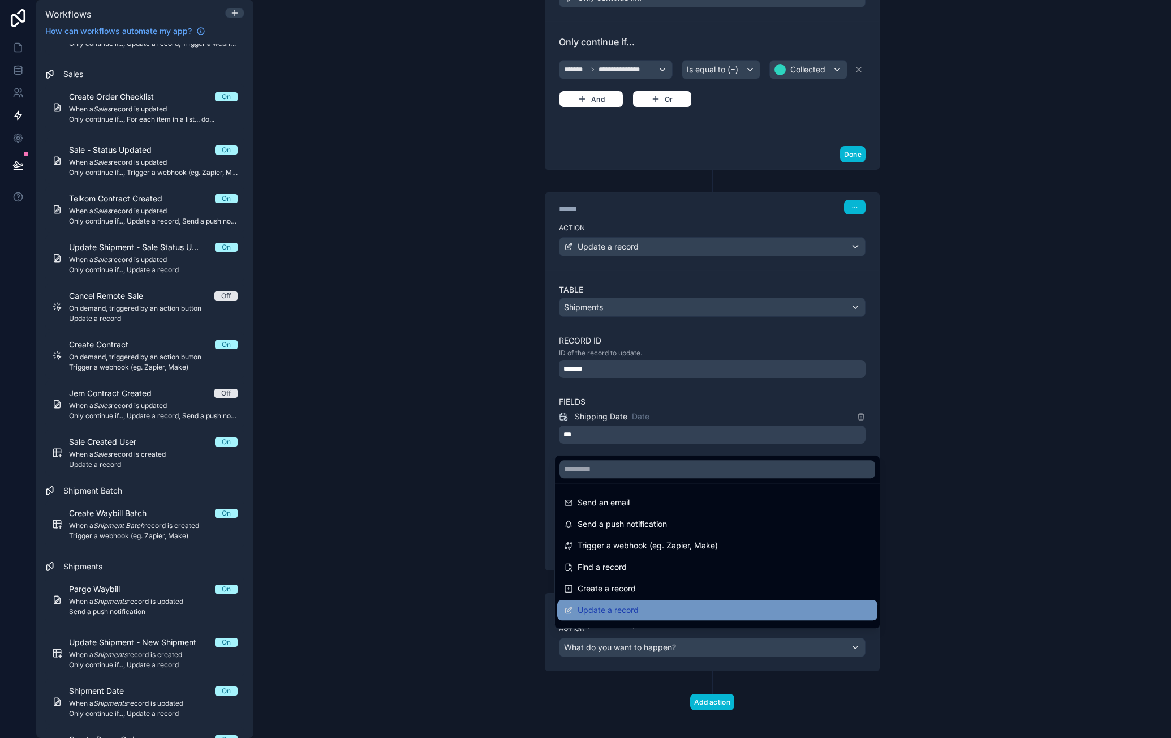
click at [634, 608] on span "Update a record" at bounding box center [608, 610] width 61 height 14
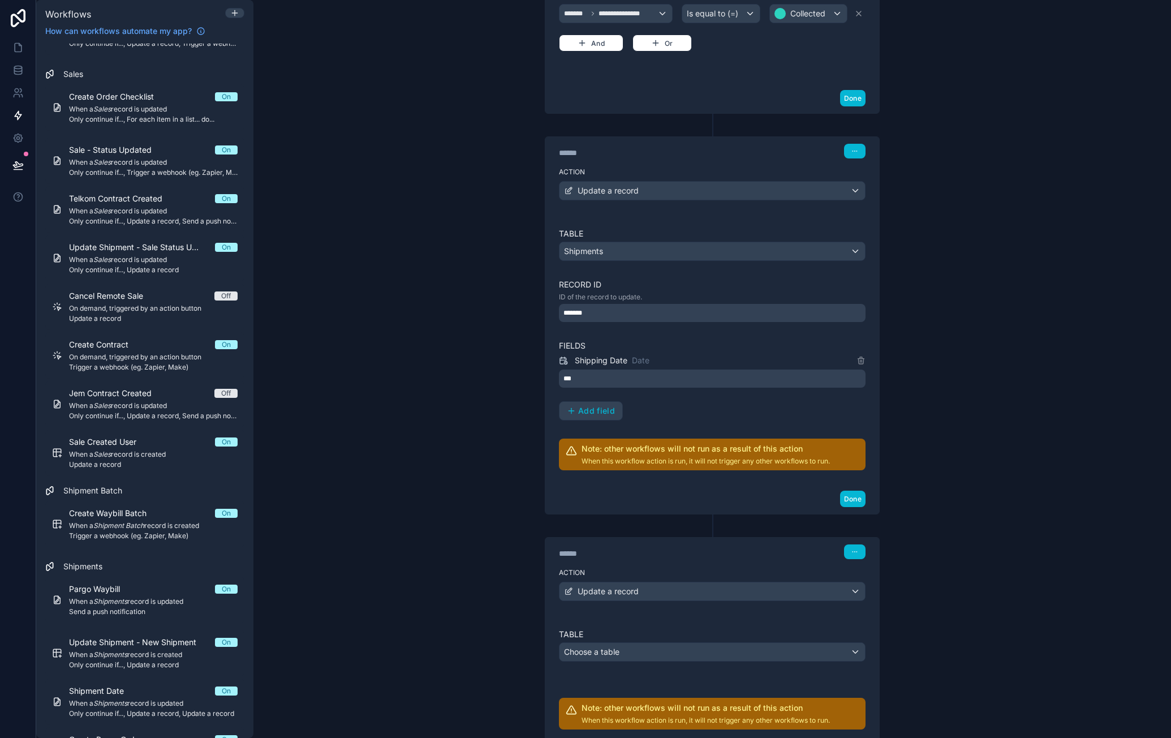
scroll to position [466, 0]
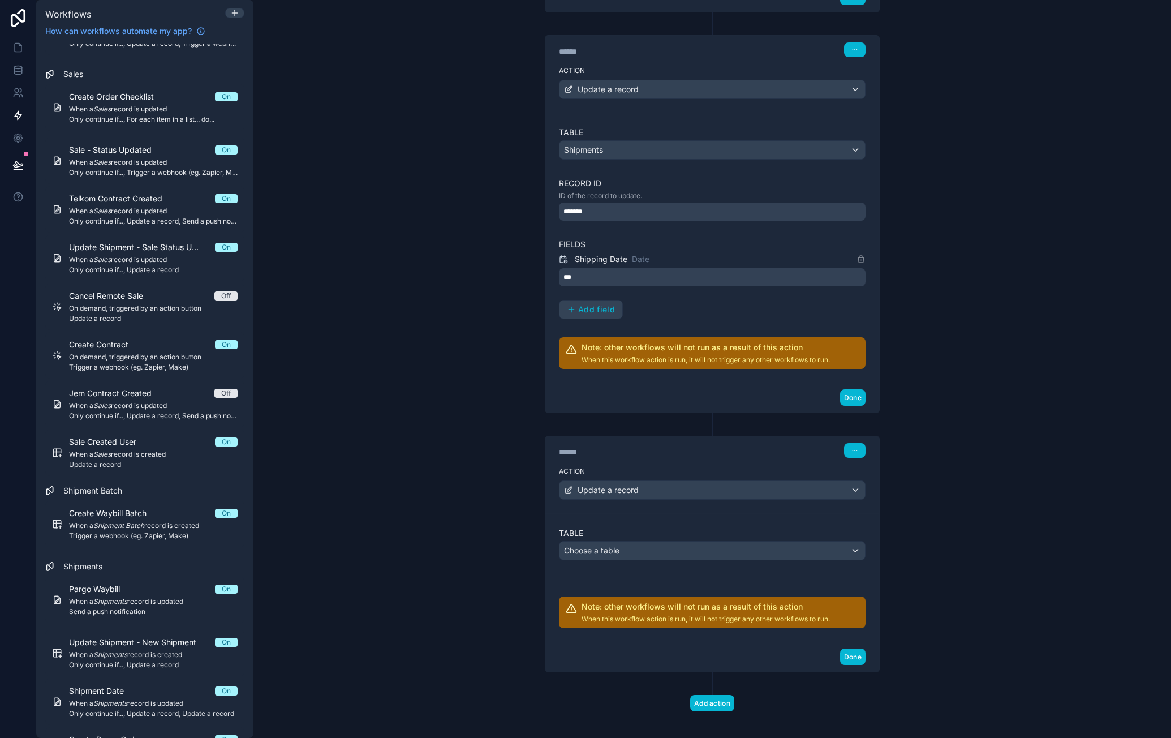
click at [617, 531] on div "Table Choose a table" at bounding box center [712, 543] width 307 height 33
click at [625, 543] on div "Choose a table" at bounding box center [713, 550] width 306 height 18
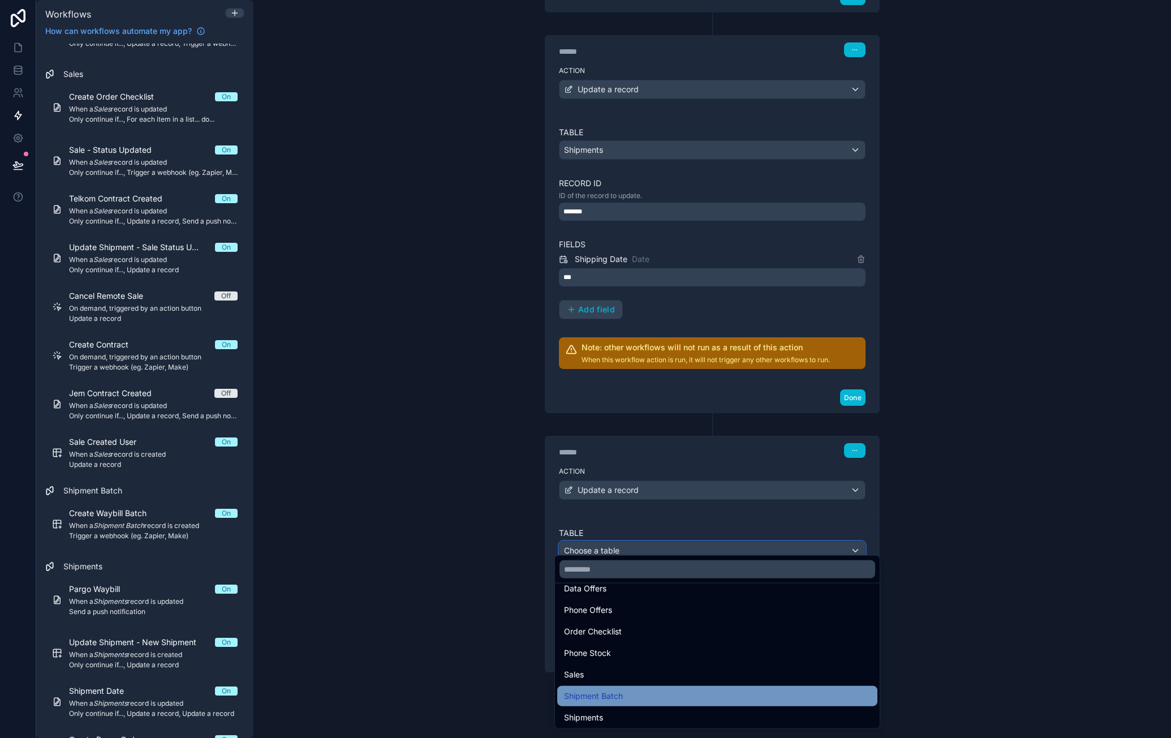
scroll to position [113, 0]
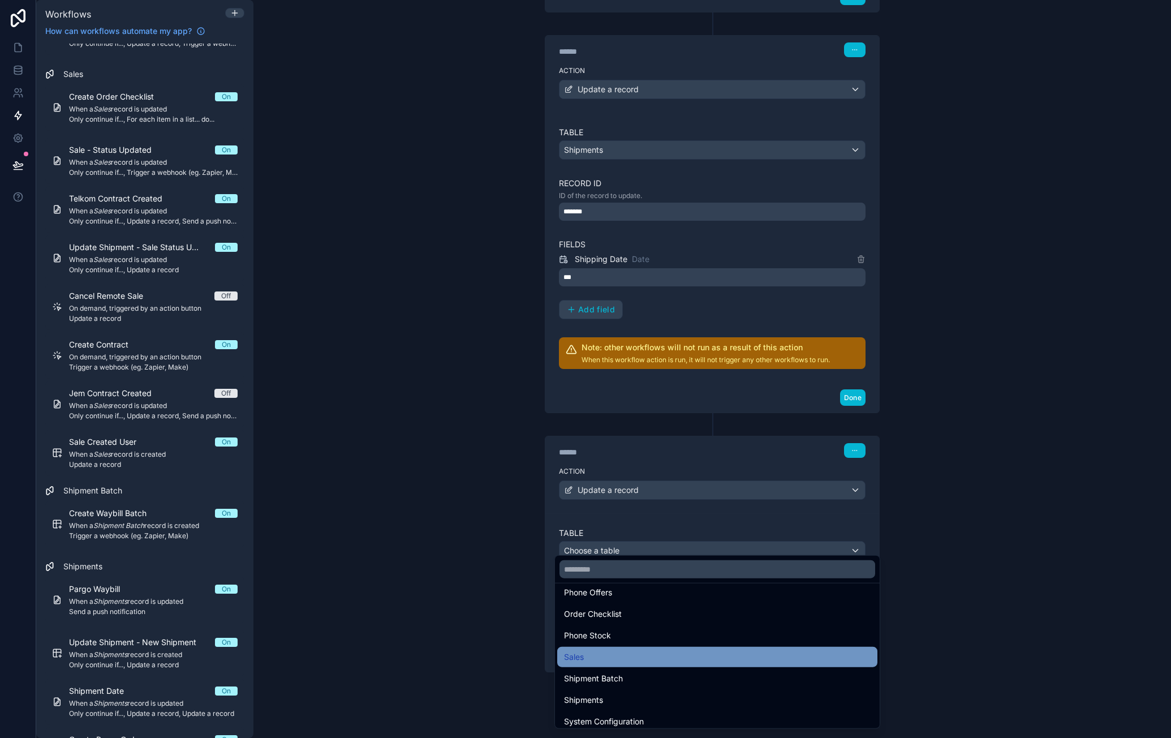
click at [617, 661] on div "Sales" at bounding box center [717, 657] width 307 height 14
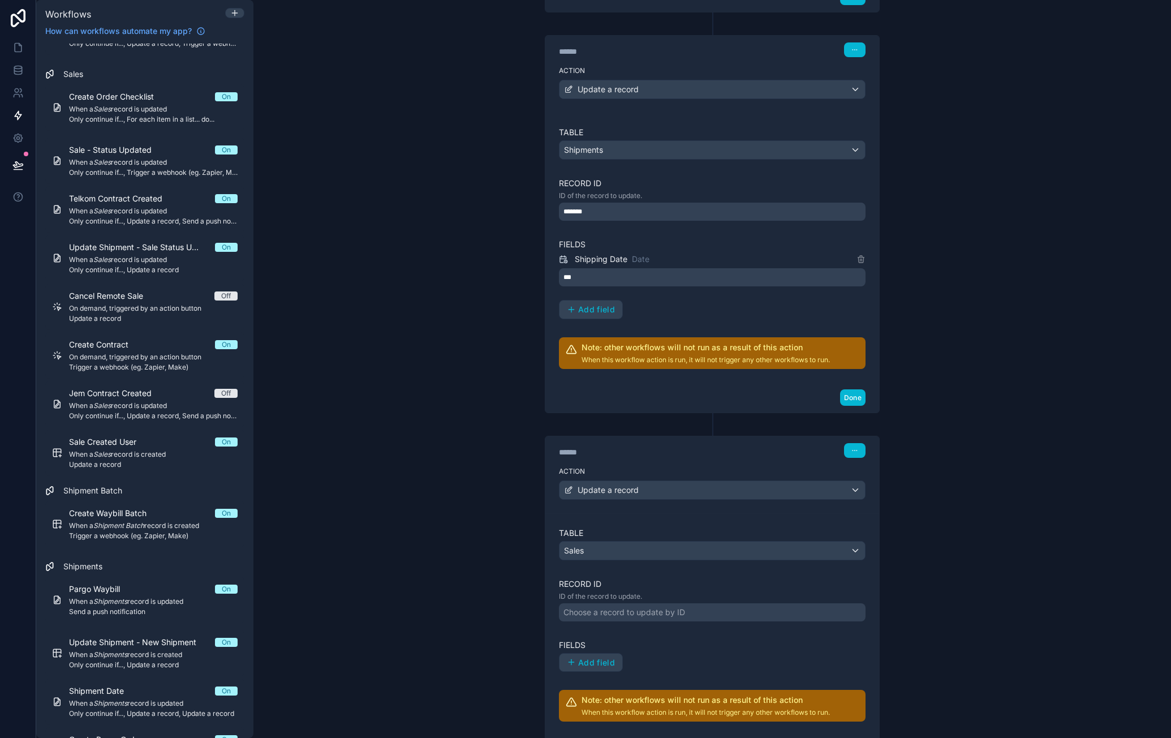
click at [645, 609] on div "Choose a record to update by ID" at bounding box center [625, 612] width 122 height 11
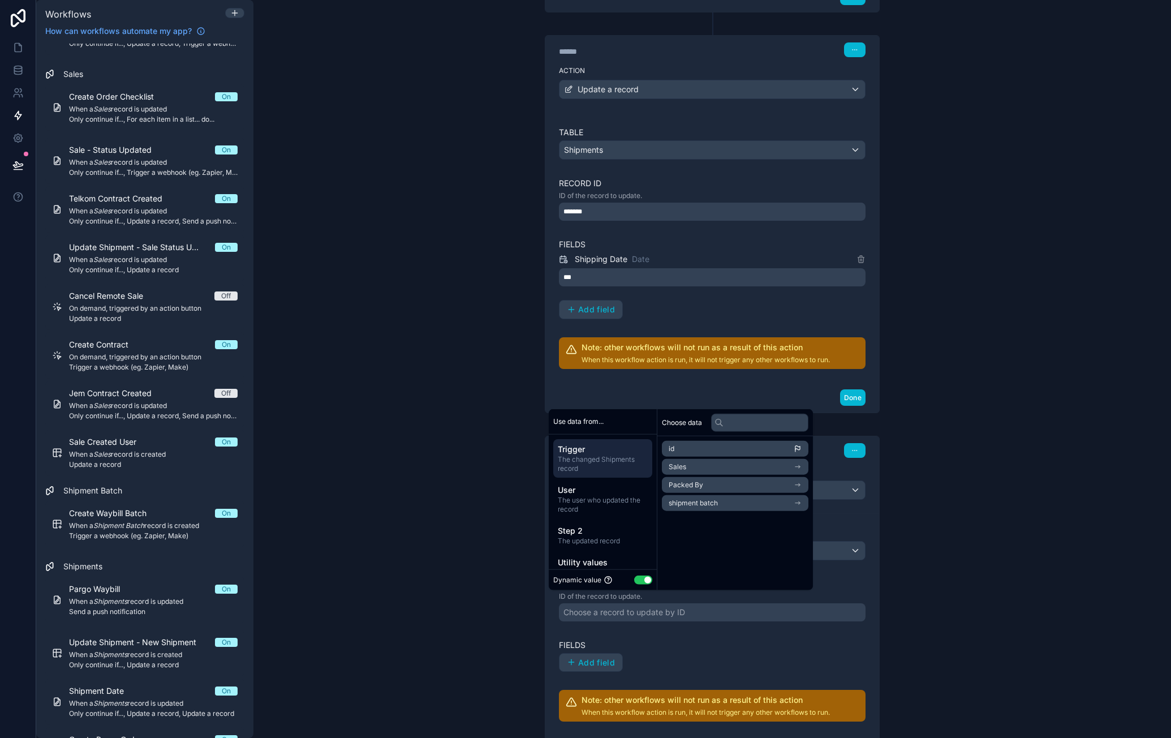
click at [719, 469] on li "Sales" at bounding box center [735, 467] width 147 height 16
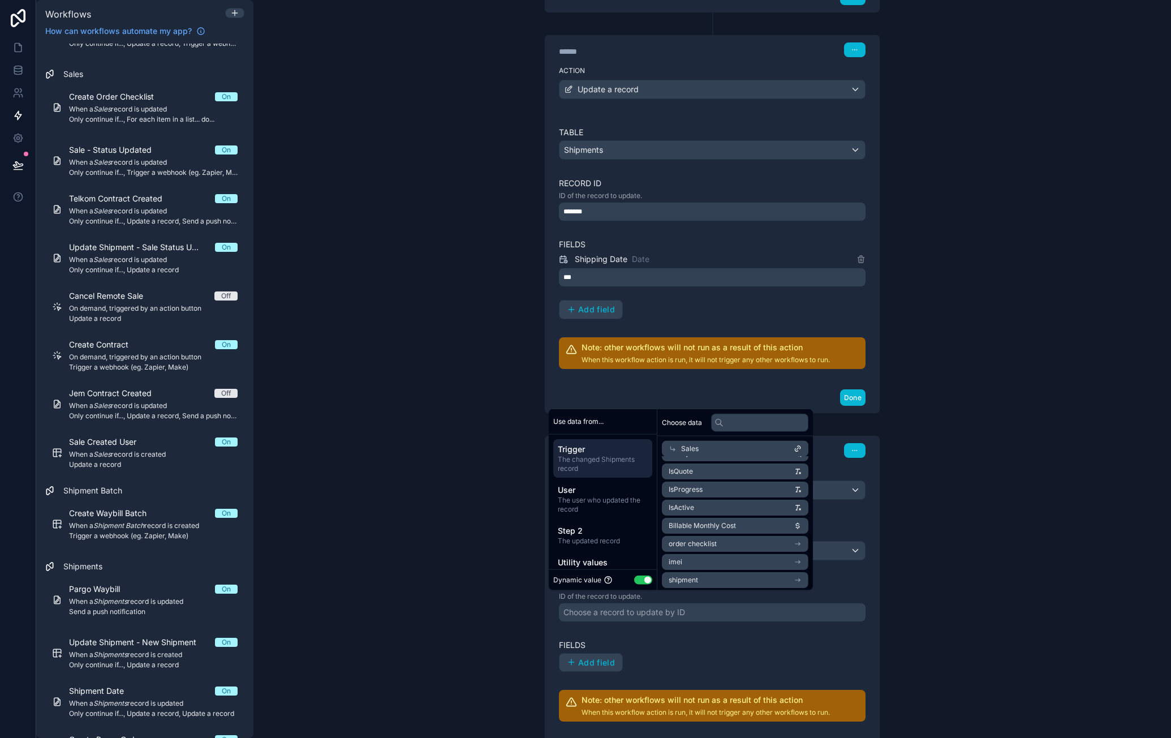
scroll to position [181, 0]
click at [738, 575] on li "shipment" at bounding box center [735, 578] width 147 height 16
click at [720, 488] on li "id" at bounding box center [735, 487] width 147 height 16
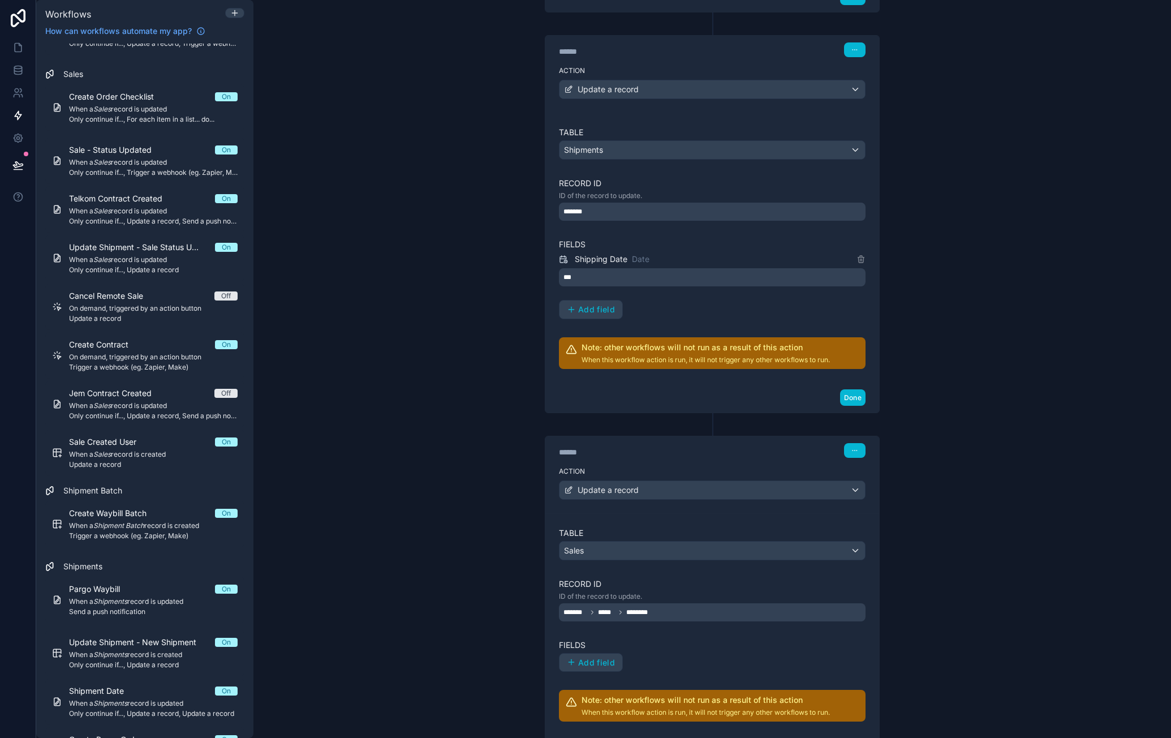
click at [727, 653] on div "Add field" at bounding box center [712, 662] width 307 height 19
click at [685, 603] on div "******* ***** ********" at bounding box center [712, 612] width 307 height 18
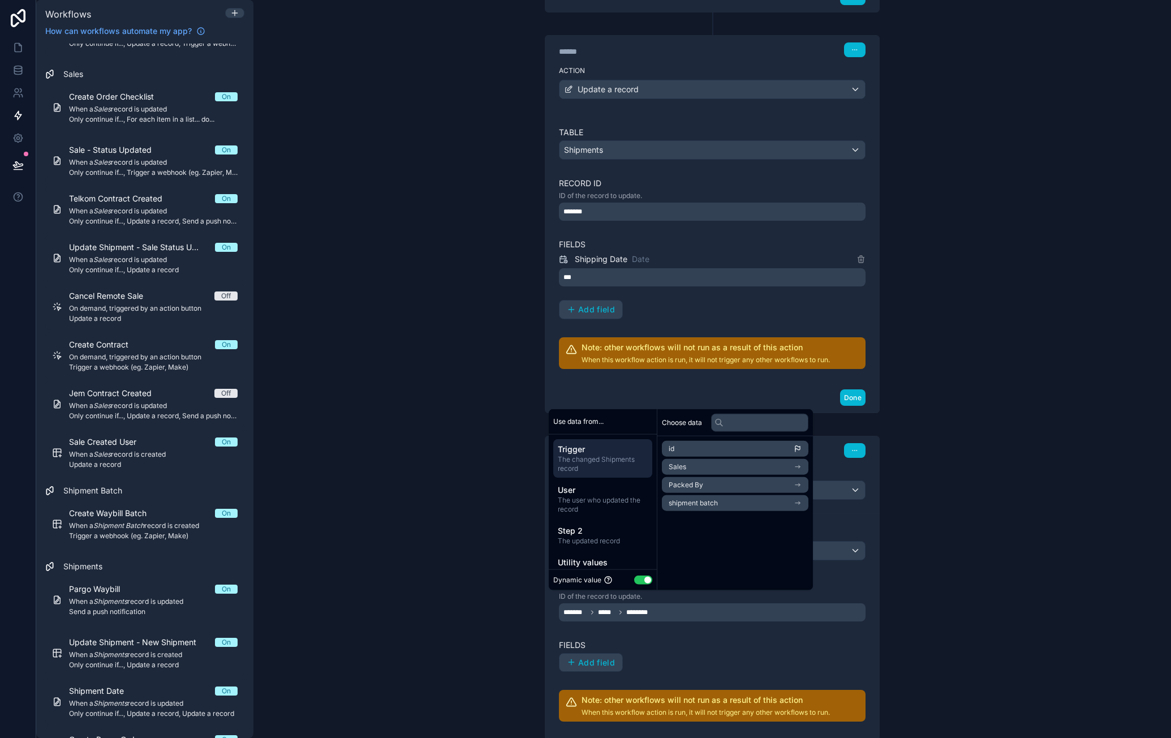
click at [719, 470] on li "Sales" at bounding box center [735, 467] width 147 height 16
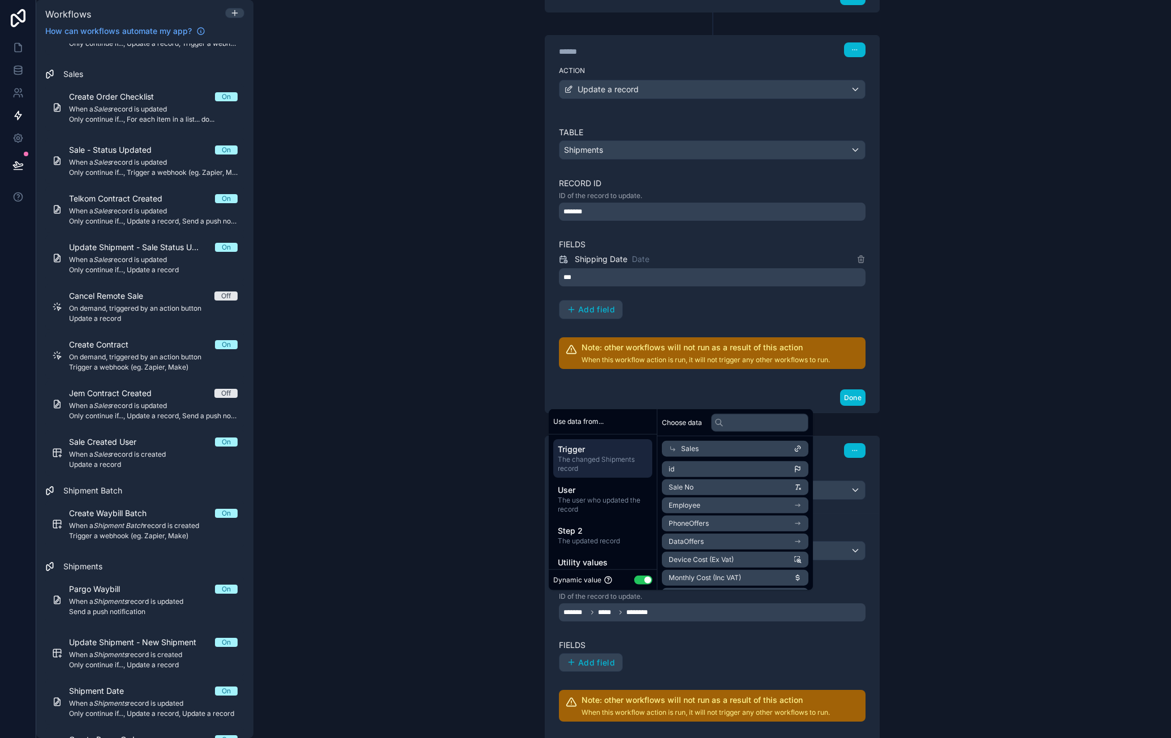
click at [738, 468] on li "id" at bounding box center [735, 469] width 147 height 16
click at [693, 640] on label "Fields" at bounding box center [712, 644] width 307 height 11
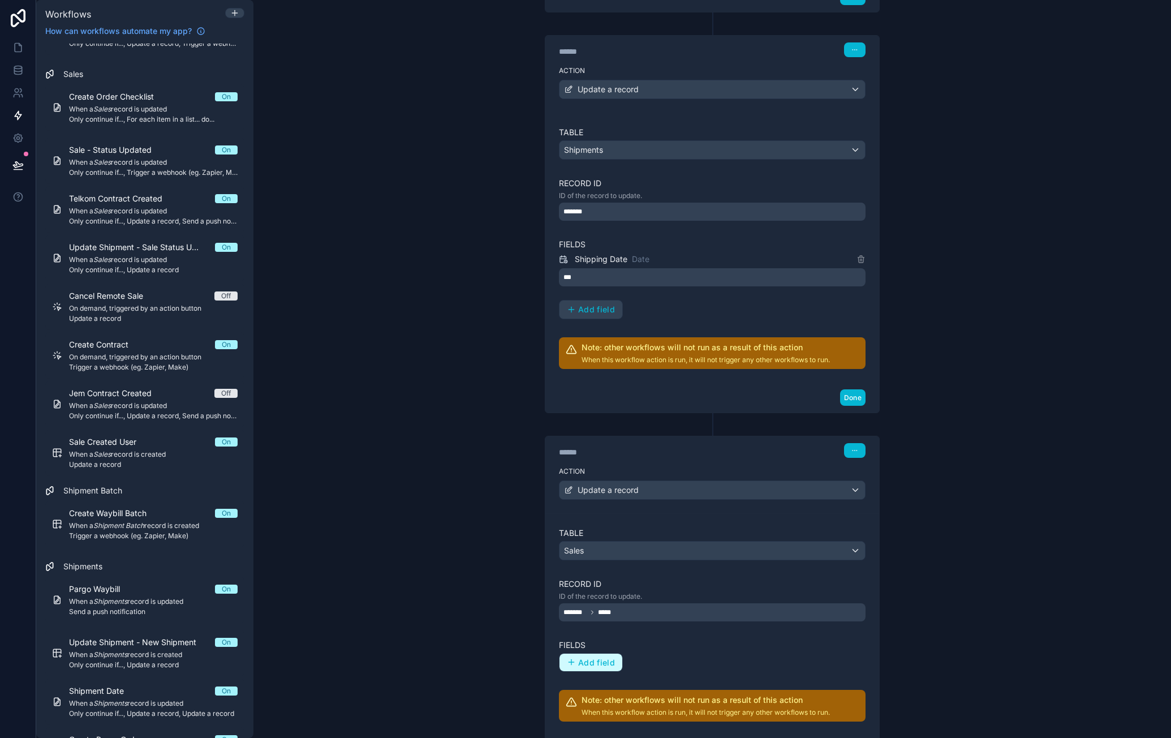
click at [599, 657] on span "Add field" at bounding box center [596, 662] width 37 height 10
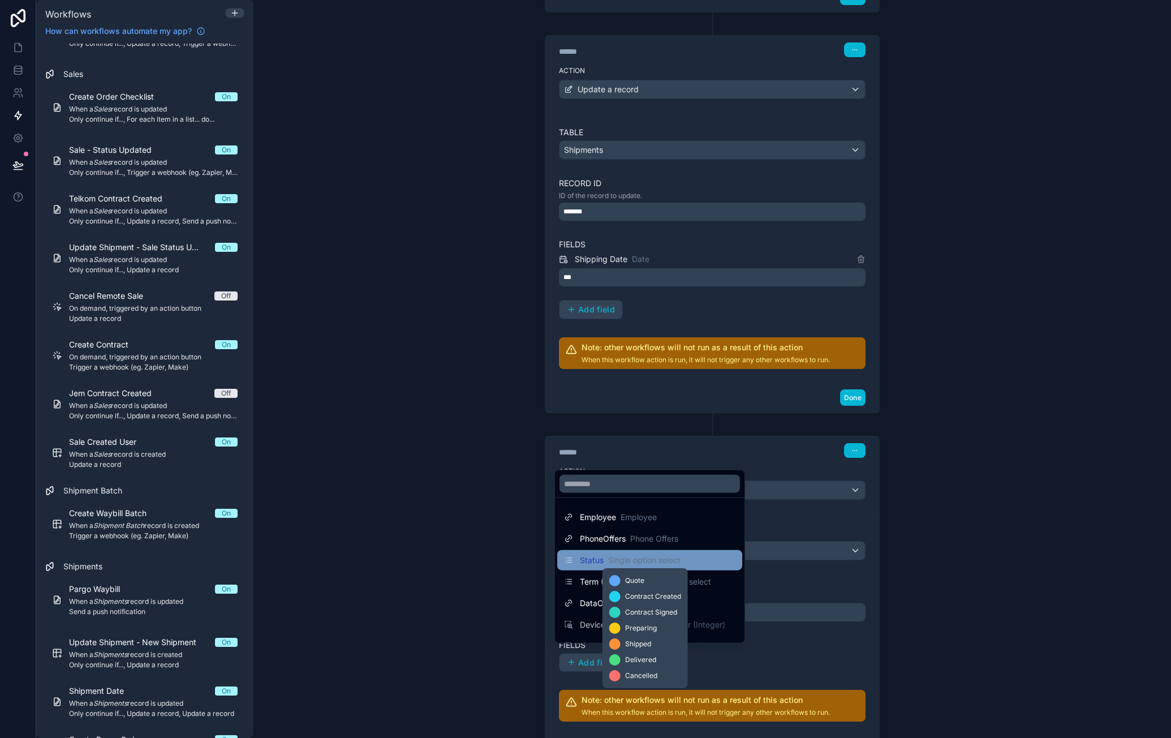
click at [654, 559] on span "Single option select" at bounding box center [644, 559] width 72 height 11
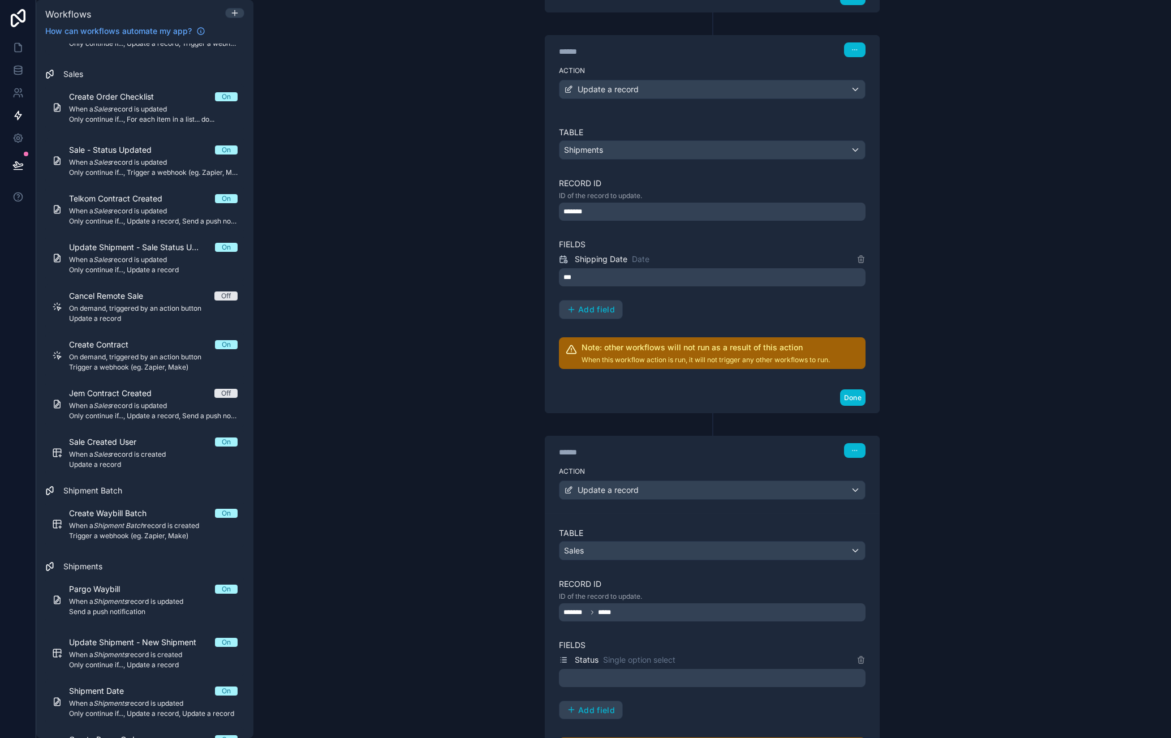
click at [647, 677] on div at bounding box center [712, 678] width 307 height 18
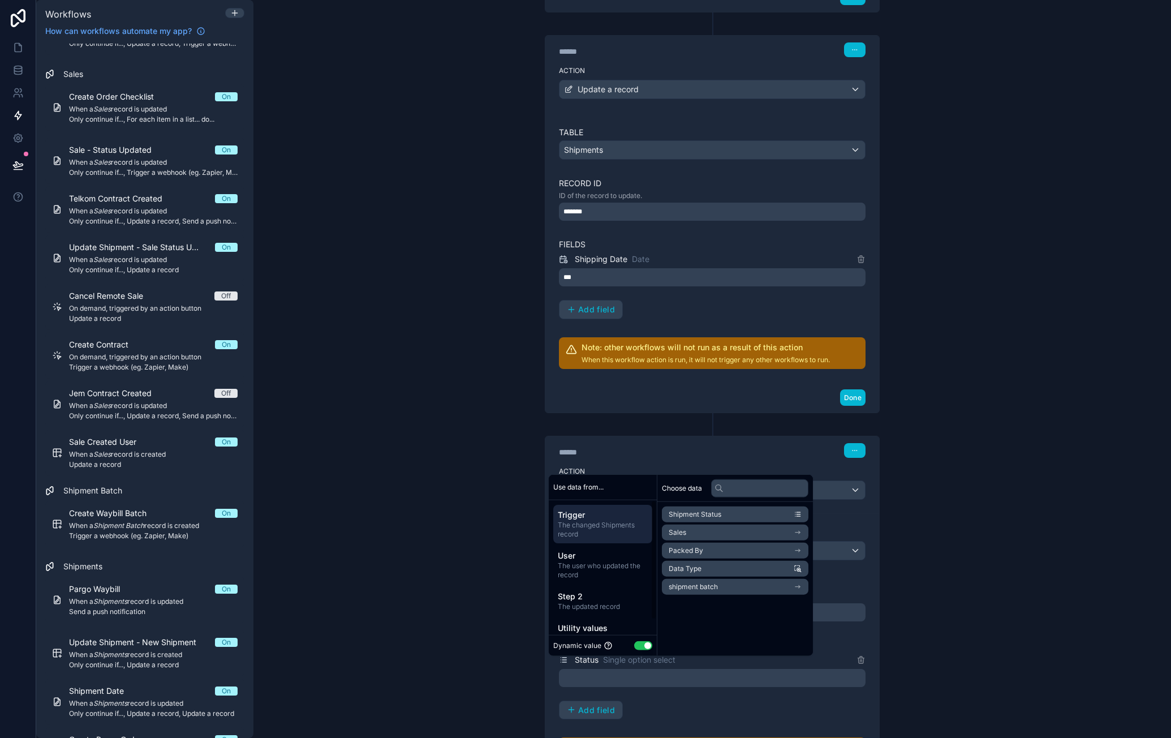
click at [643, 650] on div "Dynamic value Use setting" at bounding box center [602, 644] width 99 height 11
click at [635, 647] on button "Use setting" at bounding box center [643, 644] width 18 height 9
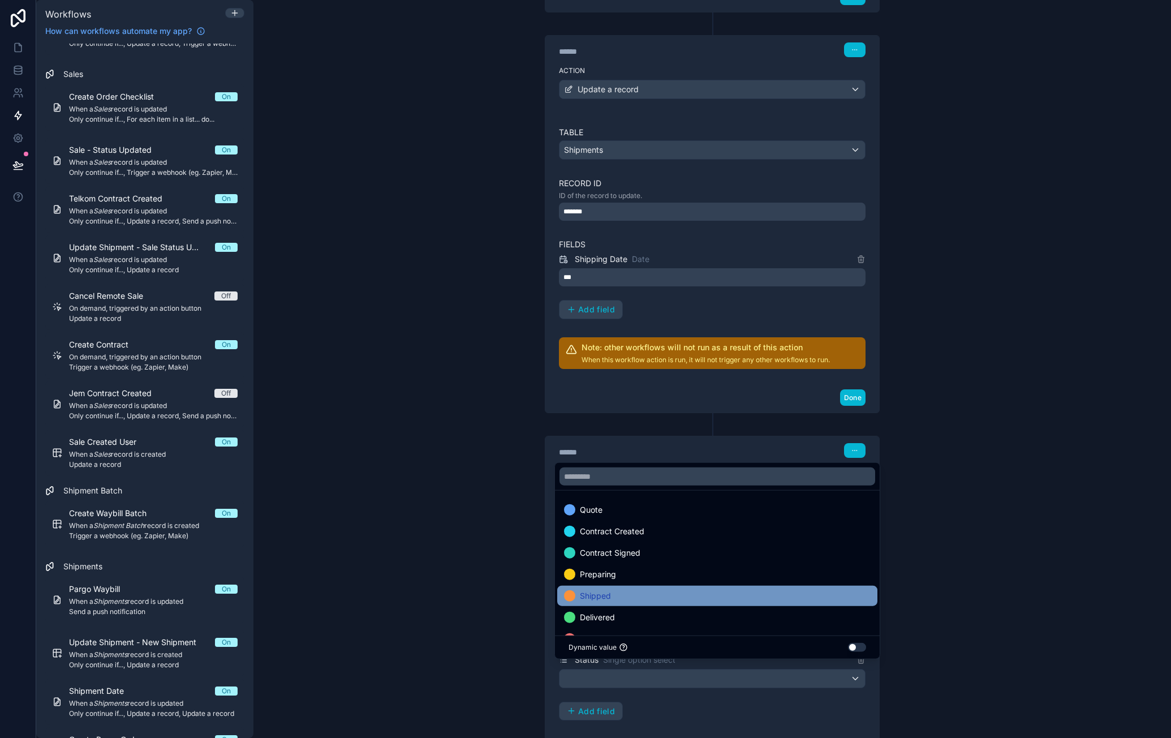
click at [639, 598] on div "Shipped" at bounding box center [717, 596] width 307 height 14
click at [1002, 518] on div "**********" at bounding box center [712, 369] width 918 height 738
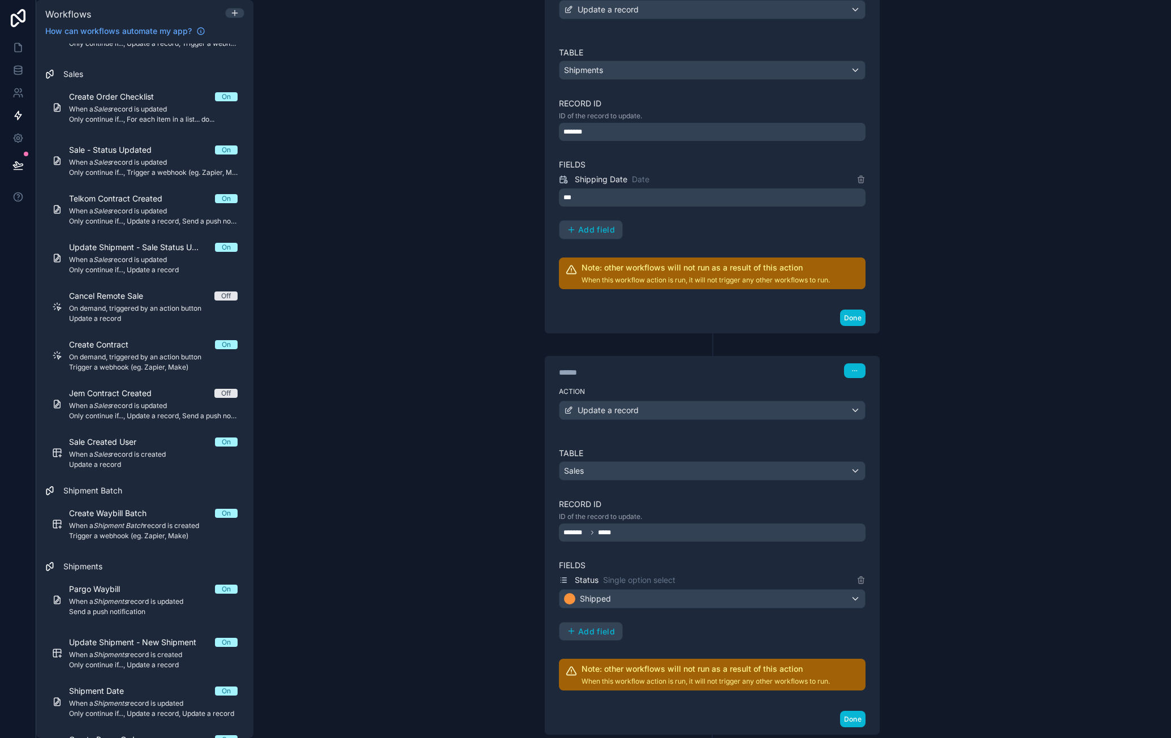
scroll to position [607, 0]
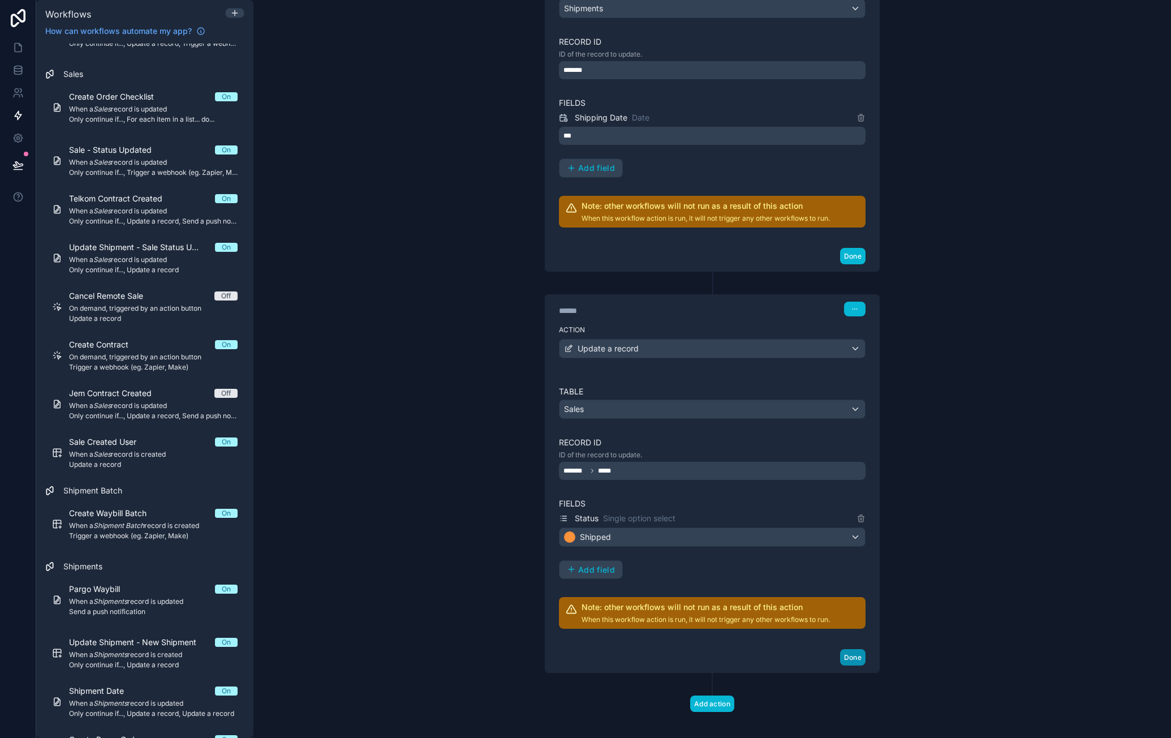
click at [853, 651] on button "Done" at bounding box center [852, 657] width 25 height 16
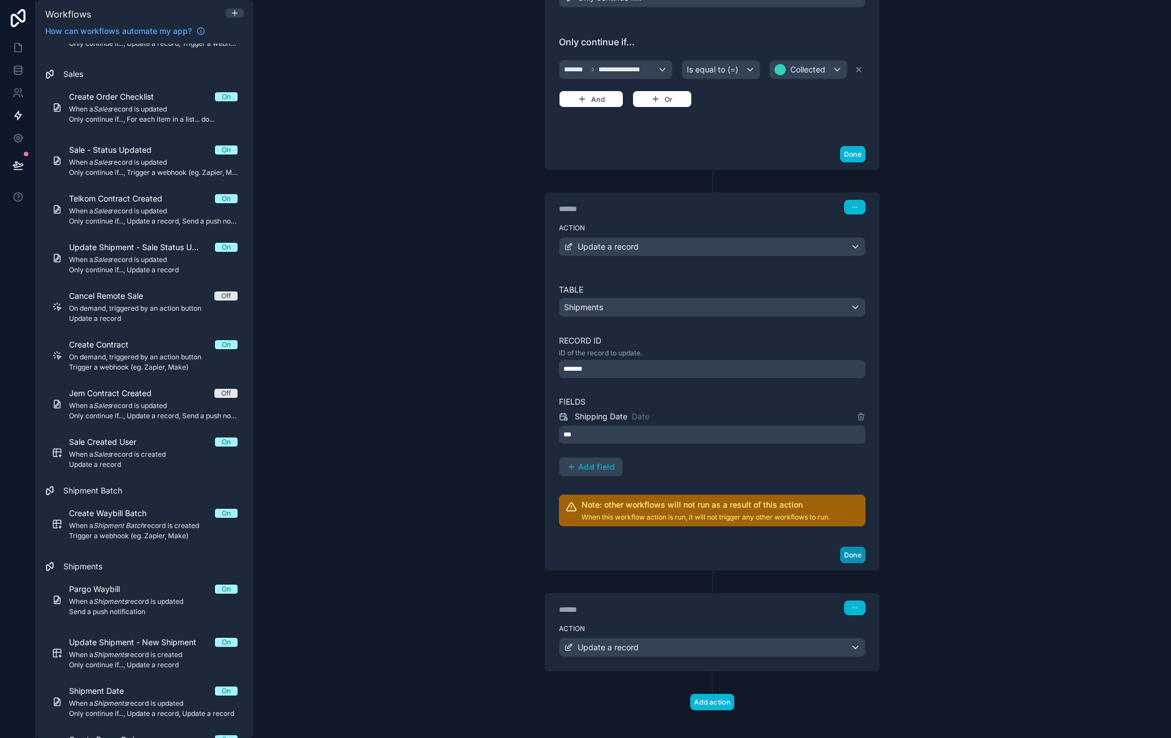
click at [840, 547] on button "Done" at bounding box center [852, 555] width 25 height 16
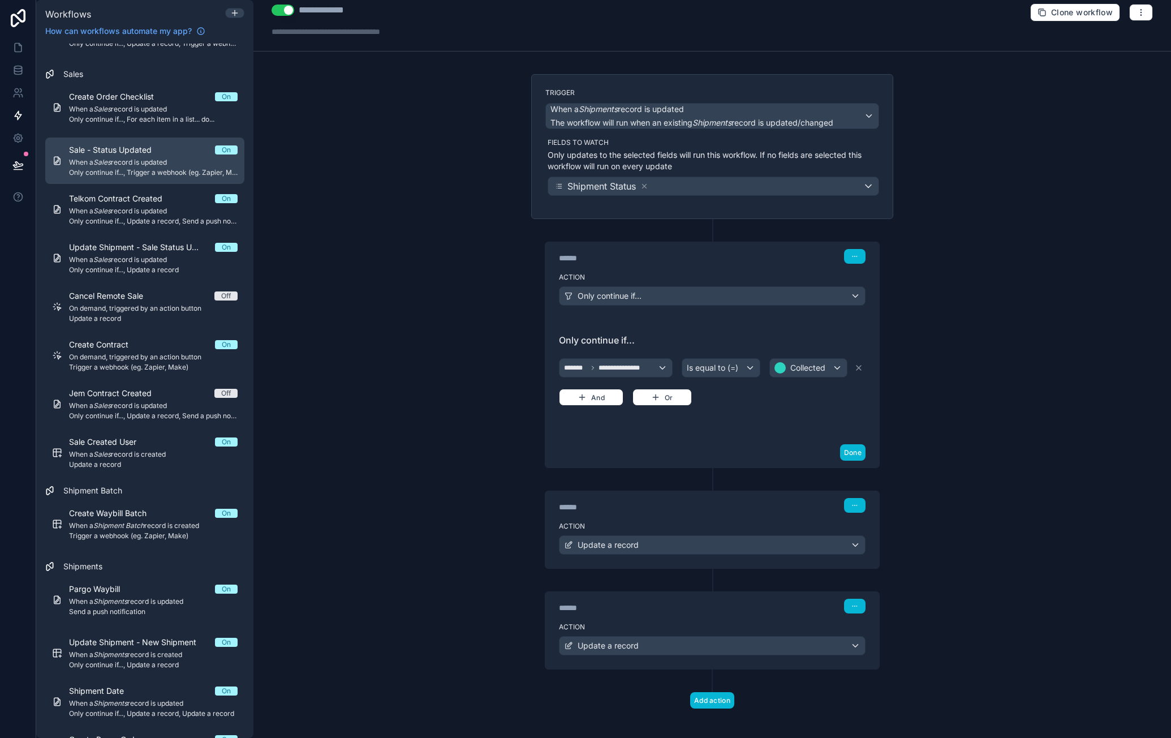
click at [165, 152] on div "Sale - Status Updated On" at bounding box center [153, 149] width 169 height 11
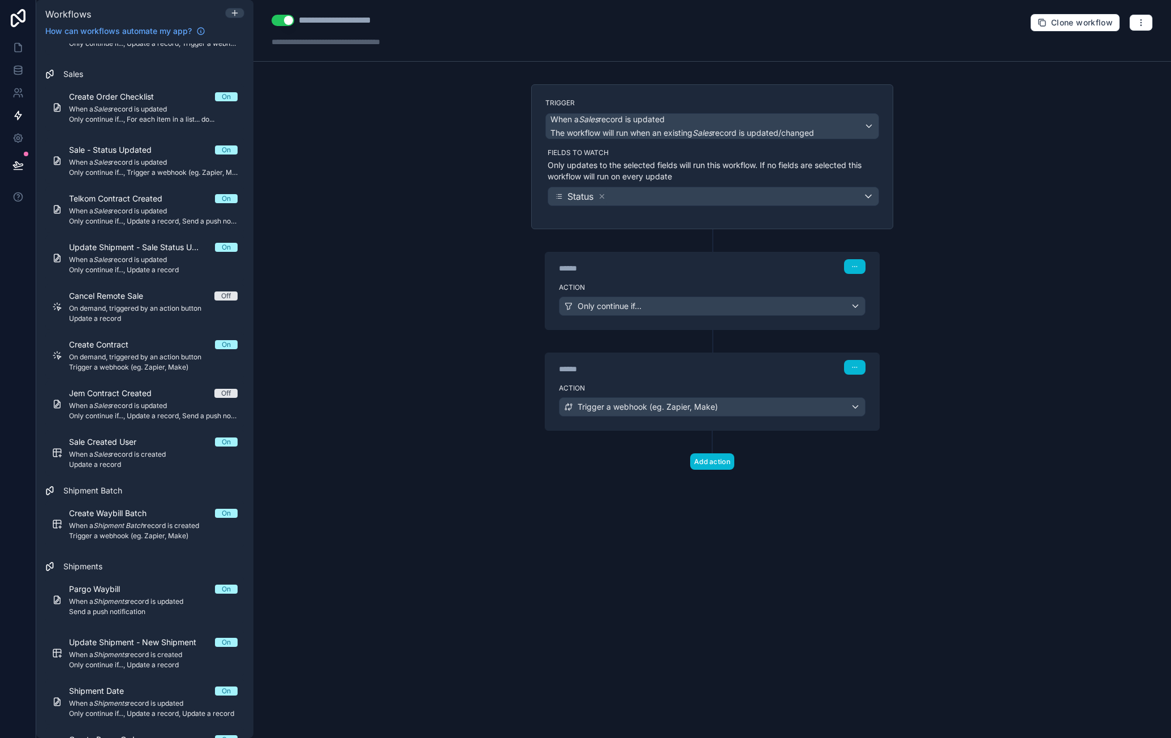
click at [711, 276] on div "****** Step 1" at bounding box center [712, 265] width 334 height 26
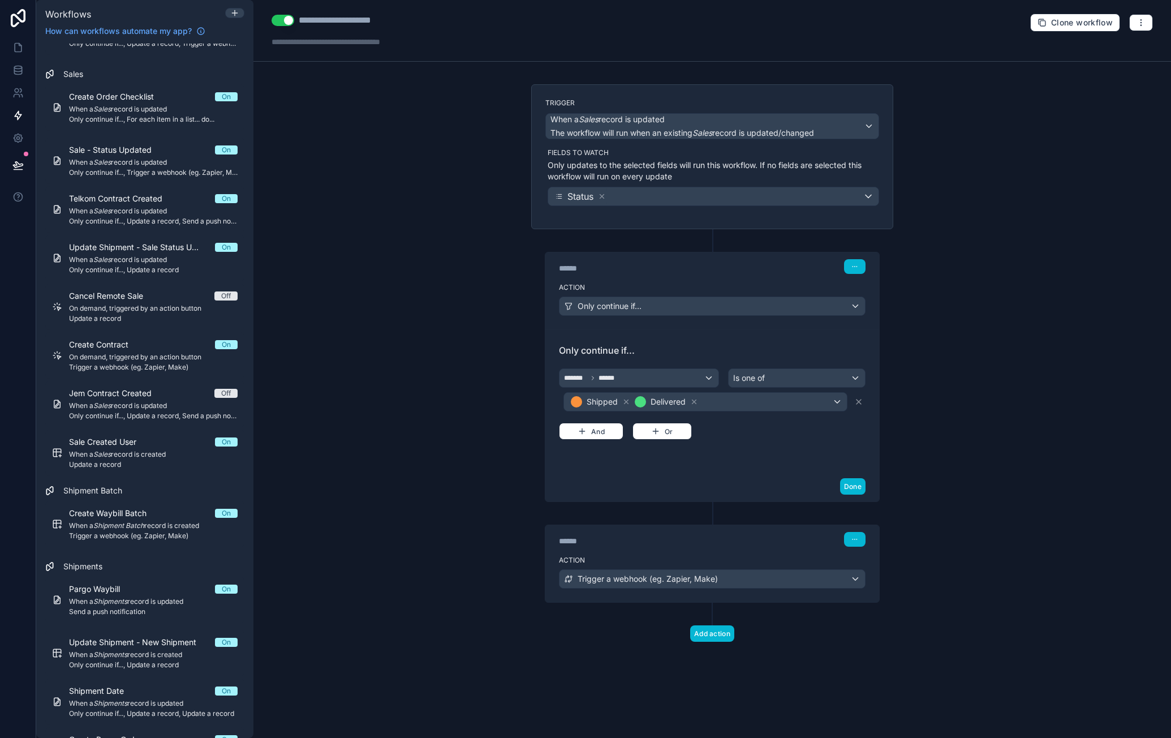
click at [690, 551] on div "Action Trigger a webhook (eg. Zapier, Make)" at bounding box center [712, 576] width 334 height 51
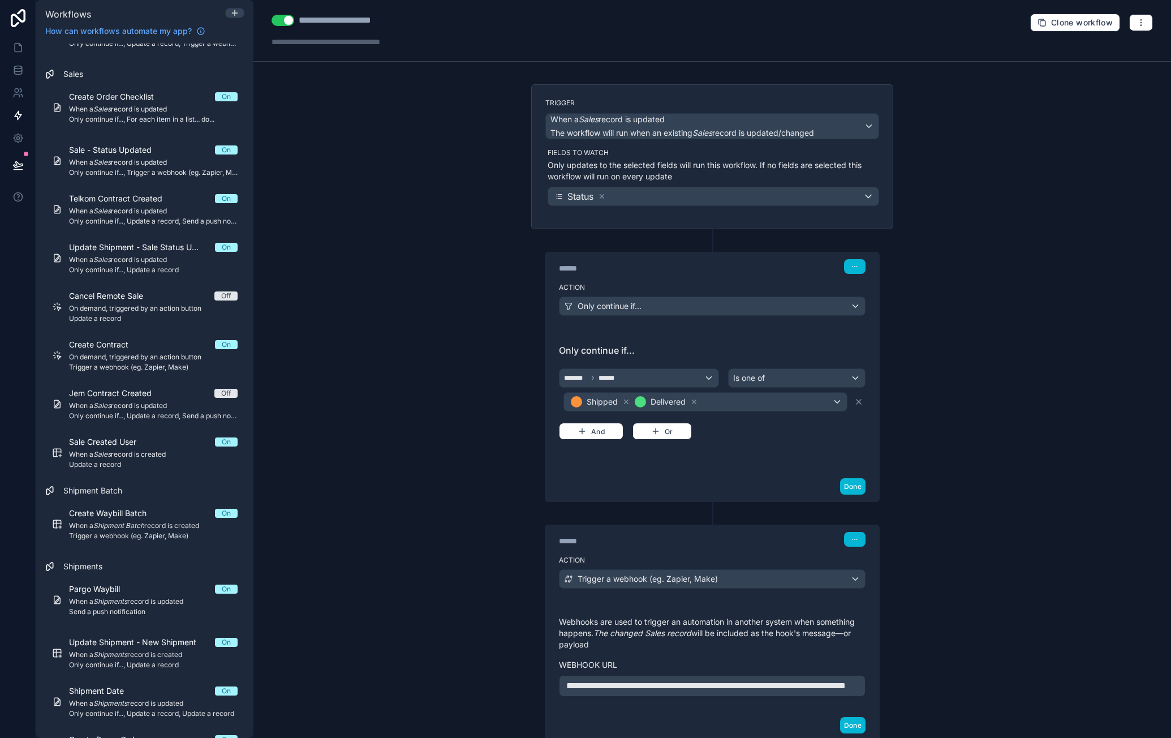
click at [986, 540] on div "**********" at bounding box center [712, 369] width 918 height 738
click at [1137, 27] on icon "button" at bounding box center [1141, 22] width 9 height 9
click at [1116, 61] on button "Run history" at bounding box center [1093, 67] width 81 height 18
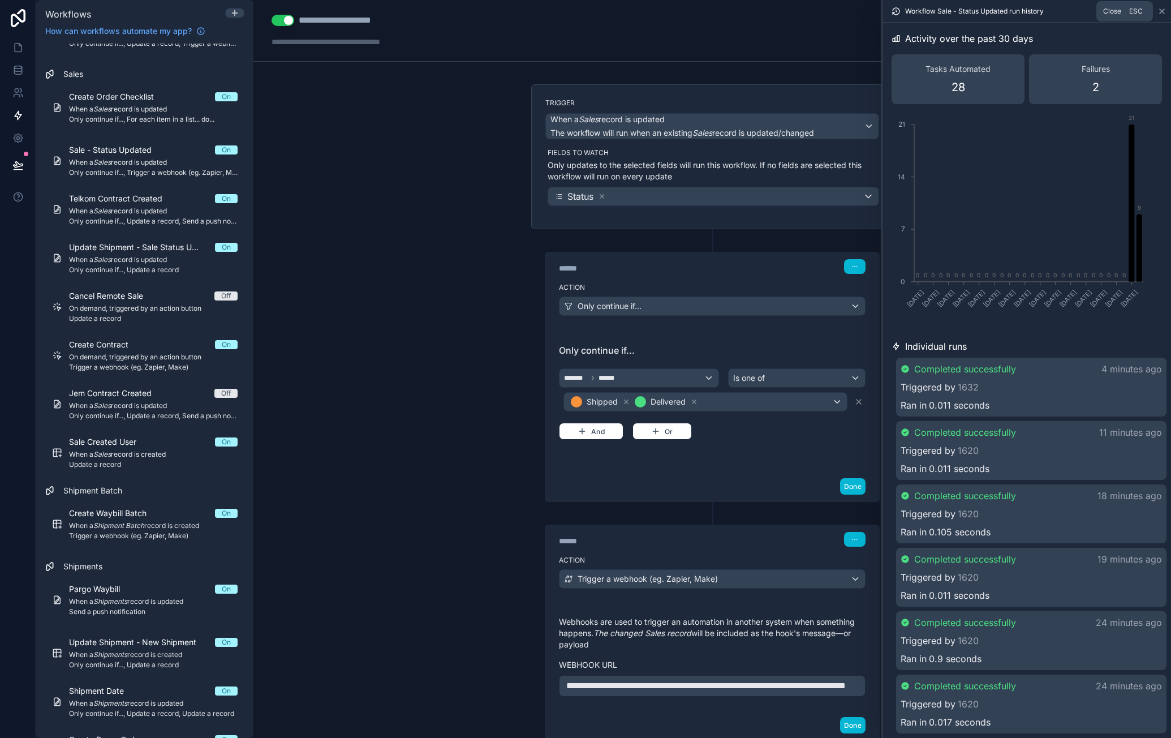
click at [1159, 12] on icon at bounding box center [1162, 11] width 9 height 9
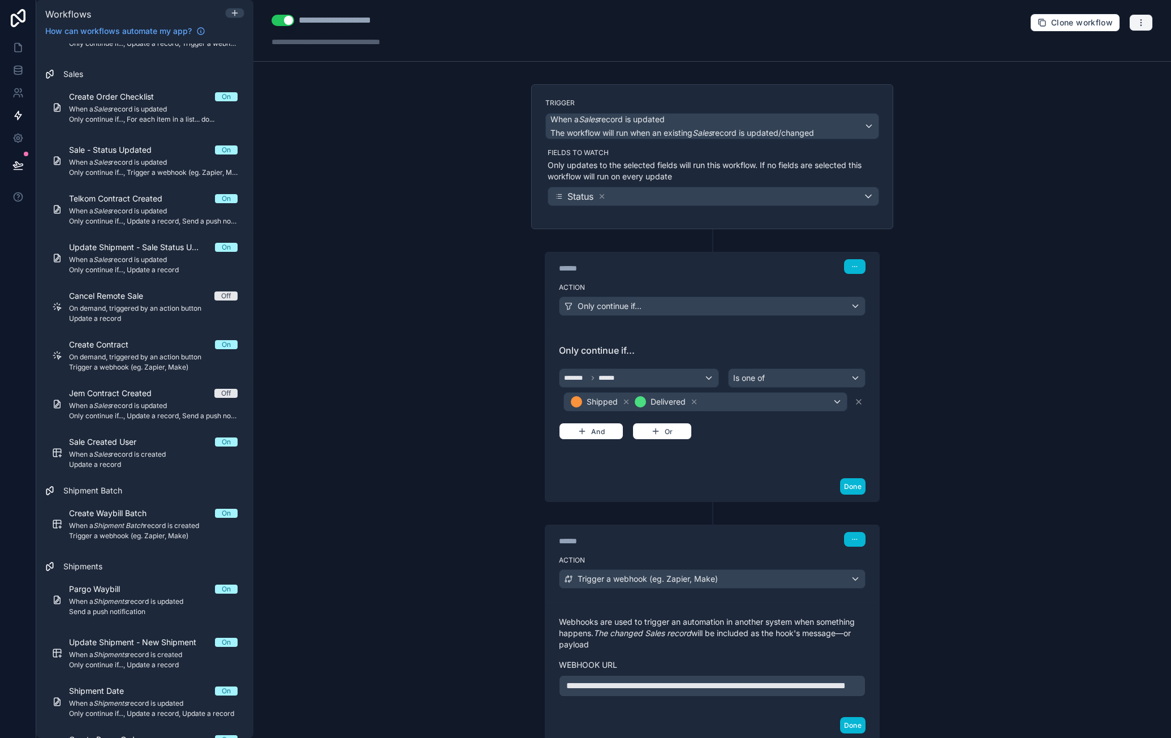
click at [1138, 22] on button "button" at bounding box center [1141, 22] width 24 height 17
click at [1111, 67] on span "Run history" at bounding box center [1103, 66] width 54 height 9
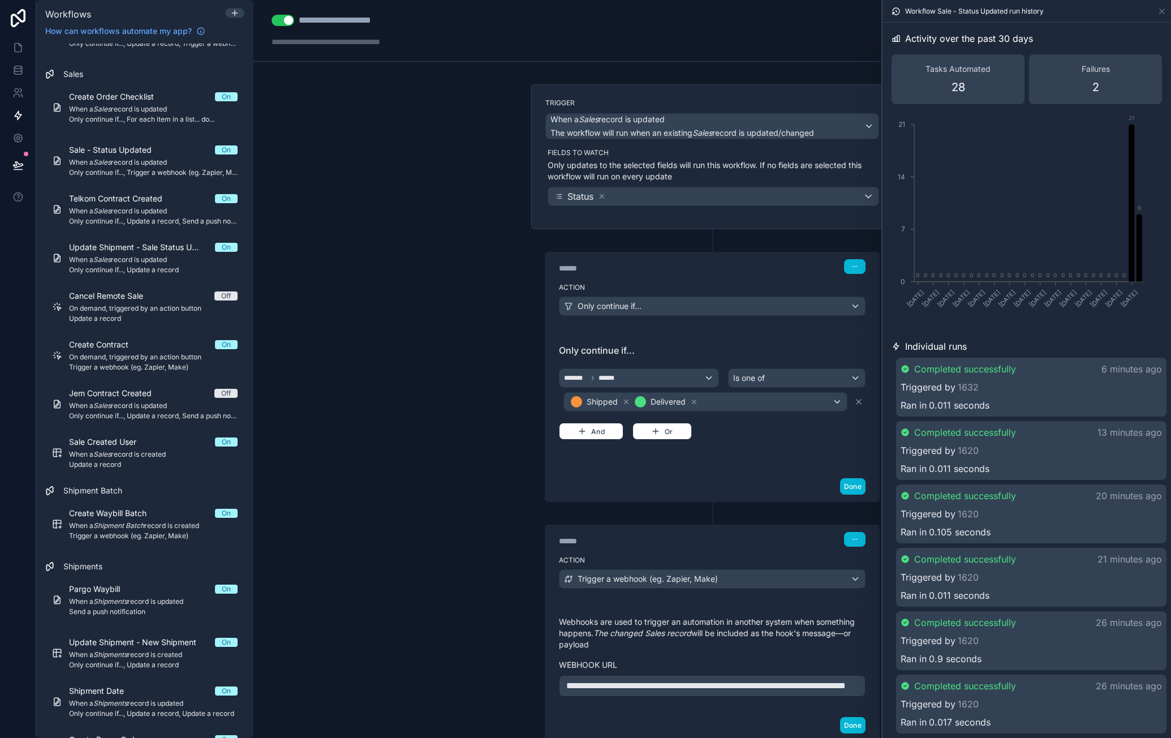
click at [1020, 383] on div "Triggered by 1632" at bounding box center [1031, 387] width 261 height 14
click at [1039, 376] on div "Completed successfully 30 seconds ago Triggered by 1620 Ran in 0.009 seconds" at bounding box center [1031, 388] width 270 height 61
click at [1042, 375] on div "Completed successfully 30 seconds ago" at bounding box center [1031, 369] width 261 height 14
click at [1031, 385] on div "Triggered by 1620" at bounding box center [1031, 388] width 259 height 14
click at [1159, 11] on icon at bounding box center [1162, 11] width 9 height 9
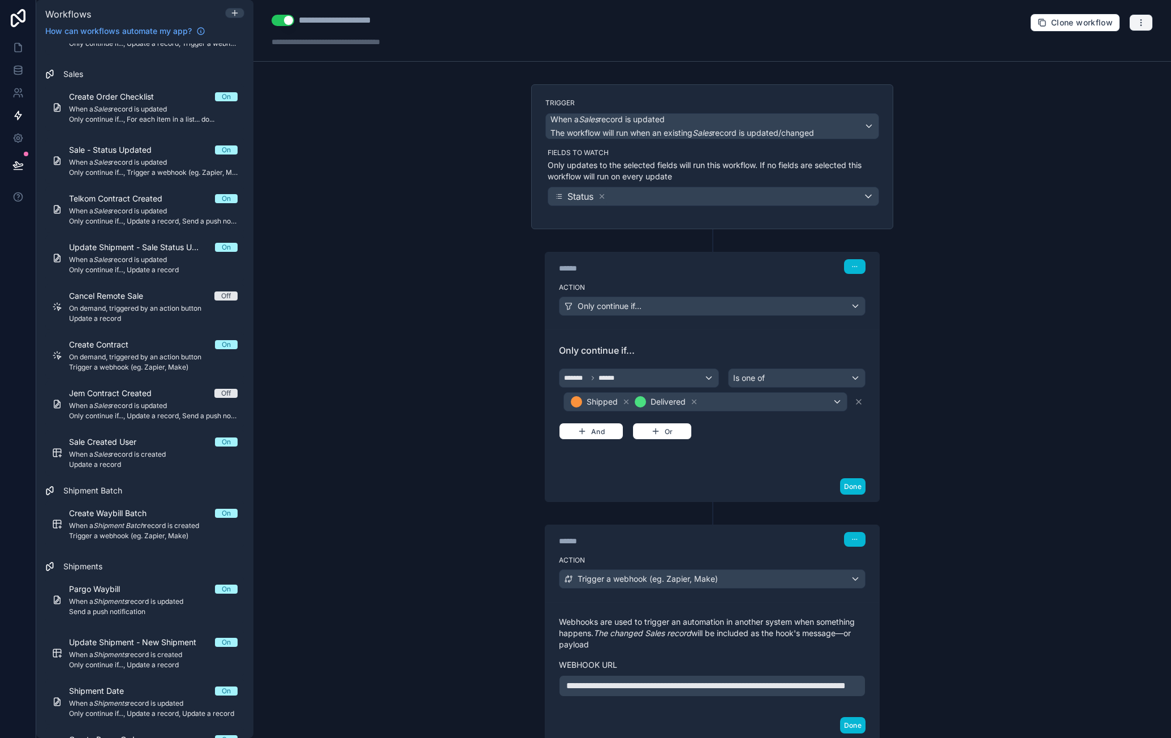
click at [1137, 24] on icon "button" at bounding box center [1141, 22] width 9 height 9
click at [1111, 67] on span "Run history" at bounding box center [1103, 66] width 54 height 9
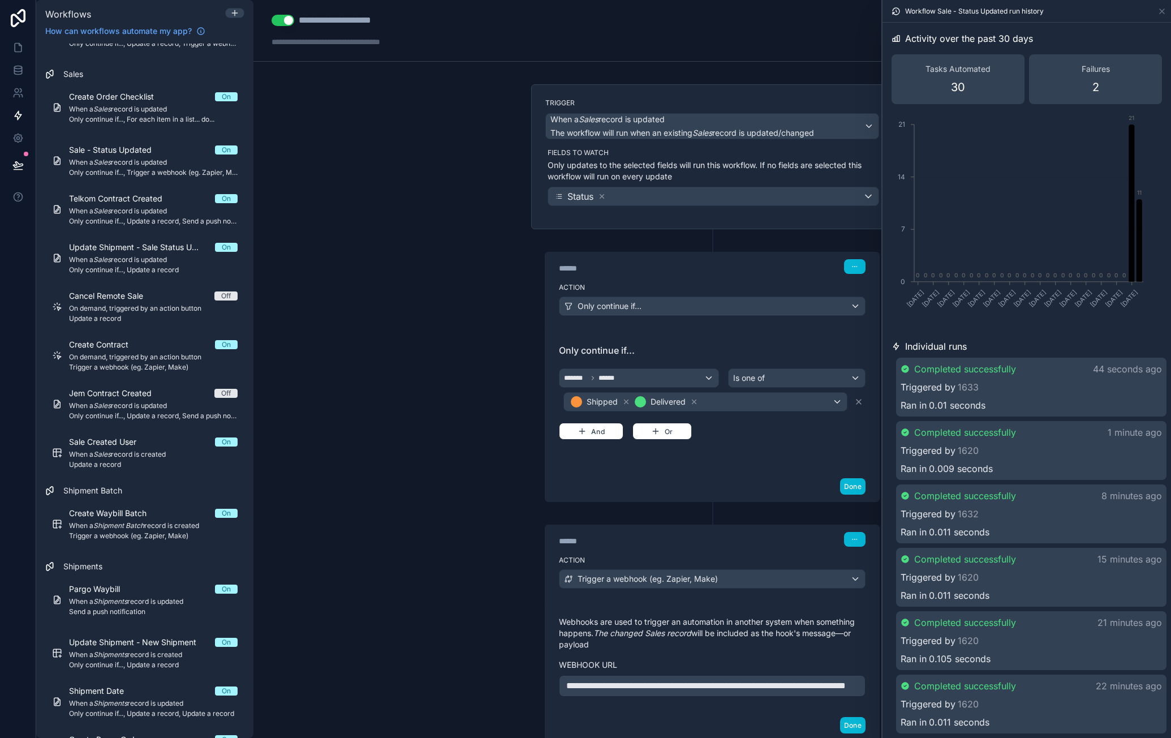
click at [1030, 389] on div "Triggered by 1633" at bounding box center [1031, 387] width 261 height 14
click at [1162, 14] on icon at bounding box center [1162, 11] width 9 height 9
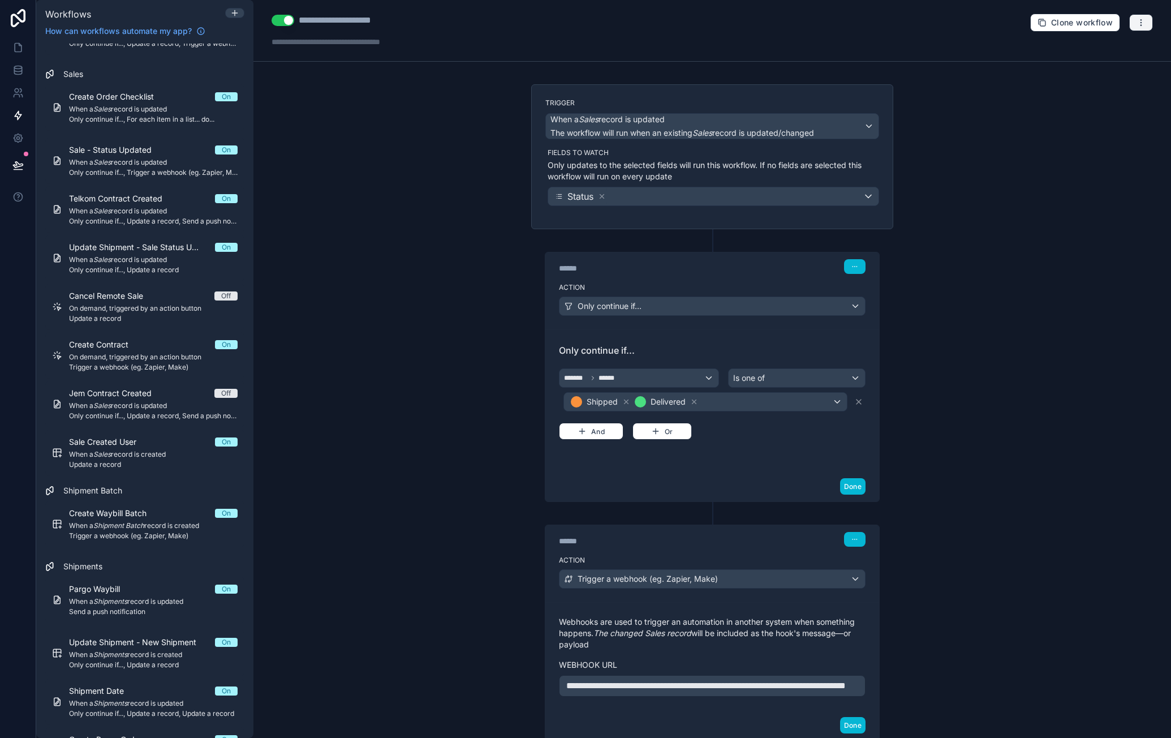
click at [1137, 21] on icon "button" at bounding box center [1141, 22] width 9 height 9
click at [1104, 65] on span "Run history" at bounding box center [1103, 66] width 54 height 9
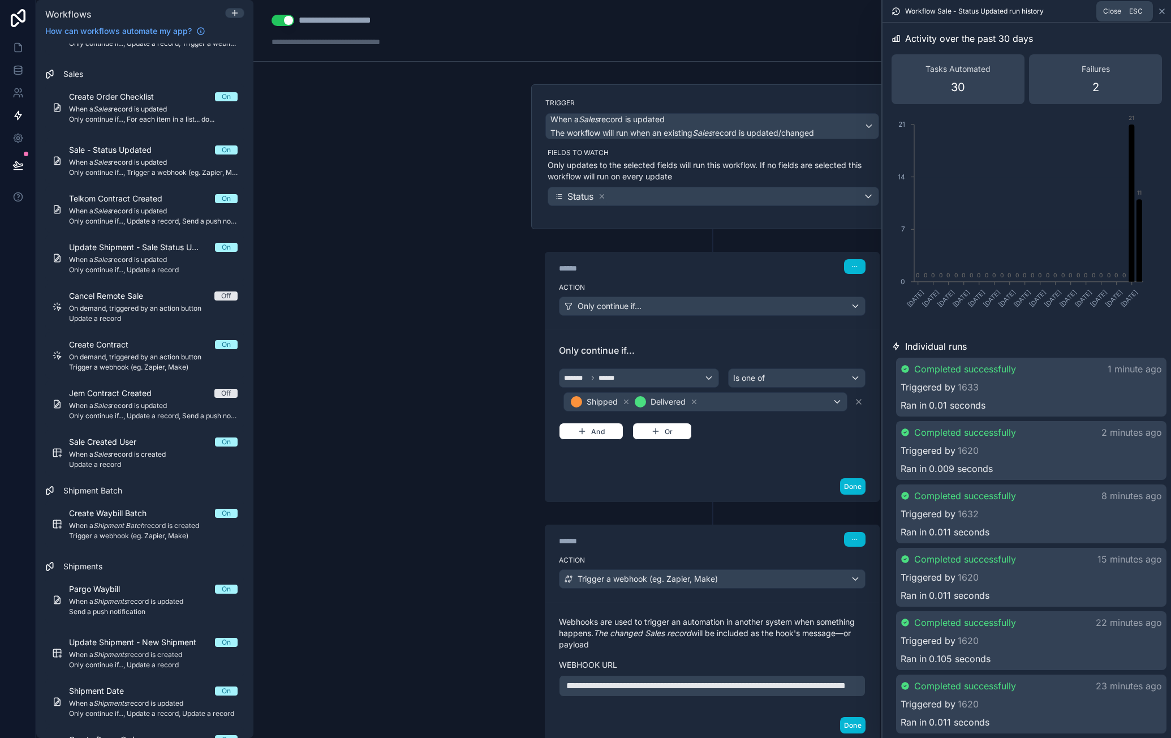
click at [1162, 7] on icon at bounding box center [1162, 11] width 9 height 9
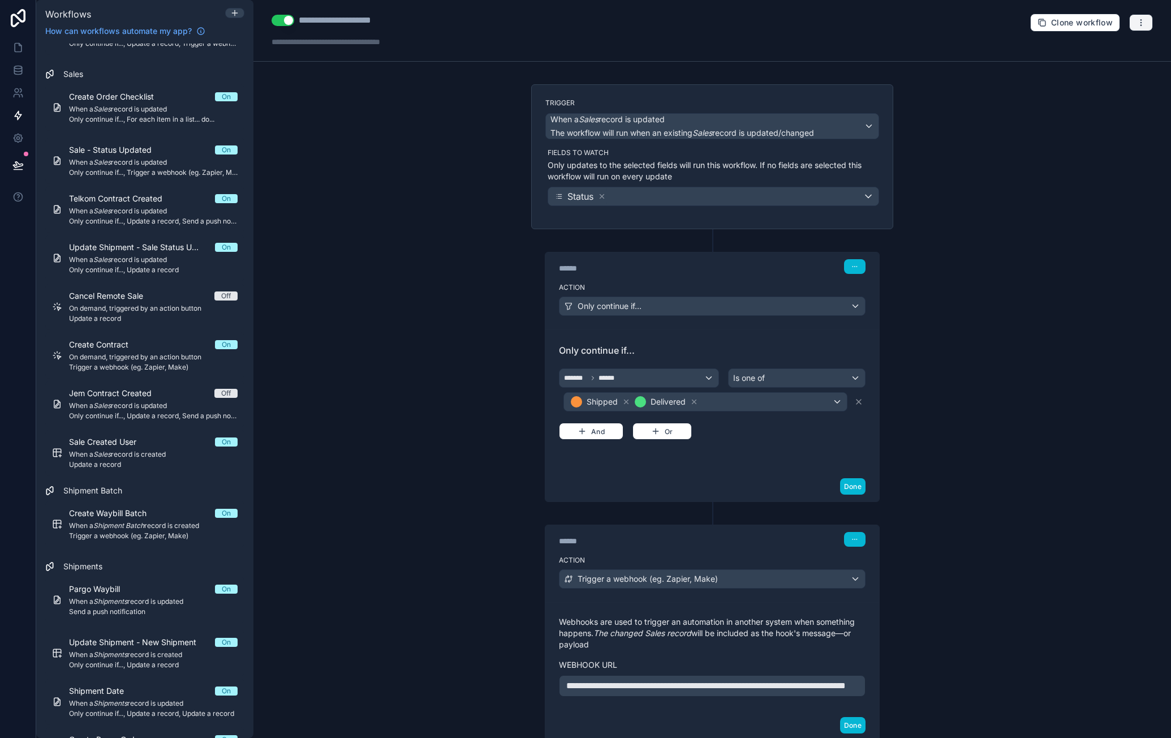
click at [1136, 28] on button "button" at bounding box center [1141, 22] width 24 height 17
click at [1110, 47] on span "Test workflow" at bounding box center [1103, 48] width 54 height 9
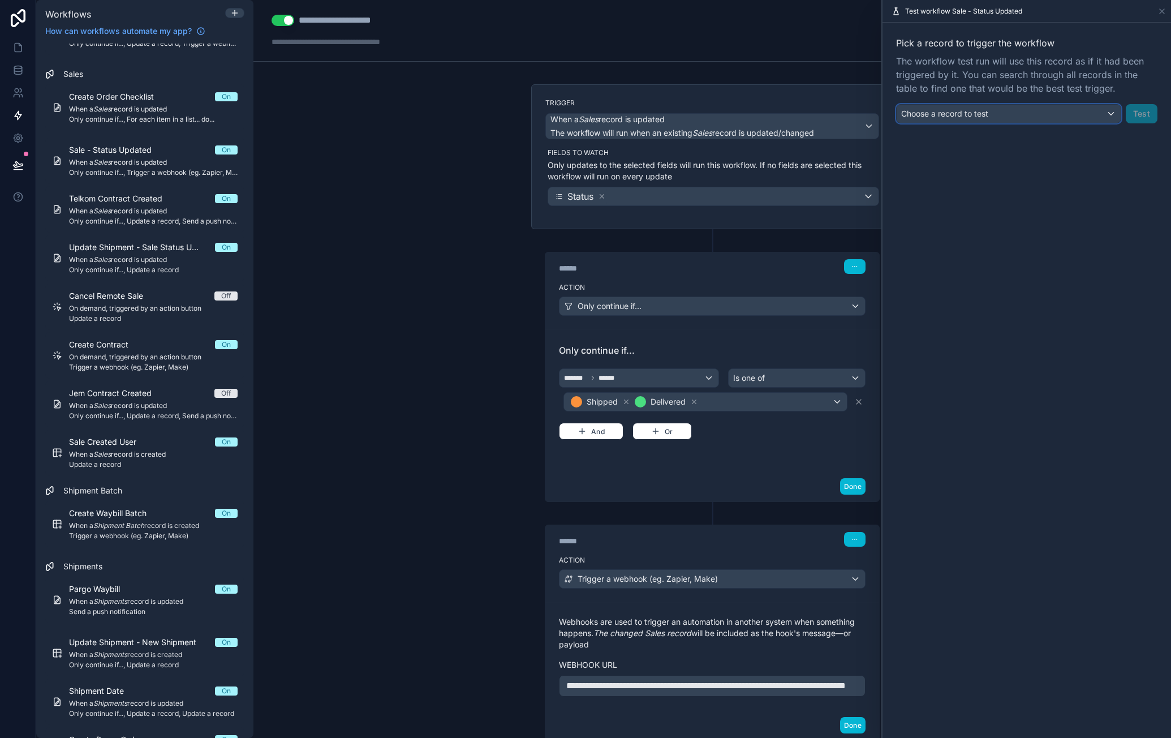
click at [1011, 119] on div "Choose a record to test" at bounding box center [1009, 114] width 224 height 18
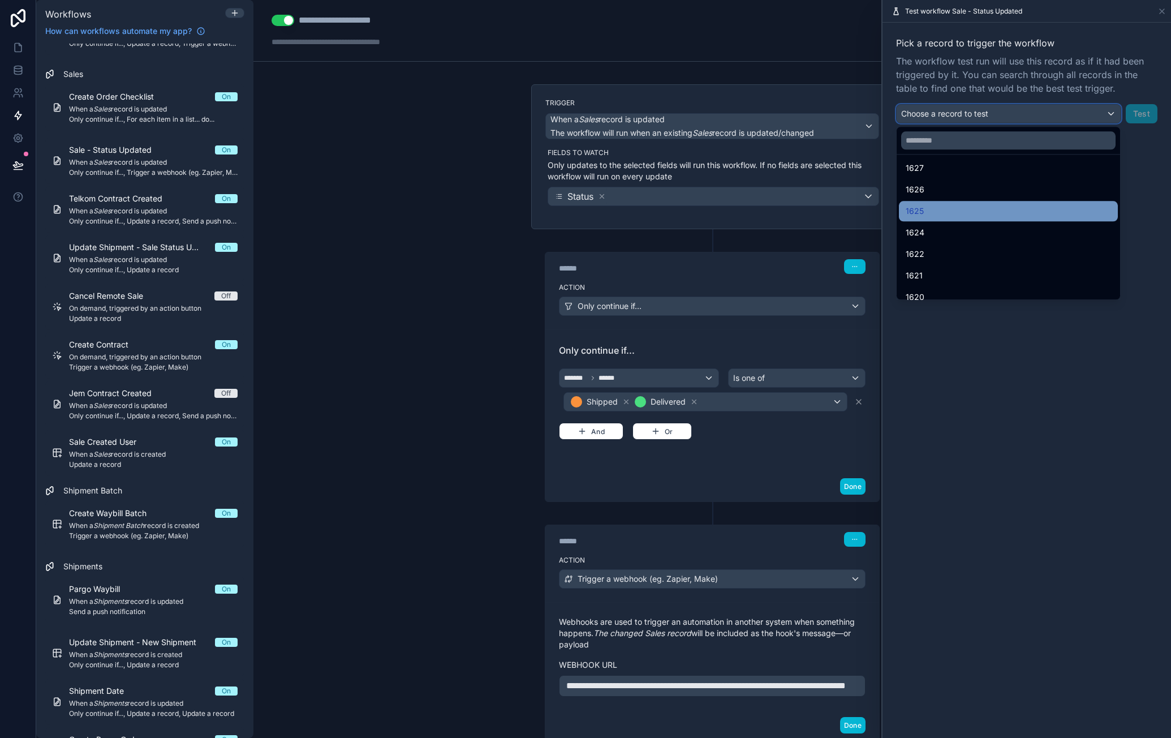
scroll to position [170, 0]
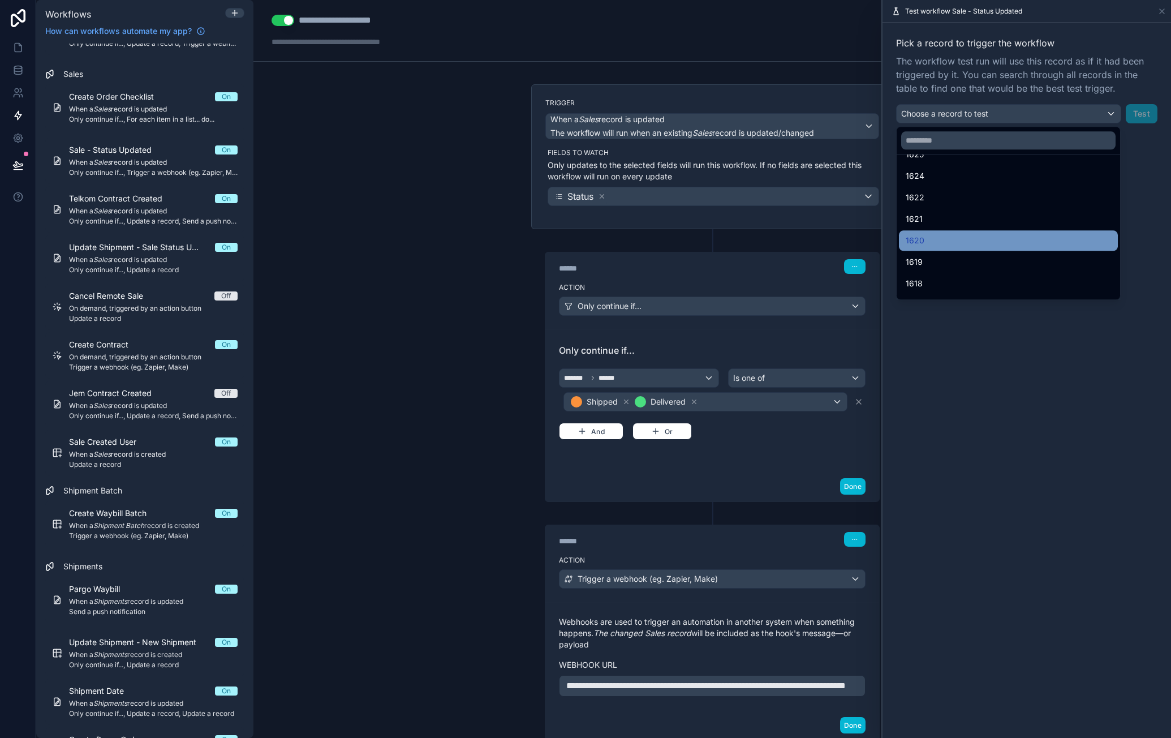
click at [960, 234] on div "1620" at bounding box center [1008, 241] width 205 height 14
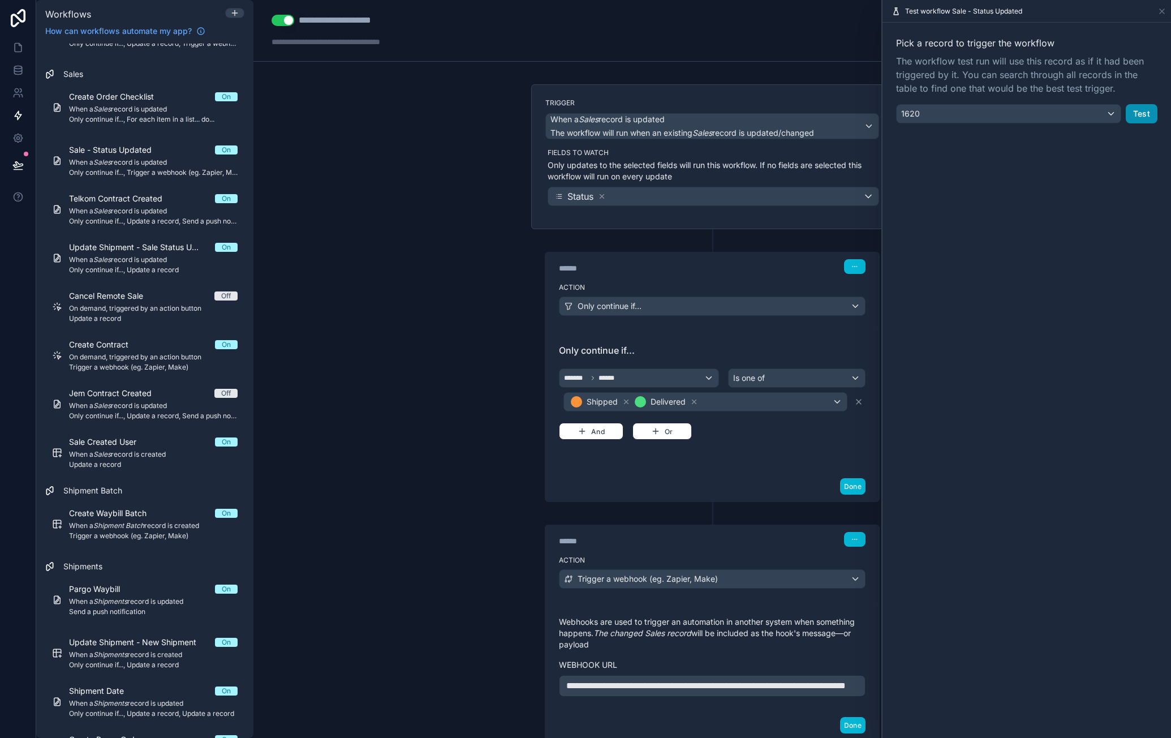
click at [1145, 119] on button "Test" at bounding box center [1142, 113] width 32 height 19
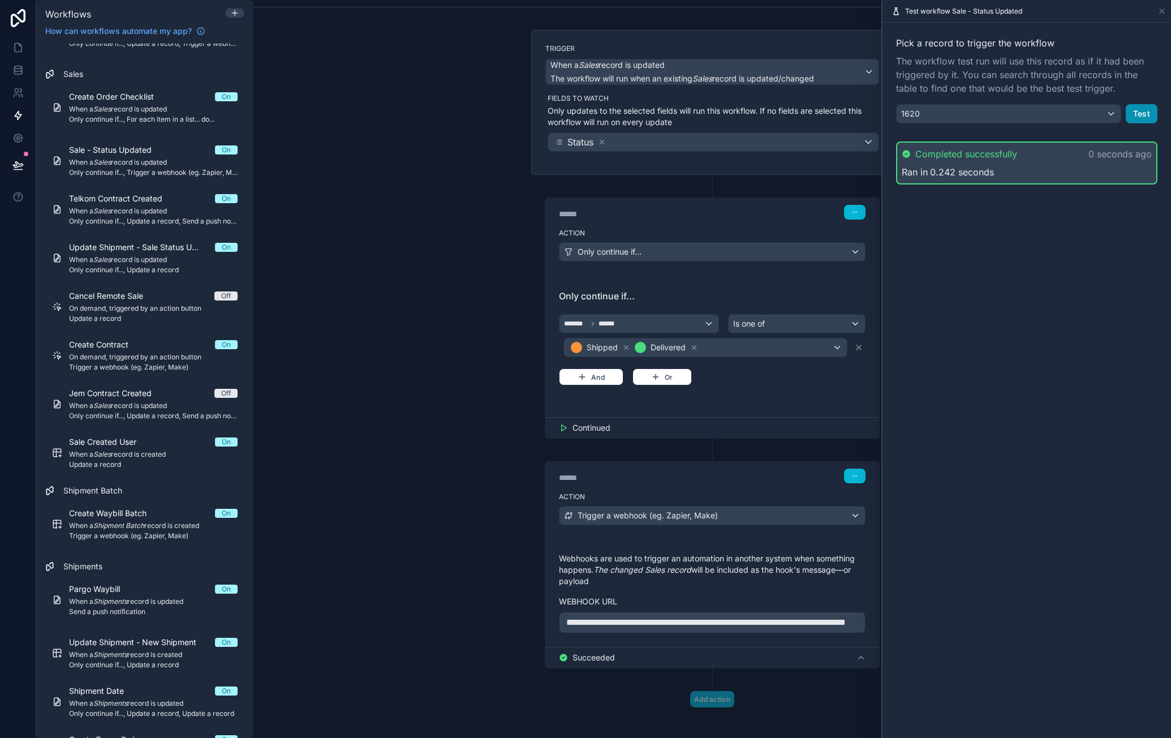
scroll to position [67, 0]
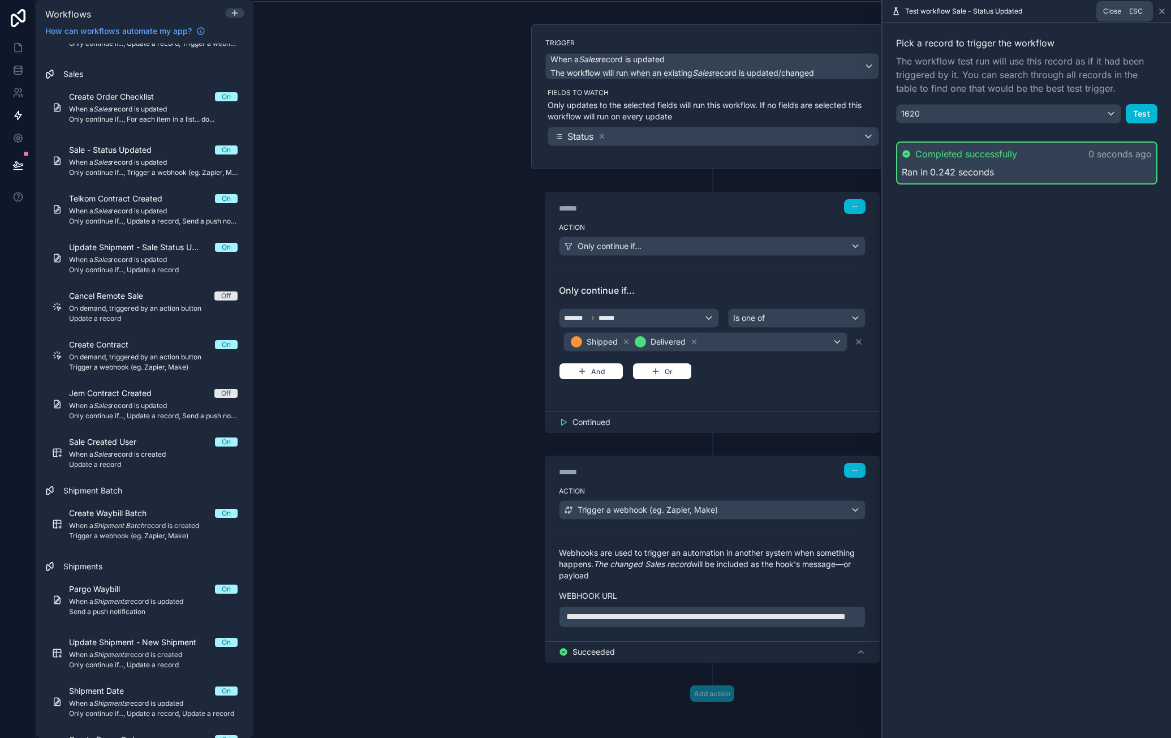
click at [1160, 15] on icon at bounding box center [1162, 11] width 9 height 9
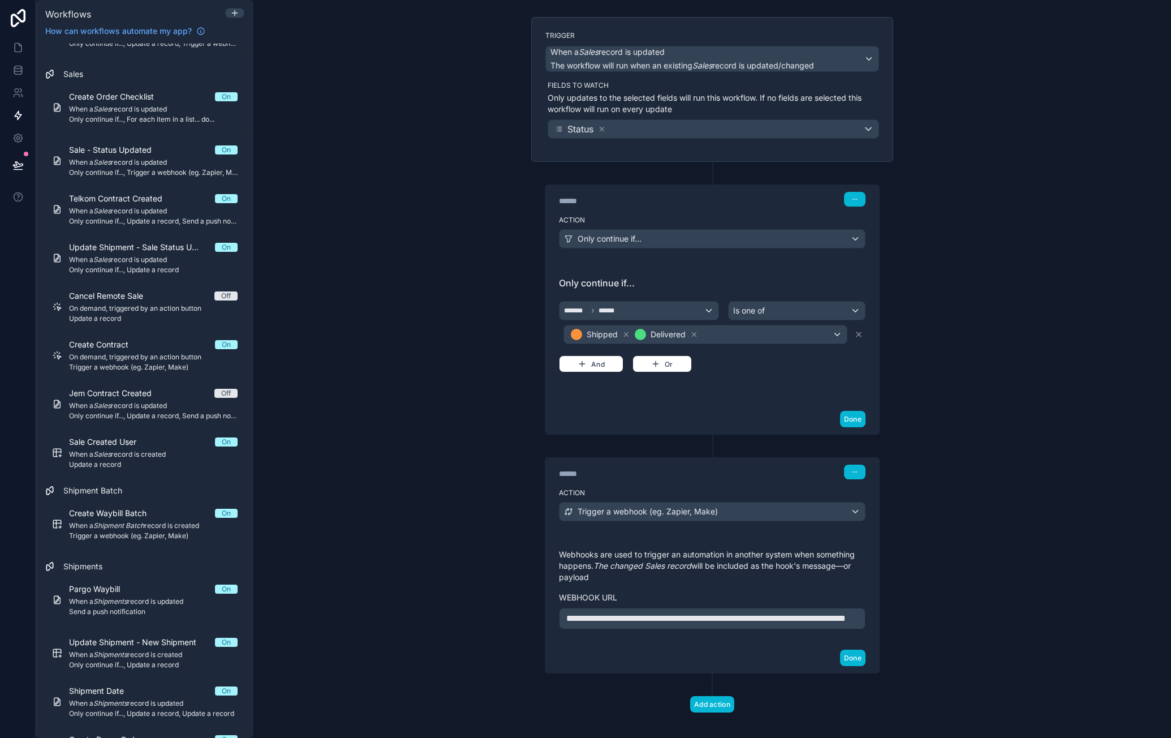
drag, startPoint x: 913, startPoint y: 324, endPoint x: 894, endPoint y: 404, distance: 81.9
click at [913, 325] on div "**********" at bounding box center [712, 369] width 918 height 738
click at [858, 418] on button "Done" at bounding box center [852, 419] width 25 height 16
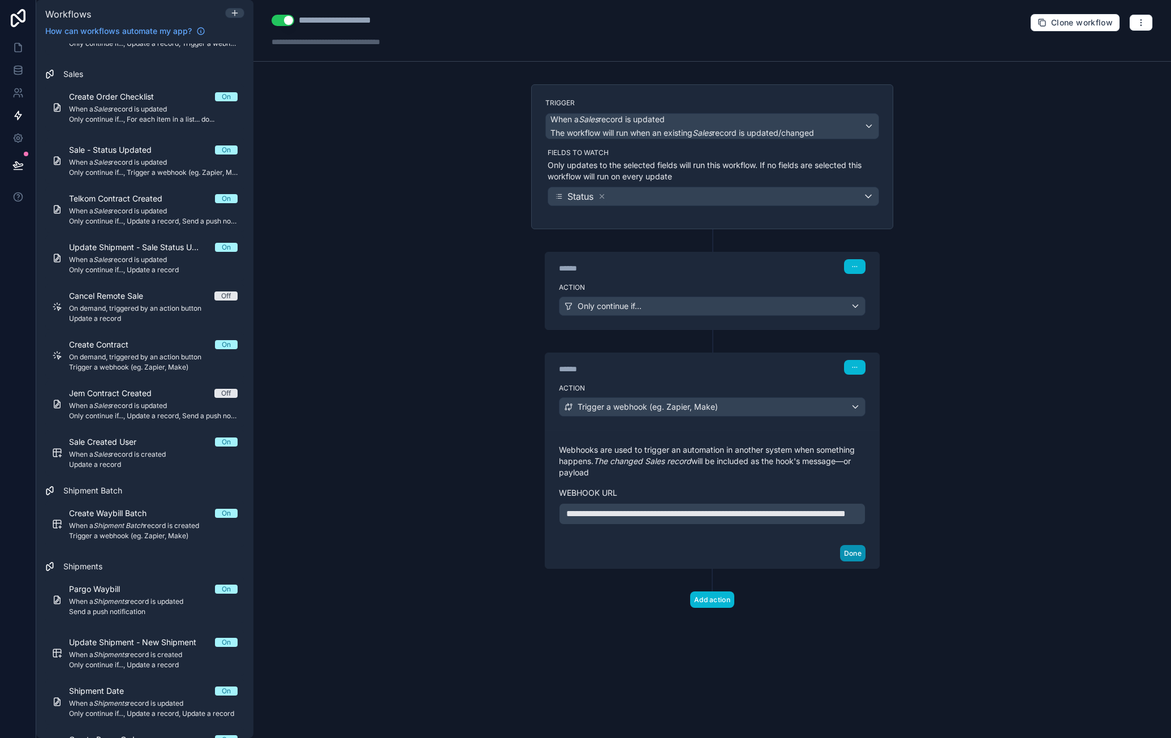
click at [863, 561] on button "Done" at bounding box center [852, 553] width 25 height 16
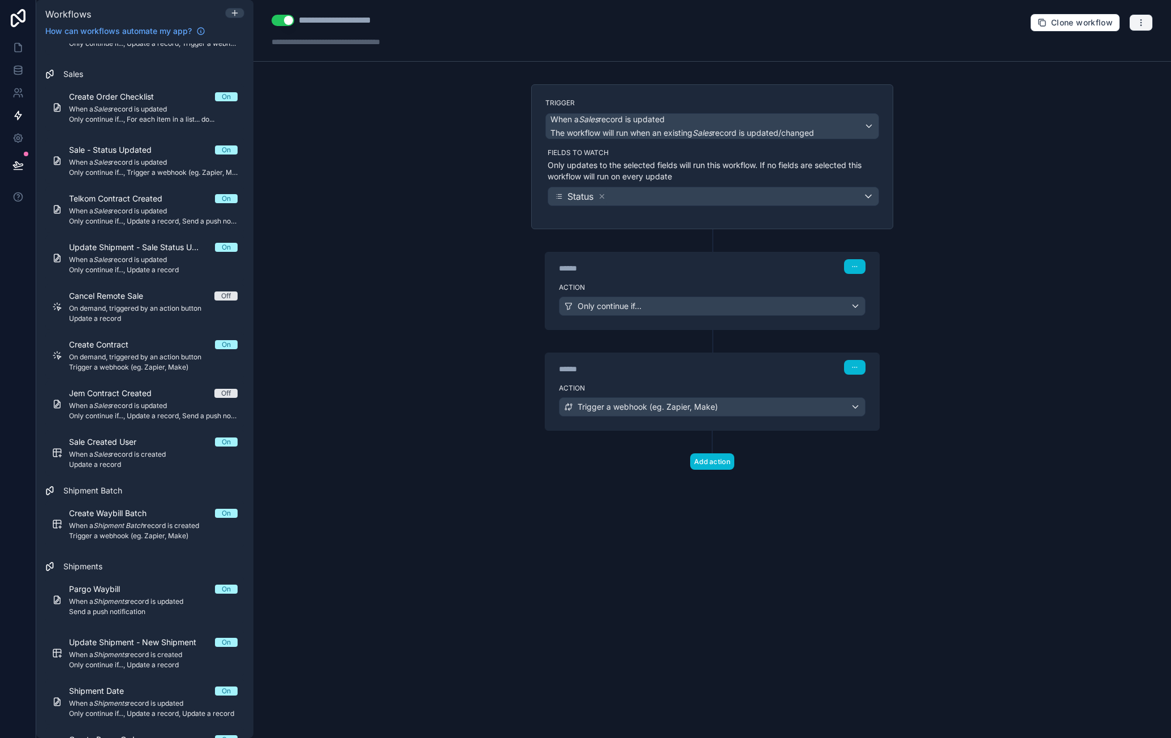
click at [1149, 22] on button "button" at bounding box center [1141, 22] width 24 height 17
click at [1114, 68] on span "Run history" at bounding box center [1111, 66] width 54 height 9
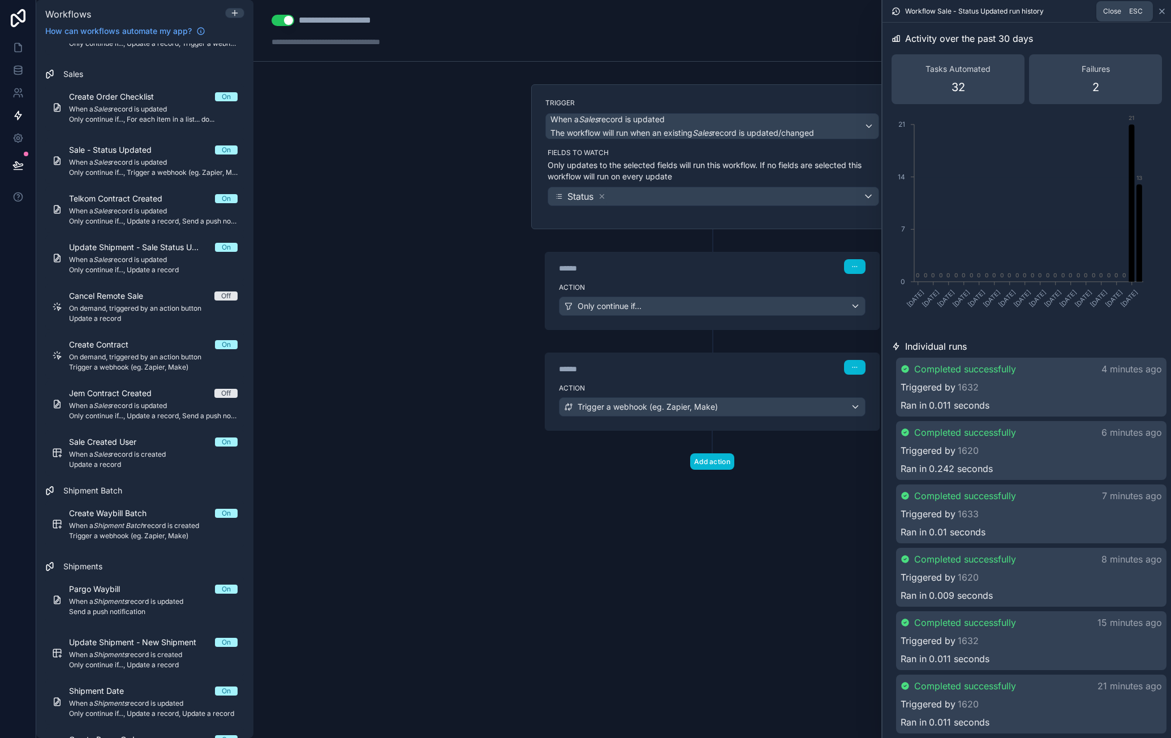
click at [1159, 11] on icon at bounding box center [1162, 11] width 9 height 9
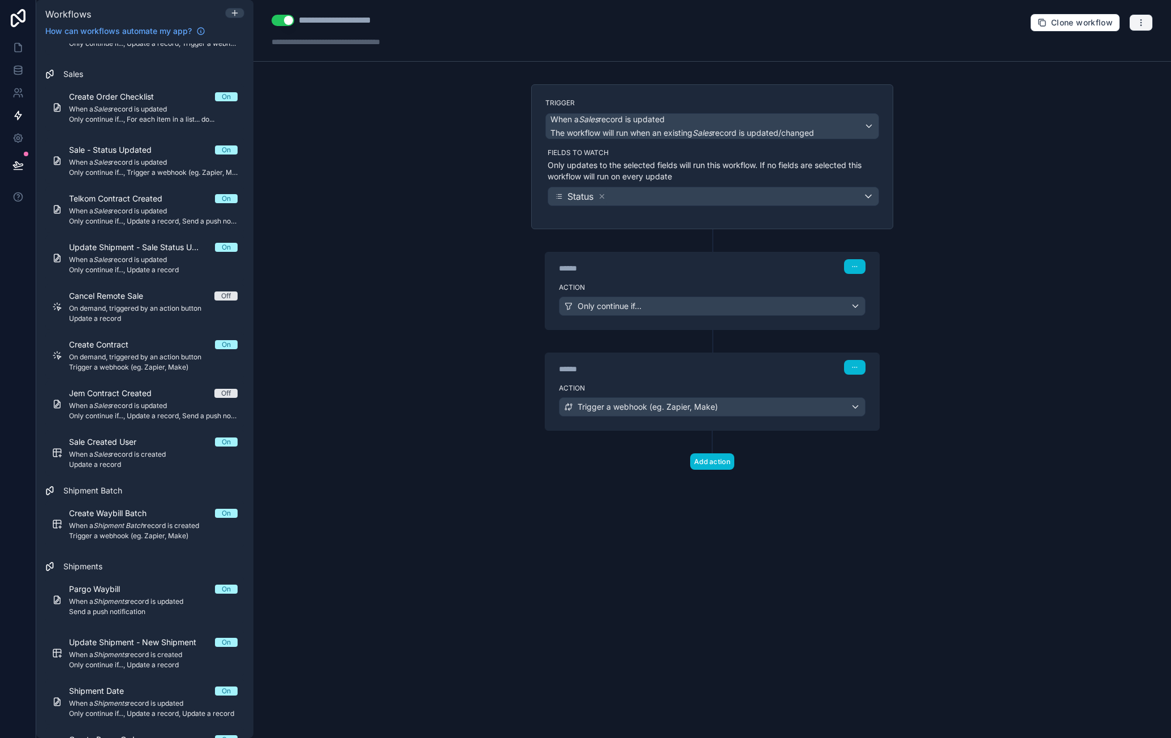
click at [1146, 27] on button "button" at bounding box center [1141, 22] width 24 height 17
click at [1132, 63] on span "Run history" at bounding box center [1111, 66] width 54 height 9
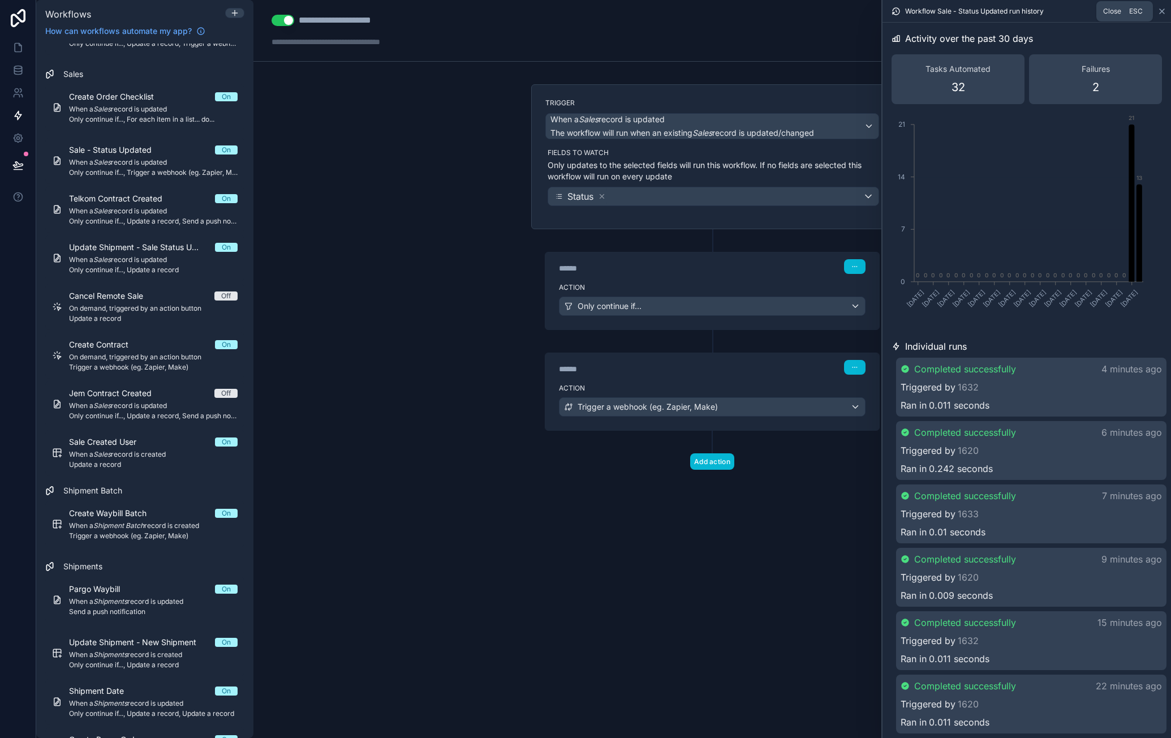
drag, startPoint x: 1166, startPoint y: 9, endPoint x: 1158, endPoint y: 24, distance: 17.2
click at [1166, 10] on icon at bounding box center [1162, 11] width 9 height 9
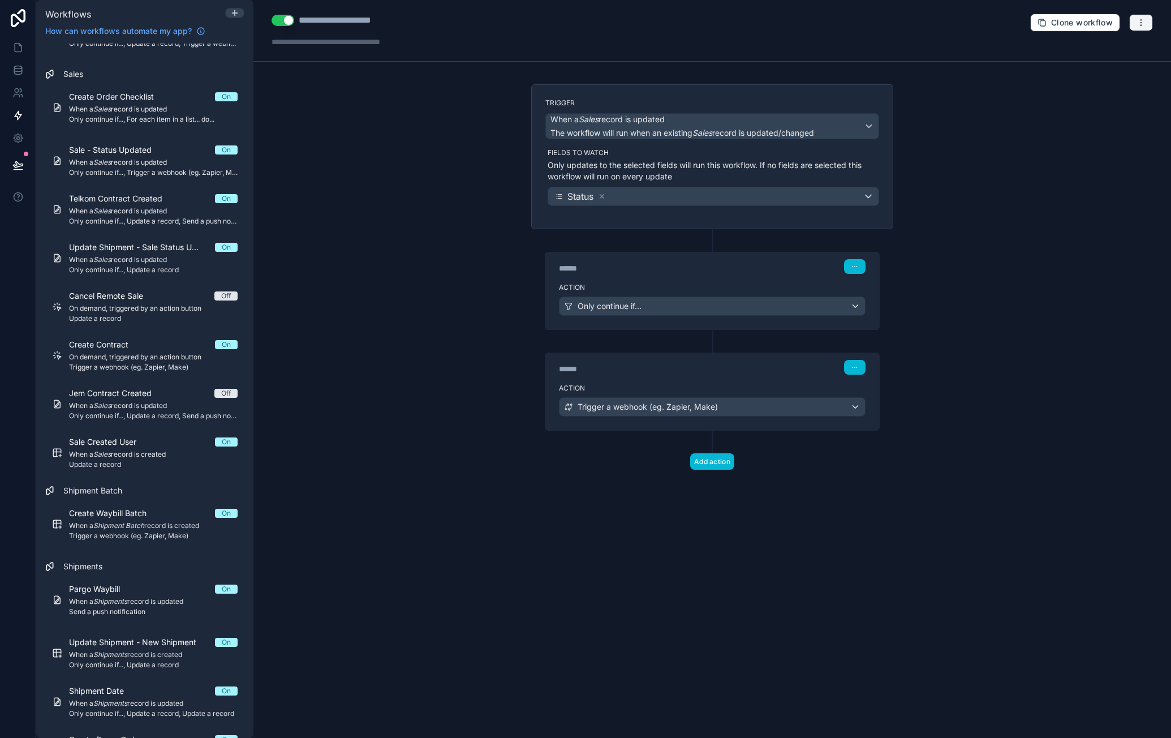
click at [1140, 24] on icon "button" at bounding box center [1141, 22] width 9 height 9
click at [1122, 62] on span "Run history" at bounding box center [1111, 66] width 54 height 9
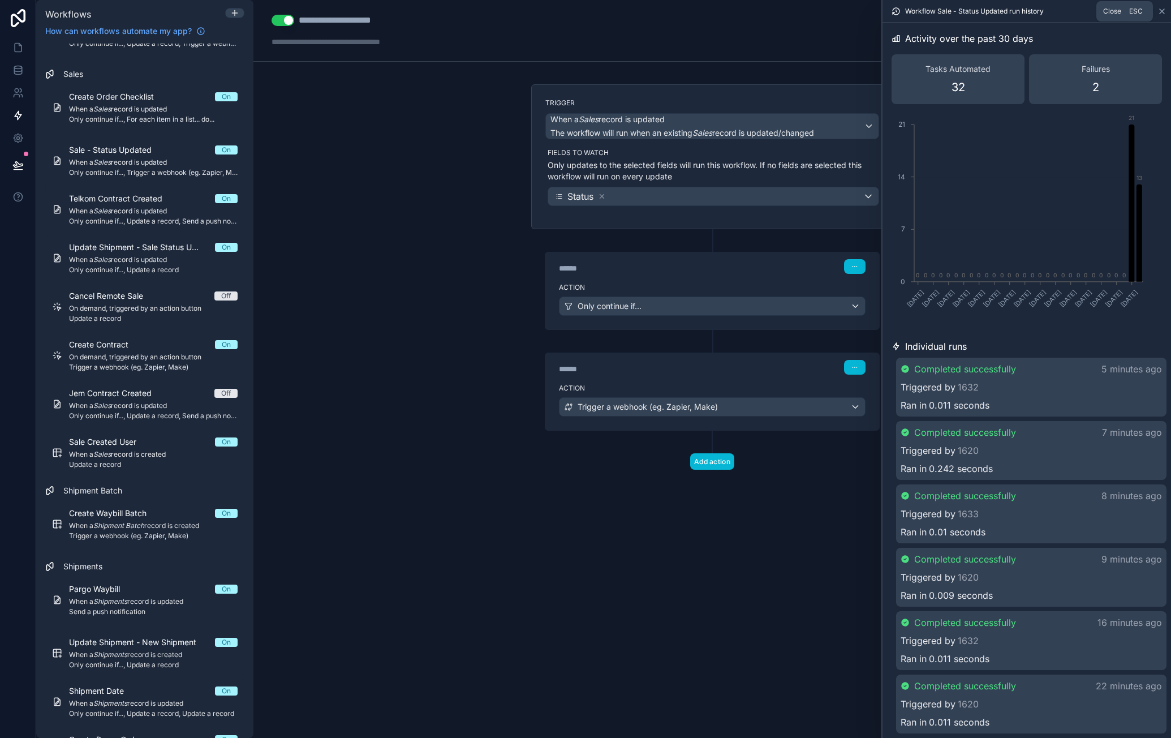
click at [1164, 10] on icon at bounding box center [1162, 11] width 9 height 9
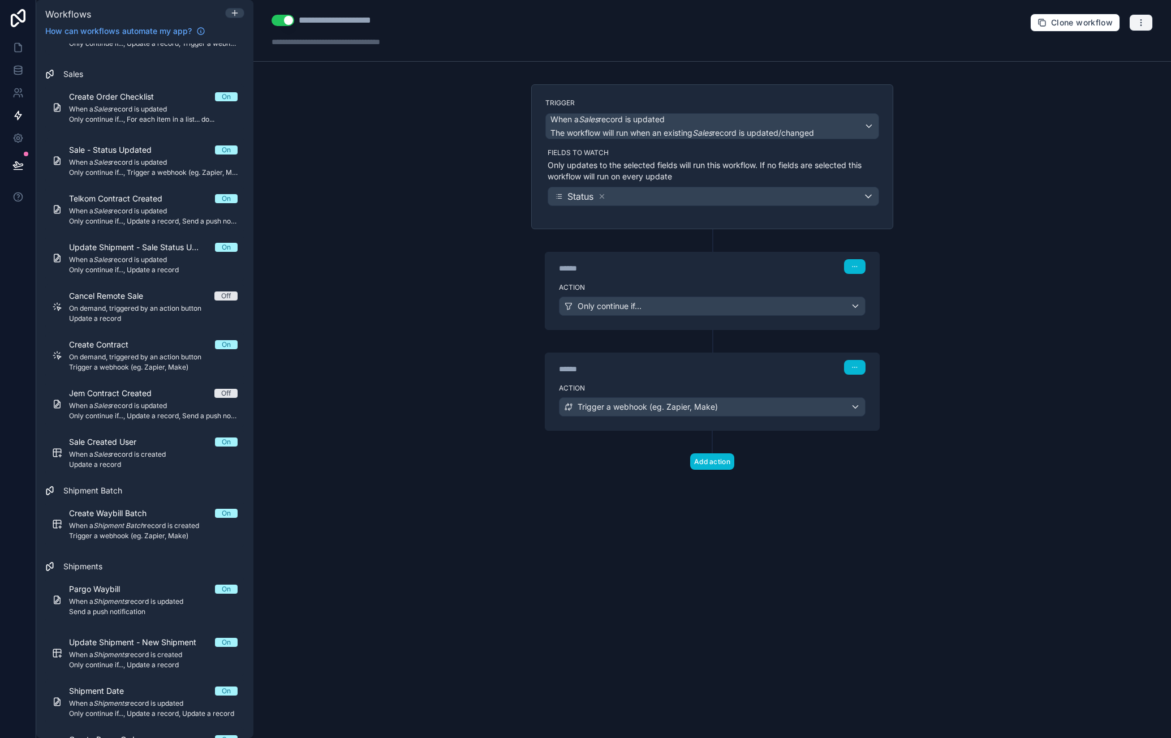
click at [1149, 21] on button "button" at bounding box center [1141, 22] width 24 height 17
click at [1123, 63] on span "Run history" at bounding box center [1111, 66] width 54 height 9
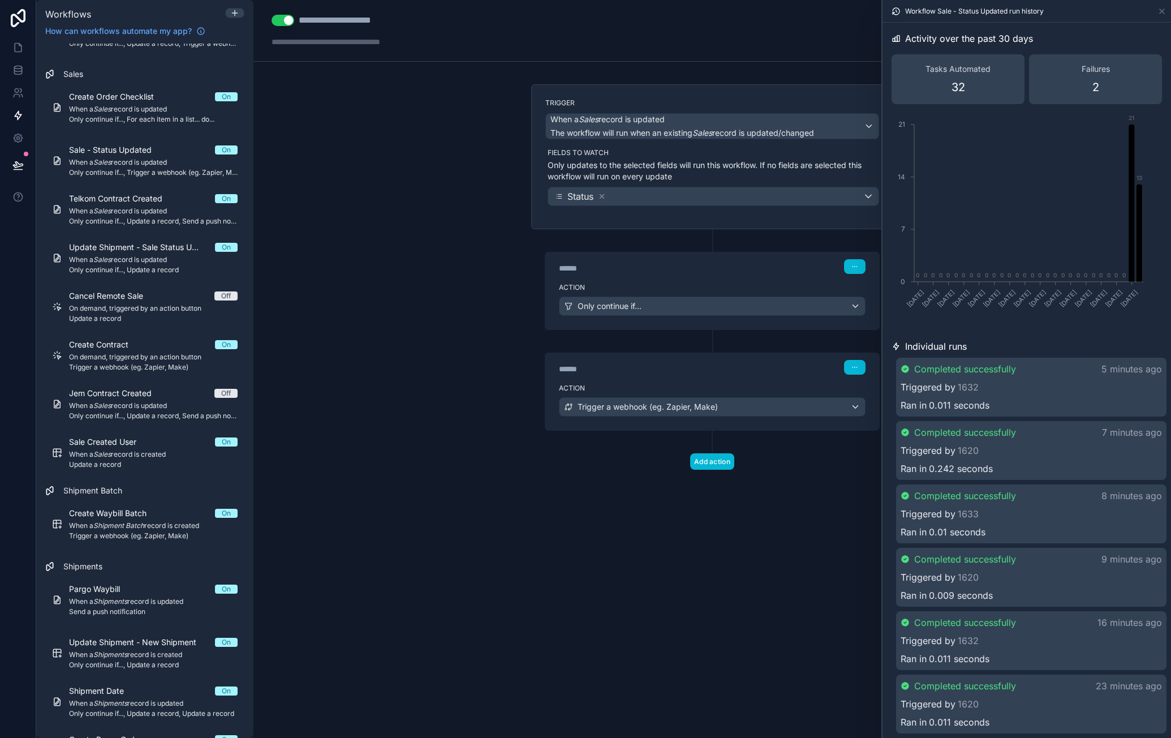
click at [1097, 83] on div "Failures 2" at bounding box center [1095, 79] width 133 height 50
drag, startPoint x: 1098, startPoint y: 87, endPoint x: 1095, endPoint y: 98, distance: 11.7
click at [1097, 87] on div "Failures 2" at bounding box center [1095, 79] width 133 height 50
click at [470, 229] on div "**********" at bounding box center [712, 369] width 918 height 738
click at [693, 278] on div "Action Only continue if..." at bounding box center [712, 303] width 334 height 51
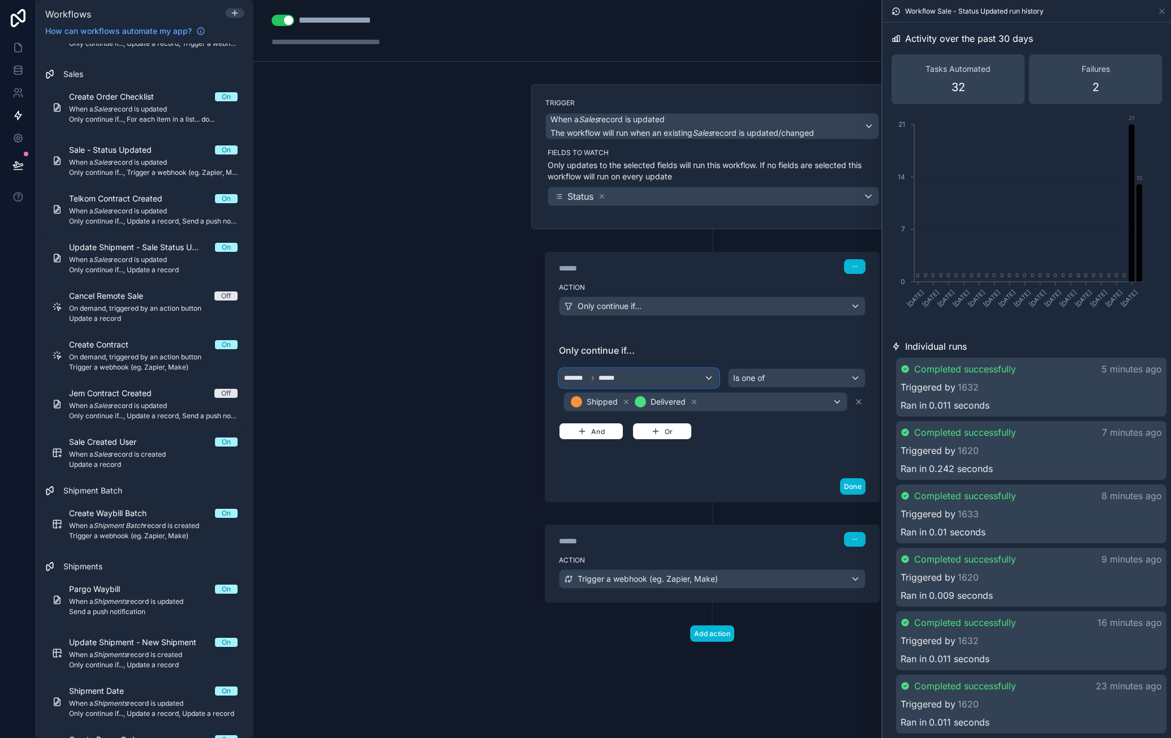
click at [687, 379] on div "******* ******" at bounding box center [639, 378] width 159 height 18
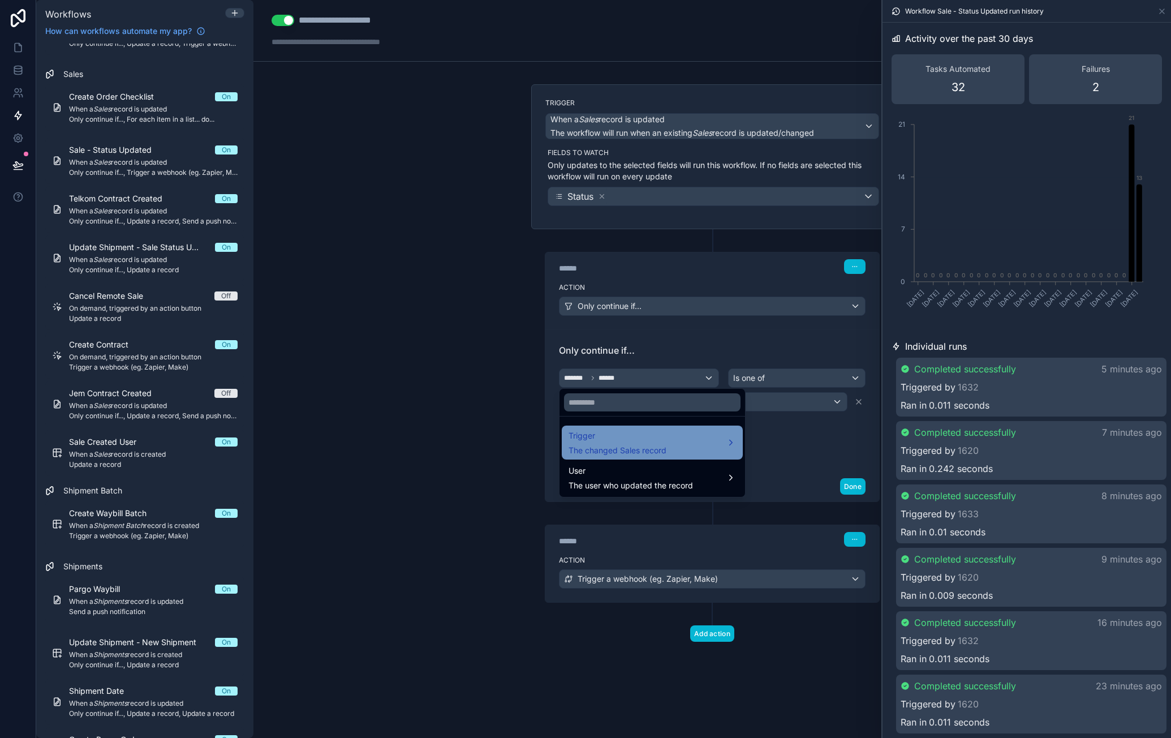
click at [690, 442] on div "Trigger The changed Sales record" at bounding box center [652, 442] width 167 height 27
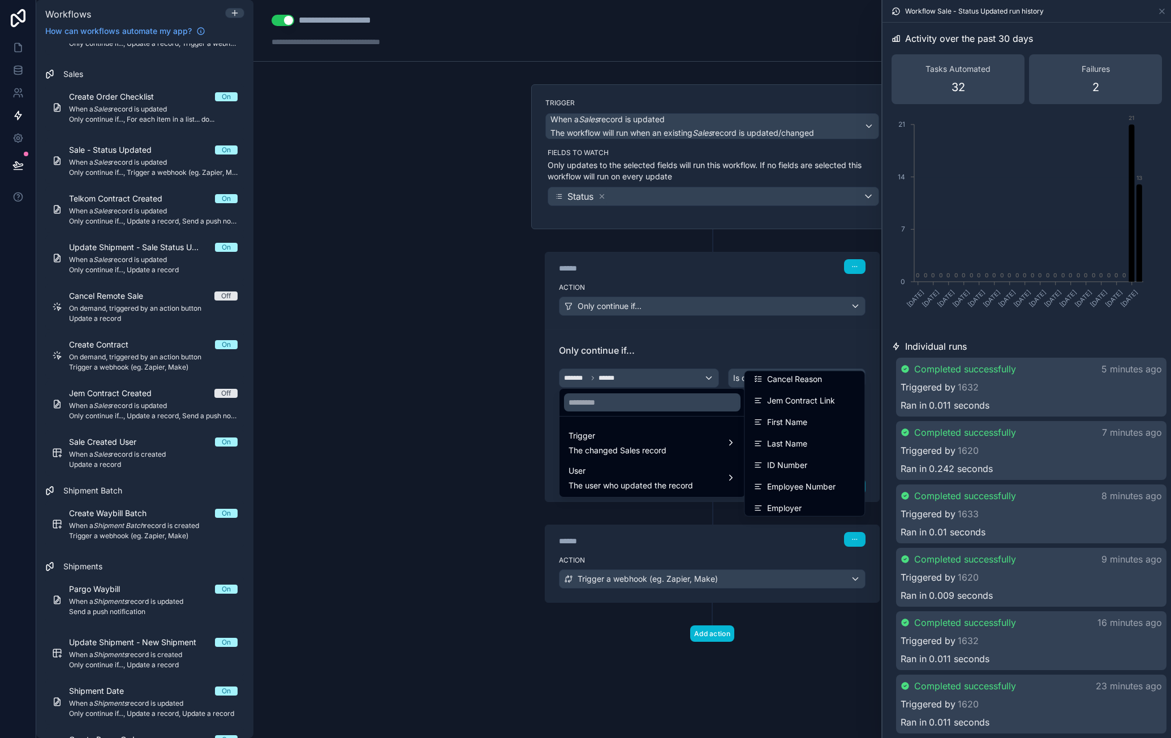
scroll to position [396, 0]
click at [832, 349] on div at bounding box center [585, 369] width 1171 height 738
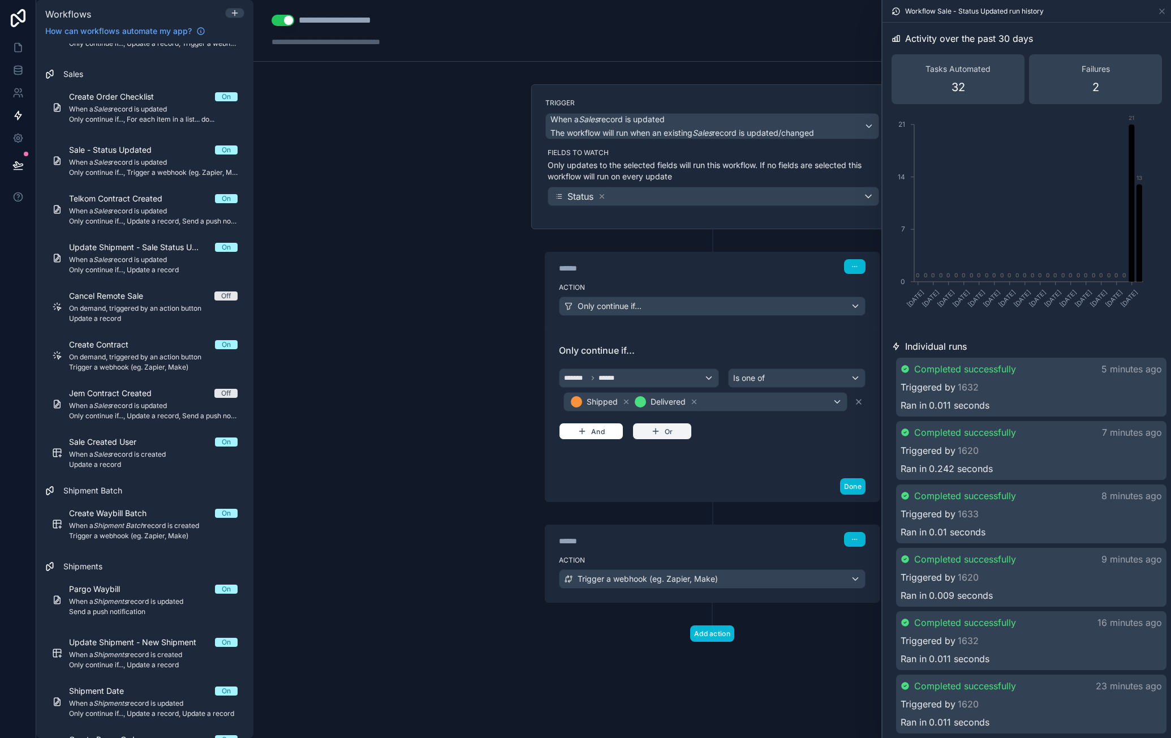
click at [677, 427] on button "Or" at bounding box center [662, 431] width 59 height 17
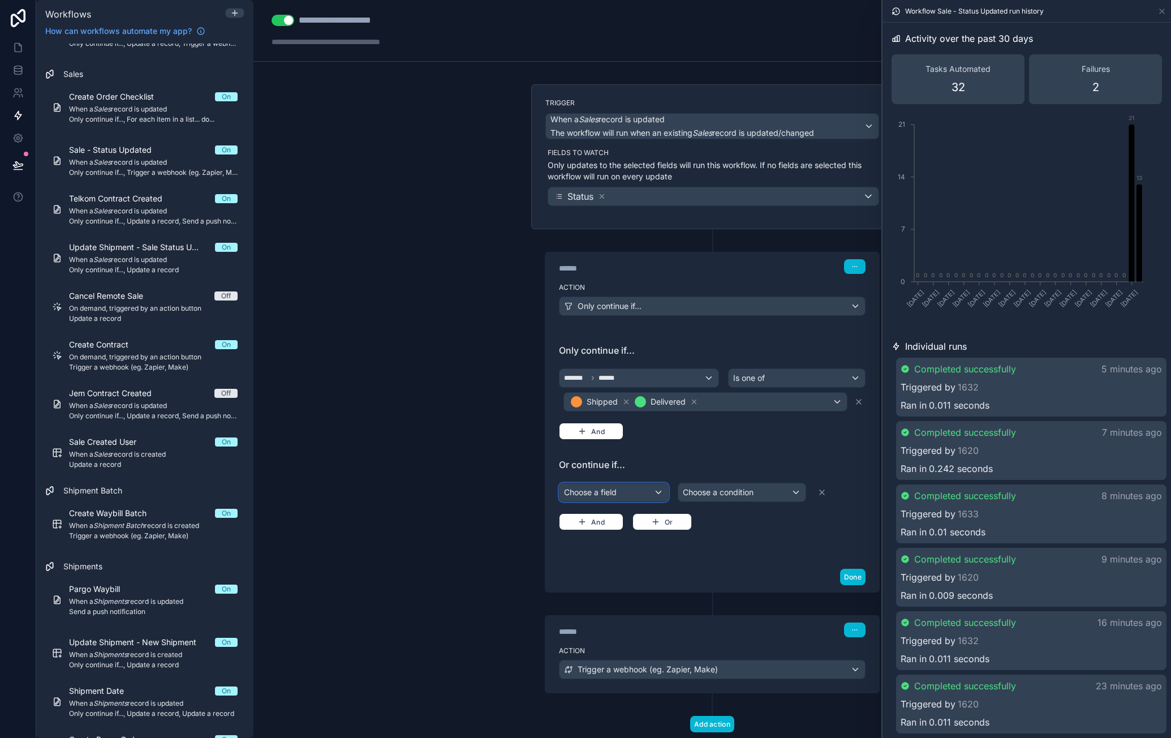
click at [622, 493] on div "Choose a field" at bounding box center [614, 492] width 109 height 18
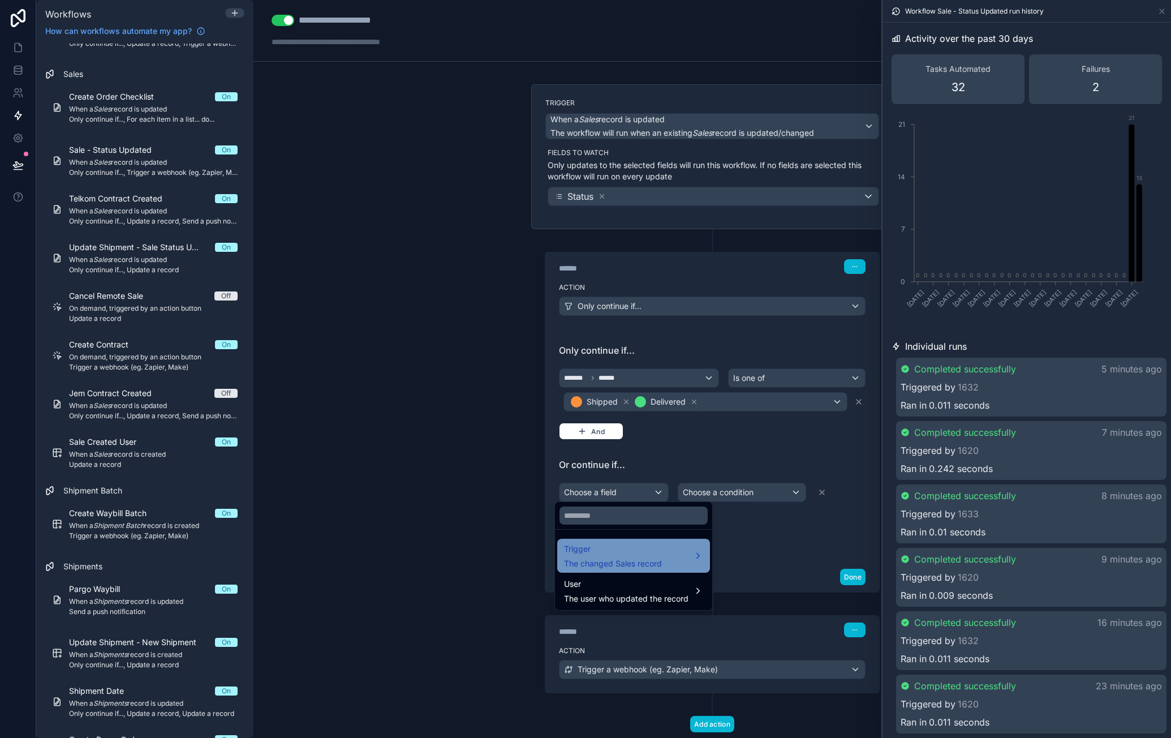
click at [642, 562] on span "The changed Sales record" at bounding box center [613, 563] width 98 height 11
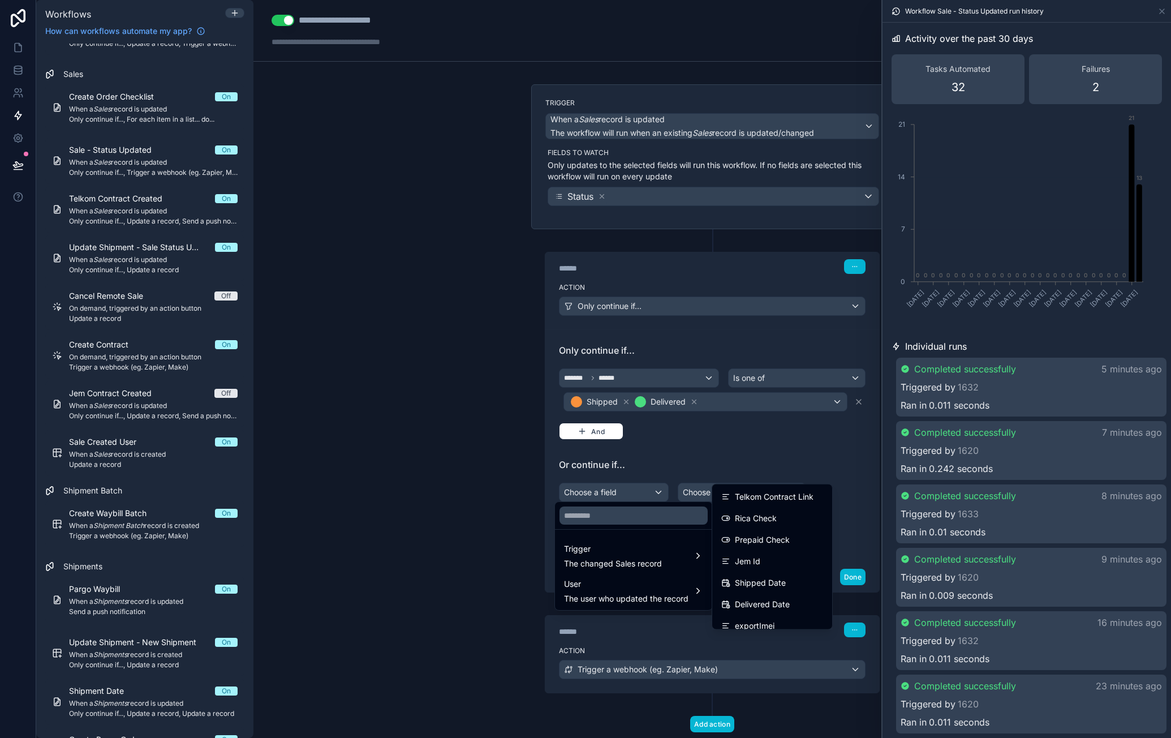
scroll to position [962, 0]
click at [801, 615] on div "shipment" at bounding box center [772, 610] width 102 height 14
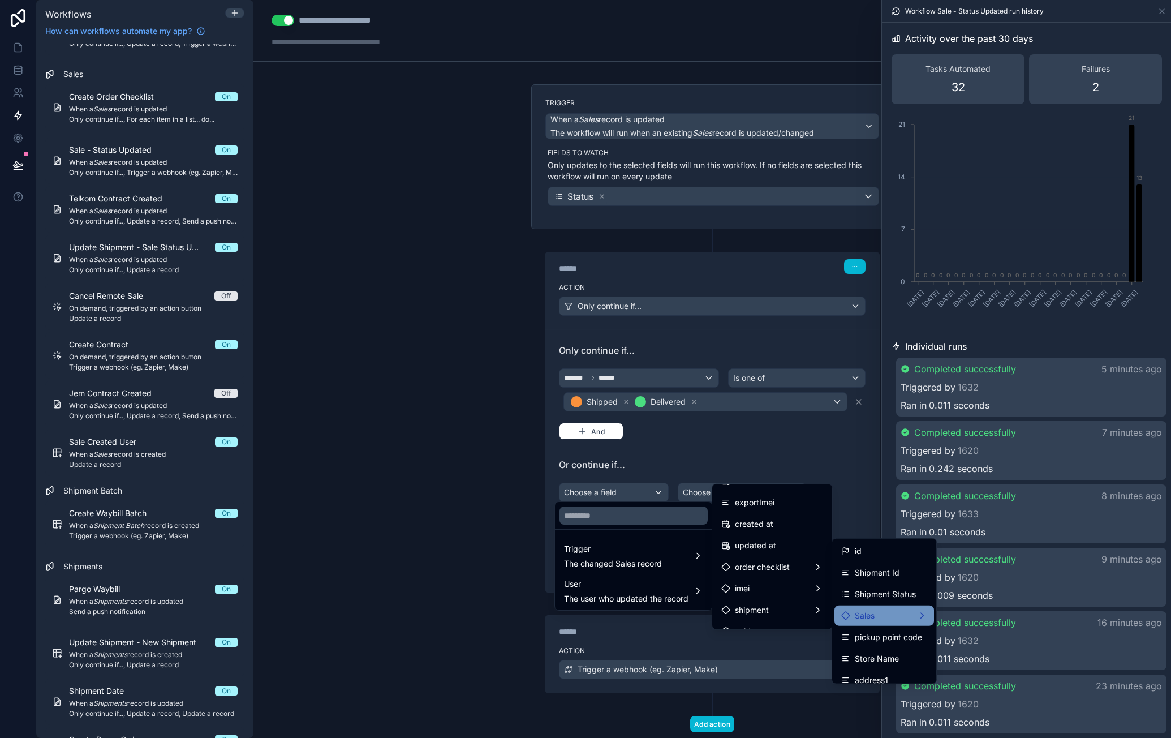
click at [891, 621] on div "Sales" at bounding box center [884, 616] width 86 height 14
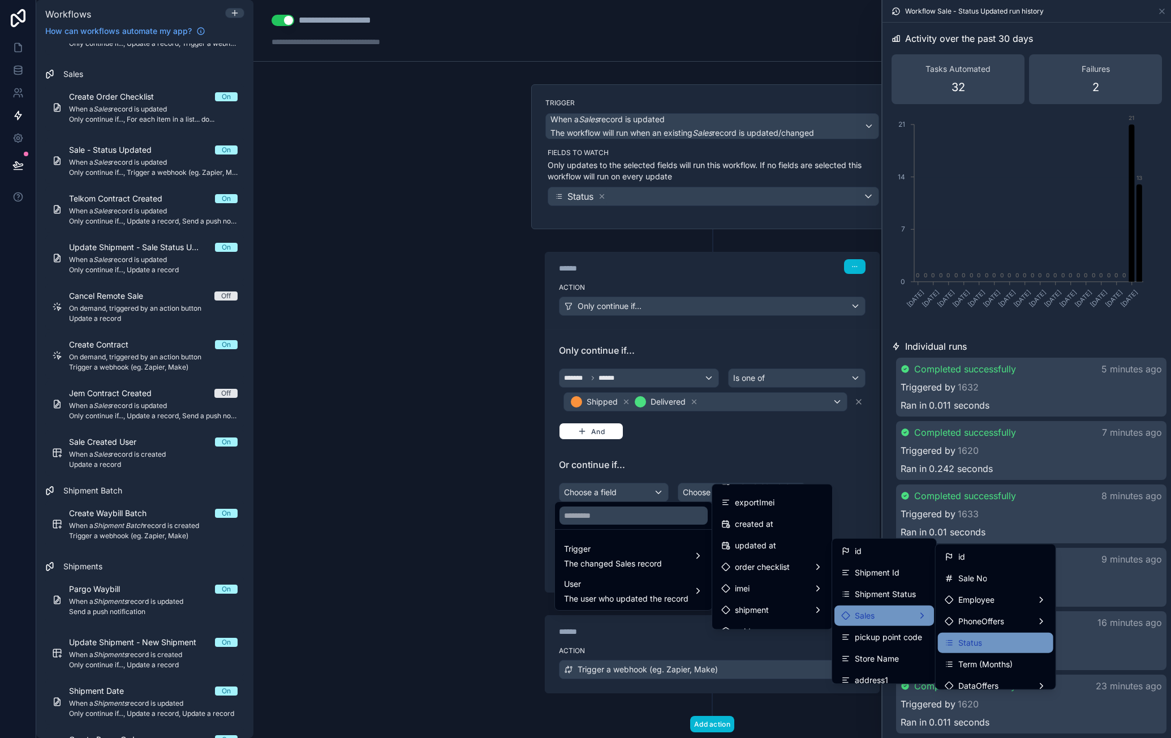
click at [989, 642] on div "Status" at bounding box center [996, 643] width 102 height 14
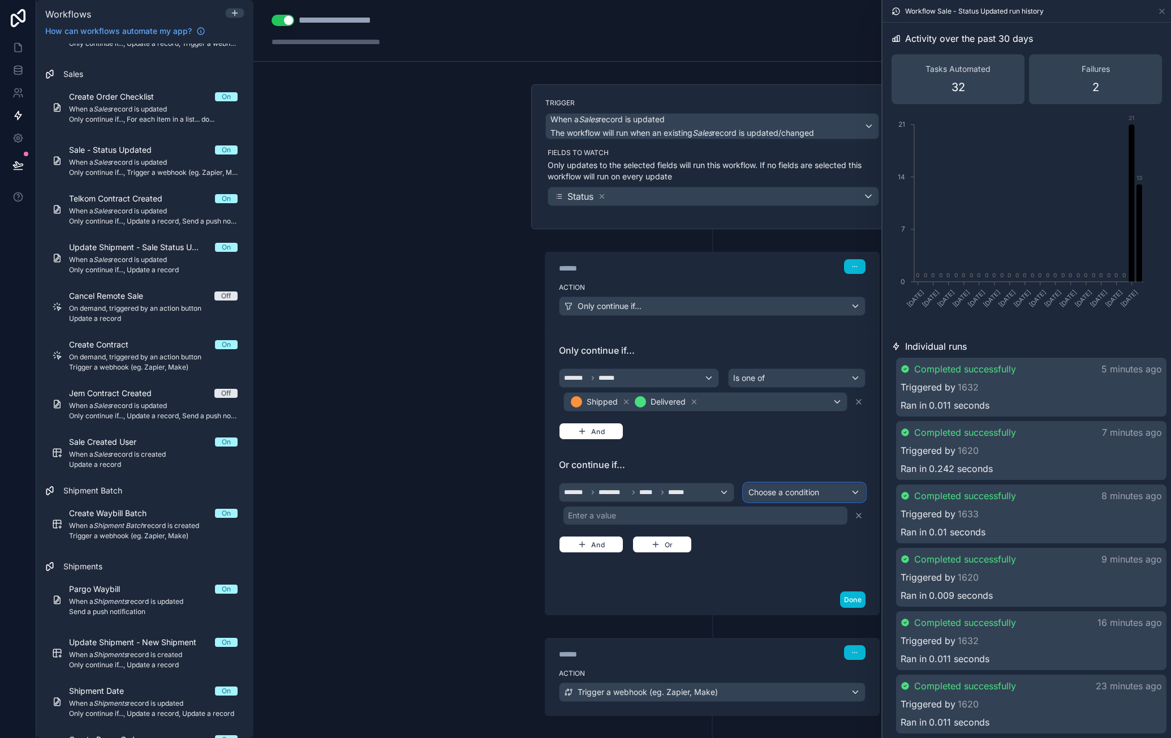
click at [813, 495] on div "Choose a condition" at bounding box center [804, 492] width 121 height 18
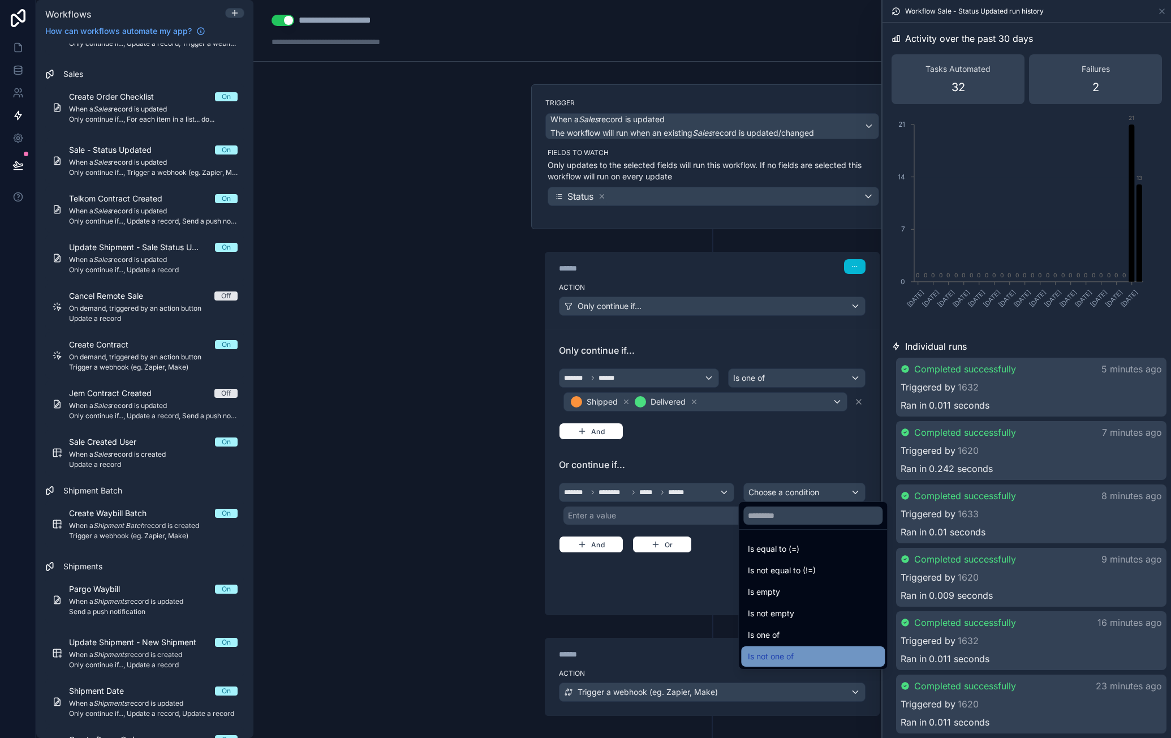
click at [827, 660] on div "Is not one of" at bounding box center [813, 657] width 130 height 14
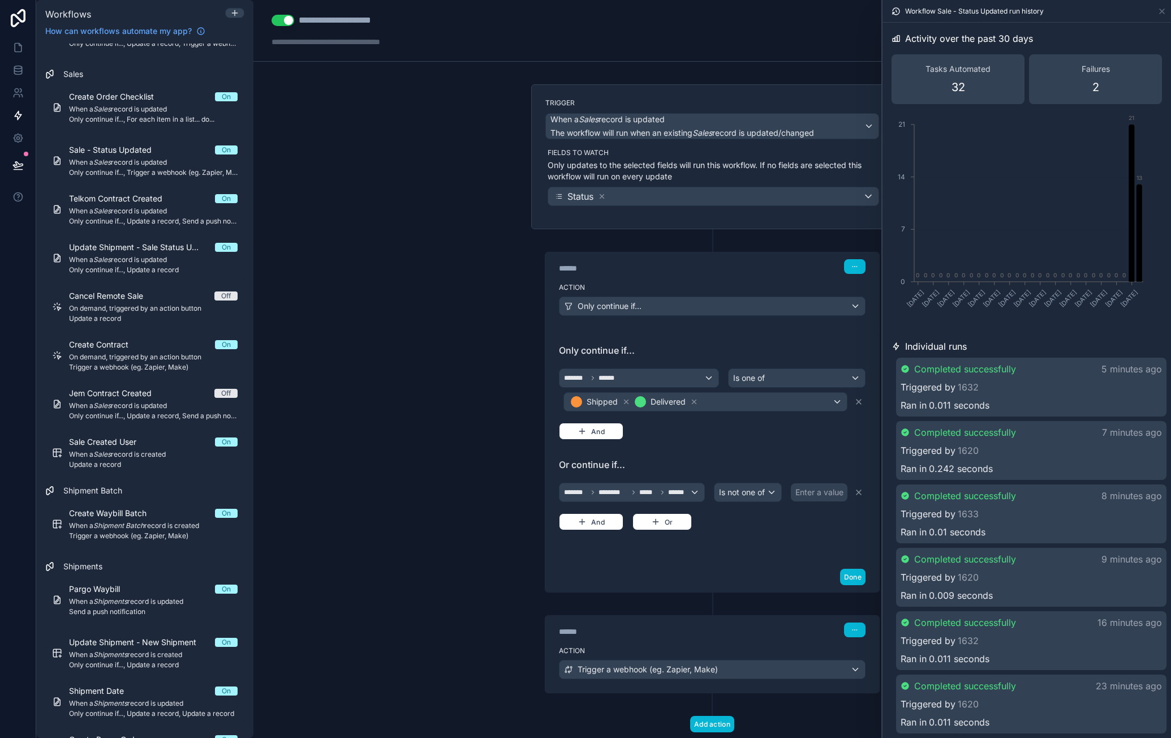
click at [825, 491] on div "Enter a value" at bounding box center [820, 492] width 48 height 11
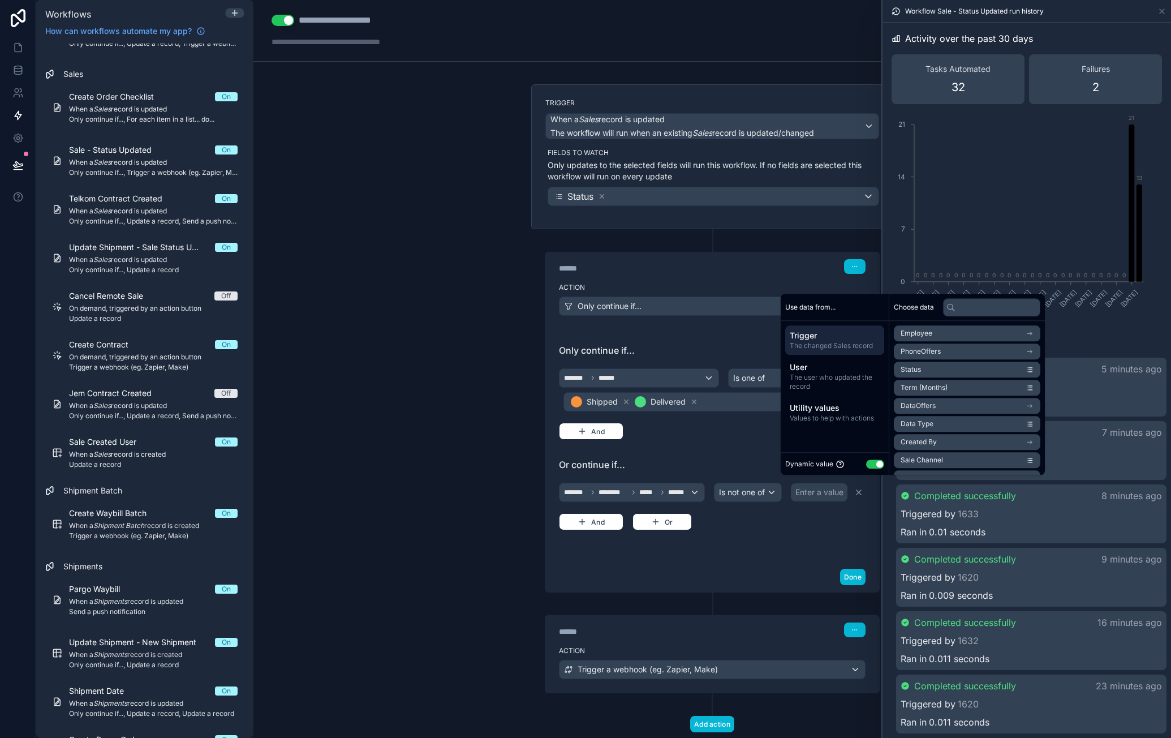
click at [870, 465] on button "Use setting" at bounding box center [875, 463] width 18 height 9
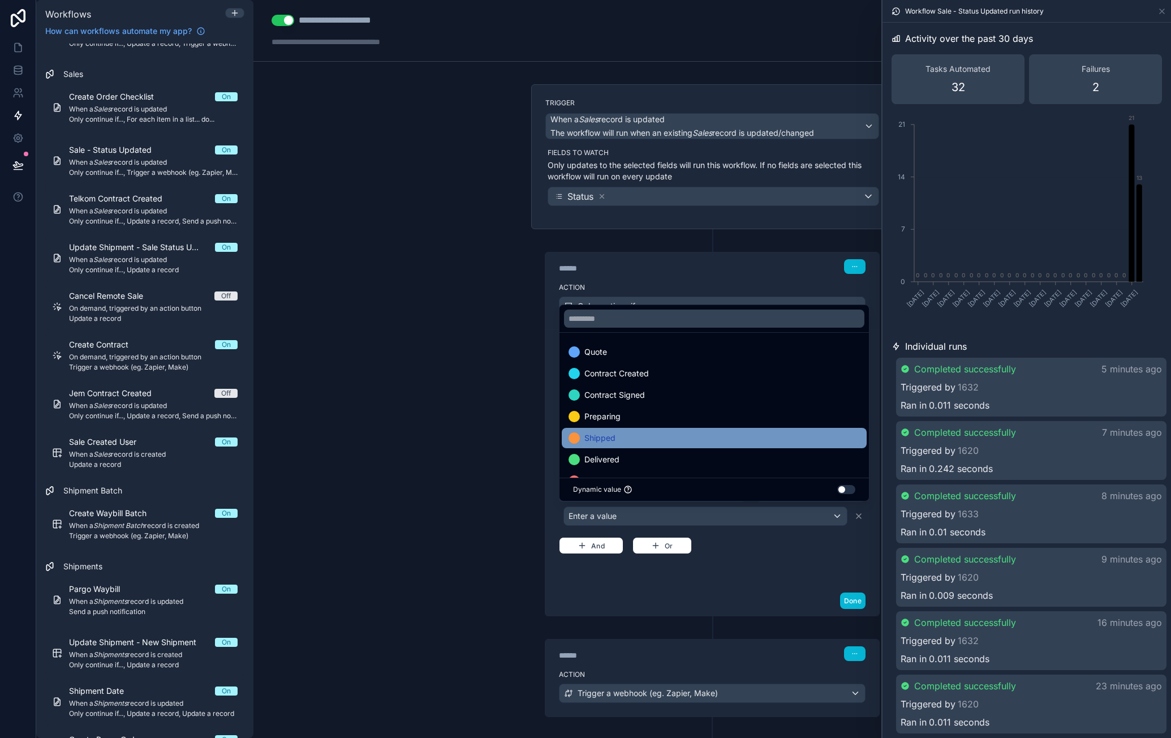
click at [695, 441] on div "Shipped" at bounding box center [714, 438] width 291 height 14
click at [673, 442] on div "Delivered" at bounding box center [714, 438] width 291 height 14
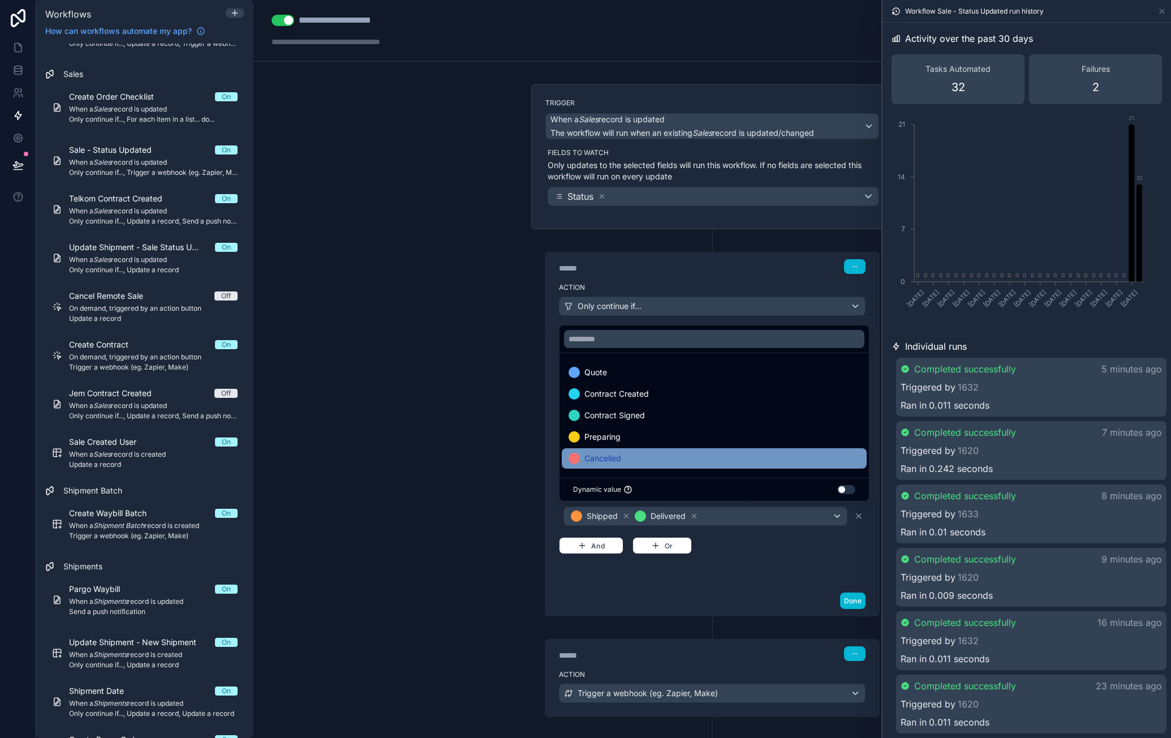
click at [715, 463] on div "Cancelled" at bounding box center [714, 459] width 291 height 14
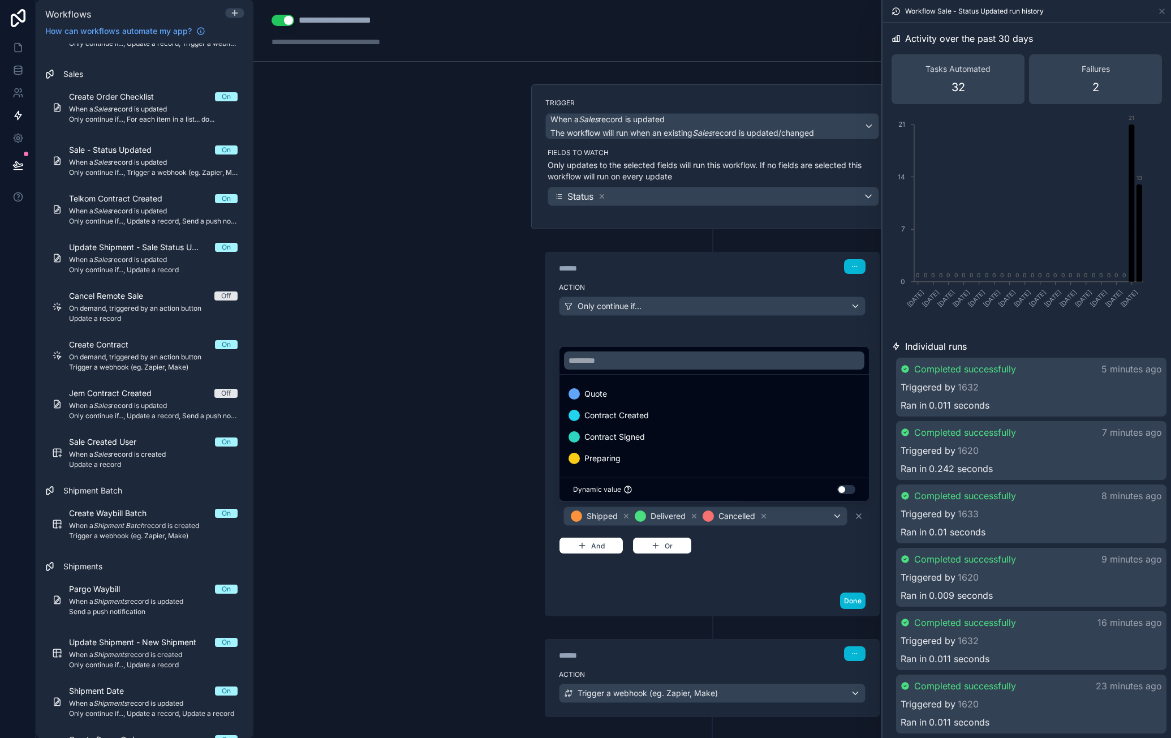
click at [776, 556] on div "Or continue if... ******* ******** ***** ****** Is not one of Shipped Delivered…" at bounding box center [712, 515] width 307 height 114
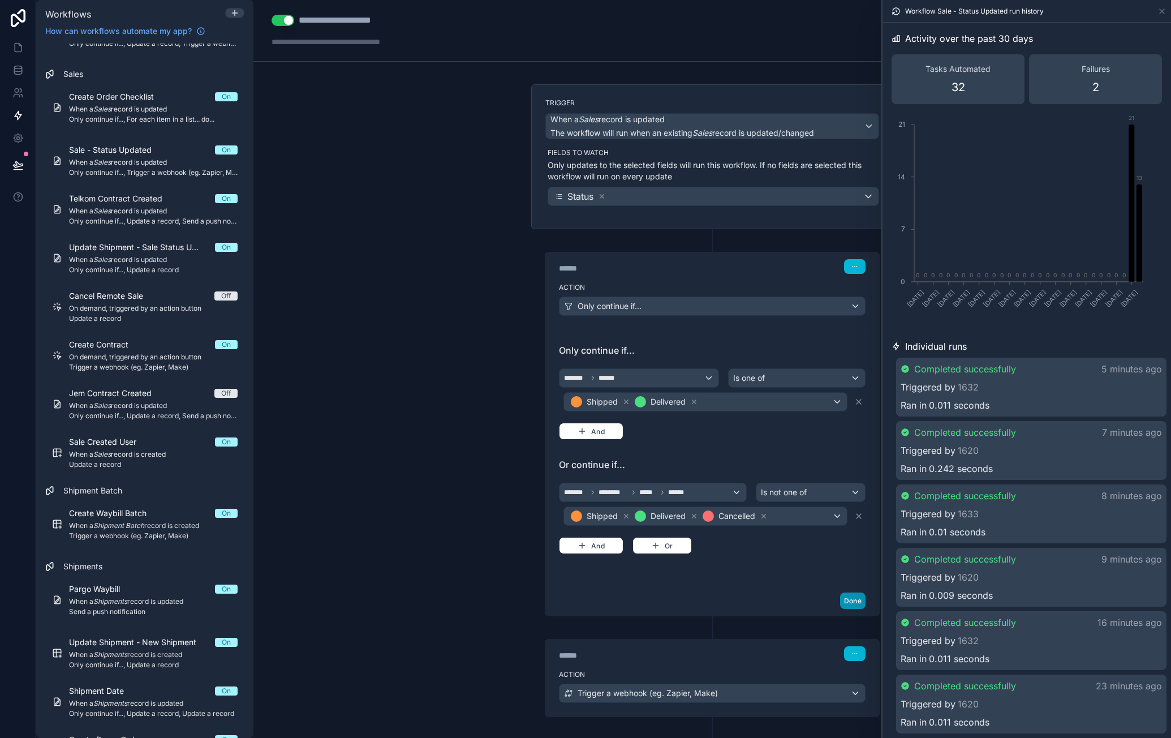
click at [848, 595] on button "Done" at bounding box center [852, 600] width 25 height 16
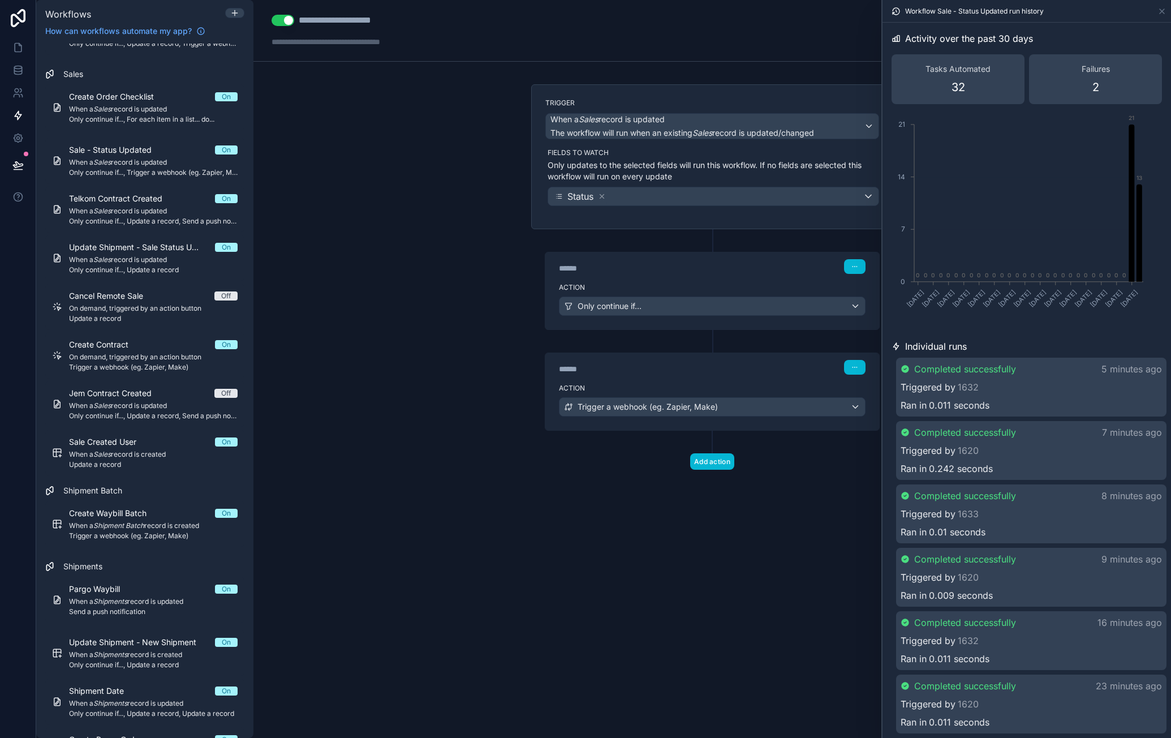
click at [735, 276] on div "****** Step 1" at bounding box center [712, 265] width 334 height 26
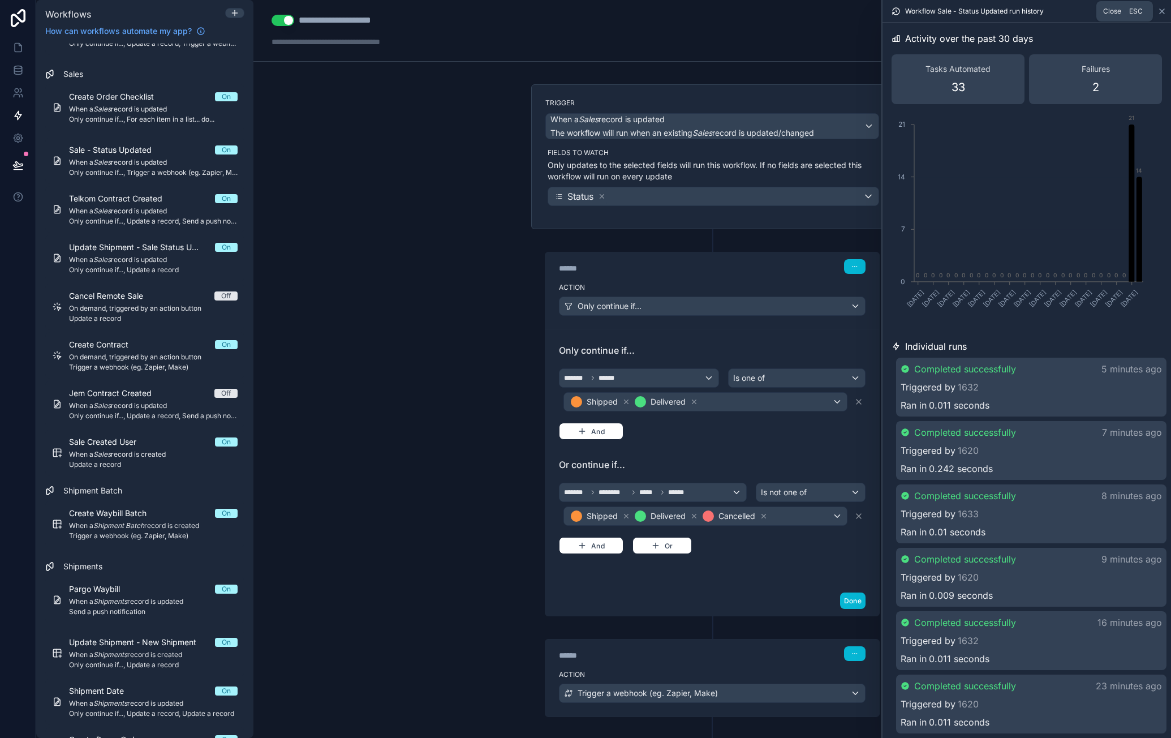
click at [1162, 12] on icon at bounding box center [1162, 11] width 9 height 9
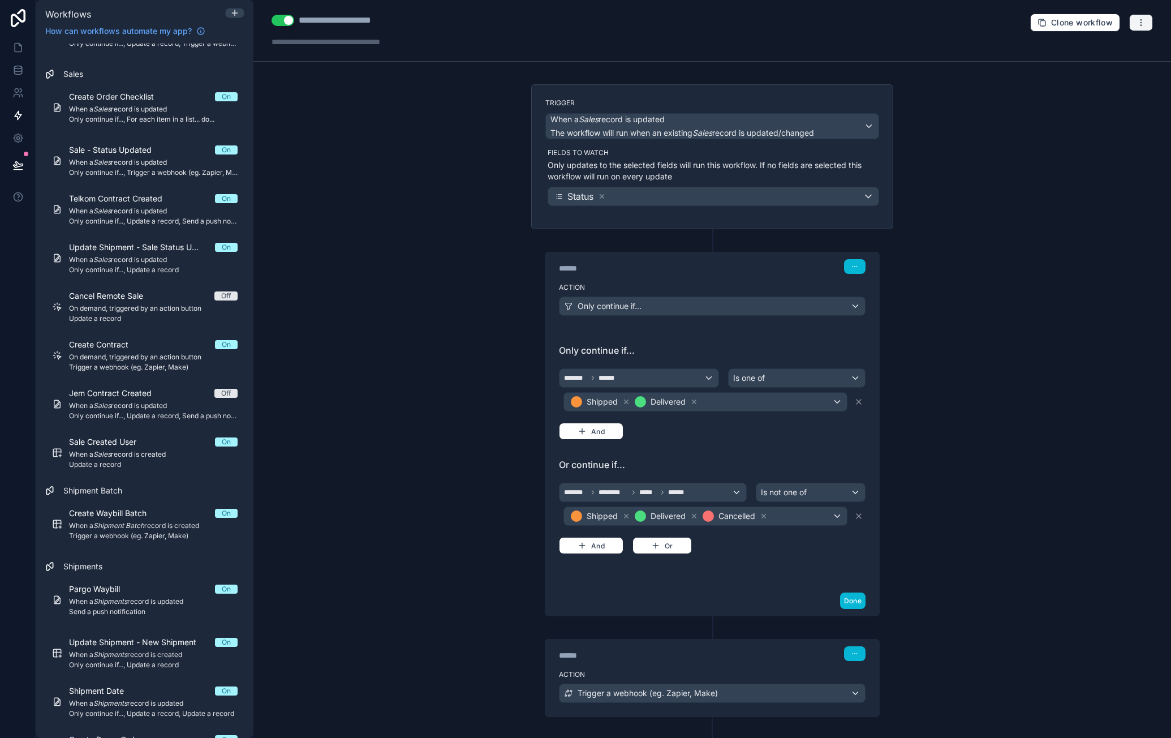
click at [1139, 24] on button "button" at bounding box center [1141, 22] width 24 height 17
click at [1122, 64] on span "Run history" at bounding box center [1103, 66] width 54 height 9
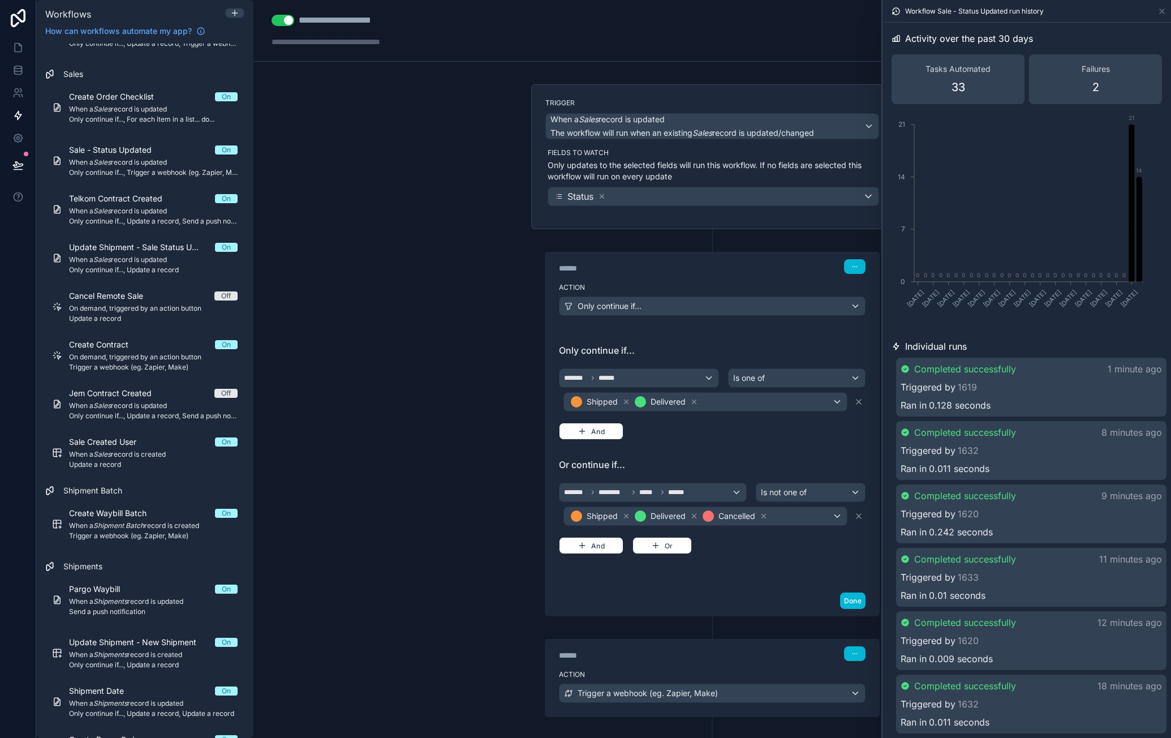
click at [767, 24] on div "**********" at bounding box center [712, 31] width 918 height 62
click at [855, 399] on icon at bounding box center [858, 401] width 9 height 9
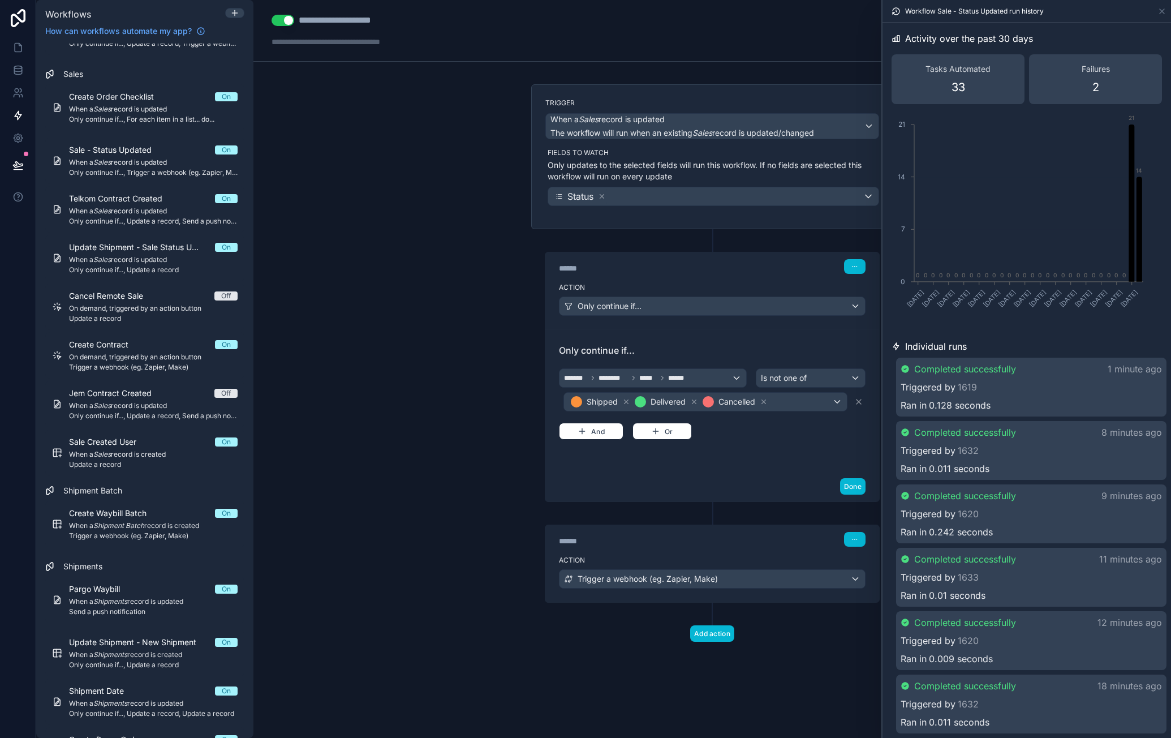
click at [758, 534] on div "****** Step 2" at bounding box center [712, 539] width 307 height 15
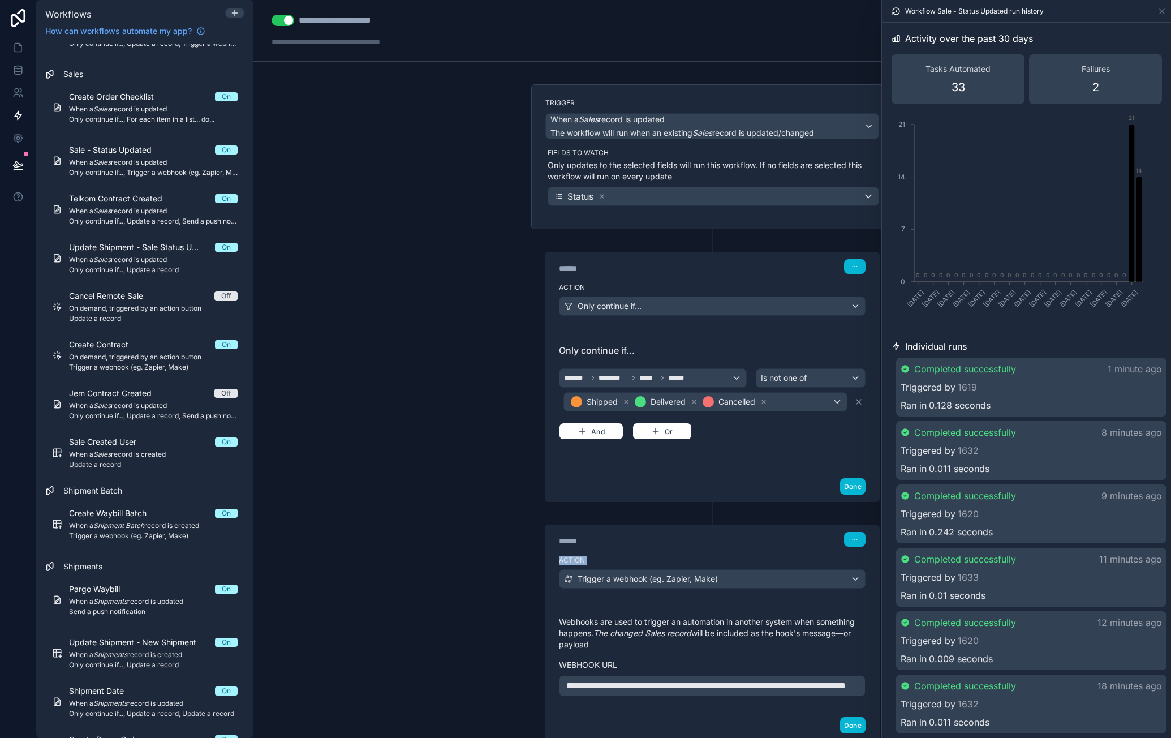
drag, startPoint x: 730, startPoint y: 532, endPoint x: 722, endPoint y: 552, distance: 21.3
click at [724, 569] on div "****** Step 2 Action Trigger a webhook (eg. Zapier, Make)" at bounding box center [712, 563] width 334 height 77
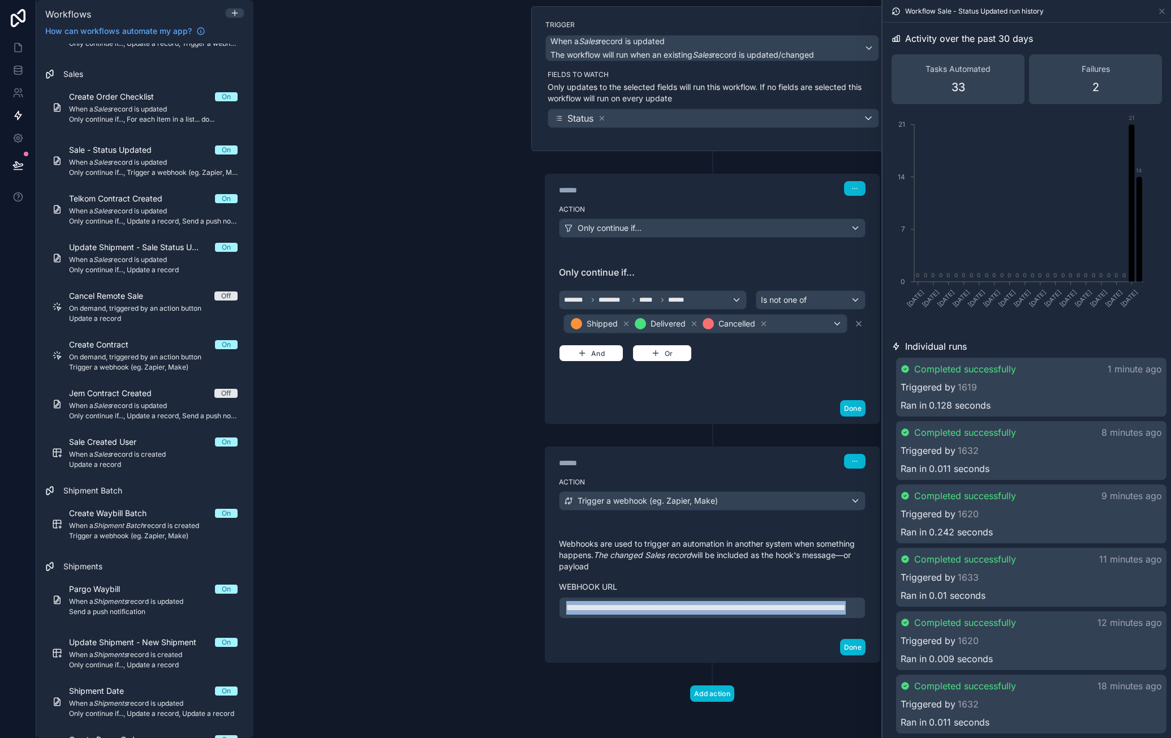
drag, startPoint x: 742, startPoint y: 603, endPoint x: 557, endPoint y: 594, distance: 185.2
click at [550, 588] on div "**********" at bounding box center [712, 578] width 334 height 108
copy span "**********"
click at [852, 458] on icon "button" at bounding box center [855, 461] width 7 height 7
click at [868, 494] on span "Delete" at bounding box center [872, 492] width 21 height 9
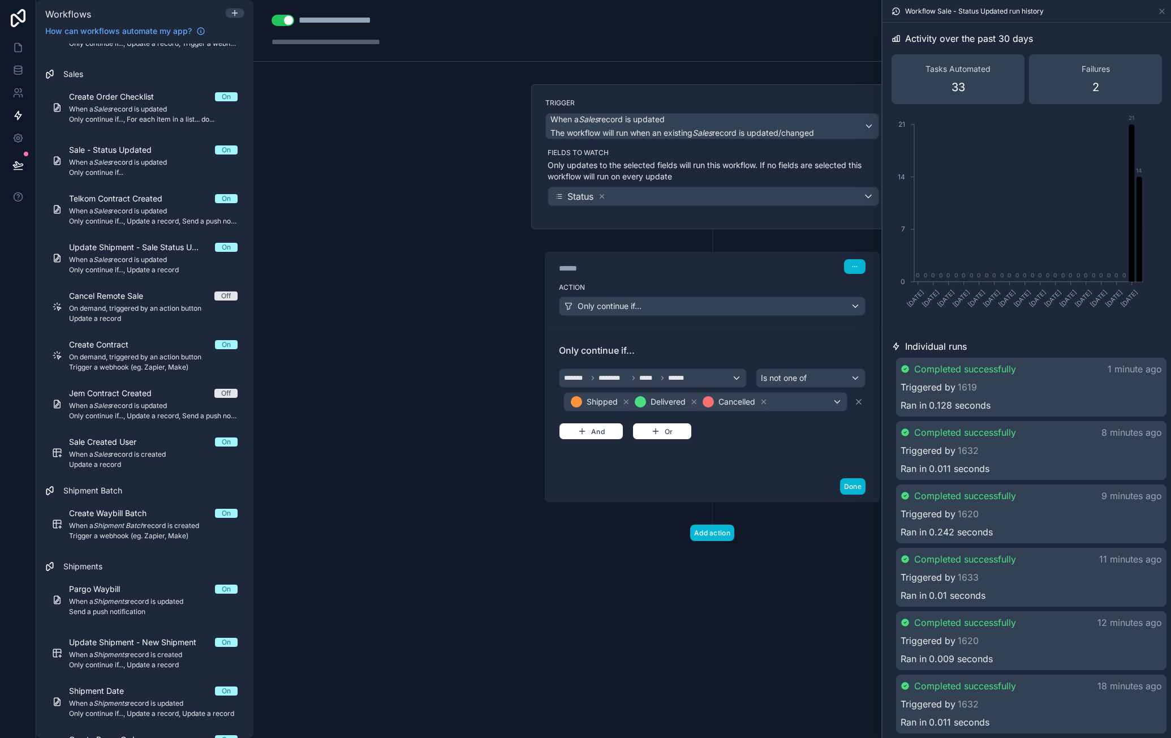
scroll to position [0, 0]
click at [714, 525] on button "Add action" at bounding box center [712, 533] width 44 height 16
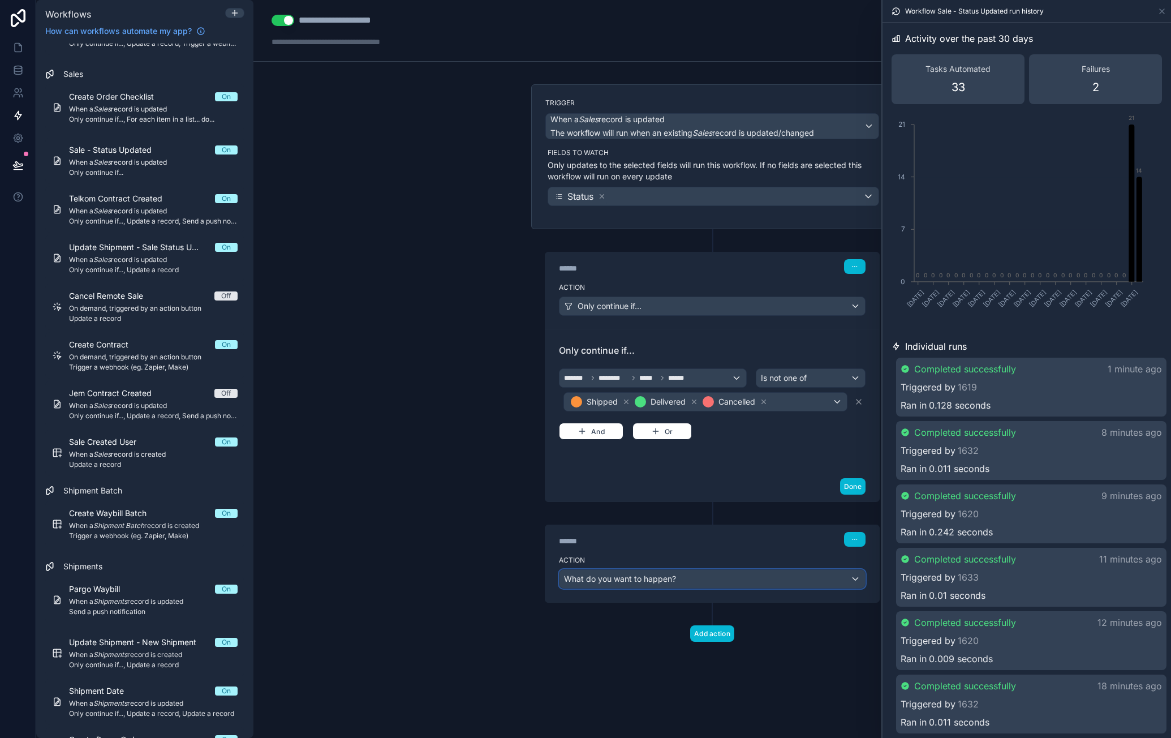
click at [679, 570] on div "What do you want to happen?" at bounding box center [713, 579] width 306 height 18
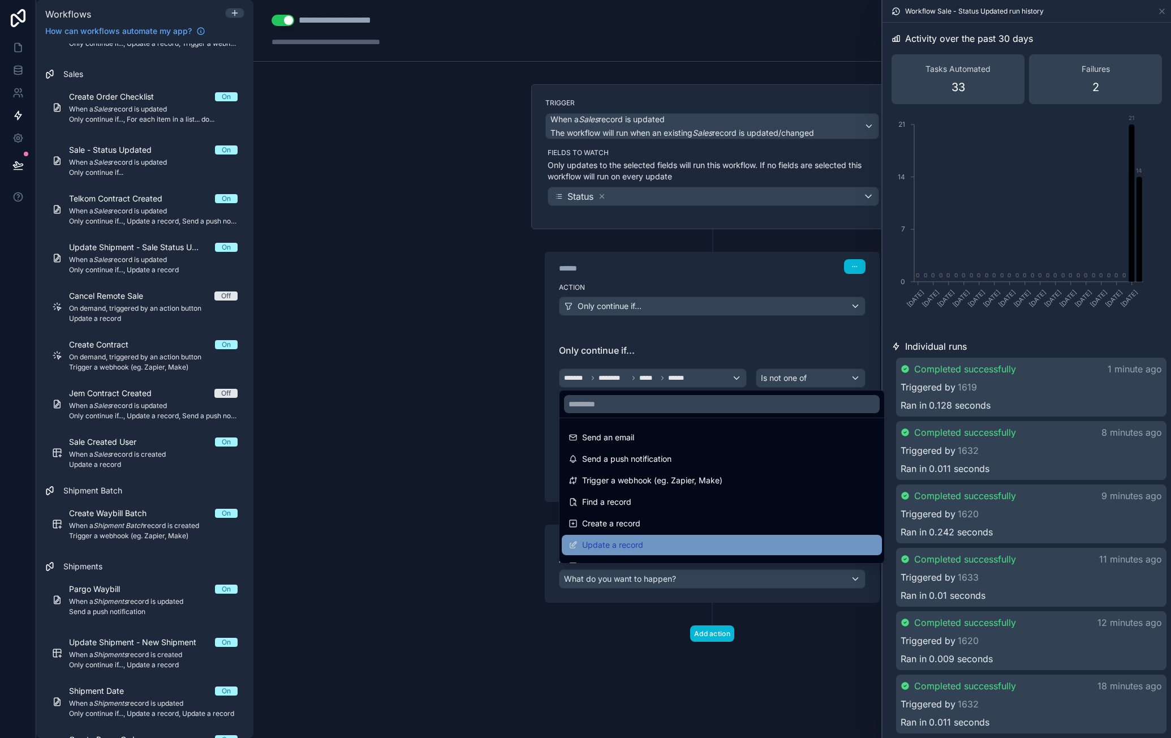
click at [643, 543] on div "Update a record" at bounding box center [722, 545] width 307 height 14
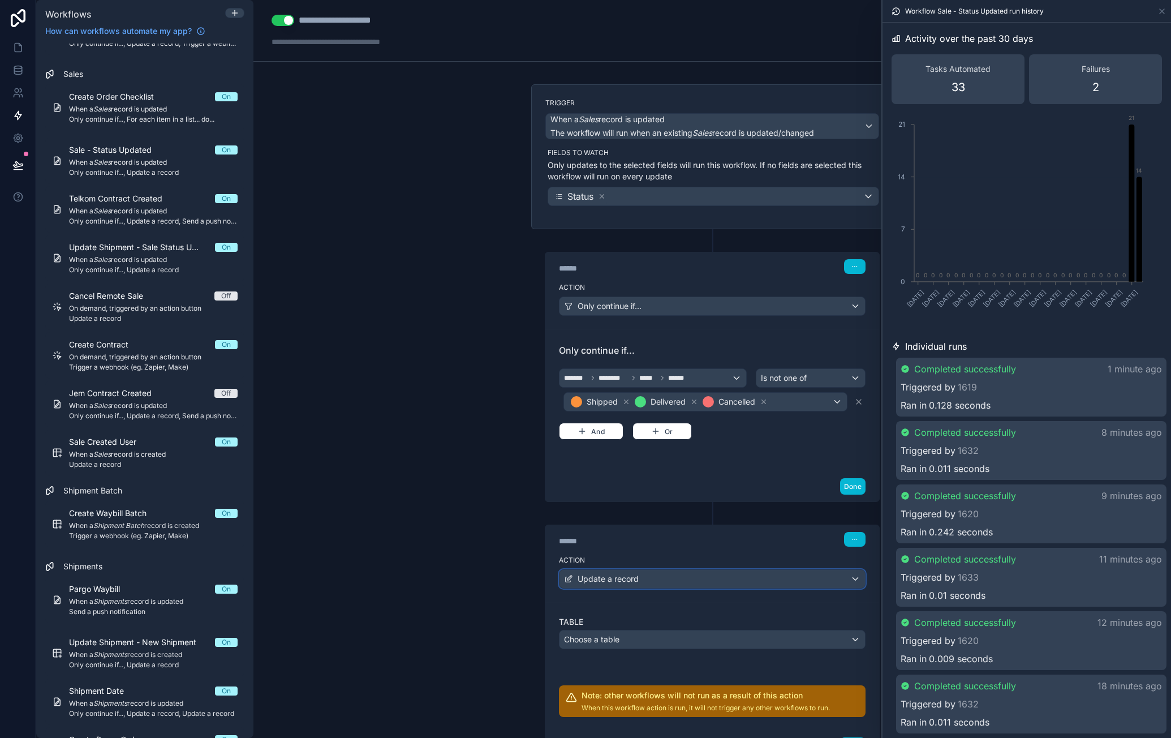
click at [650, 570] on div "Update a record" at bounding box center [713, 579] width 306 height 18
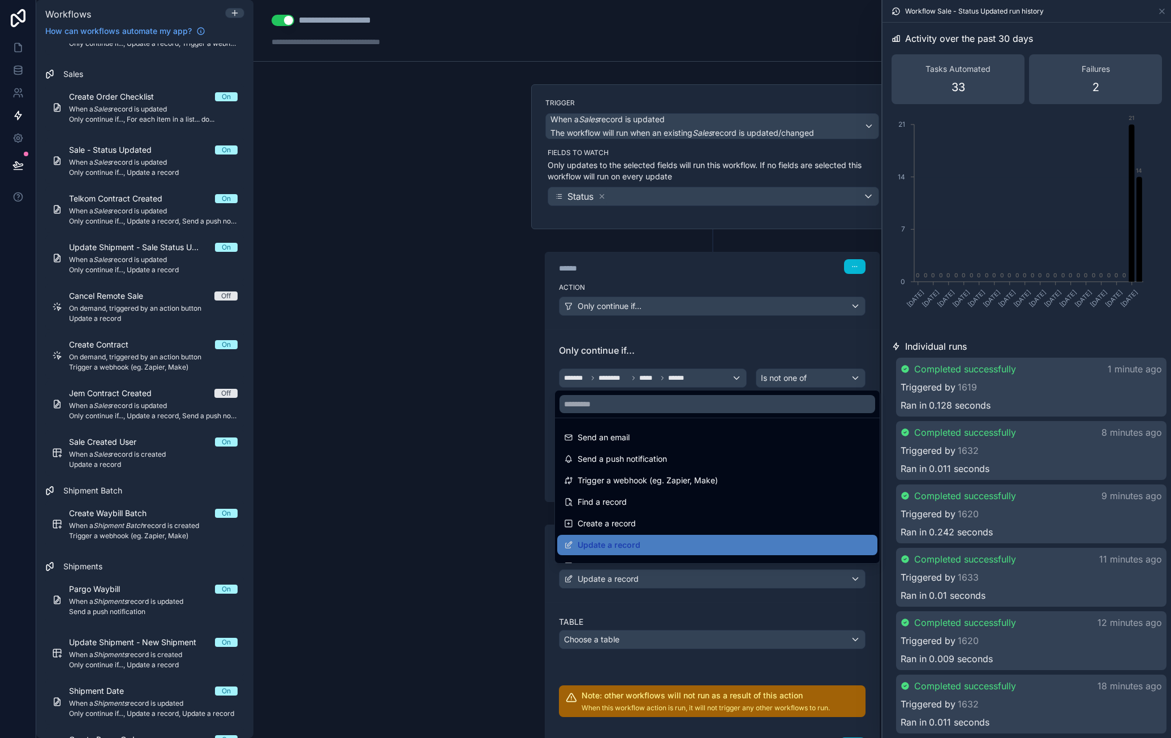
click at [636, 620] on div at bounding box center [585, 369] width 1171 height 738
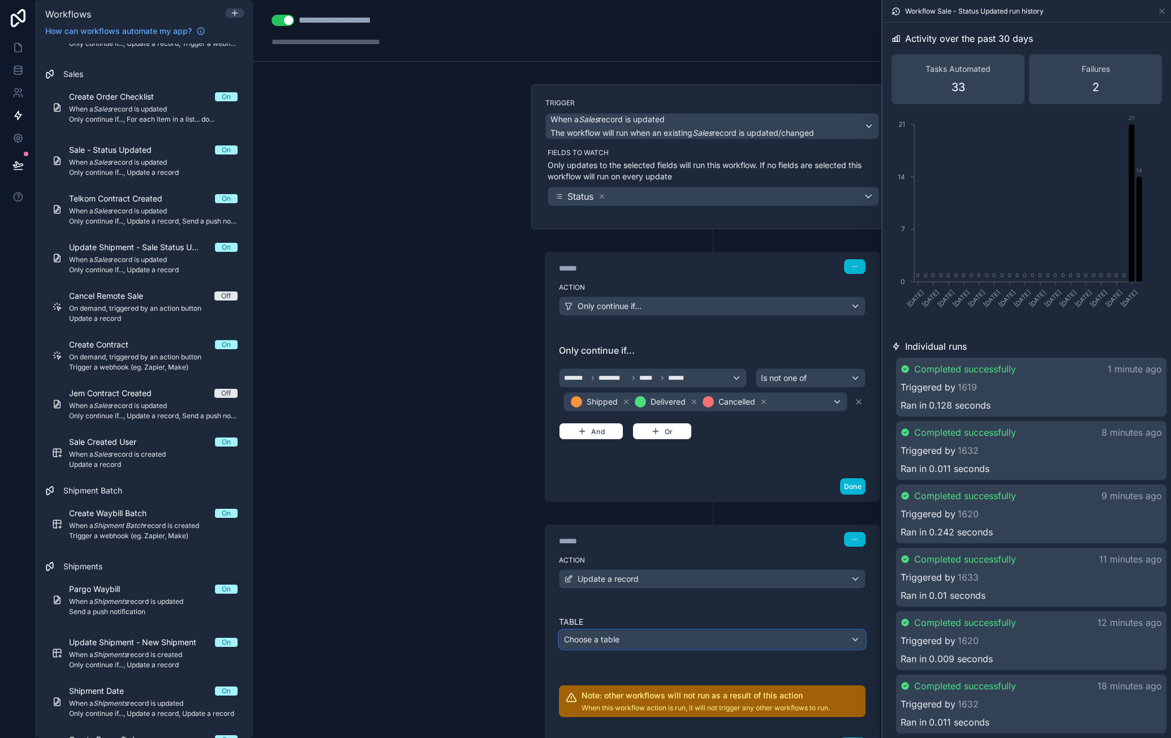
click at [637, 632] on div "Choose a table" at bounding box center [713, 639] width 306 height 18
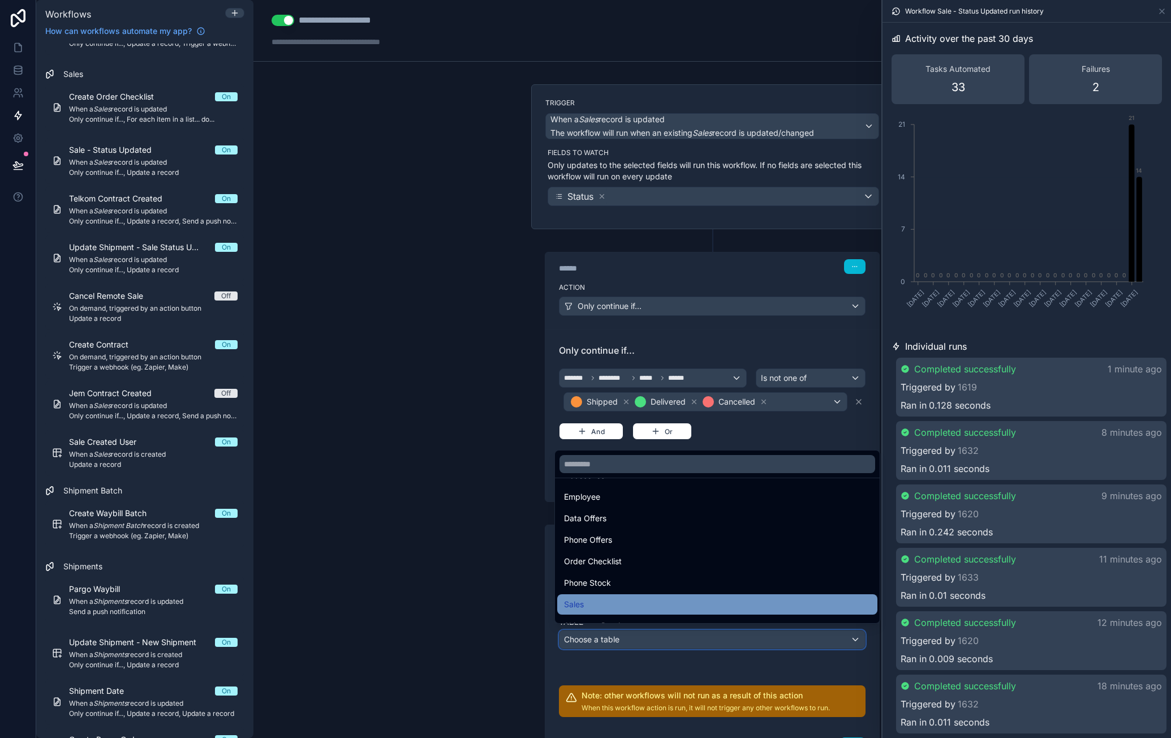
scroll to position [113, 0]
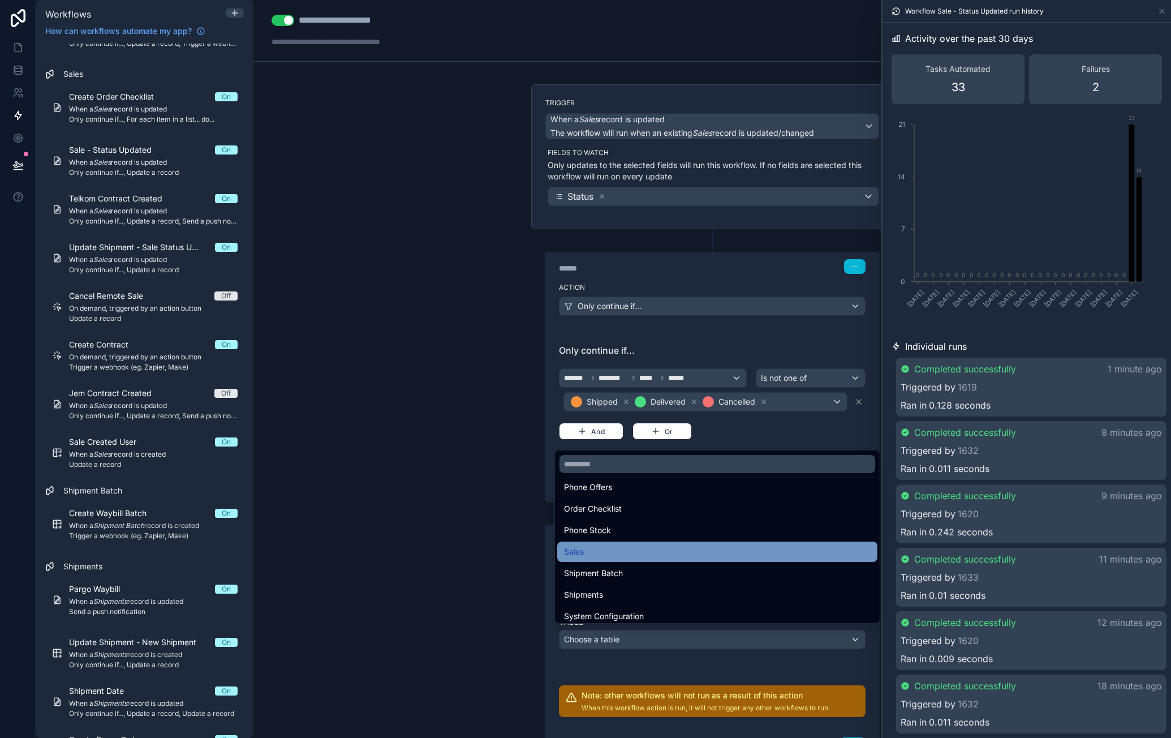
click at [634, 546] on div "Sales" at bounding box center [717, 552] width 307 height 14
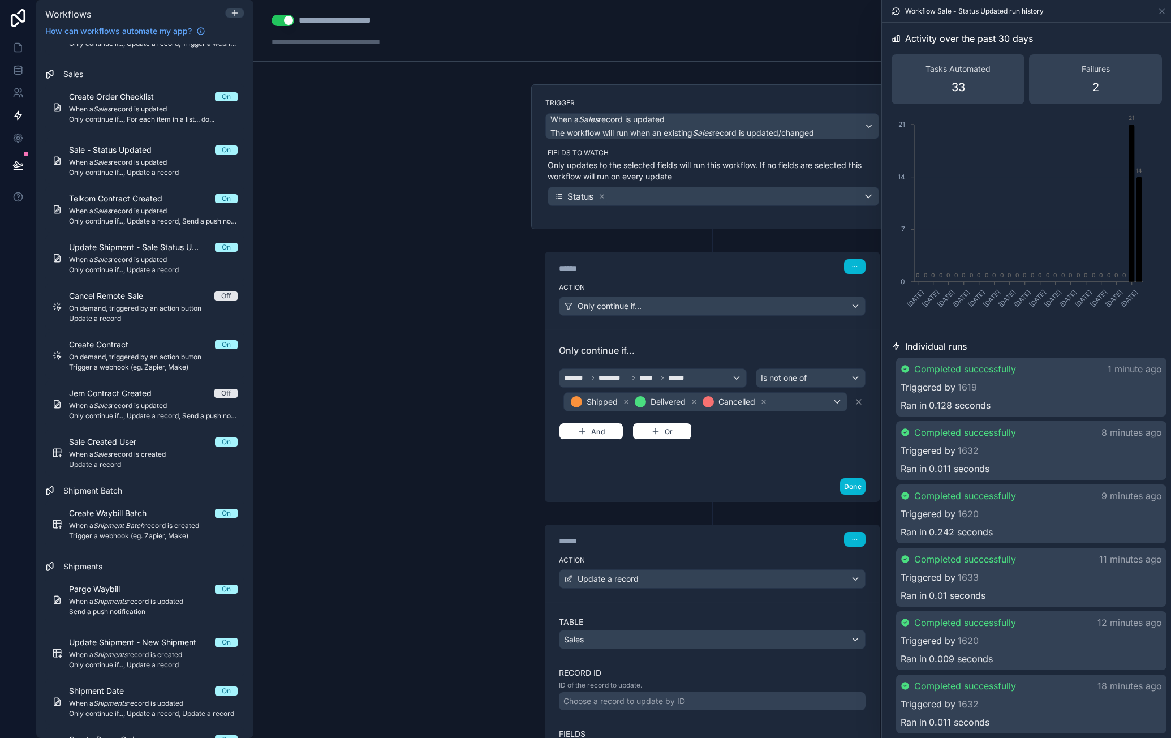
click at [620, 698] on div "Choose a record to update by ID" at bounding box center [625, 700] width 122 height 11
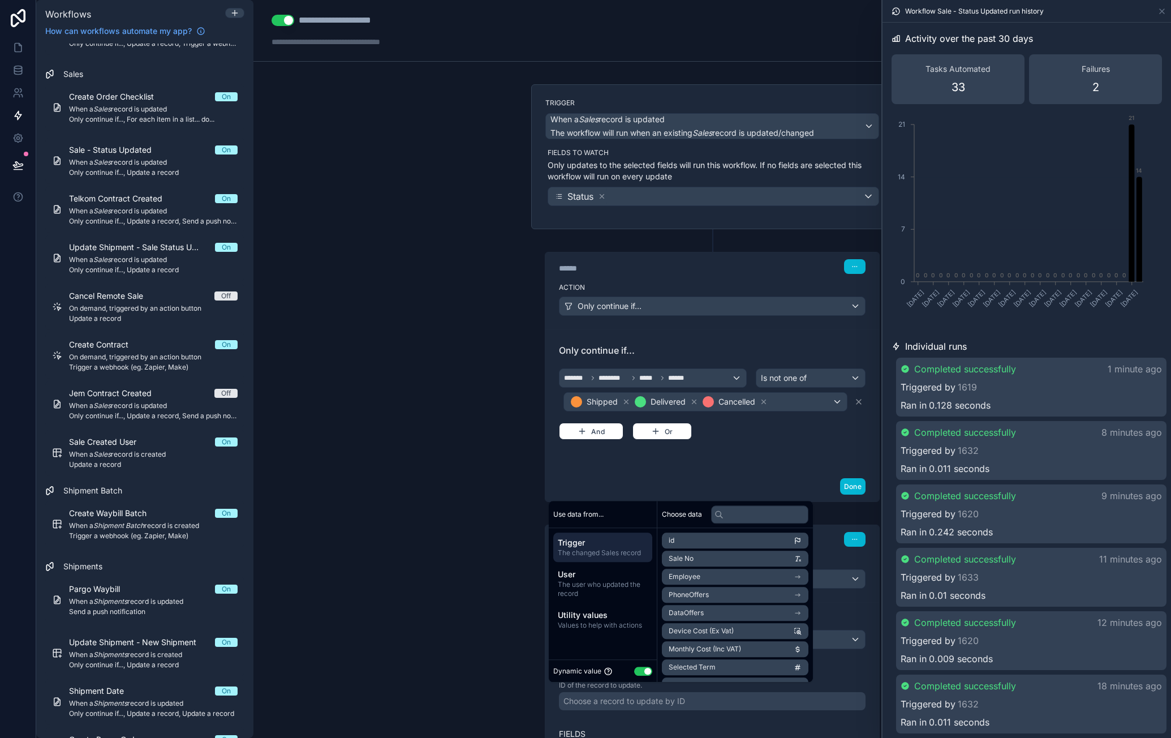
click at [739, 543] on li "id" at bounding box center [735, 540] width 147 height 16
click at [842, 602] on div "Table Sales Record ID ID of the record to update. ******* Fields Add field Note…" at bounding box center [712, 713] width 334 height 222
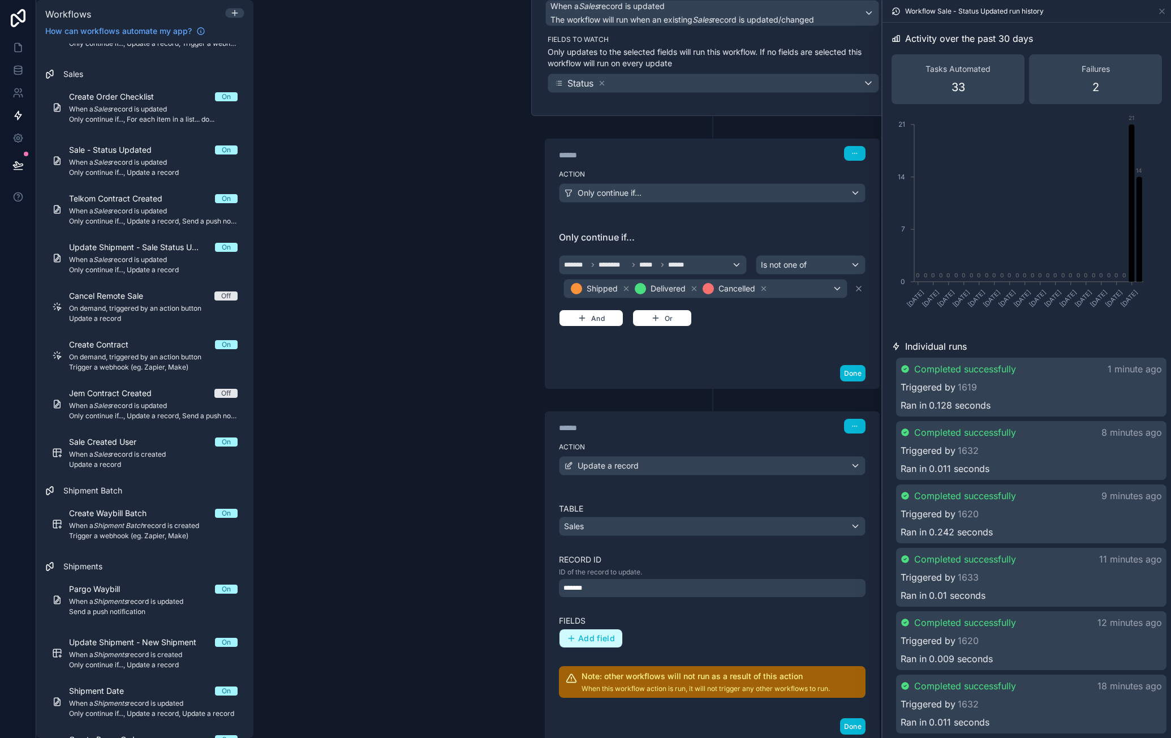
click at [603, 633] on span "Add field" at bounding box center [596, 638] width 37 height 10
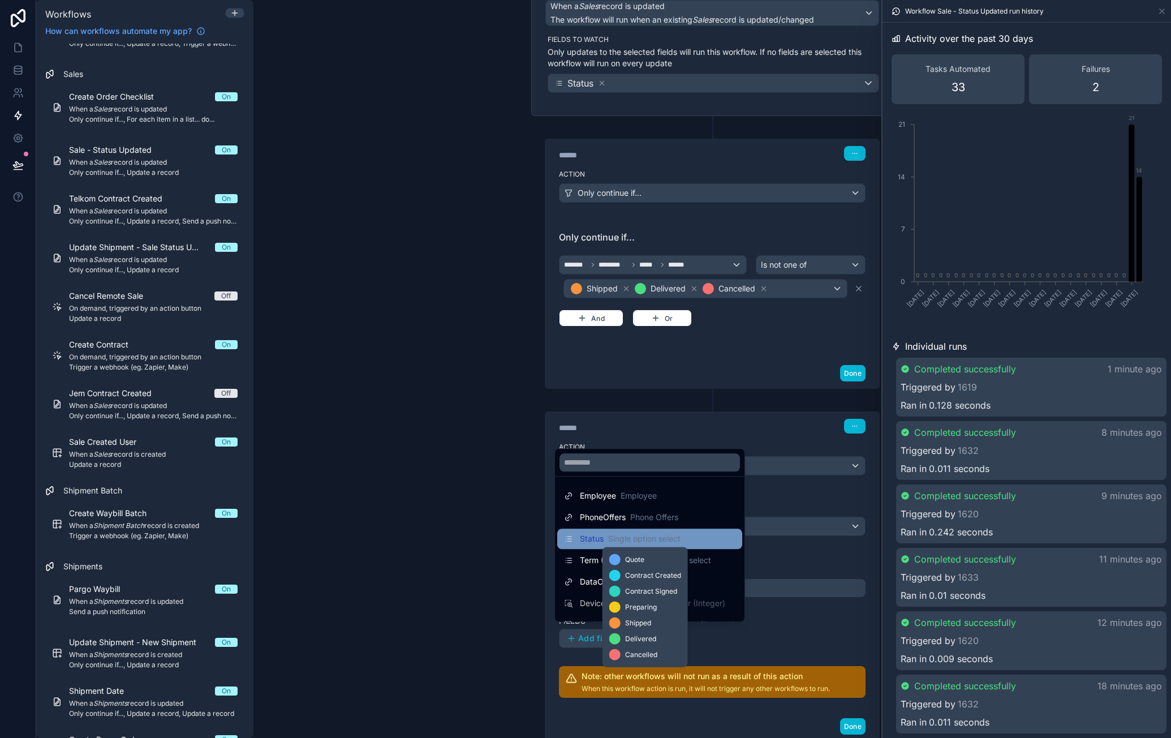
click at [629, 535] on span "Single option select" at bounding box center [644, 538] width 72 height 11
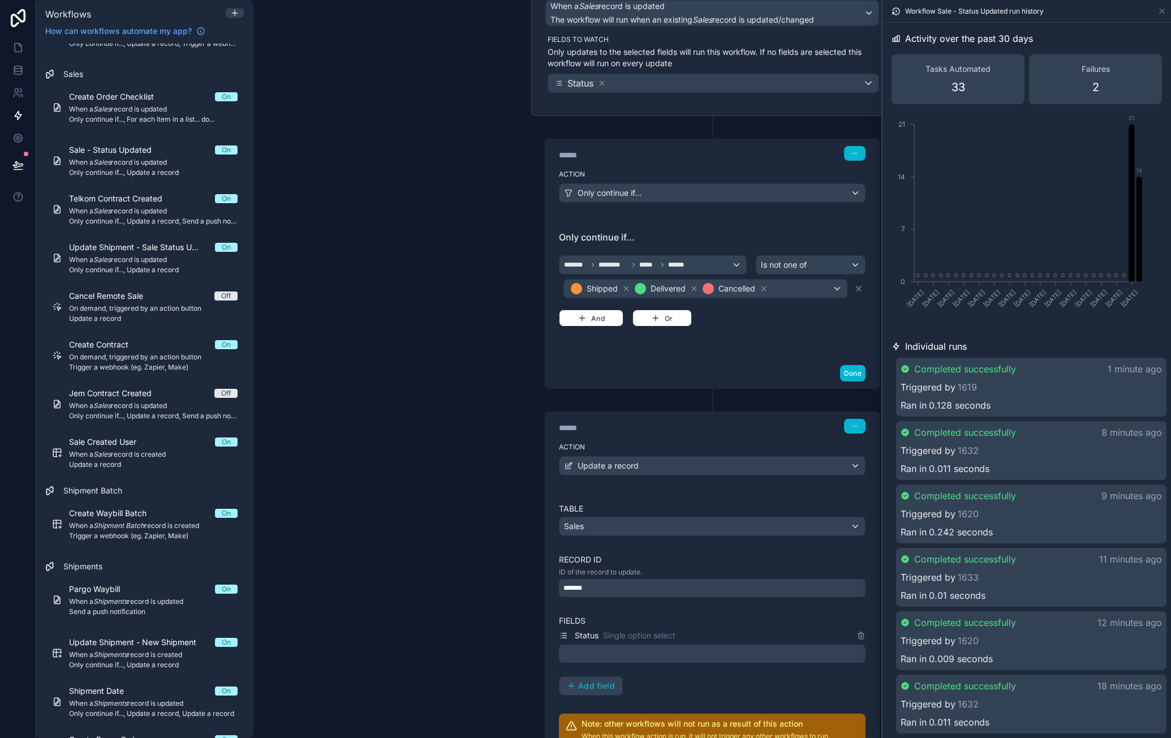
click at [640, 646] on div at bounding box center [712, 653] width 307 height 18
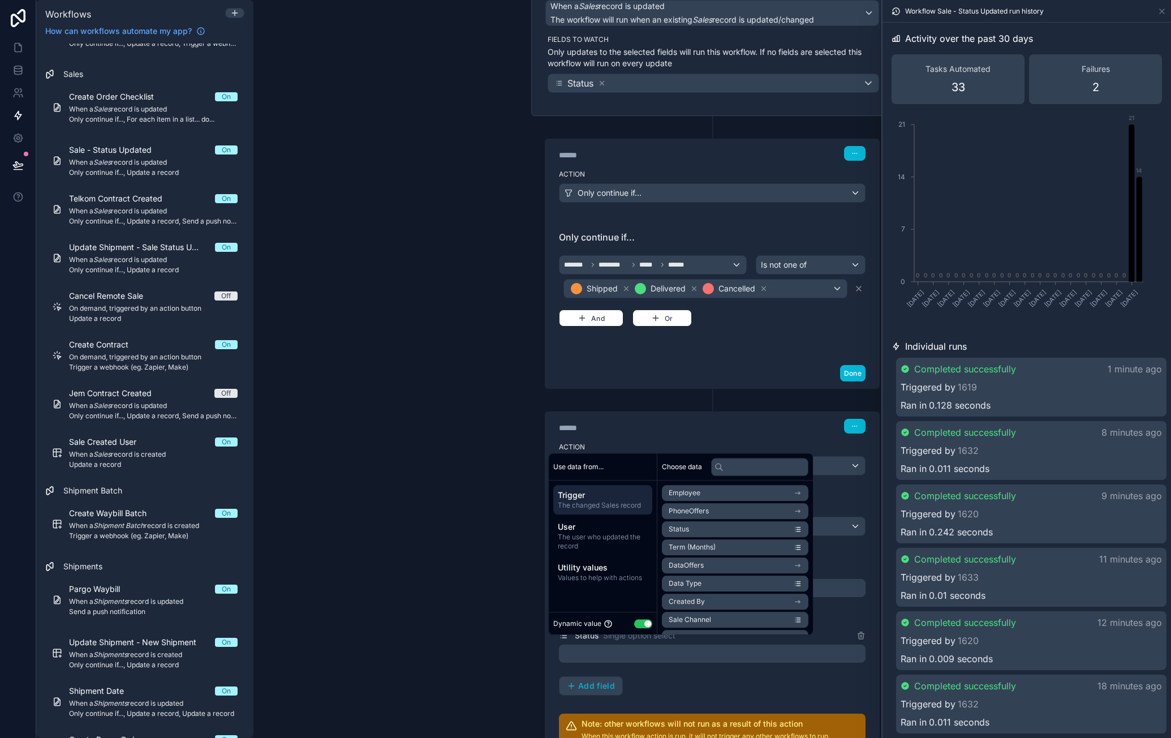
click at [713, 531] on li "Status" at bounding box center [735, 529] width 147 height 16
click at [644, 622] on button "Use setting" at bounding box center [643, 623] width 18 height 9
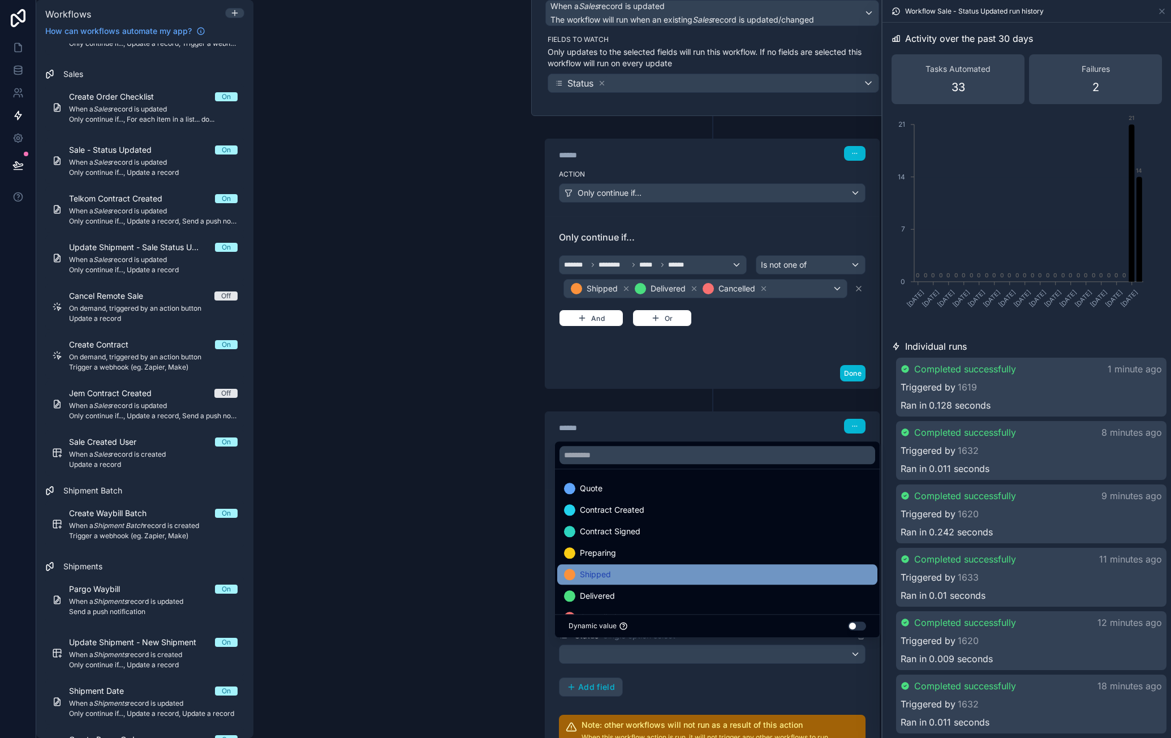
click at [644, 573] on div "Shipped" at bounding box center [717, 575] width 307 height 14
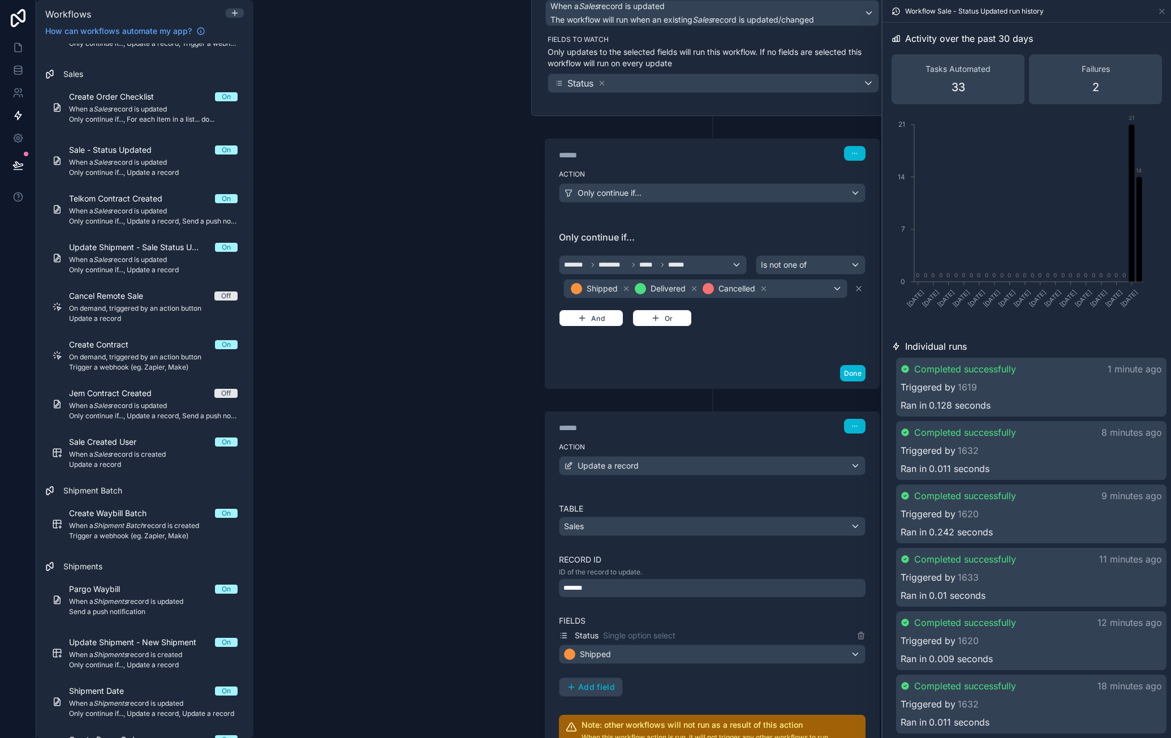
click at [708, 677] on div "Status Single option select Shipped Add field" at bounding box center [712, 663] width 307 height 68
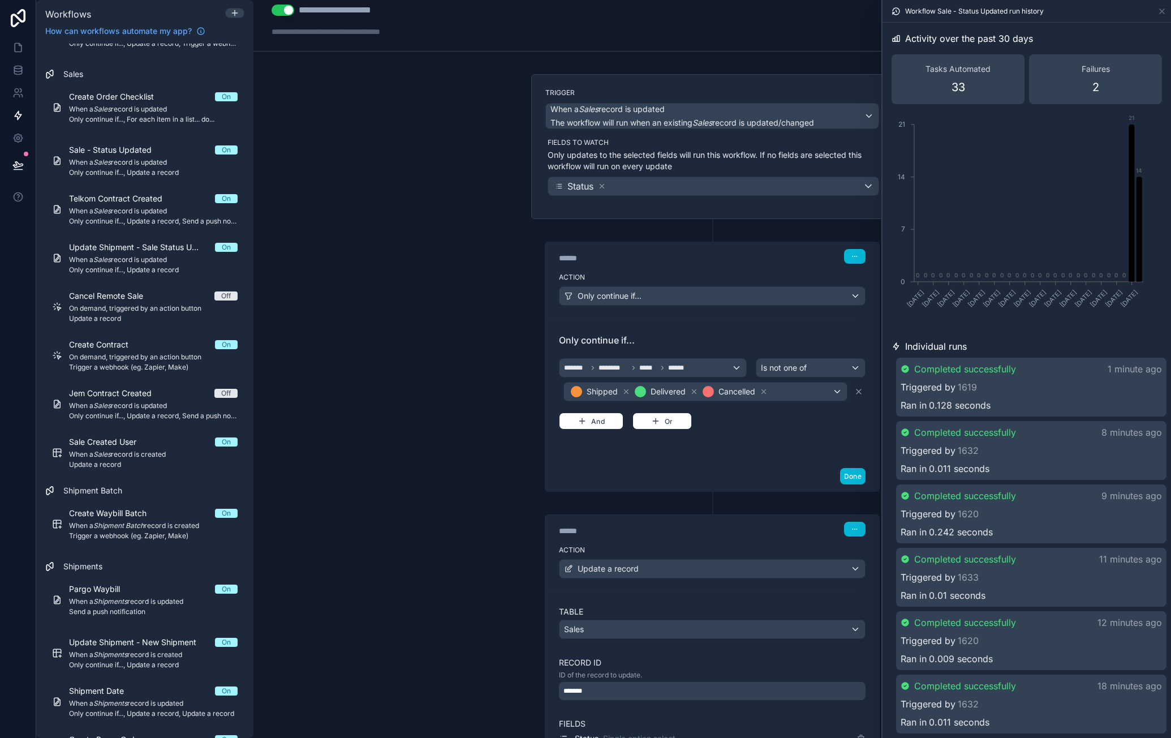
scroll to position [0, 0]
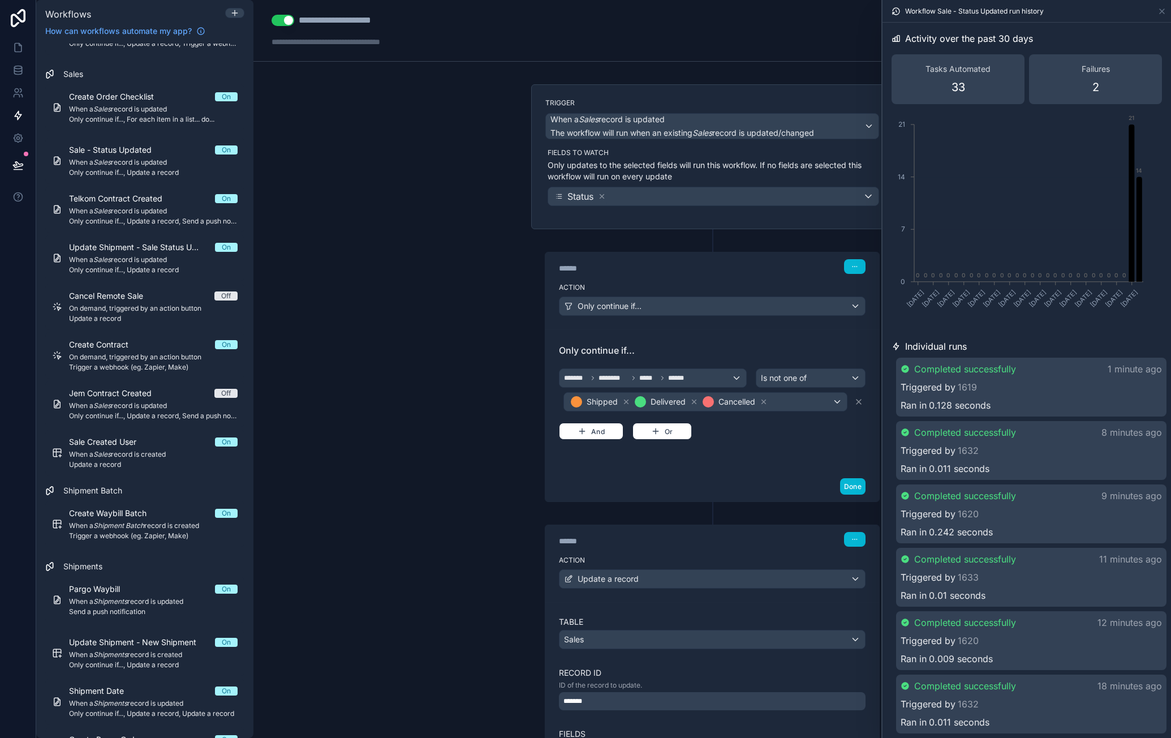
click at [382, 22] on div "**********" at bounding box center [350, 21] width 103 height 14
click at [394, 23] on div "**********" at bounding box center [350, 21] width 103 height 14
click at [438, 131] on div "**********" at bounding box center [712, 369] width 918 height 738
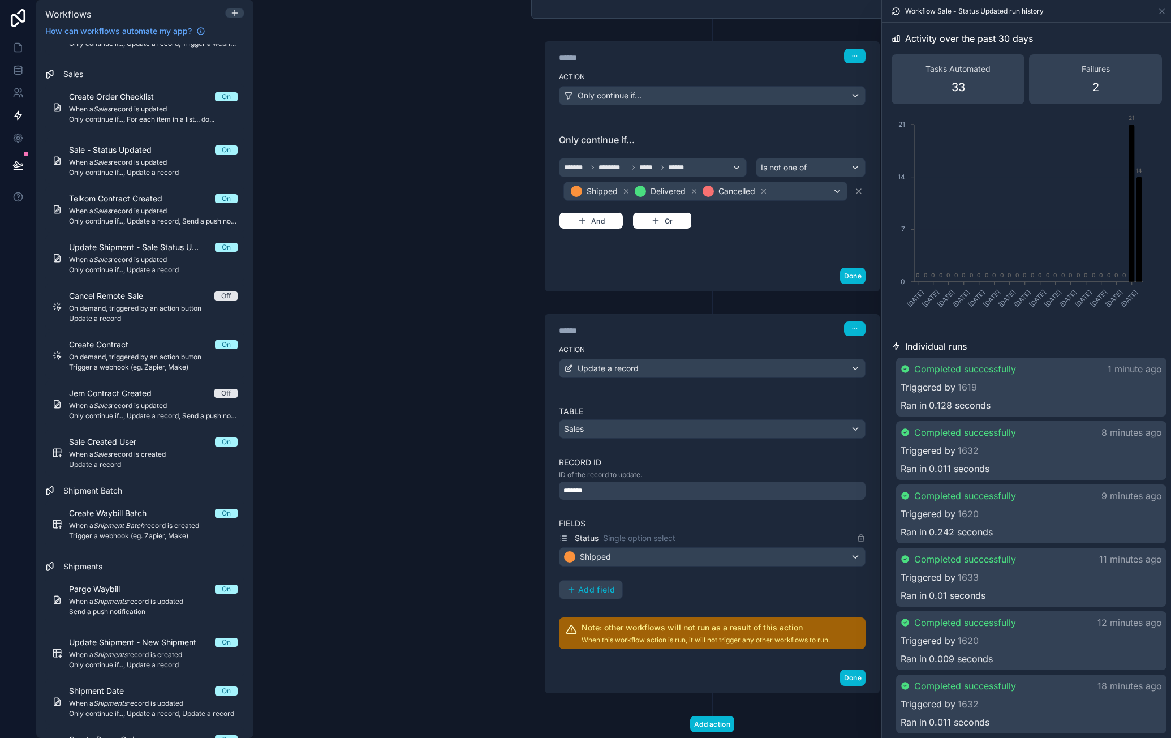
scroll to position [233, 0]
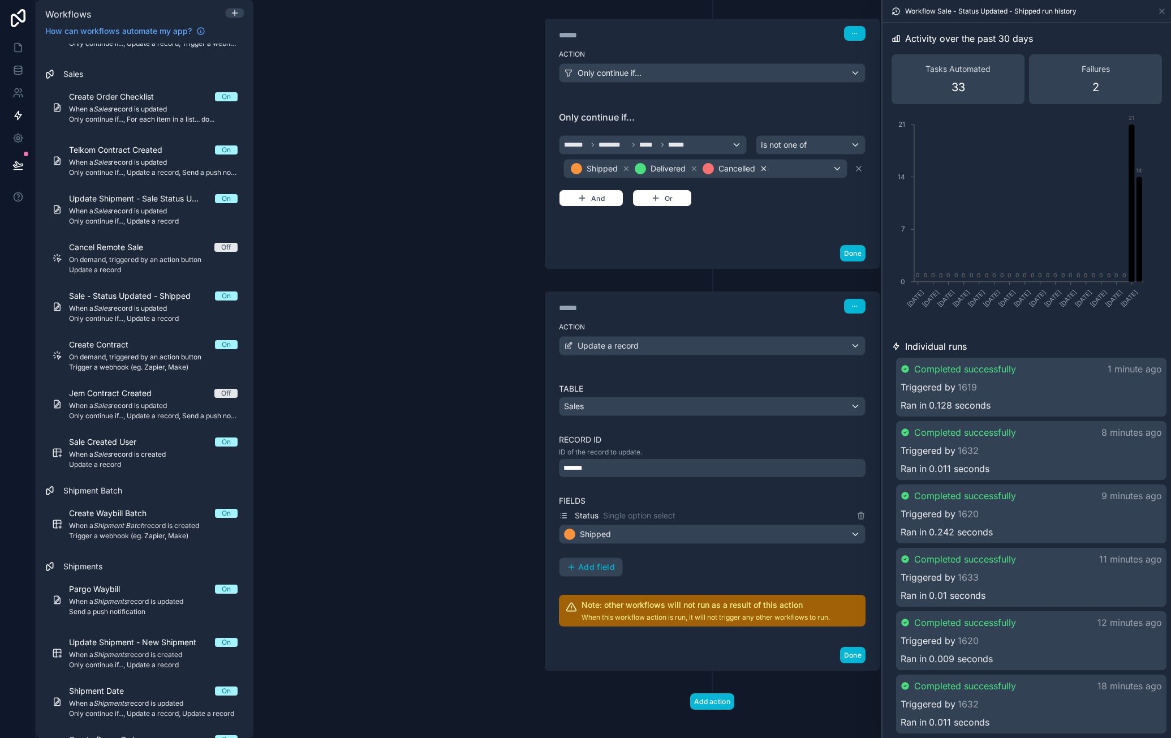
click at [760, 167] on icon at bounding box center [764, 169] width 8 height 8
click at [693, 166] on icon at bounding box center [694, 169] width 8 height 8
click at [845, 648] on button "Done" at bounding box center [852, 655] width 25 height 16
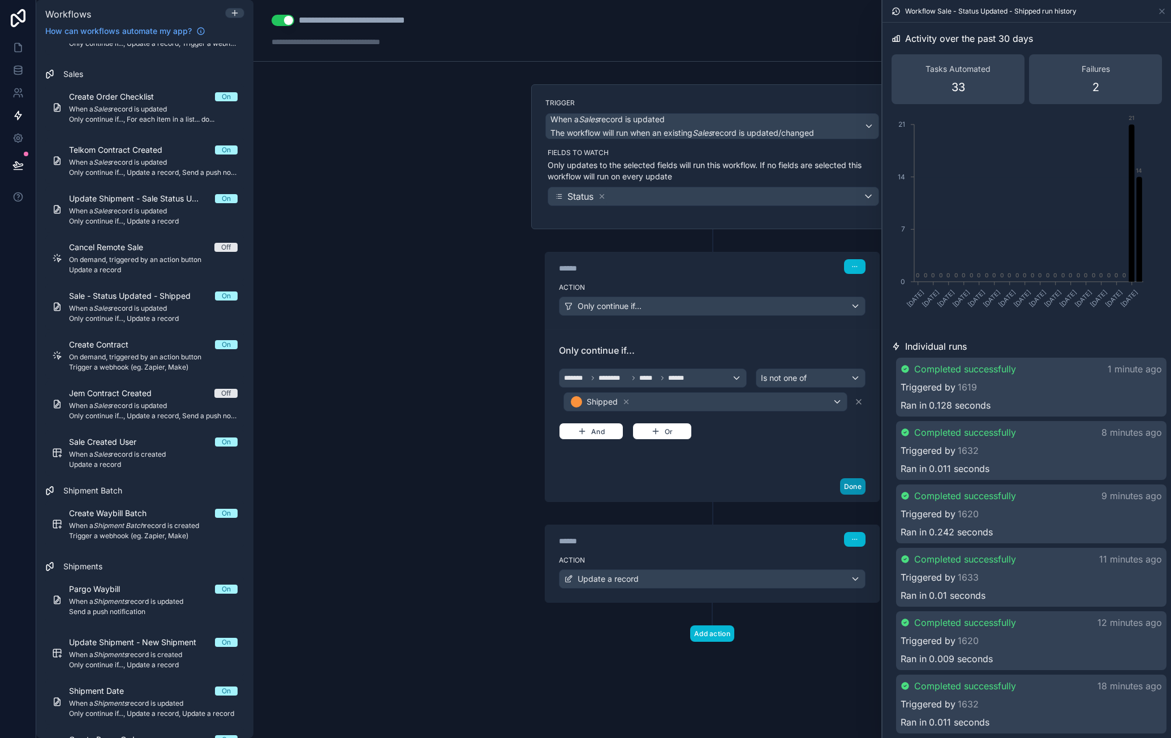
click at [853, 485] on button "Done" at bounding box center [852, 486] width 25 height 16
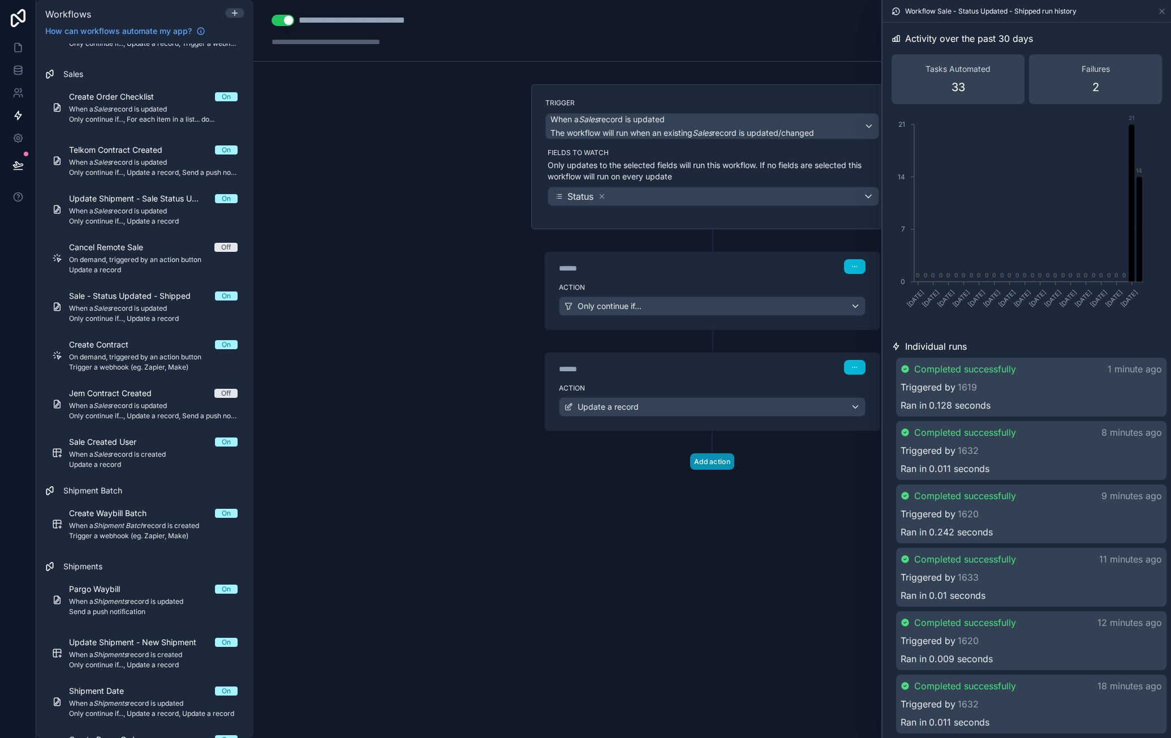
click at [721, 462] on button "Add action" at bounding box center [712, 461] width 44 height 16
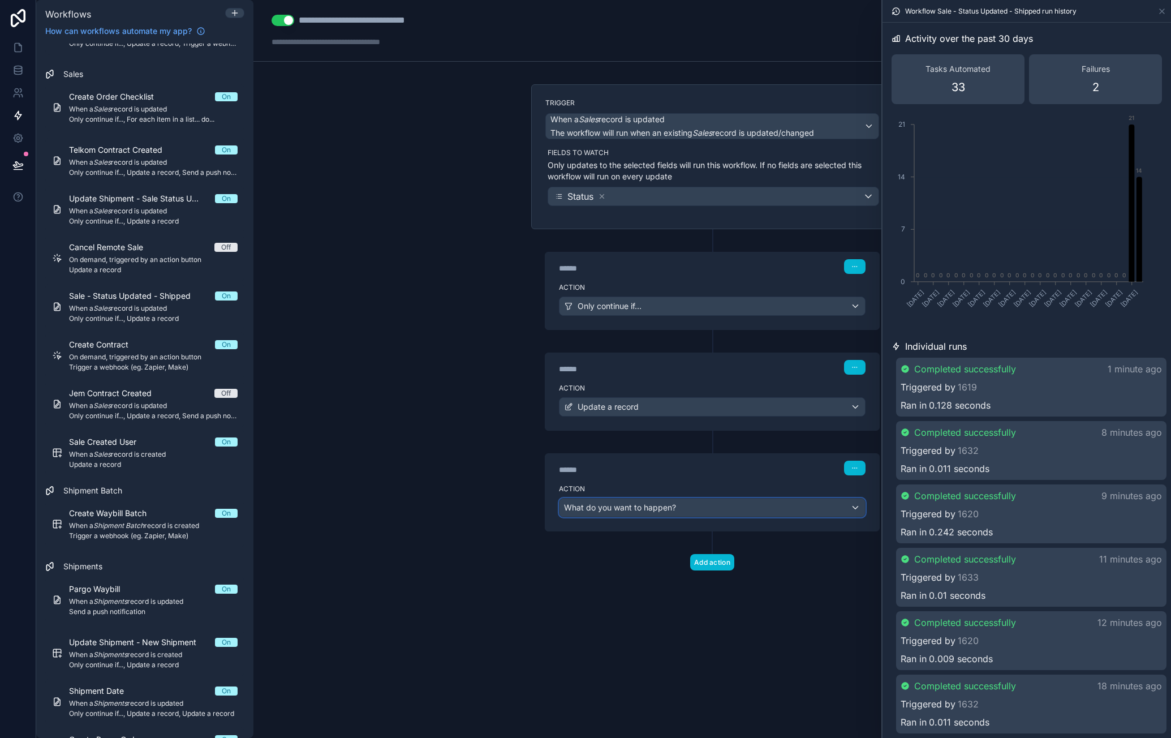
click at [700, 501] on div "What do you want to happen?" at bounding box center [713, 507] width 306 height 18
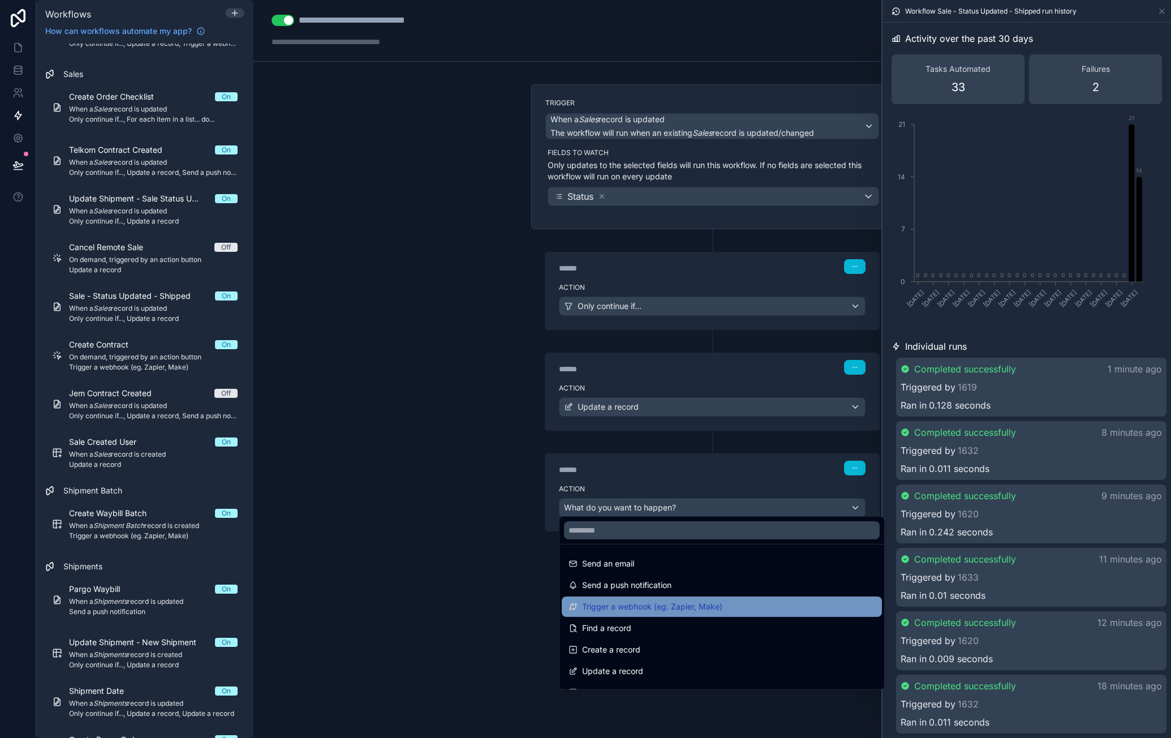
click at [682, 601] on span "Trigger a webhook (eg. Zapier, Make)" at bounding box center [652, 607] width 140 height 14
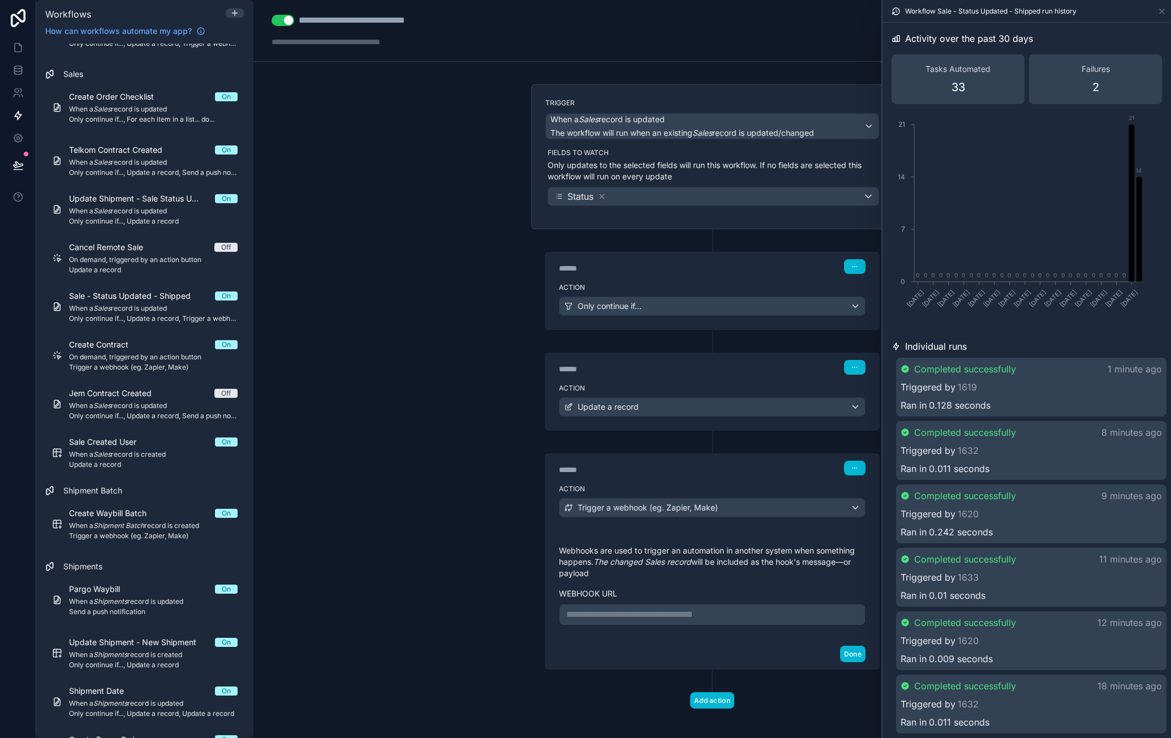
click at [659, 608] on p "**********" at bounding box center [712, 615] width 292 height 14
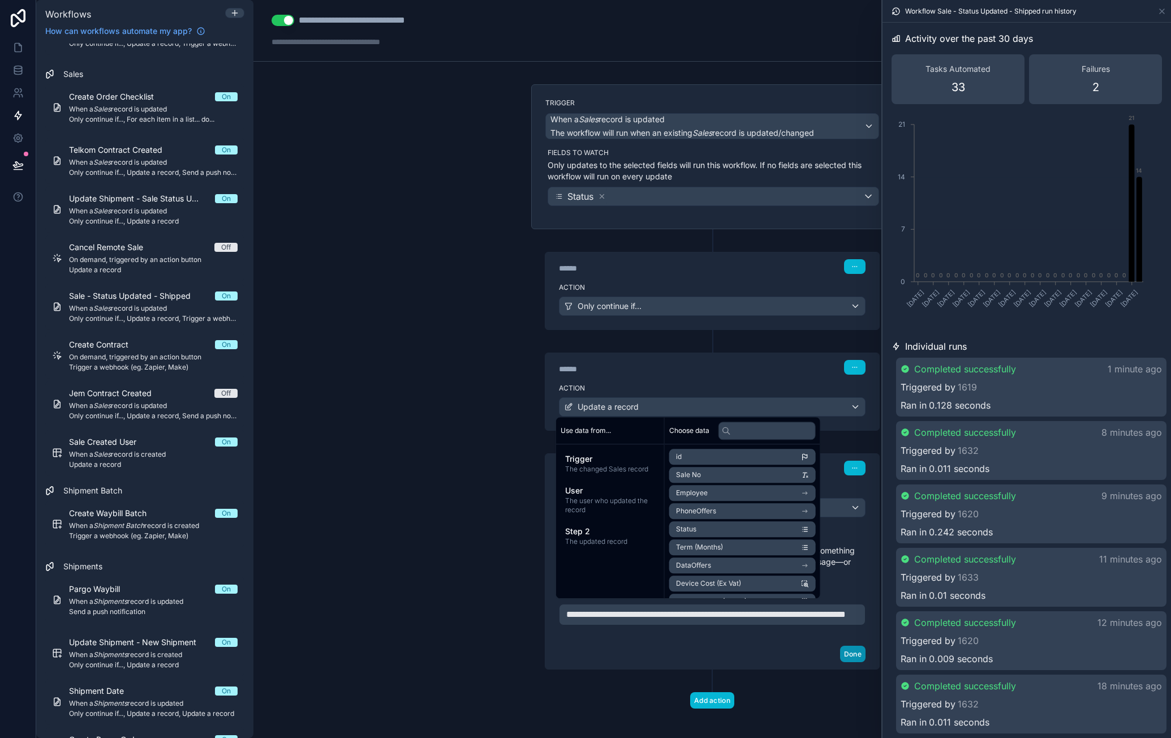
click at [846, 662] on button "Done" at bounding box center [852, 654] width 25 height 16
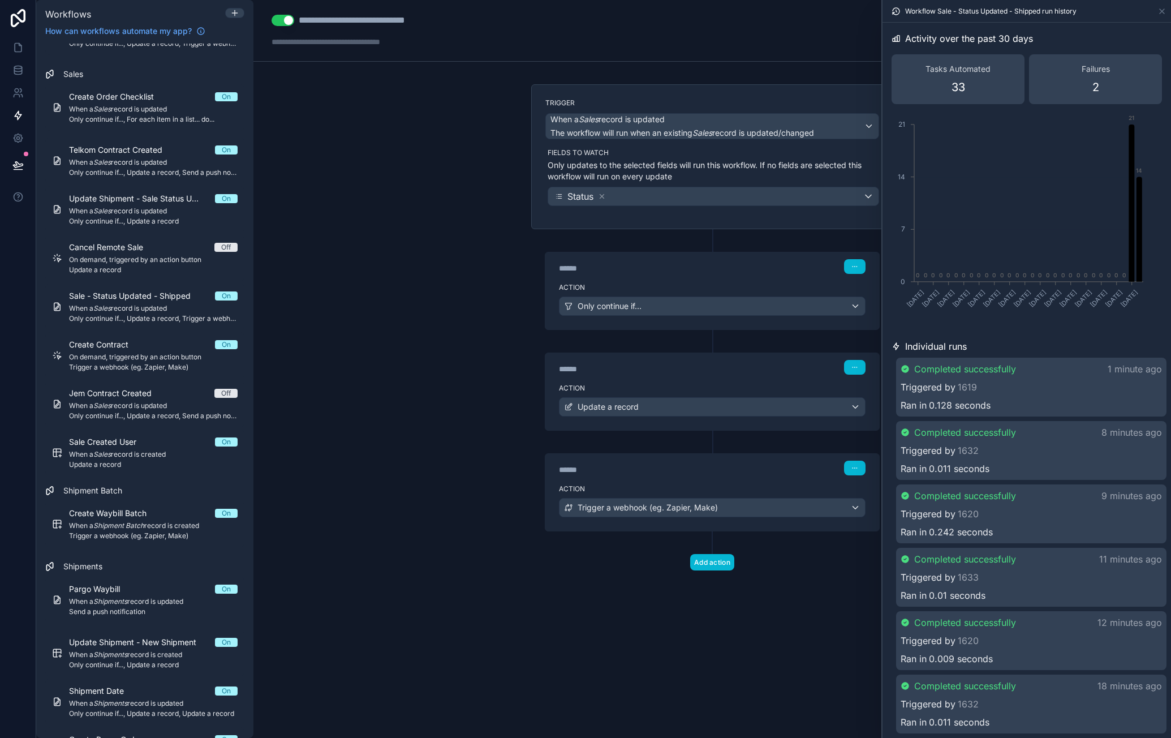
drag, startPoint x: 758, startPoint y: 638, endPoint x: 704, endPoint y: 589, distance: 72.9
click at [758, 637] on div "**********" at bounding box center [712, 369] width 918 height 738
click at [439, 180] on div "**********" at bounding box center [712, 369] width 918 height 738
click at [737, 374] on div "****** Step 2" at bounding box center [712, 366] width 334 height 26
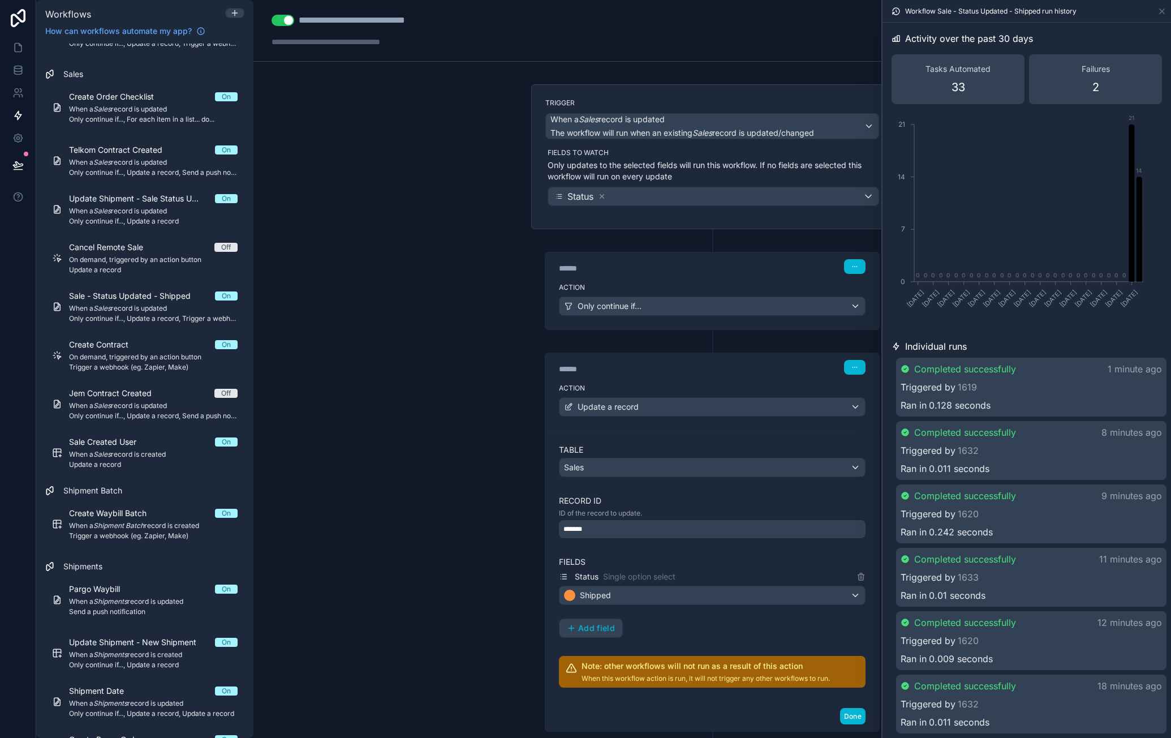
click at [737, 372] on div "****** Step 2" at bounding box center [712, 366] width 334 height 26
click at [781, 389] on label "Action" at bounding box center [712, 388] width 307 height 9
click at [754, 284] on label "Action" at bounding box center [712, 287] width 307 height 9
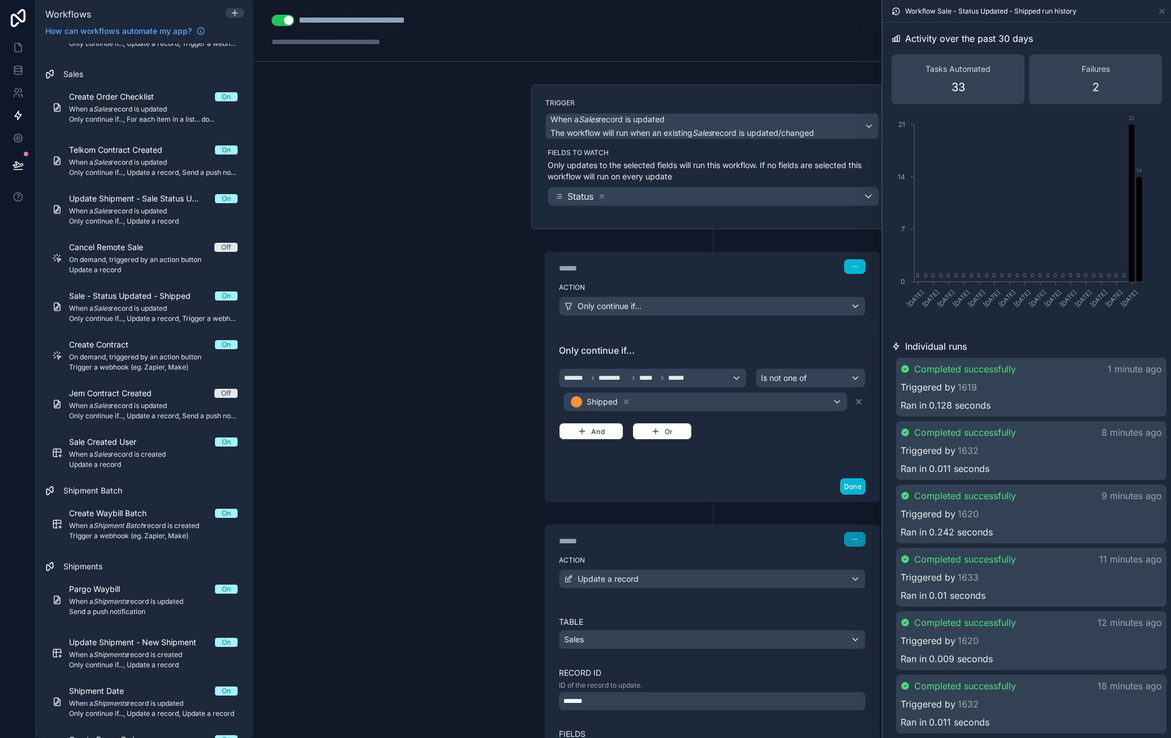
click at [855, 539] on icon "button" at bounding box center [855, 539] width 1 height 1
click at [875, 577] on span "Delete" at bounding box center [872, 578] width 21 height 9
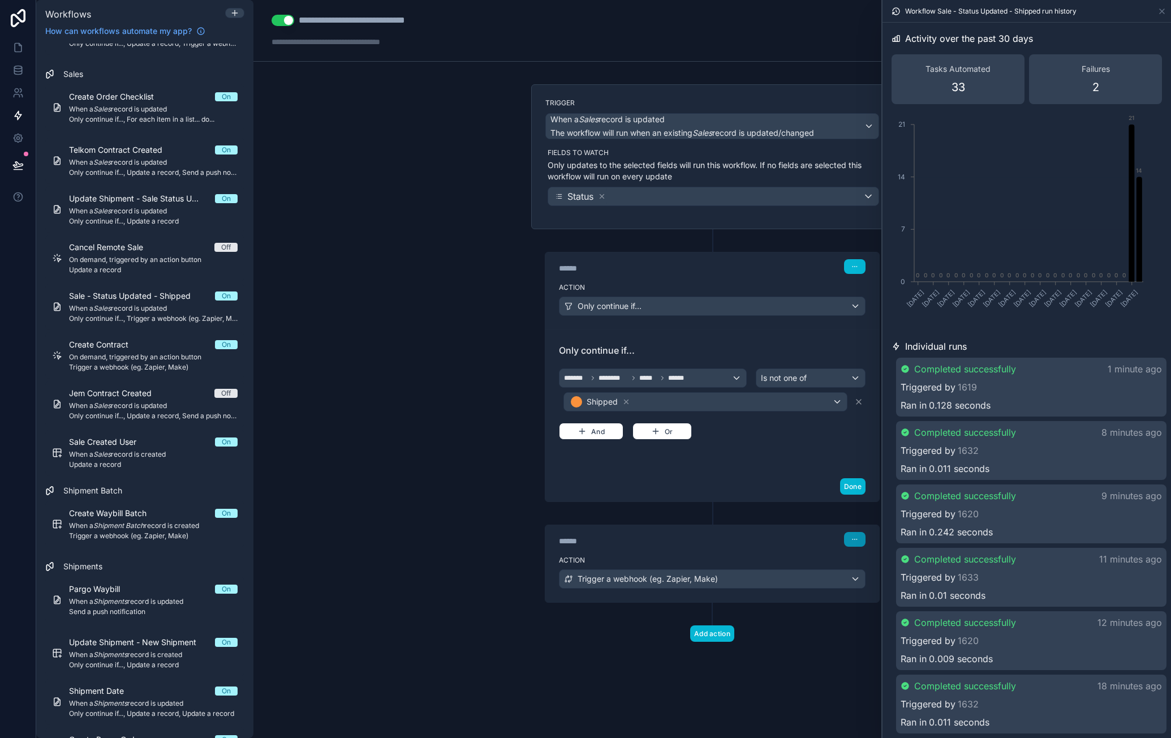
click at [855, 537] on icon "button" at bounding box center [855, 539] width 7 height 7
click at [876, 580] on span "Delete" at bounding box center [876, 578] width 21 height 9
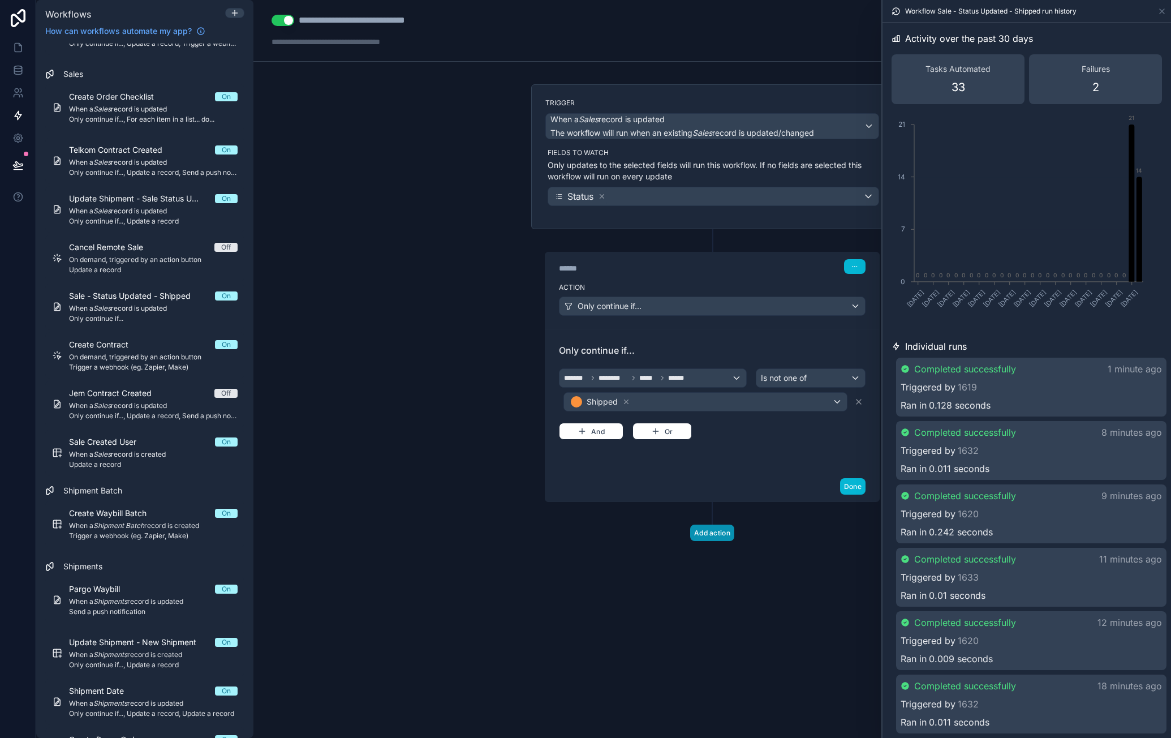
click at [711, 534] on button "Add action" at bounding box center [712, 533] width 44 height 16
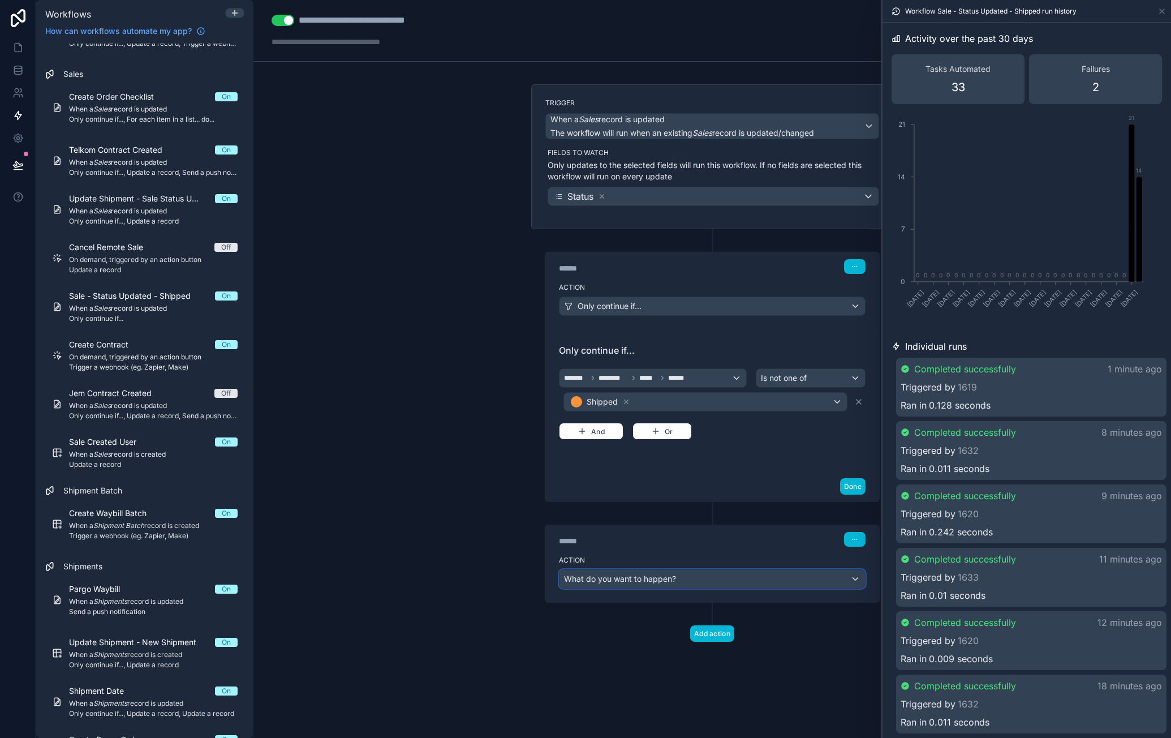
click at [701, 570] on div "What do you want to happen?" at bounding box center [713, 579] width 306 height 18
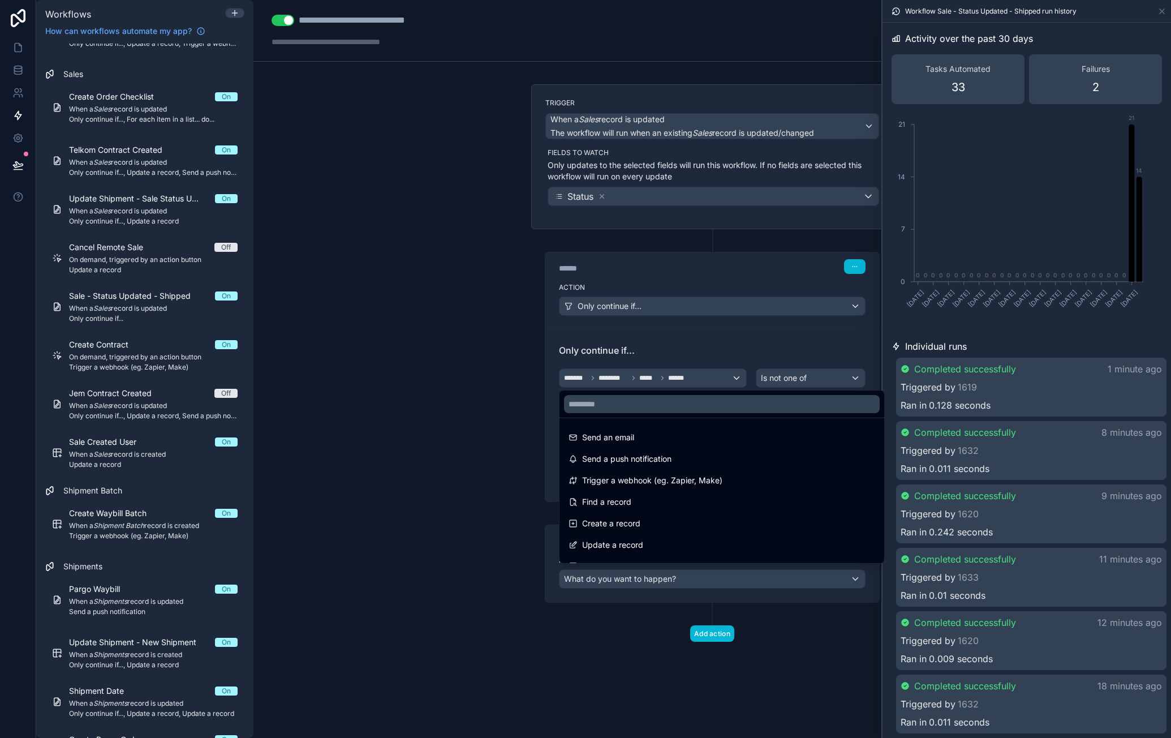
click at [596, 648] on div at bounding box center [585, 369] width 1171 height 738
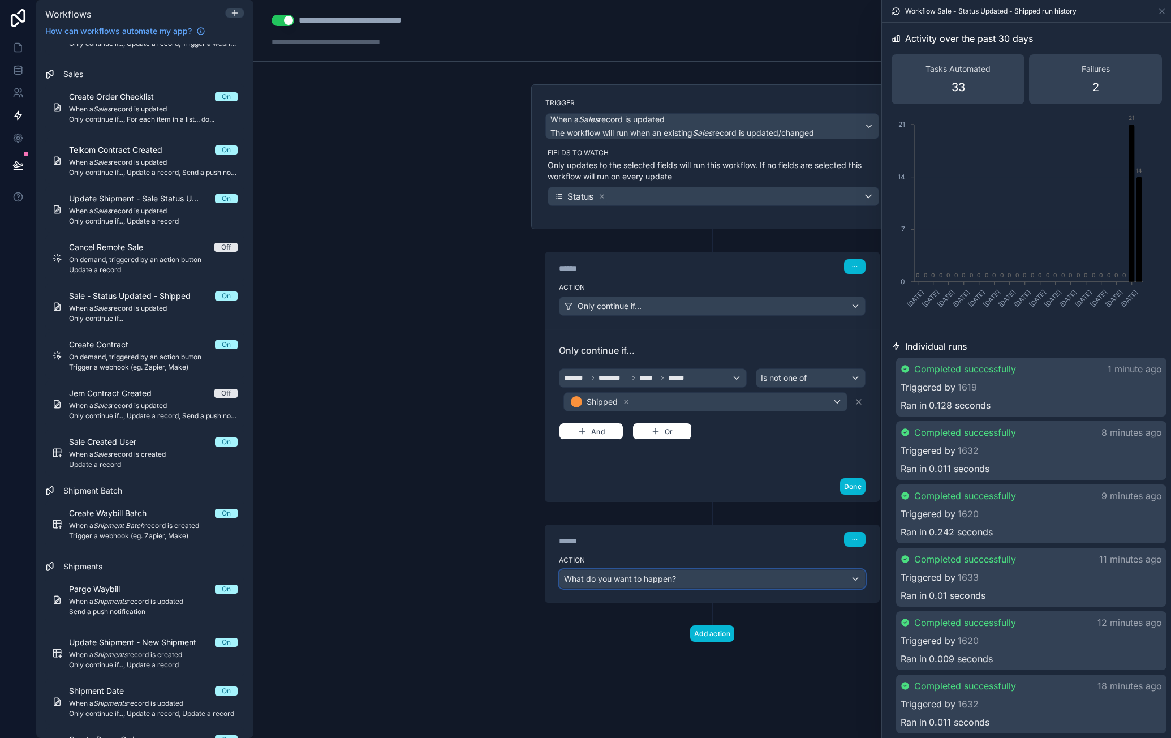
click at [715, 580] on div "What do you want to happen?" at bounding box center [713, 579] width 306 height 18
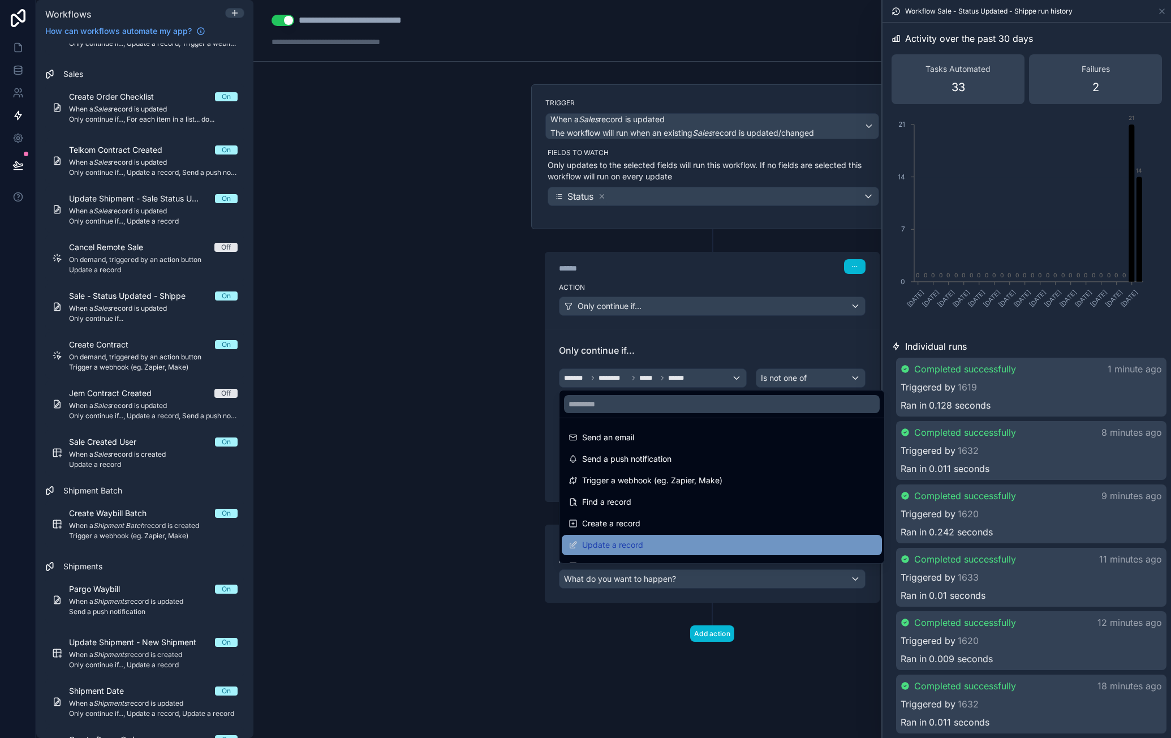
click at [645, 549] on div "Update a record" at bounding box center [722, 545] width 307 height 14
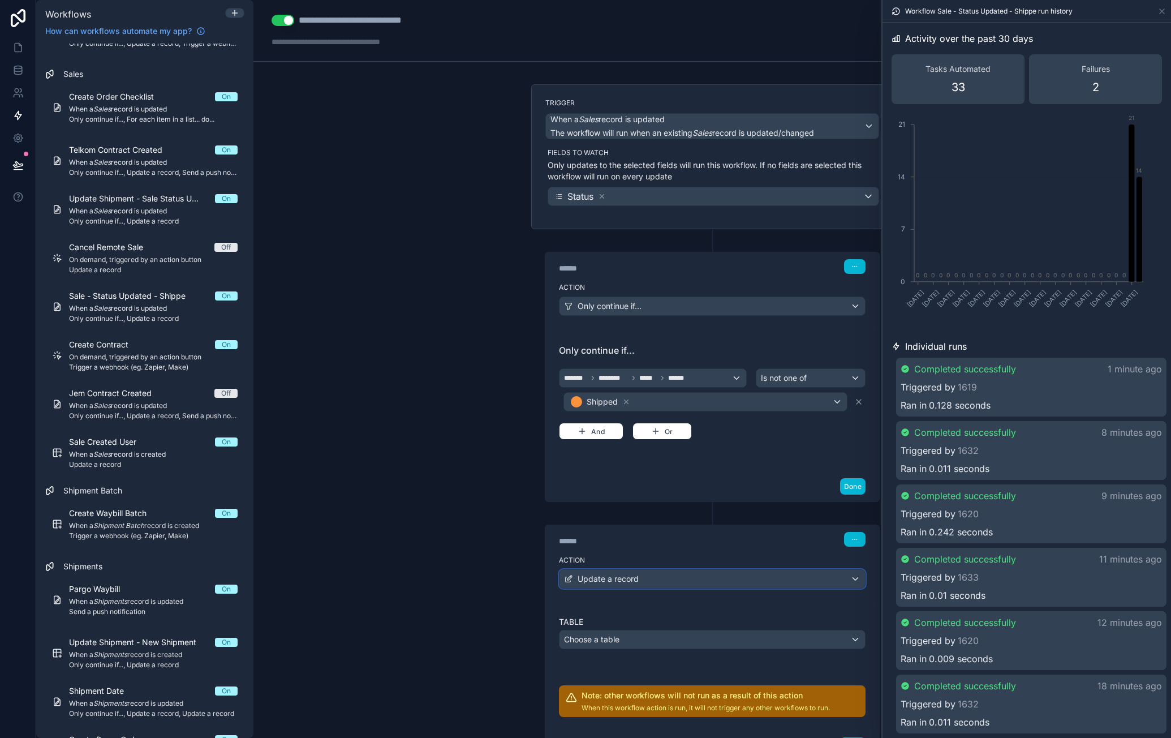
click at [660, 575] on div "Update a record" at bounding box center [713, 579] width 306 height 18
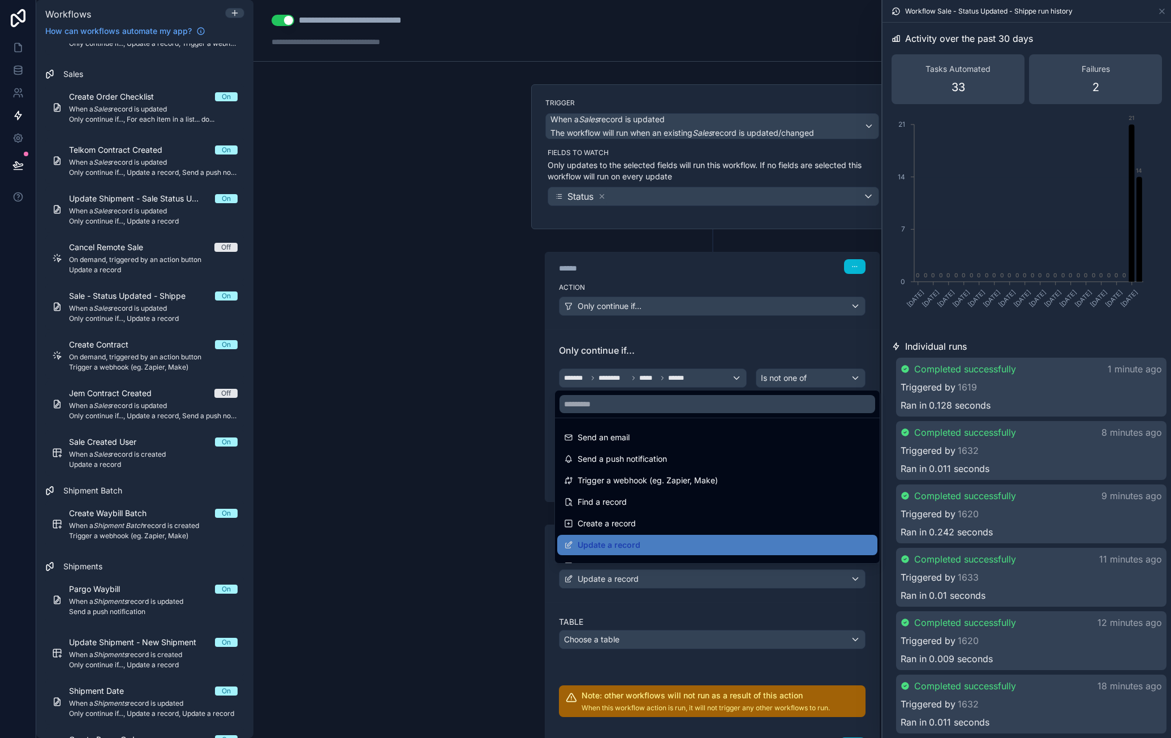
click at [676, 633] on div at bounding box center [585, 369] width 1171 height 738
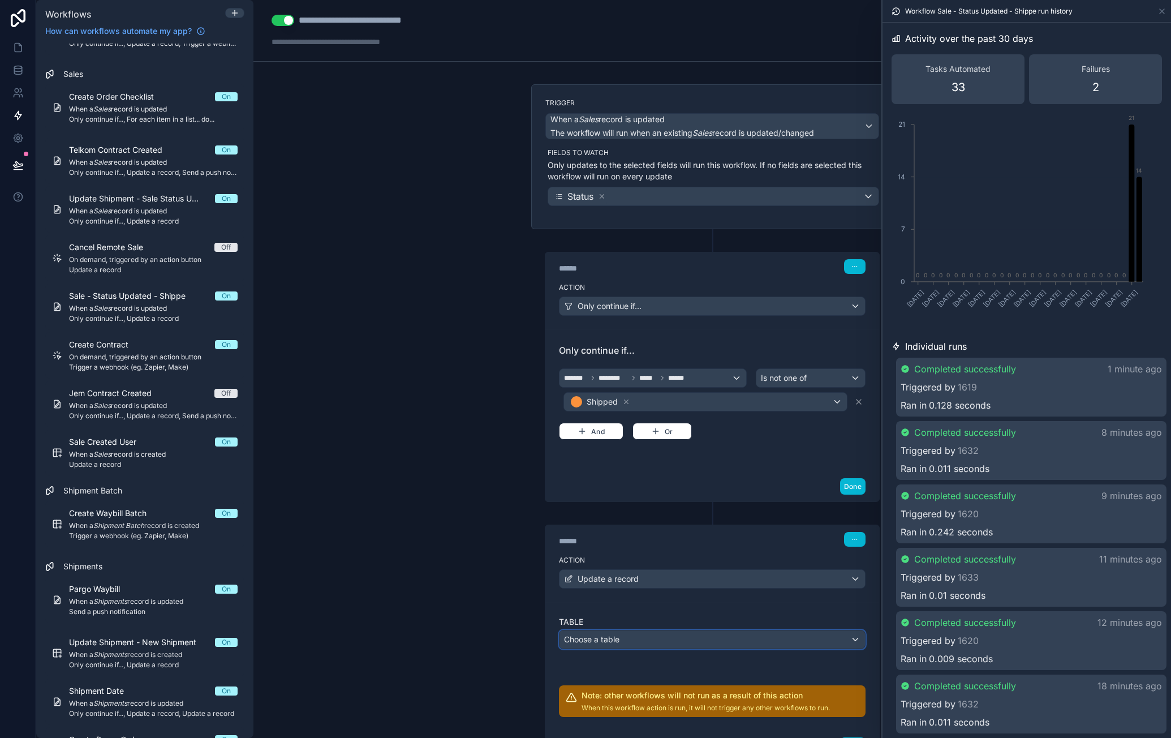
click at [676, 633] on div "Choose a table" at bounding box center [713, 639] width 306 height 18
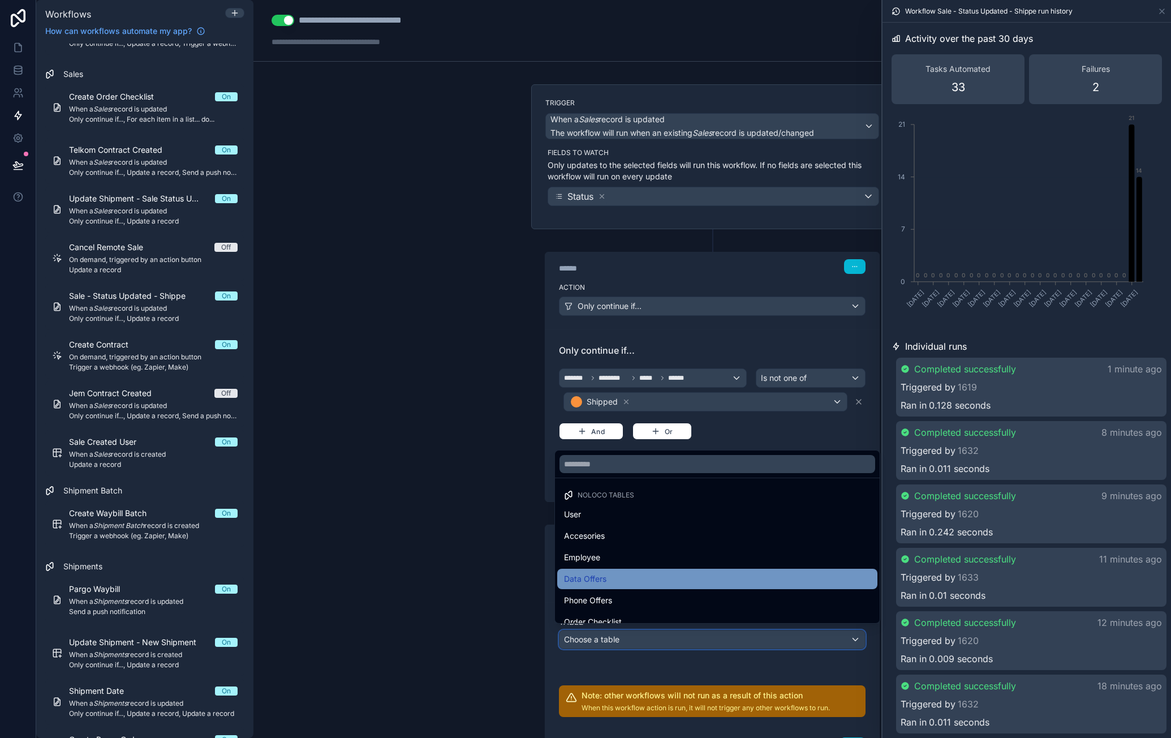
scroll to position [140, 0]
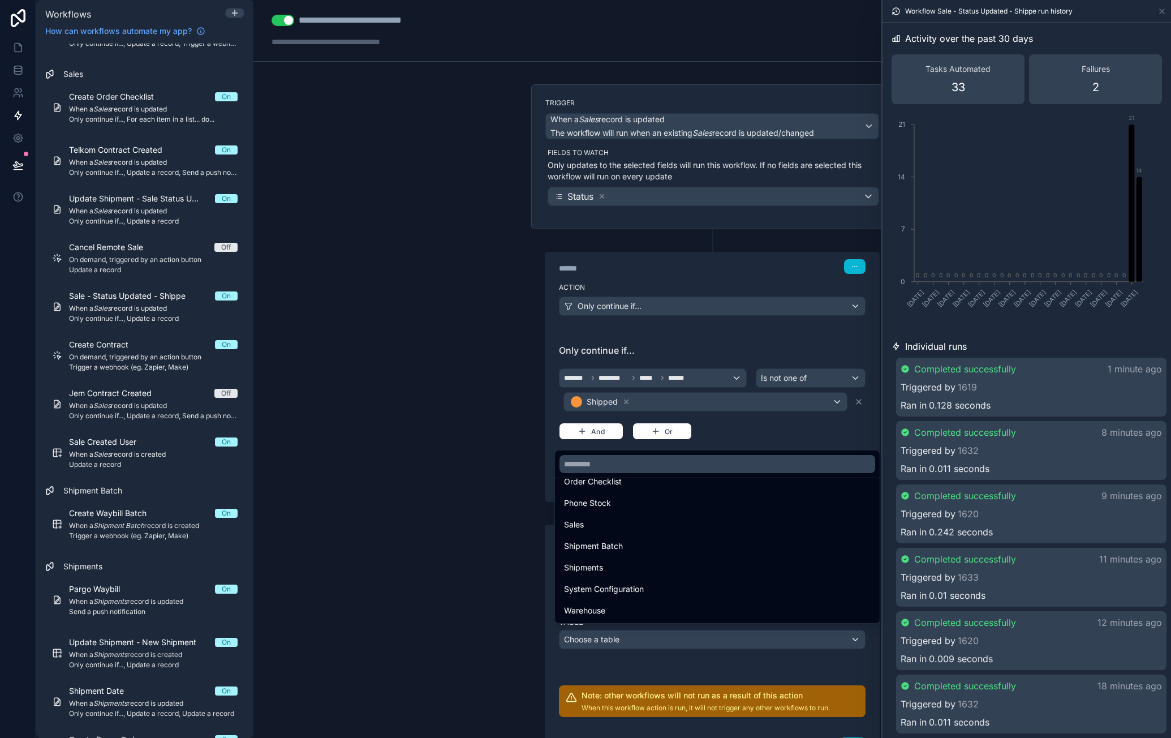
click at [667, 529] on div "Sales" at bounding box center [717, 525] width 307 height 14
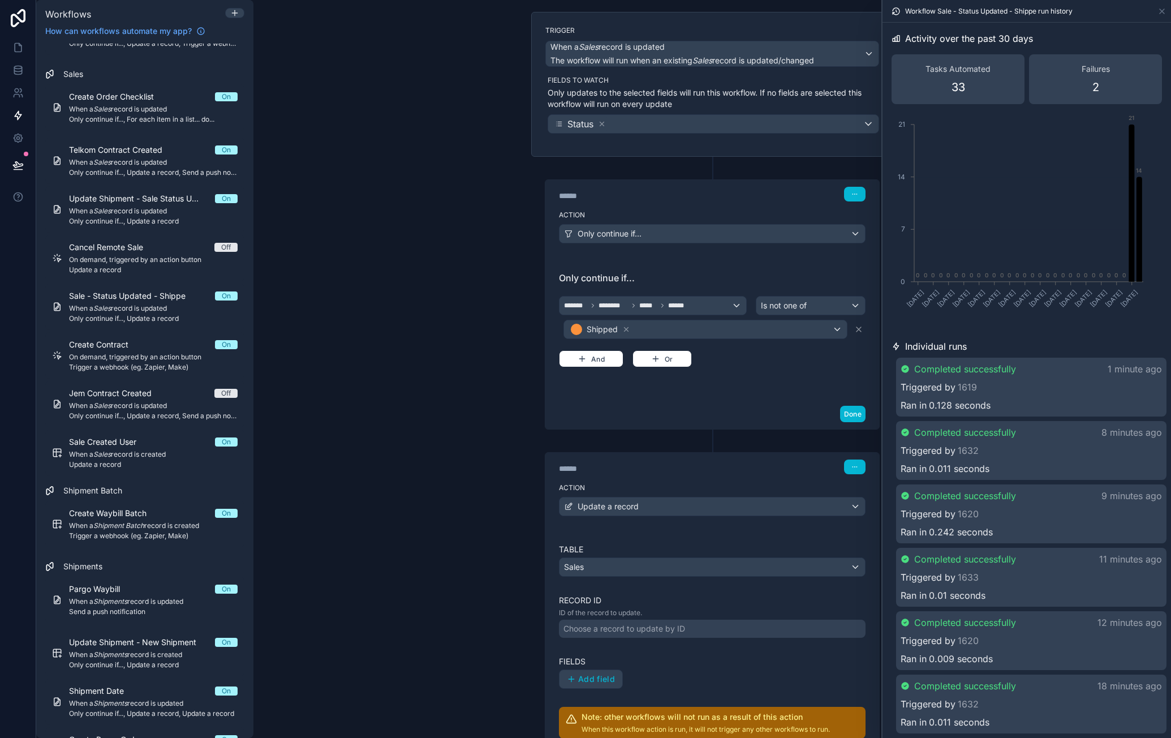
scroll to position [170, 0]
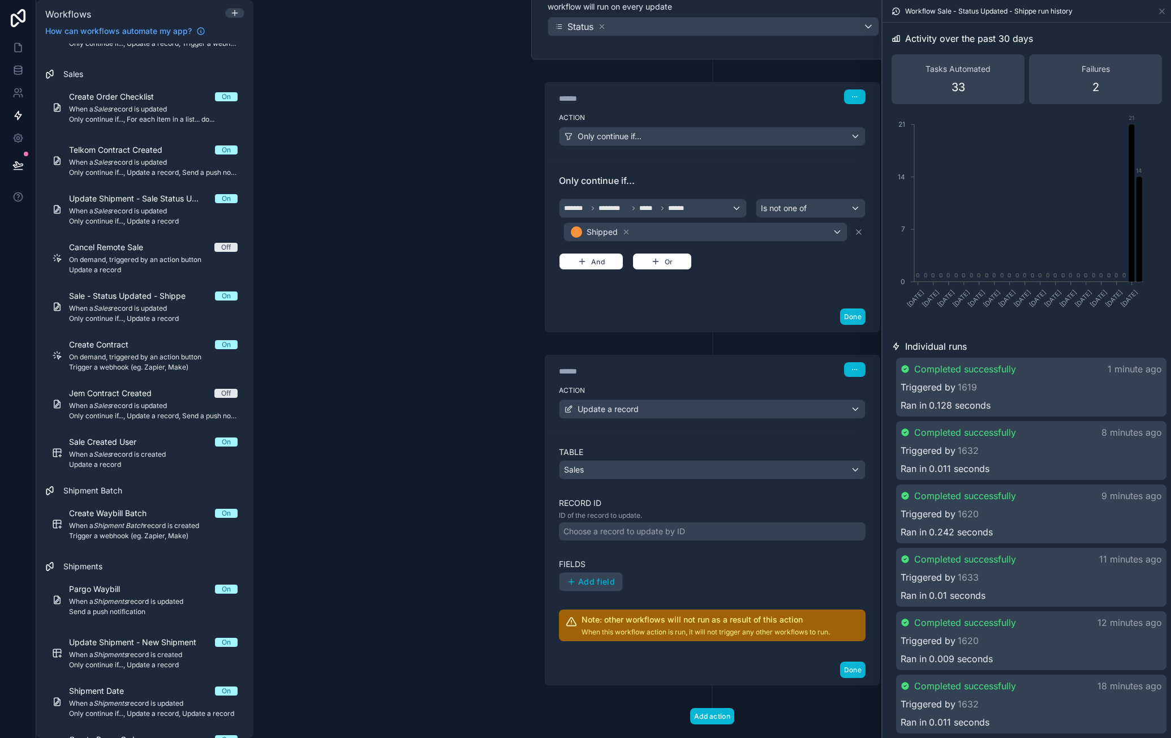
click at [656, 530] on div "Choose a record to update by ID" at bounding box center [625, 531] width 122 height 11
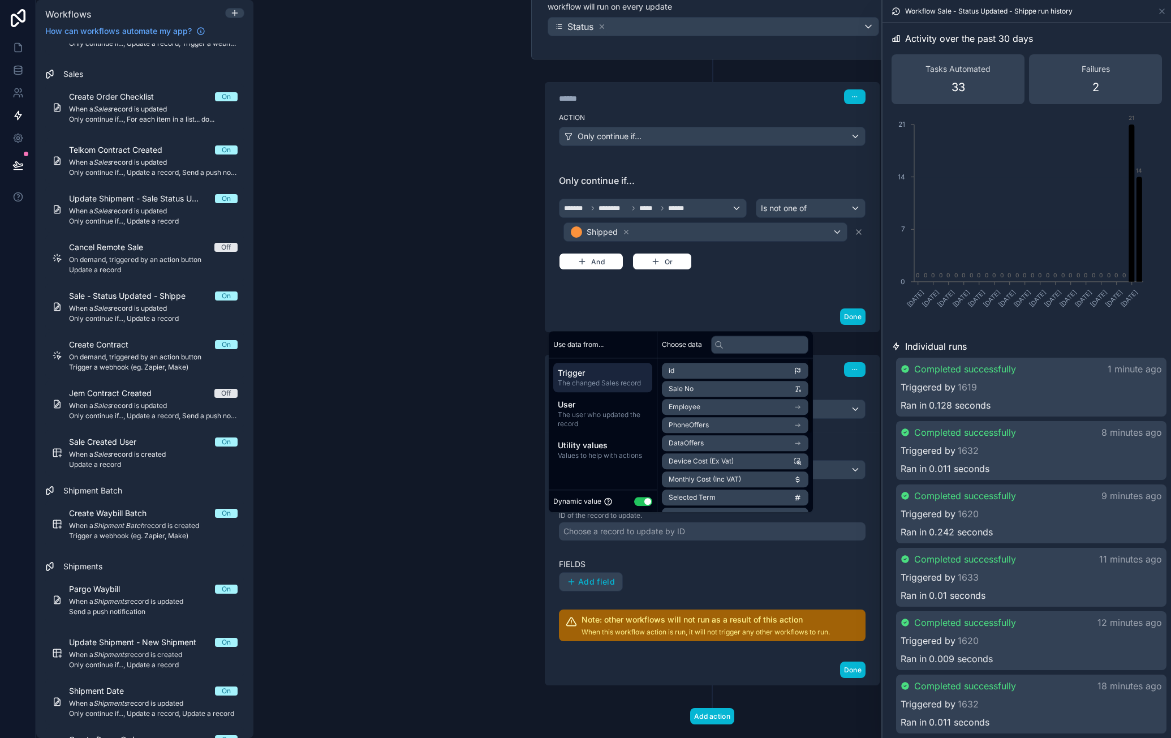
click at [694, 375] on li "id" at bounding box center [735, 371] width 147 height 16
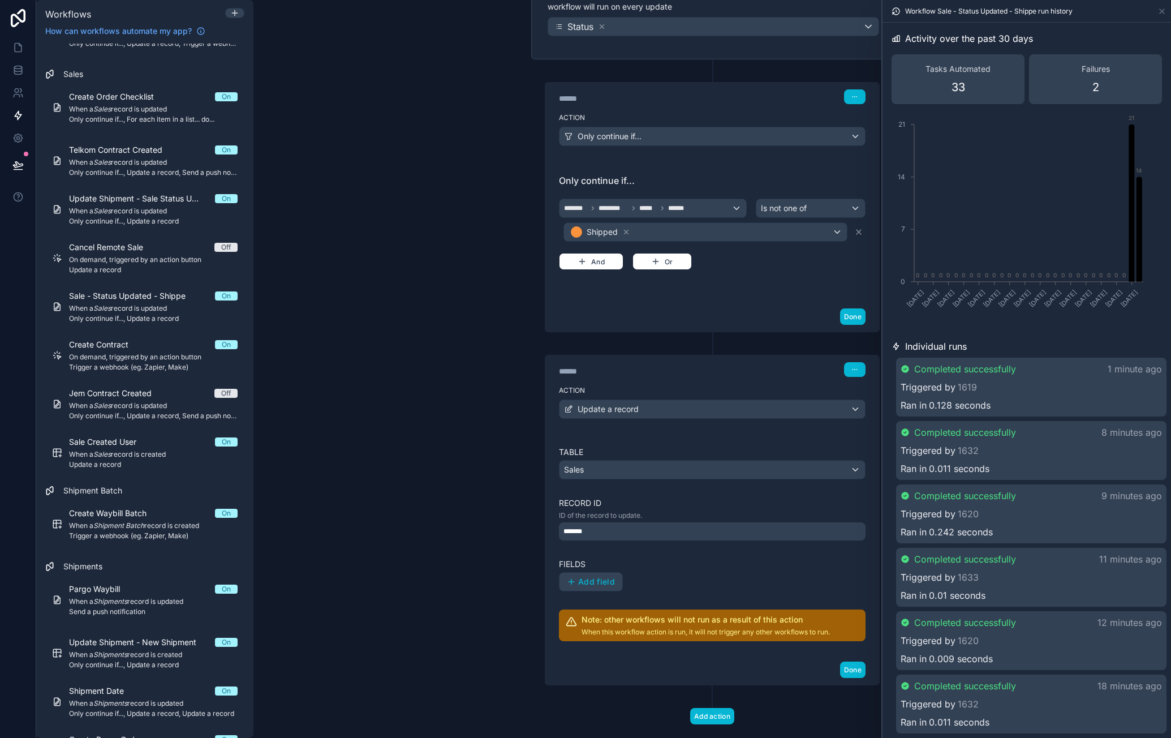
click at [695, 550] on div "Table Sales Record ID ID of the record to update. ******* Fields Add field Note…" at bounding box center [712, 543] width 307 height 195
click at [578, 573] on button "Add field" at bounding box center [591, 582] width 63 height 18
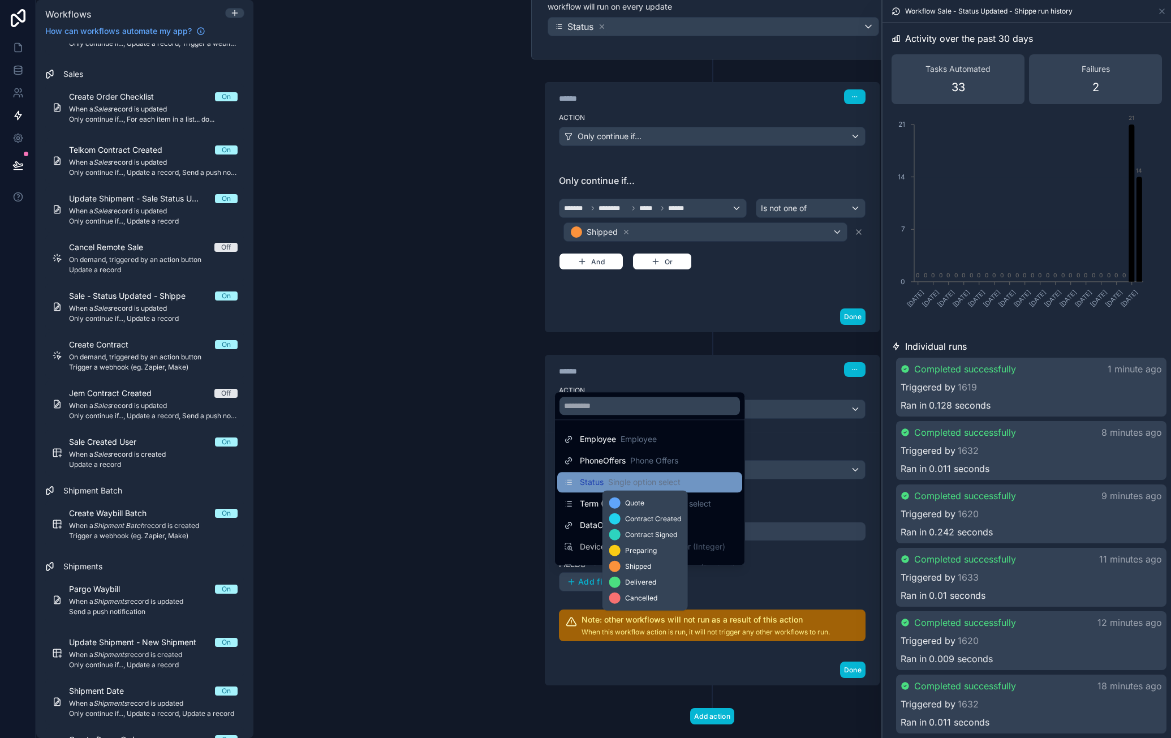
click at [639, 480] on span "Single option select" at bounding box center [644, 481] width 72 height 11
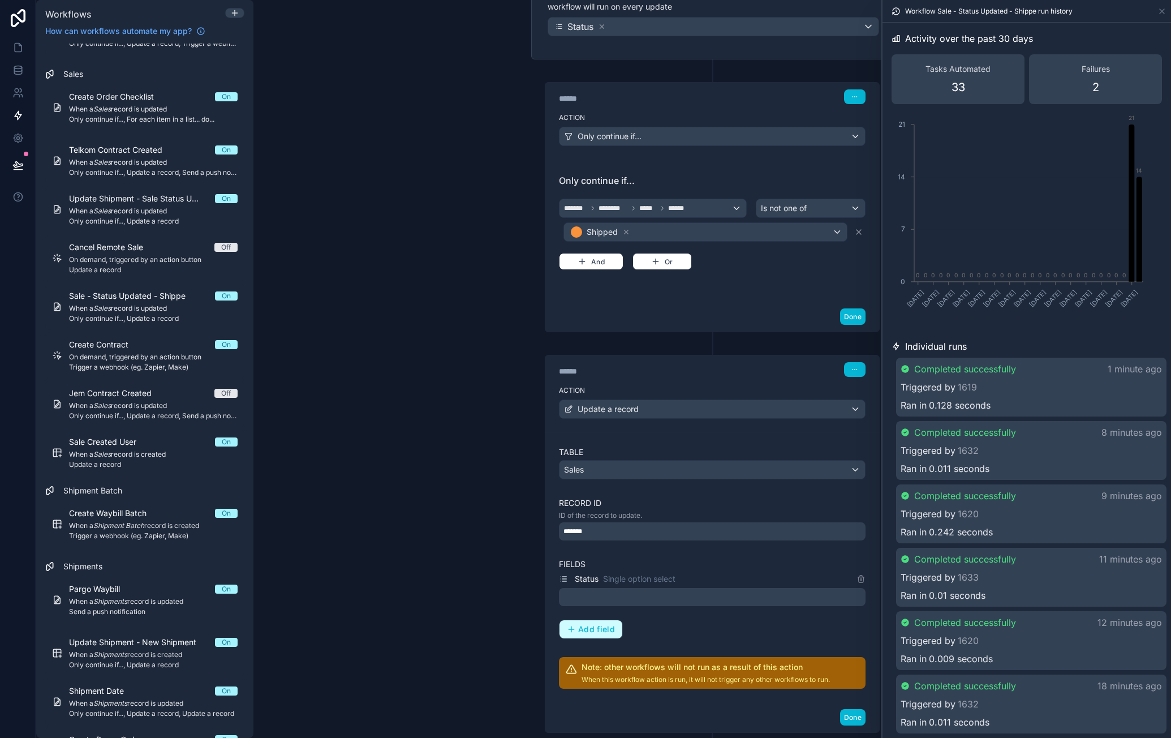
click at [597, 624] on span "Add field" at bounding box center [596, 629] width 37 height 10
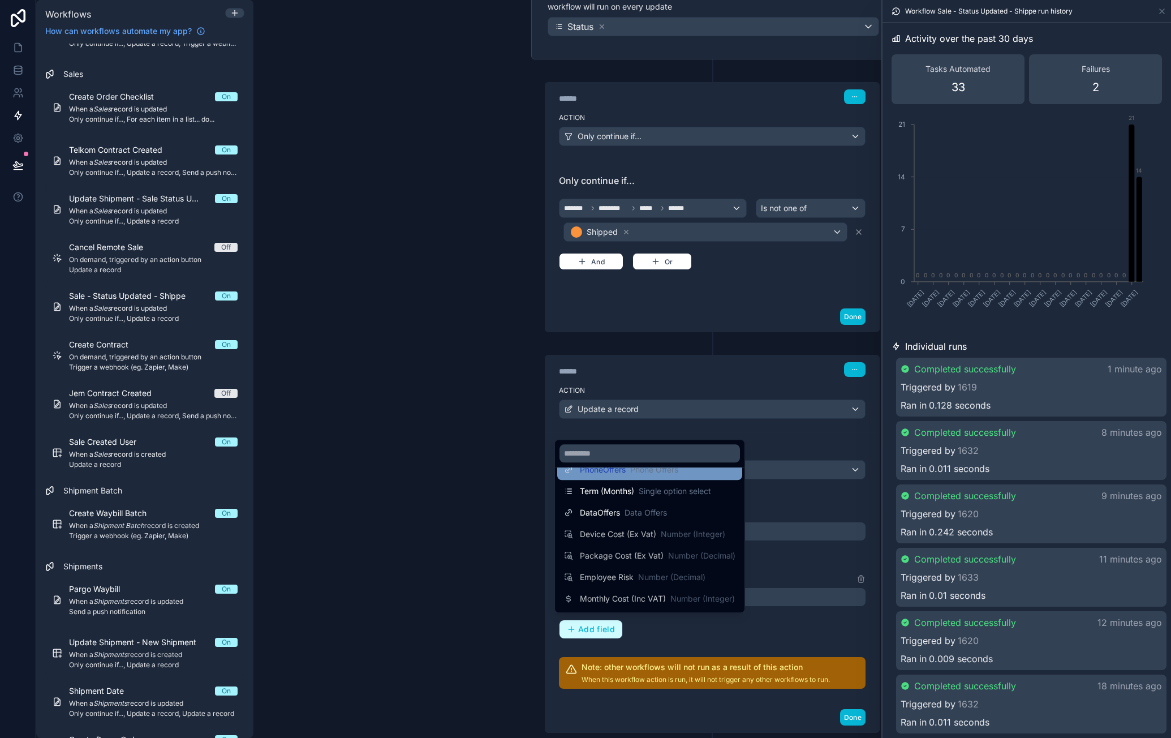
scroll to position [57, 0]
click at [636, 459] on input "text" at bounding box center [650, 453] width 180 height 18
click at [695, 429] on div at bounding box center [585, 369] width 1171 height 738
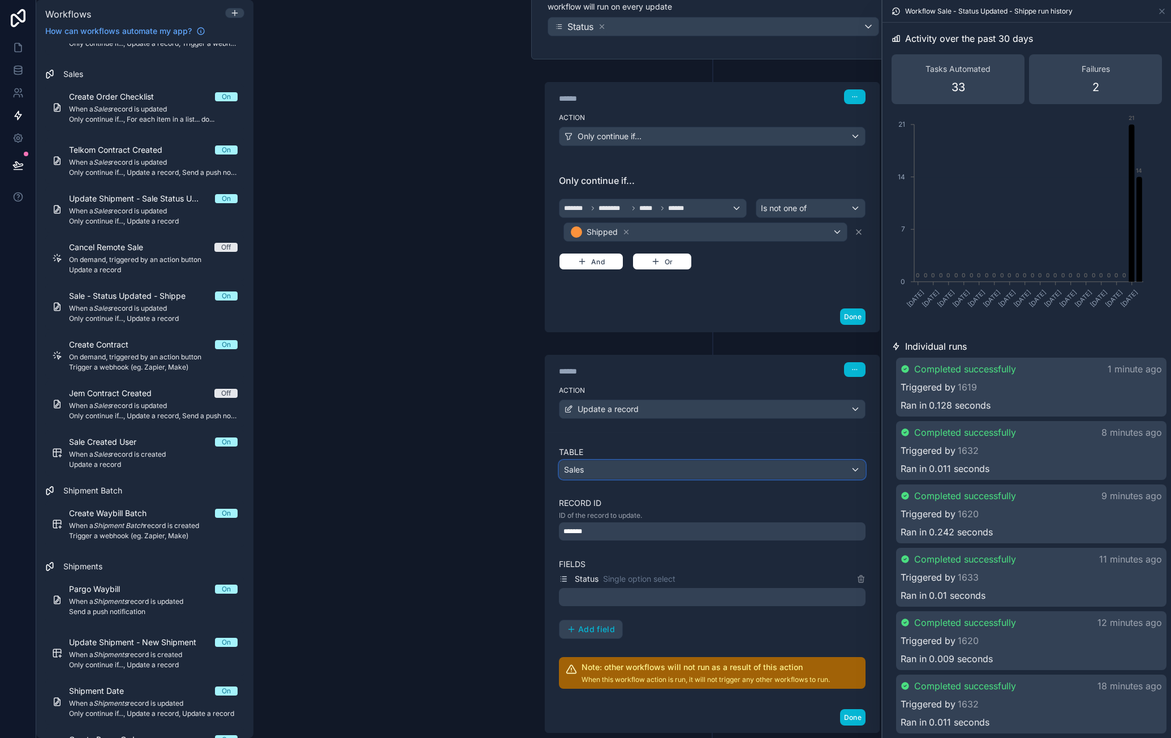
click at [656, 461] on div "Sales" at bounding box center [713, 470] width 306 height 18
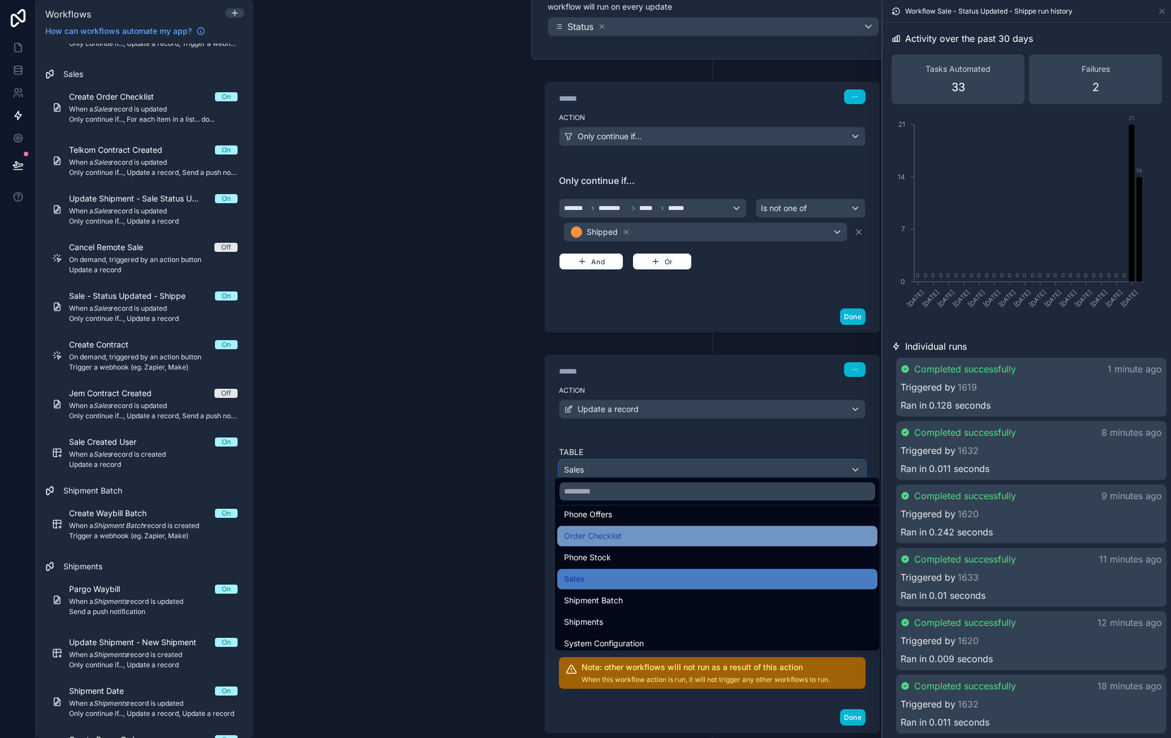
scroll to position [140, 0]
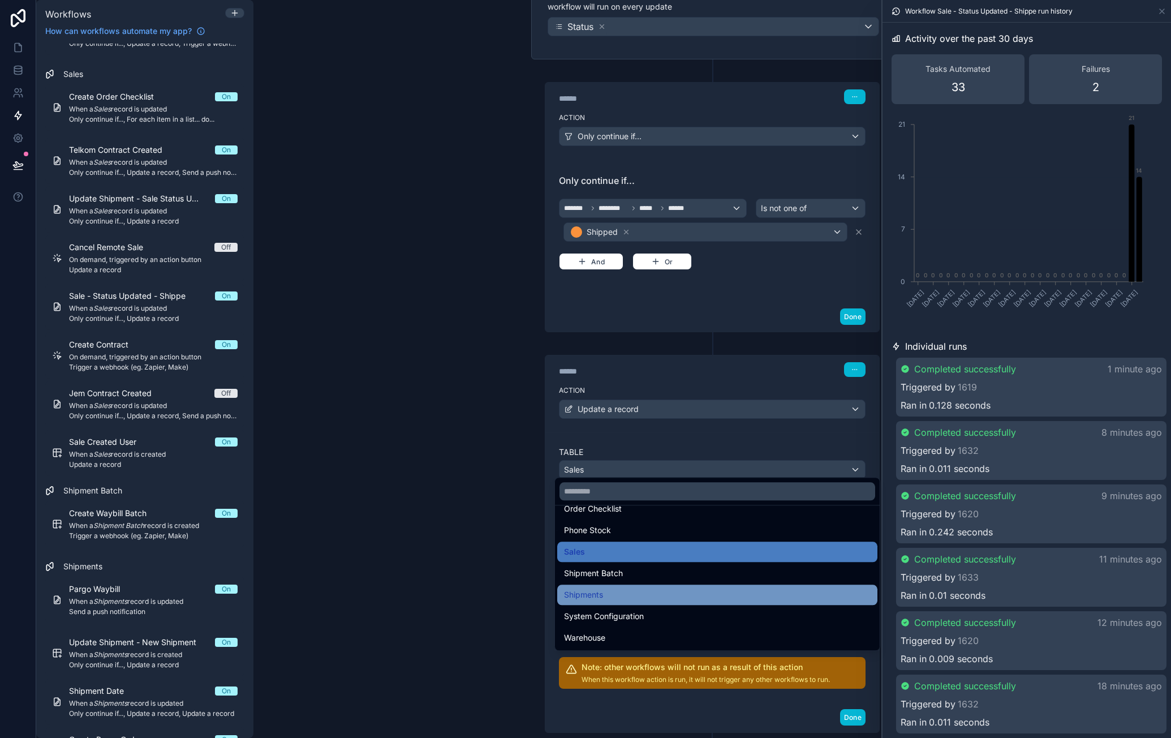
click at [651, 586] on div "Shipments" at bounding box center [717, 594] width 320 height 20
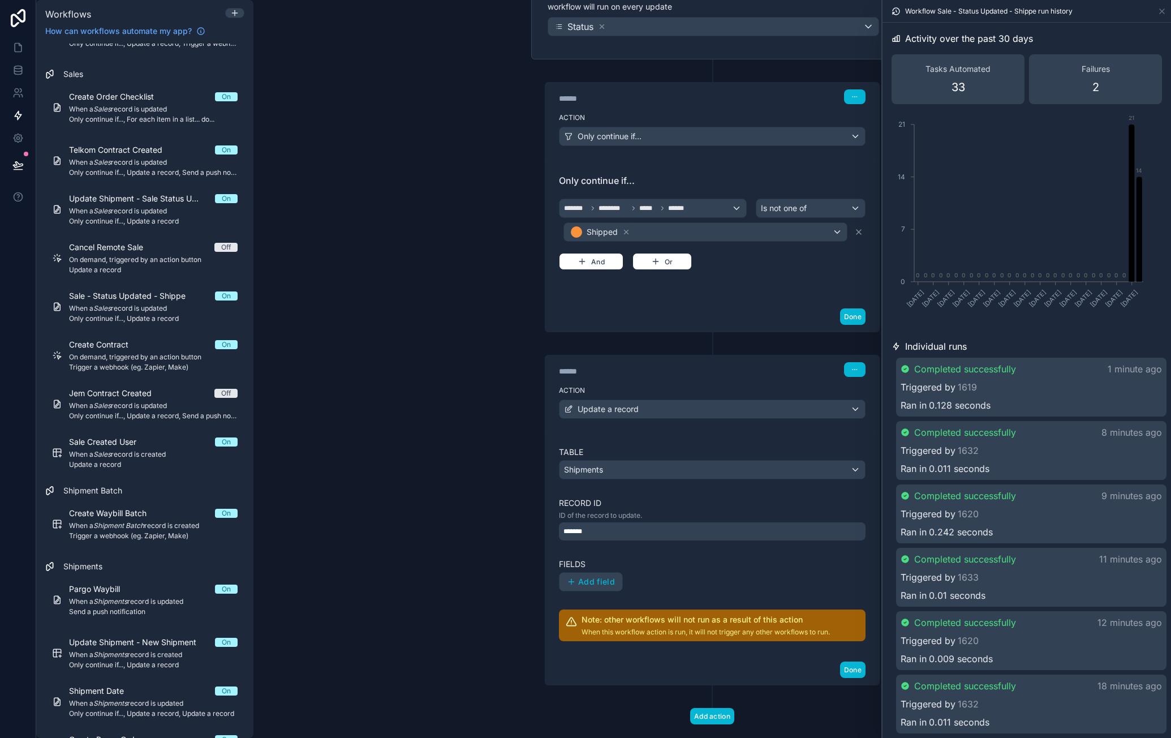
click at [629, 529] on div "*******" at bounding box center [712, 531] width 307 height 18
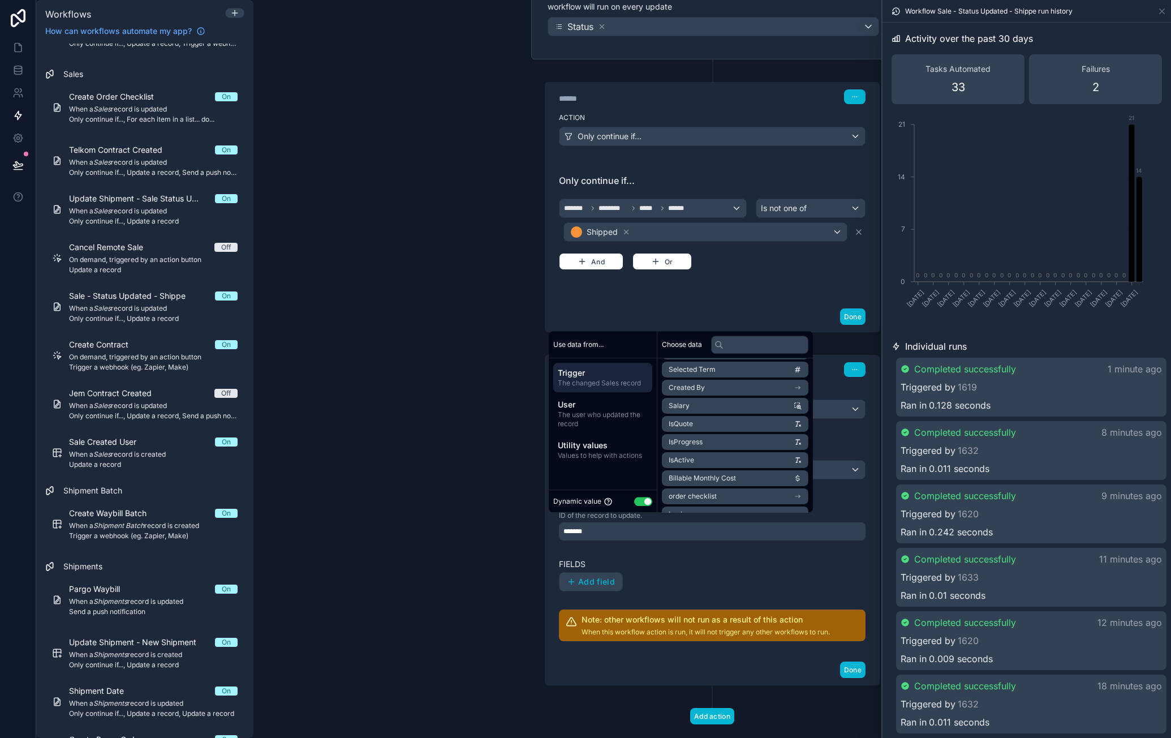
scroll to position [161, 0]
click at [743, 497] on li "shipment" at bounding box center [735, 500] width 147 height 16
click at [745, 387] on li "id" at bounding box center [735, 391] width 147 height 16
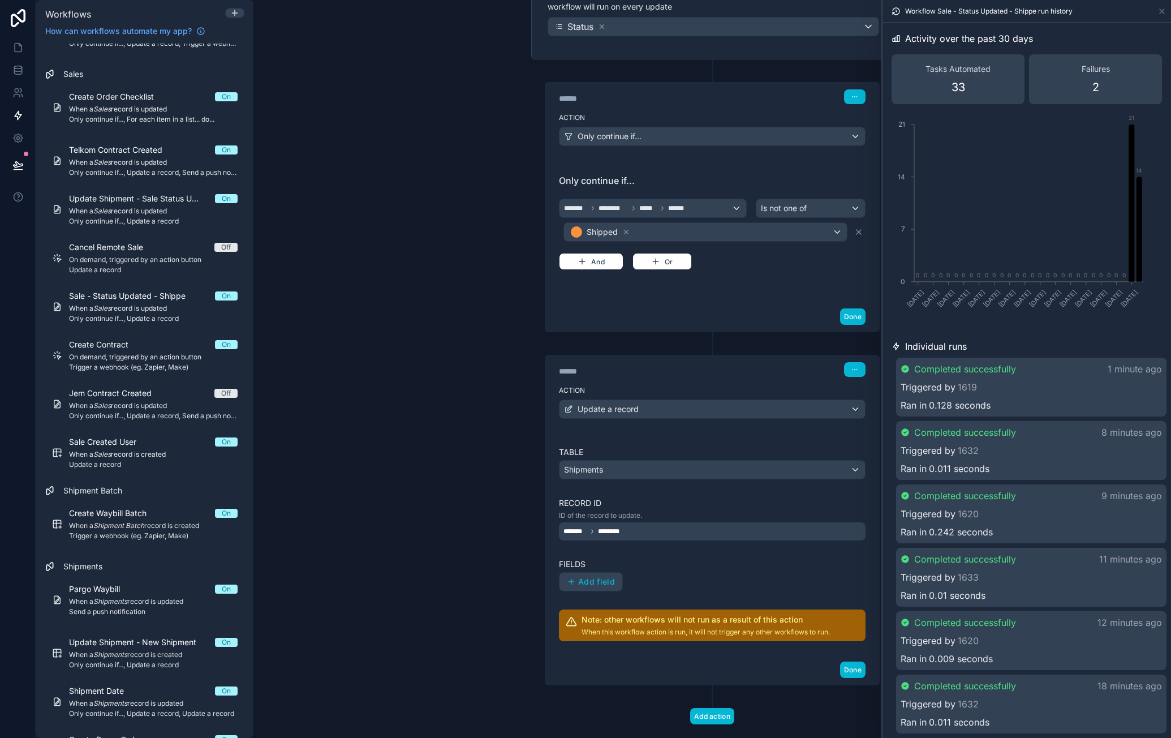
click at [657, 558] on label "Fields" at bounding box center [712, 563] width 307 height 11
click at [602, 577] on span "Add field" at bounding box center [596, 582] width 37 height 10
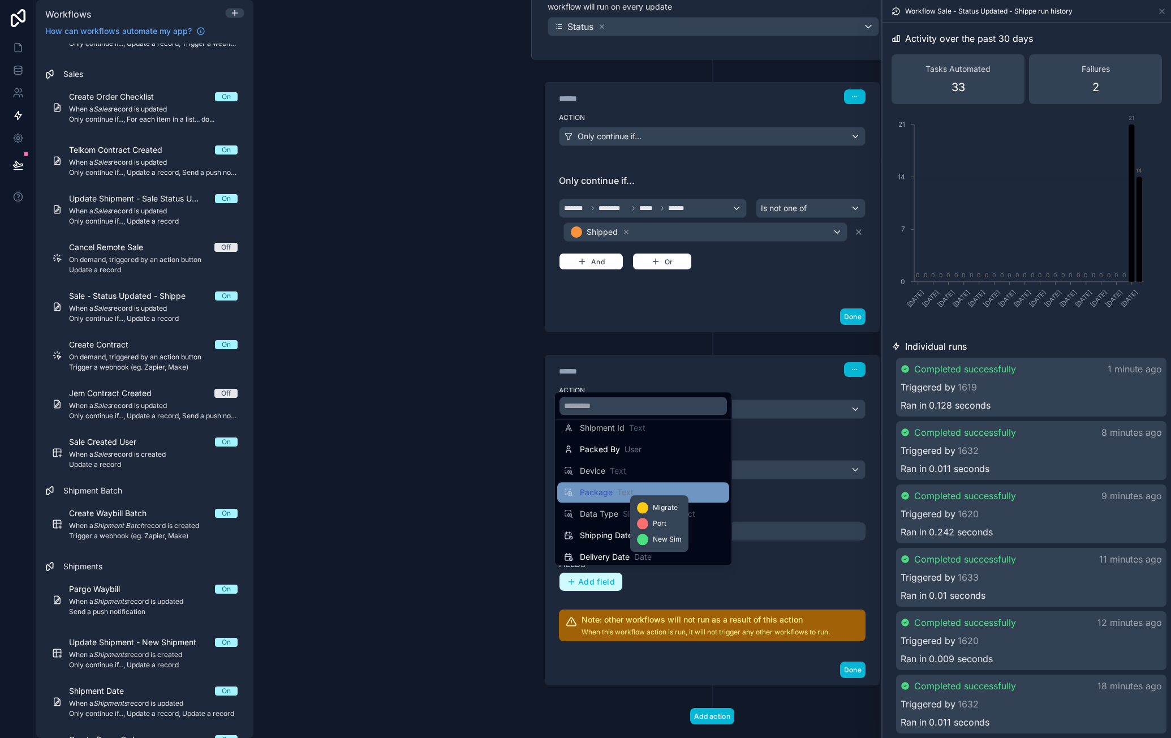
scroll to position [274, 0]
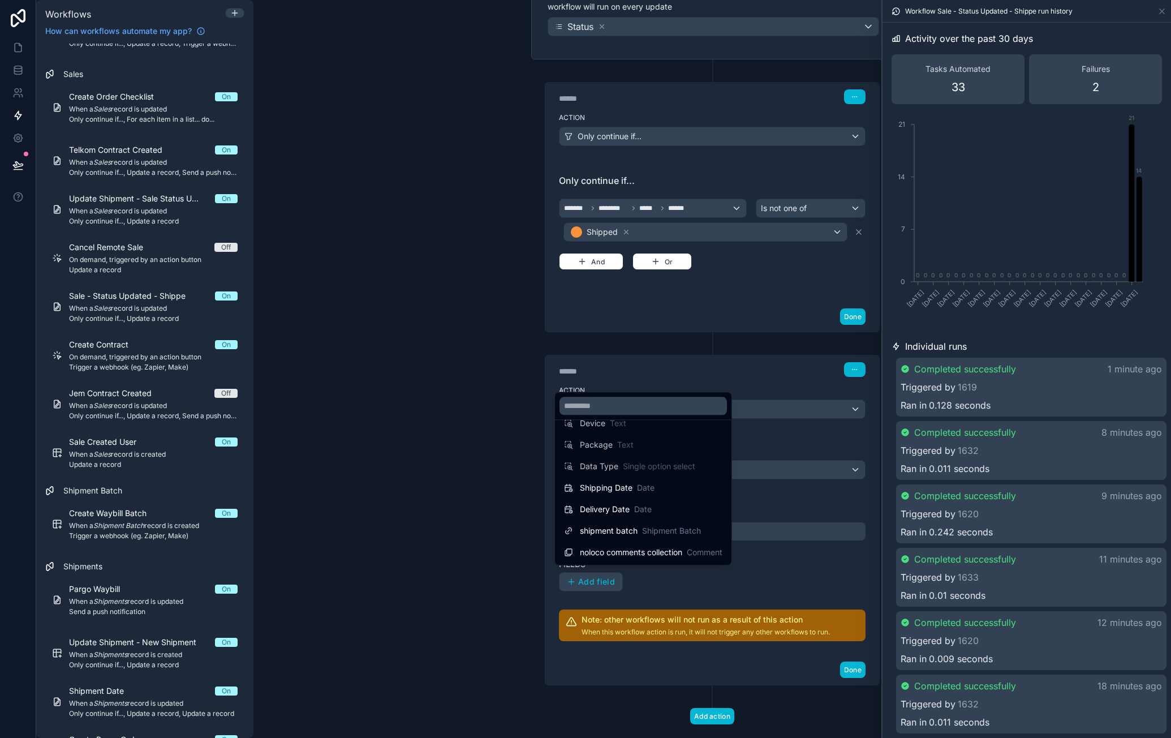
click at [605, 490] on span "Shipping Date" at bounding box center [606, 487] width 53 height 11
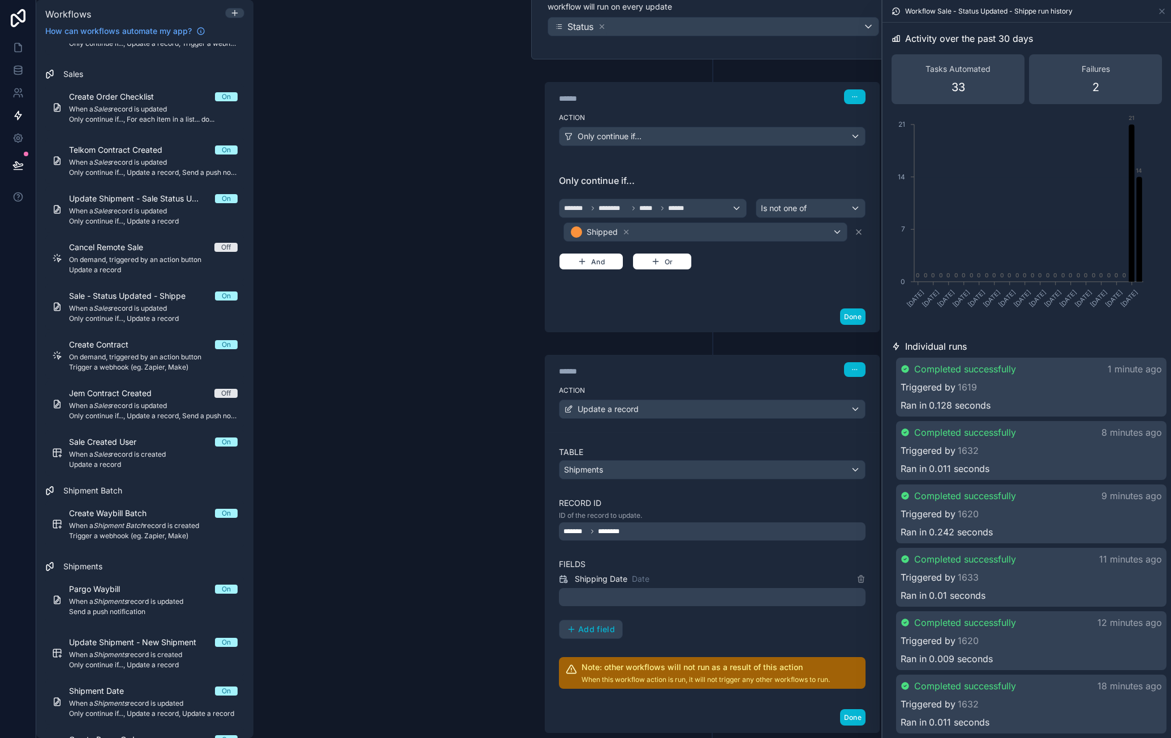
click at [632, 578] on span "Date" at bounding box center [641, 578] width 18 height 11
click at [633, 589] on div at bounding box center [712, 597] width 307 height 18
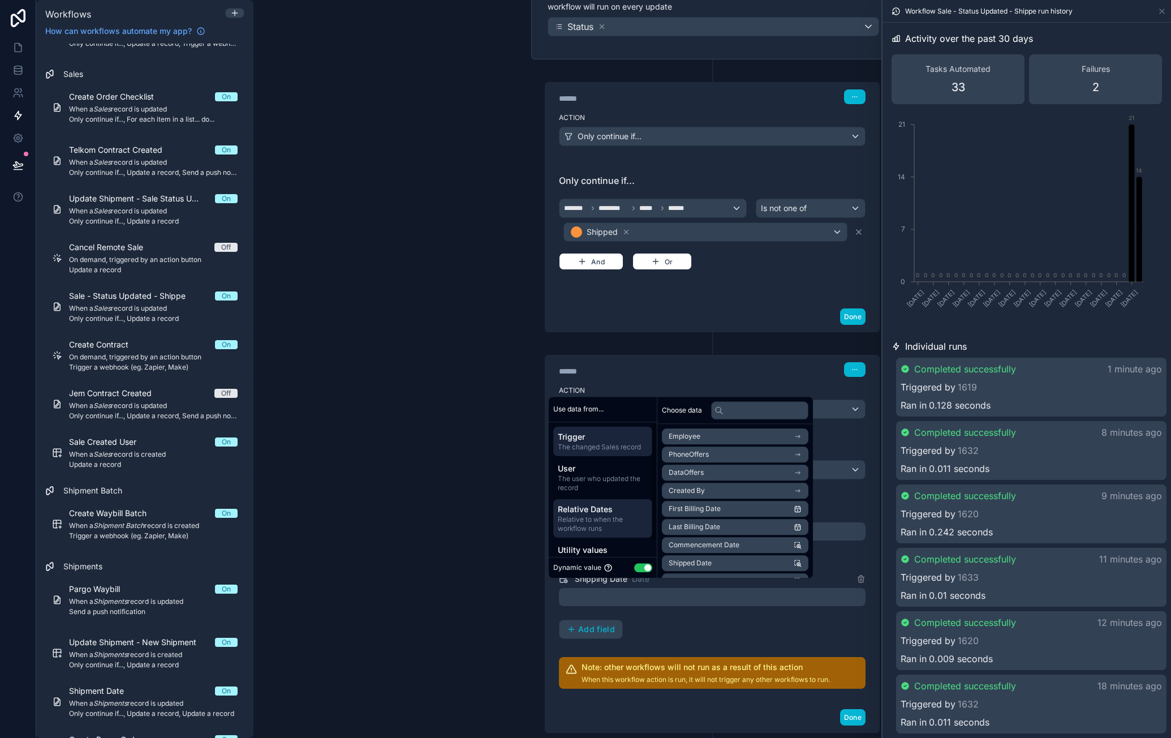
click at [600, 520] on span "Relative to when the workflow runs" at bounding box center [603, 524] width 90 height 18
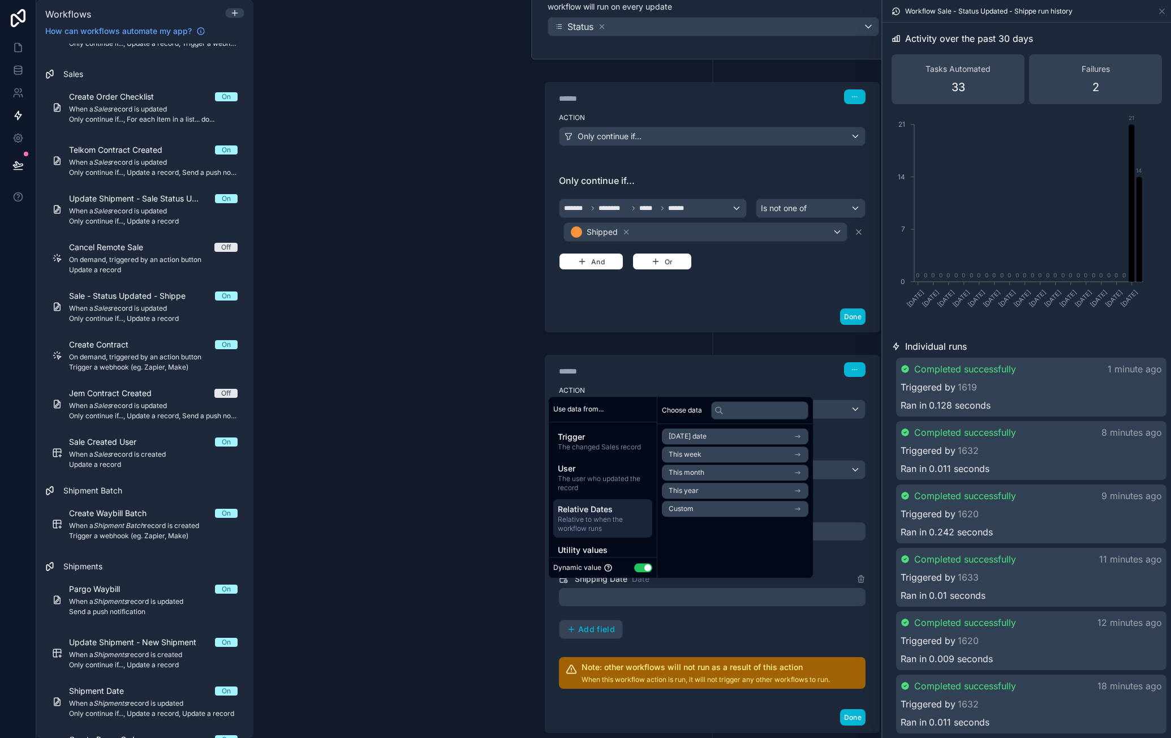
click at [744, 437] on li "Today's date" at bounding box center [735, 436] width 147 height 16
click at [708, 457] on li "Now" at bounding box center [735, 457] width 147 height 16
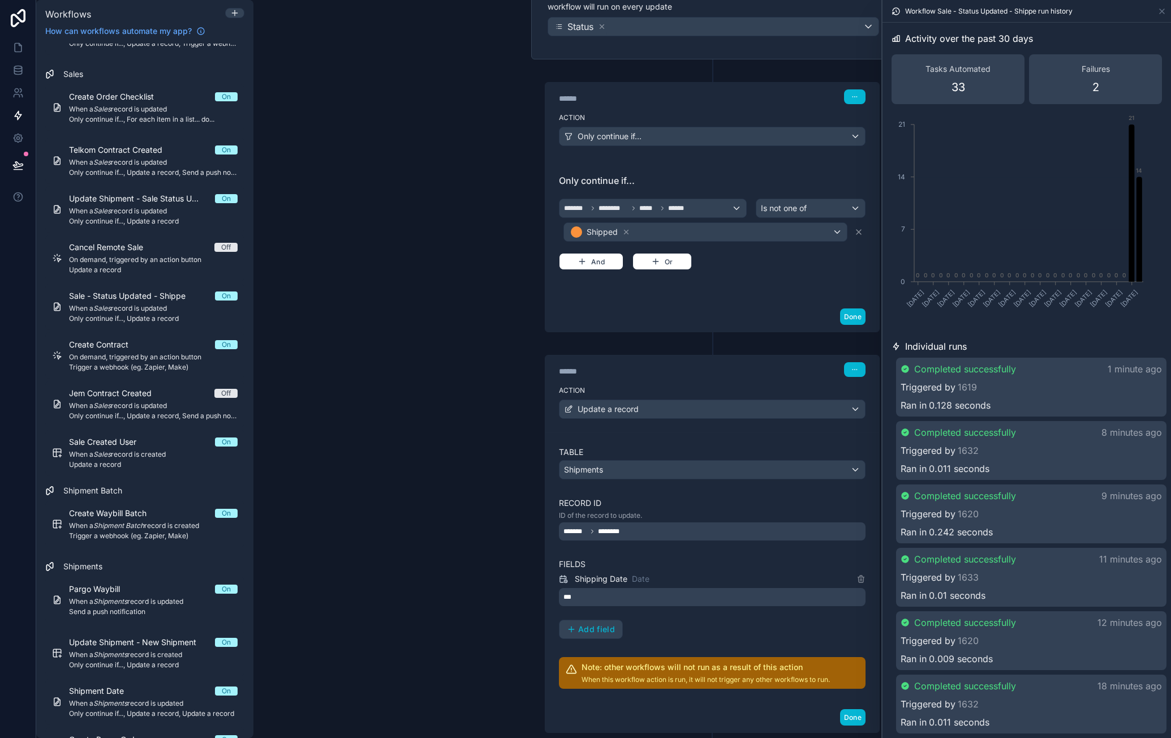
click at [712, 608] on div "Shipping Date Date *** Add field" at bounding box center [712, 605] width 307 height 67
click at [850, 713] on button "Done" at bounding box center [852, 717] width 25 height 16
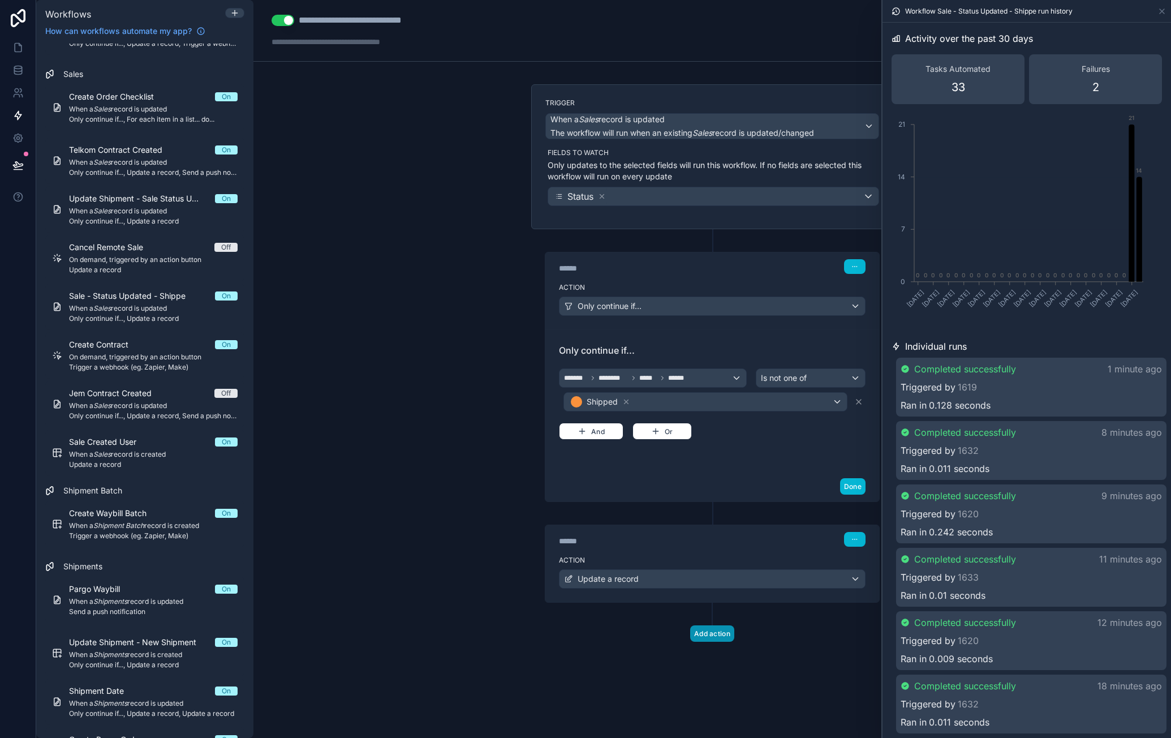
click at [716, 630] on button "Add action" at bounding box center [712, 633] width 44 height 16
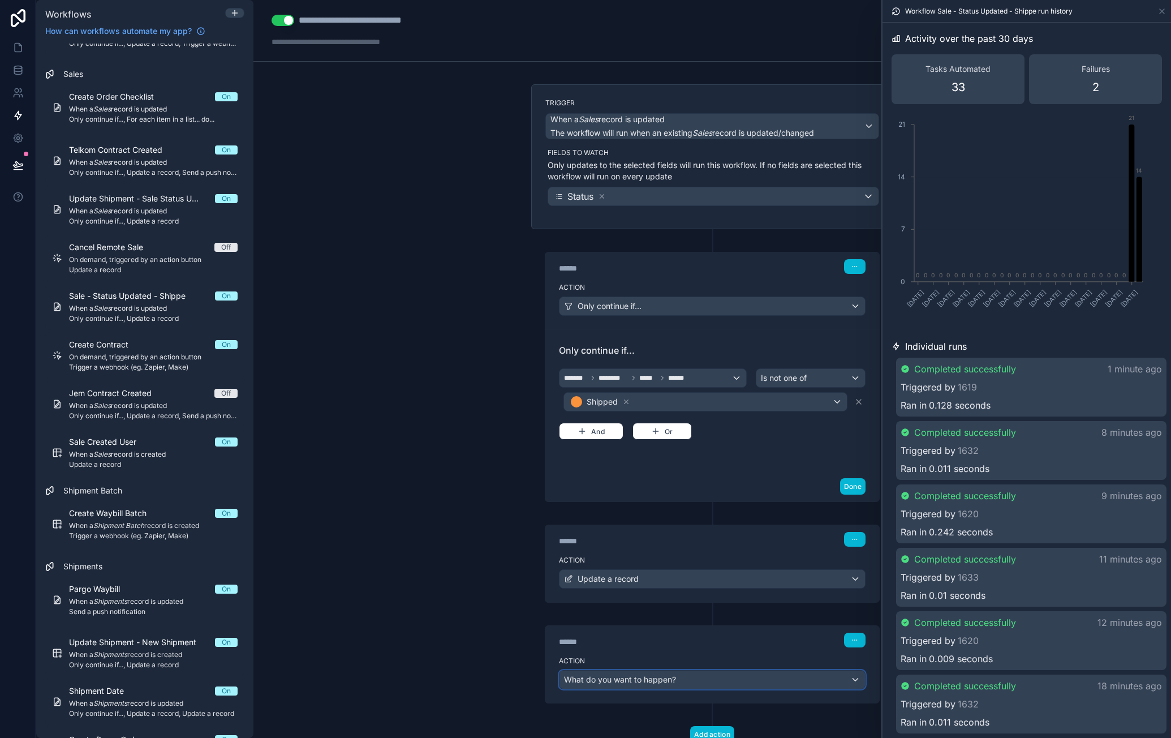
click at [675, 673] on div "What do you want to happen?" at bounding box center [713, 679] width 306 height 18
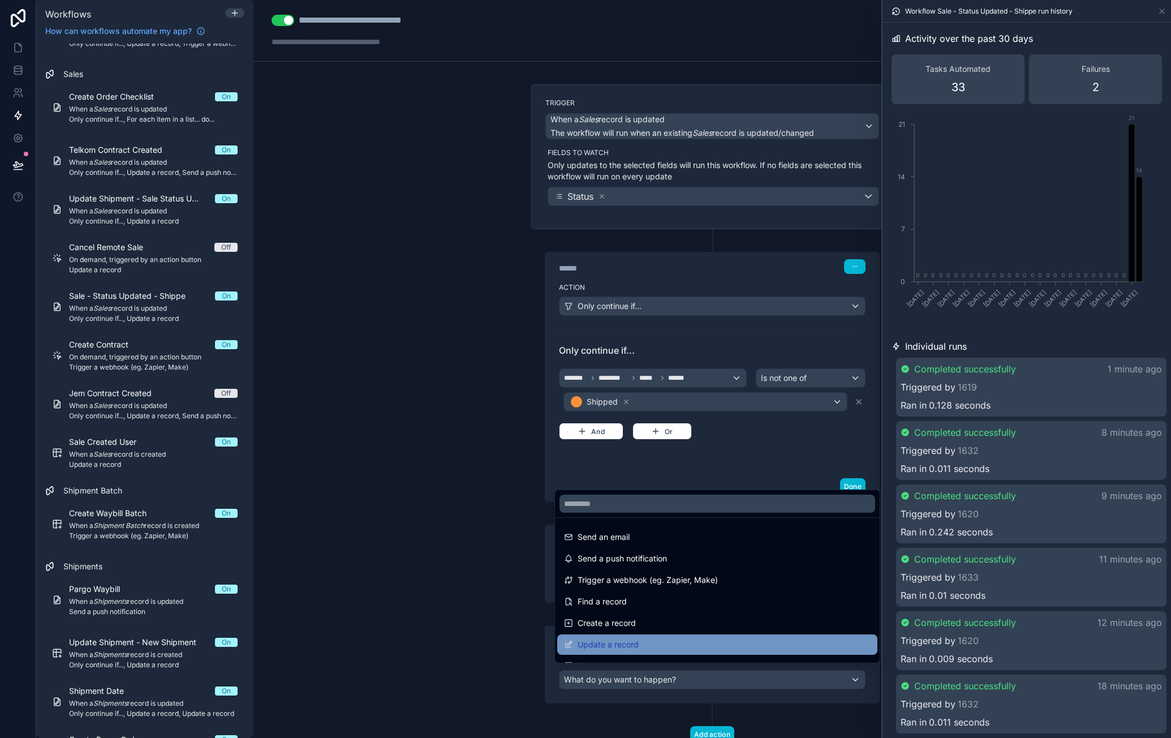
click at [652, 640] on div "Update a record" at bounding box center [717, 645] width 307 height 14
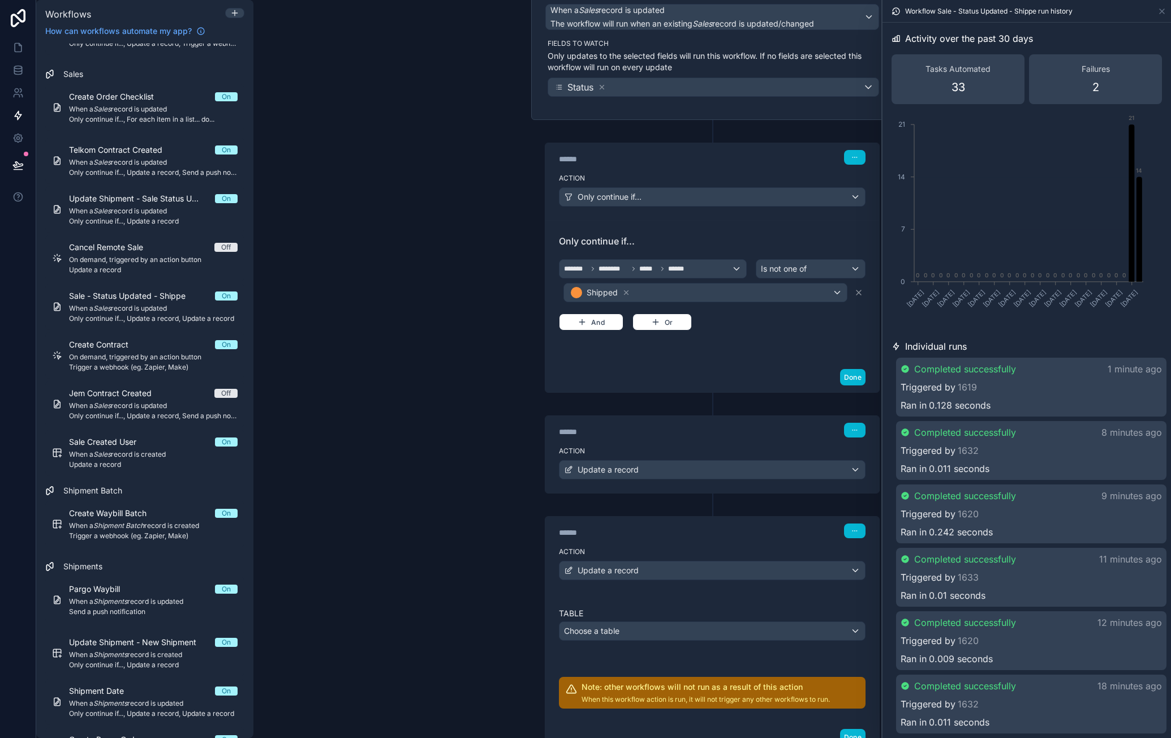
scroll to position [170, 0]
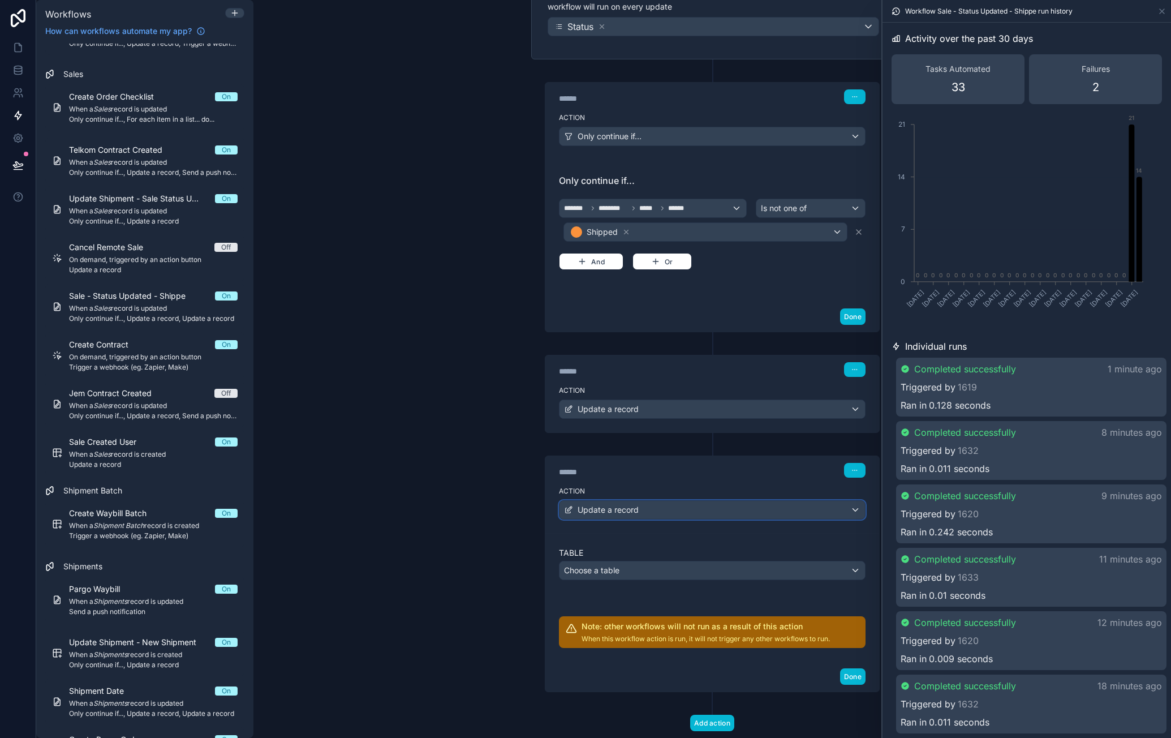
click at [647, 508] on div "Update a record" at bounding box center [713, 510] width 306 height 18
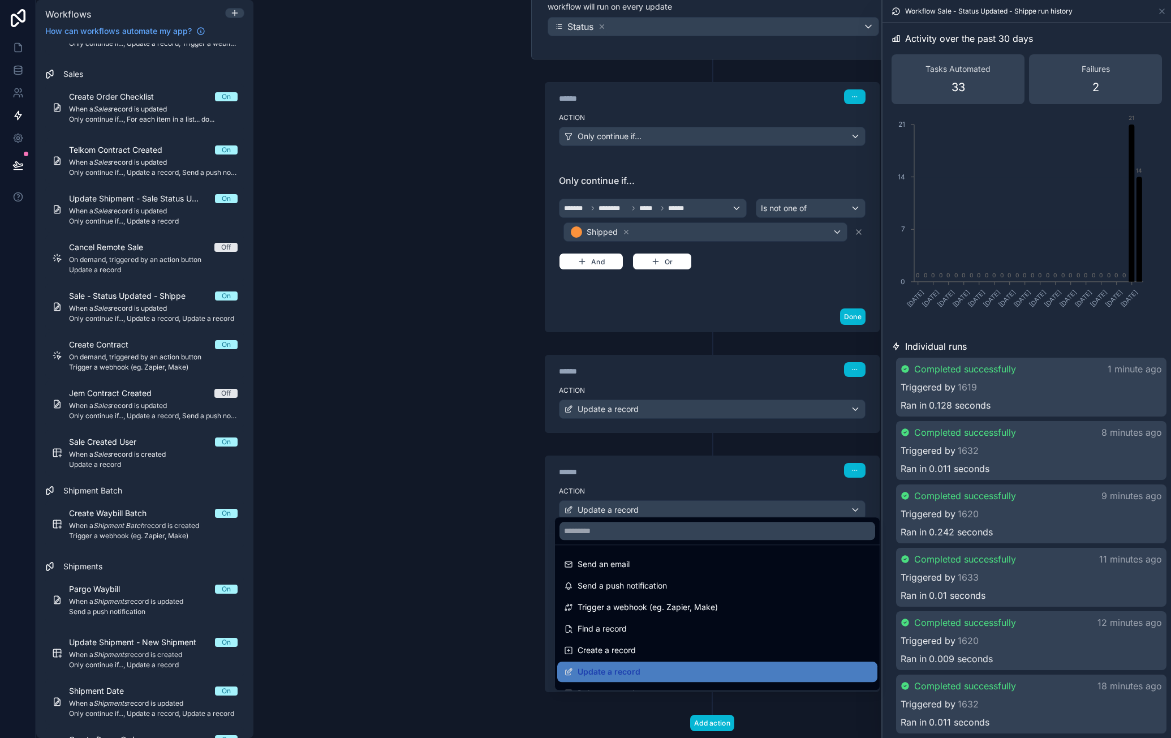
drag, startPoint x: 684, startPoint y: 481, endPoint x: 685, endPoint y: 520, distance: 39.0
click at [684, 480] on div at bounding box center [585, 369] width 1171 height 738
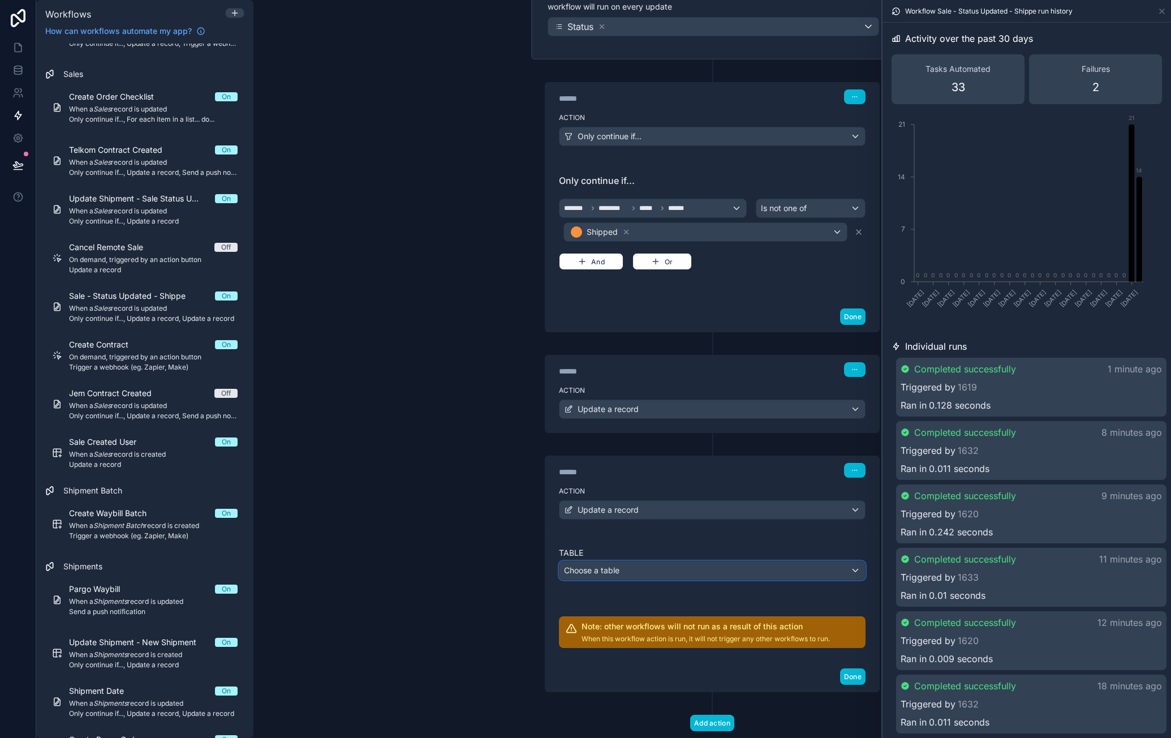
click at [654, 565] on div "Choose a table" at bounding box center [713, 570] width 306 height 18
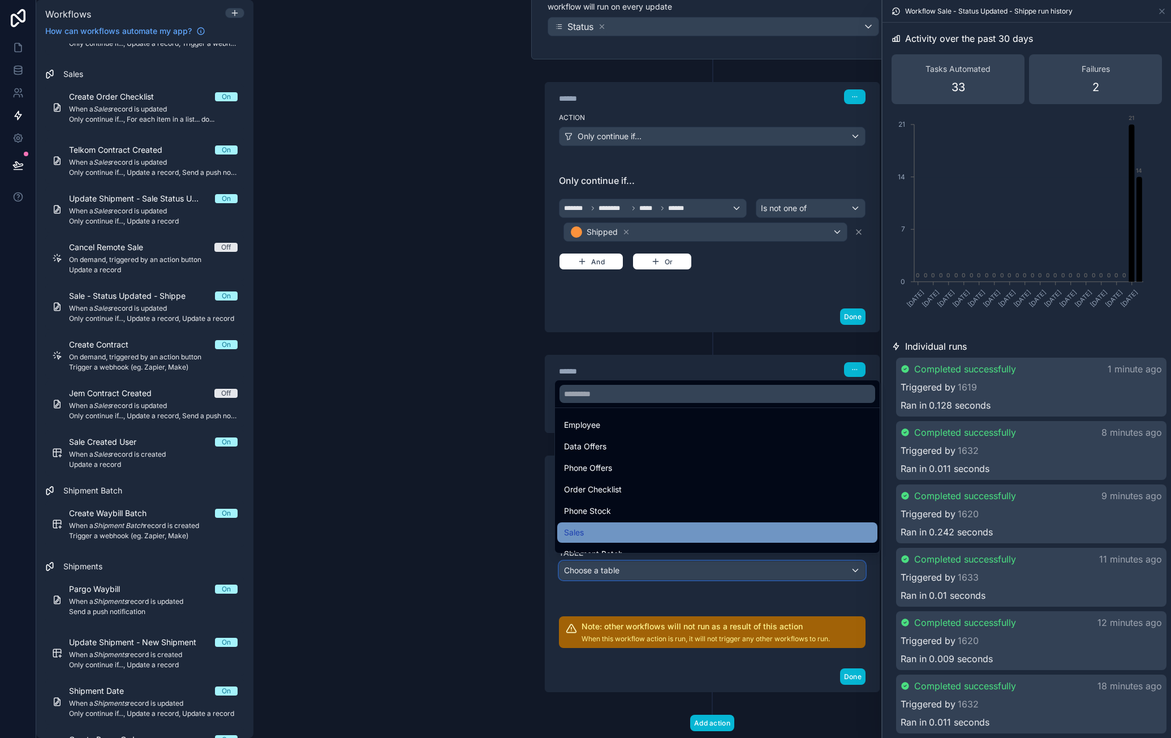
scroll to position [113, 0]
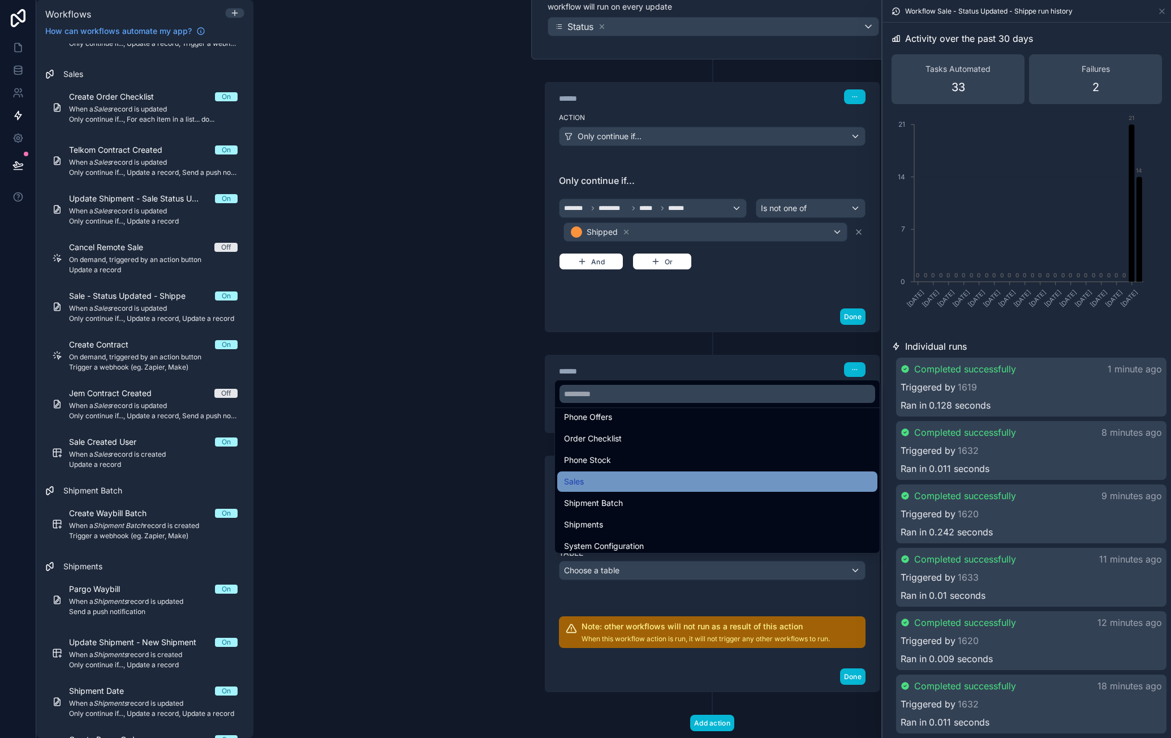
click at [643, 475] on div "Sales" at bounding box center [717, 482] width 307 height 14
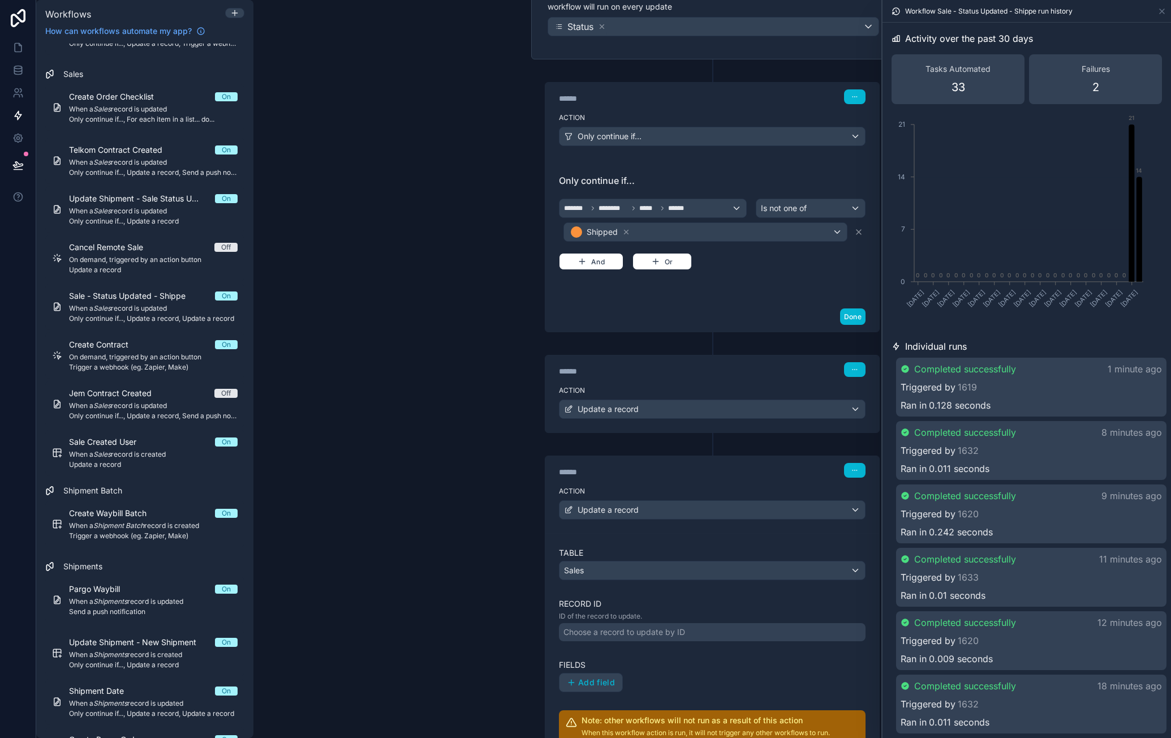
click at [664, 627] on div "Choose a record to update by ID" at bounding box center [625, 631] width 122 height 11
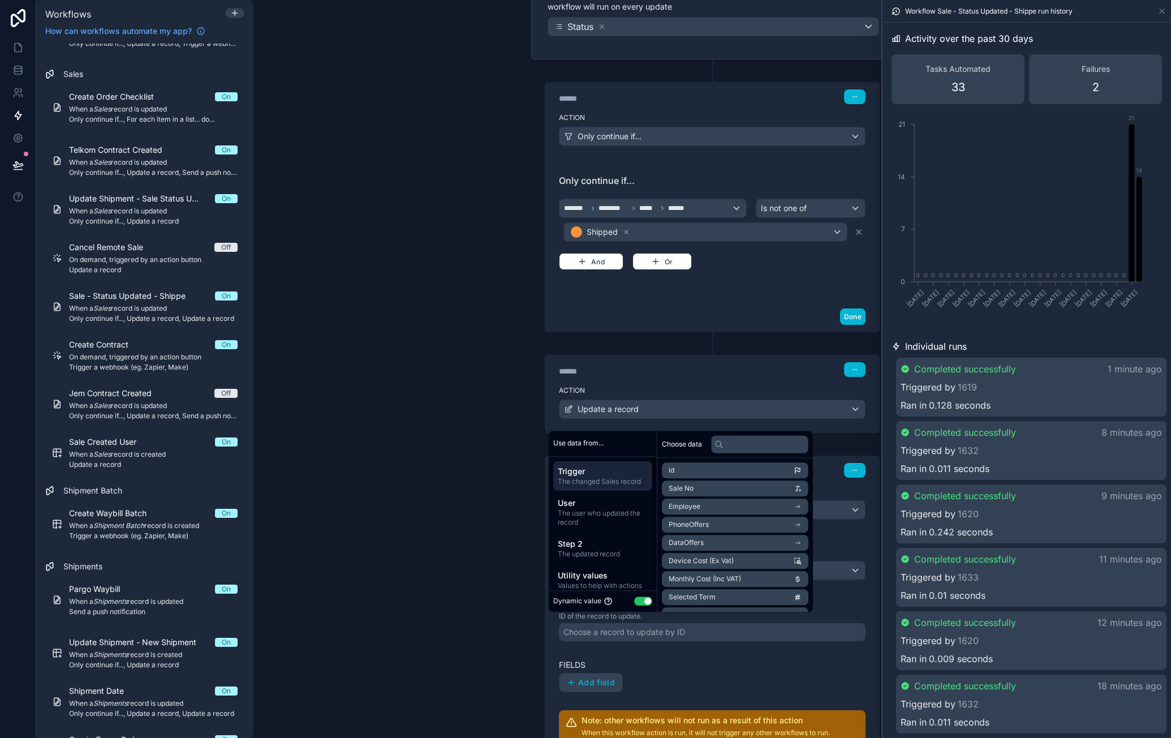
drag, startPoint x: 711, startPoint y: 469, endPoint x: 719, endPoint y: 473, distance: 8.9
click at [710, 469] on li "id" at bounding box center [735, 470] width 147 height 16
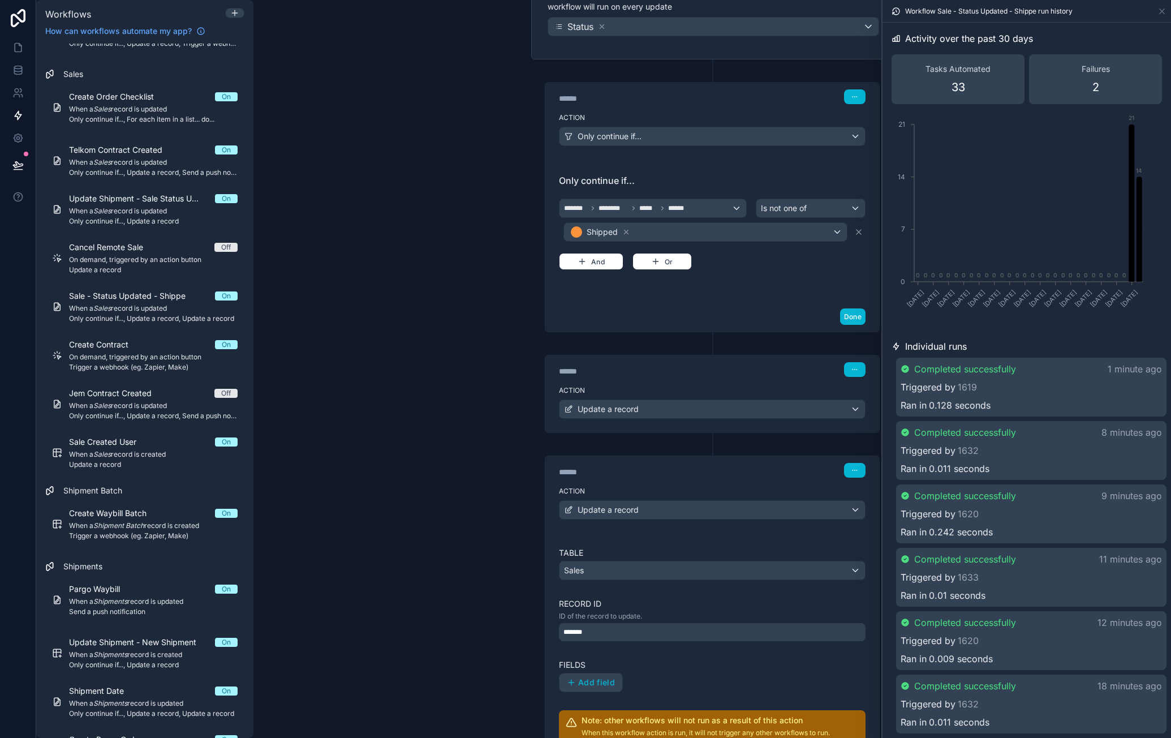
click at [734, 659] on label "Fields" at bounding box center [712, 664] width 307 height 11
click at [650, 627] on div "*******" at bounding box center [712, 632] width 307 height 18
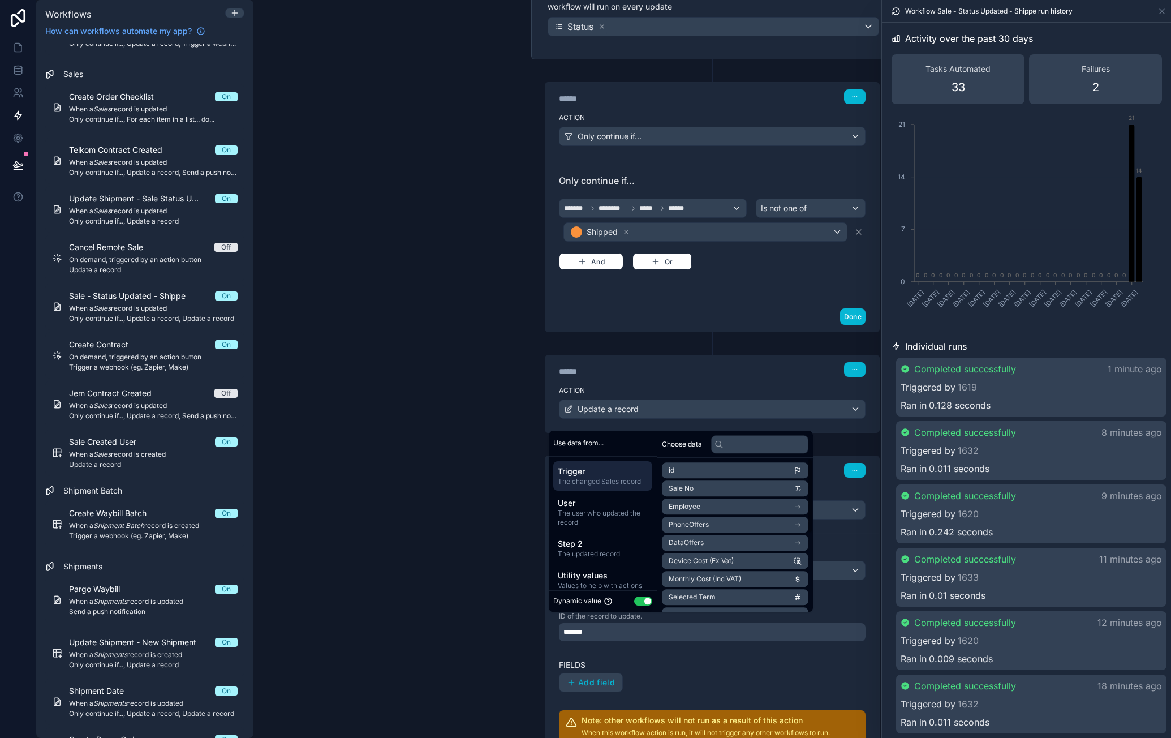
click at [715, 477] on li "id" at bounding box center [735, 470] width 147 height 16
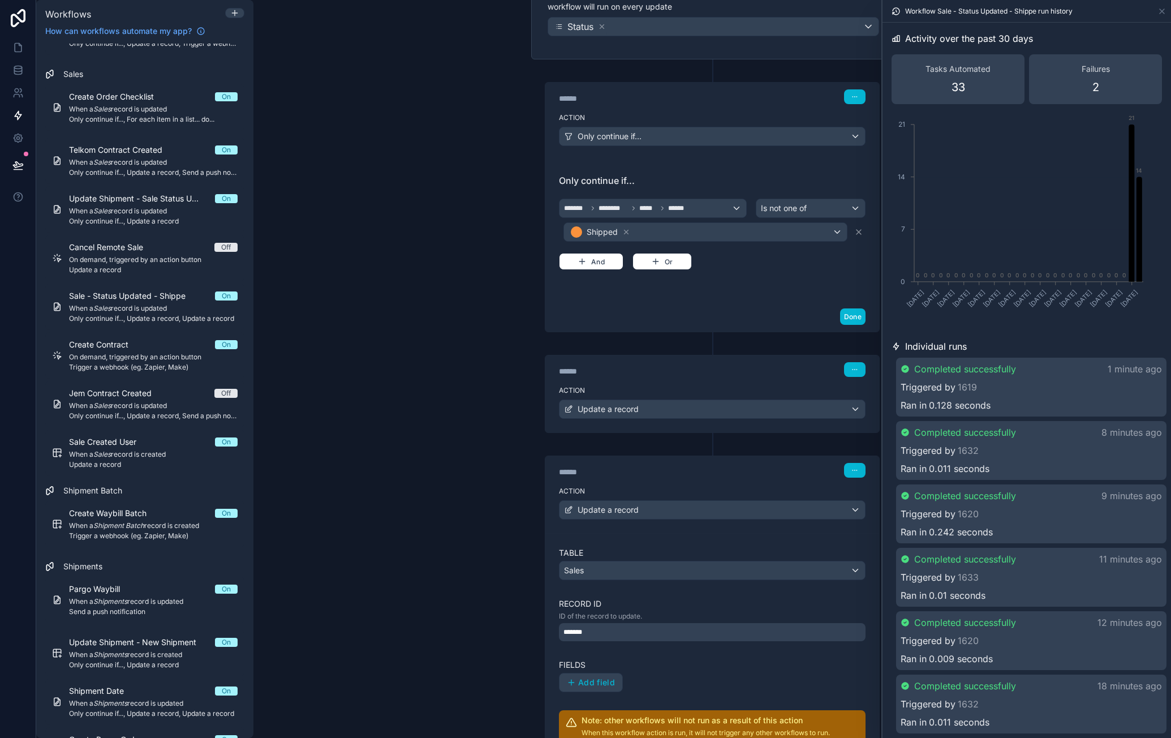
click at [719, 697] on div "Table Sales Record ID ID of the record to update. ******* Fields Add field Note…" at bounding box center [712, 644] width 307 height 195
click at [607, 679] on span "Add field" at bounding box center [596, 682] width 37 height 10
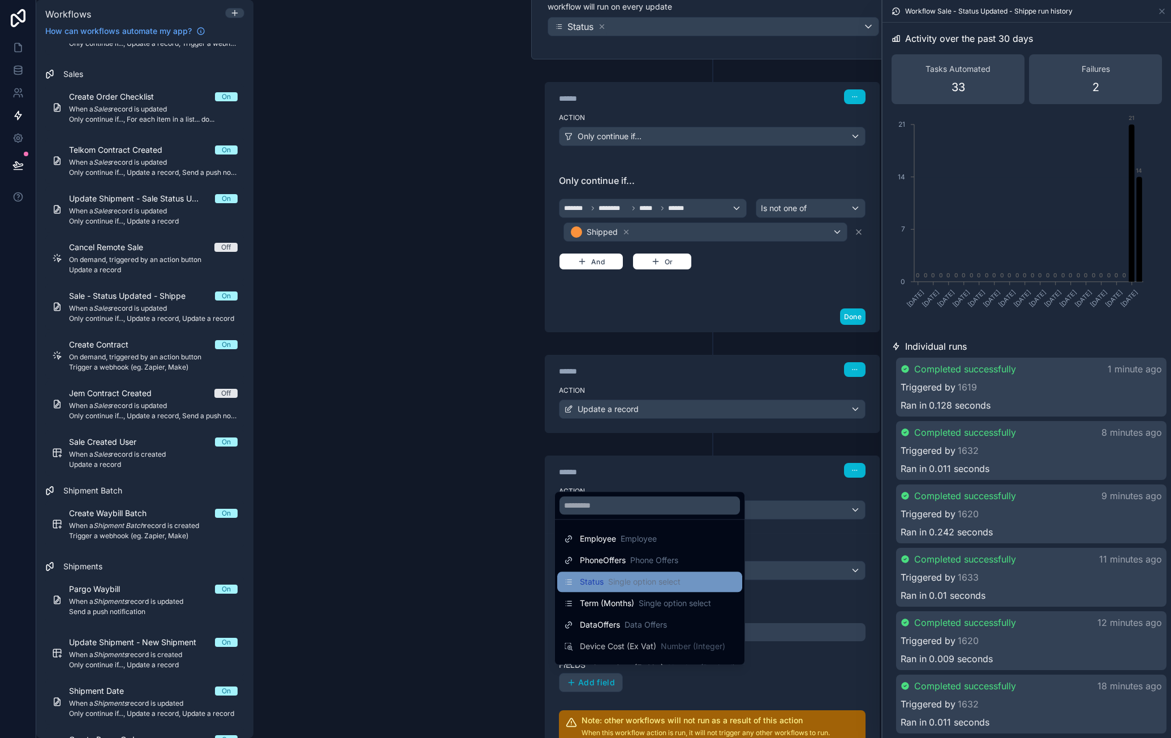
click at [656, 588] on div "Status Single option select" at bounding box center [622, 582] width 117 height 14
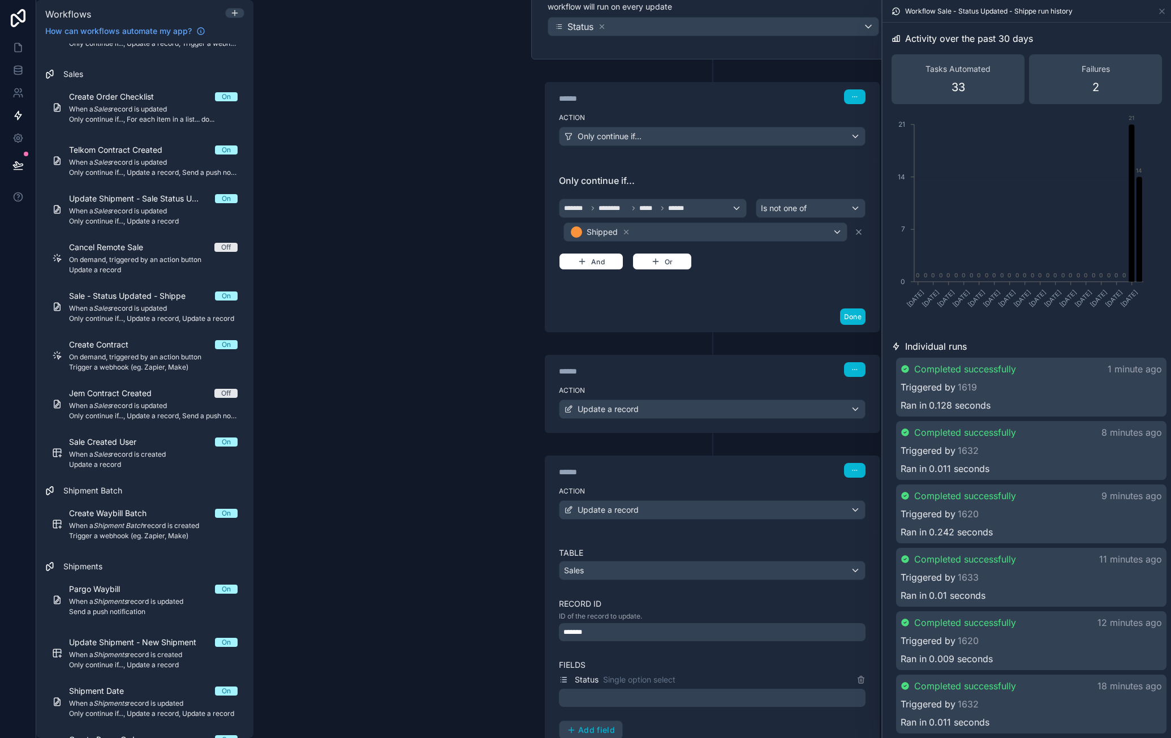
click at [724, 689] on div at bounding box center [712, 698] width 307 height 18
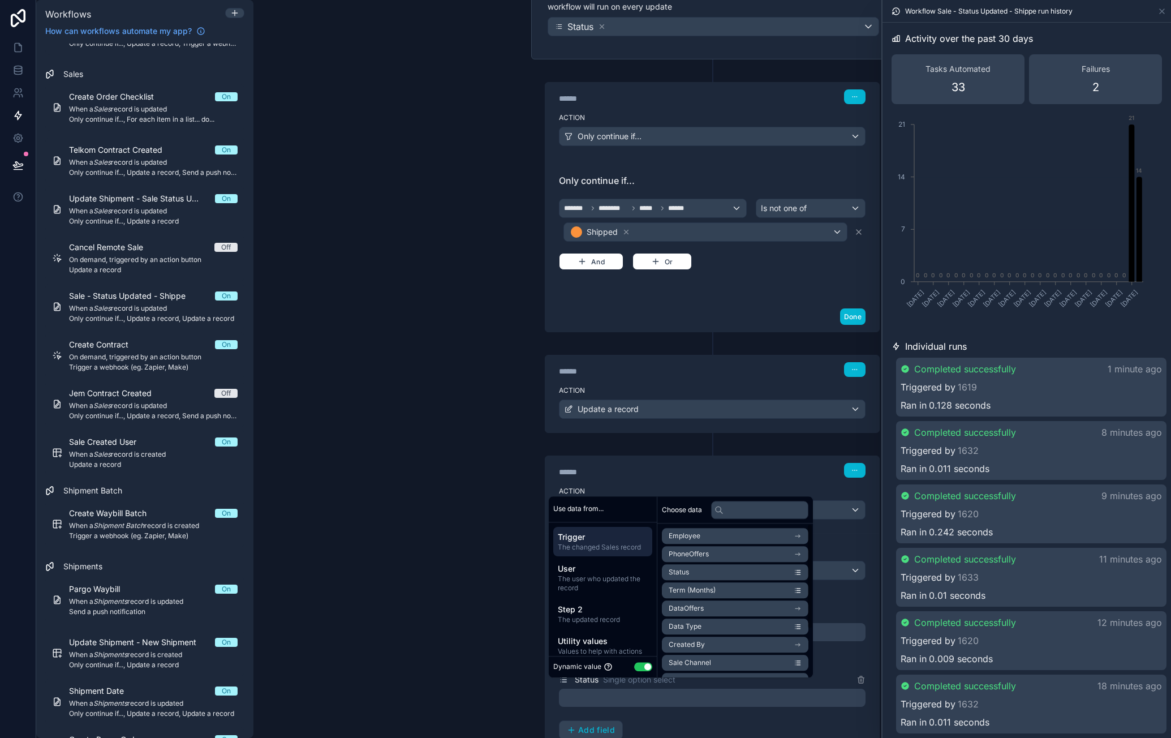
click at [641, 667] on button "Use setting" at bounding box center [643, 667] width 18 height 9
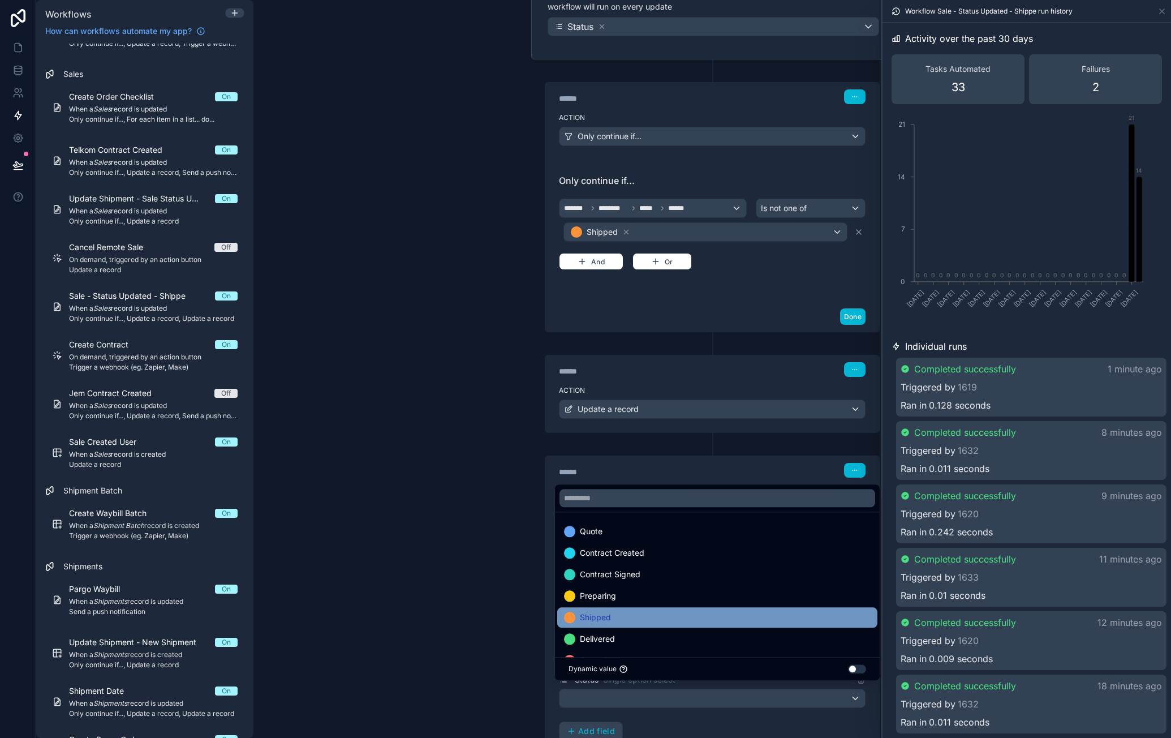
click at [683, 612] on div "Shipped" at bounding box center [717, 618] width 307 height 14
click at [728, 724] on div "Status Single option select Shipped Add field" at bounding box center [712, 707] width 307 height 68
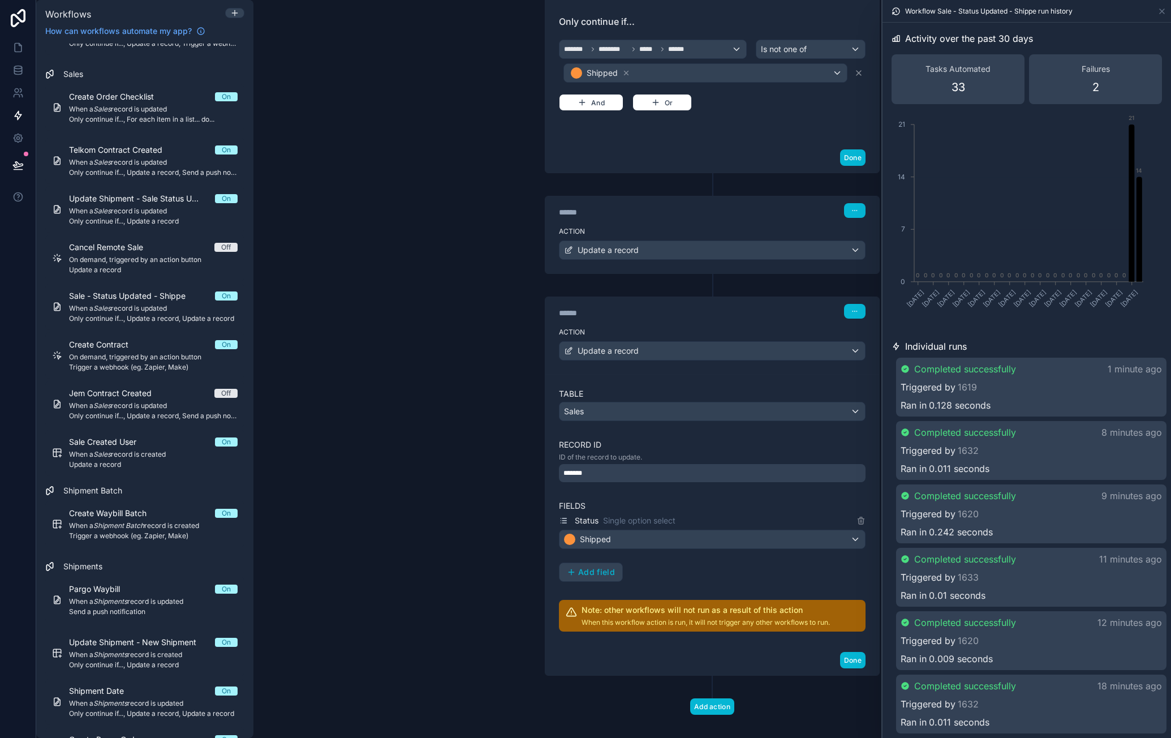
scroll to position [333, 0]
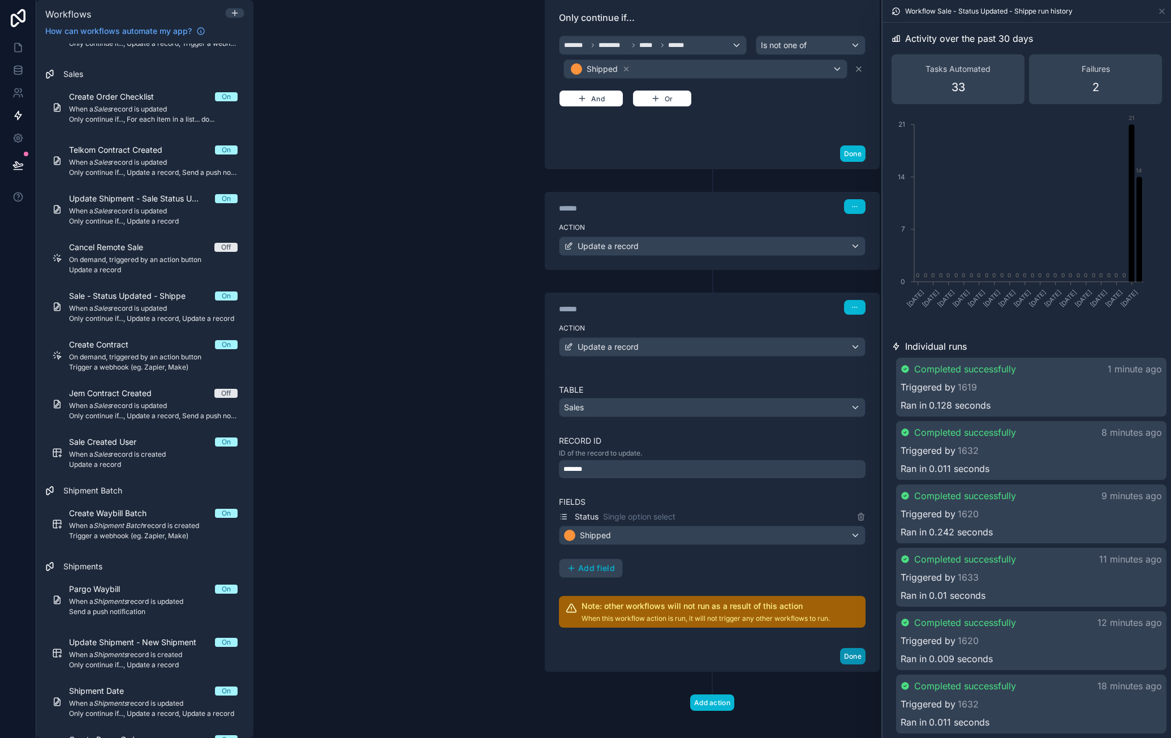
click at [844, 648] on button "Done" at bounding box center [852, 656] width 25 height 16
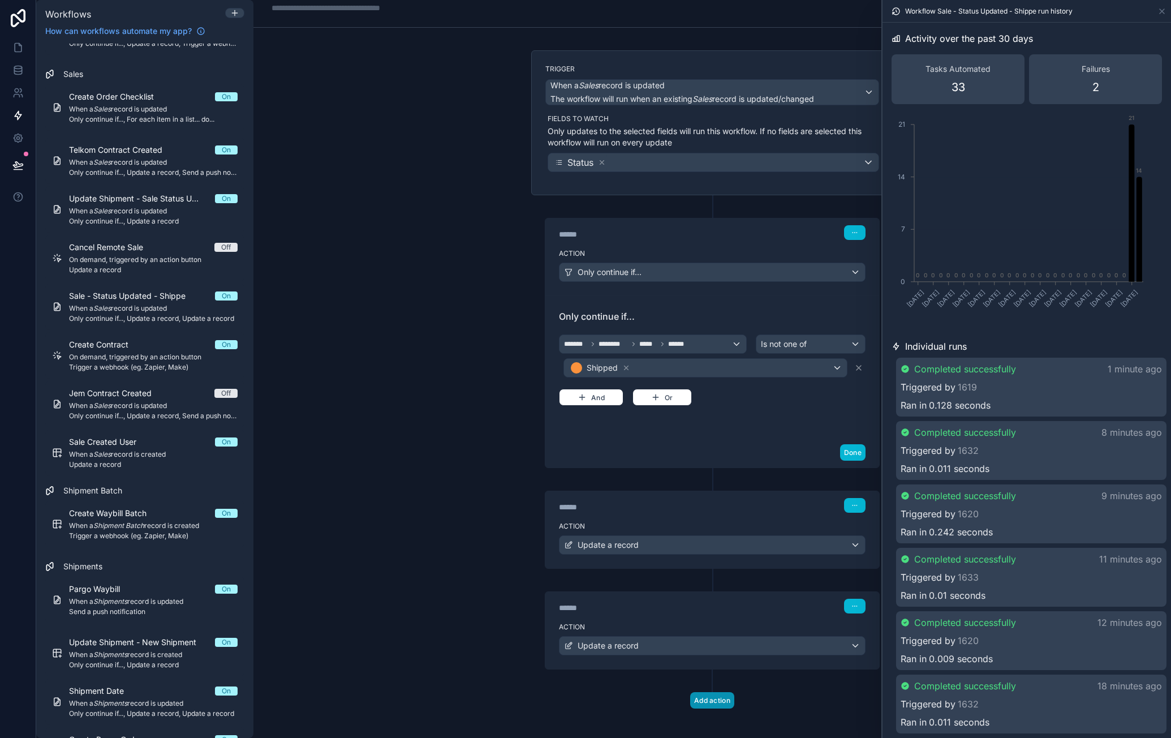
click at [711, 692] on button "Add action" at bounding box center [712, 700] width 44 height 16
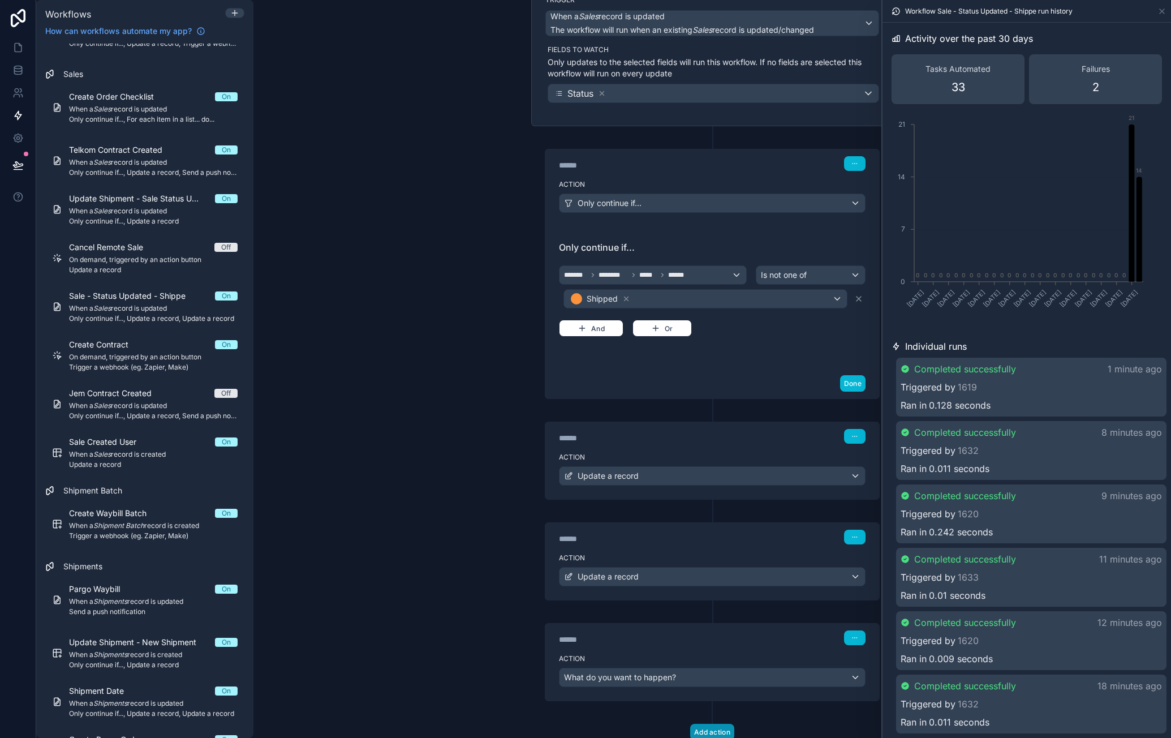
scroll to position [134, 0]
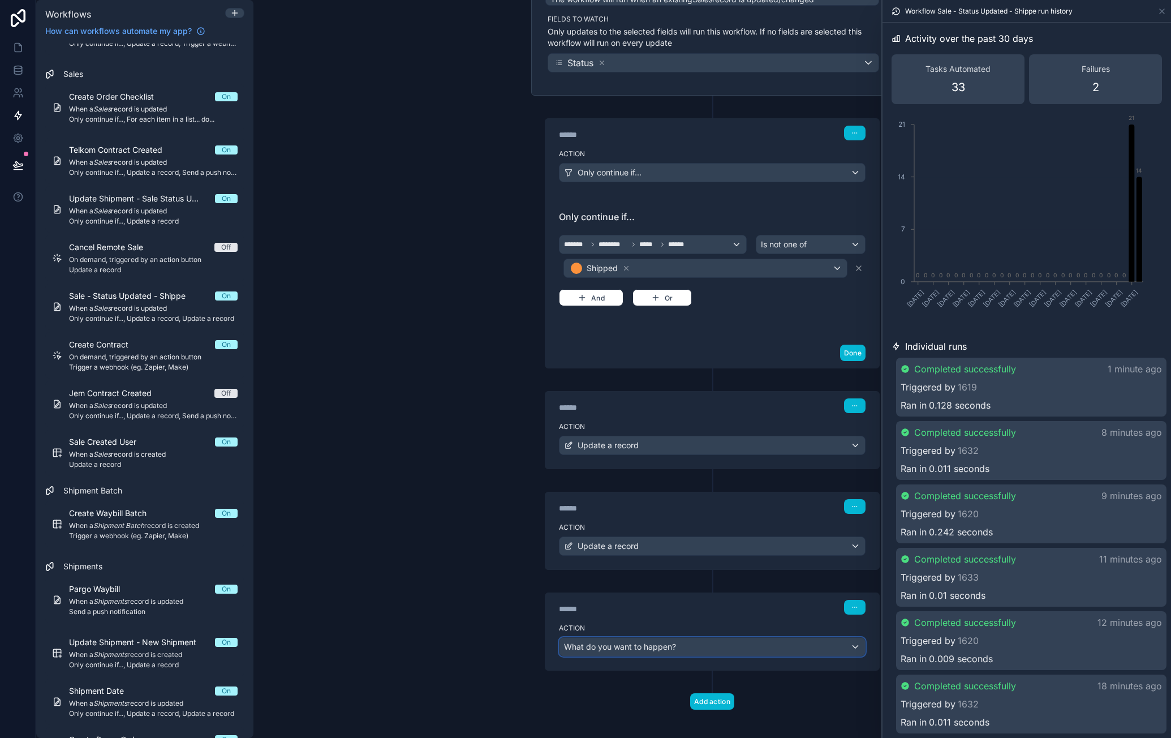
click at [723, 646] on div "What do you want to happen?" at bounding box center [713, 647] width 306 height 18
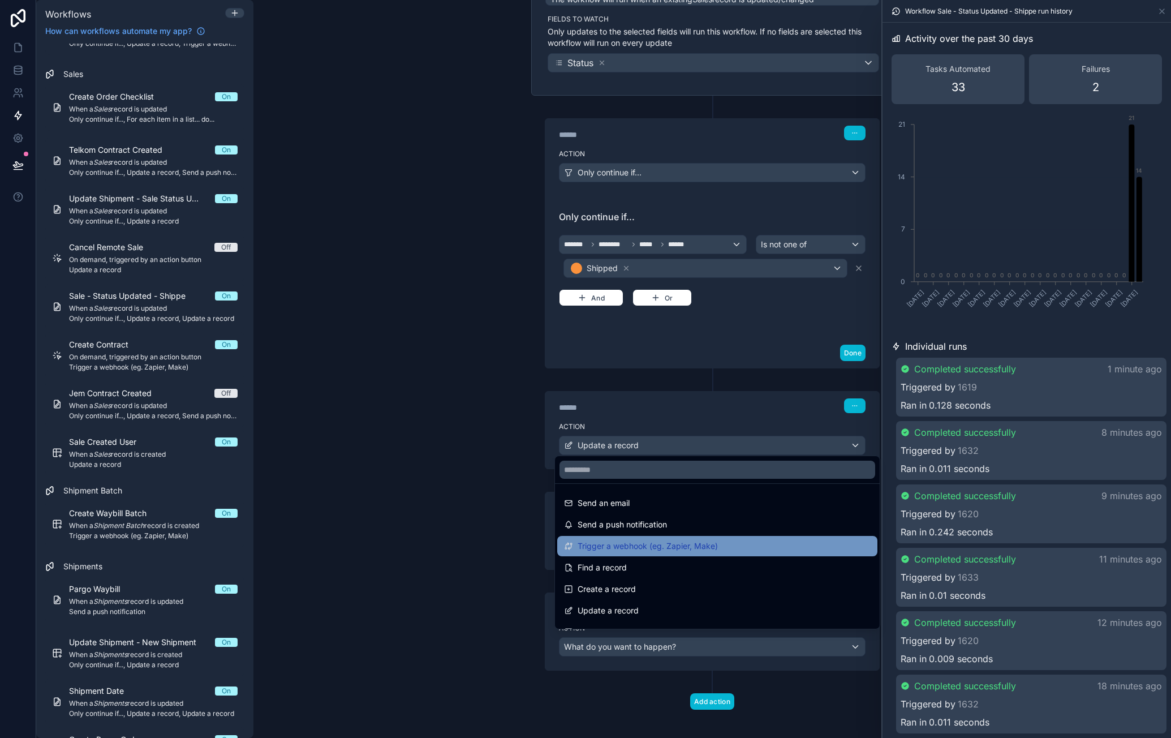
click at [696, 544] on span "Trigger a webhook (eg. Zapier, Make)" at bounding box center [648, 546] width 140 height 14
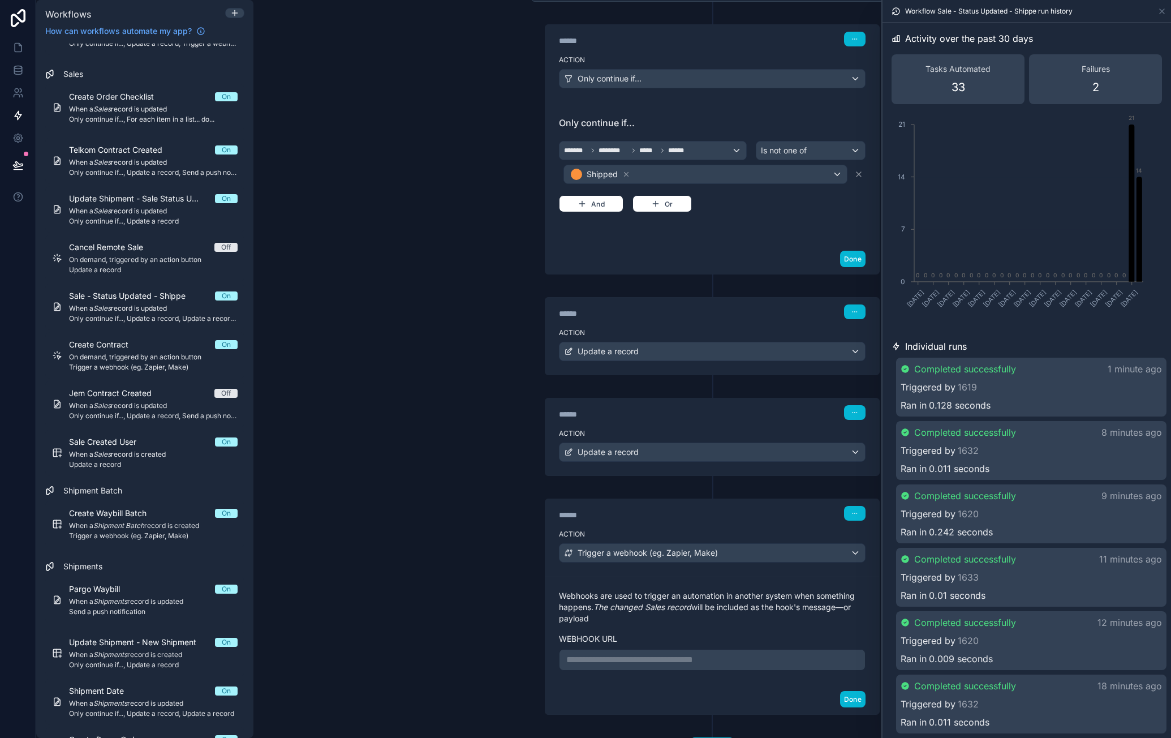
scroll to position [270, 0]
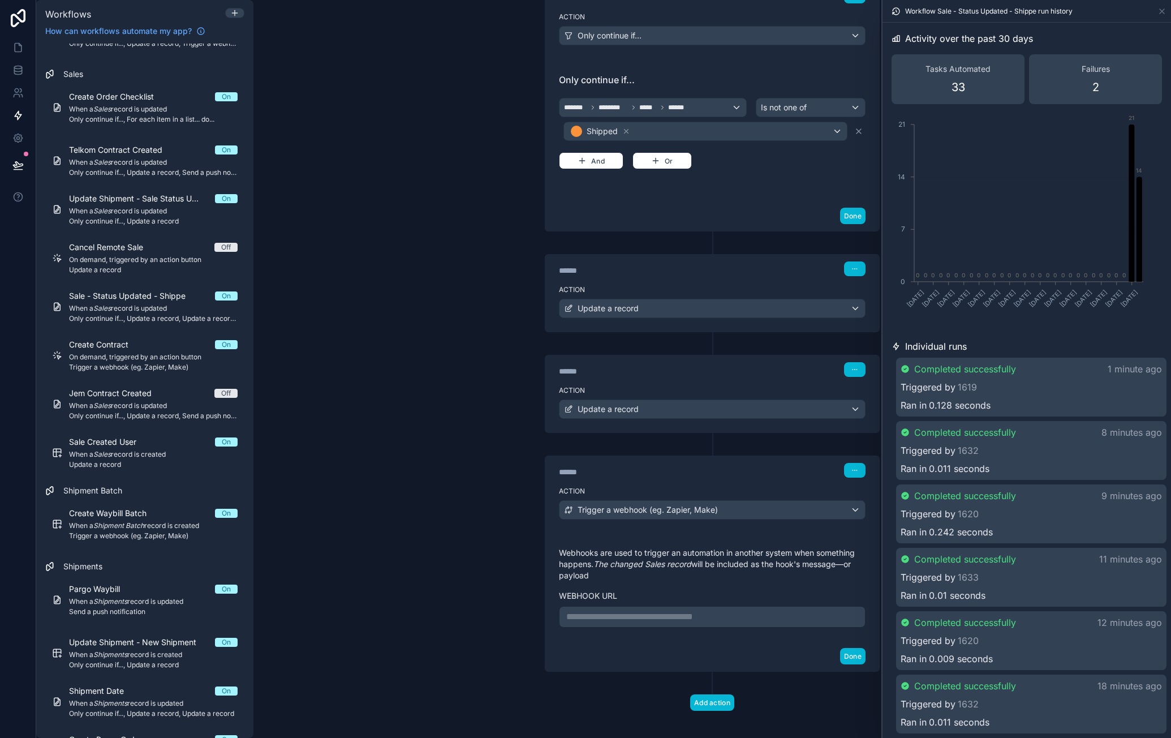
click at [681, 613] on p "**********" at bounding box center [712, 617] width 292 height 14
click at [844, 664] on button "Done" at bounding box center [852, 656] width 25 height 16
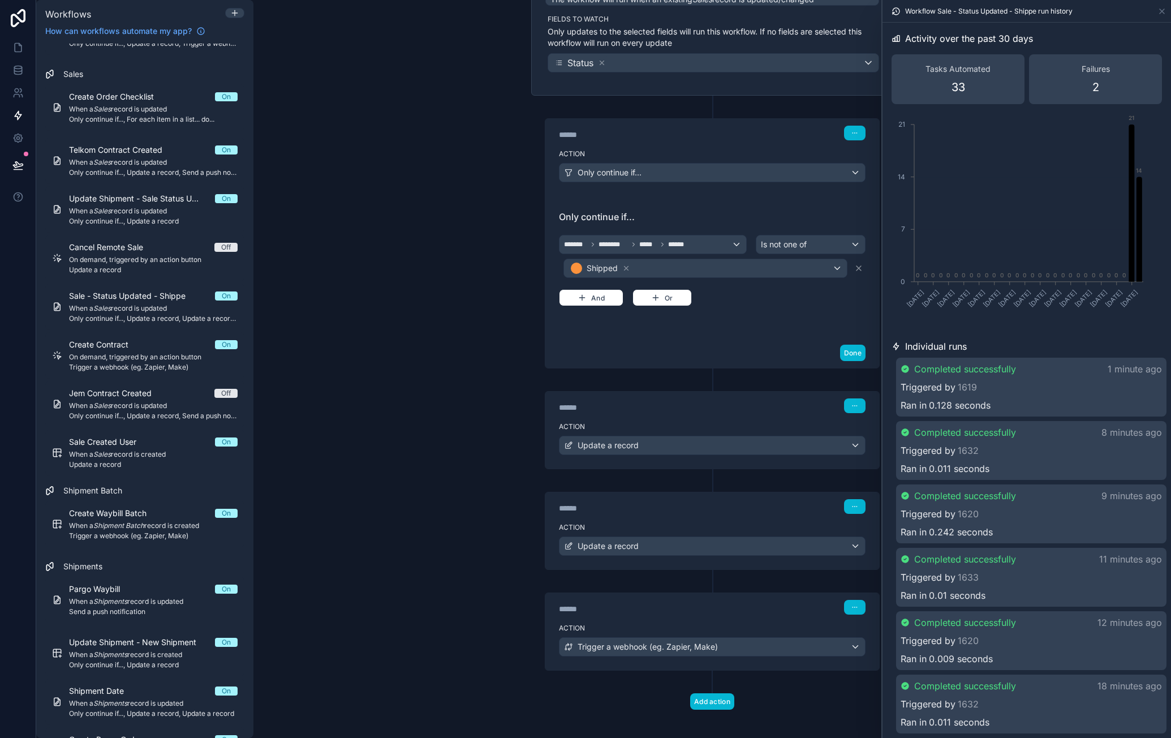
click at [507, 513] on div "**********" at bounding box center [712, 369] width 918 height 738
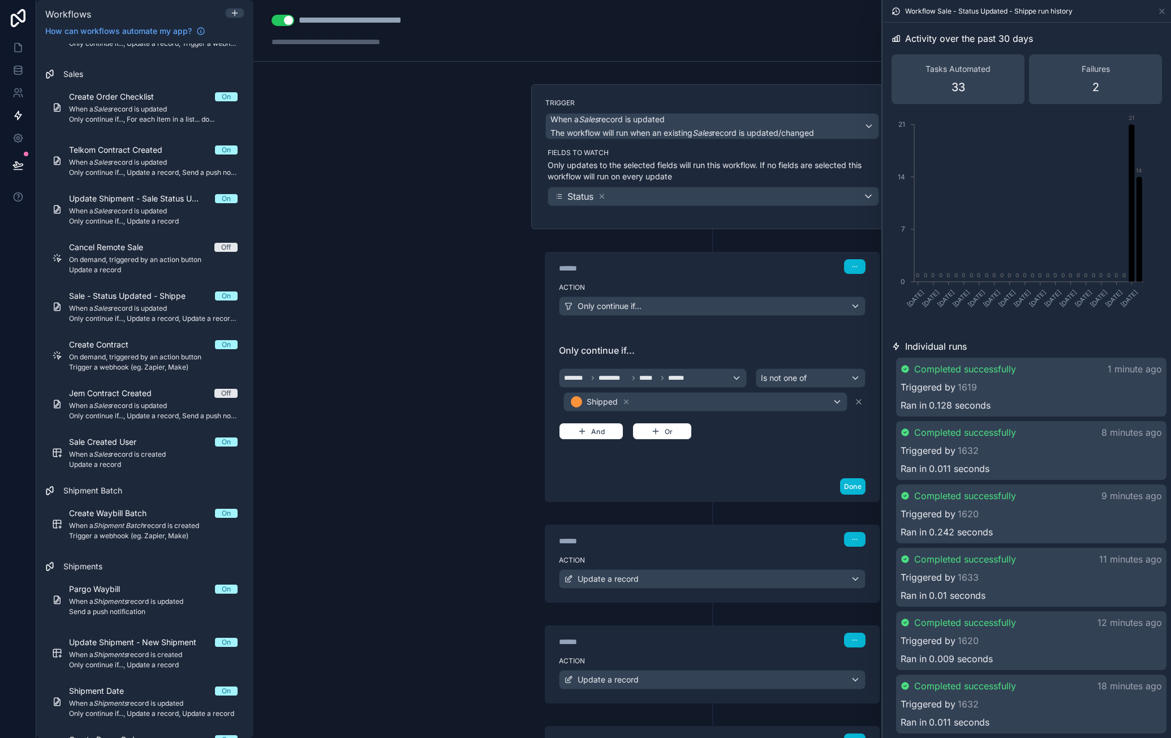
click at [488, 221] on div "**********" at bounding box center [712, 369] width 918 height 738
click at [428, 16] on div "**********" at bounding box center [370, 21] width 142 height 14
click at [433, 22] on div "**********" at bounding box center [370, 21] width 142 height 14
click at [439, 179] on div "**********" at bounding box center [712, 369] width 918 height 738
click at [441, 321] on div "**********" at bounding box center [712, 369] width 918 height 738
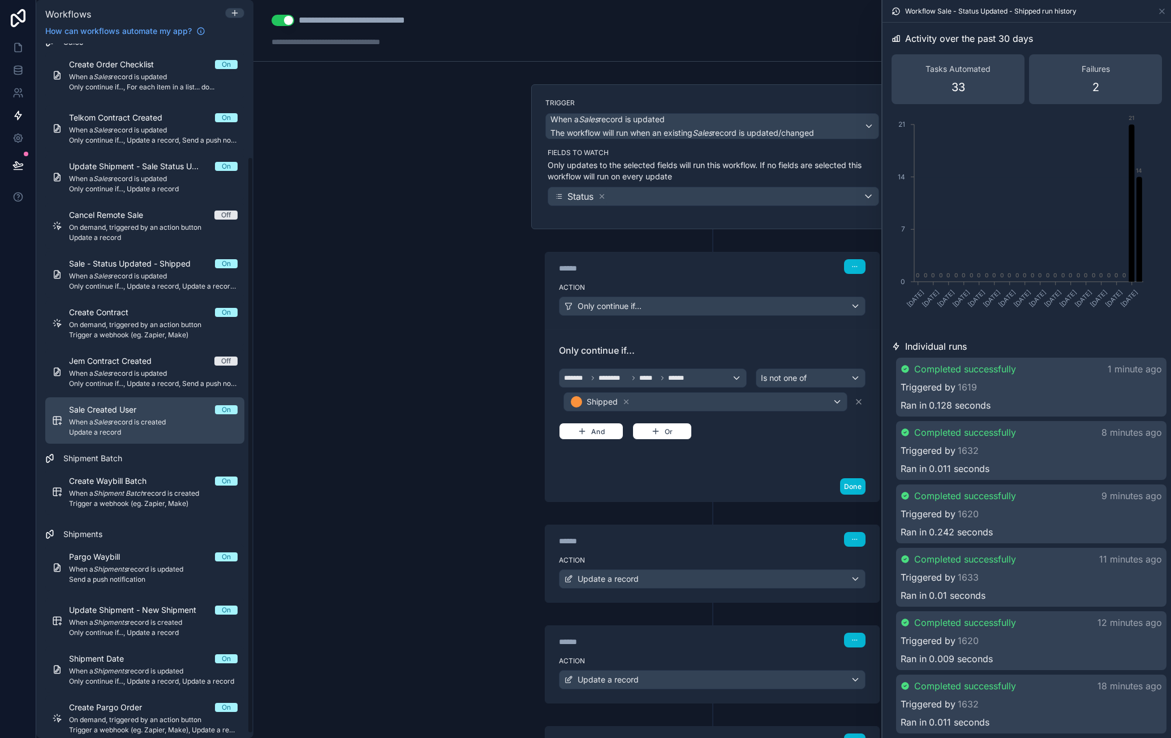
scroll to position [141, 0]
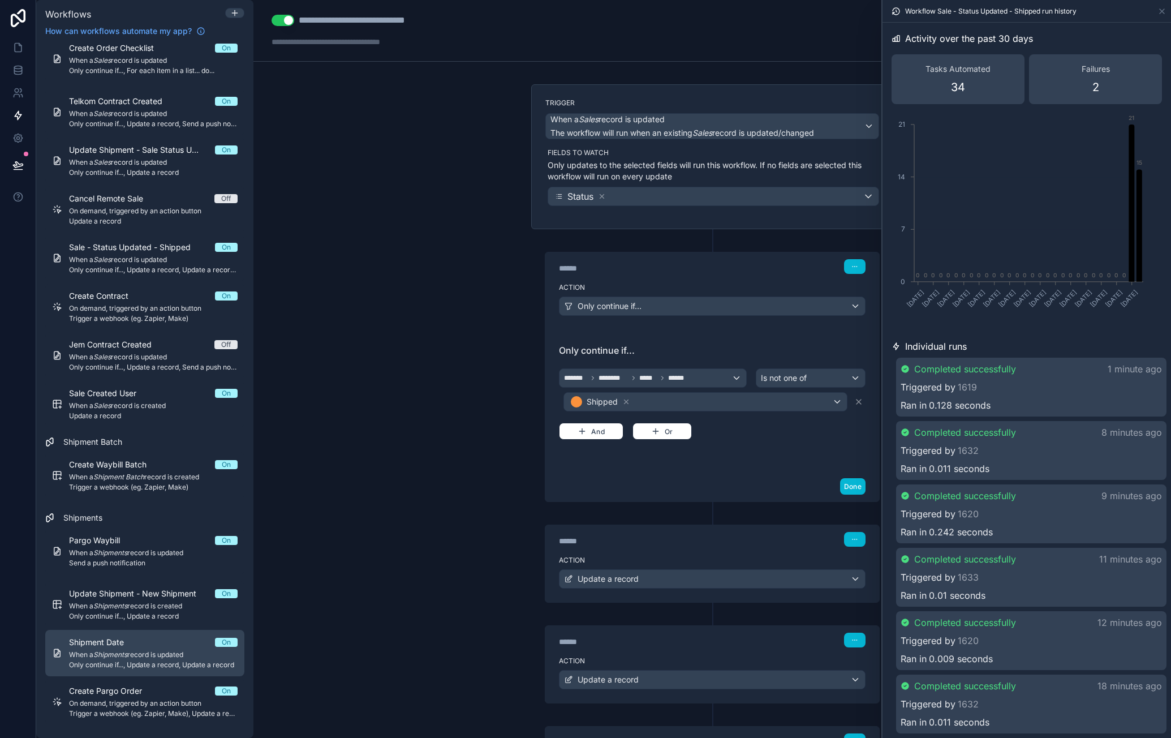
click at [198, 650] on span "When a Shipments record is updated" at bounding box center [153, 654] width 169 height 9
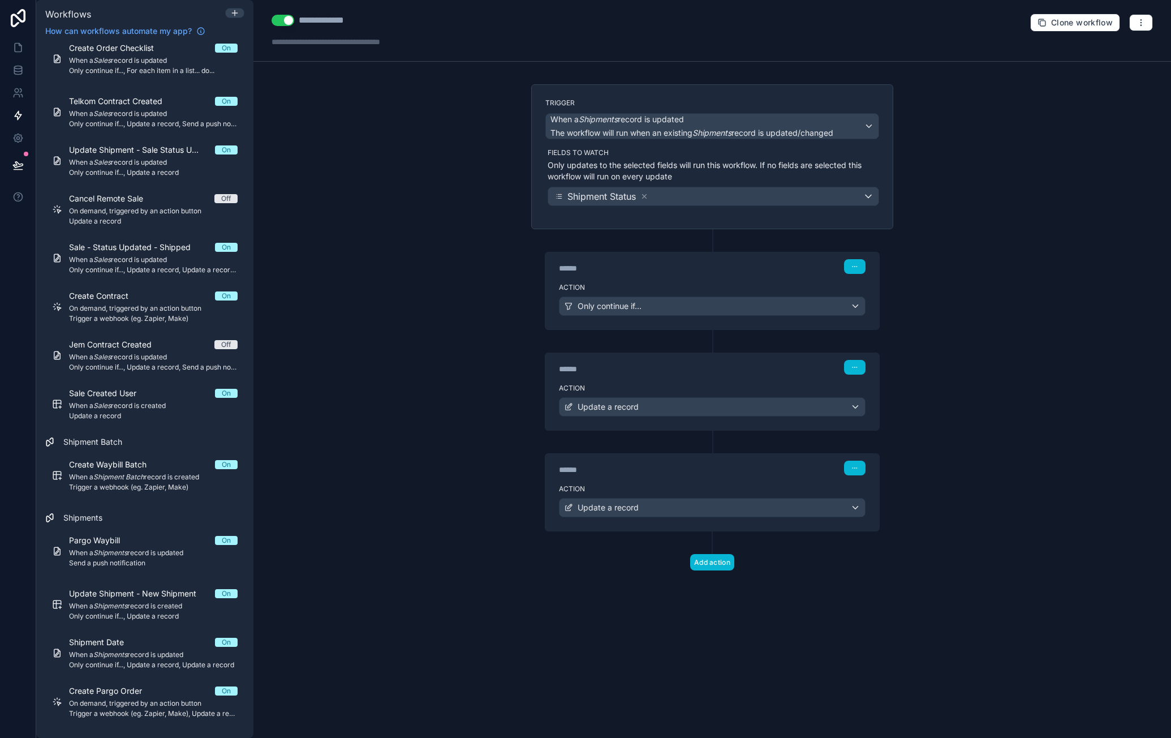
click at [282, 22] on button "Use setting" at bounding box center [283, 20] width 23 height 11
click at [130, 683] on link "Create Pargo Order On On demand, triggered by an action button Trigger a webhoo…" at bounding box center [144, 701] width 199 height 46
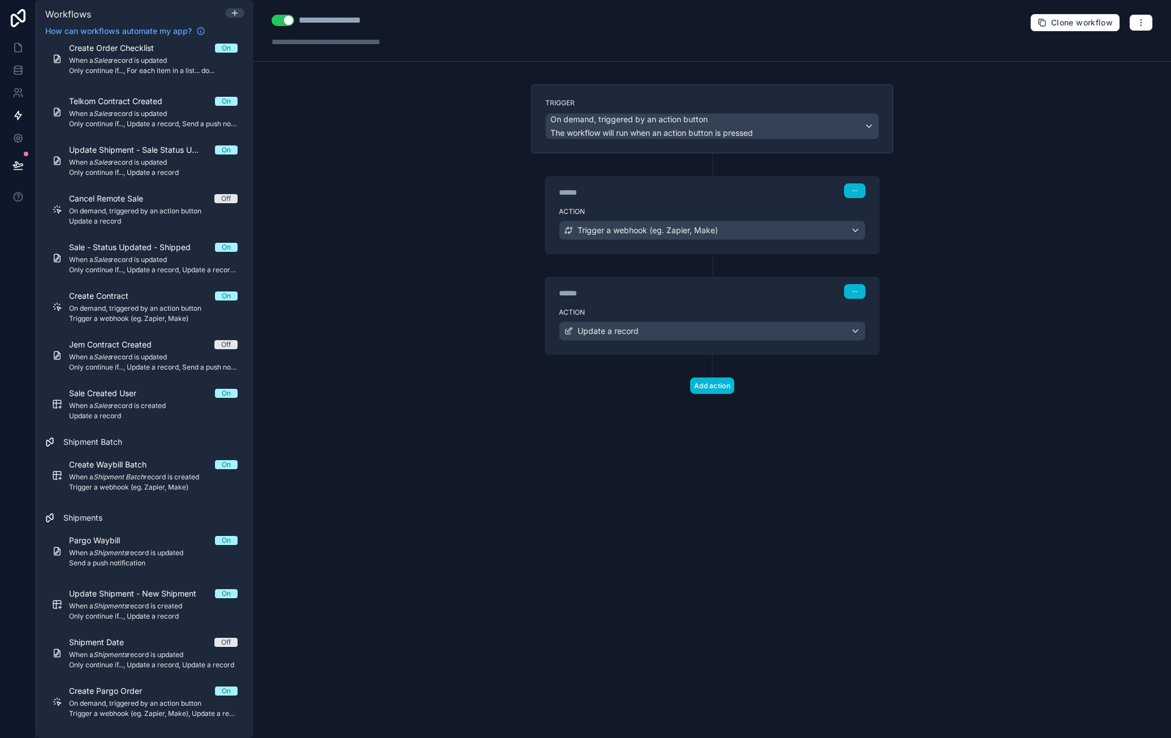
click at [286, 23] on button "Use setting" at bounding box center [283, 20] width 23 height 11
click at [171, 613] on span "Only continue if..., Update a record" at bounding box center [153, 616] width 169 height 9
click at [741, 203] on div "Action Only continue if..." at bounding box center [712, 228] width 334 height 51
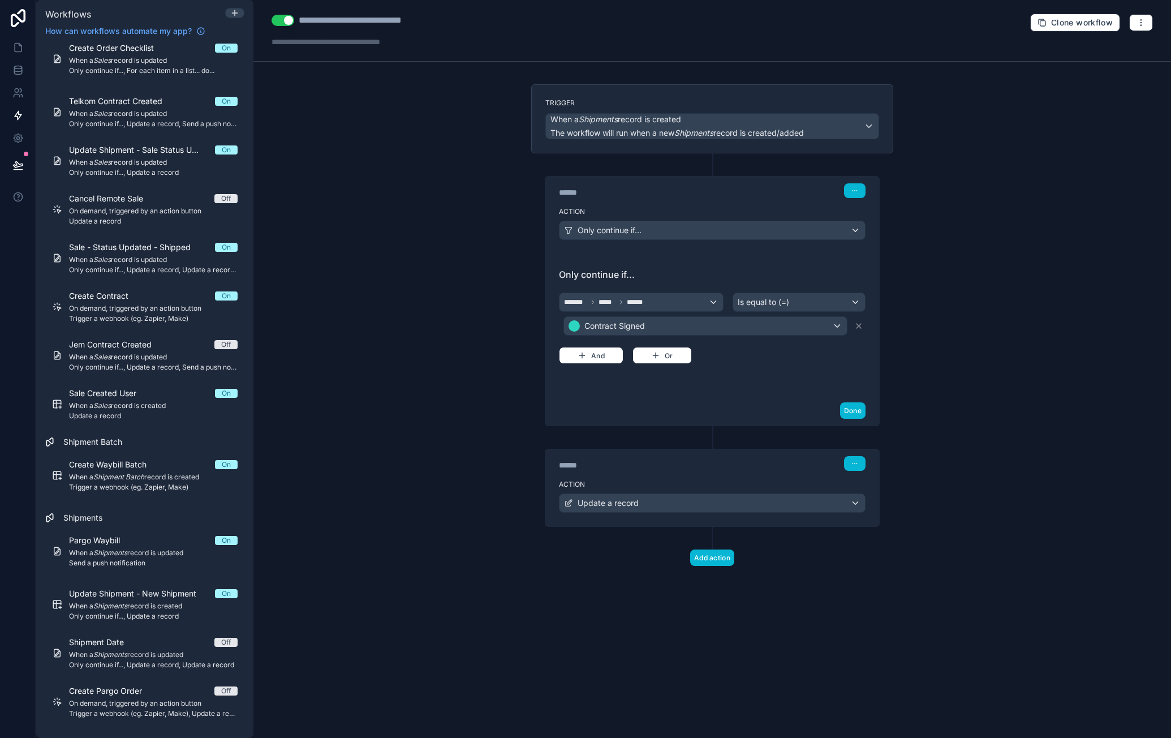
click at [739, 463] on div "****** Step 2" at bounding box center [712, 463] width 307 height 15
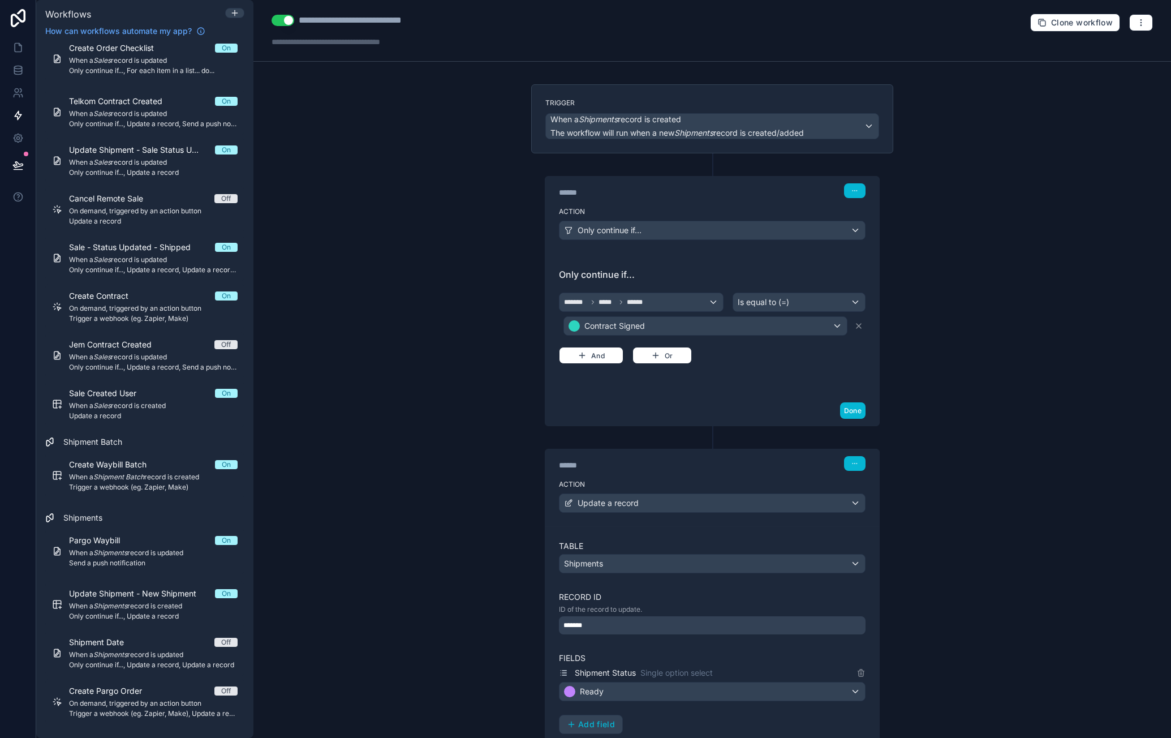
click at [413, 460] on div "**********" at bounding box center [712, 369] width 918 height 738
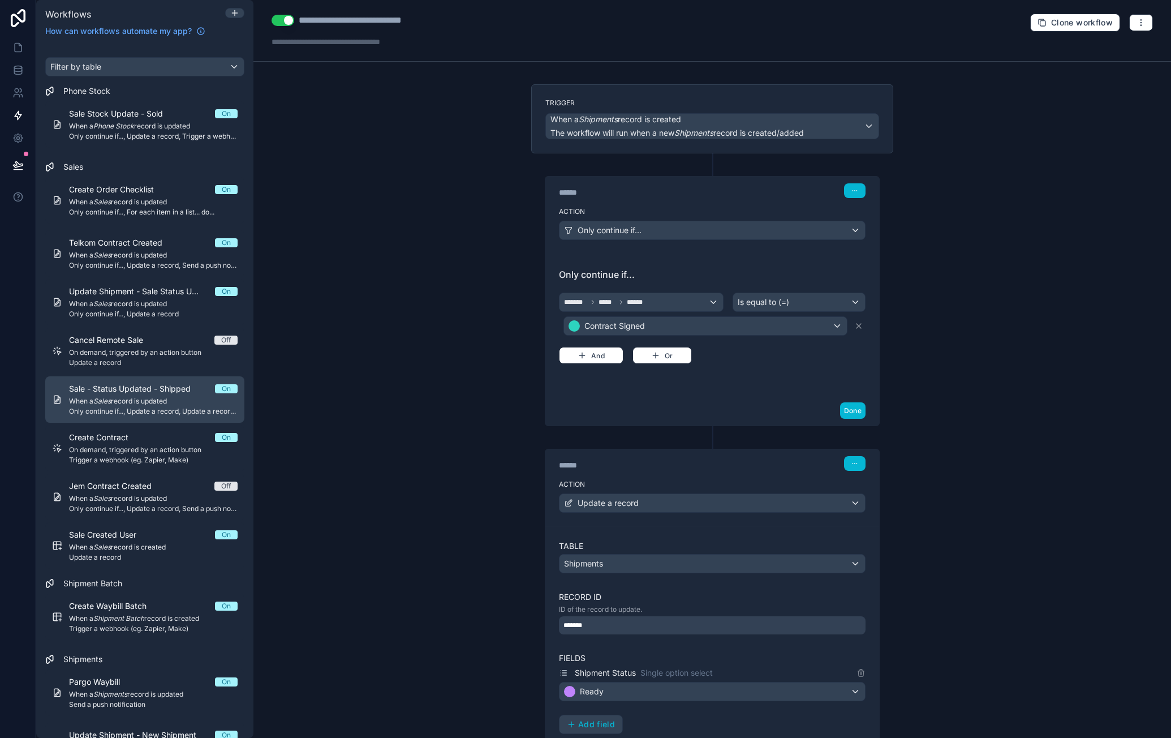
click at [166, 400] on span "When a Sales record is updated" at bounding box center [153, 401] width 169 height 9
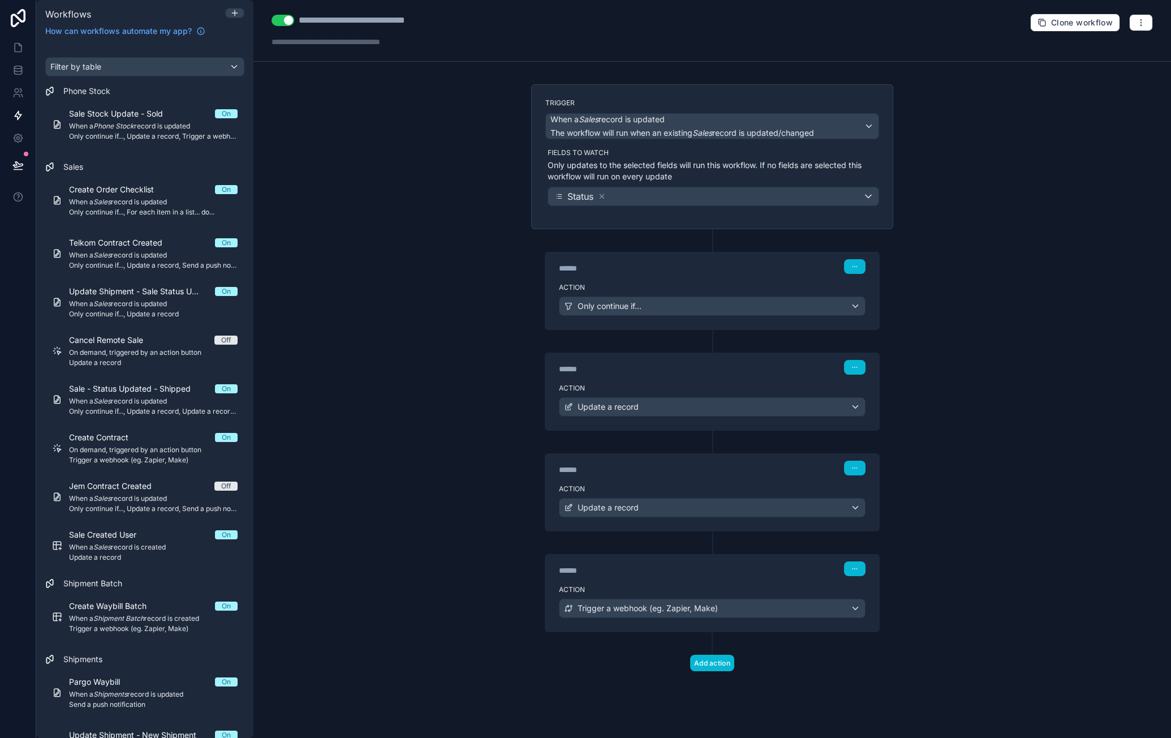
click at [796, 279] on div "Action Only continue if..." at bounding box center [712, 303] width 334 height 51
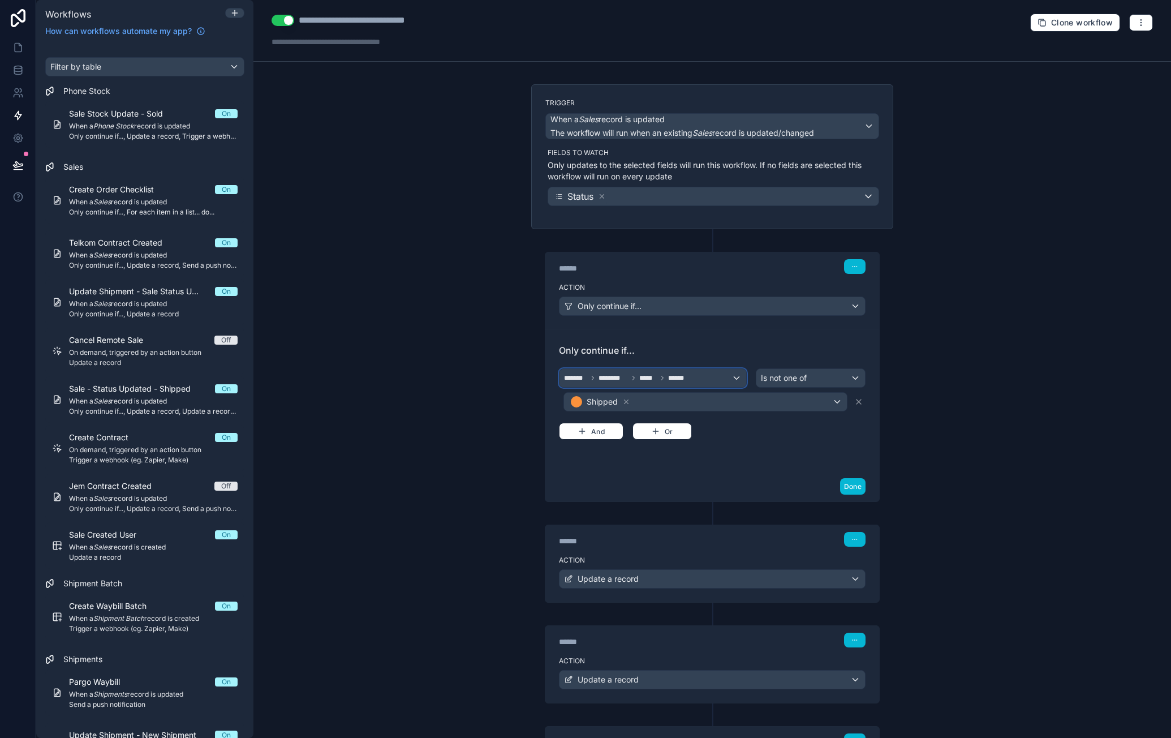
click at [678, 377] on span "******" at bounding box center [678, 377] width 20 height 9
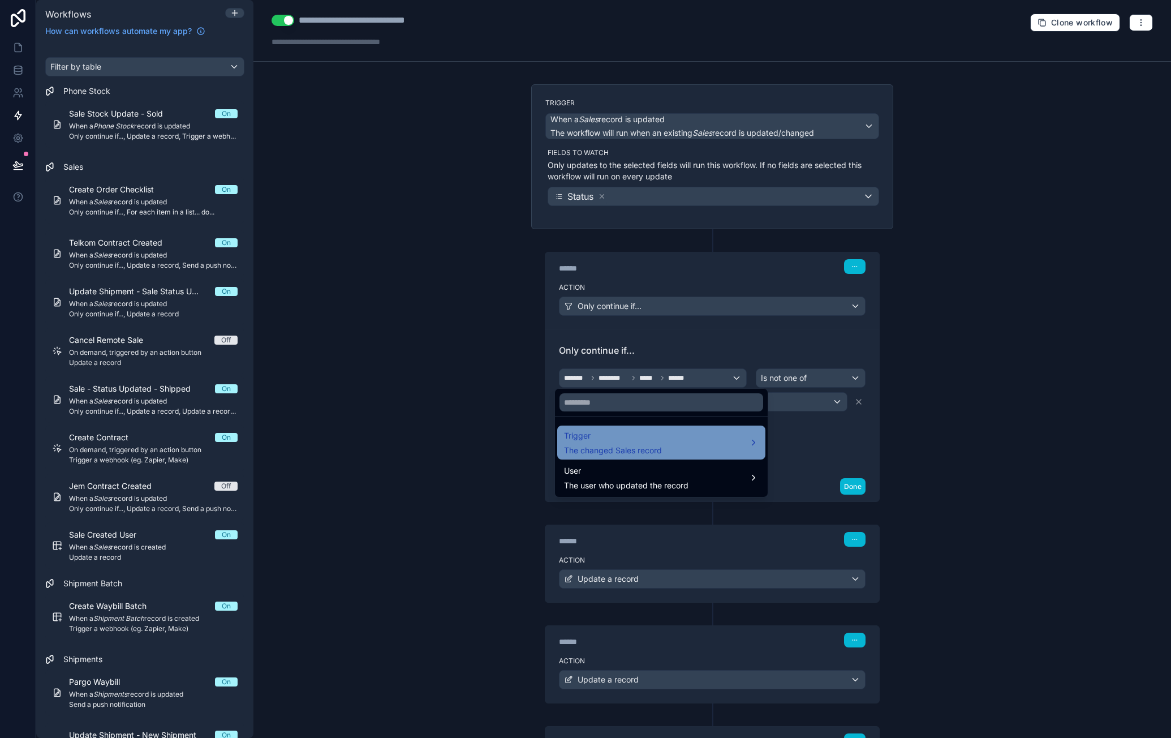
click at [689, 446] on div "Trigger The changed Sales record" at bounding box center [661, 442] width 195 height 27
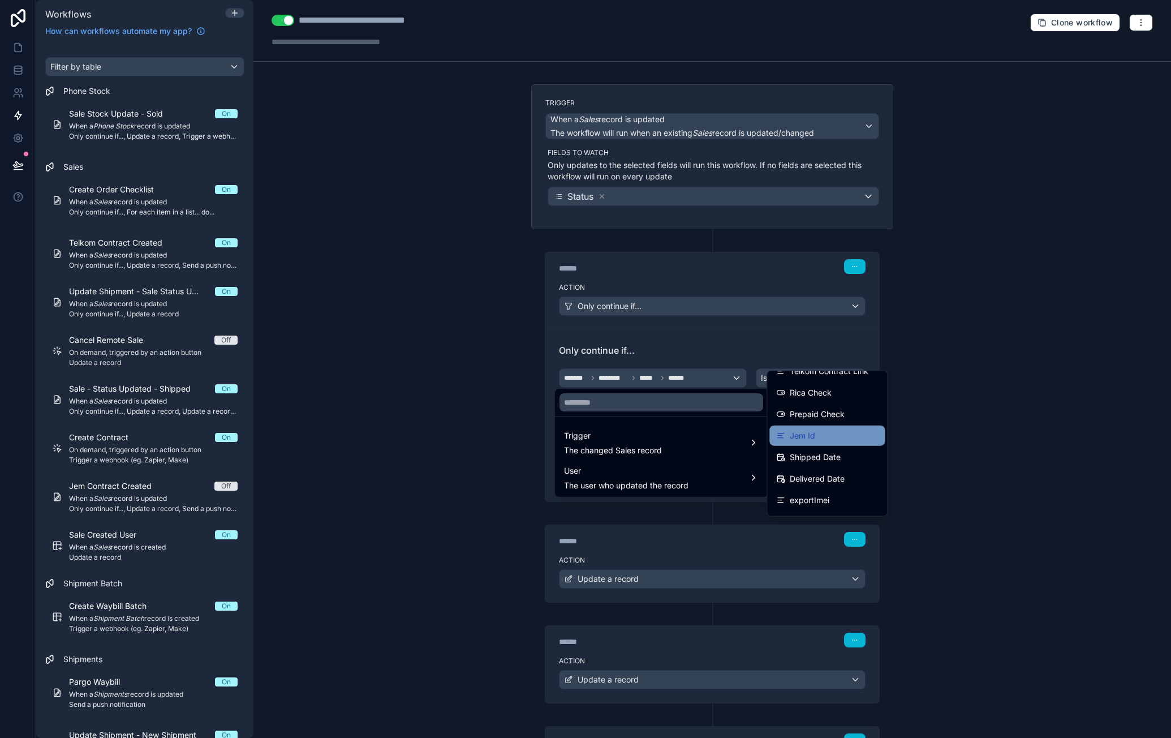
scroll to position [962, 0]
click at [832, 488] on div "shipment" at bounding box center [826, 497] width 115 height 20
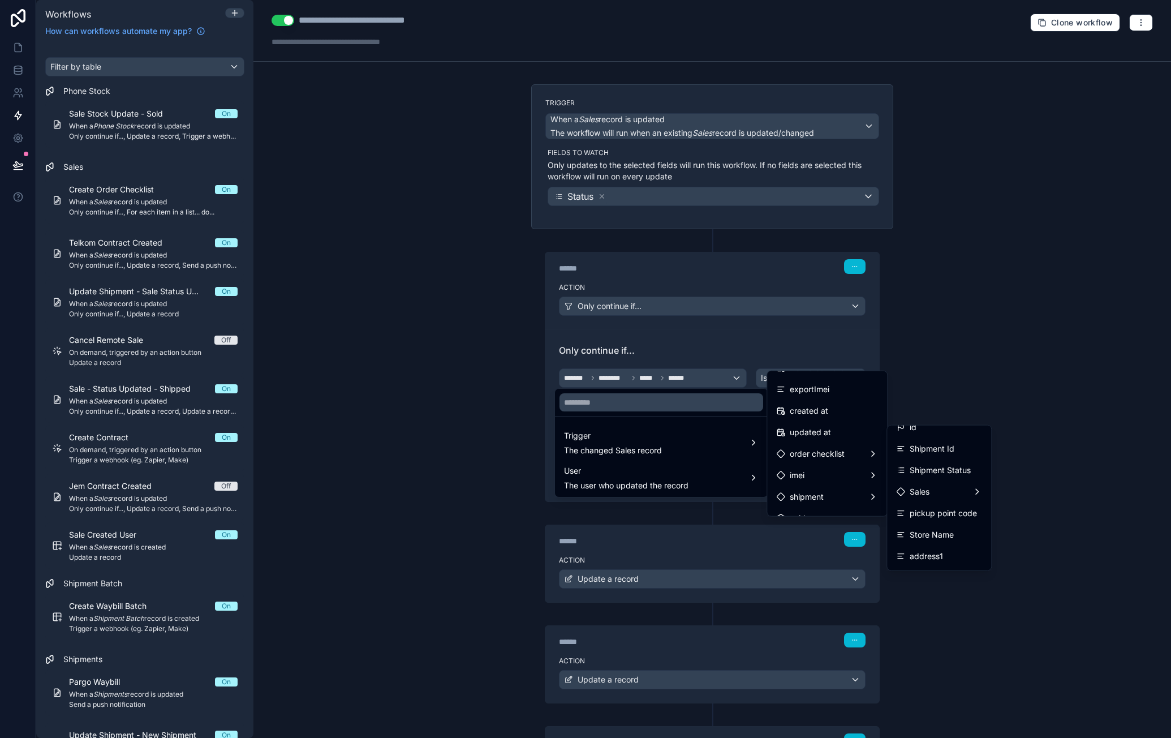
scroll to position [0, 0]
click at [971, 474] on div "Shipment Status" at bounding box center [939, 481] width 86 height 14
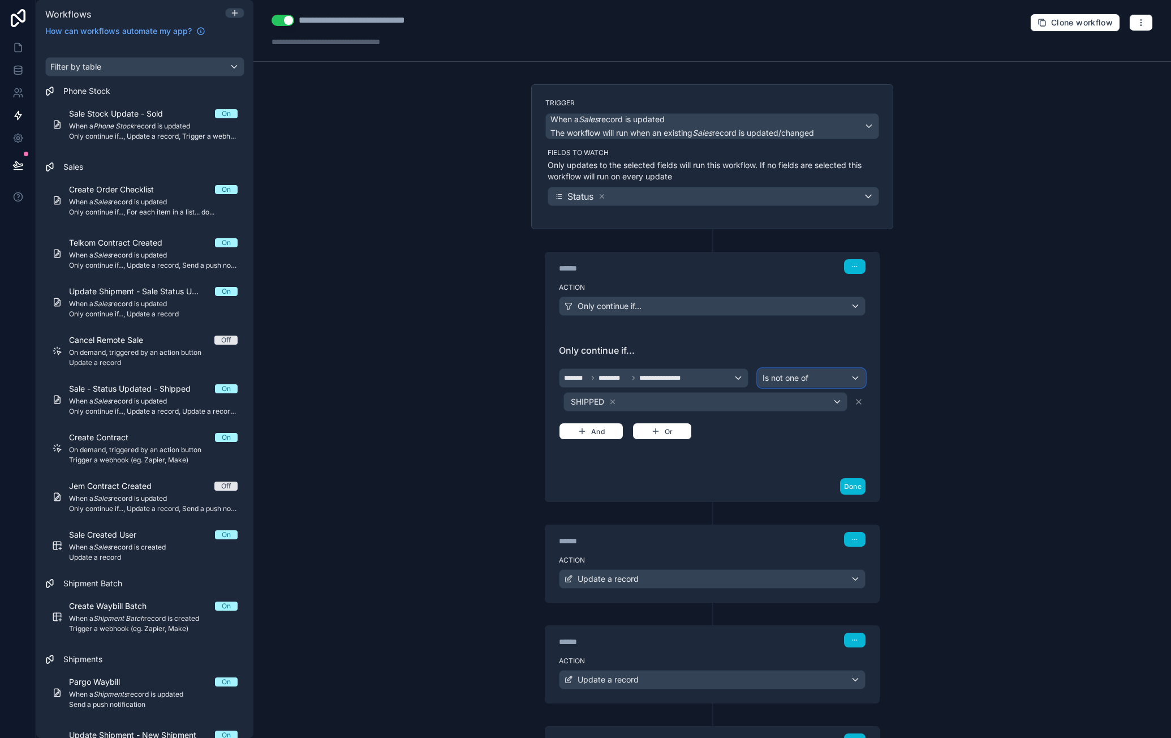
click at [818, 376] on div "Is not one of" at bounding box center [811, 378] width 107 height 18
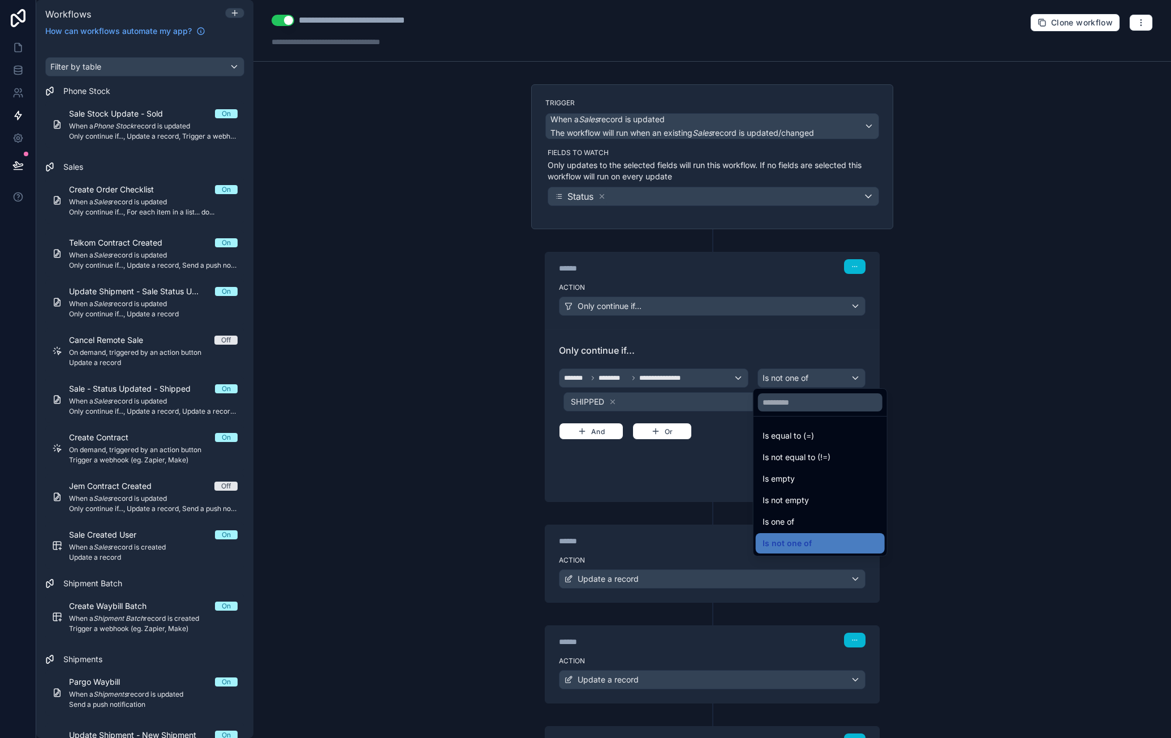
click at [666, 399] on div at bounding box center [585, 369] width 1171 height 738
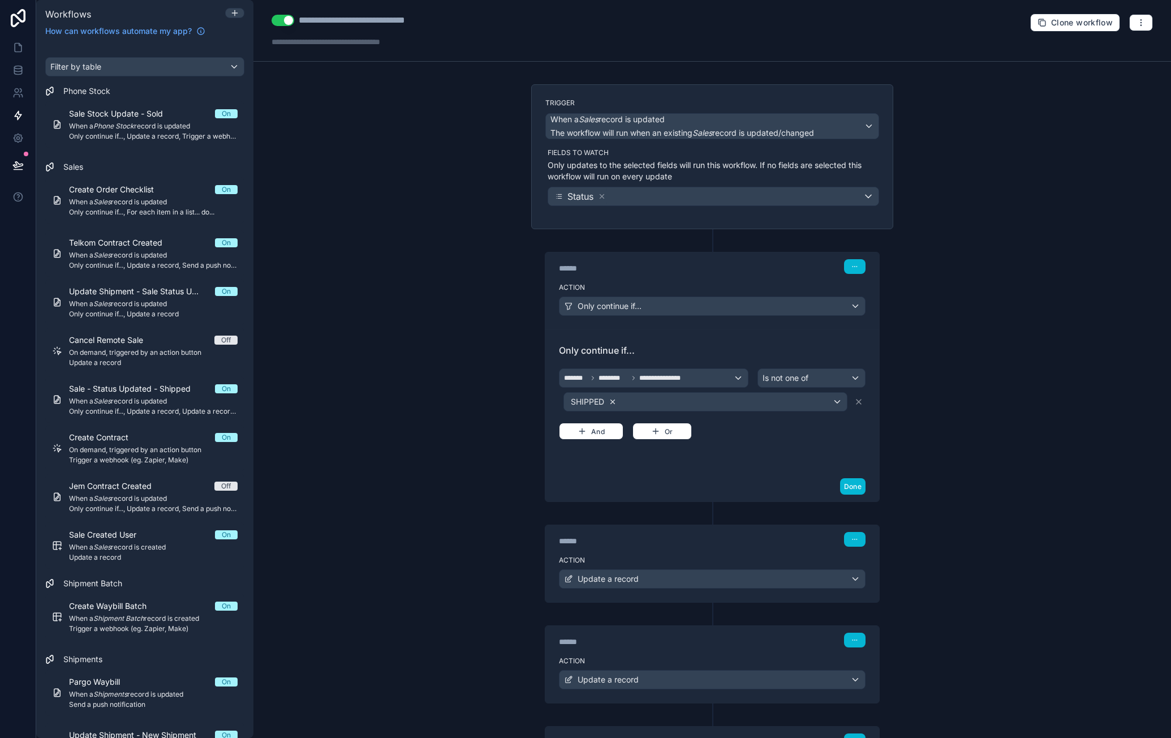
click at [609, 398] on icon at bounding box center [613, 402] width 8 height 8
click at [622, 400] on div "Enter a value" at bounding box center [705, 402] width 283 height 18
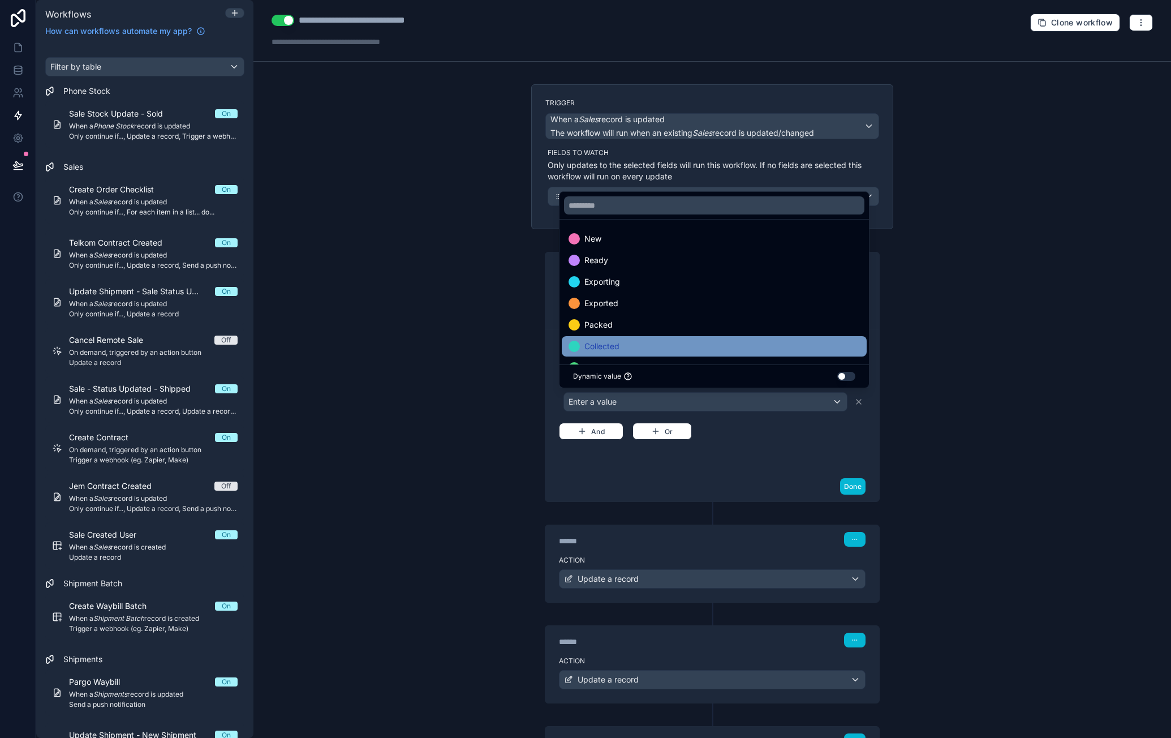
click at [642, 343] on div "Collected" at bounding box center [714, 346] width 291 height 14
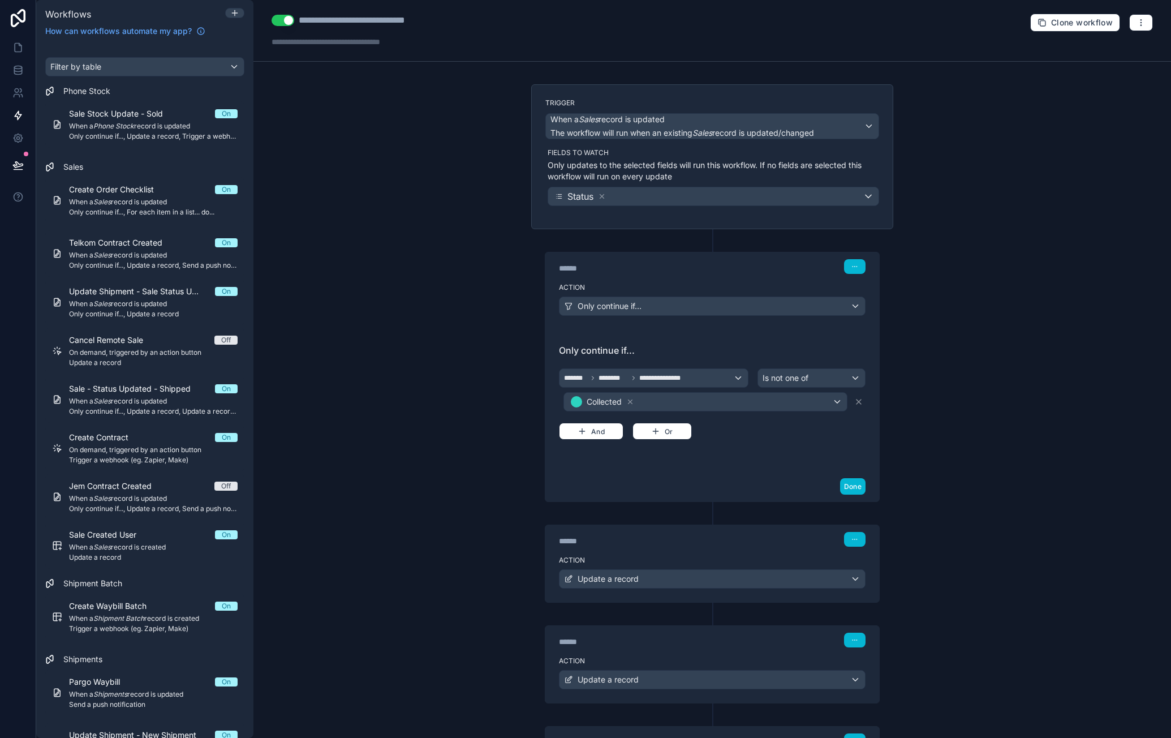
click at [762, 465] on div "**********" at bounding box center [712, 400] width 334 height 142
click at [759, 485] on div "Done" at bounding box center [712, 486] width 334 height 30
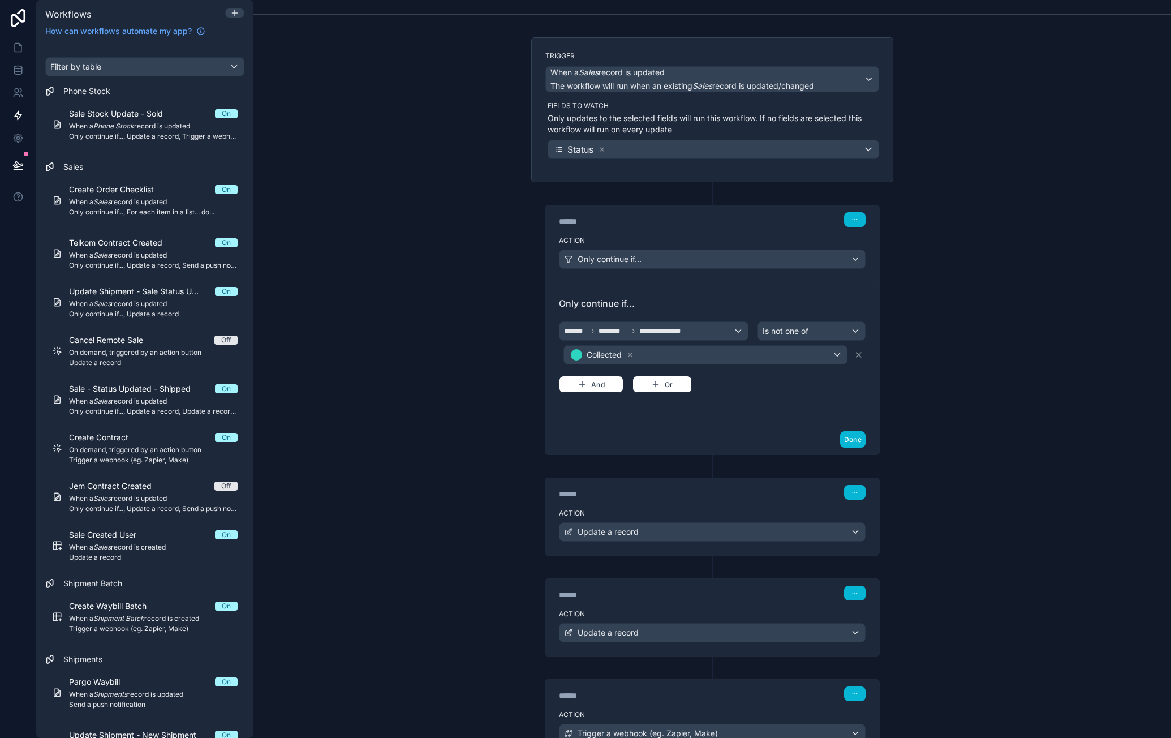
scroll to position [113, 0]
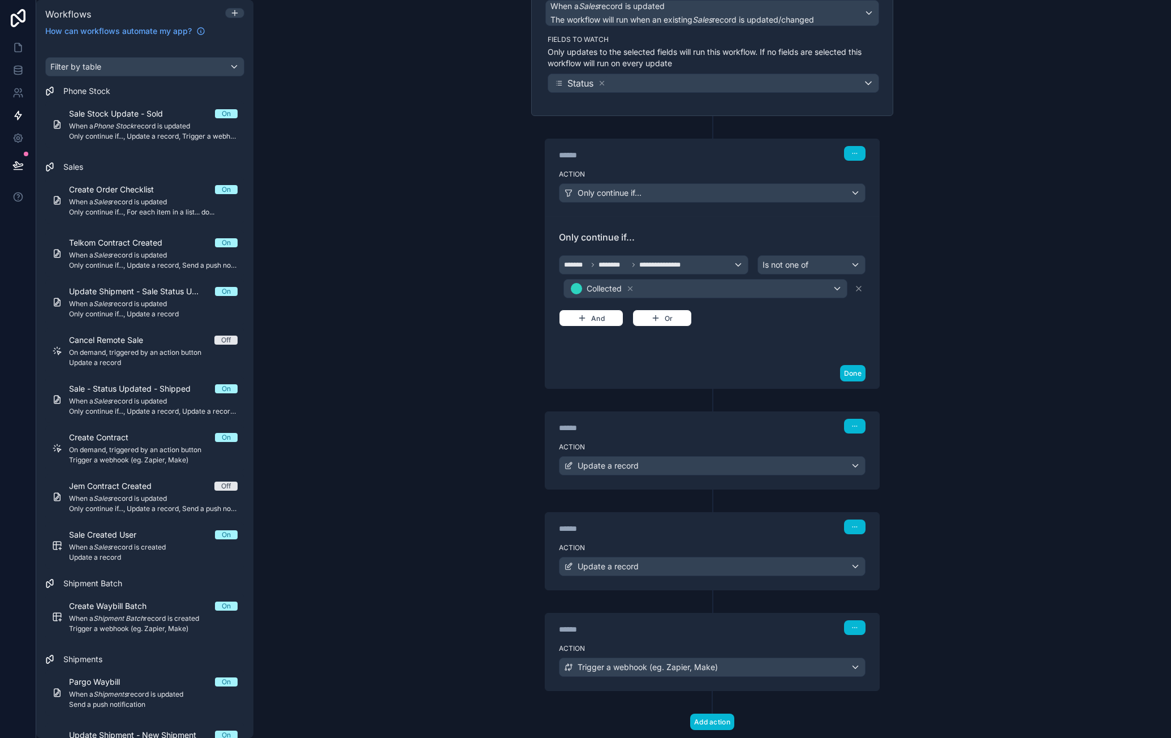
click at [755, 426] on div "****** Step 2" at bounding box center [712, 426] width 307 height 15
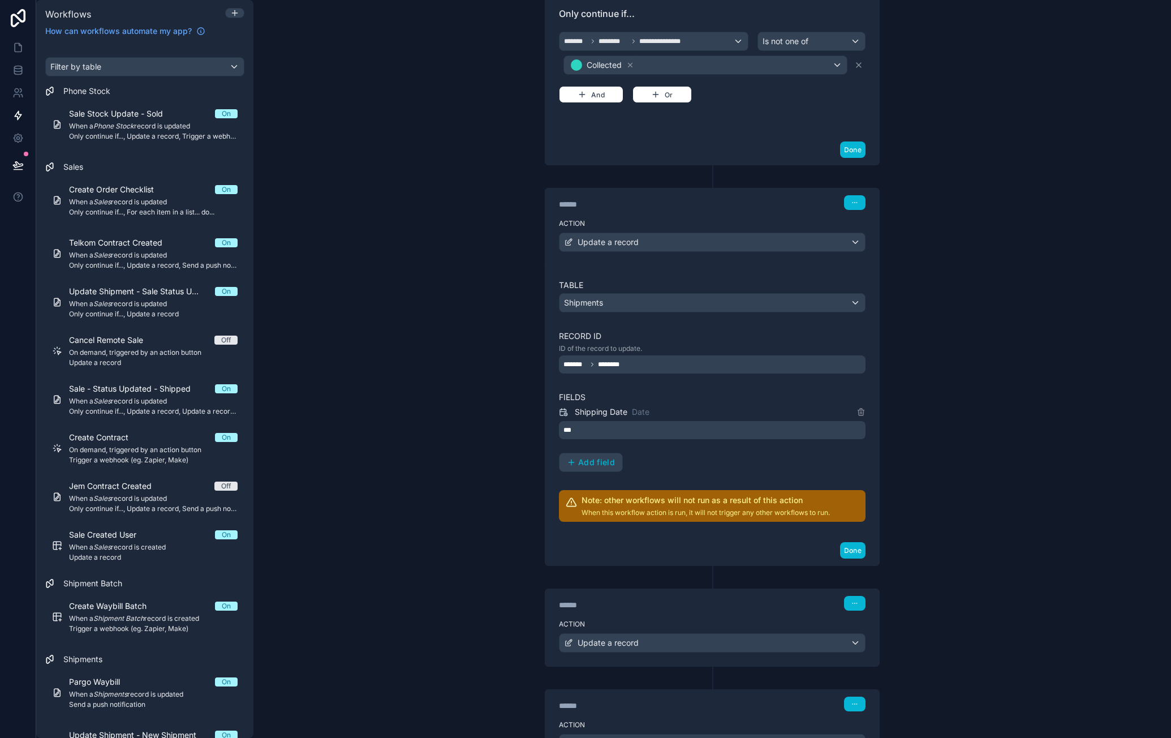
scroll to position [431, 0]
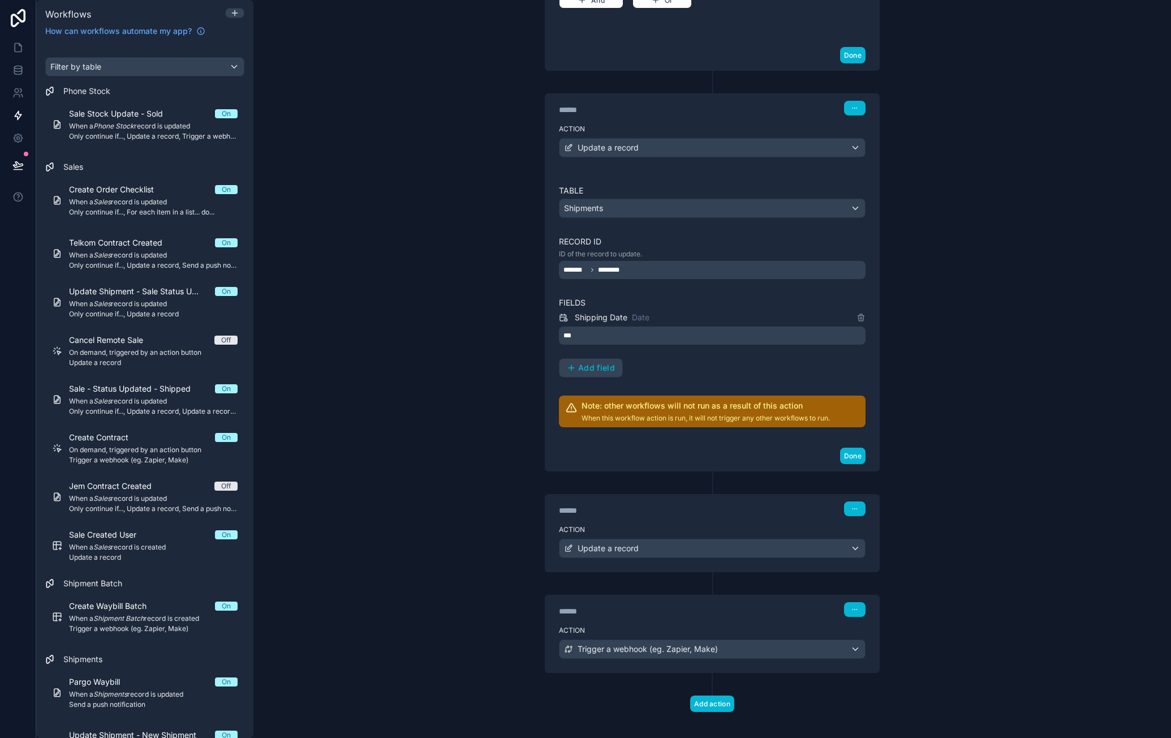
click at [715, 510] on div "****** Step 3" at bounding box center [712, 508] width 334 height 26
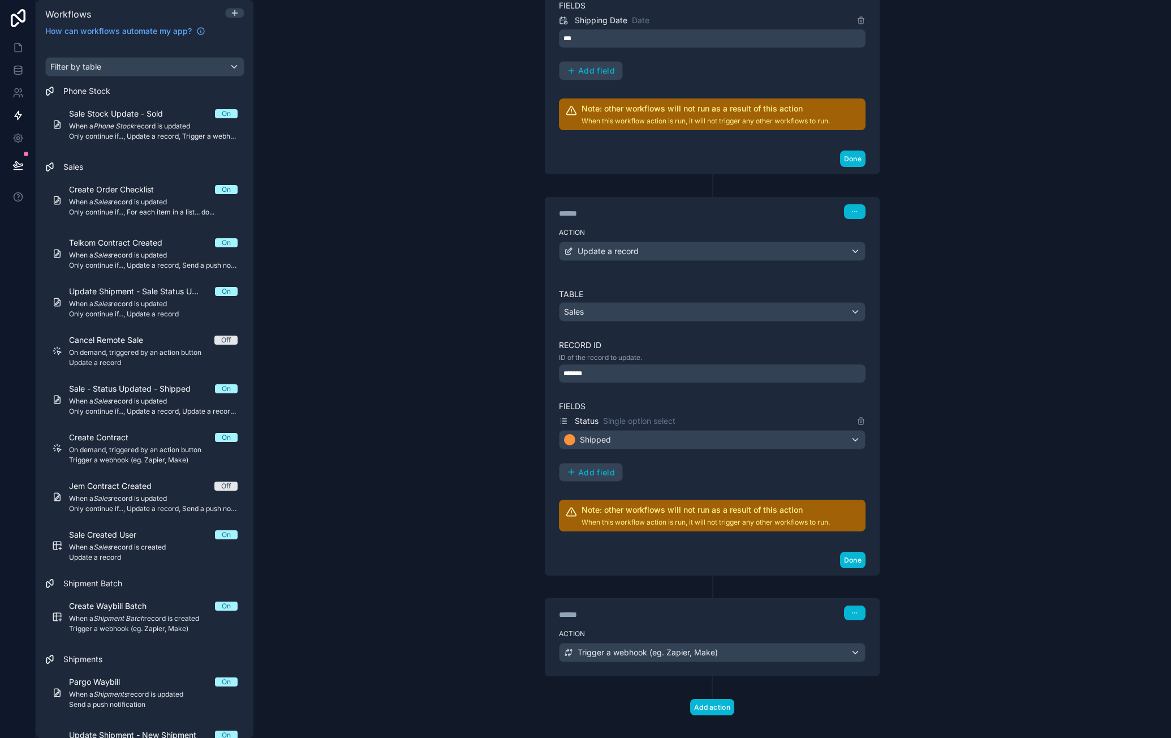
scroll to position [730, 0]
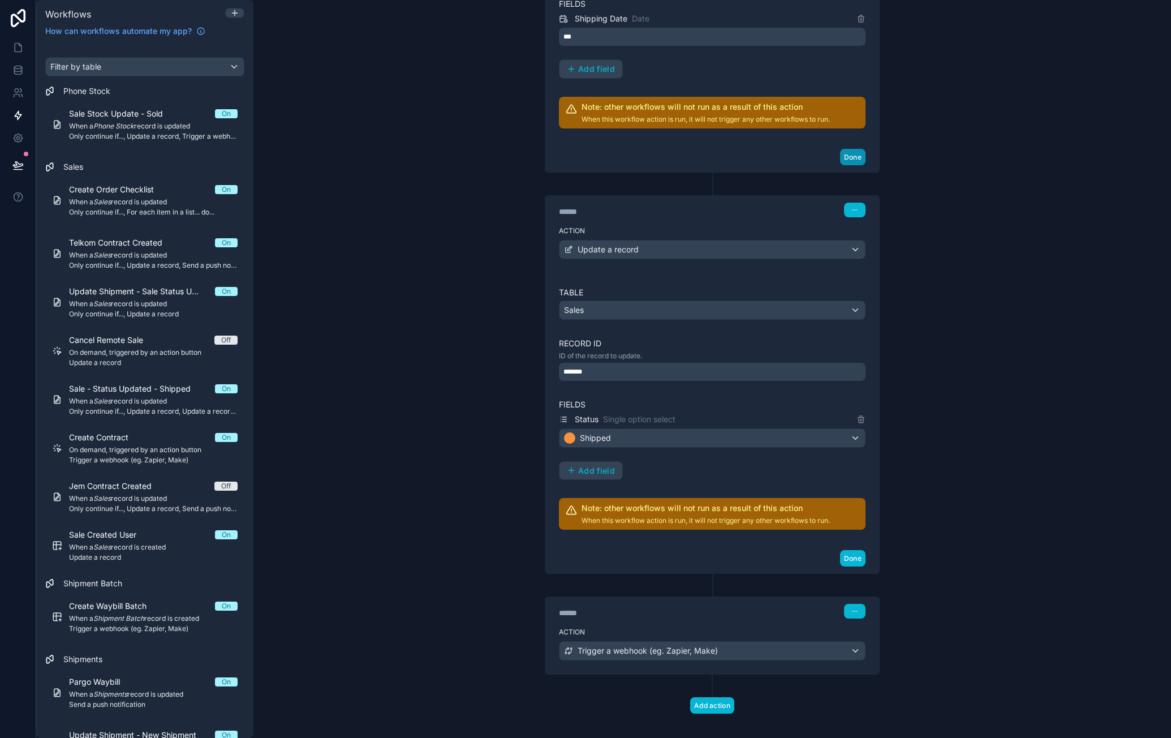
click at [845, 150] on button "Done" at bounding box center [852, 157] width 25 height 16
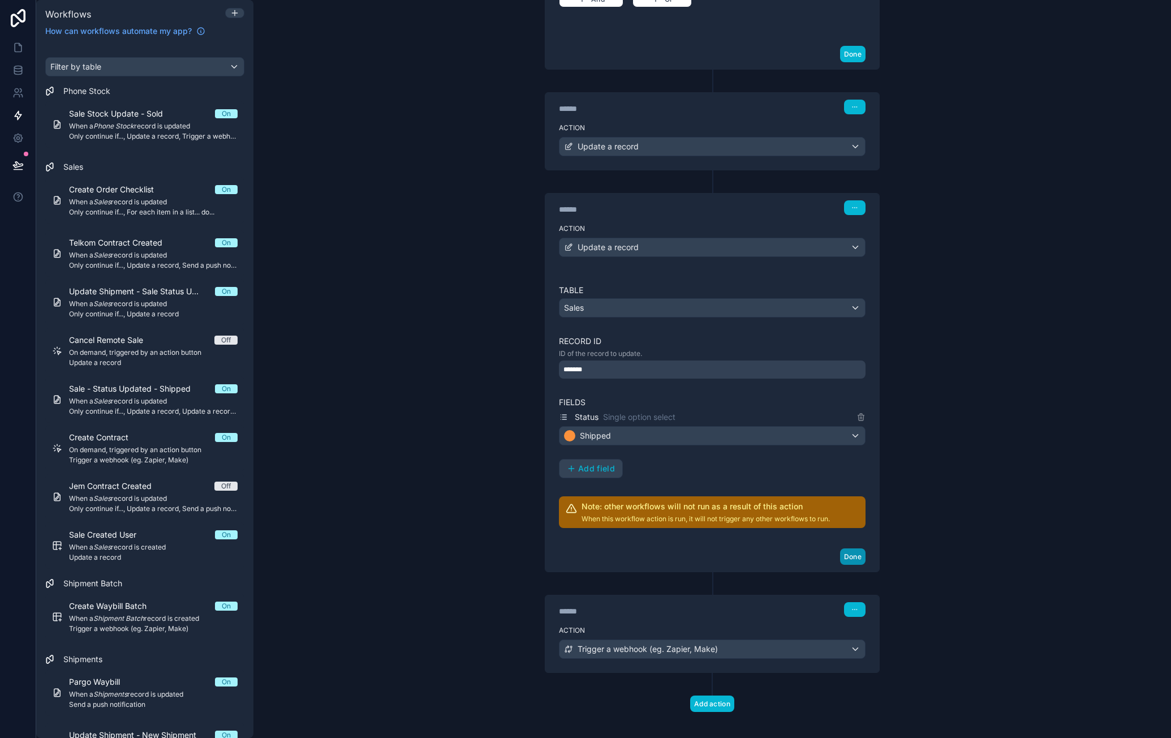
click at [852, 552] on button "Done" at bounding box center [852, 556] width 25 height 16
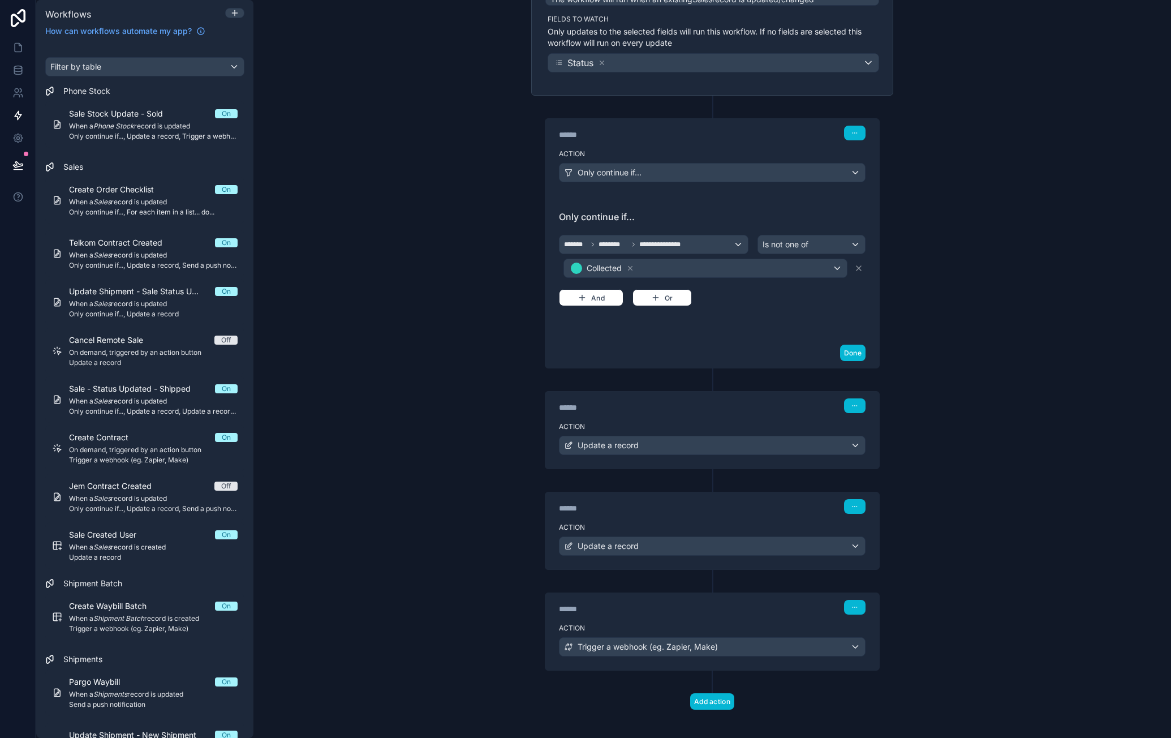
click at [934, 246] on div "**********" at bounding box center [712, 369] width 918 height 738
click at [777, 410] on div "****** Step 2" at bounding box center [712, 405] width 334 height 26
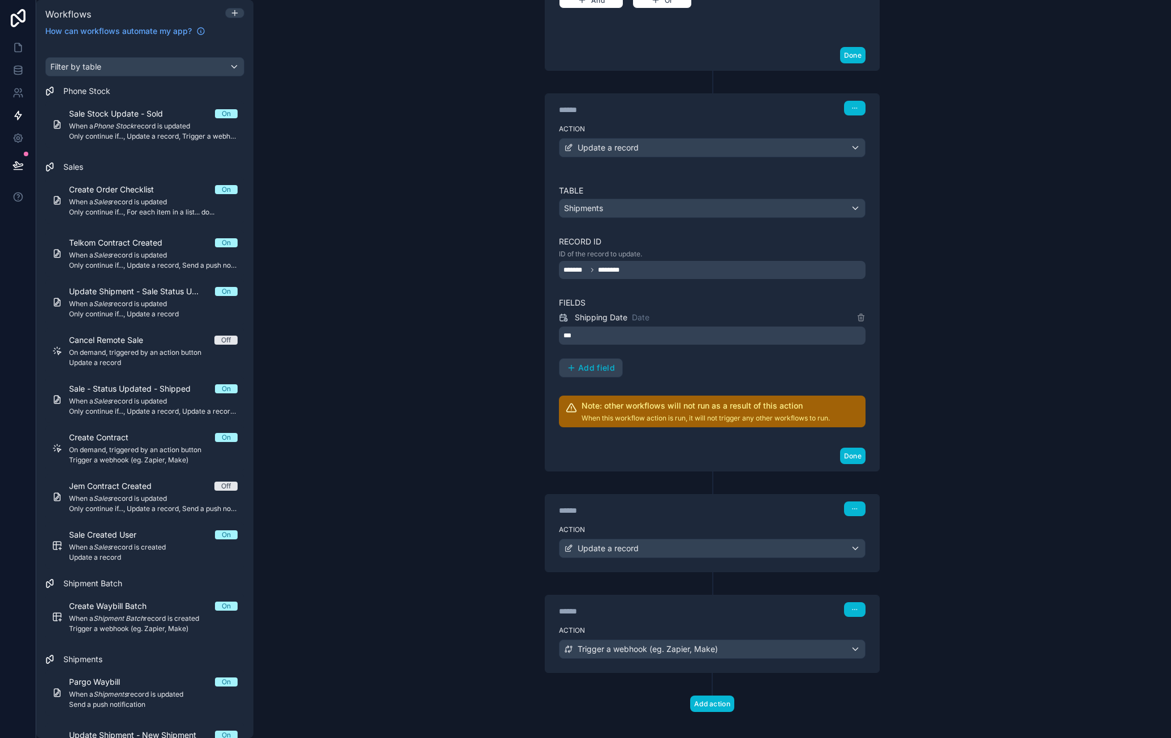
click at [934, 280] on div "**********" at bounding box center [712, 369] width 918 height 738
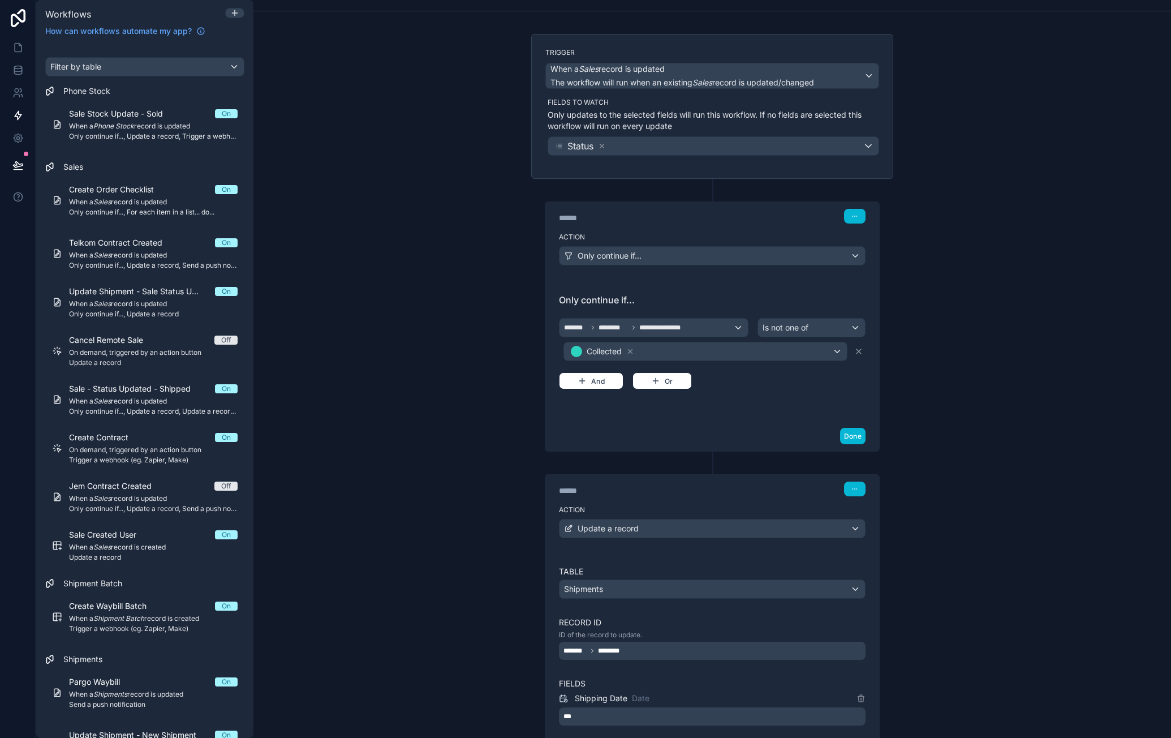
scroll to position [35, 0]
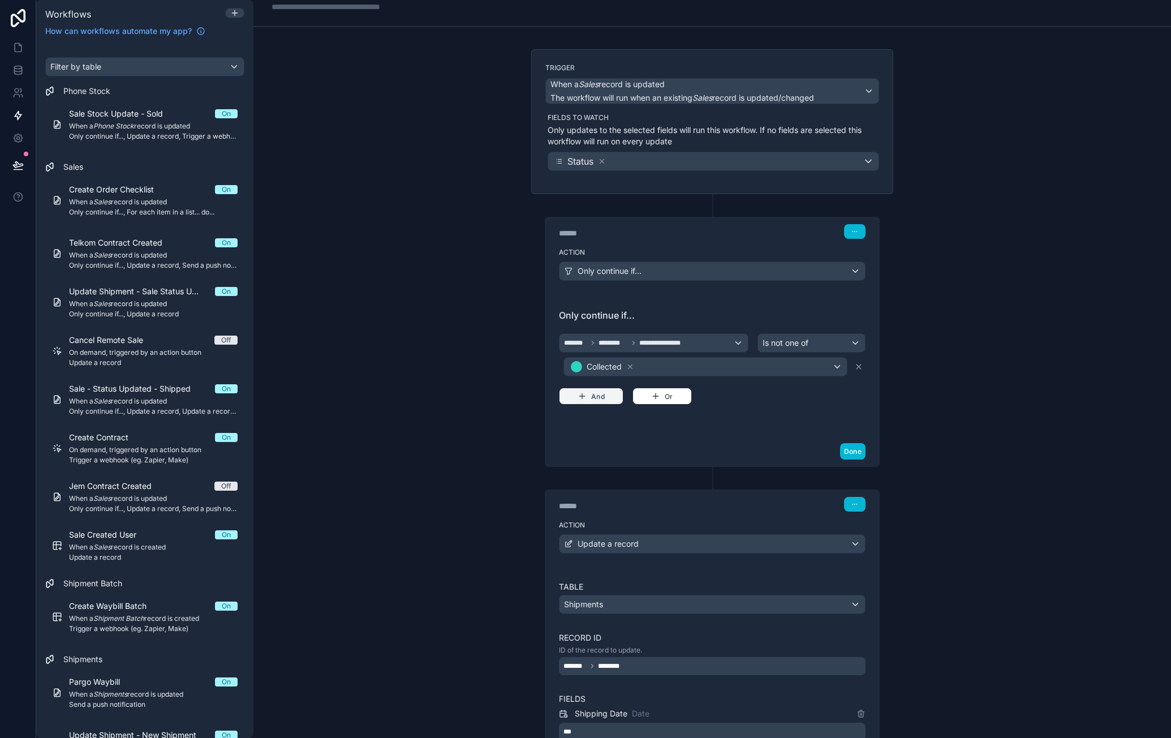
click at [592, 391] on button "And" at bounding box center [591, 396] width 65 height 17
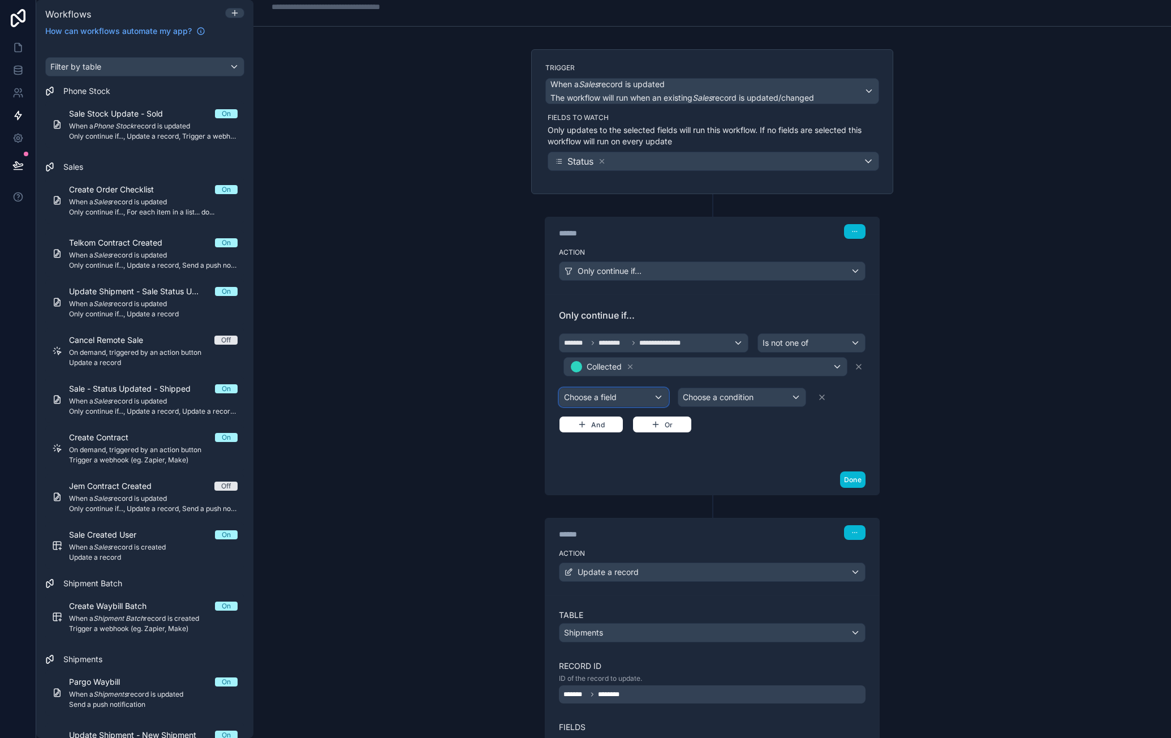
click at [631, 392] on div "Choose a field" at bounding box center [614, 397] width 109 height 18
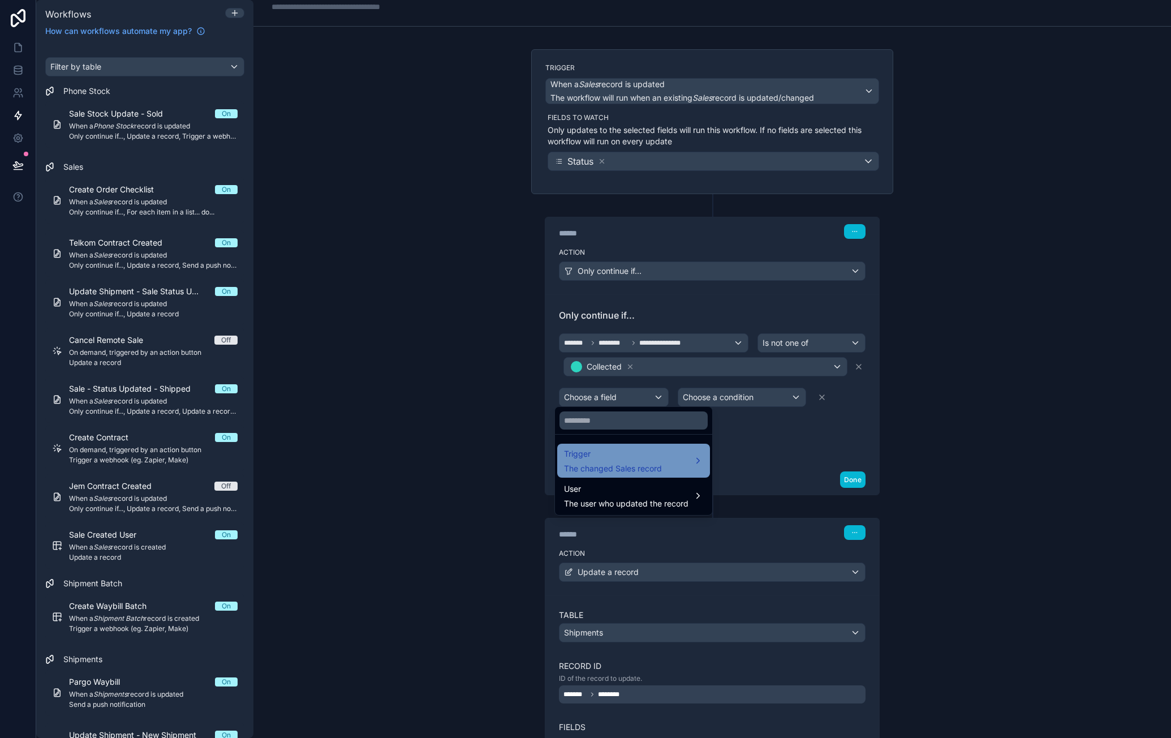
click at [617, 448] on span "Trigger" at bounding box center [613, 454] width 98 height 14
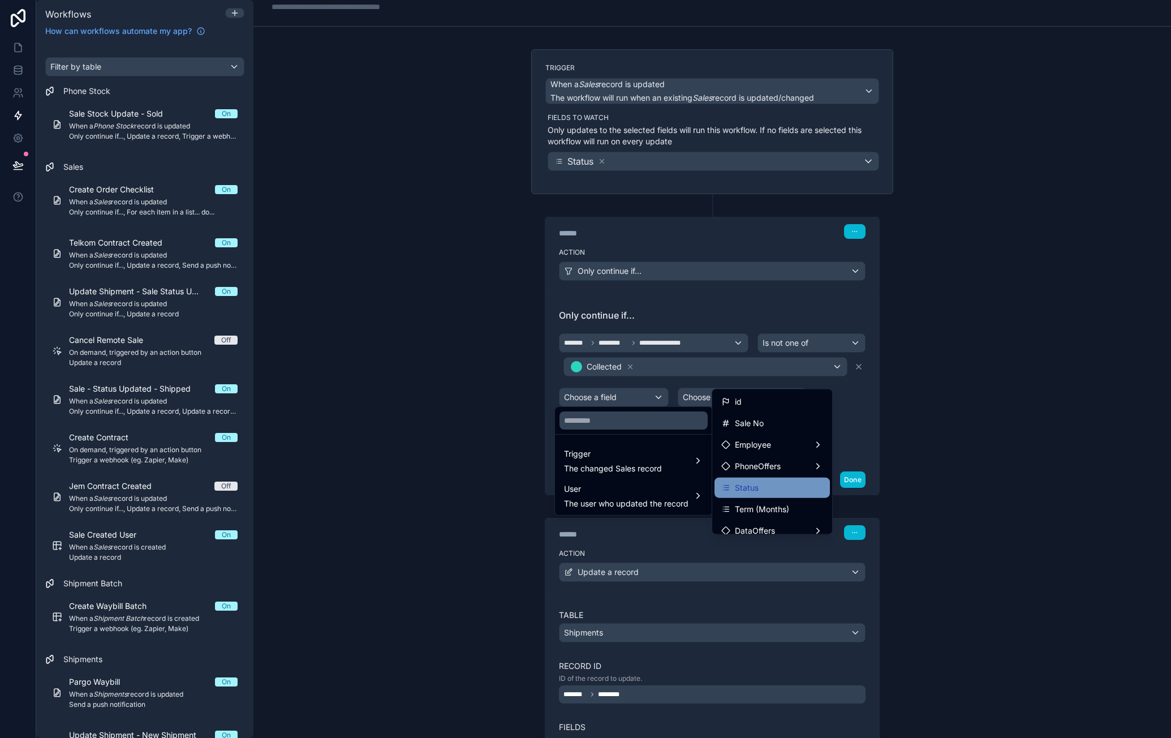
click at [769, 483] on div "Status" at bounding box center [772, 488] width 102 height 14
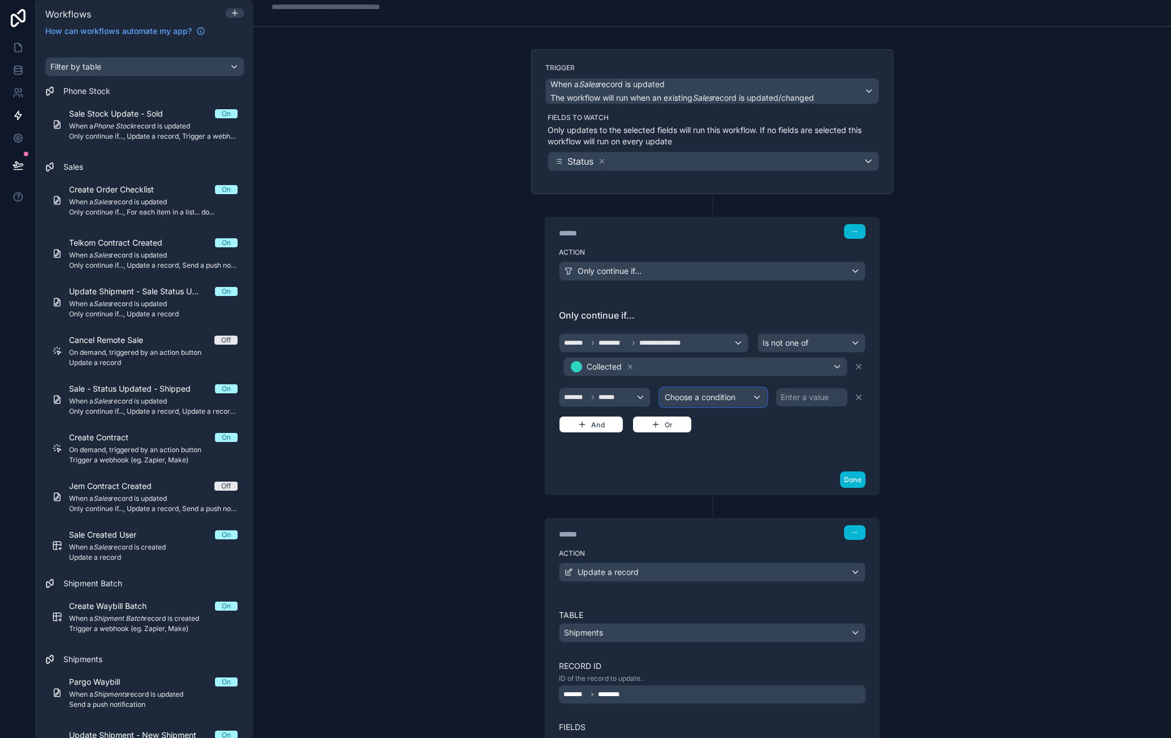
click at [725, 396] on span "Choose a condition" at bounding box center [700, 397] width 71 height 10
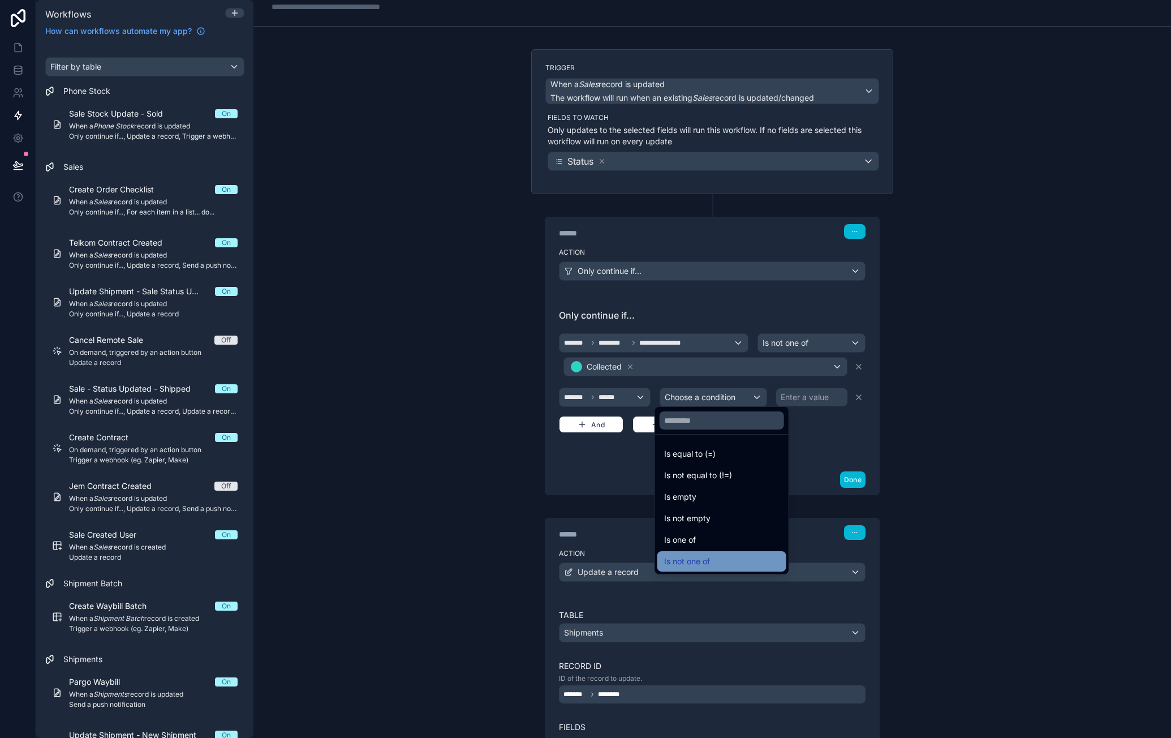
click at [721, 556] on div "Is not one of" at bounding box center [721, 561] width 115 height 14
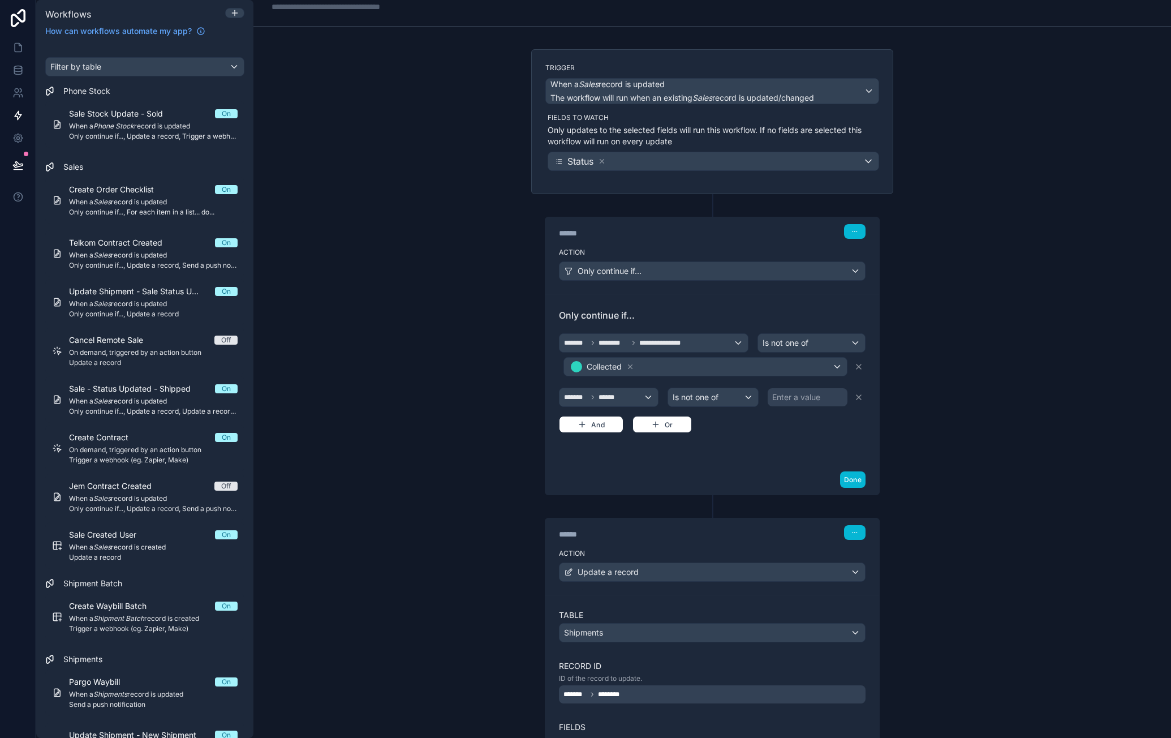
click at [801, 399] on div "Enter a value" at bounding box center [808, 397] width 80 height 18
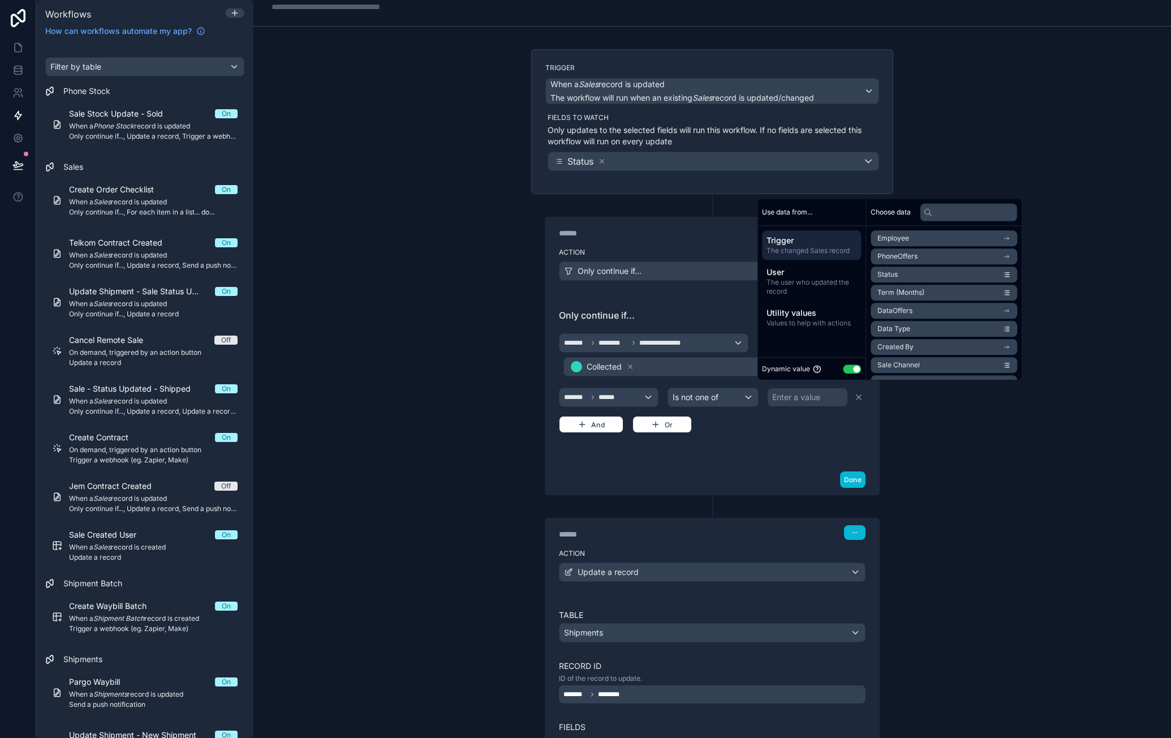
click at [851, 372] on button "Use setting" at bounding box center [852, 368] width 18 height 9
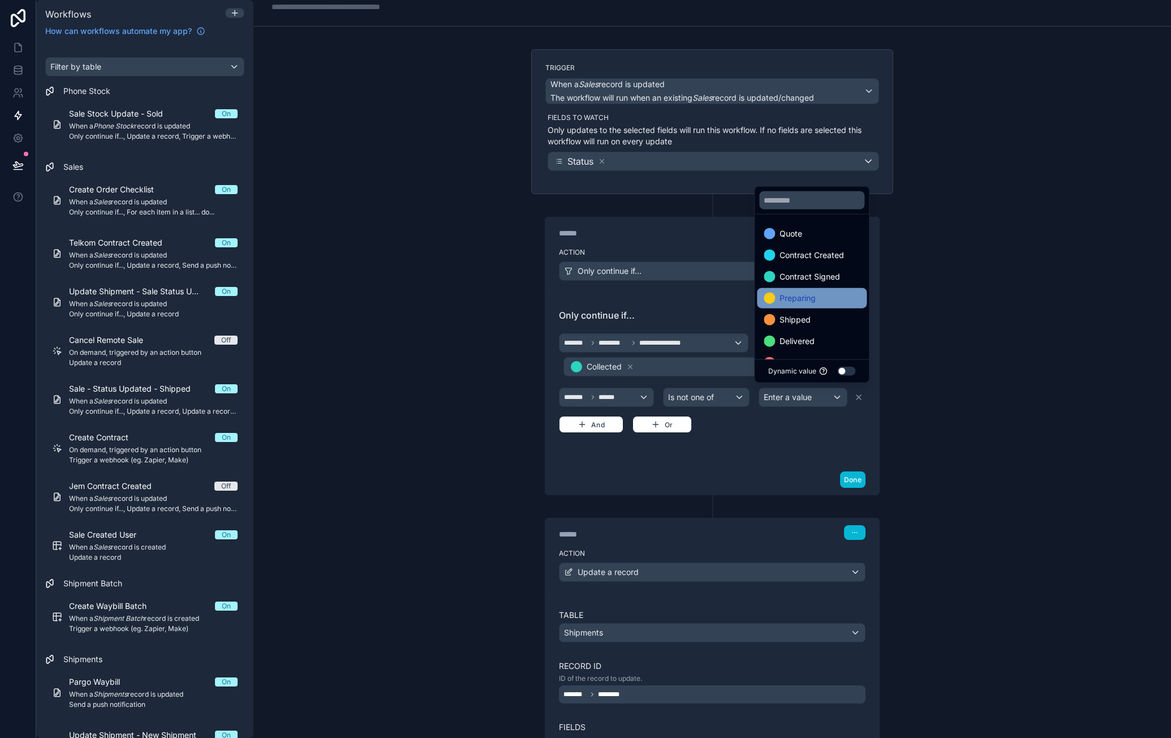
click at [835, 300] on div "Preparing" at bounding box center [812, 298] width 96 height 14
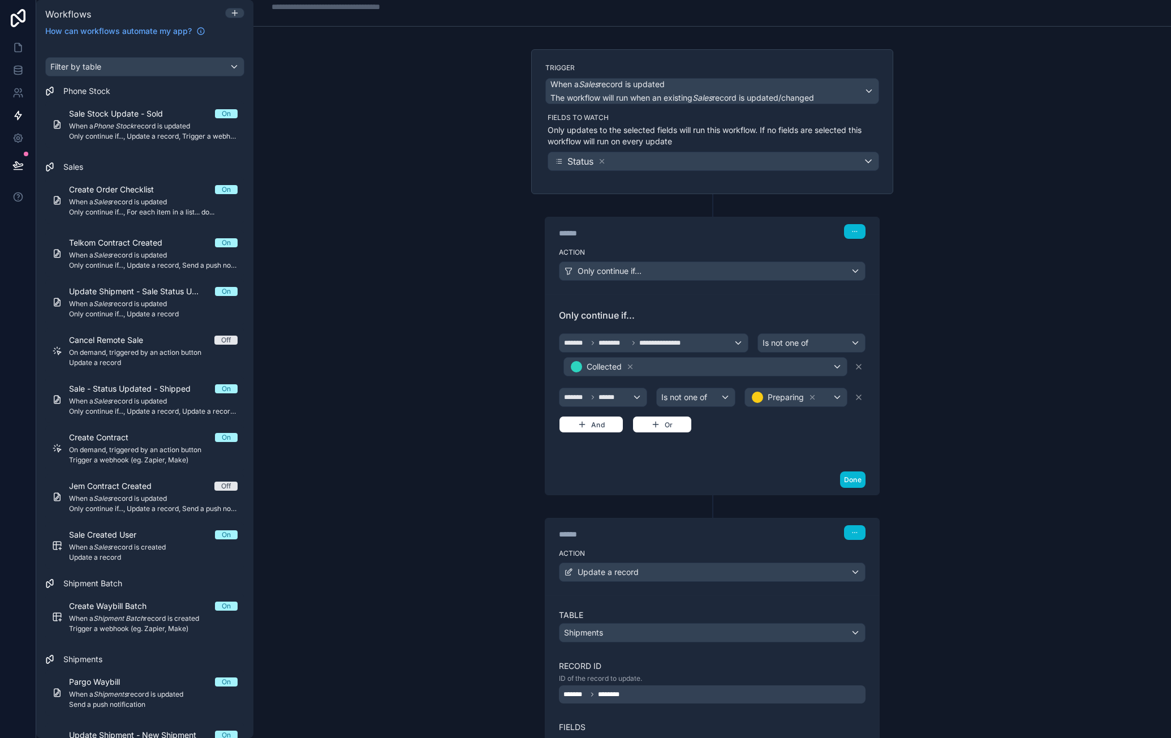
click at [960, 307] on div "**********" at bounding box center [712, 369] width 918 height 738
click at [843, 472] on button "Done" at bounding box center [852, 479] width 25 height 16
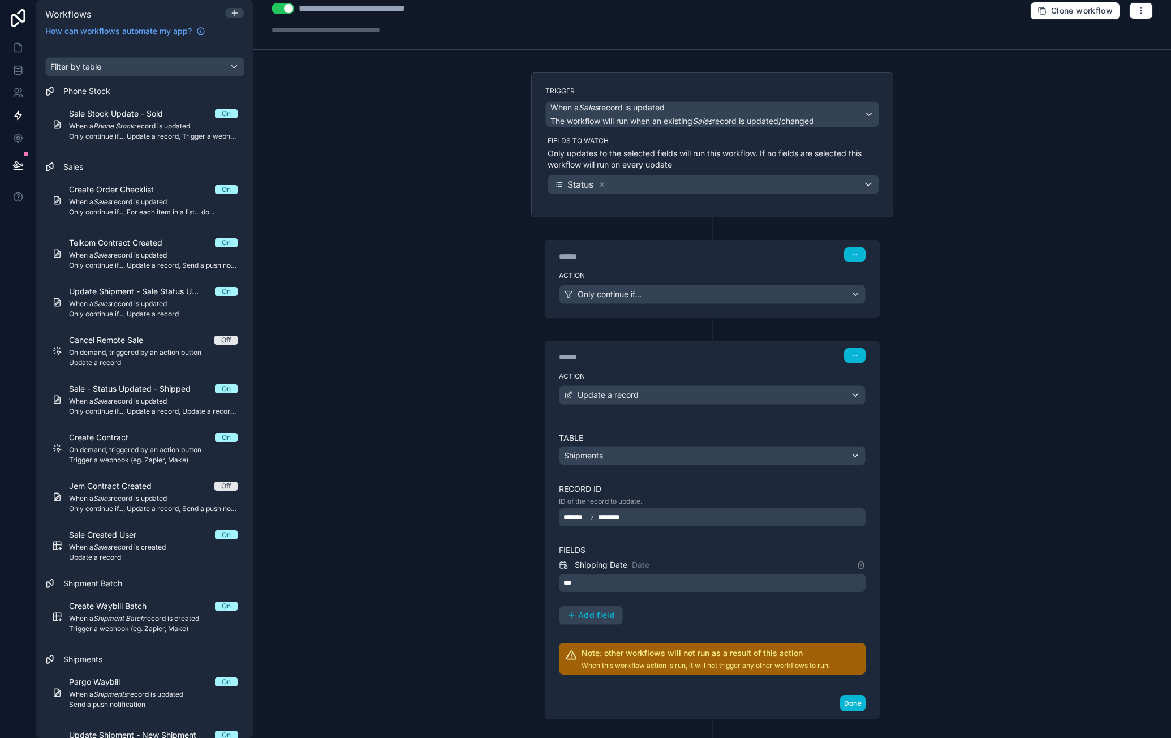
scroll to position [0, 0]
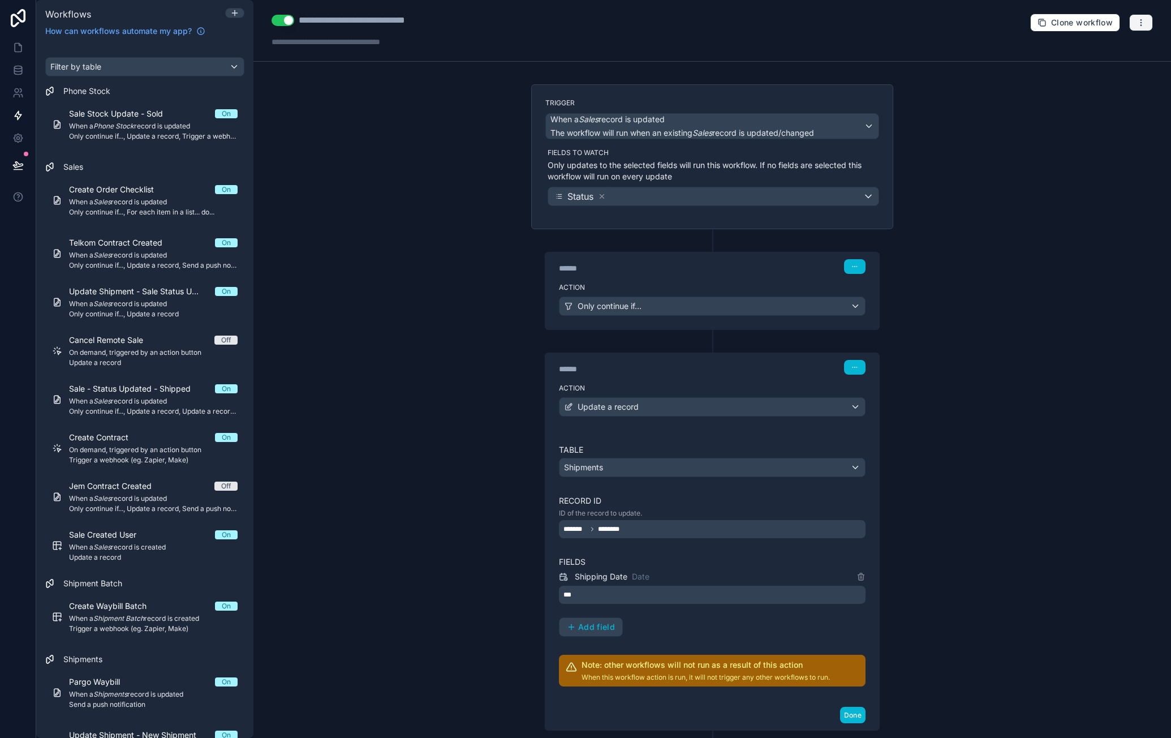
click at [1134, 27] on button "button" at bounding box center [1141, 22] width 24 height 17
click at [1112, 64] on span "Run history" at bounding box center [1103, 66] width 54 height 9
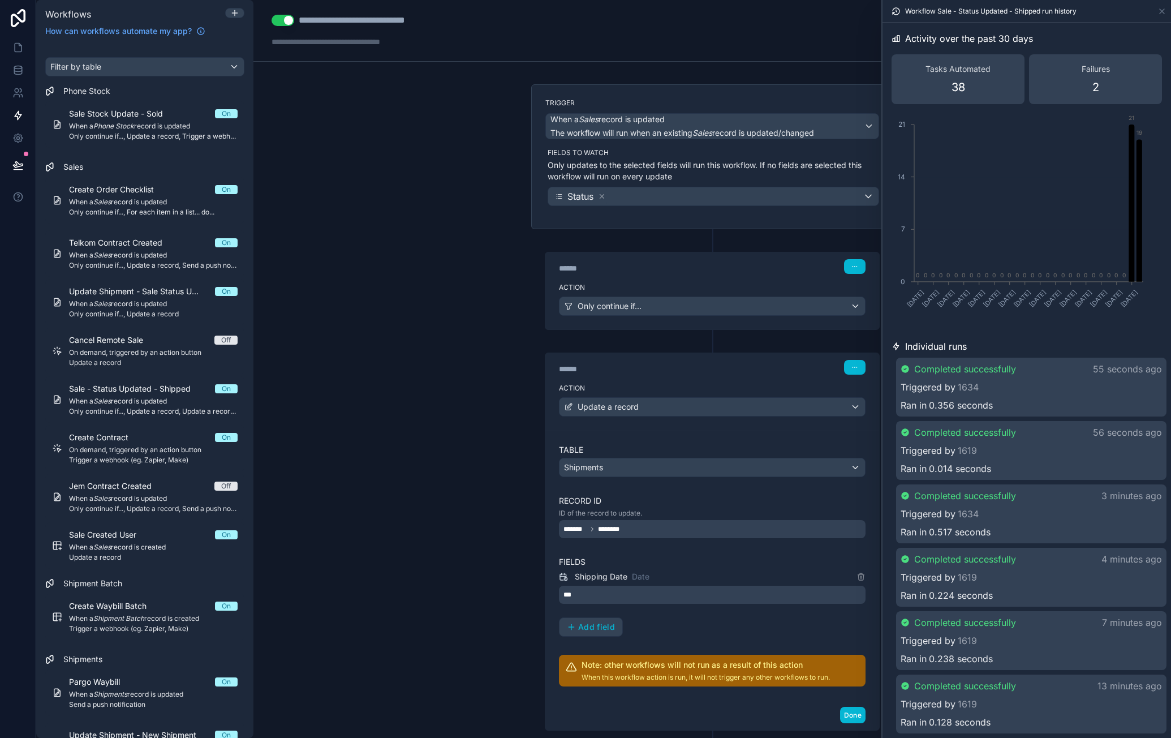
click at [1050, 393] on div "Triggered by 1634" at bounding box center [1031, 387] width 261 height 14
click at [1055, 382] on div "Triggered by 1634" at bounding box center [1031, 388] width 259 height 14
click at [1055, 382] on div "Triggered by 1634" at bounding box center [1031, 387] width 261 height 14
click at [1055, 382] on div "Triggered by 1634" at bounding box center [1031, 388] width 259 height 14
click at [1055, 382] on div "Triggered by 1634" at bounding box center [1031, 387] width 261 height 14
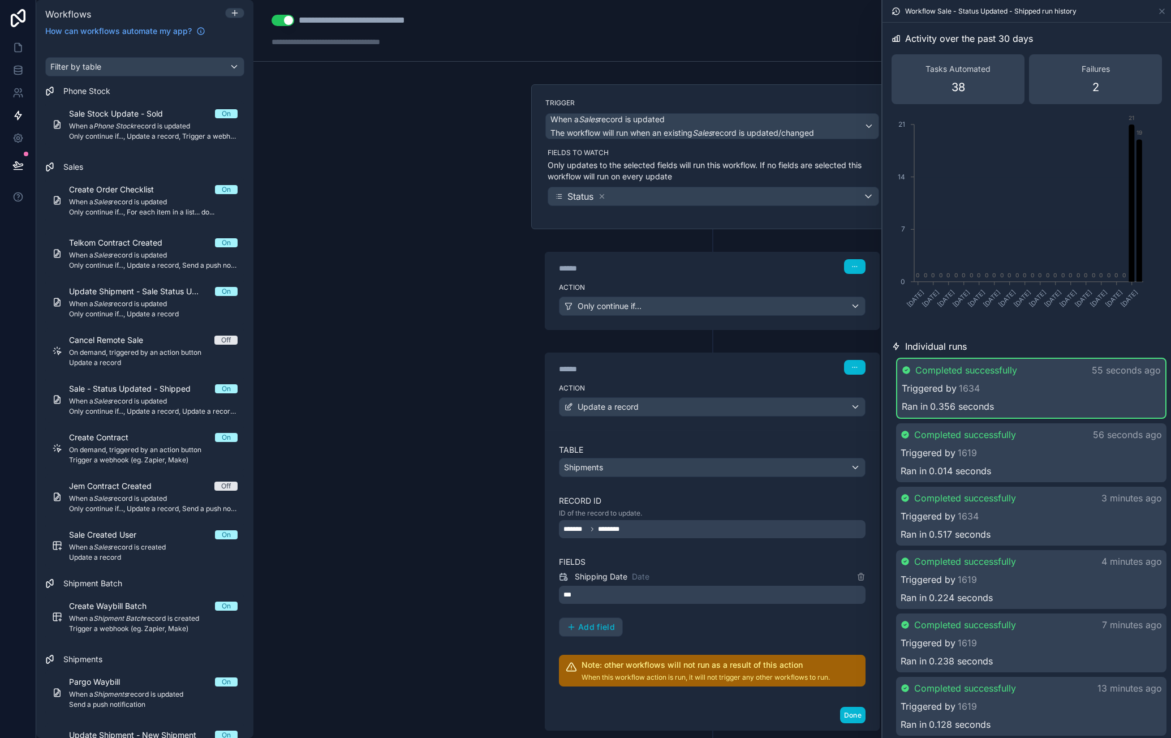
click at [1055, 382] on div "Triggered by 1634" at bounding box center [1031, 388] width 259 height 14
click at [1055, 382] on div "Triggered by 1634" at bounding box center [1031, 387] width 261 height 14
click at [708, 283] on label "Action" at bounding box center [712, 287] width 307 height 9
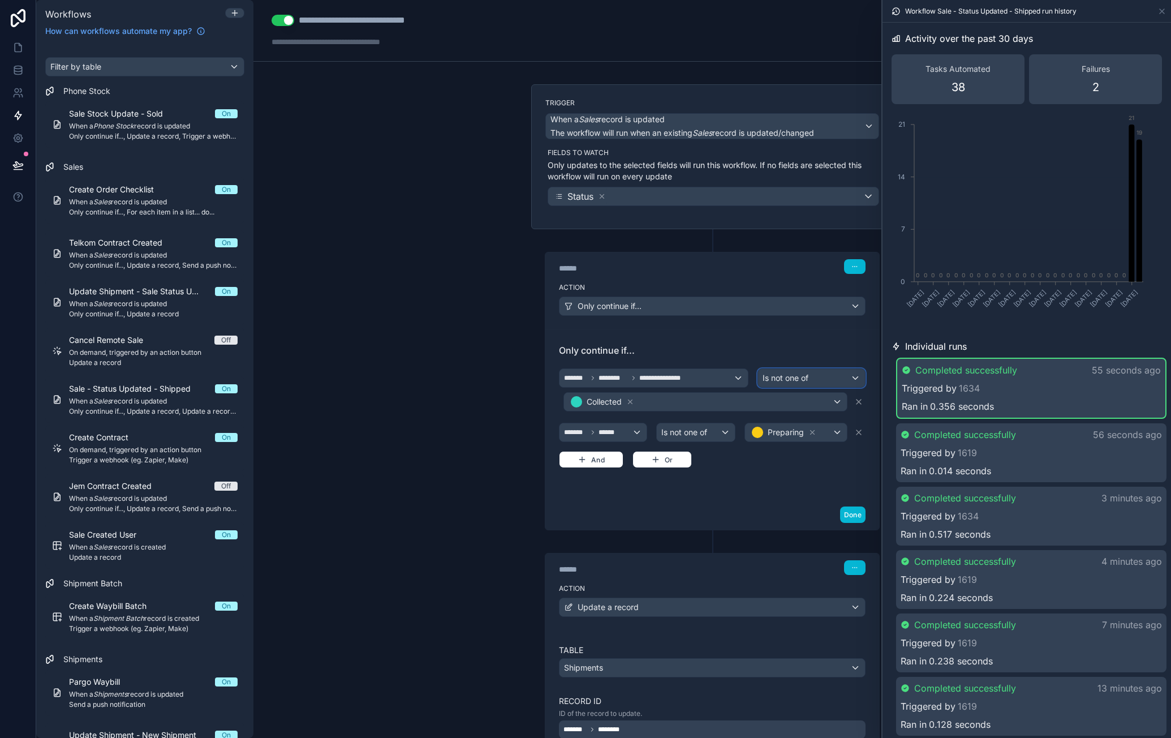
click at [810, 379] on div "Is not one of" at bounding box center [811, 378] width 107 height 18
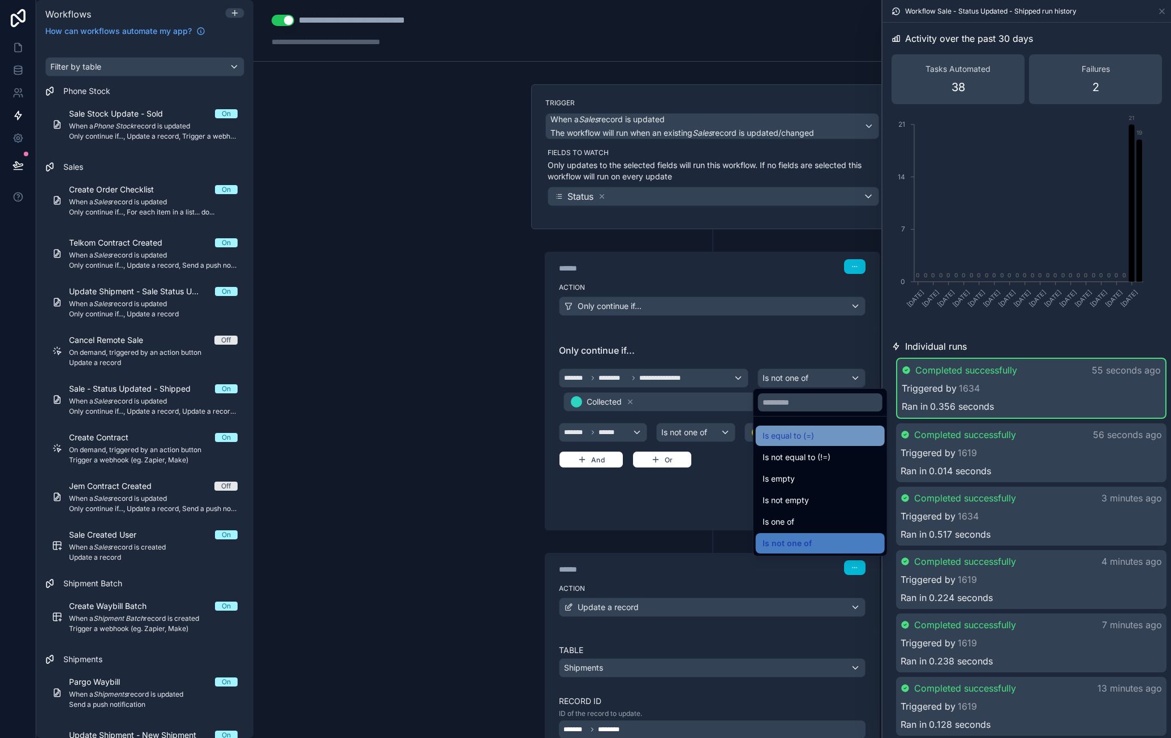
click at [837, 430] on div "Is equal to (=)" at bounding box center [820, 436] width 115 height 14
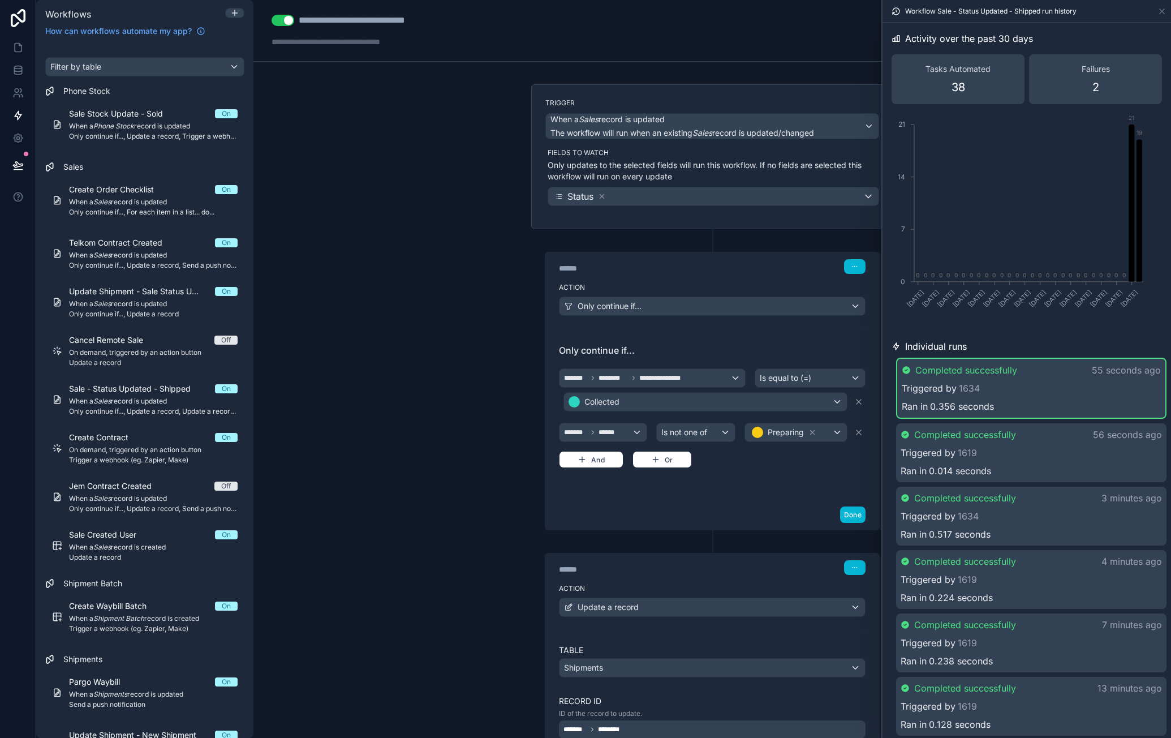
click at [749, 343] on span "Only continue if..." at bounding box center [712, 350] width 307 height 14
click at [721, 369] on div "**********" at bounding box center [653, 378] width 186 height 18
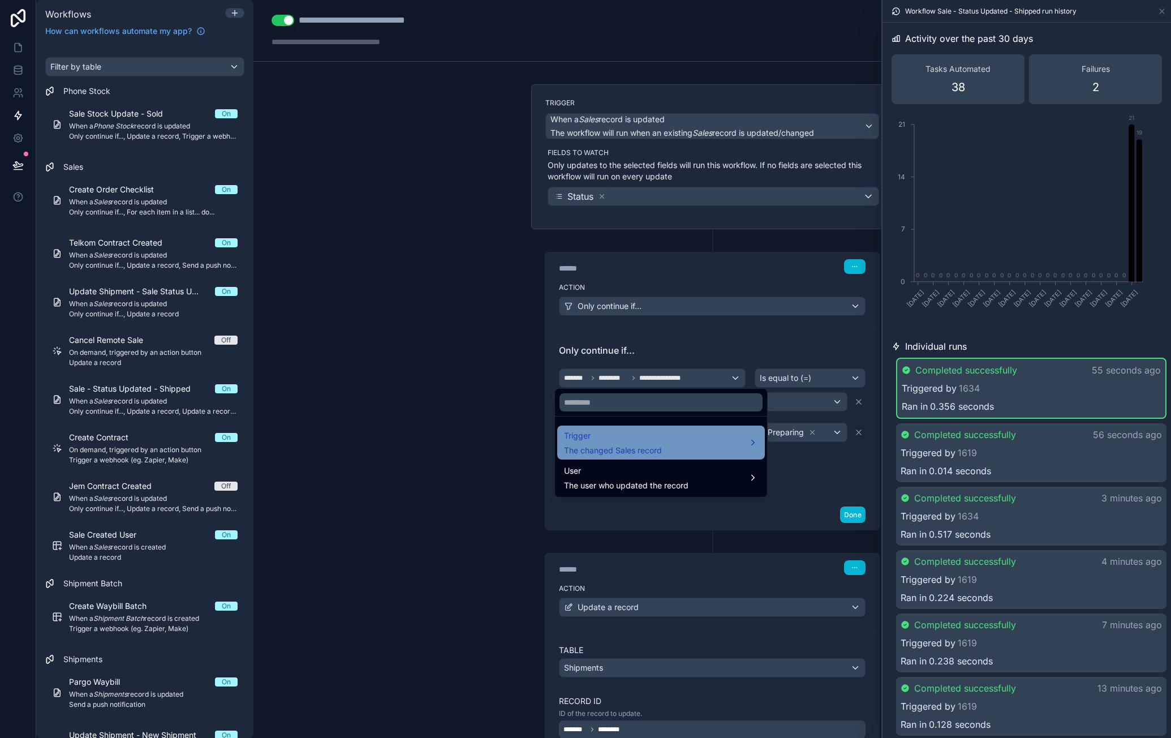
click at [683, 437] on div "Trigger The changed Sales record" at bounding box center [661, 442] width 194 height 27
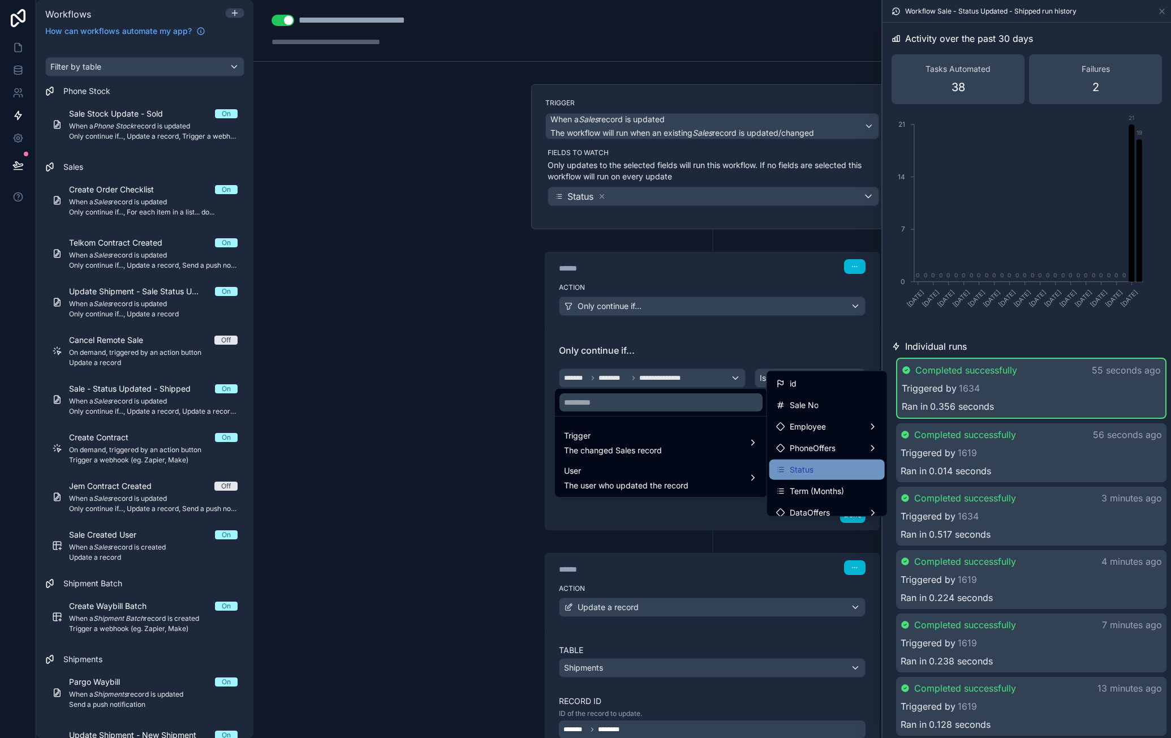
click at [836, 468] on div "Status" at bounding box center [827, 470] width 102 height 14
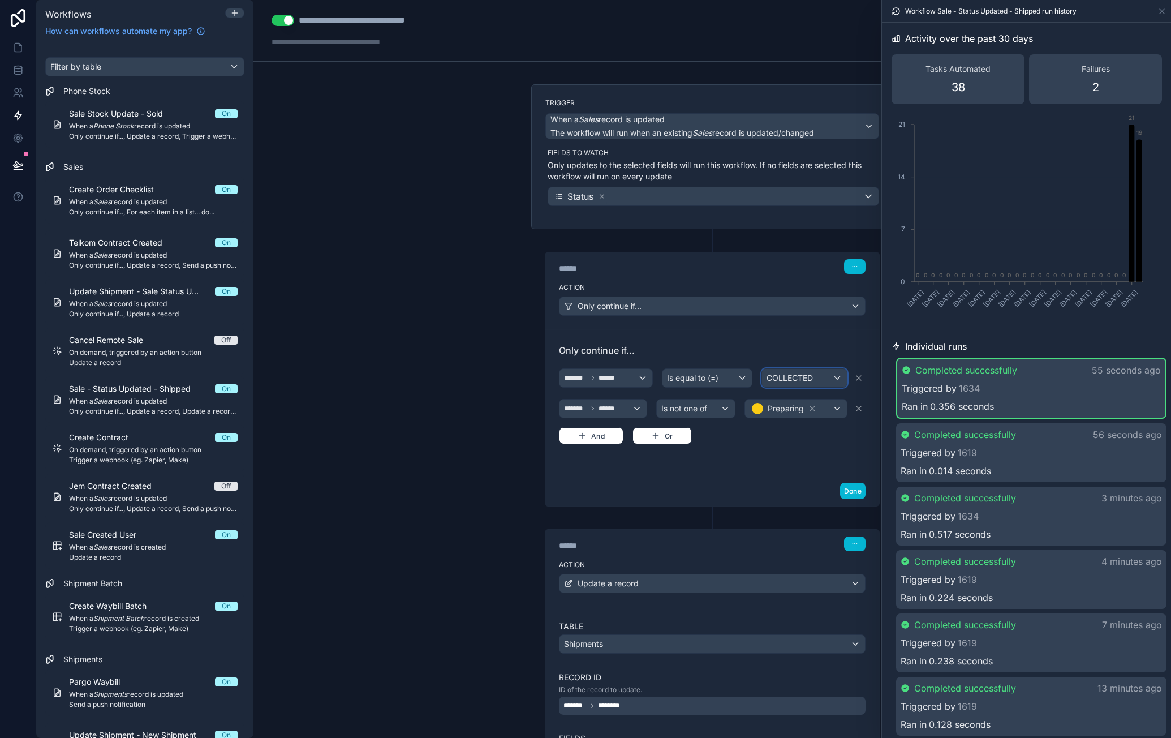
click at [807, 375] on span "COLLECTED" at bounding box center [790, 377] width 46 height 11
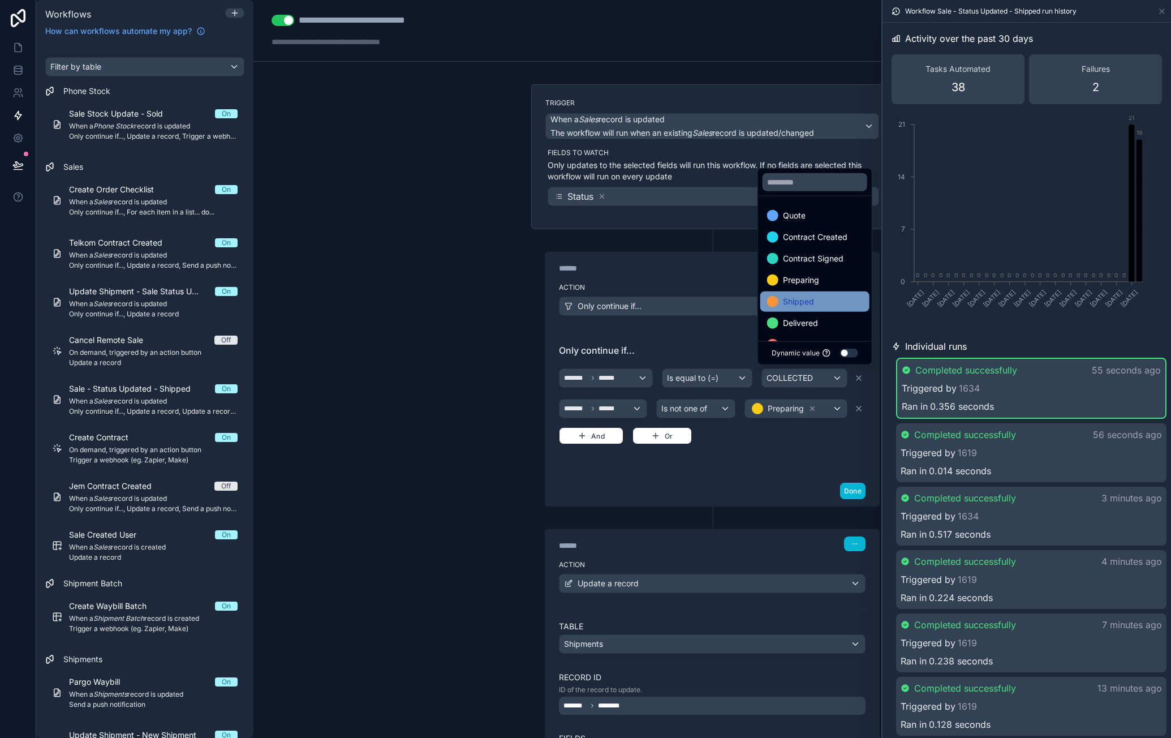
click at [822, 298] on div "Shipped" at bounding box center [815, 302] width 96 height 14
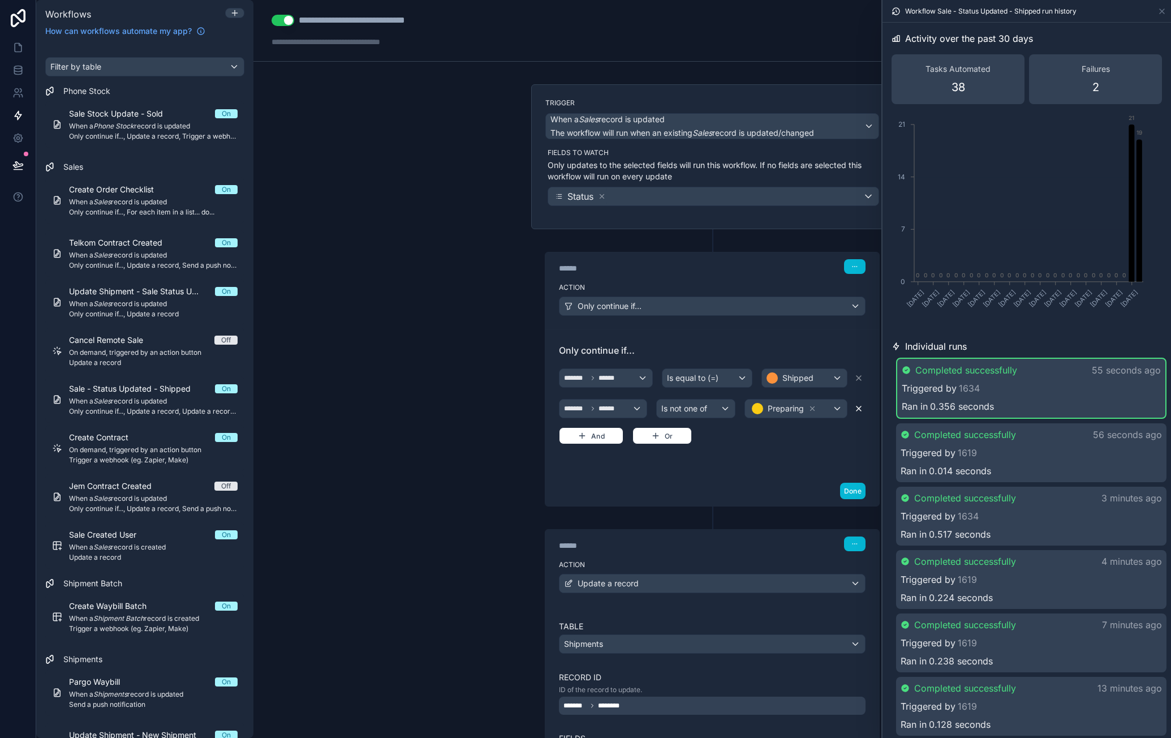
click at [860, 410] on button at bounding box center [859, 408] width 14 height 19
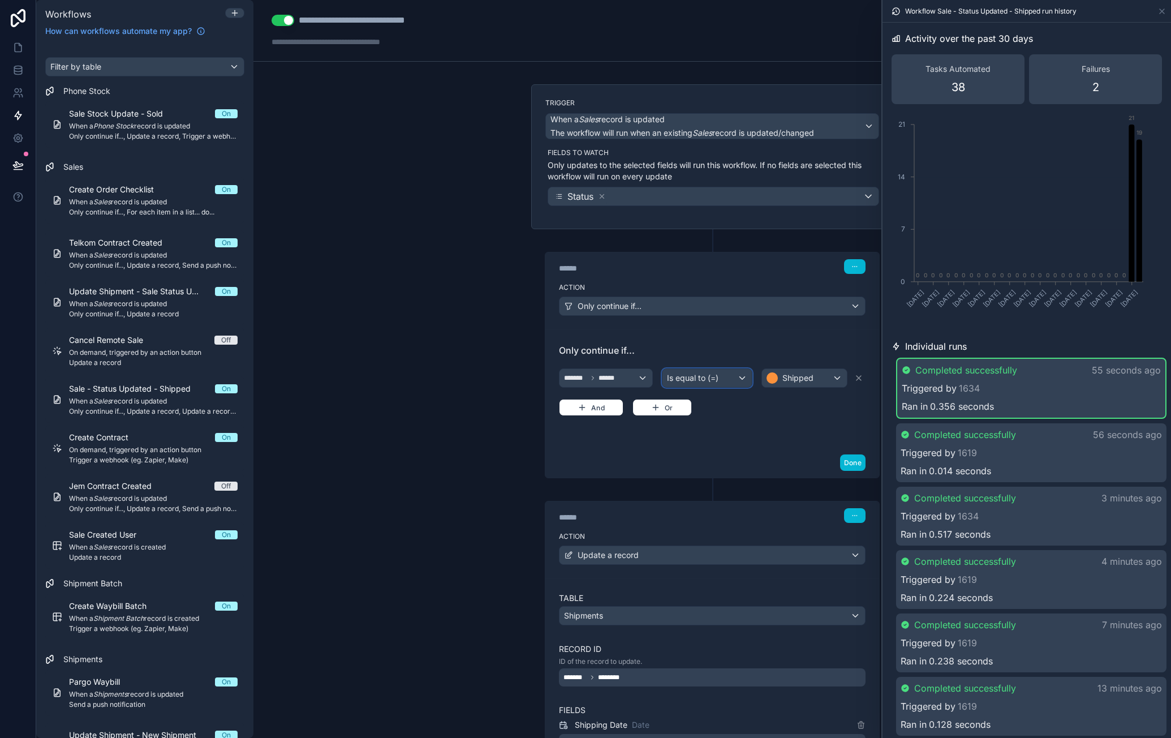
click at [723, 374] on div "Is equal to (=)" at bounding box center [707, 378] width 89 height 18
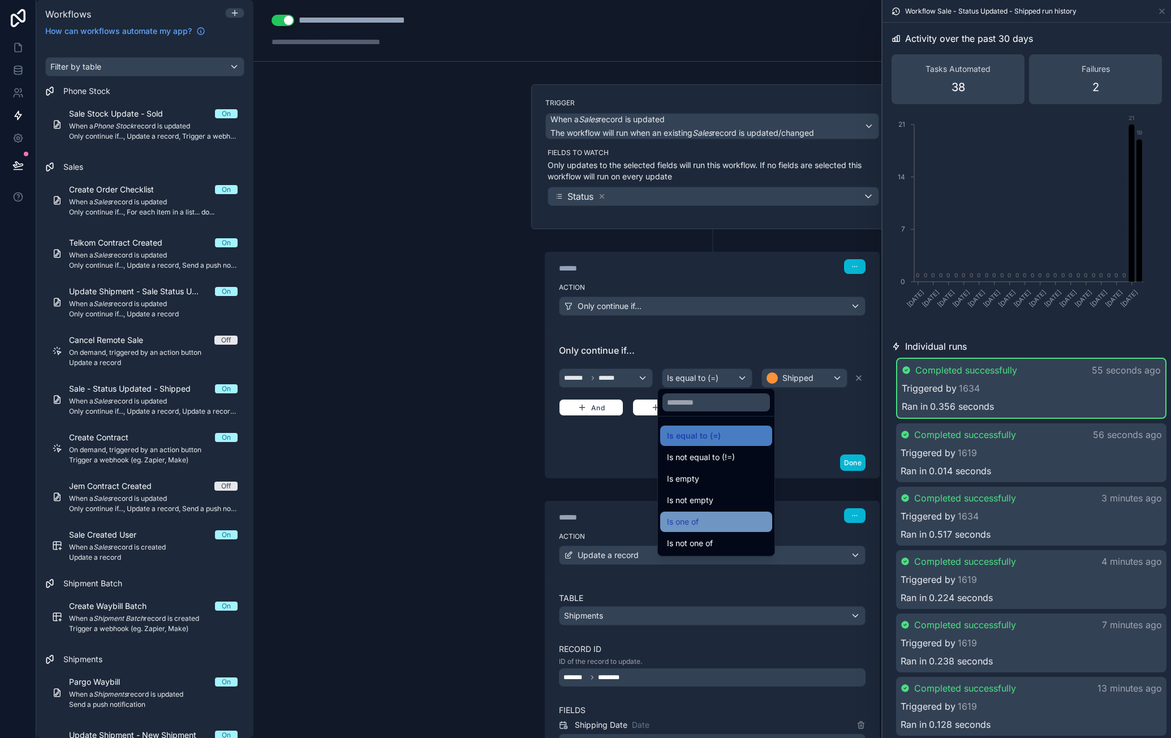
click at [736, 523] on div "Is one of" at bounding box center [716, 522] width 98 height 14
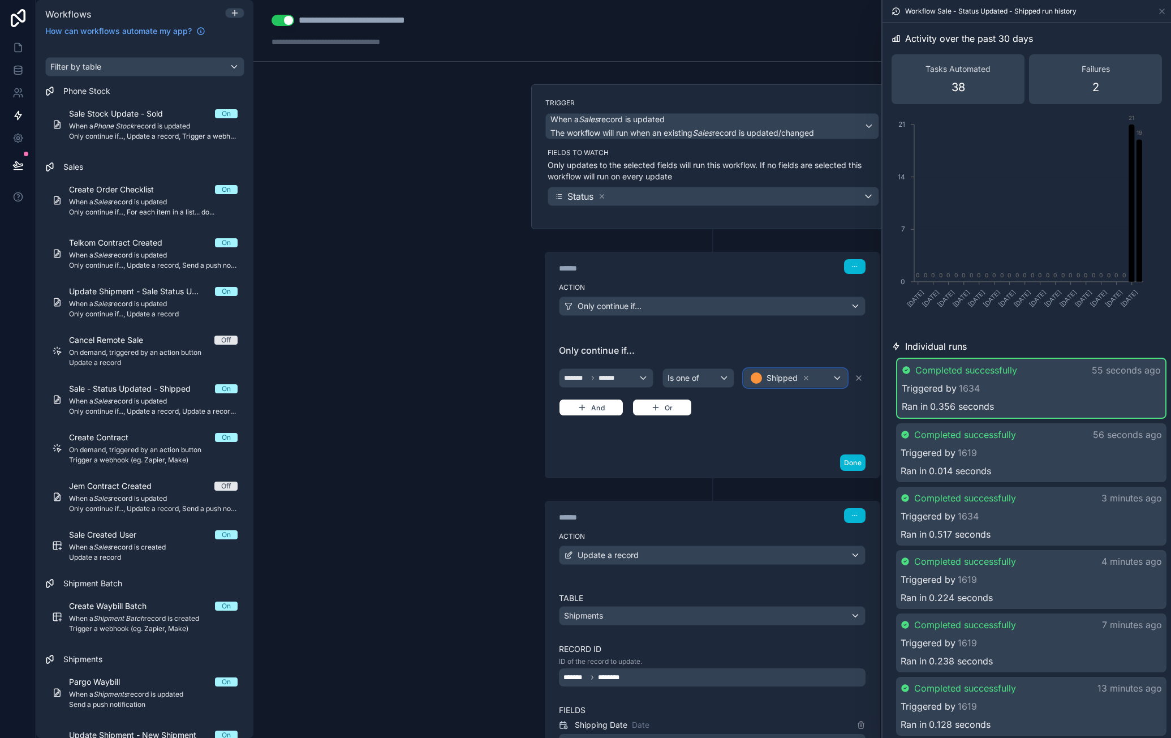
click at [816, 377] on div "Shipped" at bounding box center [795, 378] width 103 height 18
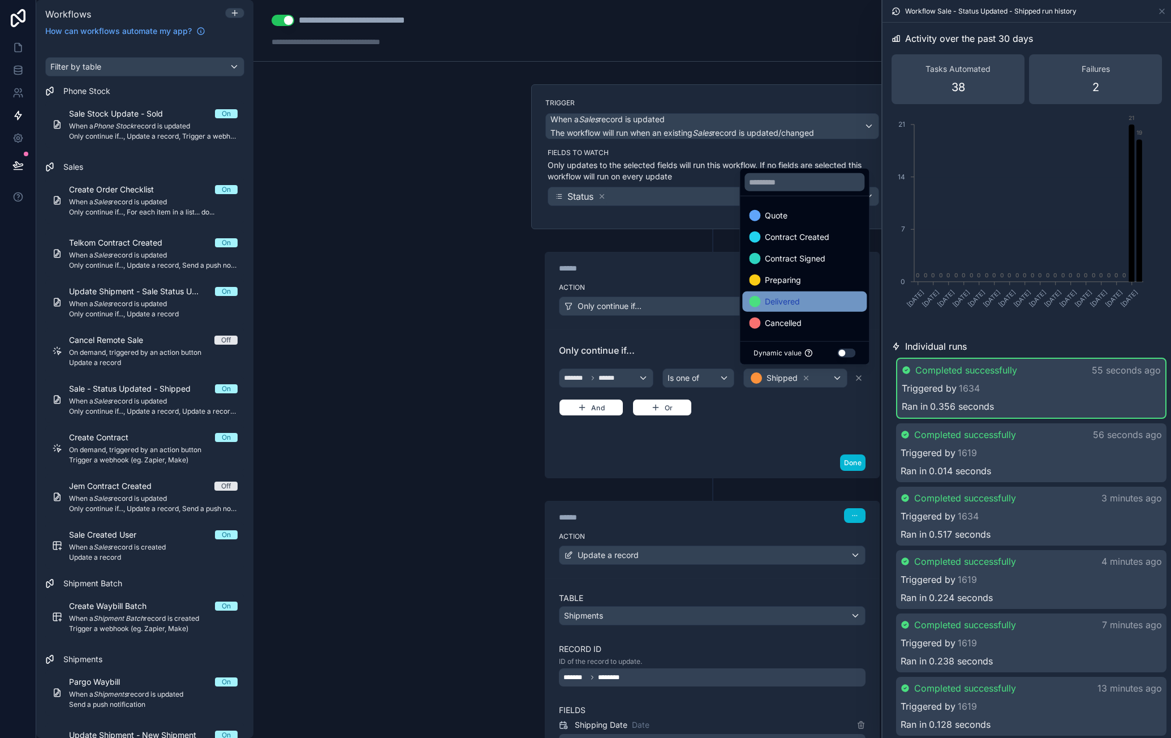
click at [812, 307] on div "Delivered" at bounding box center [804, 302] width 111 height 14
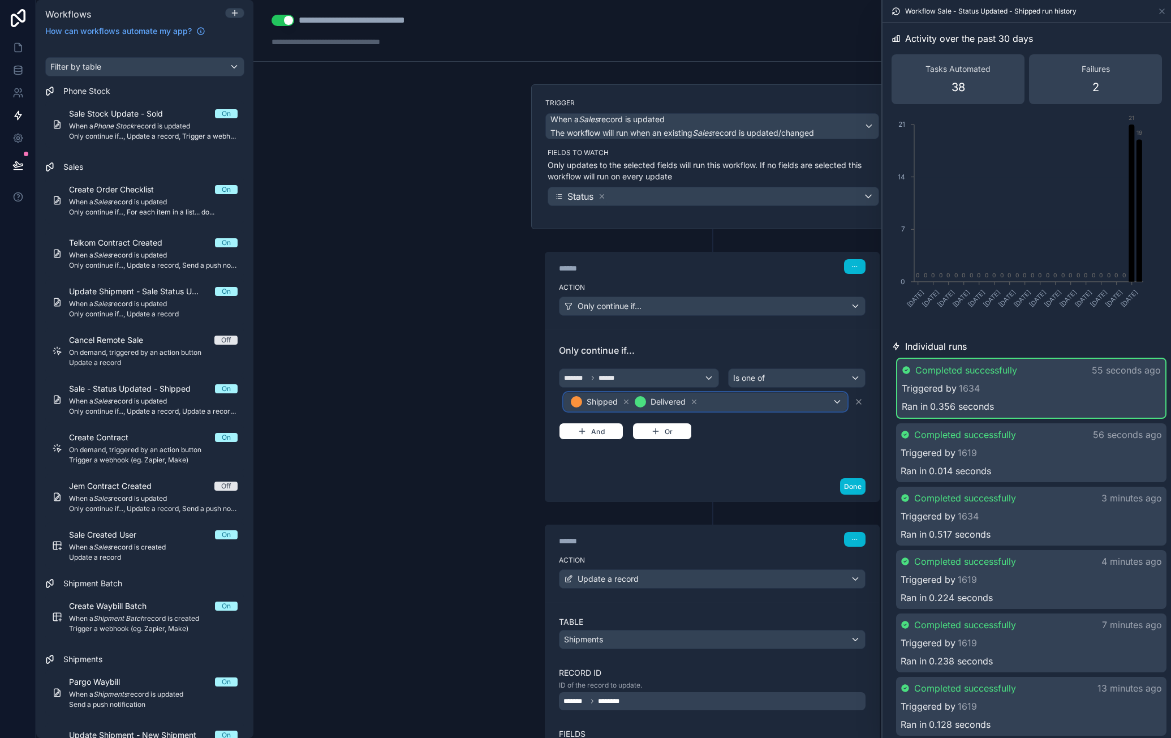
click at [766, 396] on div "Shipped Delivered" at bounding box center [705, 402] width 283 height 18
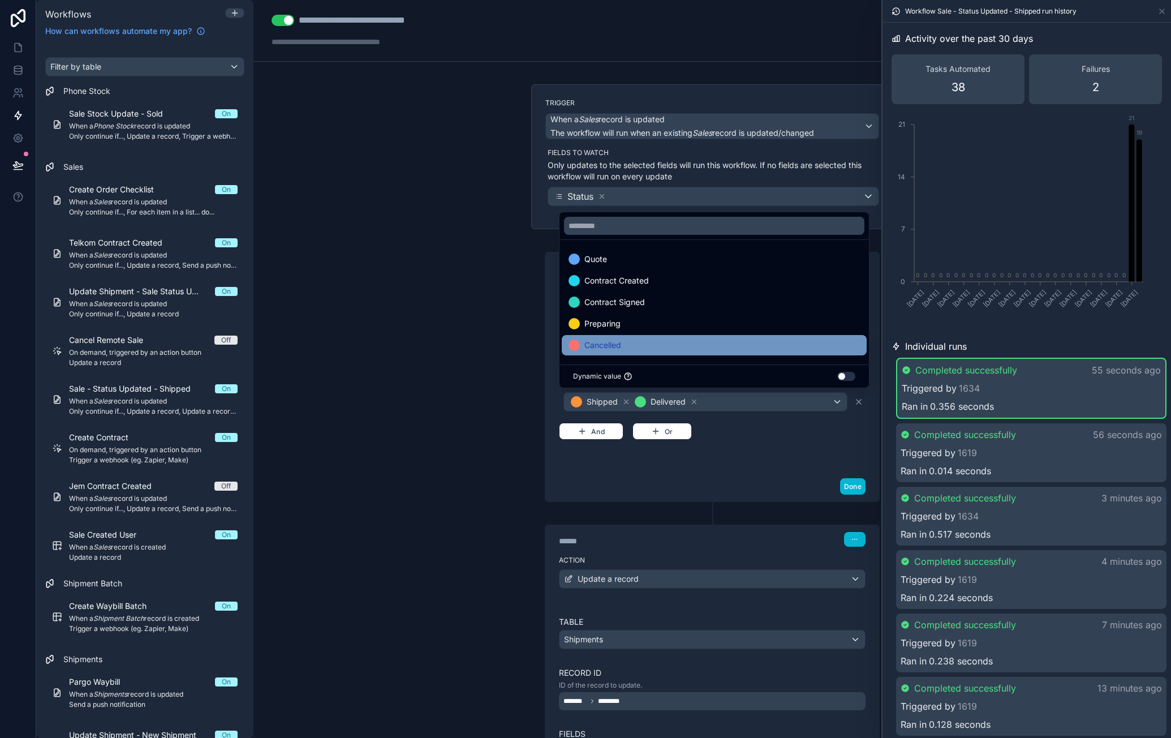
click at [708, 348] on div "Cancelled" at bounding box center [714, 345] width 291 height 14
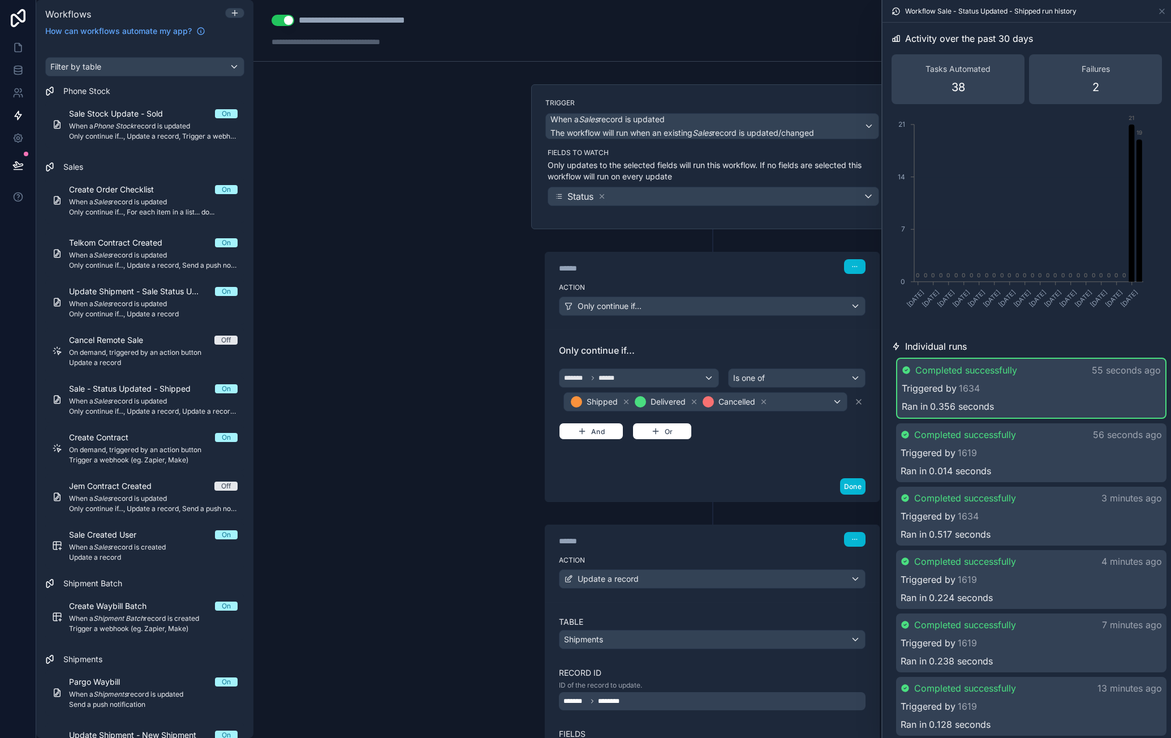
drag, startPoint x: 749, startPoint y: 457, endPoint x: 758, endPoint y: 450, distance: 11.3
click at [749, 457] on div "Only continue if... ******* ****** Is one of Shipped Delivered Cancelled And Or" at bounding box center [712, 400] width 334 height 142
click at [844, 483] on button "Done" at bounding box center [852, 486] width 25 height 16
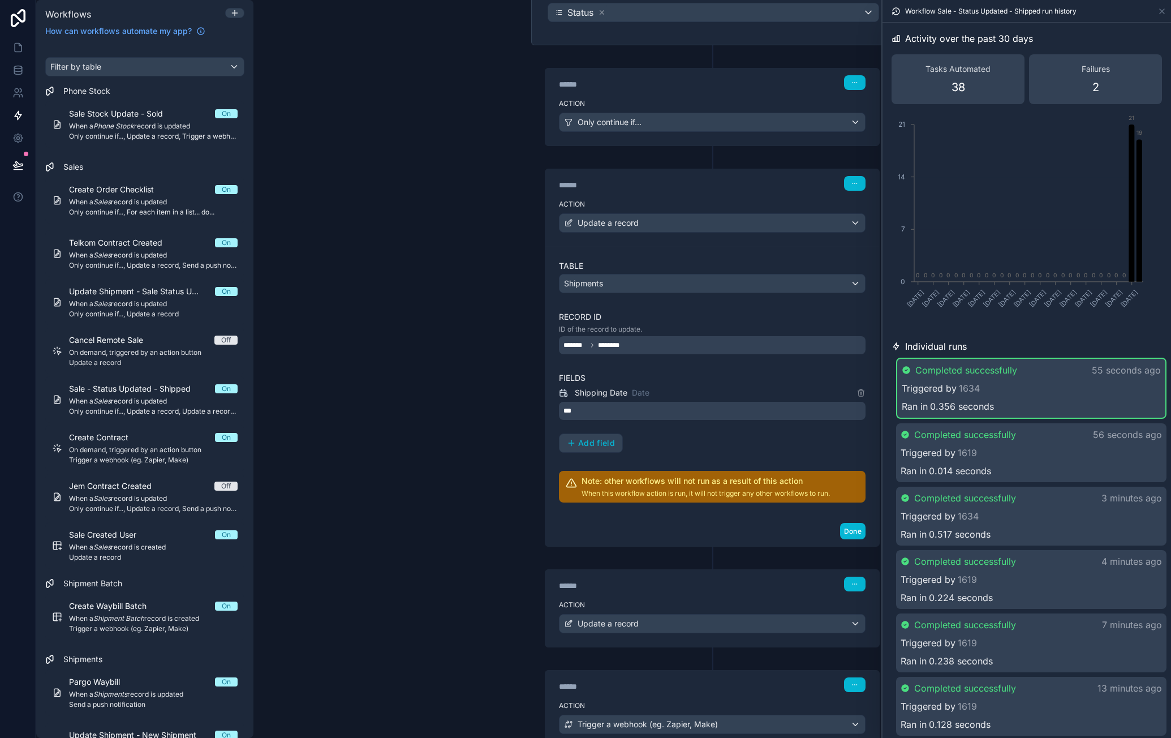
scroll to position [170, 0]
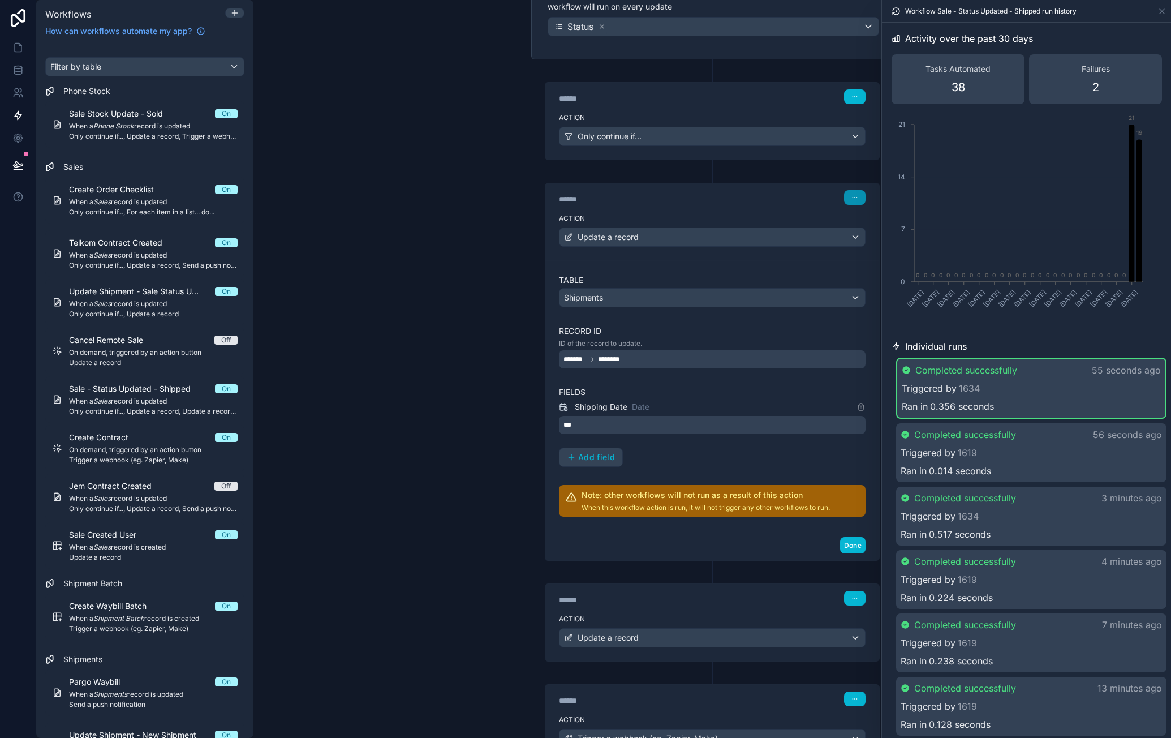
click at [857, 196] on button "button" at bounding box center [855, 197] width 22 height 15
click at [869, 237] on span "Delete" at bounding box center [872, 238] width 21 height 9
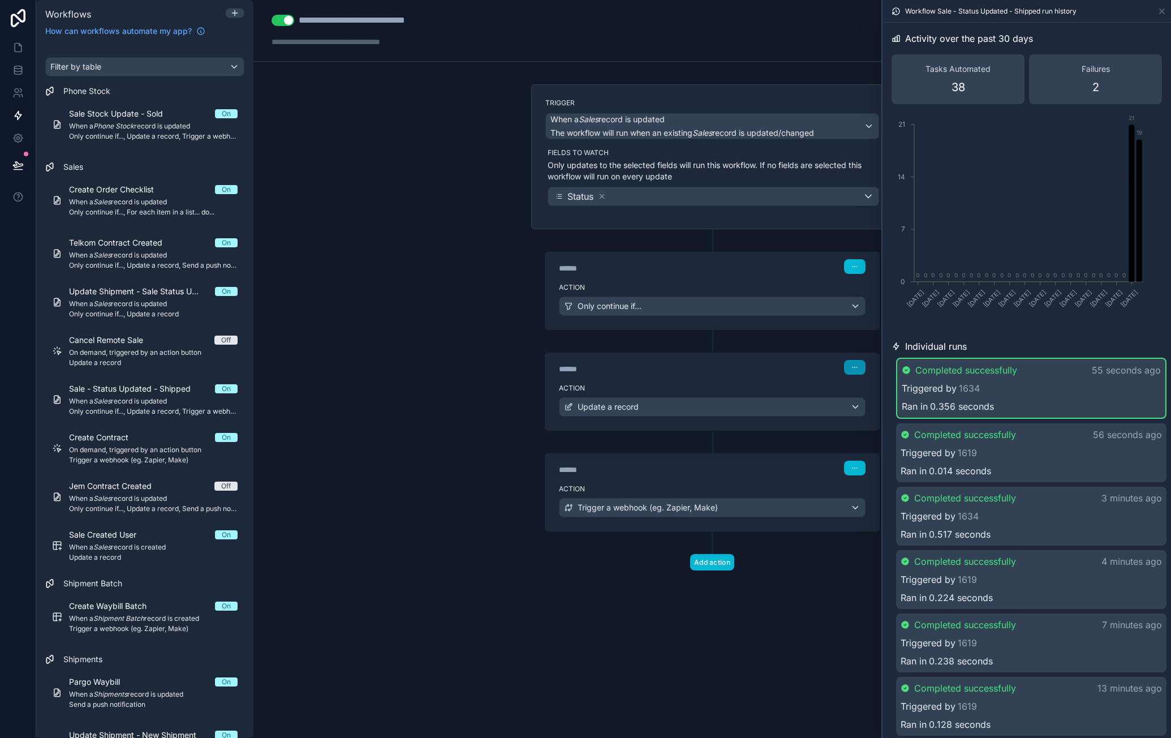
click at [860, 364] on button "button" at bounding box center [855, 367] width 22 height 15
click at [878, 405] on span "Delete" at bounding box center [876, 407] width 21 height 9
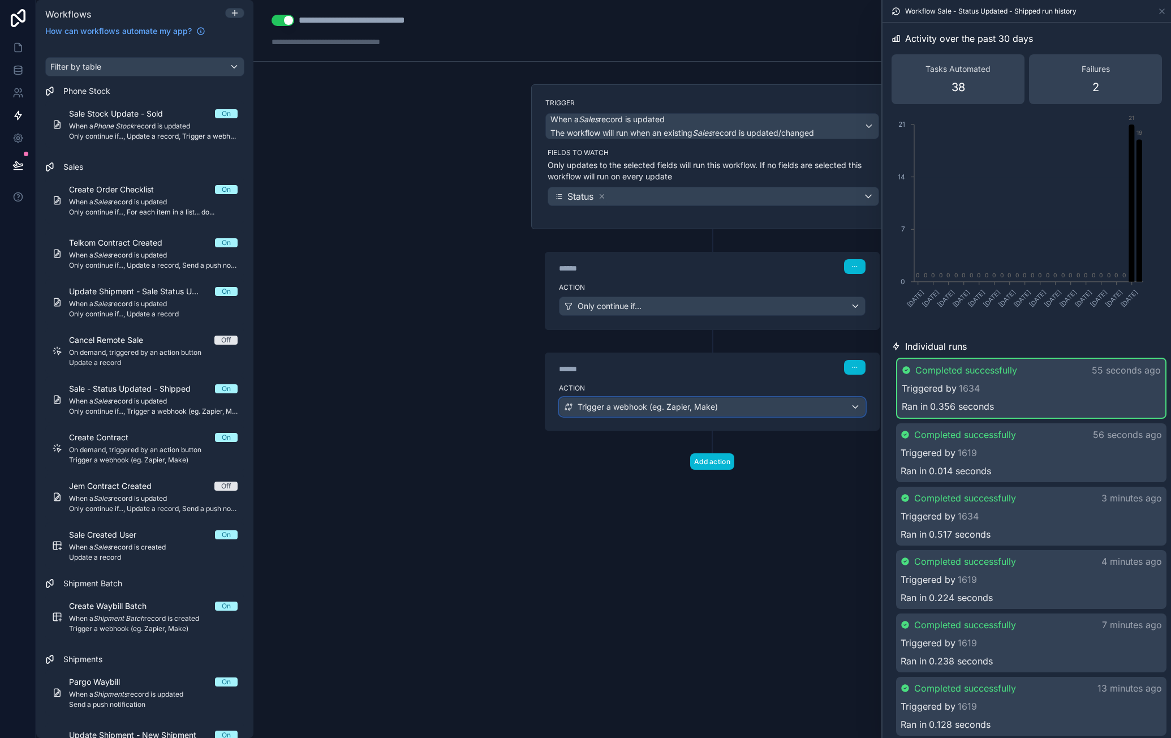
click at [822, 402] on div "Trigger a webhook (eg. Zapier, Make)" at bounding box center [713, 407] width 306 height 18
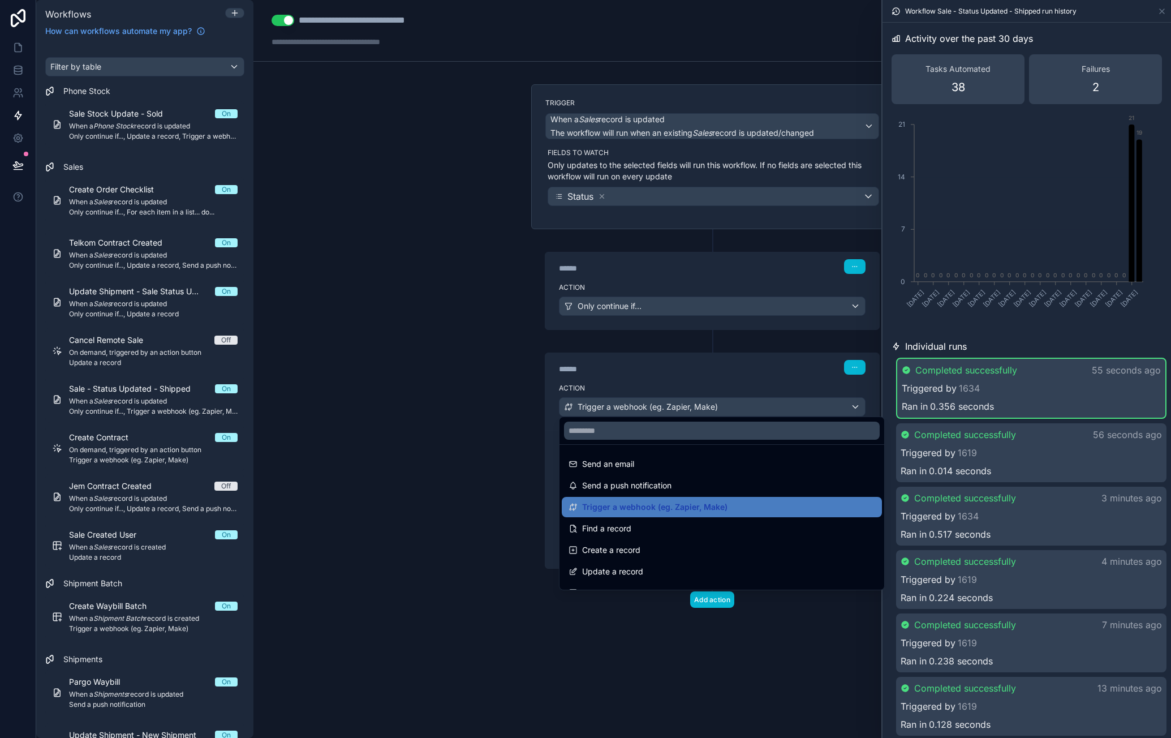
click at [780, 369] on div at bounding box center [585, 369] width 1171 height 738
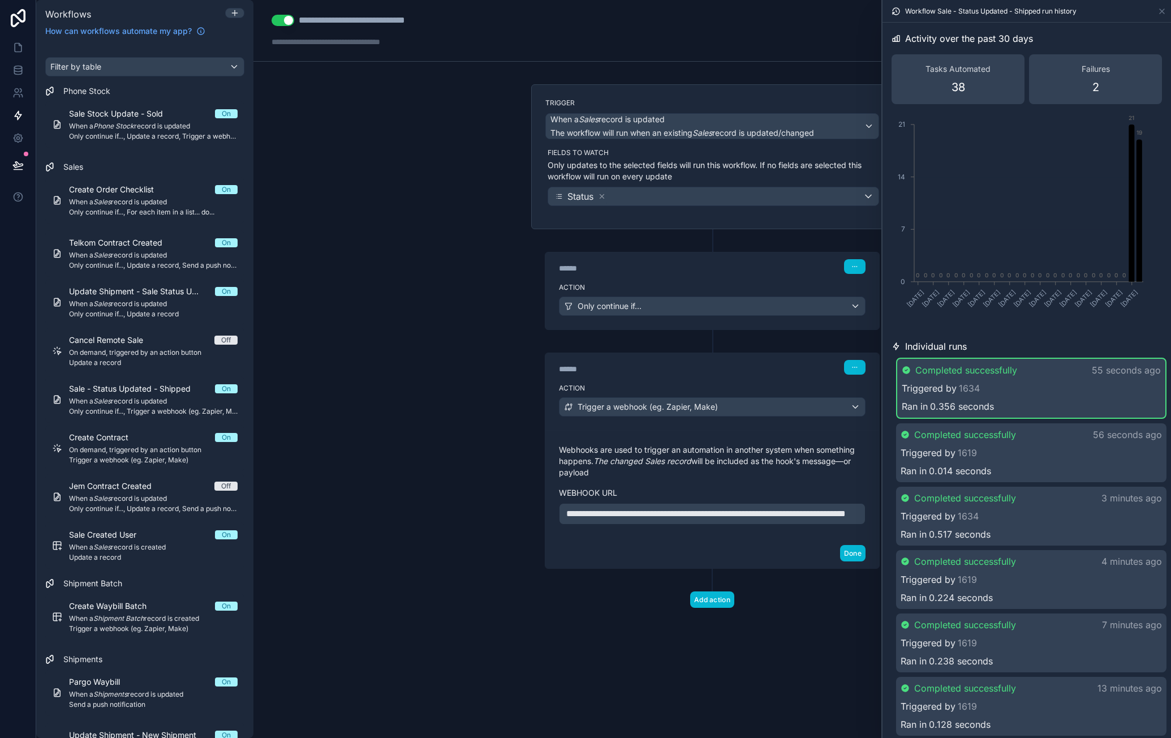
click at [410, 439] on div "**********" at bounding box center [712, 369] width 918 height 738
click at [406, 22] on div "**********" at bounding box center [372, 21] width 147 height 14
click at [421, 21] on div "**********" at bounding box center [372, 21] width 147 height 14
type div "**********"
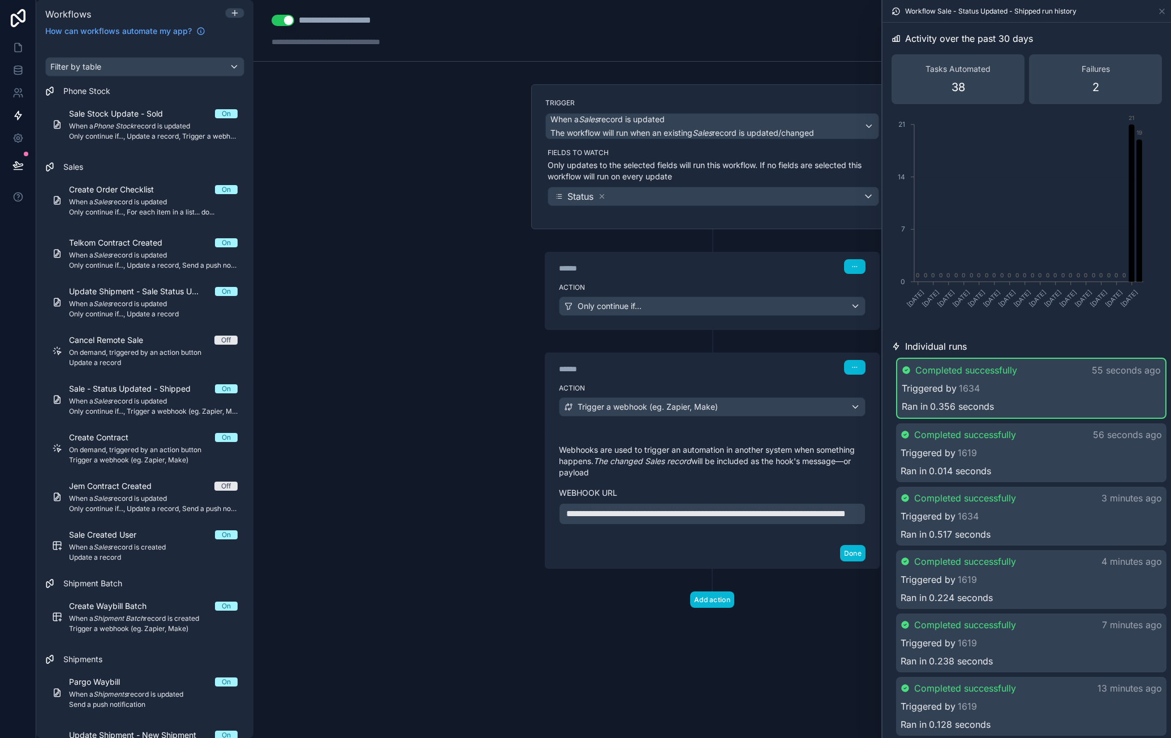
click at [447, 320] on div "**********" at bounding box center [712, 369] width 918 height 738
click at [853, 555] on button "Done" at bounding box center [852, 553] width 25 height 16
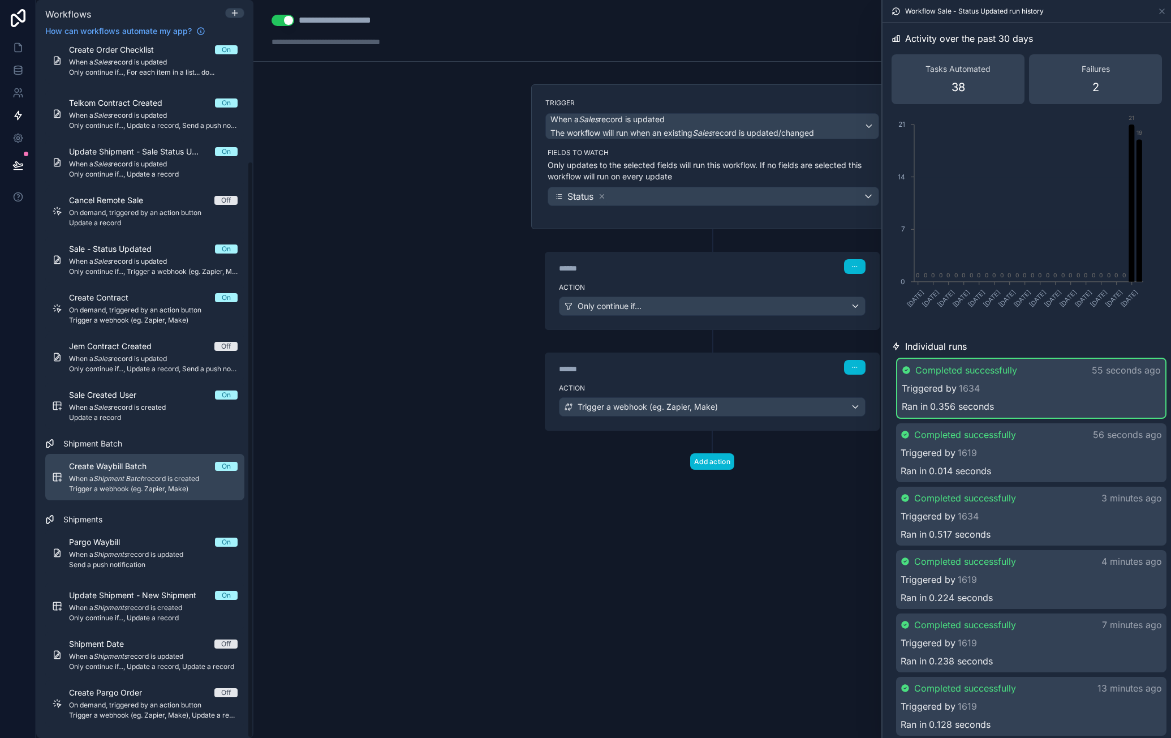
scroll to position [141, 0]
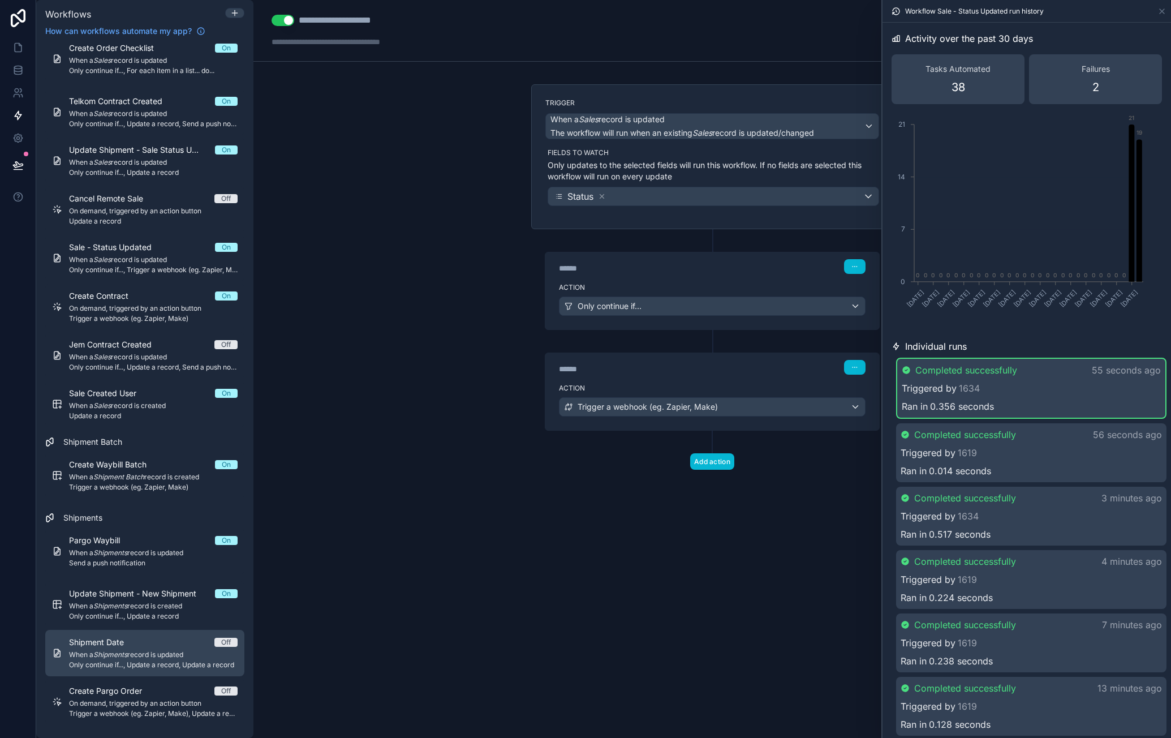
click at [160, 654] on span "When a Shipments record is updated" at bounding box center [153, 654] width 169 height 9
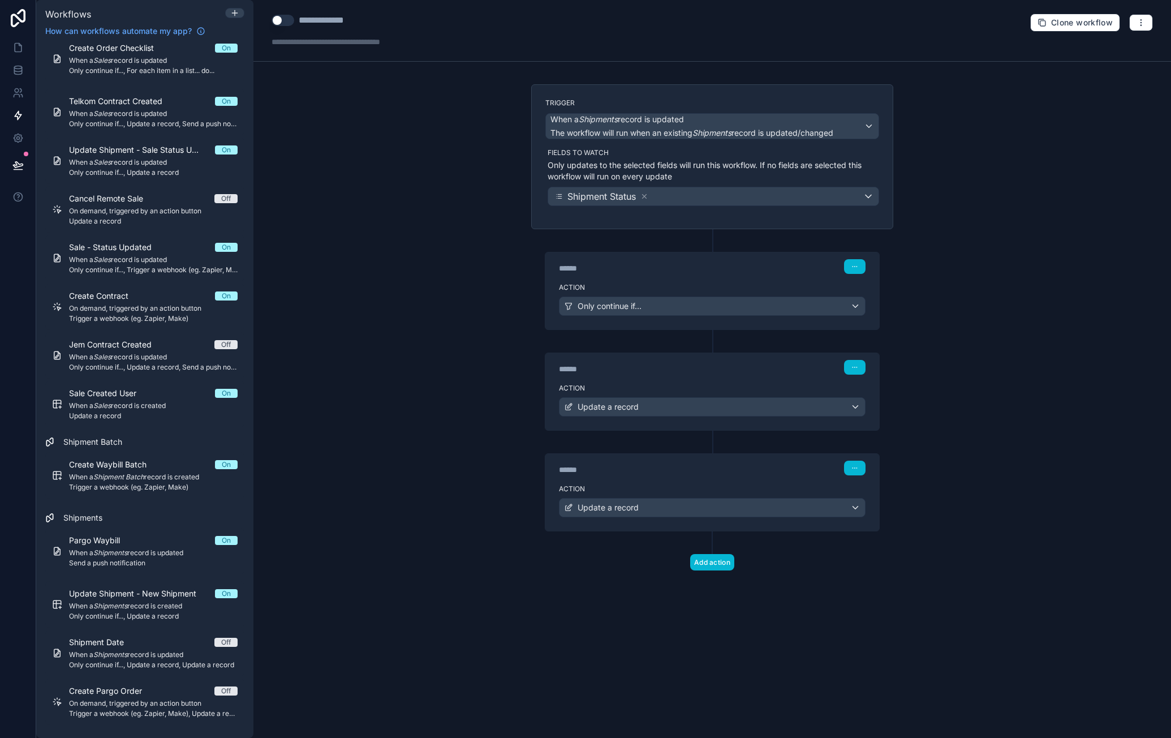
click at [283, 21] on button "Use setting" at bounding box center [283, 20] width 23 height 11
click at [740, 283] on label "Action" at bounding box center [712, 287] width 307 height 9
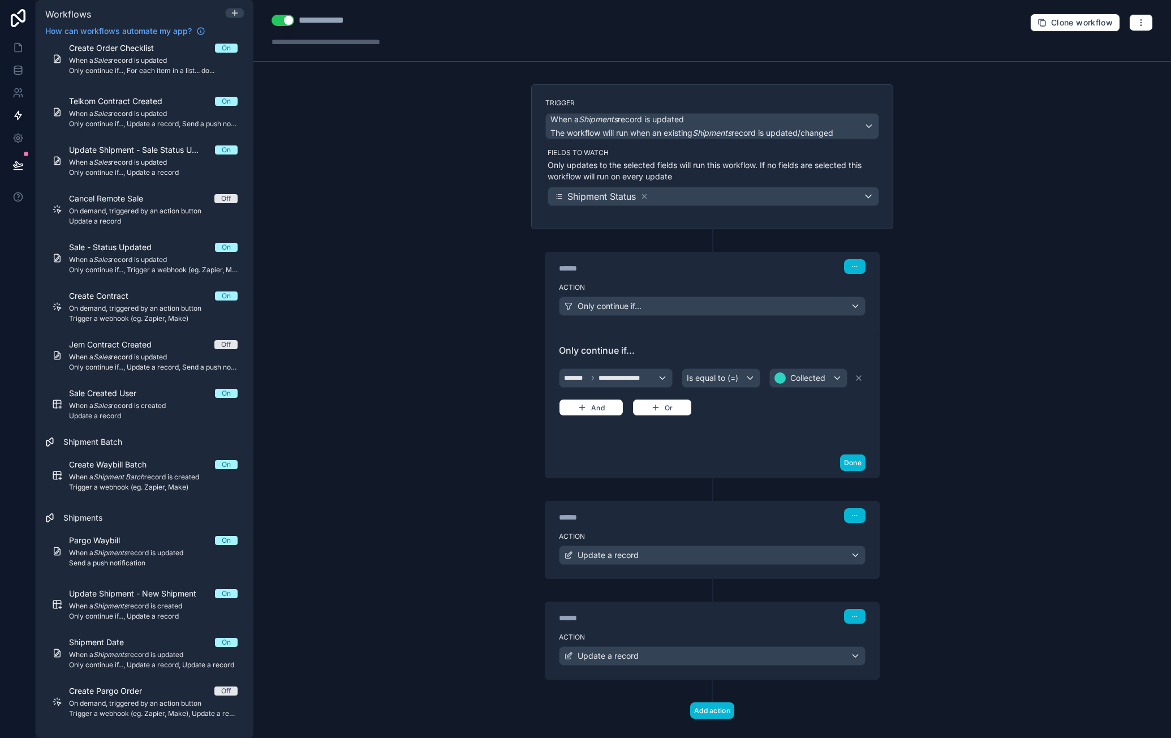
click at [682, 532] on label "Action" at bounding box center [712, 536] width 307 height 9
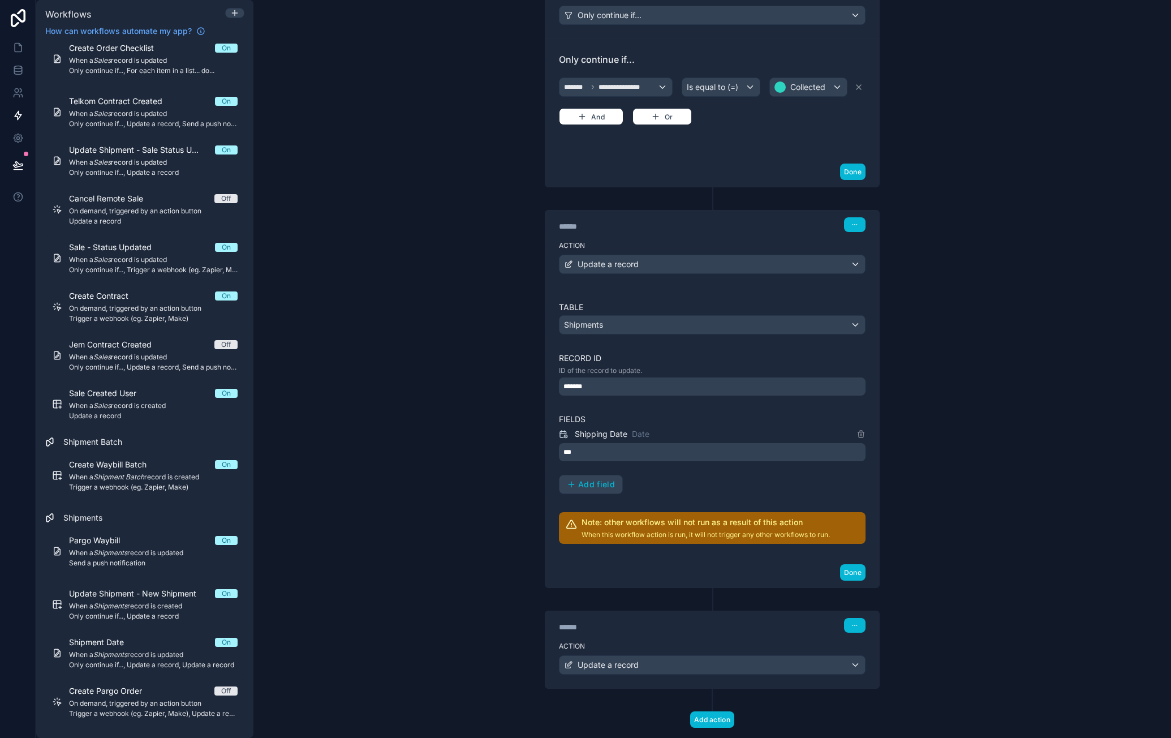
scroll to position [308, 0]
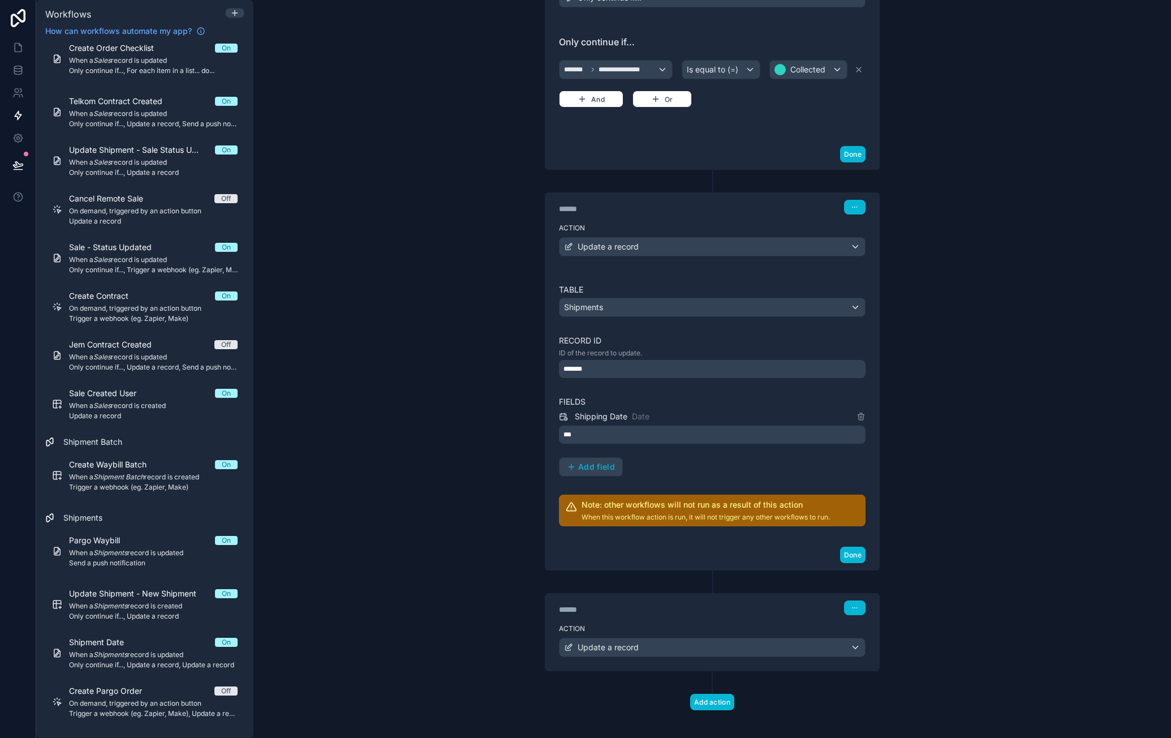
click at [720, 624] on label "Action" at bounding box center [712, 628] width 307 height 9
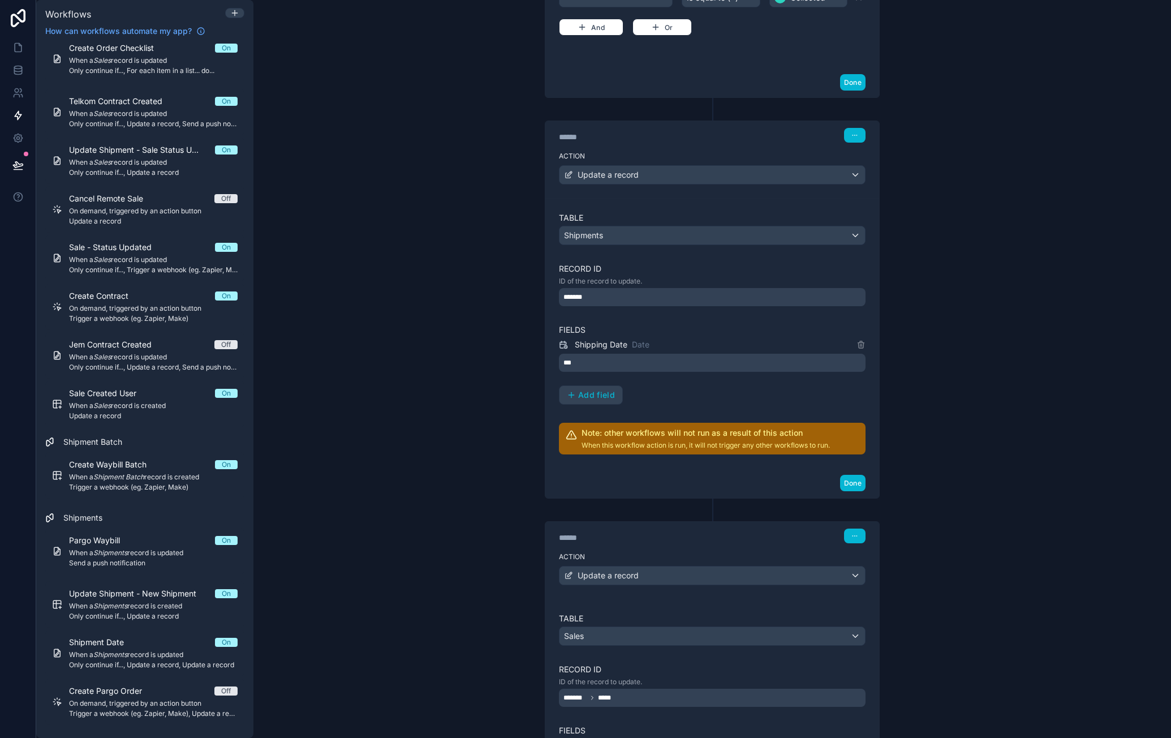
scroll to position [535, 0]
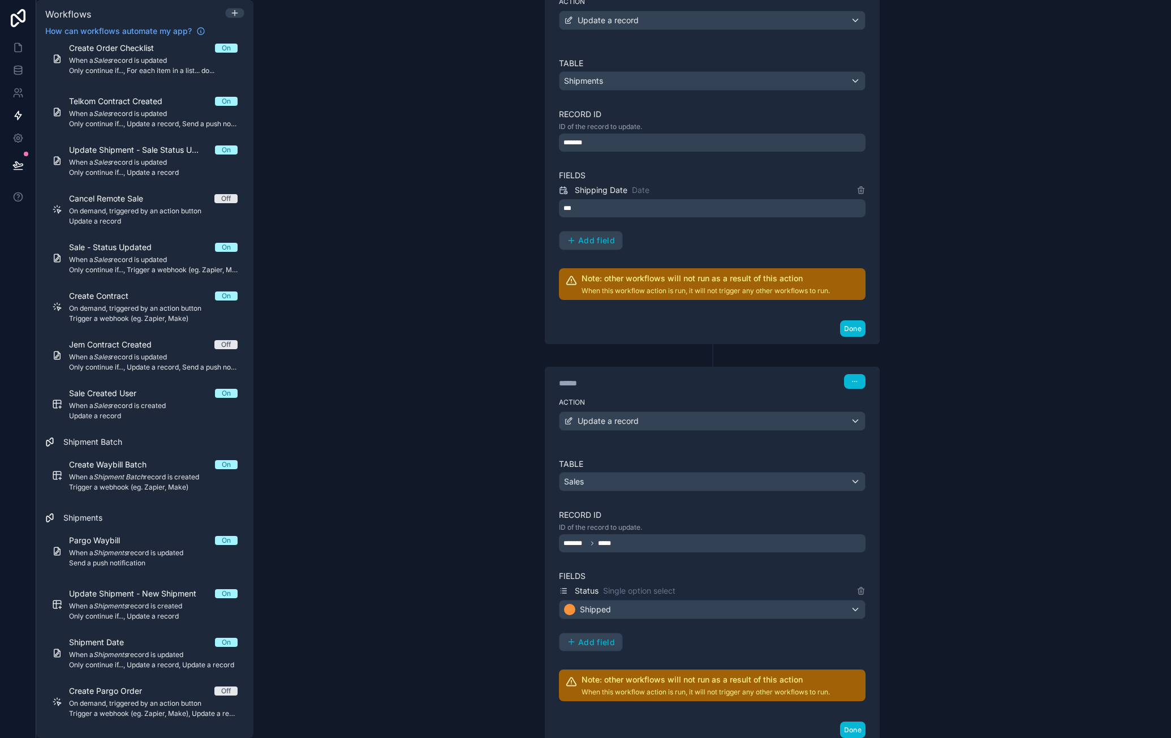
click at [943, 621] on div "**********" at bounding box center [712, 369] width 918 height 738
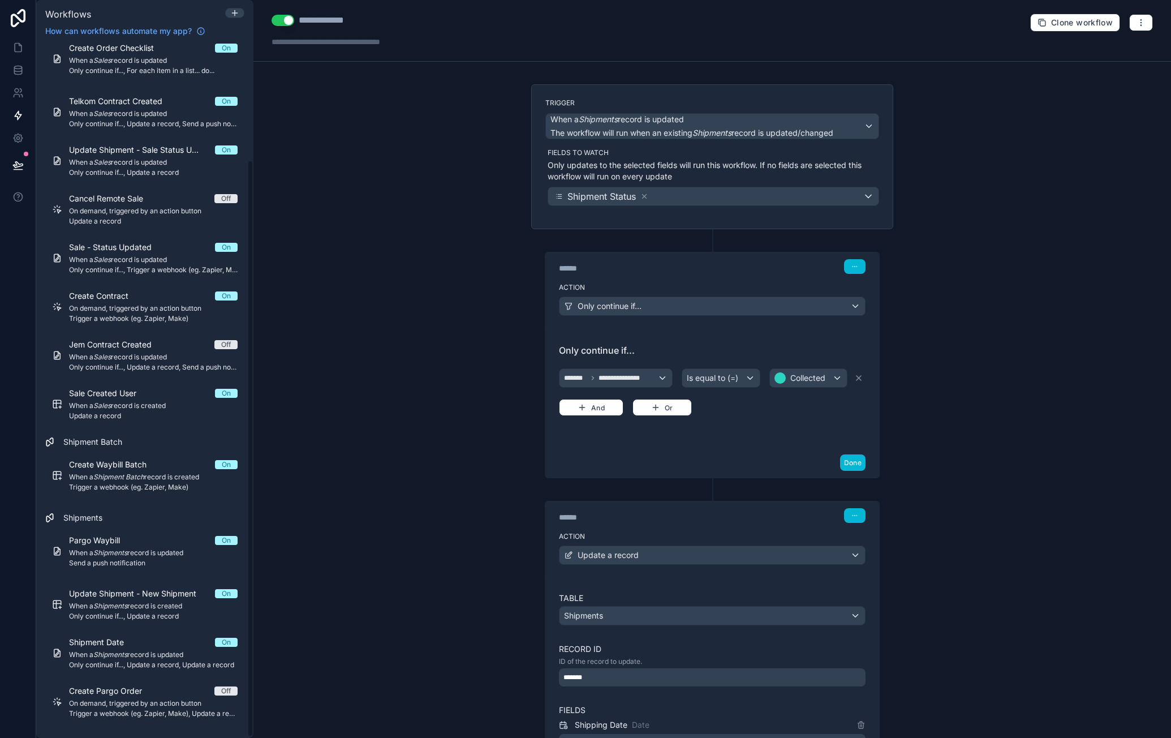
scroll to position [0, 0]
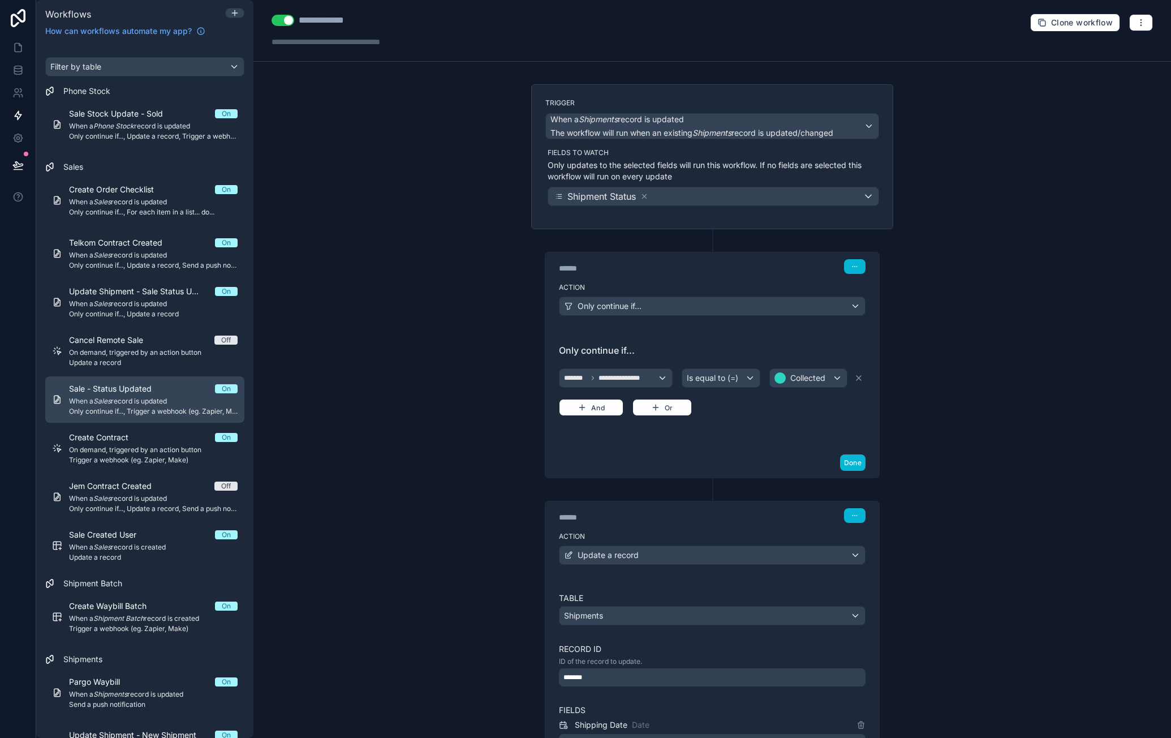
drag, startPoint x: 160, startPoint y: 403, endPoint x: 169, endPoint y: 403, distance: 9.1
click at [160, 402] on span "When a Sales record is updated" at bounding box center [153, 401] width 169 height 9
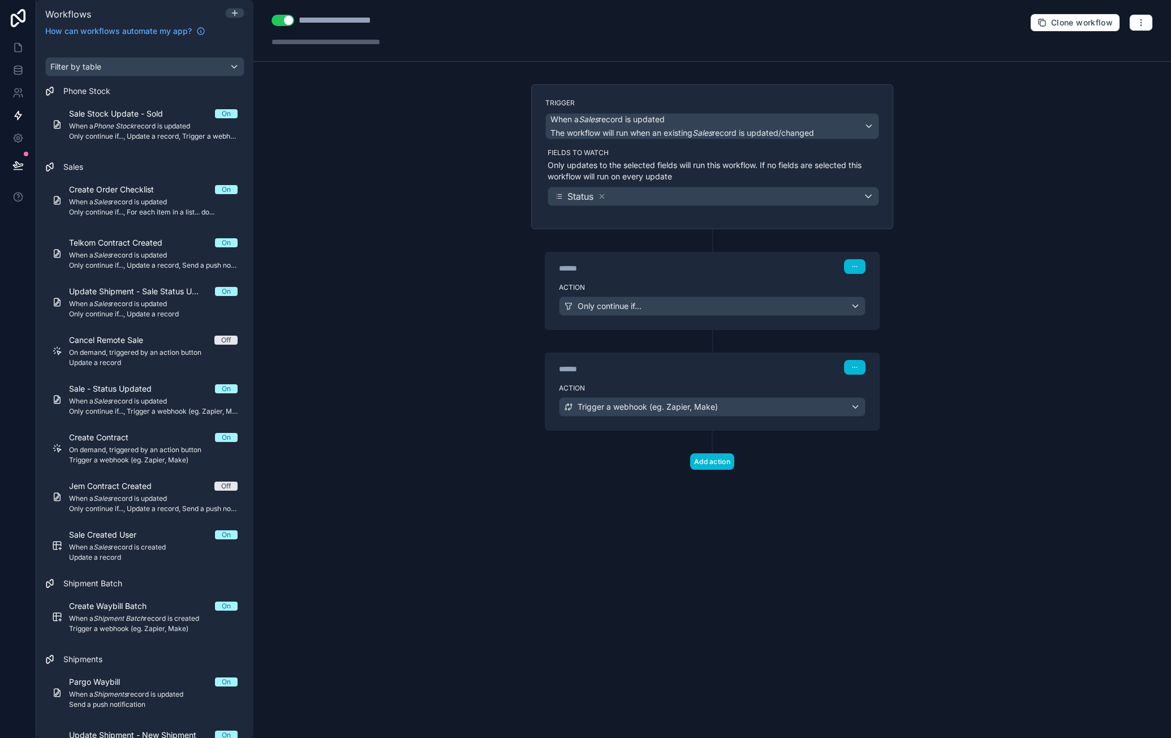
click at [780, 375] on div "****** Step 2" at bounding box center [712, 366] width 334 height 26
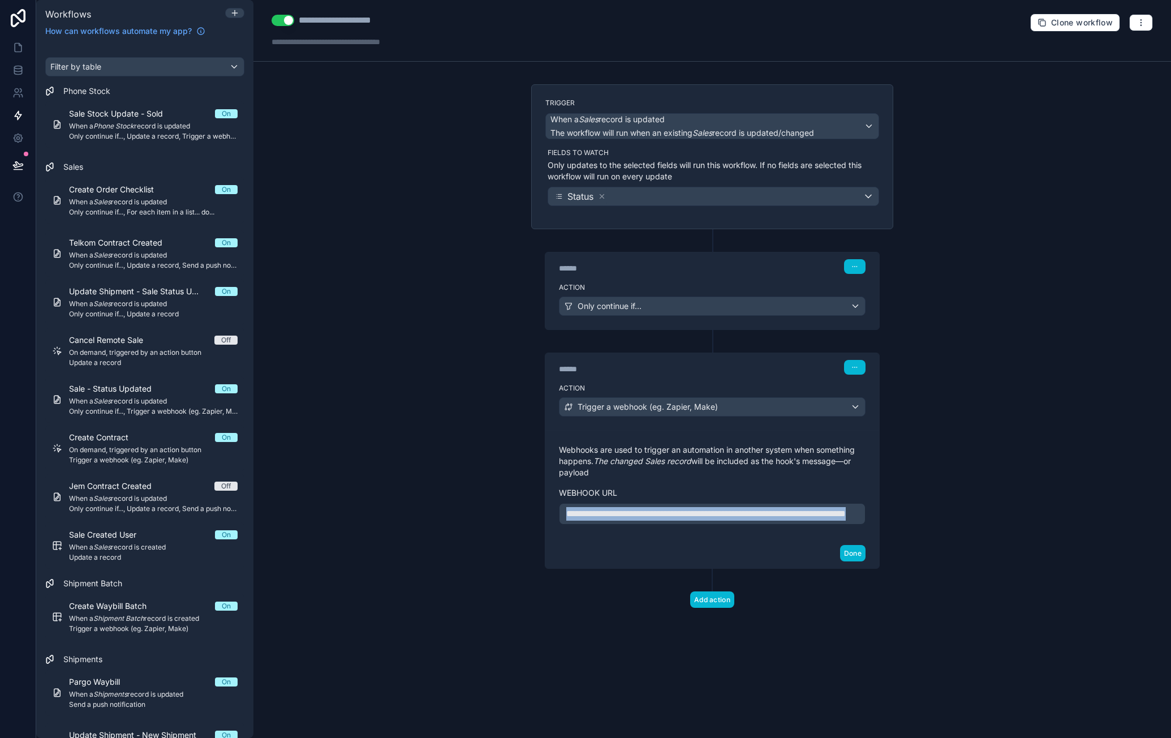
drag, startPoint x: 745, startPoint y: 521, endPoint x: 533, endPoint y: 504, distance: 212.3
click at [533, 504] on div "**********" at bounding box center [712, 449] width 362 height 239
copy span "**********"
click at [1024, 437] on div "**********" at bounding box center [712, 369] width 918 height 738
click at [857, 307] on div "Only continue if..." at bounding box center [713, 306] width 306 height 18
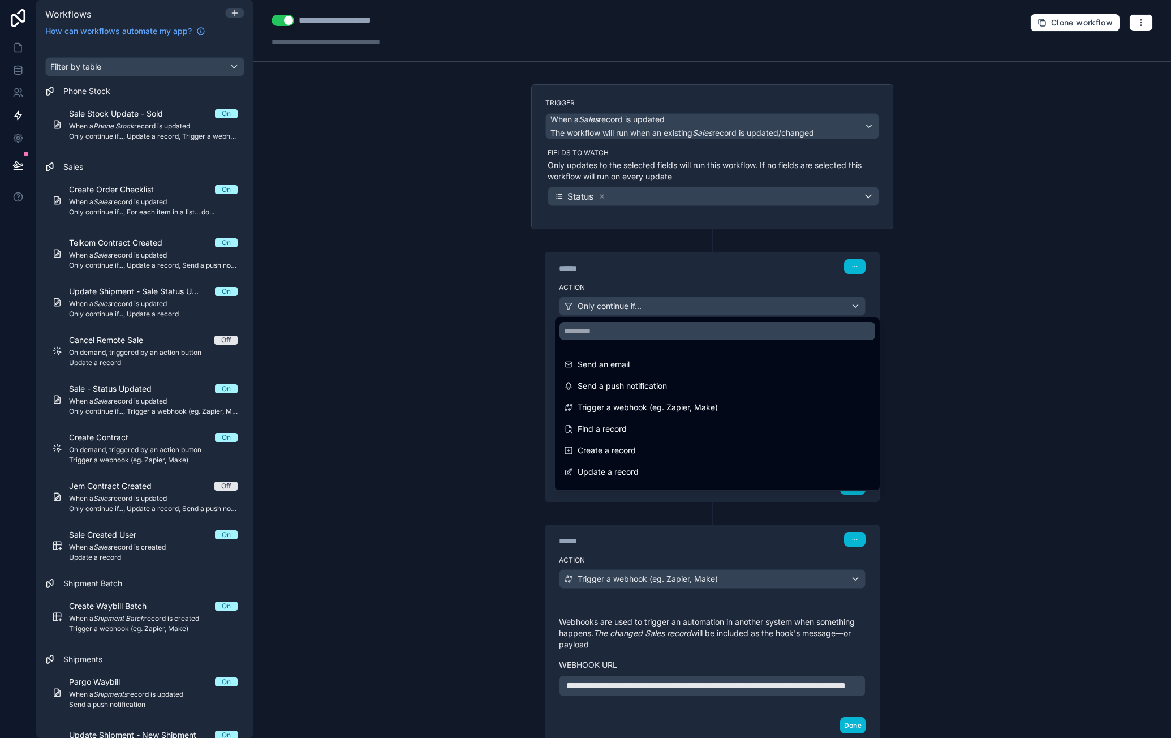
click at [741, 289] on div at bounding box center [585, 369] width 1171 height 738
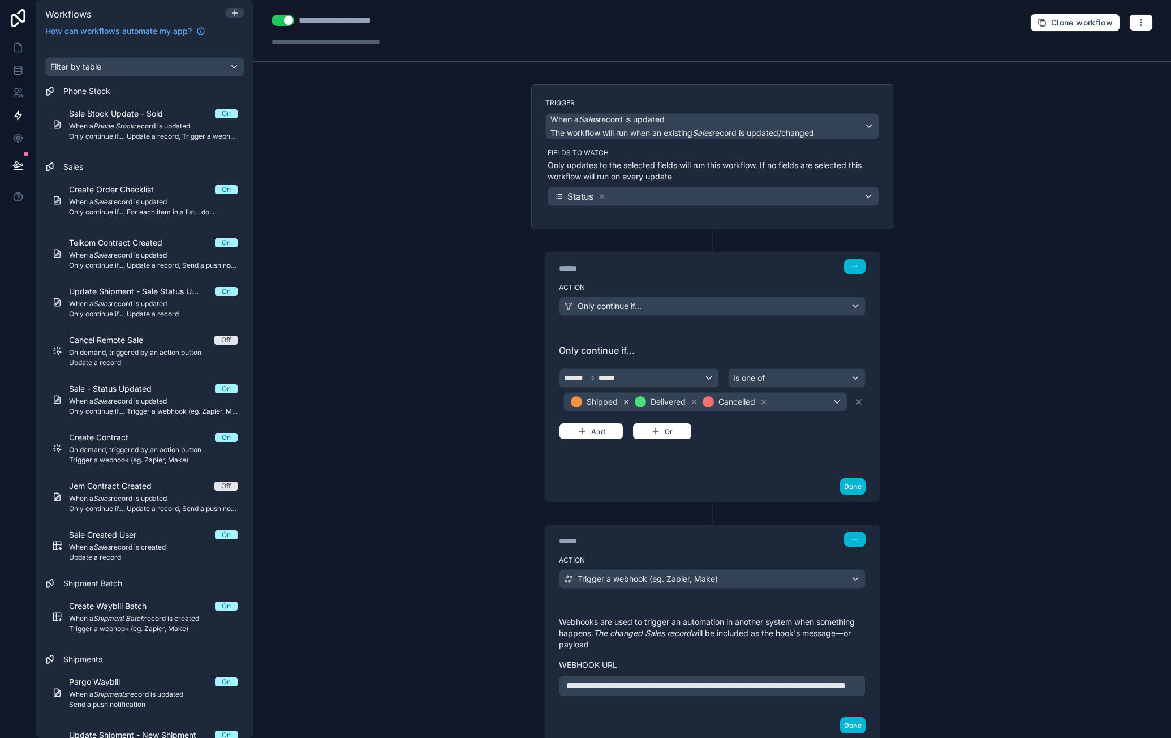
click at [622, 400] on icon at bounding box center [626, 402] width 8 height 8
click at [359, 295] on div "**********" at bounding box center [712, 369] width 918 height 738
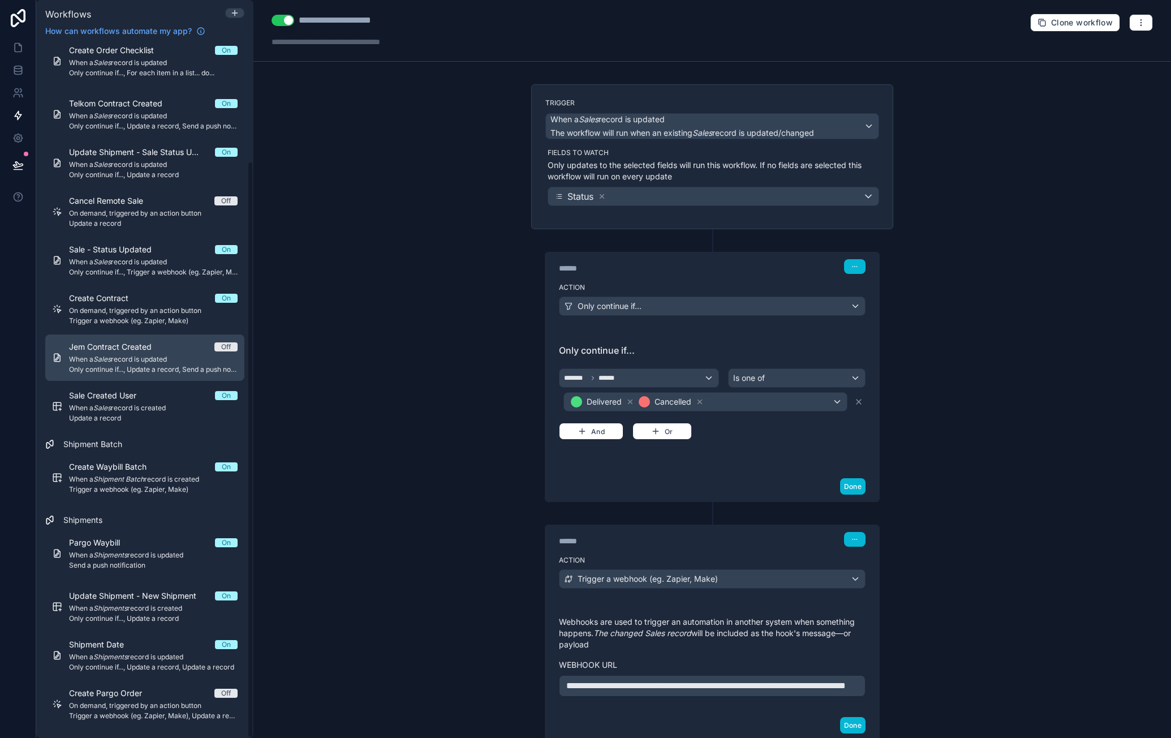
scroll to position [141, 0]
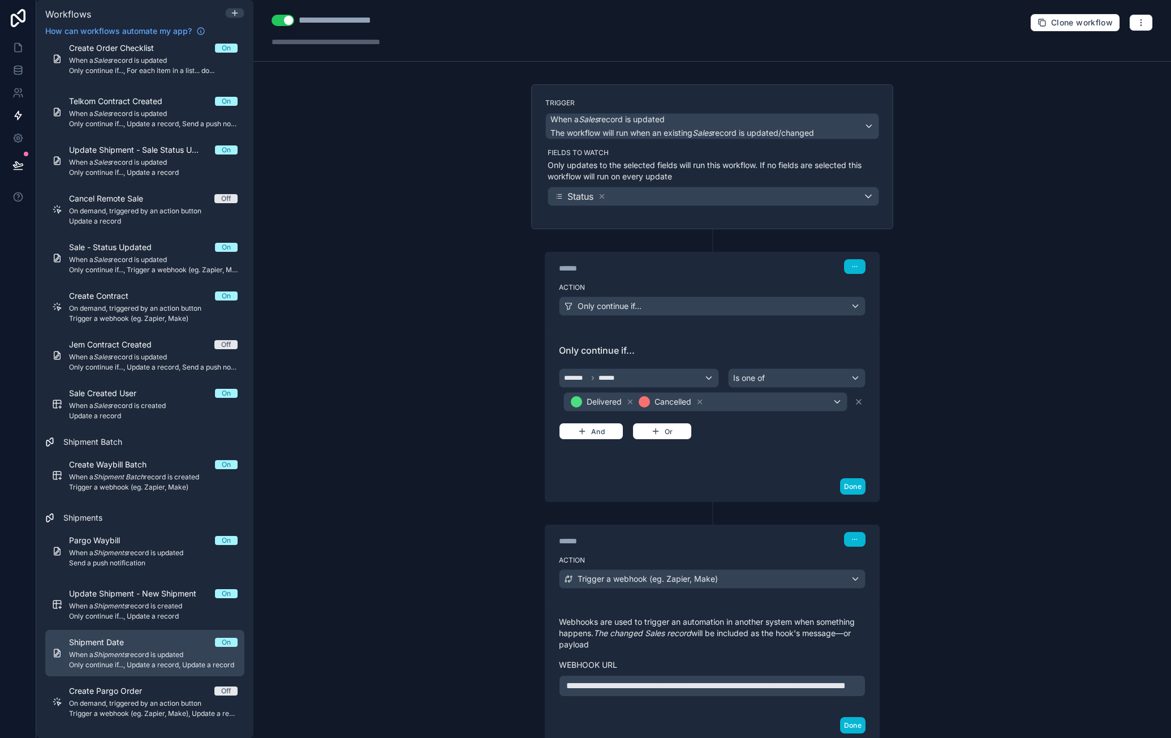
click at [164, 651] on span "When a Shipments record is updated" at bounding box center [153, 654] width 169 height 9
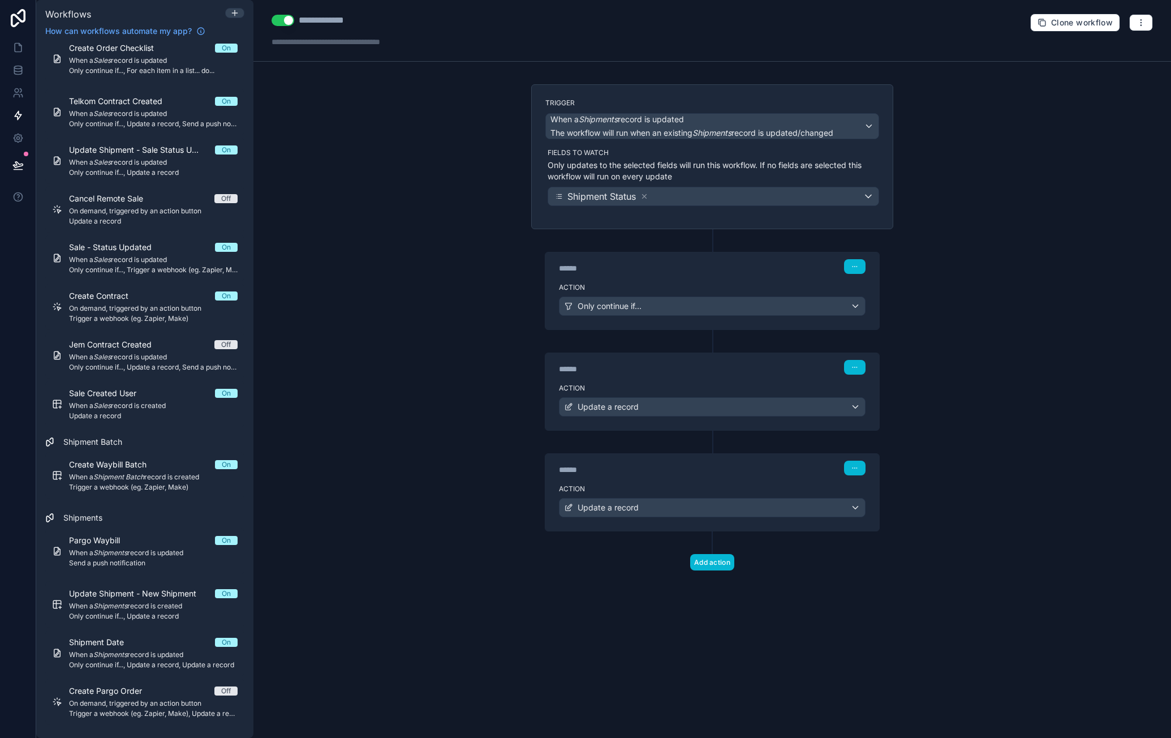
click at [710, 286] on label "Action" at bounding box center [712, 287] width 307 height 9
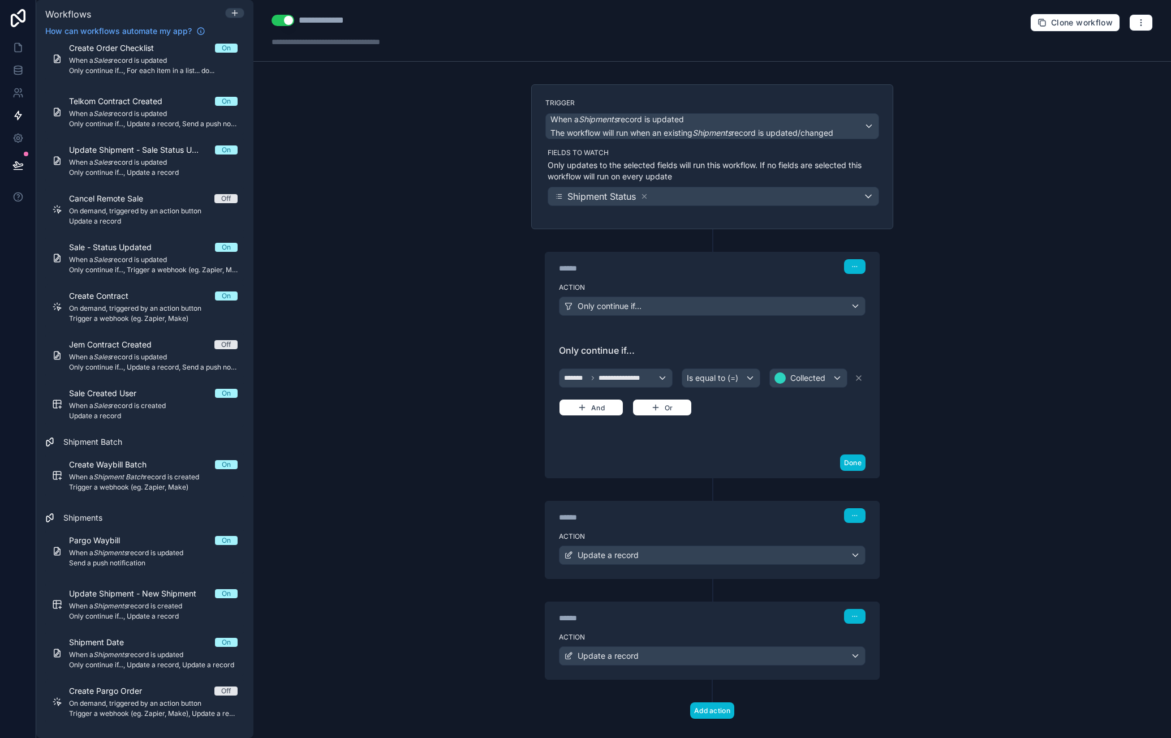
click at [726, 527] on div "Action Update a record" at bounding box center [712, 552] width 334 height 51
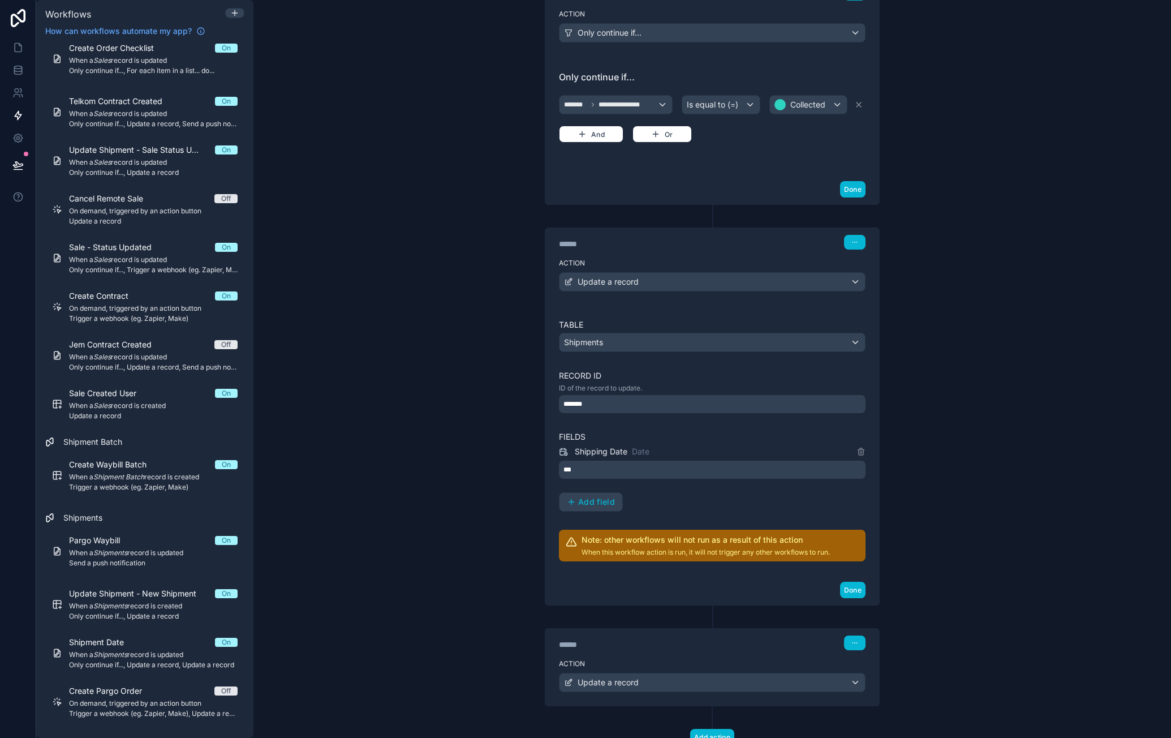
scroll to position [308, 0]
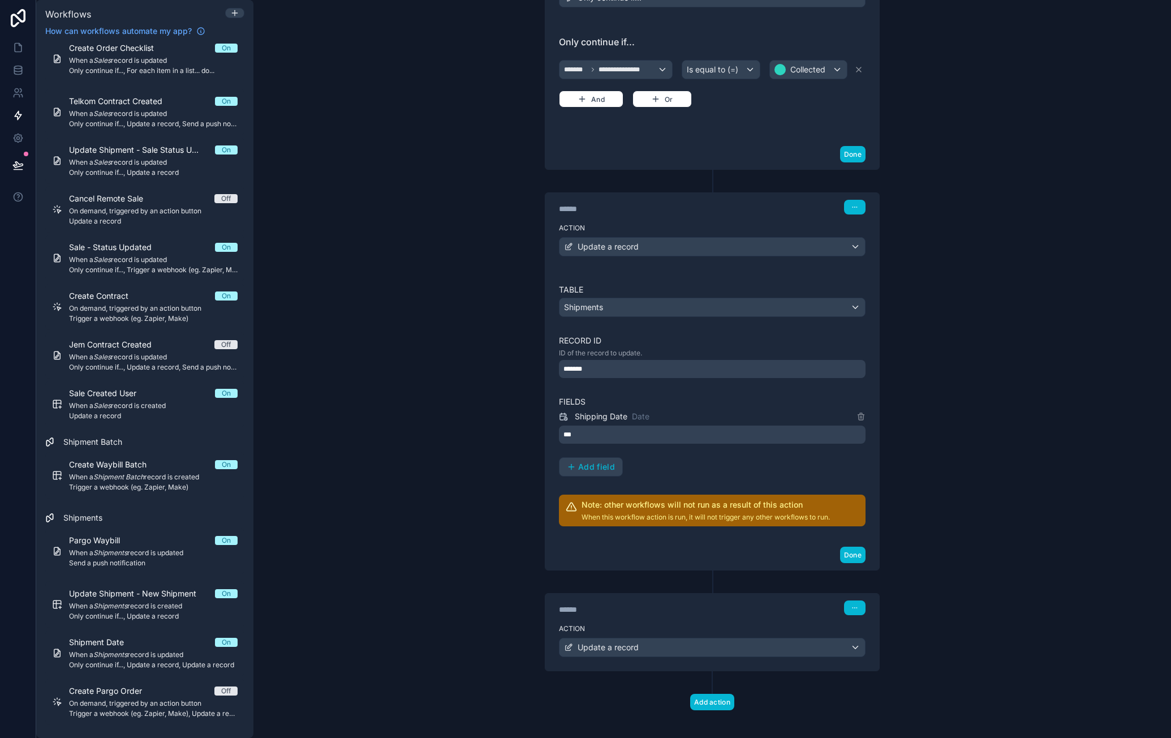
click at [690, 604] on div "******" at bounding box center [644, 609] width 170 height 11
click at [687, 611] on div "****** Step 3" at bounding box center [712, 607] width 334 height 26
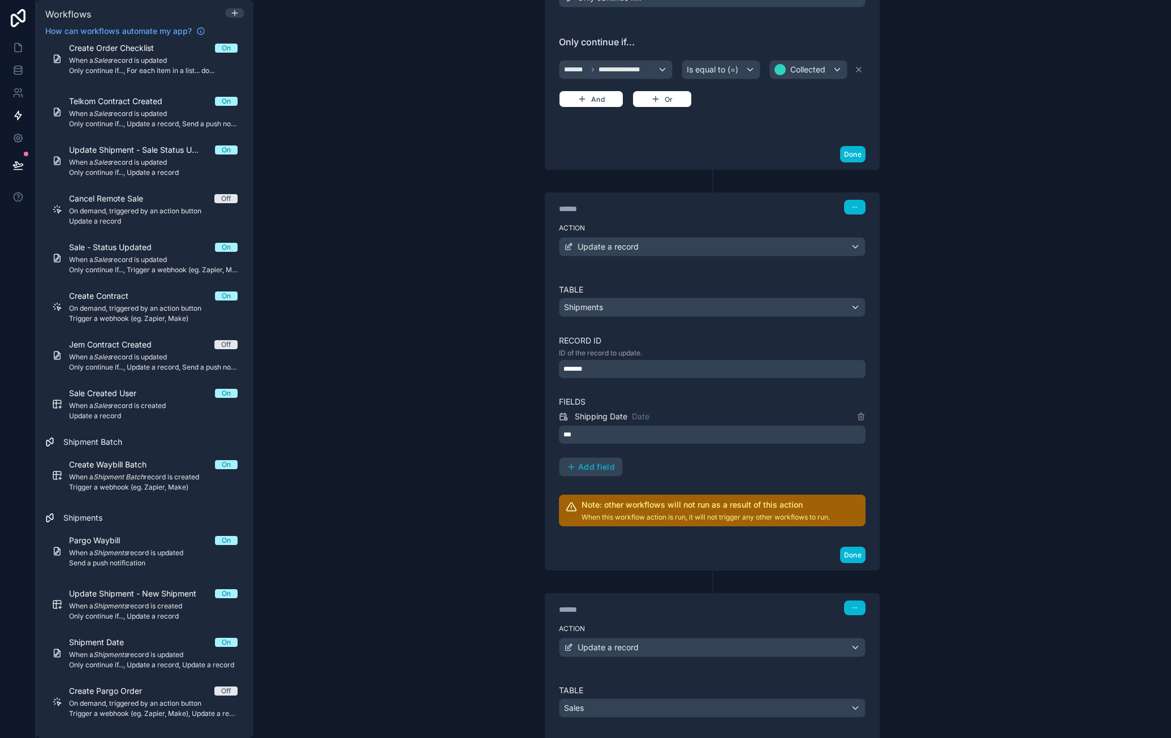
scroll to position [591, 0]
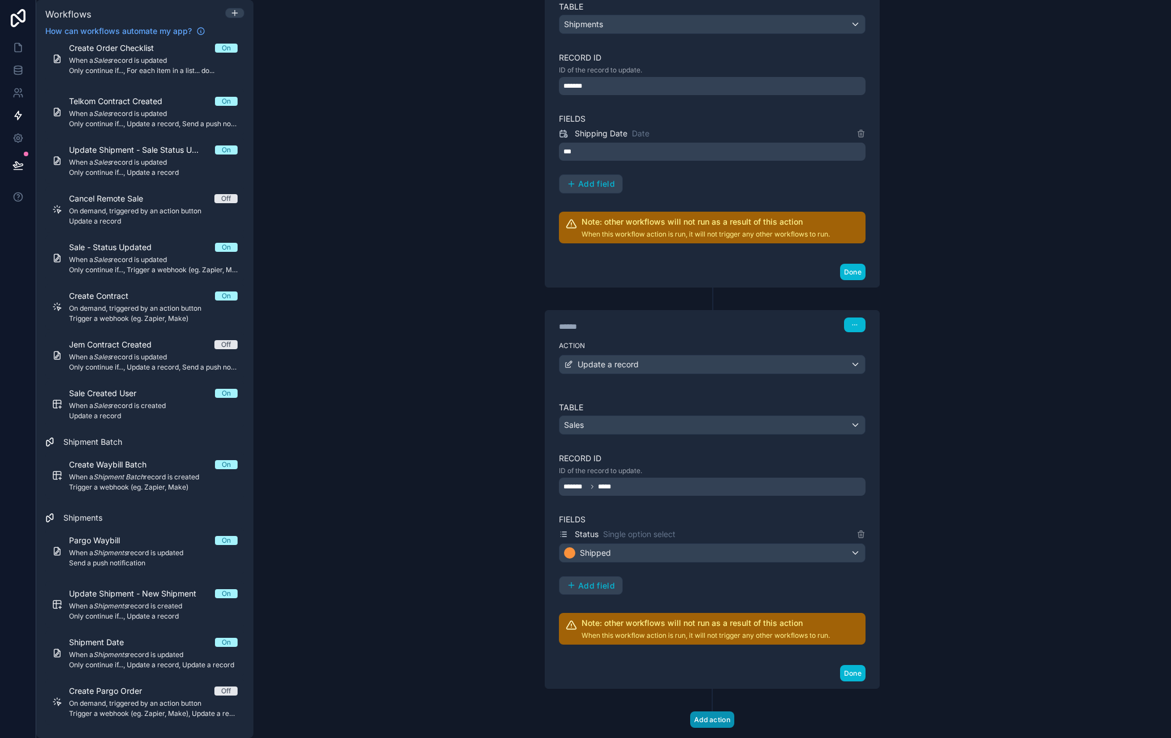
click at [718, 711] on button "Add action" at bounding box center [712, 719] width 44 height 16
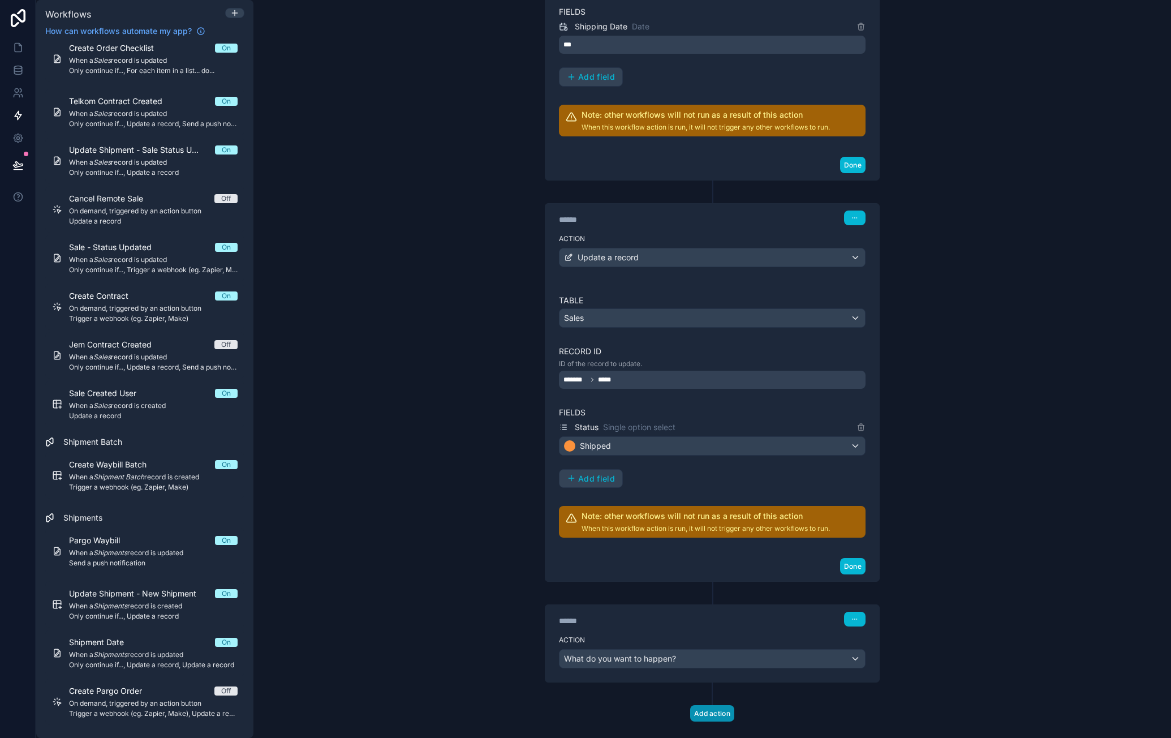
scroll to position [707, 0]
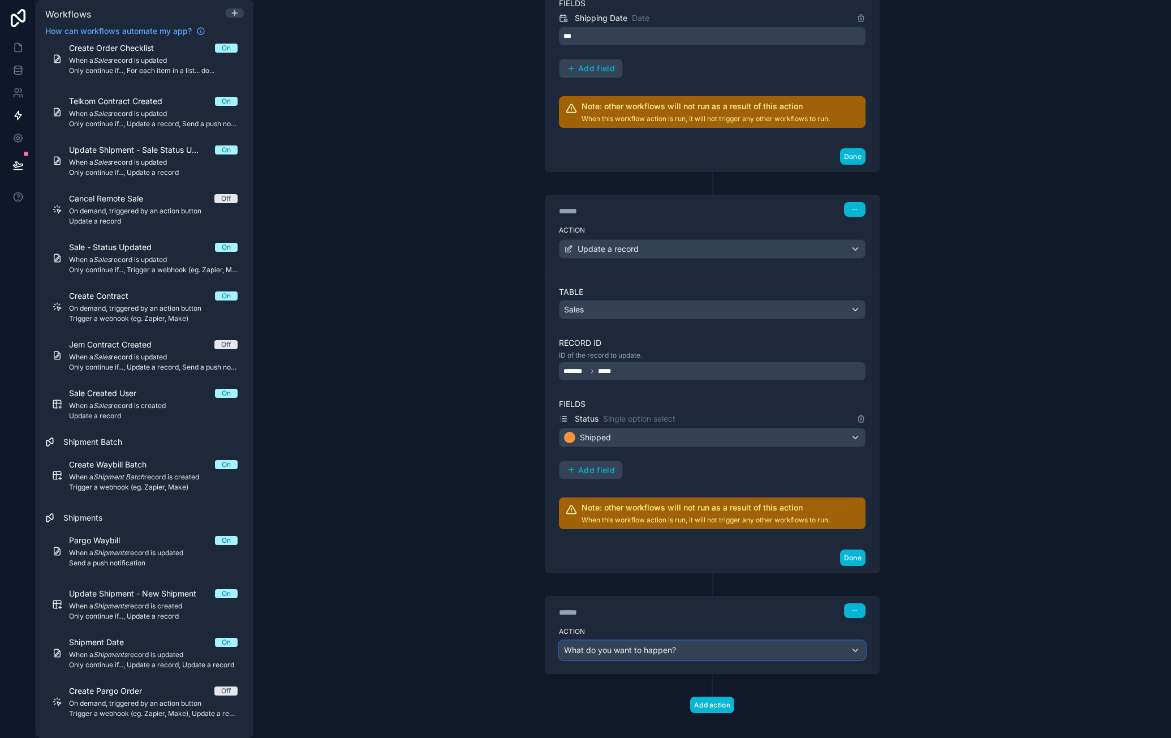
click at [692, 644] on div "What do you want to happen?" at bounding box center [713, 650] width 306 height 18
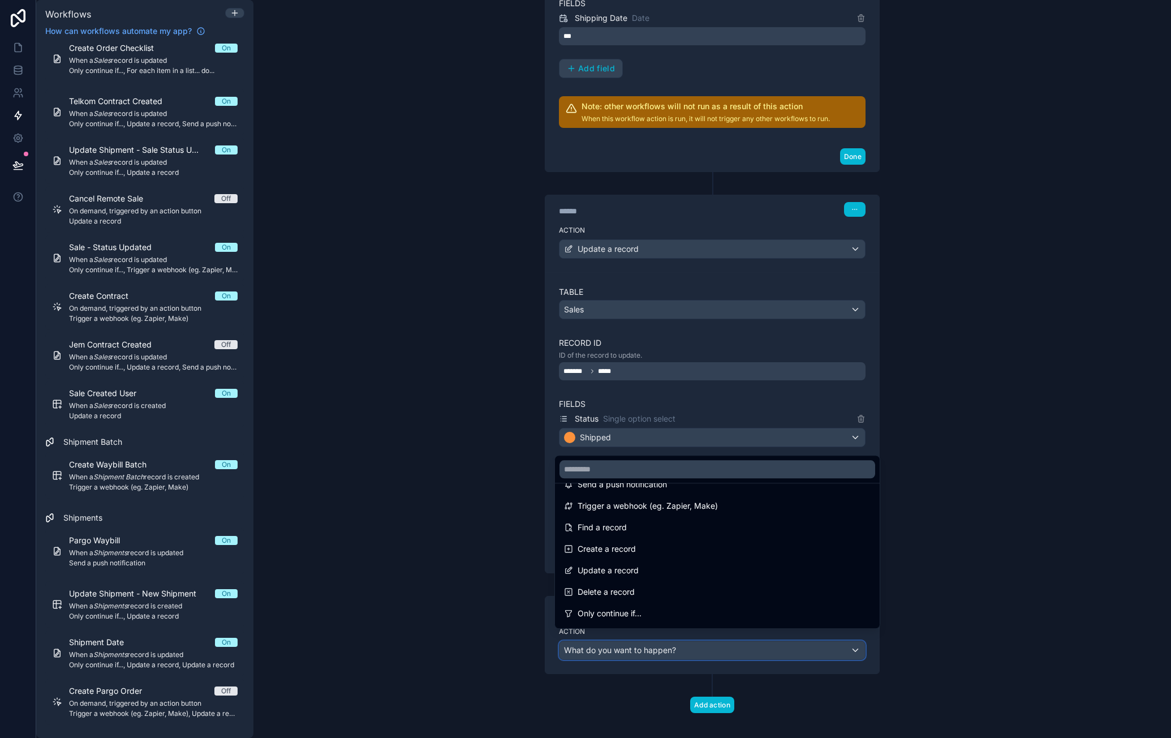
scroll to position [0, 0]
click at [442, 217] on div at bounding box center [585, 369] width 1171 height 738
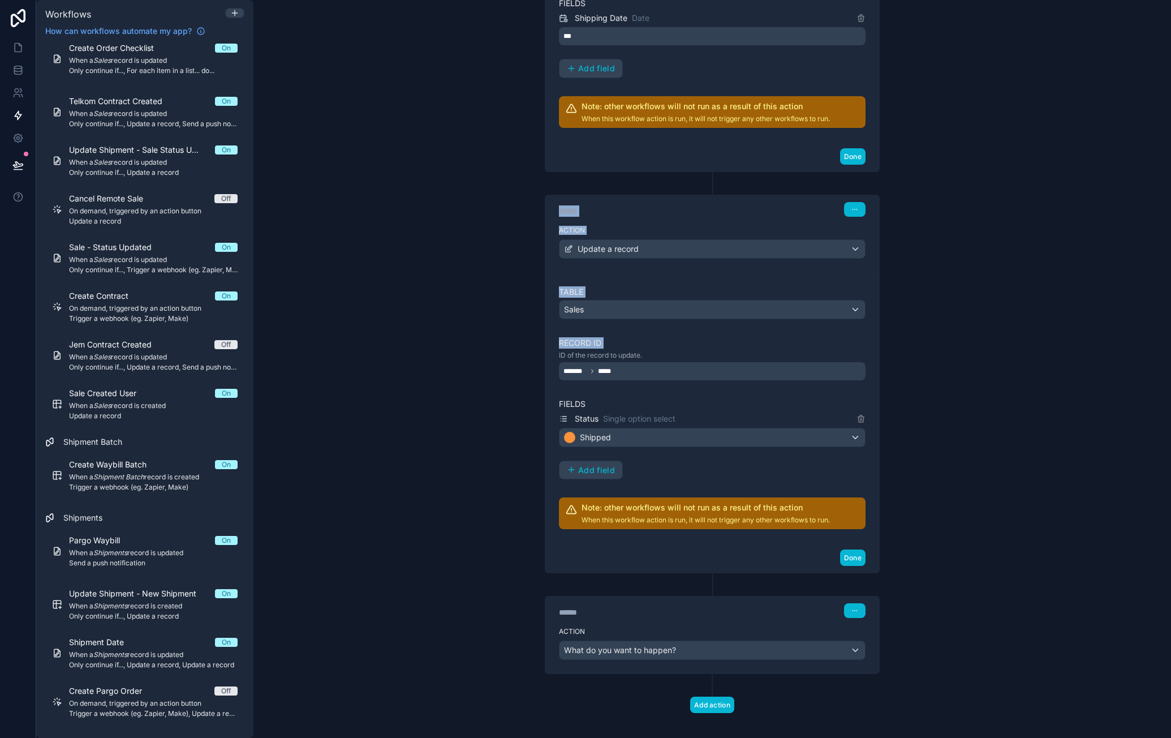
drag, startPoint x: 444, startPoint y: 197, endPoint x: 440, endPoint y: 348, distance: 150.5
click at [440, 348] on div "**********" at bounding box center [712, 369] width 918 height 738
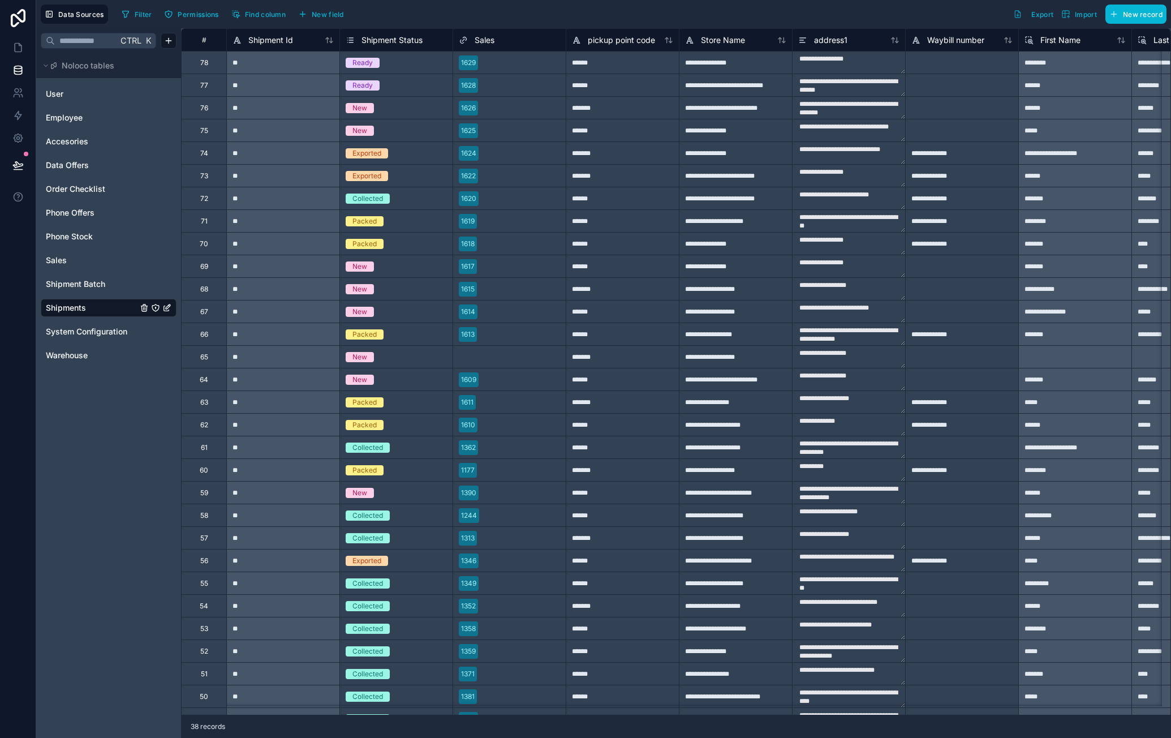
click at [399, 203] on div "Collected" at bounding box center [396, 198] width 113 height 12
click at [398, 200] on div "Collected" at bounding box center [396, 198] width 113 height 12
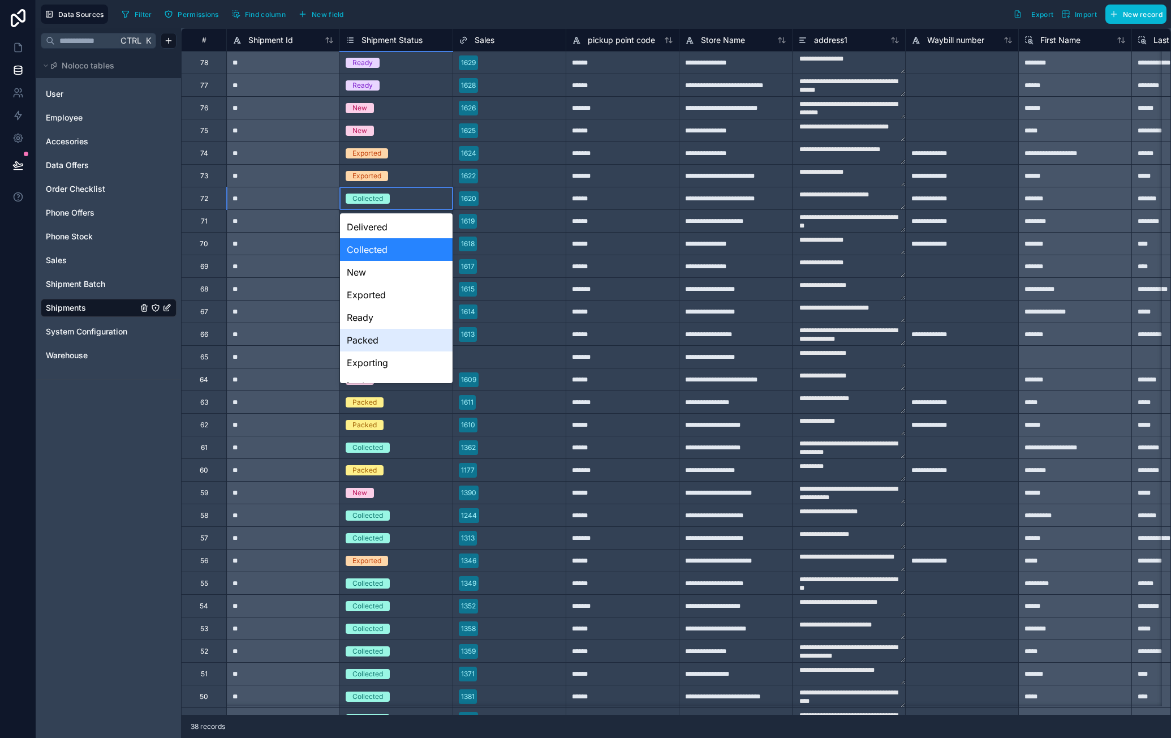
click at [393, 346] on div "Packed" at bounding box center [396, 340] width 113 height 23
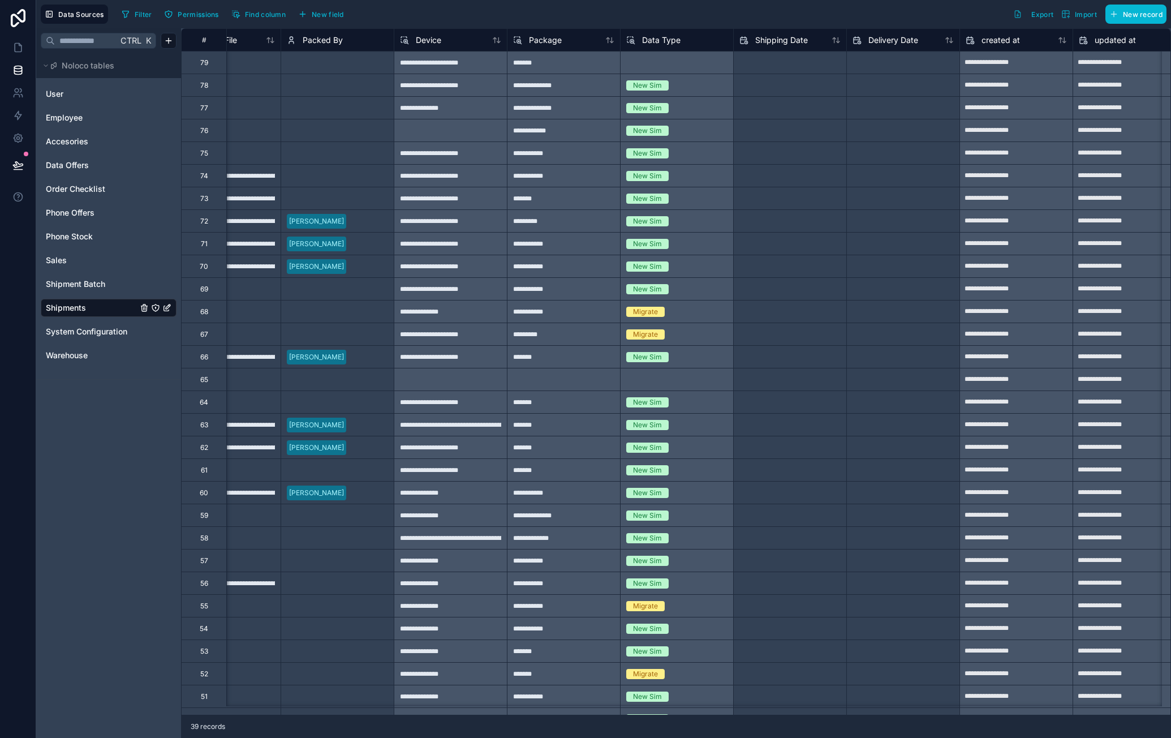
scroll to position [0, 1200]
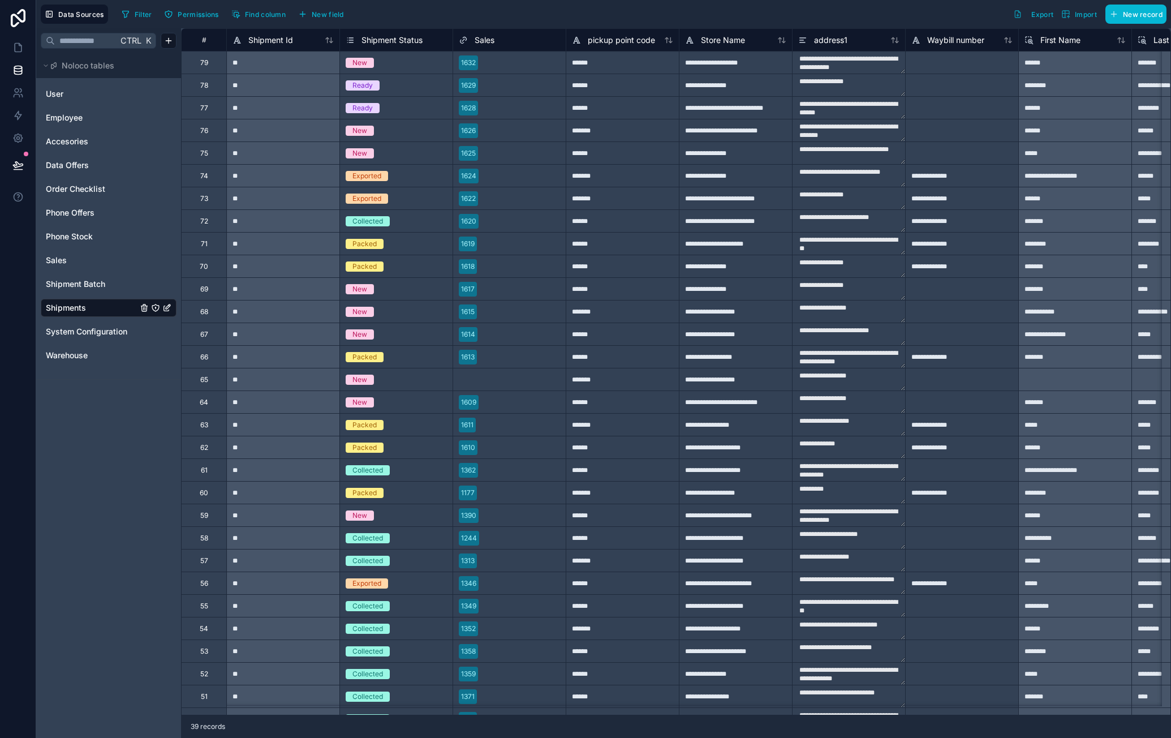
click at [399, 225] on div "Collected" at bounding box center [396, 221] width 113 height 12
click at [398, 223] on div "Collected" at bounding box center [396, 221] width 113 height 12
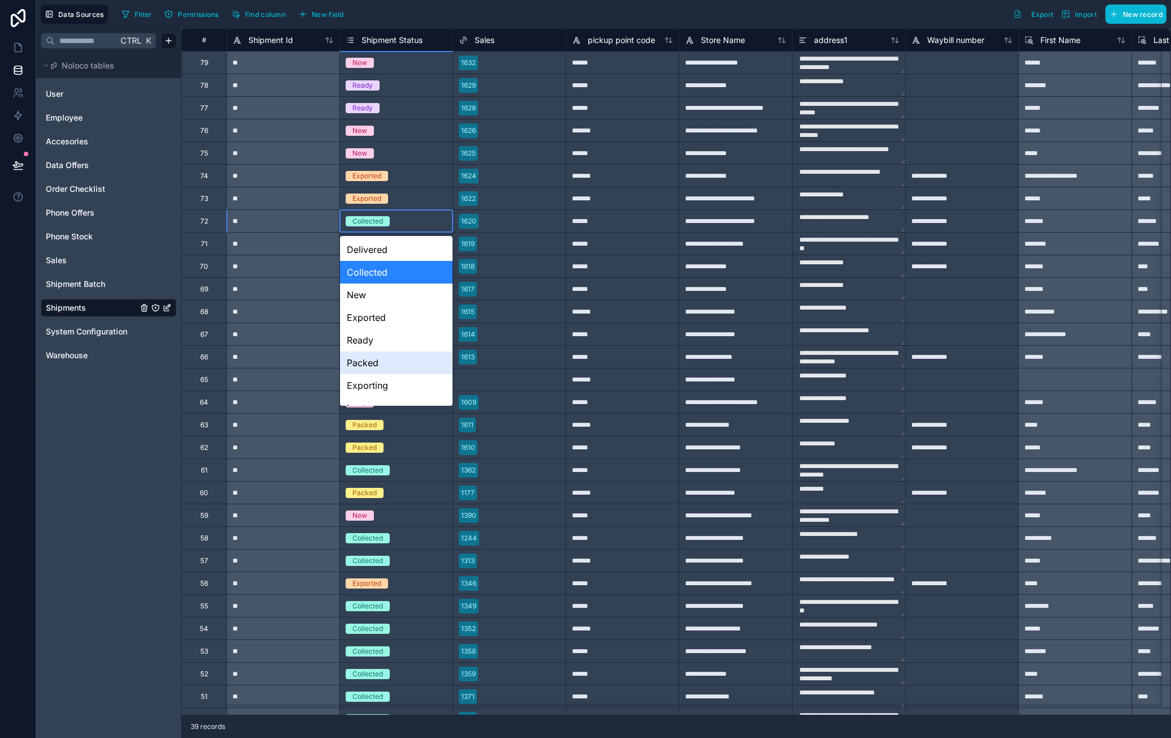
click at [389, 362] on div "Packed" at bounding box center [396, 362] width 113 height 23
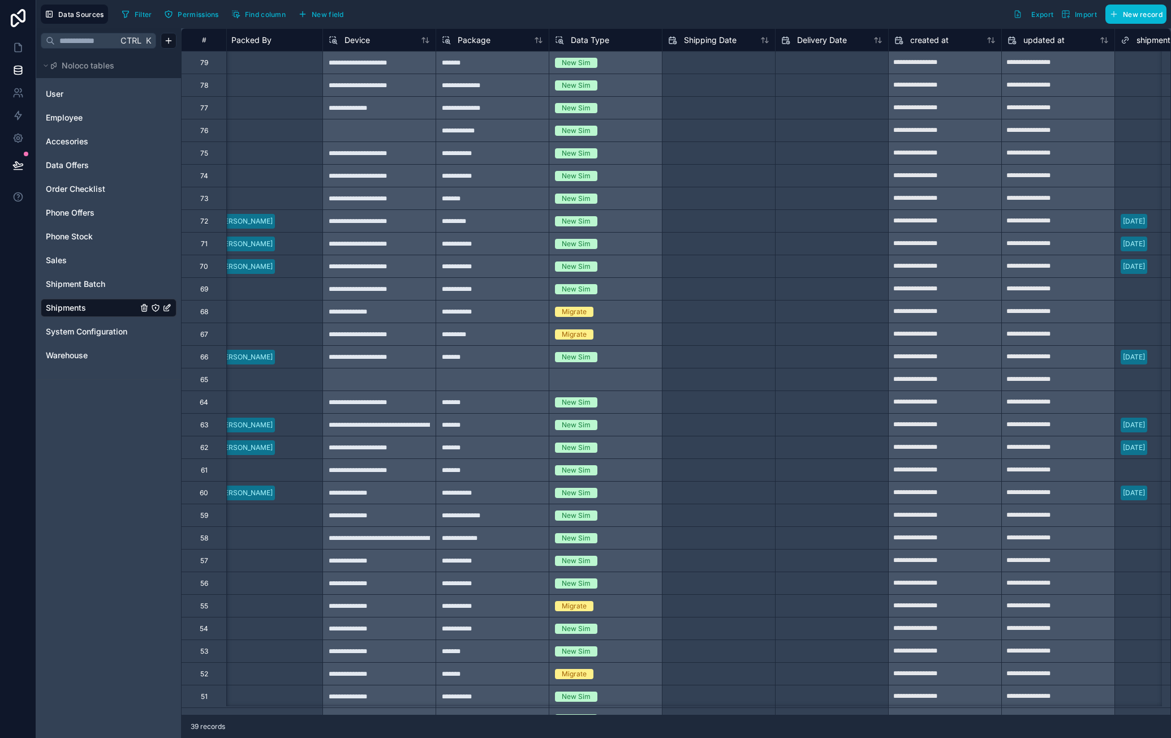
scroll to position [0, 1305]
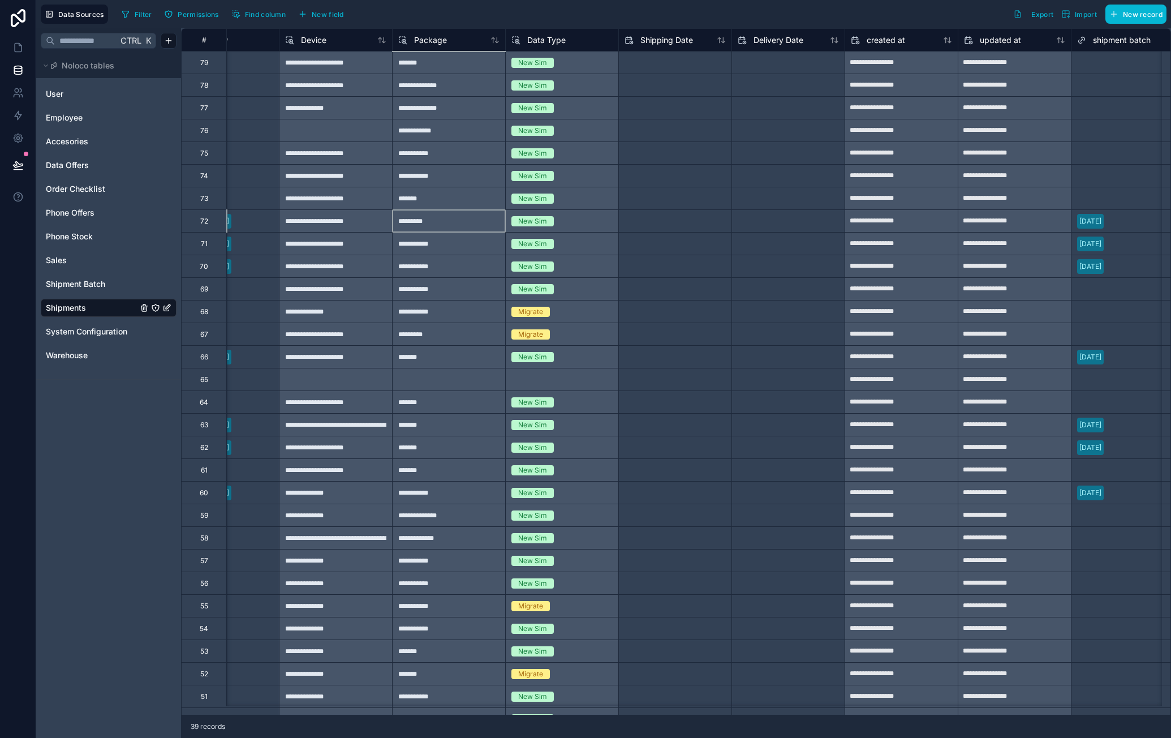
drag, startPoint x: 482, startPoint y: 226, endPoint x: 399, endPoint y: 228, distance: 82.6
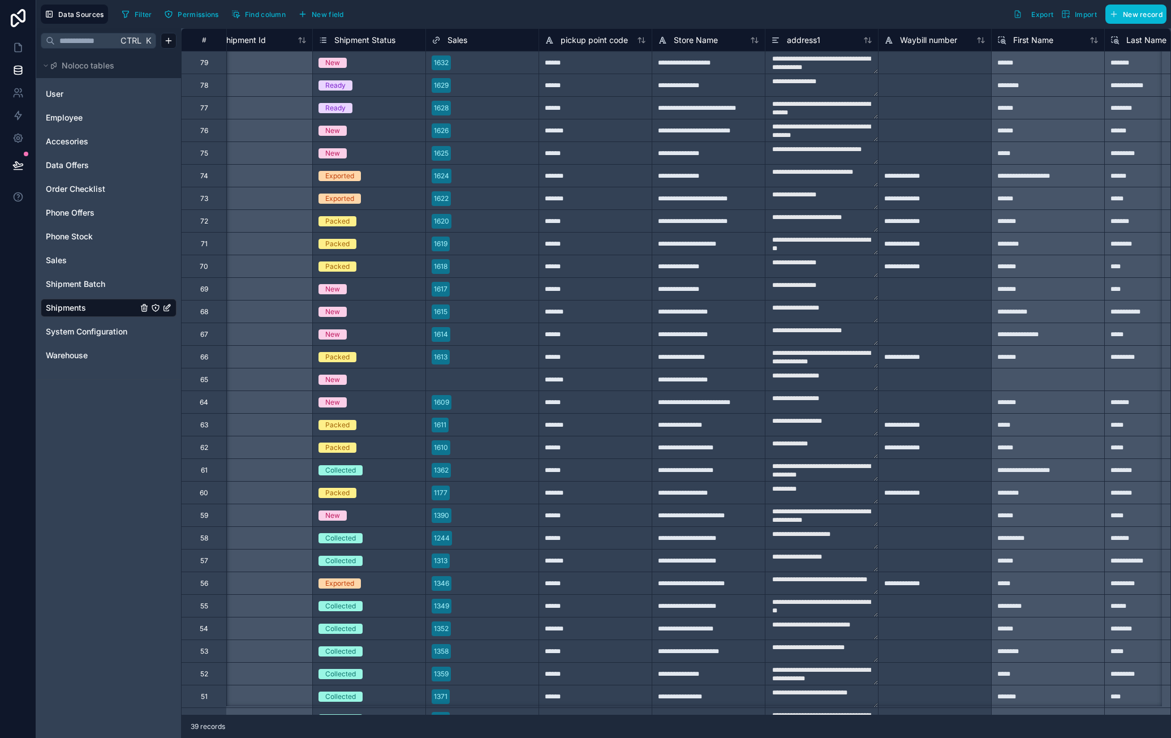
scroll to position [0, 0]
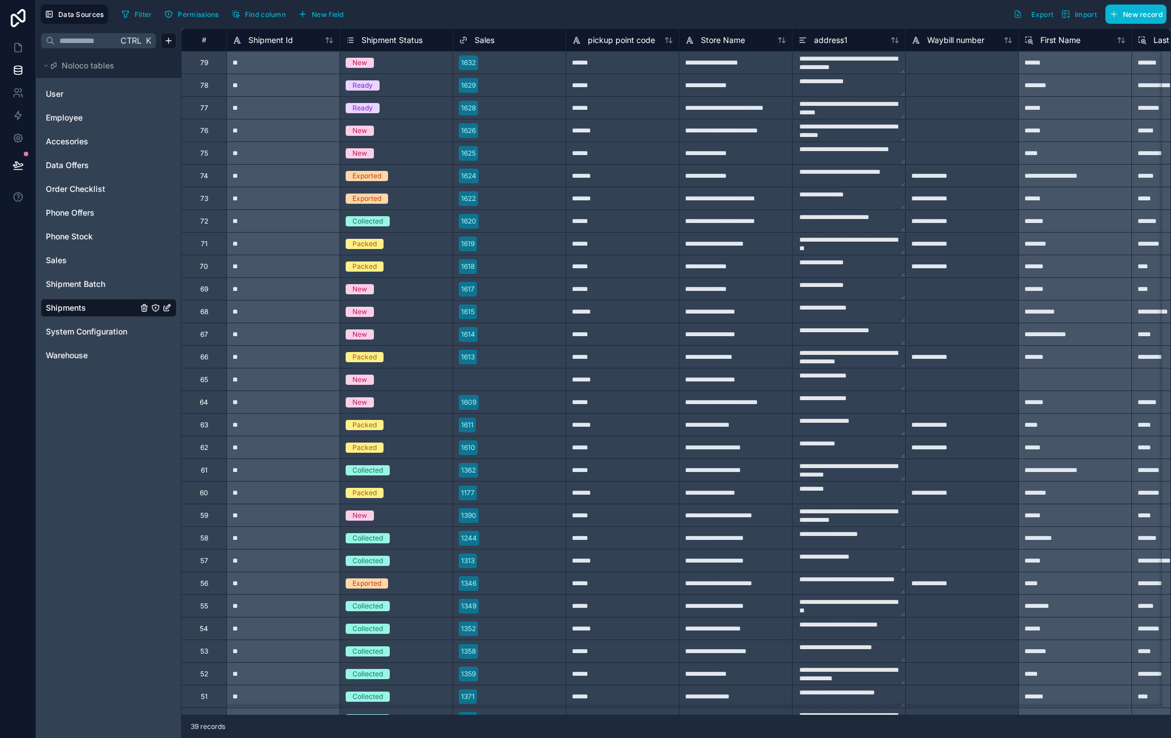
click at [418, 227] on div "Collected" at bounding box center [396, 221] width 113 height 22
click at [394, 222] on div "Collected" at bounding box center [396, 221] width 113 height 12
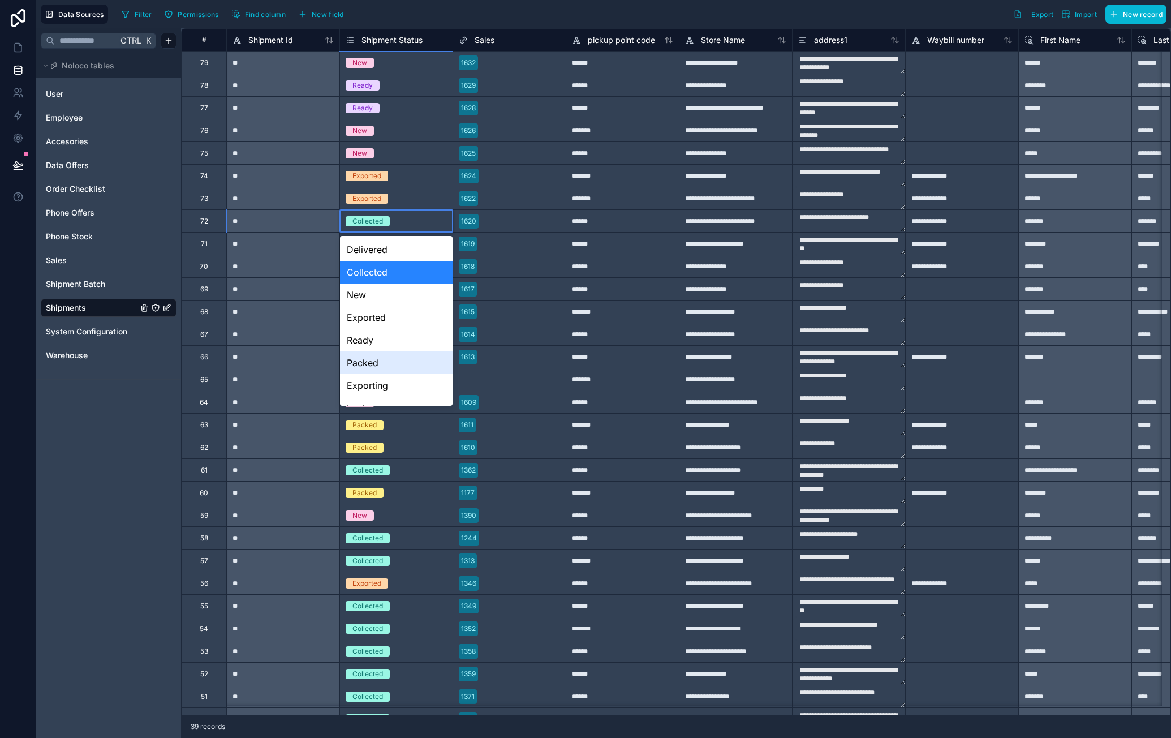
click at [386, 357] on div "Packed" at bounding box center [396, 362] width 113 height 23
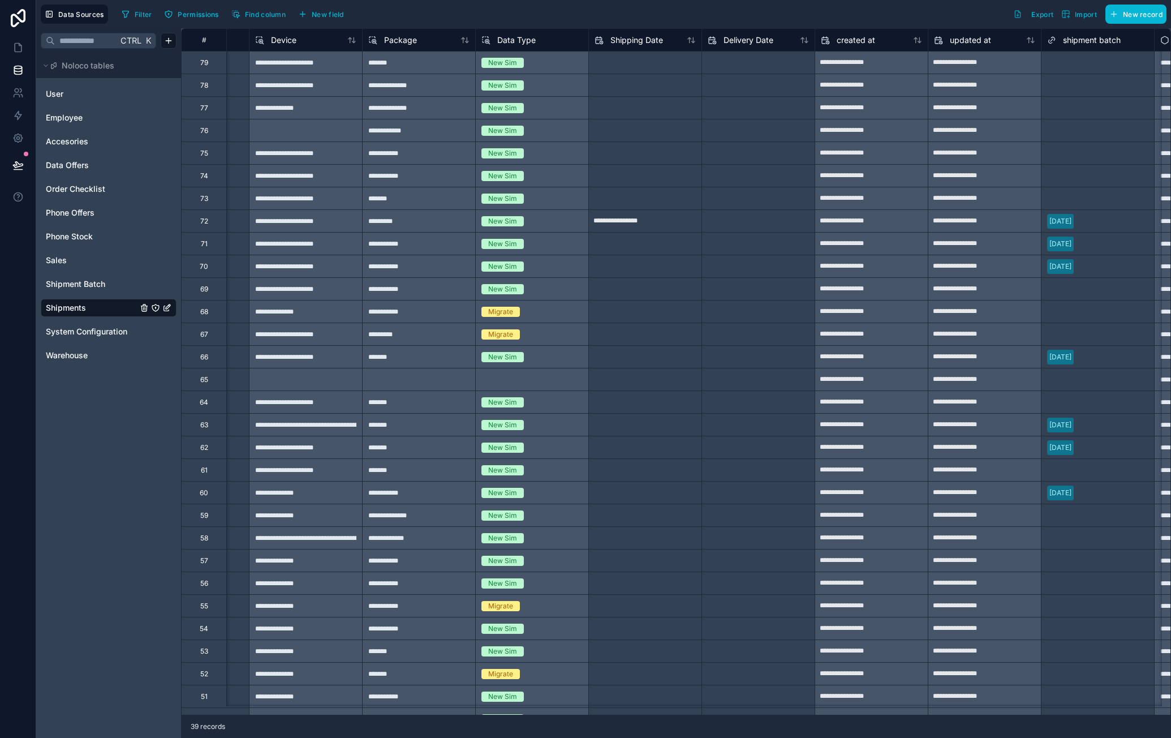
scroll to position [0, 1345]
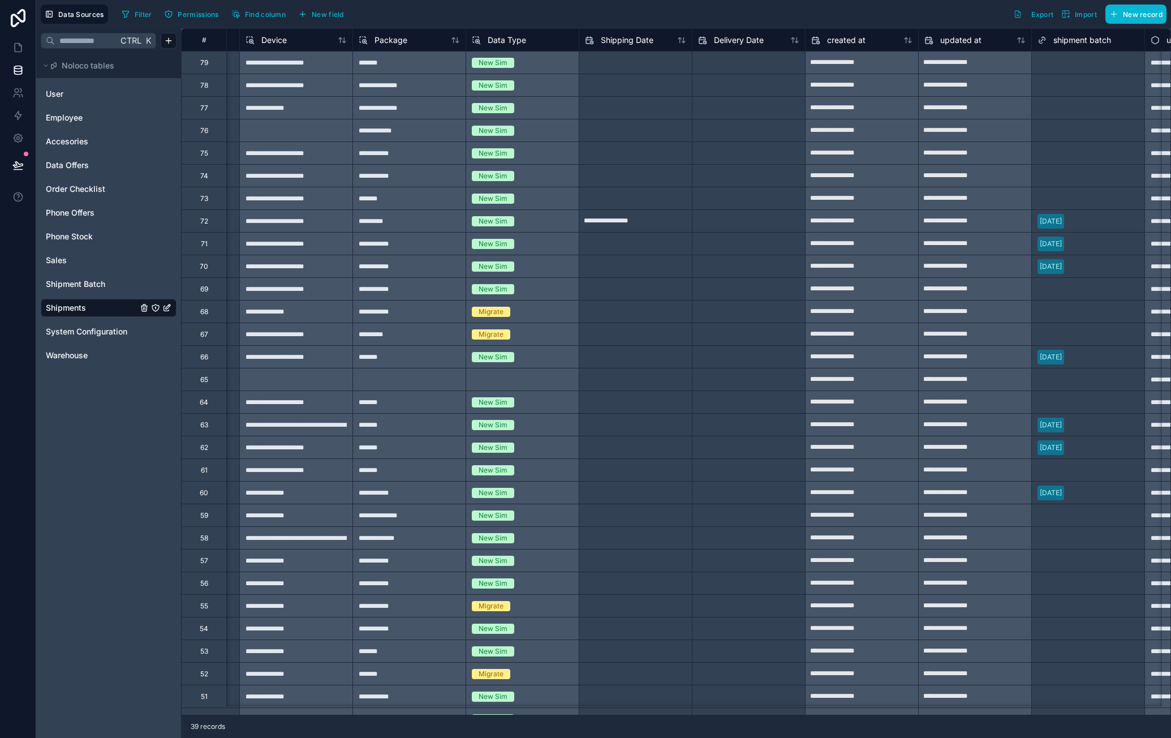
click at [662, 229] on input "**********" at bounding box center [635, 221] width 113 height 18
select select "****"
select select "*"
click at [802, 719] on div "39 records" at bounding box center [676, 726] width 990 height 23
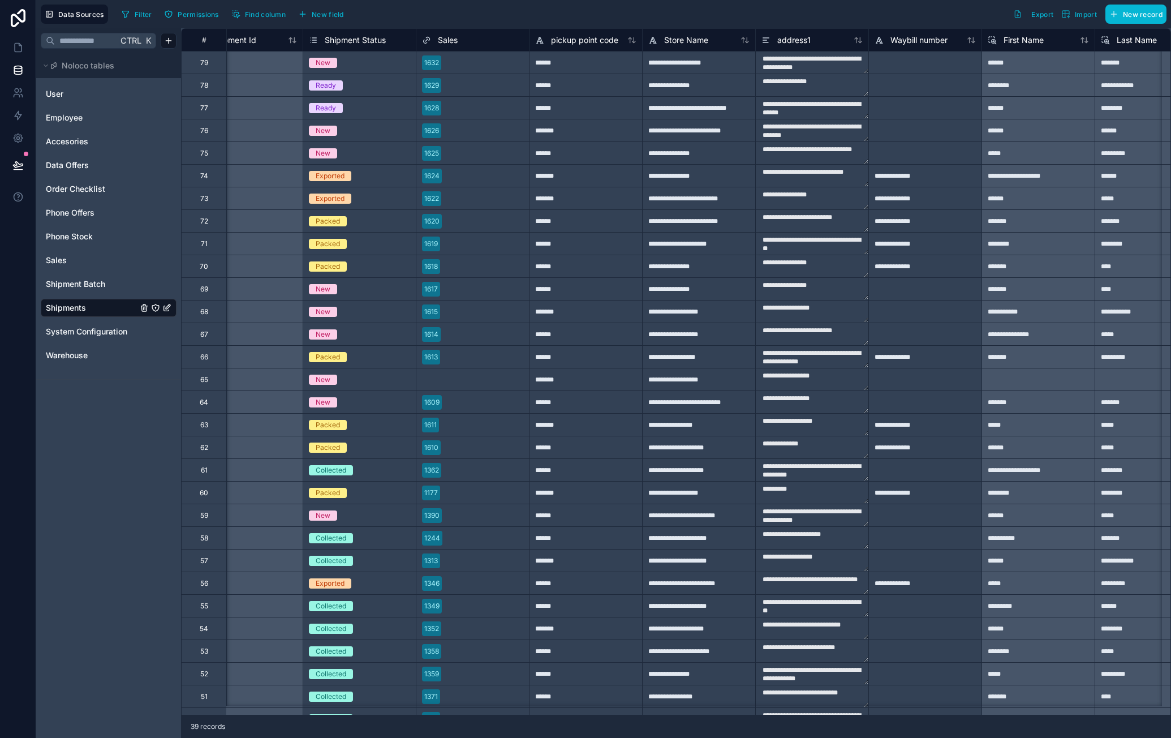
scroll to position [0, 17]
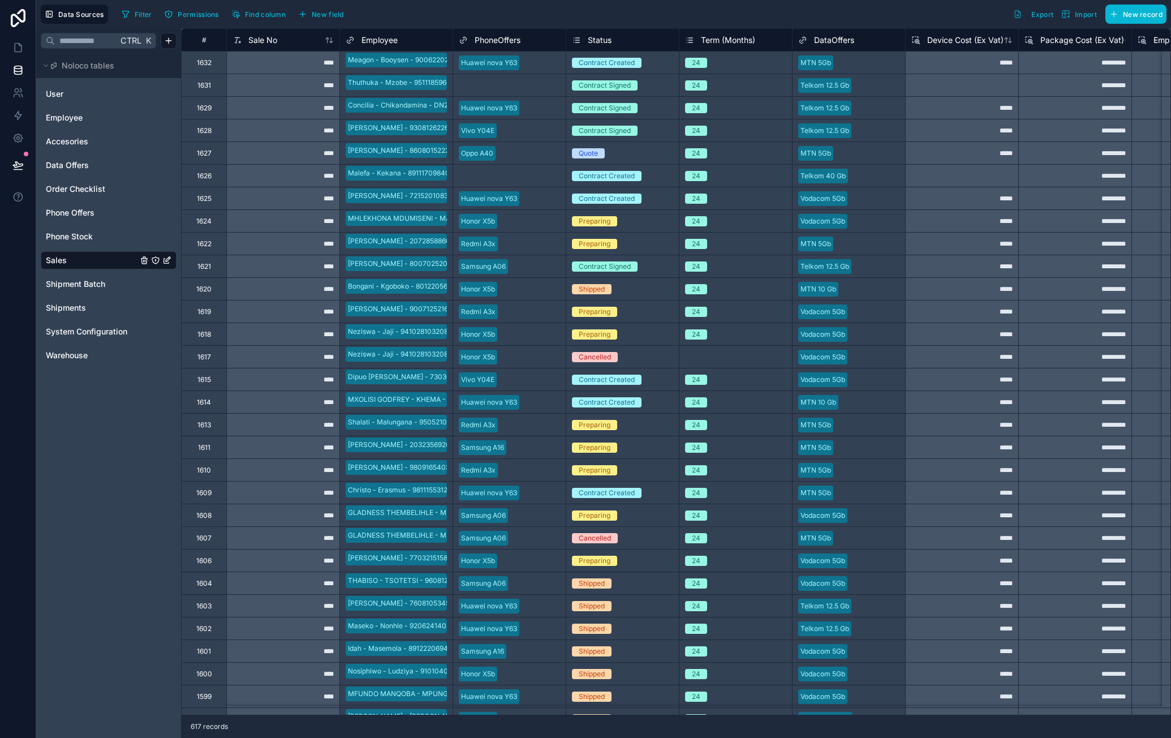
click at [612, 289] on div "Shipped" at bounding box center [622, 289] width 113 height 12
click at [618, 290] on div "Shipped" at bounding box center [622, 289] width 113 height 12
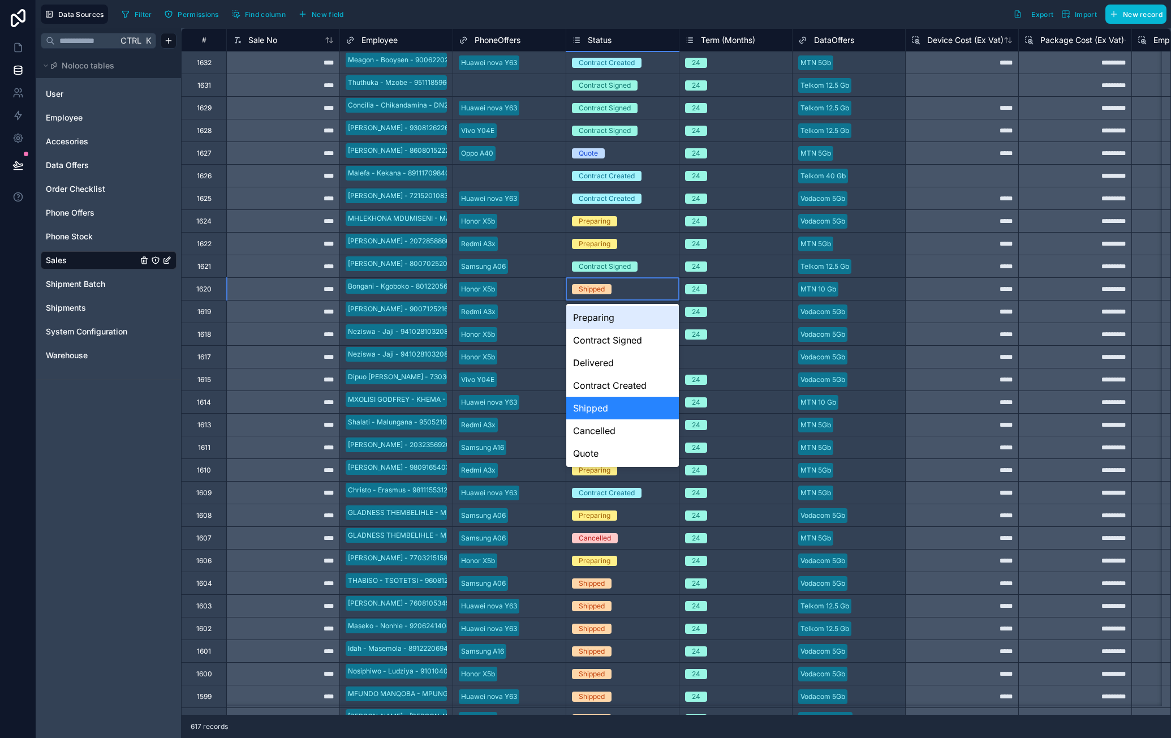
click at [620, 320] on div "Preparing" at bounding box center [622, 317] width 113 height 23
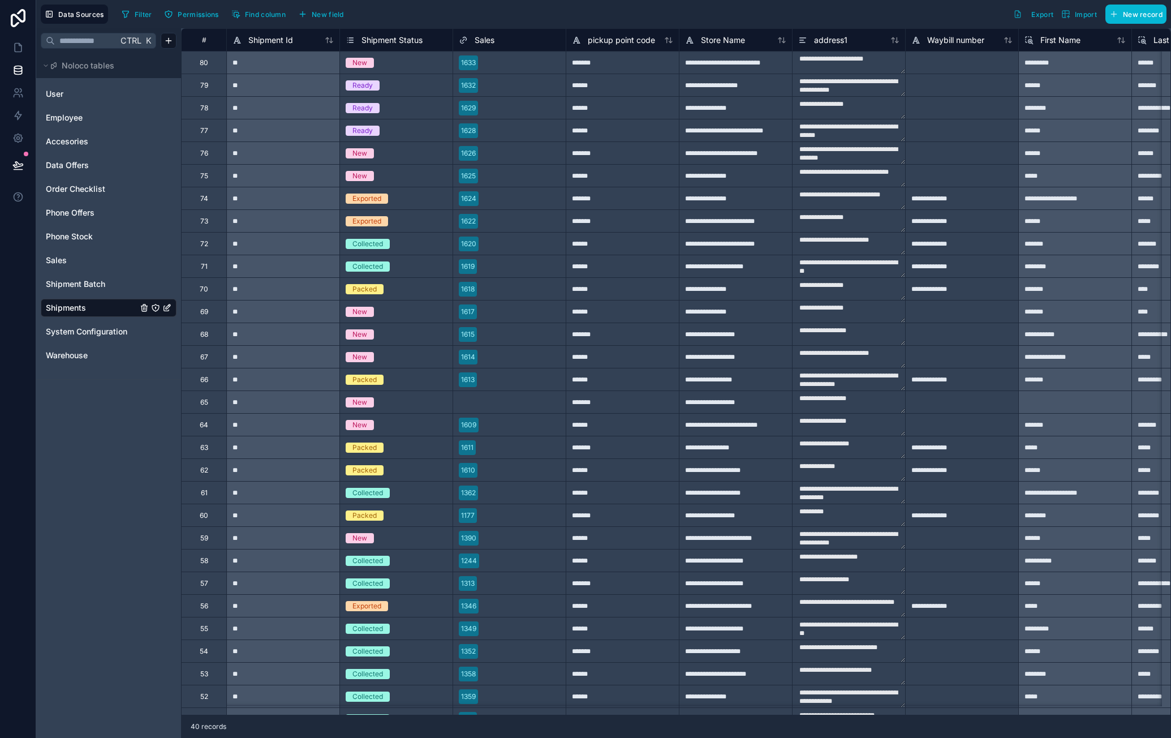
click at [401, 266] on div "Collected" at bounding box center [396, 266] width 113 height 12
click at [397, 265] on div "Collected" at bounding box center [396, 266] width 113 height 12
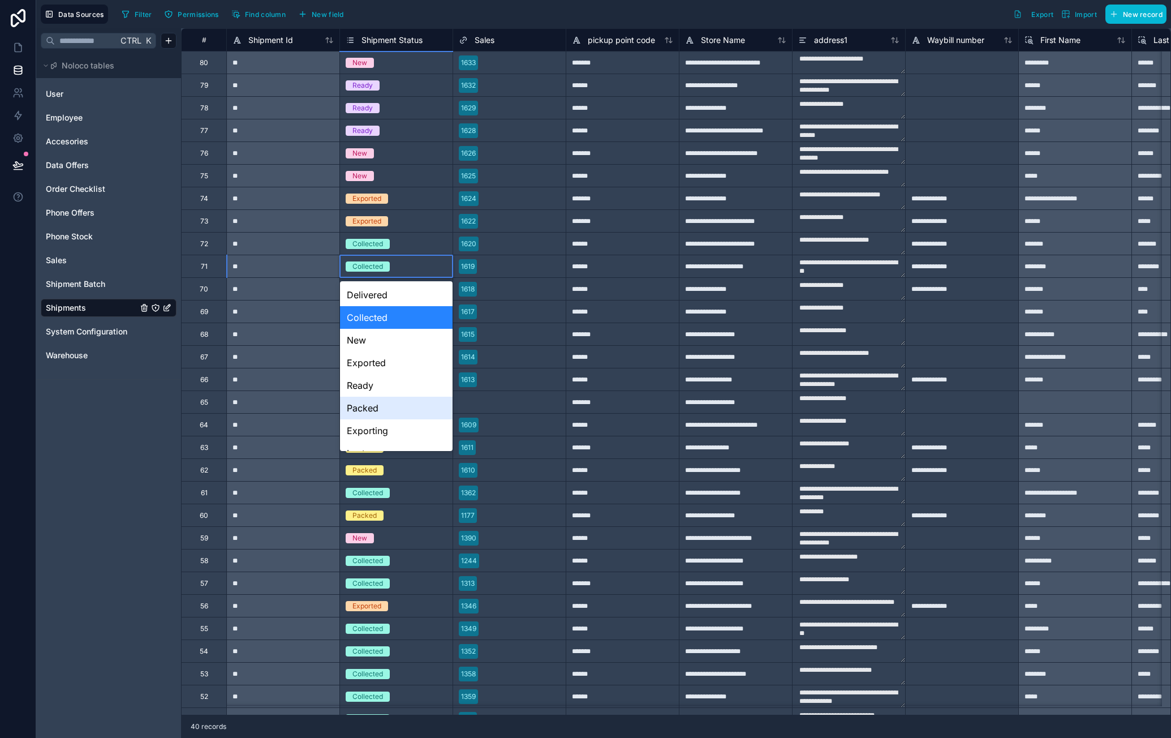
click at [386, 405] on div "Packed" at bounding box center [396, 408] width 113 height 23
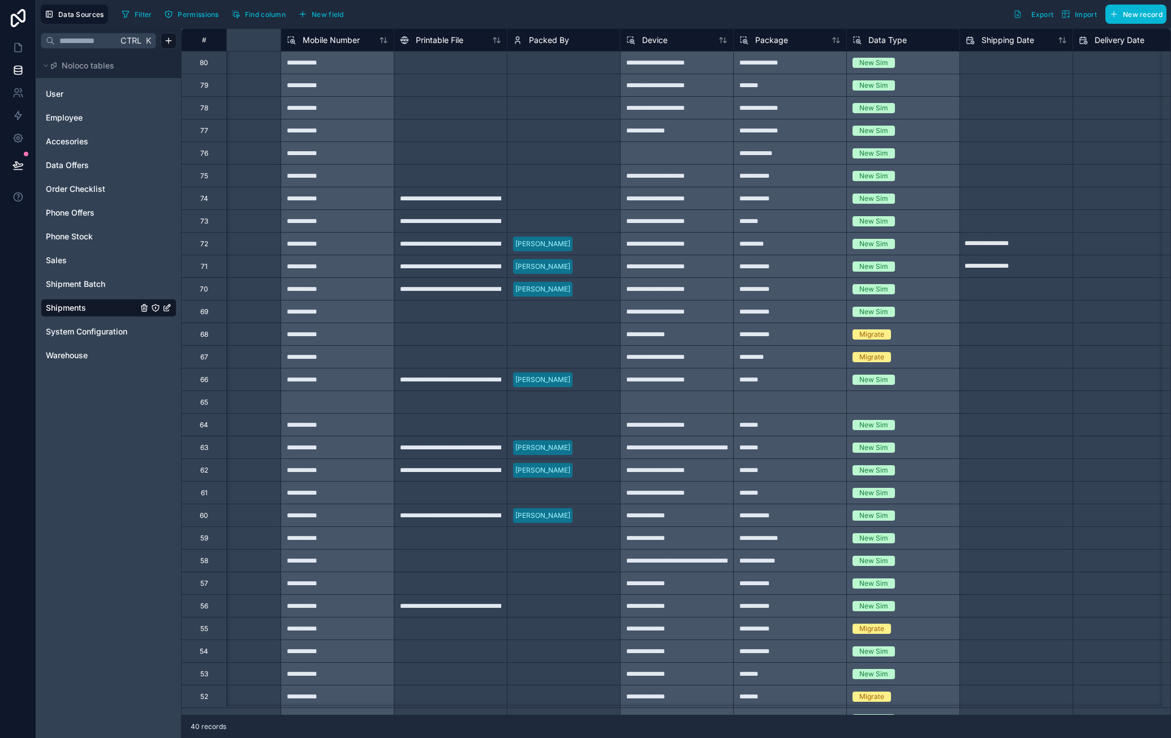
scroll to position [0, 1298]
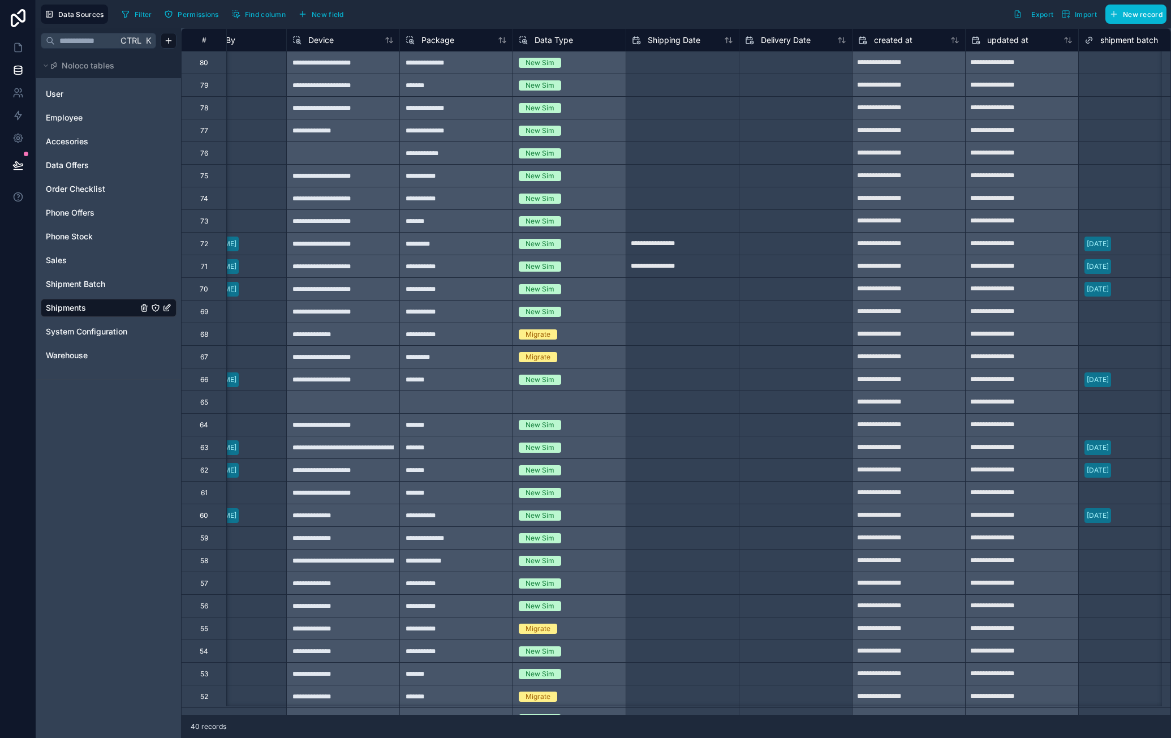
click at [712, 266] on input "**********" at bounding box center [682, 266] width 113 height 18
select select "****"
select select "*"
click at [640, 18] on div "Filter Permissions Find column New field Export Import New record" at bounding box center [642, 14] width 1050 height 19
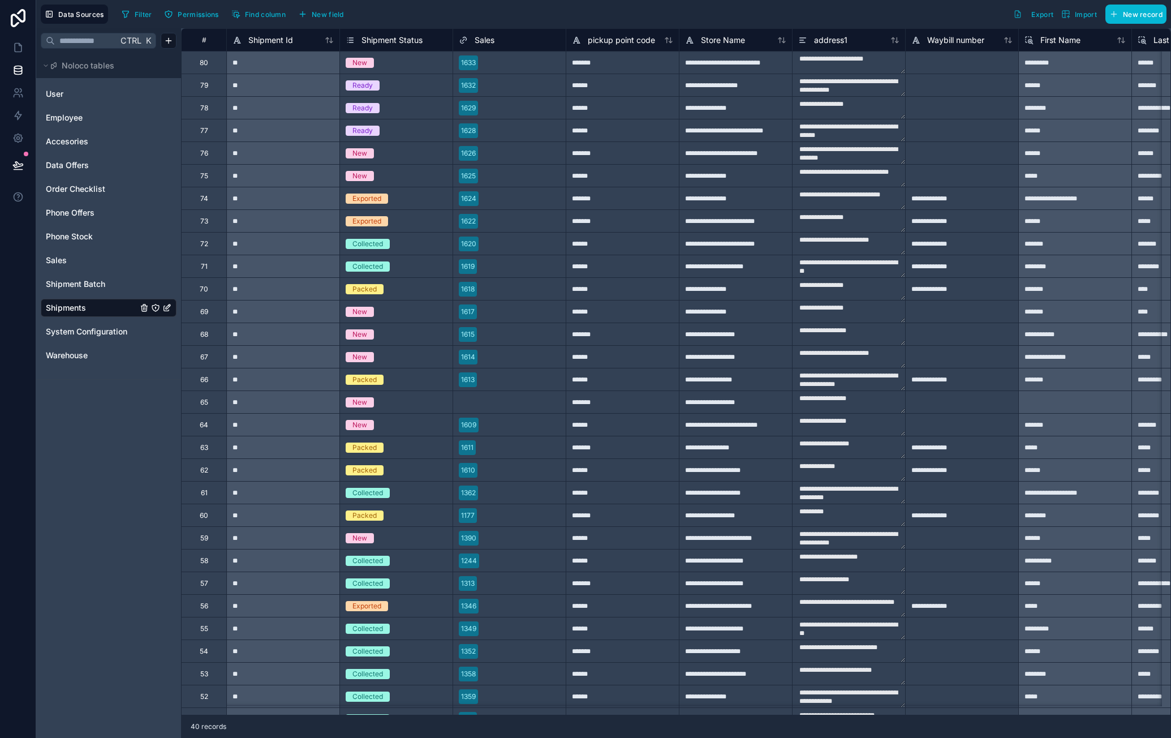
click at [419, 272] on div "Collected" at bounding box center [396, 266] width 113 height 22
click at [402, 270] on div "Collected" at bounding box center [396, 266] width 113 height 12
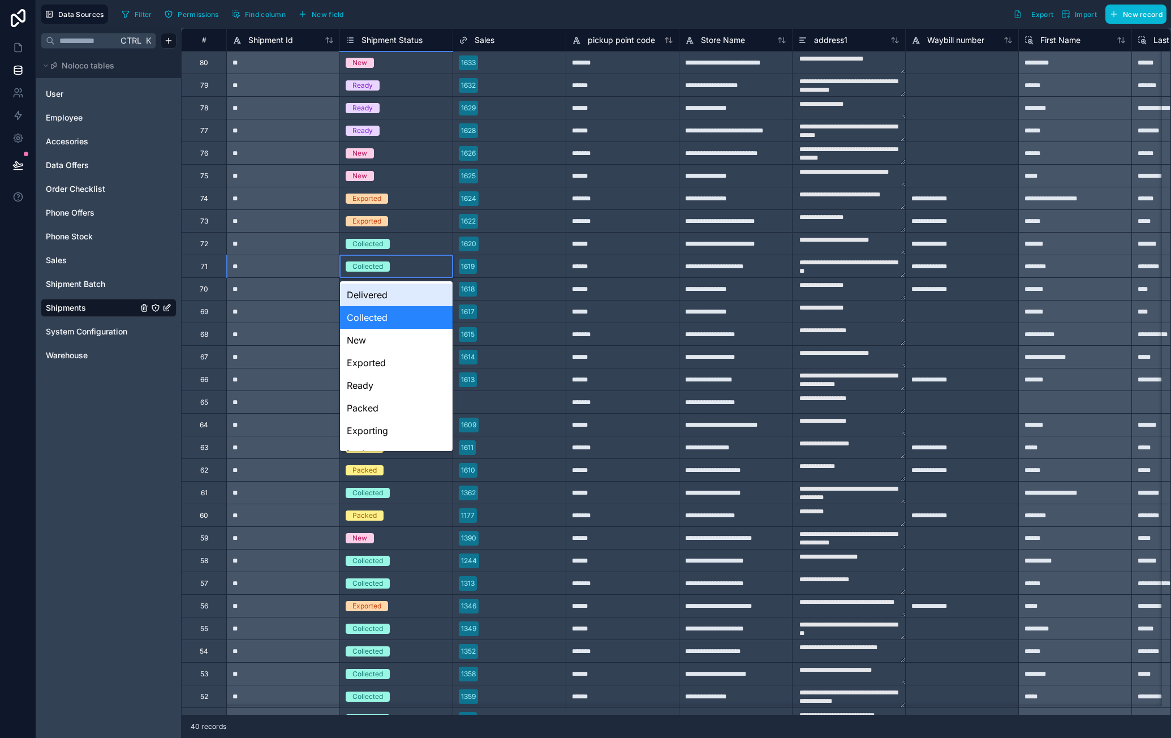
click at [403, 273] on div "Collected" at bounding box center [396, 266] width 113 height 22
click at [389, 401] on div "Packed" at bounding box center [396, 408] width 113 height 23
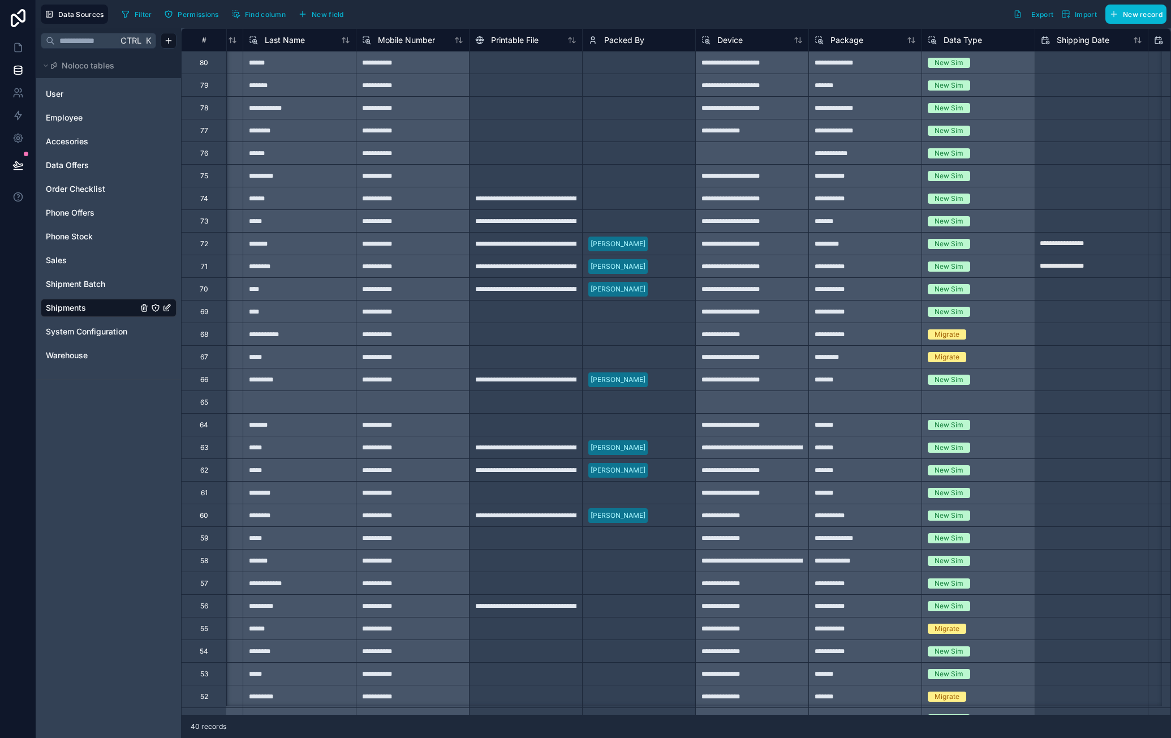
scroll to position [0, 1104]
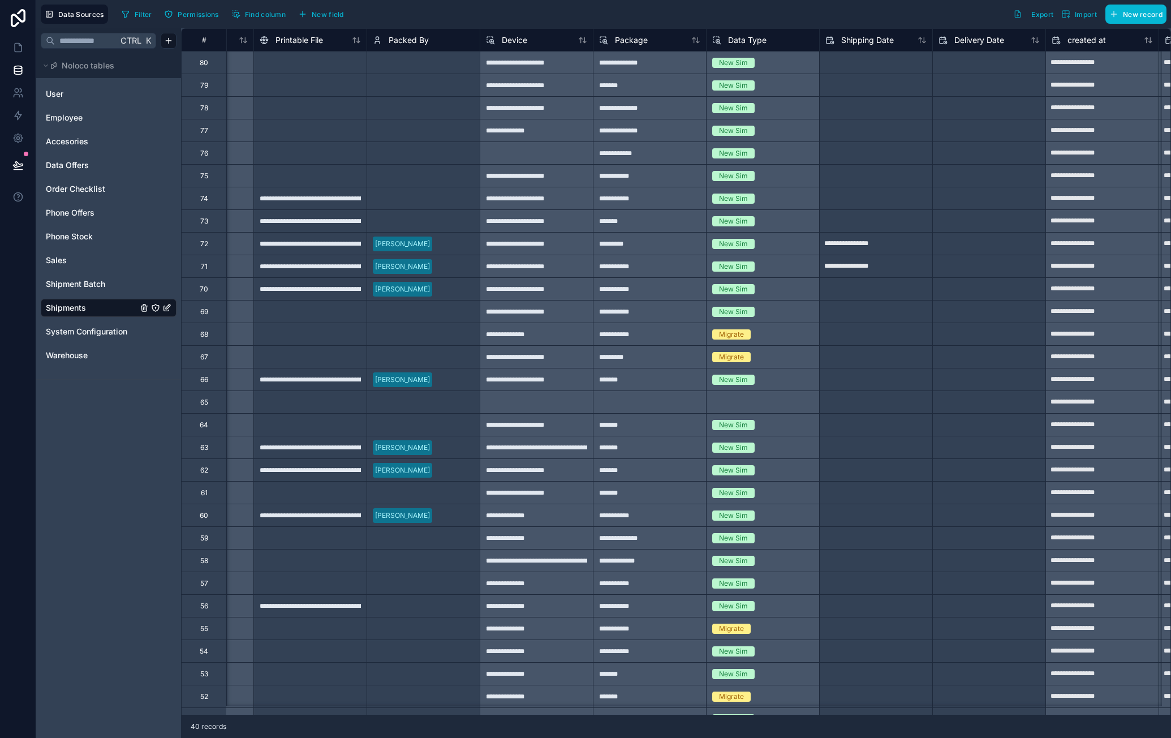
click at [900, 270] on input "**********" at bounding box center [876, 266] width 113 height 18
select select "****"
select select "*"
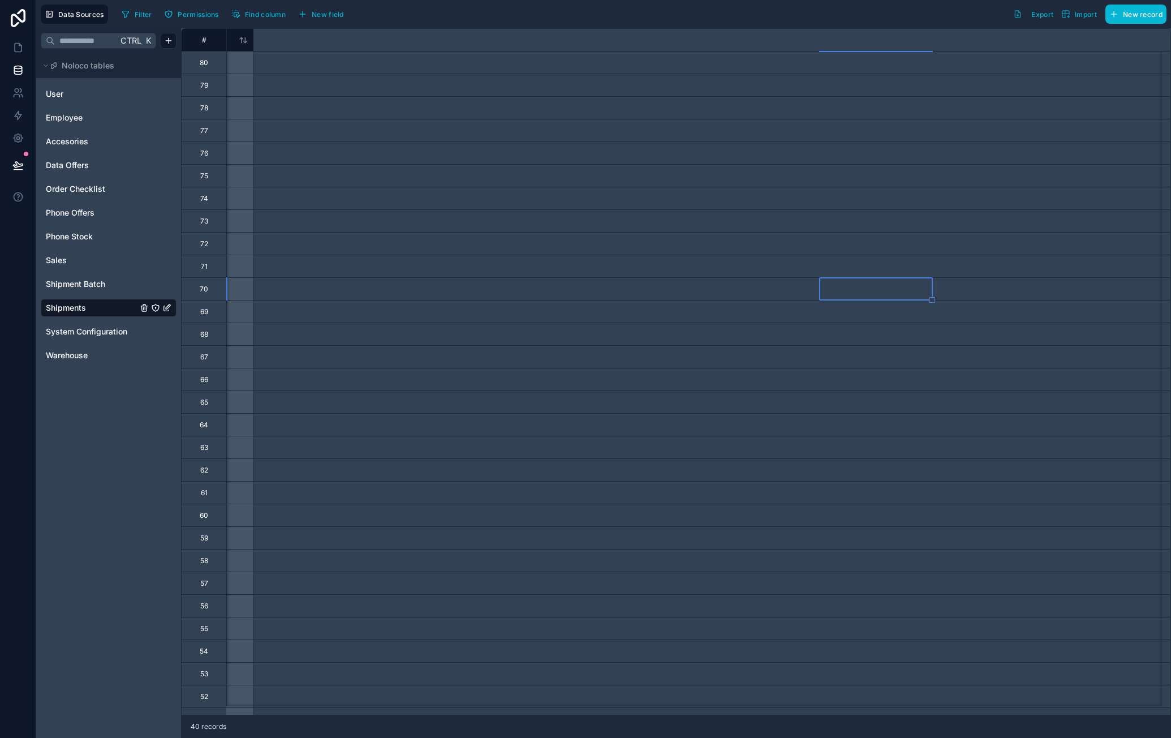
scroll to position [0, 0]
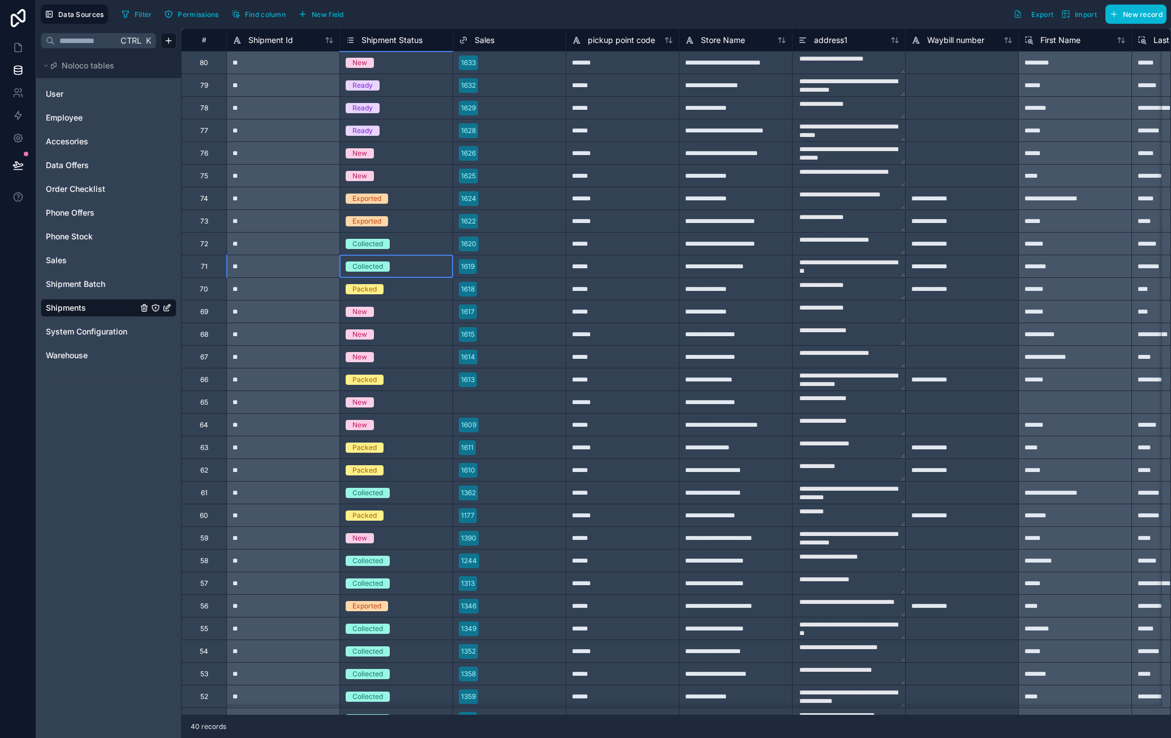
click at [406, 268] on div "Collected" at bounding box center [396, 266] width 113 height 12
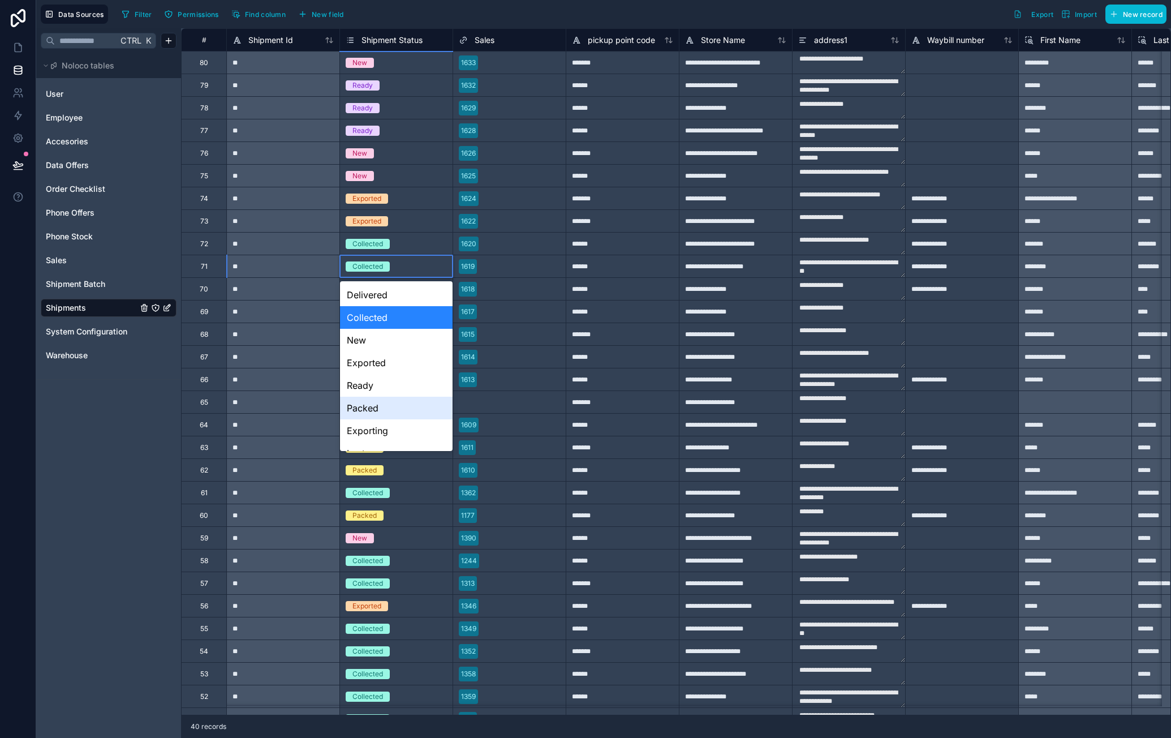
click at [388, 403] on div "Packed" at bounding box center [396, 408] width 113 height 23
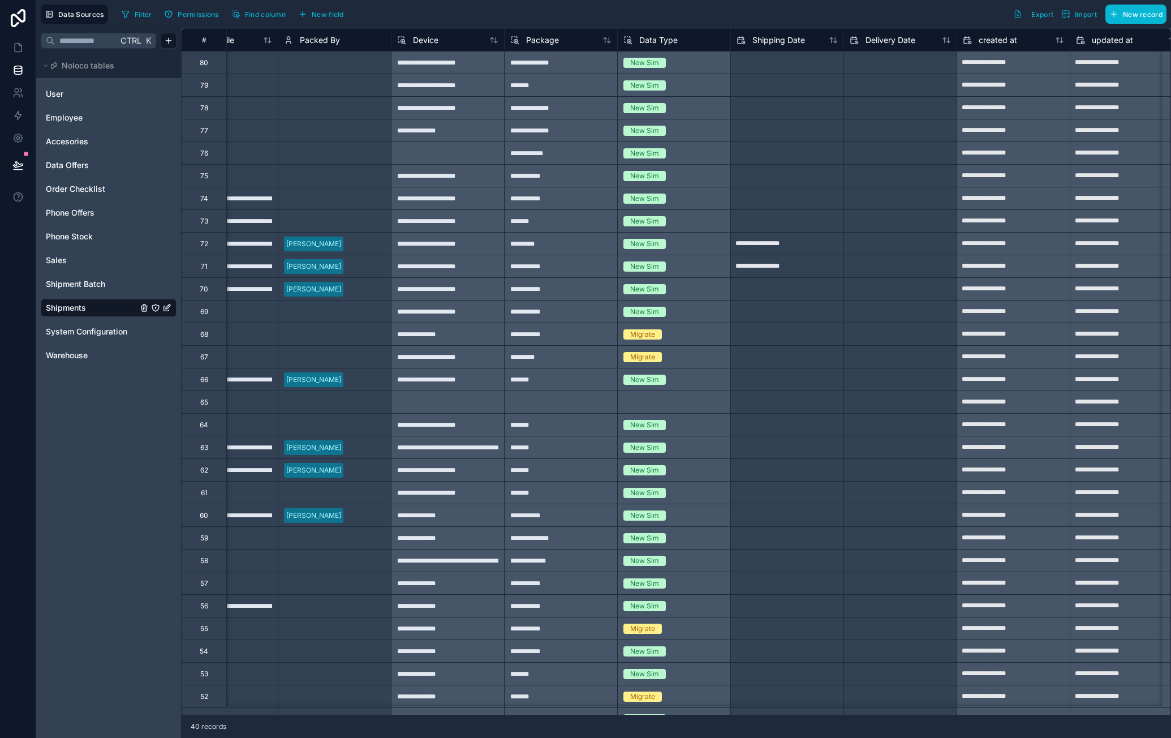
scroll to position [0, 1227]
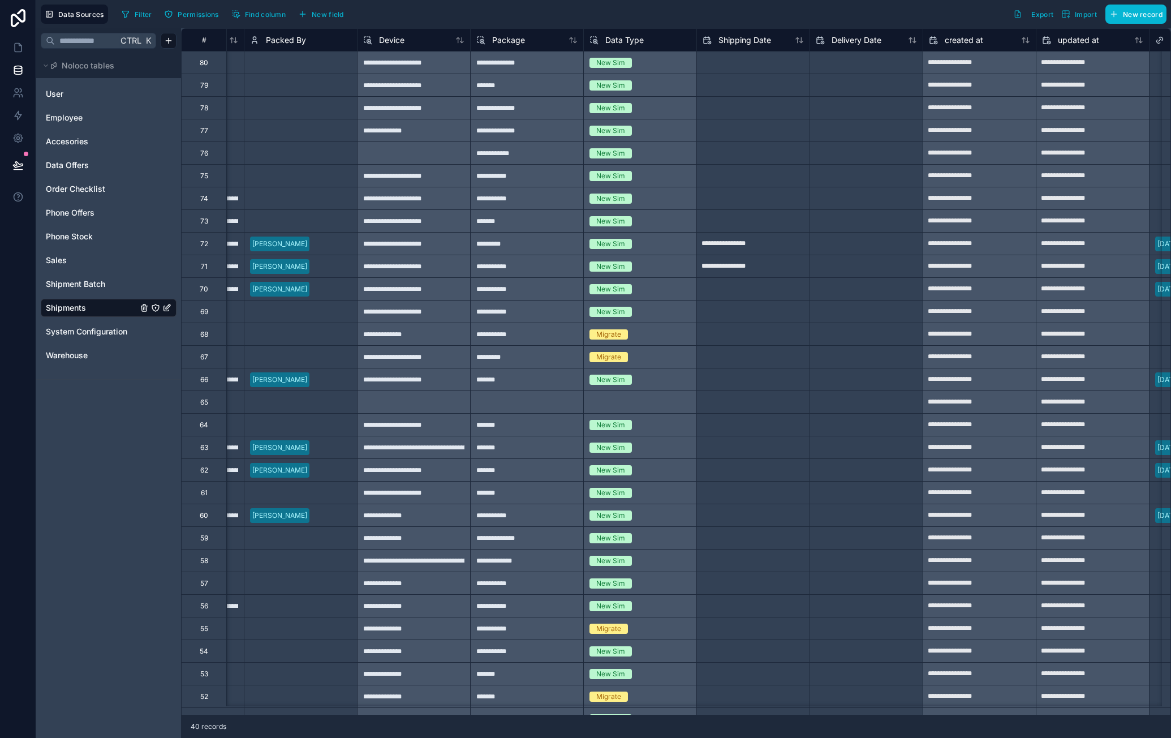
click at [766, 276] on div "**********" at bounding box center [753, 266] width 113 height 23
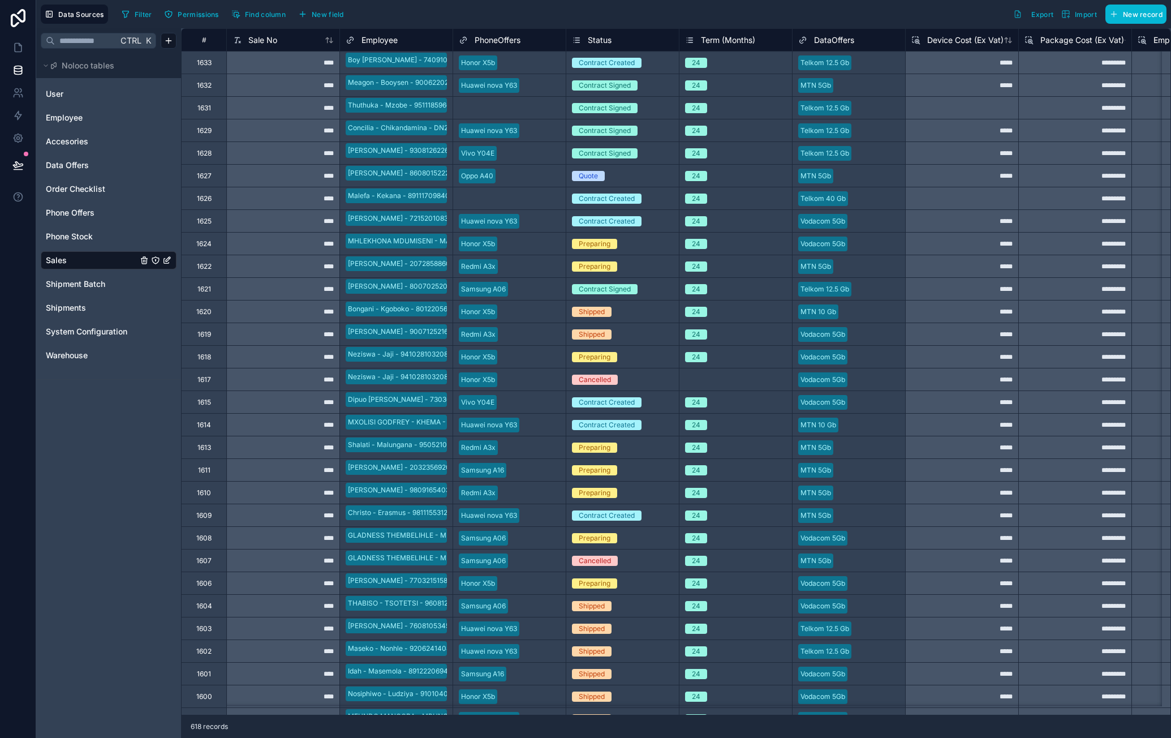
click at [621, 339] on div "Shipped" at bounding box center [622, 334] width 113 height 12
click at [629, 338] on div "Shipped" at bounding box center [622, 334] width 113 height 12
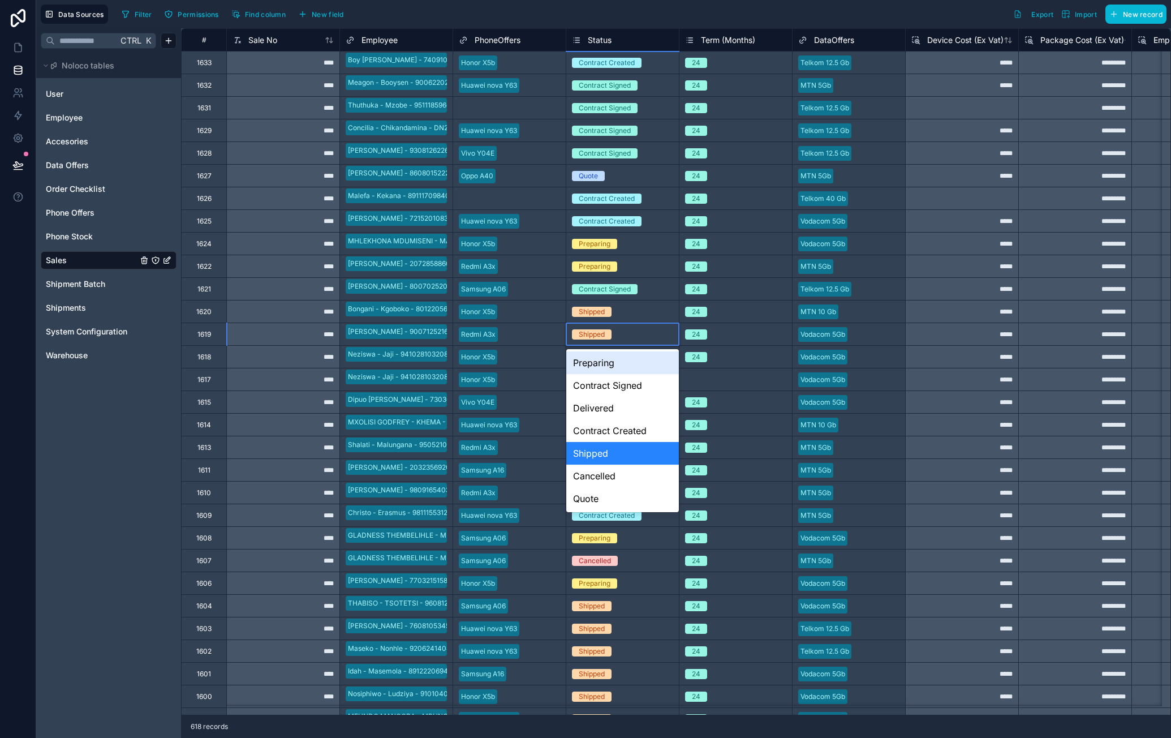
drag, startPoint x: 628, startPoint y: 369, endPoint x: 647, endPoint y: 337, distance: 37.3
click at [628, 368] on div "Preparing" at bounding box center [622, 362] width 113 height 23
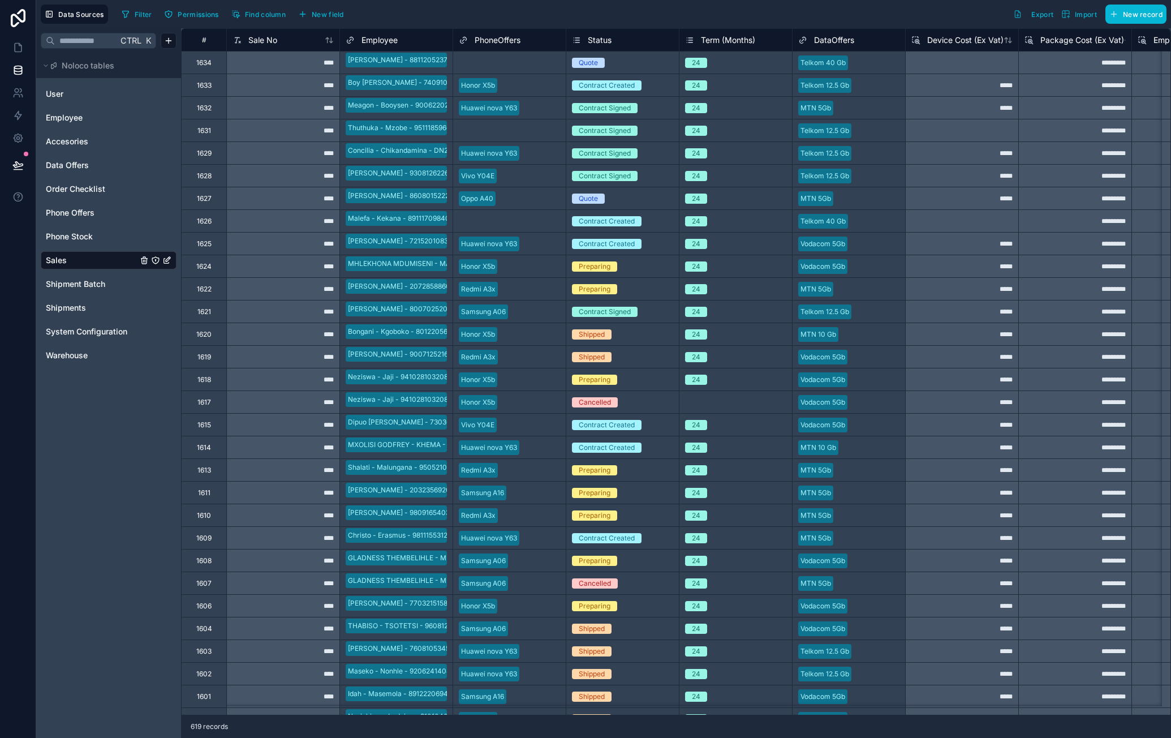
click at [620, 359] on div "Shipped" at bounding box center [622, 357] width 113 height 12
click at [618, 359] on div "Shipped" at bounding box center [622, 357] width 113 height 12
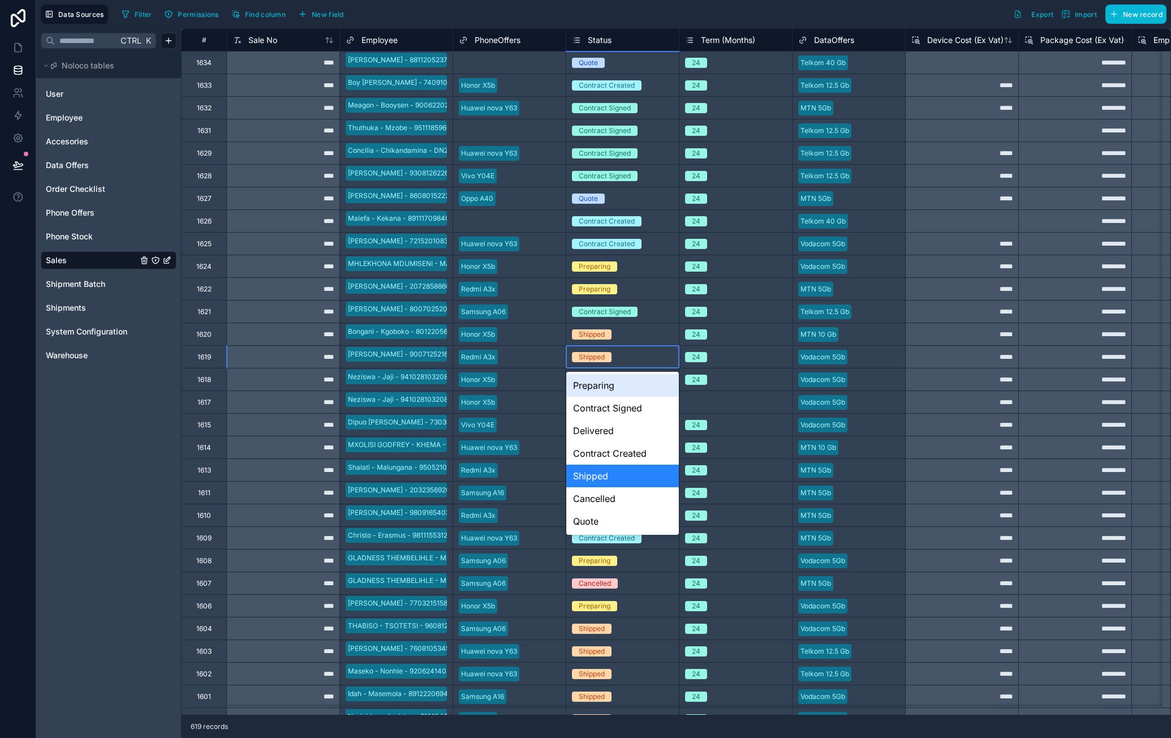
click at [627, 388] on div "Preparing" at bounding box center [622, 385] width 113 height 23
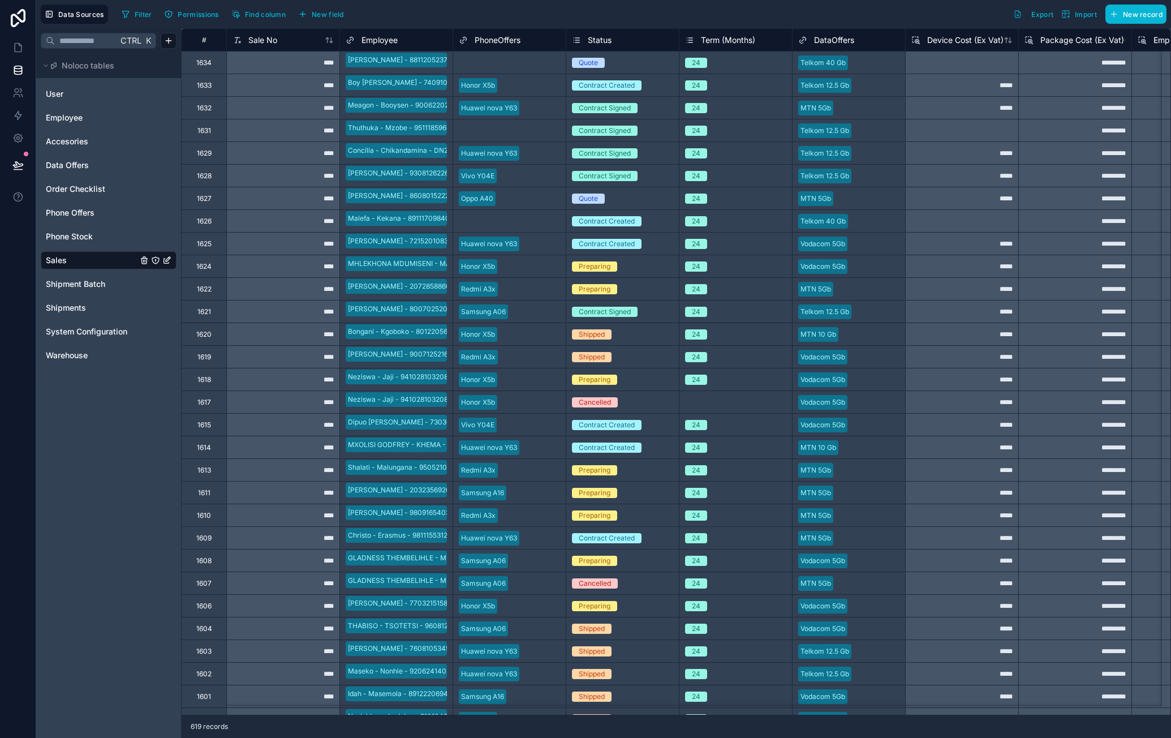
click at [618, 356] on div "Shipped" at bounding box center [622, 357] width 113 height 12
click at [624, 359] on div "Shipped" at bounding box center [622, 357] width 113 height 12
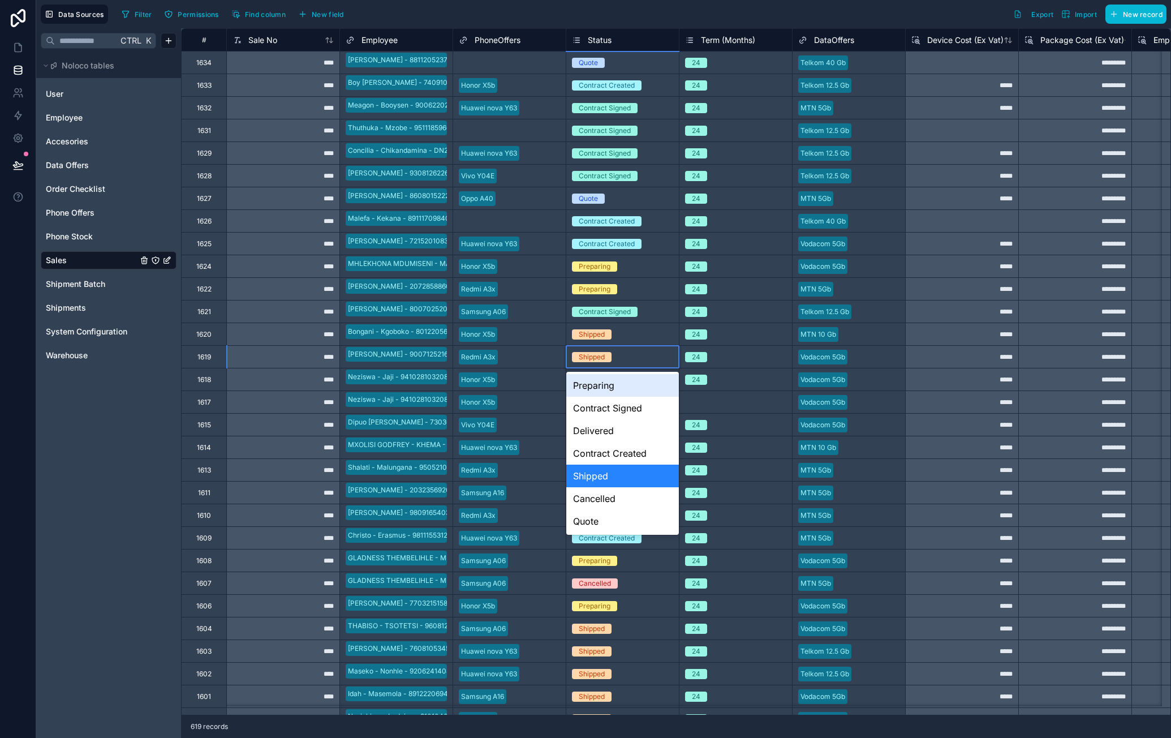
click at [635, 387] on div "Preparing" at bounding box center [622, 385] width 113 height 23
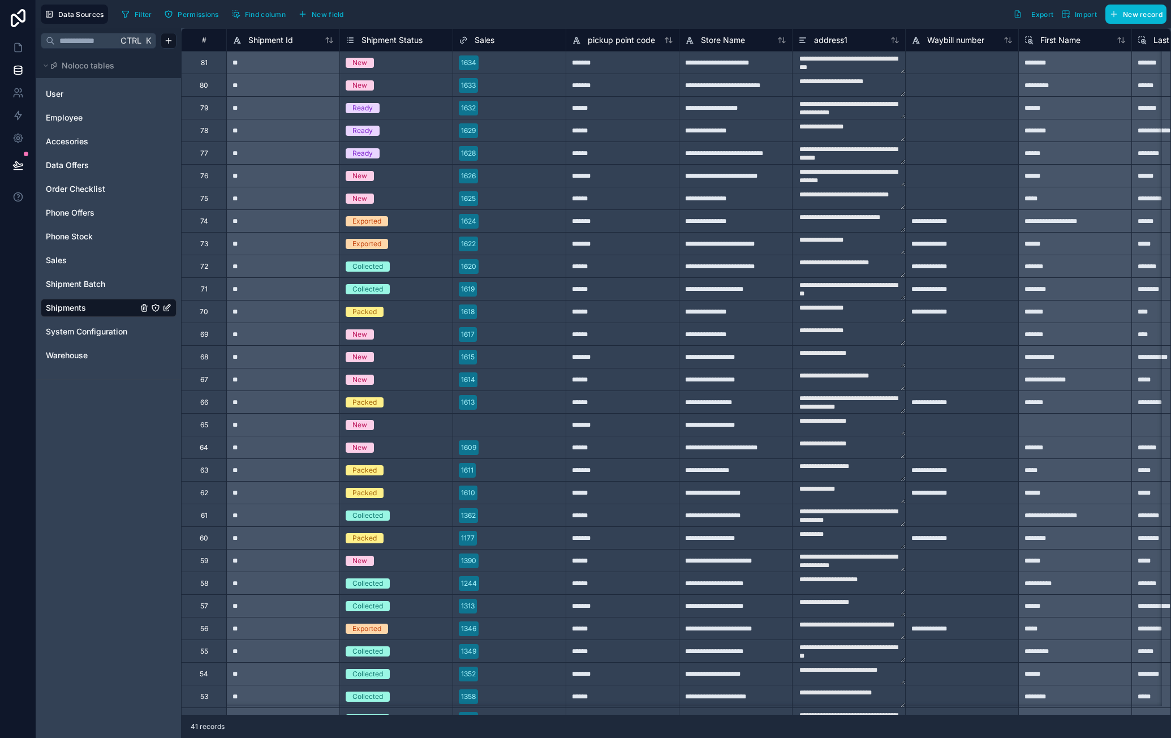
click at [416, 288] on div "Collected" at bounding box center [396, 289] width 113 height 12
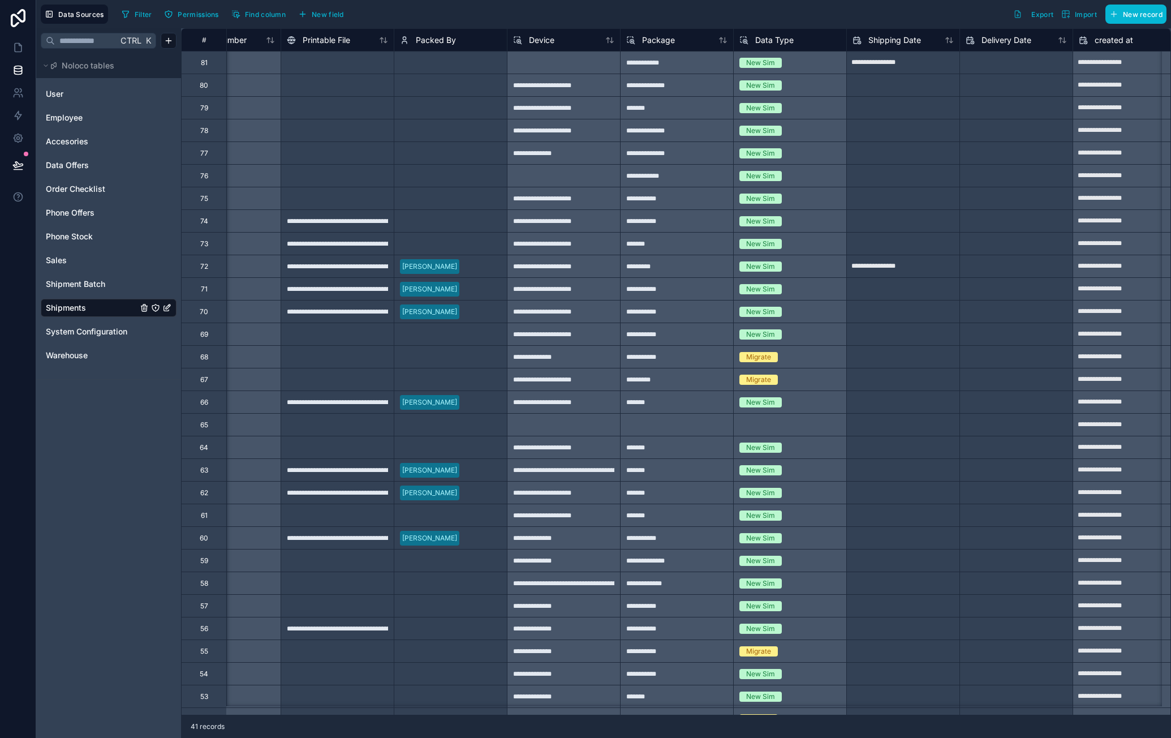
scroll to position [0, 1075]
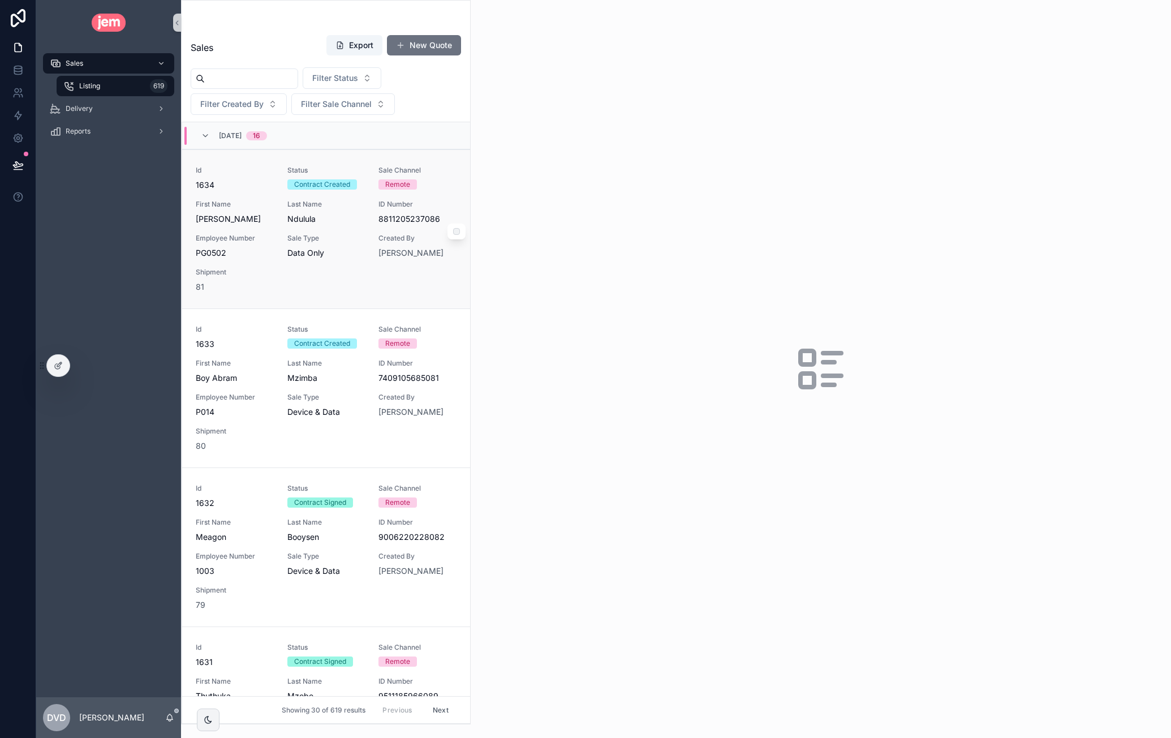
click at [252, 190] on div "Id 1634 Status Contract Created Sale Channel Remote First Name [PERSON_NAME] La…" at bounding box center [326, 229] width 261 height 127
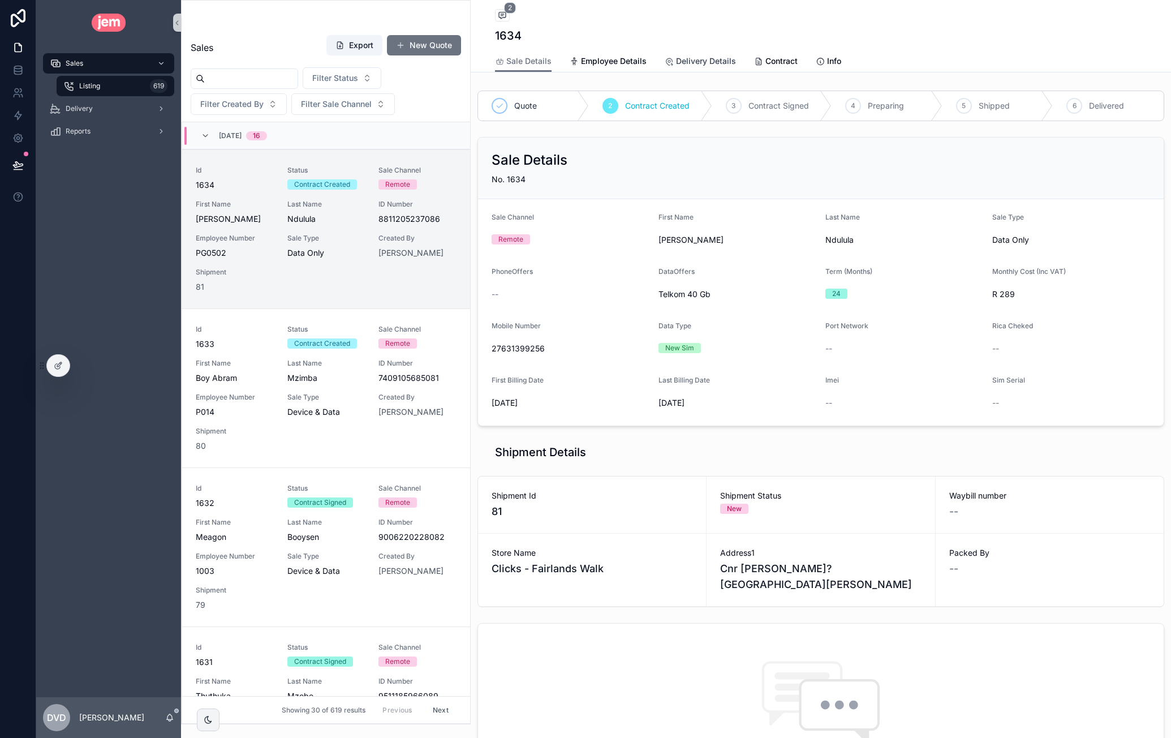
click at [713, 61] on span "Delivery Details" at bounding box center [706, 60] width 60 height 11
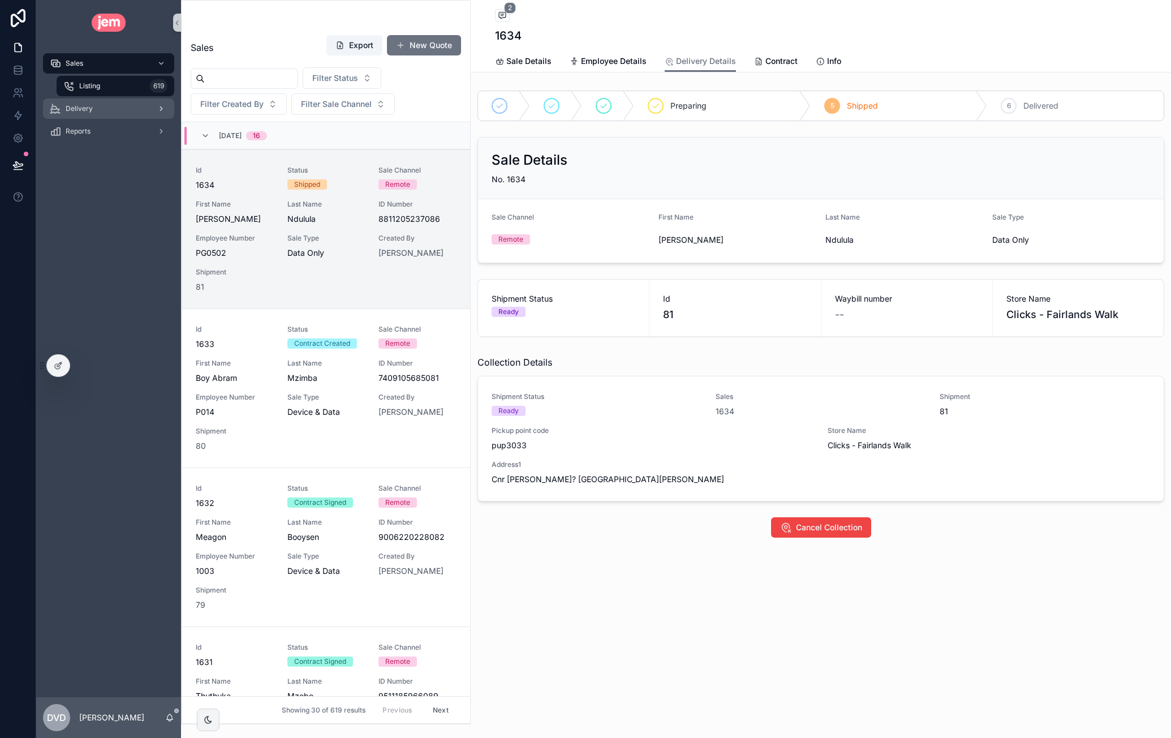
click at [100, 102] on div "Delivery" at bounding box center [109, 109] width 118 height 18
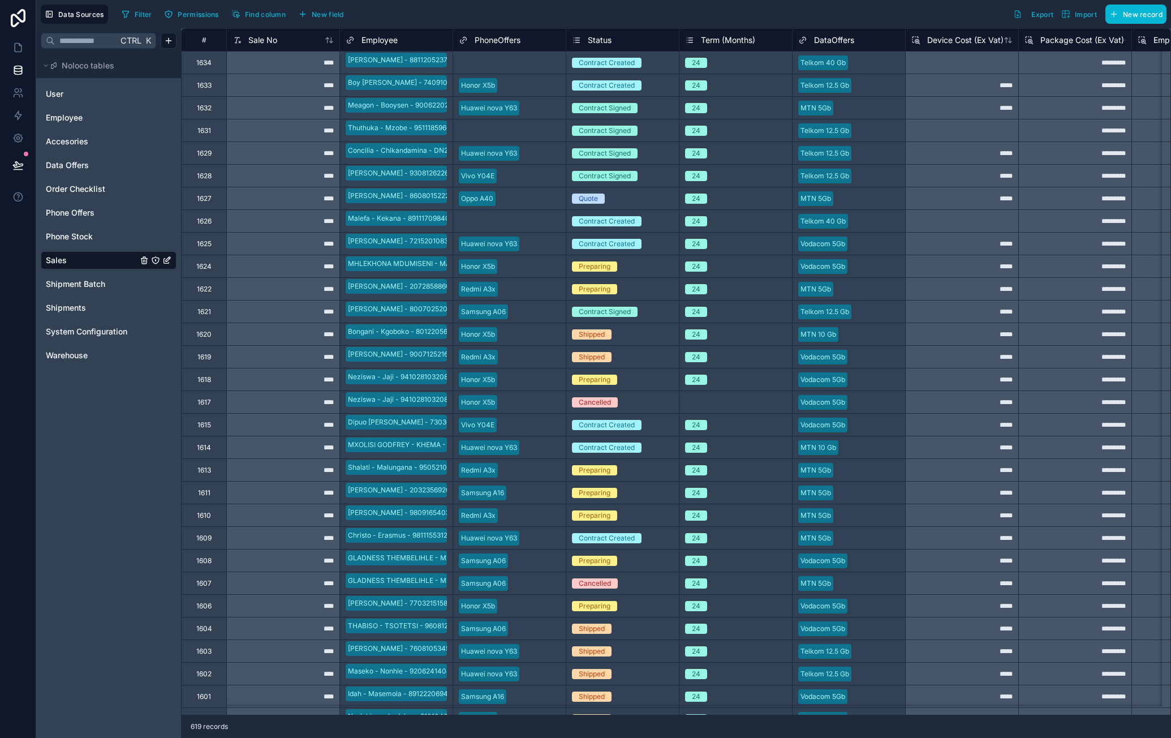
click at [621, 355] on div "Shipped" at bounding box center [622, 357] width 113 height 12
click at [626, 358] on div "Shipped" at bounding box center [622, 357] width 113 height 12
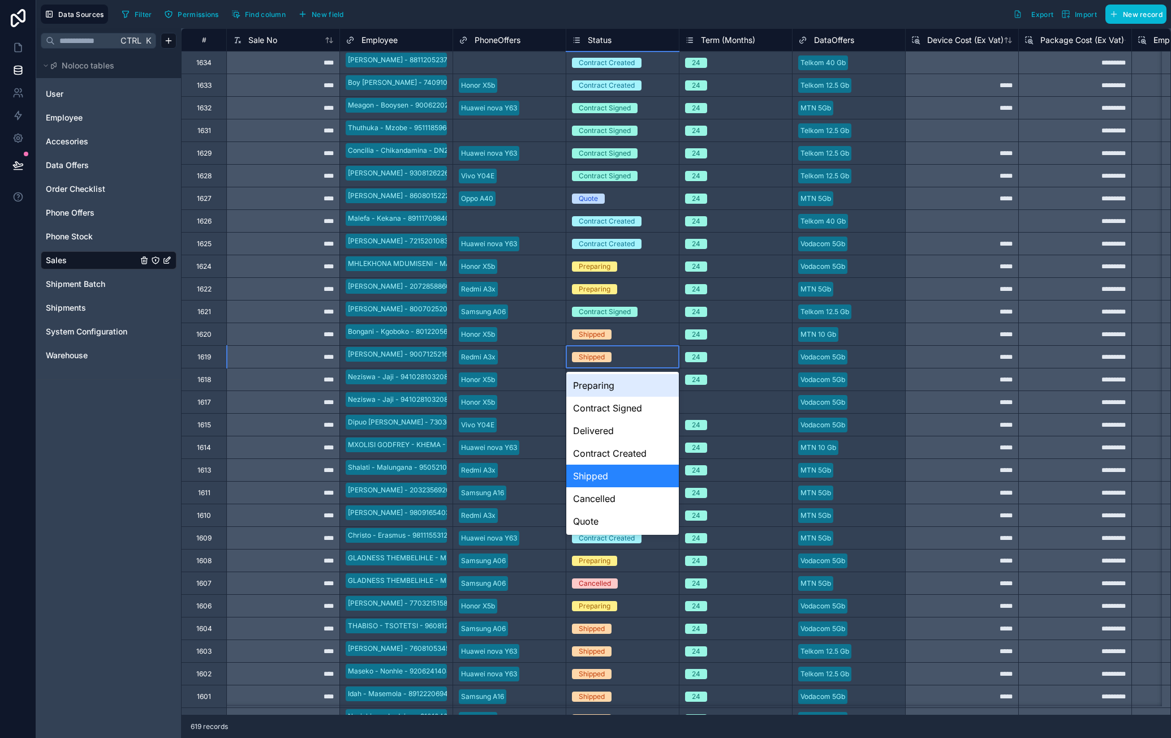
click at [621, 392] on div "Preparing" at bounding box center [622, 385] width 113 height 23
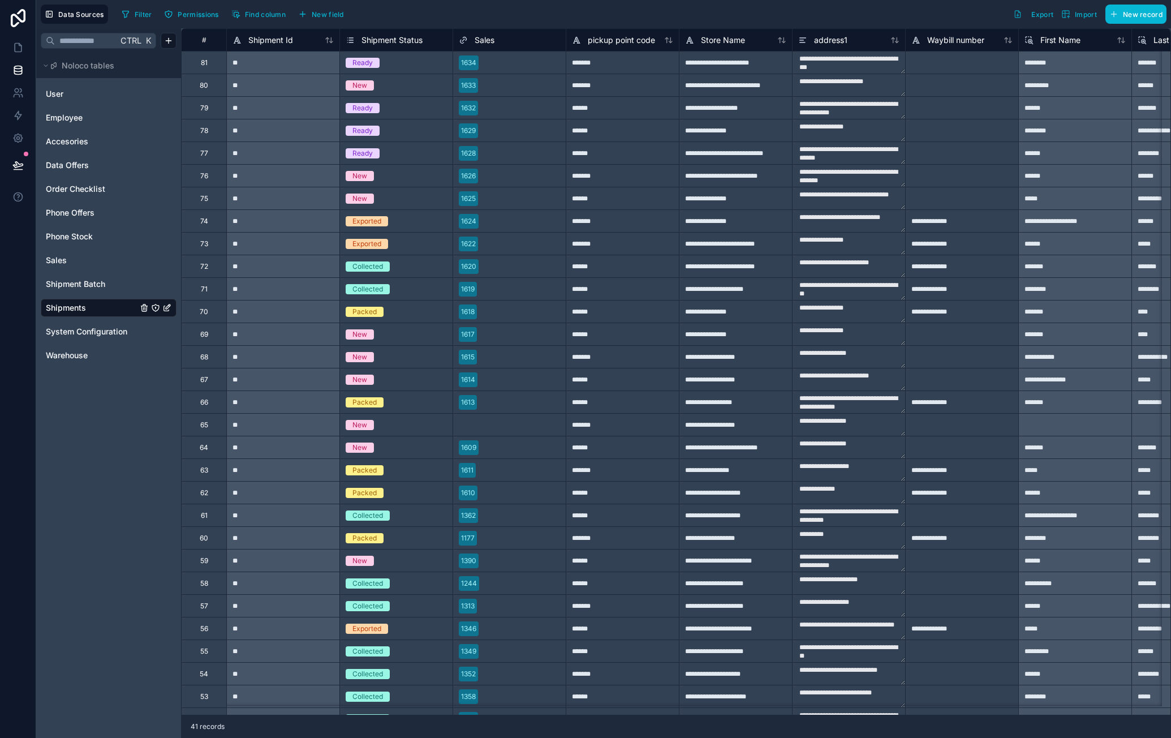
click at [397, 291] on div "Collected" at bounding box center [396, 289] width 113 height 12
click at [398, 292] on div "Collected" at bounding box center [396, 289] width 113 height 12
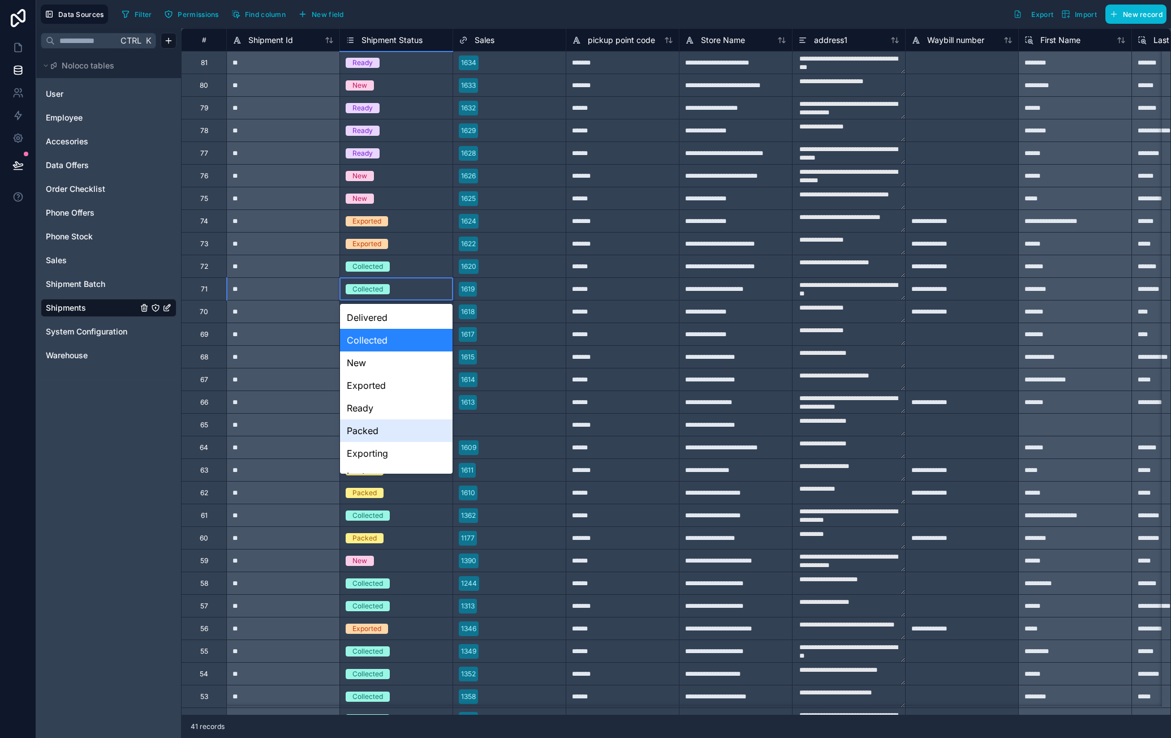
click at [390, 426] on div "Packed" at bounding box center [396, 430] width 113 height 23
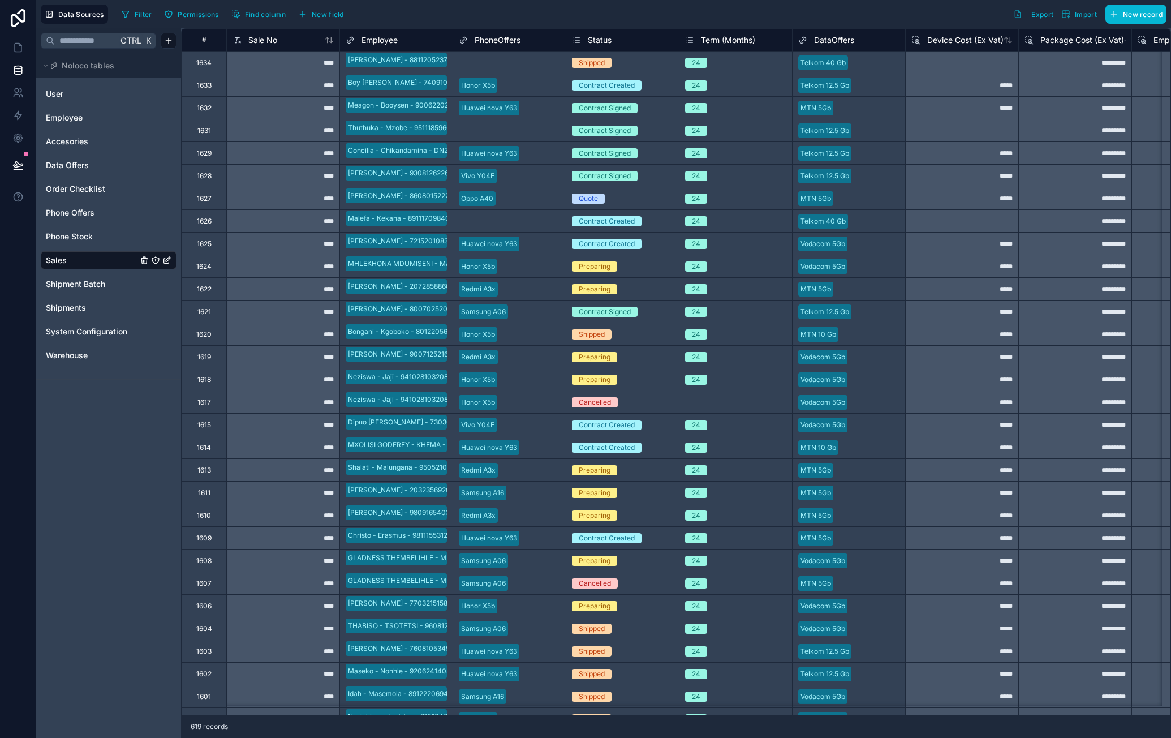
click at [635, 359] on div "Preparing" at bounding box center [622, 357] width 113 height 12
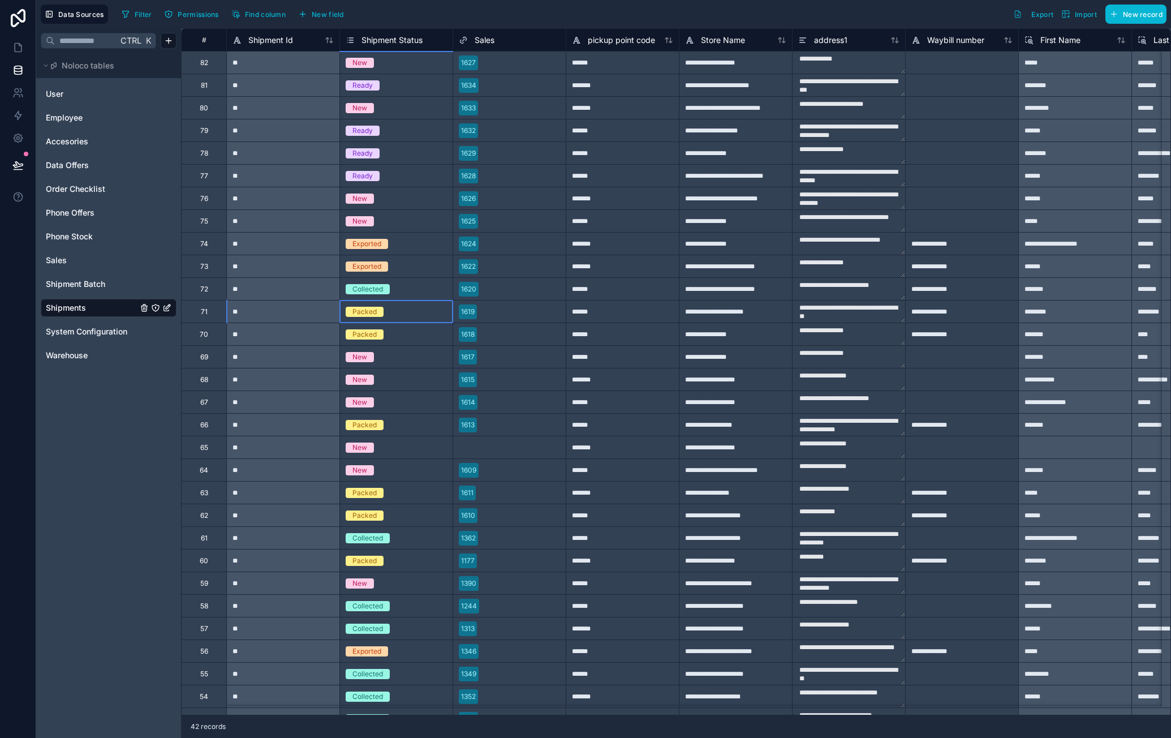
click at [399, 309] on div "Packed" at bounding box center [396, 312] width 113 height 12
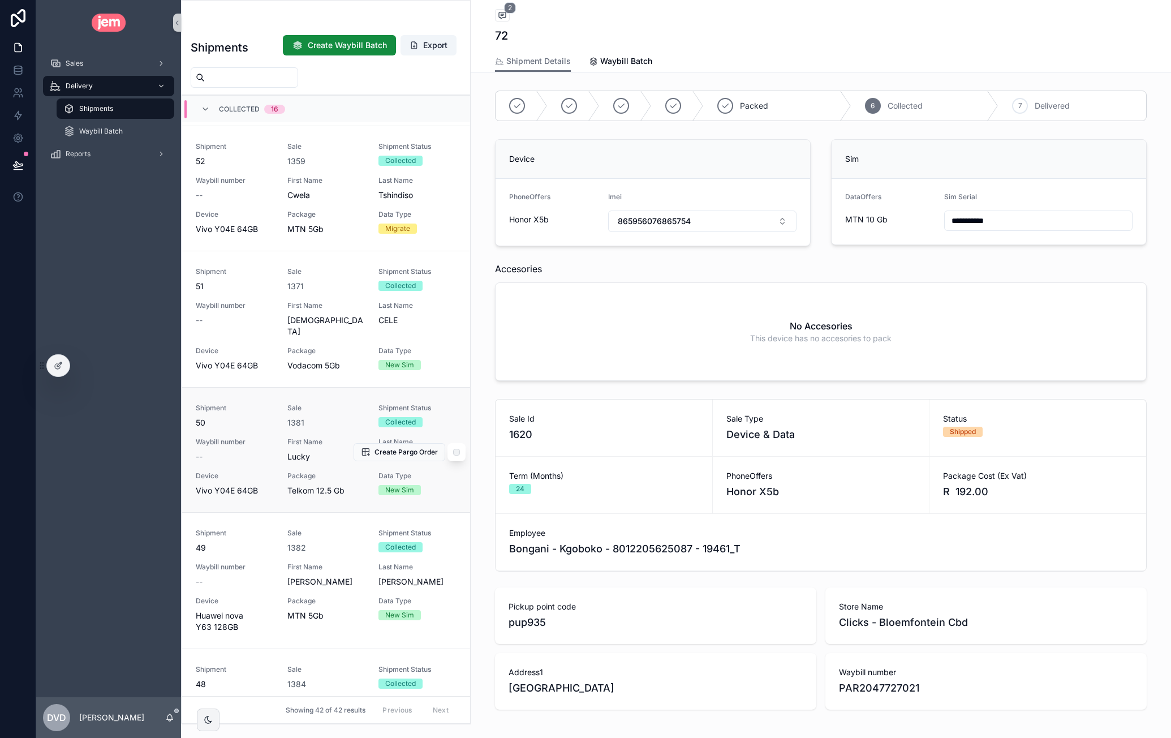
scroll to position [2547, 0]
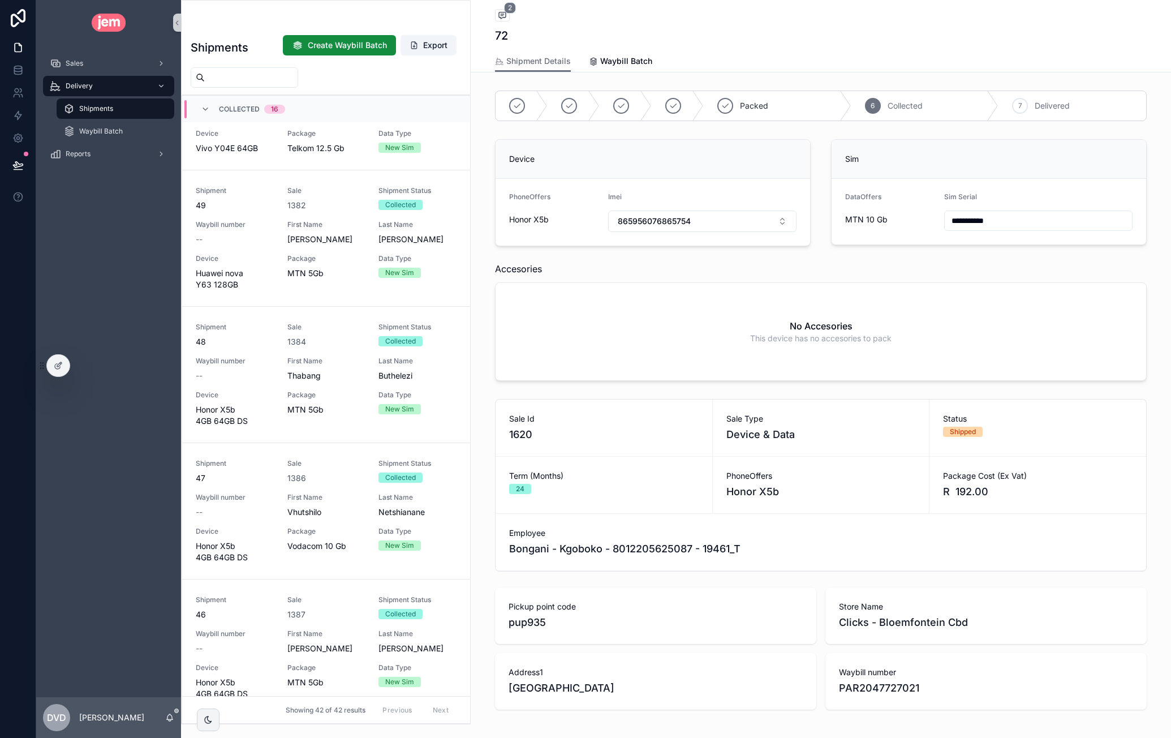
click at [84, 107] on span "Shipments" at bounding box center [96, 108] width 34 height 9
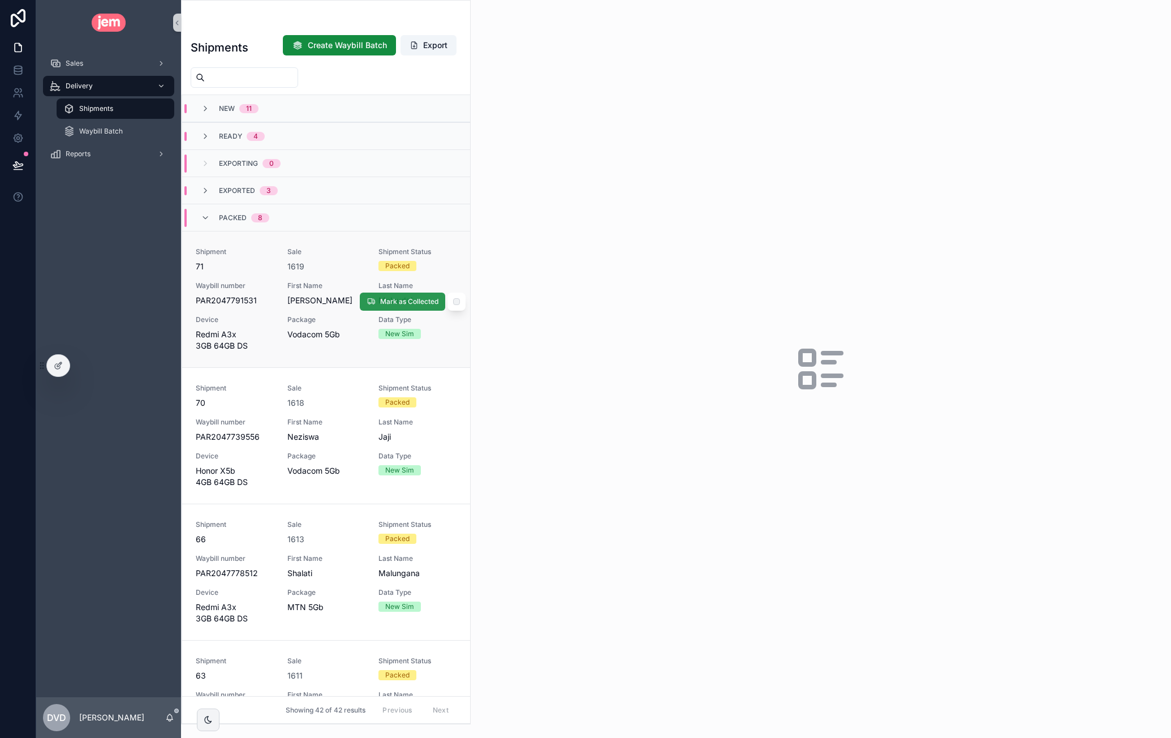
click at [416, 302] on span "Mark as Collected" at bounding box center [409, 301] width 58 height 9
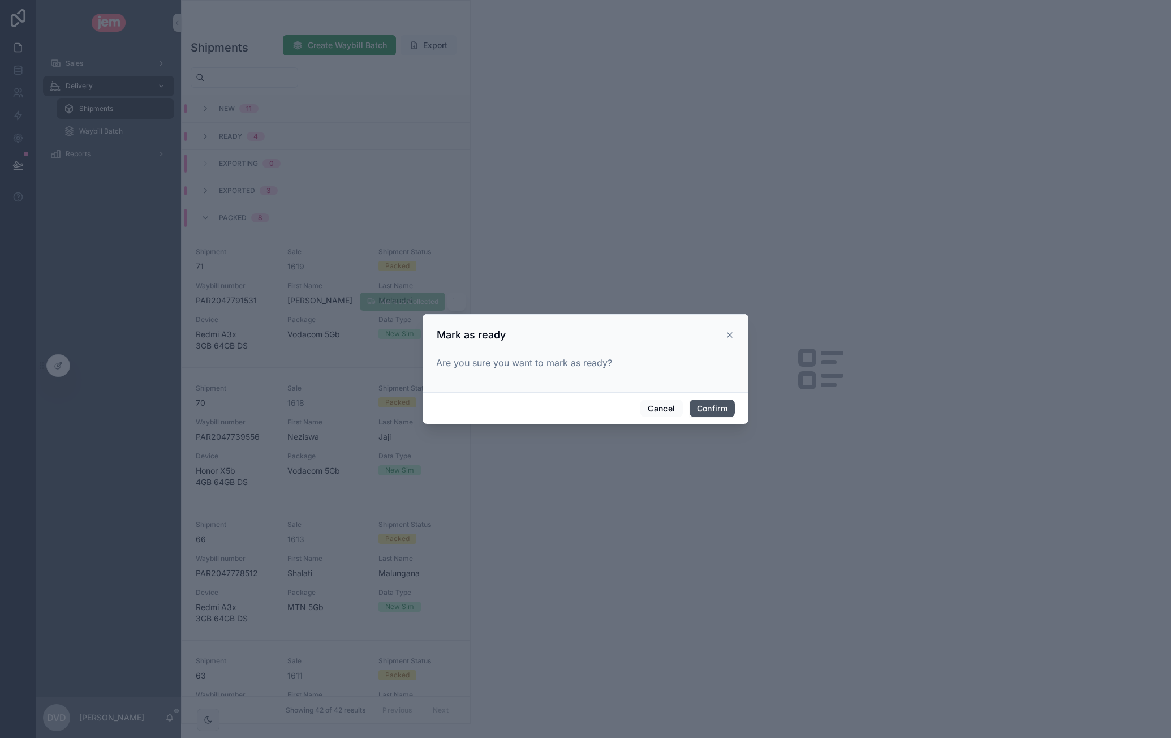
click at [711, 415] on button "Confirm" at bounding box center [712, 408] width 45 height 18
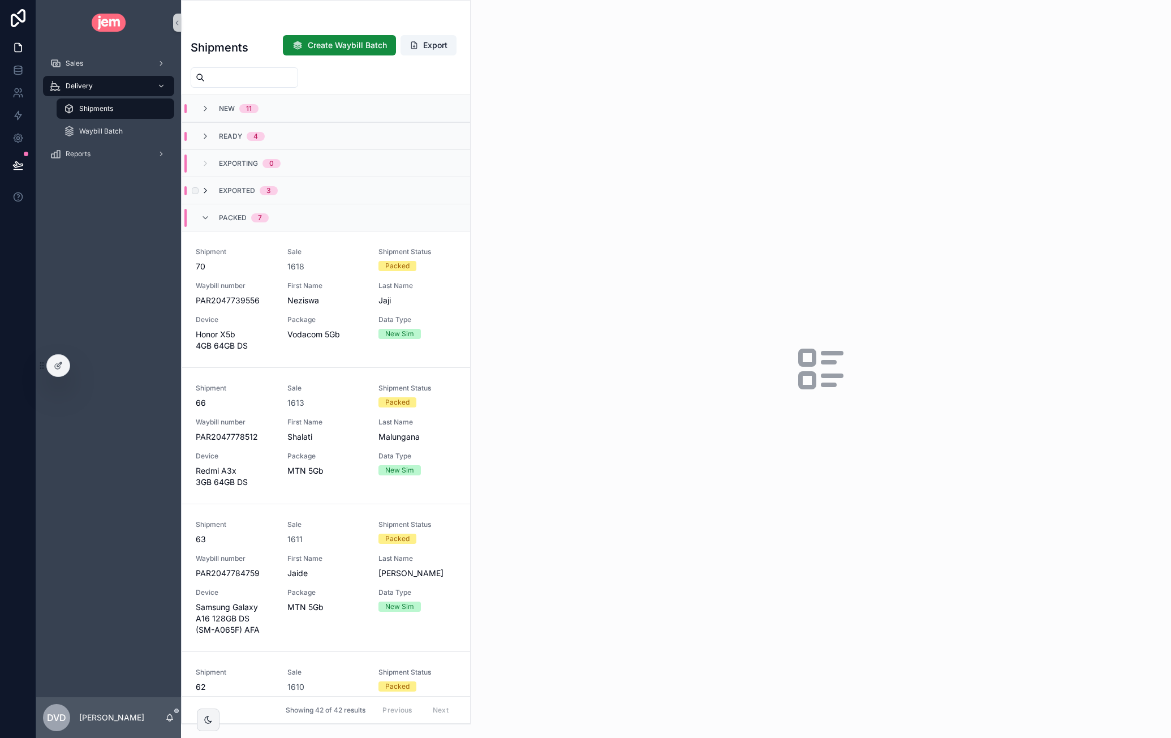
click at [203, 187] on icon "scrollable content" at bounding box center [205, 190] width 9 height 9
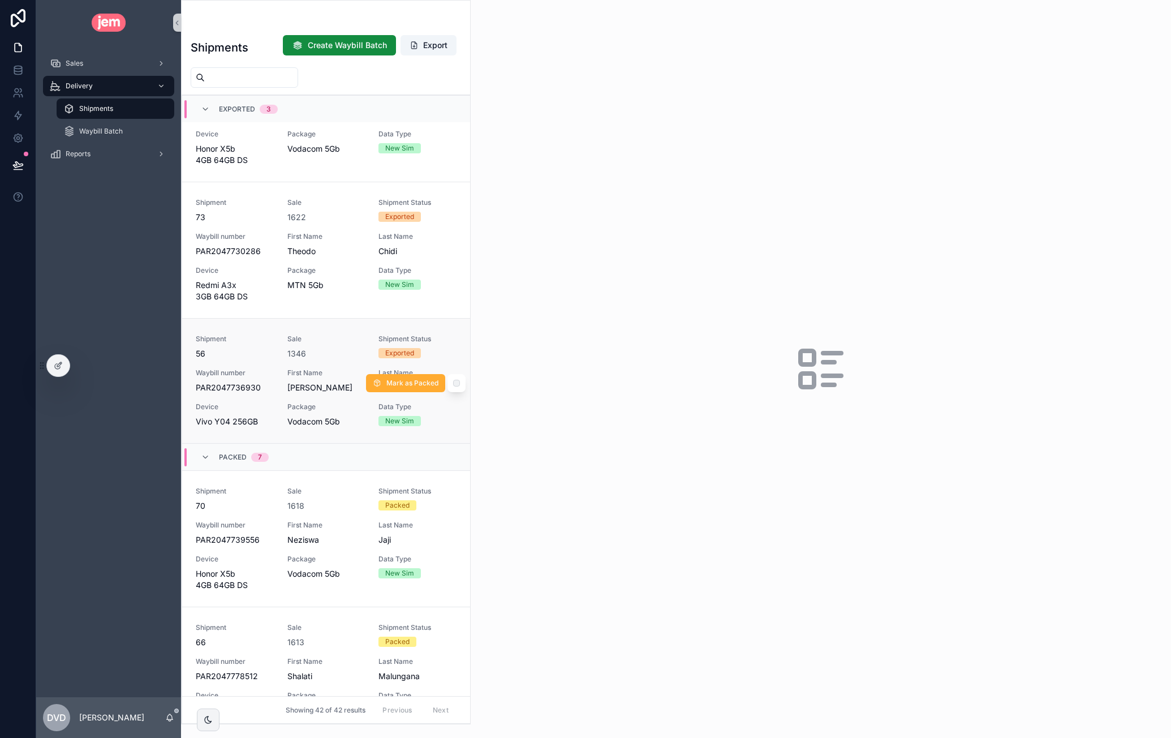
scroll to position [170, 0]
click at [256, 76] on input "scrollable content" at bounding box center [251, 78] width 93 height 16
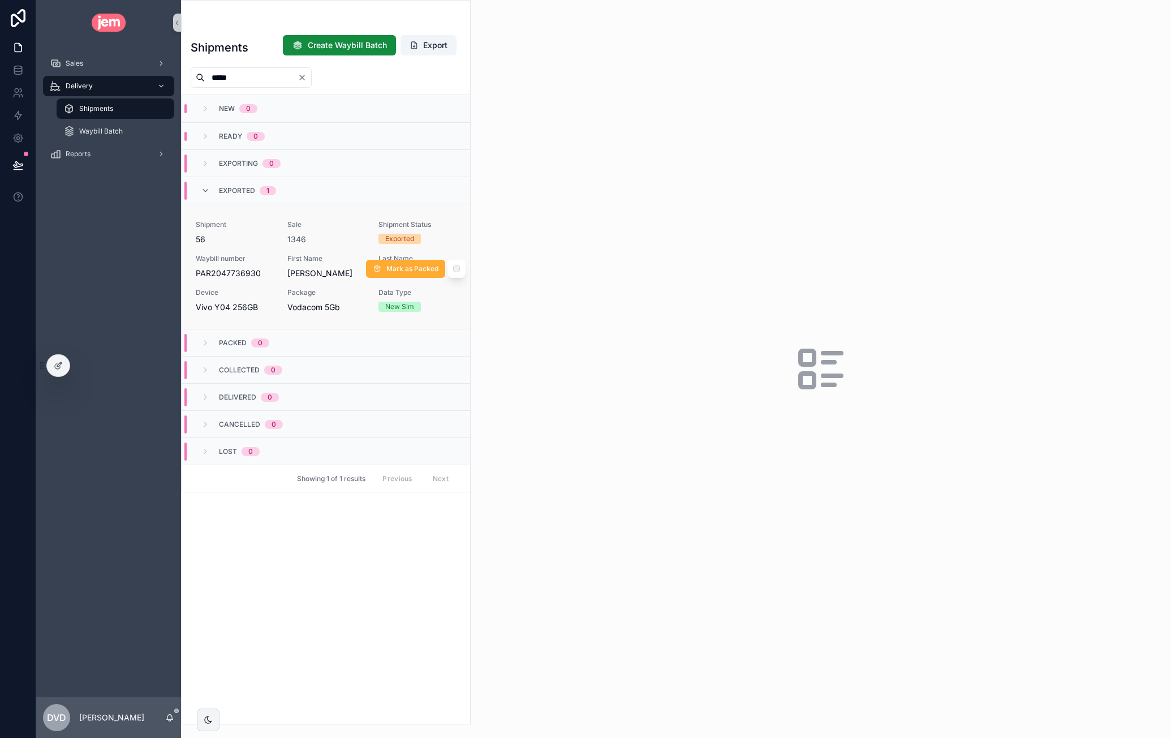
type input "*****"
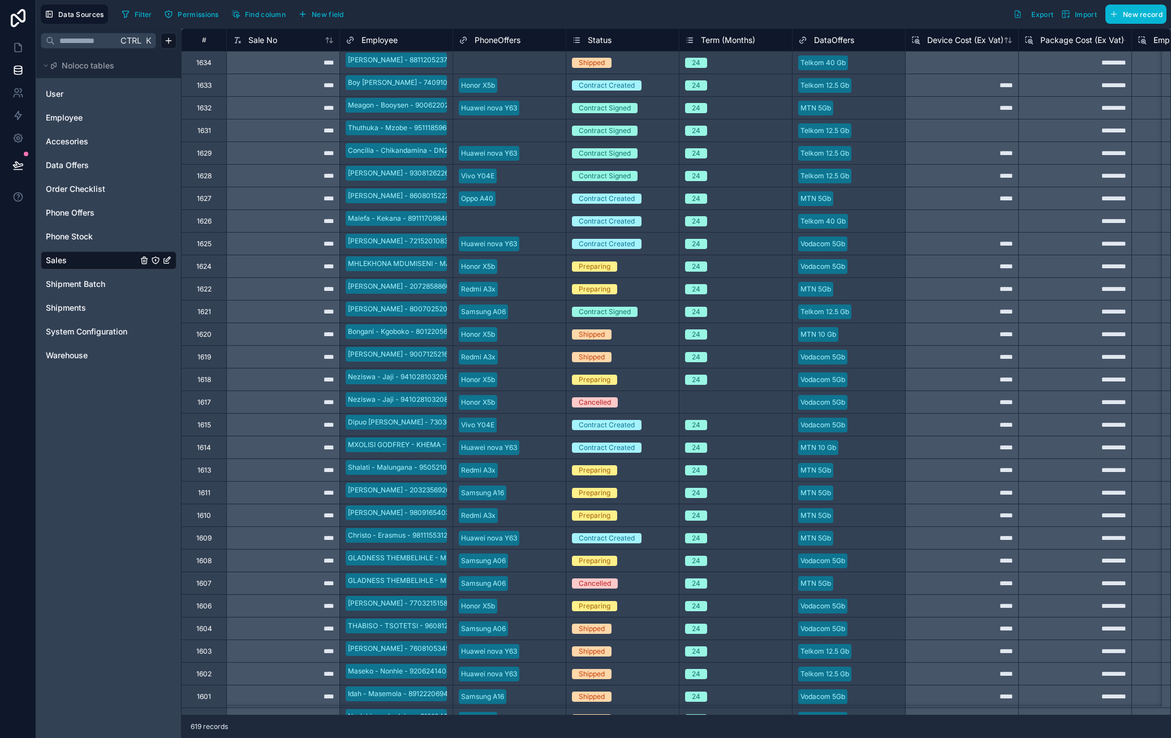
click at [620, 357] on div "Shipped" at bounding box center [622, 357] width 113 height 12
click at [626, 357] on div "Shipped" at bounding box center [622, 357] width 113 height 12
click at [629, 359] on div "Shipped" at bounding box center [622, 357] width 113 height 12
click at [637, 358] on div "Shipped" at bounding box center [622, 357] width 113 height 12
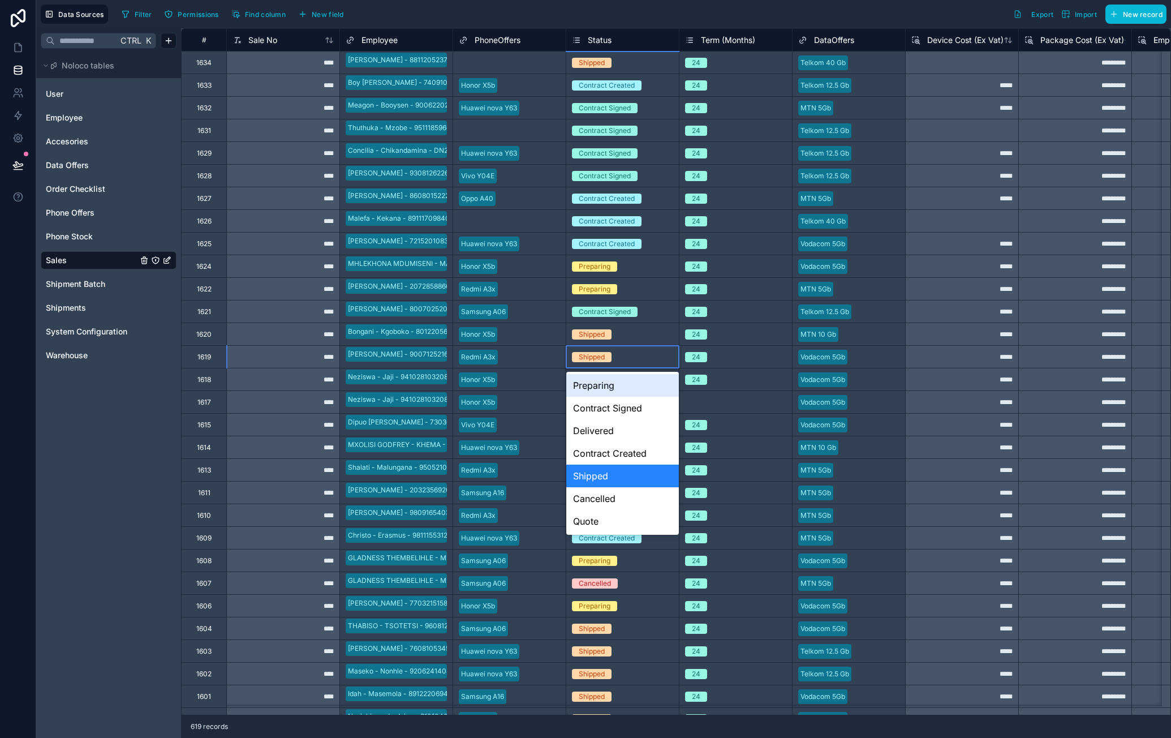
click at [630, 391] on div "Preparing" at bounding box center [622, 385] width 113 height 23
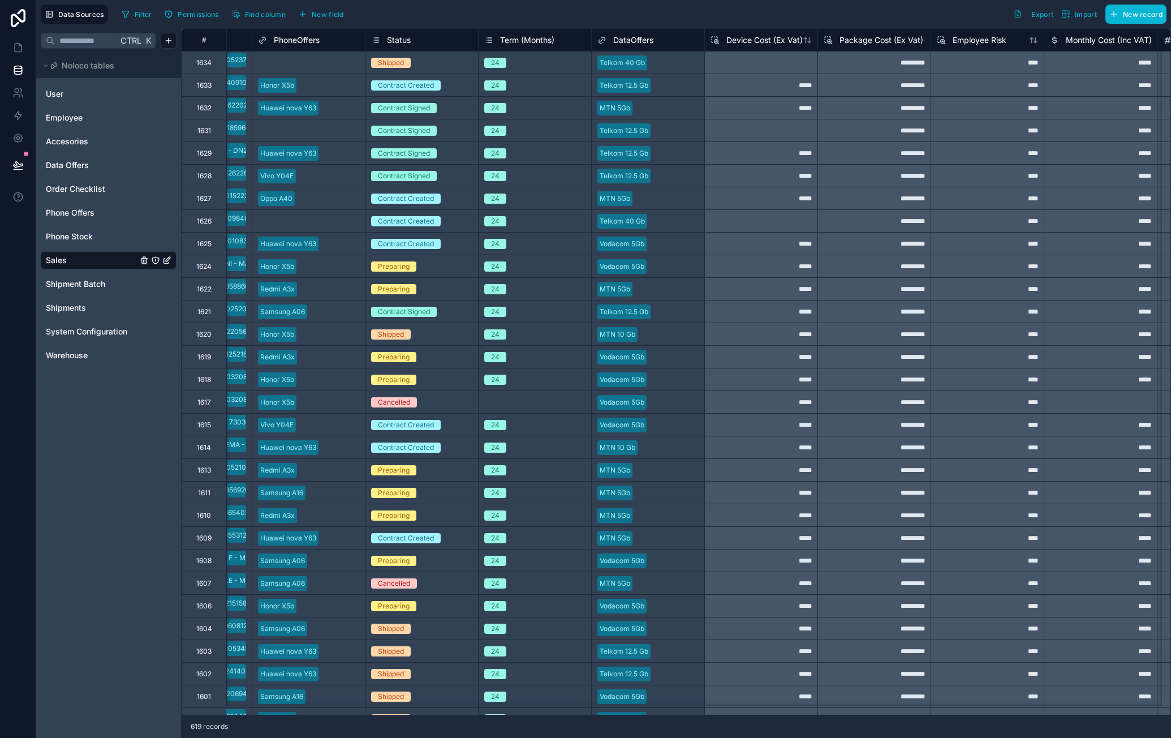
scroll to position [0, 203]
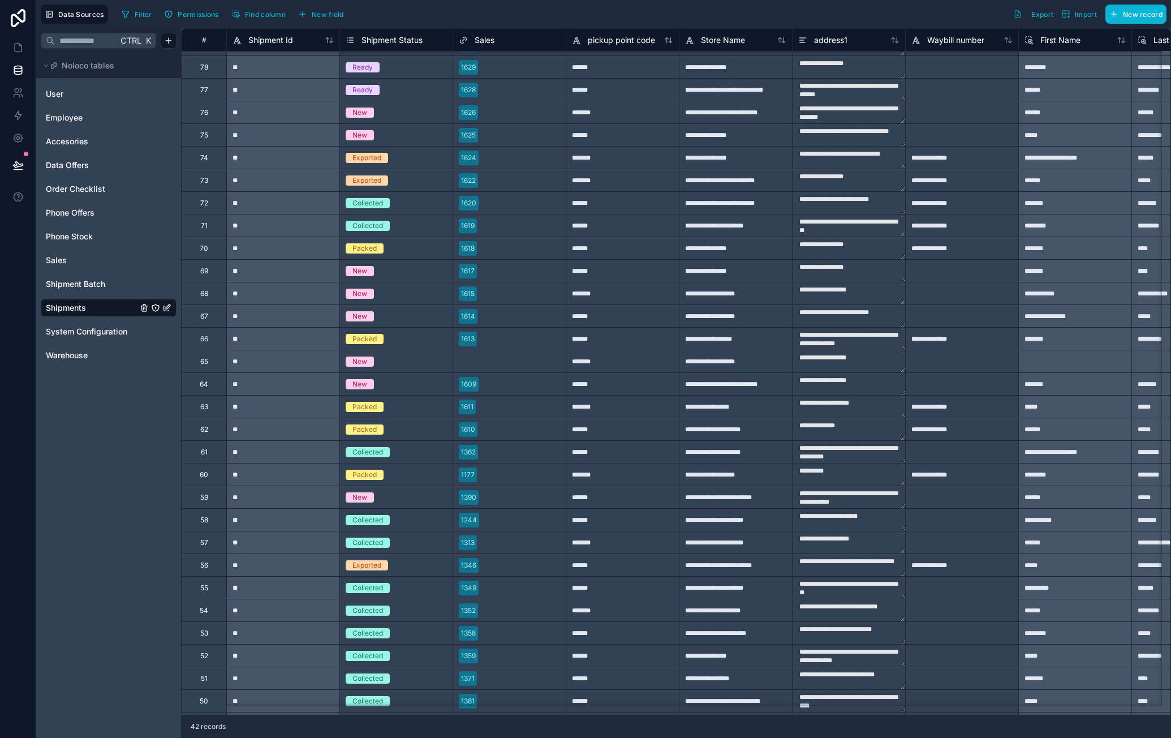
scroll to position [170, 0]
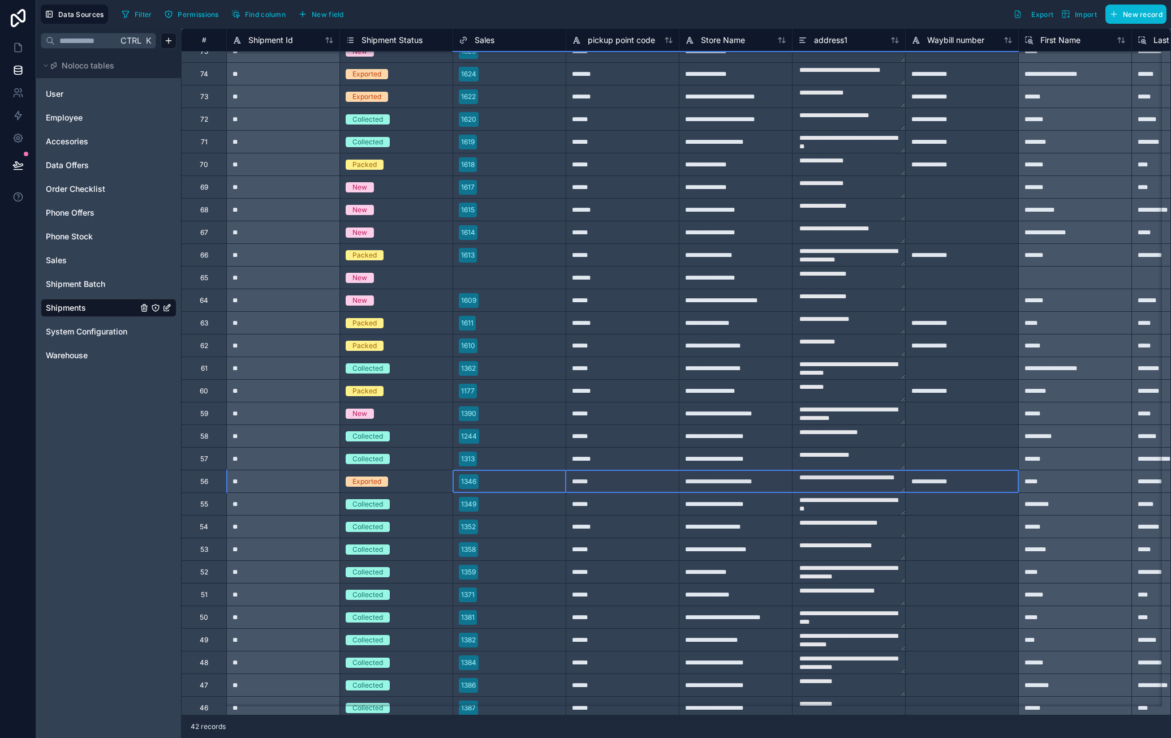
drag, startPoint x: 557, startPoint y: 481, endPoint x: 936, endPoint y: 491, distance: 378.6
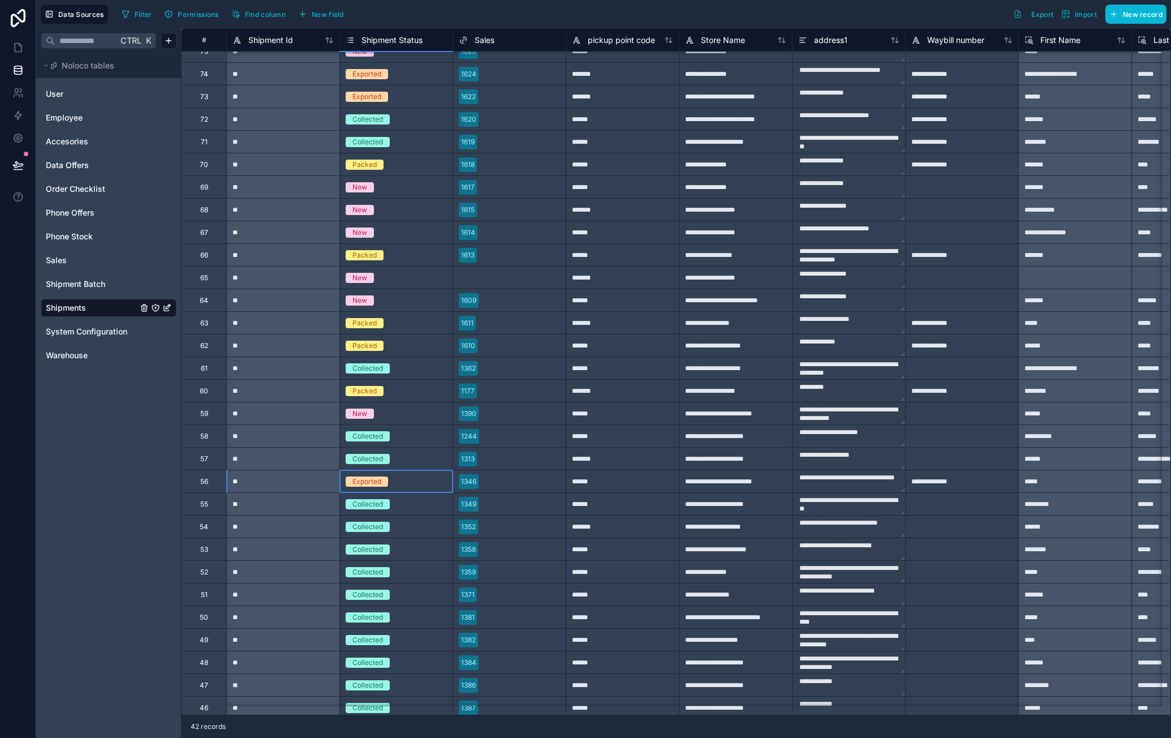
click at [386, 476] on span "Exported" at bounding box center [367, 481] width 42 height 10
click at [396, 479] on div "Exported" at bounding box center [396, 481] width 113 height 12
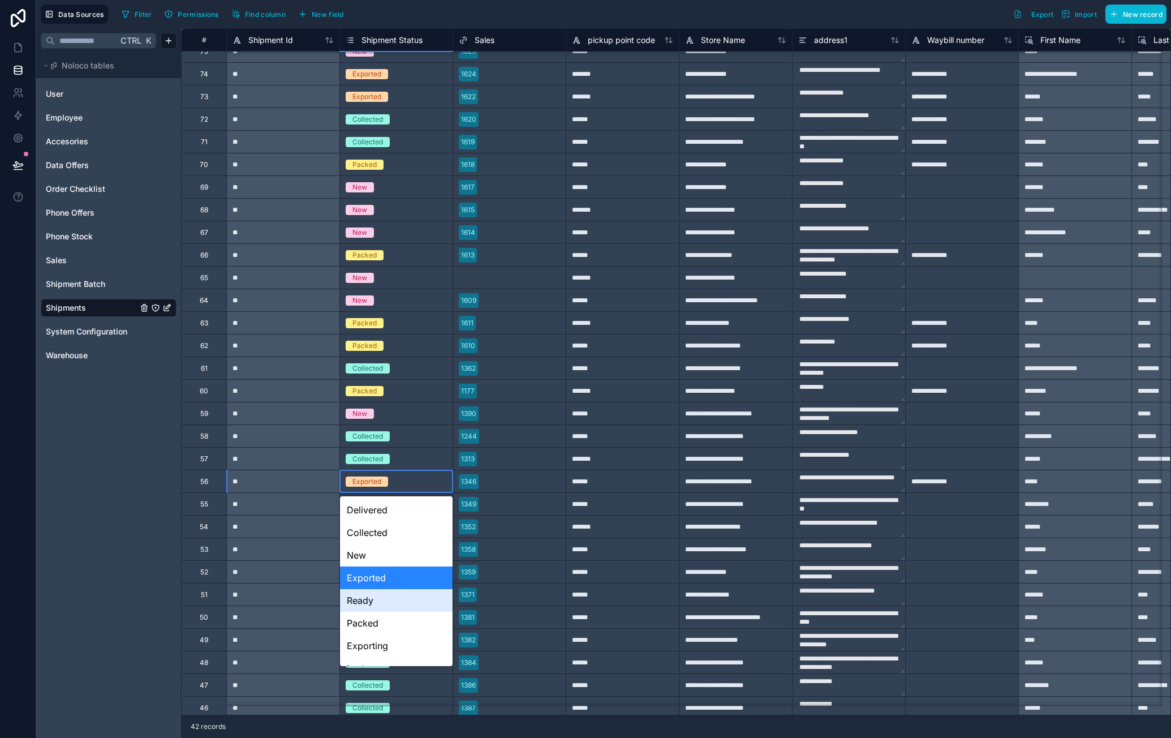
click at [388, 598] on div "Ready" at bounding box center [396, 600] width 113 height 23
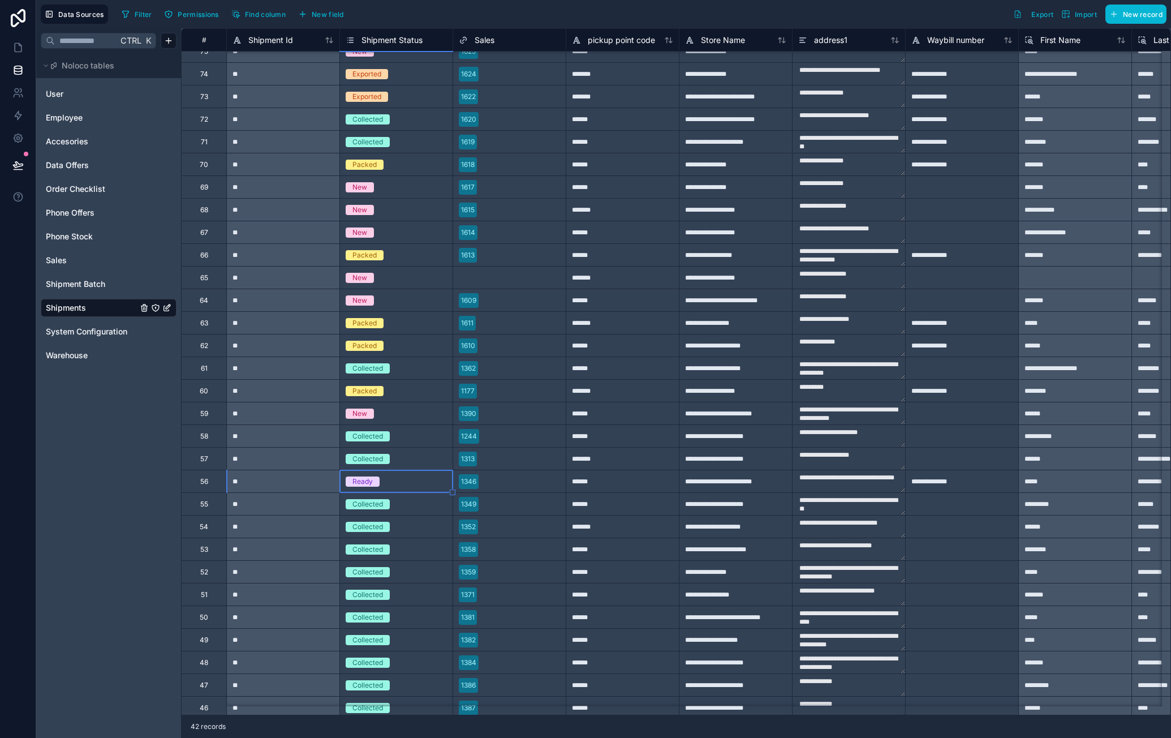
scroll to position [0, 0]
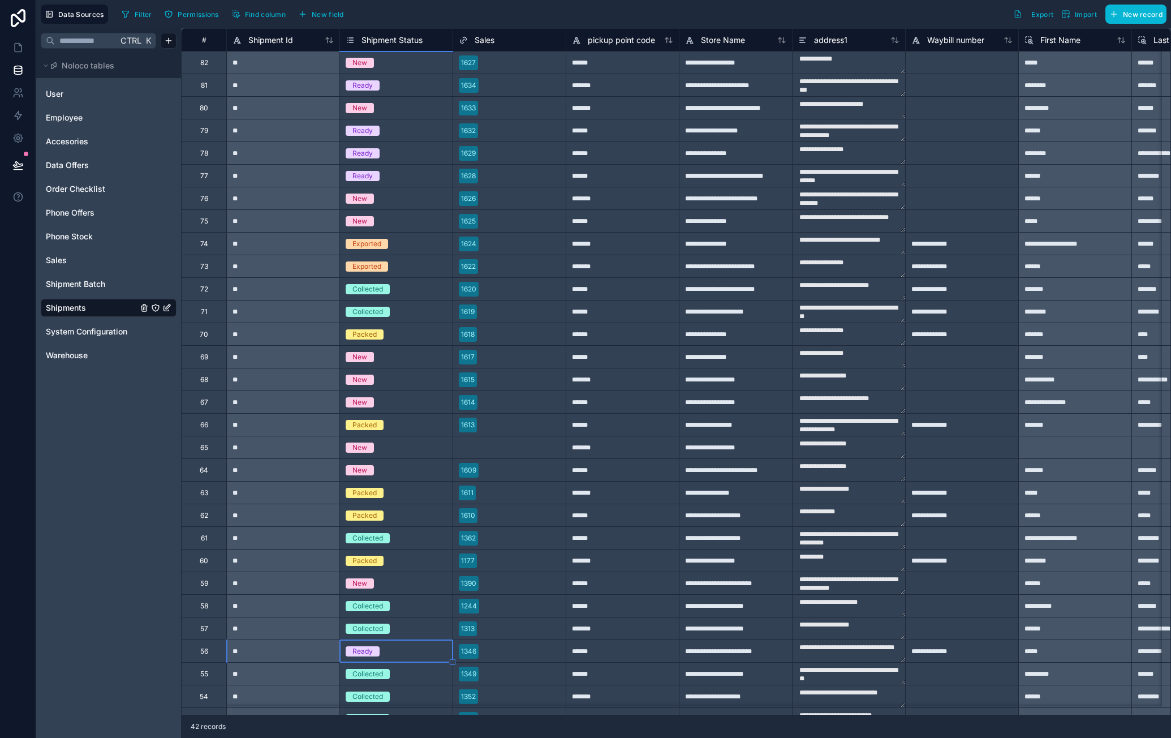
click at [402, 312] on div "Collected" at bounding box center [396, 312] width 113 height 12
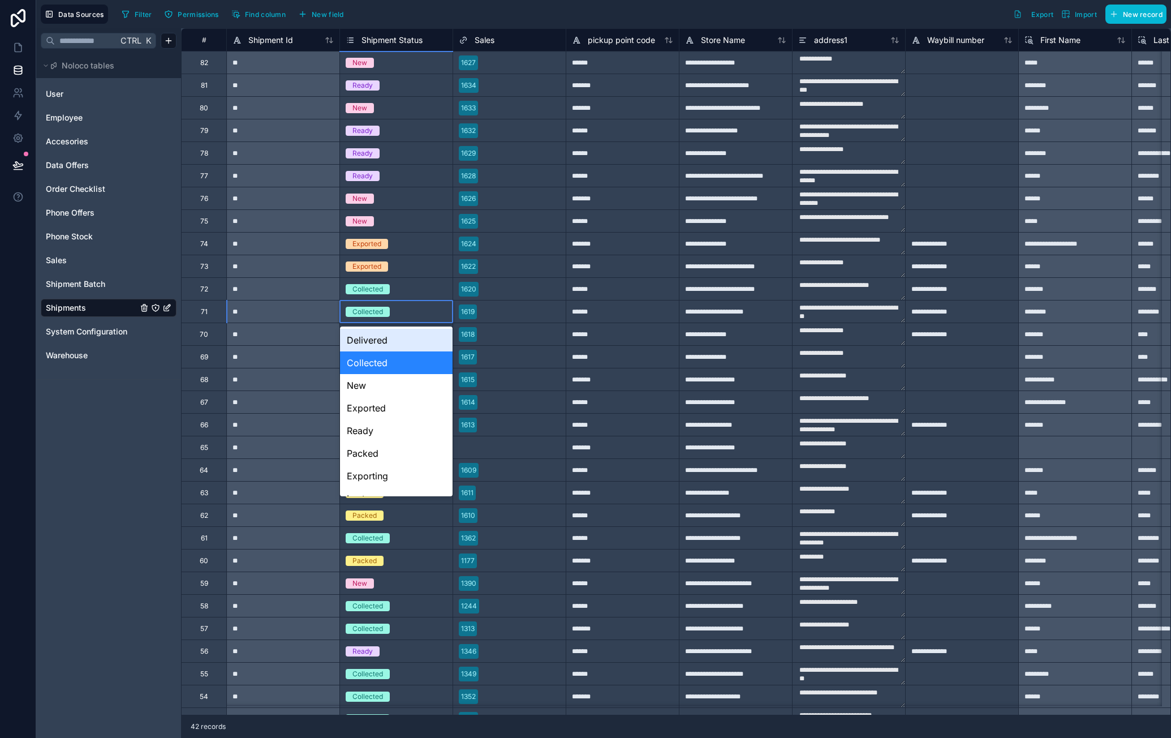
click at [402, 312] on div "Collected" at bounding box center [396, 312] width 113 height 12
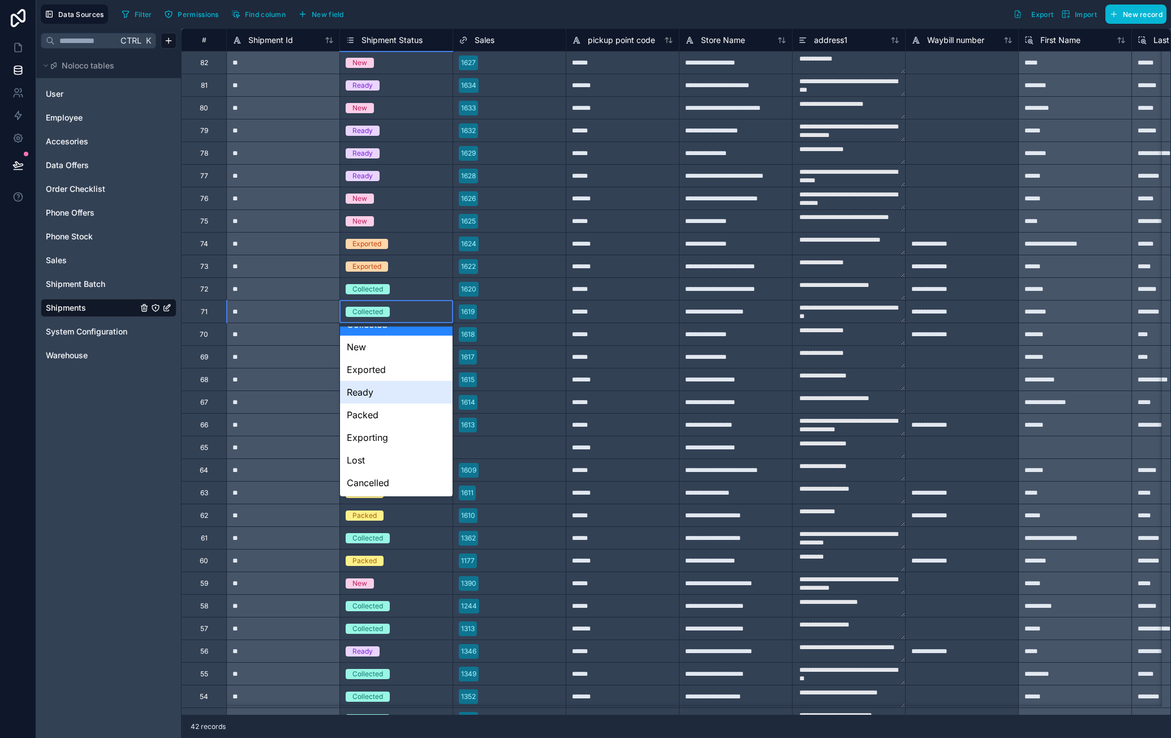
click at [395, 401] on div "Ready" at bounding box center [396, 392] width 113 height 23
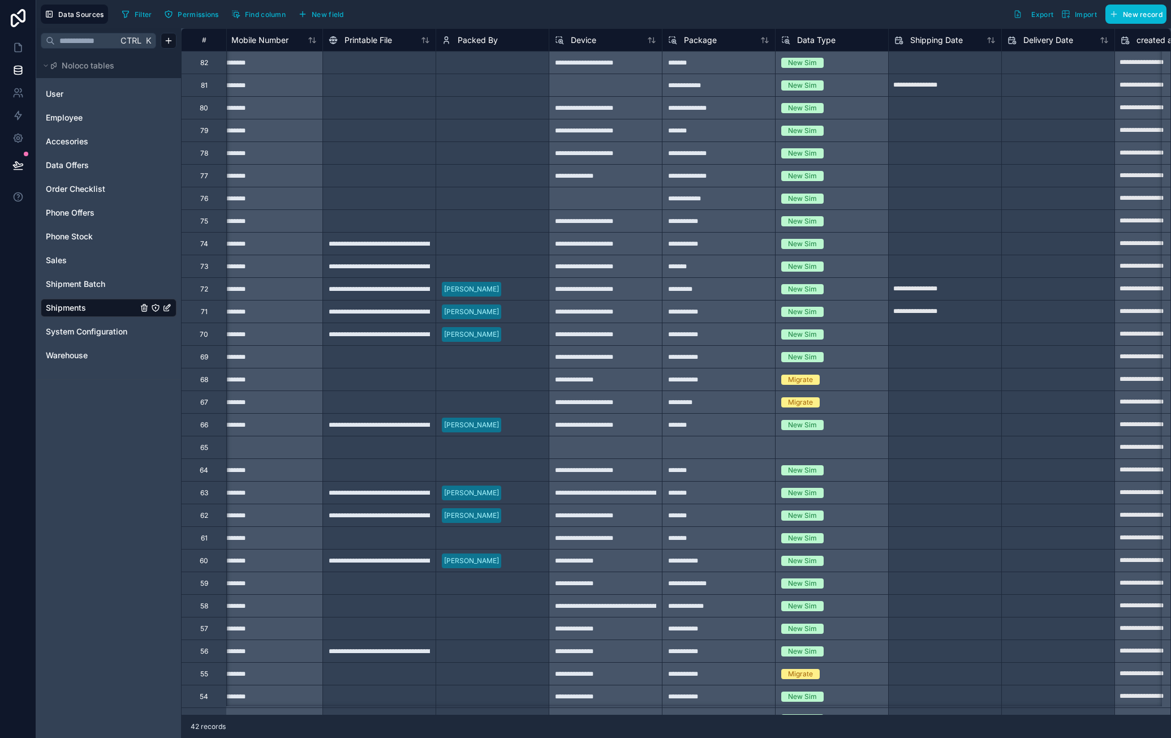
scroll to position [0, 1038]
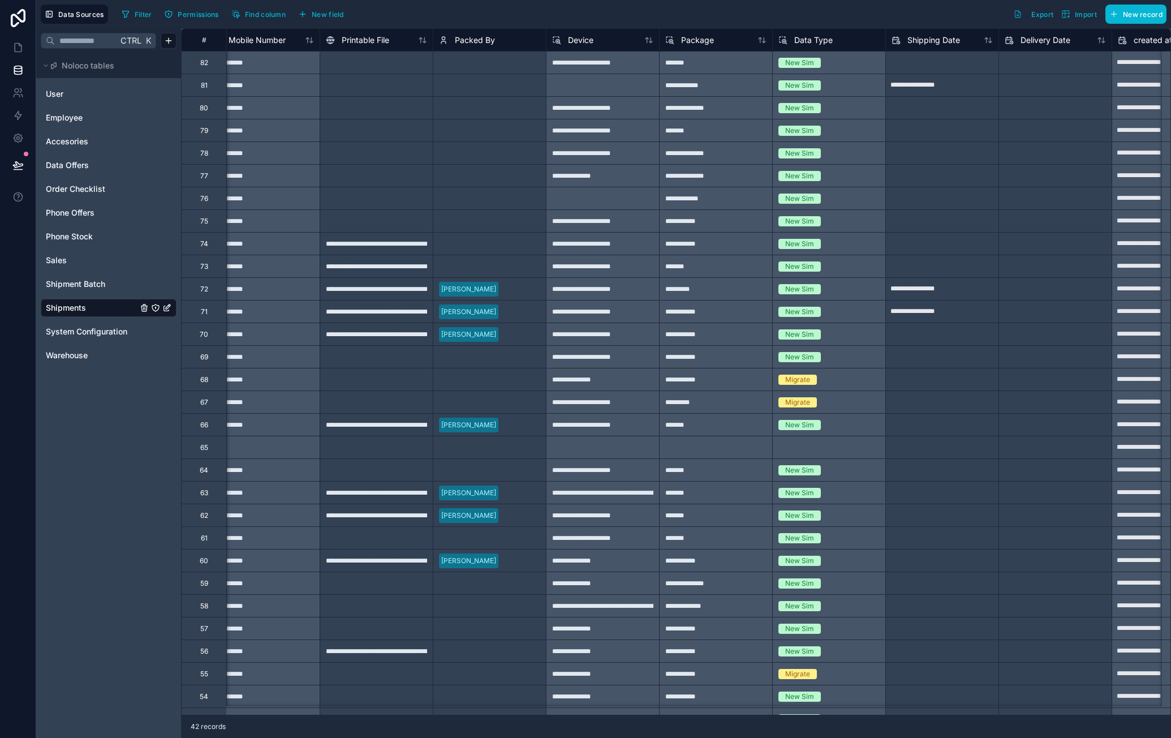
click at [960, 313] on input "**********" at bounding box center [942, 312] width 113 height 18
select select "****"
select select "*"
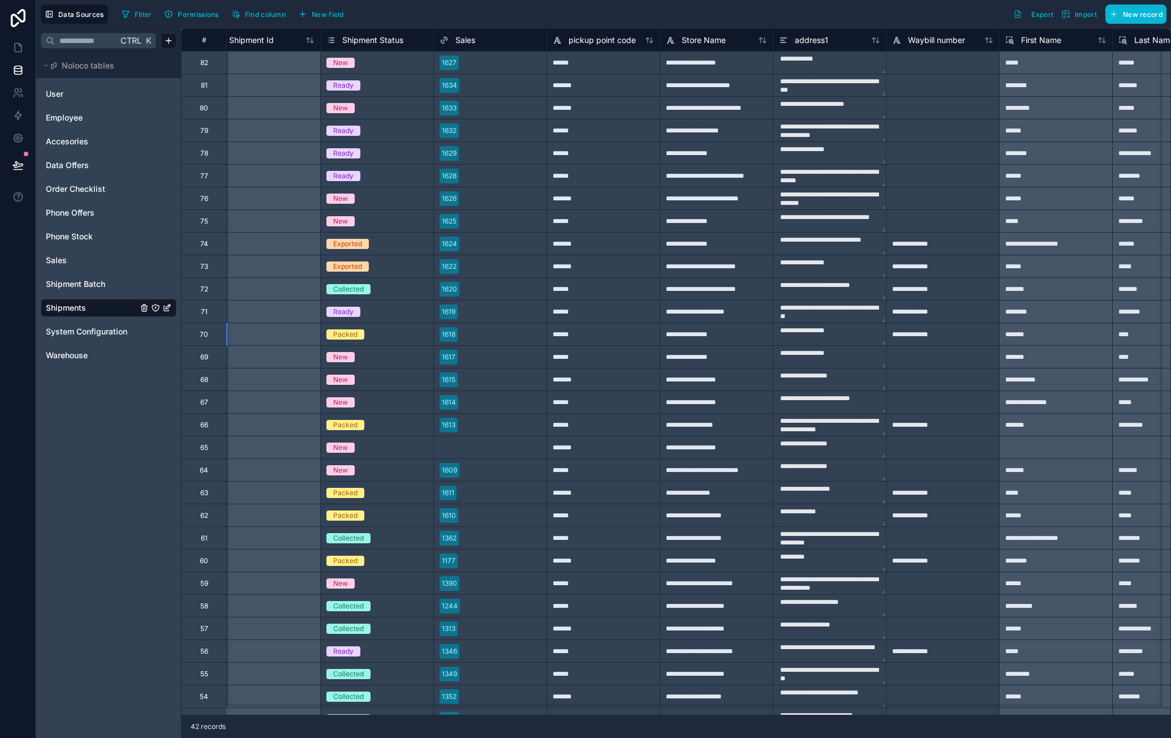
scroll to position [0, 0]
